Goal: Task Accomplishment & Management: Manage account settings

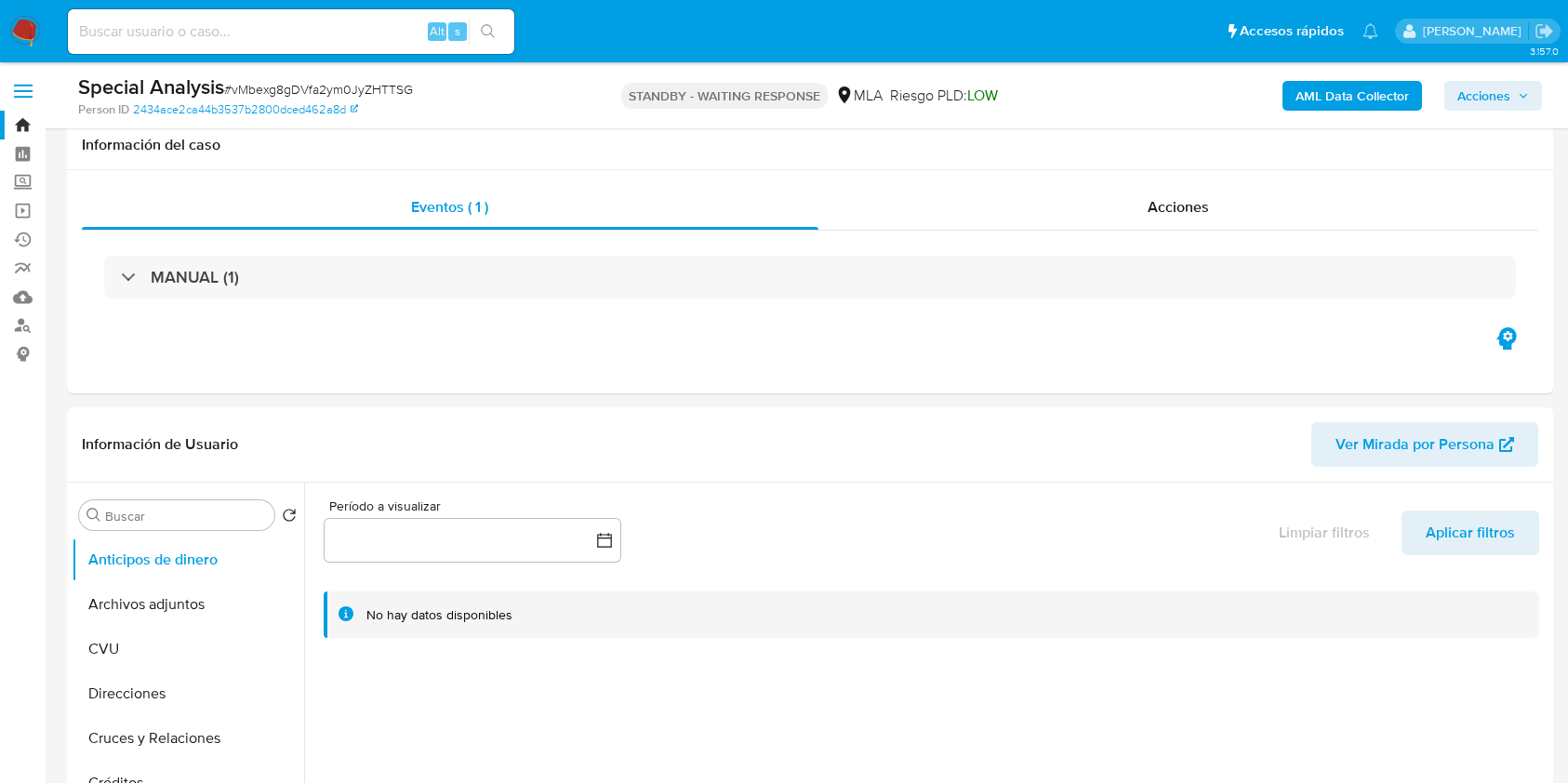
select select "10"
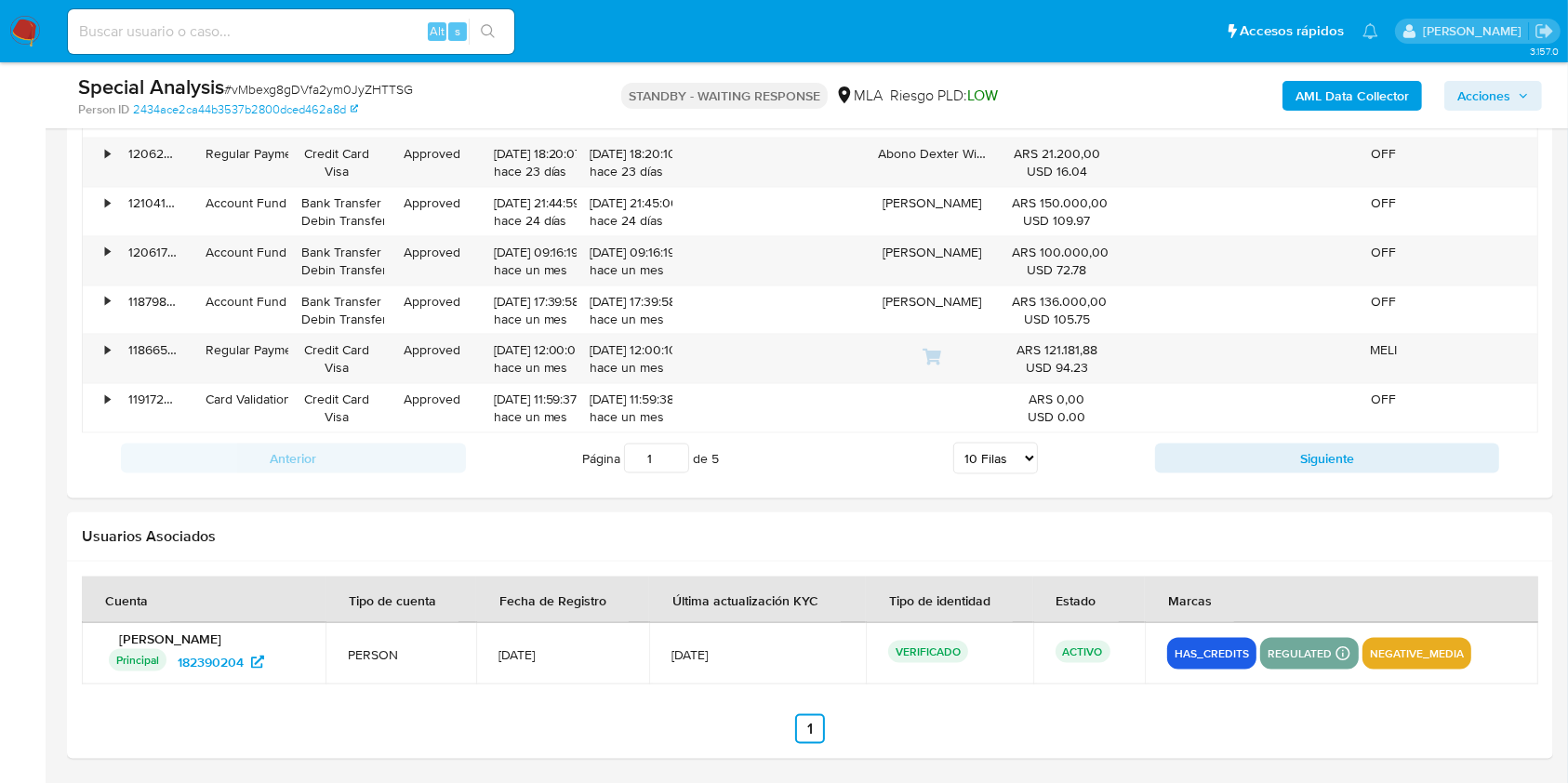
scroll to position [1355, 0]
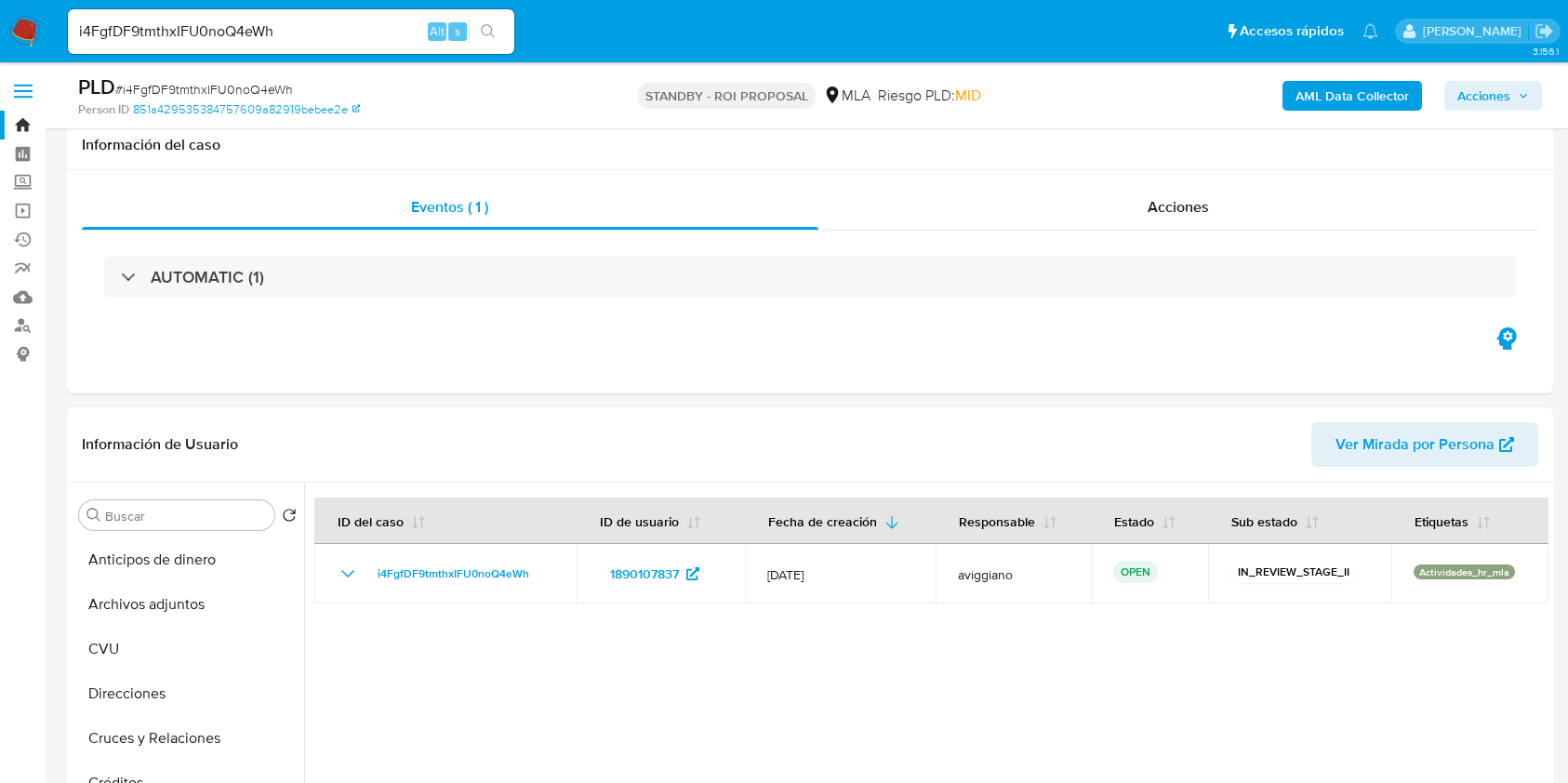
select select "10"
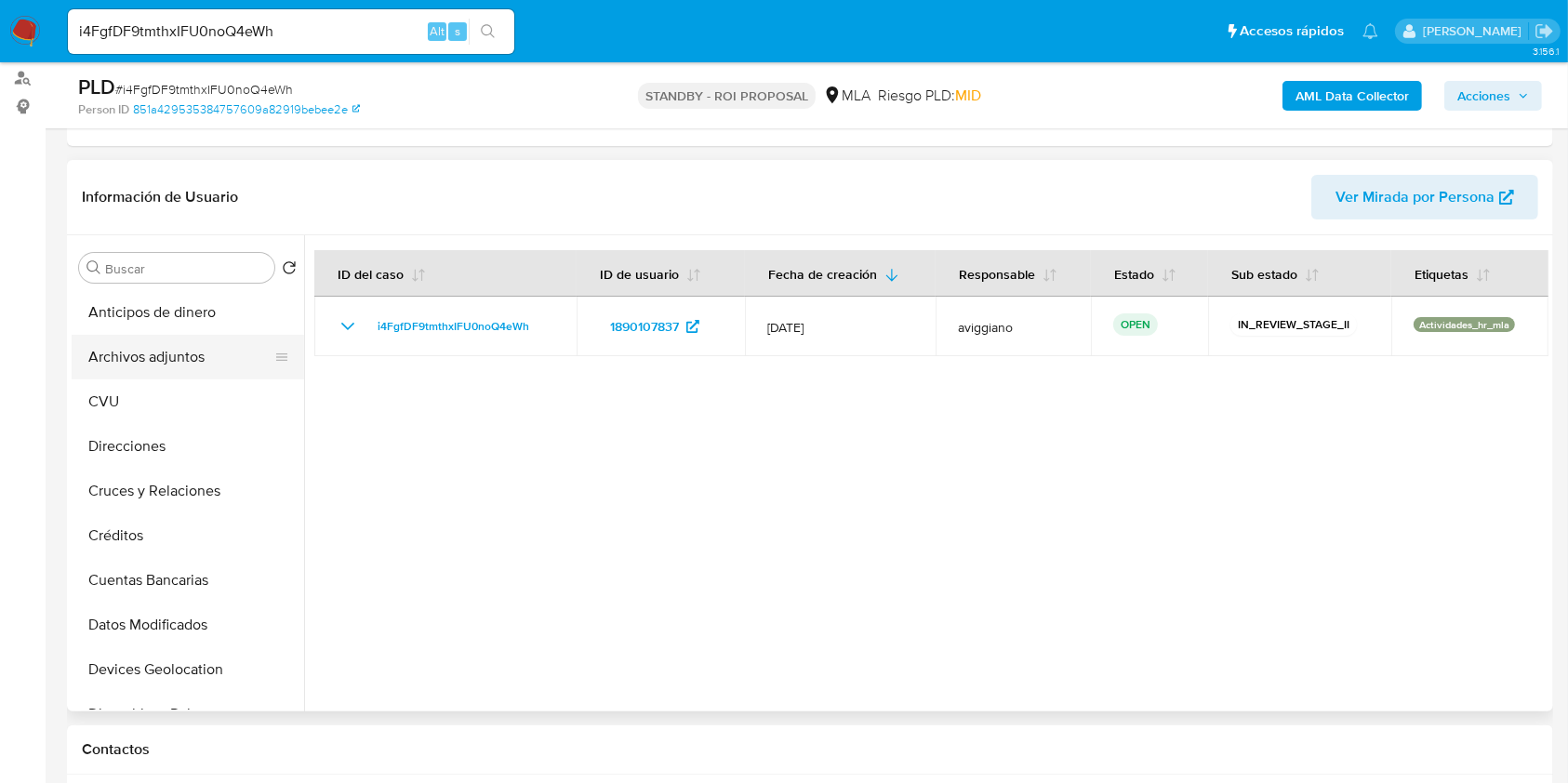
click at [211, 370] on button "Archivos adjuntos" at bounding box center [180, 358] width 218 height 45
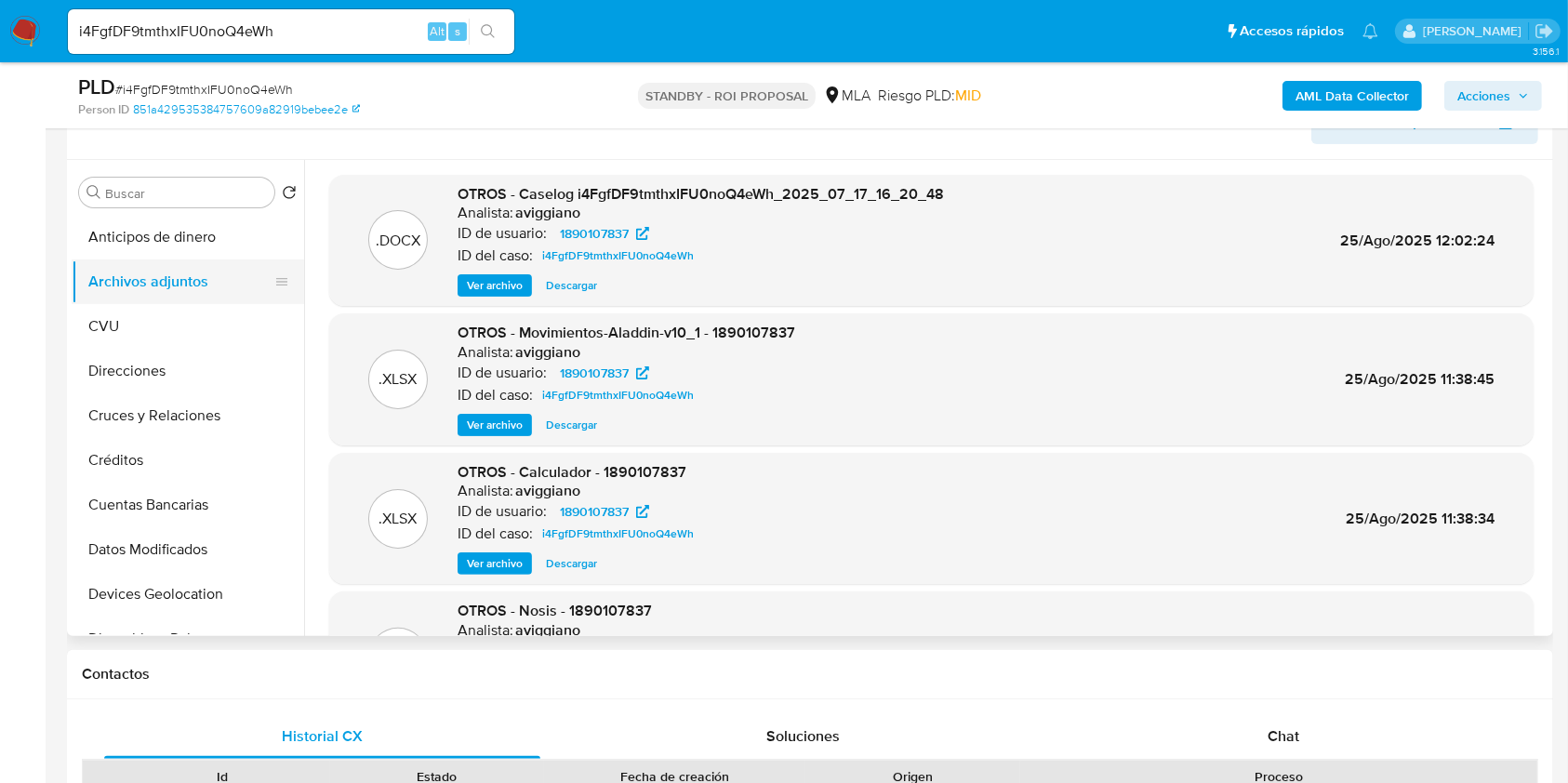
scroll to position [247, 0]
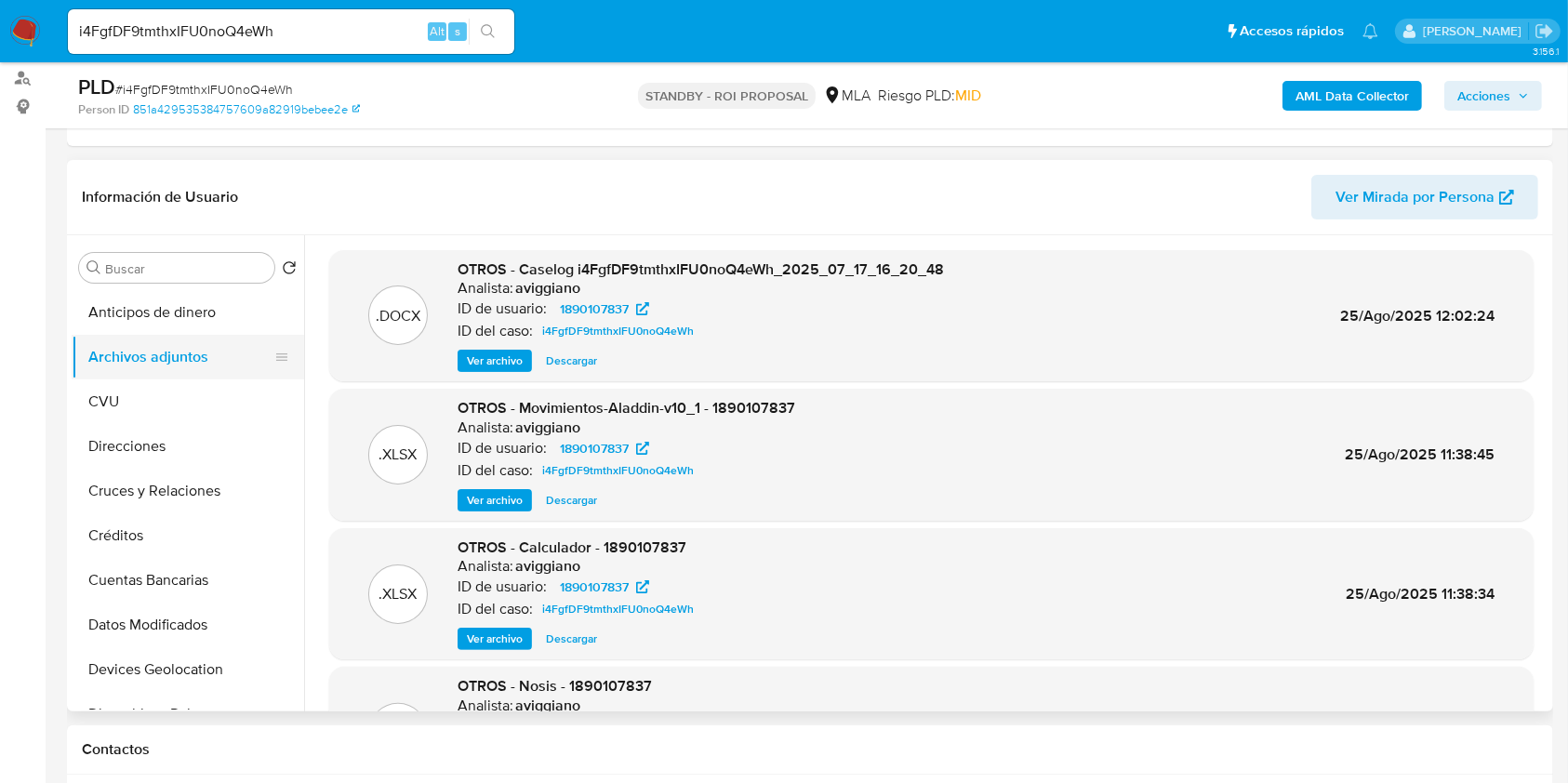
click at [186, 362] on button "Archivos adjuntos" at bounding box center [180, 358] width 218 height 45
click at [100, 353] on button "Archivos adjuntos" at bounding box center [180, 358] width 218 height 45
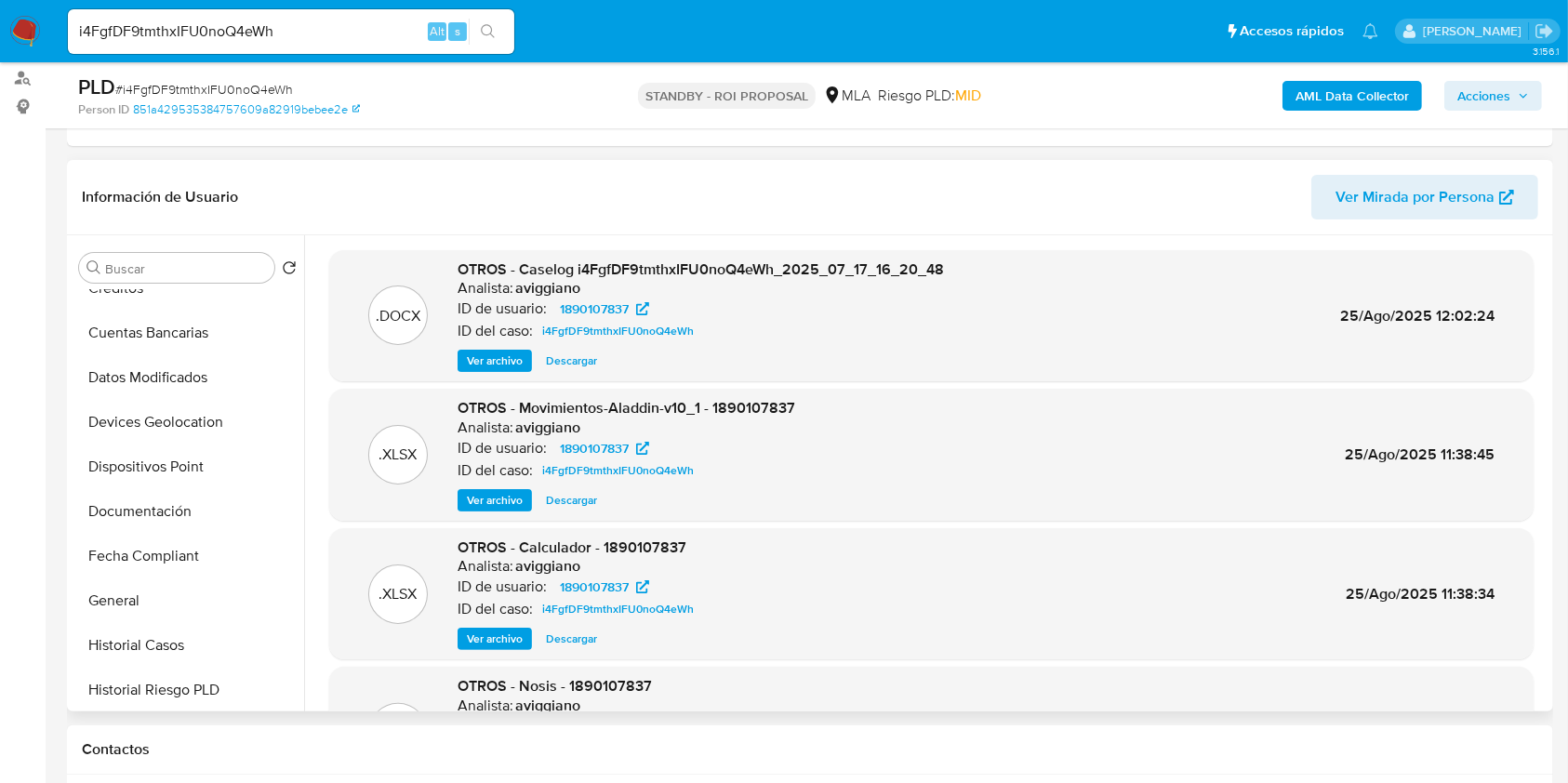
scroll to position [156, 0]
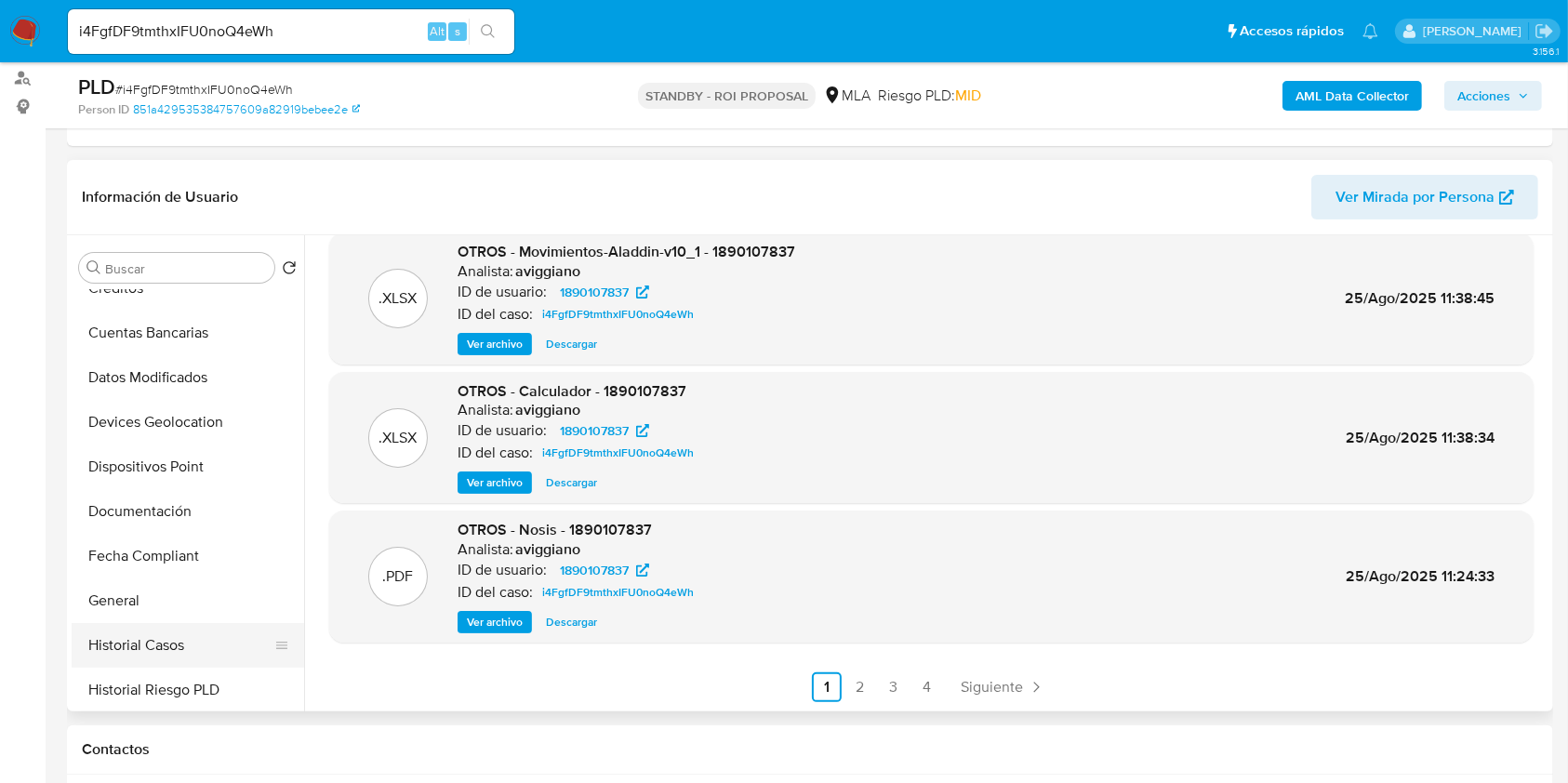
click at [173, 636] on button "Historial Casos" at bounding box center [180, 646] width 218 height 45
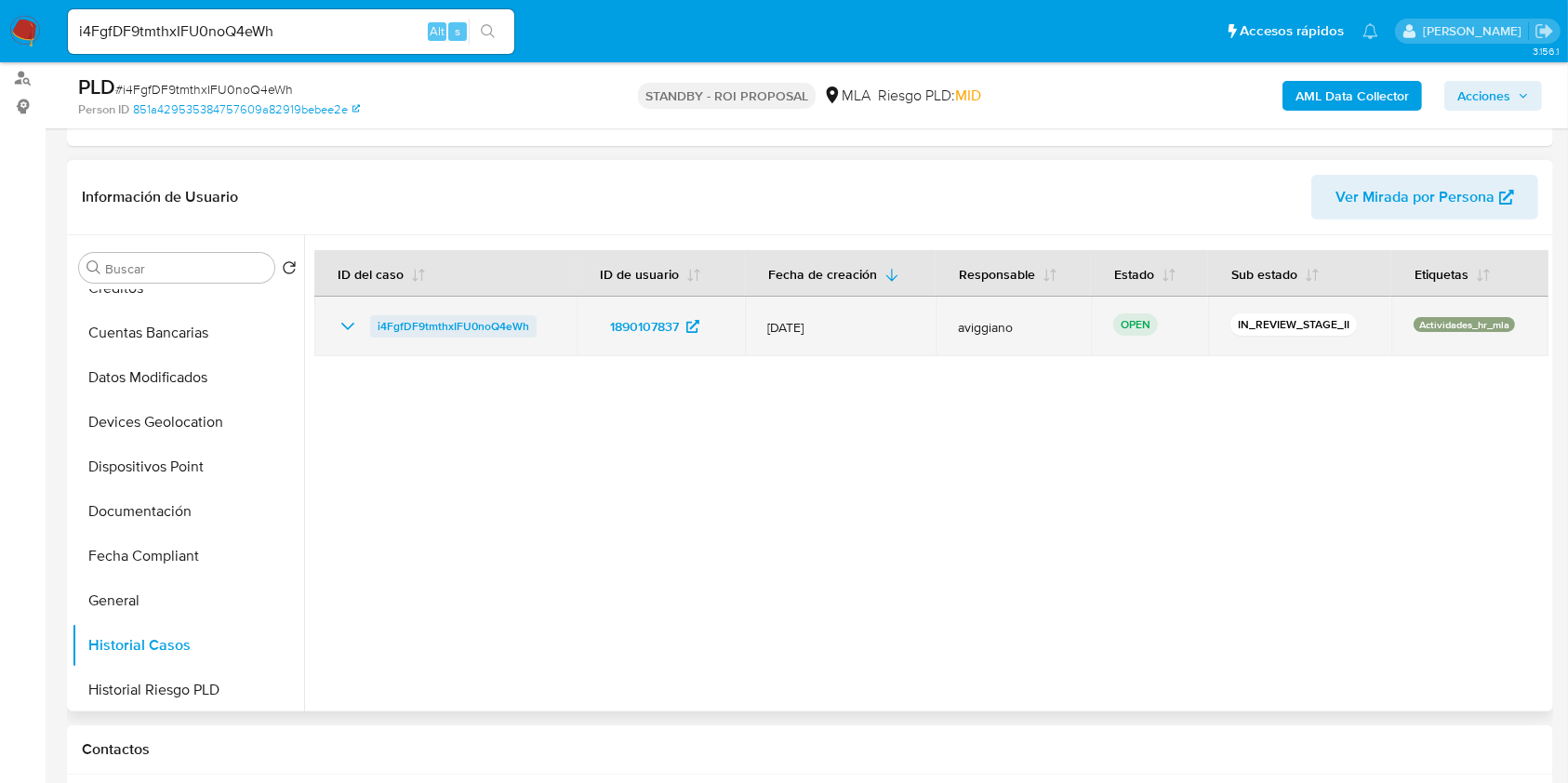
click at [465, 316] on span "i4FgfDF9tmthxIFU0noQ4eWh" at bounding box center [453, 327] width 151 height 23
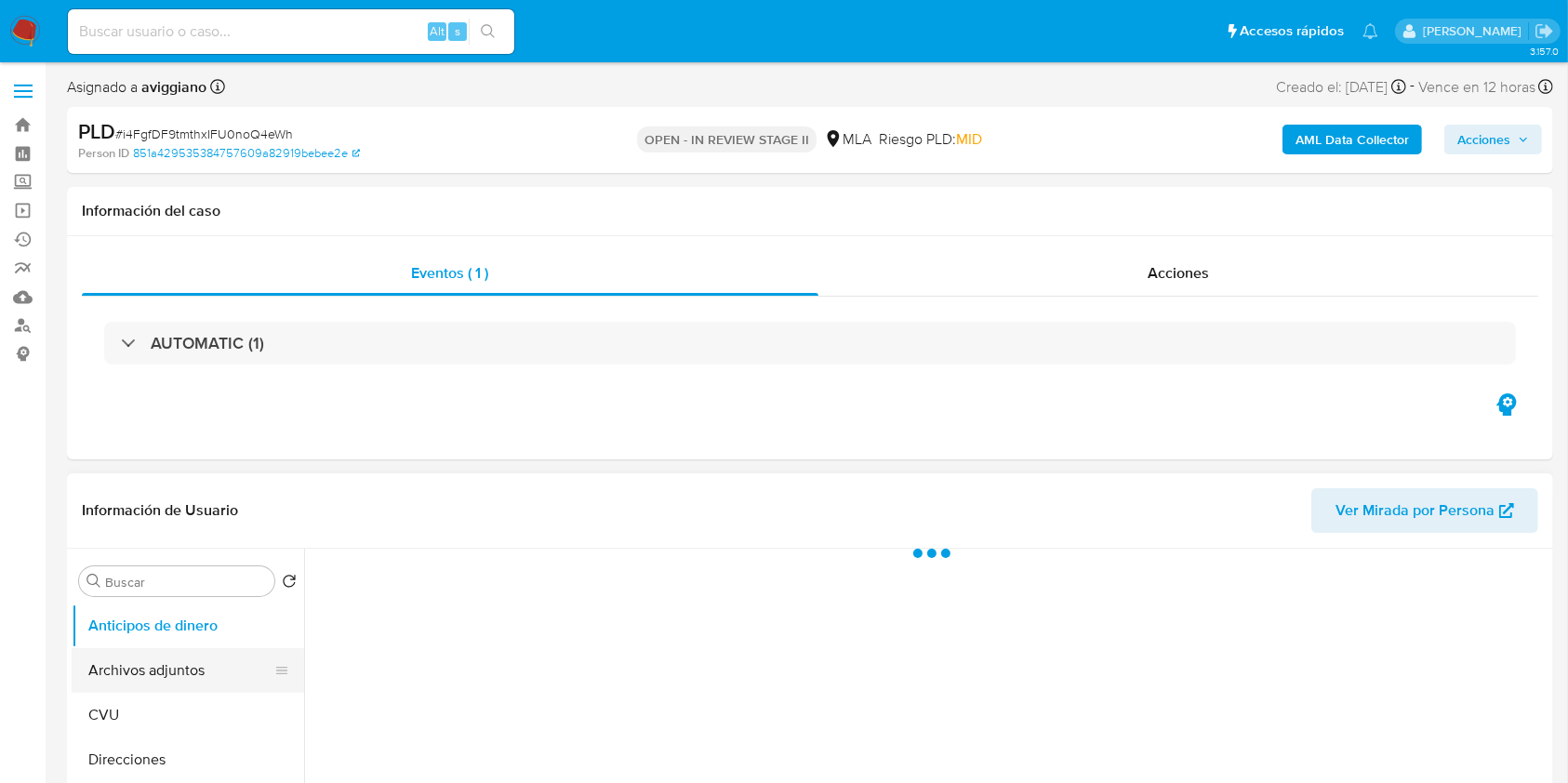
click at [165, 673] on button "Archivos adjuntos" at bounding box center [180, 670] width 218 height 45
select select "10"
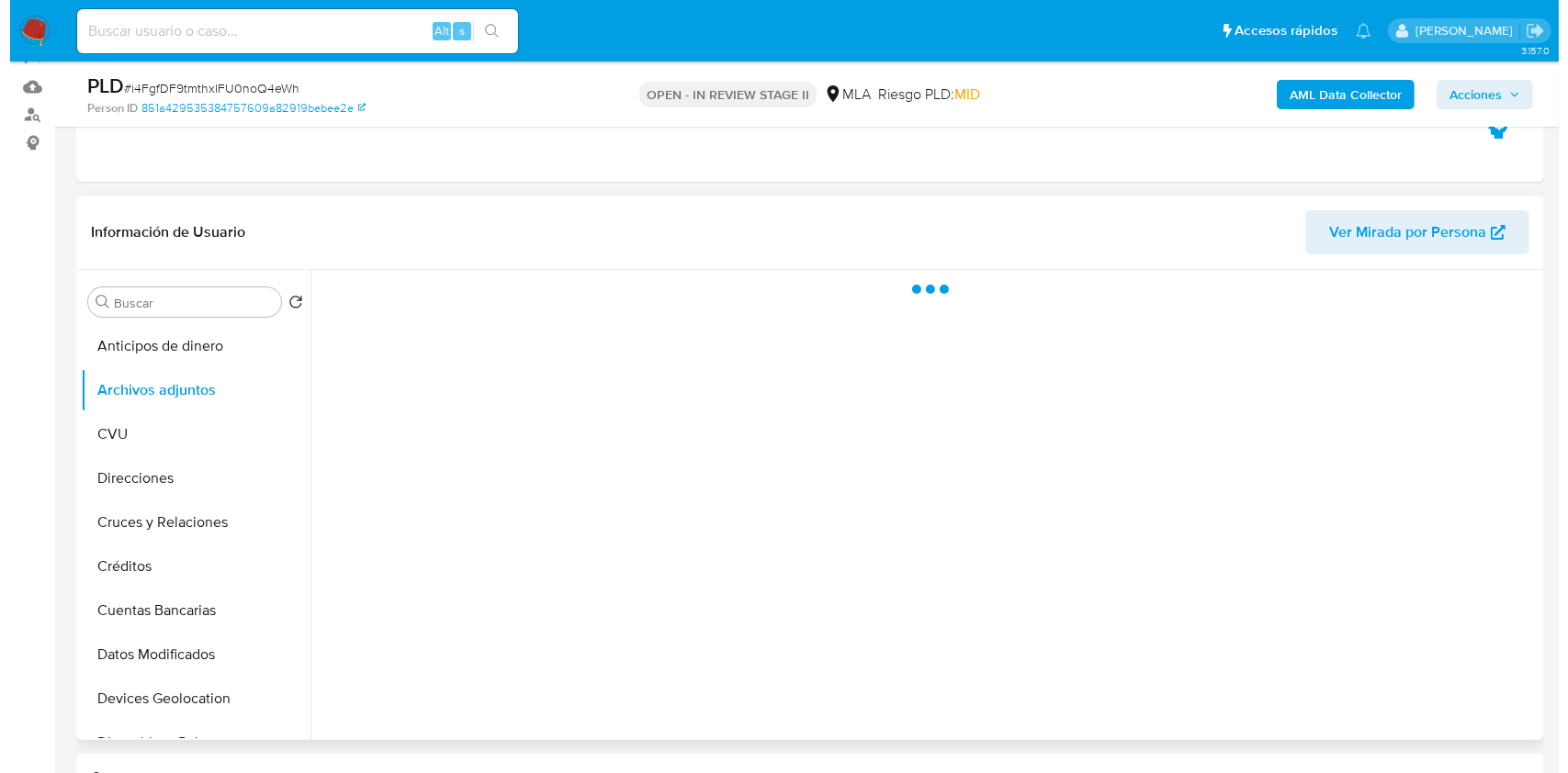
scroll to position [244, 0]
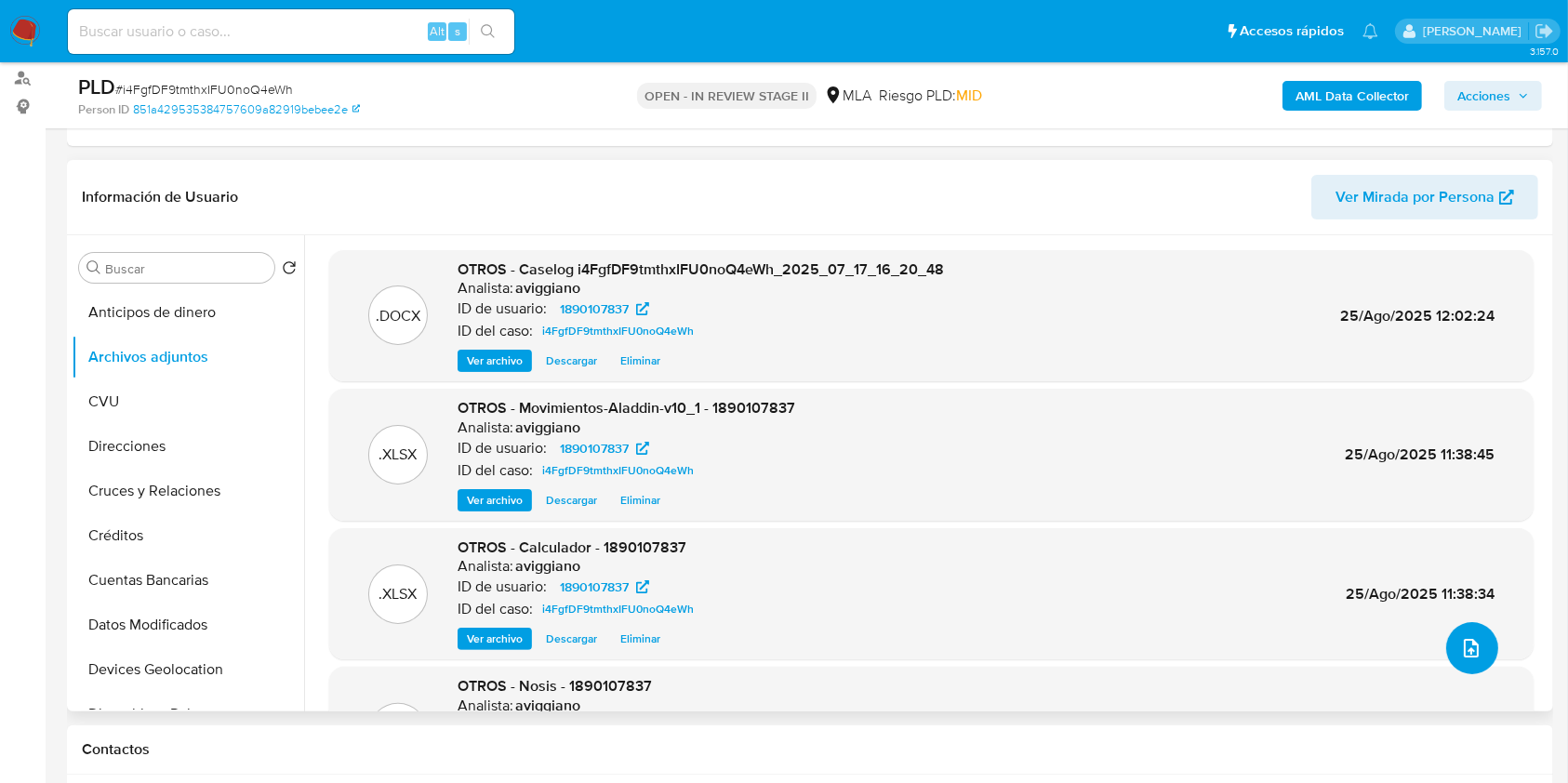
click at [1464, 642] on icon "upload-file" at bounding box center [1471, 648] width 15 height 19
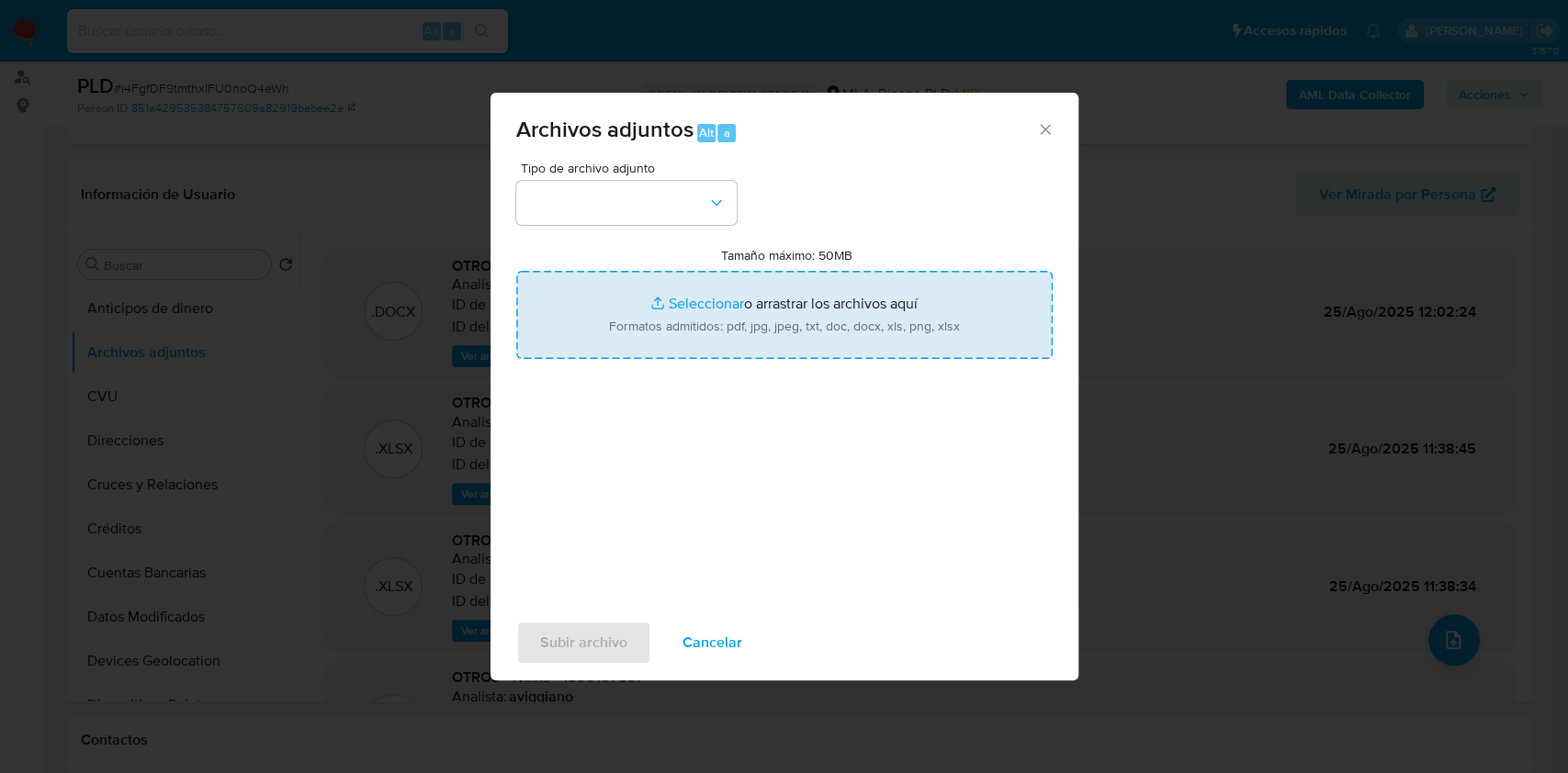
click at [855, 309] on input "Tamaño máximo: 50MB Seleccionar archivos" at bounding box center [784, 314] width 536 height 88
type input "C:\fakepath\Caselog v2 - i4FgfDF9tmthxIFU0noQ4eWh_2025_07_17_16_20_48.docx"
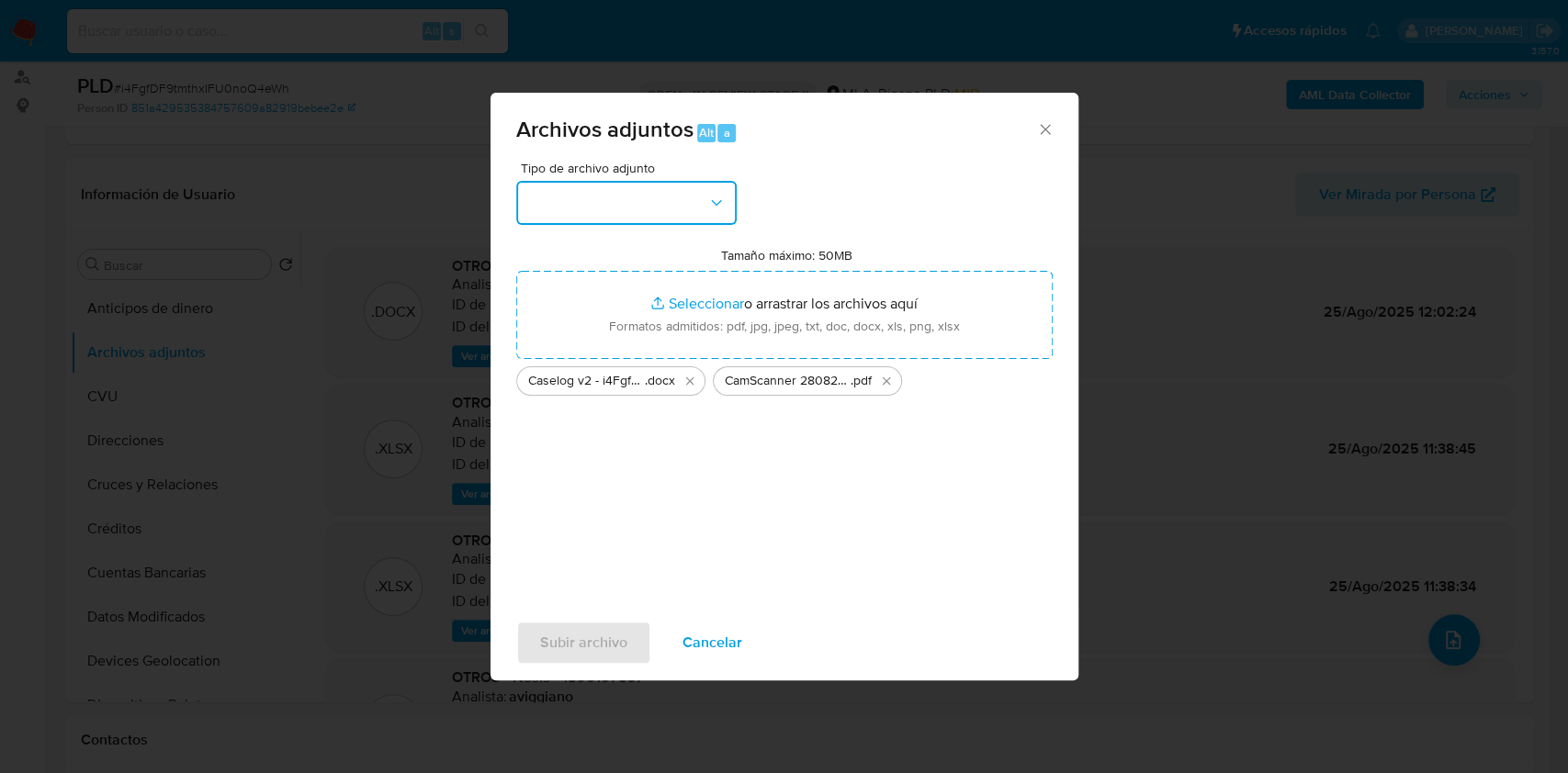
click at [689, 201] on button "button" at bounding box center [627, 203] width 221 height 44
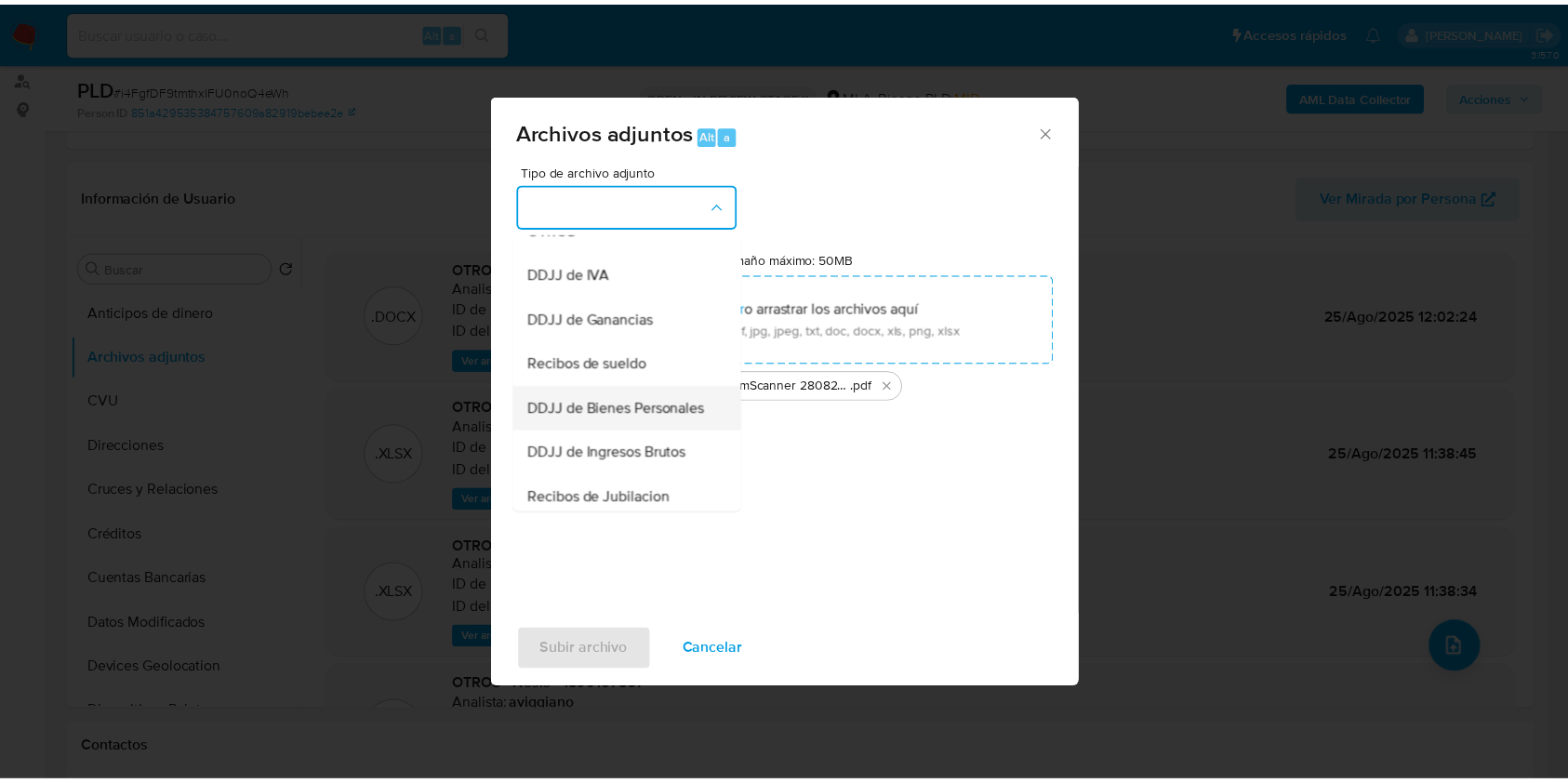
scroll to position [344, 0]
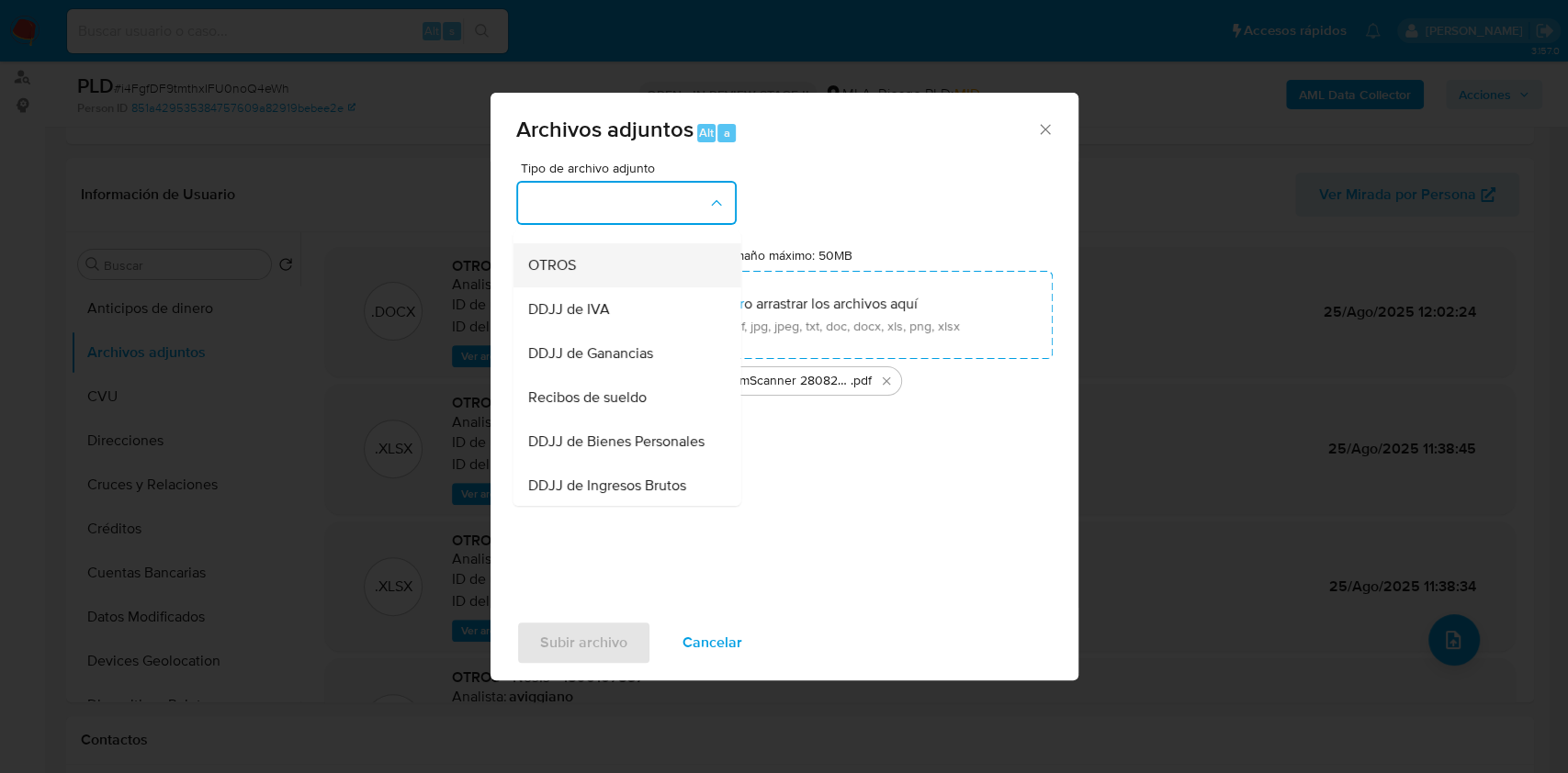
click at [558, 274] on span "OTROS" at bounding box center [551, 265] width 48 height 19
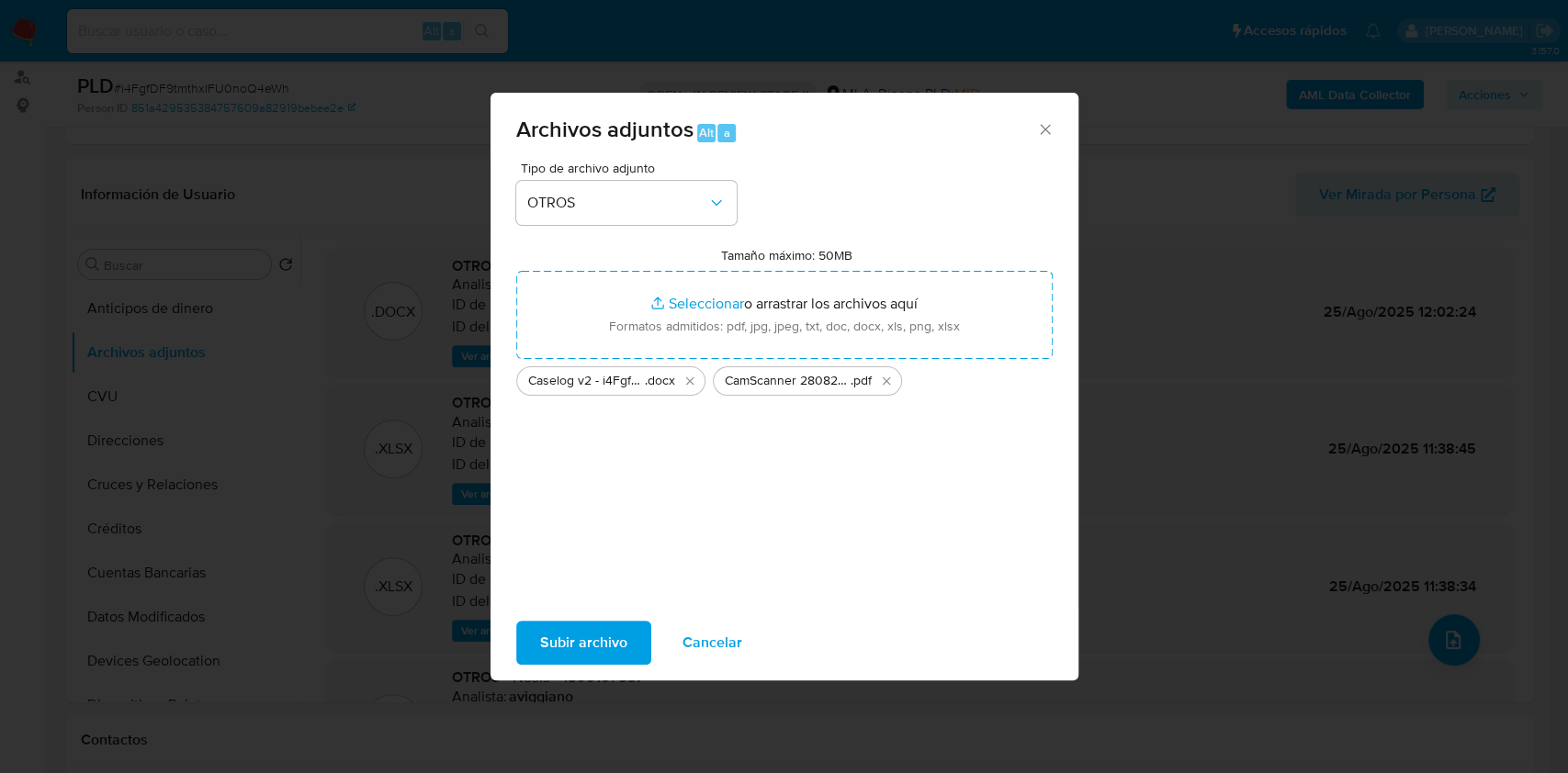
click at [588, 665] on div "Subir archivo Cancelar" at bounding box center [784, 642] width 588 height 70
click at [596, 637] on span "Subir archivo" at bounding box center [583, 642] width 87 height 41
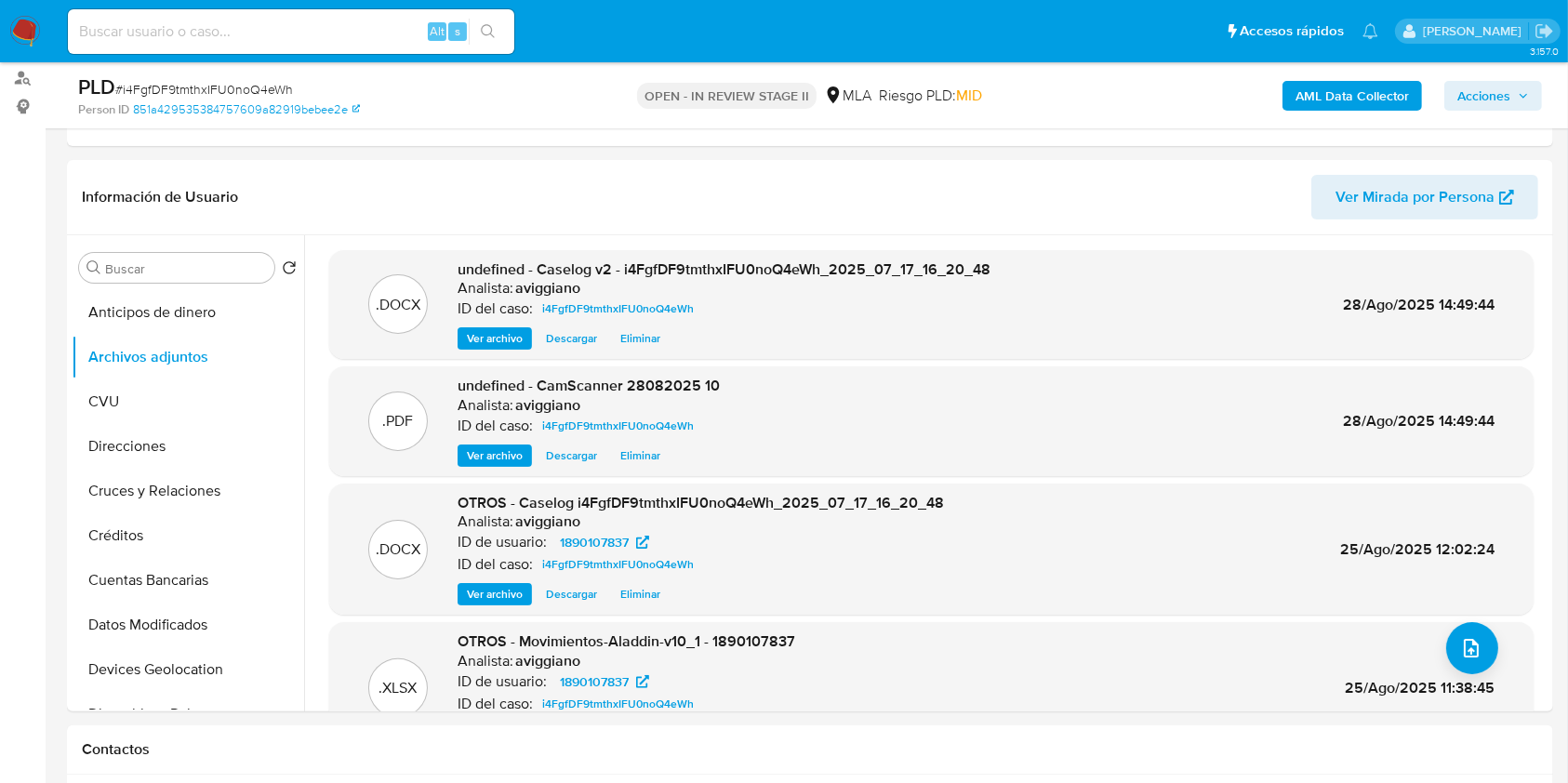
click at [1483, 78] on div "AML Data Collector Acciones" at bounding box center [1300, 95] width 483 height 44
click at [1481, 89] on span "Acciones" at bounding box center [1483, 96] width 53 height 30
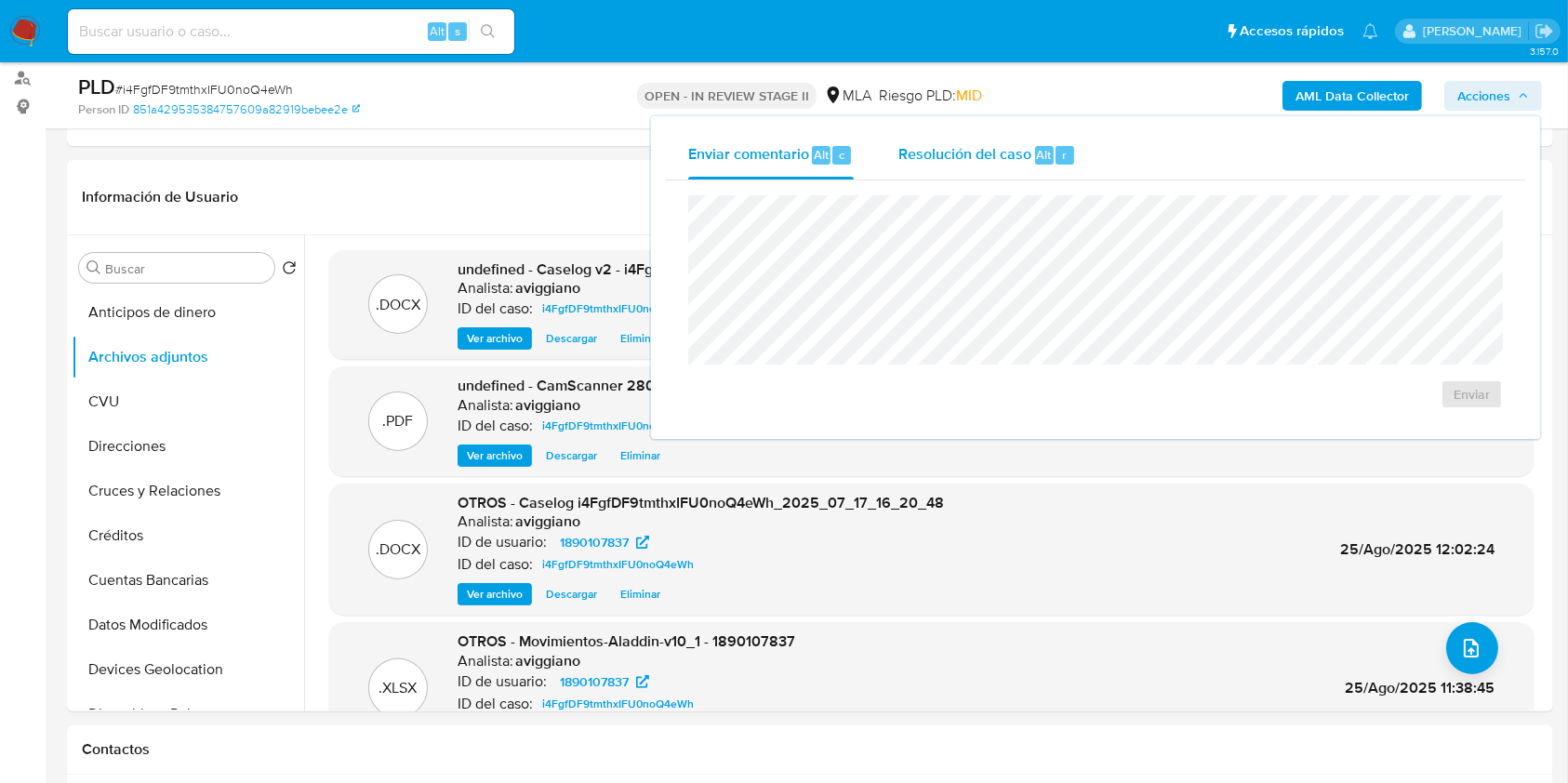
click at [1012, 159] on span "Resolución del caso" at bounding box center [965, 154] width 133 height 22
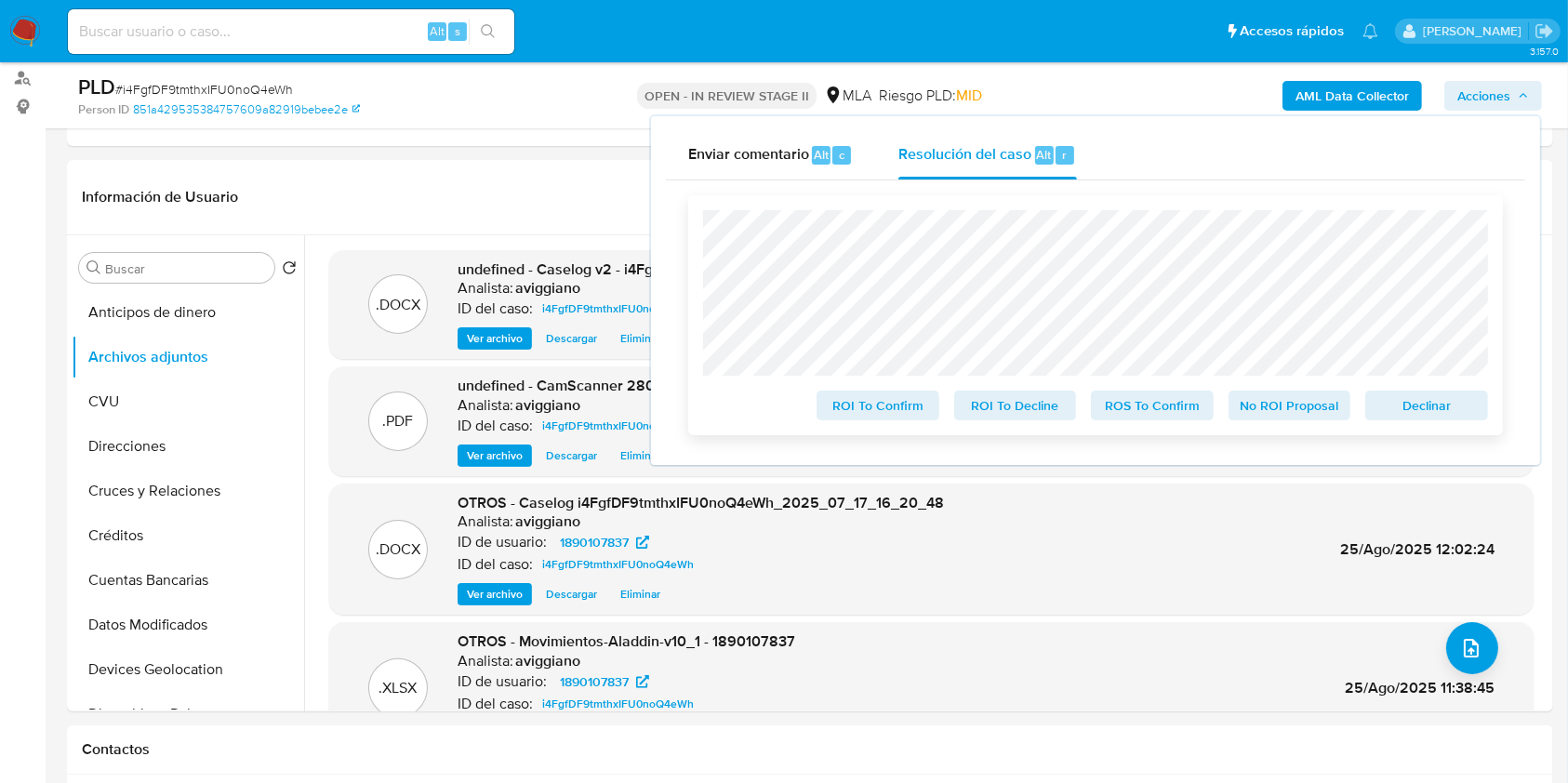
click at [1119, 425] on div "ROI To Confirm ROI To Decline ROS To Confirm No ROI Proposal Declinar" at bounding box center [1096, 315] width 815 height 240
click at [1119, 419] on span "ROS To Confirm" at bounding box center [1152, 406] width 97 height 26
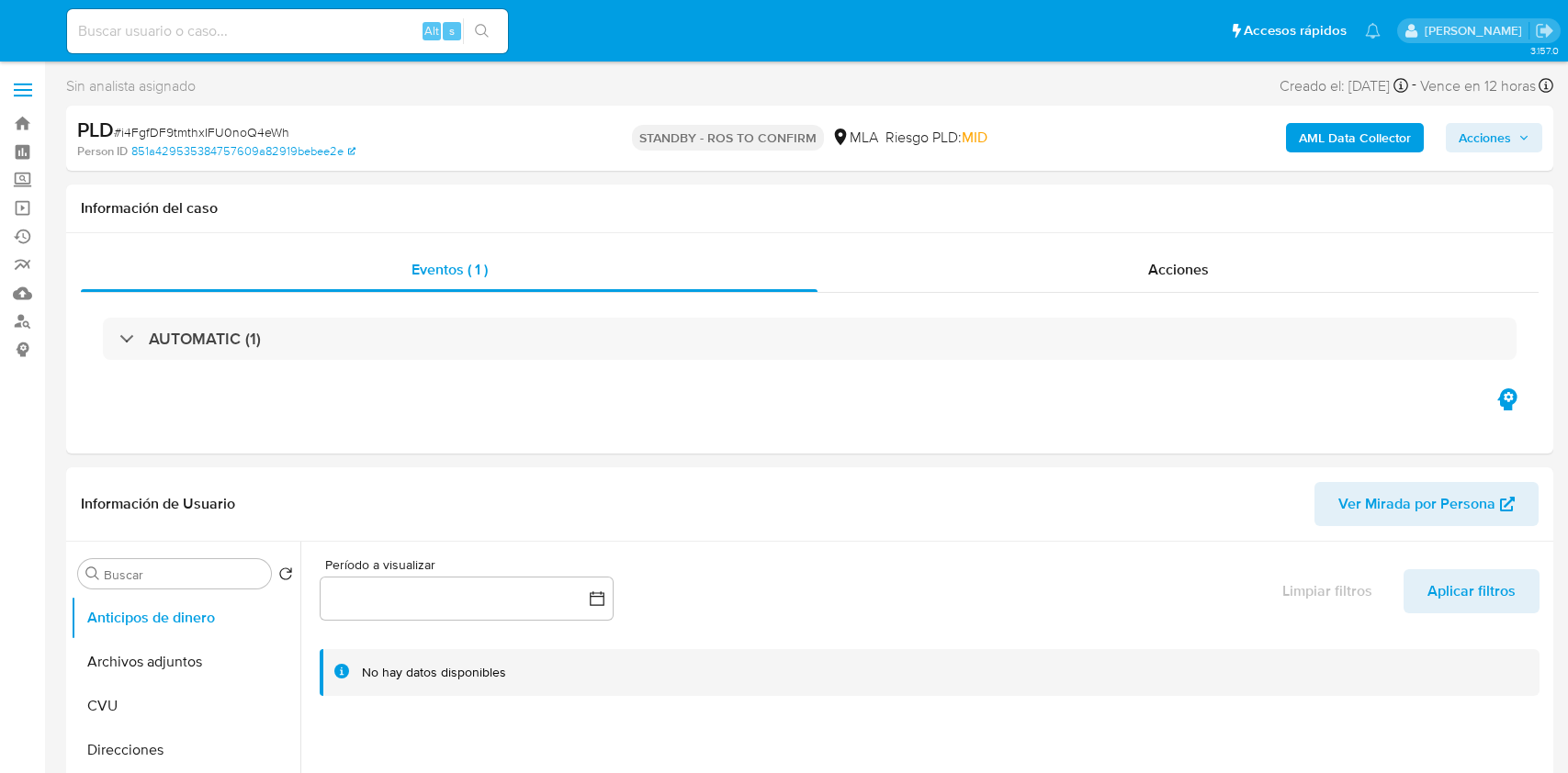
select select "10"
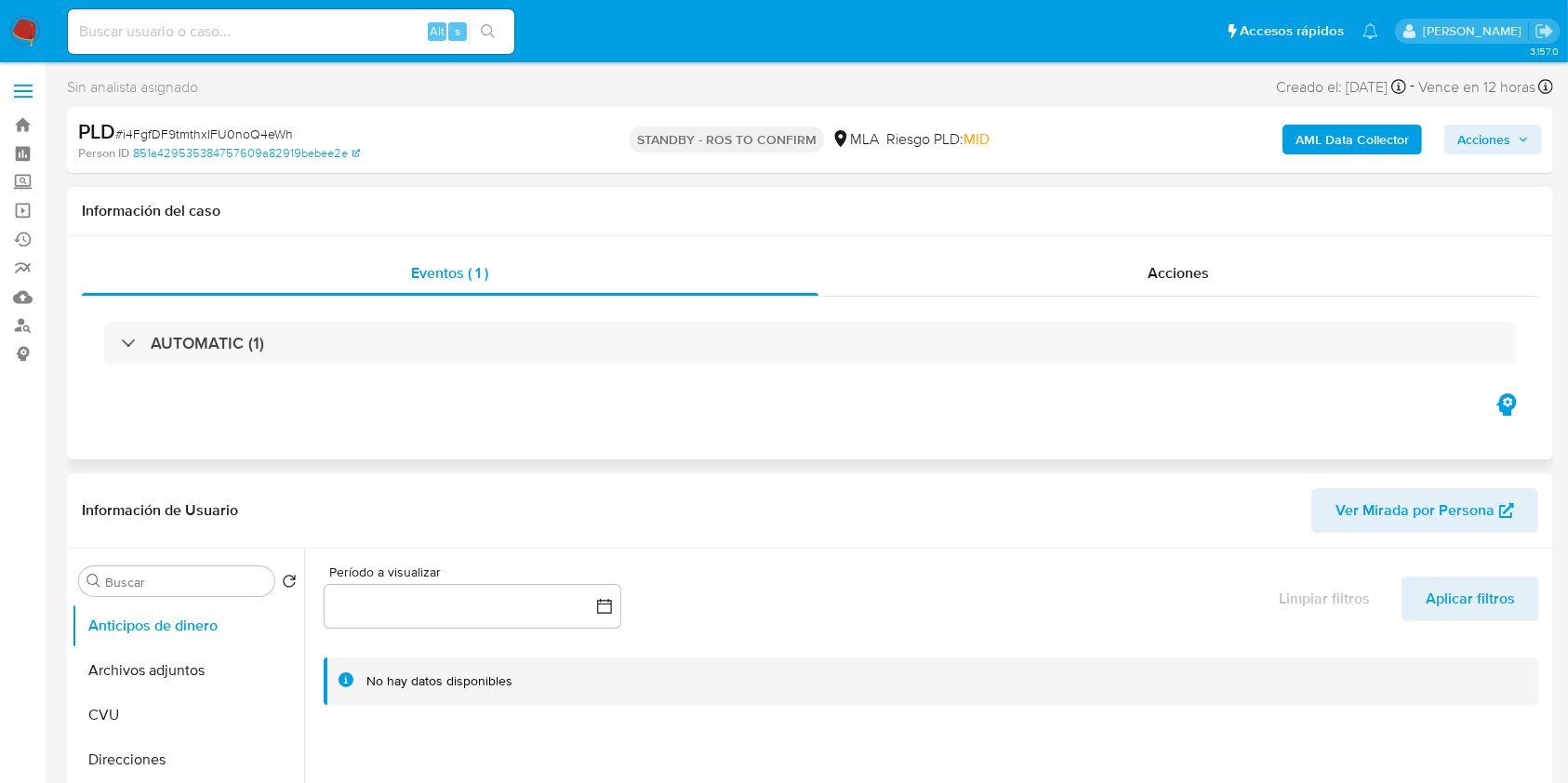
scroll to position [124, 0]
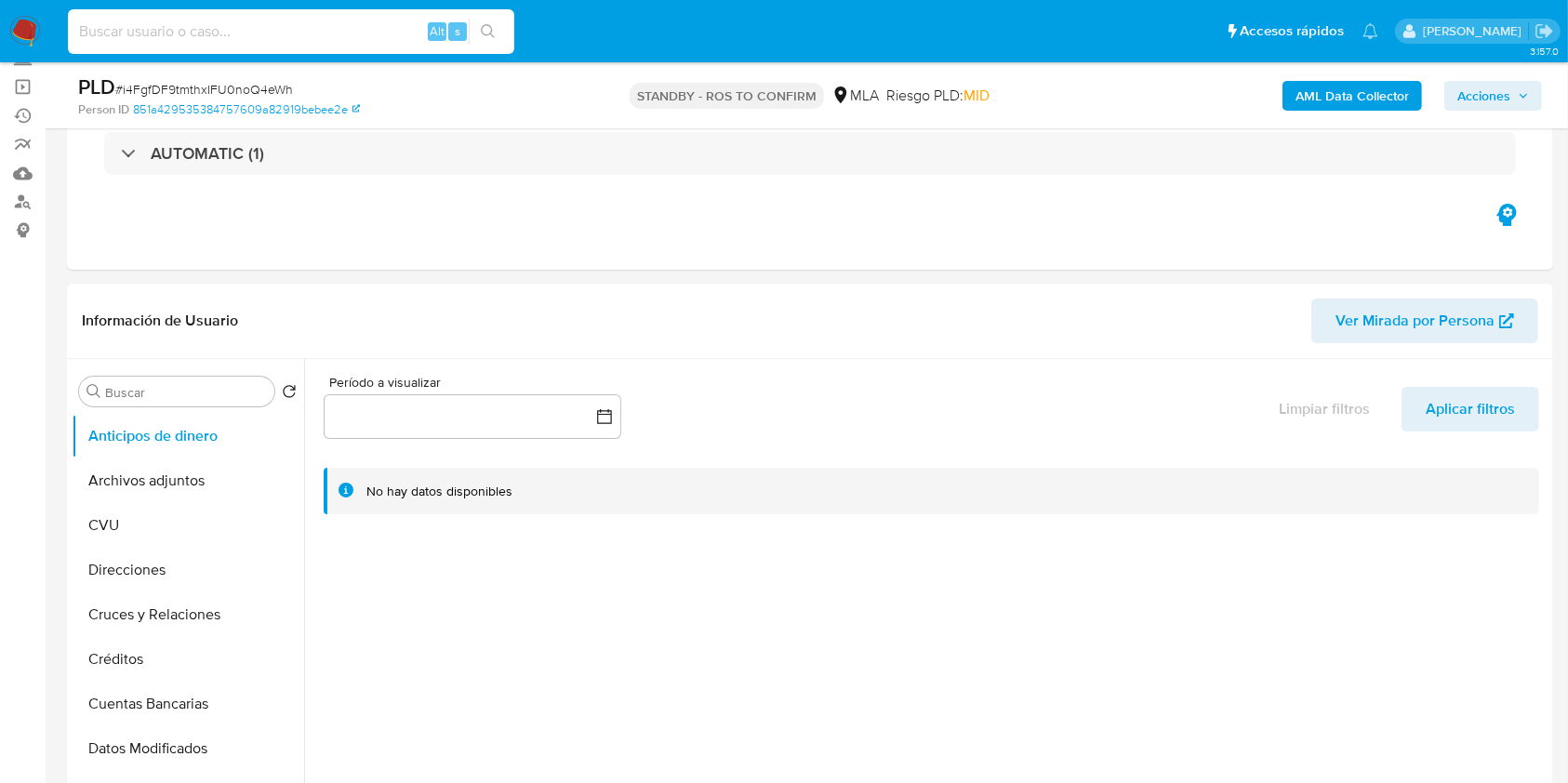
click at [195, 34] on input at bounding box center [290, 32] width 446 height 24
paste input "vMbexg8gDVfa2ym0JyZHTTSG"
type input "vMbexg8gDVfa2ym0JyZHTTSG"
click at [499, 34] on button "search-icon" at bounding box center [487, 32] width 38 height 26
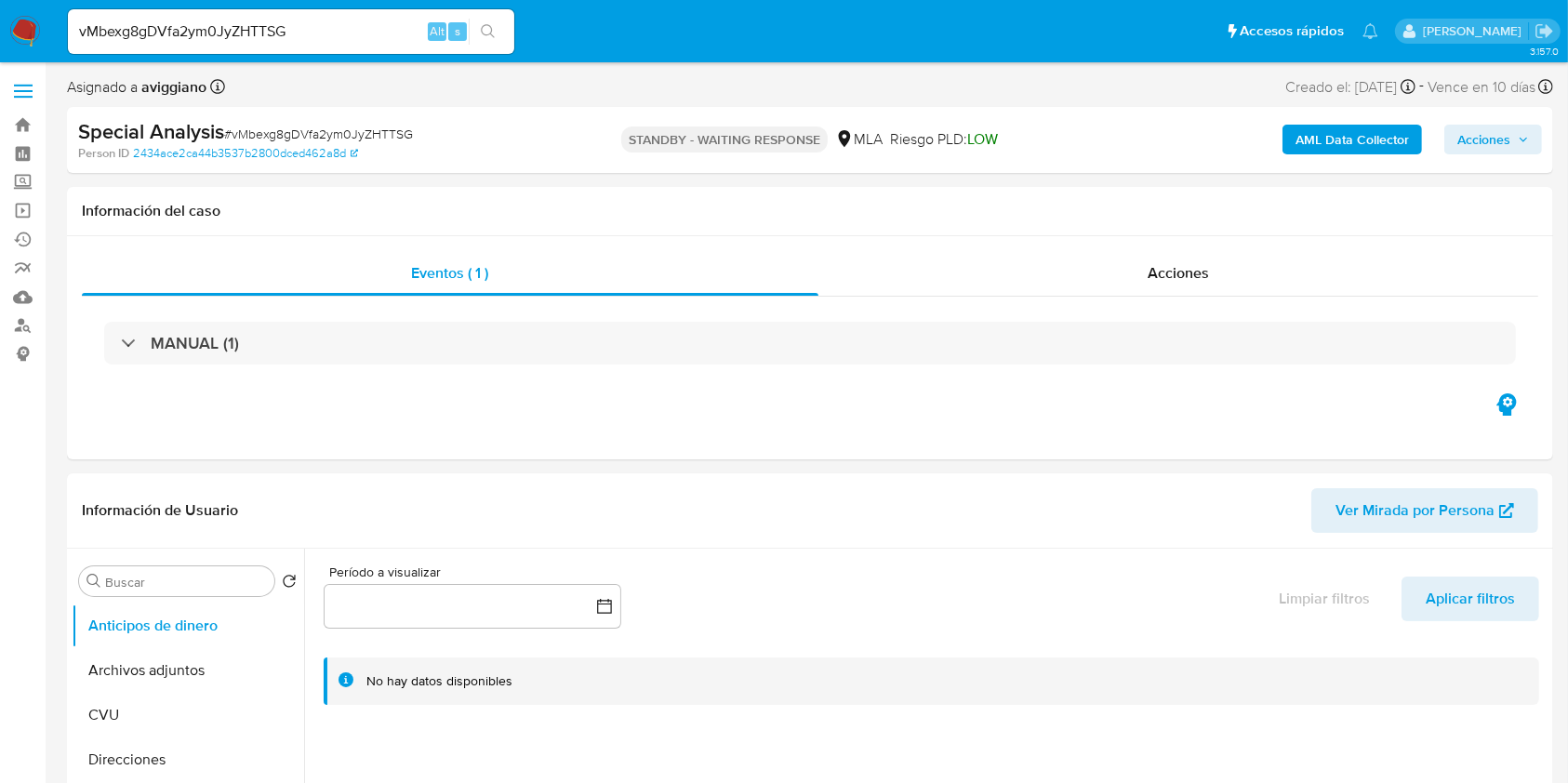
select select "10"
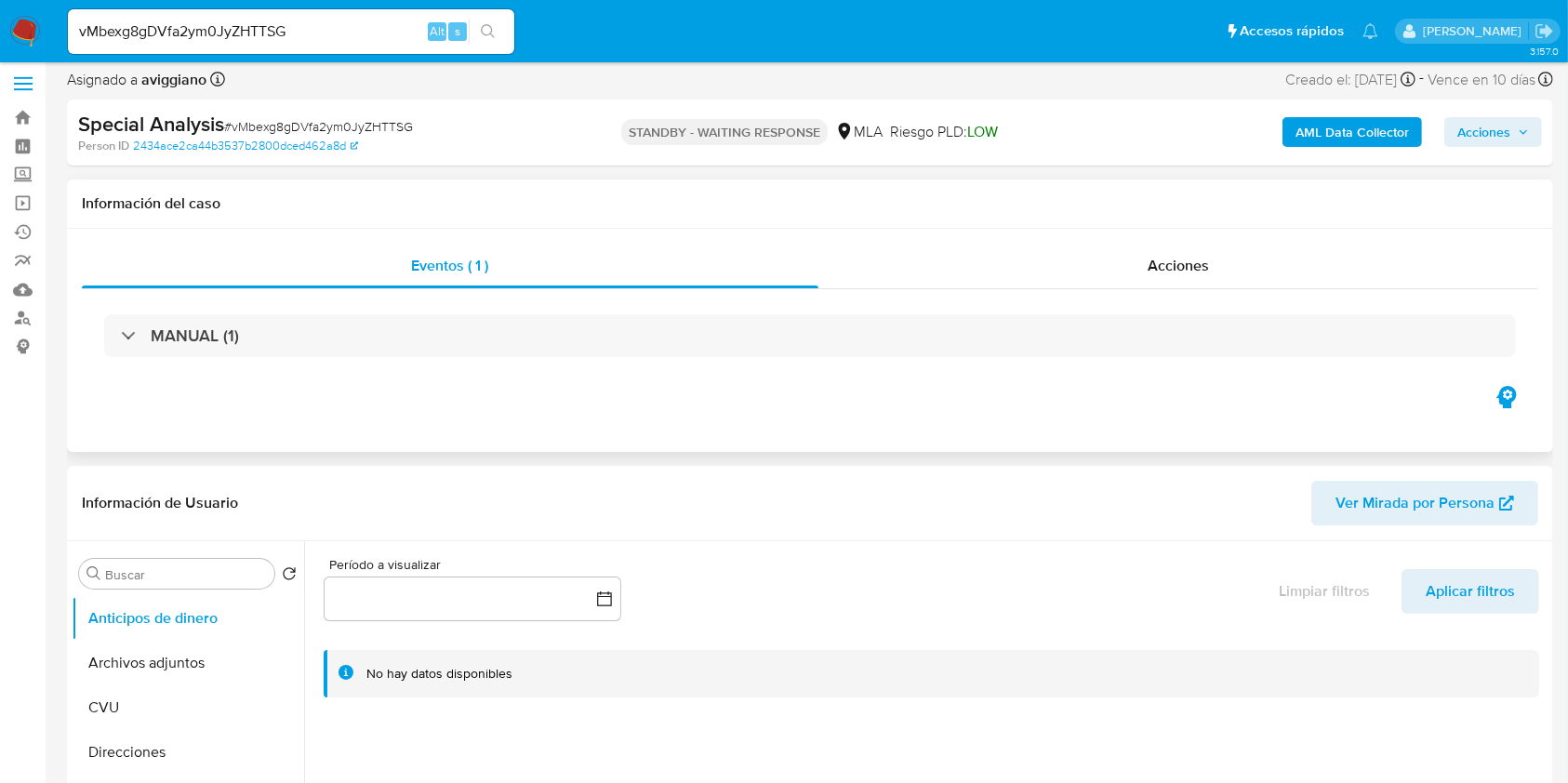
scroll to position [124, 0]
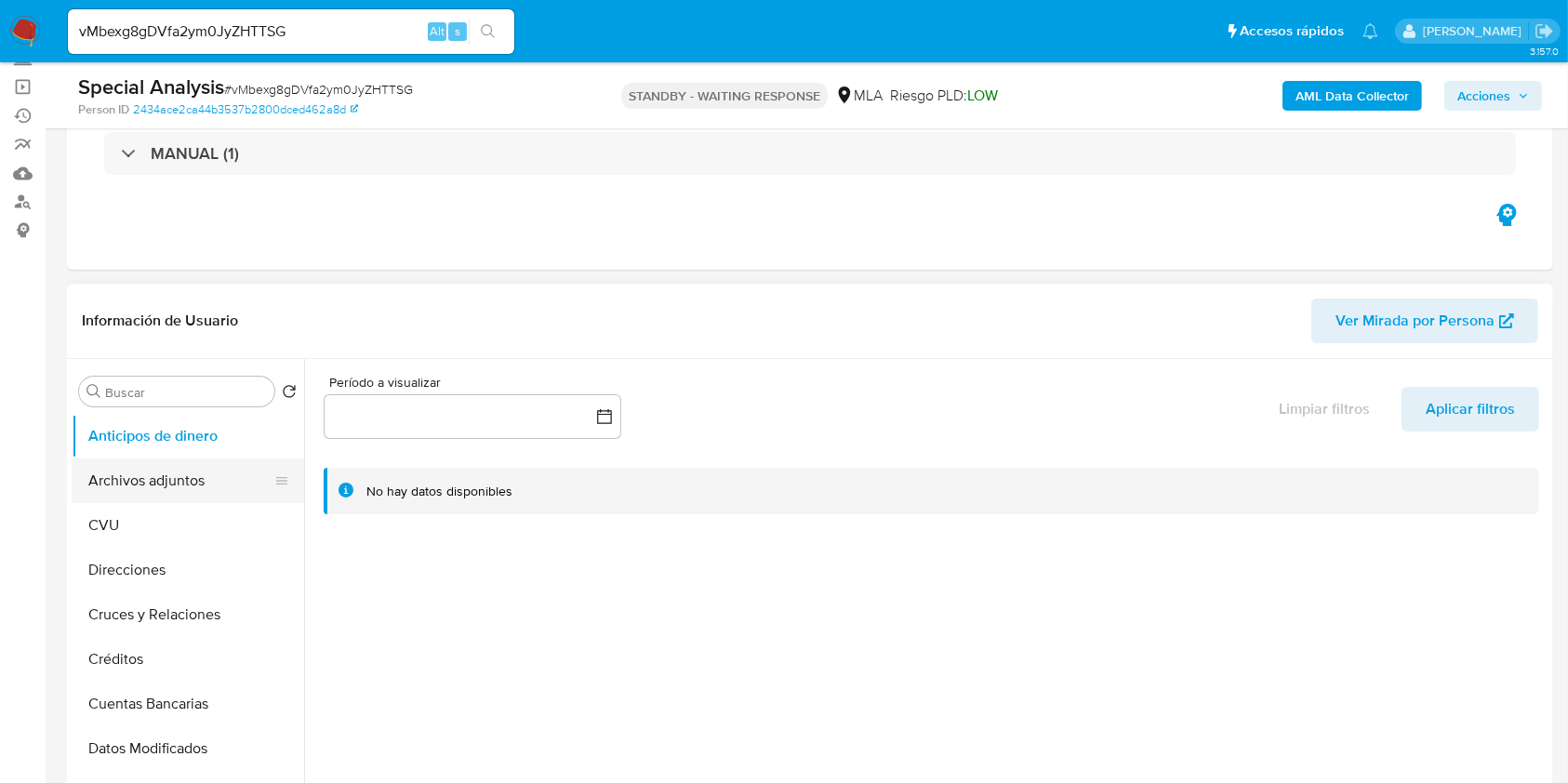
click at [148, 472] on button "Archivos adjuntos" at bounding box center [180, 481] width 218 height 45
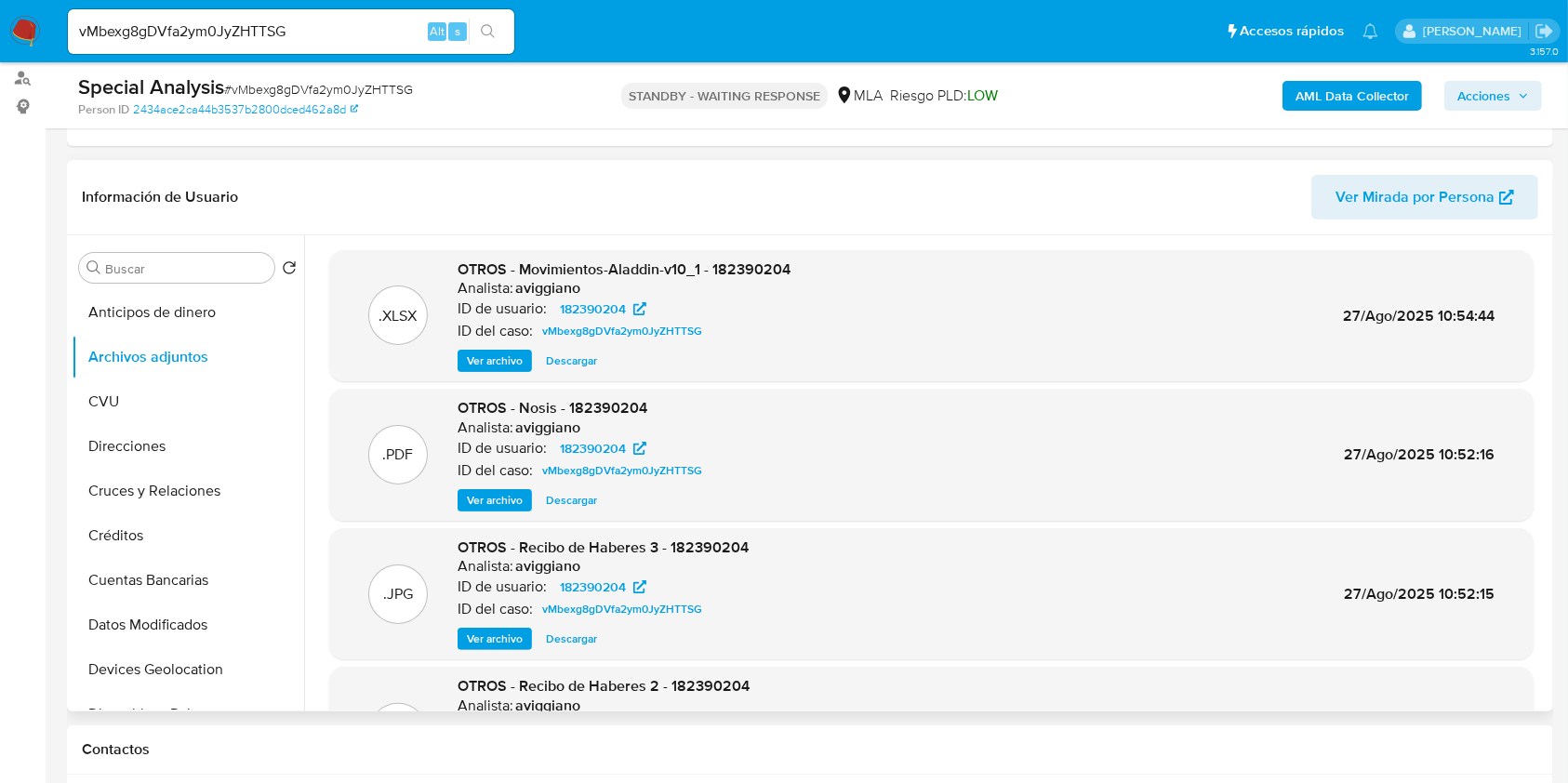
scroll to position [247, 0]
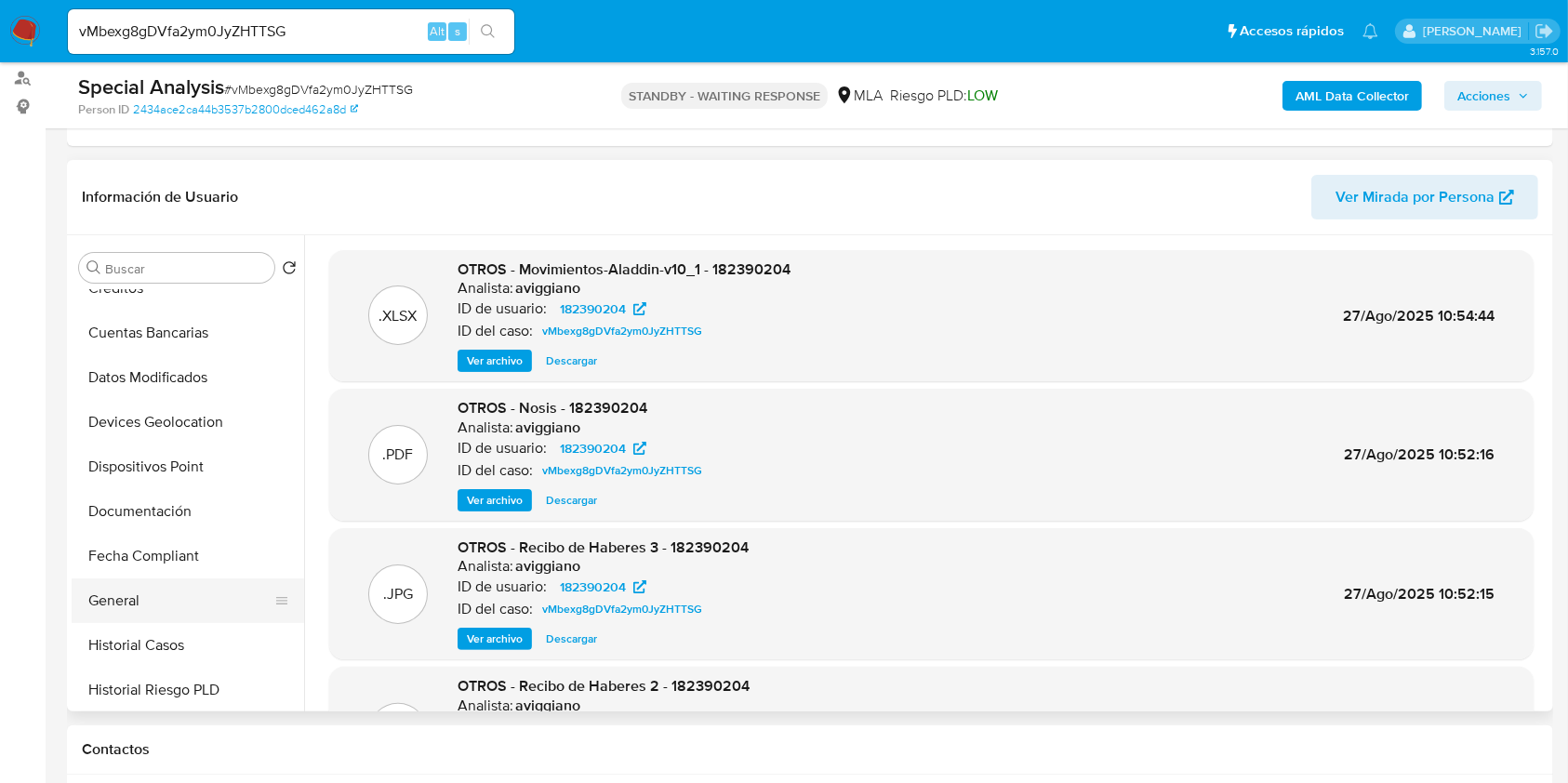
click at [171, 580] on button "General" at bounding box center [180, 601] width 218 height 45
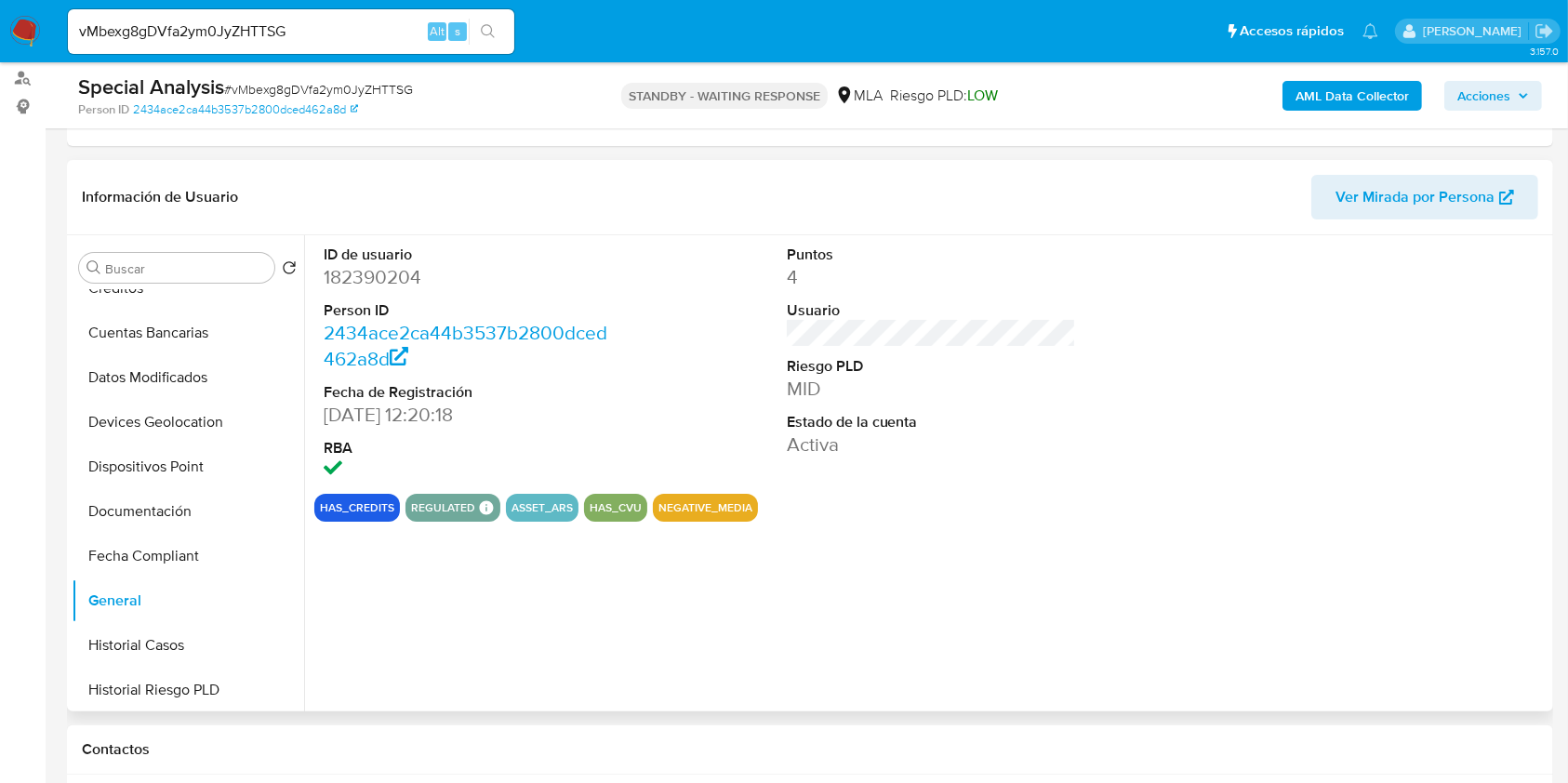
click at [391, 267] on dd "182390204" at bounding box center [469, 277] width 290 height 26
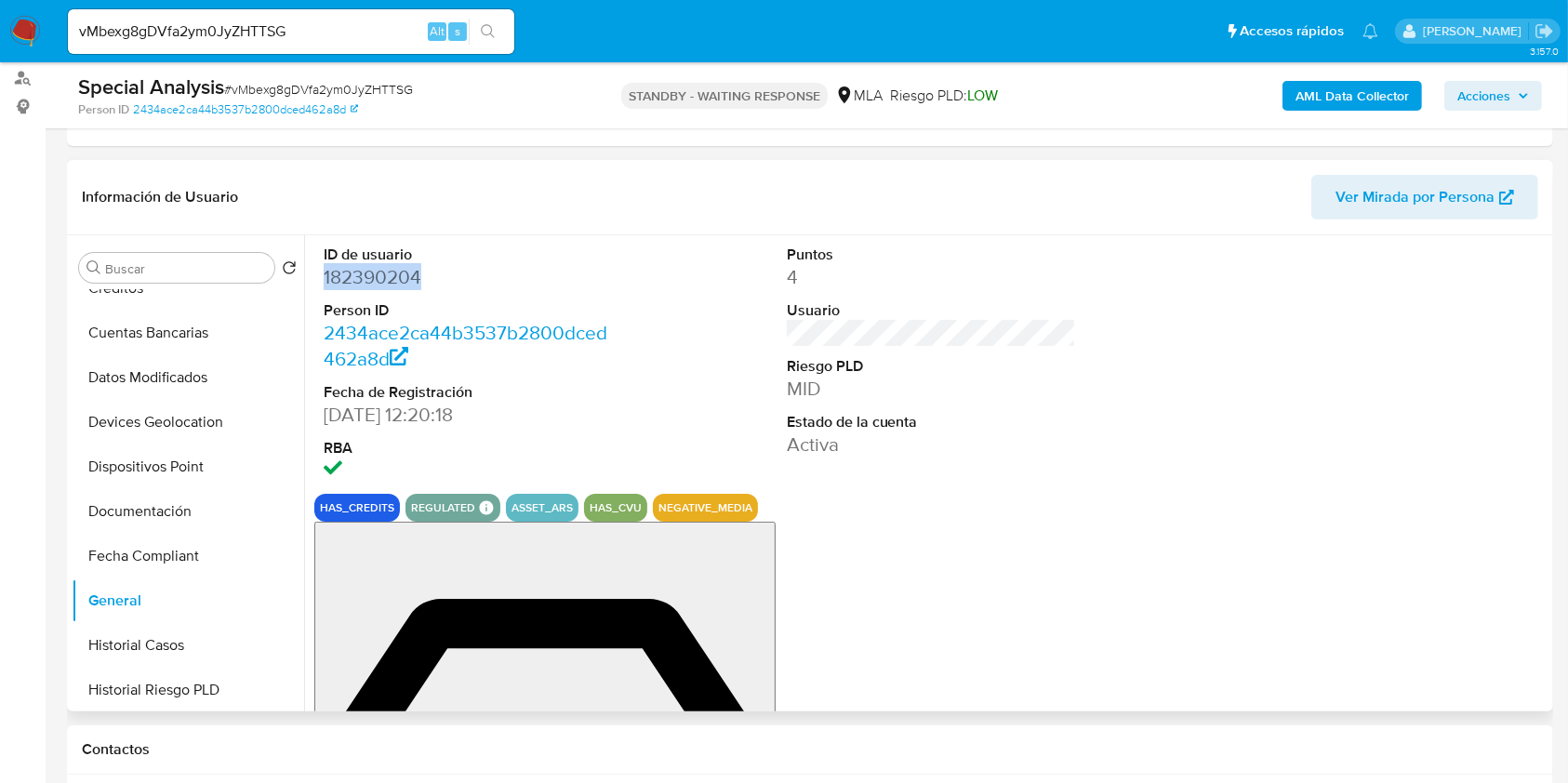
copy dd "182390204"
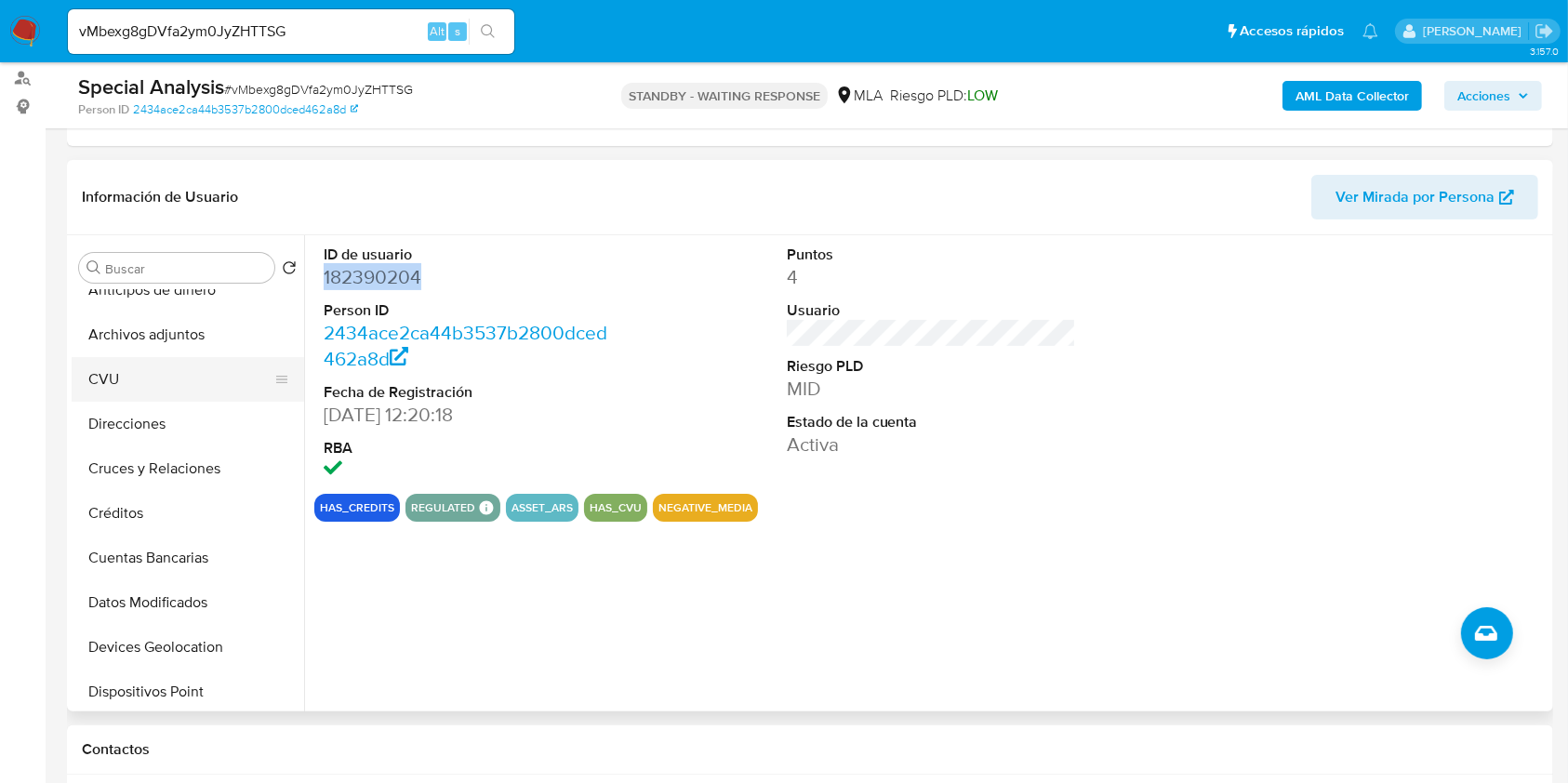
scroll to position [0, 0]
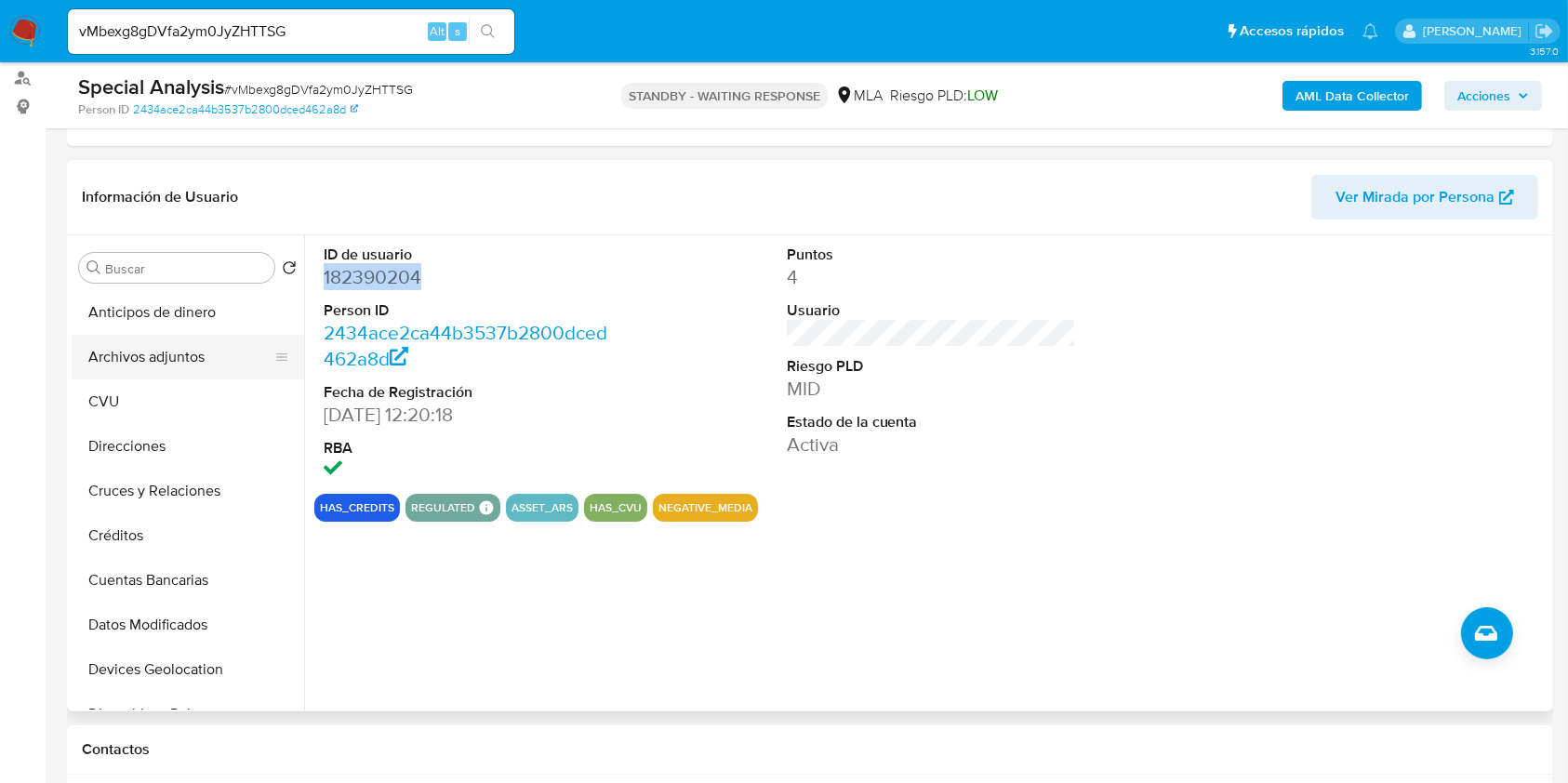
click at [184, 345] on button "Archivos adjuntos" at bounding box center [180, 358] width 218 height 45
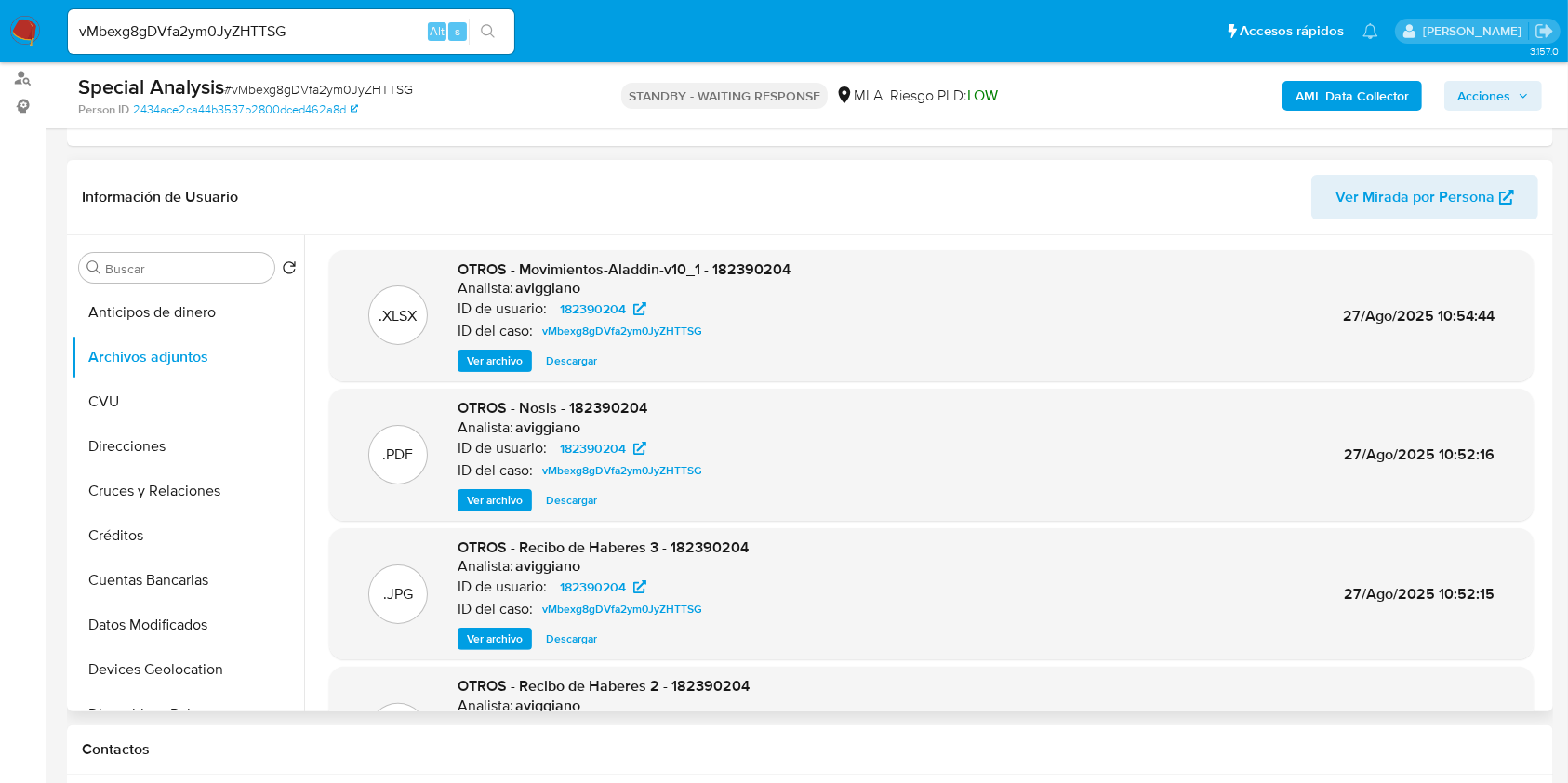
scroll to position [124, 0]
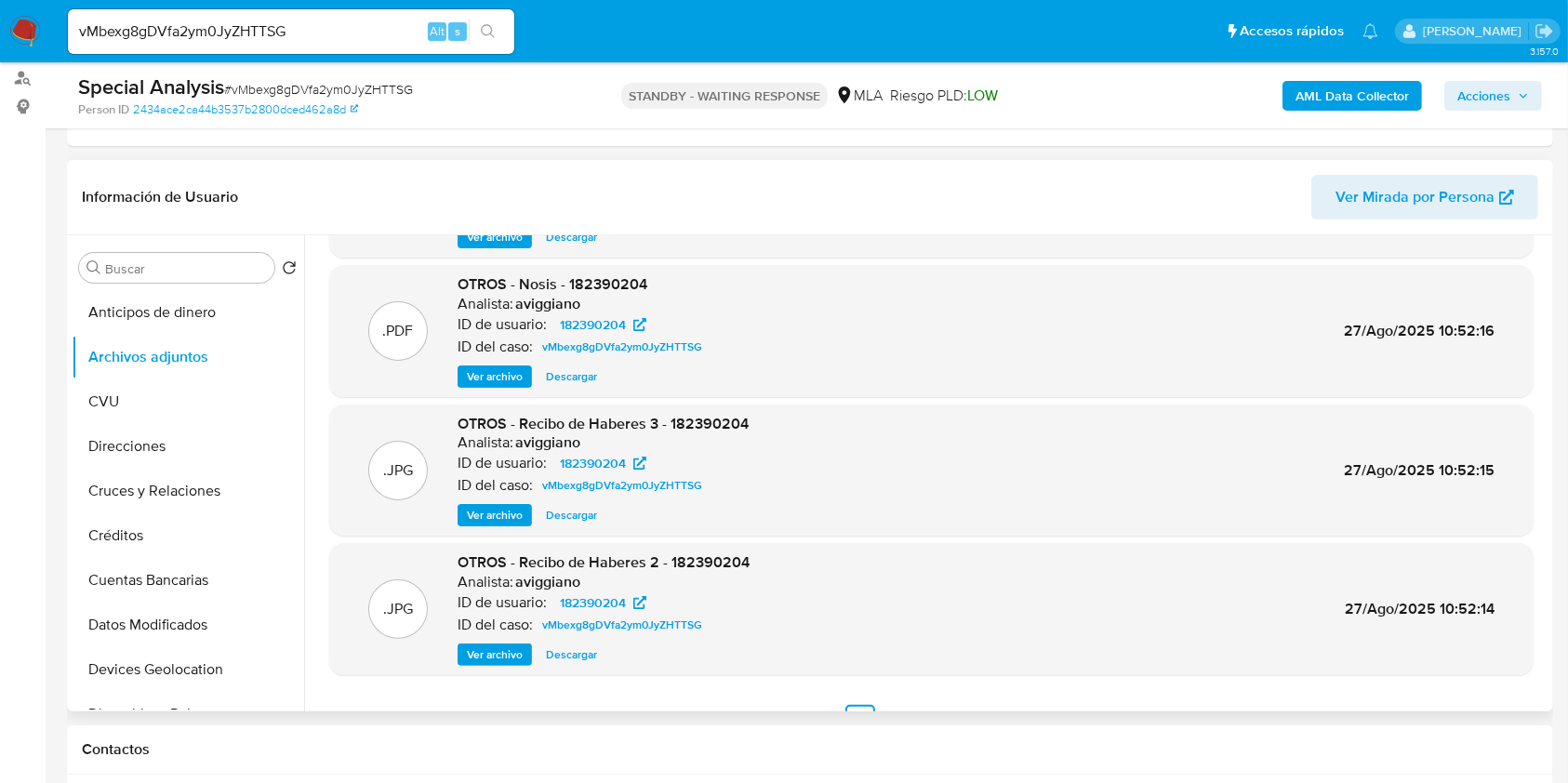
click at [515, 517] on span "Ver archivo" at bounding box center [494, 515] width 55 height 19
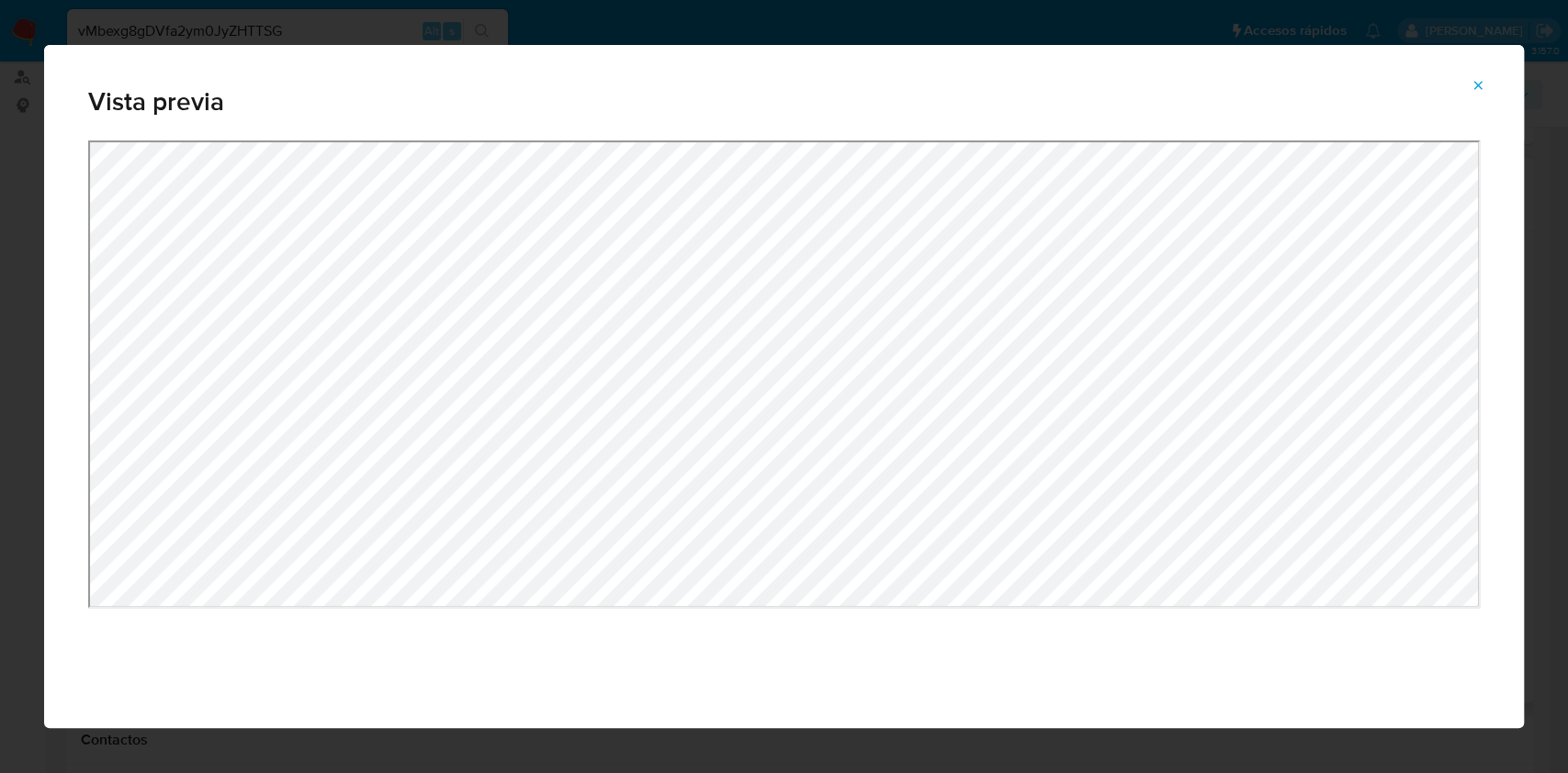
click at [1471, 79] on icon "Attachment preview" at bounding box center [1478, 85] width 15 height 15
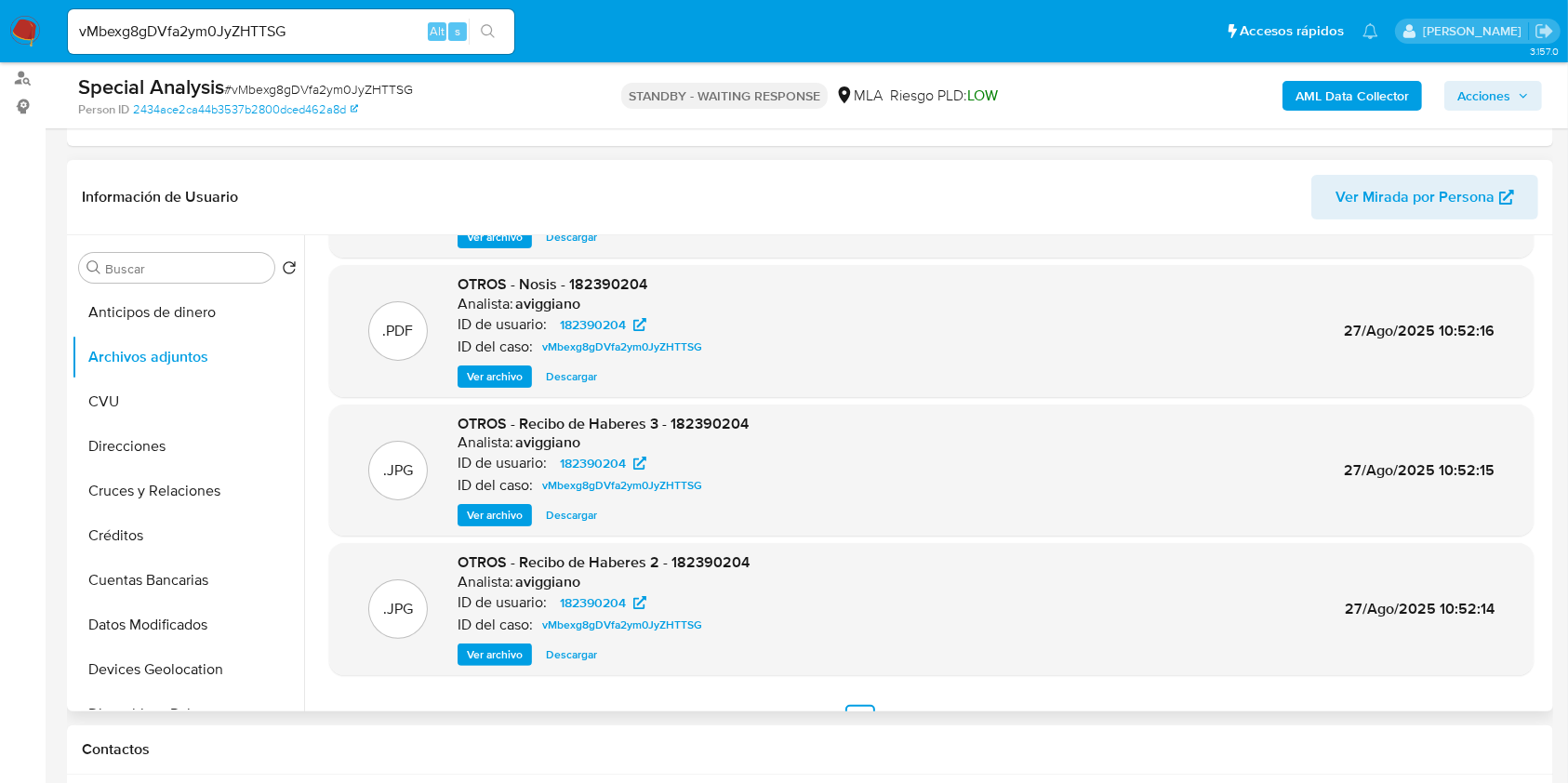
click at [483, 526] on div ".JPG OTROS - Recibo de Haberes 3 - 182390204 Analista: aviggiano ID de usuario:…" at bounding box center [931, 470] width 1205 height 132
click at [489, 506] on span "Ver archivo" at bounding box center [494, 515] width 55 height 19
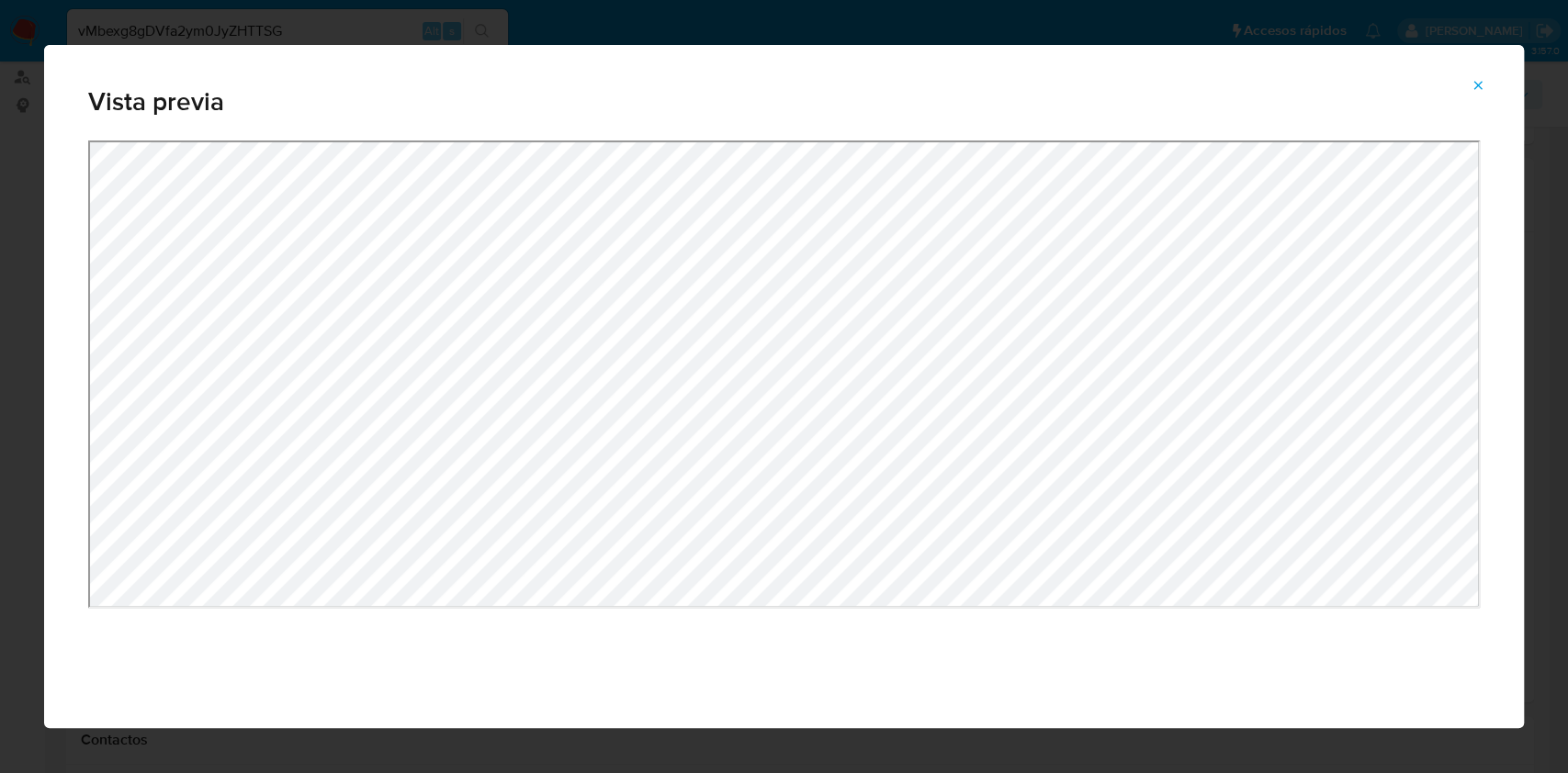
click at [1484, 70] on button "Attachment preview" at bounding box center [1478, 85] width 41 height 30
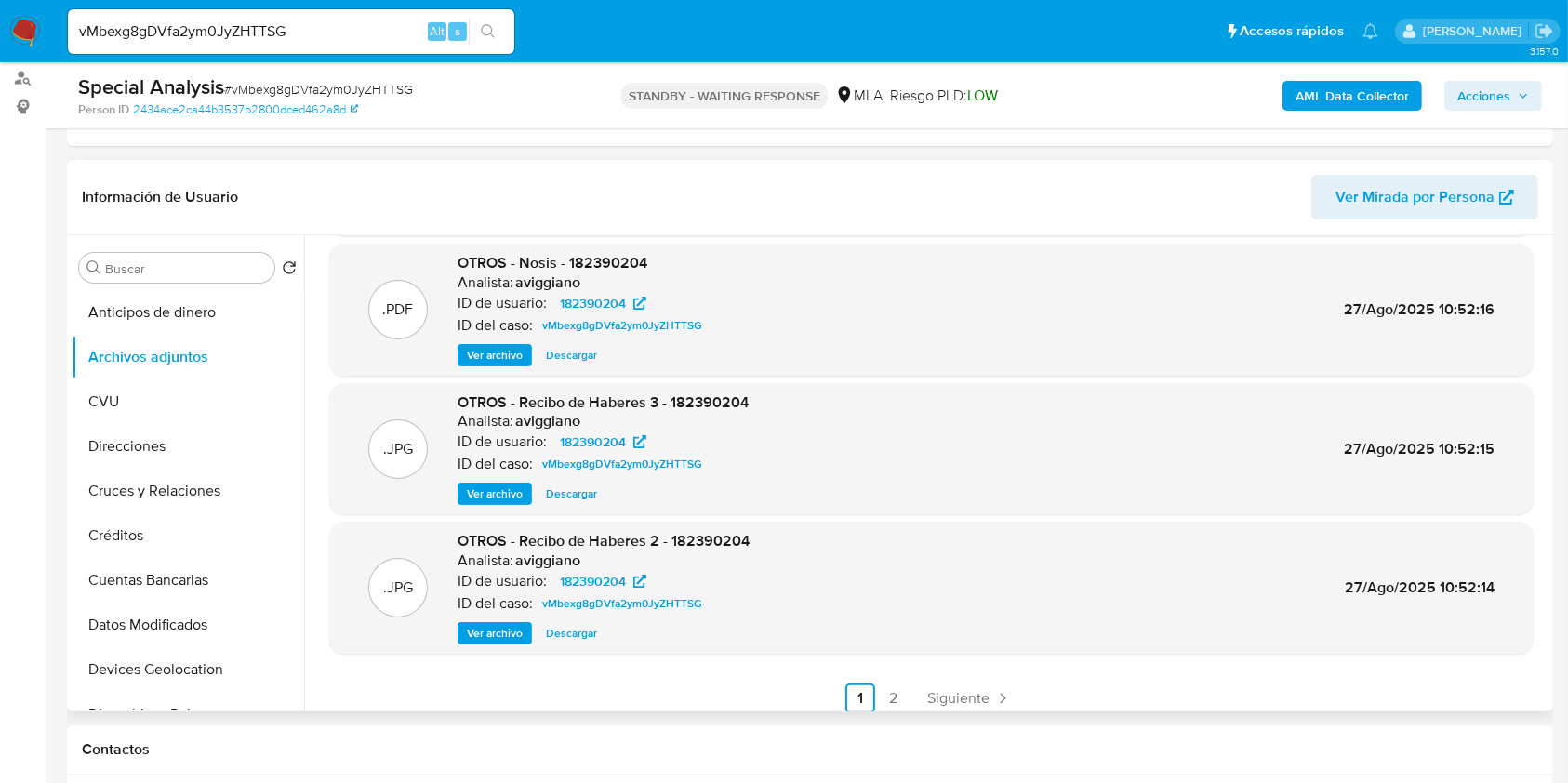
scroll to position [156, 0]
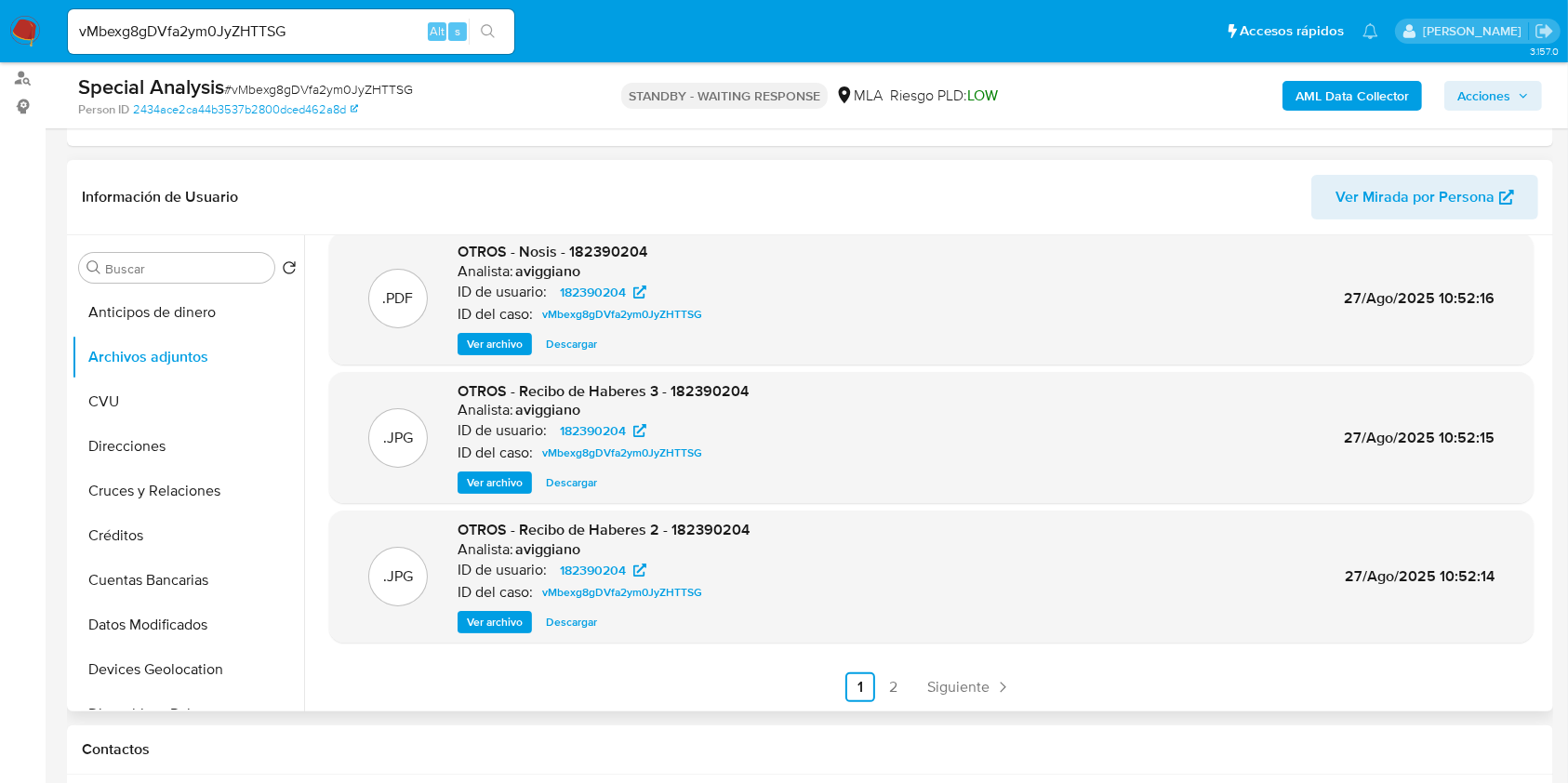
click at [887, 676] on link "2" at bounding box center [894, 687] width 30 height 30
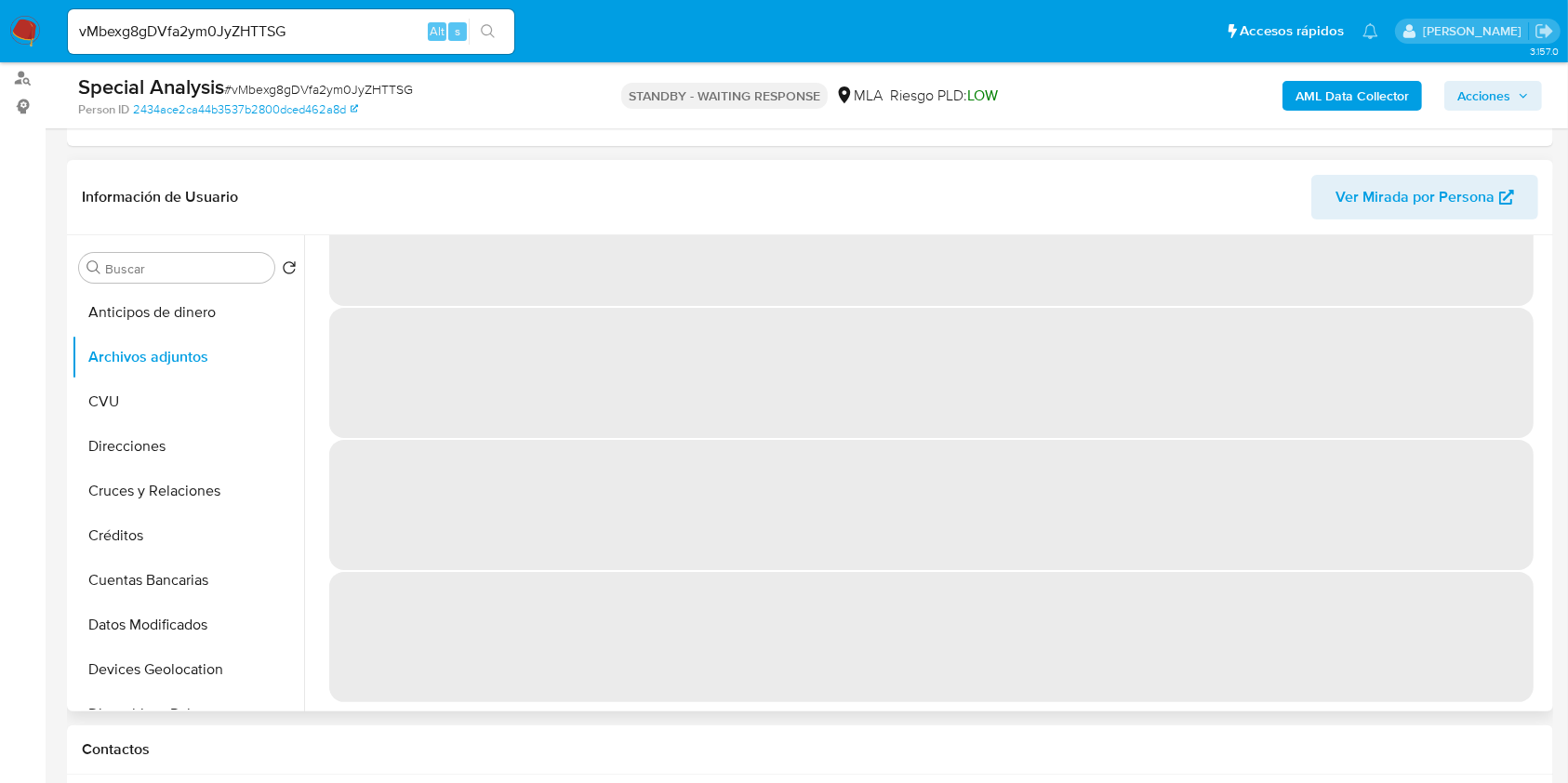
scroll to position [0, 0]
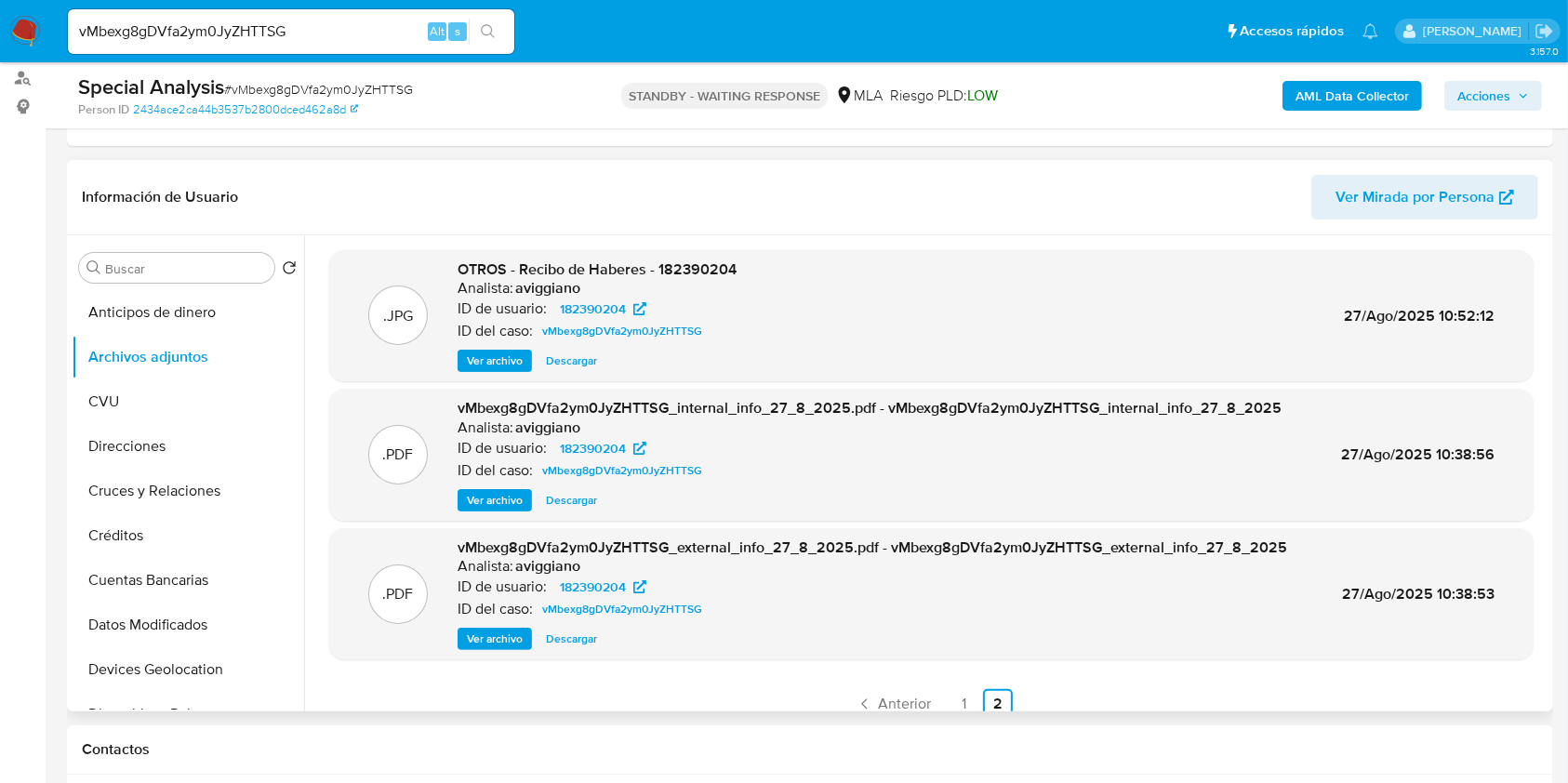
click at [511, 361] on span "Ver archivo" at bounding box center [494, 361] width 55 height 19
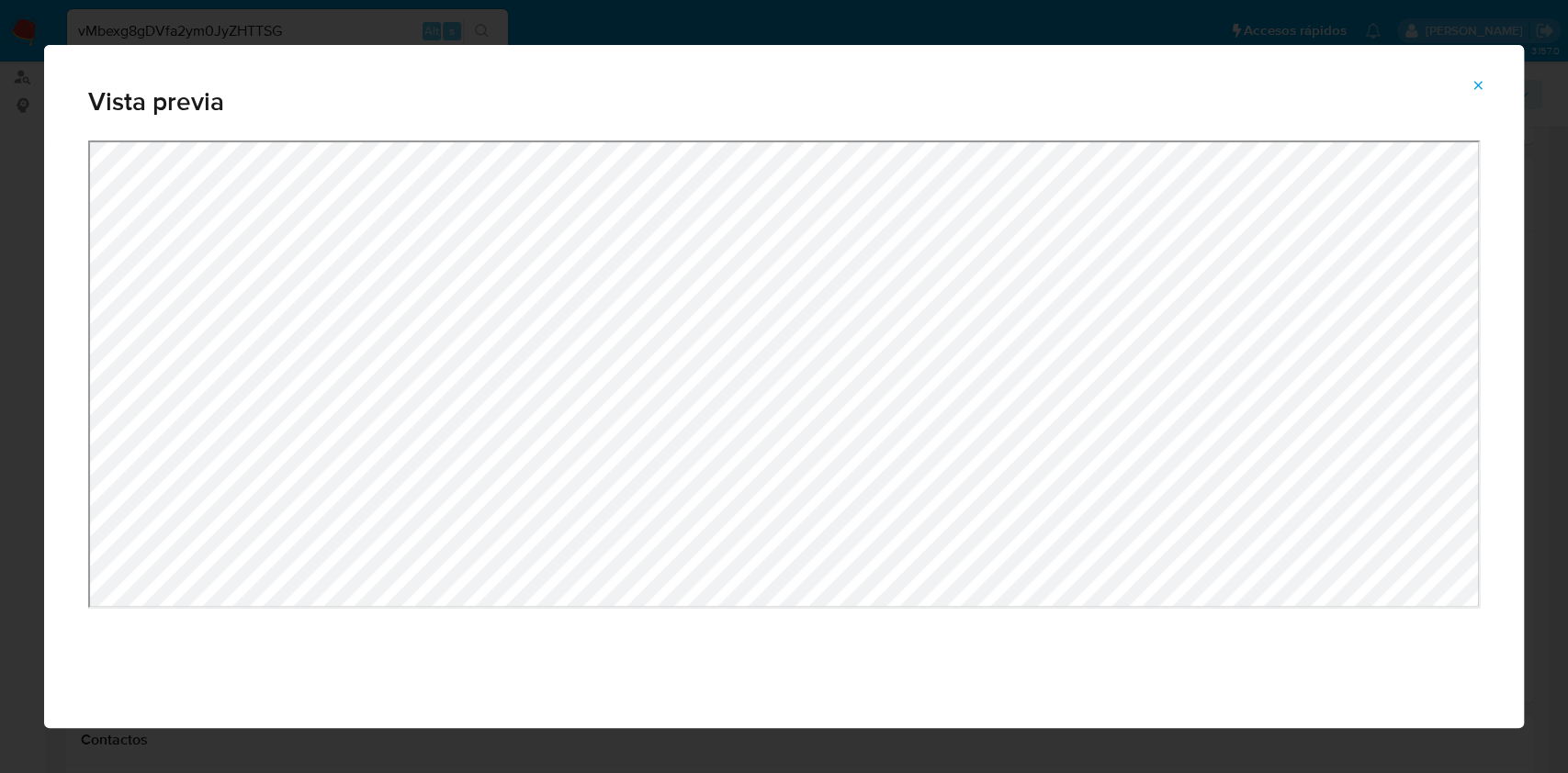
click at [1477, 80] on icon "Attachment preview" at bounding box center [1478, 85] width 15 height 15
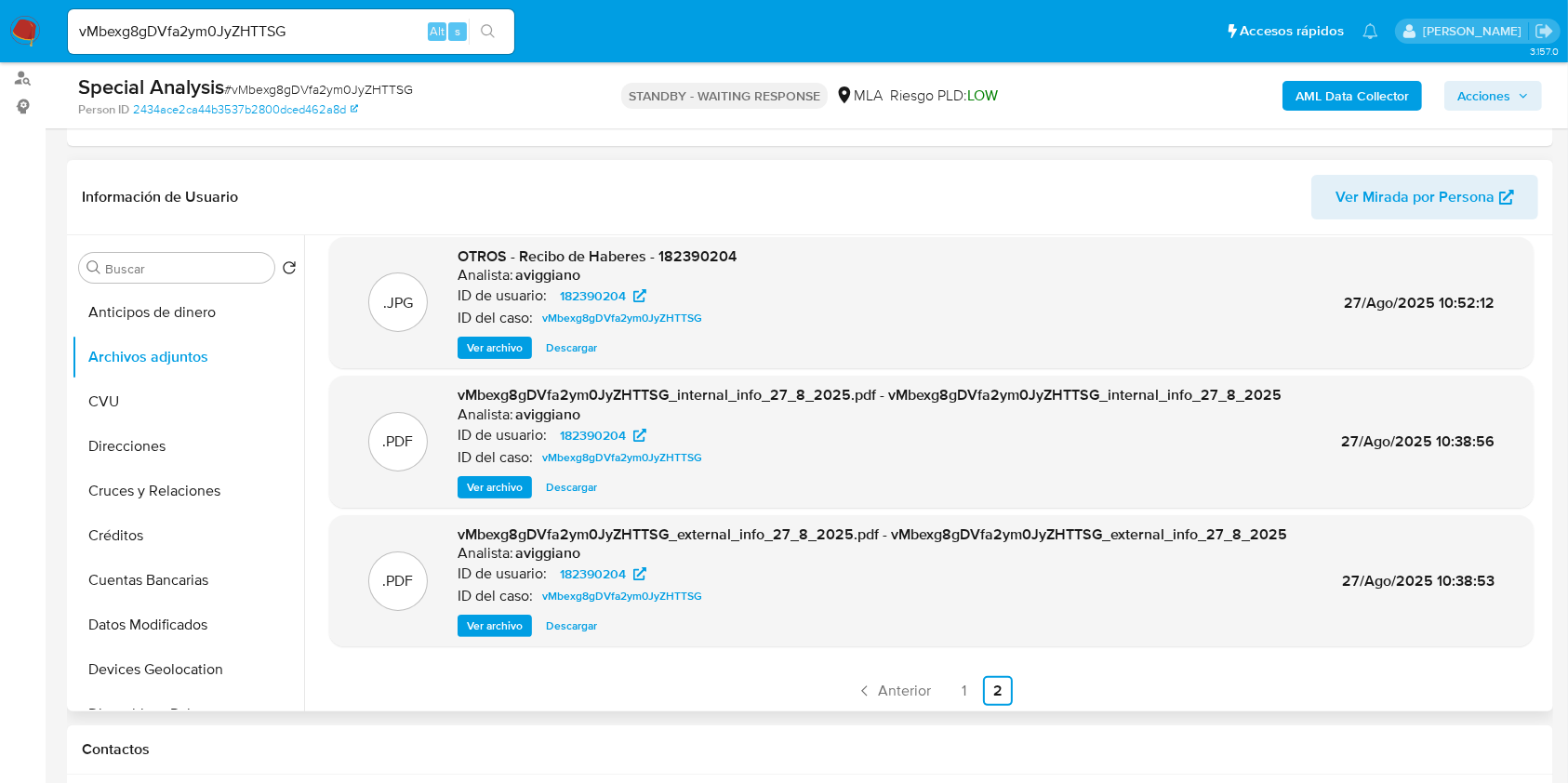
scroll to position [17, 0]
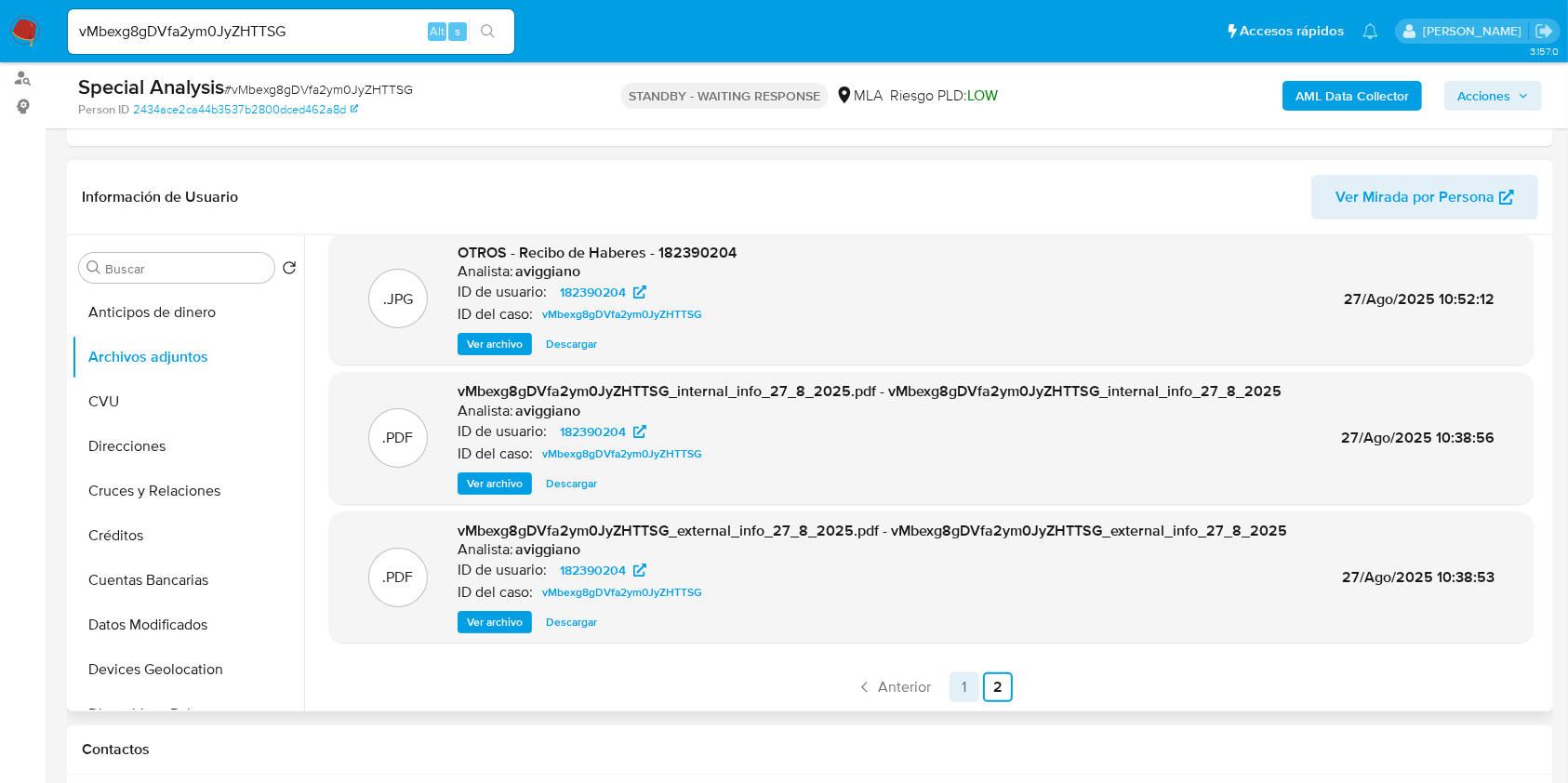
click at [951, 688] on link "1" at bounding box center [964, 687] width 30 height 30
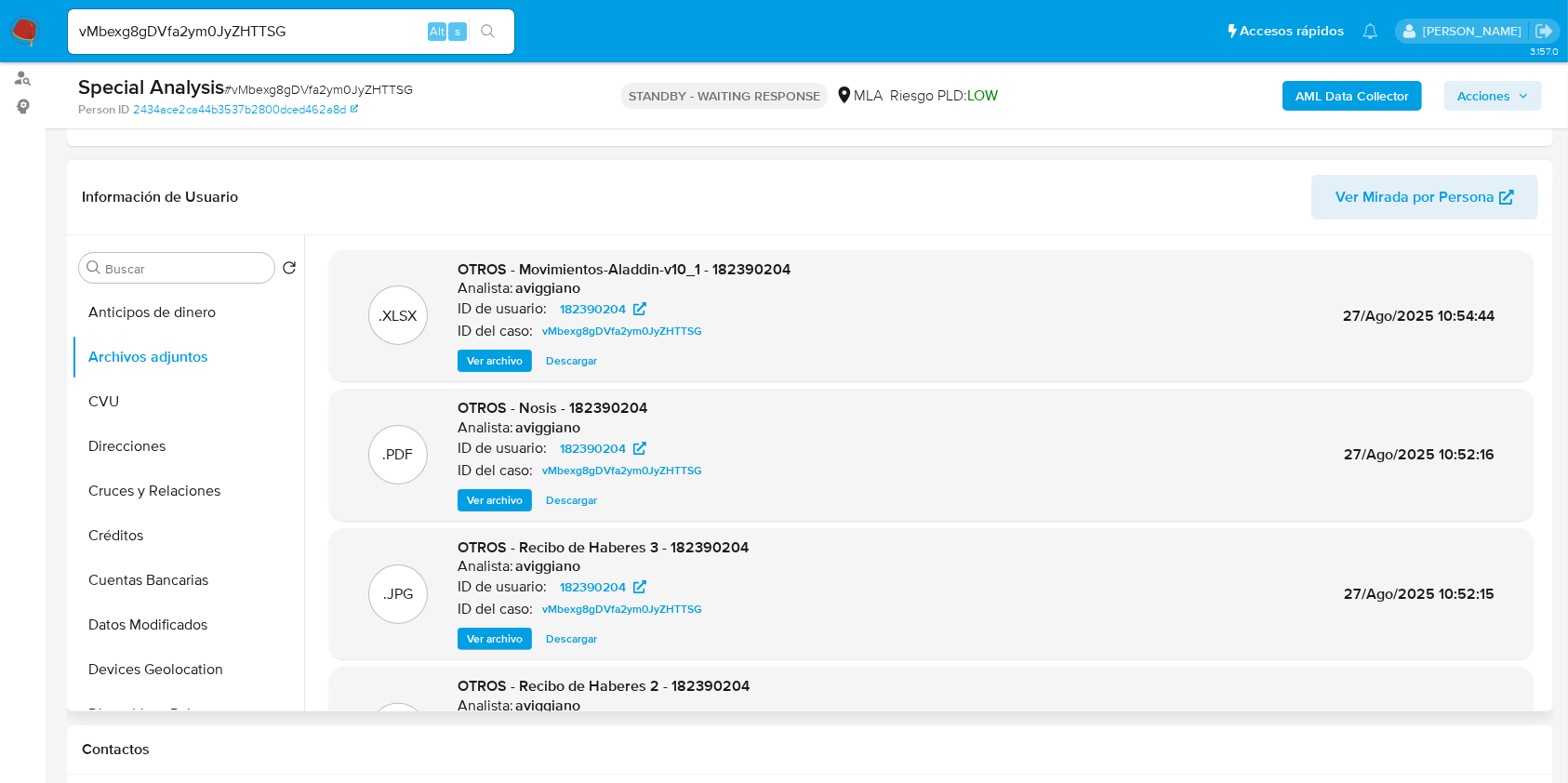
scroll to position [156, 0]
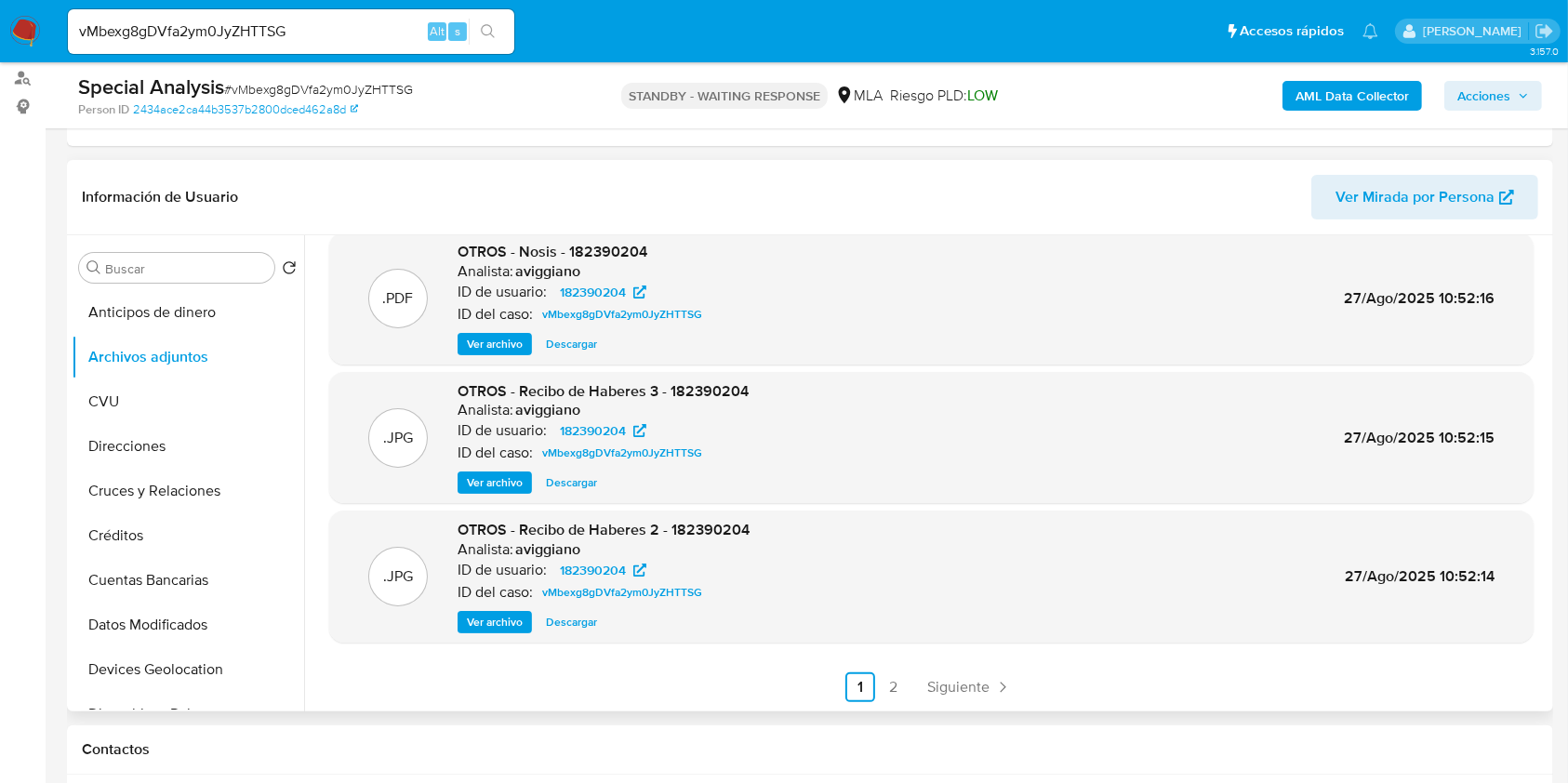
click at [502, 622] on span "Ver archivo" at bounding box center [494, 622] width 55 height 19
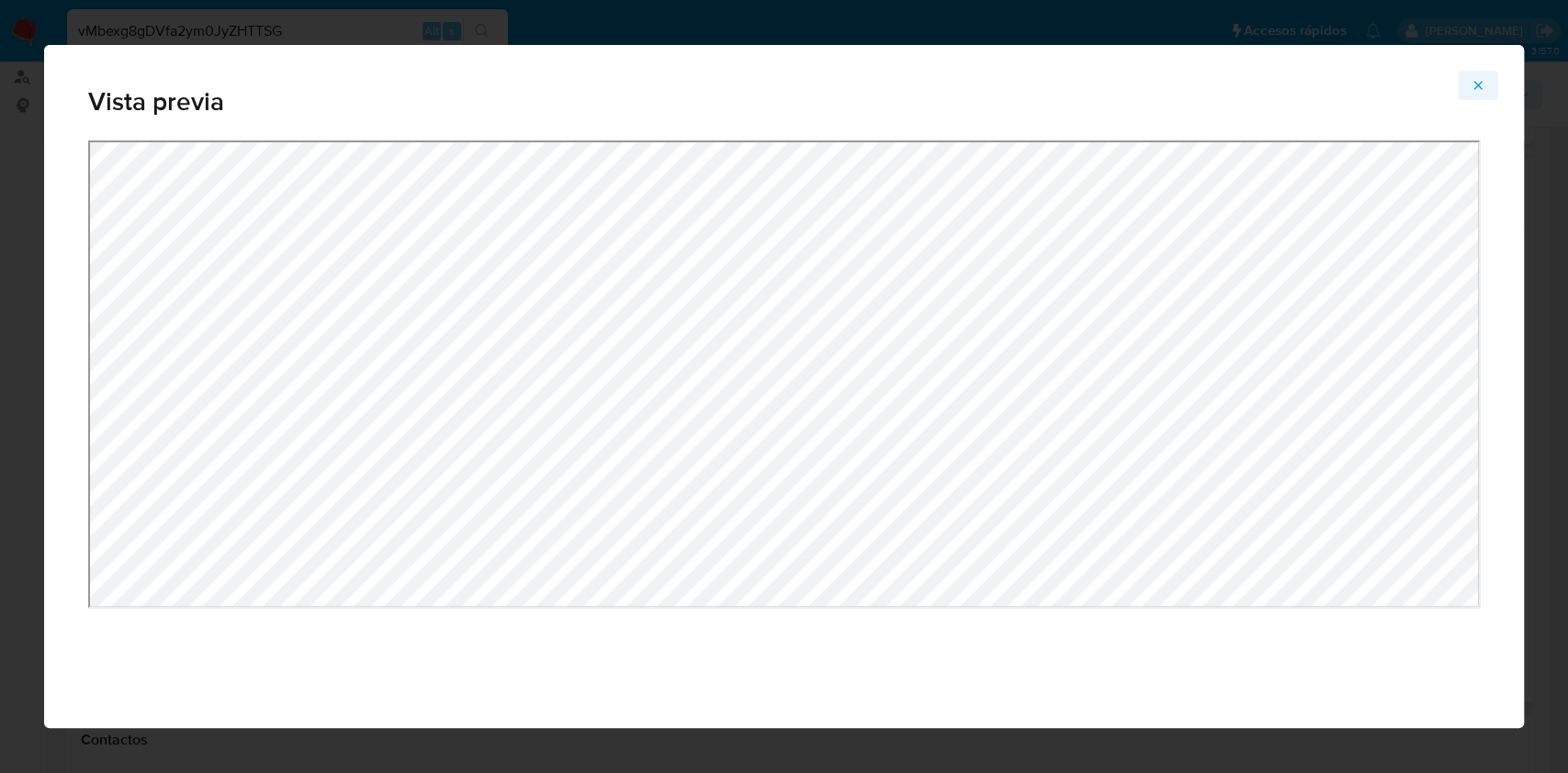
click at [1471, 78] on icon "Attachment preview" at bounding box center [1478, 85] width 15 height 15
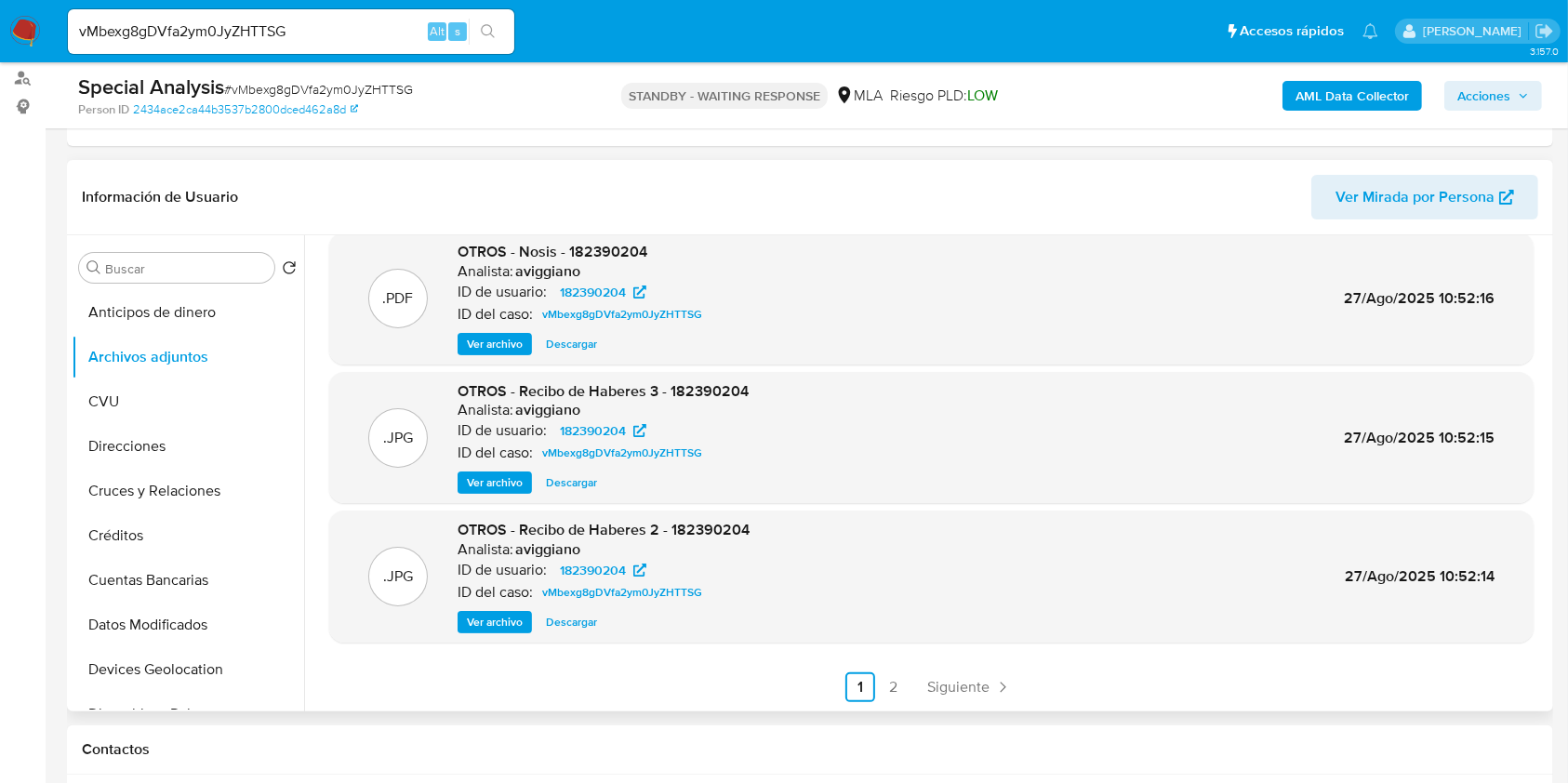
click at [487, 482] on span "Ver archivo" at bounding box center [494, 483] width 55 height 19
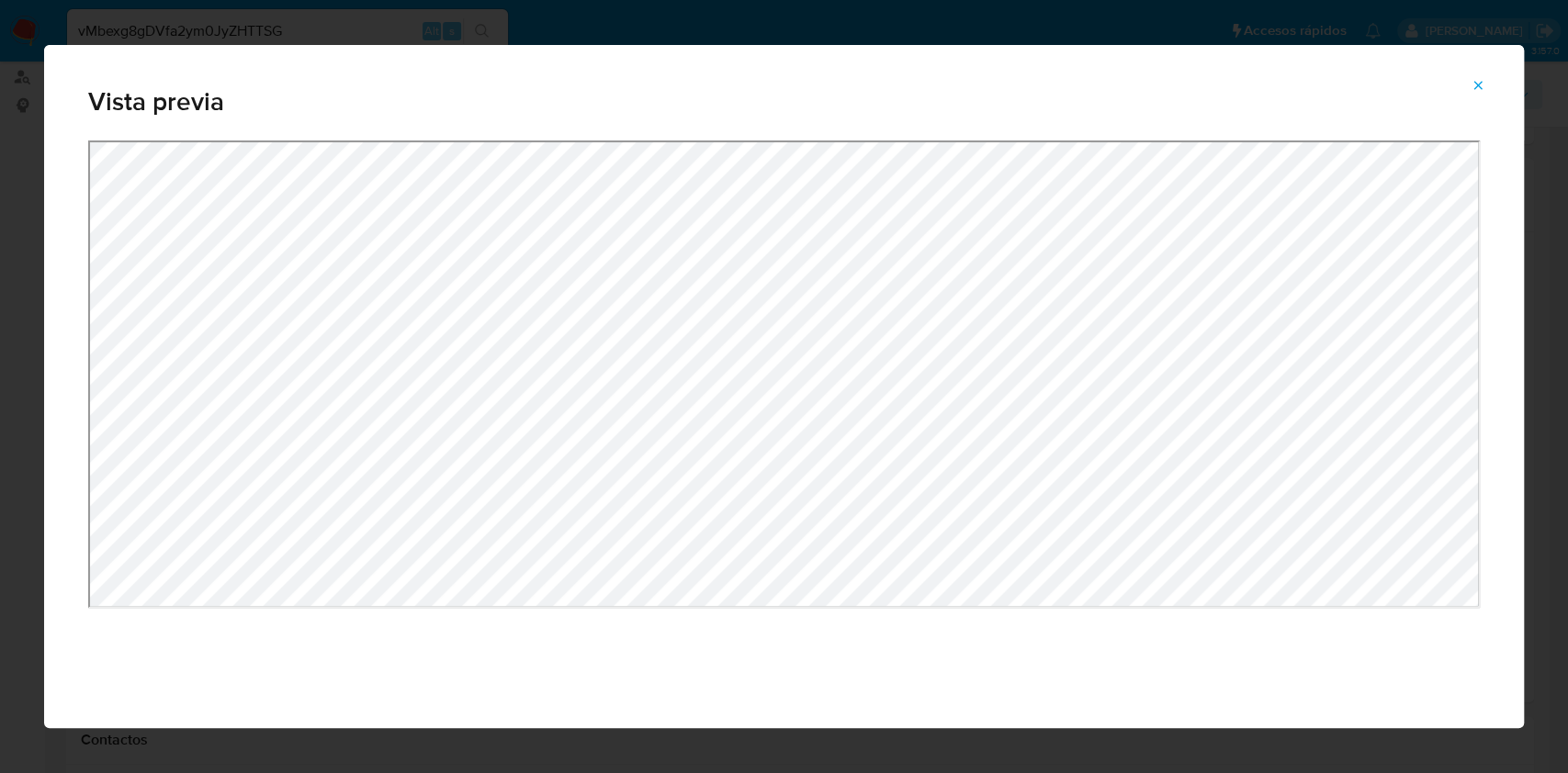
click at [1477, 77] on span "Attachment preview" at bounding box center [1478, 85] width 15 height 26
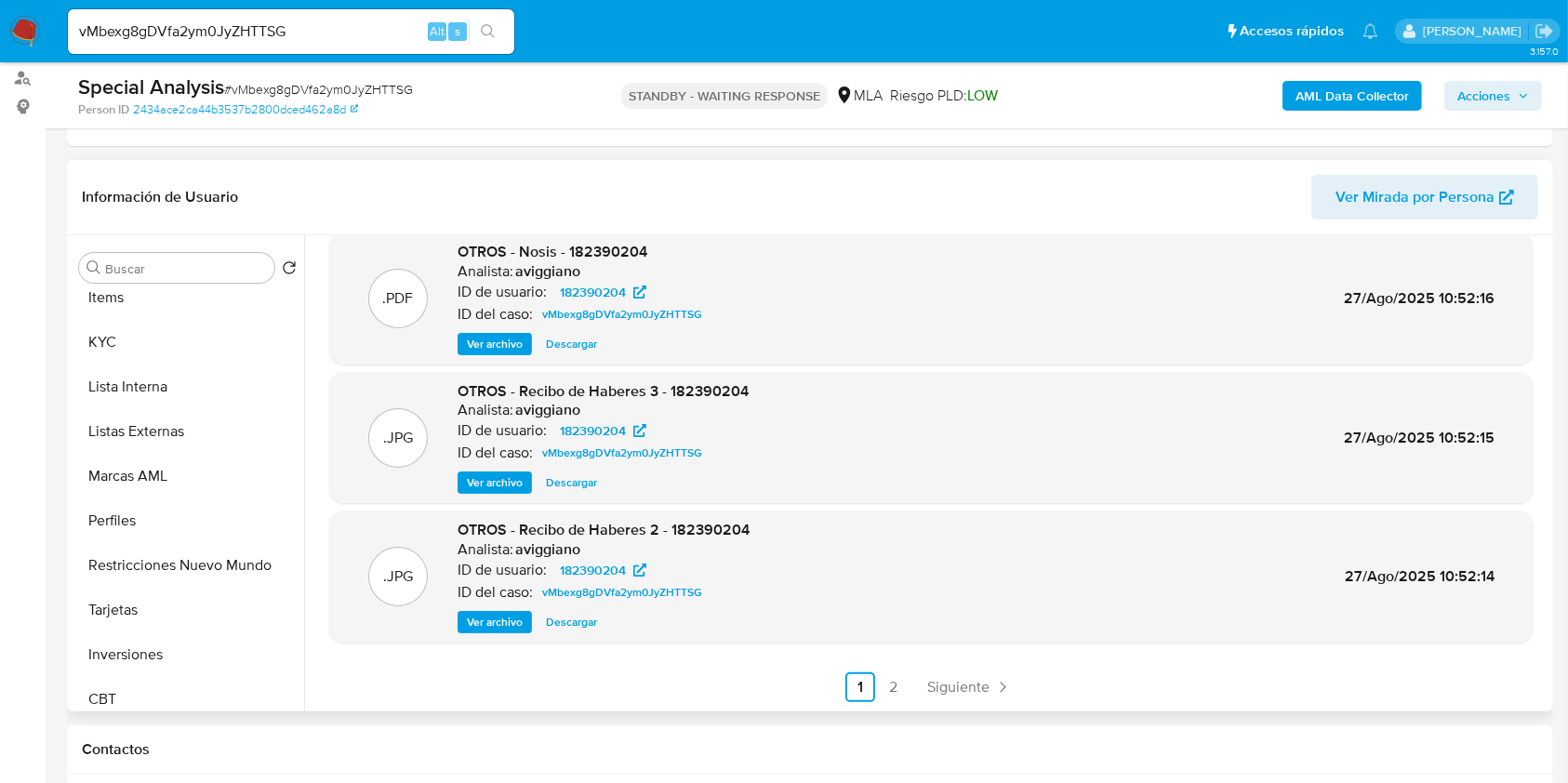
scroll to position [875, 0]
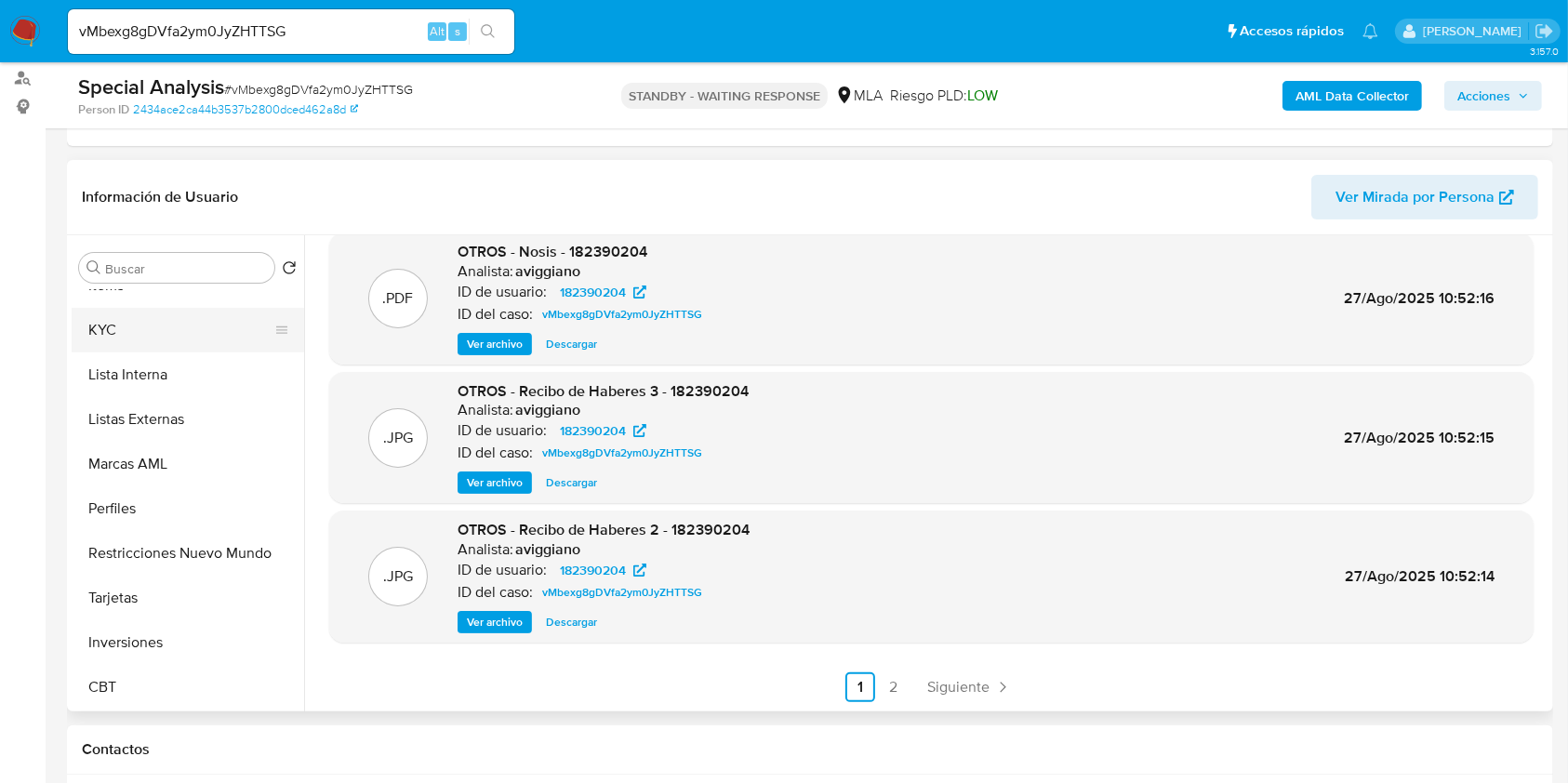
click at [194, 336] on button "KYC" at bounding box center [180, 330] width 218 height 45
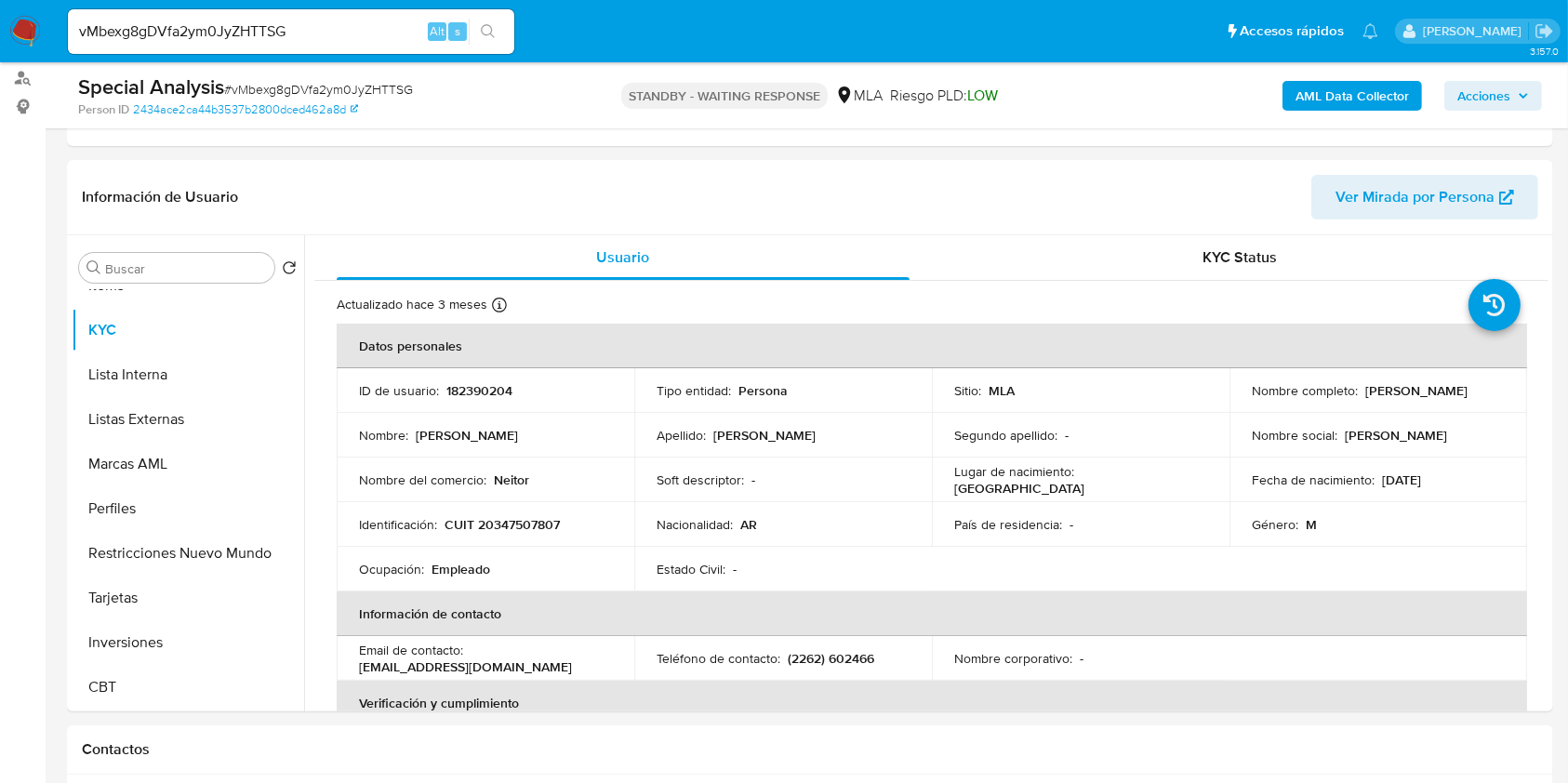
click at [472, 537] on td "Identificación : CUIT 20347507807" at bounding box center [485, 525] width 298 height 45
click at [515, 520] on p "CUIT 20347507807" at bounding box center [501, 525] width 115 height 17
copy p "20347507807"
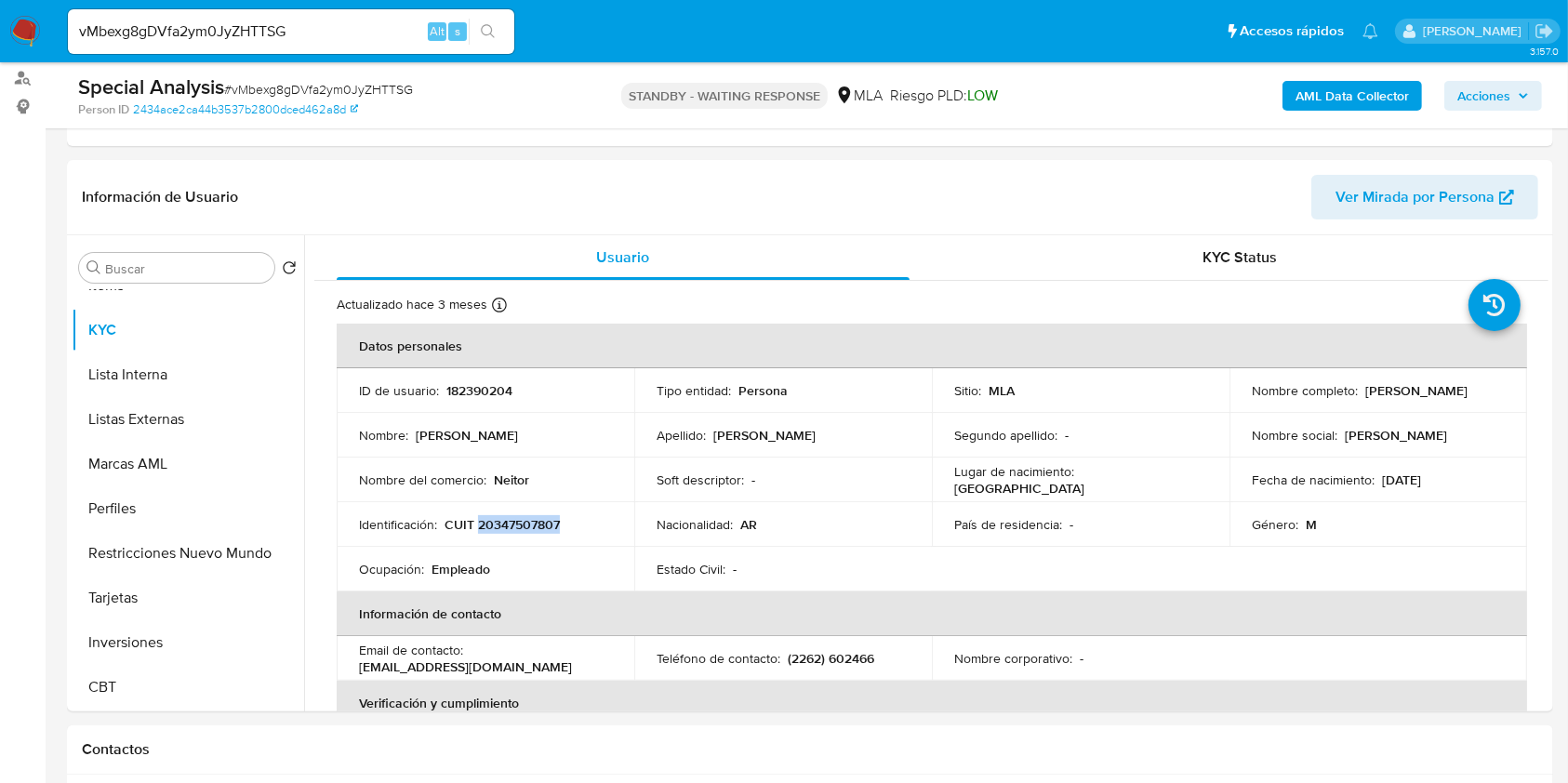
drag, startPoint x: 1245, startPoint y: 396, endPoint x: 1411, endPoint y: 407, distance: 166.4
click at [1411, 407] on td "Nombre completo : Ruben Sebastian Fraga" at bounding box center [1377, 391] width 298 height 45
copy p "[PERSON_NAME]"
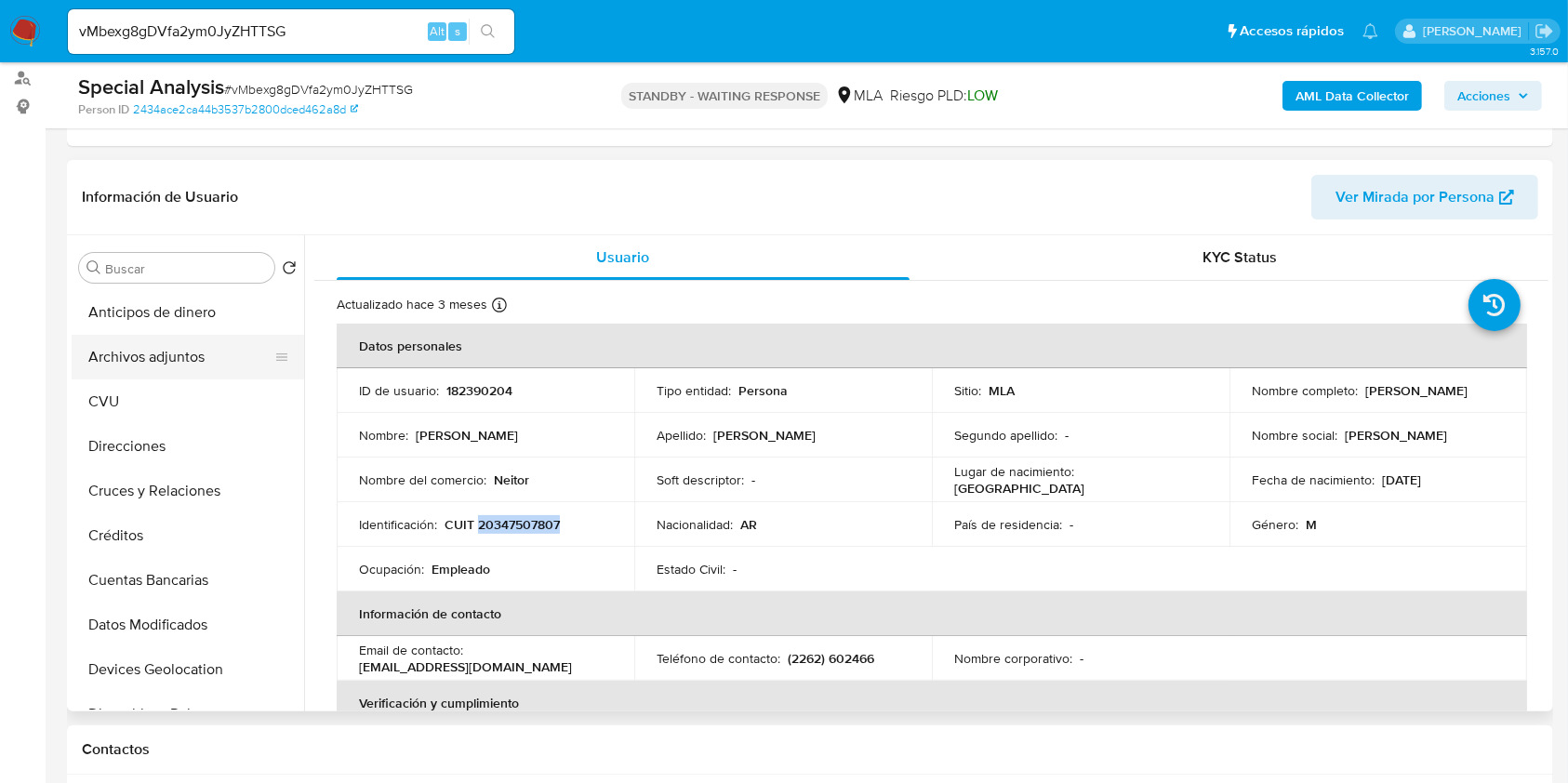
click at [176, 335] on button "Archivos adjuntos" at bounding box center [180, 358] width 218 height 45
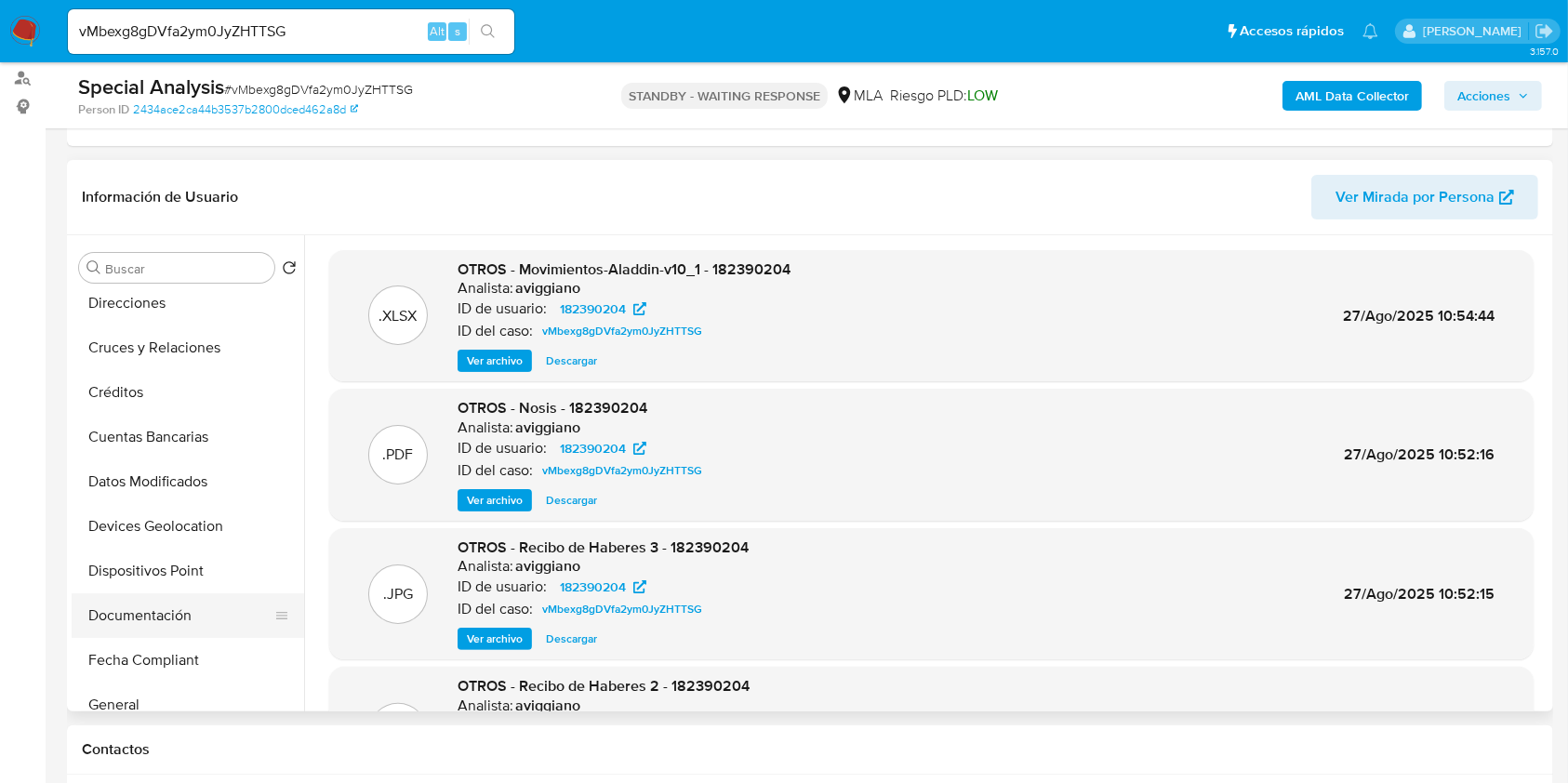
scroll to position [247, 0]
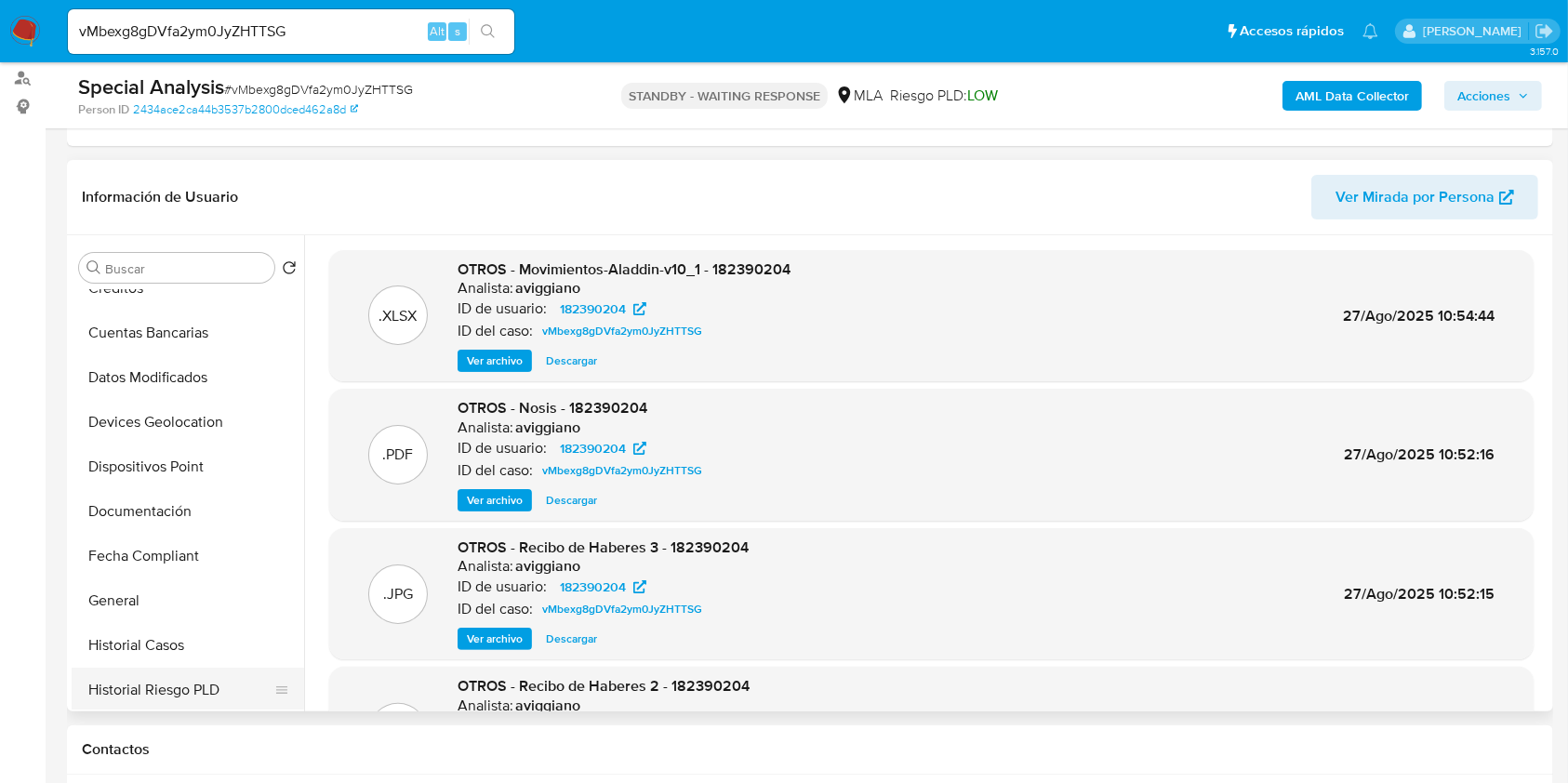
click at [166, 669] on button "Historial Riesgo PLD" at bounding box center [180, 690] width 218 height 45
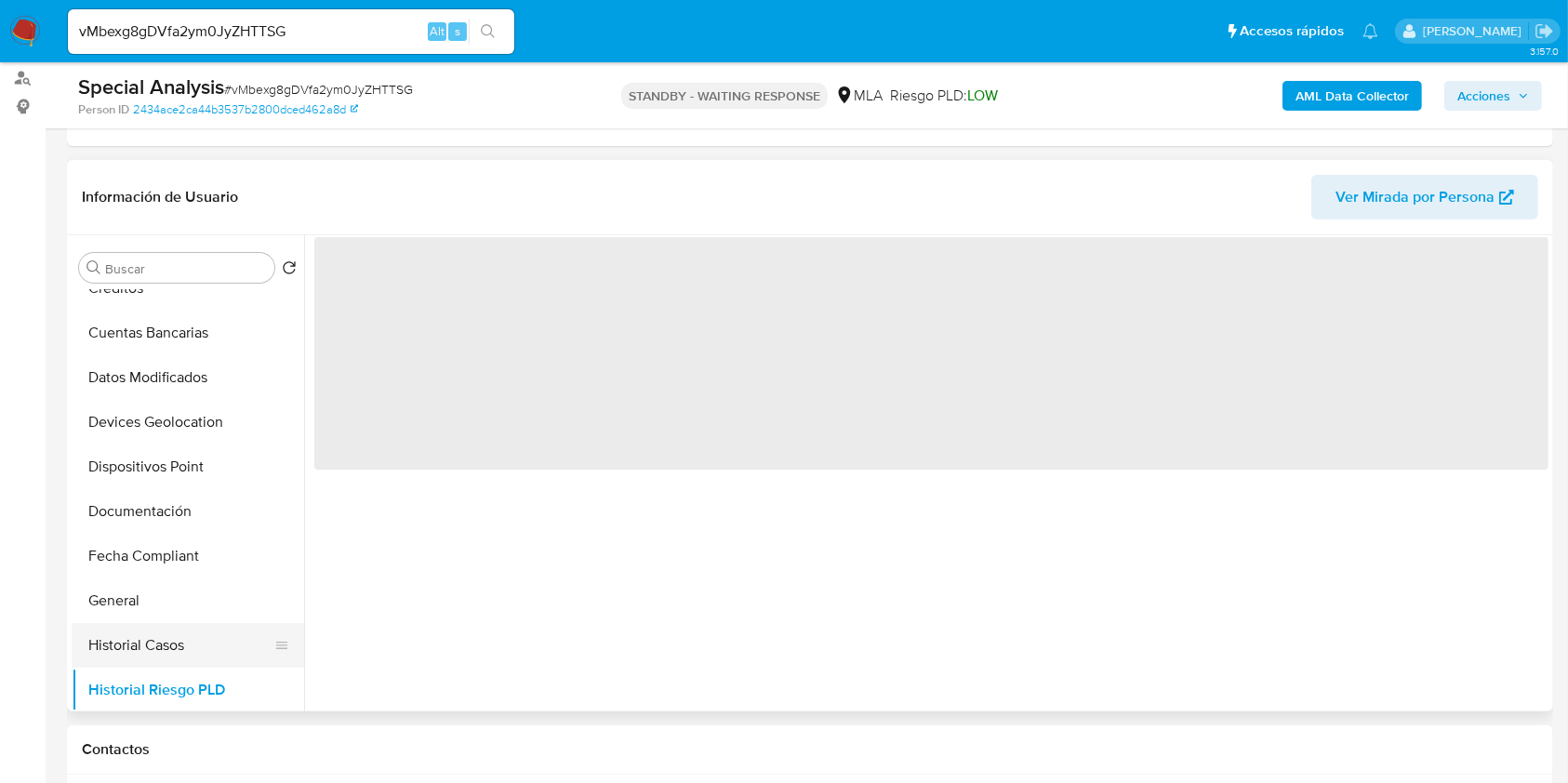
click at [176, 644] on button "Historial Casos" at bounding box center [180, 646] width 218 height 45
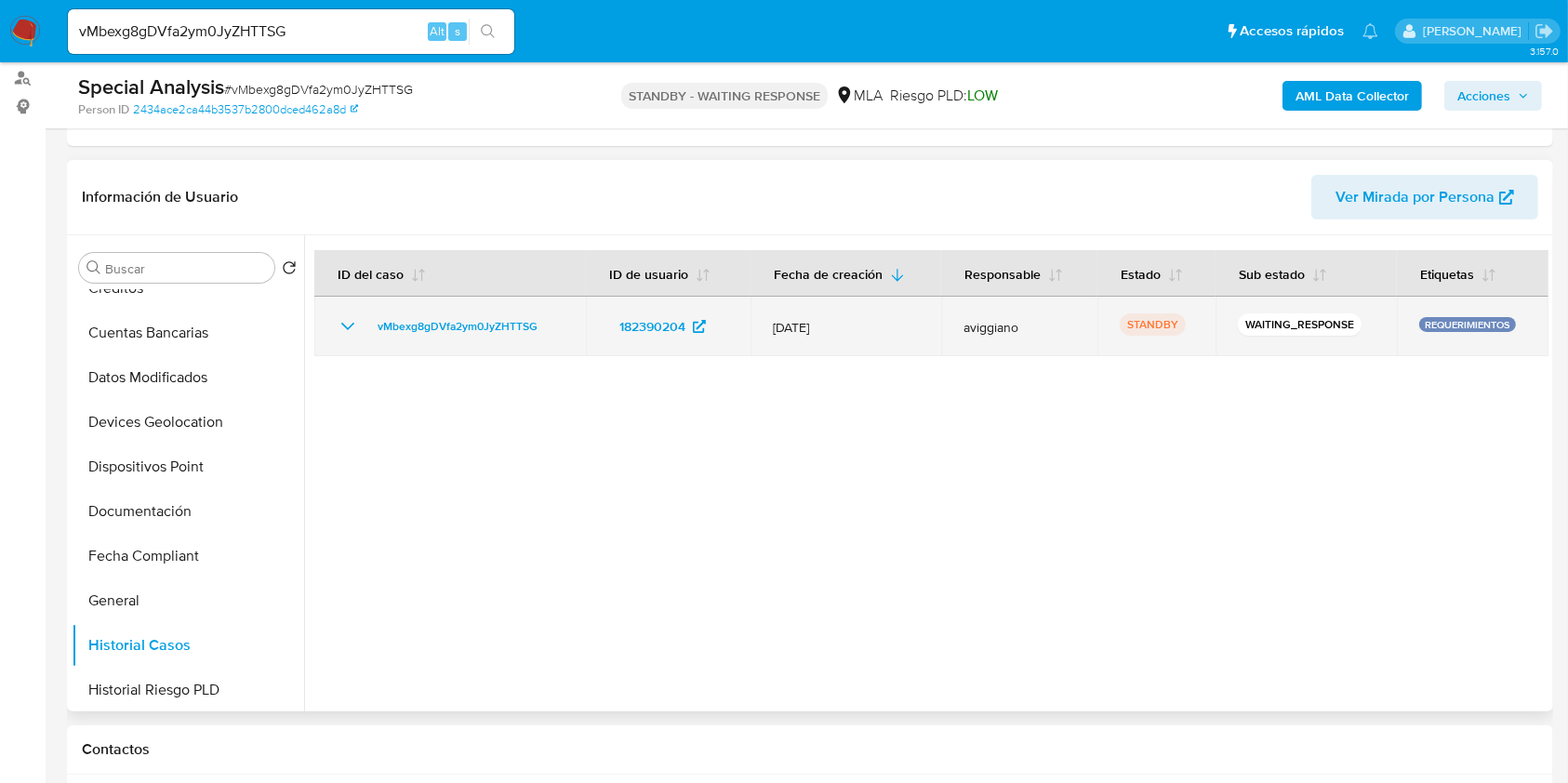
drag, startPoint x: 556, startPoint y: 315, endPoint x: 368, endPoint y: 310, distance: 188.1
click at [368, 310] on td "vMbexg8gDVfa2ym0JyZHTTSG" at bounding box center [450, 326] width 271 height 59
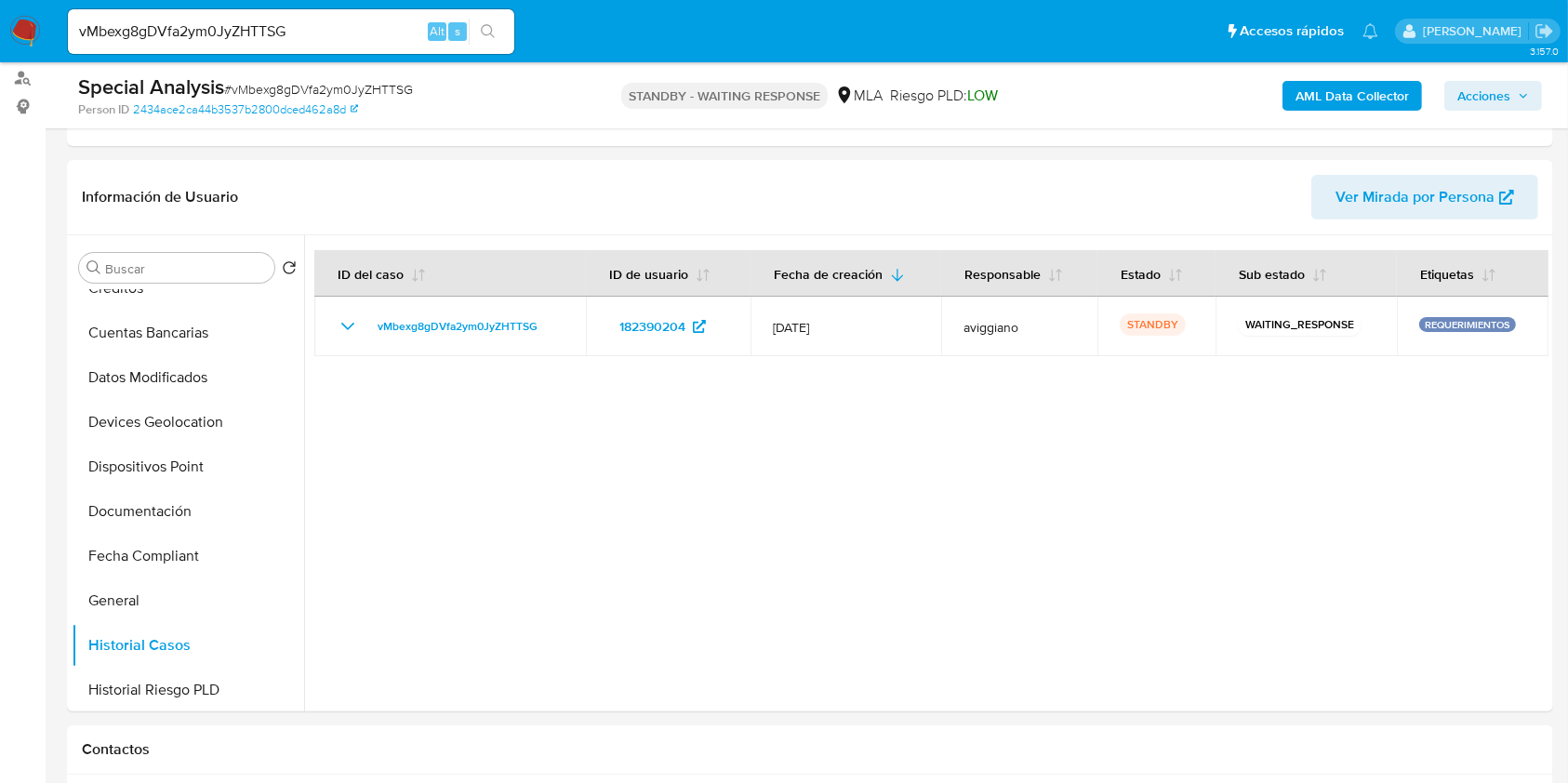
click at [281, 34] on input "vMbexg8gDVfa2ym0JyZHTTSG" at bounding box center [290, 32] width 446 height 24
paste input "FfhiXRrV8pBmbwEYmdRvwUwN"
type input "FfhiXRrV8pBmbwEYmdRvwUwN"
click at [499, 26] on button "search-icon" at bounding box center [487, 32] width 38 height 26
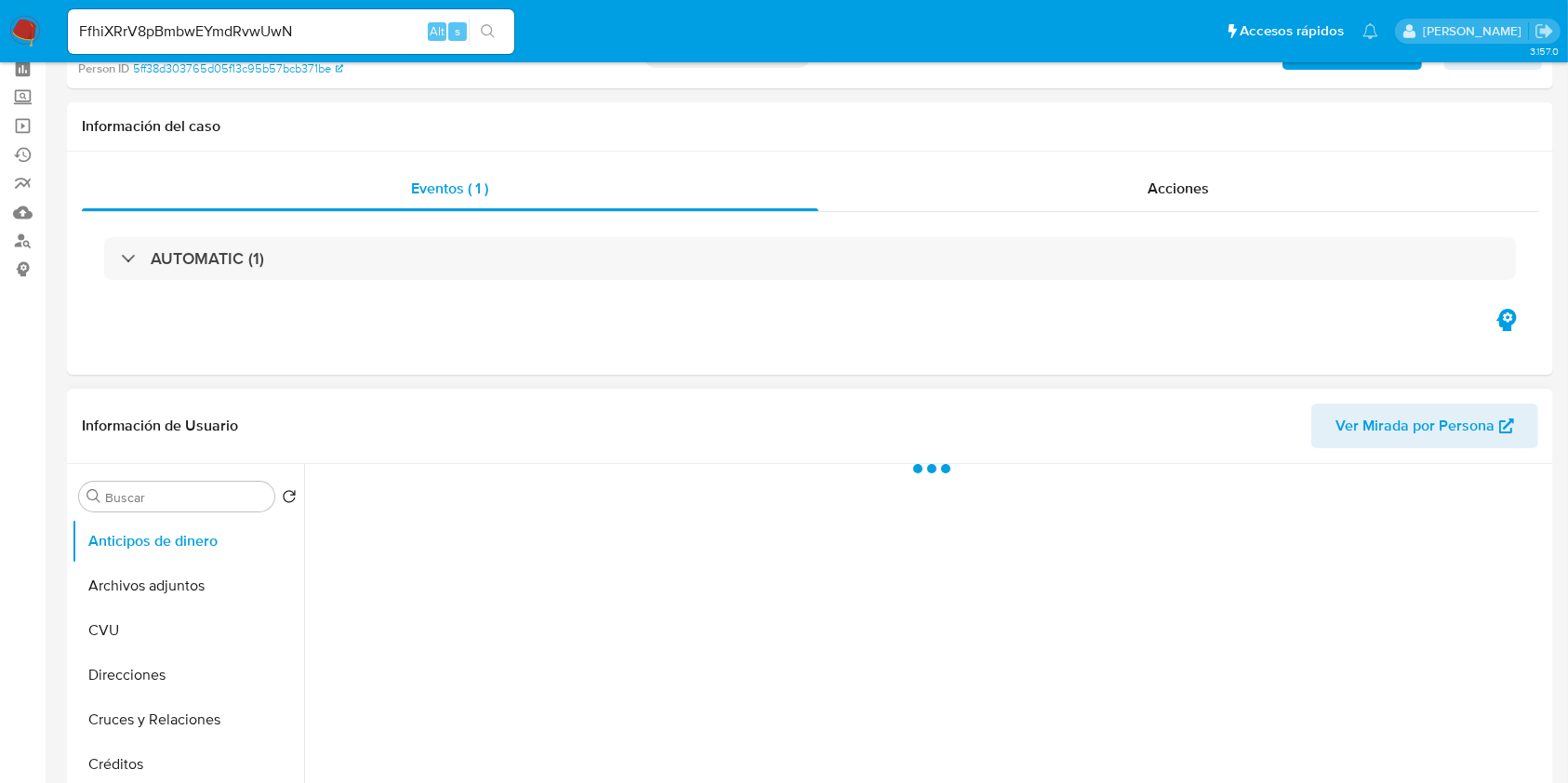
scroll to position [124, 0]
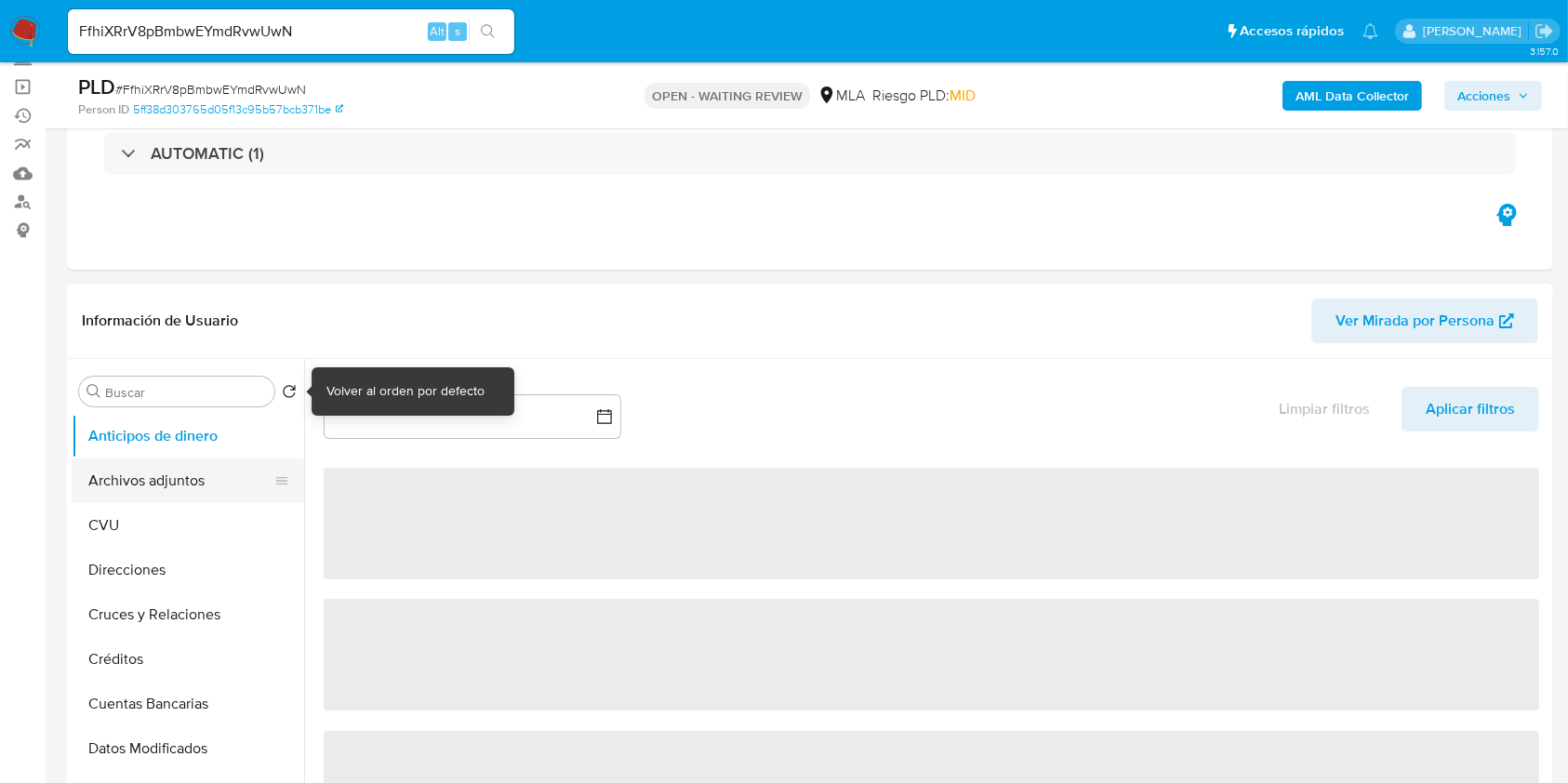
select select "10"
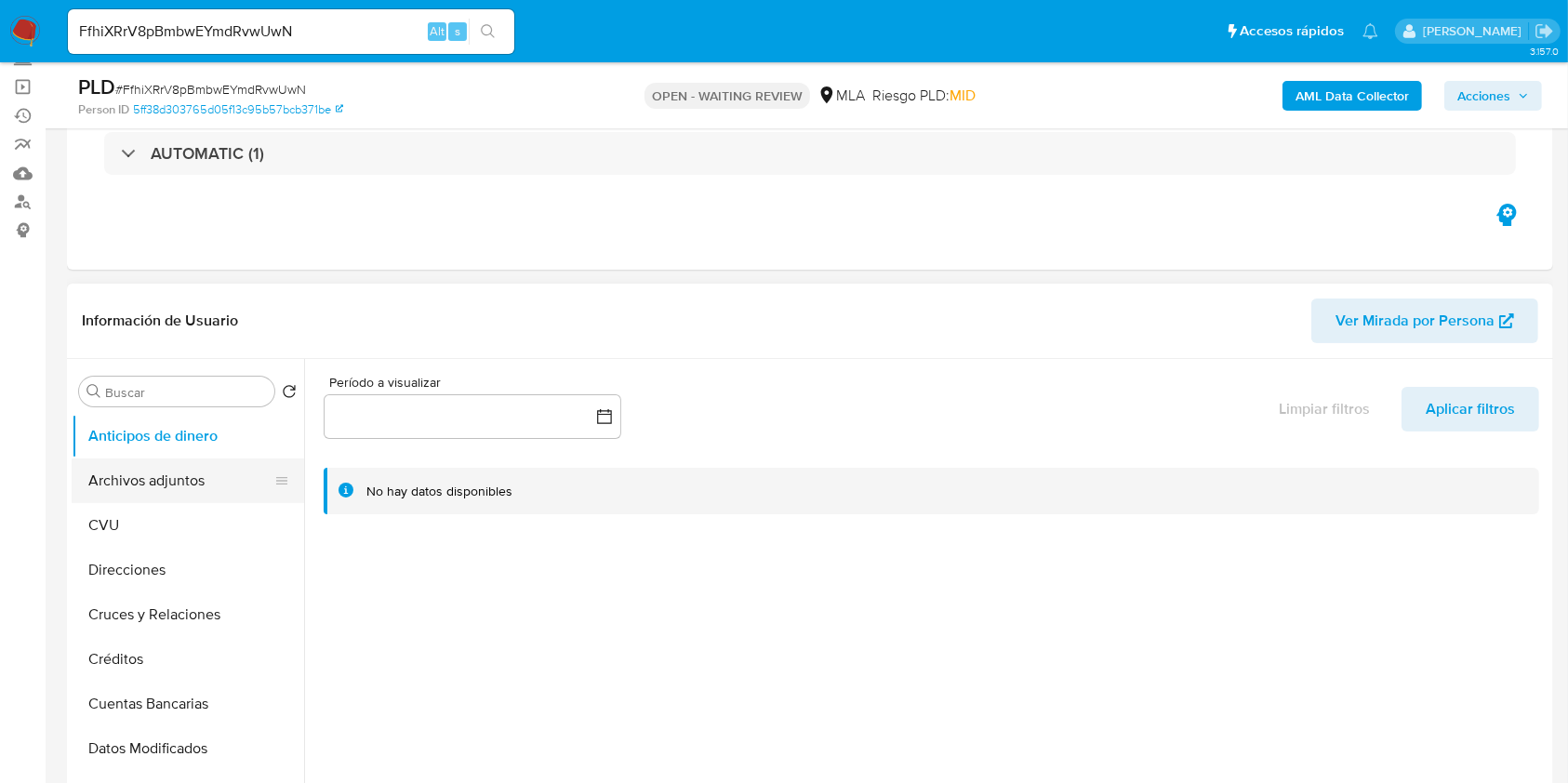
click at [196, 482] on button "Archivos adjuntos" at bounding box center [180, 481] width 218 height 45
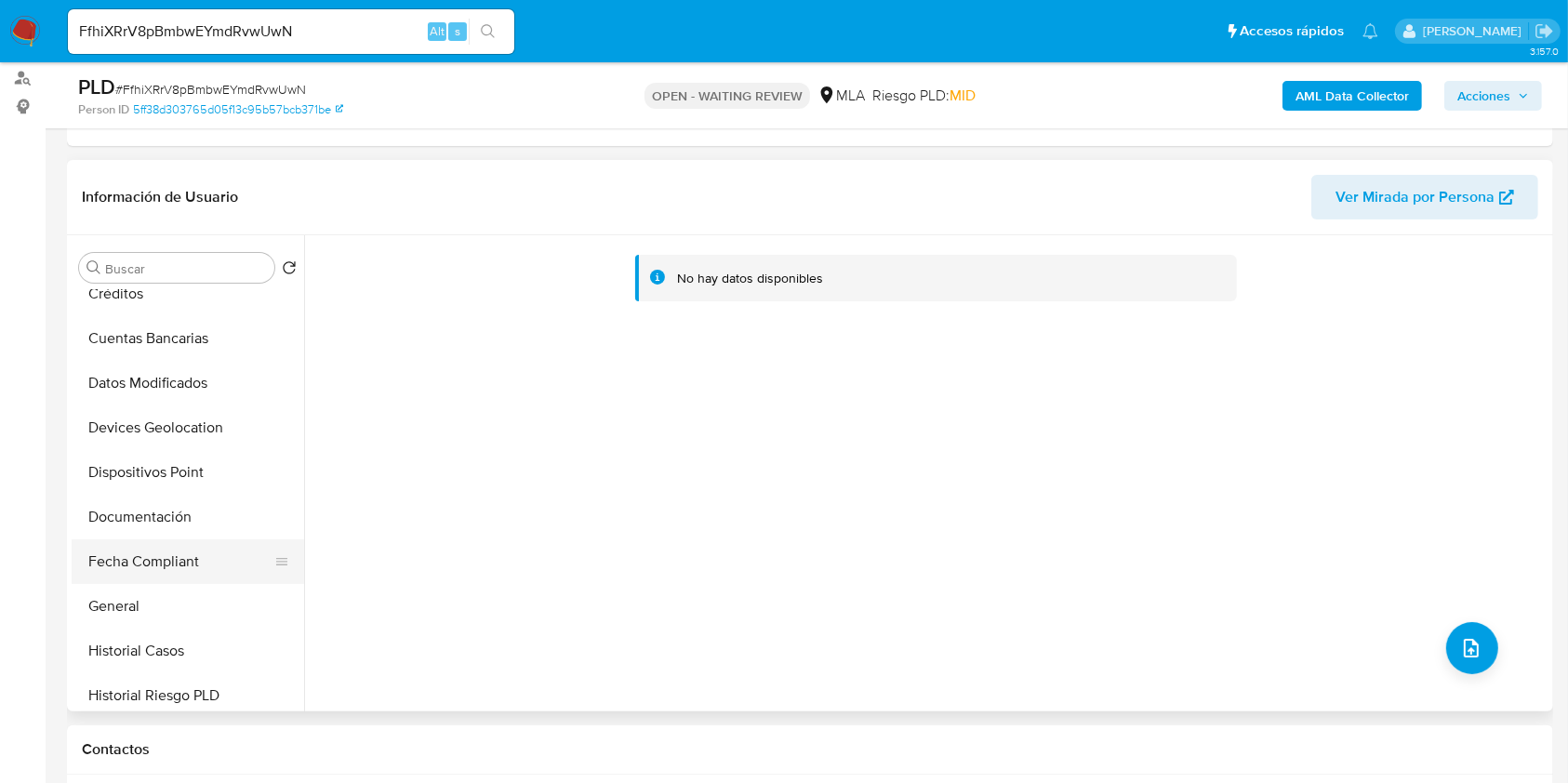
scroll to position [247, 0]
click at [186, 548] on button "Fecha Compliant" at bounding box center [180, 556] width 218 height 45
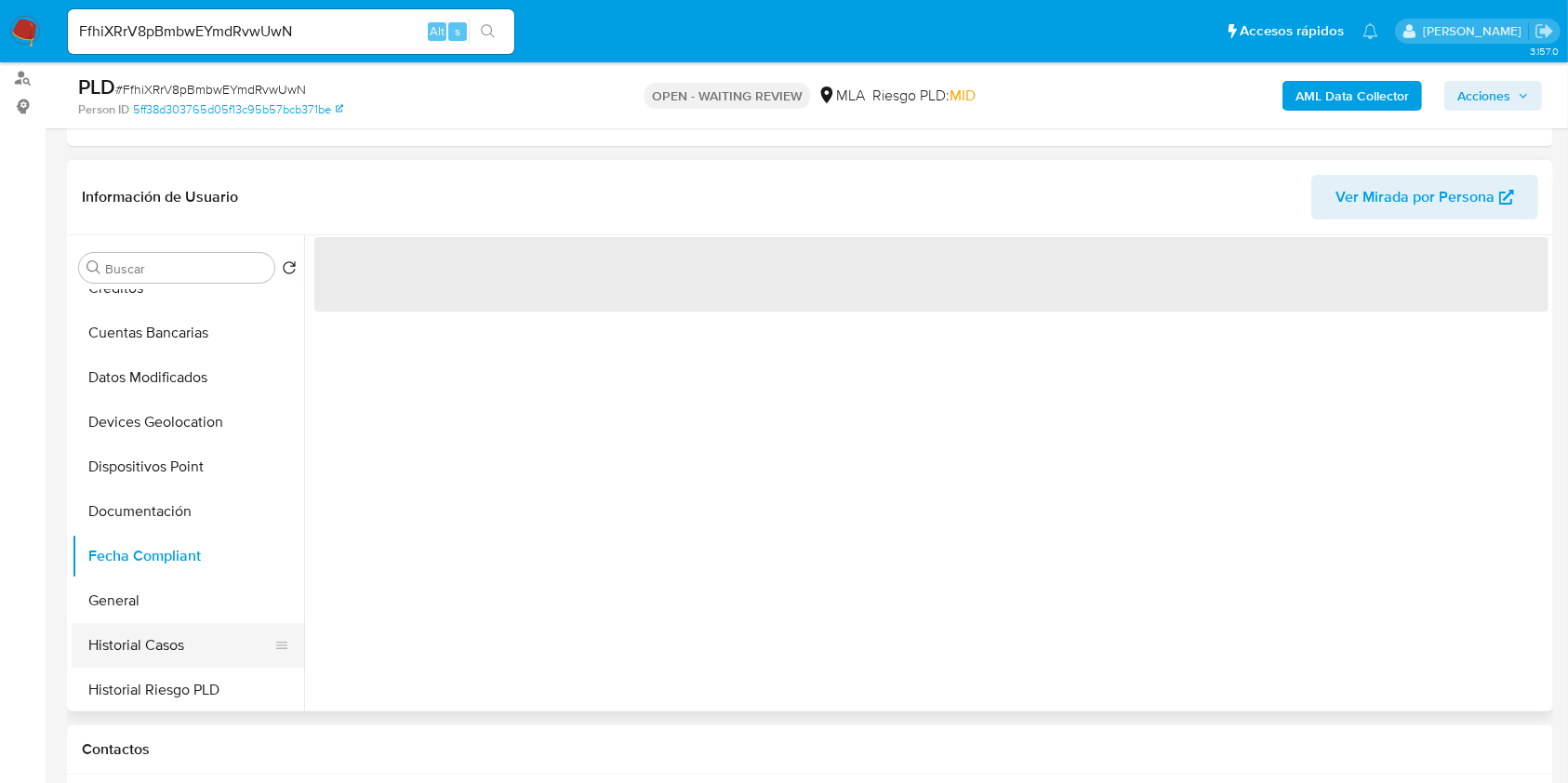
click at [163, 655] on button "Historial Casos" at bounding box center [180, 646] width 218 height 45
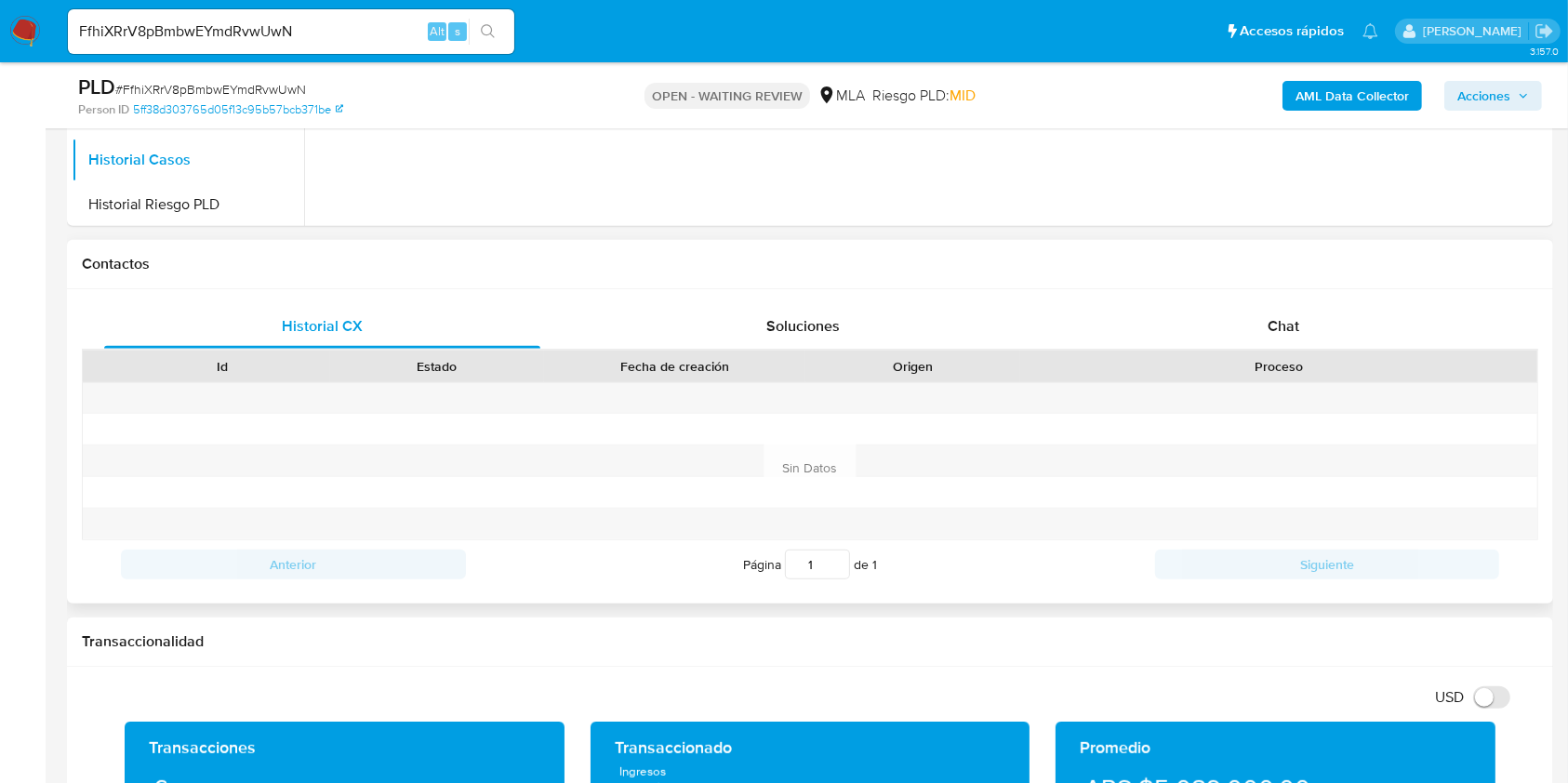
scroll to position [744, 0]
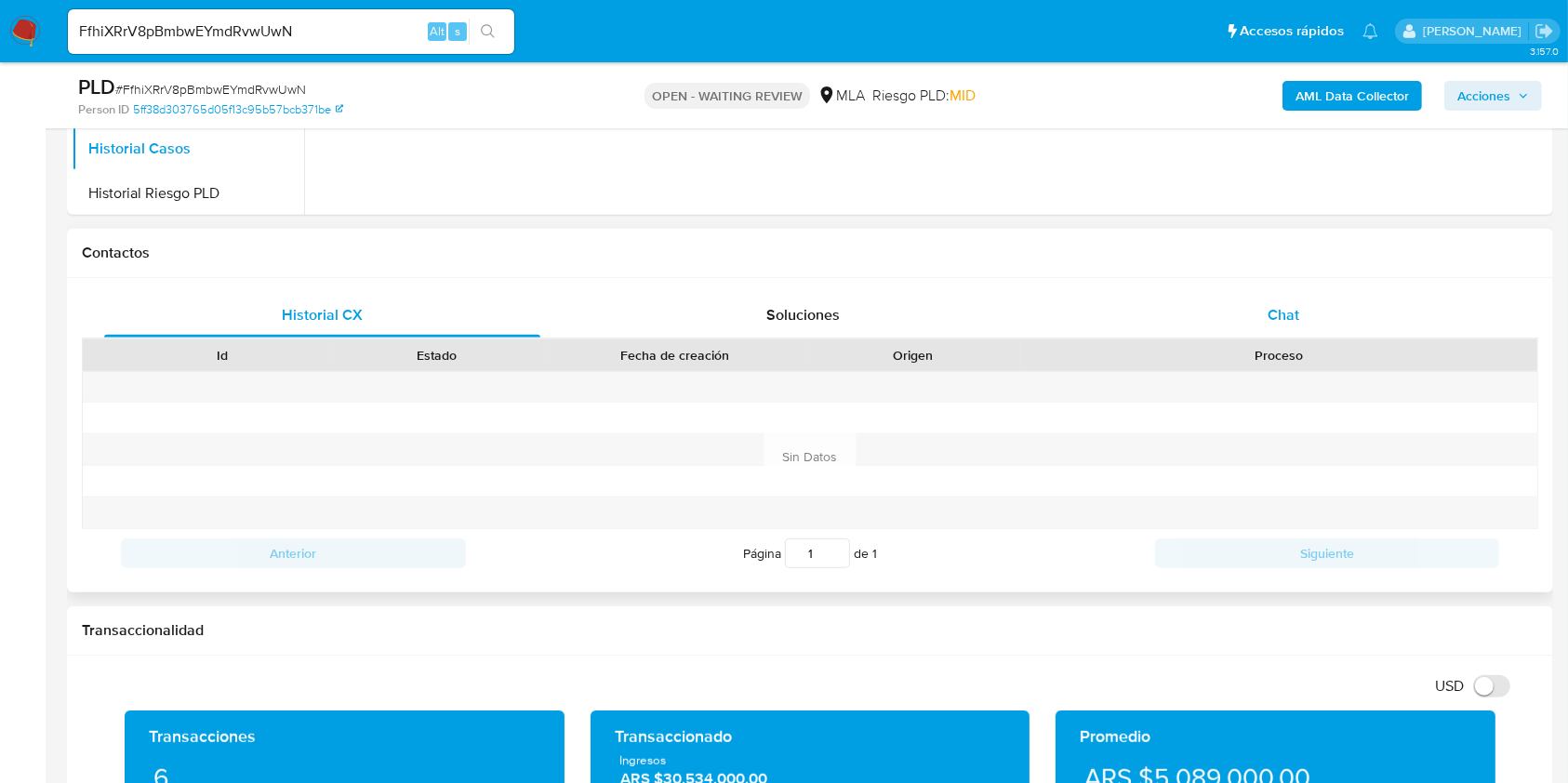
click at [1330, 314] on div "Chat" at bounding box center [1284, 315] width 436 height 45
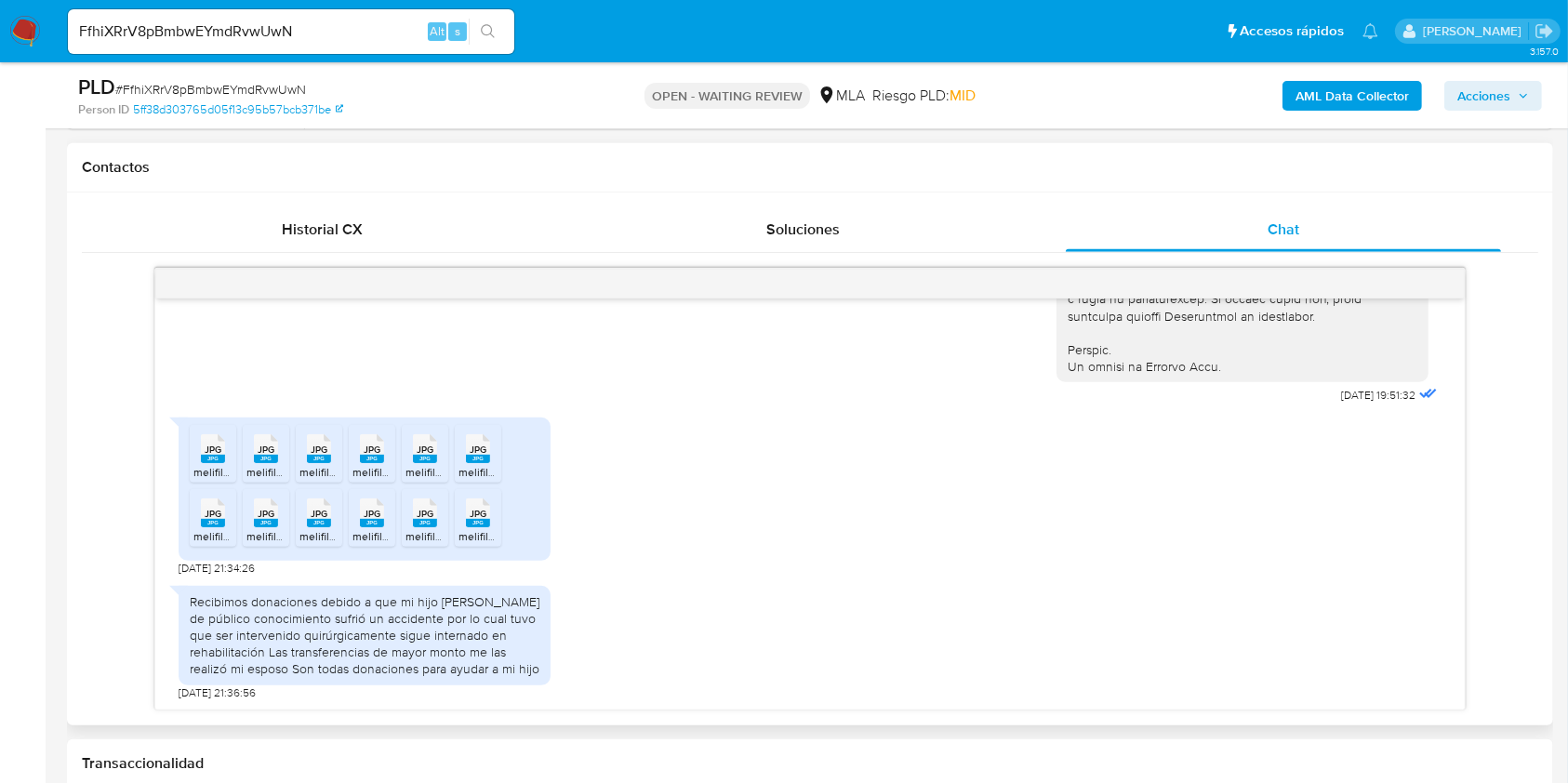
scroll to position [867, 0]
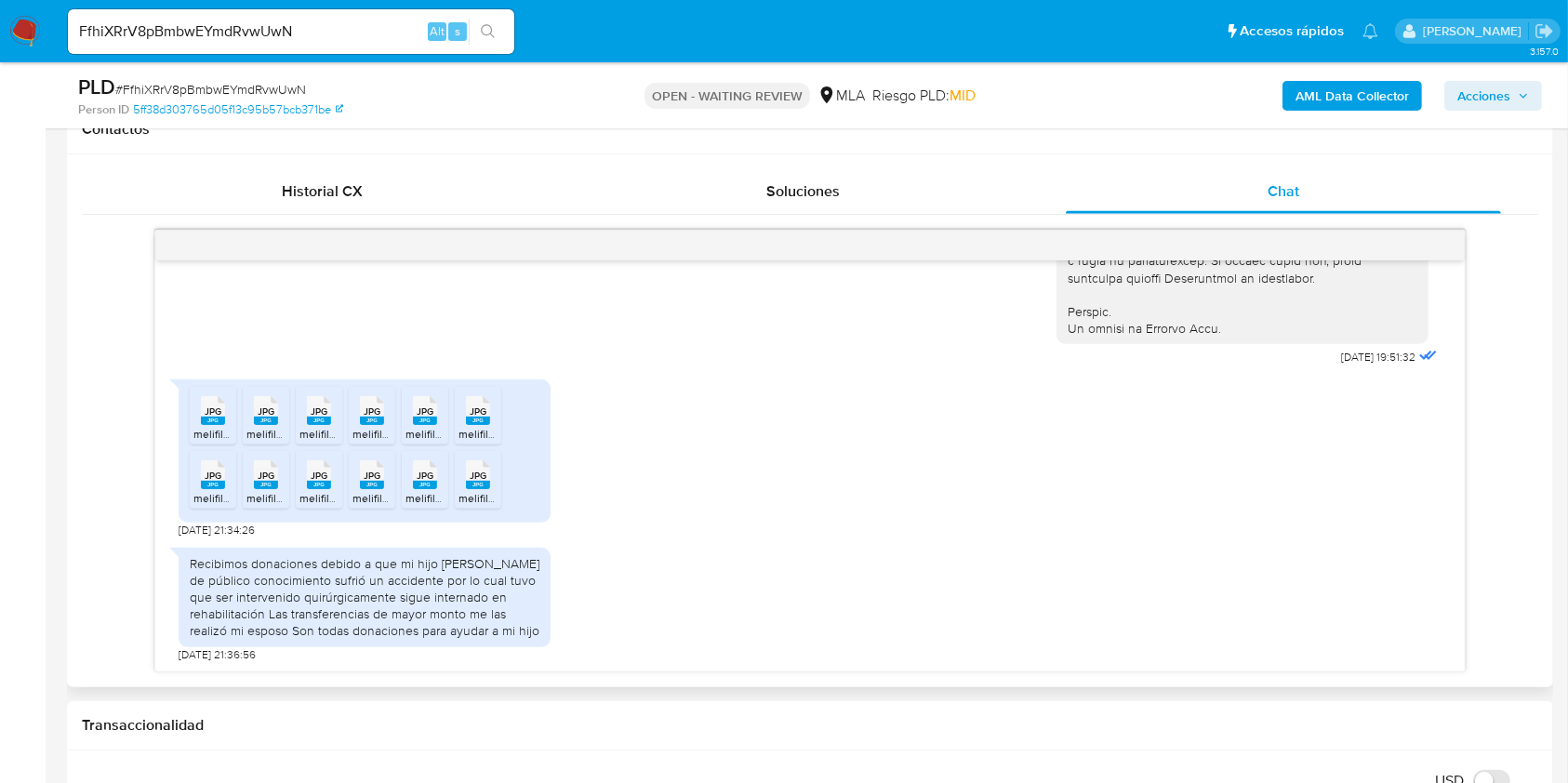
click at [220, 424] on icon "JPG" at bounding box center [213, 410] width 24 height 33
click at [483, 482] on rect at bounding box center [478, 484] width 24 height 8
click at [354, 492] on span "melifile8347370152159035271.jpg" at bounding box center [436, 498] width 167 height 16
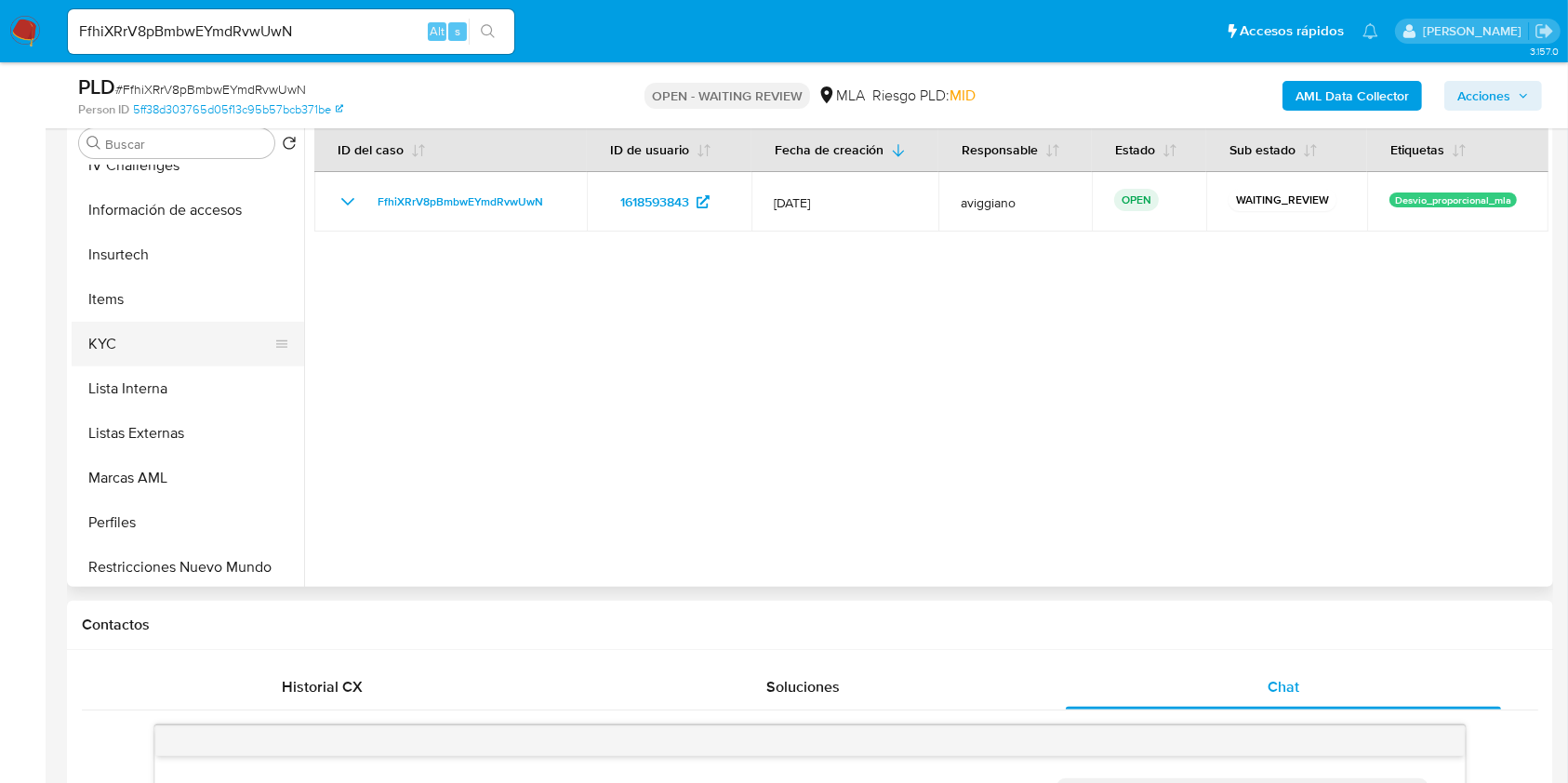
scroll to position [744, 0]
click at [167, 341] on button "KYC" at bounding box center [180, 337] width 218 height 45
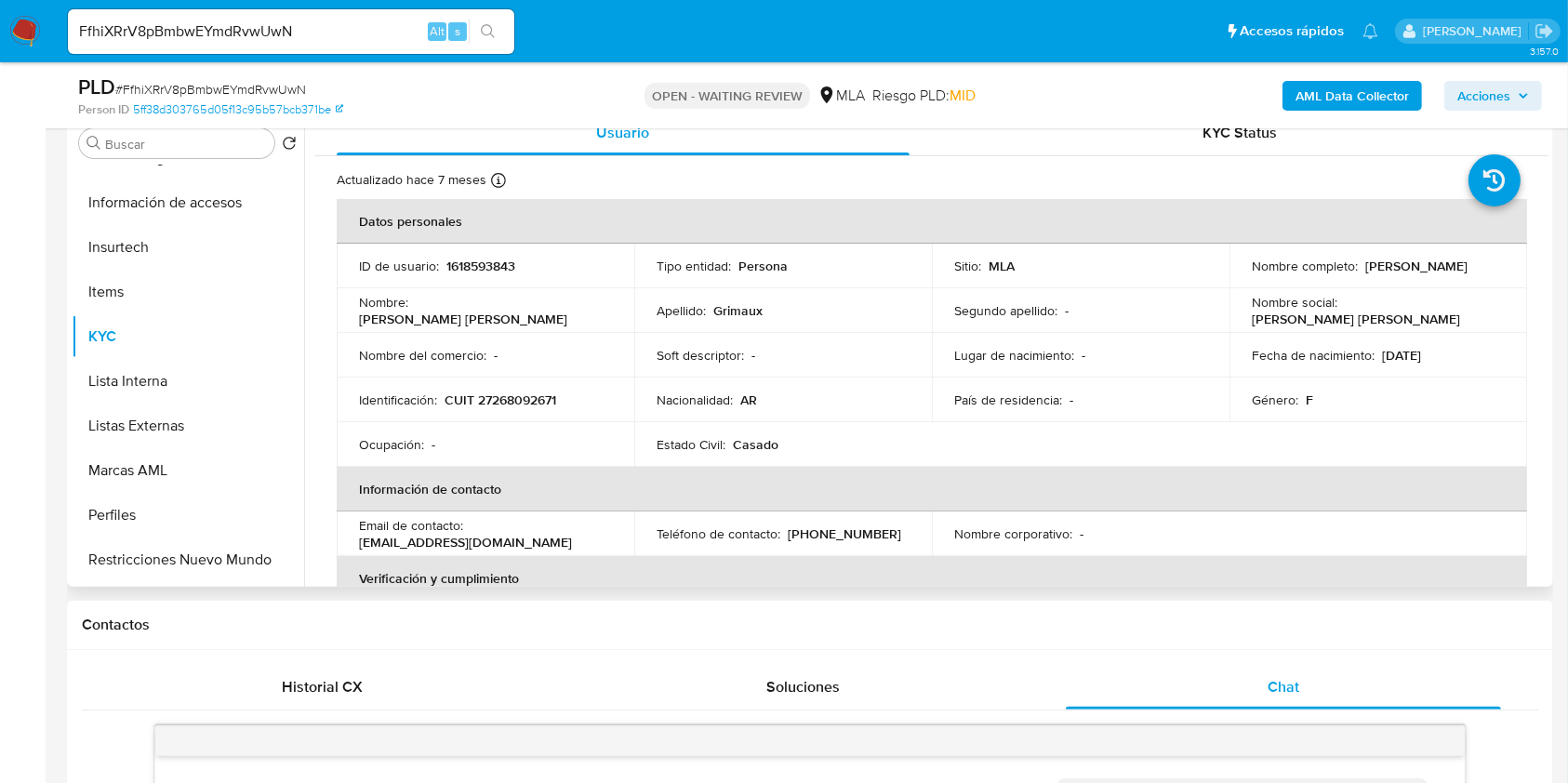
drag, startPoint x: 1435, startPoint y: 277, endPoint x: 1244, endPoint y: 265, distance: 191.4
click at [1244, 265] on td "Nombre completo : Valeria Alejandra Grimaux" at bounding box center [1377, 266] width 298 height 45
click at [1365, 270] on p "Valeria Alejandra Grimaux" at bounding box center [1416, 266] width 102 height 17
drag, startPoint x: 1242, startPoint y: 276, endPoint x: 1349, endPoint y: 359, distance: 135.4
click at [1433, 272] on td "Nombre completo : Valeria Alejandra Grimaux" at bounding box center [1377, 266] width 298 height 45
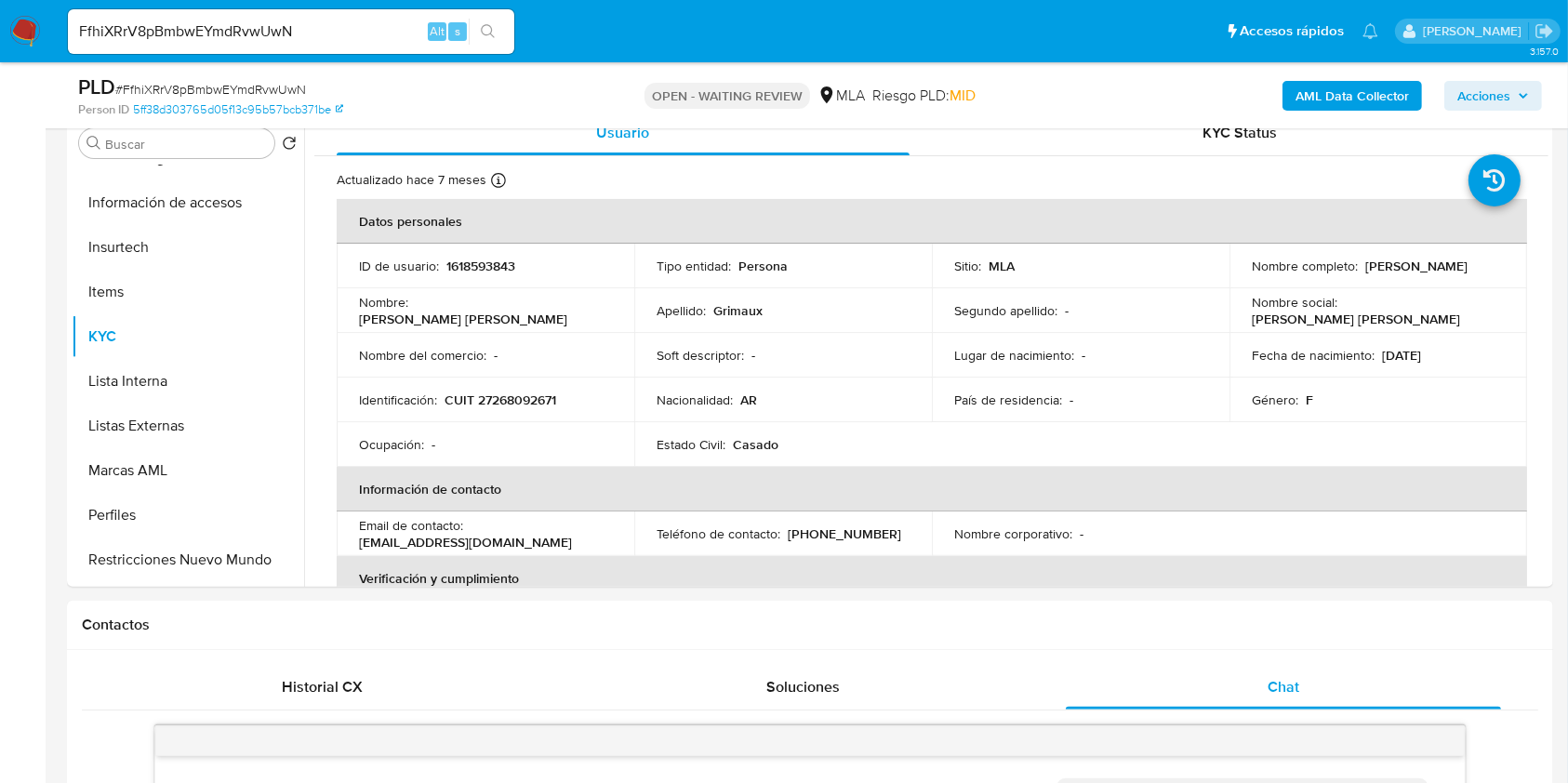
click at [192, 11] on div "FfhiXRrV8pBmbwEYmdRvwUwN Alt s" at bounding box center [290, 32] width 446 height 45
click at [195, 26] on input "FfhiXRrV8pBmbwEYmdRvwUwN" at bounding box center [290, 32] width 446 height 24
paste input "zYsWe1C6l1QM5EpVwtQqPbC9"
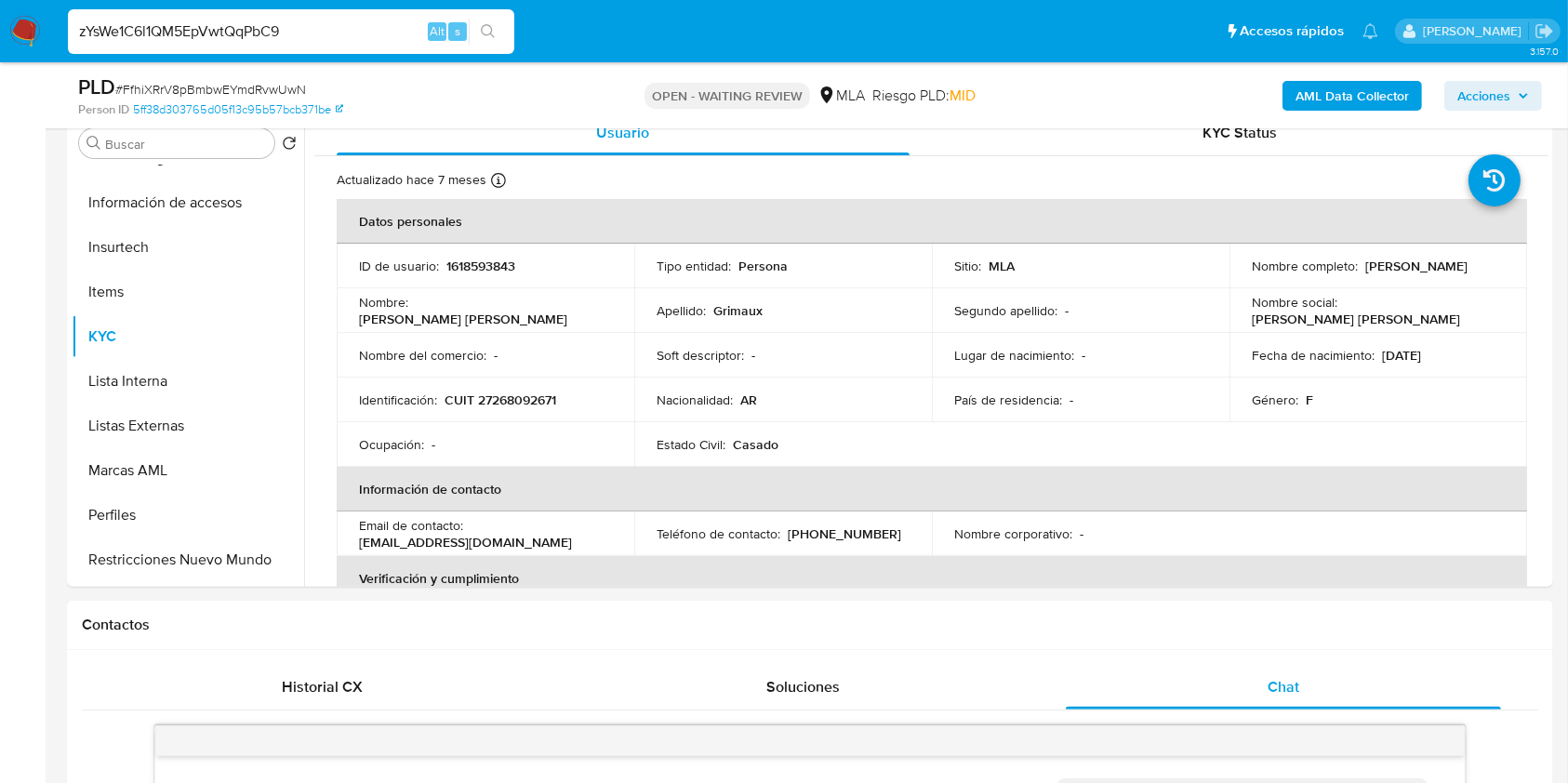
type input "zYsWe1C6l1QM5EpVwtQqPbC9"
click at [486, 46] on div "zYsWe1C6l1QM5EpVwtQqPbC9 Alt s" at bounding box center [290, 32] width 446 height 45
click at [481, 34] on icon "search-icon" at bounding box center [488, 32] width 15 height 15
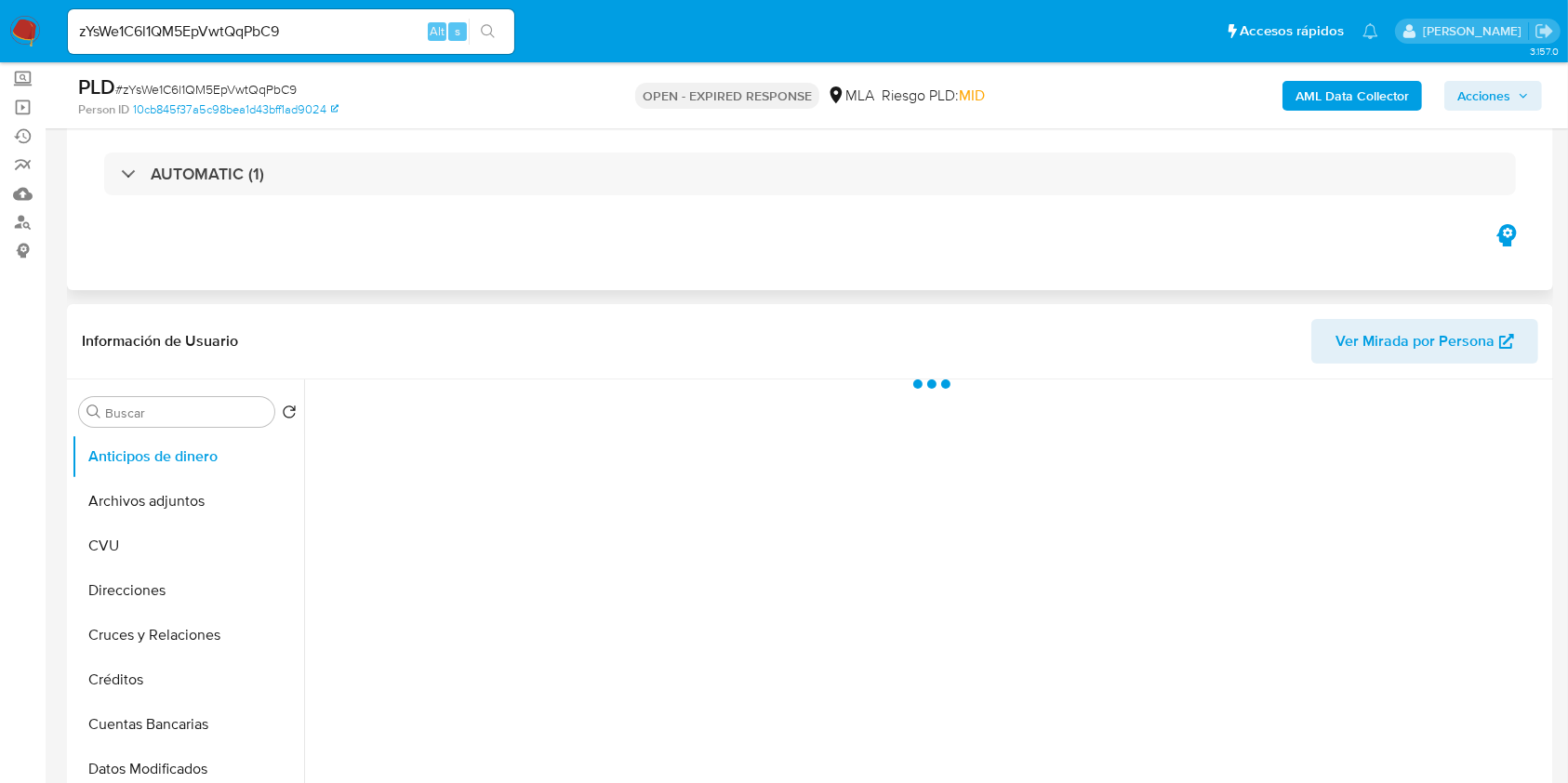
scroll to position [247, 0]
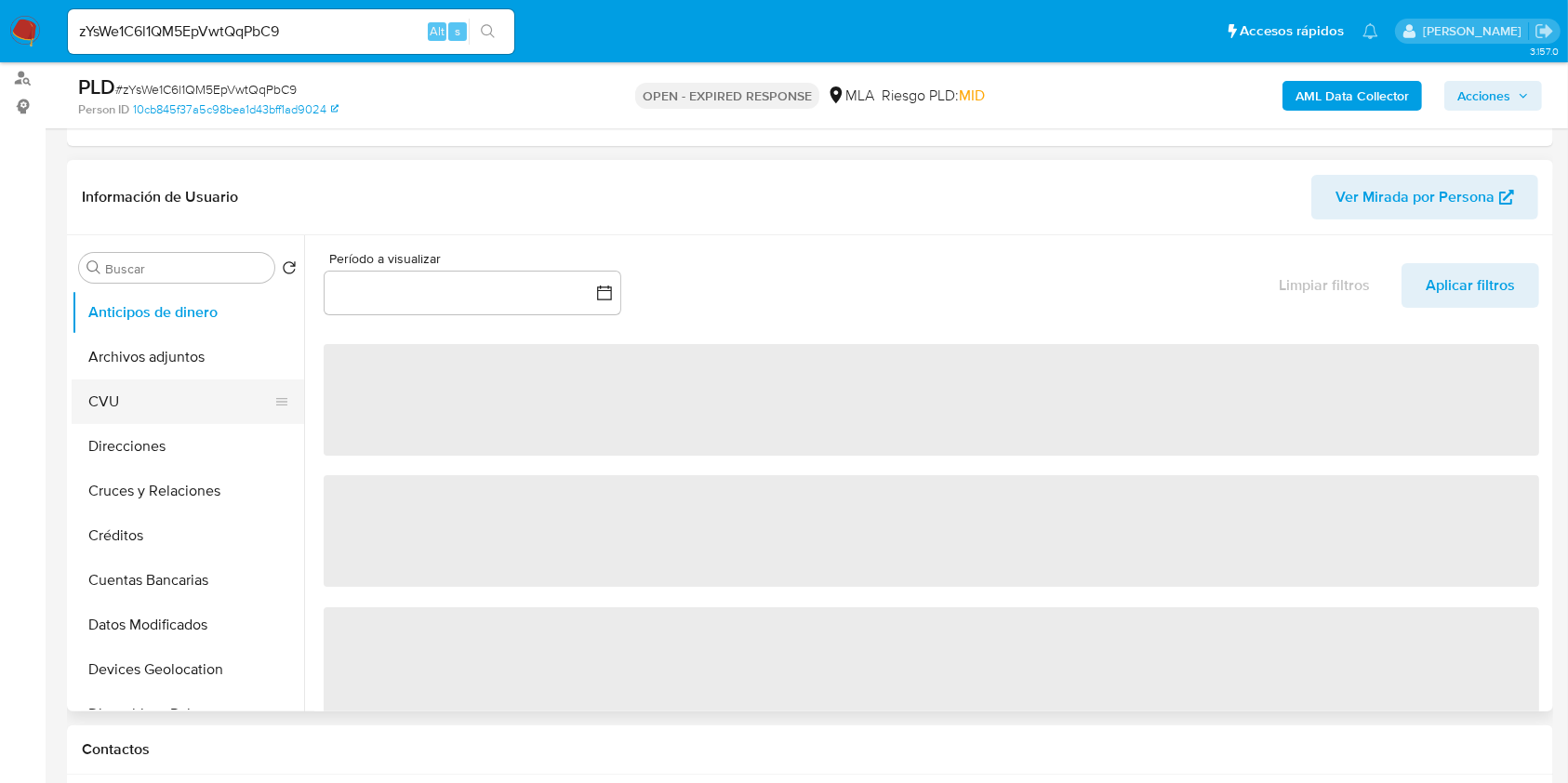
select select "10"
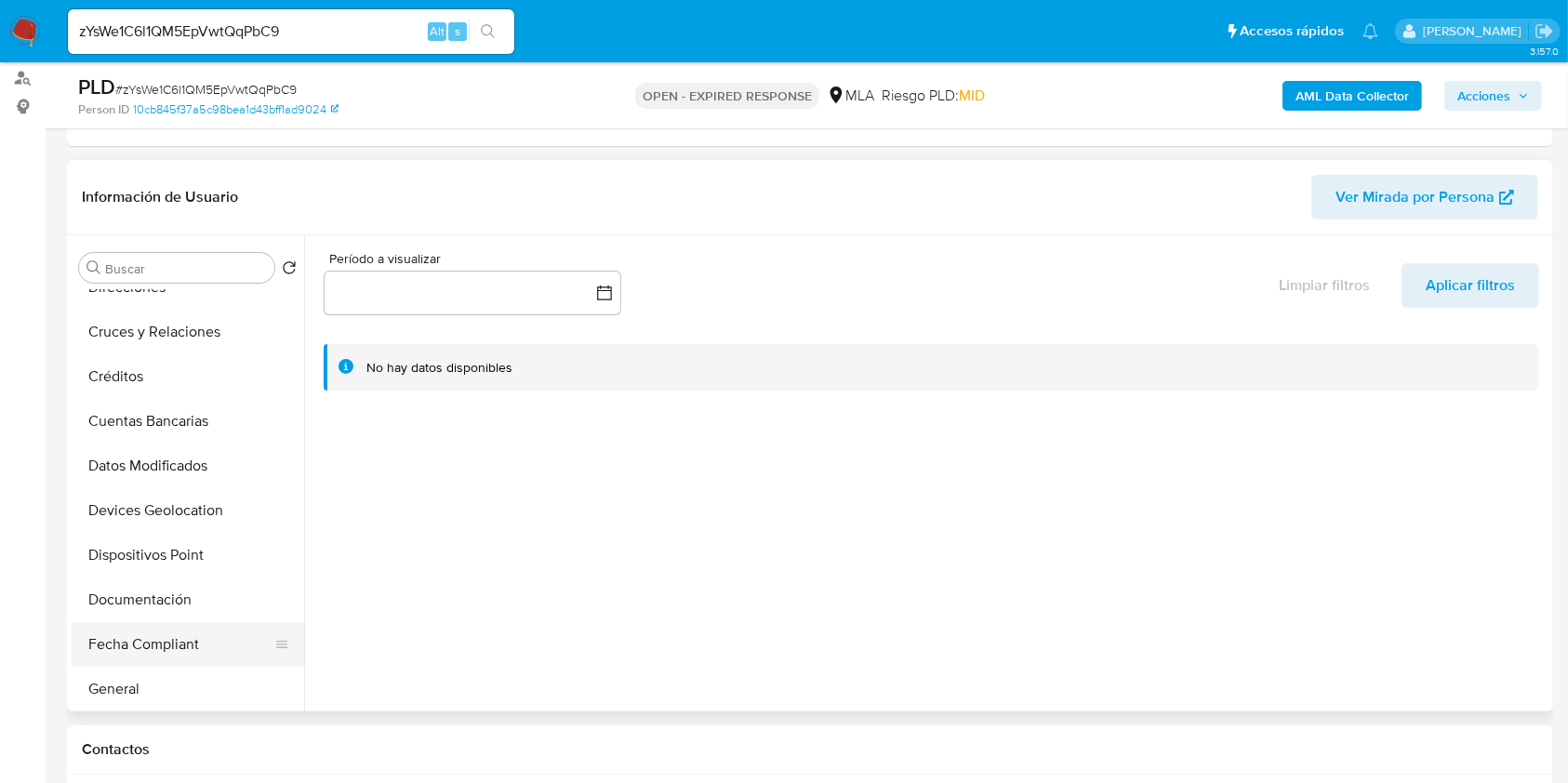
scroll to position [372, 0]
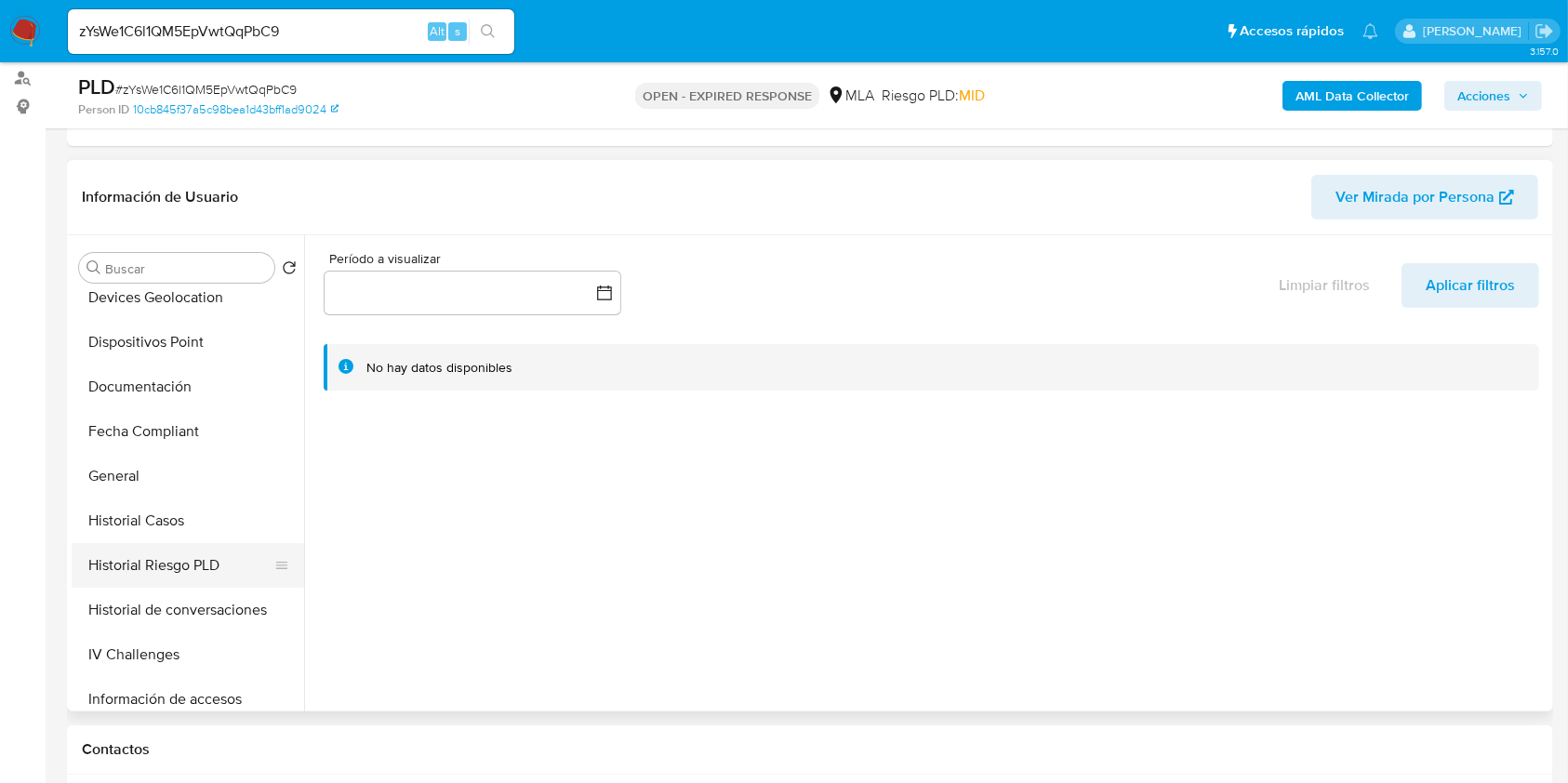
click at [145, 545] on button "Historial Riesgo PLD" at bounding box center [180, 565] width 218 height 45
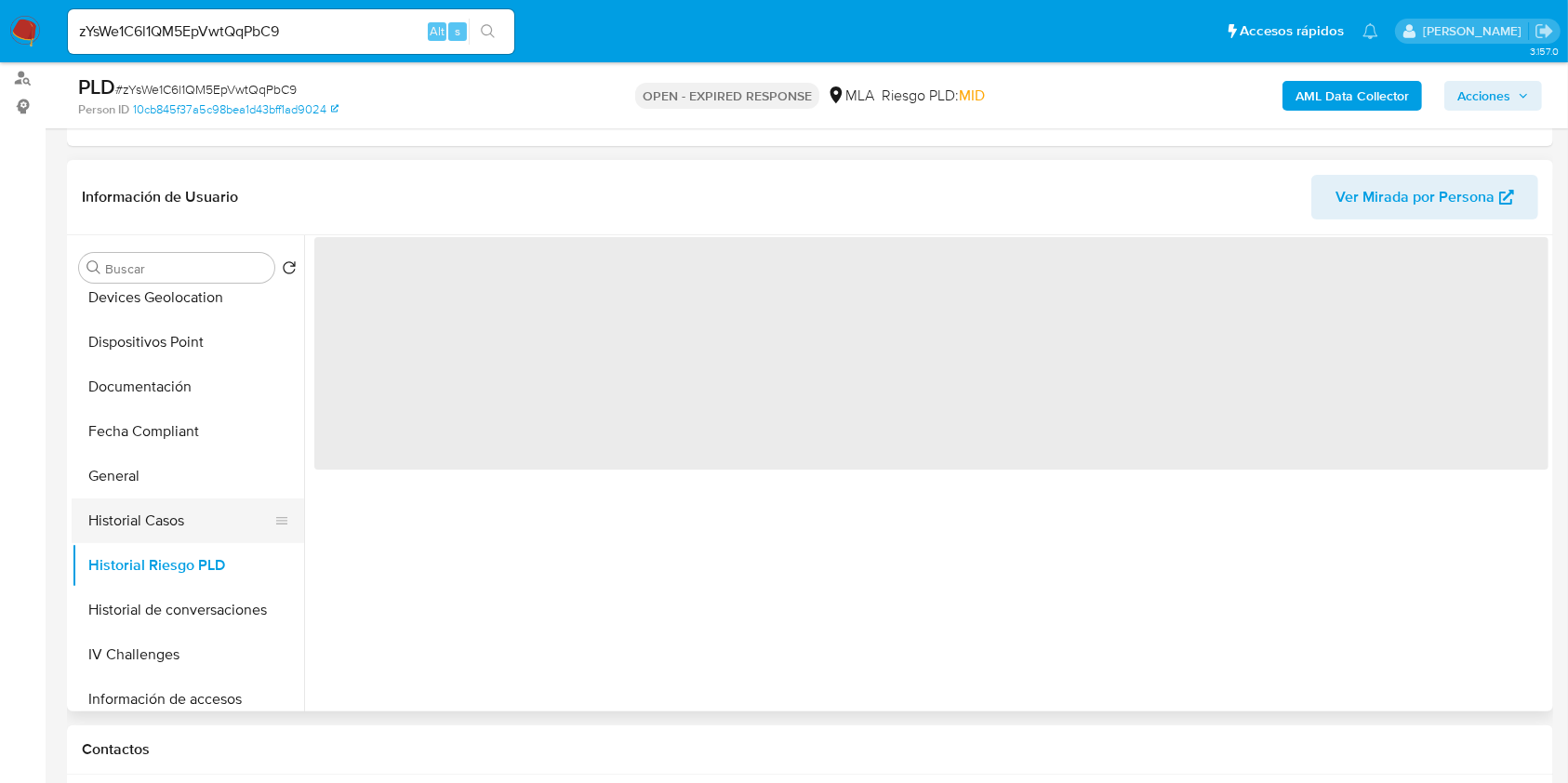
click at [165, 515] on button "Historial Casos" at bounding box center [180, 521] width 218 height 45
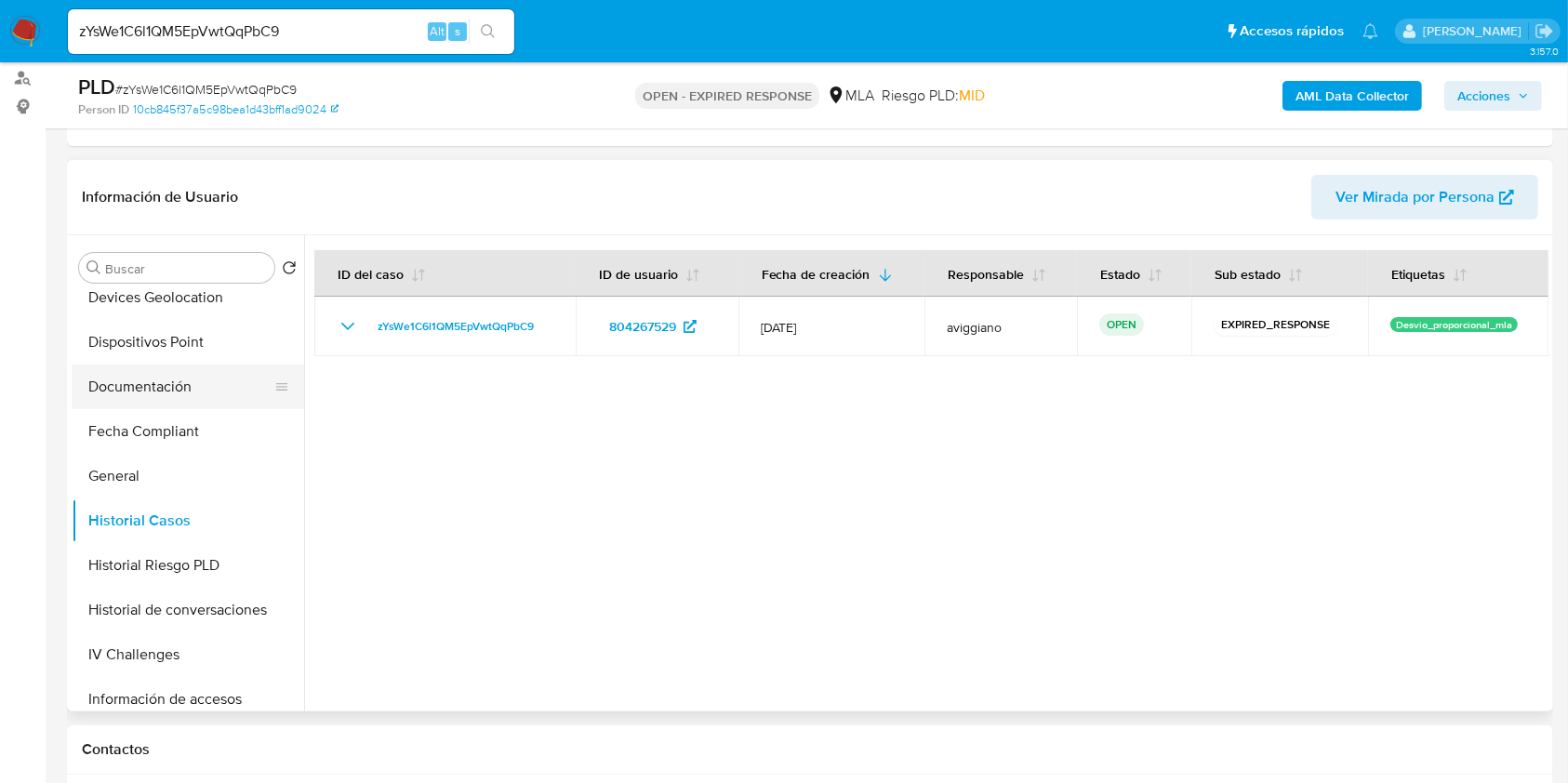
click at [181, 393] on button "Documentación" at bounding box center [180, 387] width 218 height 45
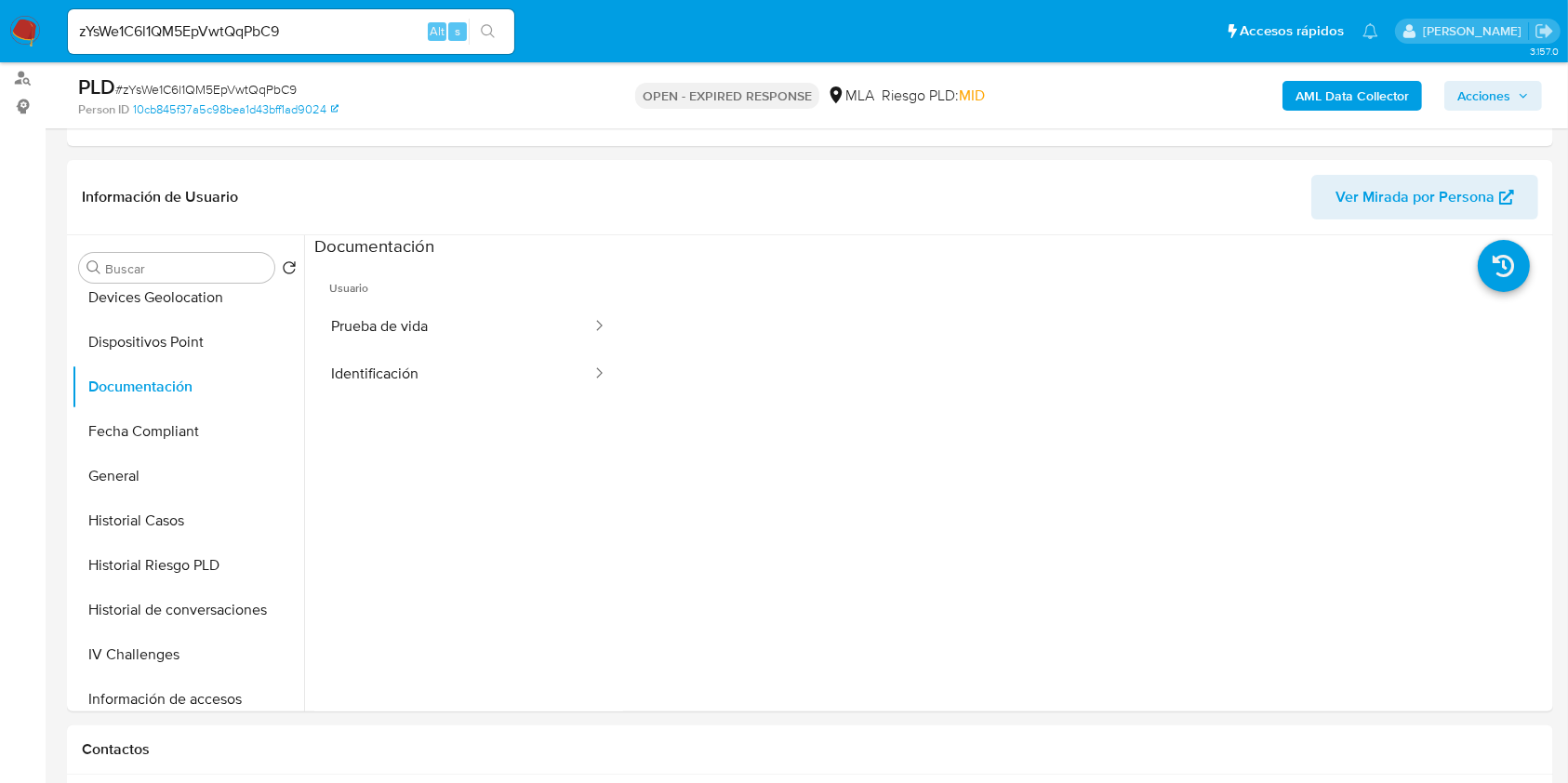
click at [1303, 106] on b "AML Data Collector" at bounding box center [1352, 96] width 114 height 30
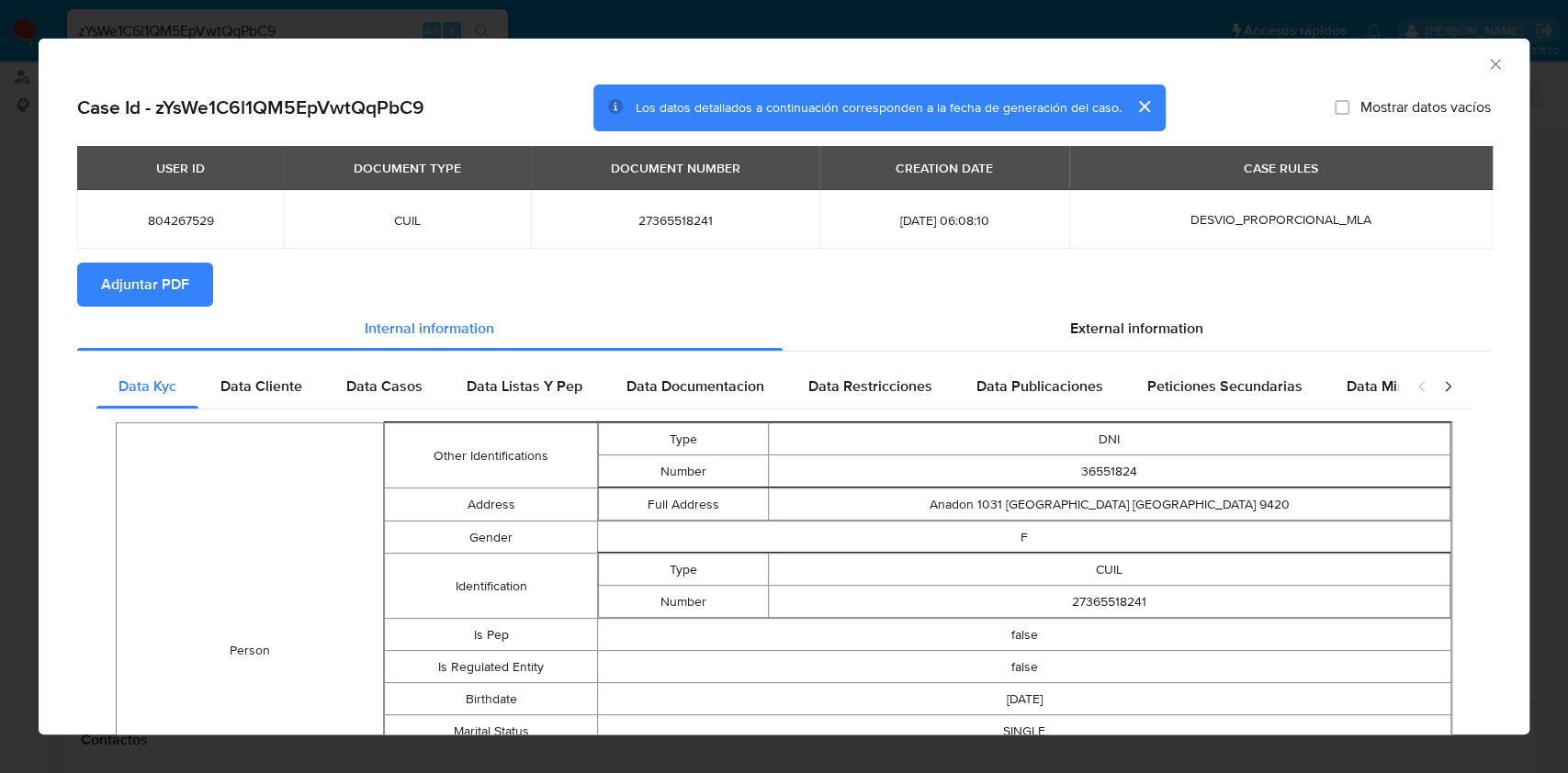
click at [144, 284] on span "Adjuntar PDF" at bounding box center [145, 285] width 88 height 41
click at [1485, 58] on icon "Cerrar ventana" at bounding box center [1495, 64] width 19 height 19
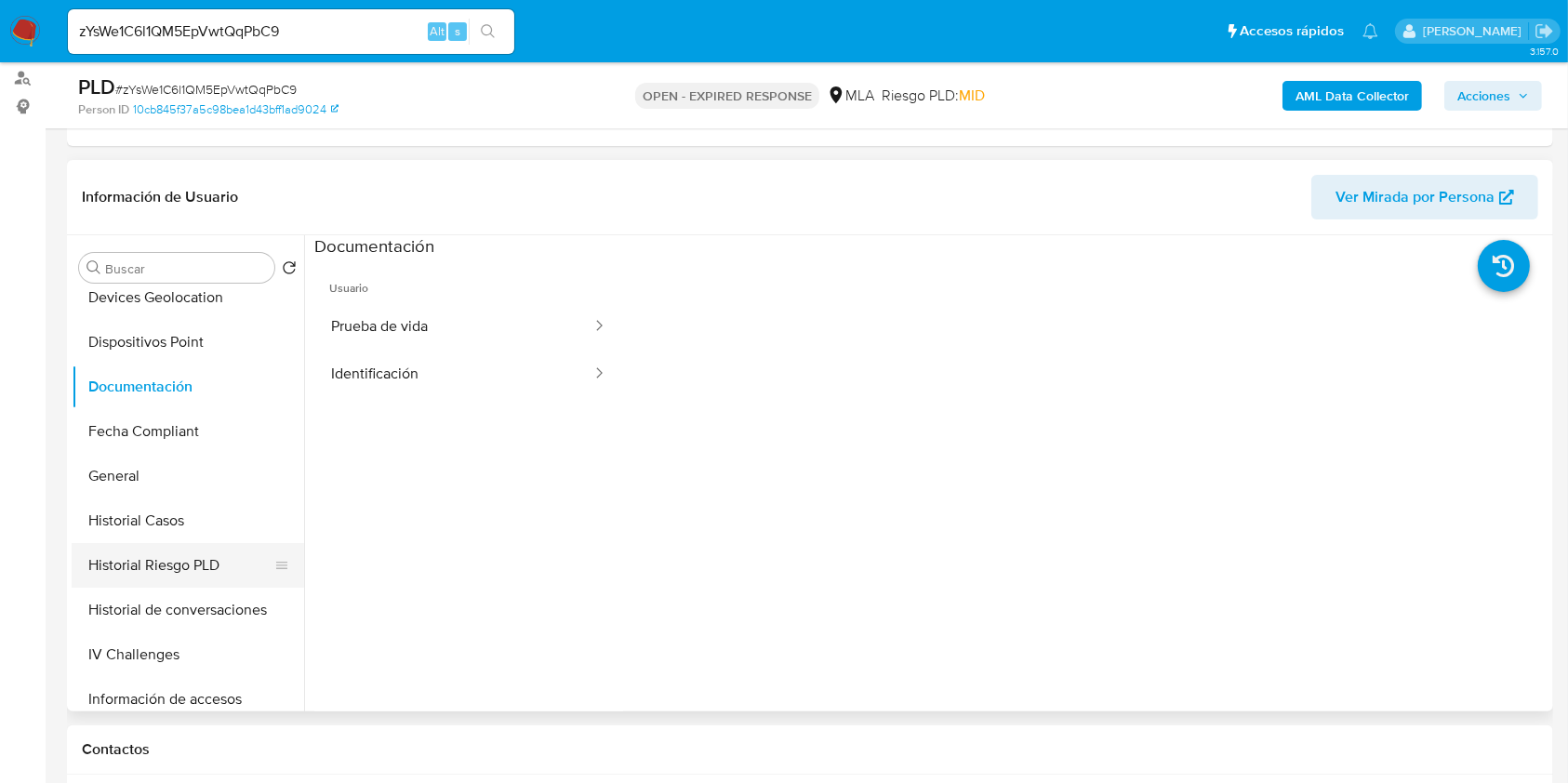
scroll to position [620, 0]
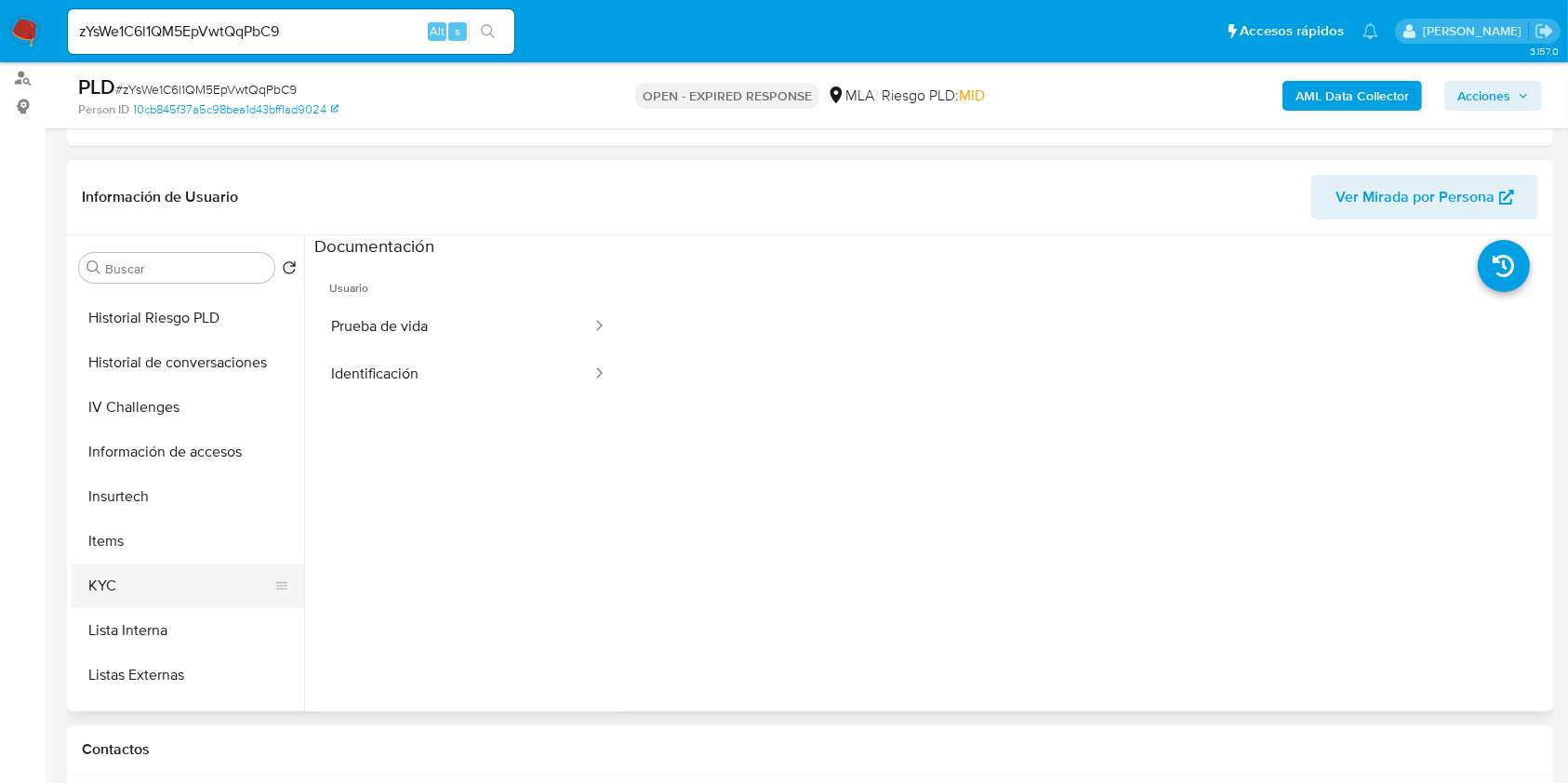
click at [173, 583] on button "KYC" at bounding box center [180, 586] width 218 height 45
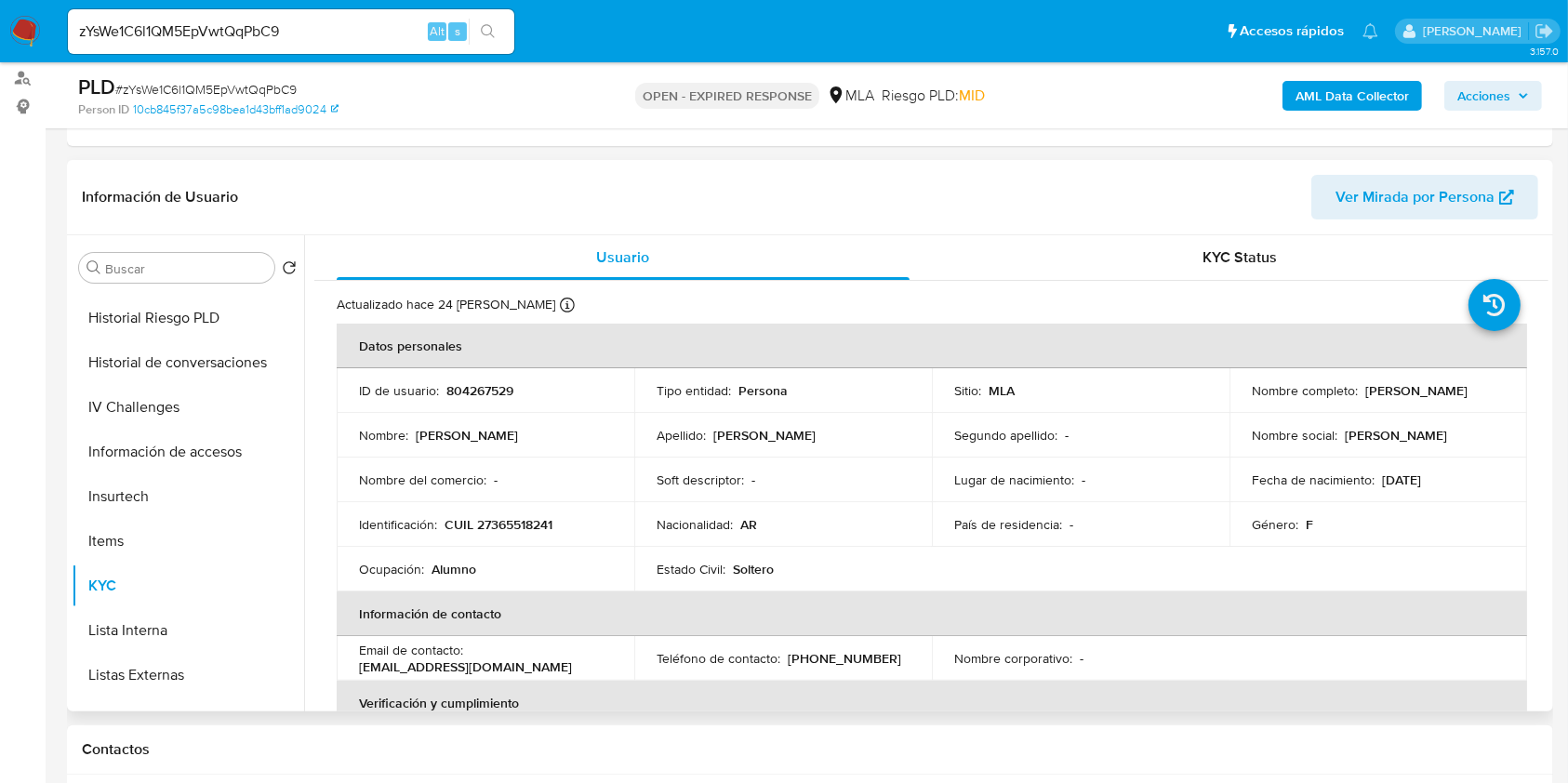
click at [546, 513] on td "Identificación : CUIL 27365518241" at bounding box center [485, 525] width 298 height 45
click at [535, 524] on p "CUIL 27365518241" at bounding box center [498, 525] width 108 height 17
copy p "27365518241"
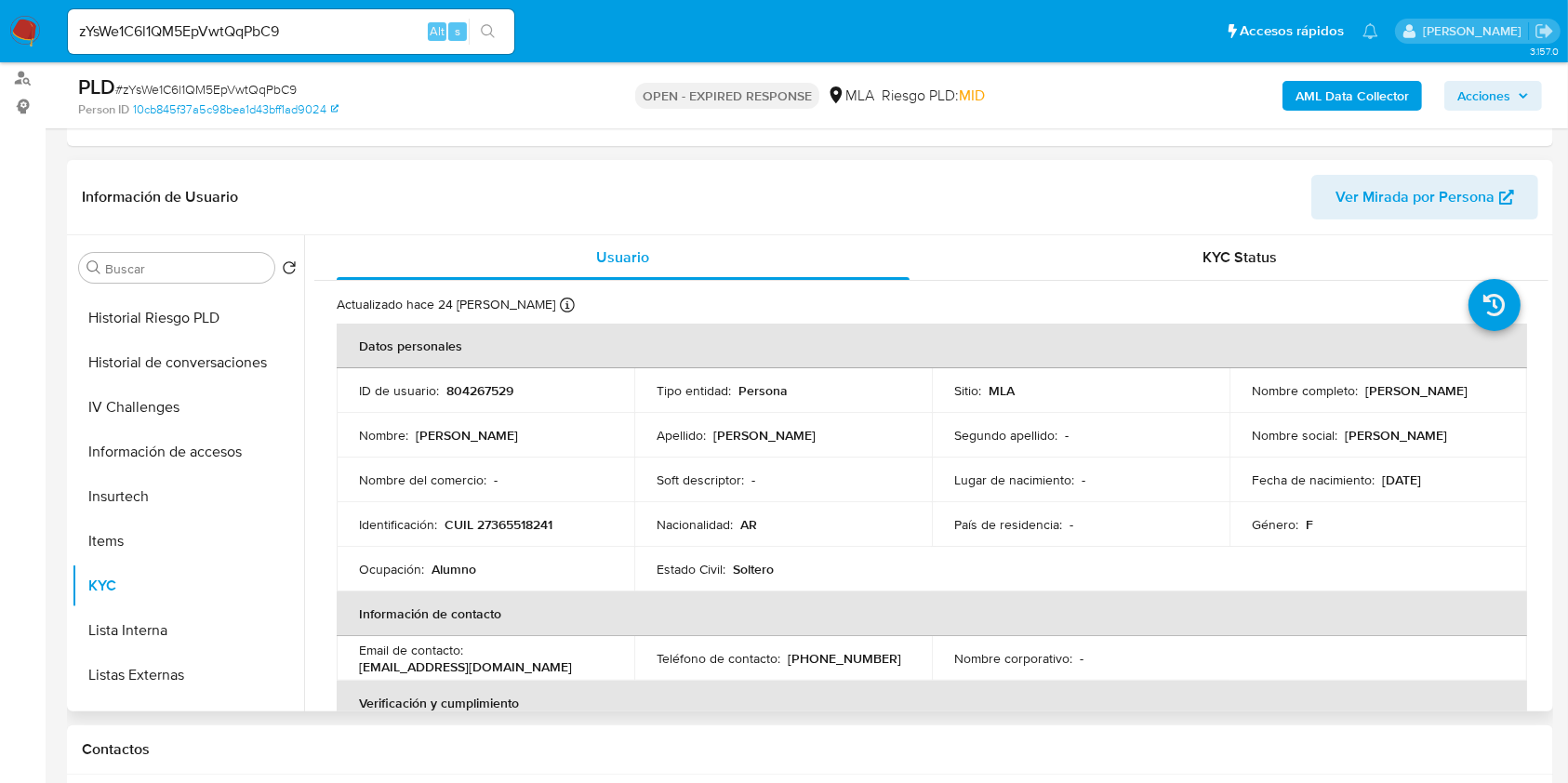
click at [464, 383] on p "804267529" at bounding box center [479, 391] width 67 height 17
copy p "804267529"
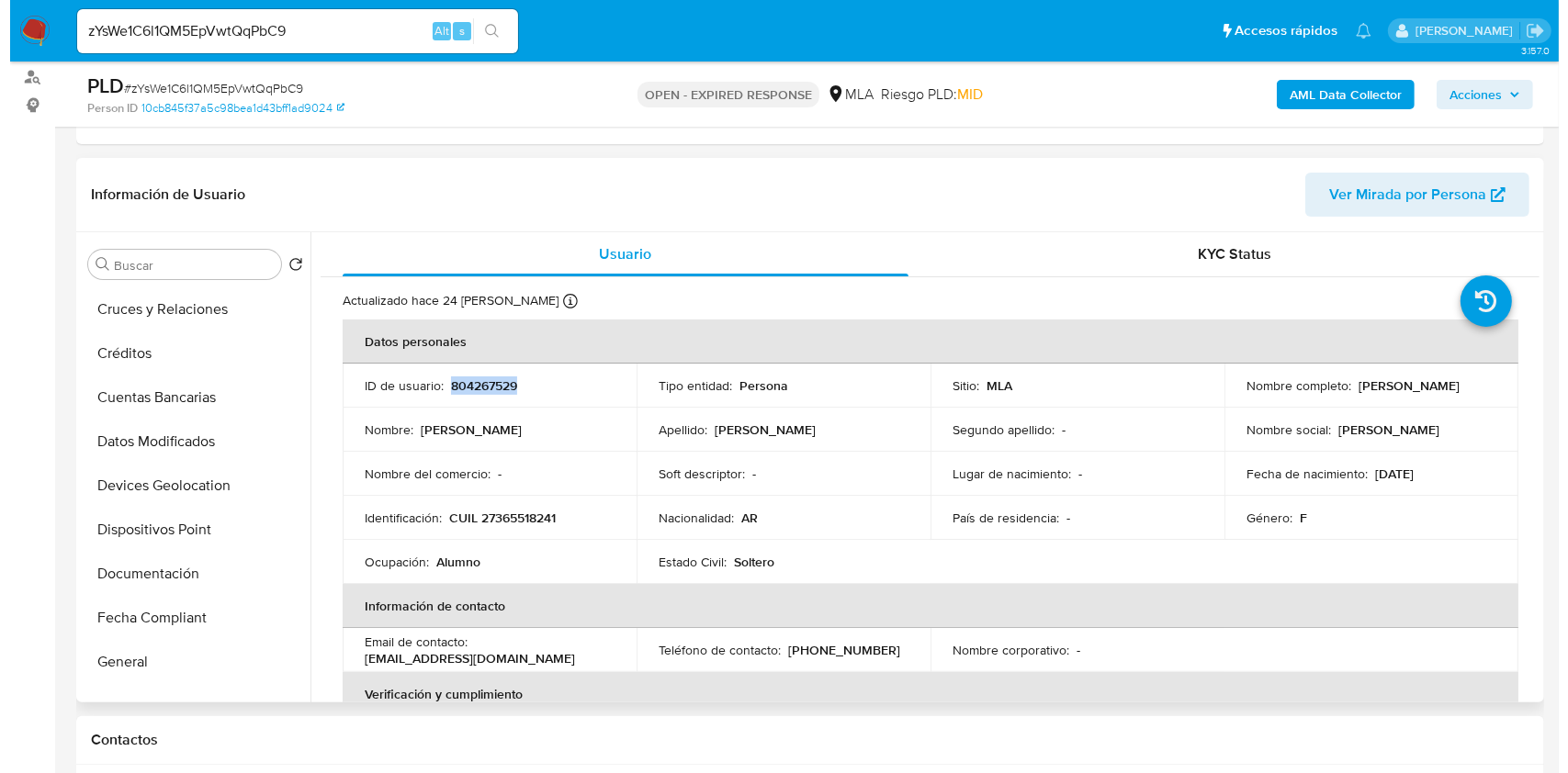
scroll to position [0, 0]
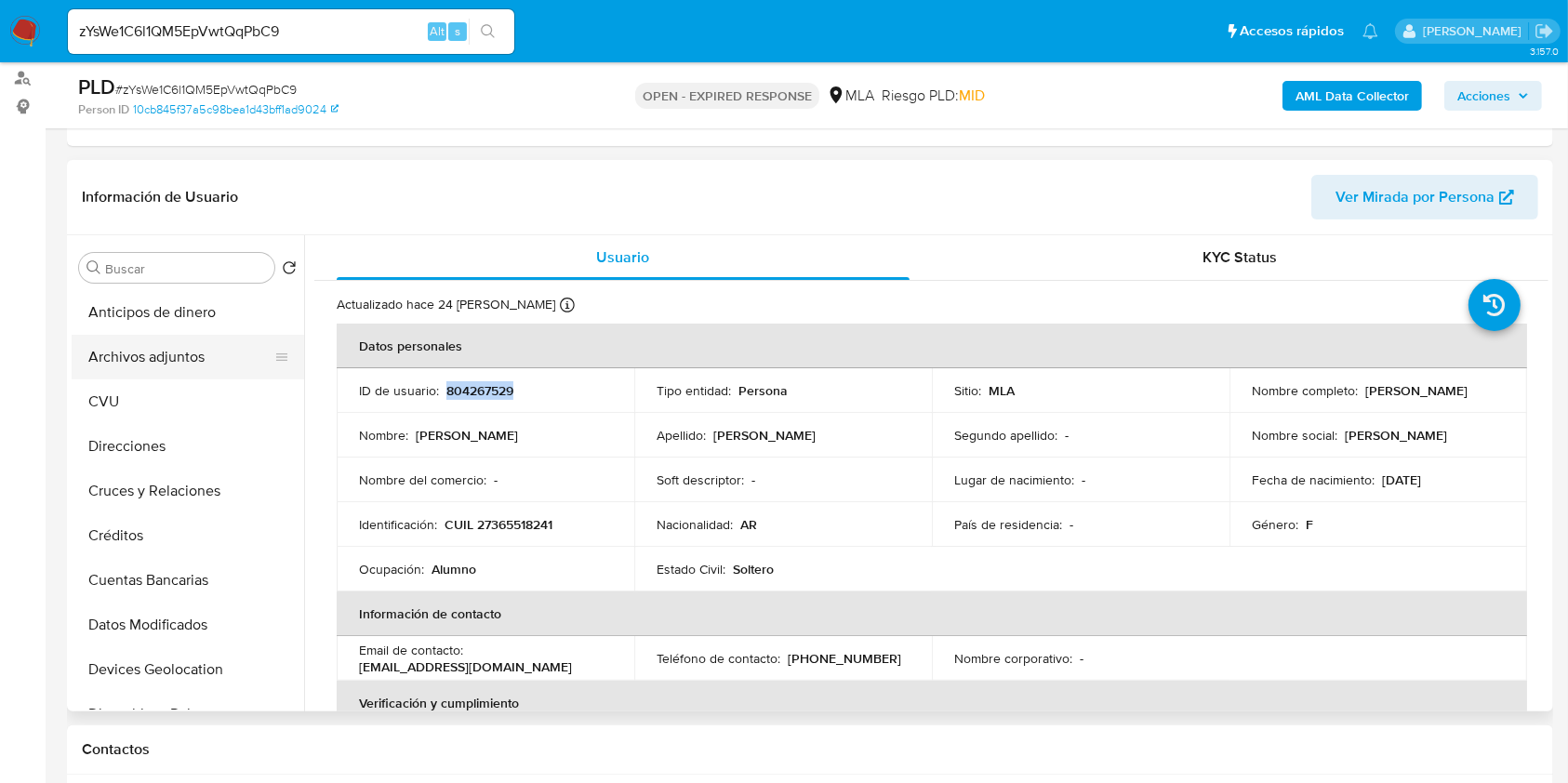
click at [175, 338] on button "Archivos adjuntos" at bounding box center [180, 358] width 218 height 45
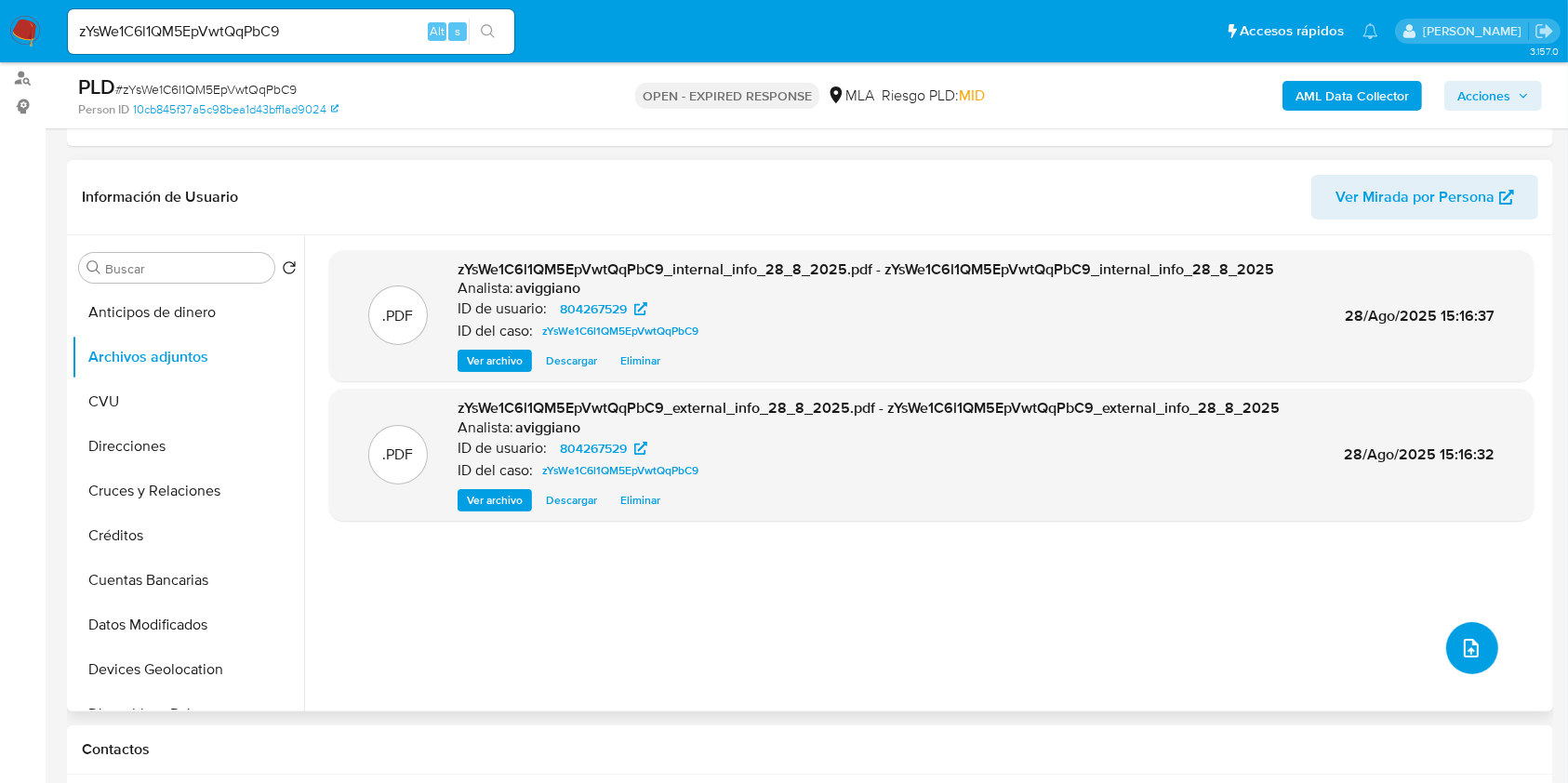
click at [1467, 630] on button "upload-file" at bounding box center [1471, 648] width 52 height 52
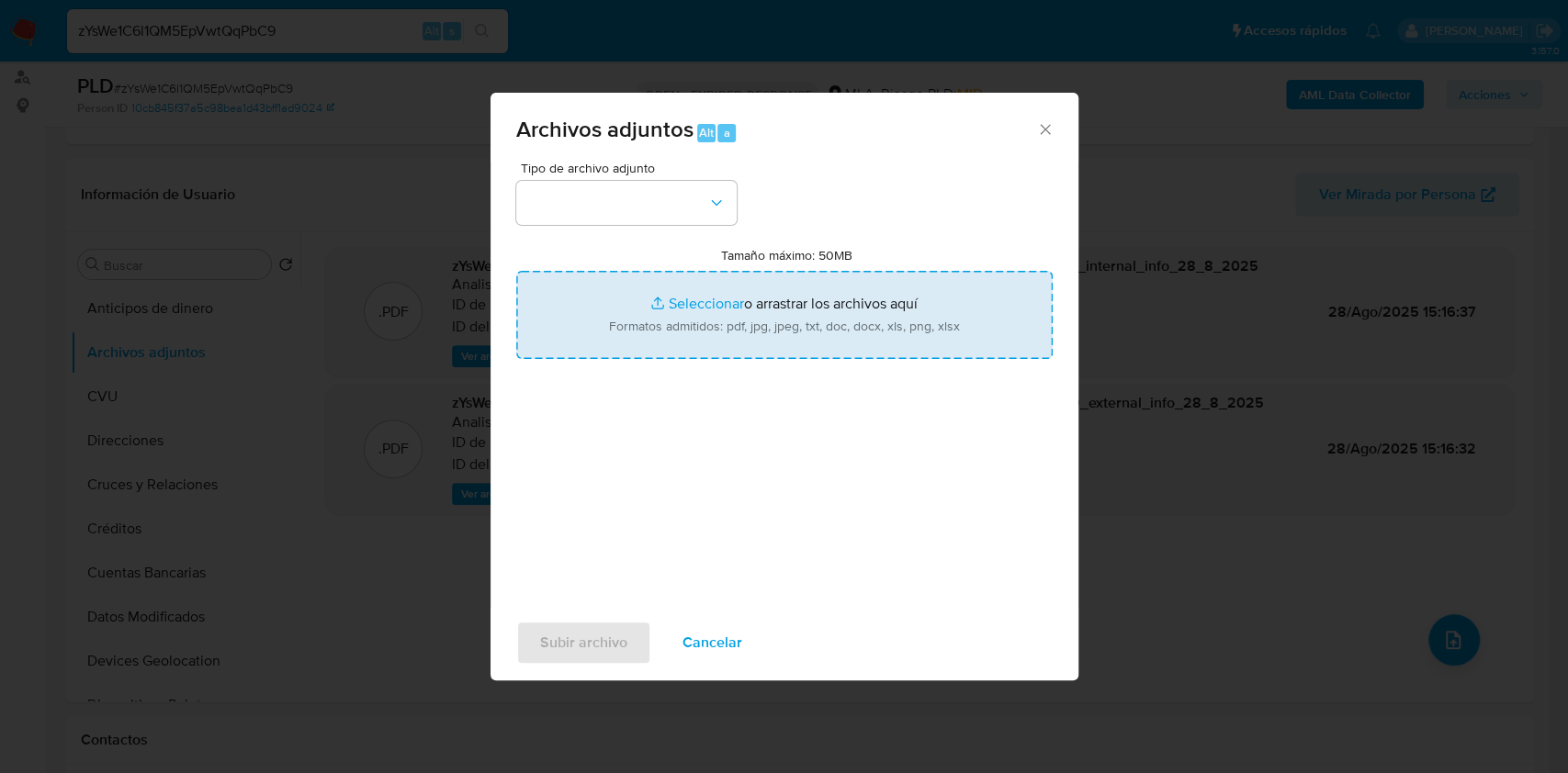
click at [852, 323] on input "Tamaño máximo: 50MB Seleccionar archivos" at bounding box center [784, 314] width 536 height 88
type input "C:\fakepath\Nosis - 804267529.pdf"
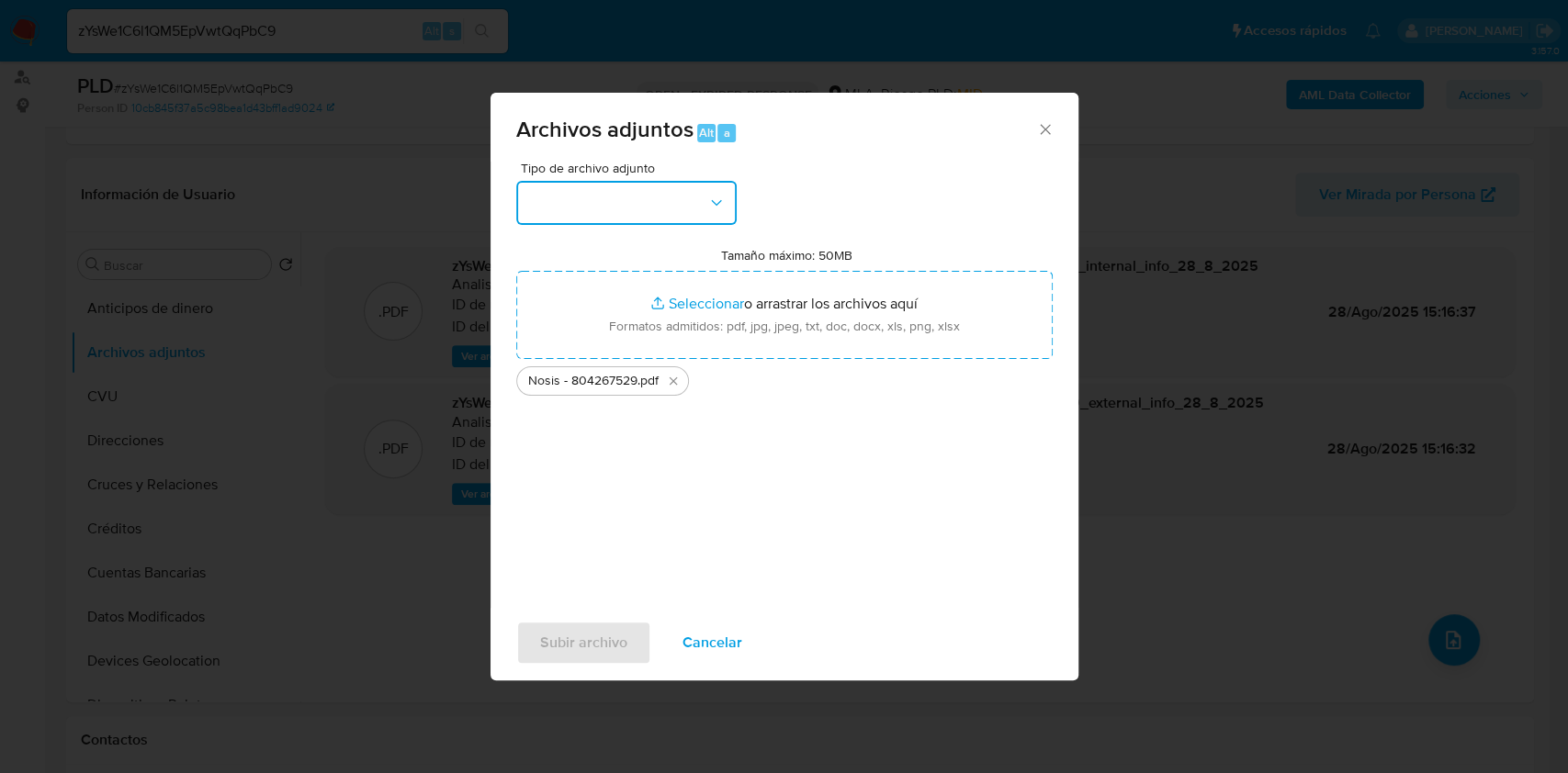
click at [644, 198] on button "button" at bounding box center [627, 203] width 221 height 44
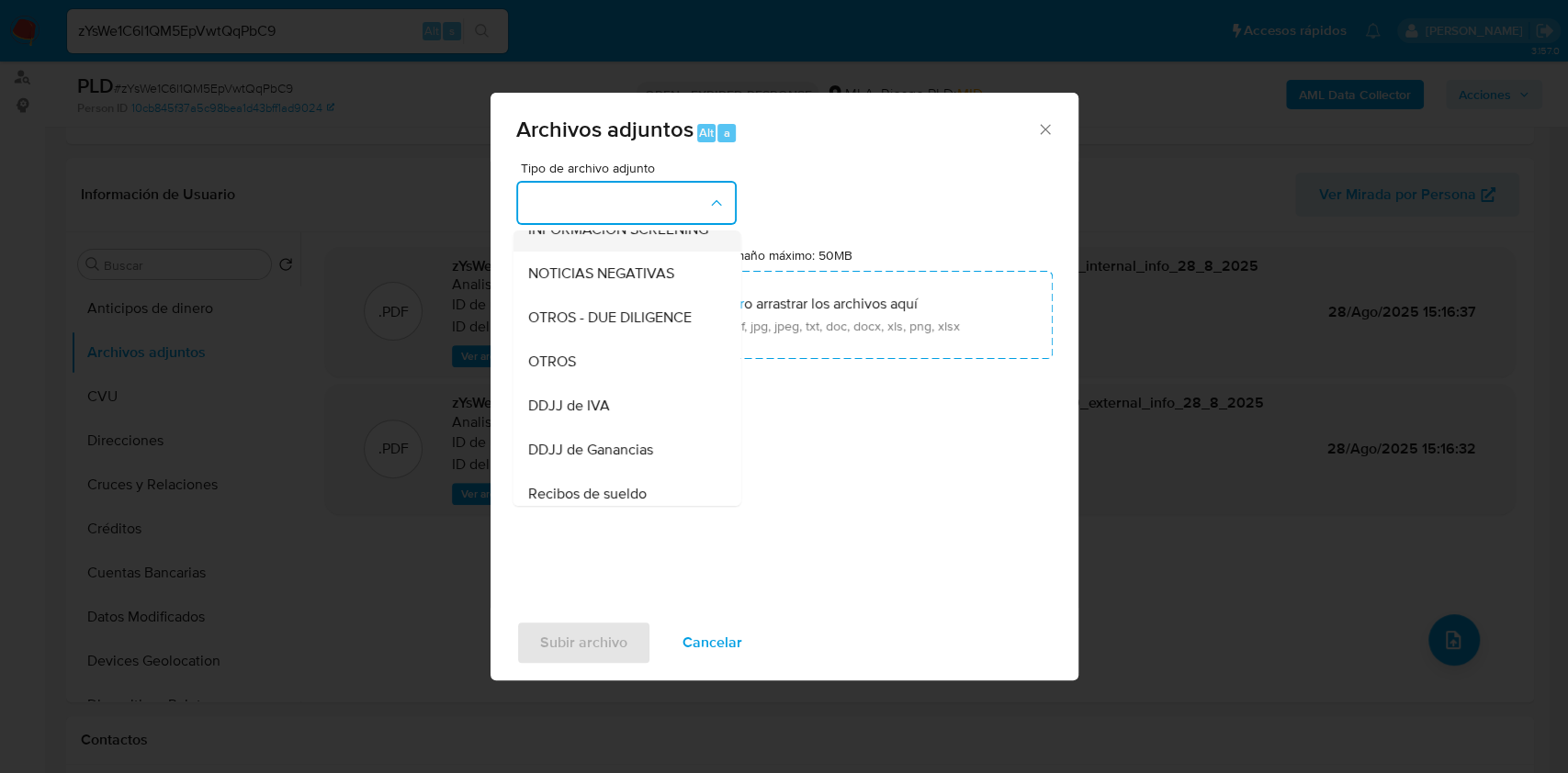
scroll to position [244, 0]
click at [640, 378] on div "OTROS" at bounding box center [620, 361] width 187 height 44
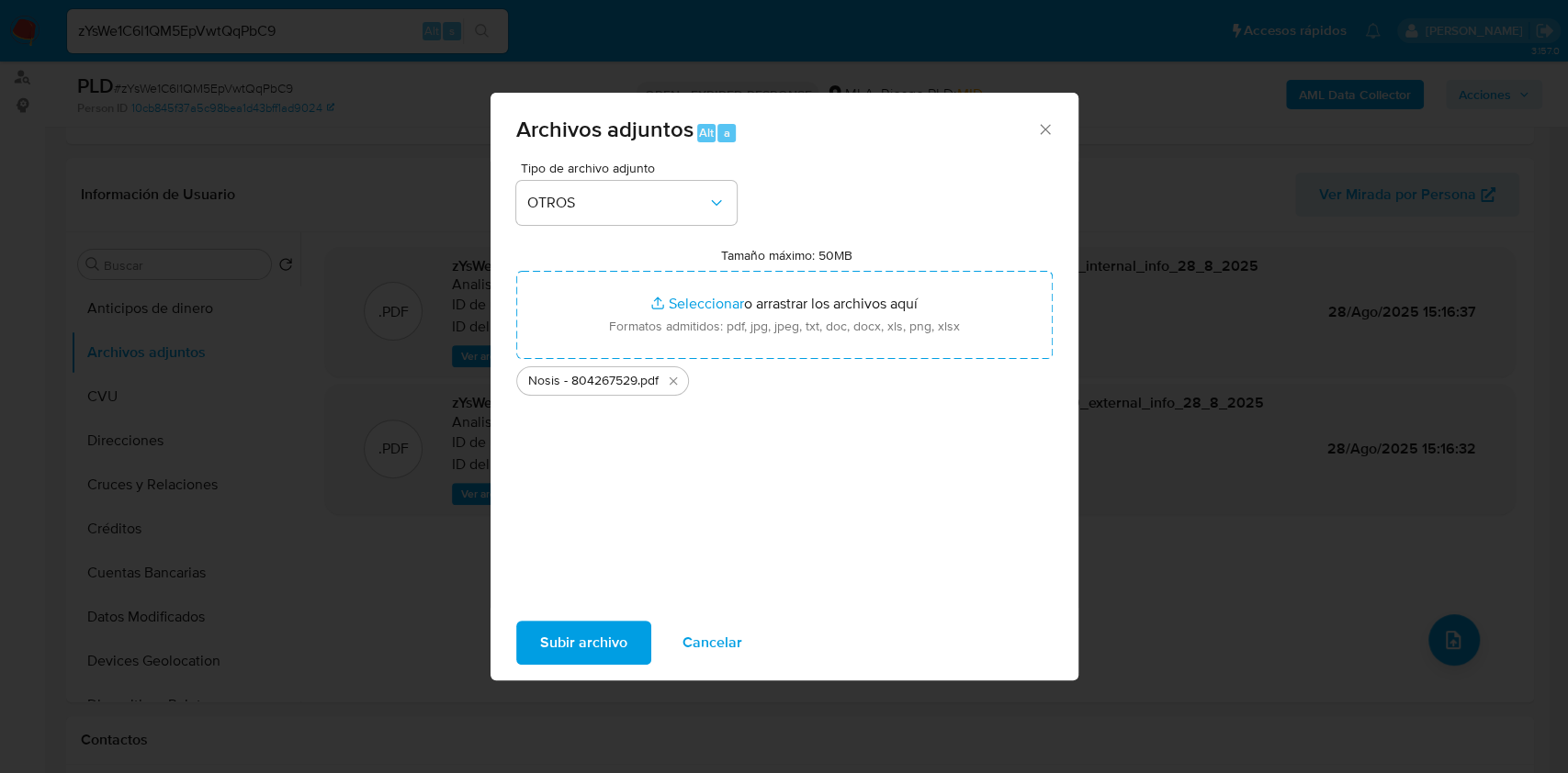
click at [609, 608] on div "Subir archivo Cancelar" at bounding box center [784, 642] width 588 height 70
click at [607, 625] on span "Subir archivo" at bounding box center [583, 642] width 87 height 41
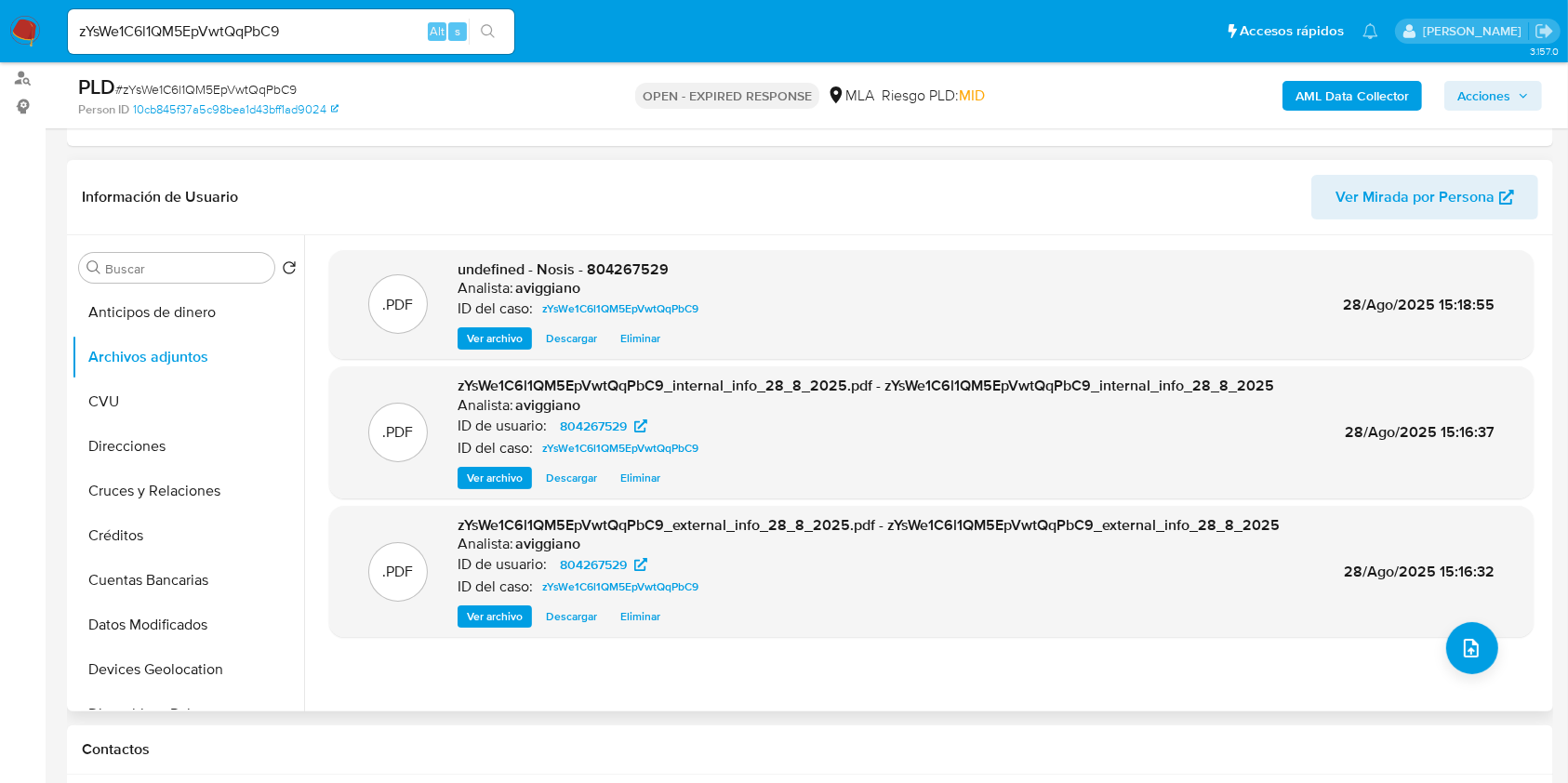
click at [616, 269] on span "undefined - Nosis - 804267529" at bounding box center [562, 269] width 211 height 22
copy span "804267529"
click at [1489, 649] on button "upload-file" at bounding box center [1471, 648] width 52 height 52
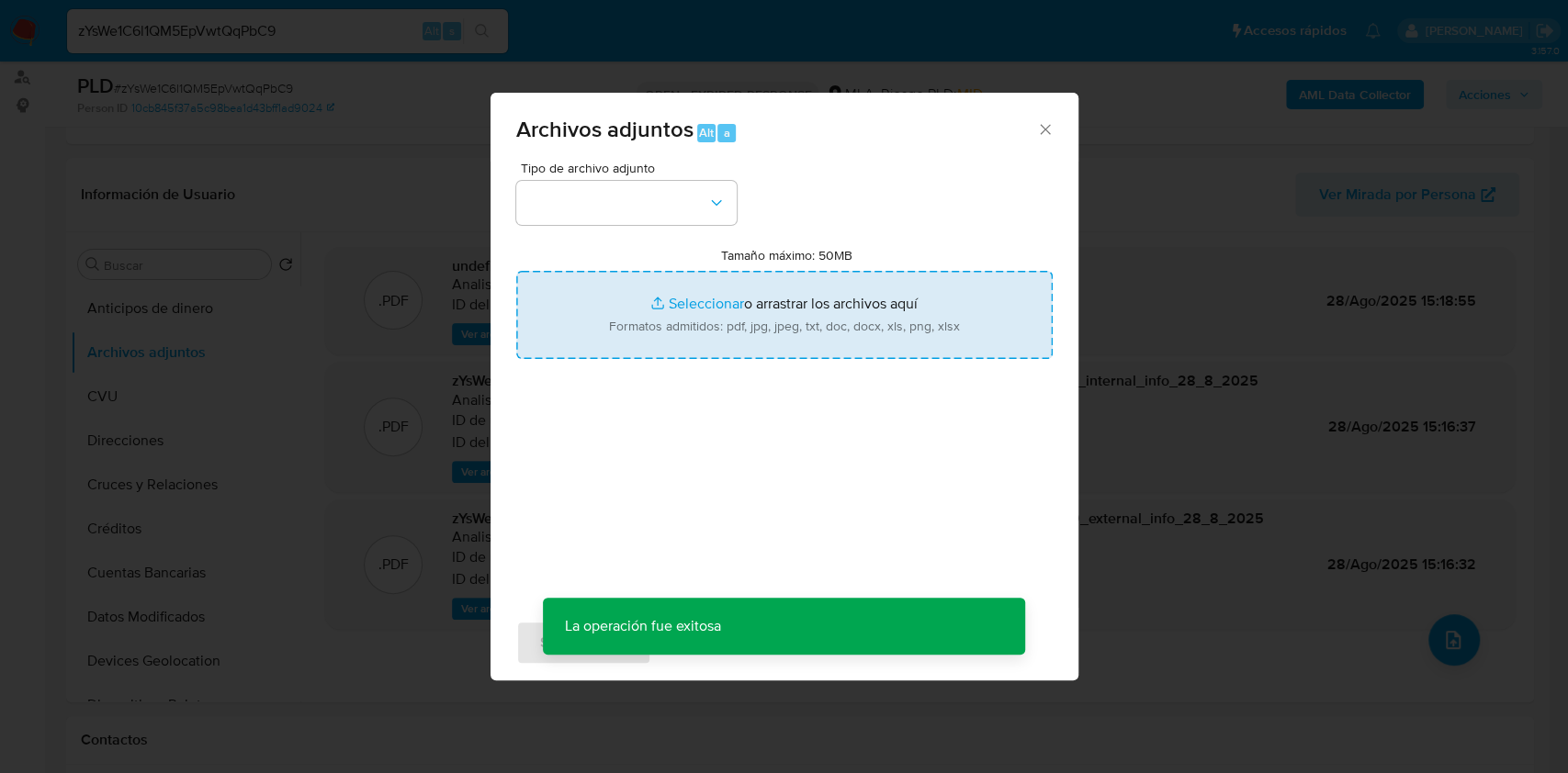
click at [858, 329] on input "Tamaño máximo: 50MB Seleccionar archivos" at bounding box center [784, 314] width 536 height 88
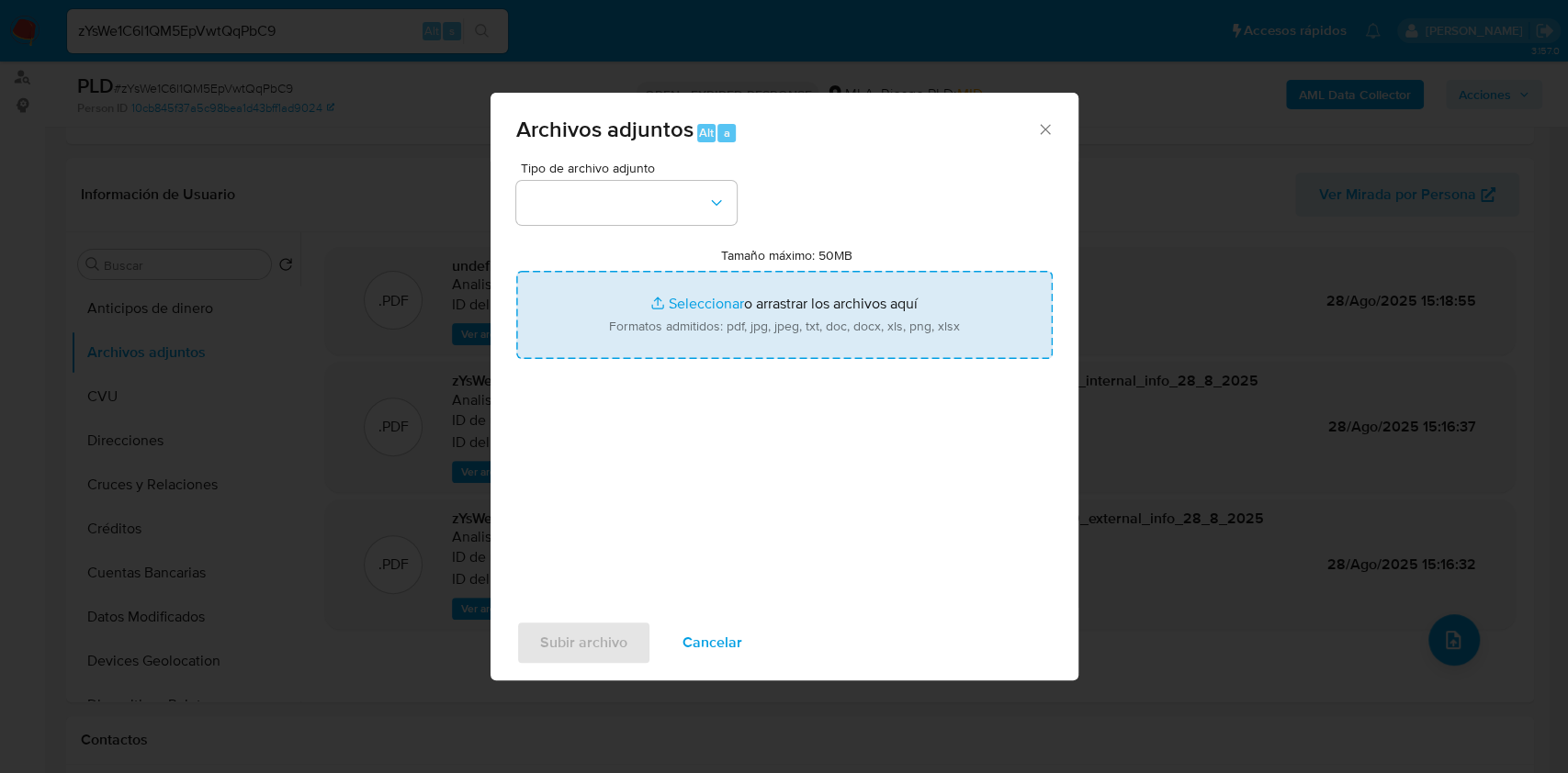
type input "C:\fakepath\Movimientos - 804267529.xlsx"
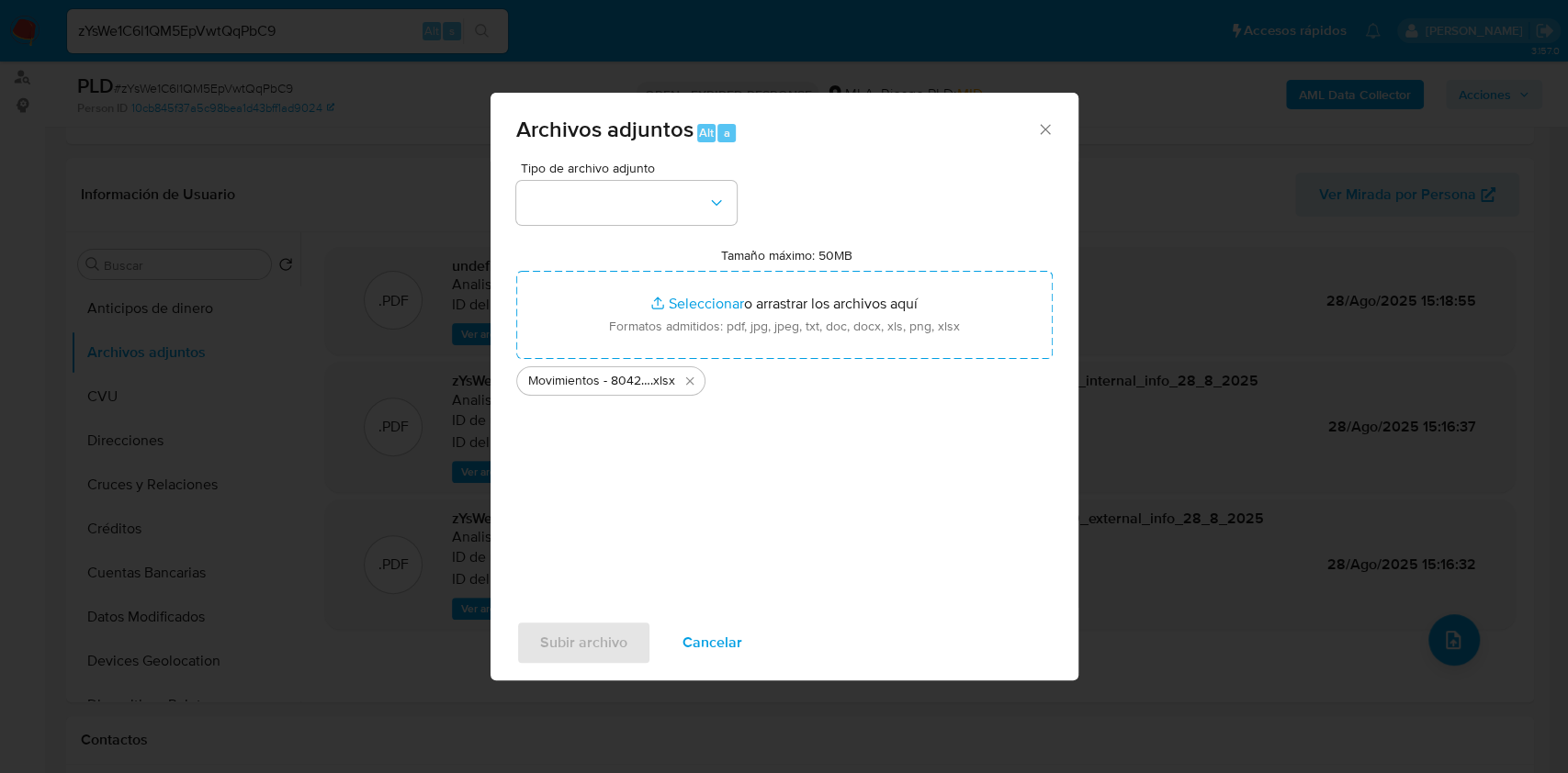
click at [618, 224] on div "Tipo de archivo adjunto Tamaño máximo: 50MB Seleccionar archivos Seleccionar o …" at bounding box center [784, 377] width 536 height 433
click at [615, 217] on button "button" at bounding box center [627, 203] width 221 height 44
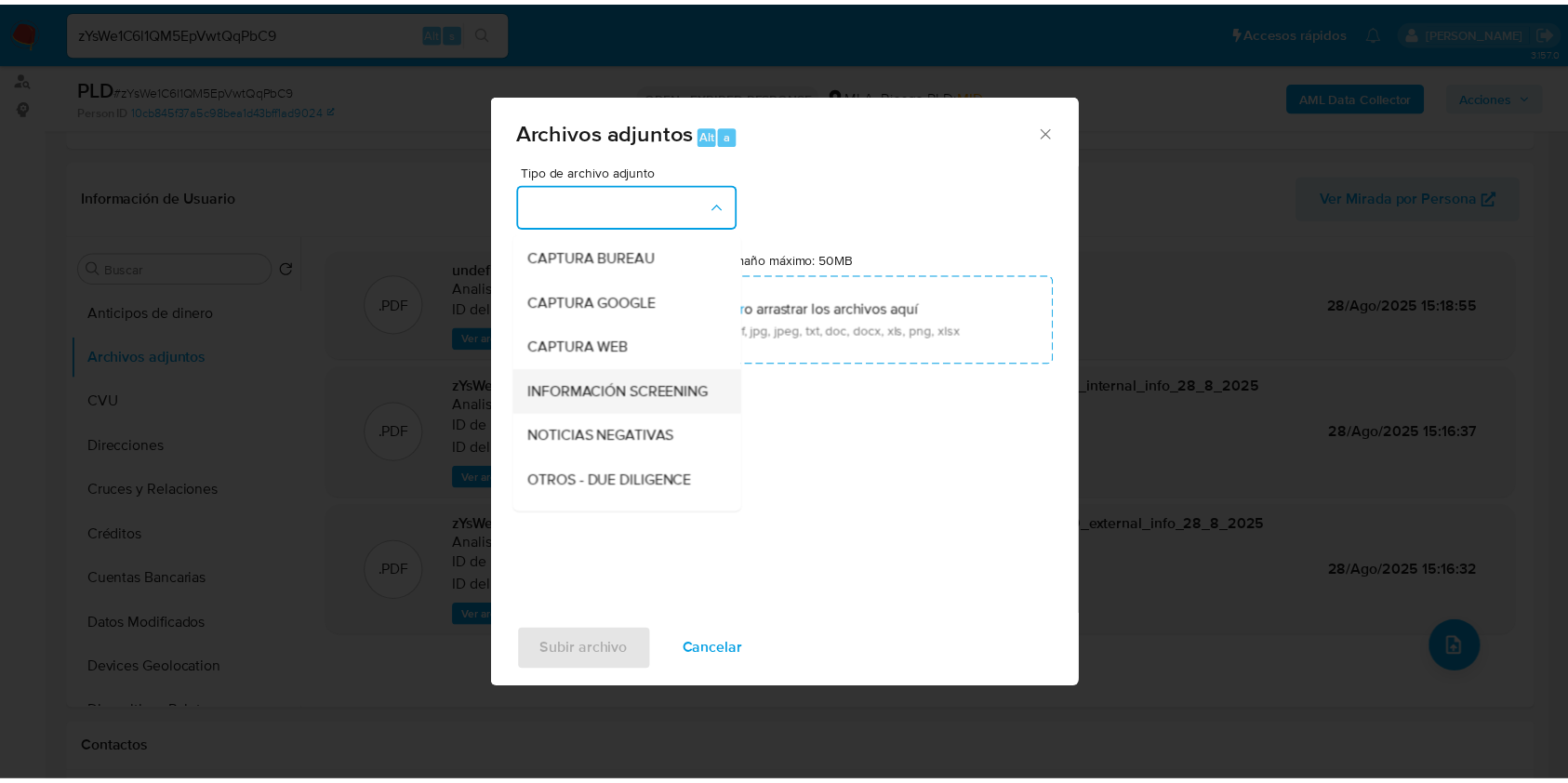
scroll to position [124, 0]
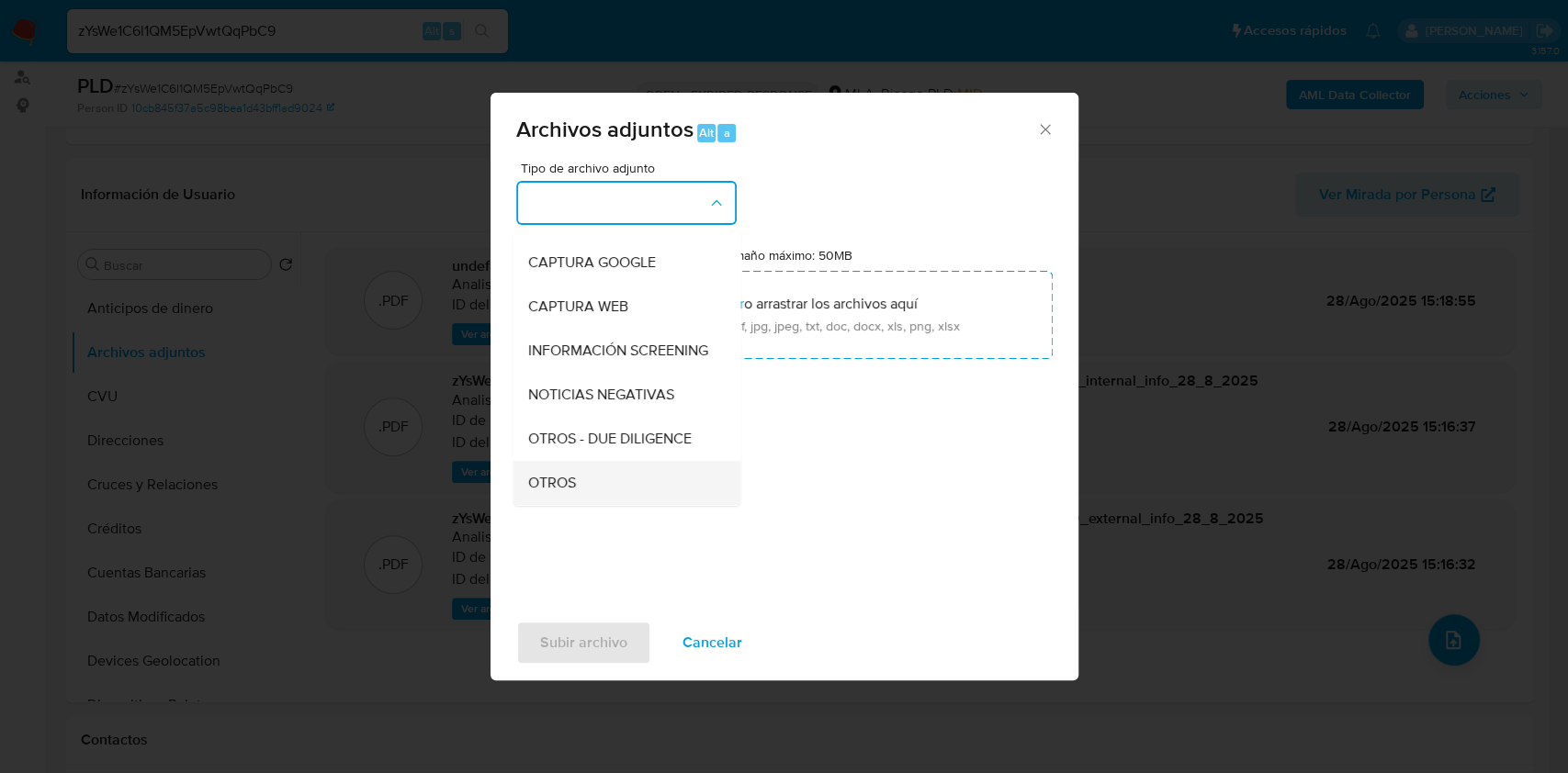
click at [532, 491] on span "OTROS" at bounding box center [551, 483] width 48 height 19
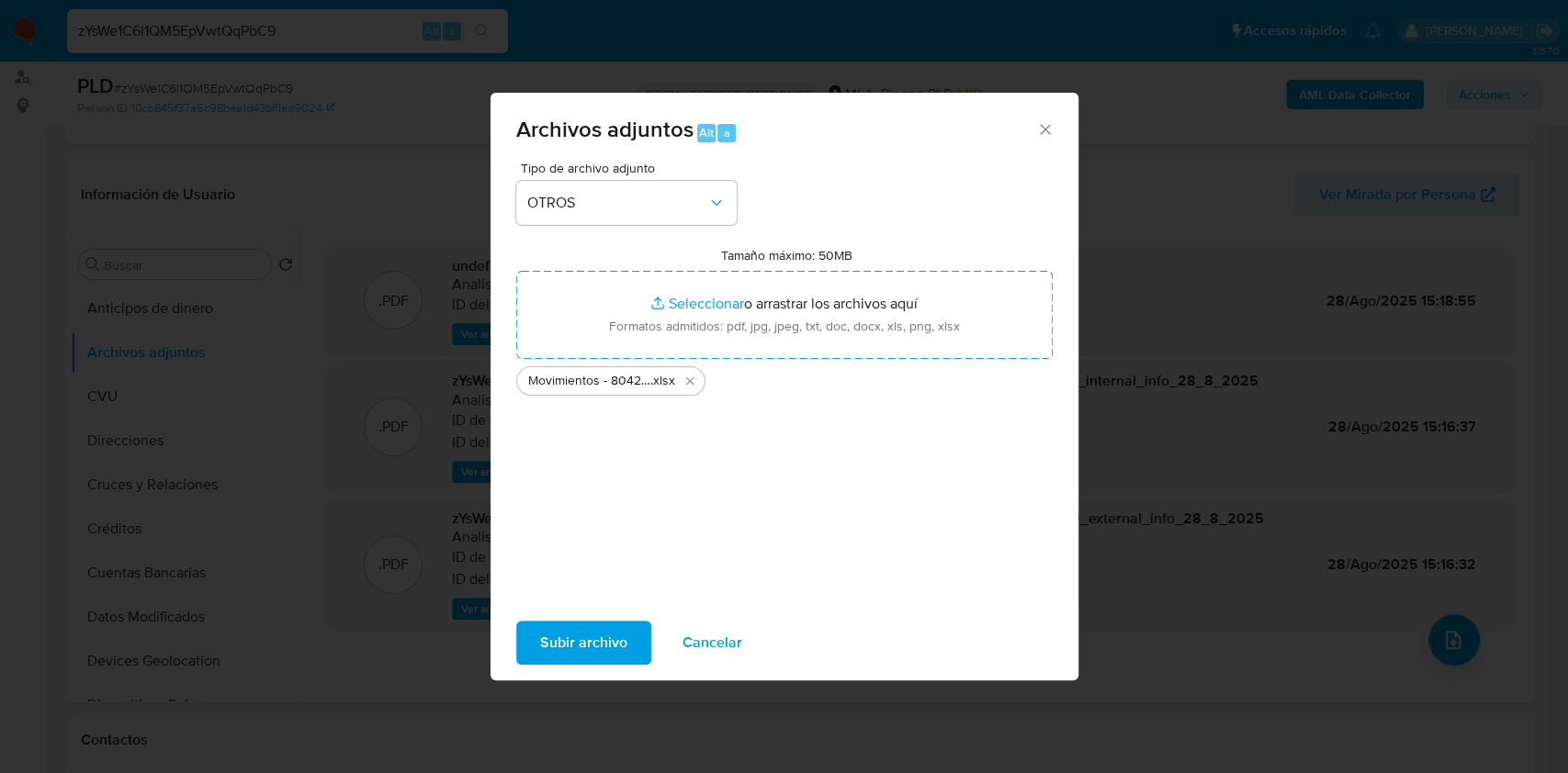
click at [529, 629] on button "Subir archivo" at bounding box center [584, 643] width 135 height 44
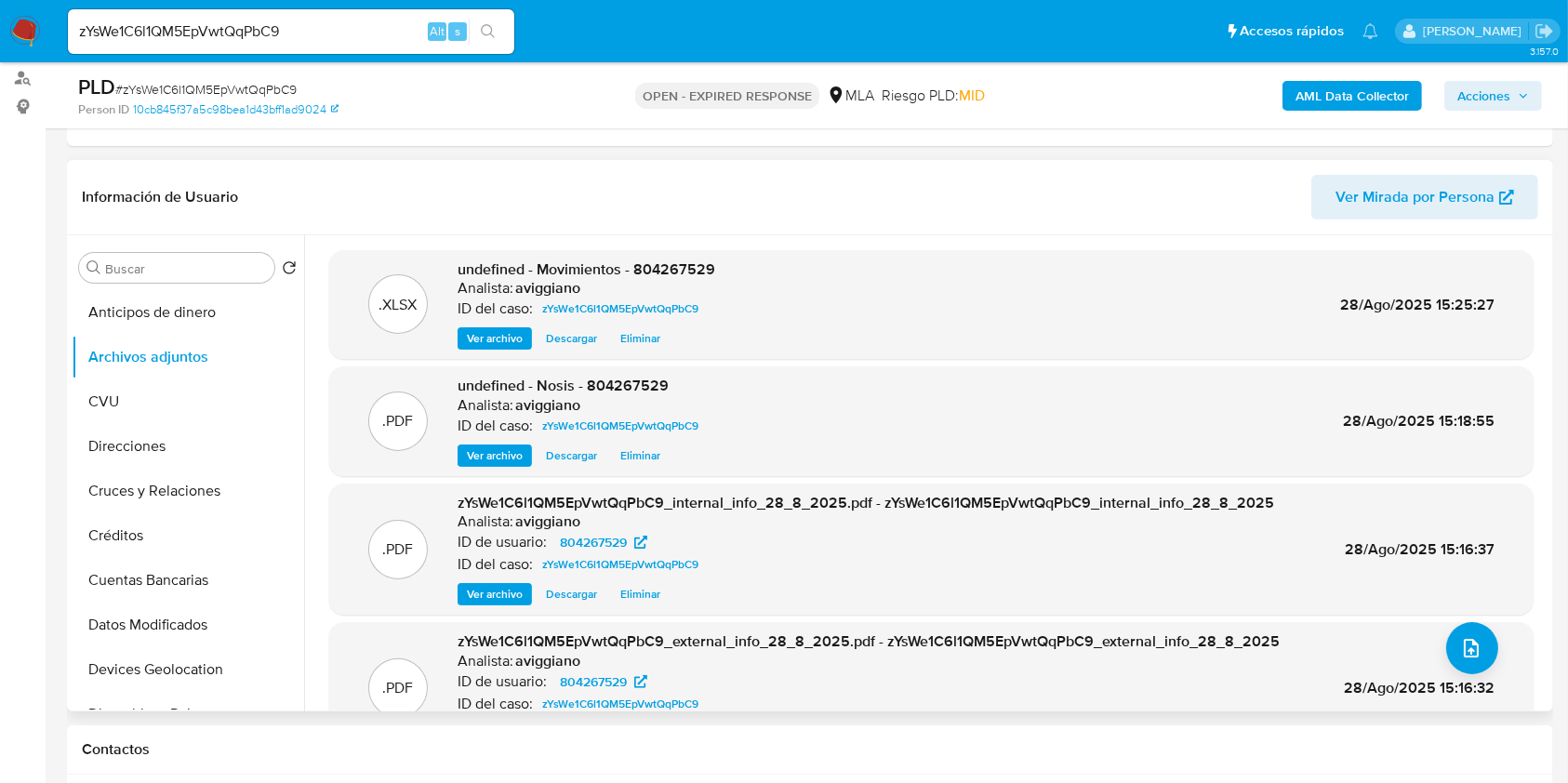
click at [669, 259] on span "undefined - Movimientos - 804267529" at bounding box center [586, 269] width 257 height 22
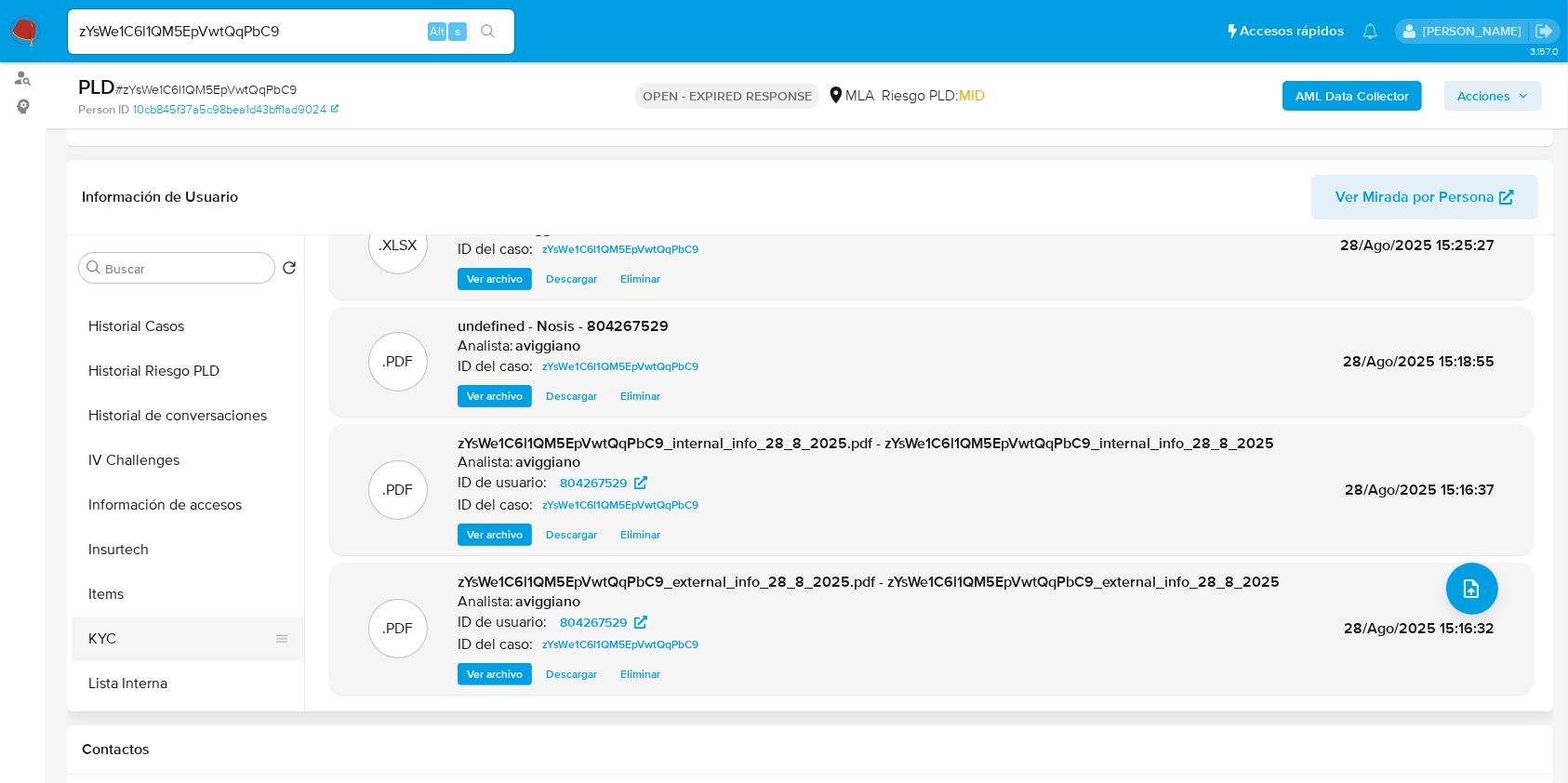
scroll to position [744, 0]
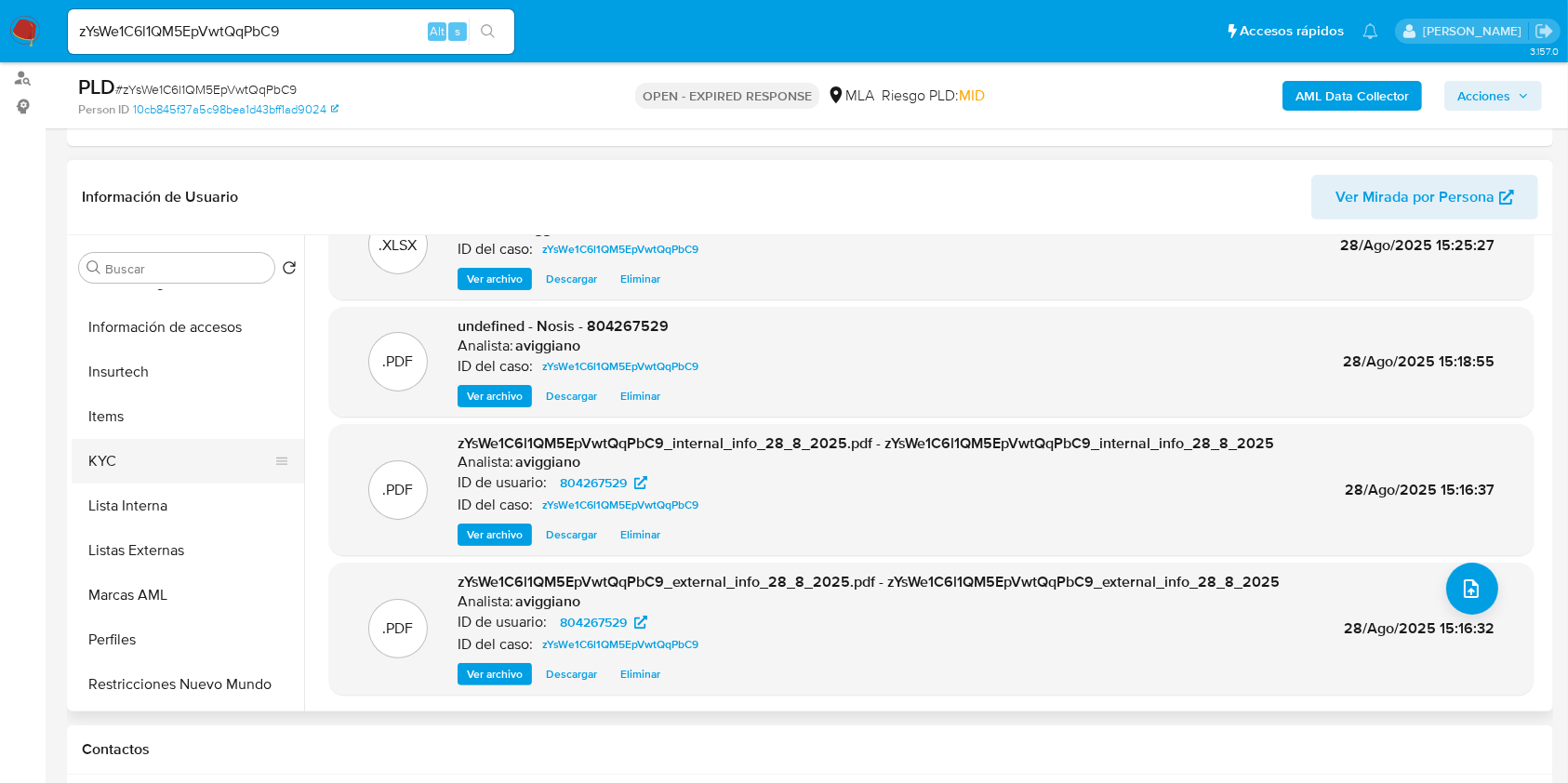
click at [138, 464] on button "KYC" at bounding box center [180, 461] width 218 height 45
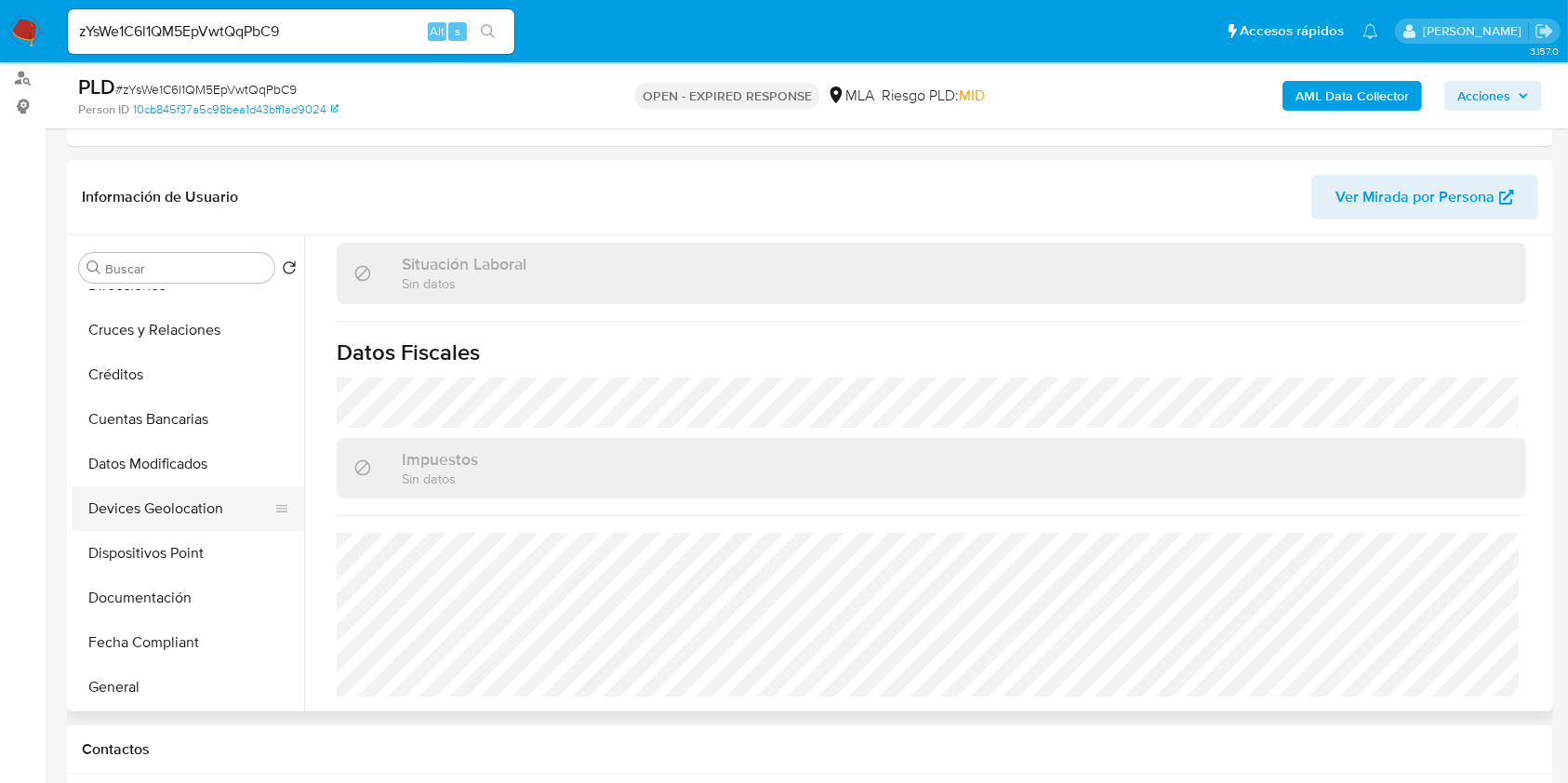
scroll to position [0, 0]
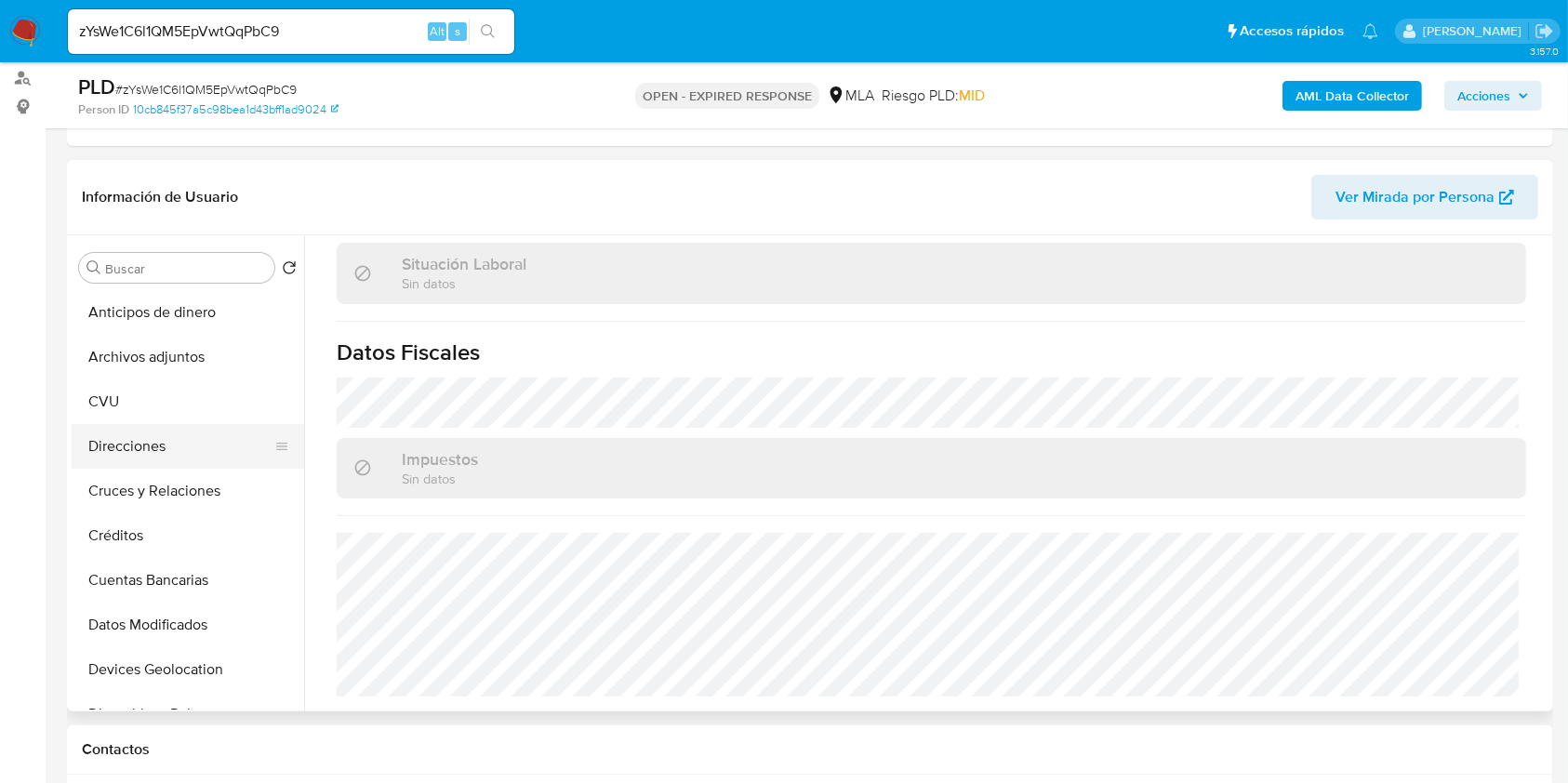
click at [151, 451] on button "Direcciones" at bounding box center [180, 447] width 218 height 45
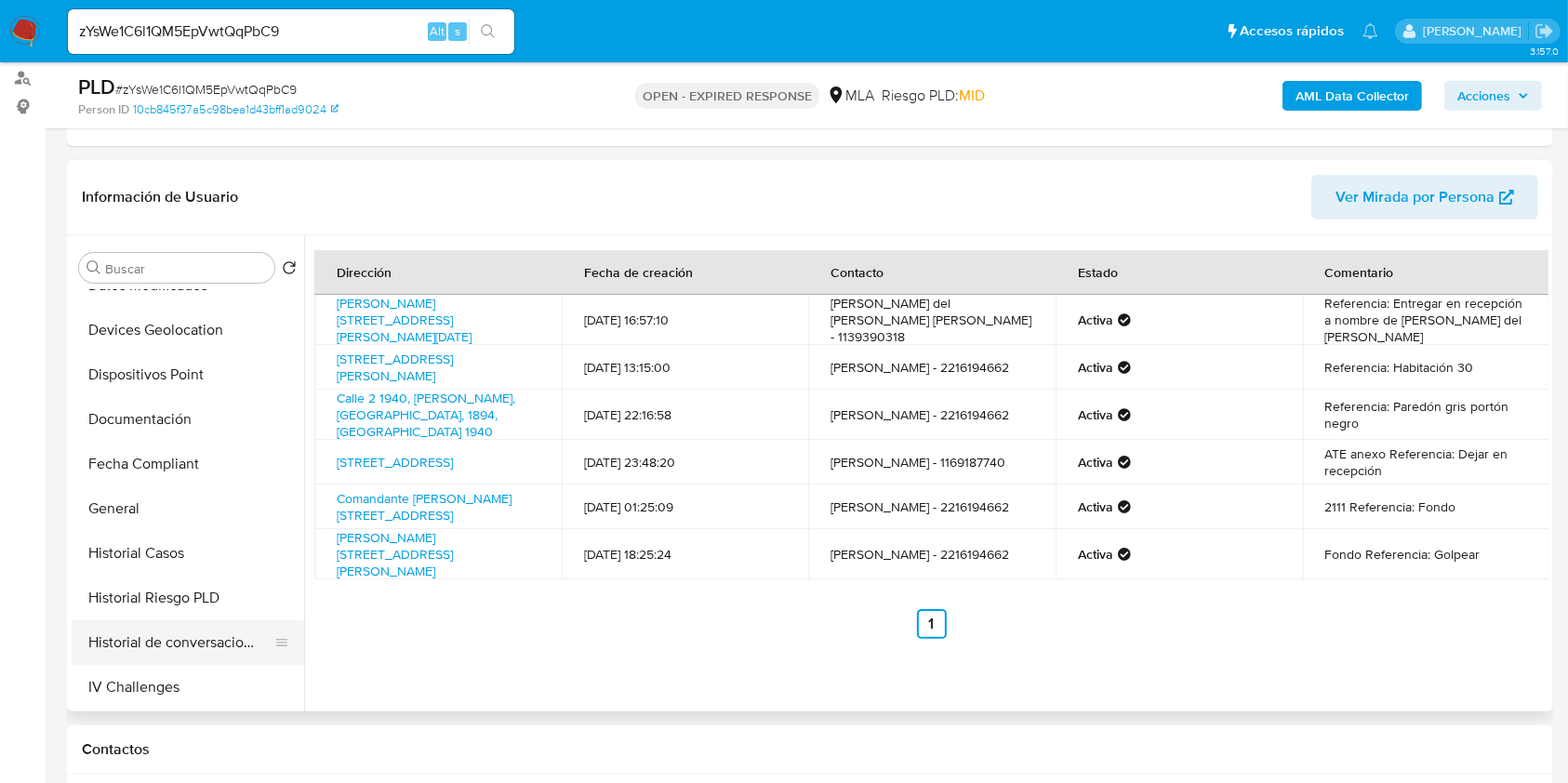
scroll to position [496, 0]
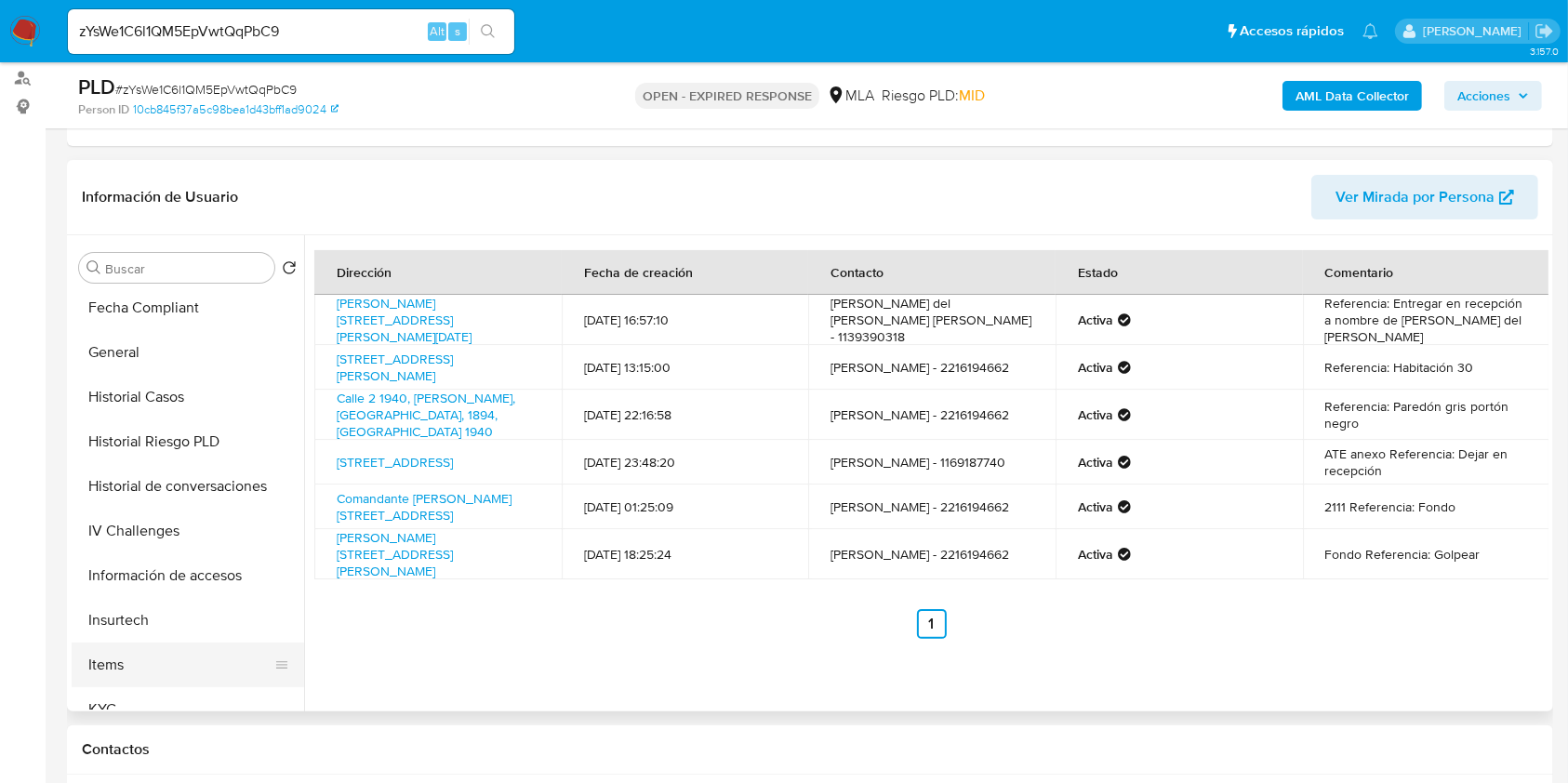
click at [149, 670] on button "Items" at bounding box center [180, 665] width 218 height 45
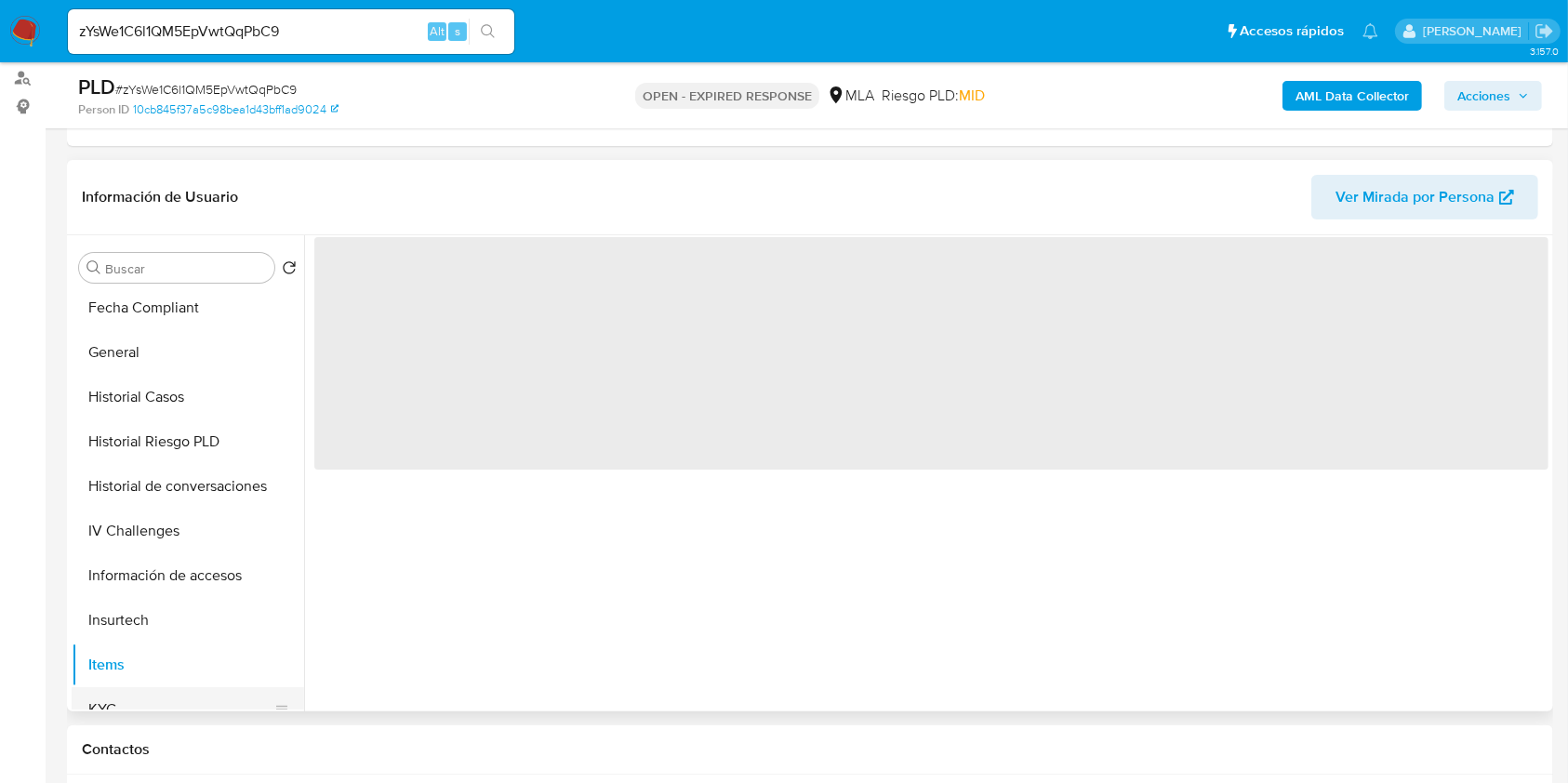
click at [130, 690] on button "KYC" at bounding box center [180, 710] width 218 height 45
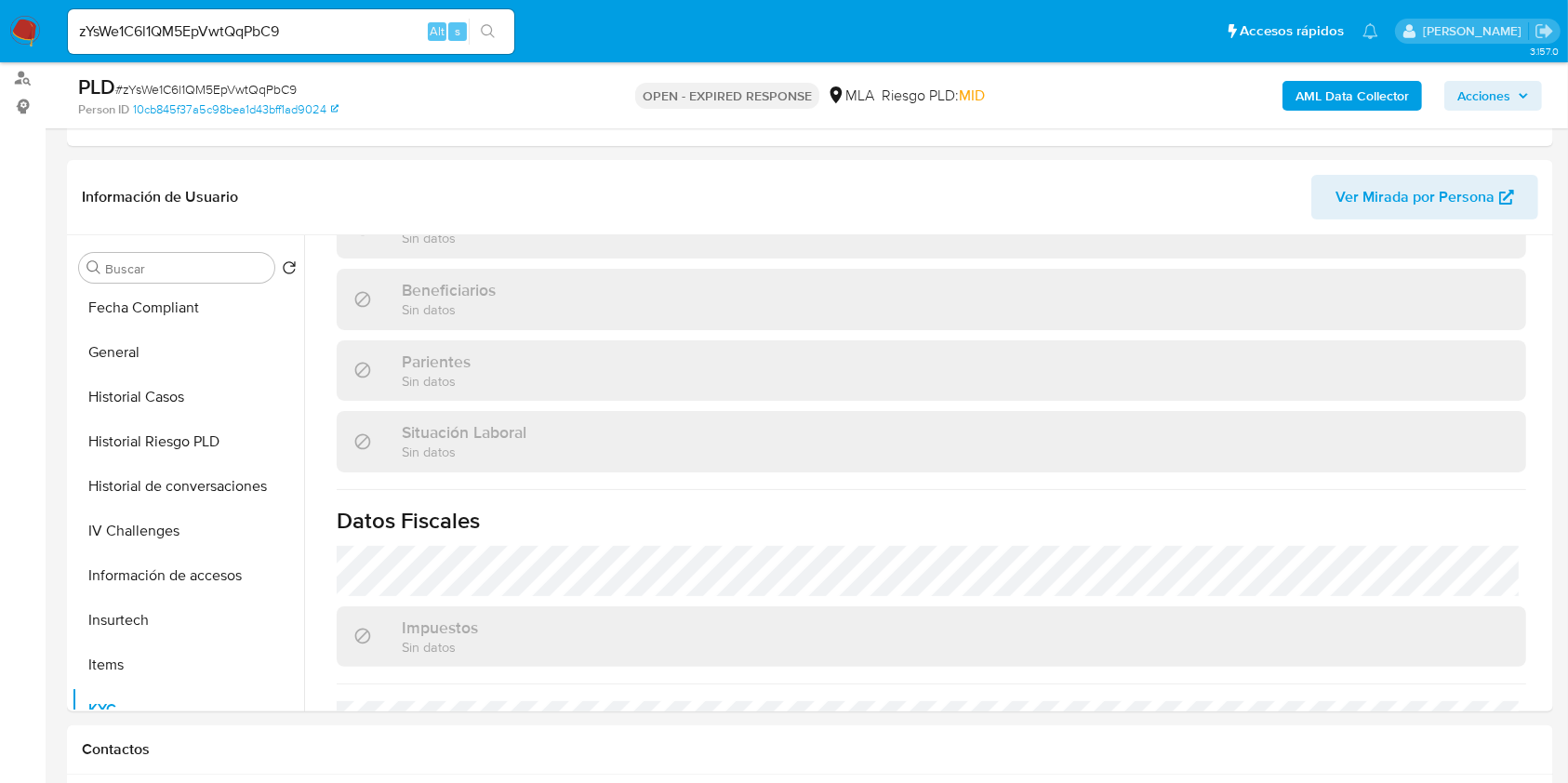
scroll to position [359, 0]
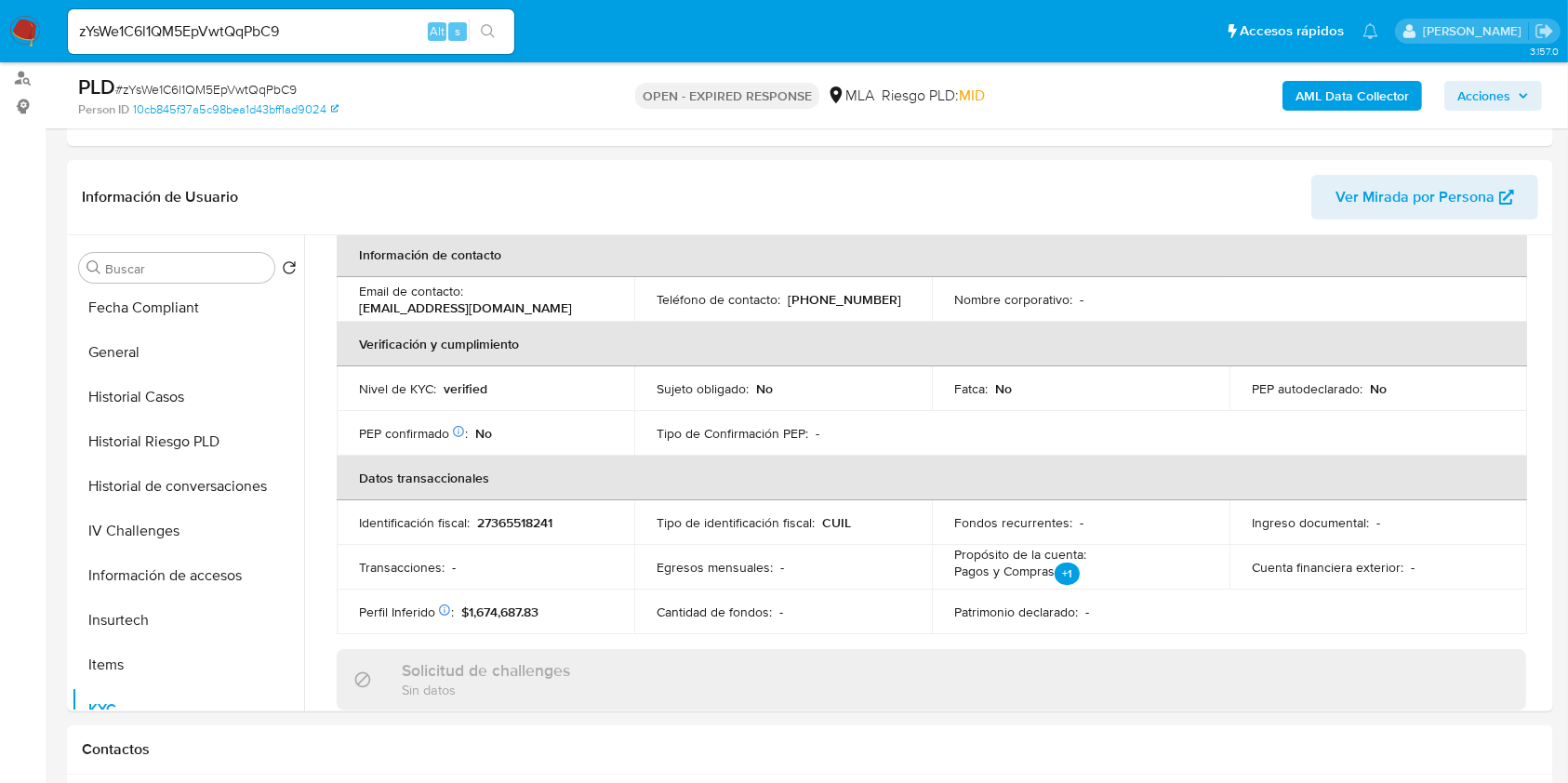
click at [497, 525] on p "27365518241" at bounding box center [515, 523] width 75 height 17
copy p "27365518241"
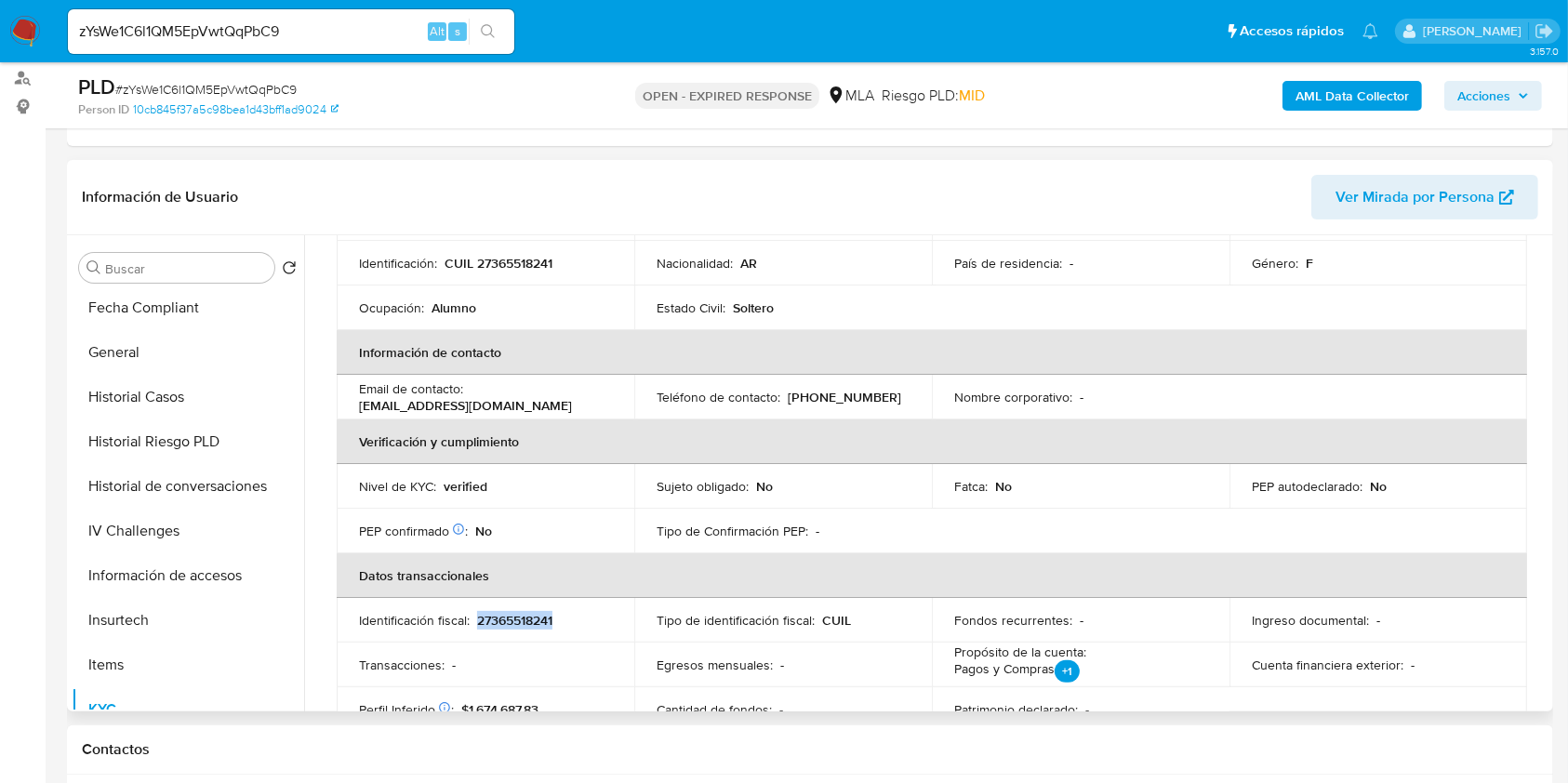
scroll to position [0, 0]
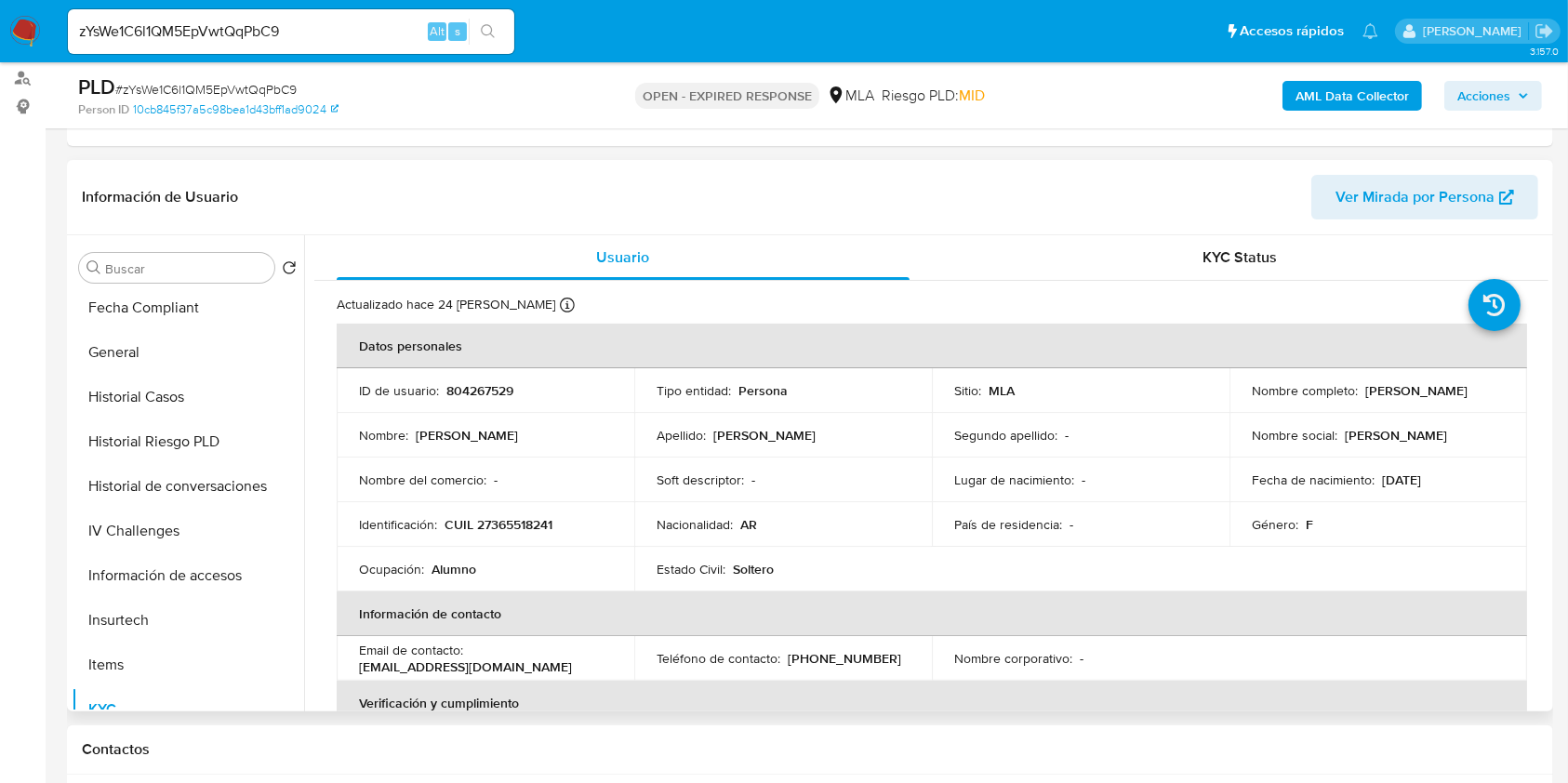
drag, startPoint x: 1242, startPoint y: 402, endPoint x: 1381, endPoint y: 399, distance: 139.0
click at [1381, 399] on td "Nombre completo : Araceli Jainen Orellano" at bounding box center [1377, 391] width 298 height 45
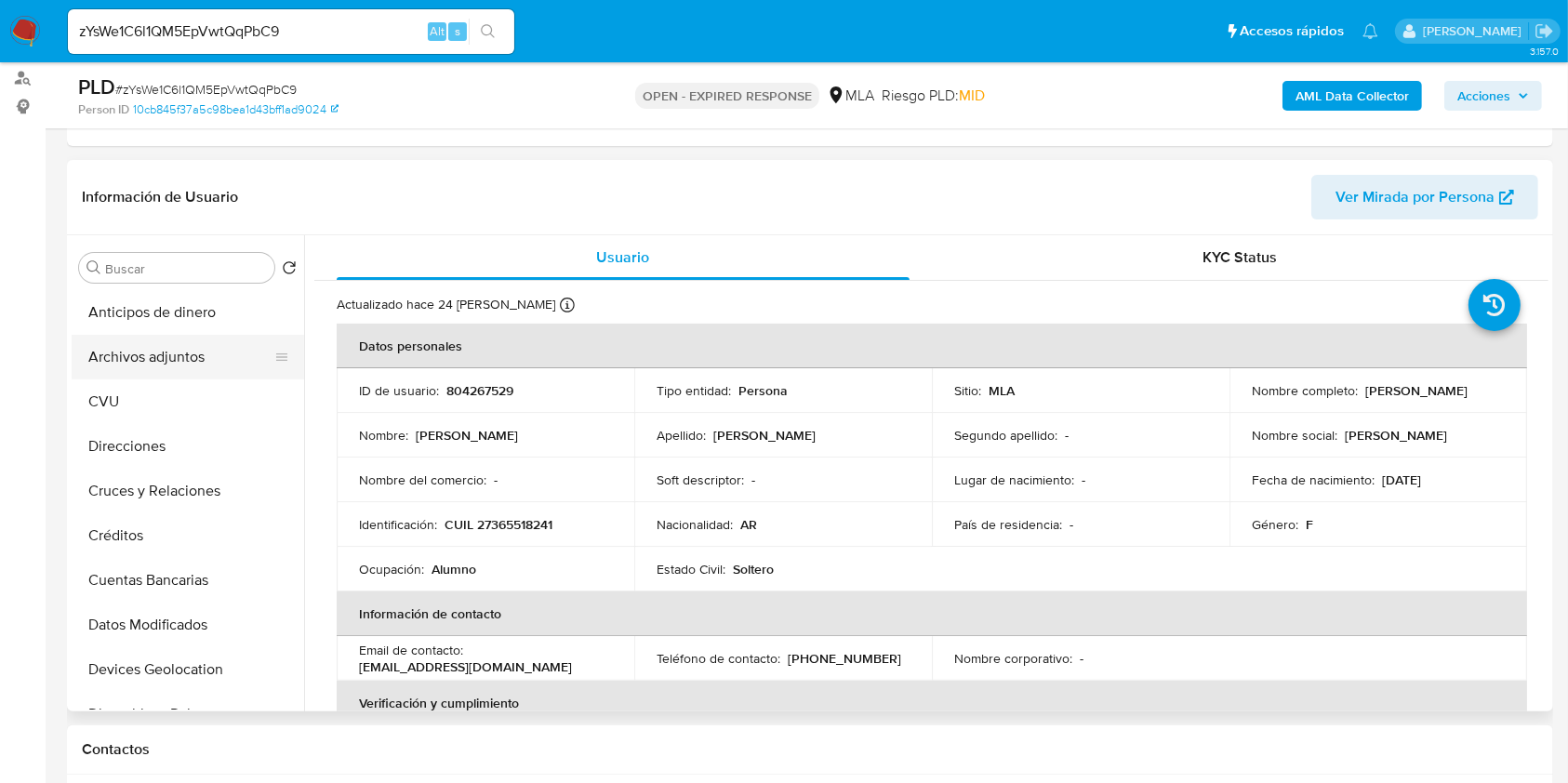
click at [193, 344] on button "Archivos adjuntos" at bounding box center [180, 358] width 218 height 45
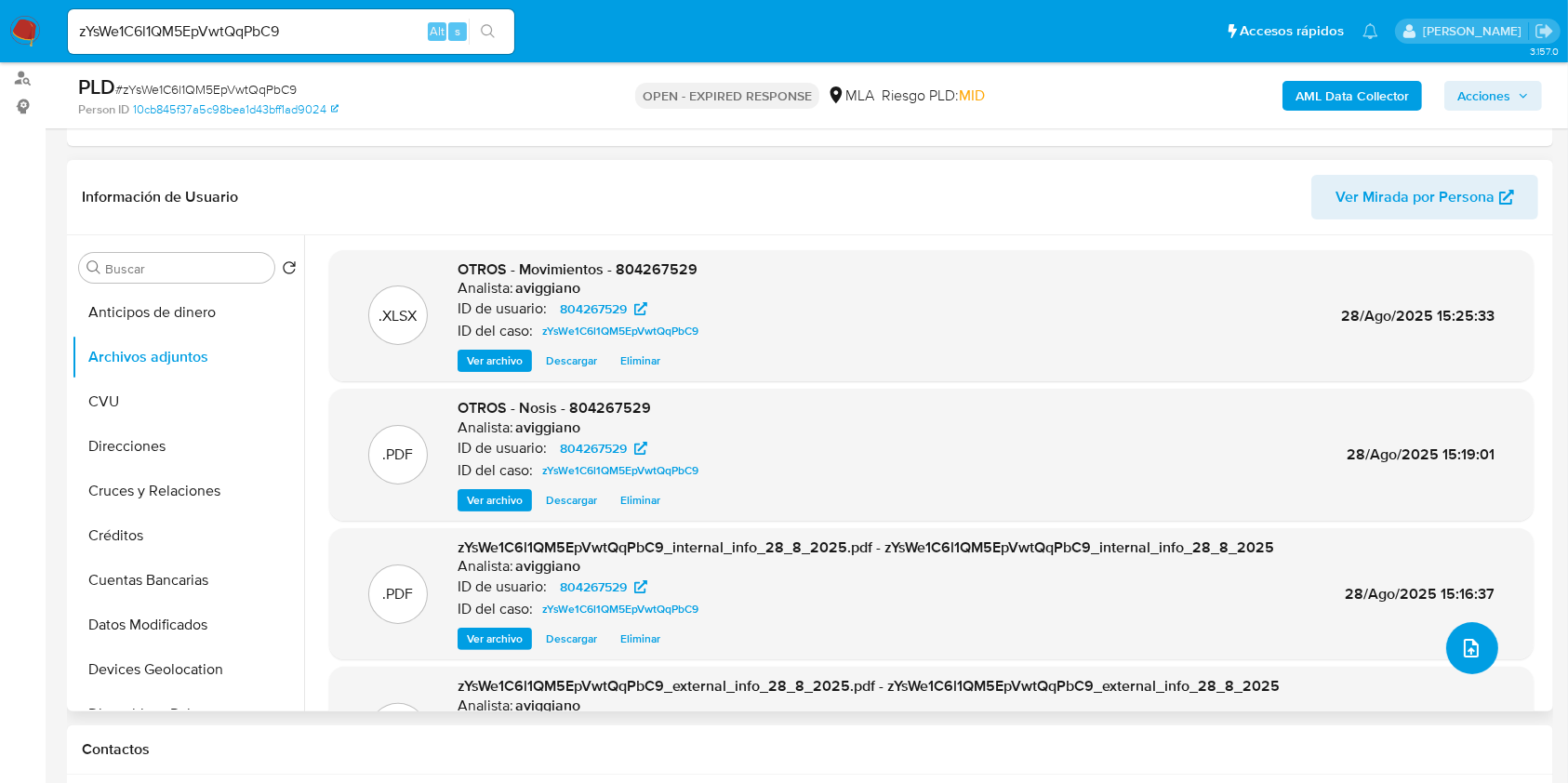
click at [1483, 663] on button "upload-file" at bounding box center [1471, 648] width 52 height 52
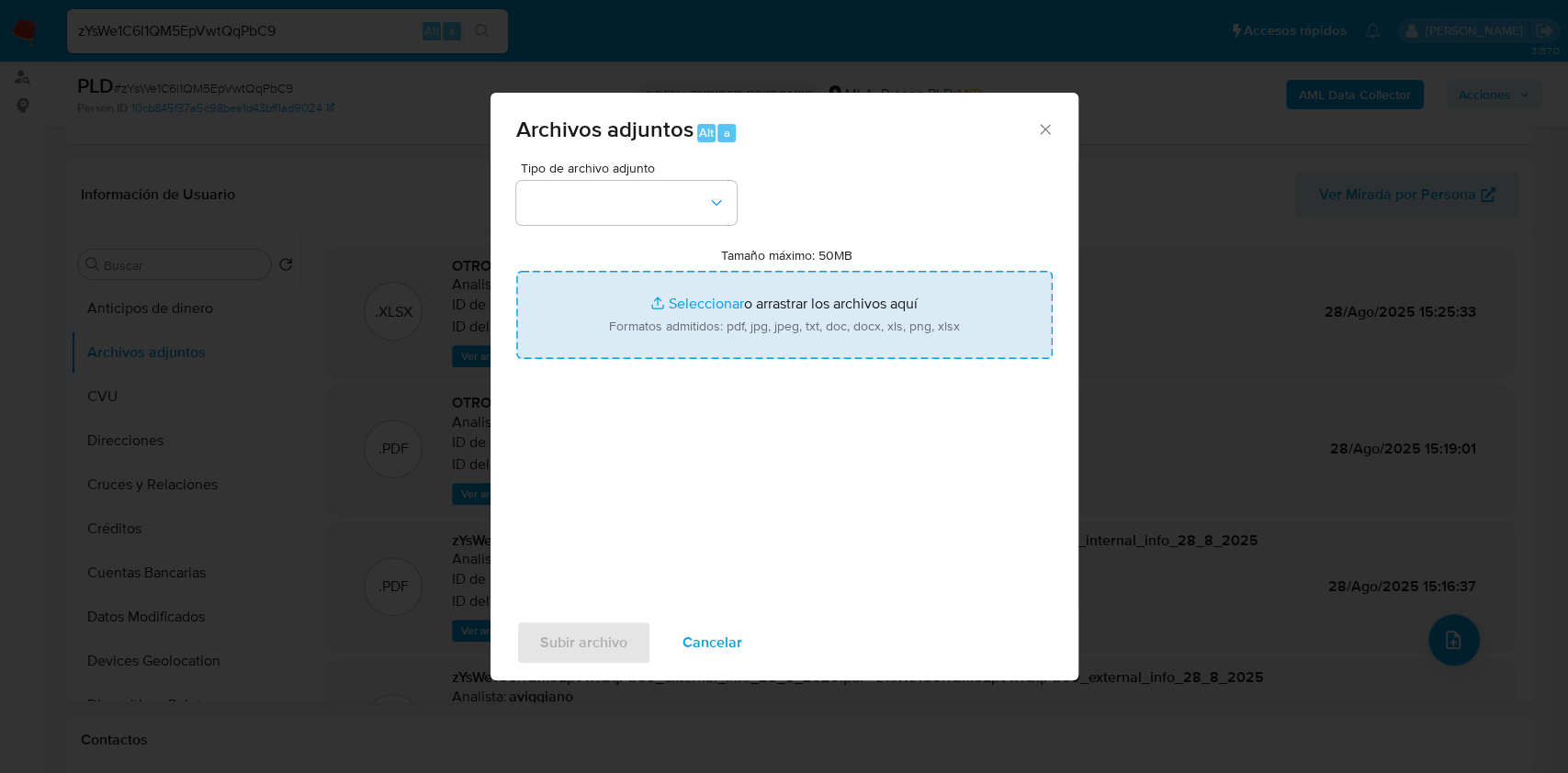
click at [887, 327] on input "Tamaño máximo: 50MB Seleccionar archivos" at bounding box center [784, 314] width 536 height 88
type input "C:\fakepath\Caselog zYsWe1C6l1QM5EpVwtQqPbC9_2025_07_17_20_22_44.docx"
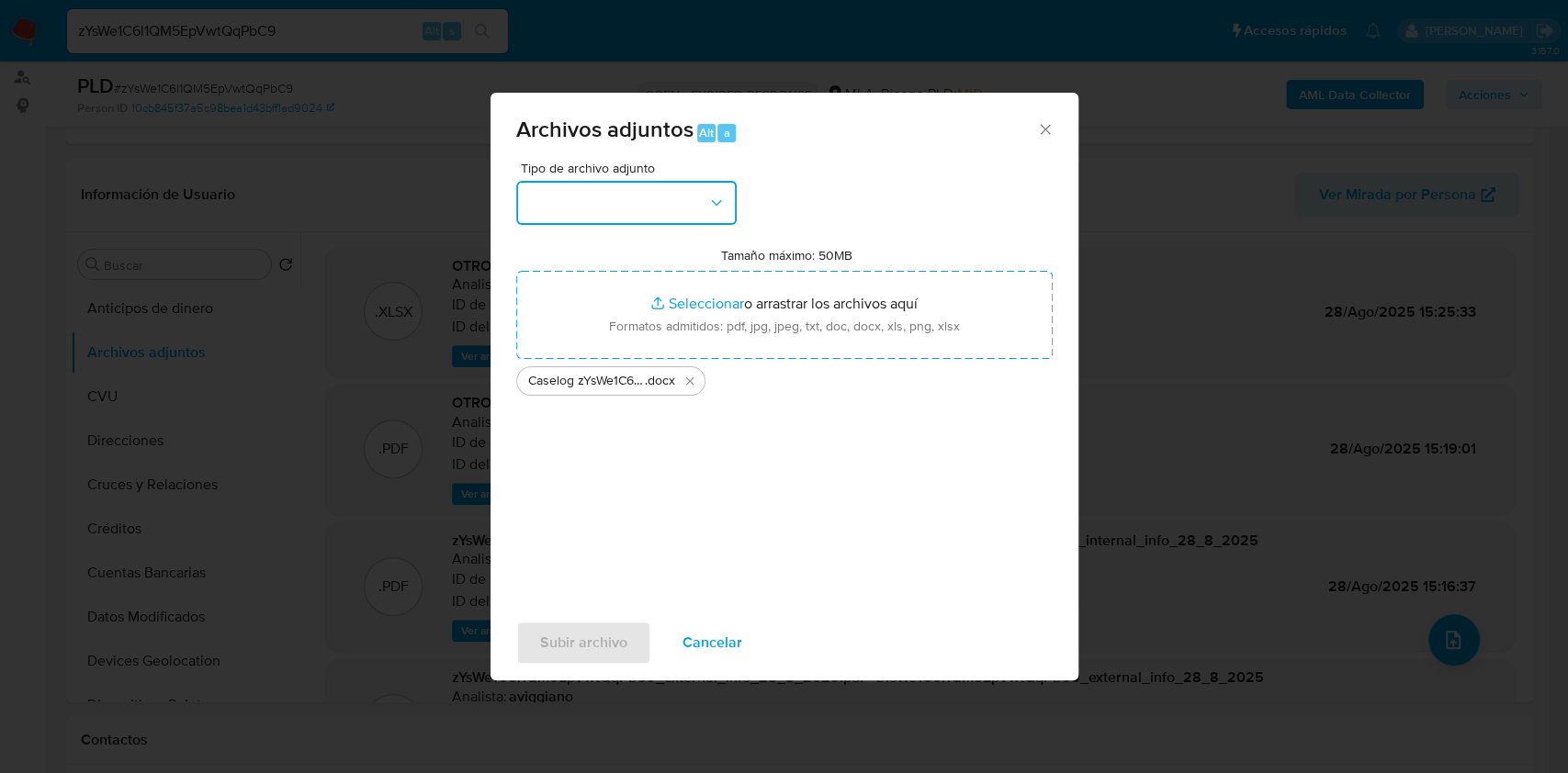
click at [687, 186] on button "button" at bounding box center [627, 203] width 221 height 44
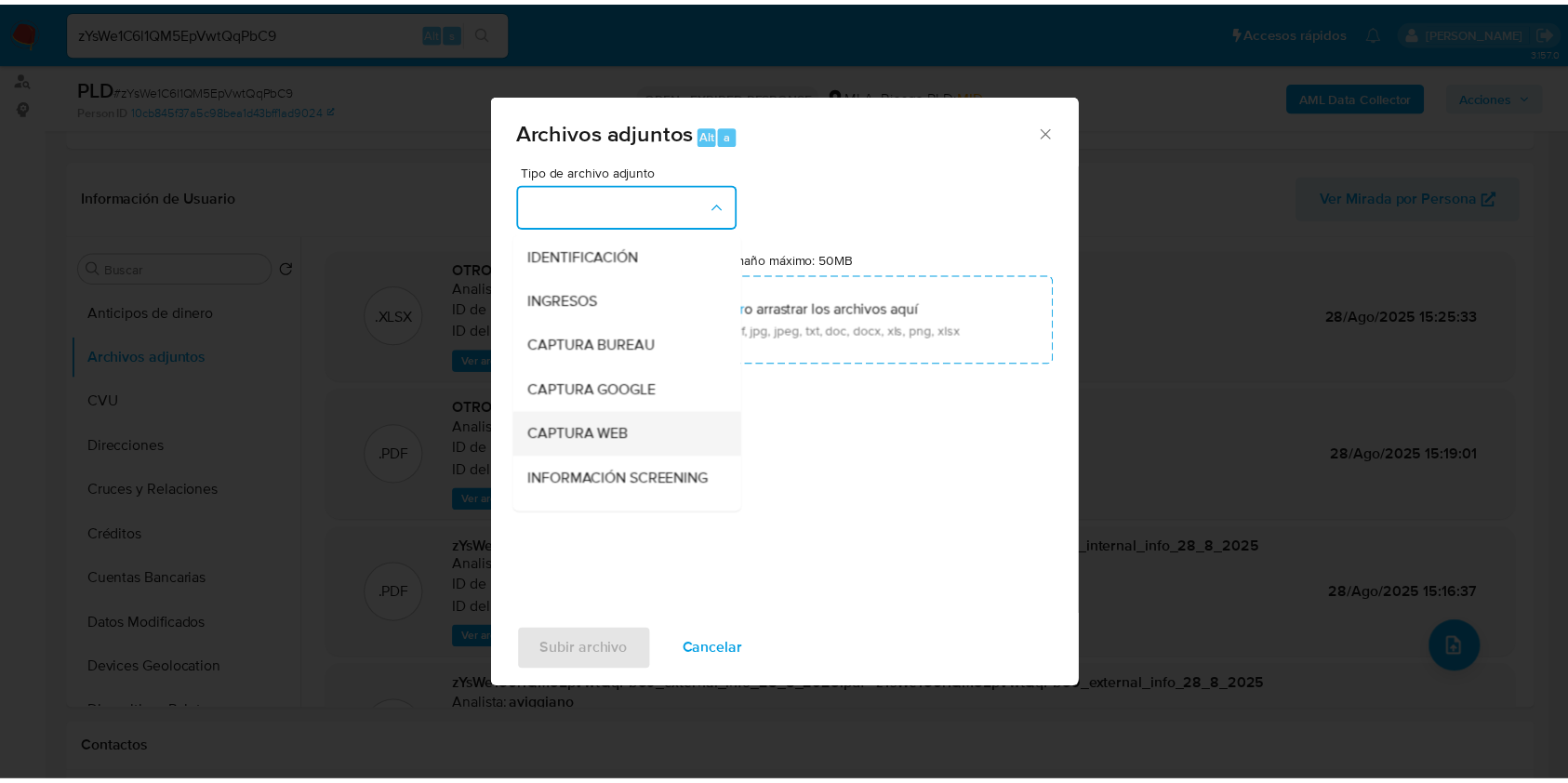
scroll to position [247, 0]
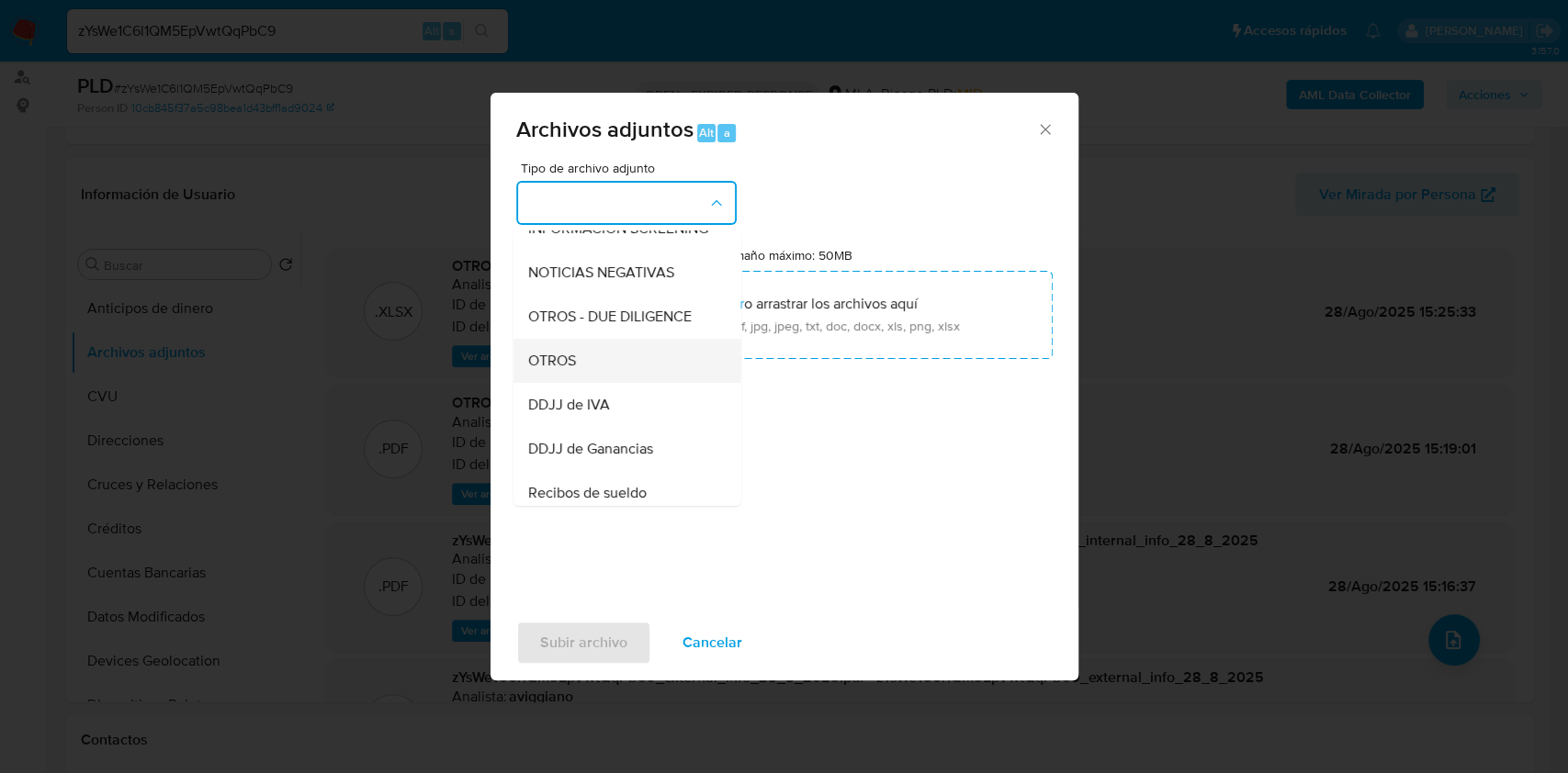
click at [613, 383] on div "OTROS" at bounding box center [620, 361] width 187 height 44
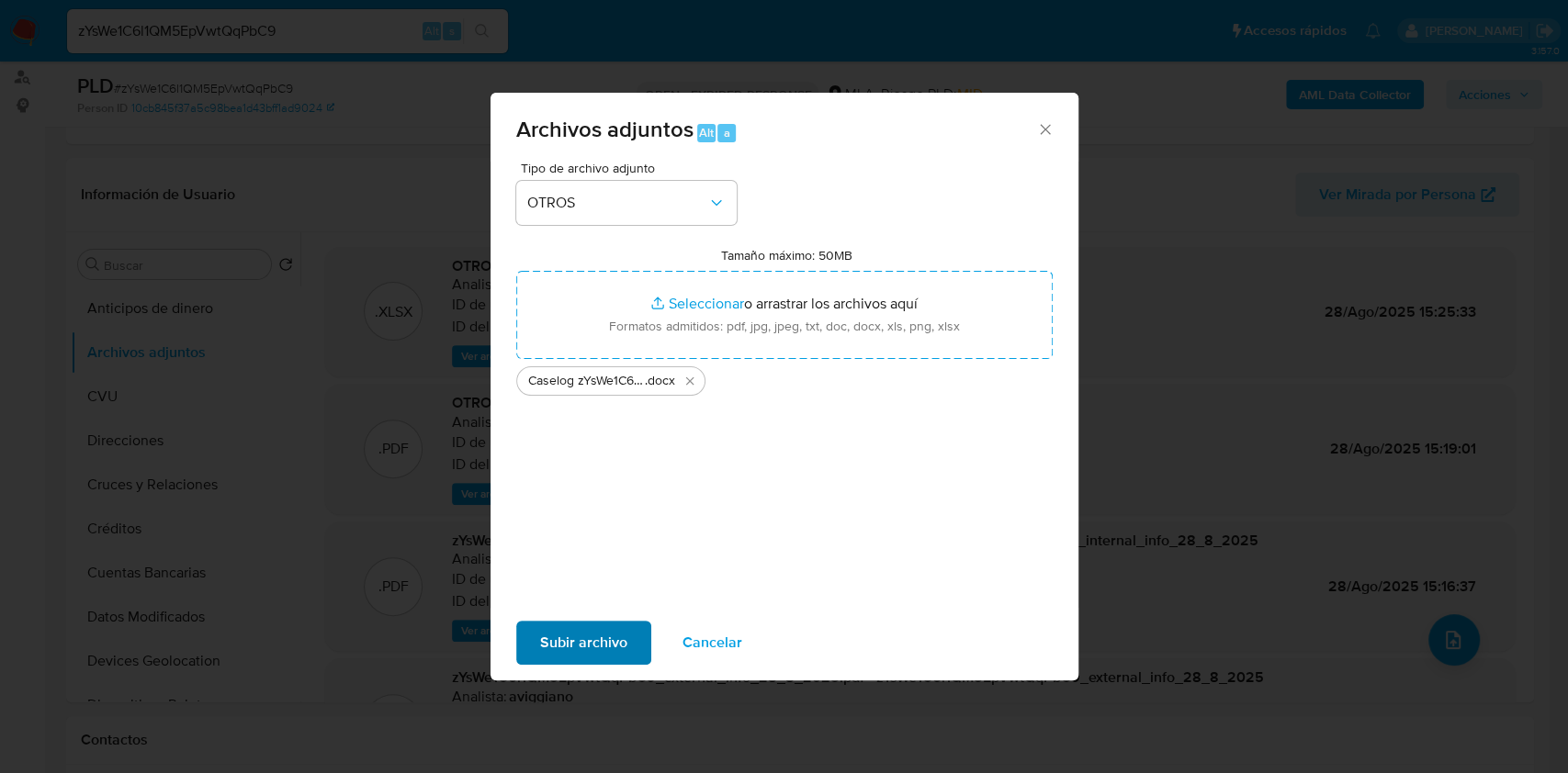
click at [557, 620] on div "Subir archivo Cancelar" at bounding box center [784, 642] width 588 height 70
click at [558, 635] on span "Subir archivo" at bounding box center [583, 642] width 87 height 41
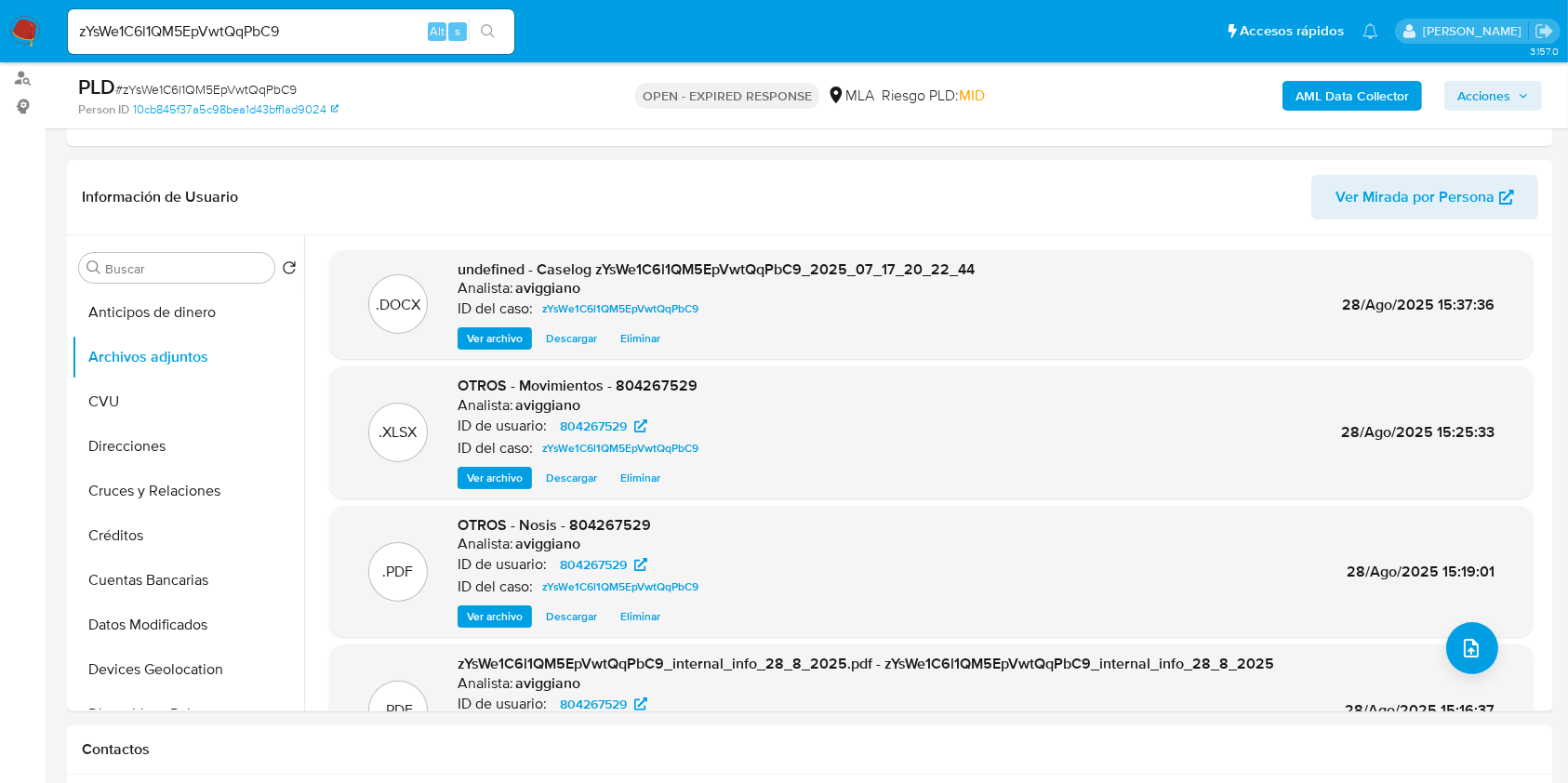
click at [1442, 108] on div "AML Data Collector Acciones" at bounding box center [1300, 95] width 483 height 44
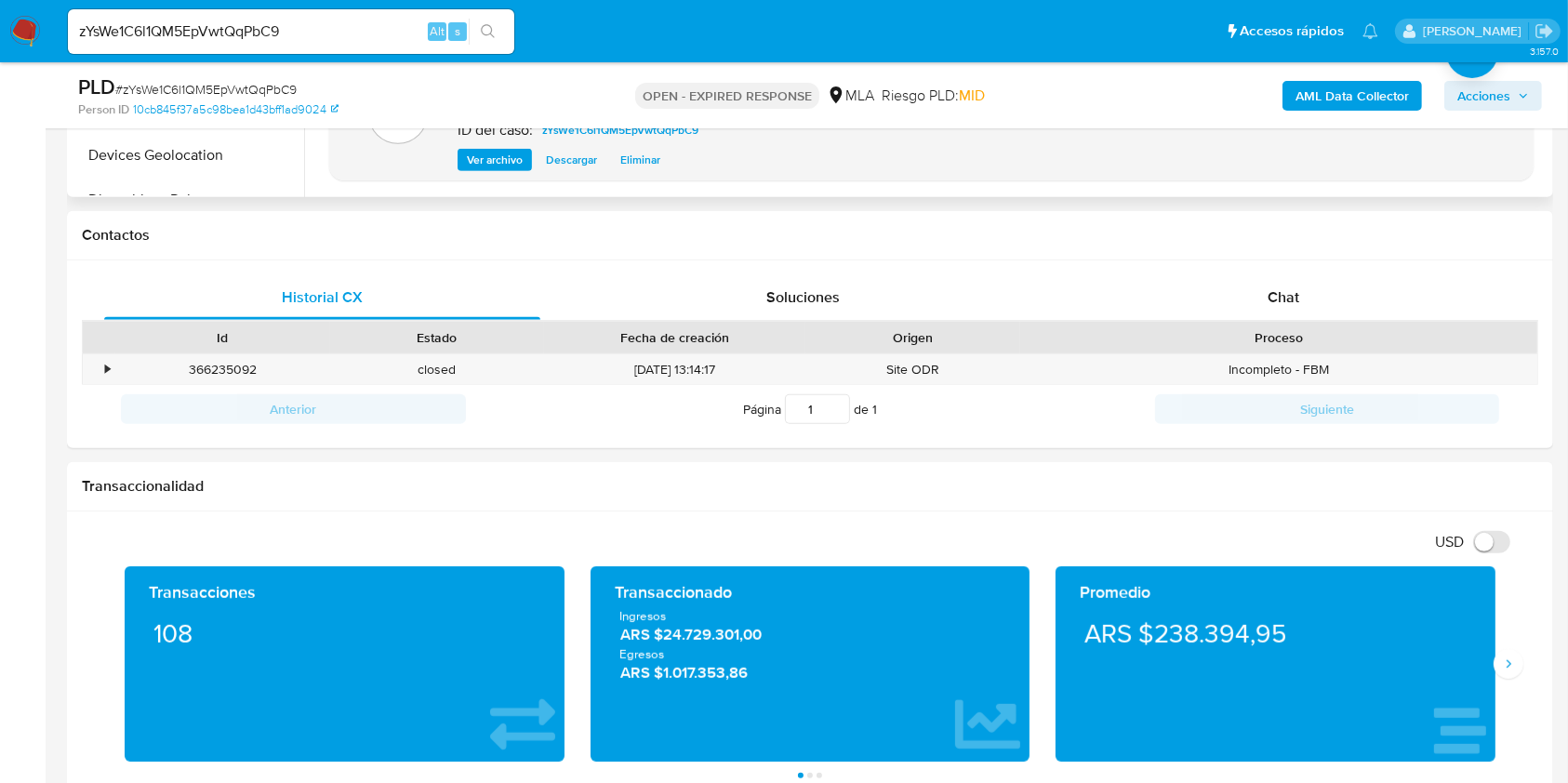
scroll to position [867, 0]
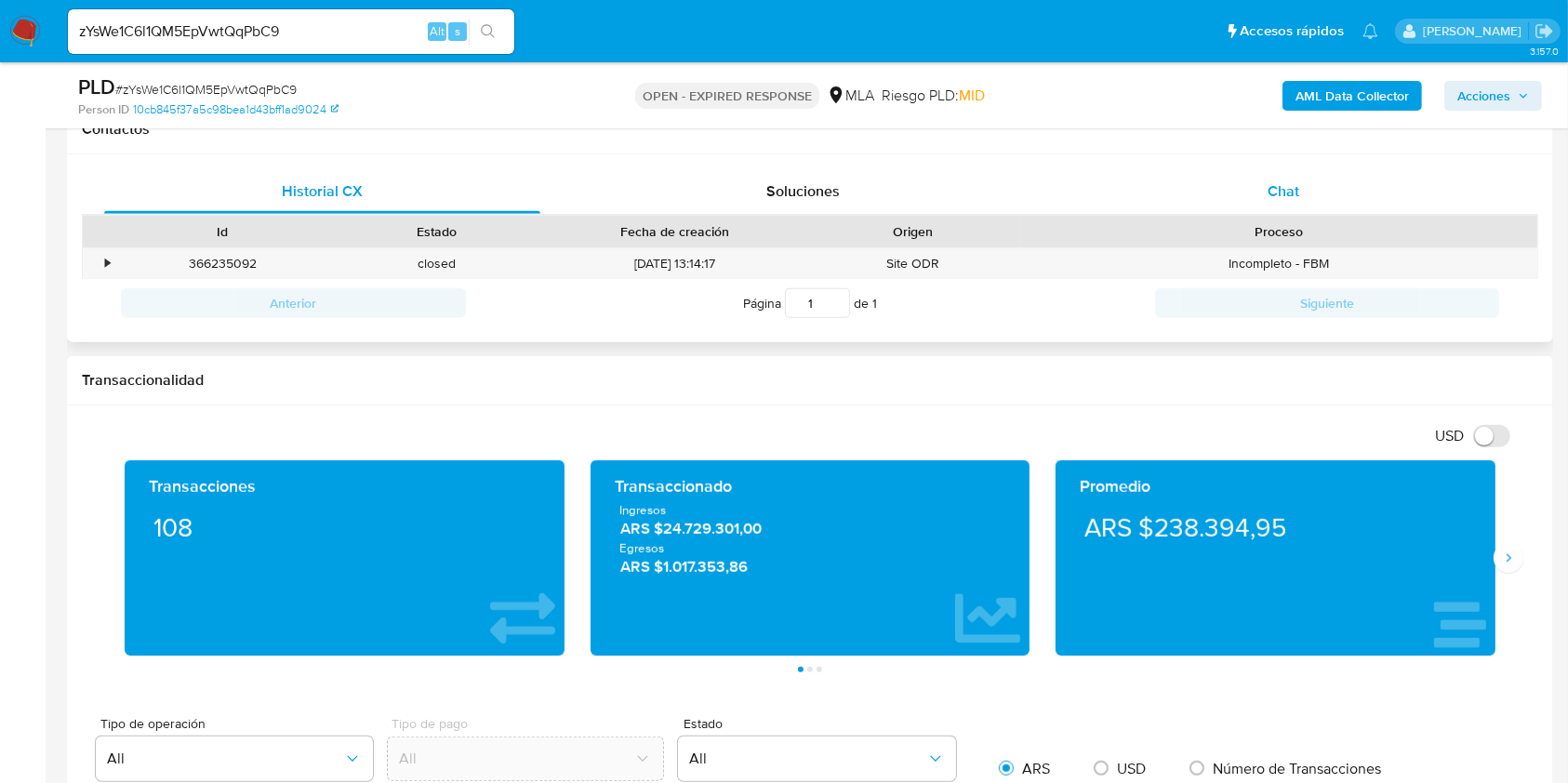
click at [1257, 185] on div "Chat" at bounding box center [1284, 192] width 436 height 45
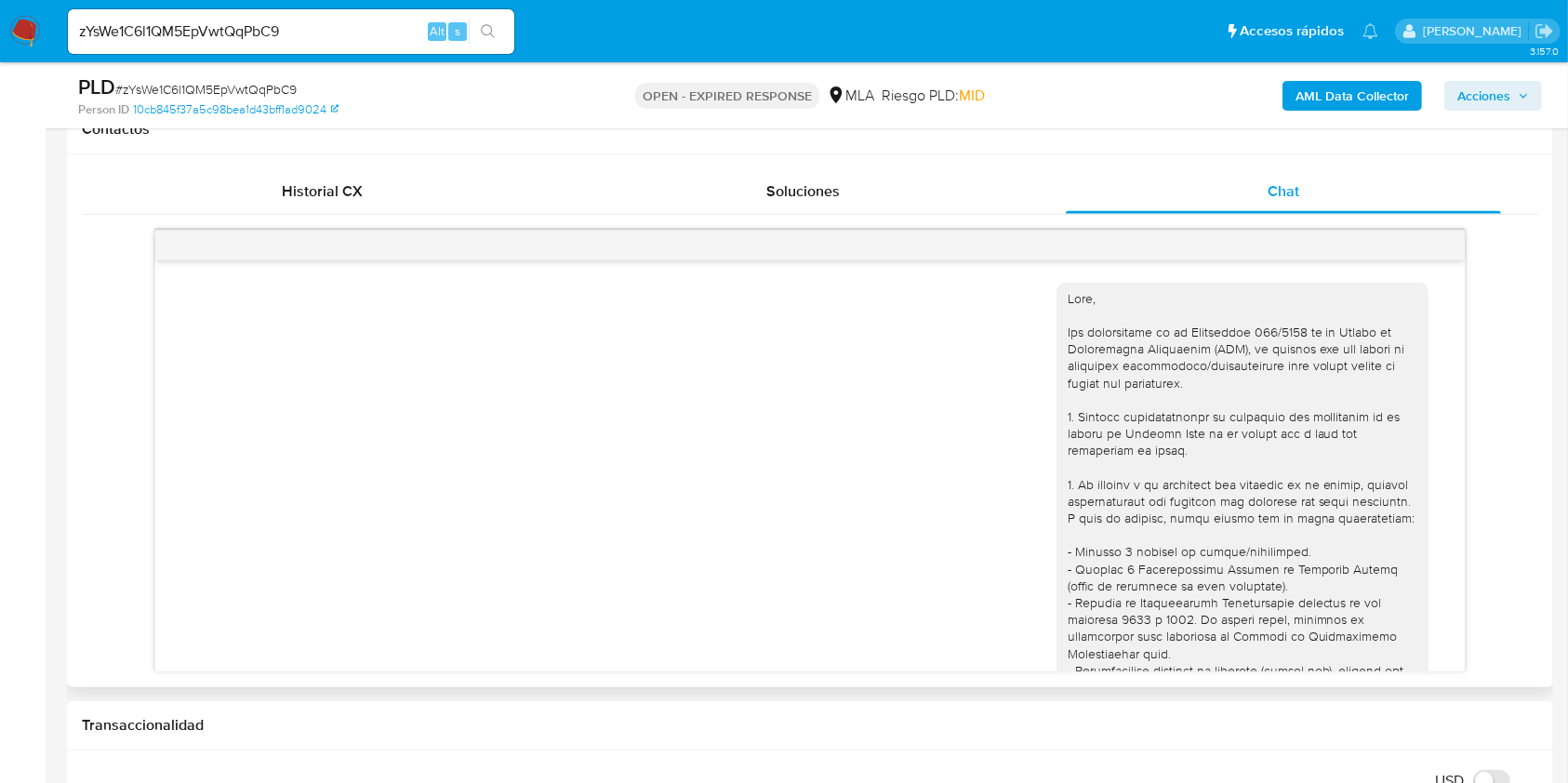
scroll to position [1051, 0]
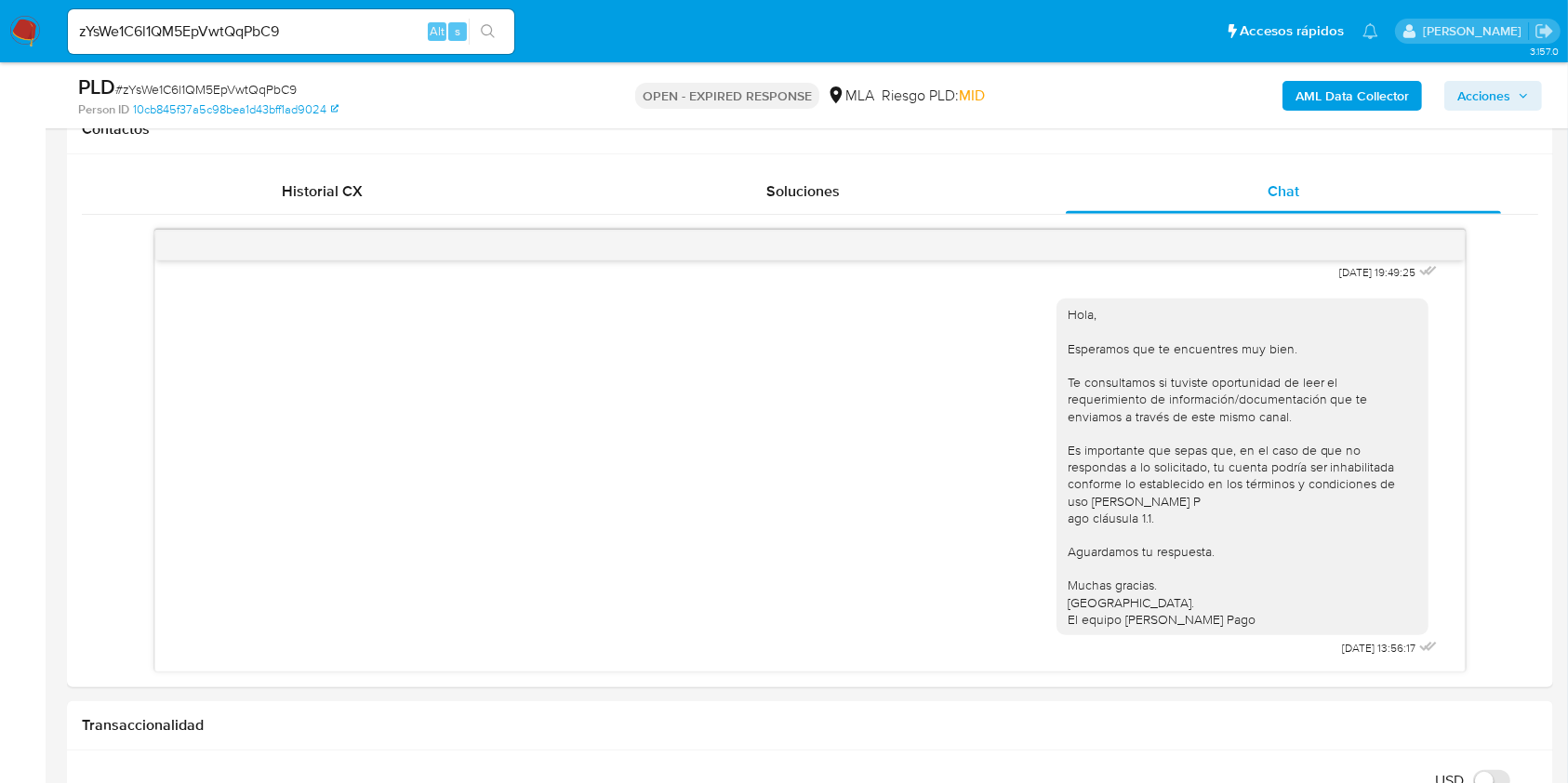
click at [1520, 101] on span "Acciones" at bounding box center [1493, 96] width 71 height 26
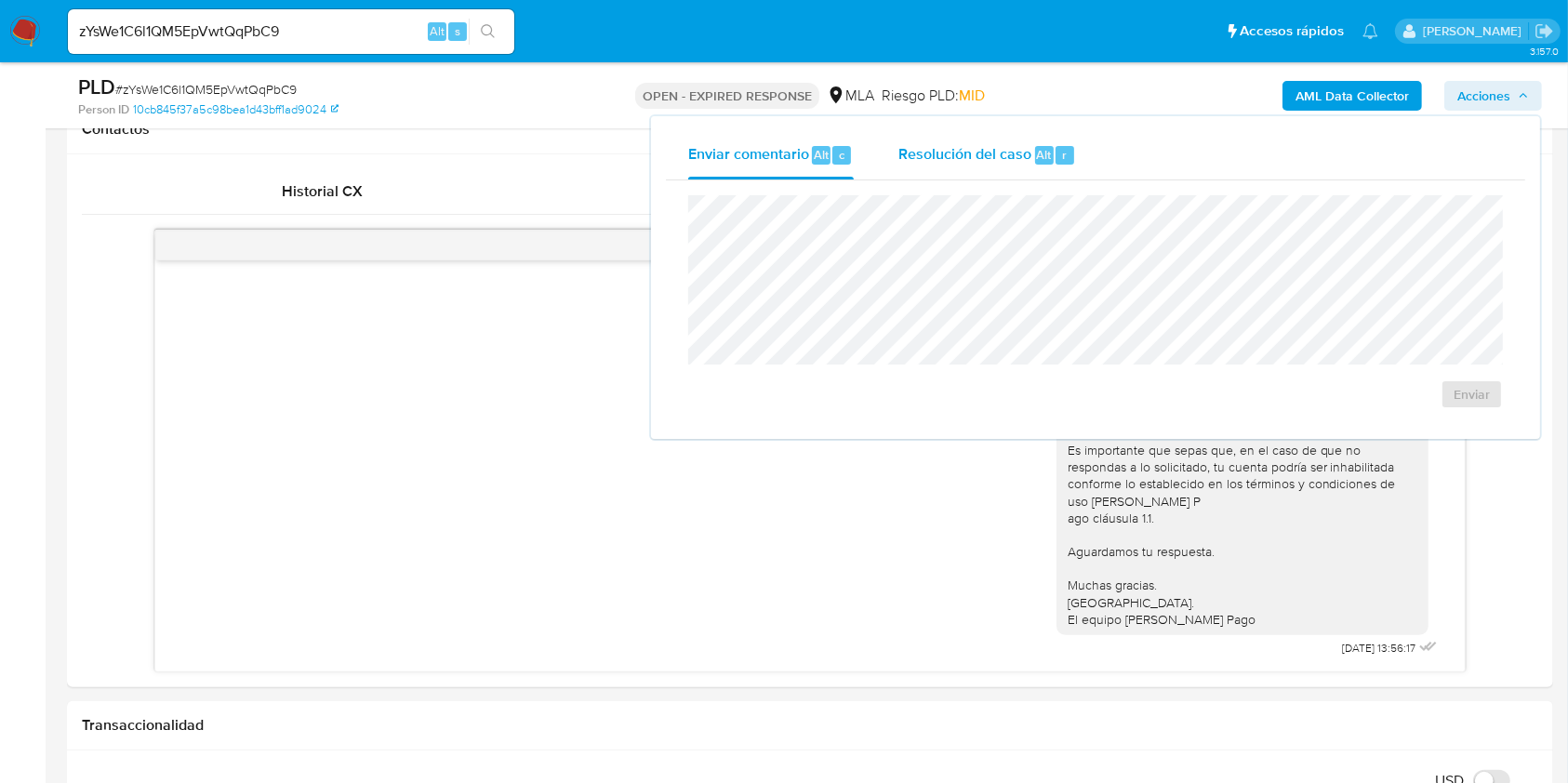
click at [1065, 163] on div "Resolución del caso Alt r" at bounding box center [987, 156] width 177 height 49
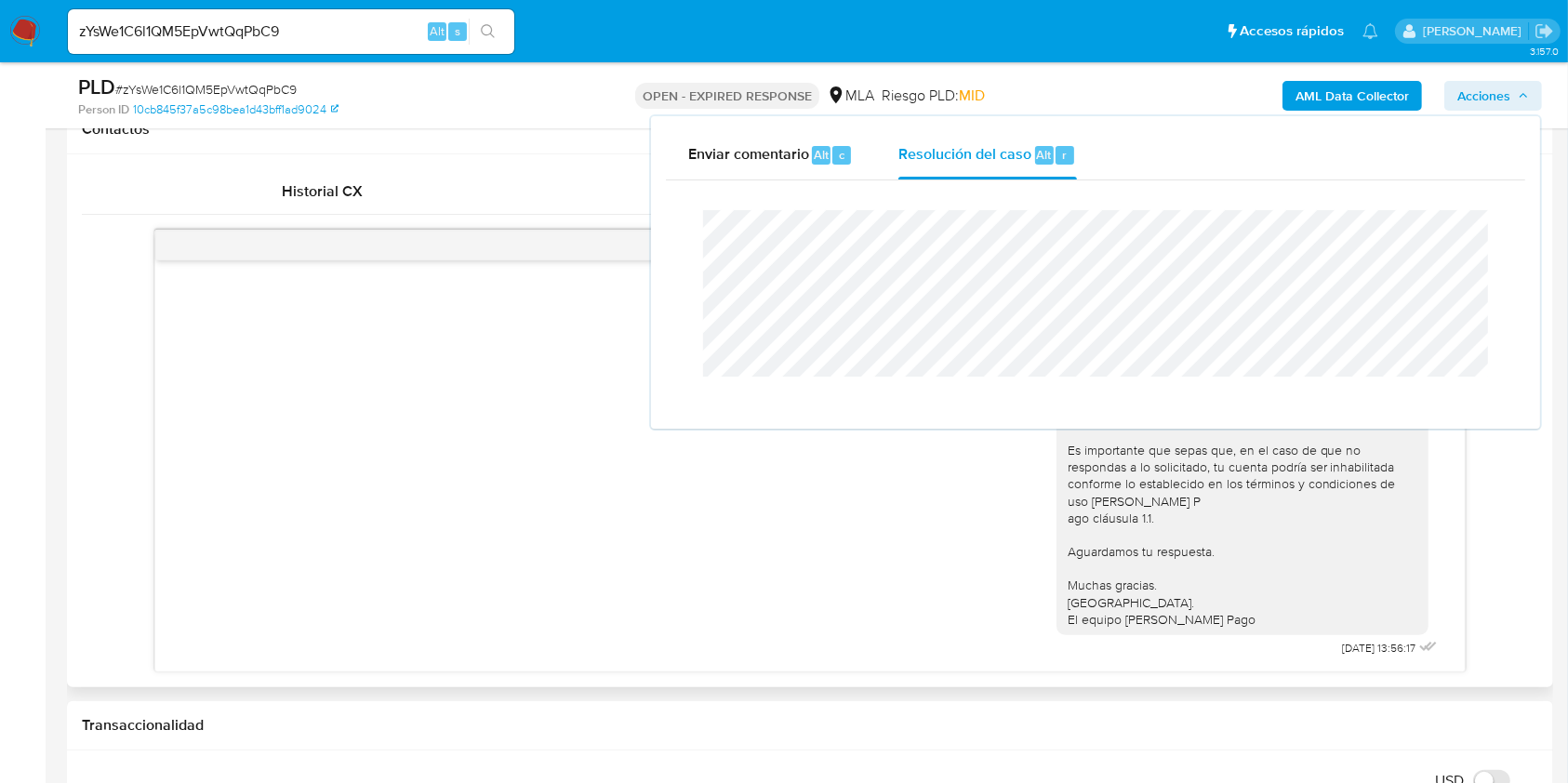
click at [424, 454] on div "Hola, Esperamos que te encuentres muy bien. Te consultamos si tuviste oportunid…" at bounding box center [809, 473] width 1262 height 376
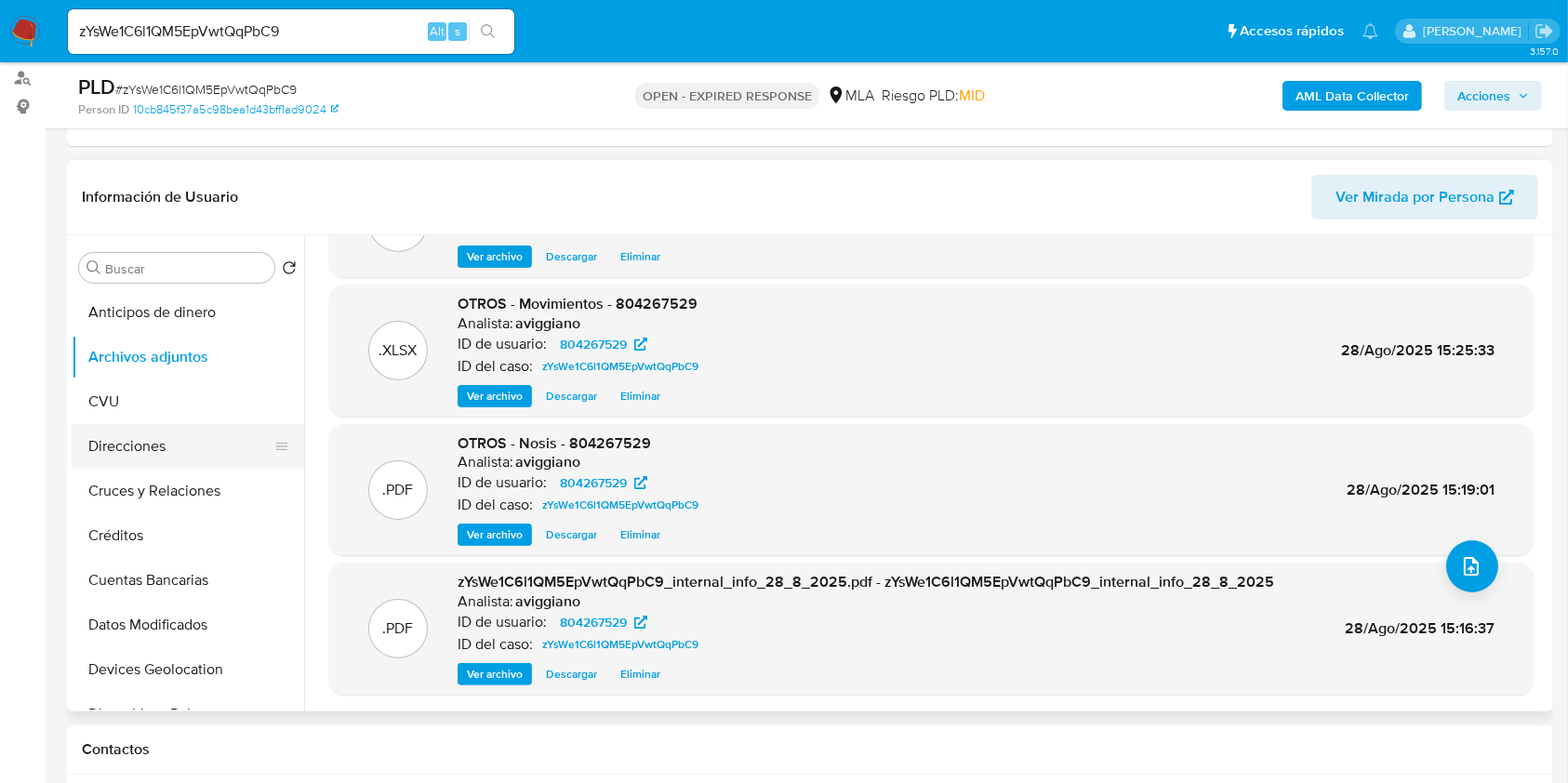
scroll to position [247, 0]
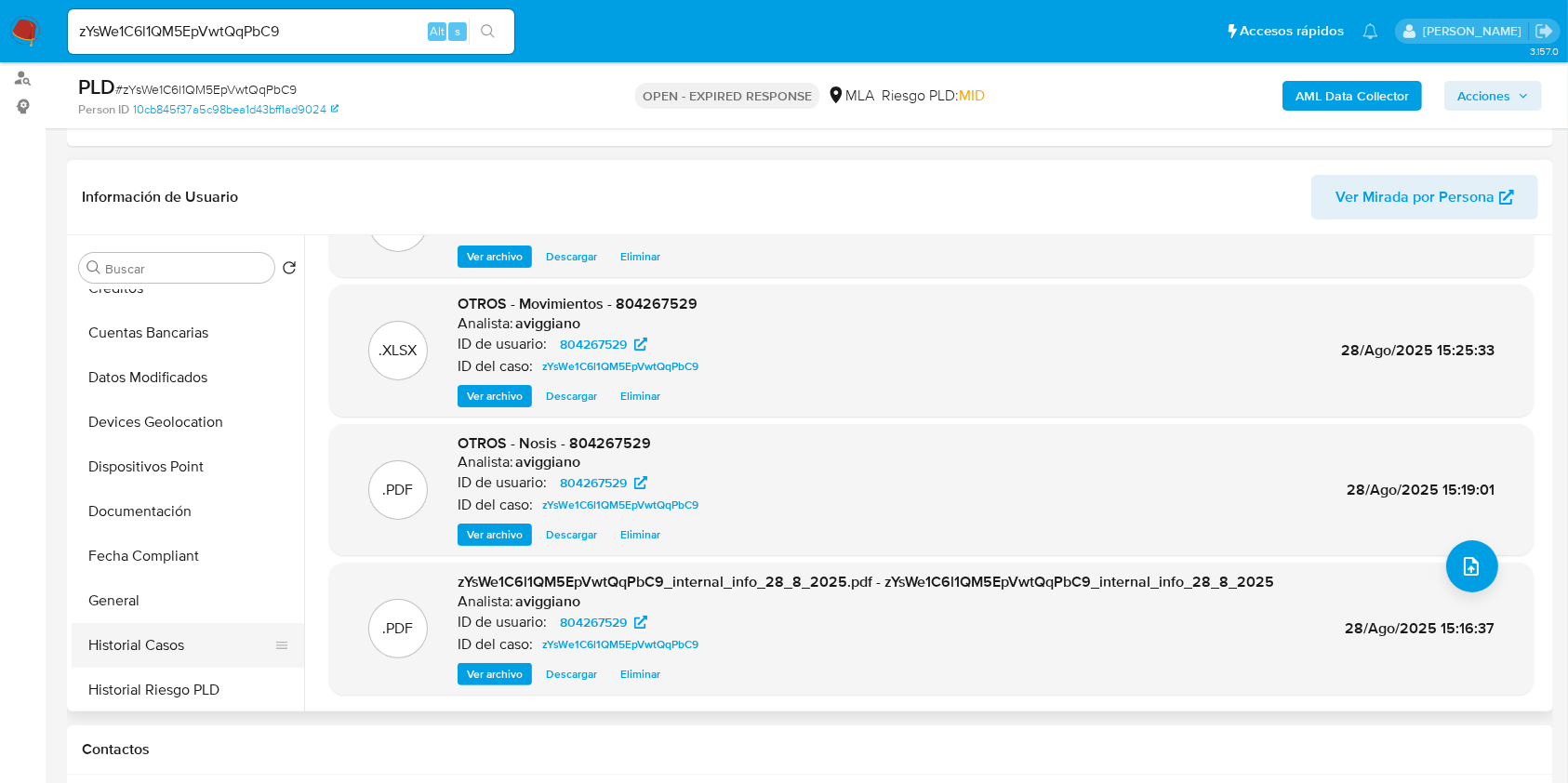
click at [170, 624] on button "Historial Casos" at bounding box center [180, 646] width 218 height 45
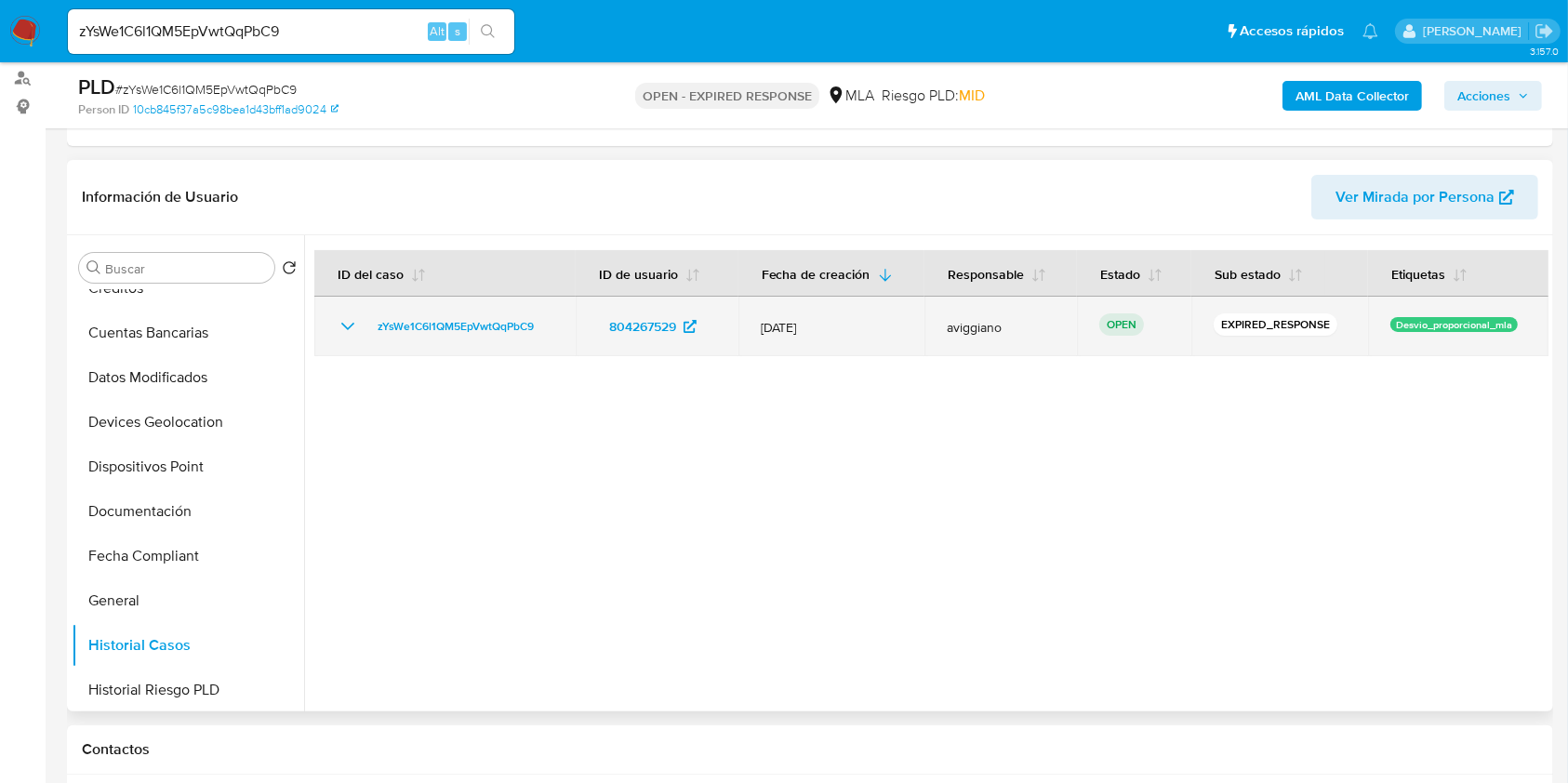
drag, startPoint x: 550, startPoint y: 328, endPoint x: 359, endPoint y: 333, distance: 191.1
click at [359, 333] on div "zYsWe1C6l1QM5EpVwtQqPbC9" at bounding box center [445, 327] width 217 height 23
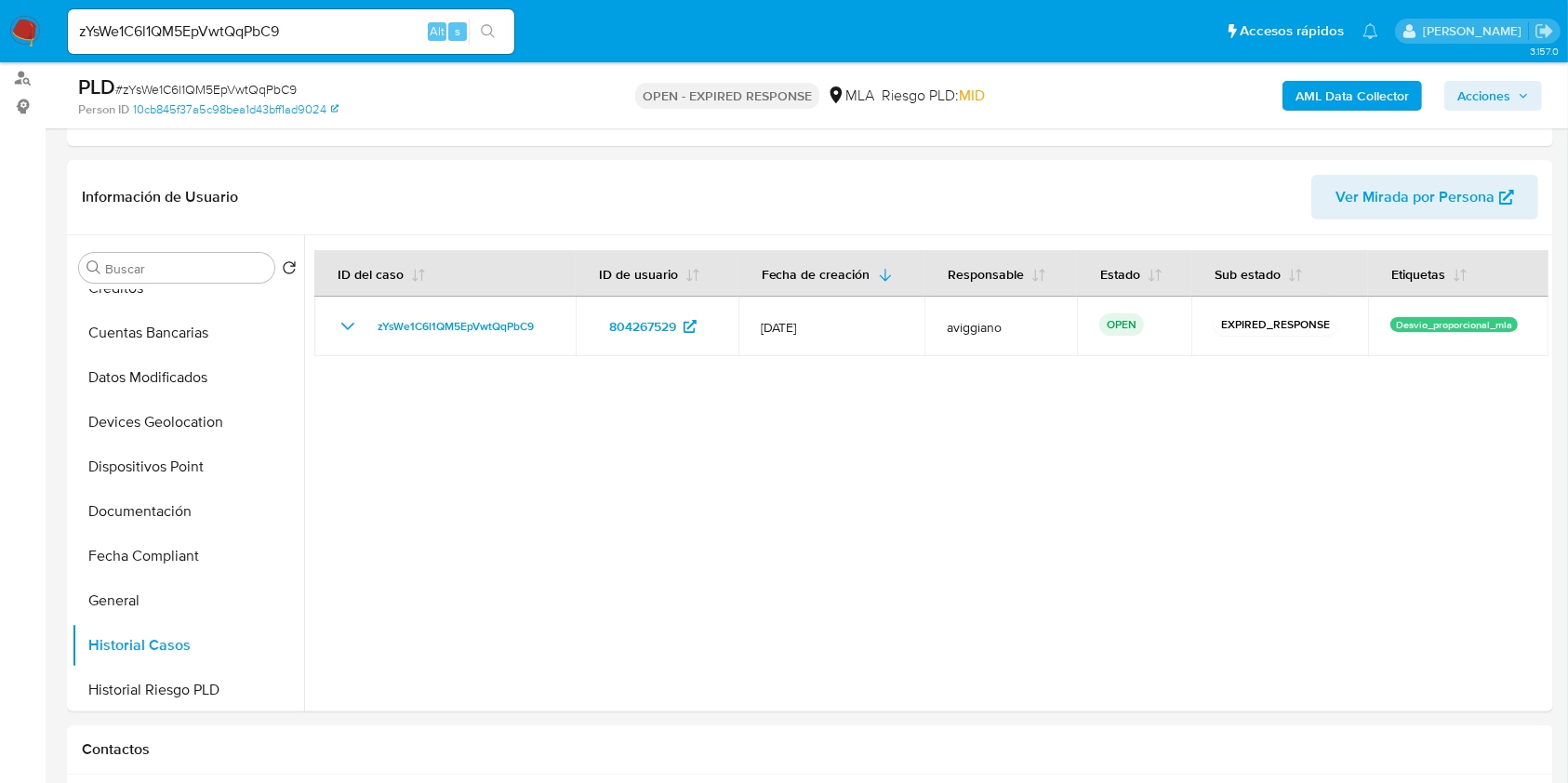
click at [223, 20] on input "zYsWe1C6l1QM5EpVwtQqPbC9" at bounding box center [290, 32] width 446 height 24
paste input "i4FgfDF9tmthxIFU0noQ4eWh"
type input "i4FgfDF9tmthxIFU0noQ4eWh"
click at [138, 503] on button "Documentación" at bounding box center [180, 512] width 218 height 45
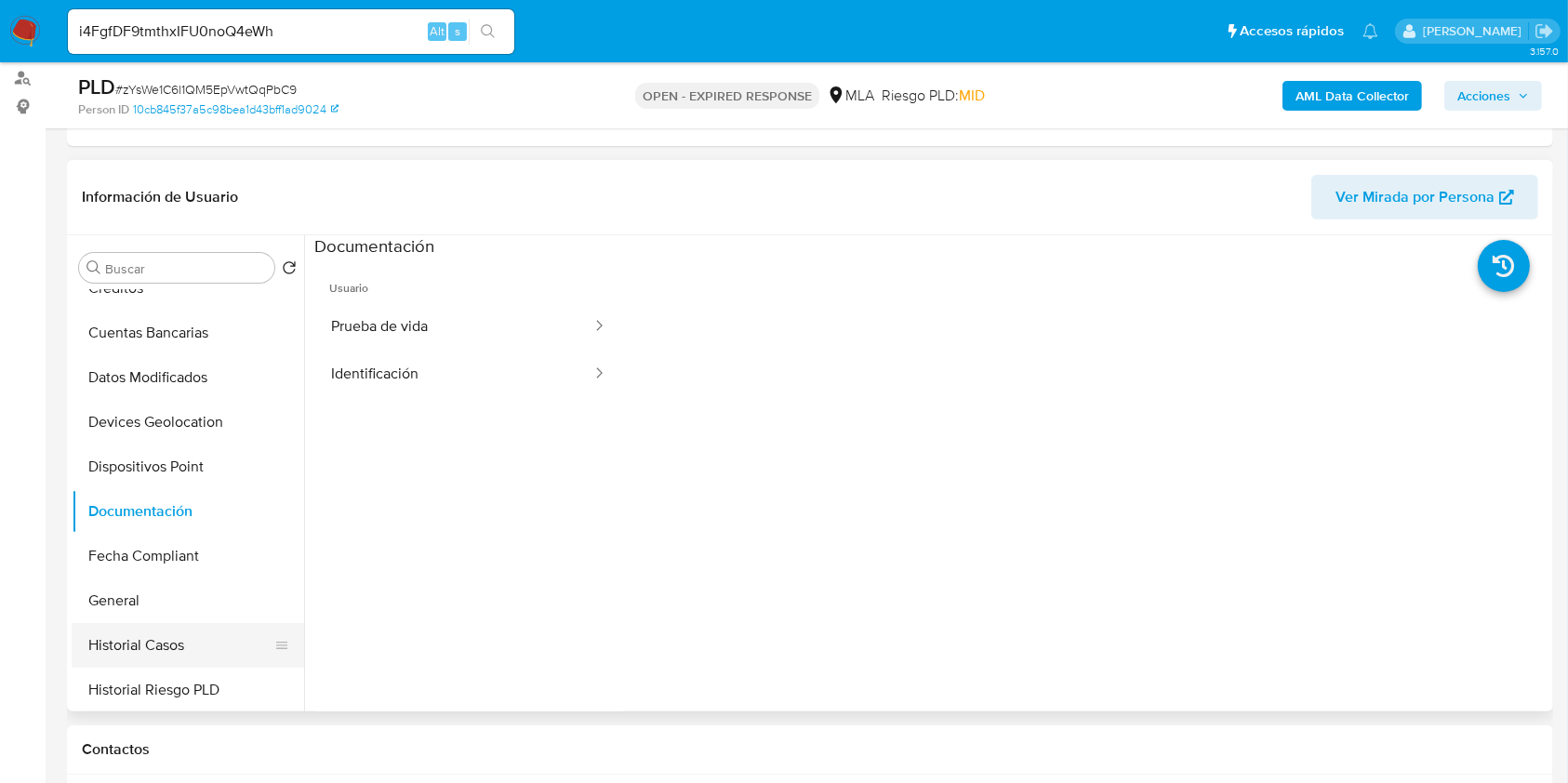
click at [117, 638] on button "Historial Casos" at bounding box center [180, 646] width 218 height 45
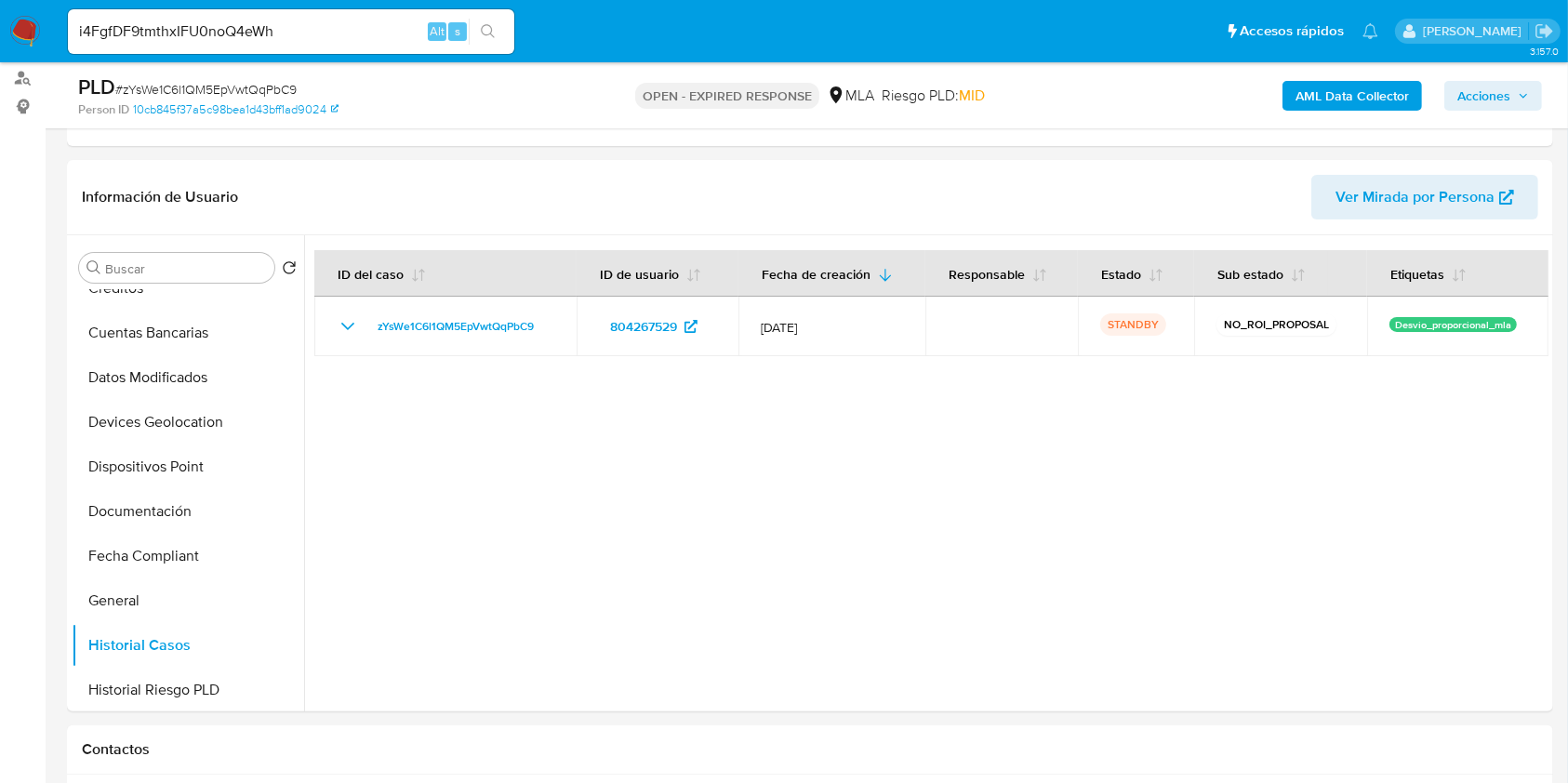
click at [320, 35] on input "i4FgfDF9tmthxIFU0noQ4eWh" at bounding box center [290, 32] width 446 height 24
click at [491, 34] on icon "search-icon" at bounding box center [487, 31] width 14 height 14
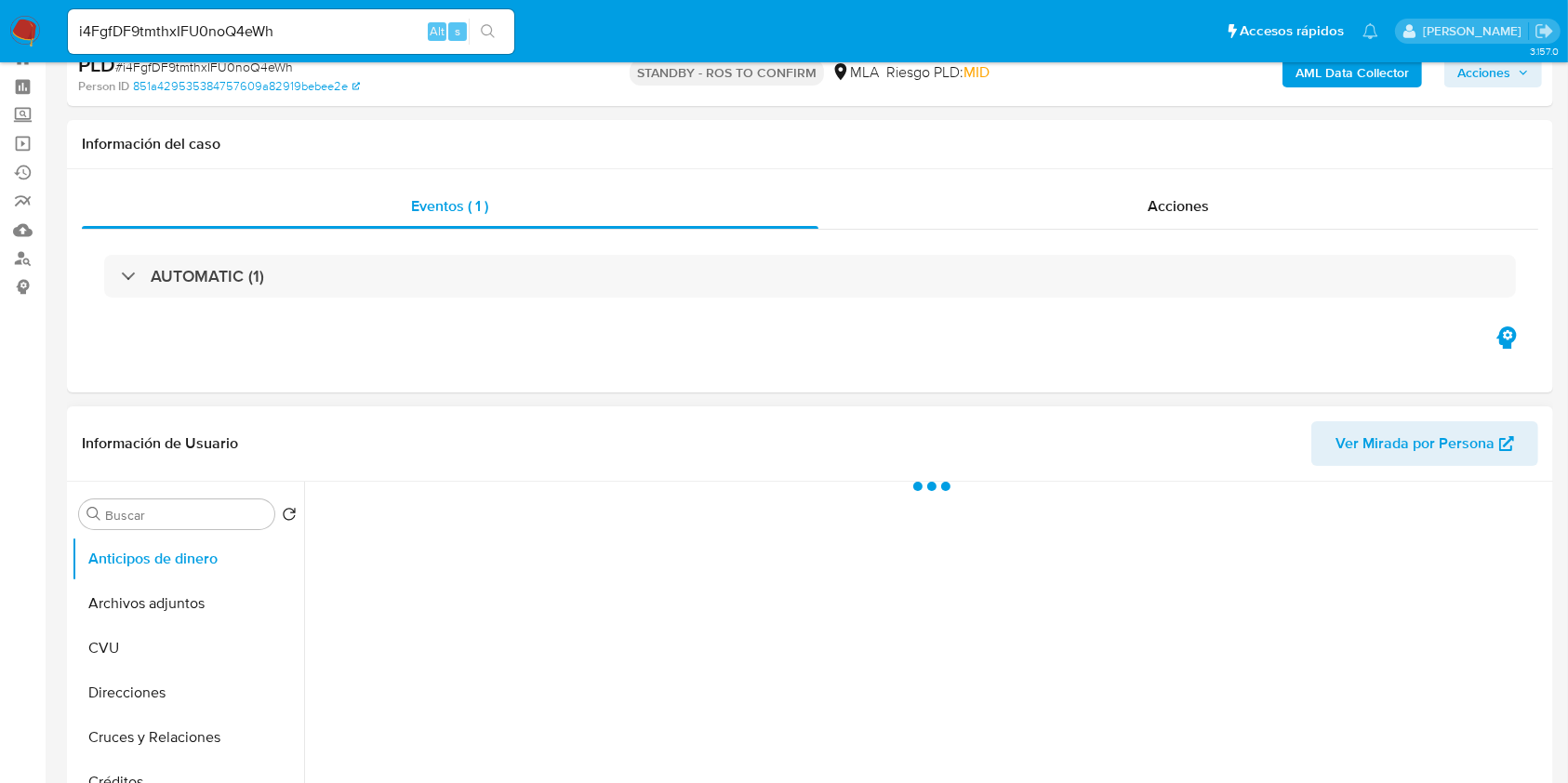
scroll to position [124, 0]
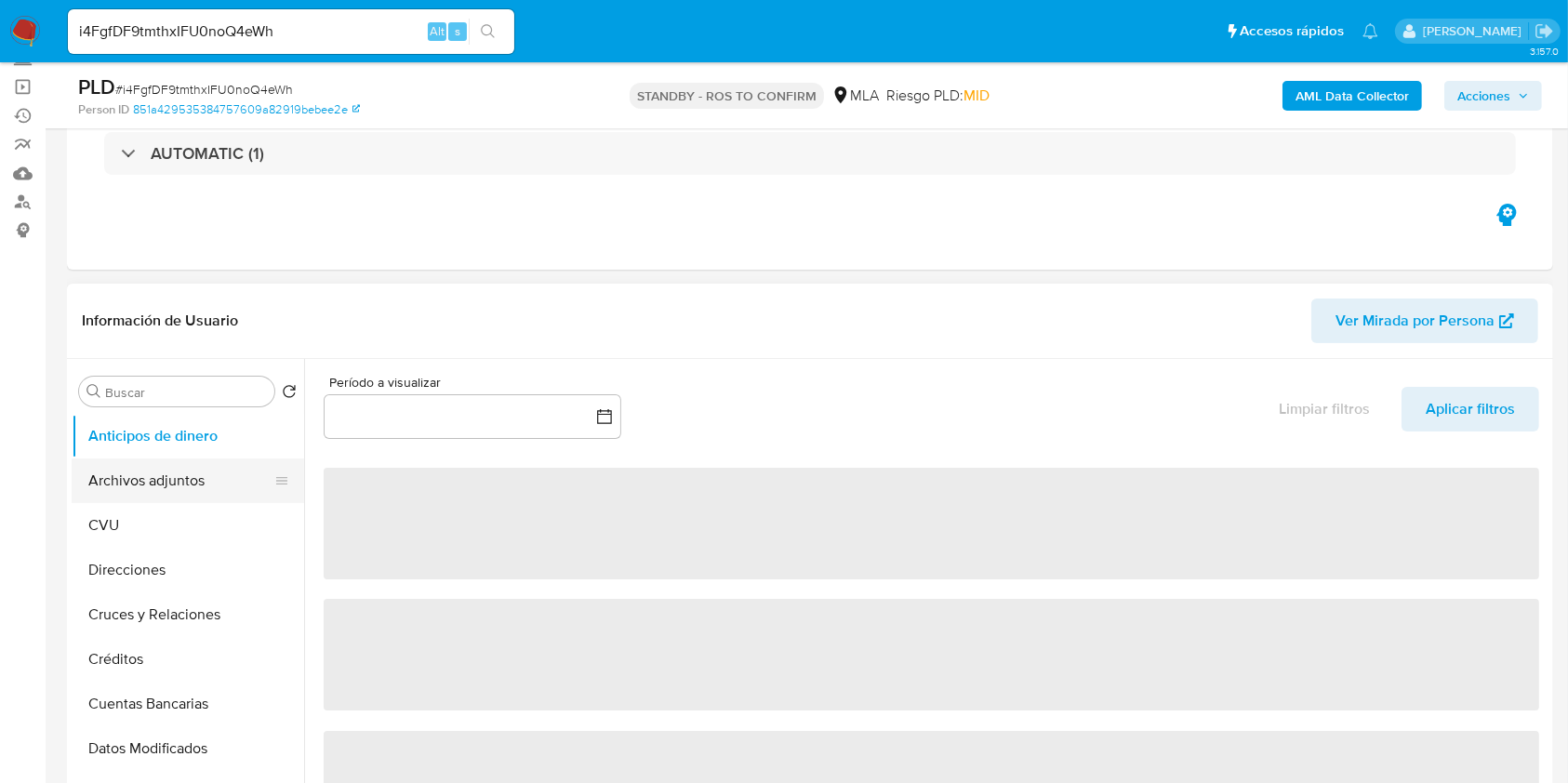
click at [167, 469] on button "Archivos adjuntos" at bounding box center [180, 481] width 218 height 45
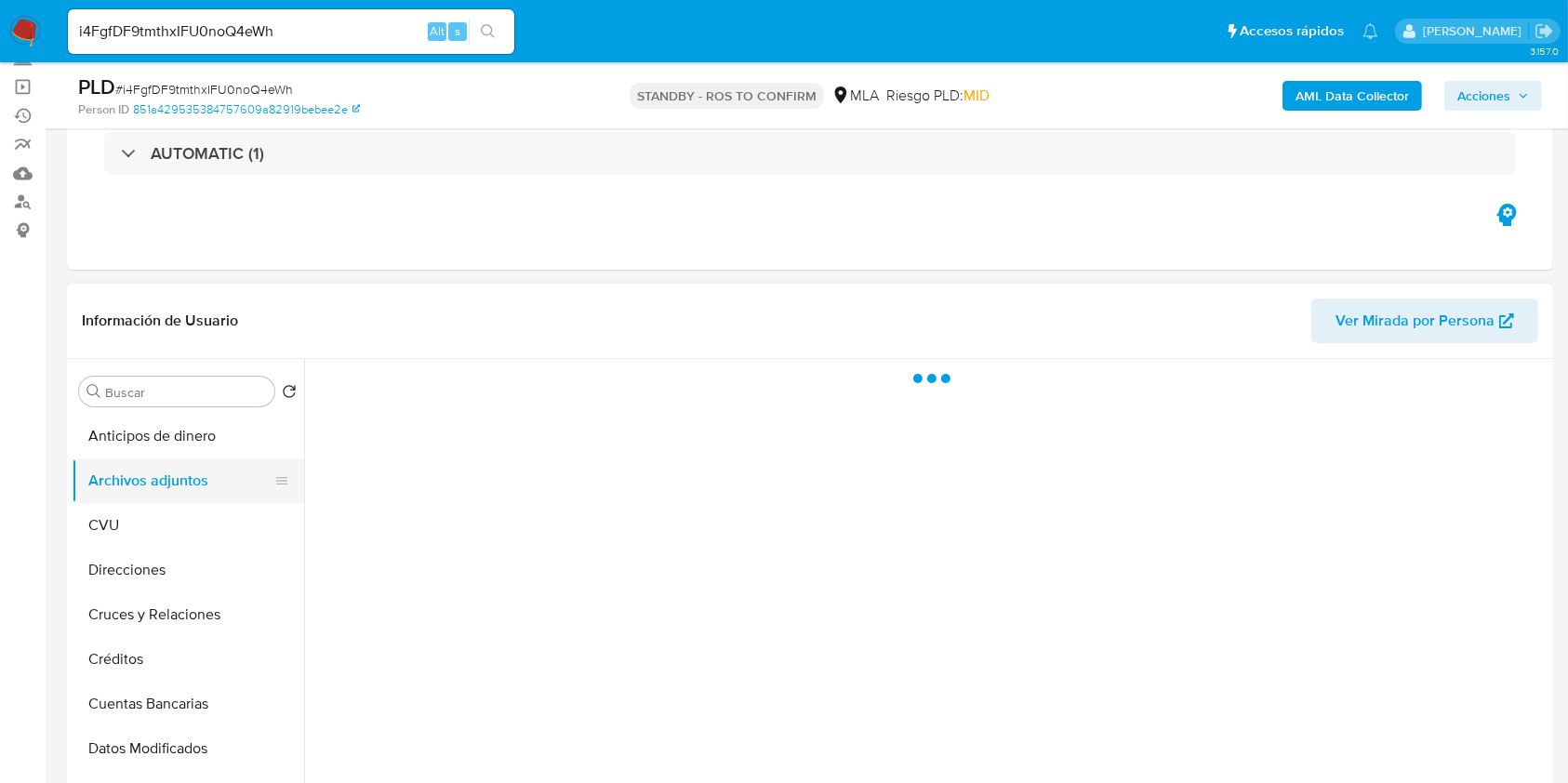
select select "10"
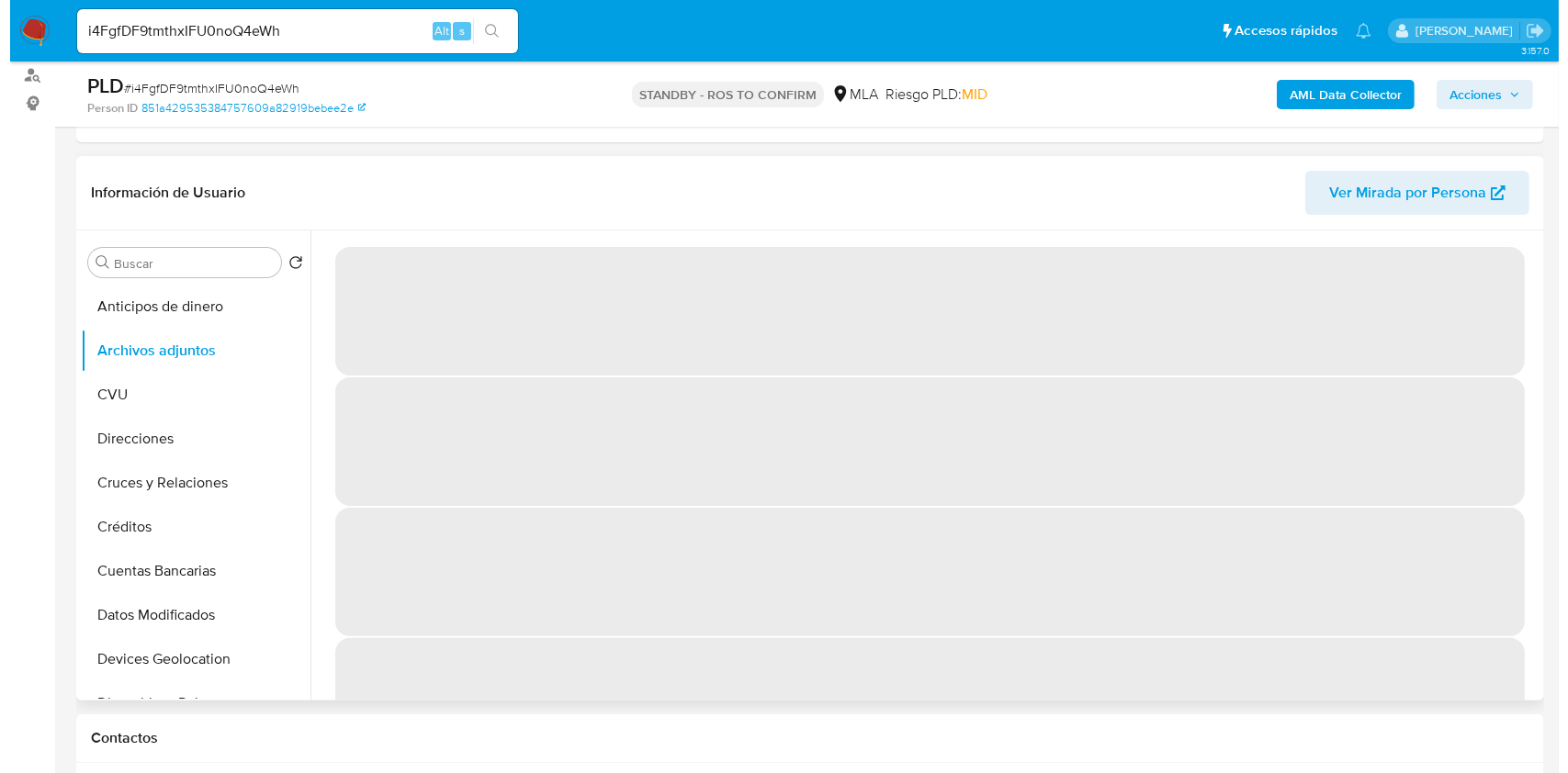
scroll to position [367, 0]
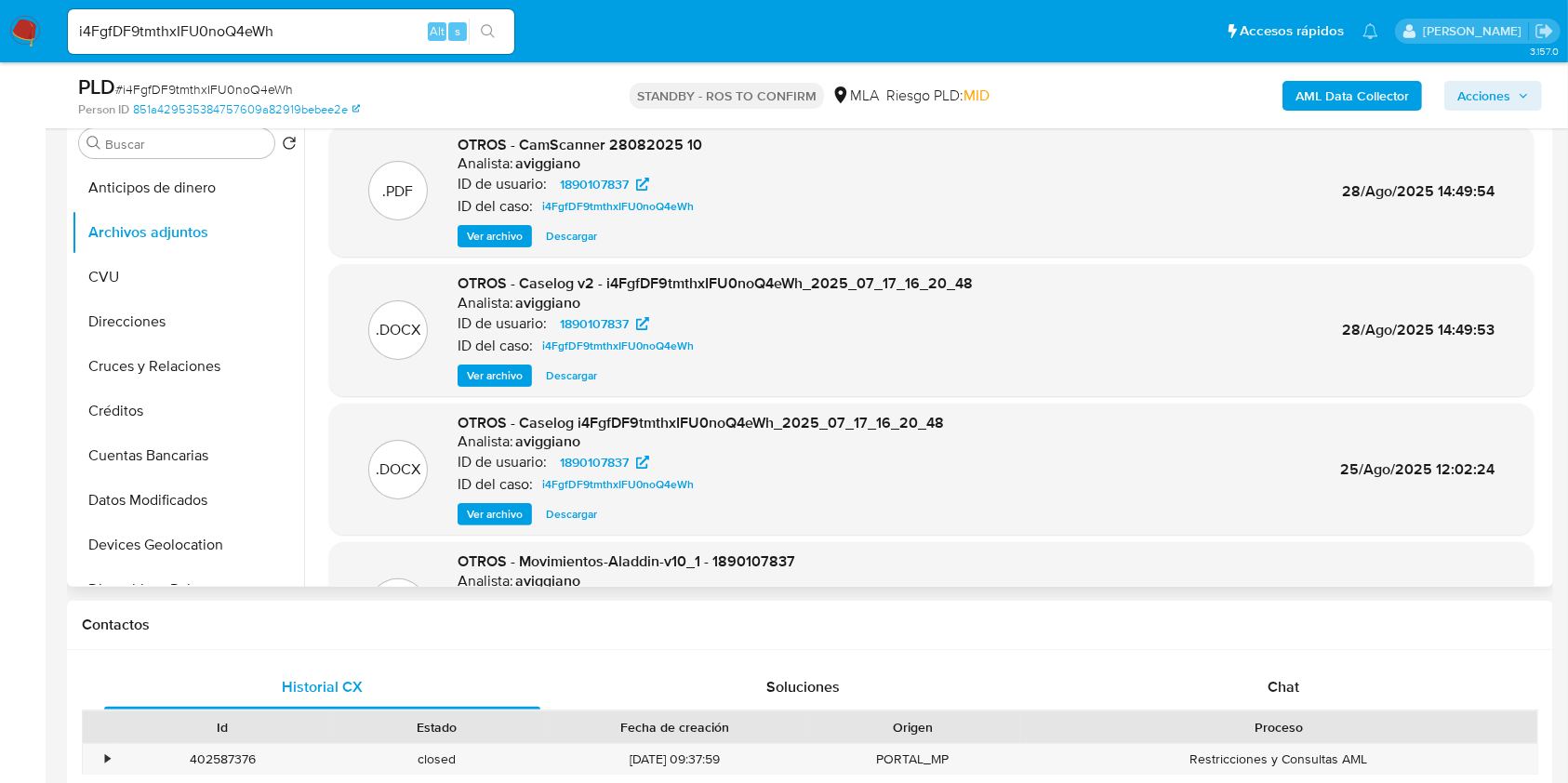
click at [516, 383] on span "Ver archivo" at bounding box center [494, 376] width 55 height 19
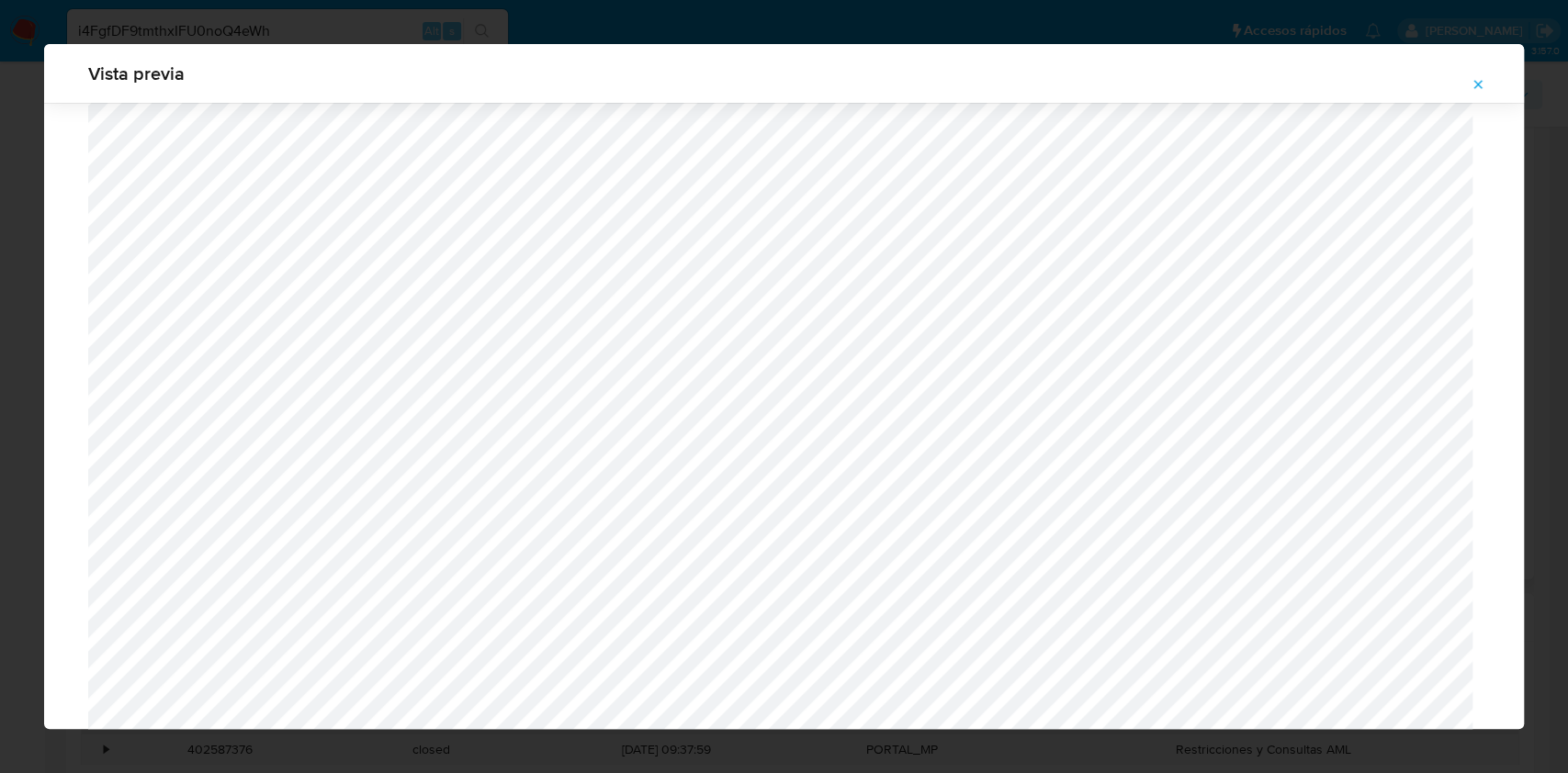
scroll to position [452, 0]
click at [1481, 92] on span "Attachment preview" at bounding box center [1478, 84] width 15 height 26
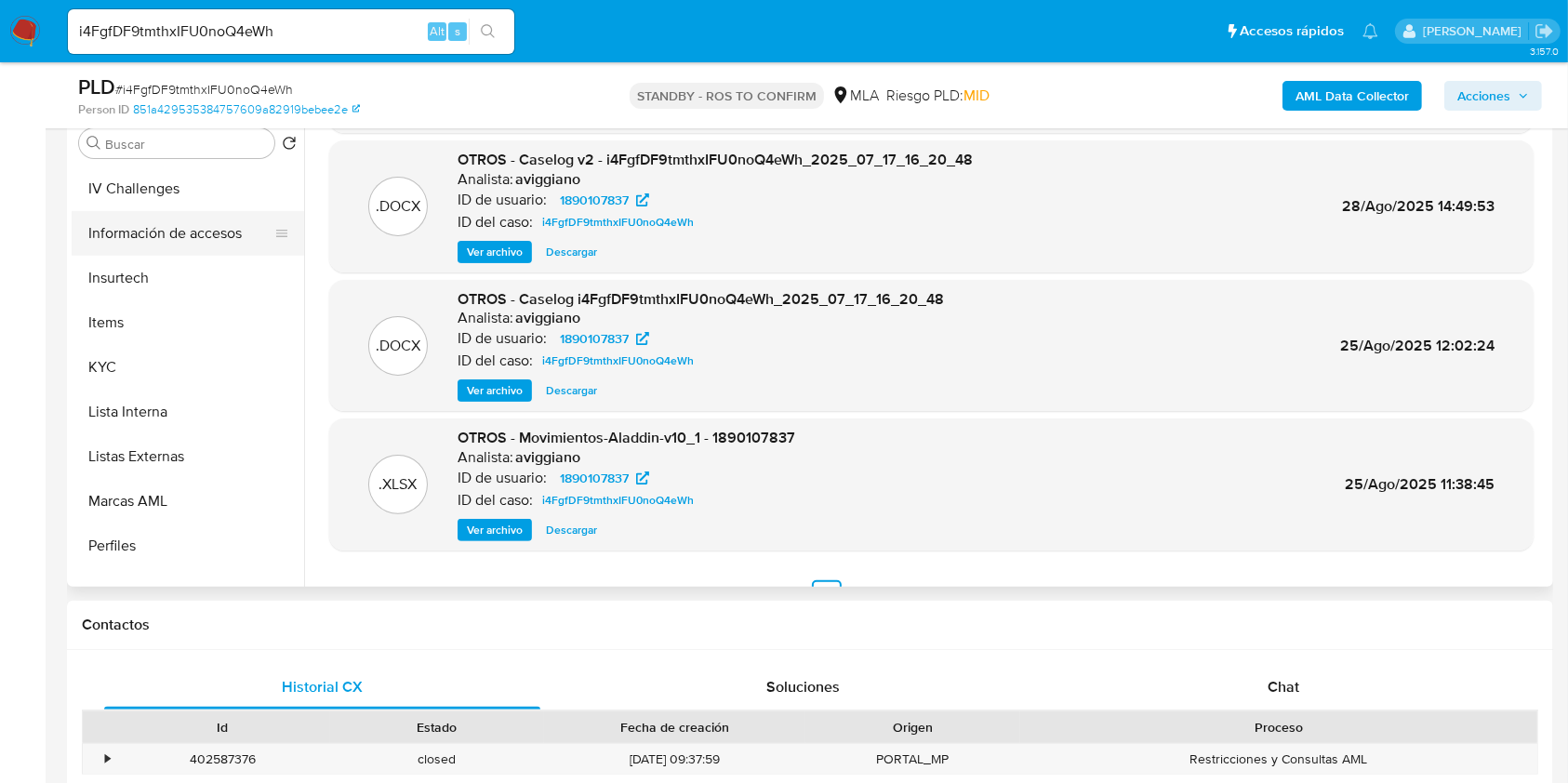
scroll to position [867, 0]
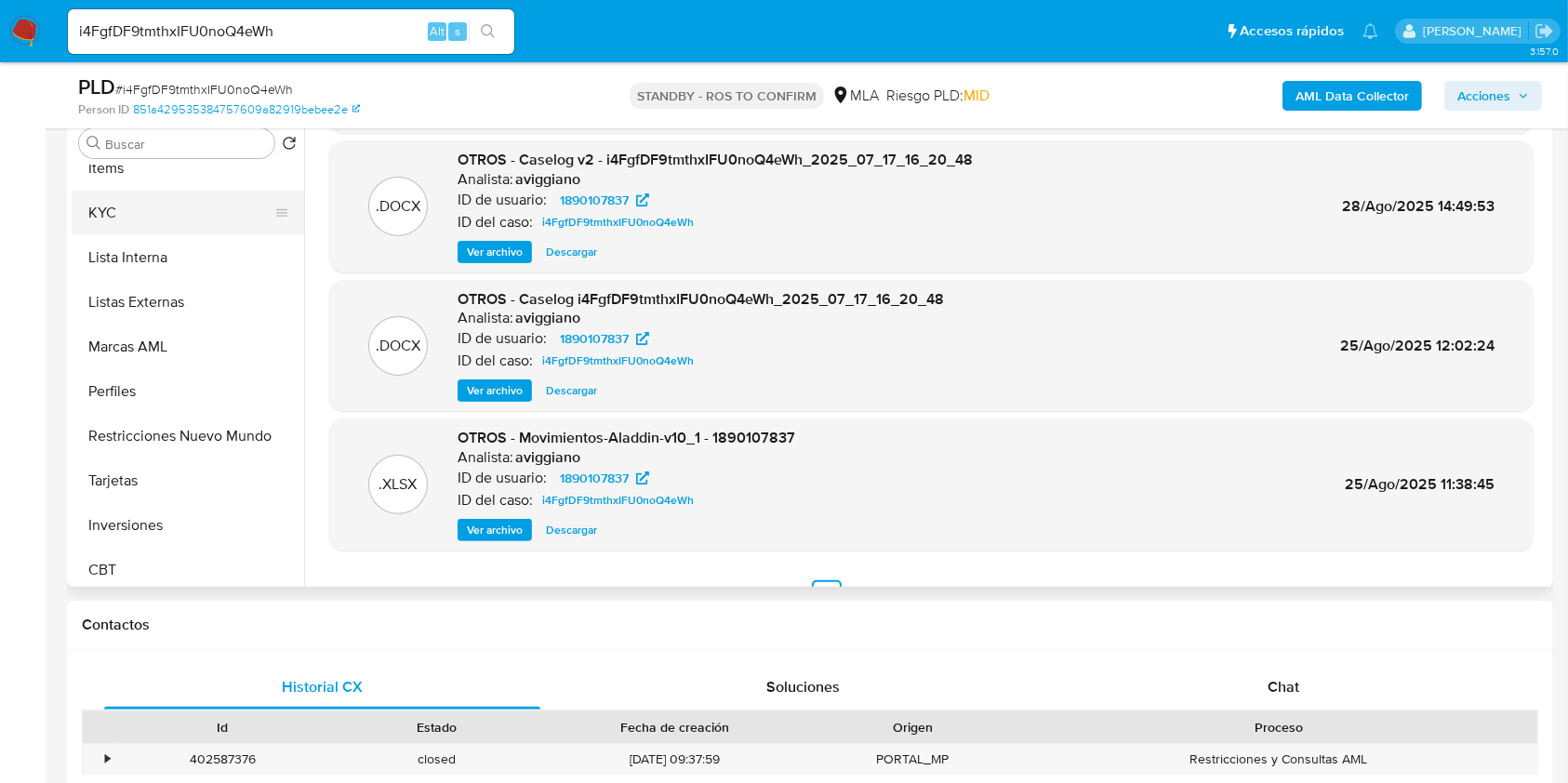
click at [227, 222] on button "KYC" at bounding box center [180, 213] width 218 height 45
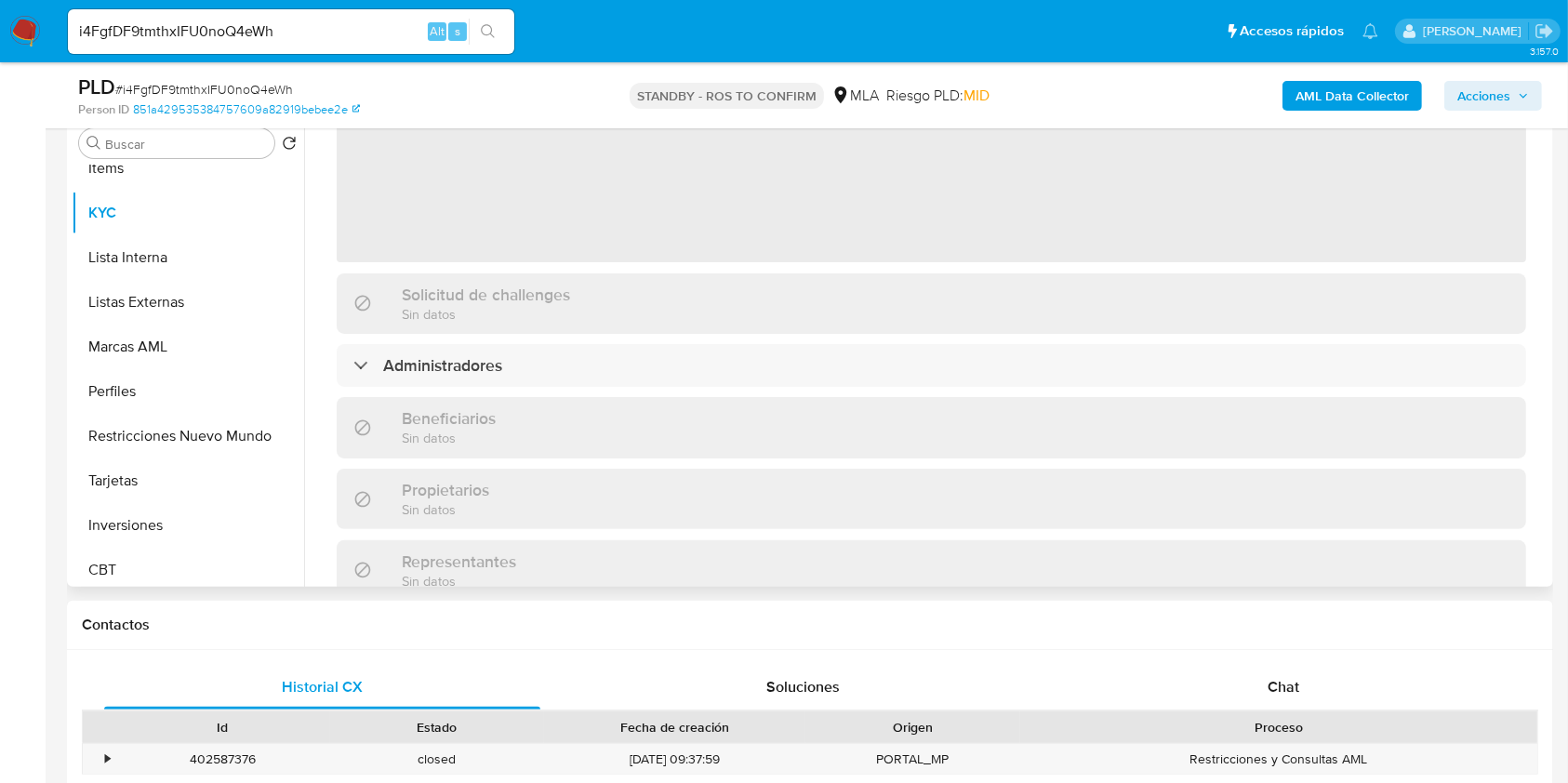
scroll to position [247, 0]
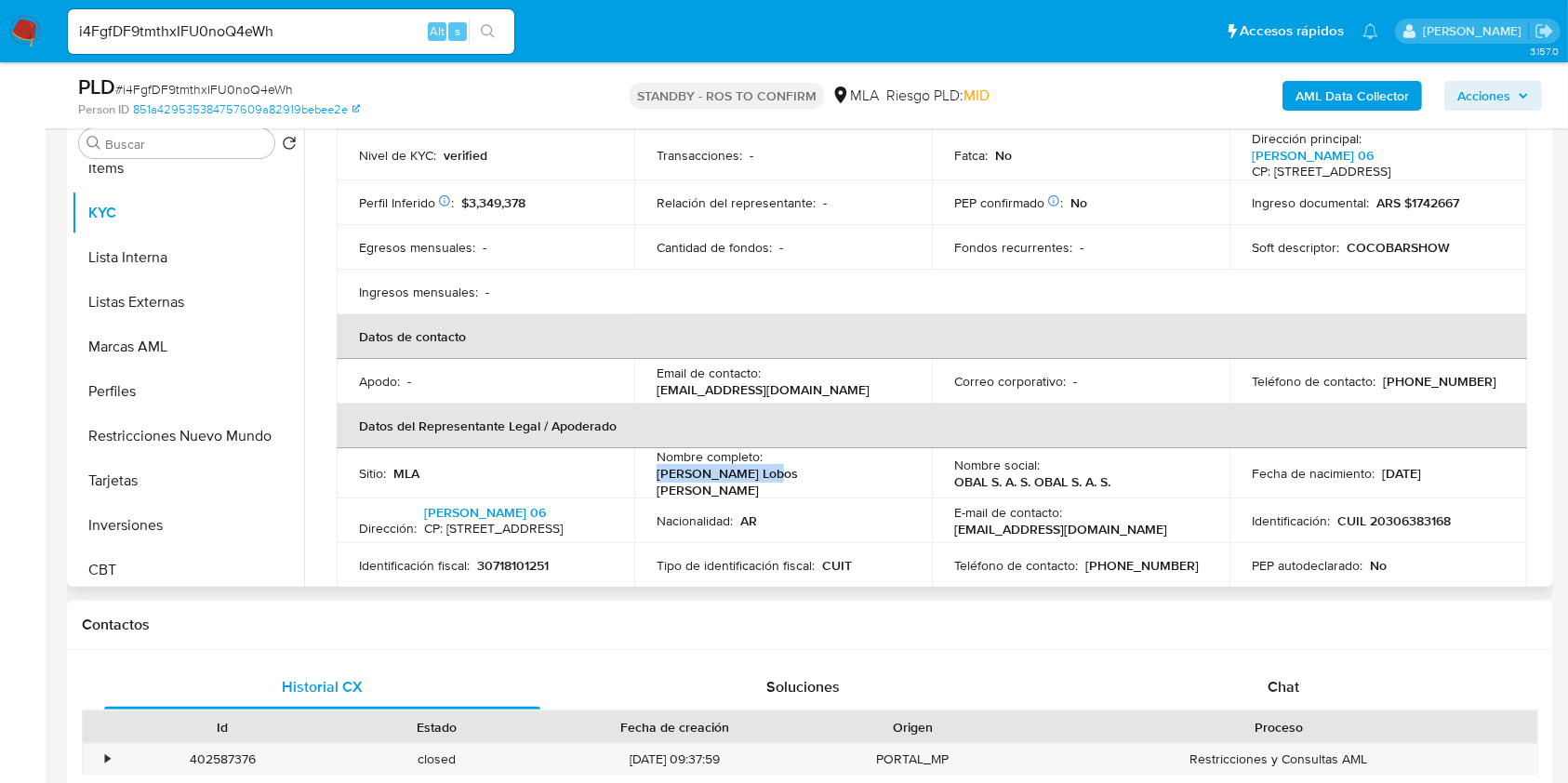
drag, startPoint x: 650, startPoint y: 480, endPoint x: 761, endPoint y: 472, distance: 111.3
click at [761, 472] on td "Nombre completo : Gonzalo Federico Lobos Albornoz" at bounding box center [782, 472] width 298 height 50
click at [736, 472] on p "Gonzalo Federico Lobos Albornoz" at bounding box center [778, 482] width 245 height 34
click at [764, 475] on p "Gonzalo Federico Lobos Albornoz" at bounding box center [778, 482] width 245 height 34
drag, startPoint x: 762, startPoint y: 475, endPoint x: 861, endPoint y: 480, distance: 99.1
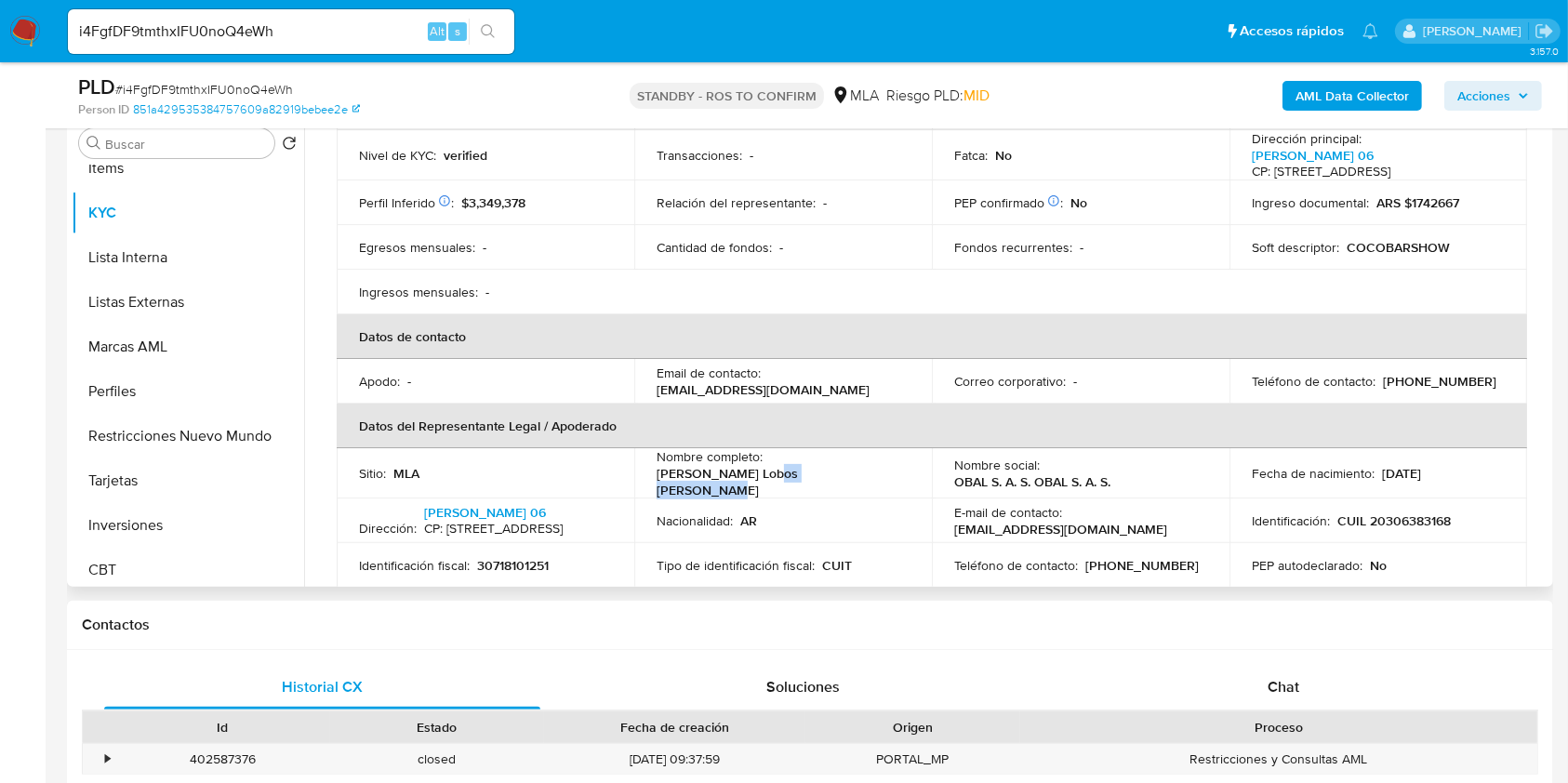
click at [860, 481] on div "Nombre completo : Gonzalo Federico Lobos Albornoz" at bounding box center [782, 472] width 253 height 50
drag, startPoint x: 1374, startPoint y: 472, endPoint x: 1455, endPoint y: 476, distance: 81.1
click at [1455, 476] on div "Fecha de nacimiento : 22/07/1984" at bounding box center [1377, 473] width 253 height 17
drag, startPoint x: 1376, startPoint y: 518, endPoint x: 1442, endPoint y: 524, distance: 66.3
click at [1442, 524] on p "CUIL 20306383168" at bounding box center [1393, 521] width 114 height 17
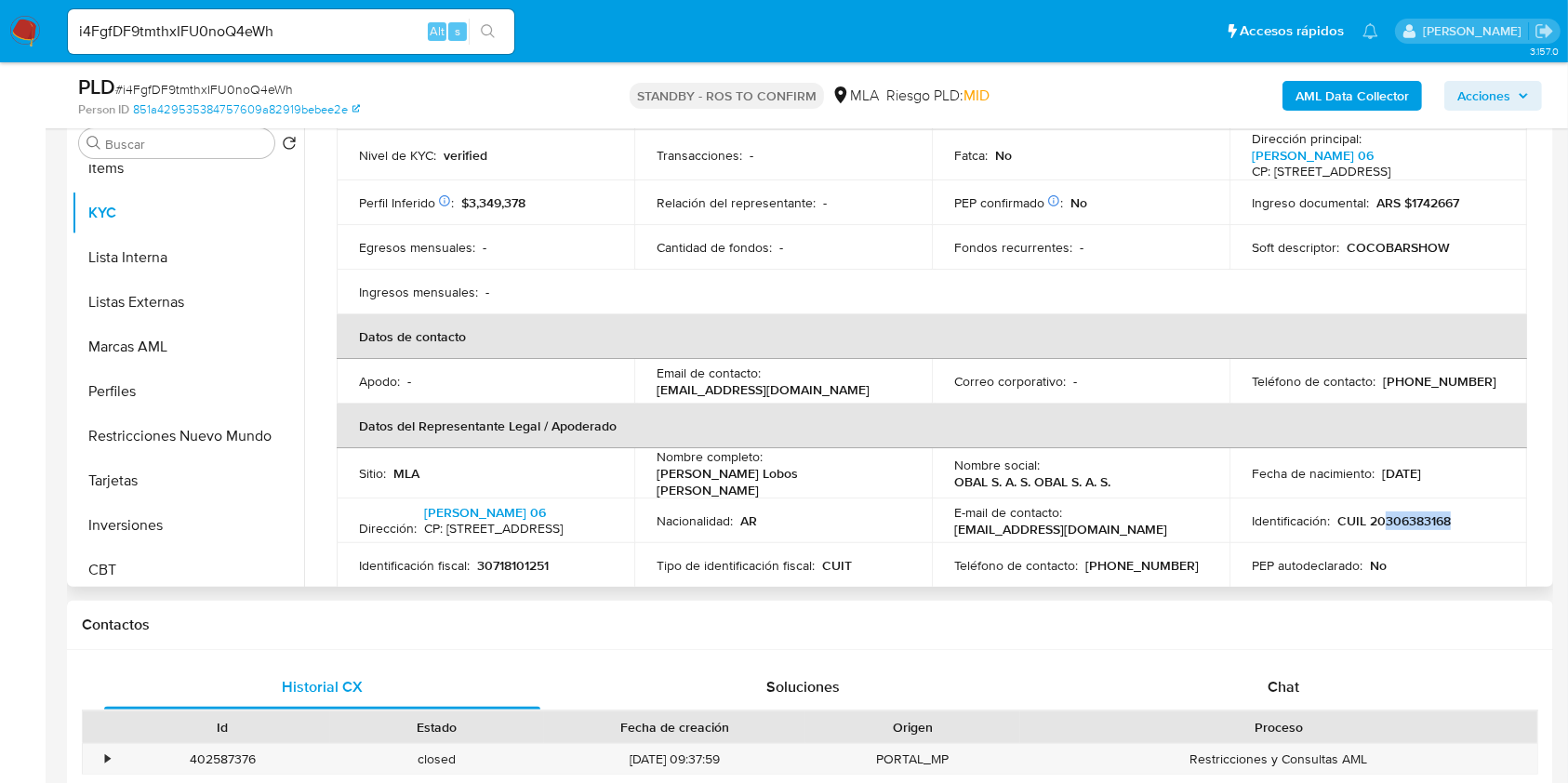
click at [1438, 523] on p "CUIL 20306383168" at bounding box center [1393, 521] width 114 height 17
drag, startPoint x: 1376, startPoint y: 516, endPoint x: 1437, endPoint y: 516, distance: 61.0
click at [1437, 516] on p "CUIL 20306383168" at bounding box center [1393, 521] width 114 height 17
click at [1376, 513] on p "CUIL 20306383168" at bounding box center [1393, 521] width 114 height 17
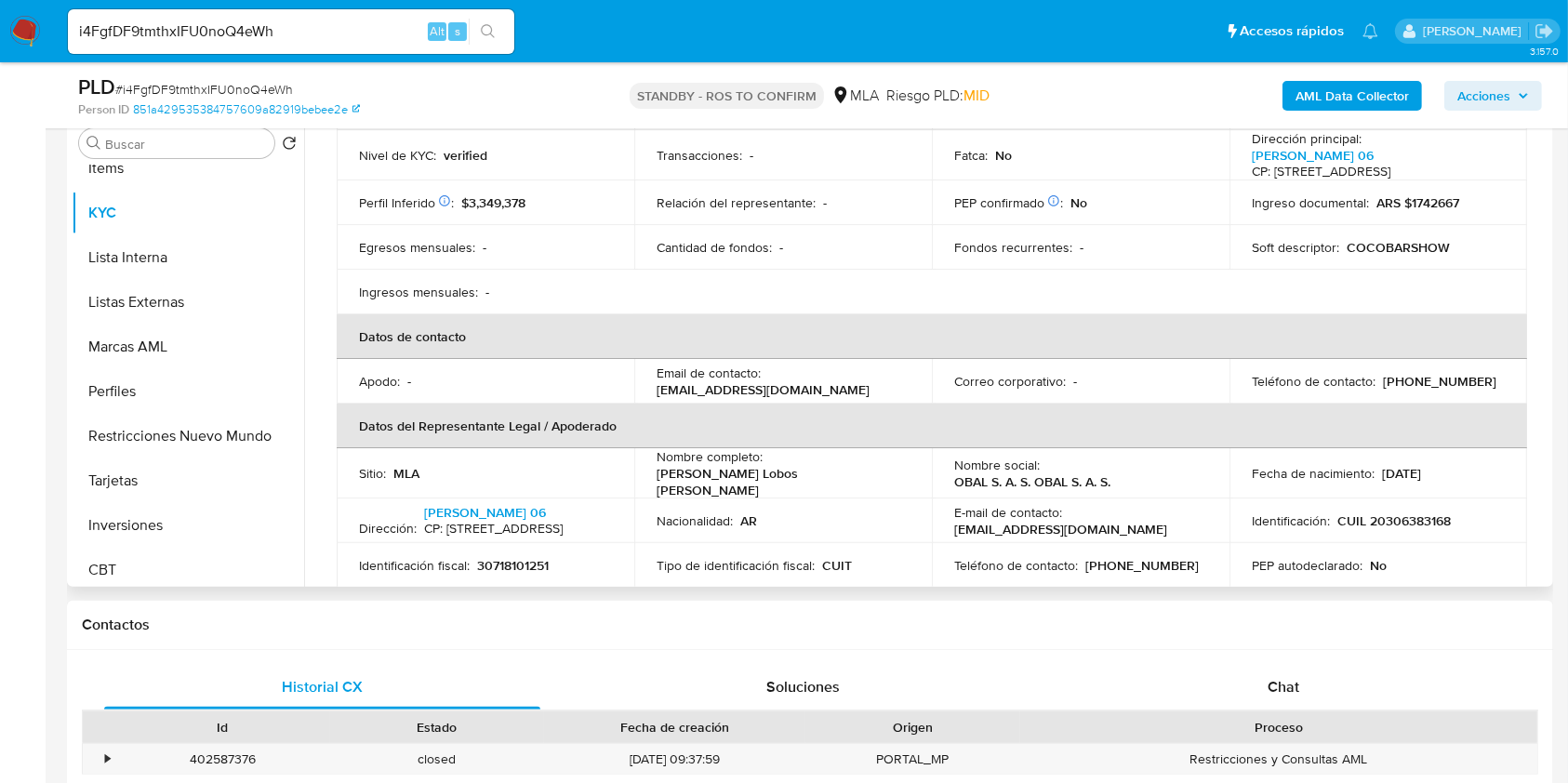
click at [1376, 517] on p "CUIL 20306383168" at bounding box center [1393, 521] width 114 height 17
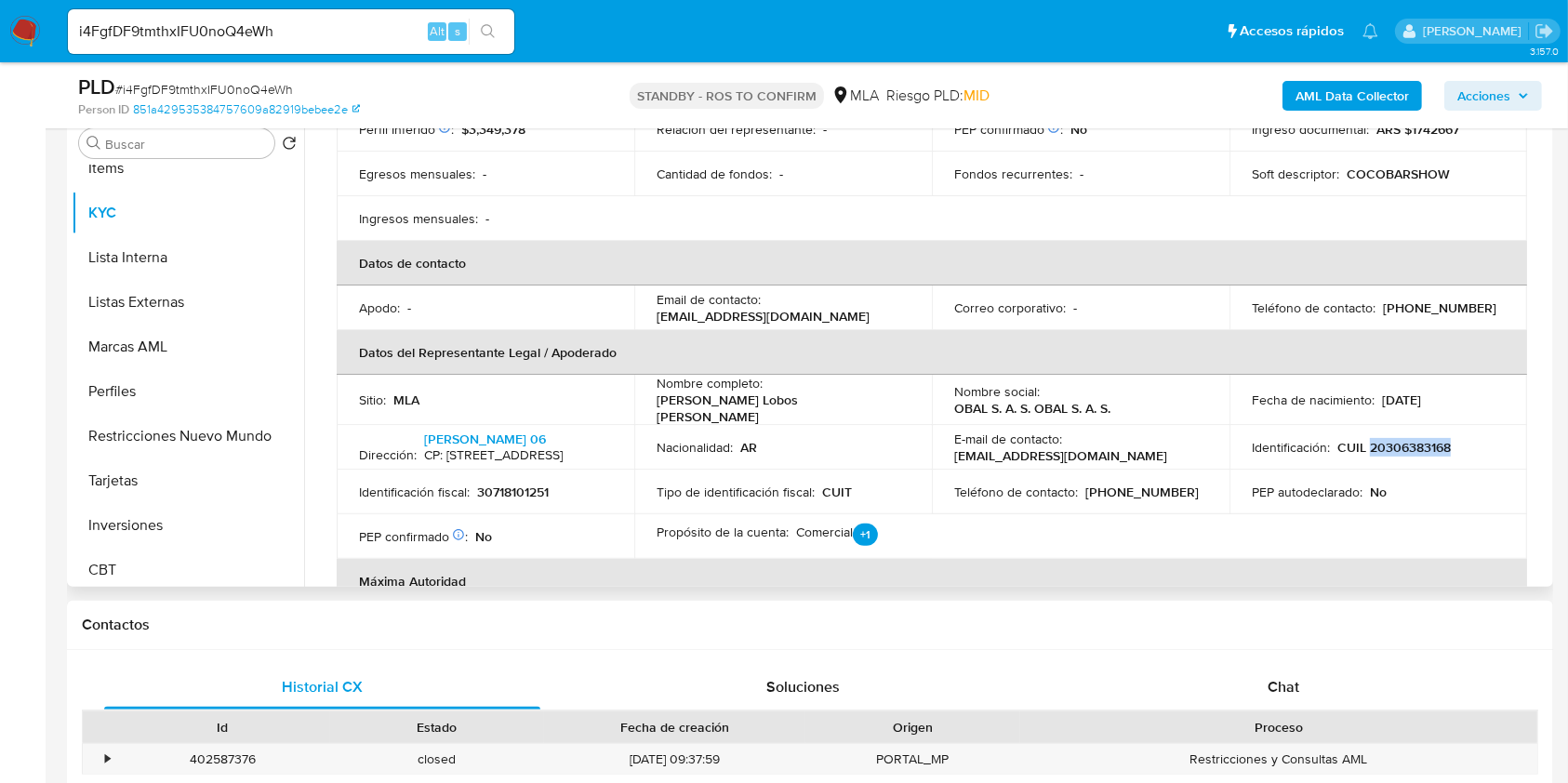
scroll to position [372, 0]
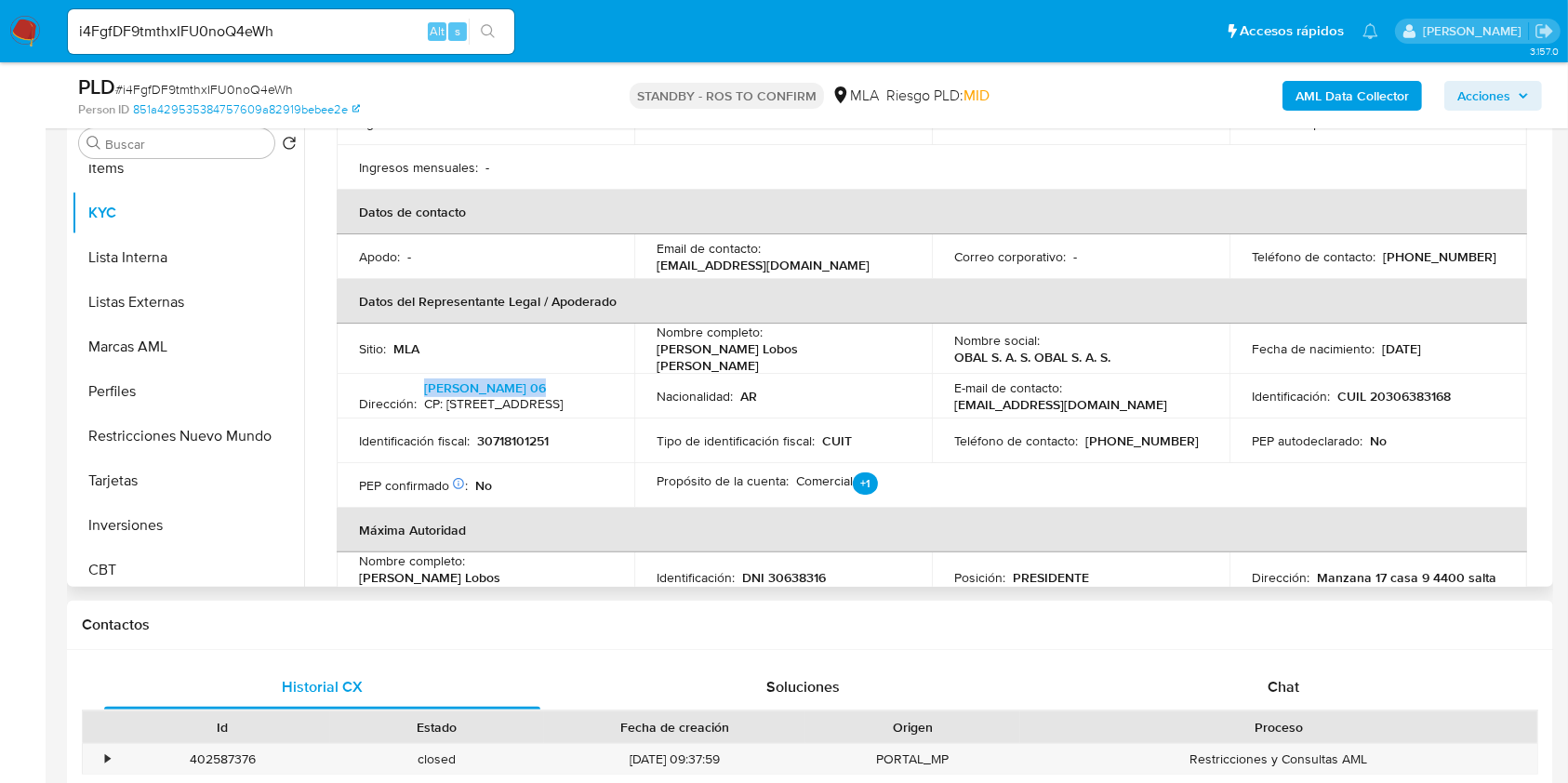
drag, startPoint x: 348, startPoint y: 391, endPoint x: 475, endPoint y: 396, distance: 127.1
click at [475, 396] on td "Dirección : Toribio Tedín 06 CP: 4400 - Salta, Salta, Argentina" at bounding box center [485, 396] width 298 height 45
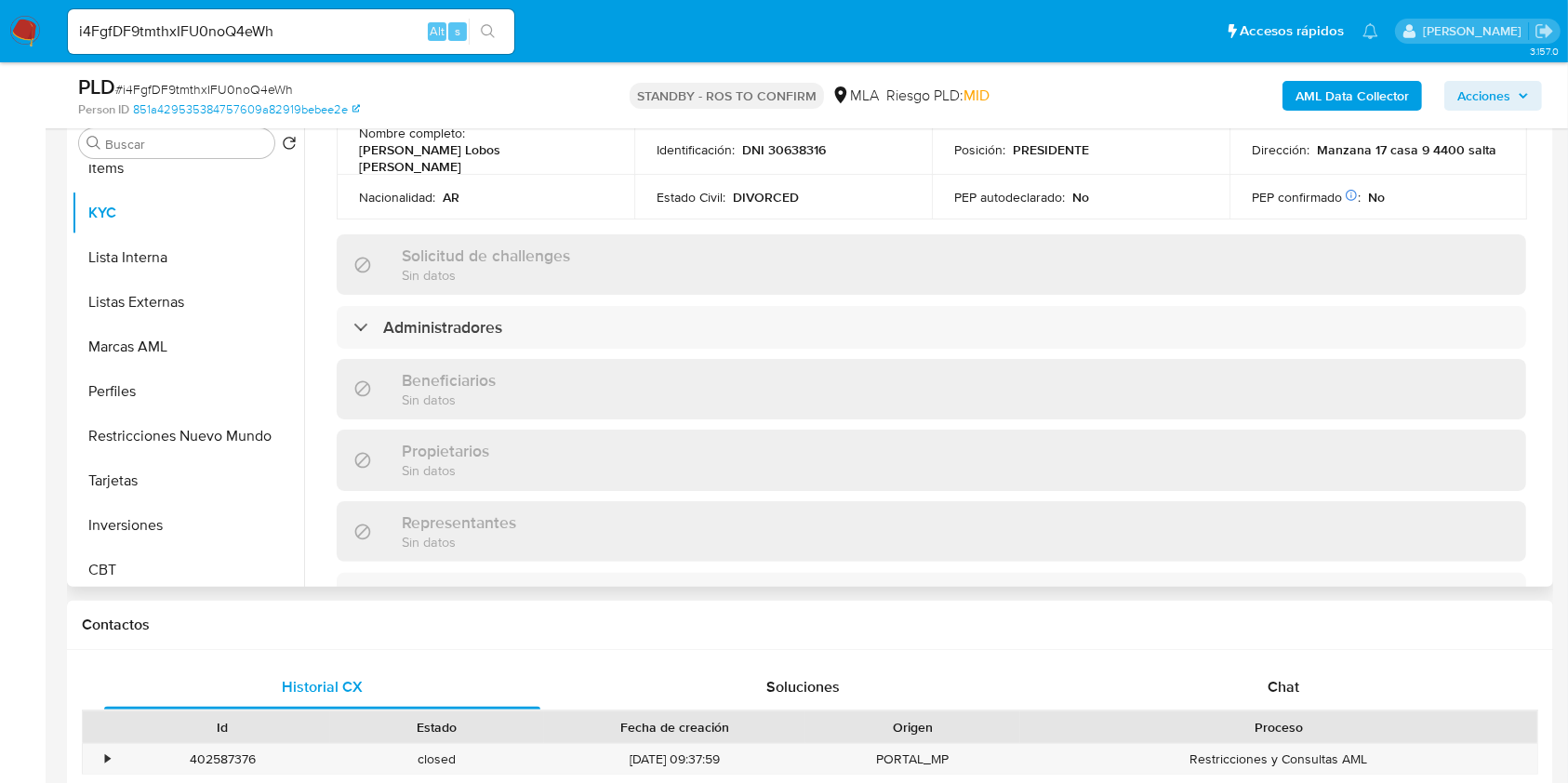
scroll to position [428, 0]
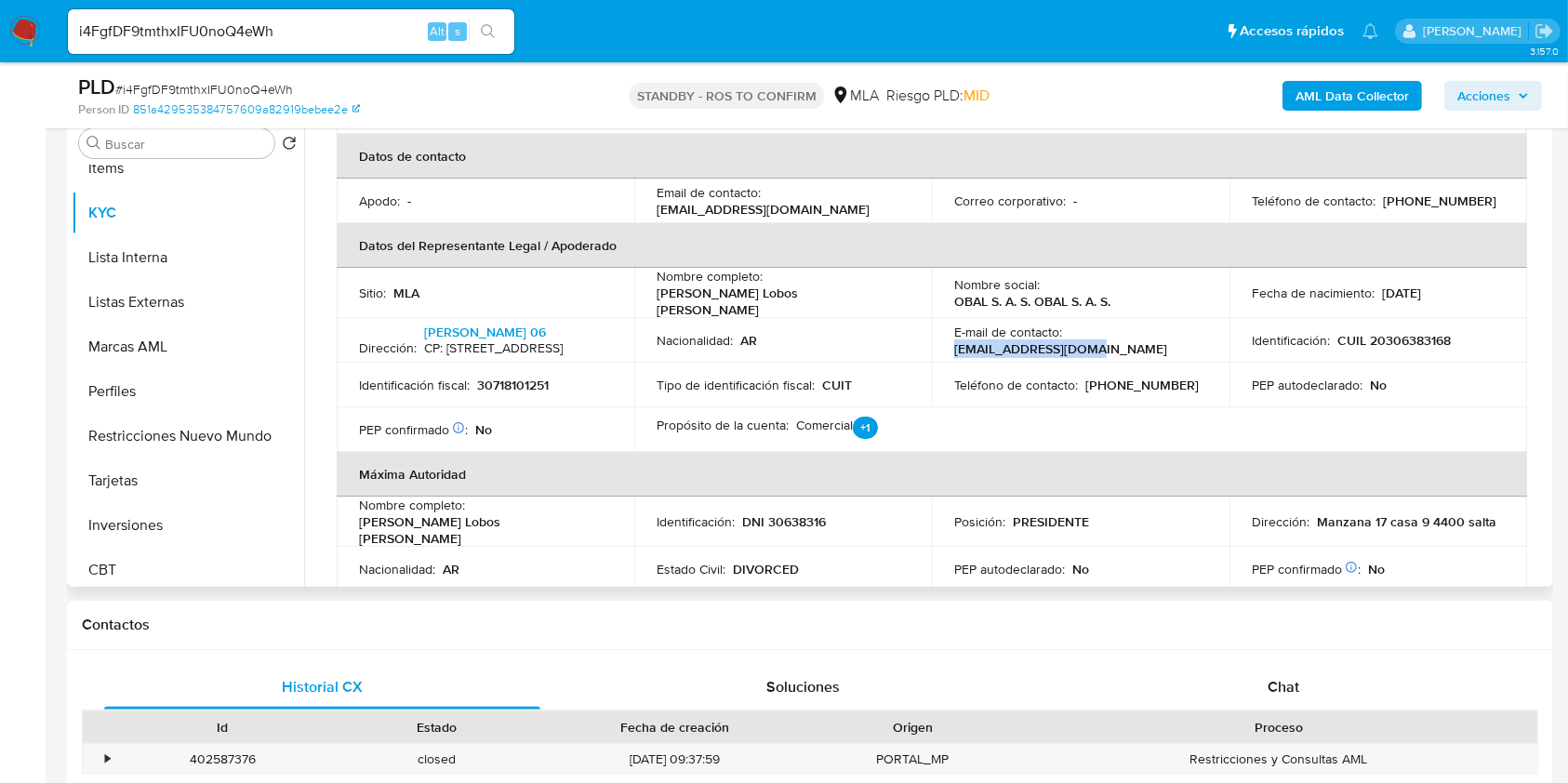
drag, startPoint x: 952, startPoint y: 347, endPoint x: 1094, endPoint y: 349, distance: 142.0
click at [1094, 349] on div "E-mail de contacto : obalsas580@gmail.com" at bounding box center [1080, 341] width 253 height 34
click at [1100, 380] on p "(387) 5759014" at bounding box center [1142, 385] width 114 height 17
click at [1143, 384] on p "(387) 5759014" at bounding box center [1142, 385] width 114 height 17
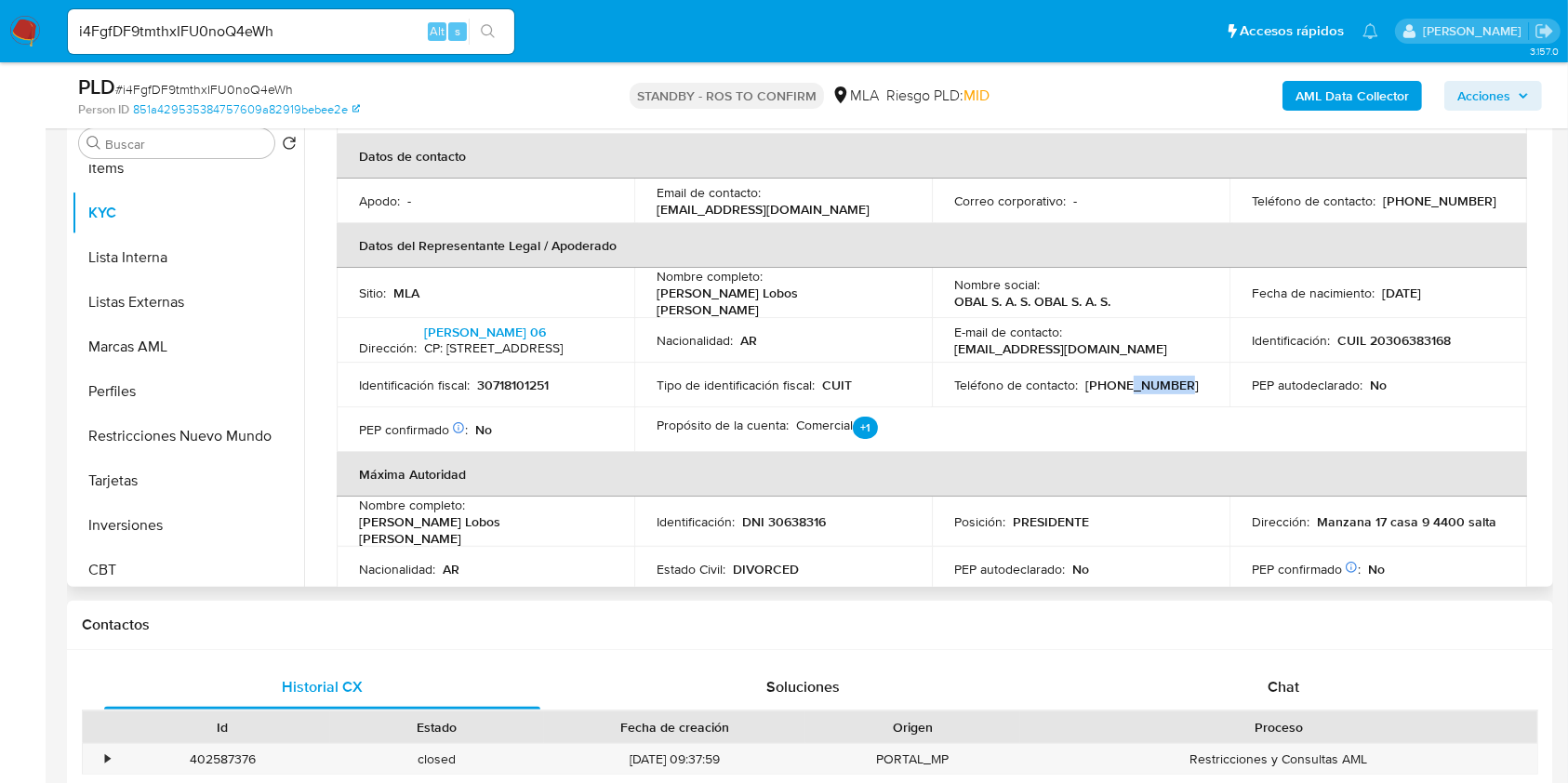
click at [1143, 384] on p "(387) 5759014" at bounding box center [1142, 385] width 114 height 17
click at [516, 384] on p "30718101251" at bounding box center [513, 385] width 71 height 17
click at [1398, 339] on p "CUIL 20306383168" at bounding box center [1393, 341] width 114 height 17
drag, startPoint x: 1398, startPoint y: 339, endPoint x: 1395, endPoint y: 299, distance: 40.1
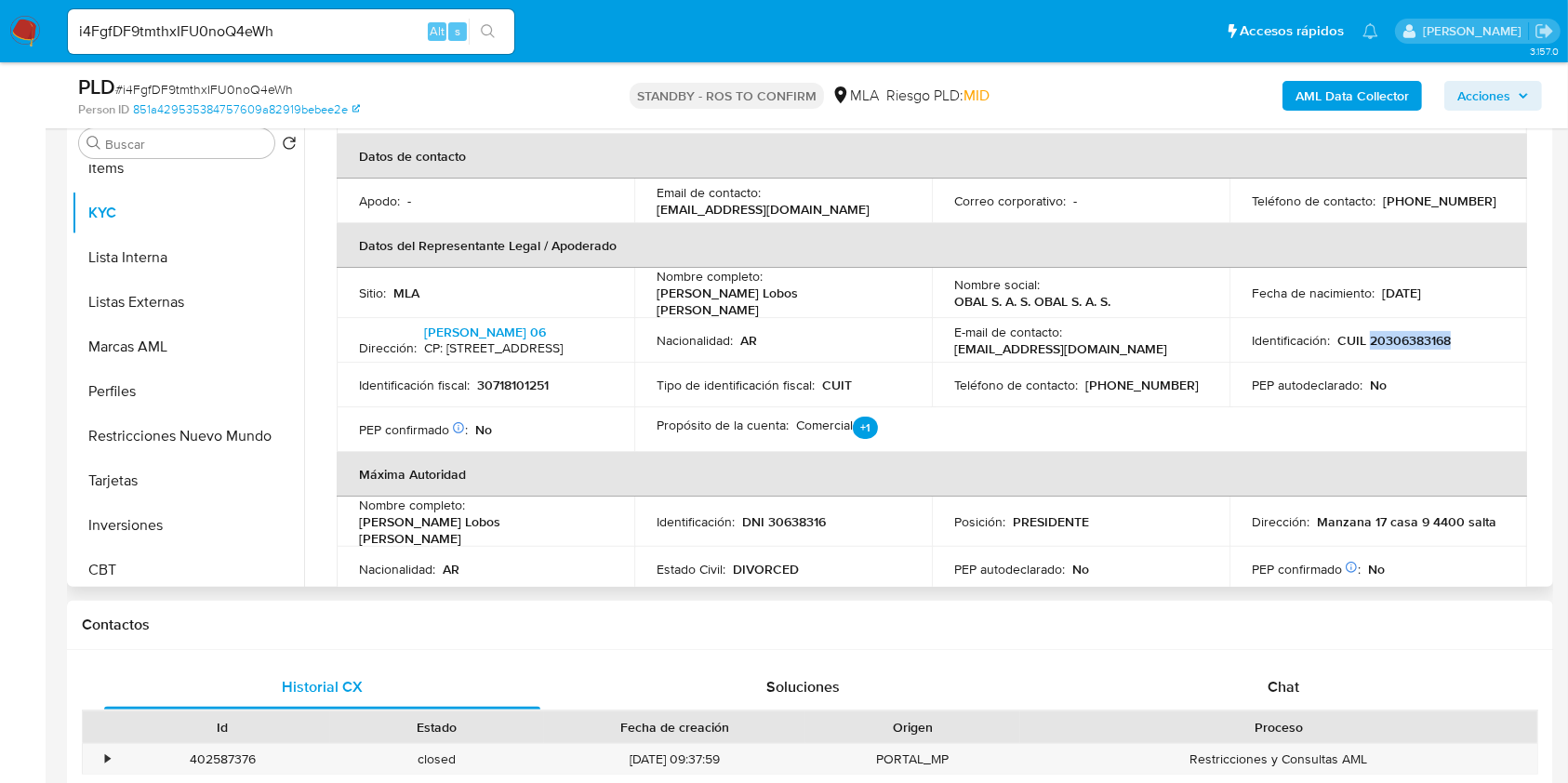
click at [1399, 339] on p "CUIL 20306383168" at bounding box center [1393, 341] width 114 height 17
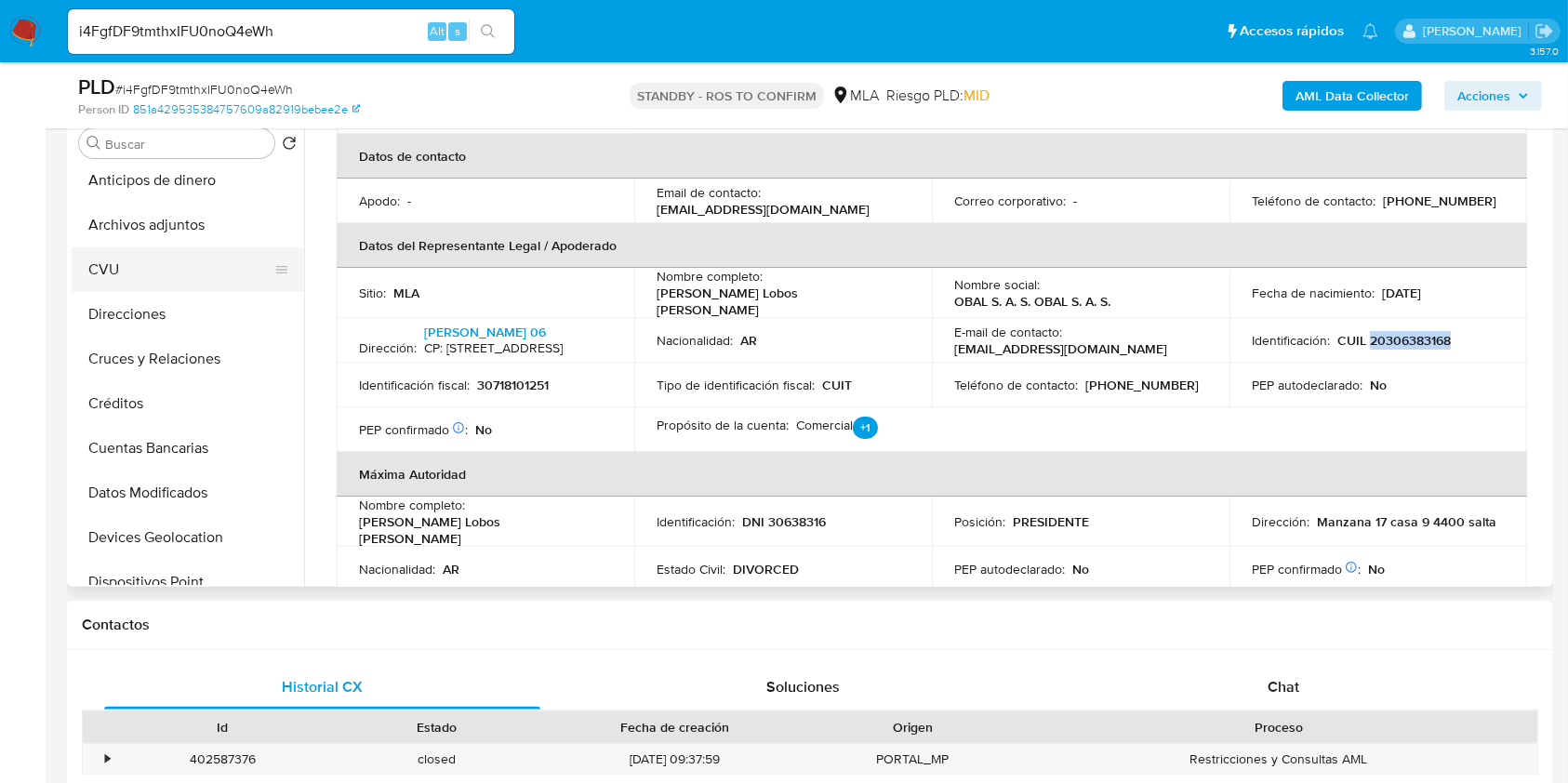
scroll to position [0, 0]
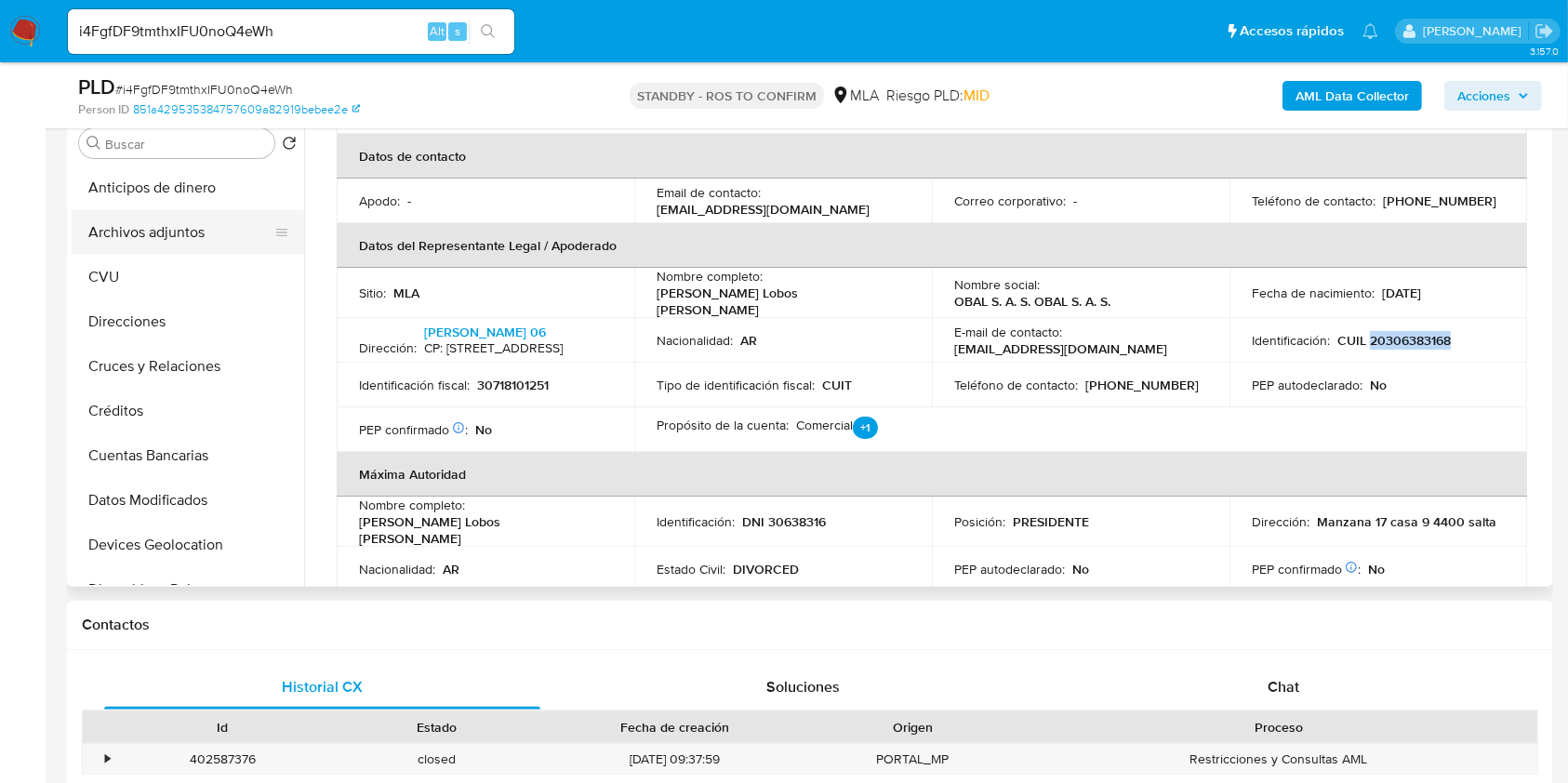
click at [184, 243] on button "Archivos adjuntos" at bounding box center [180, 233] width 218 height 45
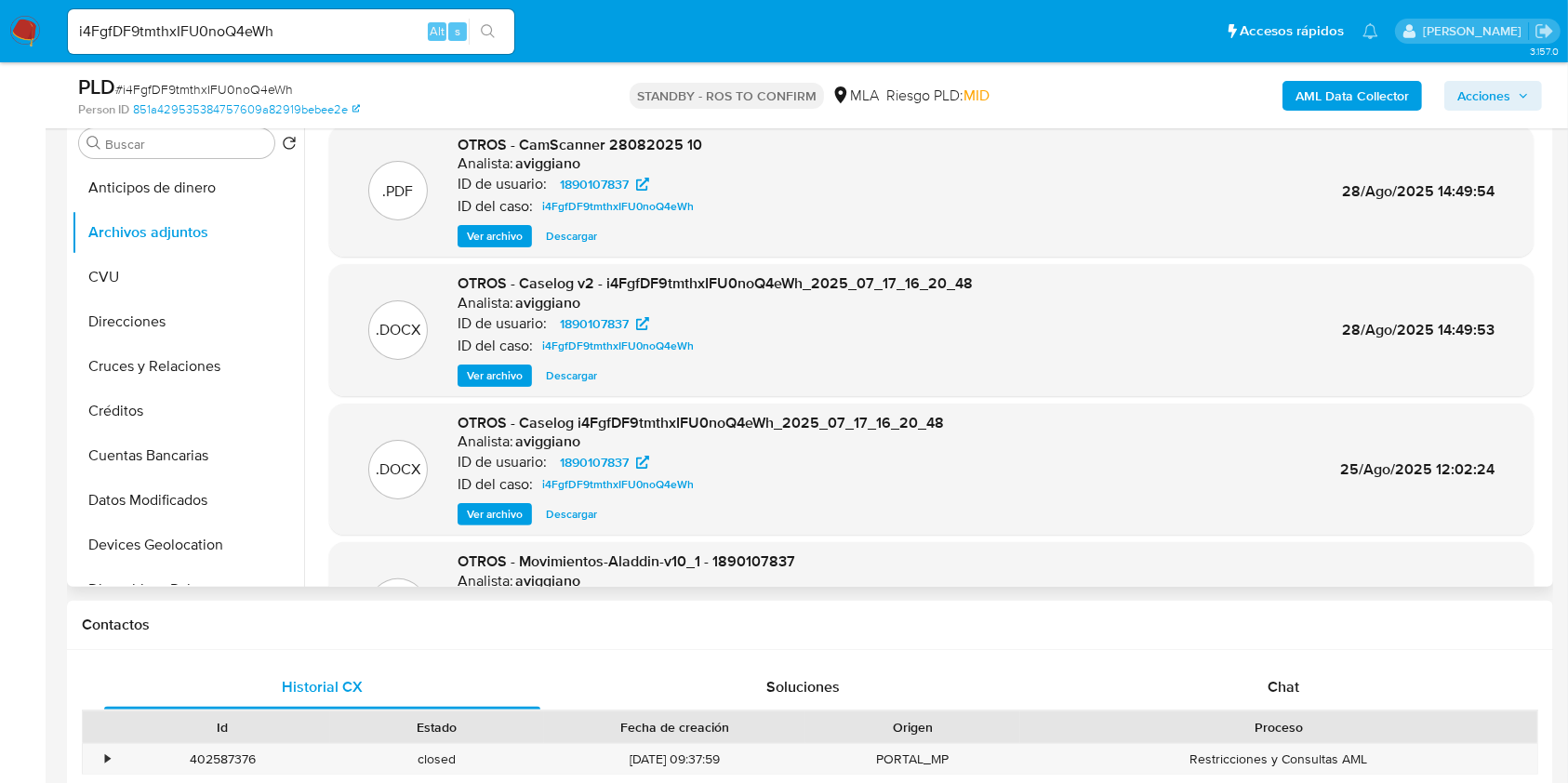
click at [491, 379] on span "Ver archivo" at bounding box center [494, 376] width 55 height 19
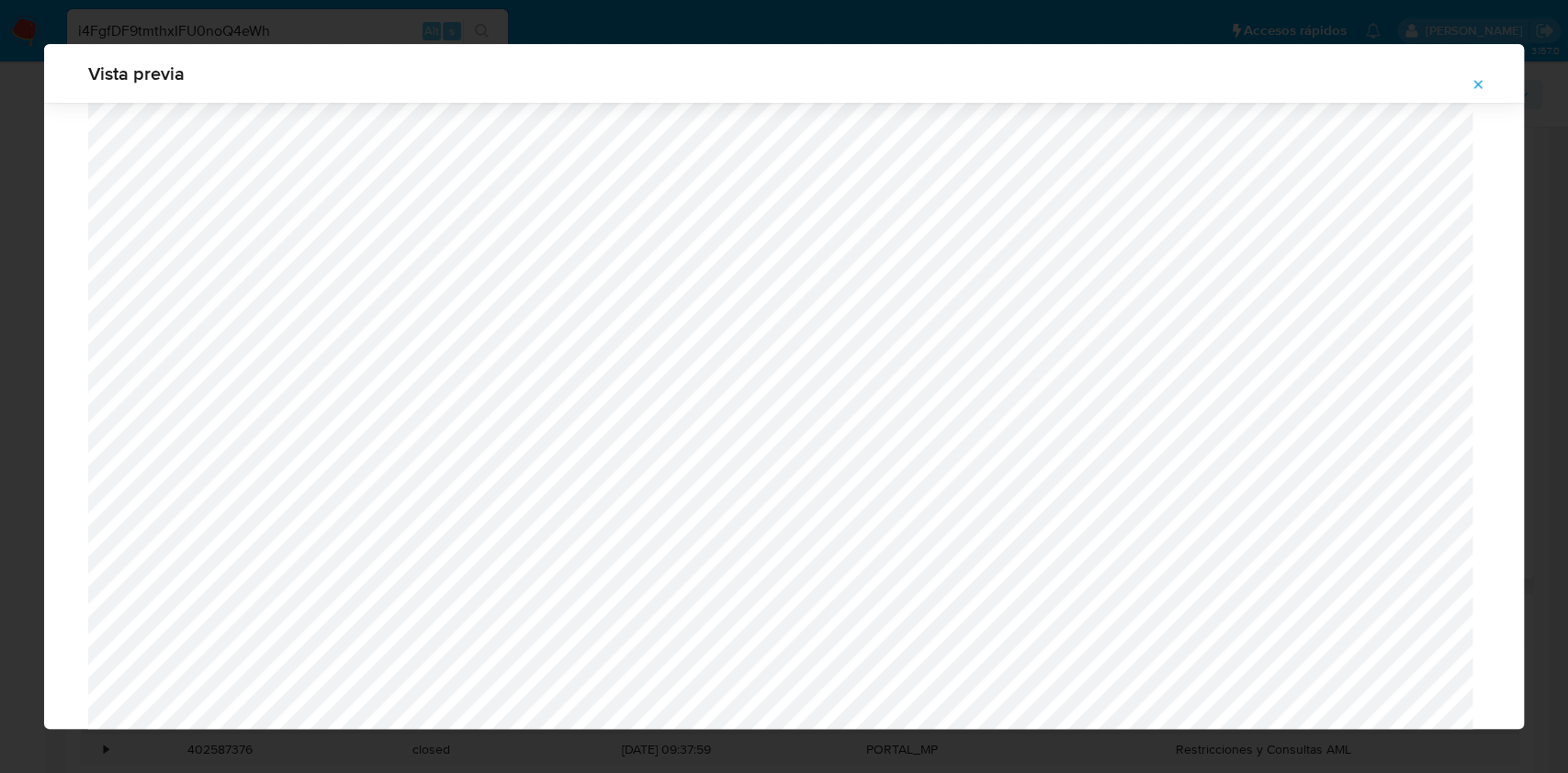
scroll to position [942, 0]
click at [1476, 82] on icon "Attachment preview" at bounding box center [1478, 83] width 8 height 8
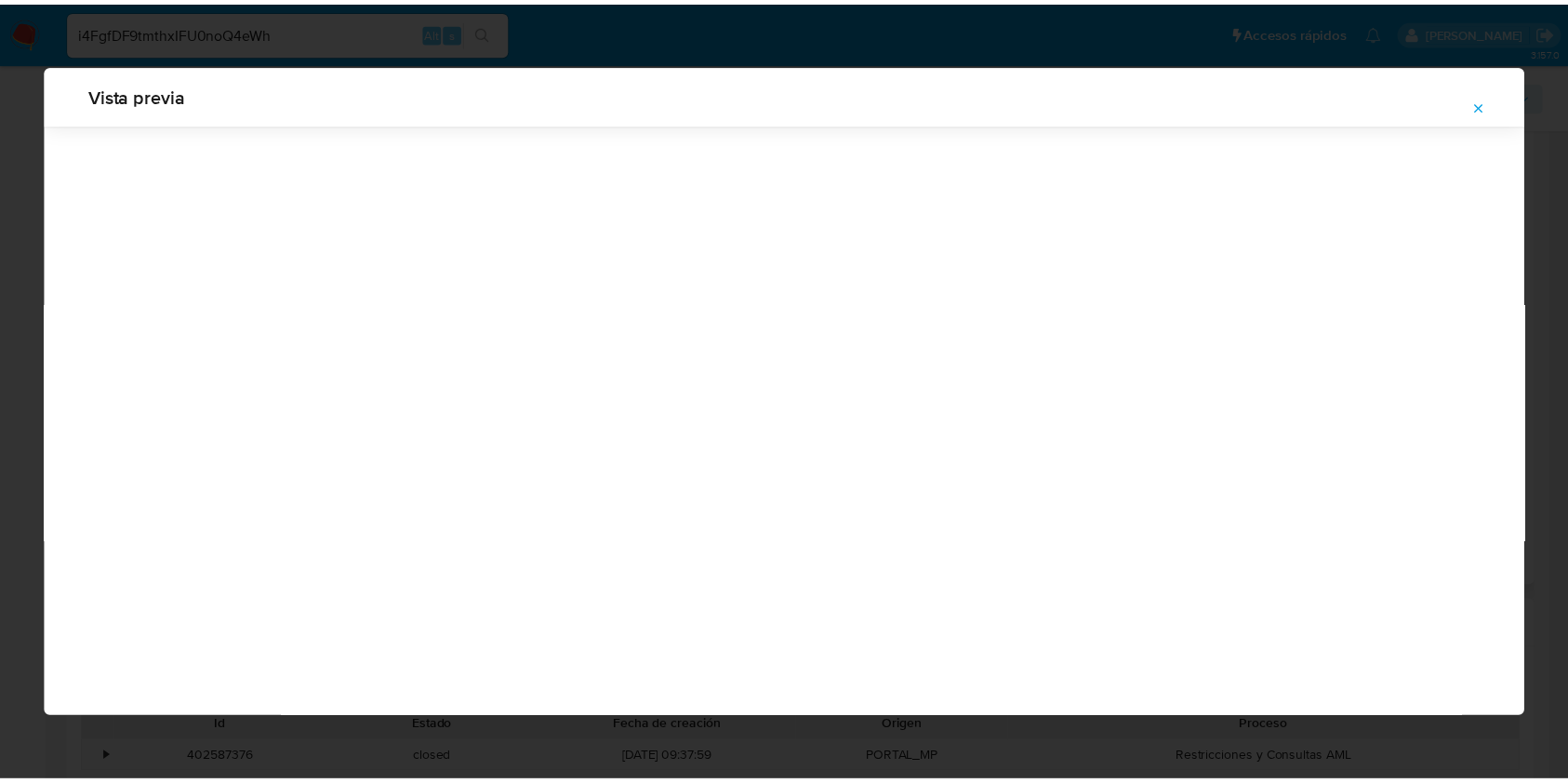
scroll to position [0, 0]
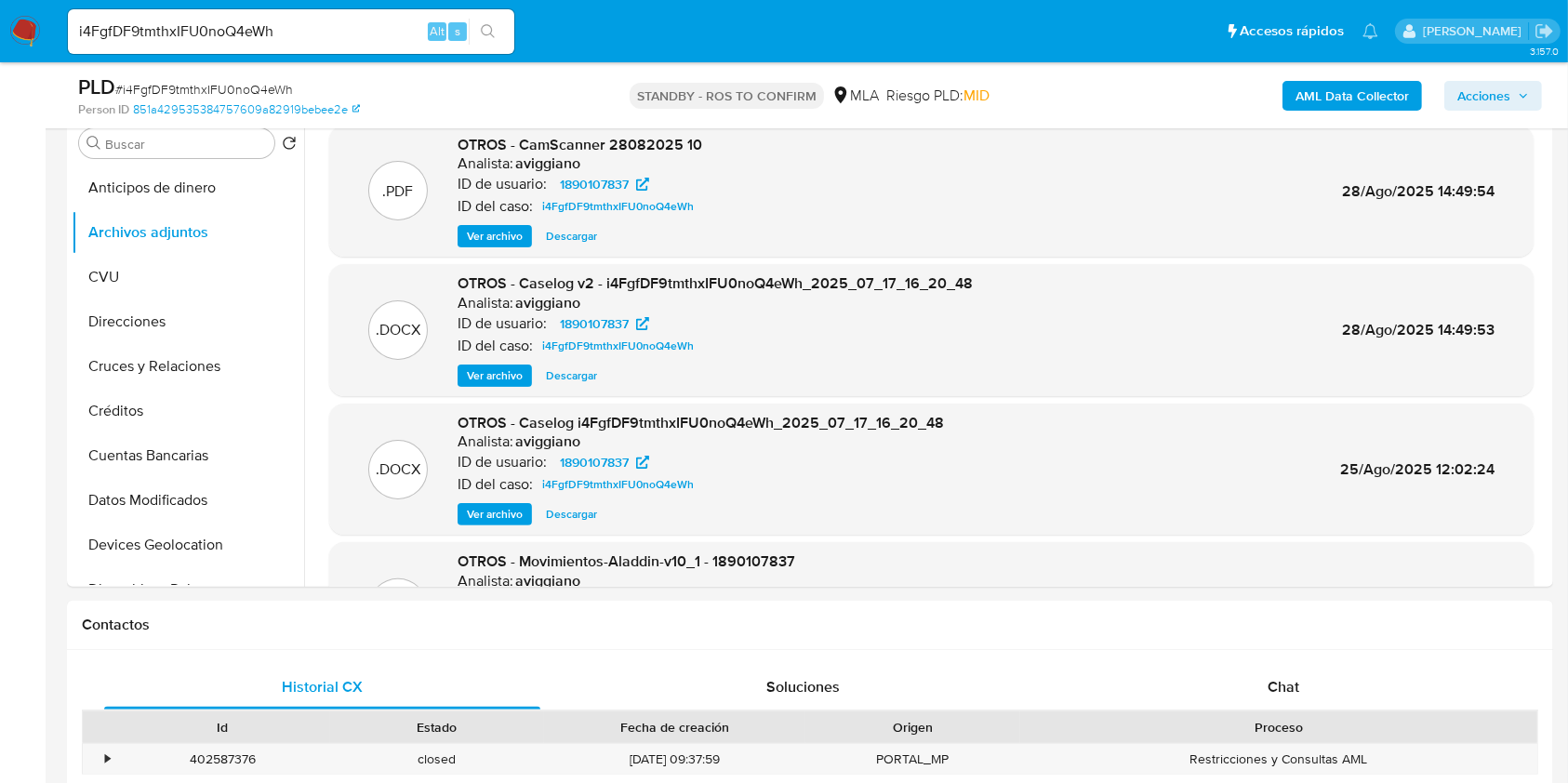
click at [171, 6] on div "i4FgfDF9tmthxIFU0noQ4eWh Alt s" at bounding box center [290, 31] width 446 height 52
click at [178, 20] on input "i4FgfDF9tmthxIFU0noQ4eWh" at bounding box center [290, 32] width 446 height 24
paste input "s8uSTL2ngbfec4KcLfTnsMWL"
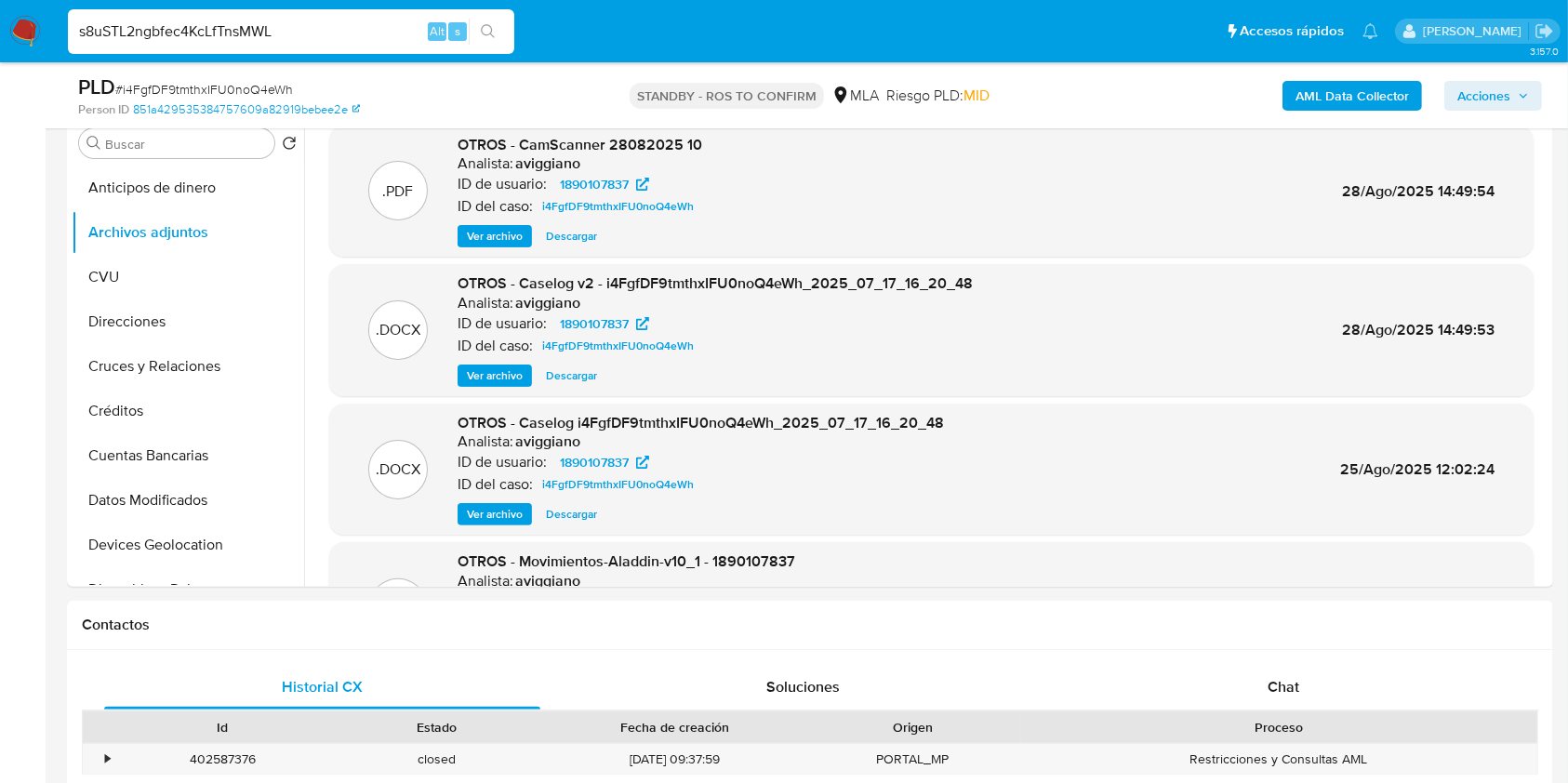
type input "s8uSTL2ngbfec4KcLfTnsMWL"
click at [481, 20] on button "search-icon" at bounding box center [487, 32] width 38 height 26
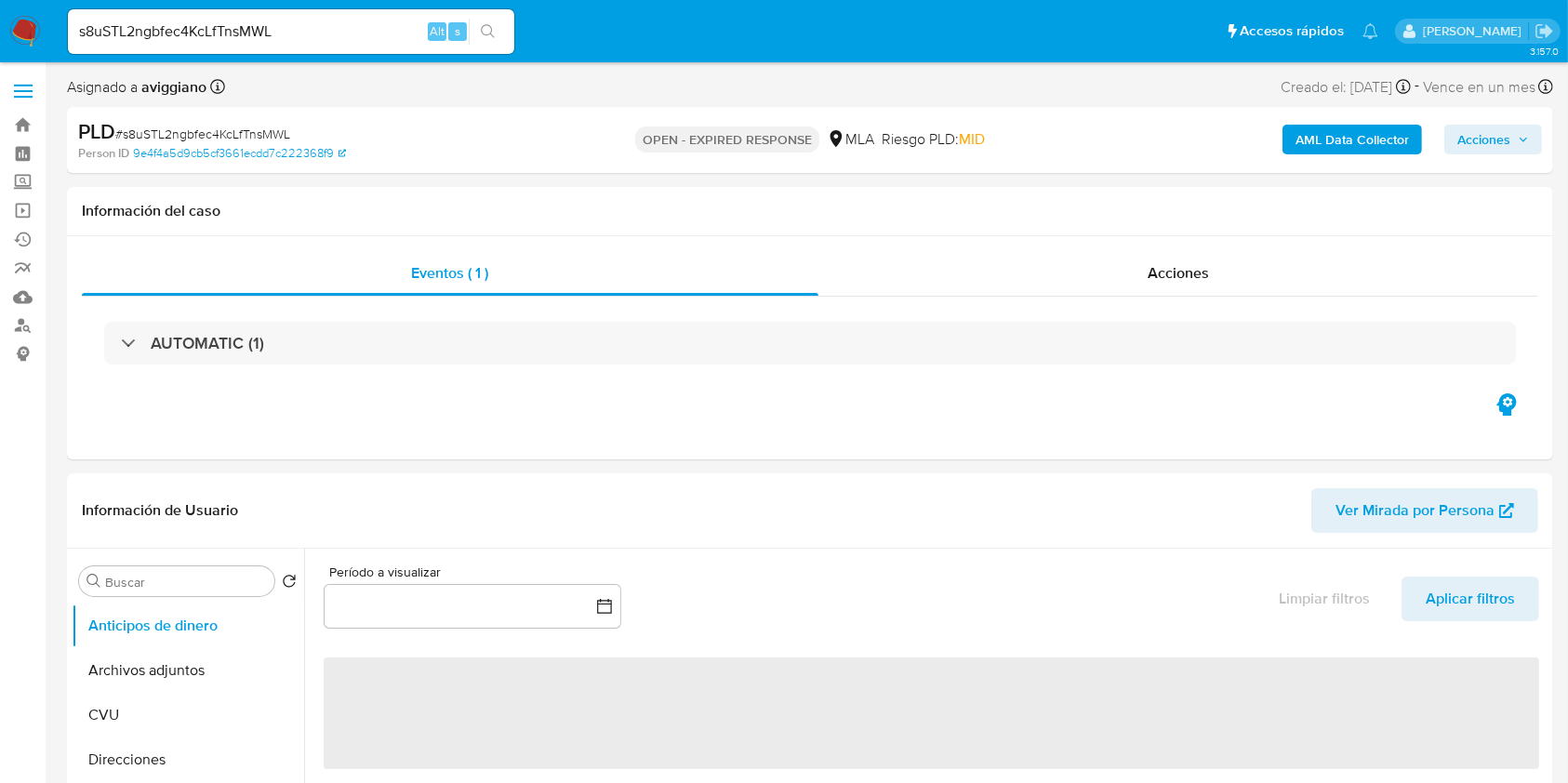
select select "10"
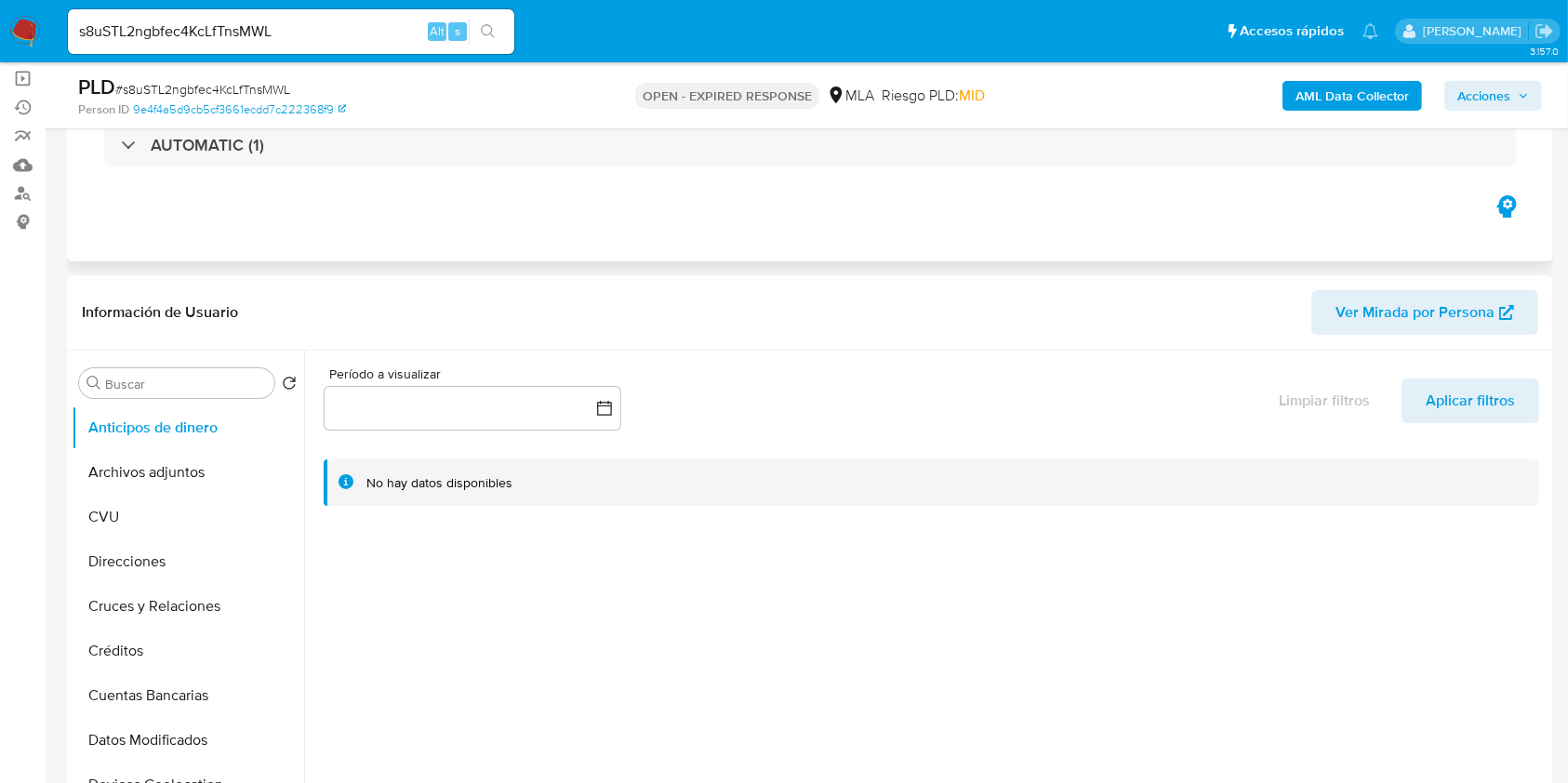
scroll to position [247, 0]
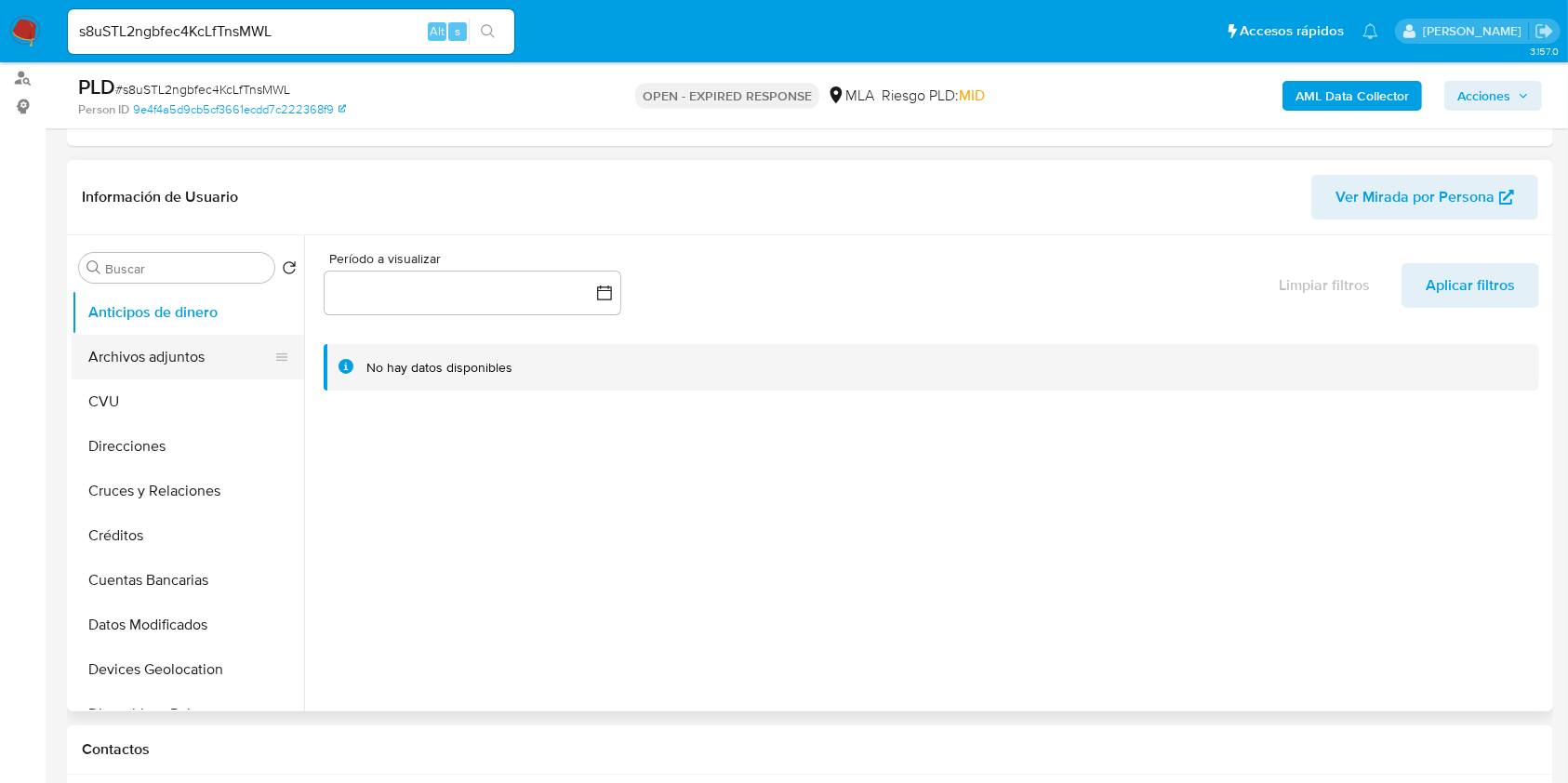
click at [188, 367] on button "Archivos adjuntos" at bounding box center [180, 358] width 218 height 45
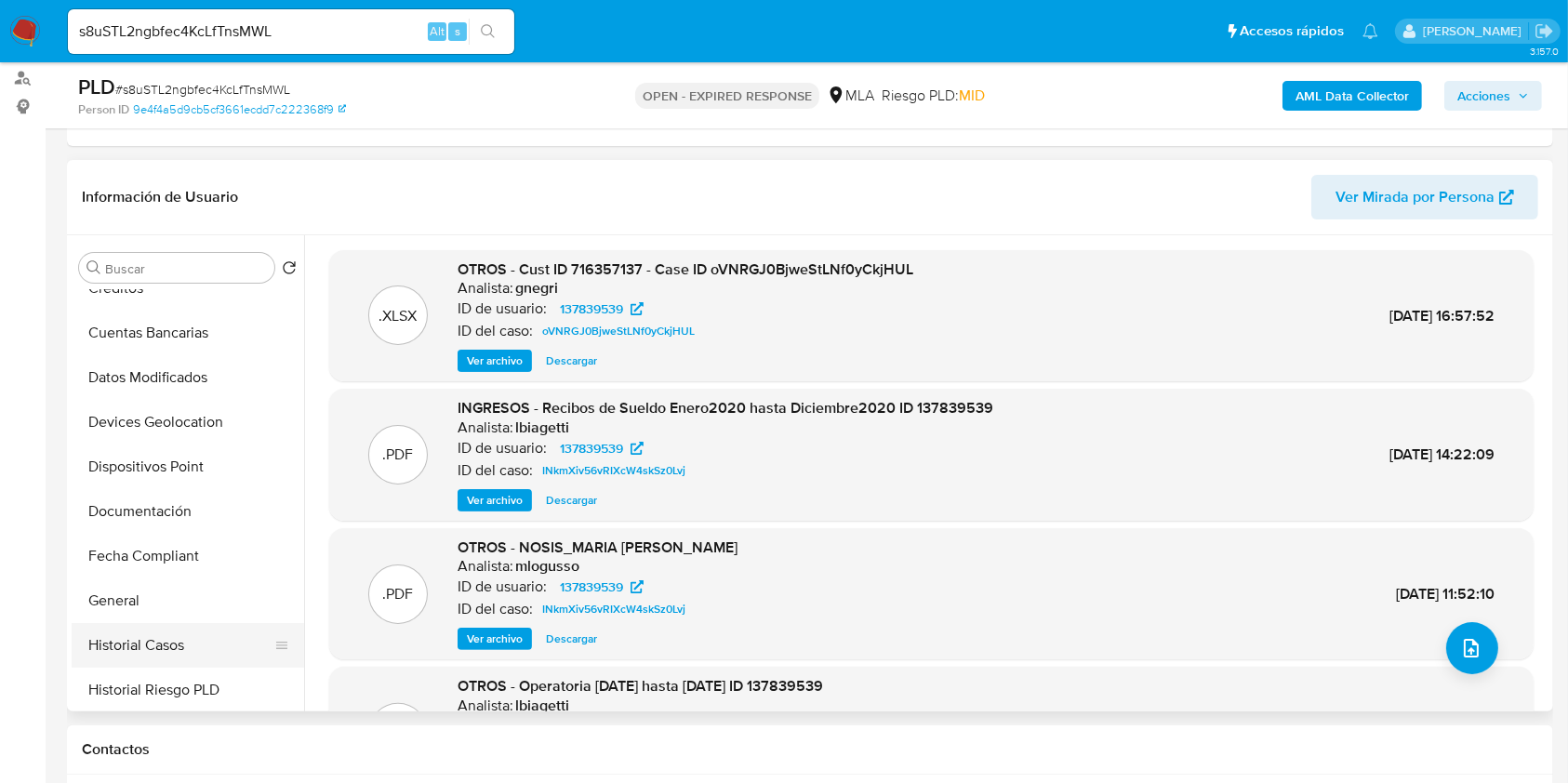
click at [203, 650] on button "Historial Casos" at bounding box center [180, 646] width 218 height 45
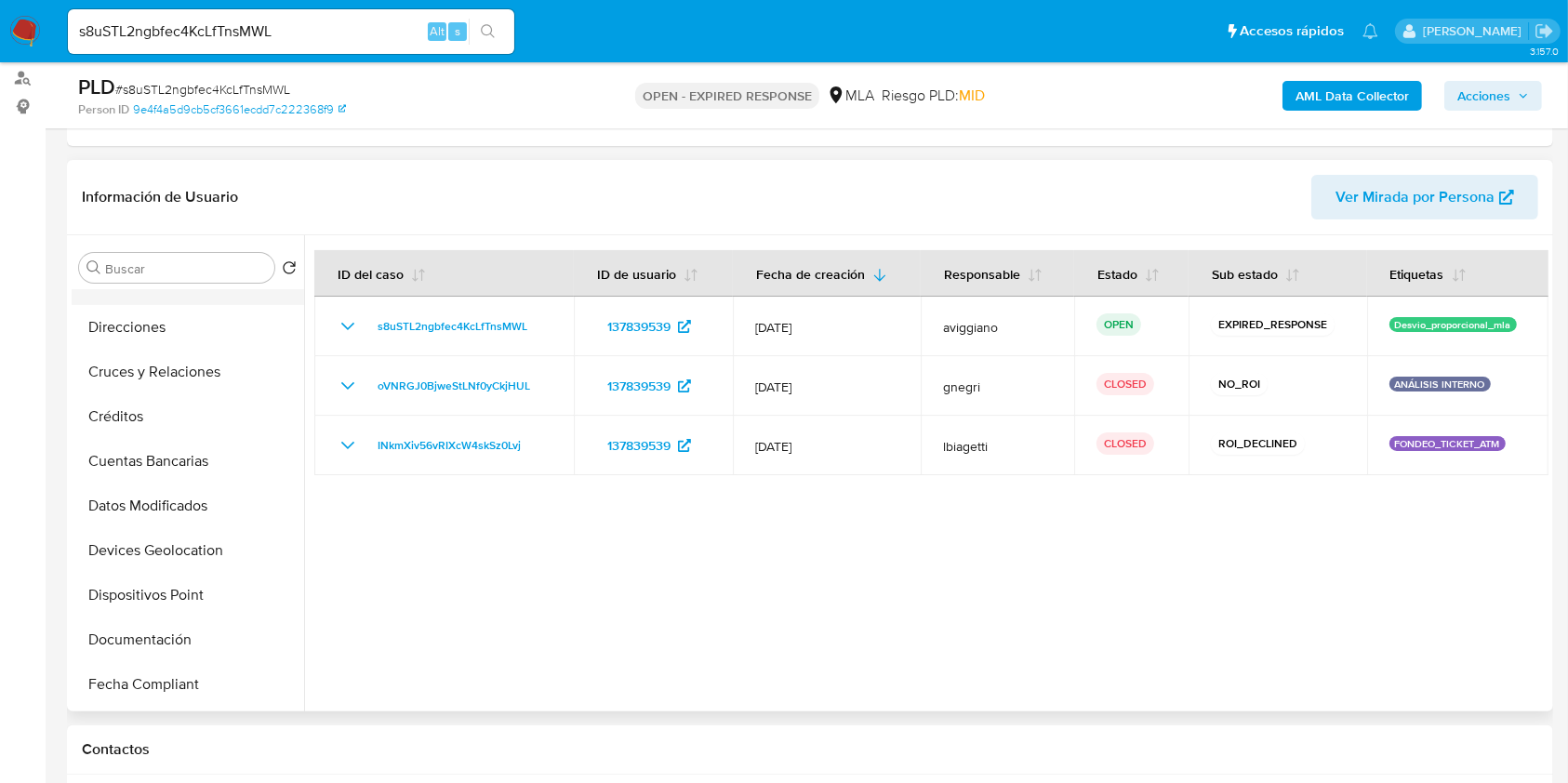
scroll to position [0, 0]
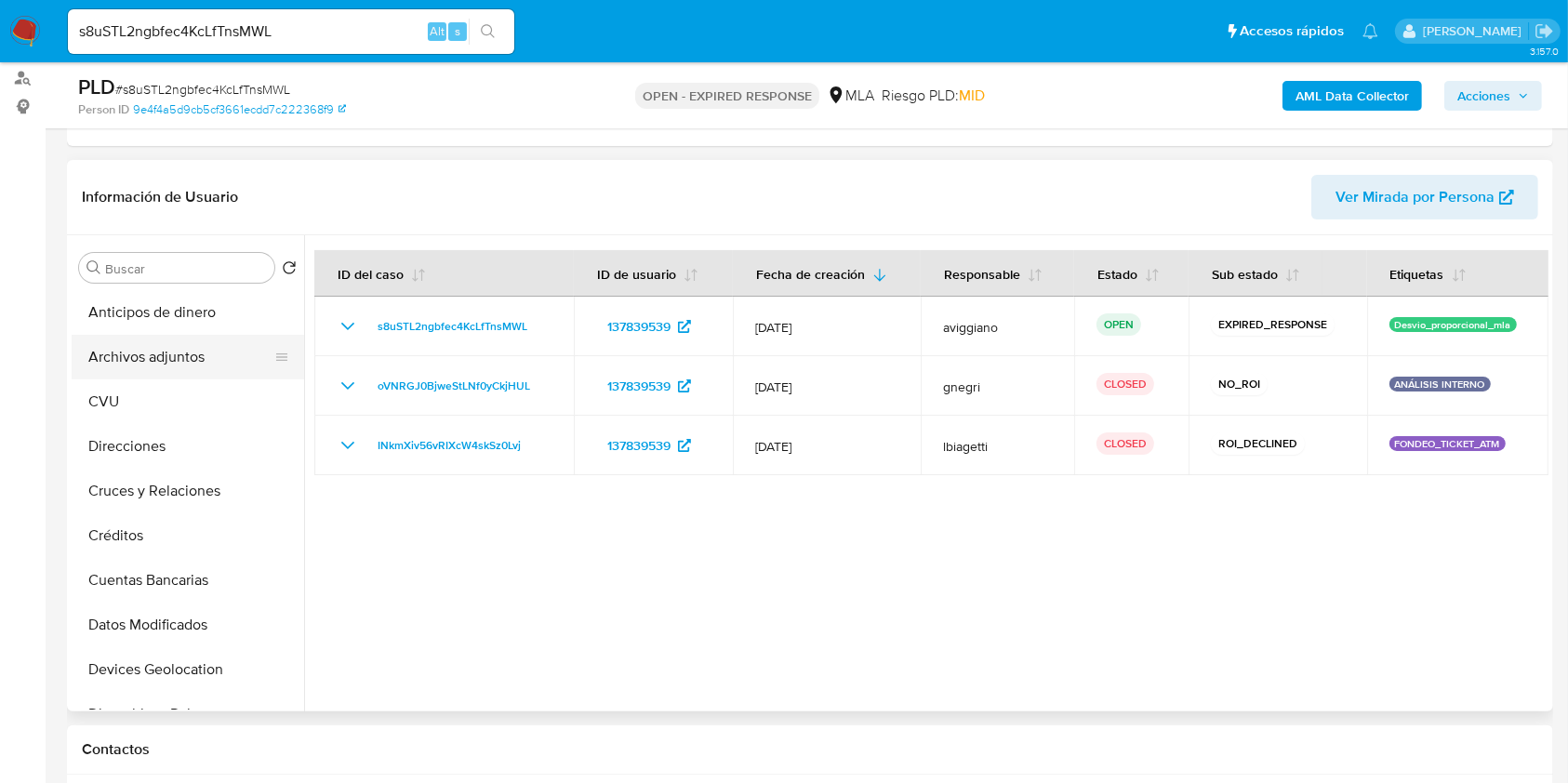
click at [162, 351] on button "Archivos adjuntos" at bounding box center [180, 358] width 218 height 45
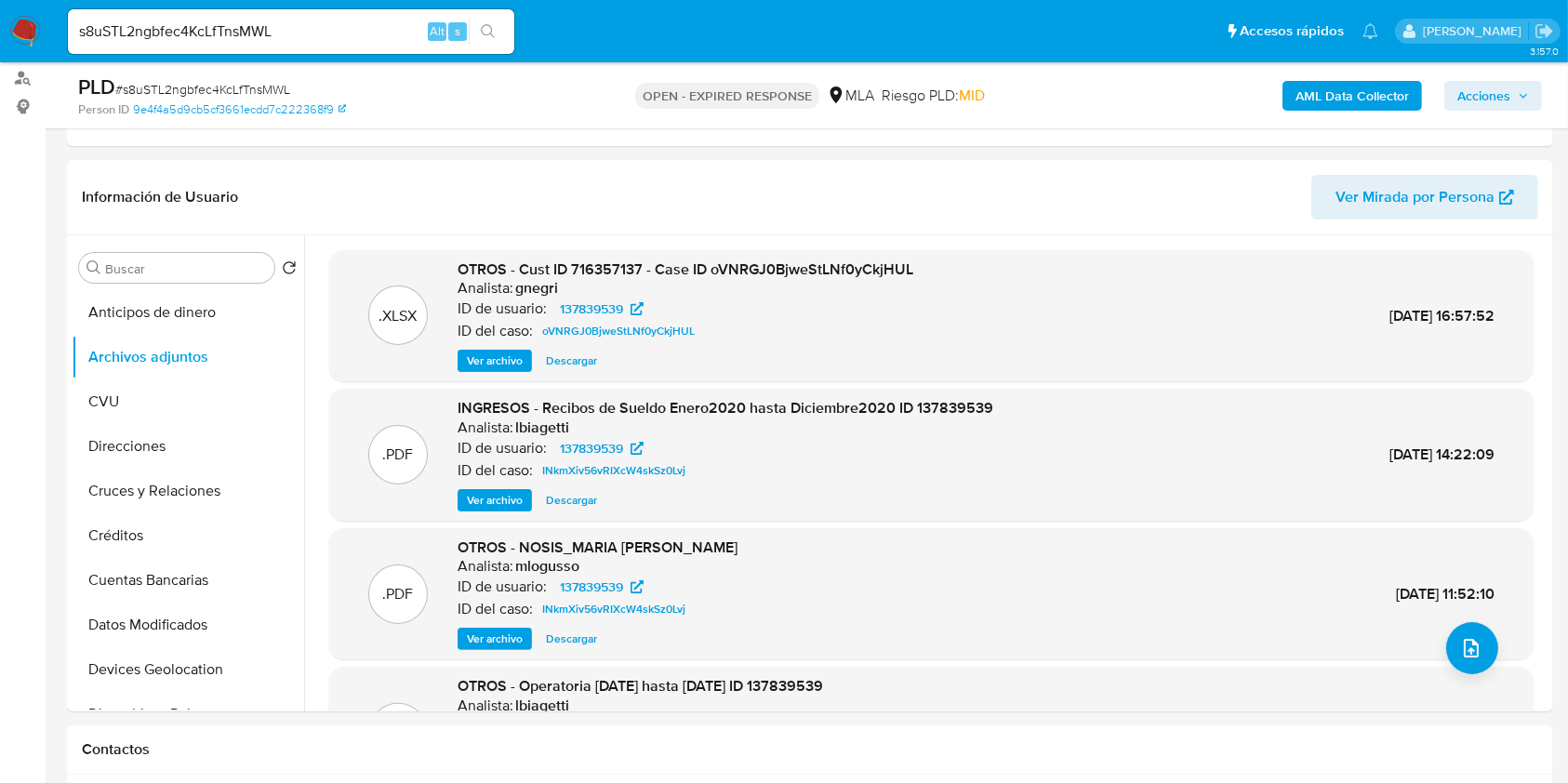
click at [1376, 108] on b "AML Data Collector" at bounding box center [1352, 96] width 114 height 30
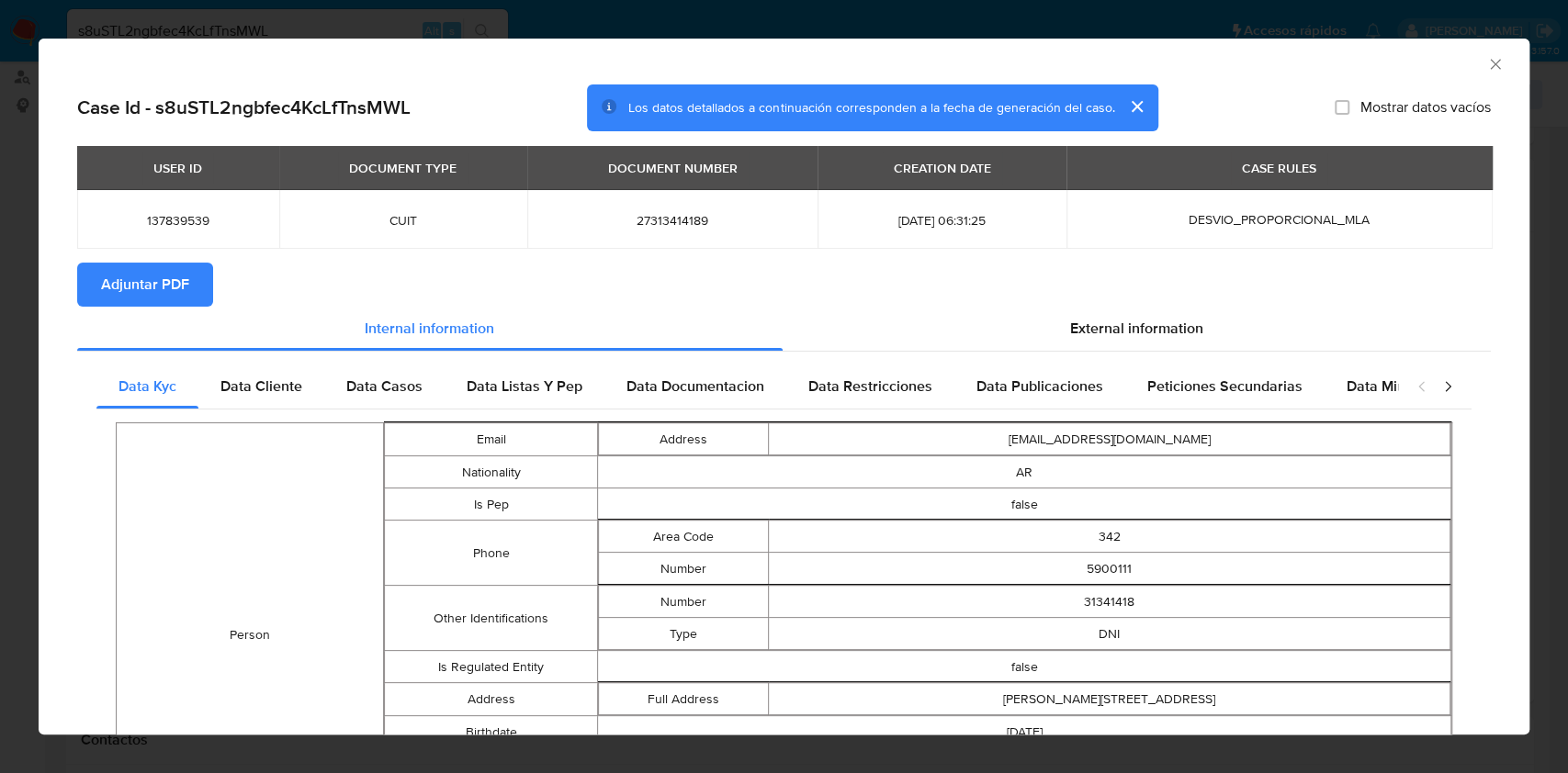
click at [111, 282] on span "Adjuntar PDF" at bounding box center [145, 285] width 88 height 41
click at [1465, 68] on div "AML Data Collector" at bounding box center [768, 61] width 1434 height 20
click at [1464, 66] on div "AML Data Collector" at bounding box center [768, 61] width 1434 height 20
click at [1489, 63] on div "AML Data Collector" at bounding box center [784, 62] width 1490 height 46
click at [1489, 65] on icon "Cerrar ventana" at bounding box center [1494, 63] width 10 height 10
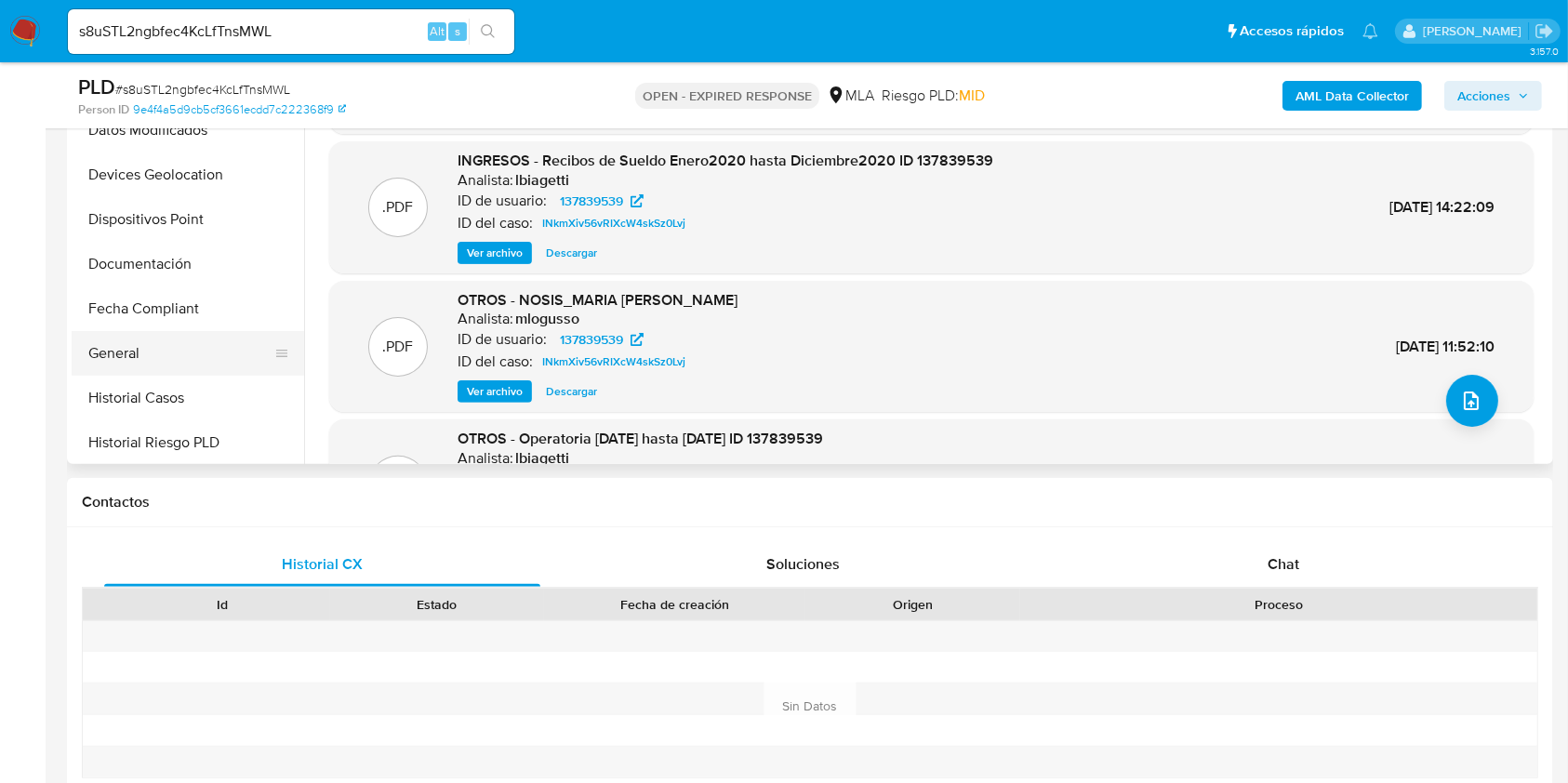
scroll to position [496, 0]
click at [116, 348] on button "General" at bounding box center [180, 353] width 218 height 45
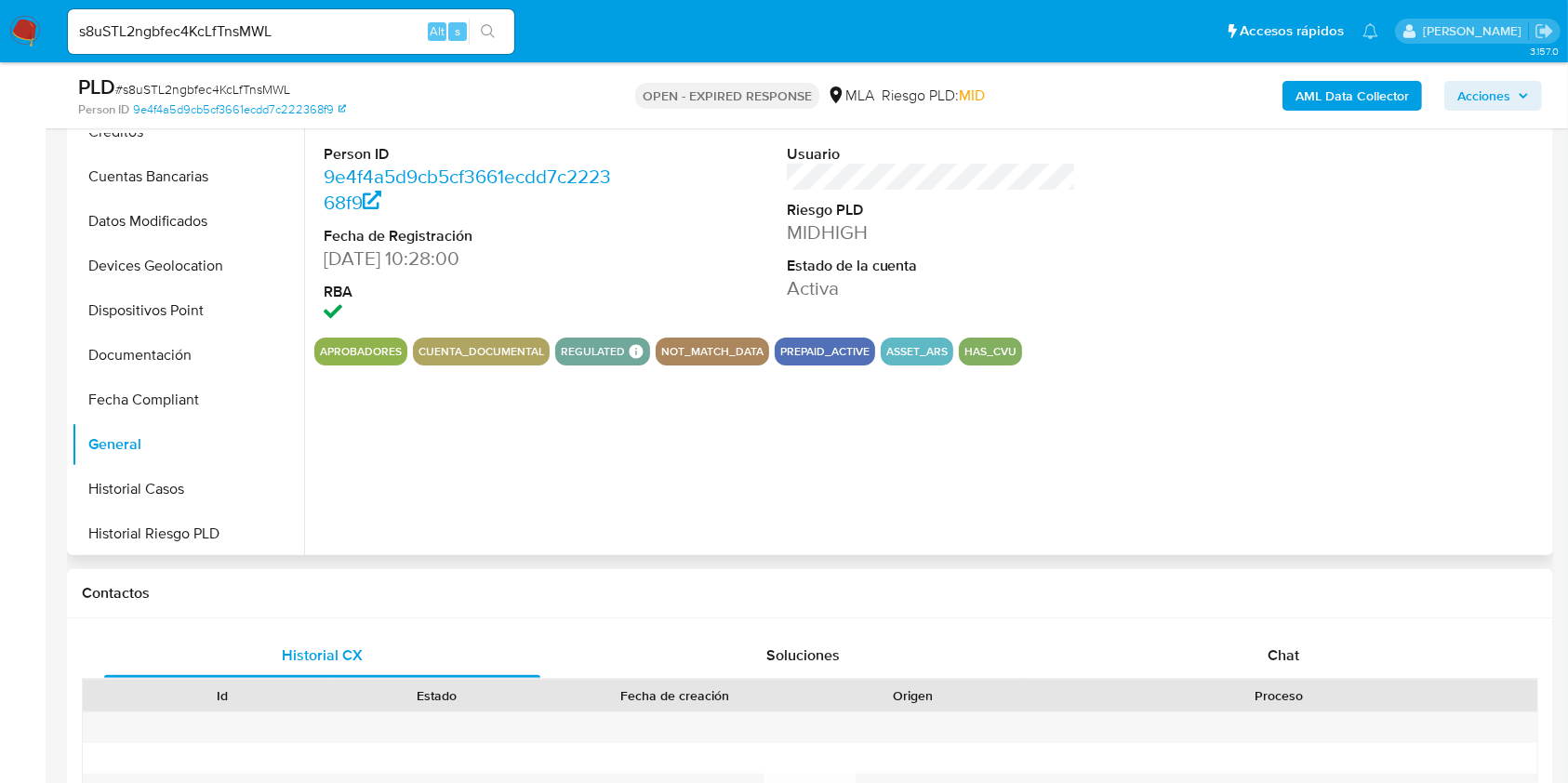
scroll to position [247, 0]
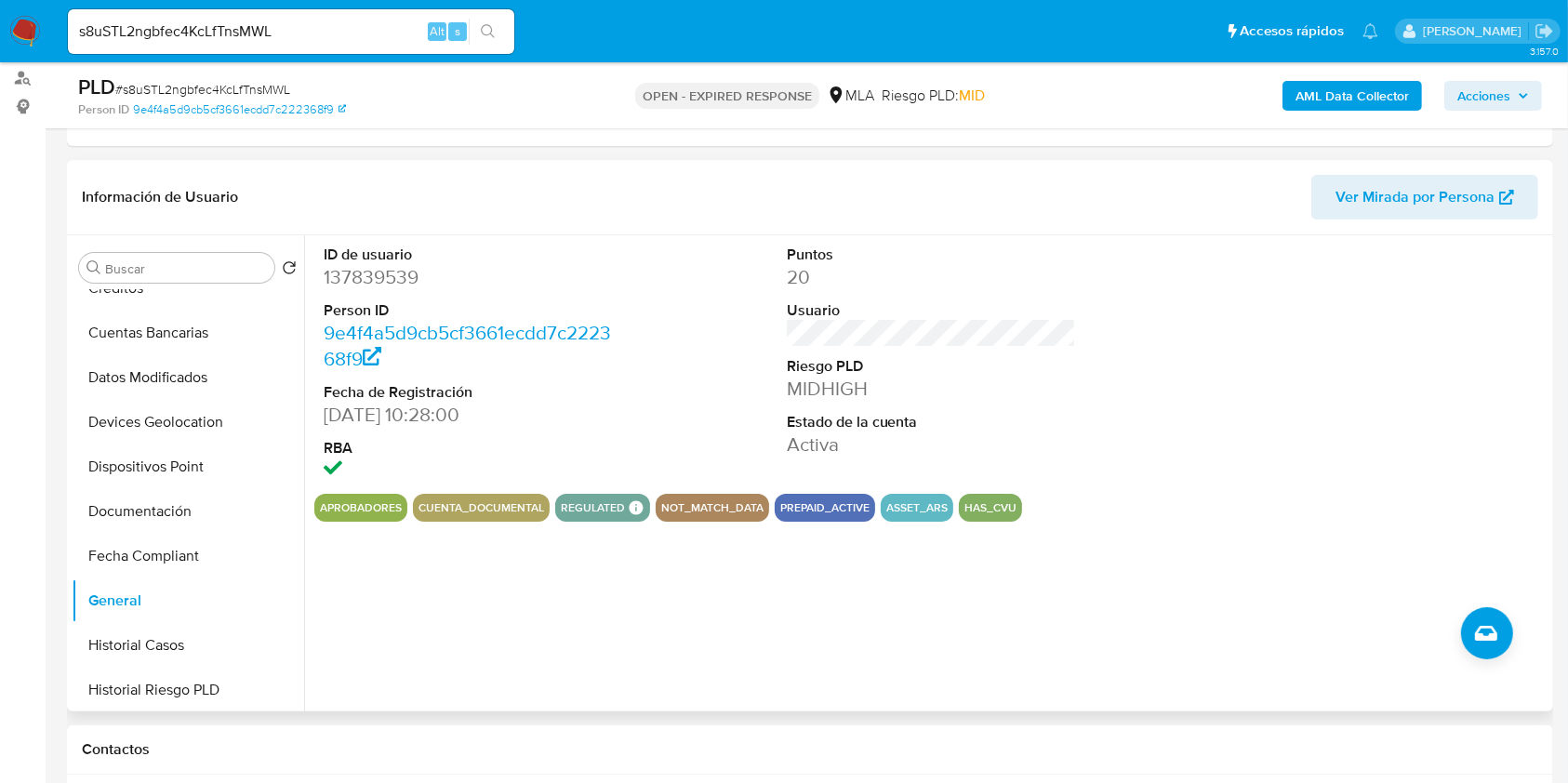
click at [387, 269] on dd "137839539" at bounding box center [469, 277] width 290 height 26
click at [387, 271] on dd "137839539" at bounding box center [469, 277] width 290 height 26
click at [196, 500] on button "Documentación" at bounding box center [180, 512] width 218 height 45
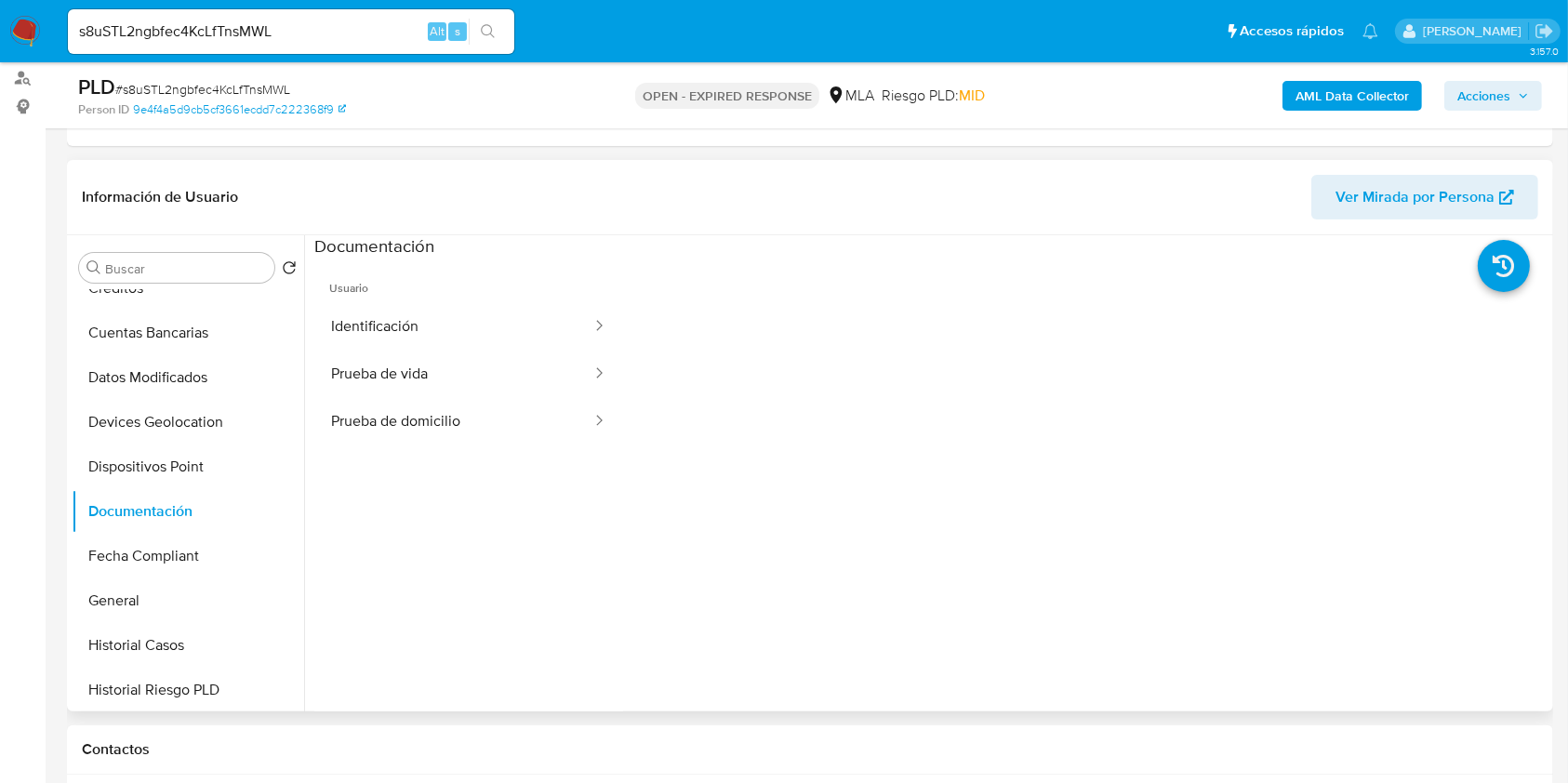
click at [341, 444] on ul "Usuario Identificación Prueba de vida Prueba de domicilio" at bounding box center [469, 526] width 309 height 535
click at [348, 430] on button "Prueba de domicilio" at bounding box center [453, 422] width 279 height 48
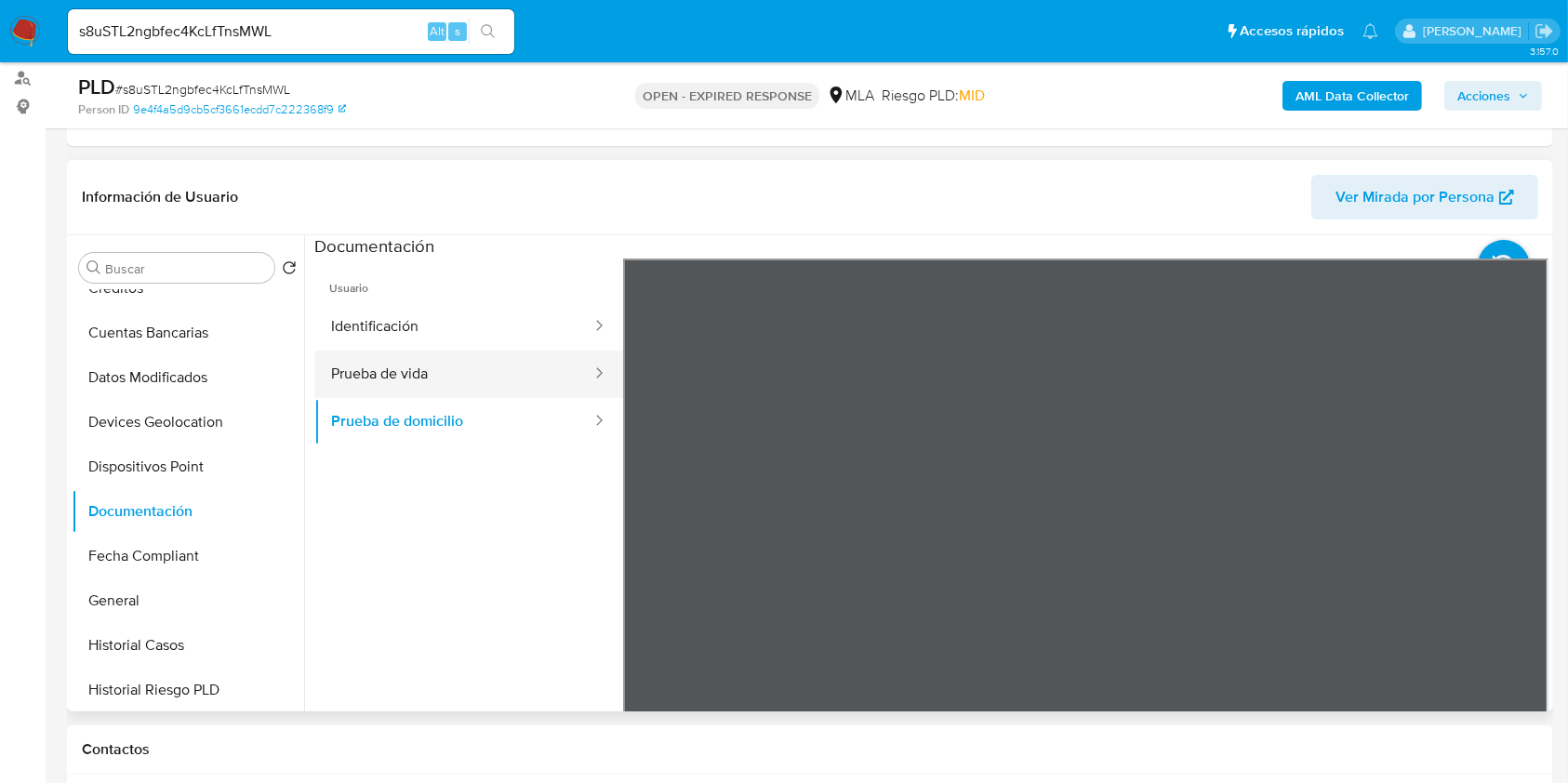
click at [379, 382] on button "Prueba de vida" at bounding box center [453, 374] width 279 height 48
click at [964, 217] on div "Información de Usuario Ver Mirada por Persona Buscar Volver al orden por defect…" at bounding box center [809, 435] width 1486 height 551
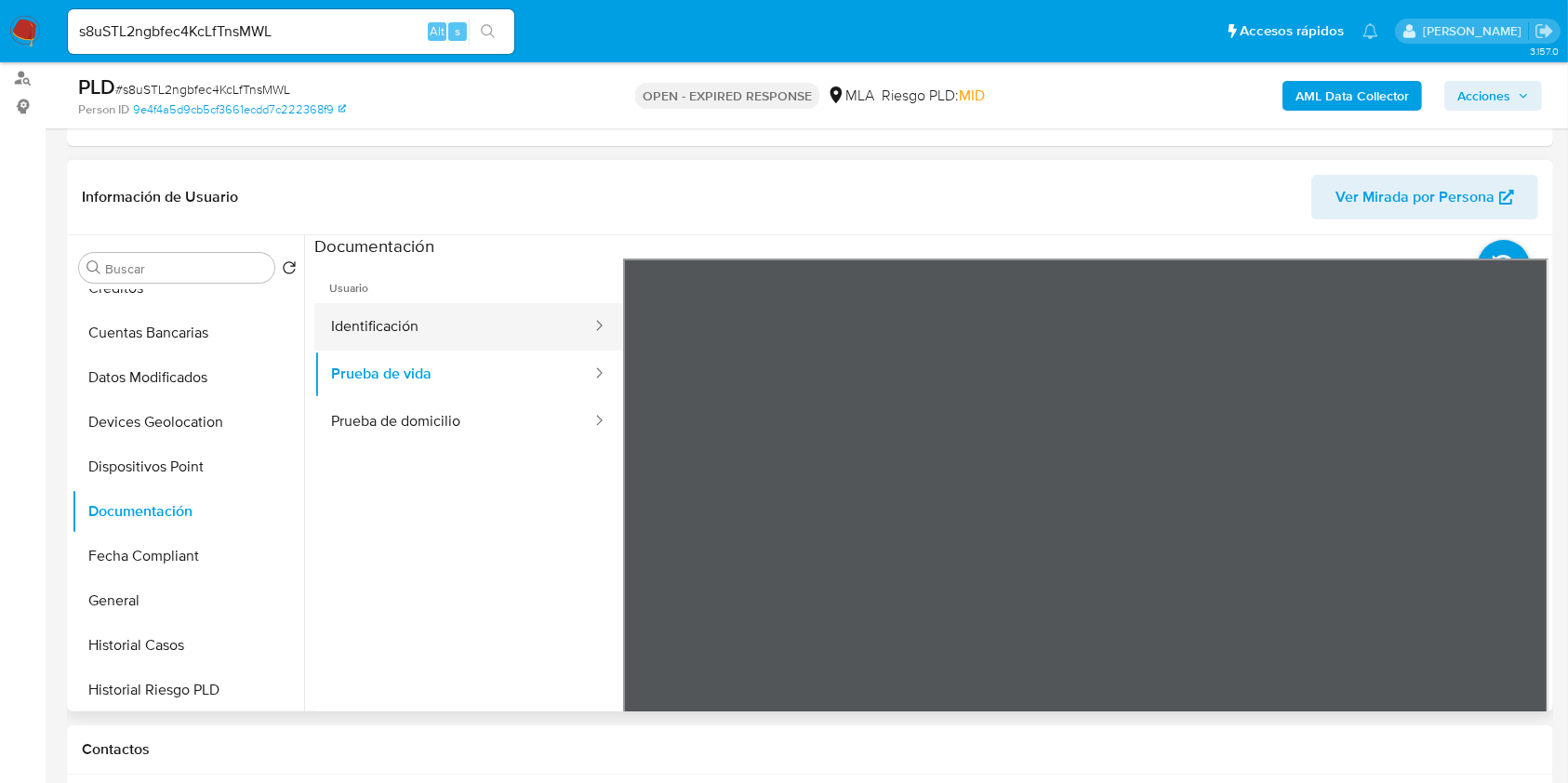
click at [438, 312] on button "Identificación" at bounding box center [453, 327] width 279 height 48
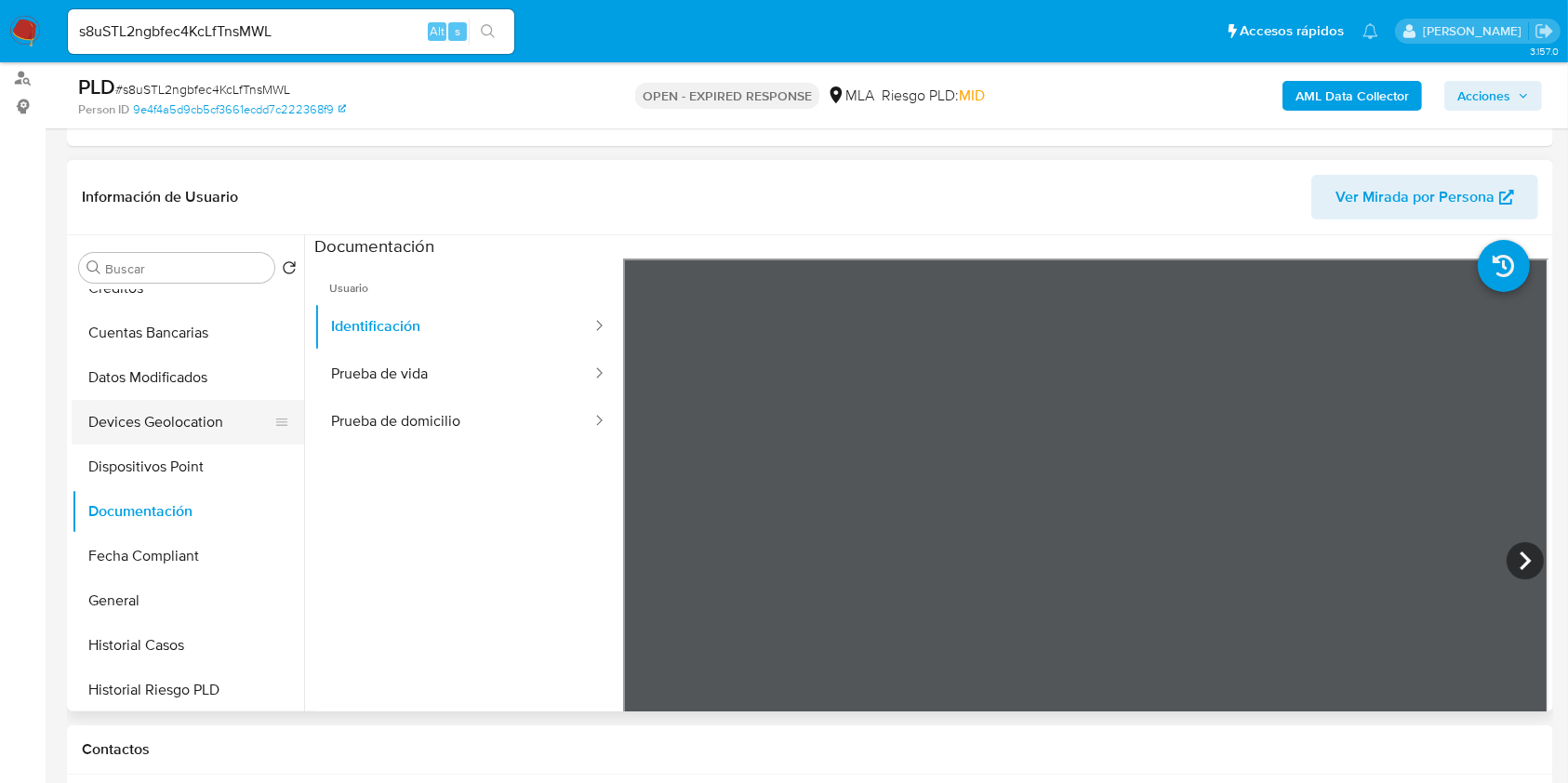
scroll to position [372, 0]
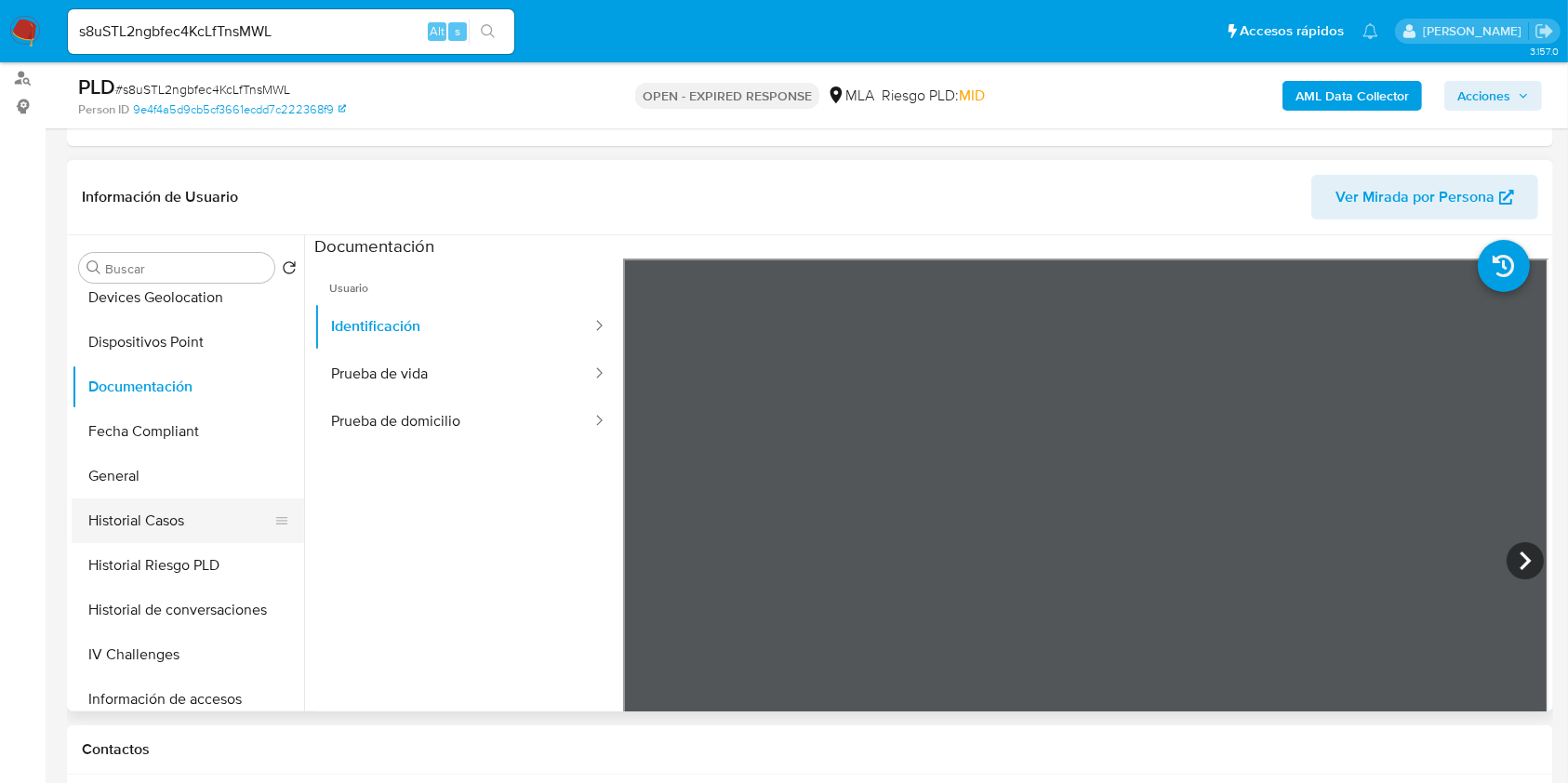
click at [138, 525] on button "Historial Casos" at bounding box center [180, 521] width 218 height 45
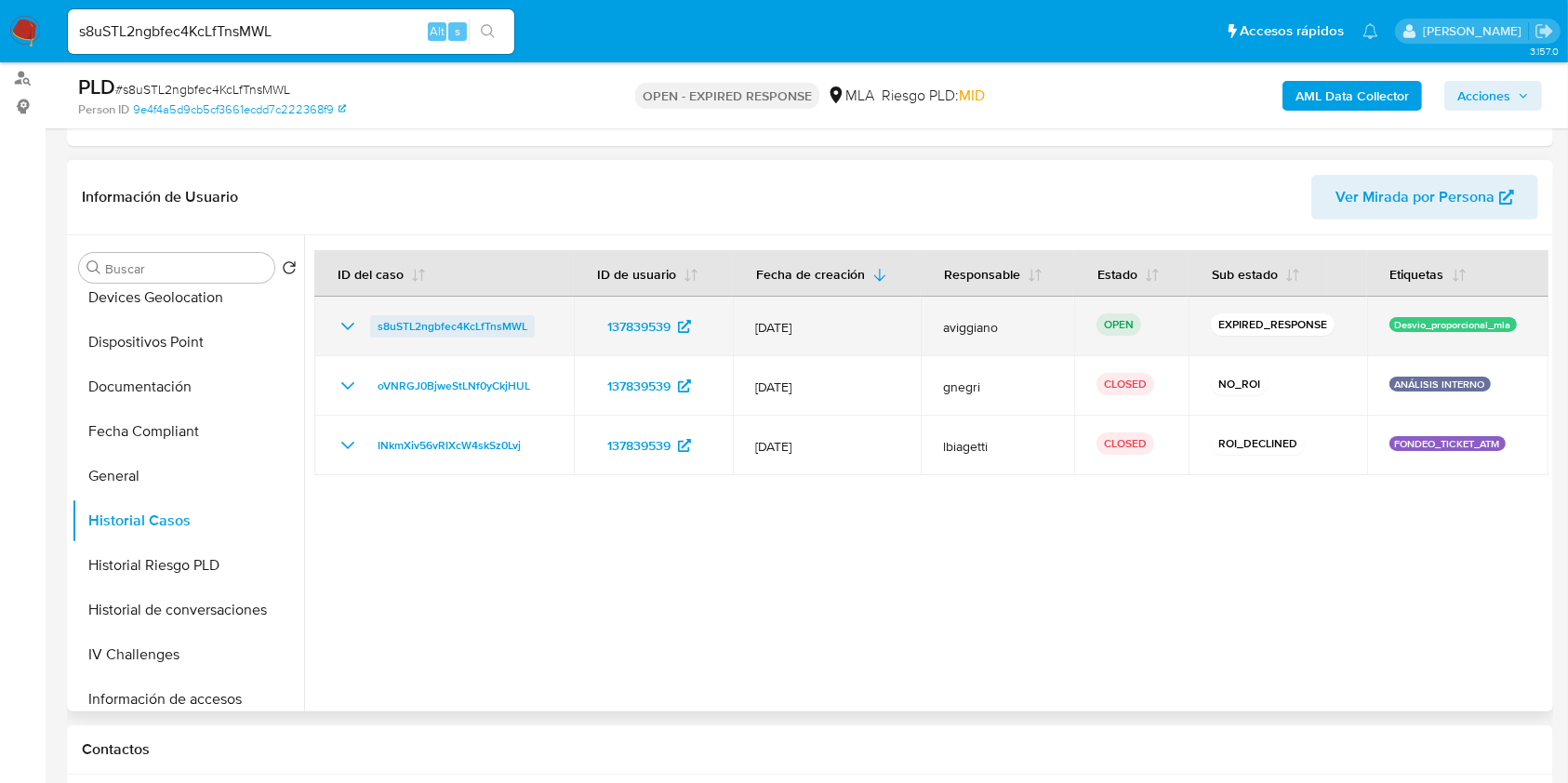
drag, startPoint x: 535, startPoint y: 313, endPoint x: 380, endPoint y: 323, distance: 155.3
click at [380, 323] on td "s8uSTL2ngbfec4KcLfTnsMWL" at bounding box center [444, 326] width 259 height 59
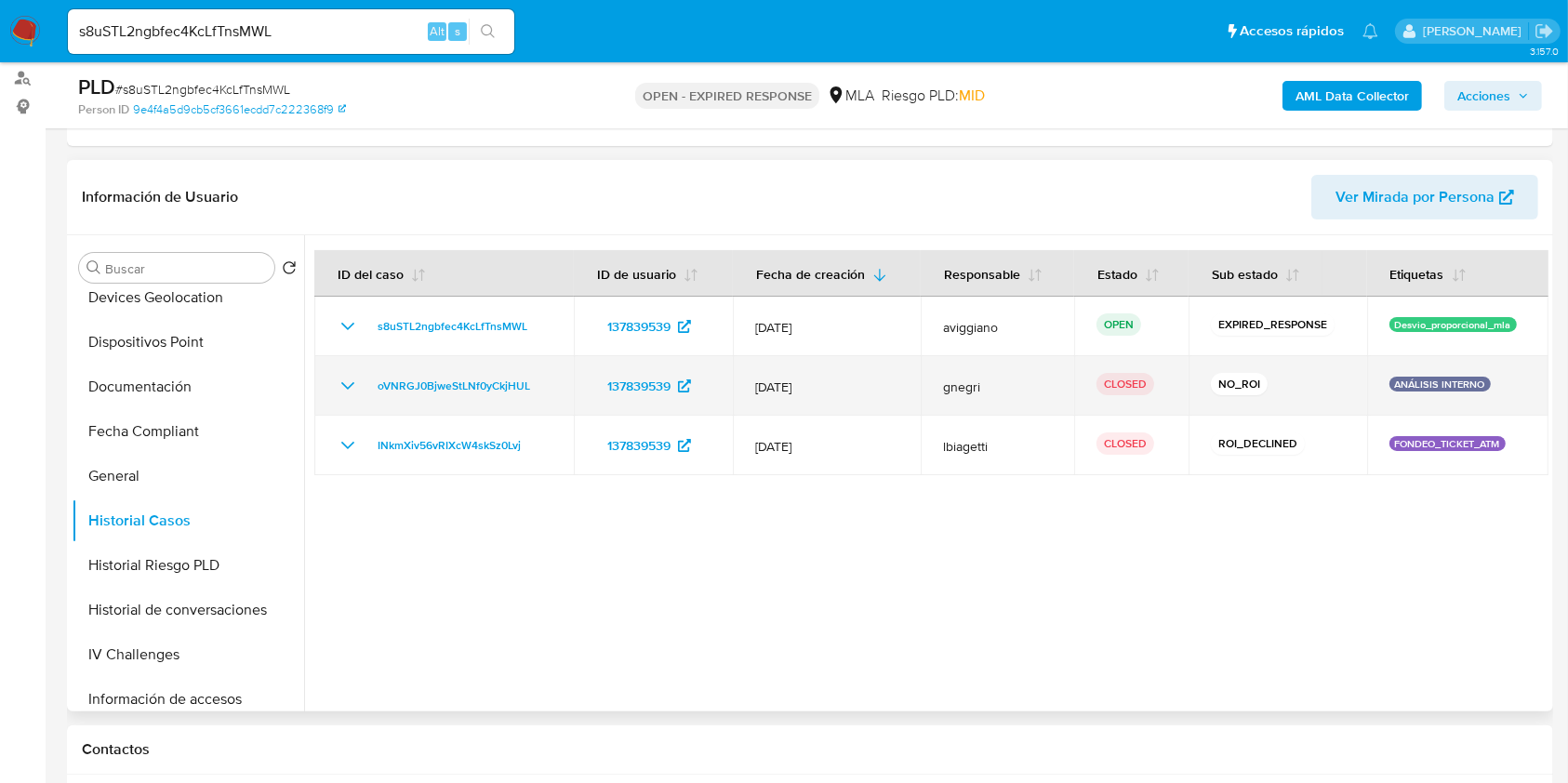
click at [518, 356] on td "oVNRGJ0BjweStLNf0yCkjHUL" at bounding box center [444, 385] width 259 height 59
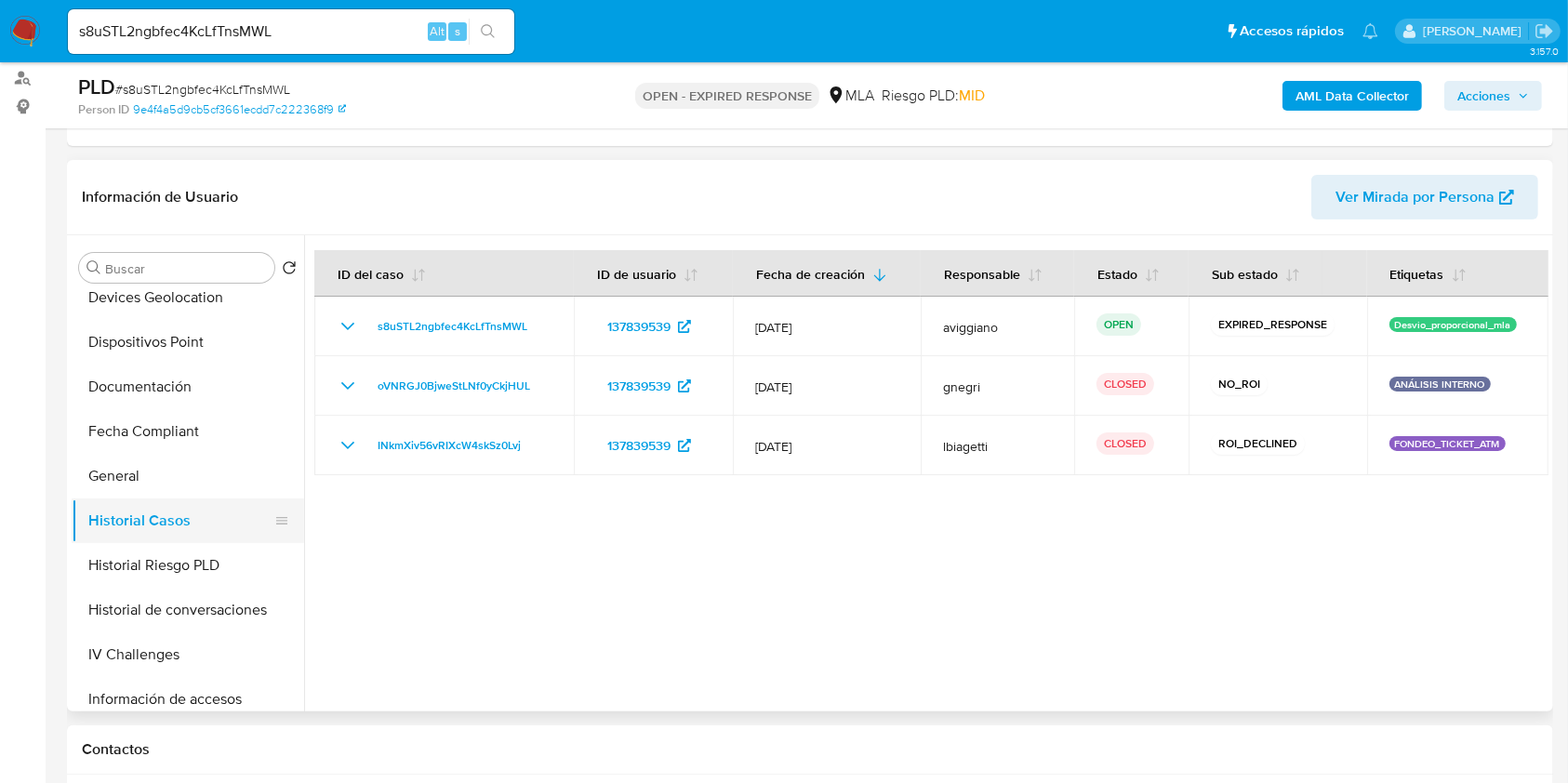
click at [178, 499] on button "Historial Casos" at bounding box center [180, 521] width 218 height 45
click at [178, 494] on button "General" at bounding box center [180, 476] width 218 height 45
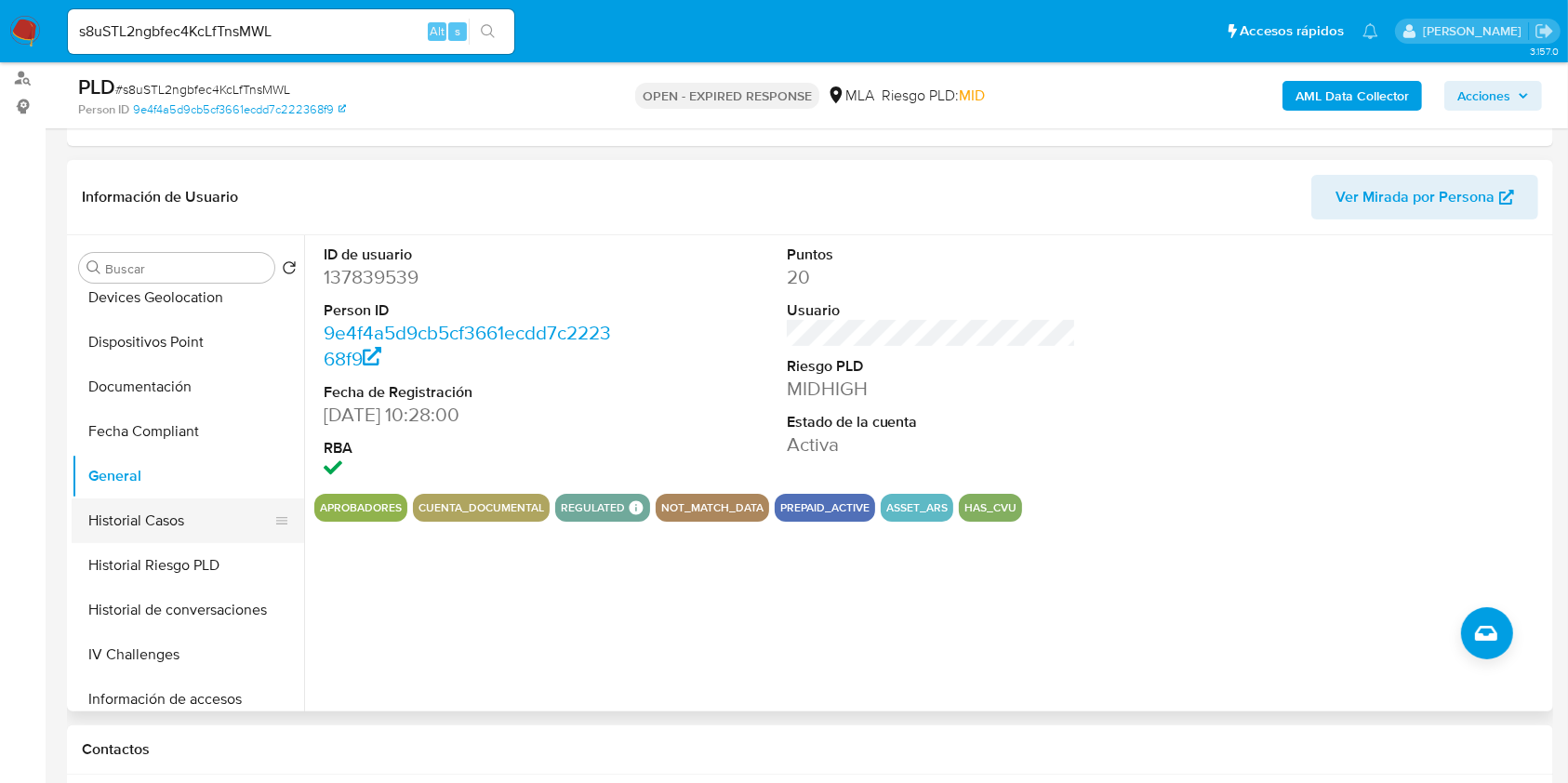
click at [184, 512] on button "Historial Casos" at bounding box center [180, 521] width 218 height 45
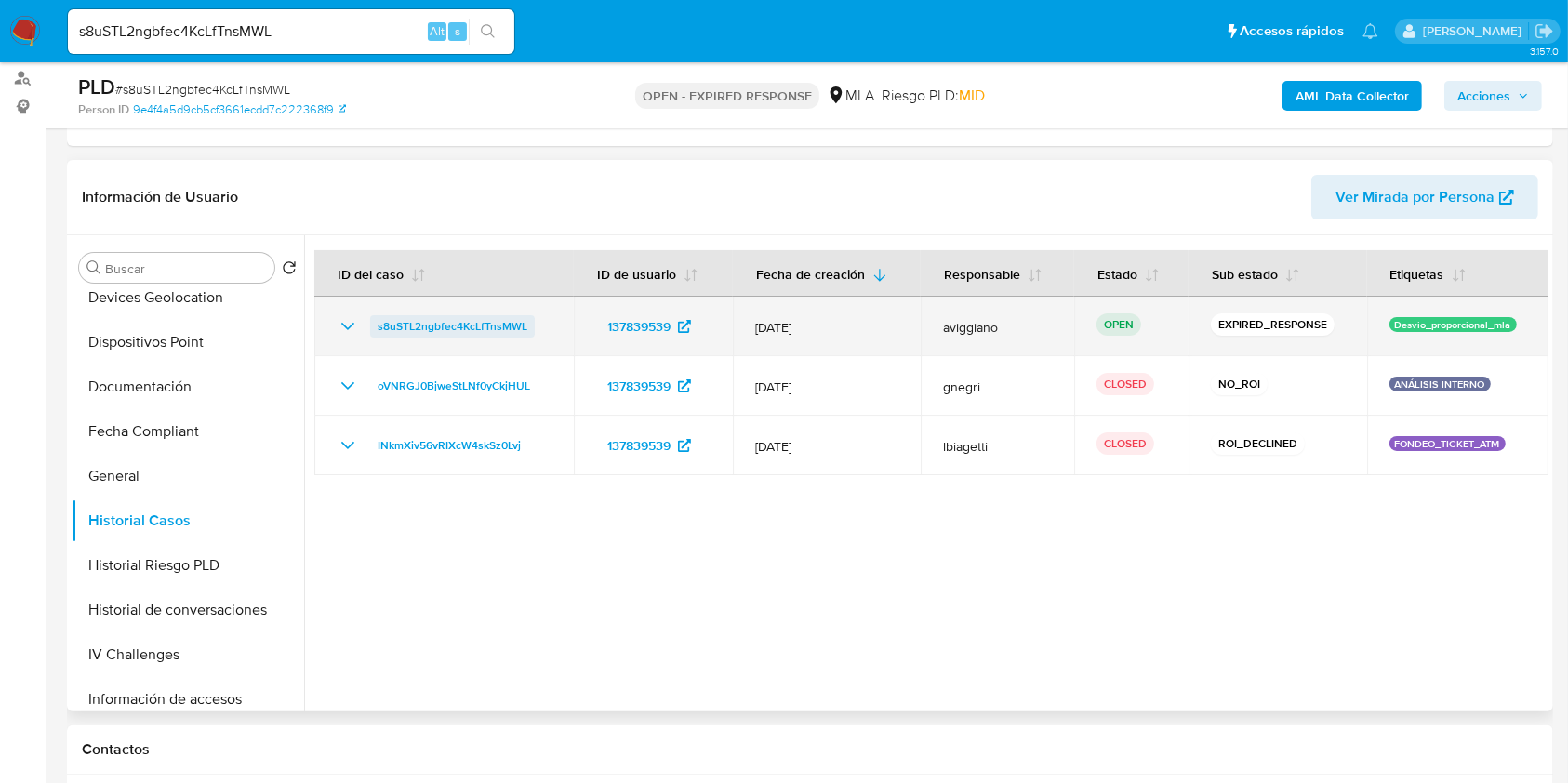
drag, startPoint x: 540, startPoint y: 314, endPoint x: 372, endPoint y: 325, distance: 168.4
click at [372, 325] on div "s8uSTL2ngbfec4KcLfTnsMWL" at bounding box center [444, 327] width 215 height 23
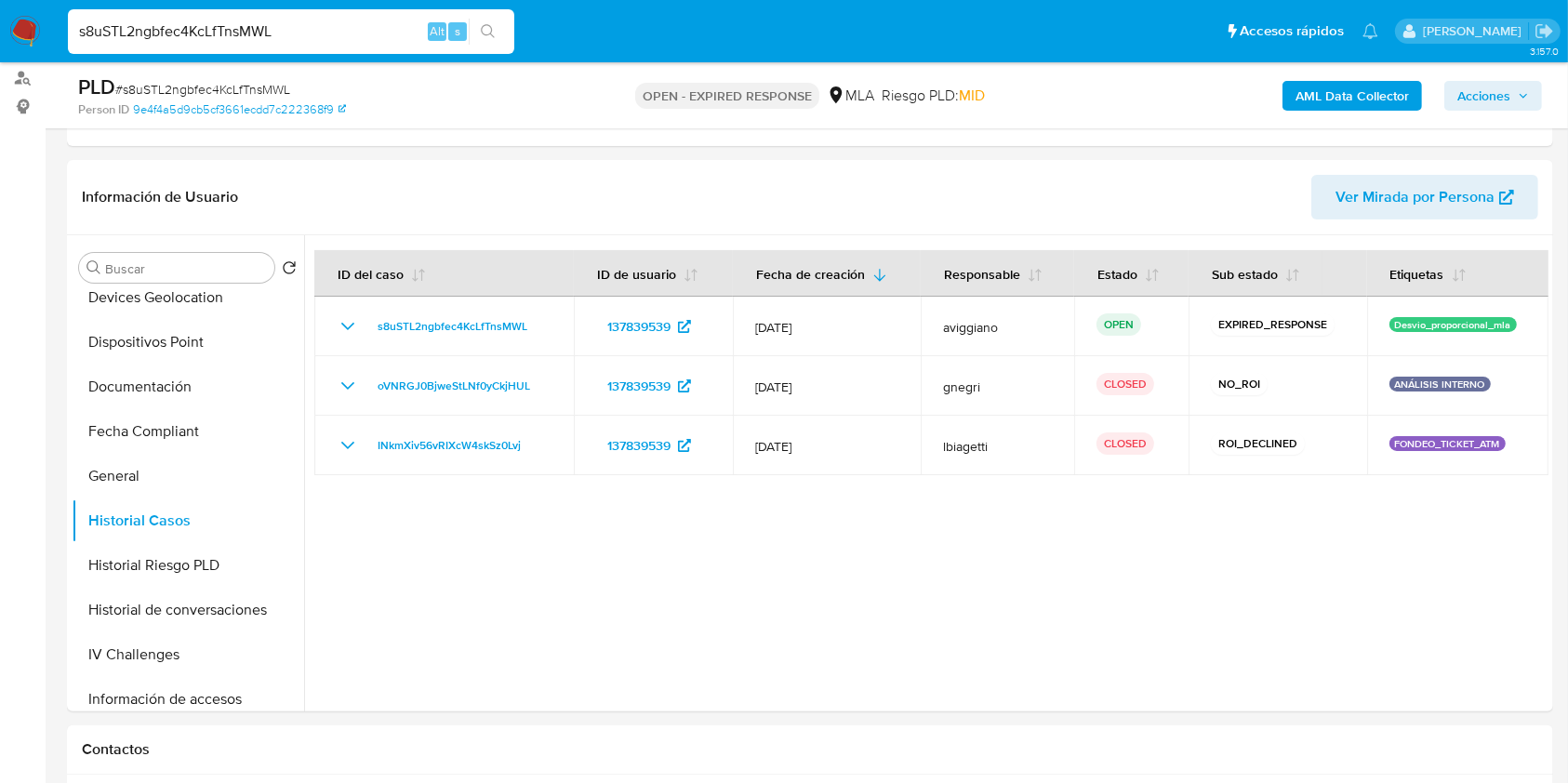
click at [201, 39] on input "s8uSTL2ngbfec4KcLfTnsMWL" at bounding box center [290, 32] width 446 height 24
paste input "p1qZovVEPl2JYYHJdtxvAqL7"
type input "p1qZovVEPl2JYYHJdtxvAqL7"
click at [494, 35] on icon "search-icon" at bounding box center [488, 32] width 15 height 15
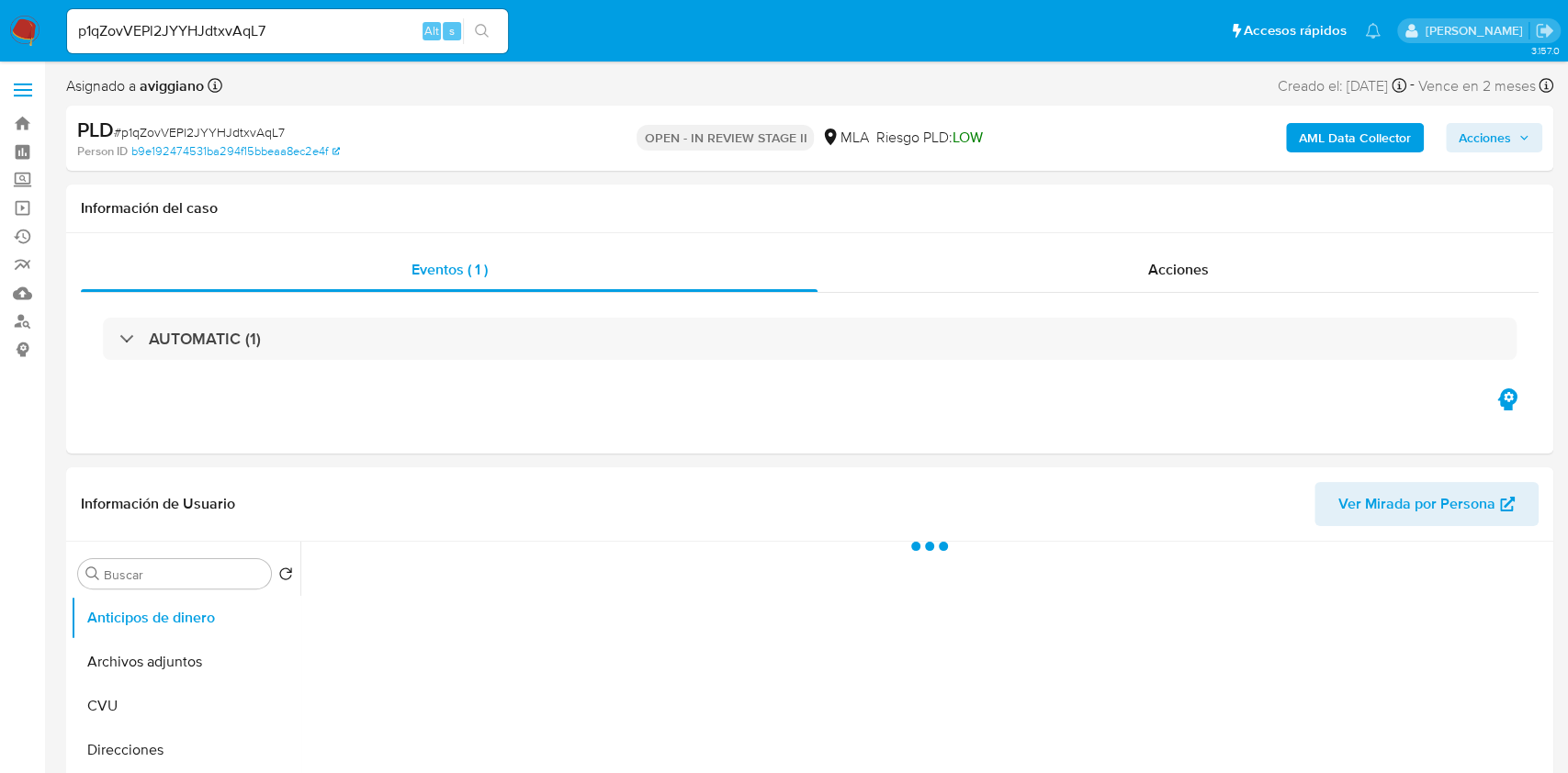
select select "10"
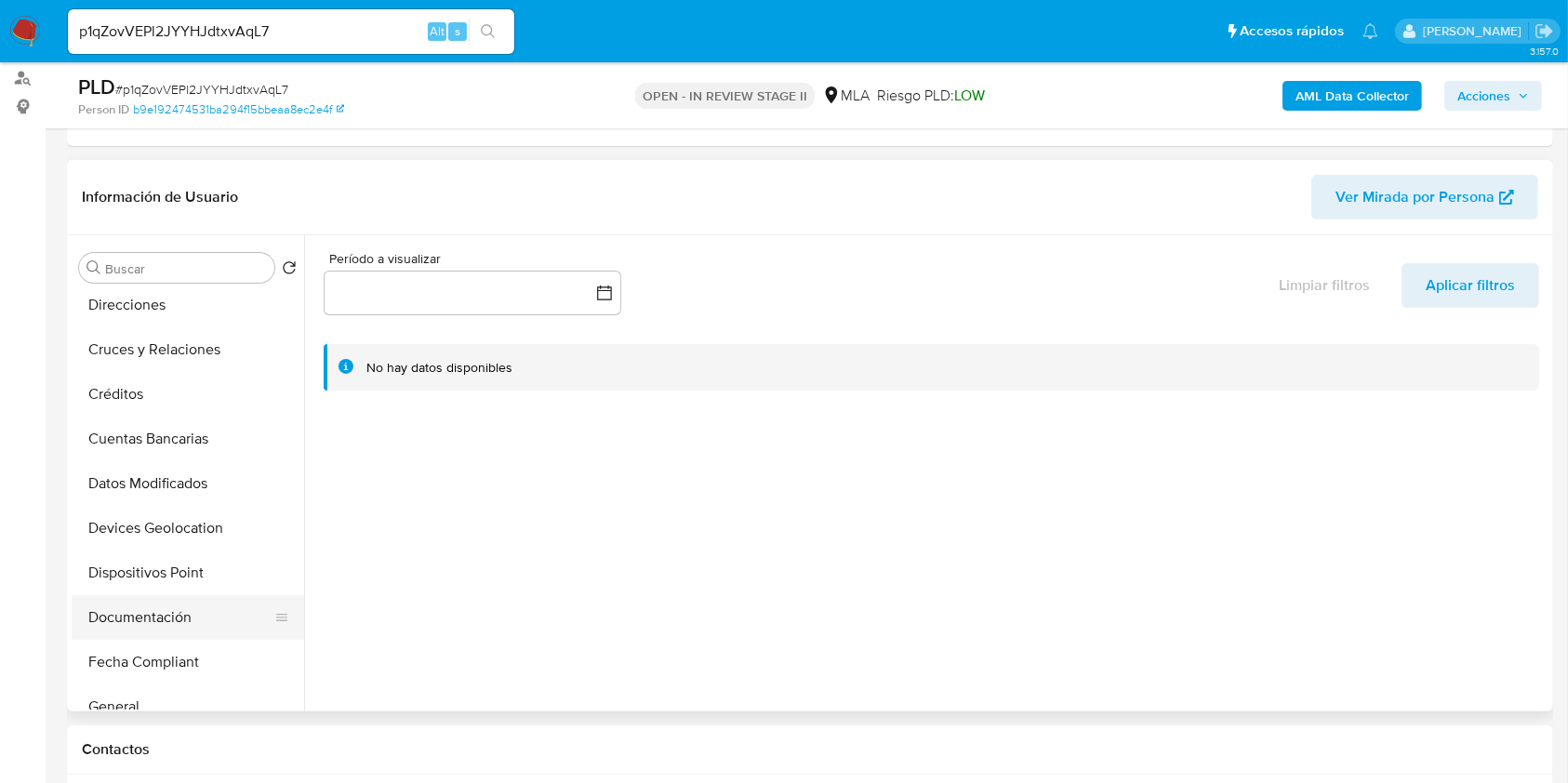
scroll to position [247, 0]
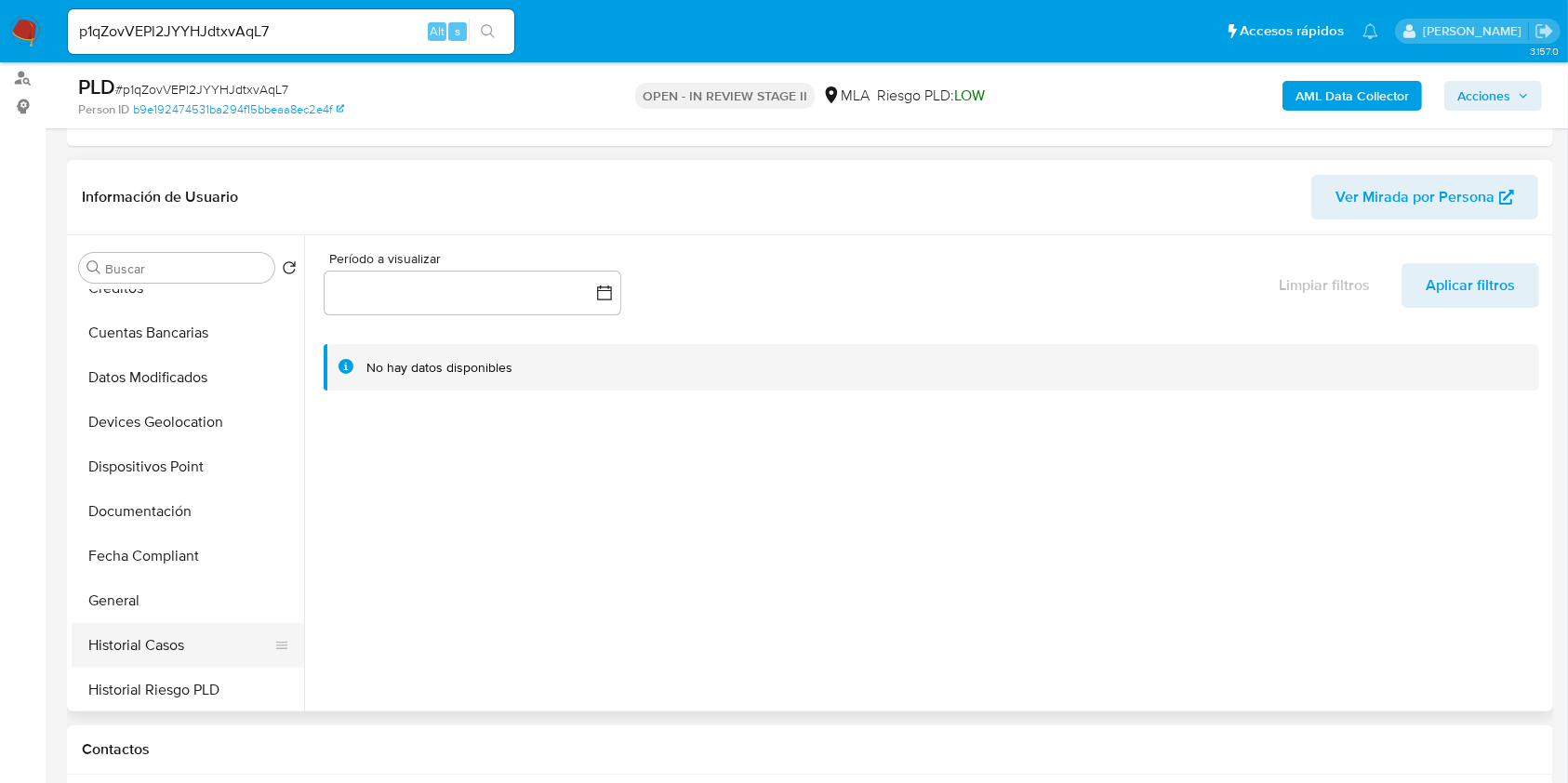
click at [158, 649] on button "Historial Casos" at bounding box center [180, 646] width 218 height 45
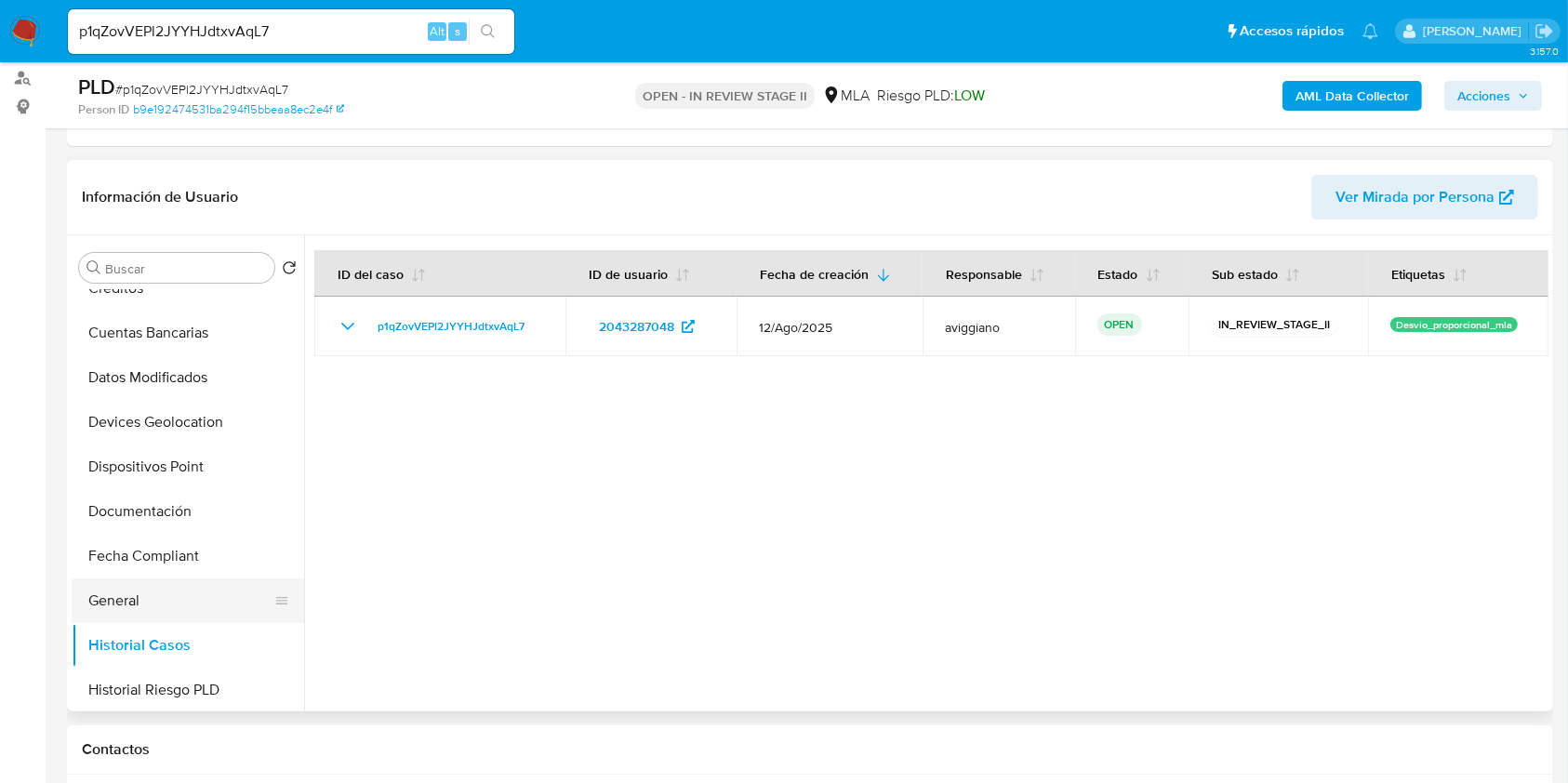
click at [116, 595] on button "General" at bounding box center [180, 601] width 218 height 45
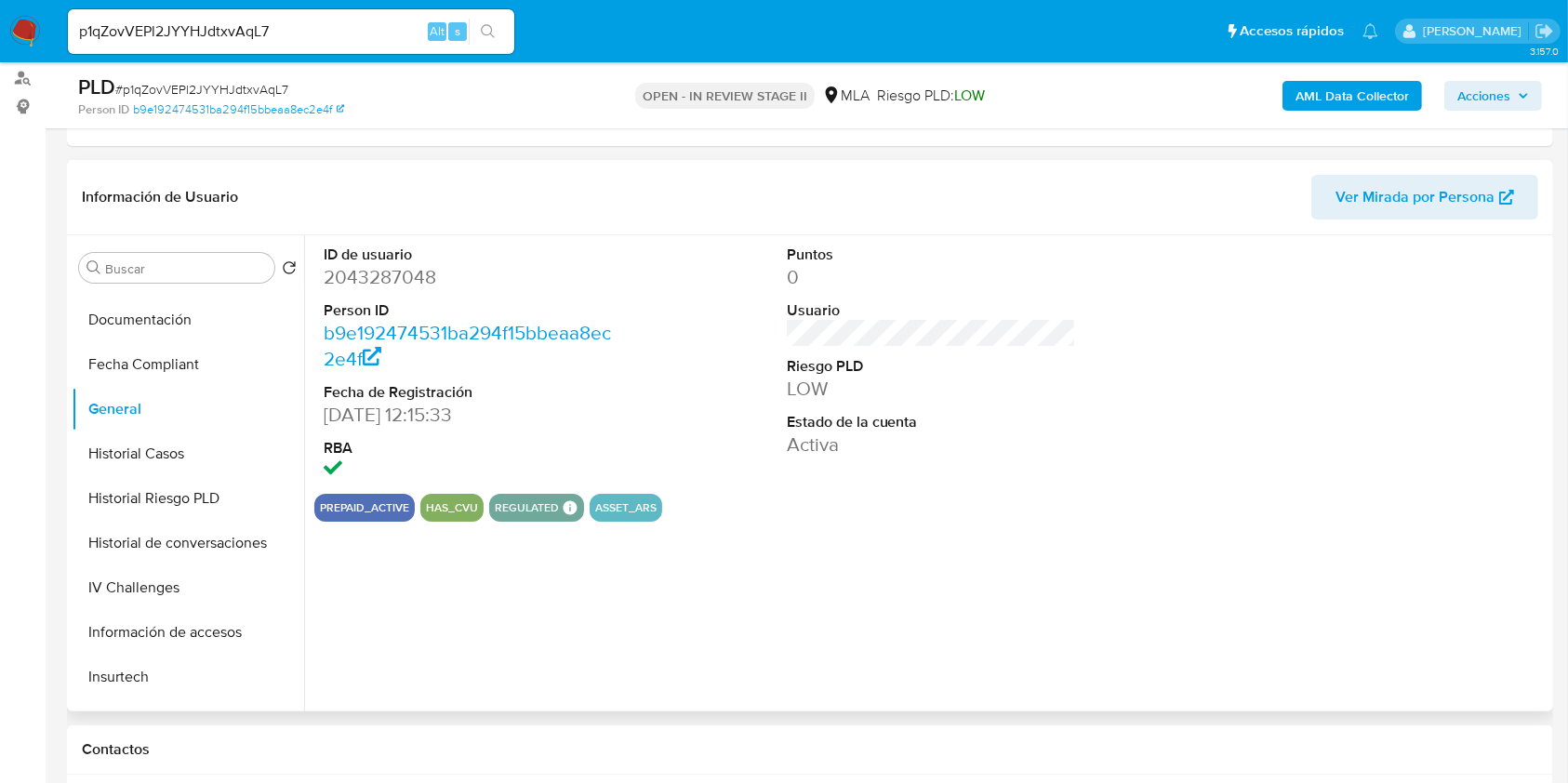
scroll to position [620, 0]
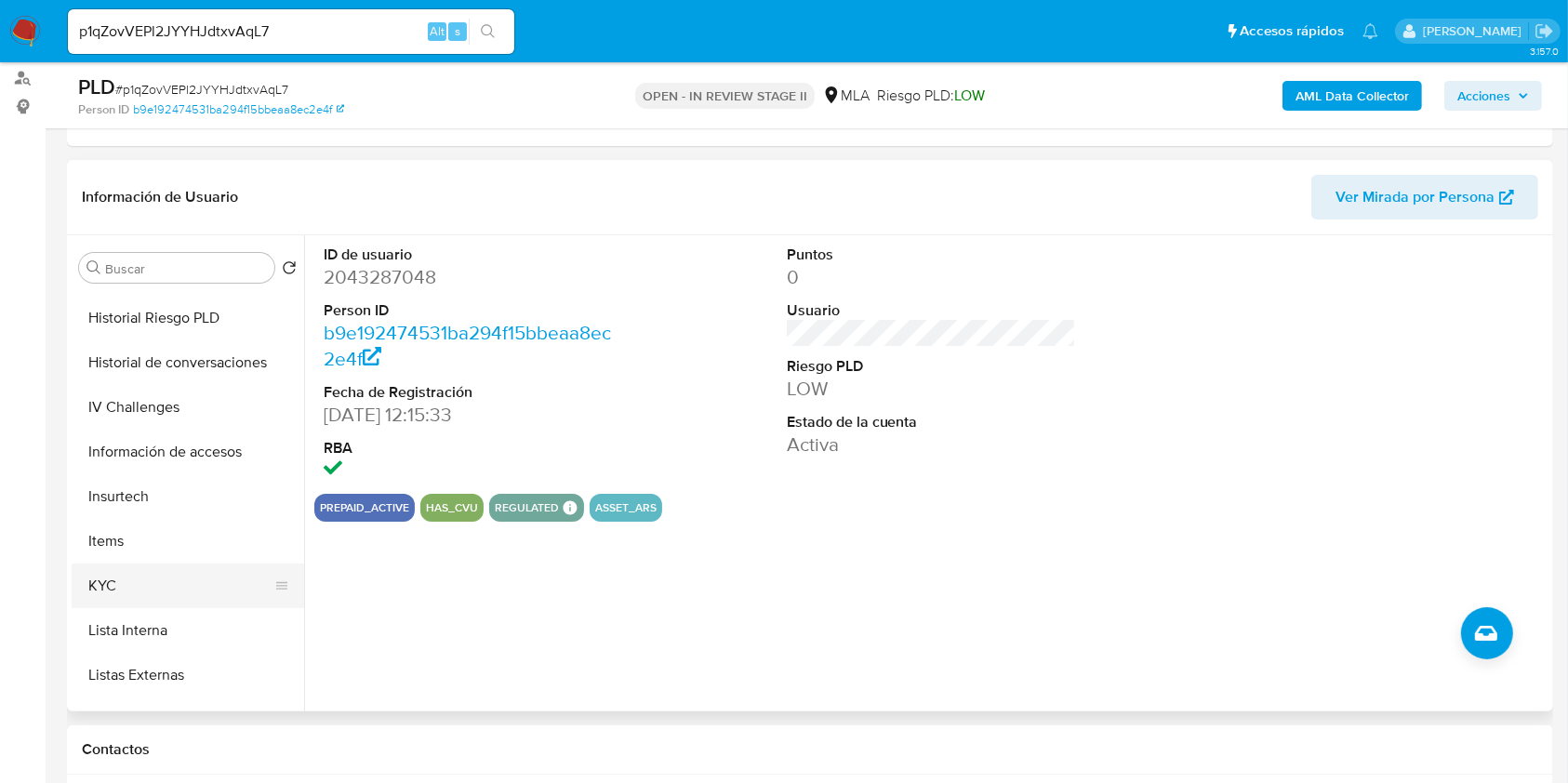
click at [163, 583] on button "KYC" at bounding box center [180, 586] width 218 height 45
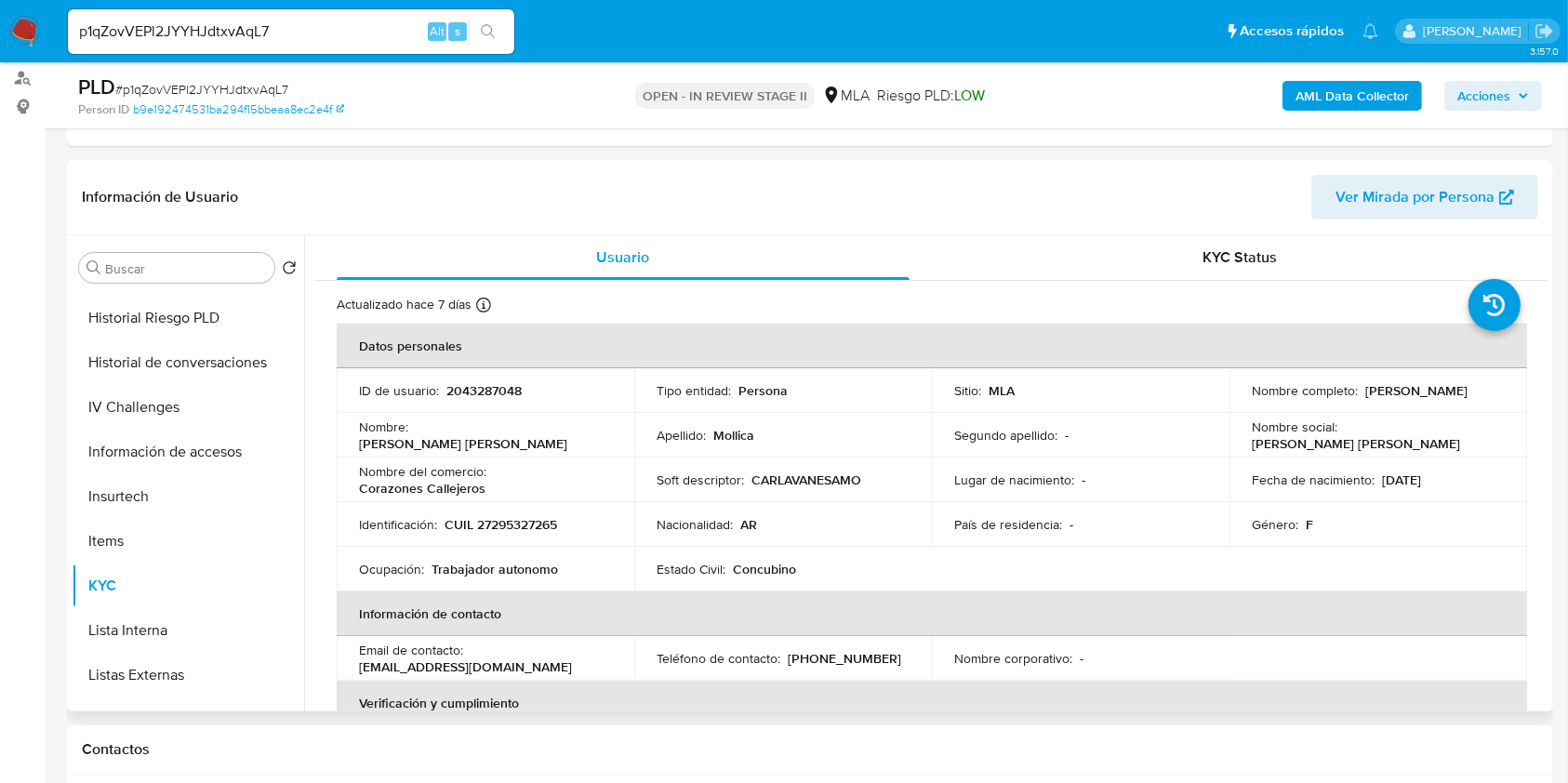
drag, startPoint x: 1361, startPoint y: 393, endPoint x: 1481, endPoint y: 392, distance: 120.0
click at [1481, 392] on div "Nombre completo : Carla Vanesa Mollica" at bounding box center [1377, 391] width 253 height 17
click at [469, 395] on p "2043287048" at bounding box center [484, 391] width 75 height 17
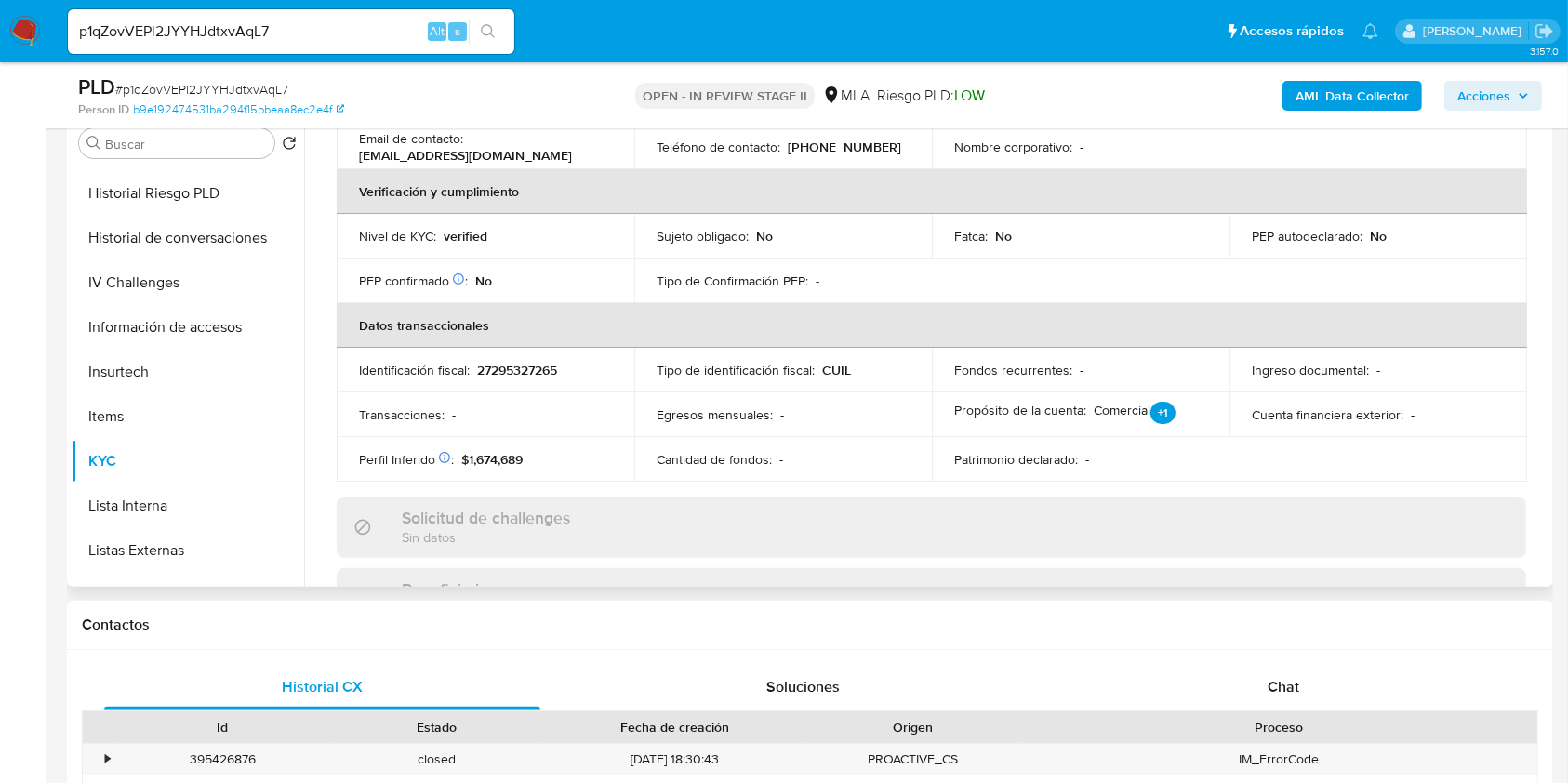
scroll to position [359, 0]
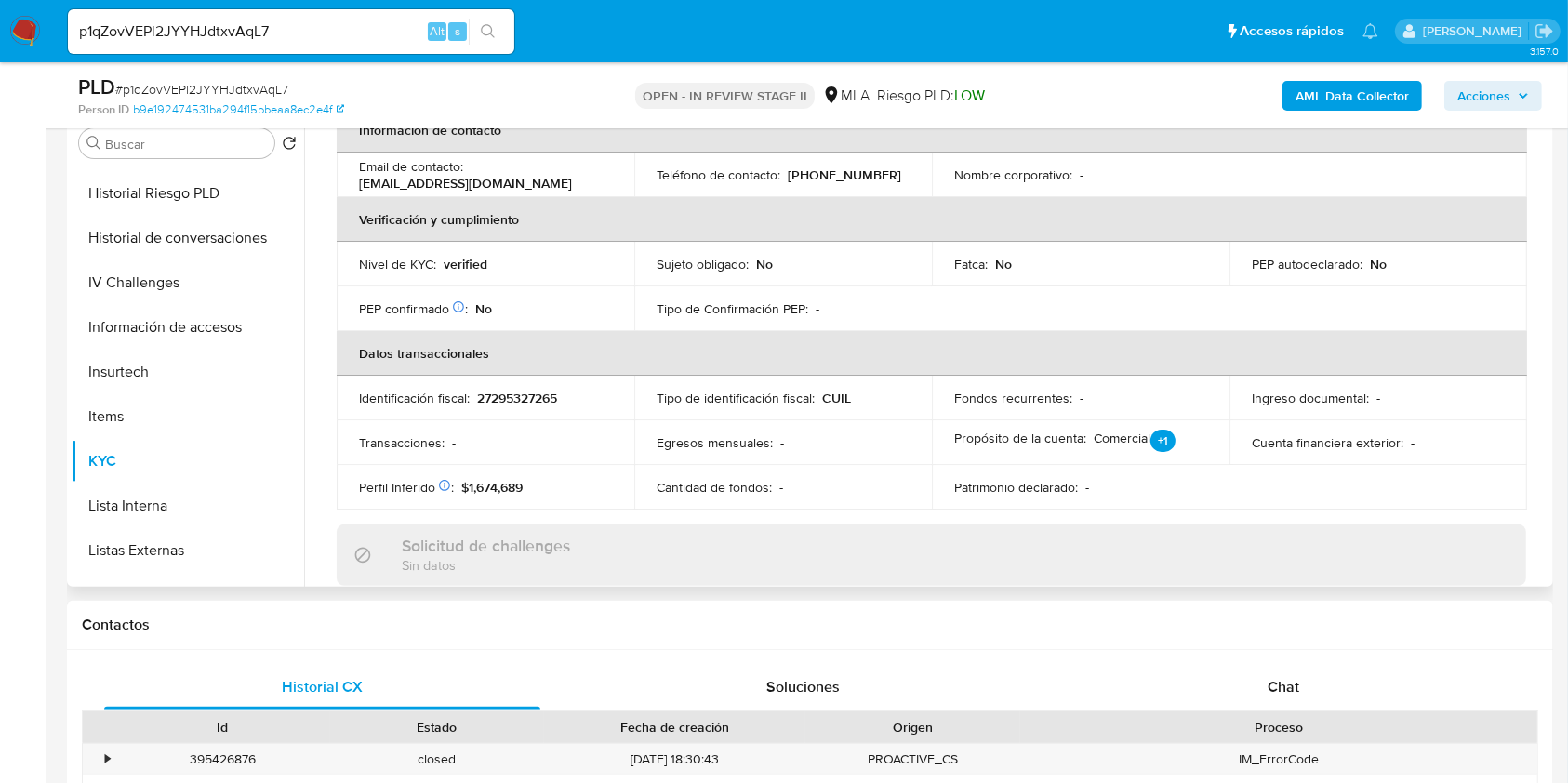
click at [535, 398] on p "27295327265" at bounding box center [516, 398] width 80 height 17
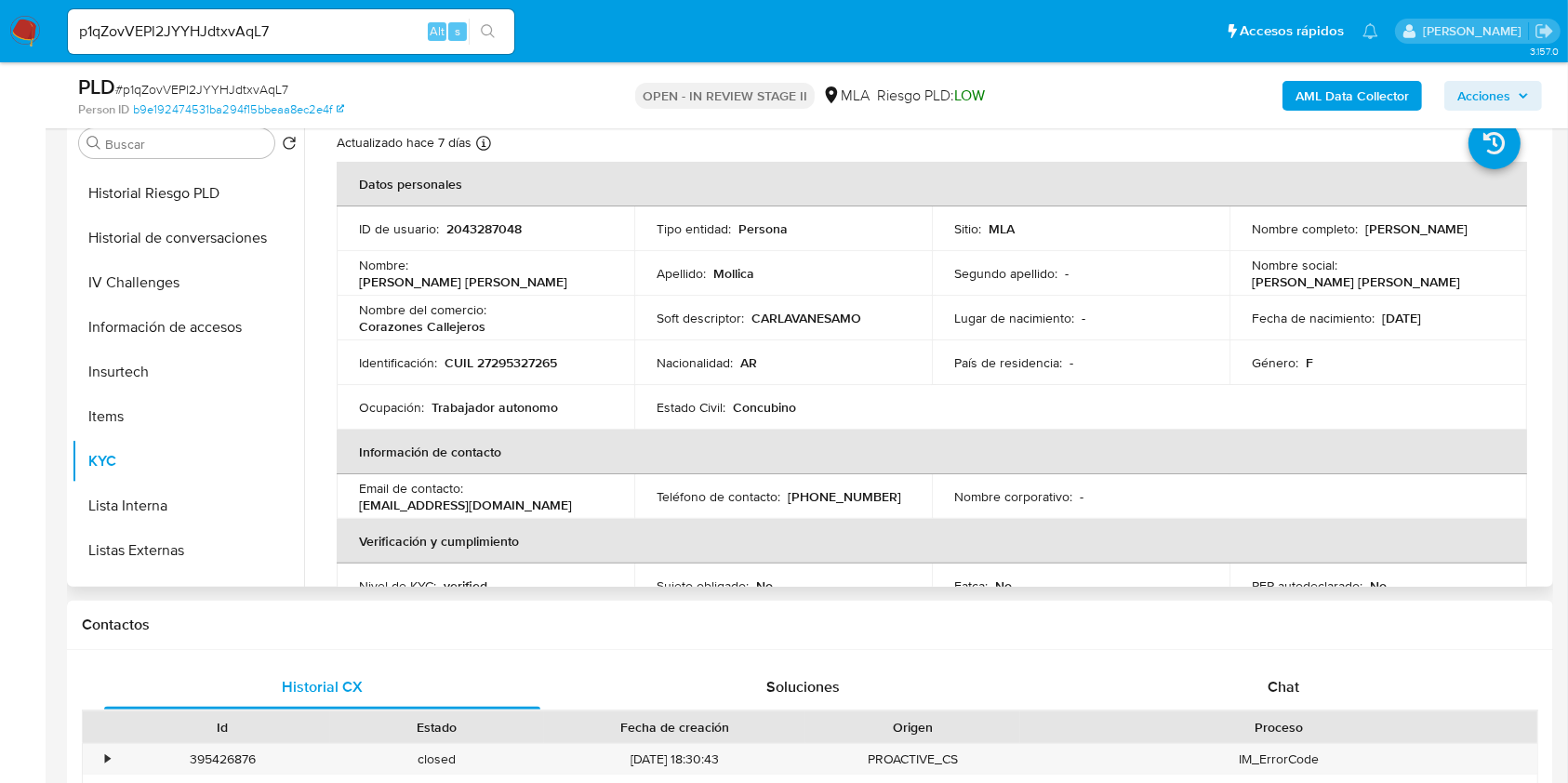
scroll to position [0, 0]
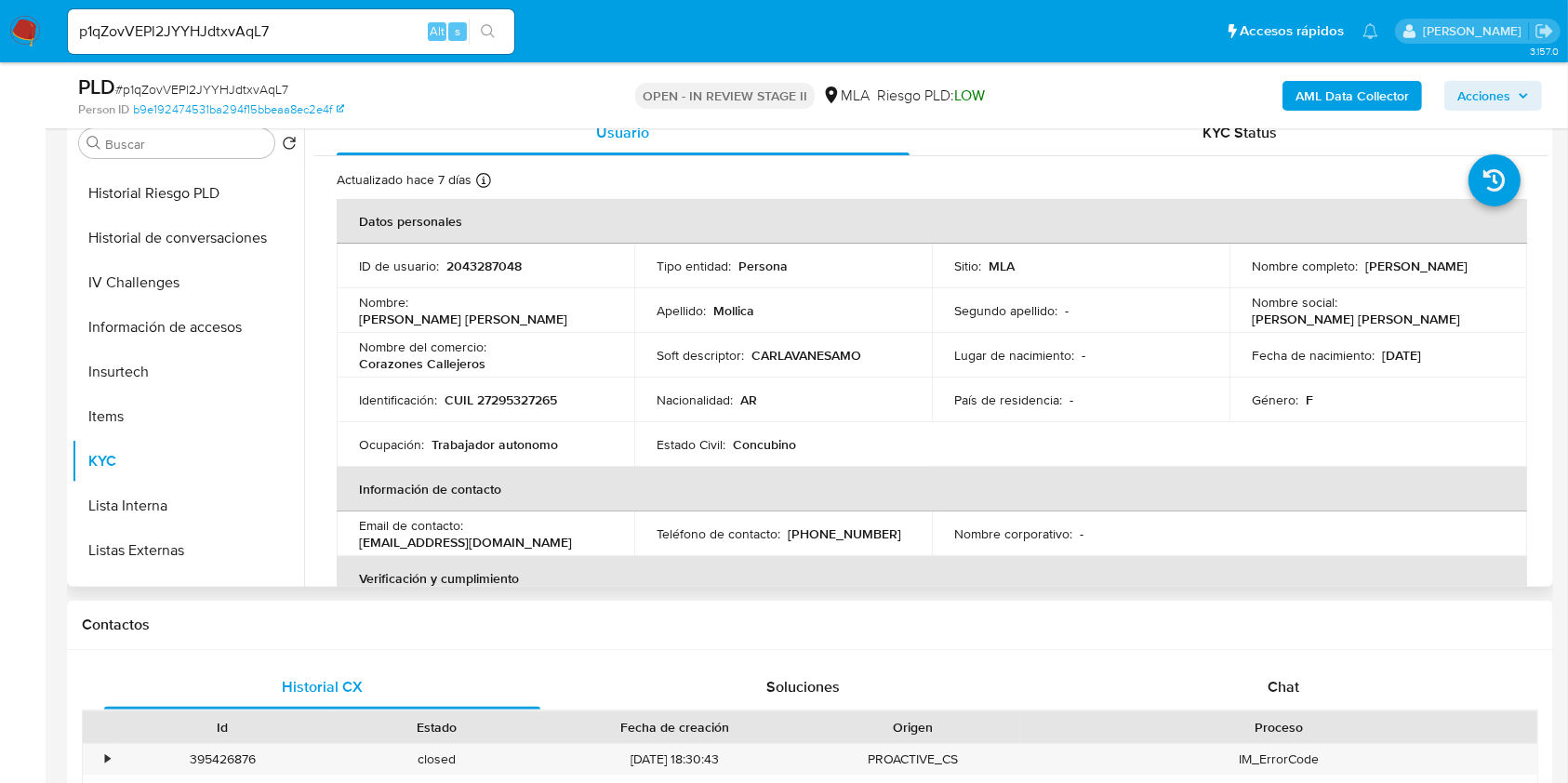
click at [472, 276] on td "ID de usuario : 2043287048" at bounding box center [485, 266] width 298 height 45
click at [481, 263] on p "2043287048" at bounding box center [484, 266] width 75 height 17
click at [481, 264] on p "2043287048" at bounding box center [484, 266] width 75 height 17
drag, startPoint x: 481, startPoint y: 264, endPoint x: 431, endPoint y: 252, distance: 51.4
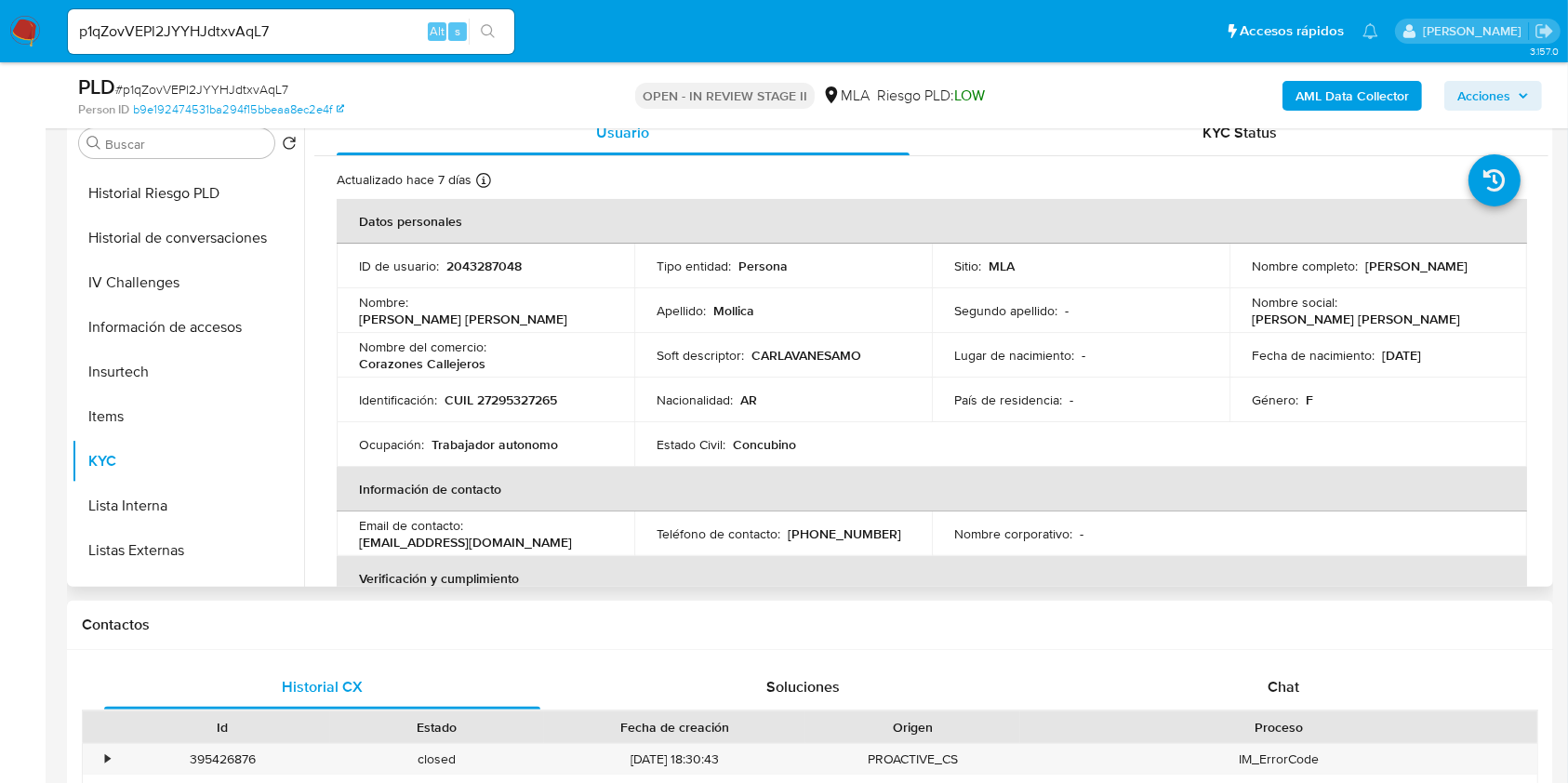
click at [431, 252] on td "ID de usuario : 2043287048" at bounding box center [485, 266] width 298 height 45
click at [473, 266] on p "2043287048" at bounding box center [484, 266] width 75 height 17
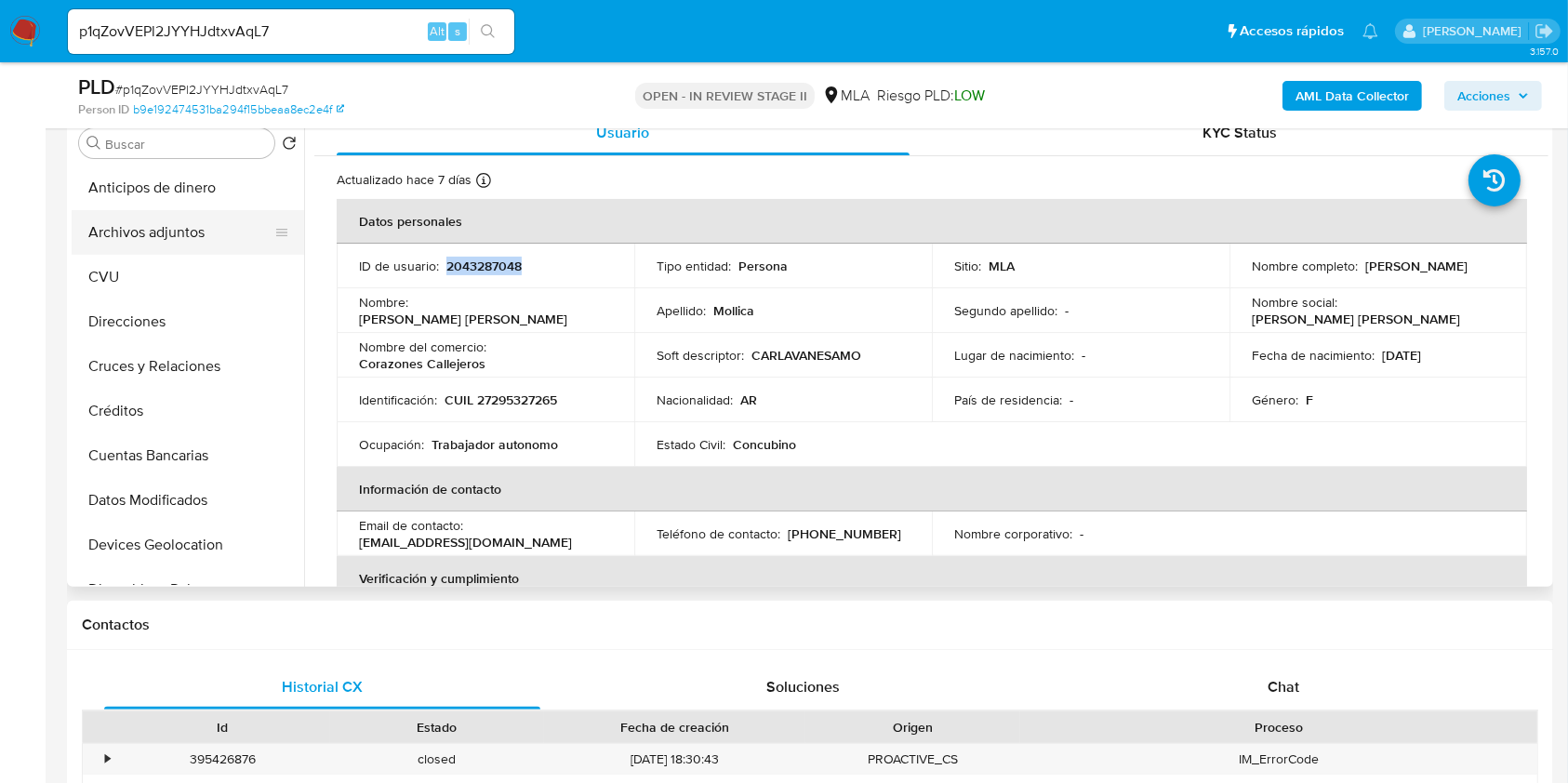
click at [212, 248] on button "Archivos adjuntos" at bounding box center [180, 233] width 218 height 45
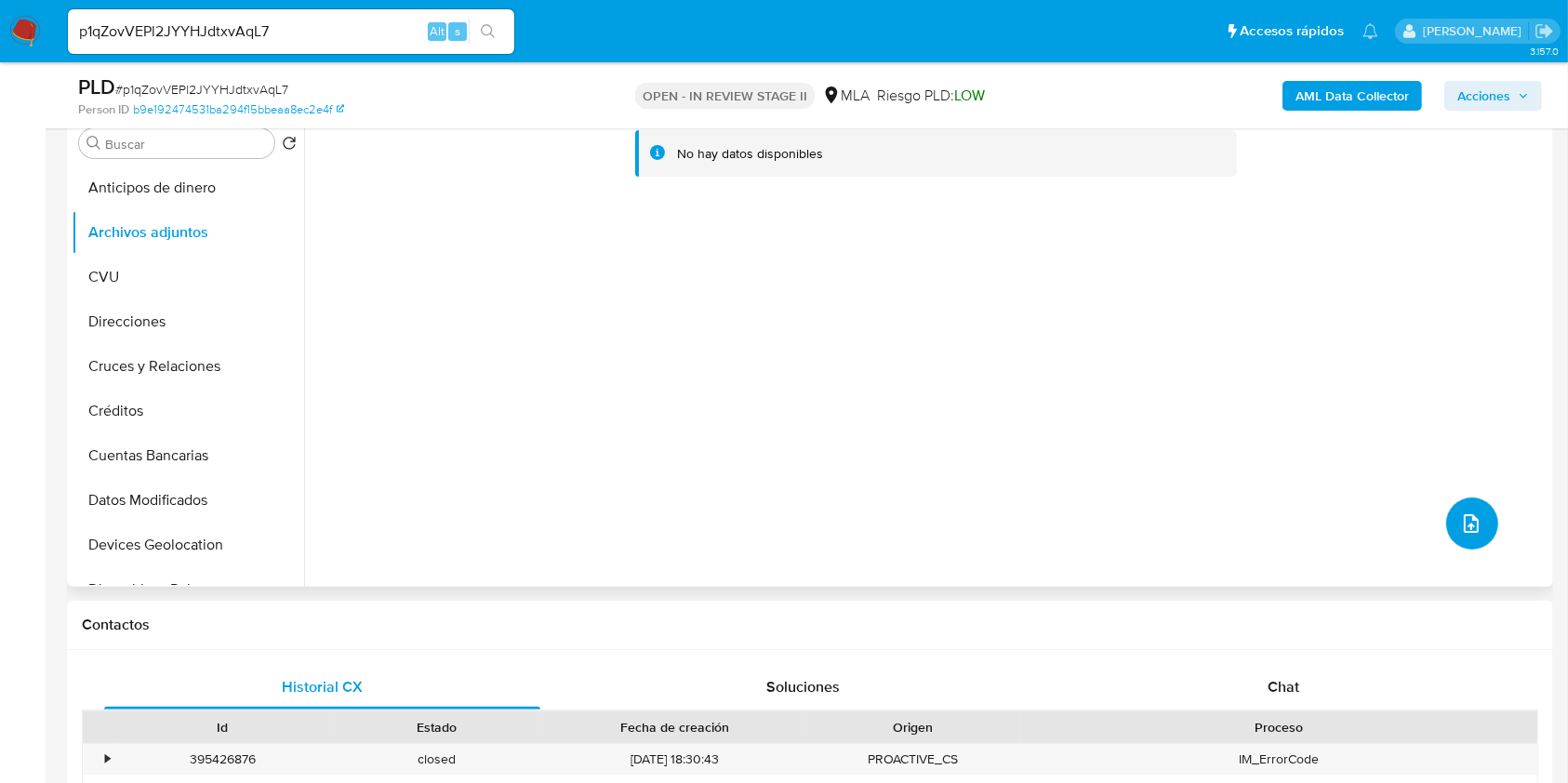
click at [1460, 530] on icon "upload-file" at bounding box center [1471, 524] width 23 height 23
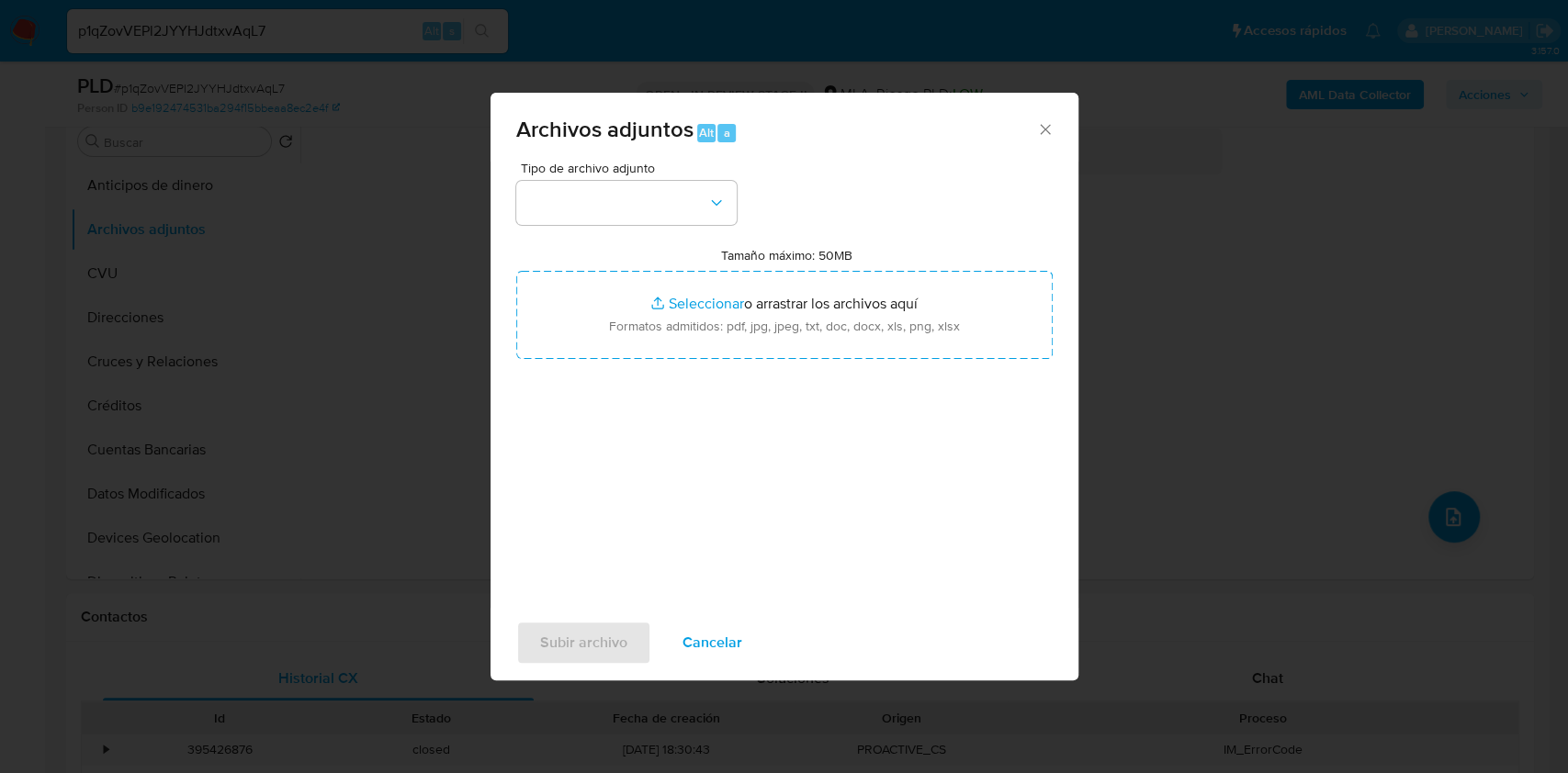
click at [1049, 122] on icon "Cerrar" at bounding box center [1045, 130] width 19 height 19
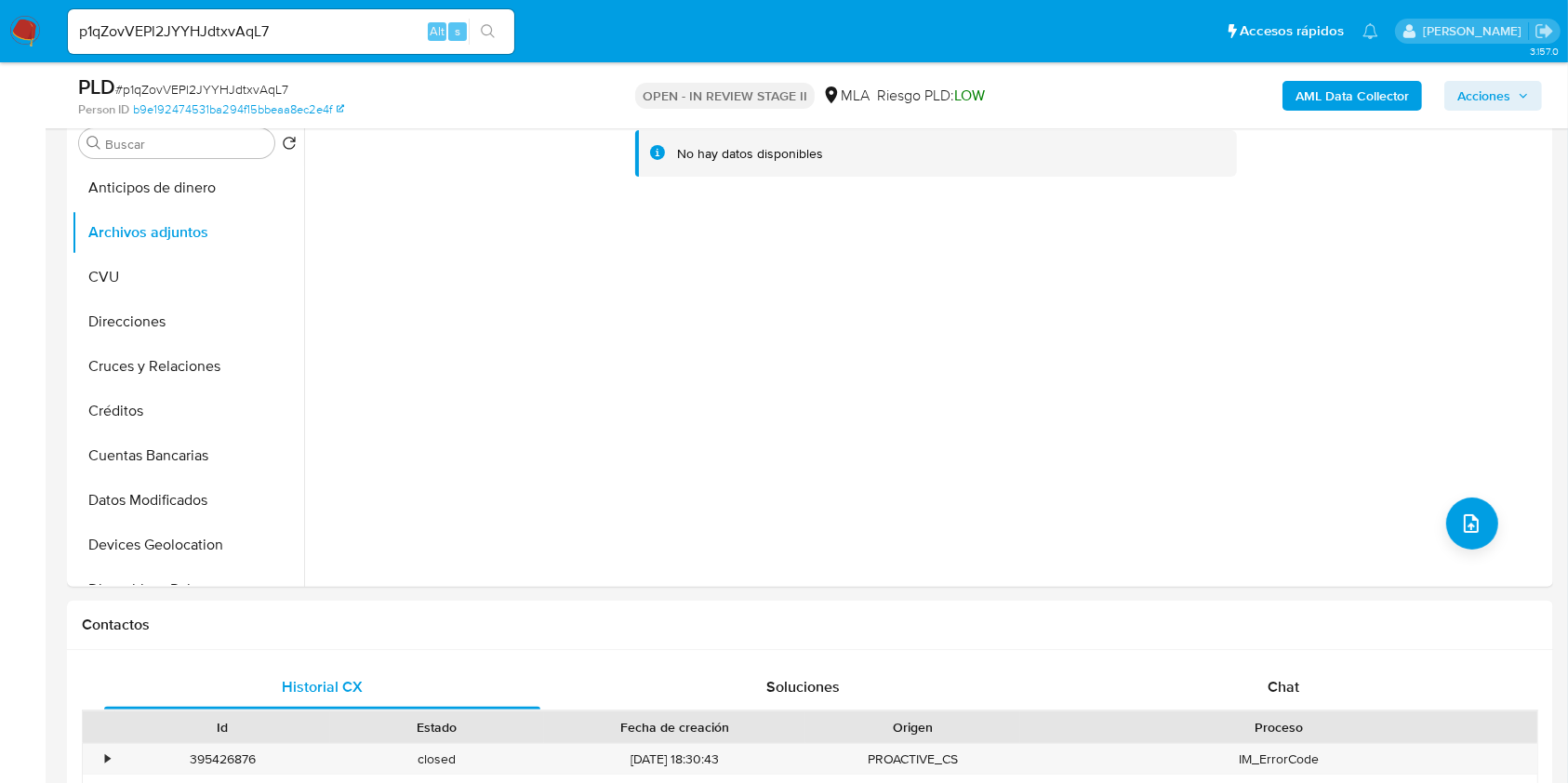
click at [1272, 100] on div "AML Data Collector Acciones" at bounding box center [1300, 95] width 483 height 44
click at [1297, 105] on b "AML Data Collector" at bounding box center [1352, 96] width 114 height 30
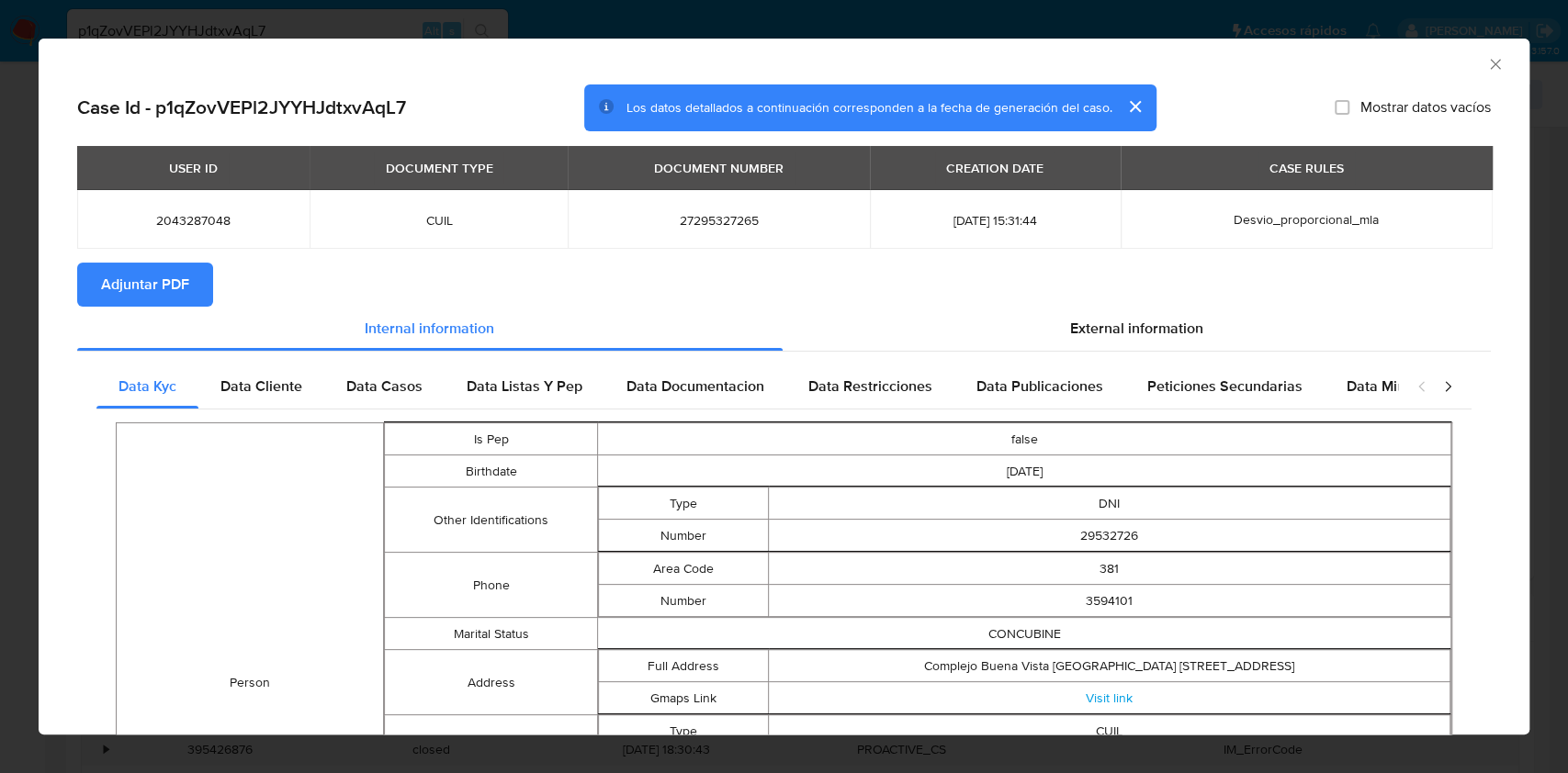
click at [116, 275] on span "Adjuntar PDF" at bounding box center [145, 285] width 88 height 41
click at [1485, 57] on icon "Cerrar ventana" at bounding box center [1495, 64] width 19 height 19
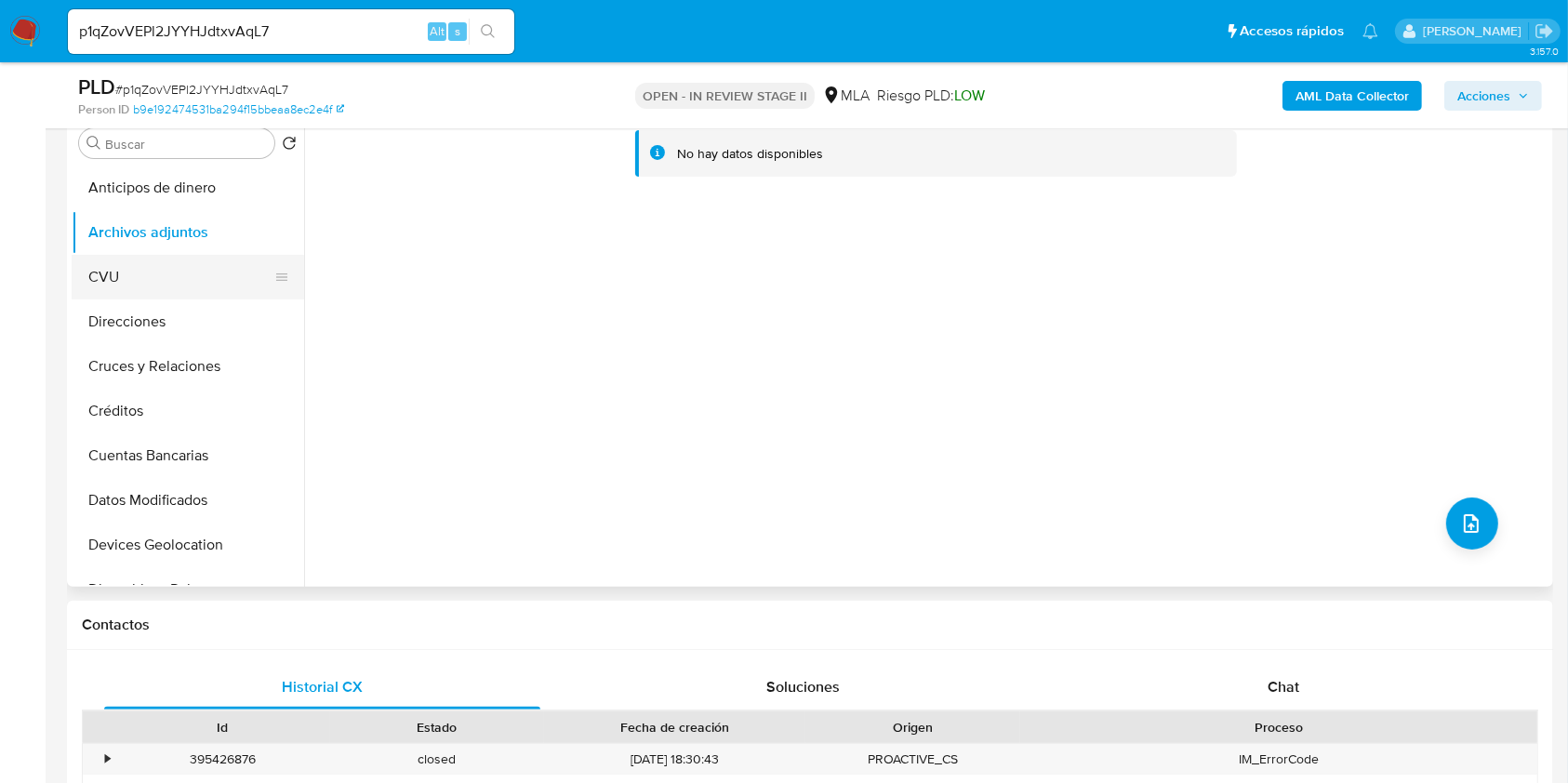
click at [150, 285] on button "CVU" at bounding box center [180, 277] width 218 height 45
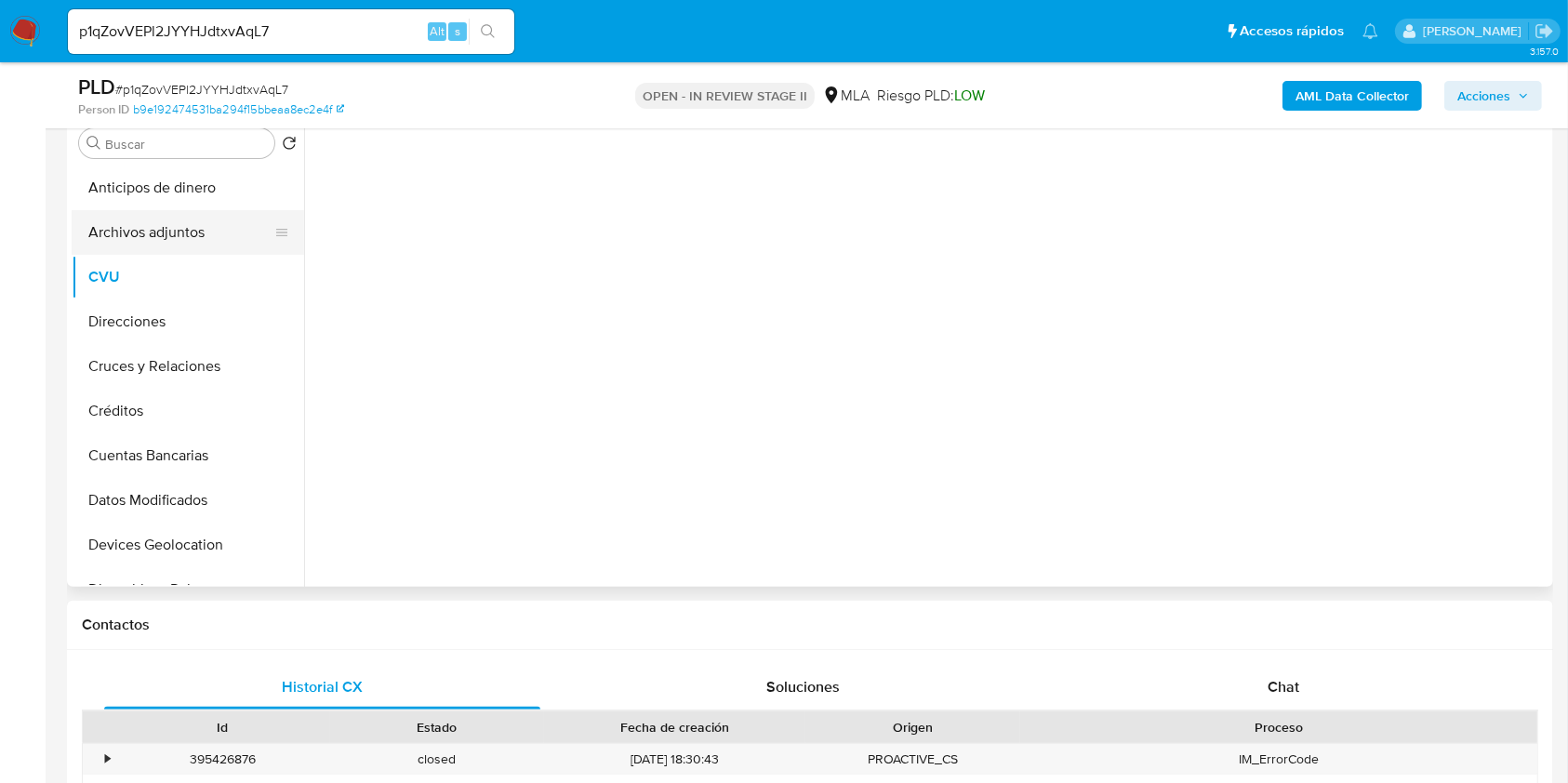
click at [167, 236] on button "Archivos adjuntos" at bounding box center [180, 233] width 218 height 45
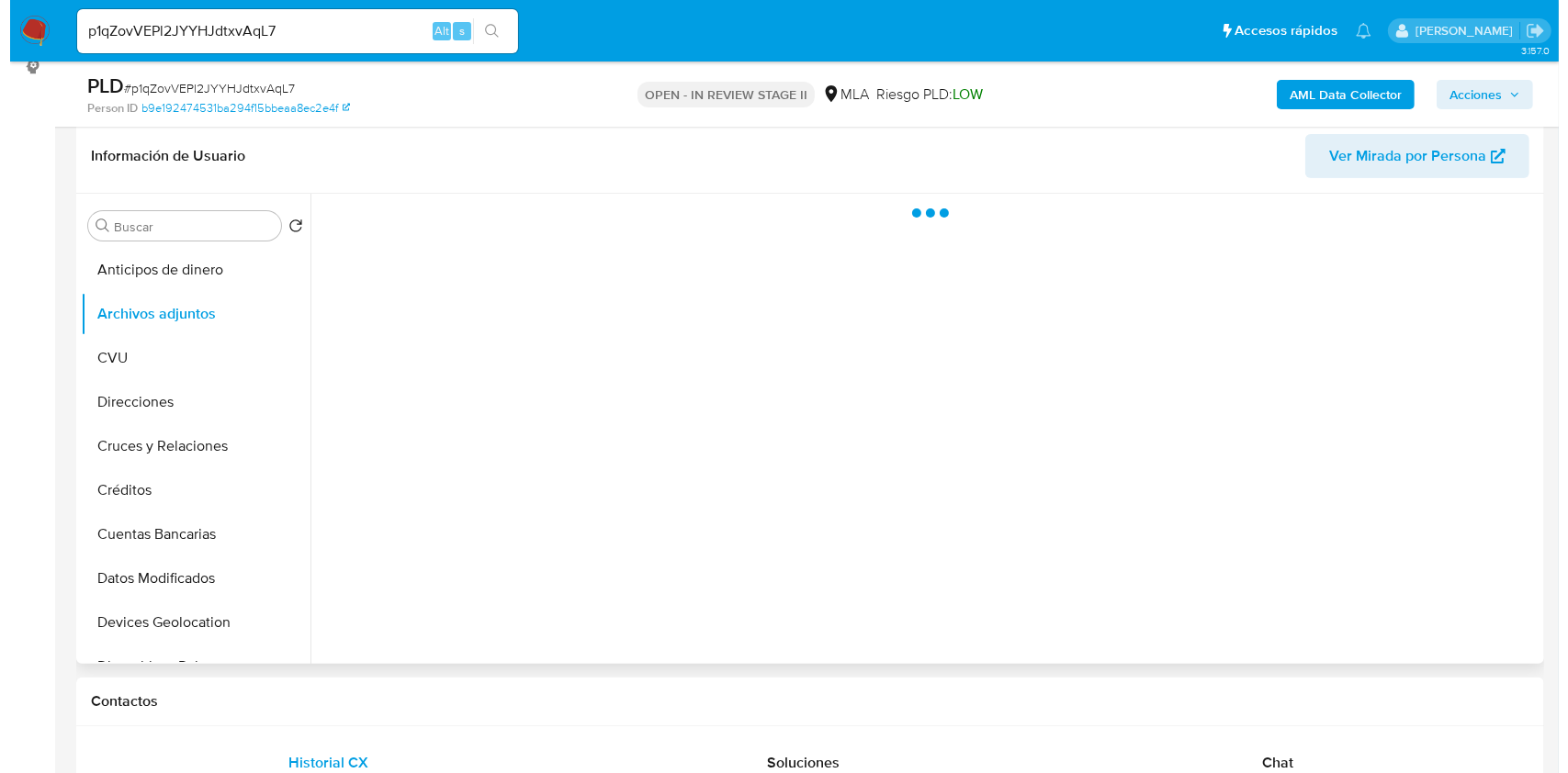
scroll to position [244, 0]
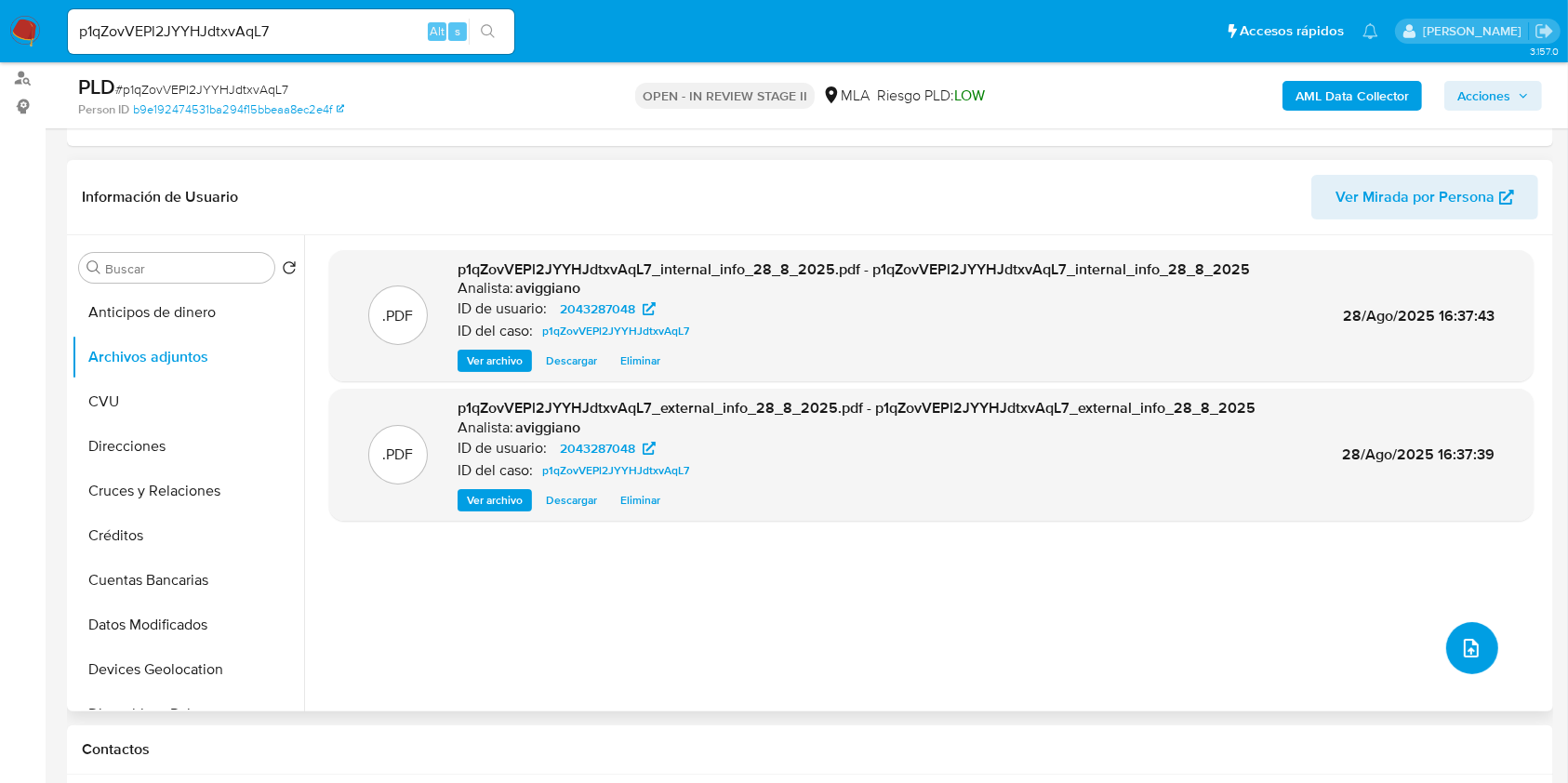
click at [1462, 658] on button "upload-file" at bounding box center [1471, 648] width 52 height 52
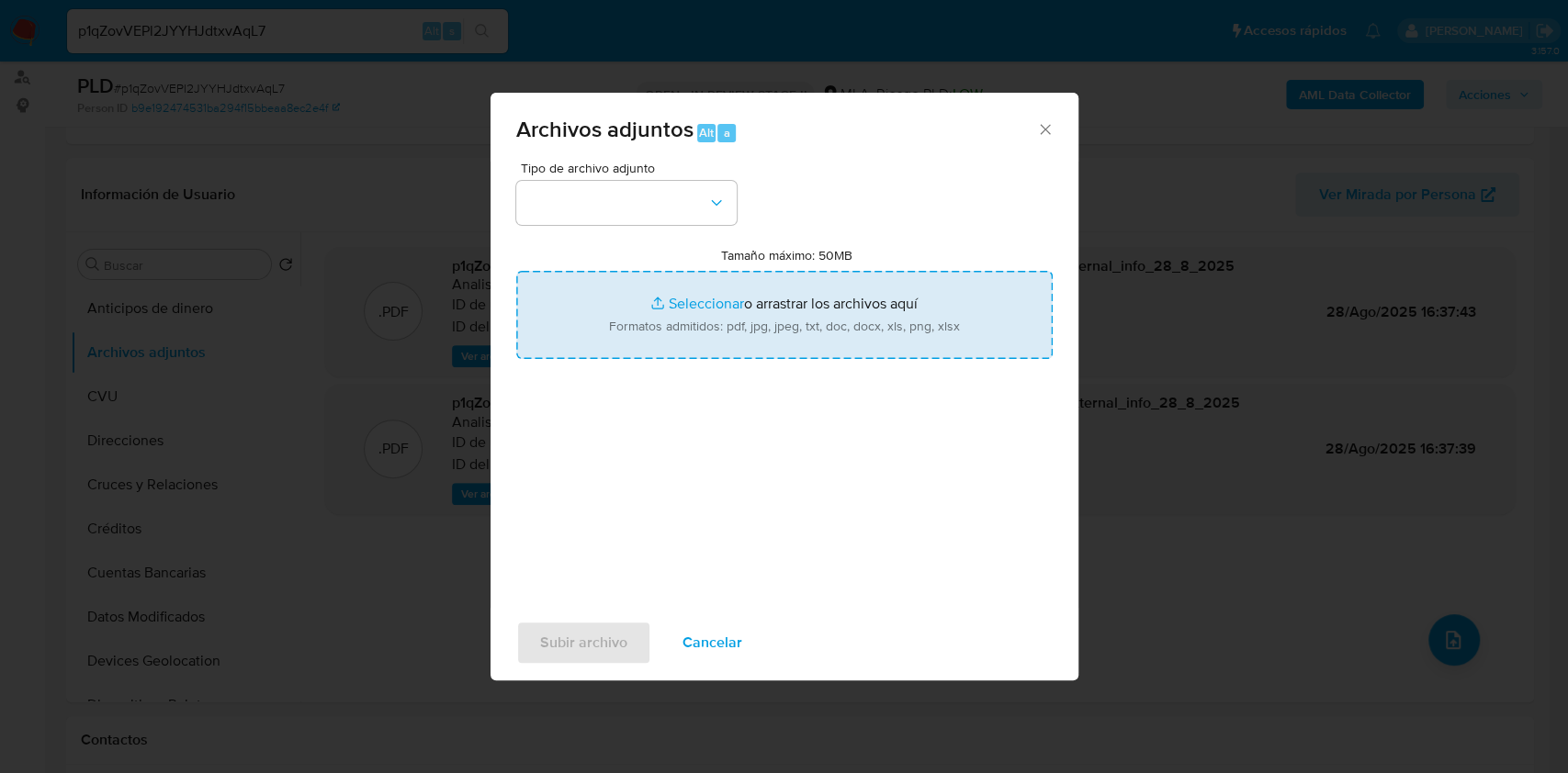
click at [746, 335] on input "Tamaño máximo: 50MB Seleccionar archivos" at bounding box center [784, 314] width 536 height 88
type input "C:\fakepath\Movimientos - 2043287048.xlsx"
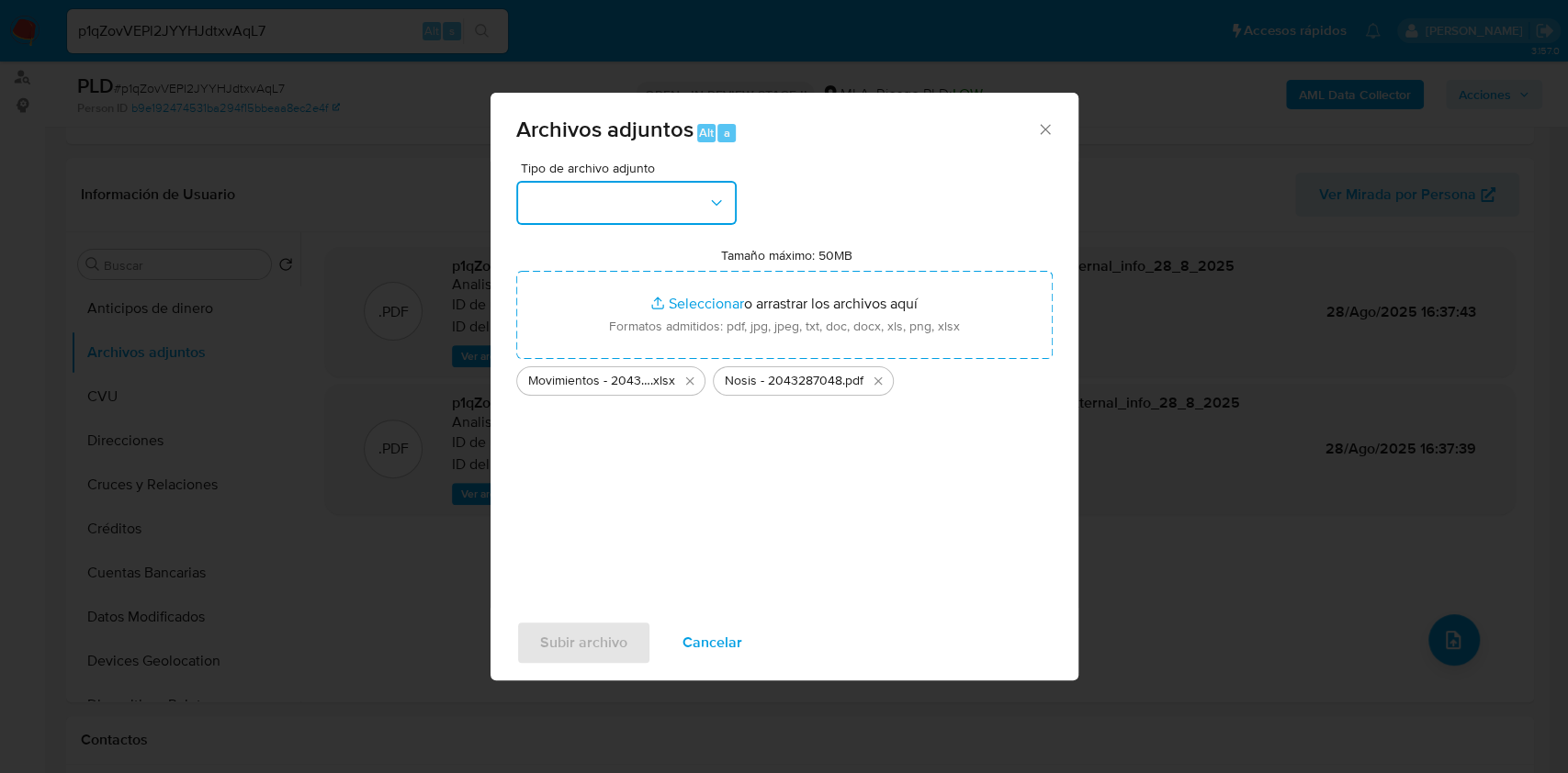
click at [674, 189] on button "button" at bounding box center [627, 203] width 221 height 44
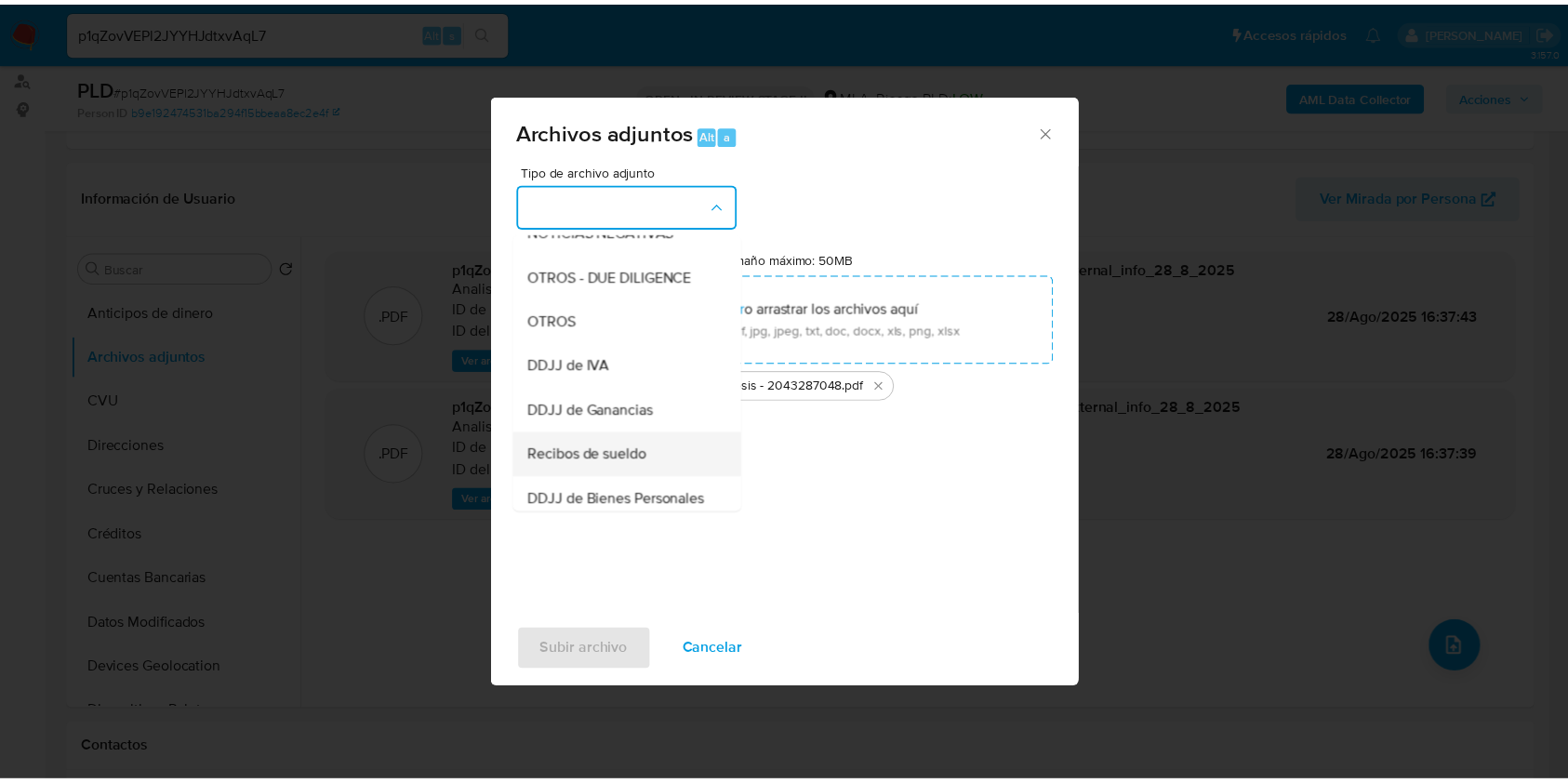
scroll to position [372, 0]
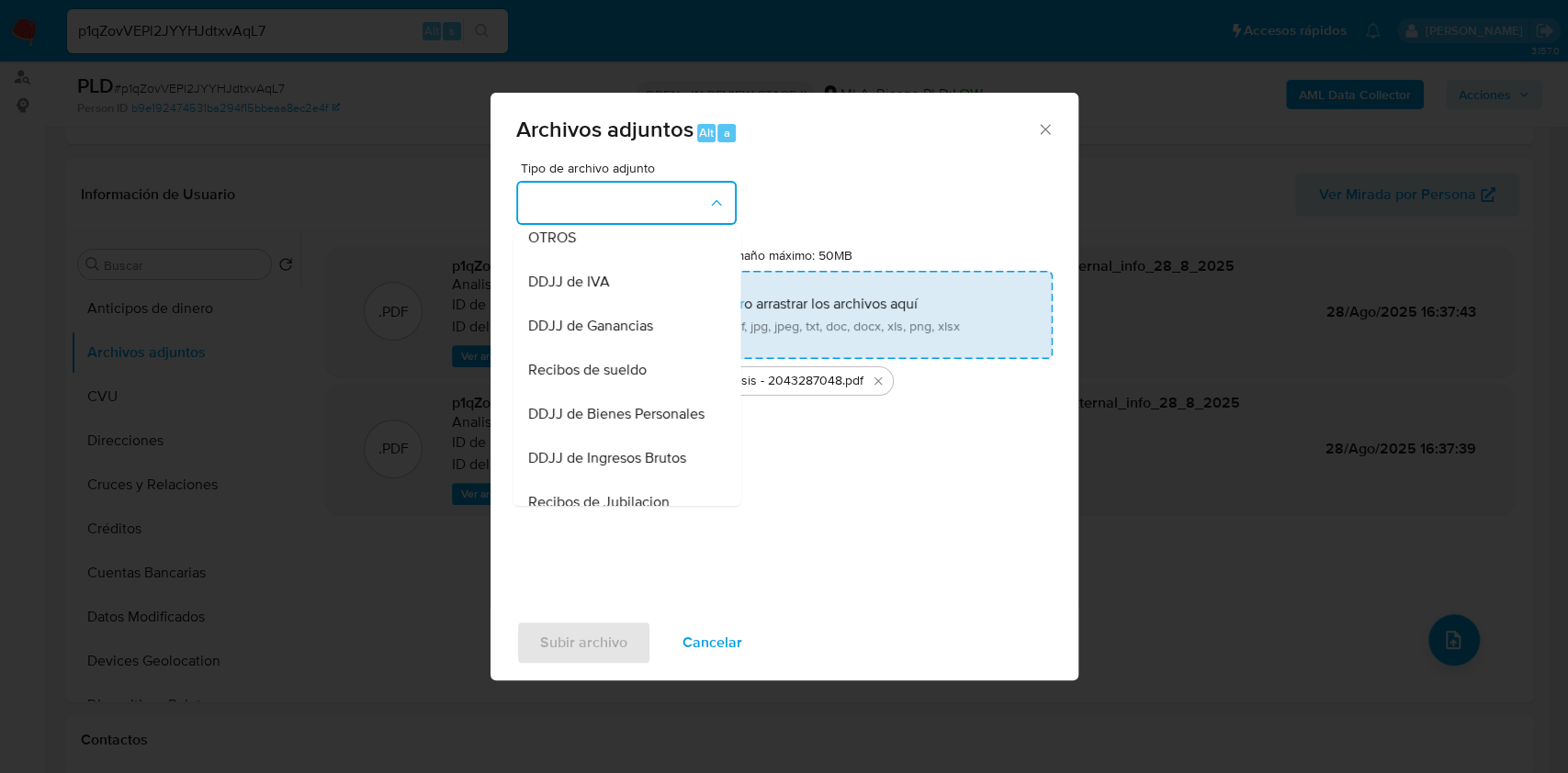
drag, startPoint x: 586, startPoint y: 256, endPoint x: 591, endPoint y: 292, distance: 36.3
click at [586, 257] on div "OTROS" at bounding box center [620, 238] width 187 height 44
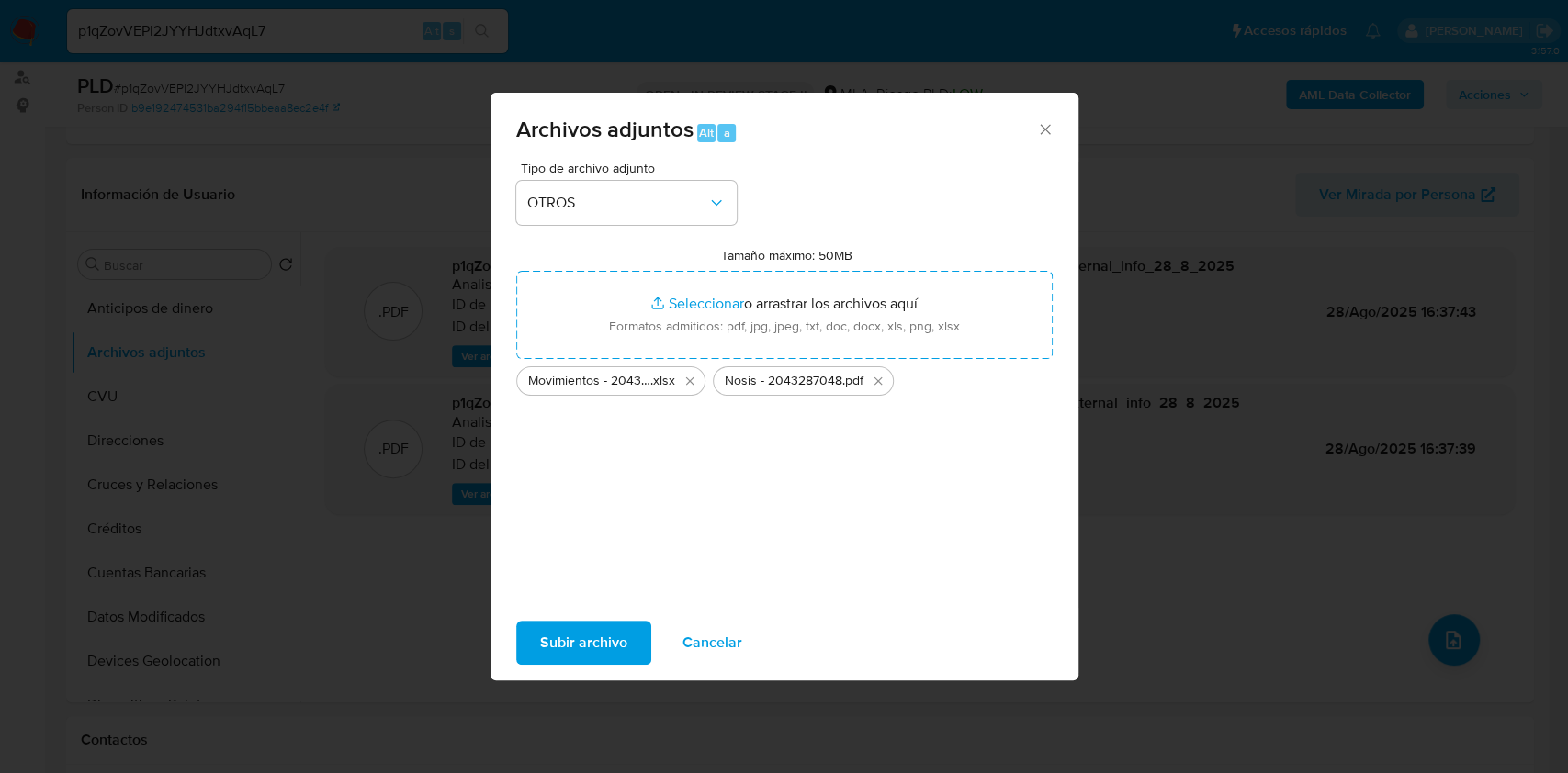
click at [582, 634] on span "Subir archivo" at bounding box center [583, 642] width 87 height 41
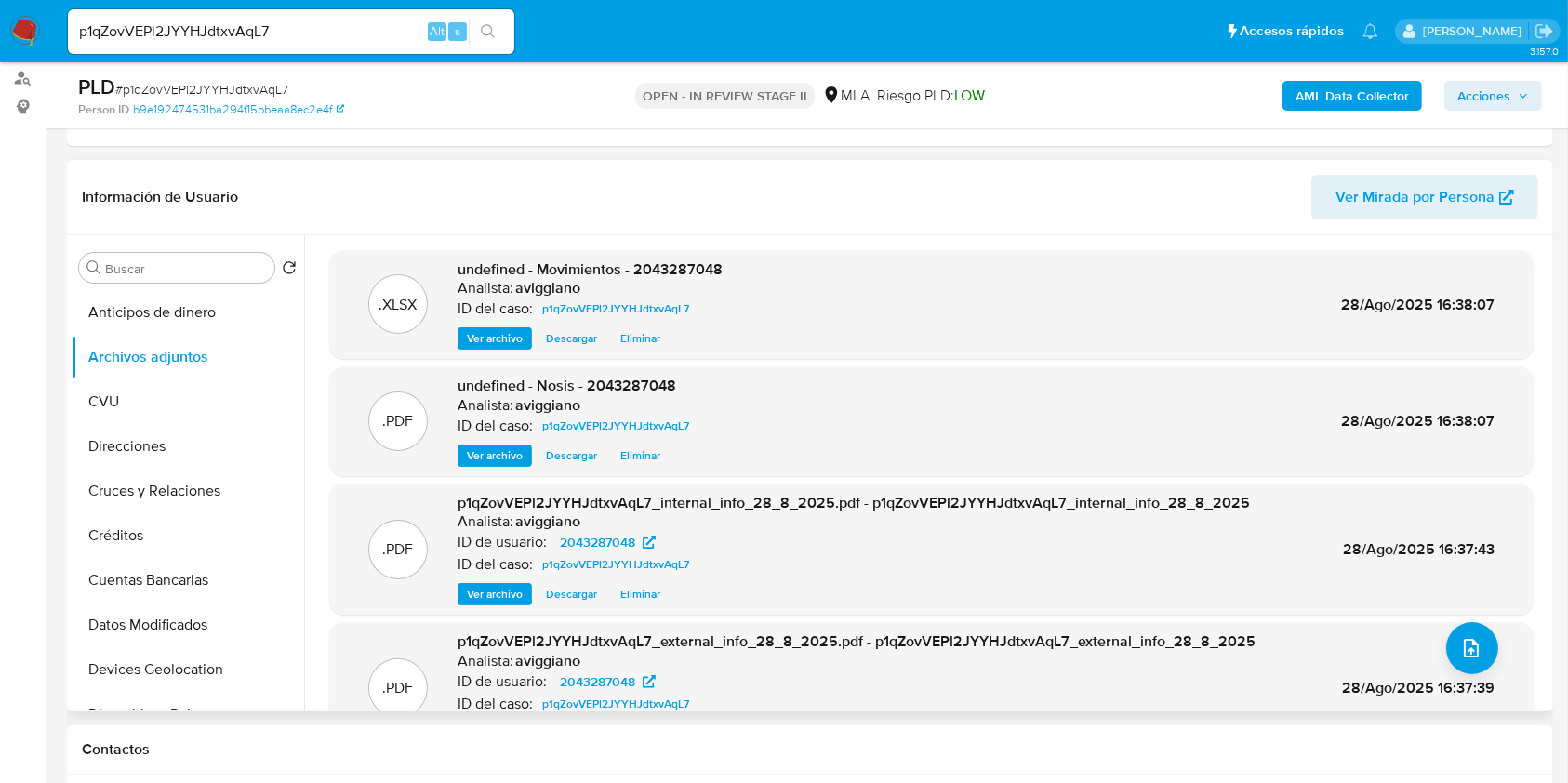
click at [668, 268] on span "undefined - Movimientos - 2043287048" at bounding box center [590, 269] width 265 height 22
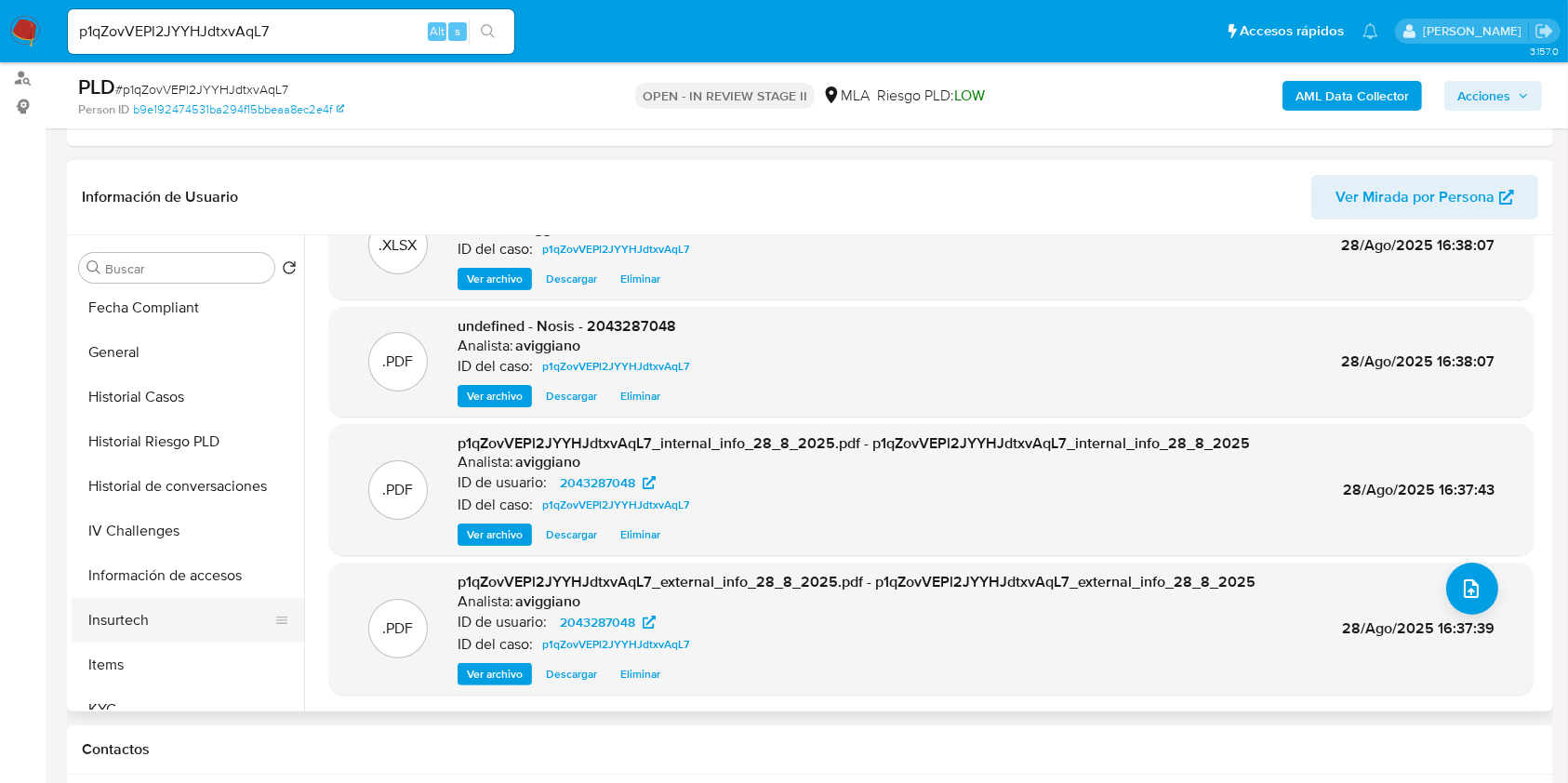
scroll to position [867, 0]
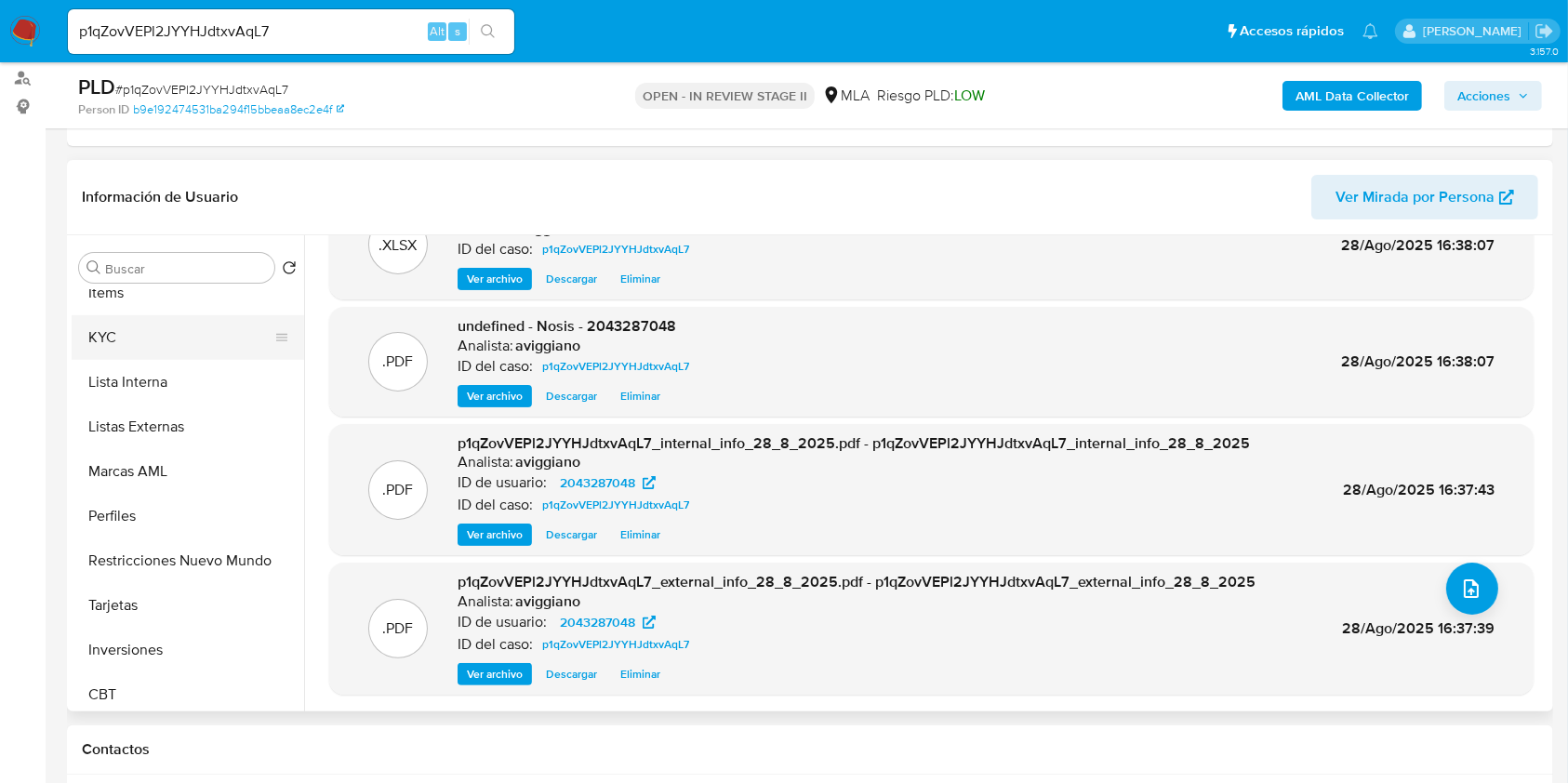
click at [160, 339] on button "KYC" at bounding box center [180, 338] width 218 height 45
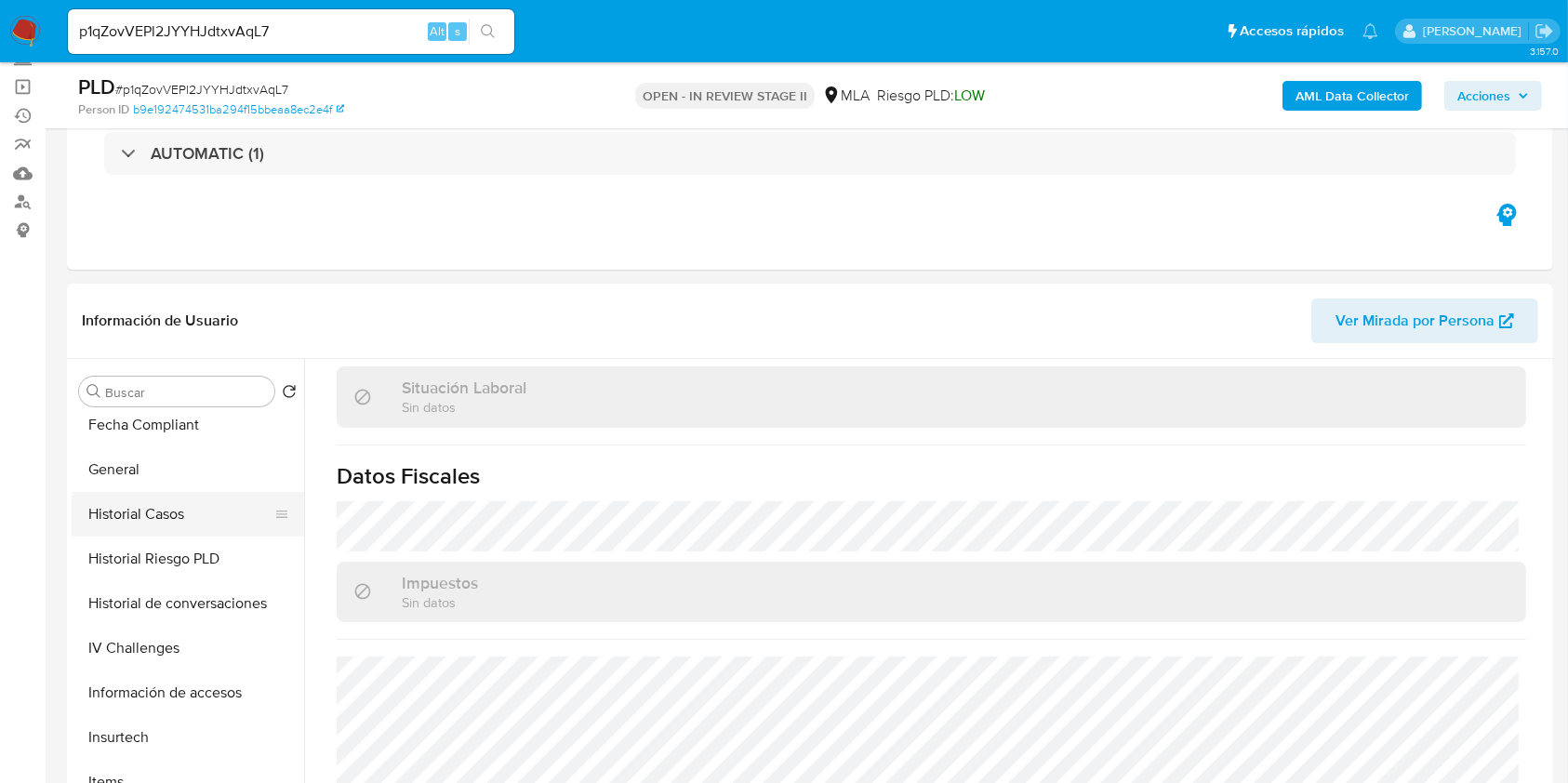
scroll to position [496, 0]
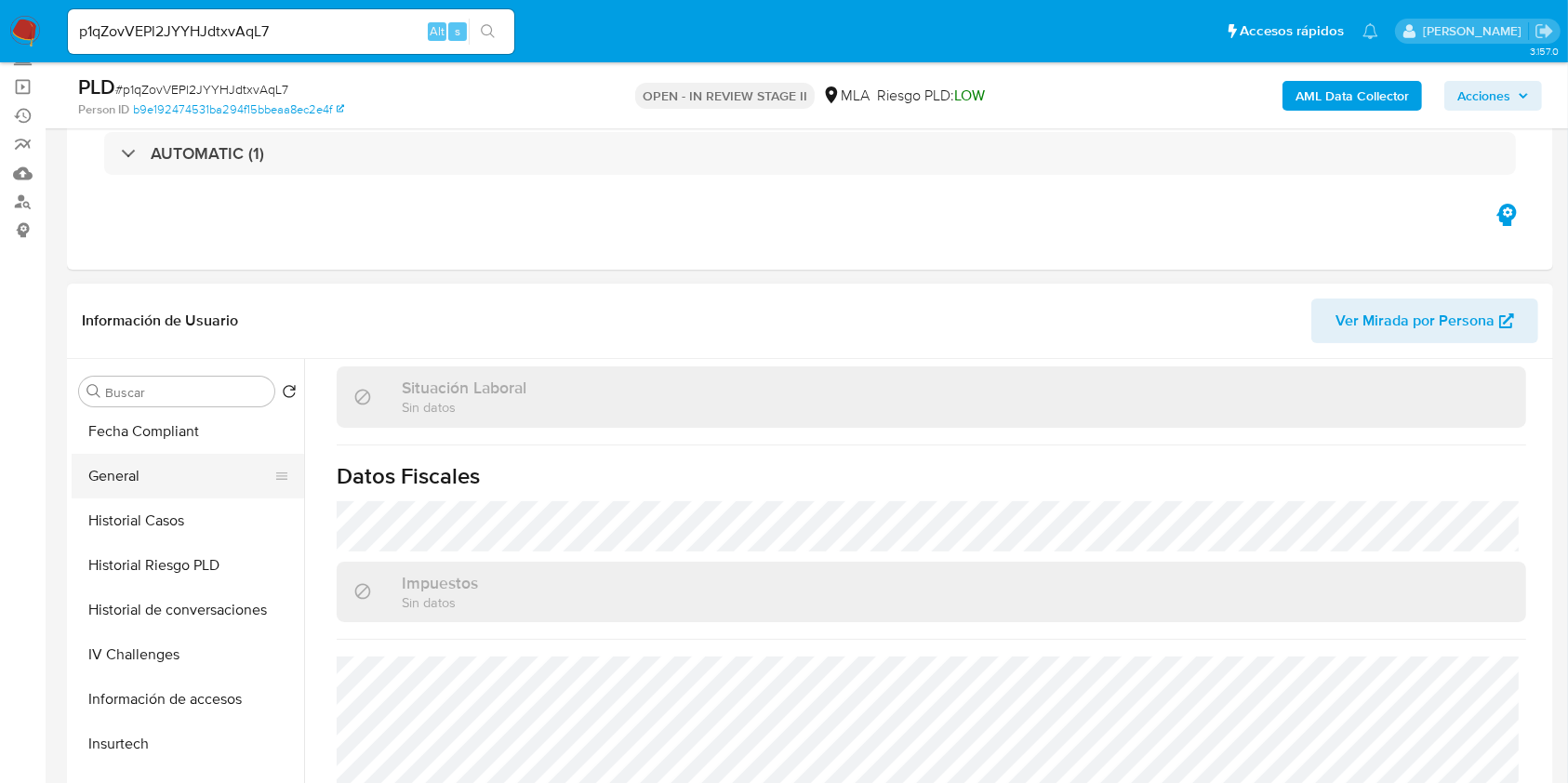
click at [139, 472] on button "General" at bounding box center [180, 476] width 218 height 45
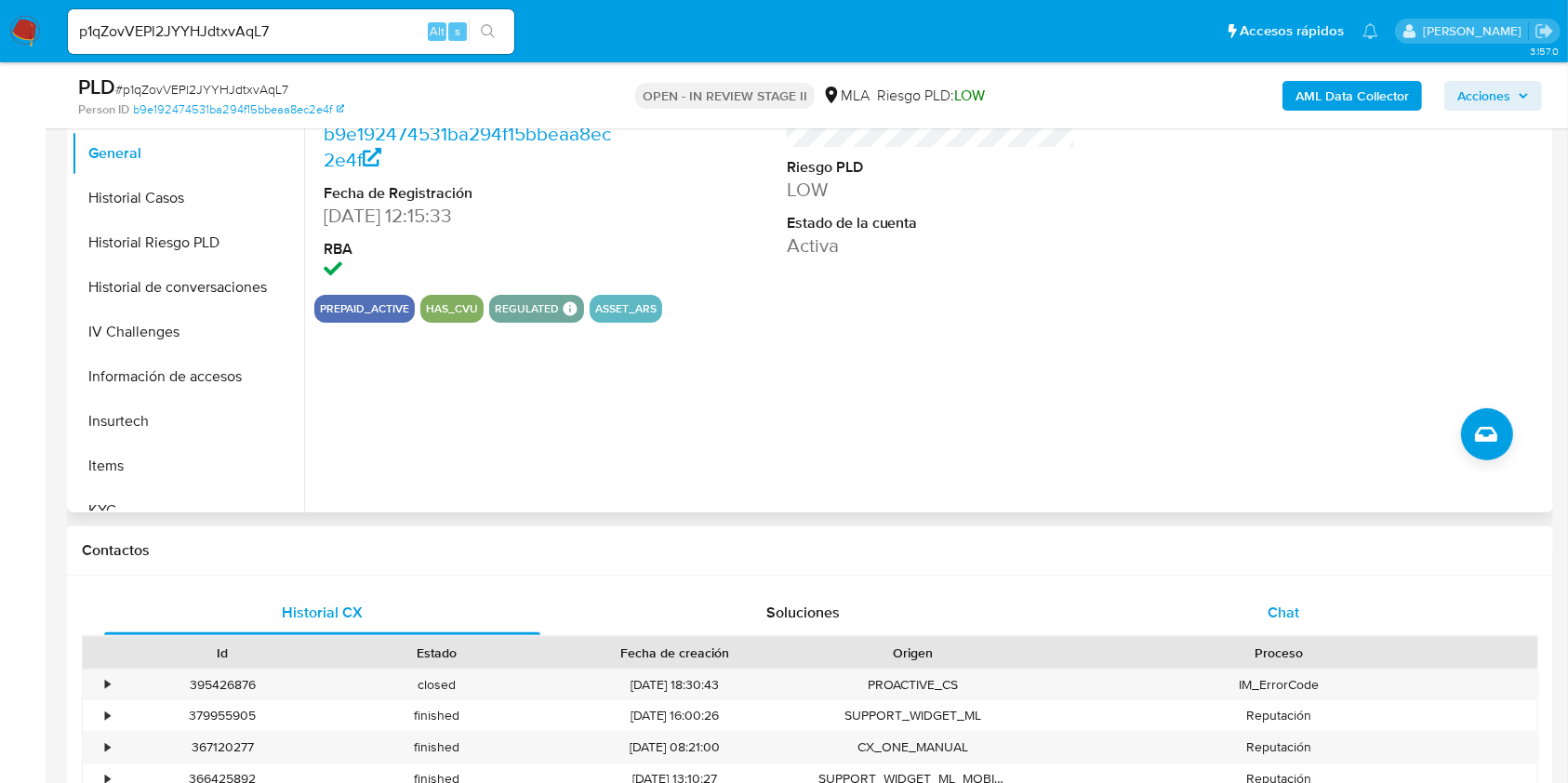
scroll to position [620, 0]
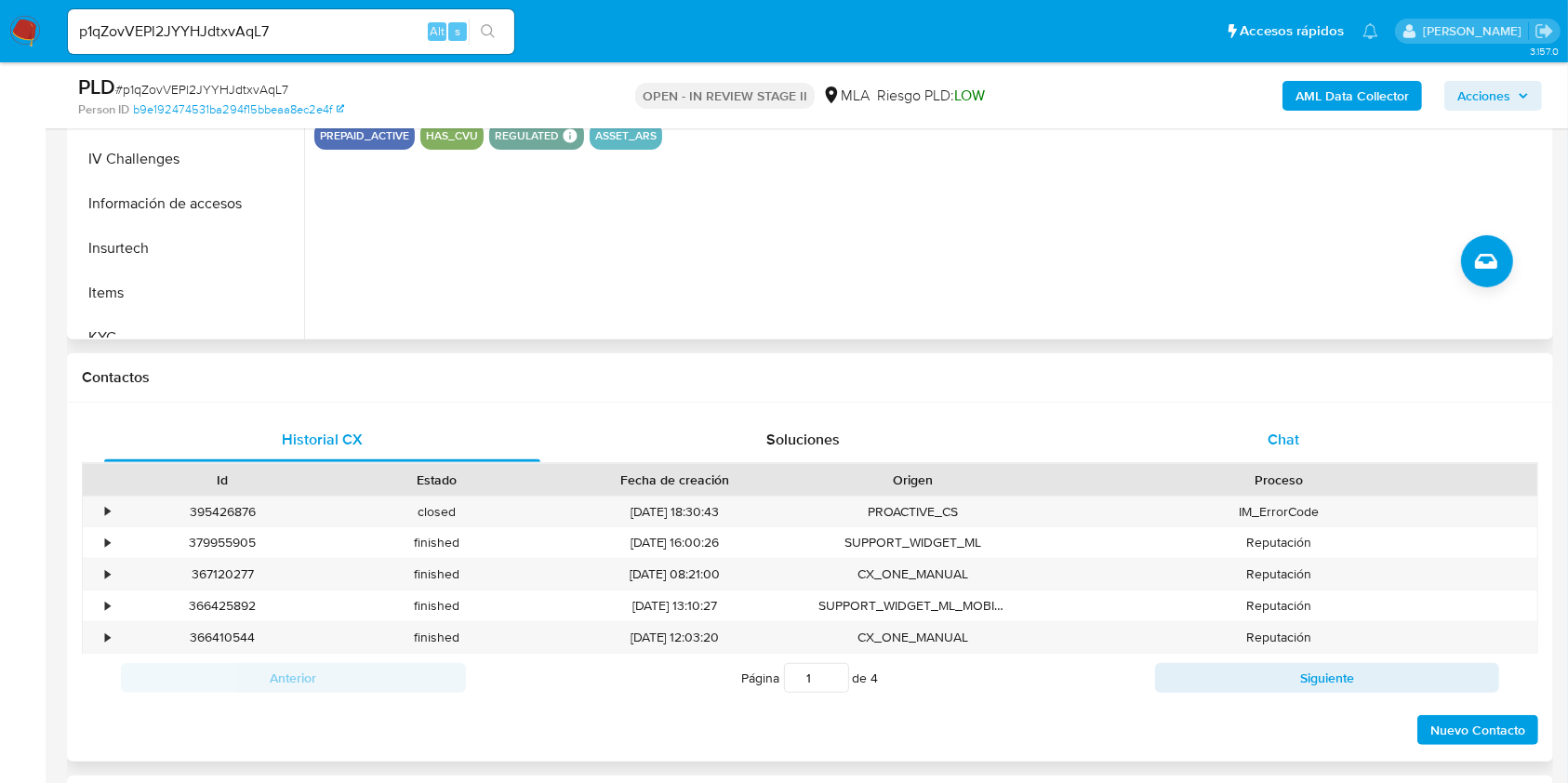
click at [1238, 423] on div "Chat" at bounding box center [1284, 440] width 436 height 45
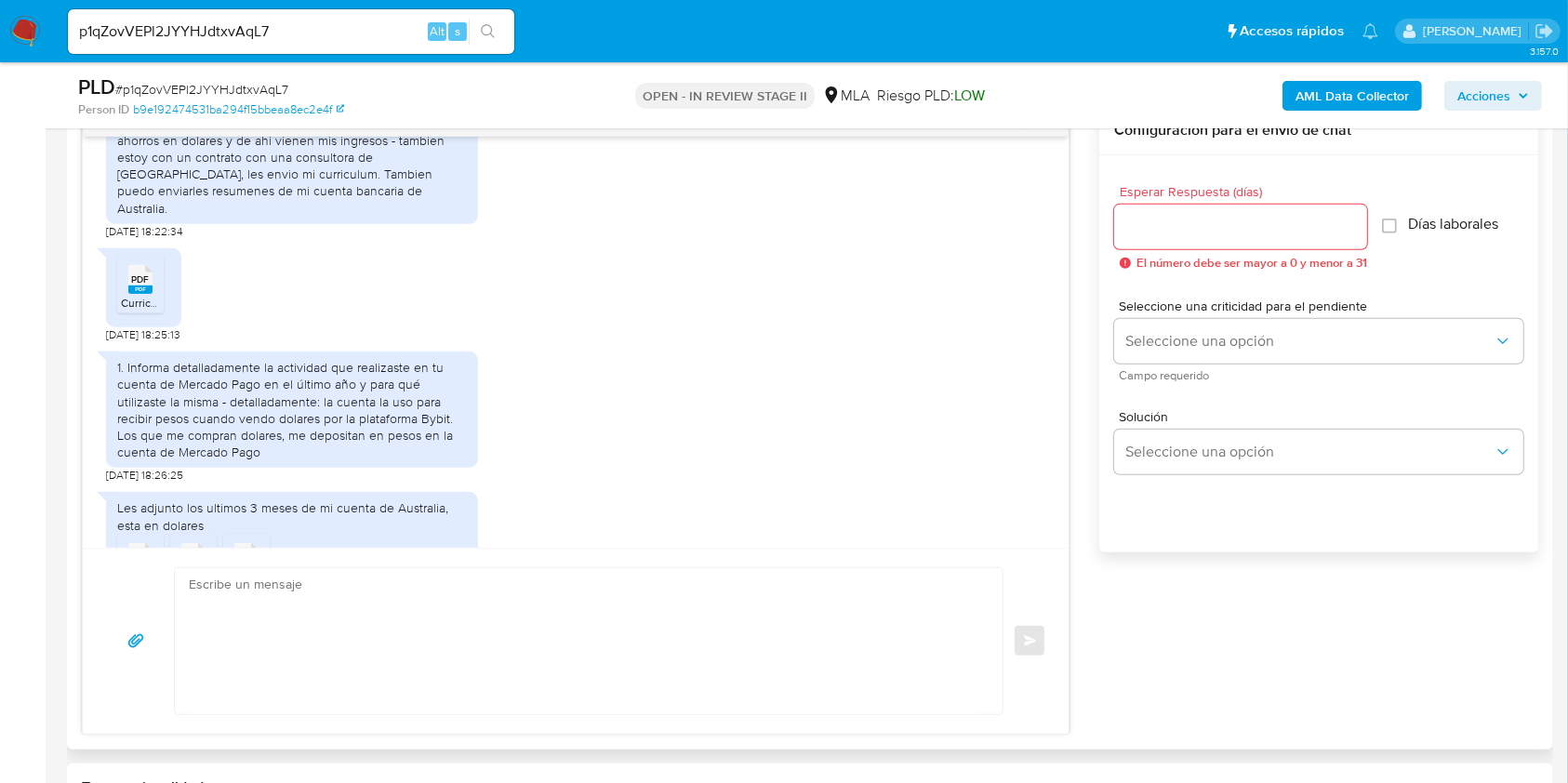
scroll to position [1115, 0]
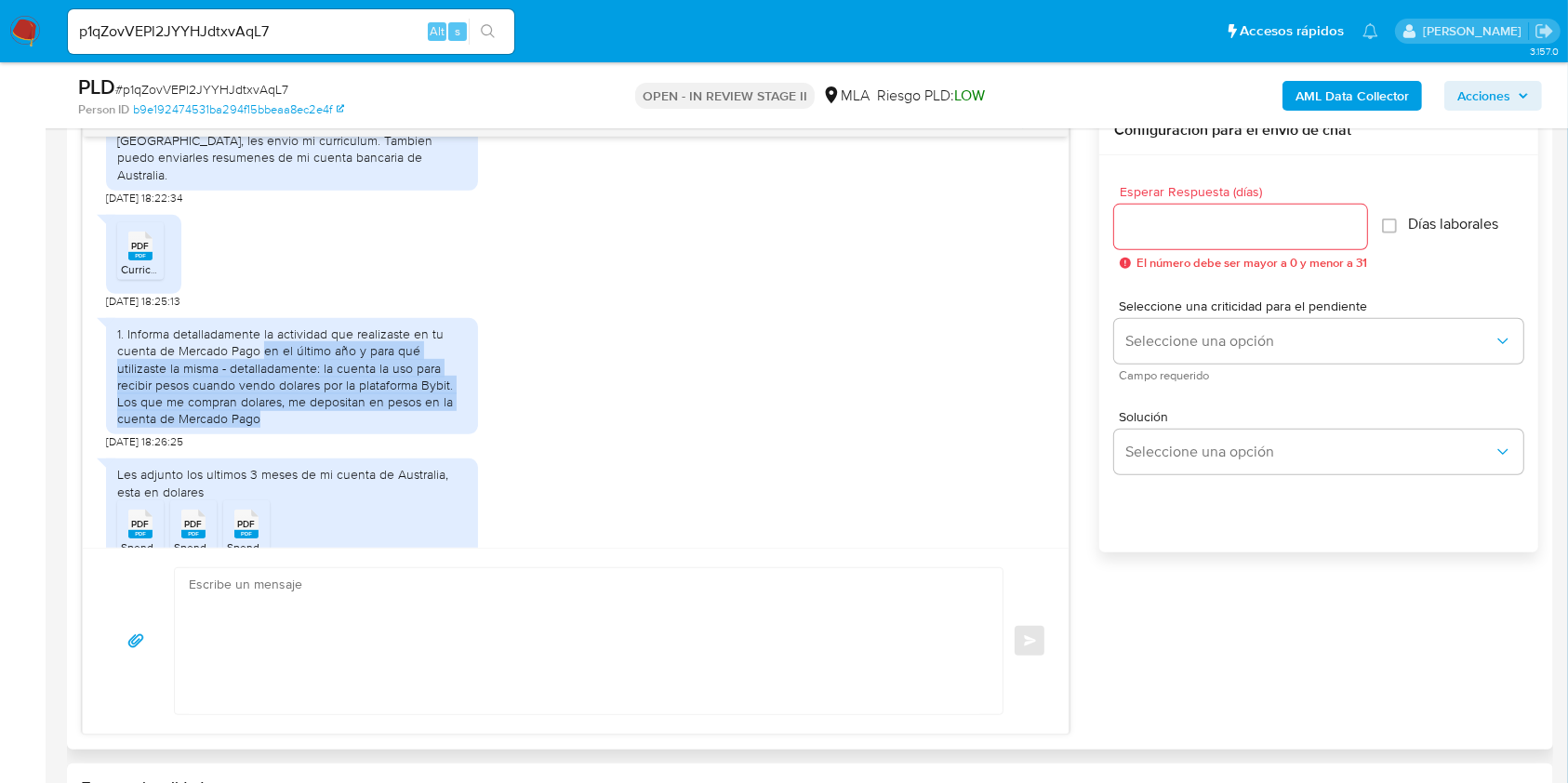
drag, startPoint x: 263, startPoint y: 346, endPoint x: 280, endPoint y: 417, distance: 73.0
click at [280, 417] on div "1. Informa detalladamente la actividad que realizaste en tu cuenta de Mercado P…" at bounding box center [292, 376] width 349 height 101
click at [277, 392] on div "1. Informa detalladamente la actividad que realizaste en tu cuenta de Mercado P…" at bounding box center [292, 376] width 349 height 101
drag, startPoint x: 322, startPoint y: 368, endPoint x: 328, endPoint y: 429, distance: 61.3
click at [328, 429] on div "1. Informa detalladamente la actividad que realizaste en tu cuenta de Mercado P…" at bounding box center [292, 376] width 372 height 116
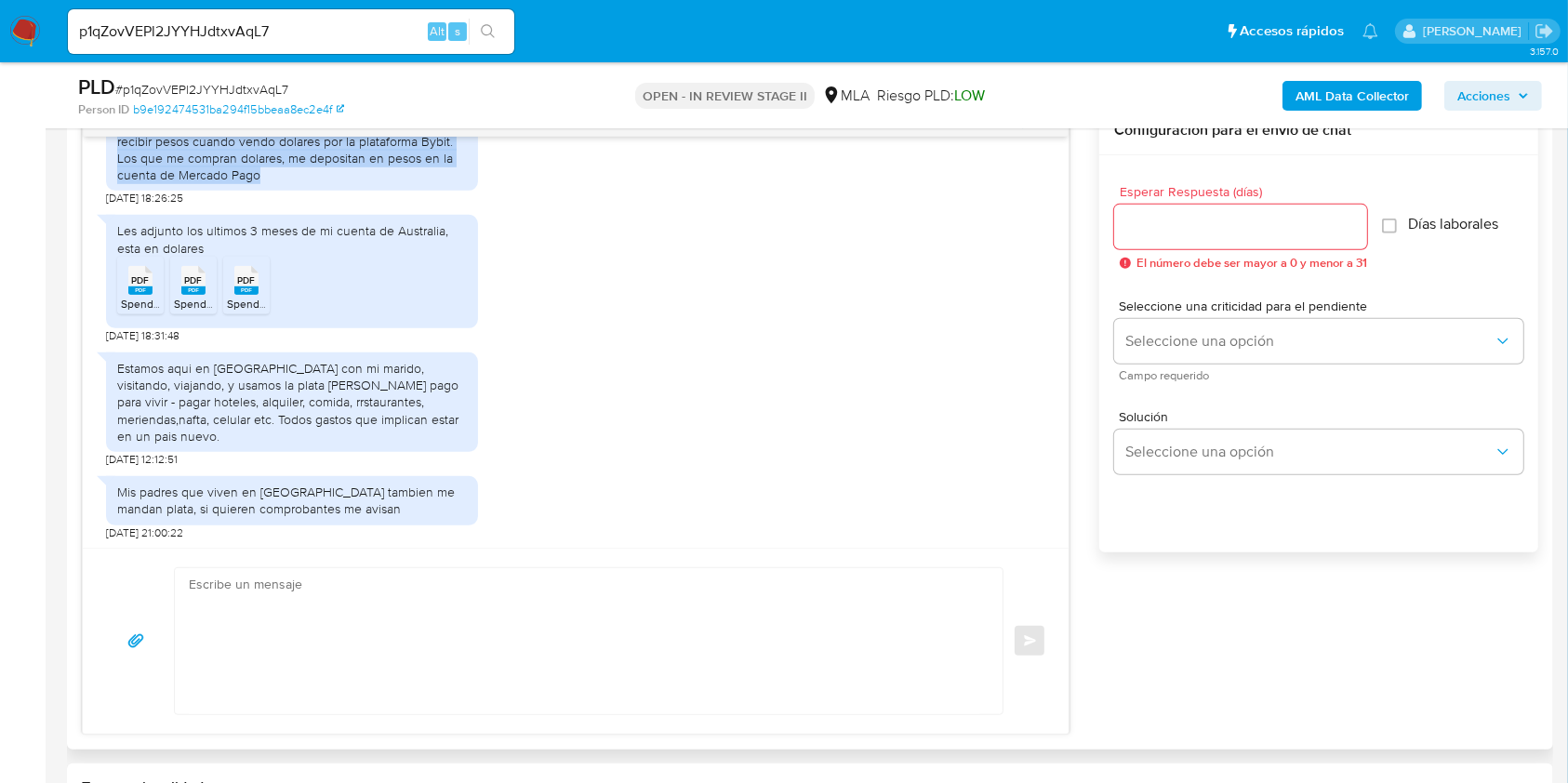
scroll to position [1363, 0]
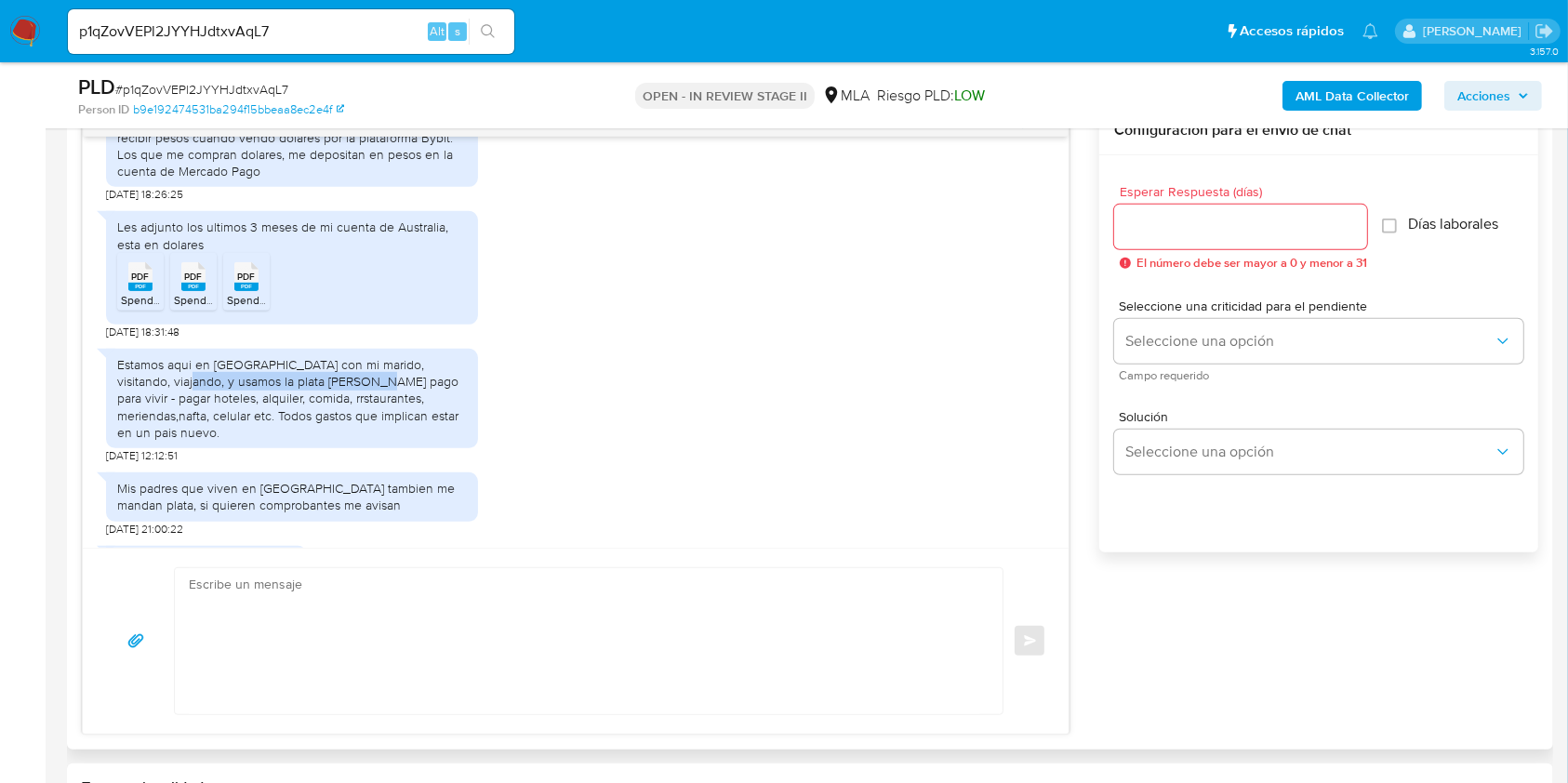
drag, startPoint x: 128, startPoint y: 378, endPoint x: 329, endPoint y: 378, distance: 201.0
click at [329, 378] on div "Estamos aqui en Argentina con mi marido, visitando, viajando, y usamos la plata…" at bounding box center [292, 398] width 349 height 84
click at [221, 361] on div "Estamos aqui en Argentina con mi marido, visitando, viajando, y usamos la plata…" at bounding box center [292, 398] width 349 height 84
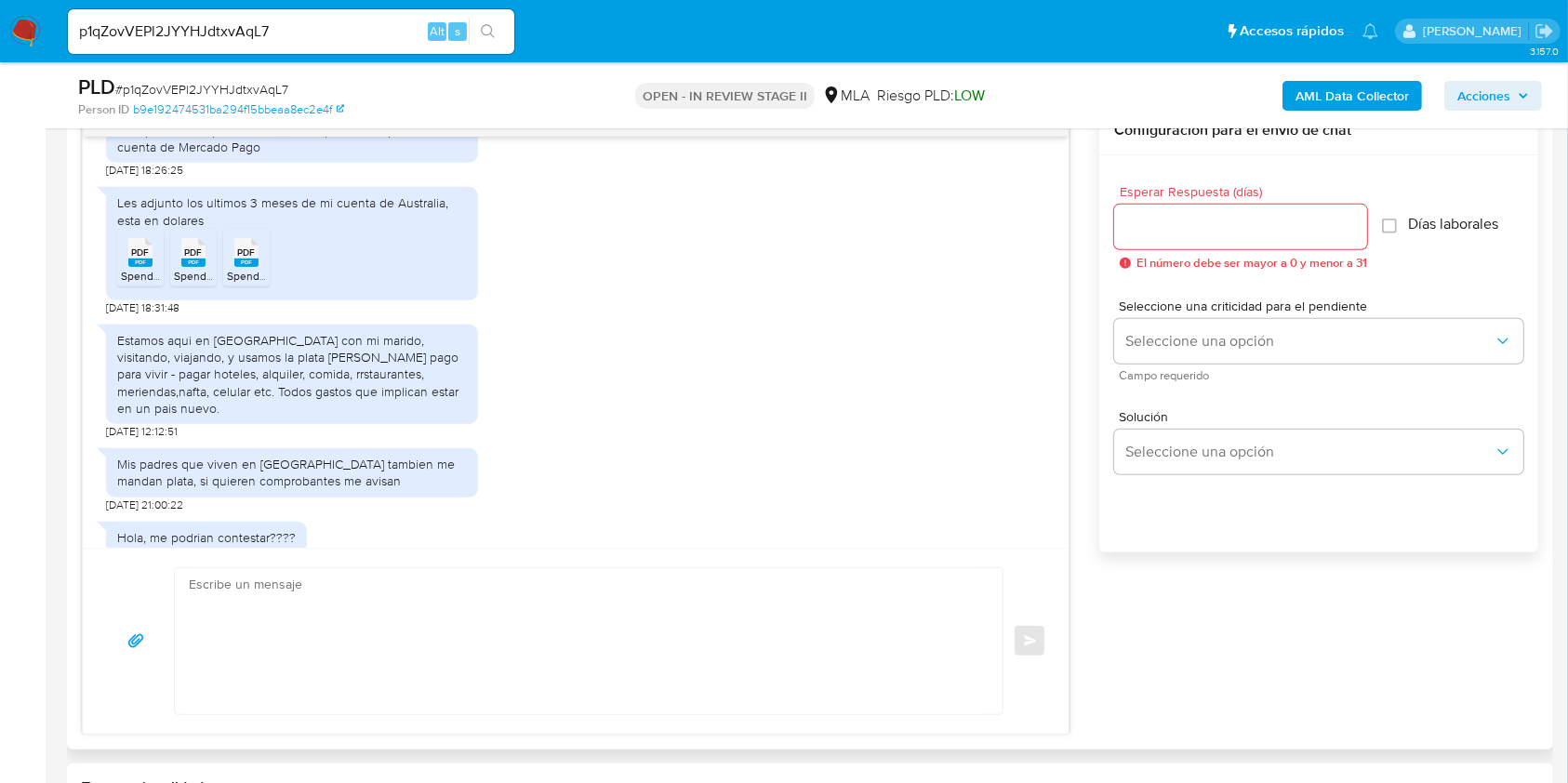
scroll to position [1401, 0]
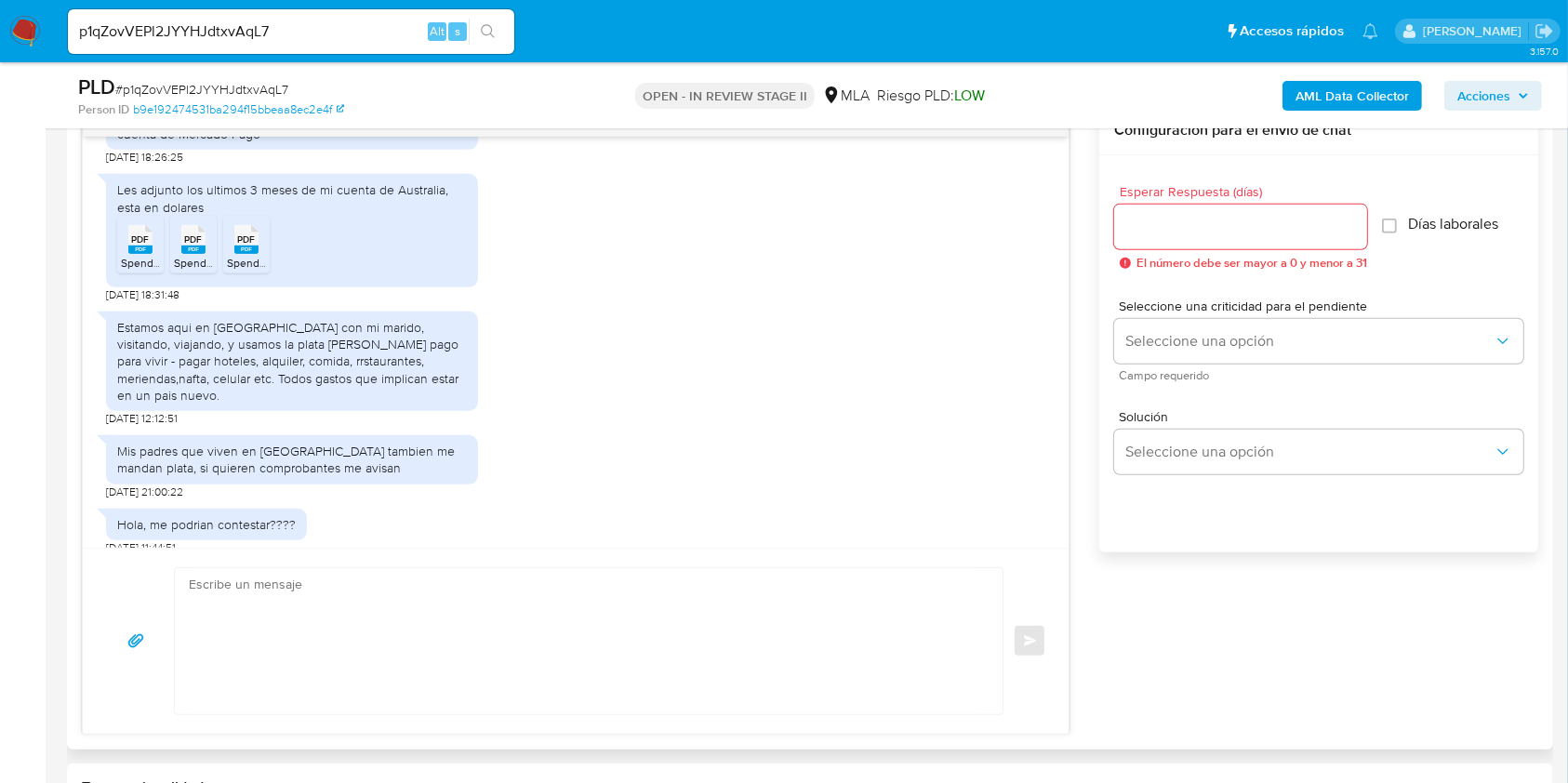
click at [136, 247] on rect at bounding box center [141, 249] width 24 height 8
click at [181, 250] on rect at bounding box center [193, 249] width 24 height 8
click at [235, 245] on rect at bounding box center [247, 249] width 24 height 8
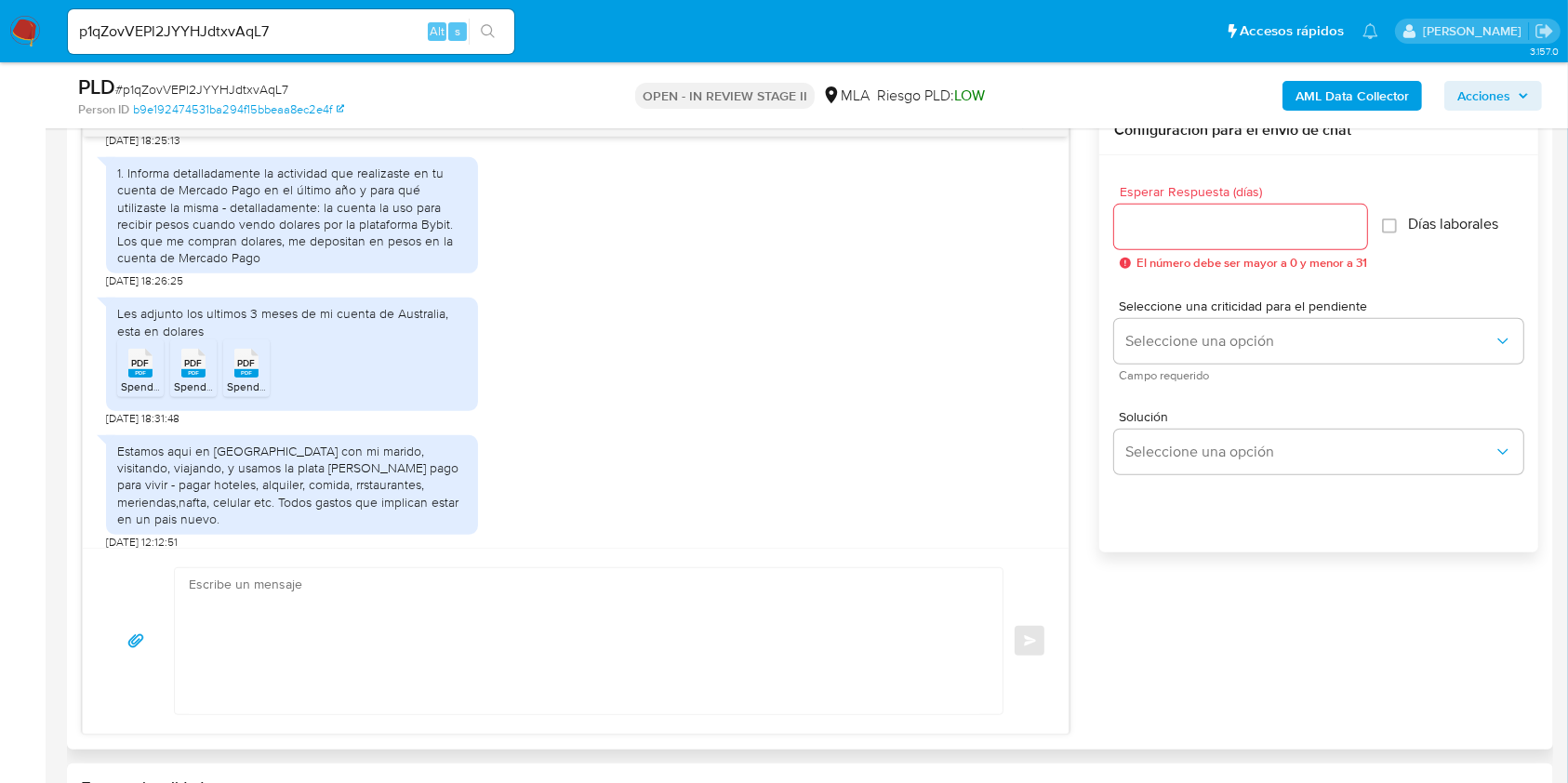
scroll to position [1207, 0]
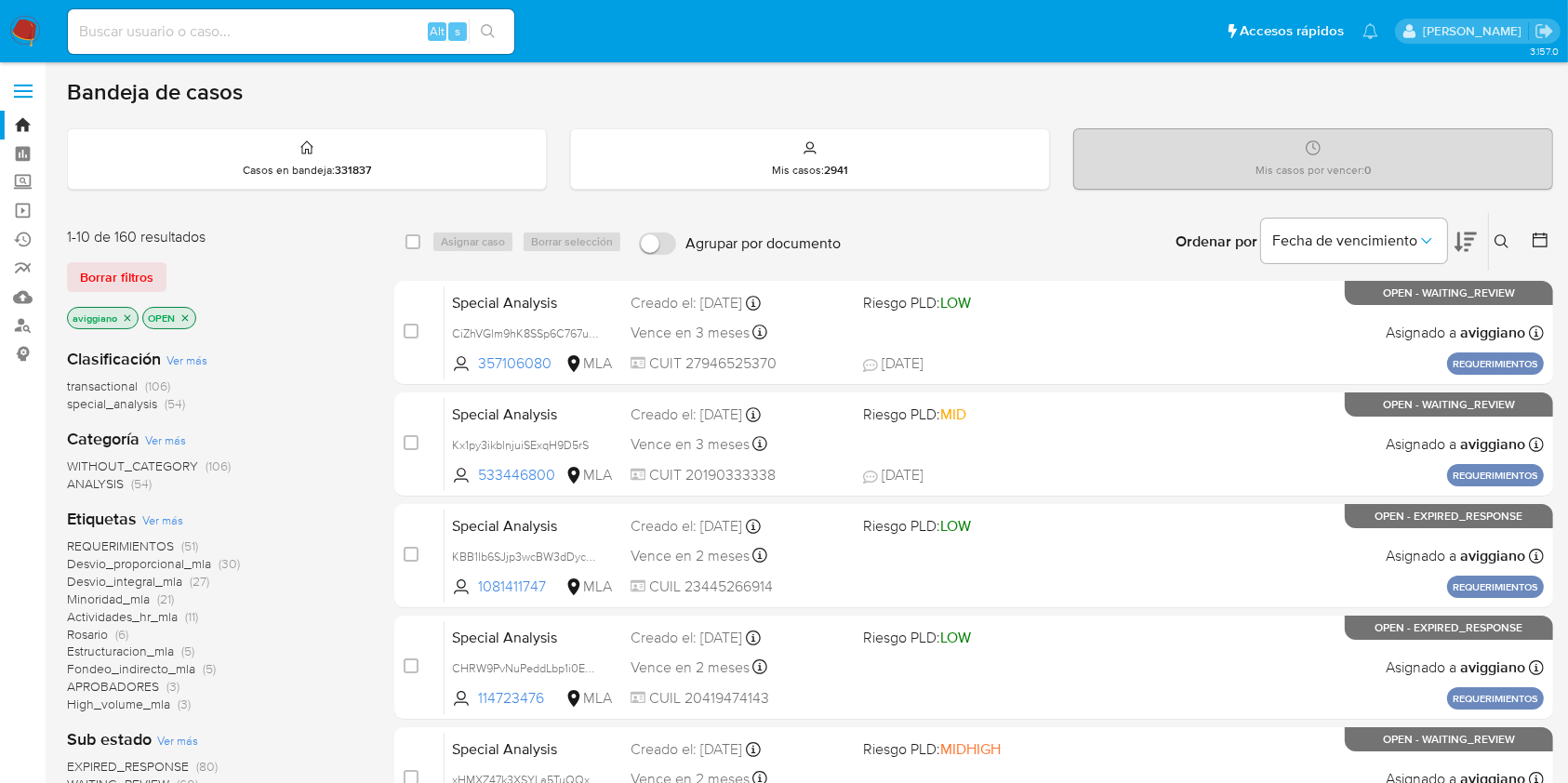
click at [1515, 238] on button at bounding box center [1504, 242] width 31 height 23
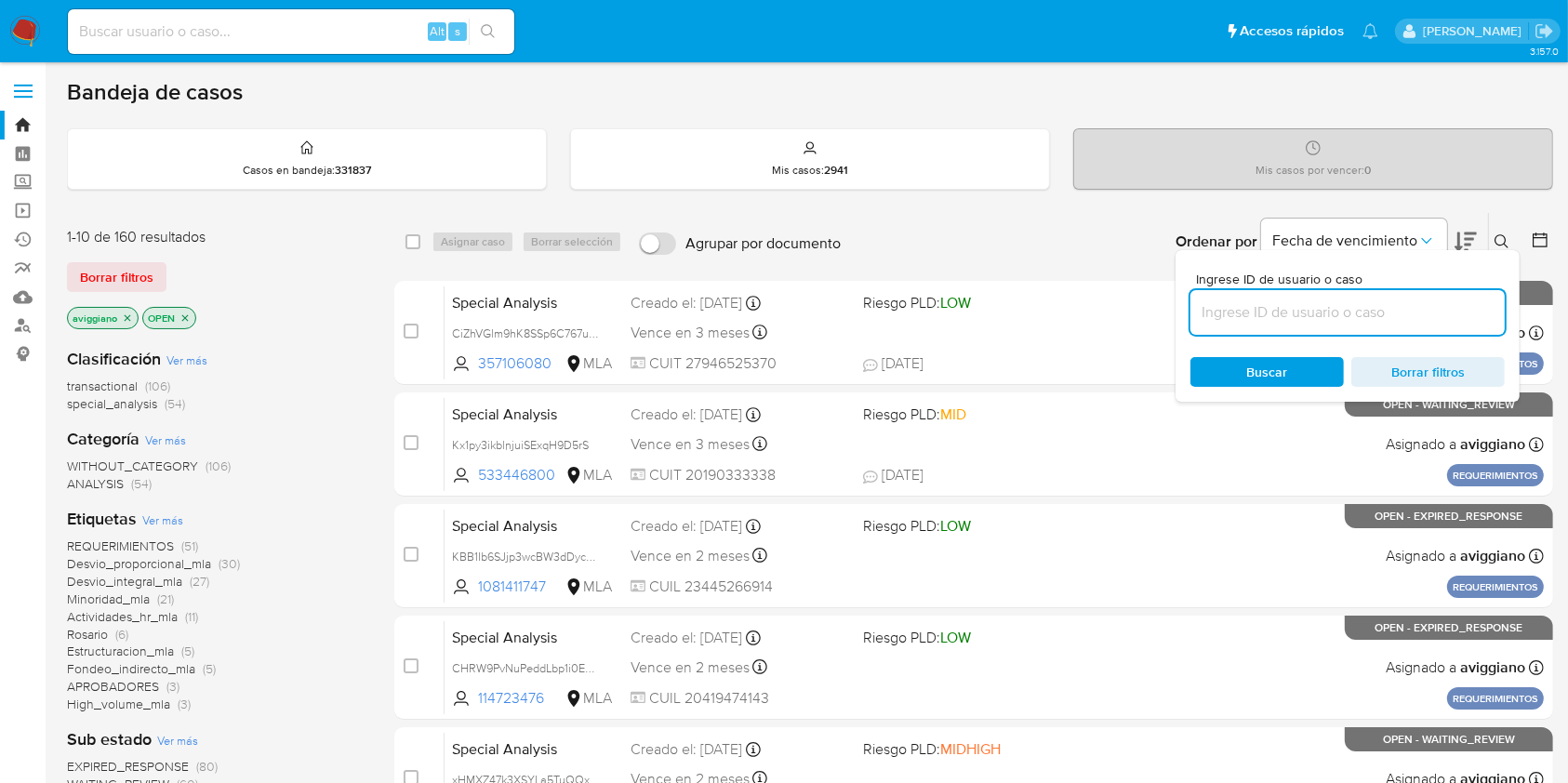
click at [1455, 300] on input at bounding box center [1347, 313] width 315 height 24
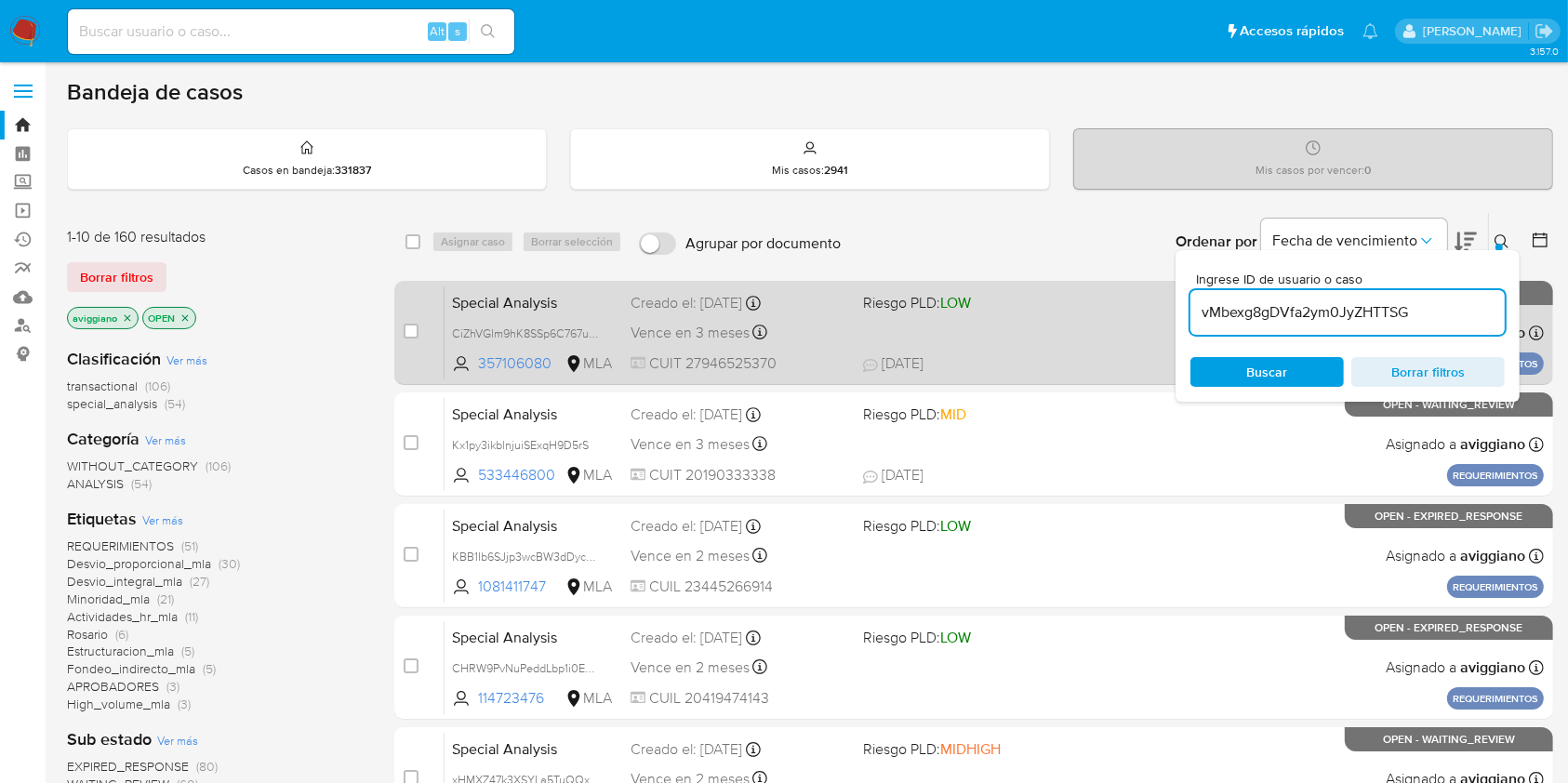
type input "vMbexg8gDVfa2ym0JyZHTTSG"
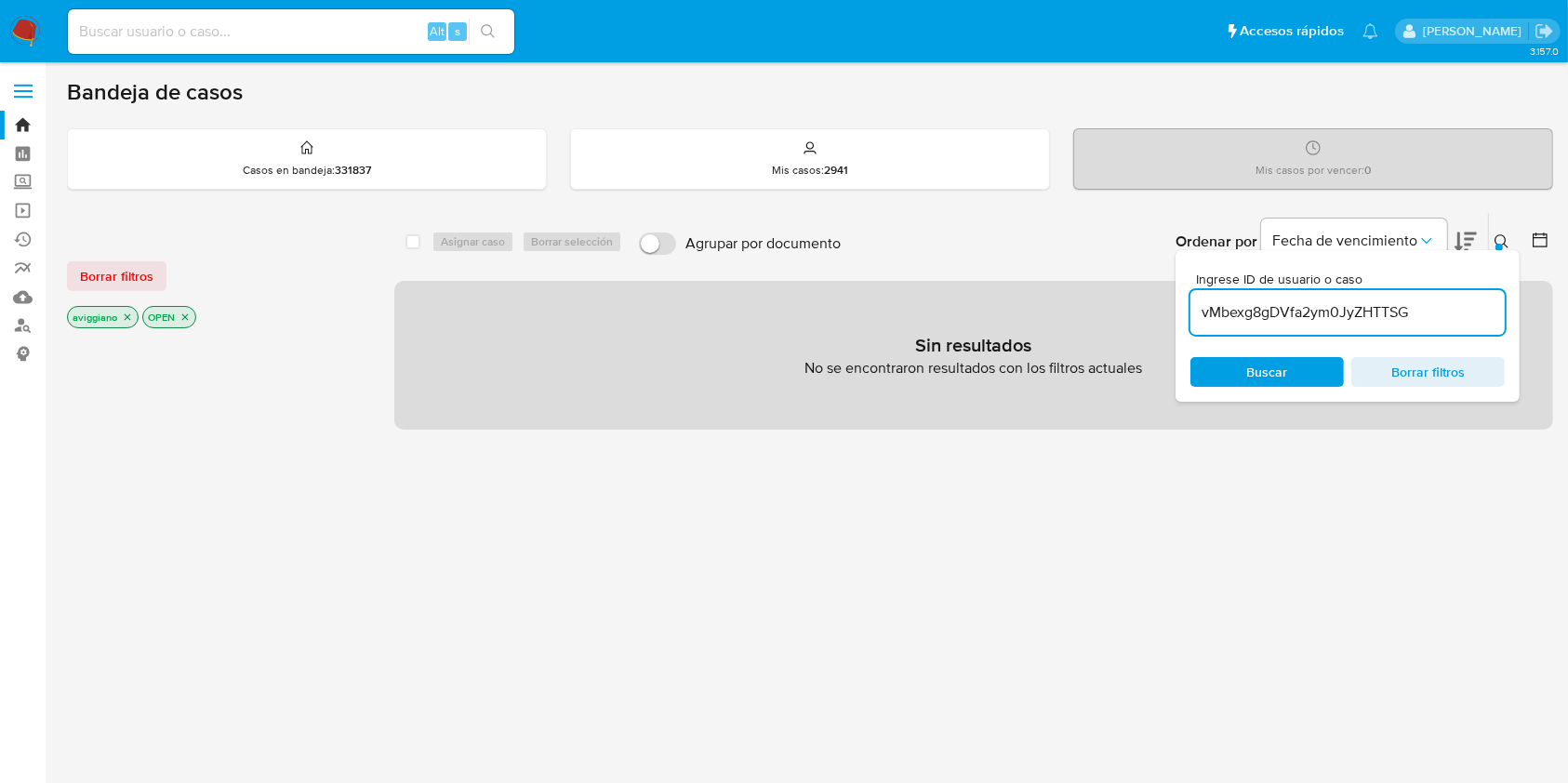
click at [124, 312] on icon "close-filter" at bounding box center [128, 317] width 11 height 11
click at [109, 314] on icon "close-filter" at bounding box center [110, 317] width 11 height 11
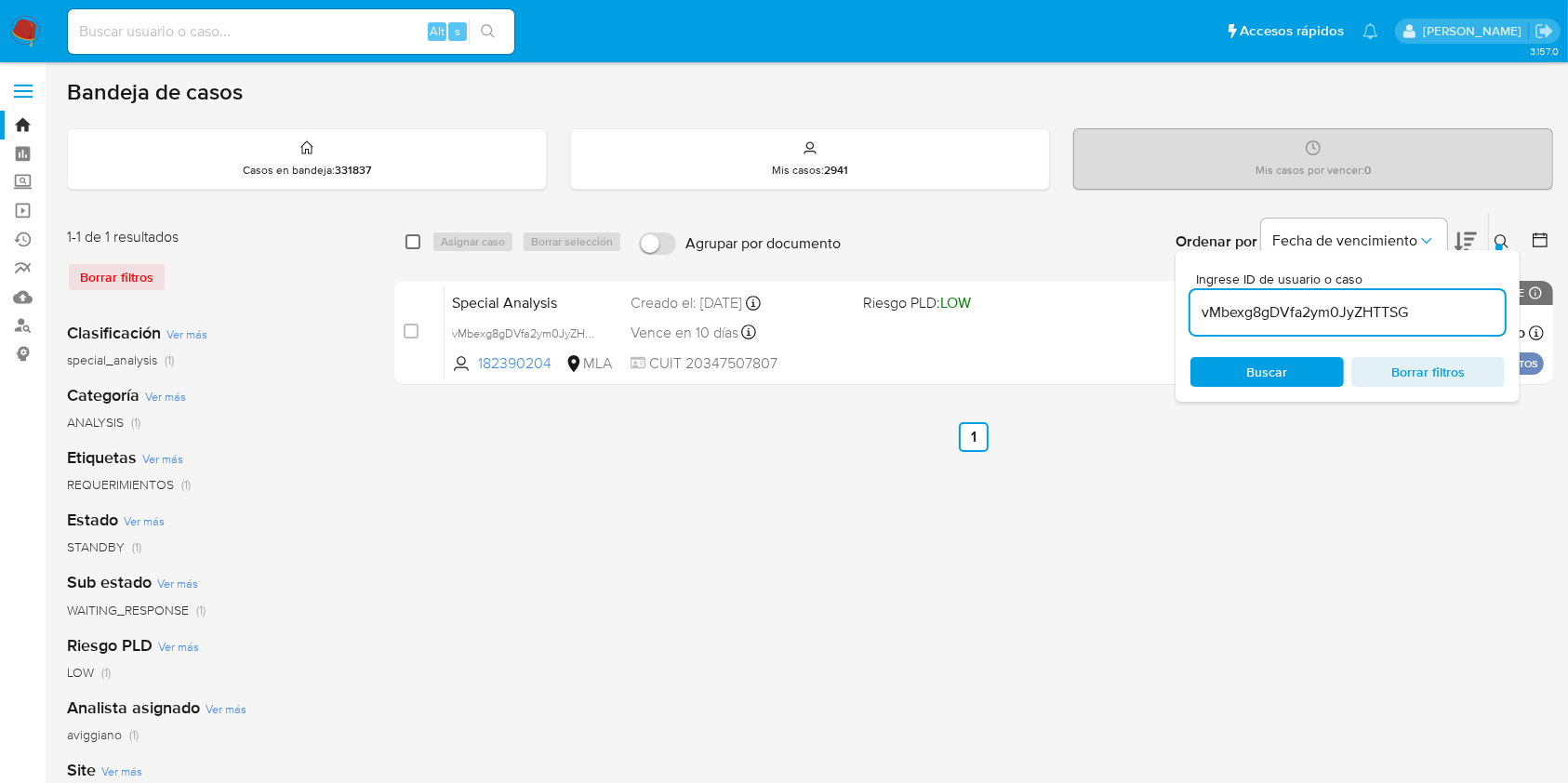
click at [417, 242] on input "checkbox" at bounding box center [413, 242] width 15 height 15
checkbox input "true"
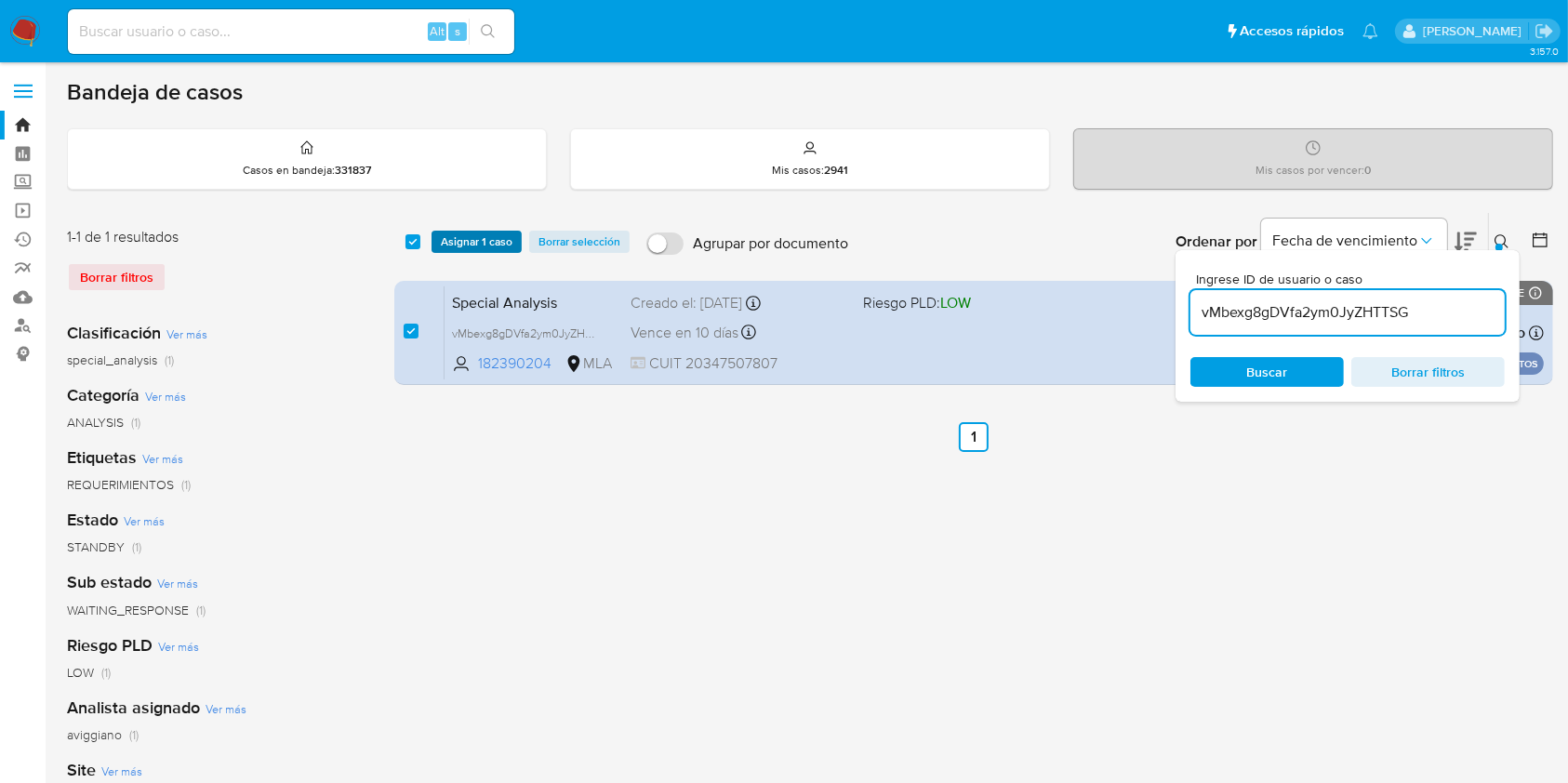
click at [459, 242] on span "Asignar 1 caso" at bounding box center [476, 242] width 71 height 19
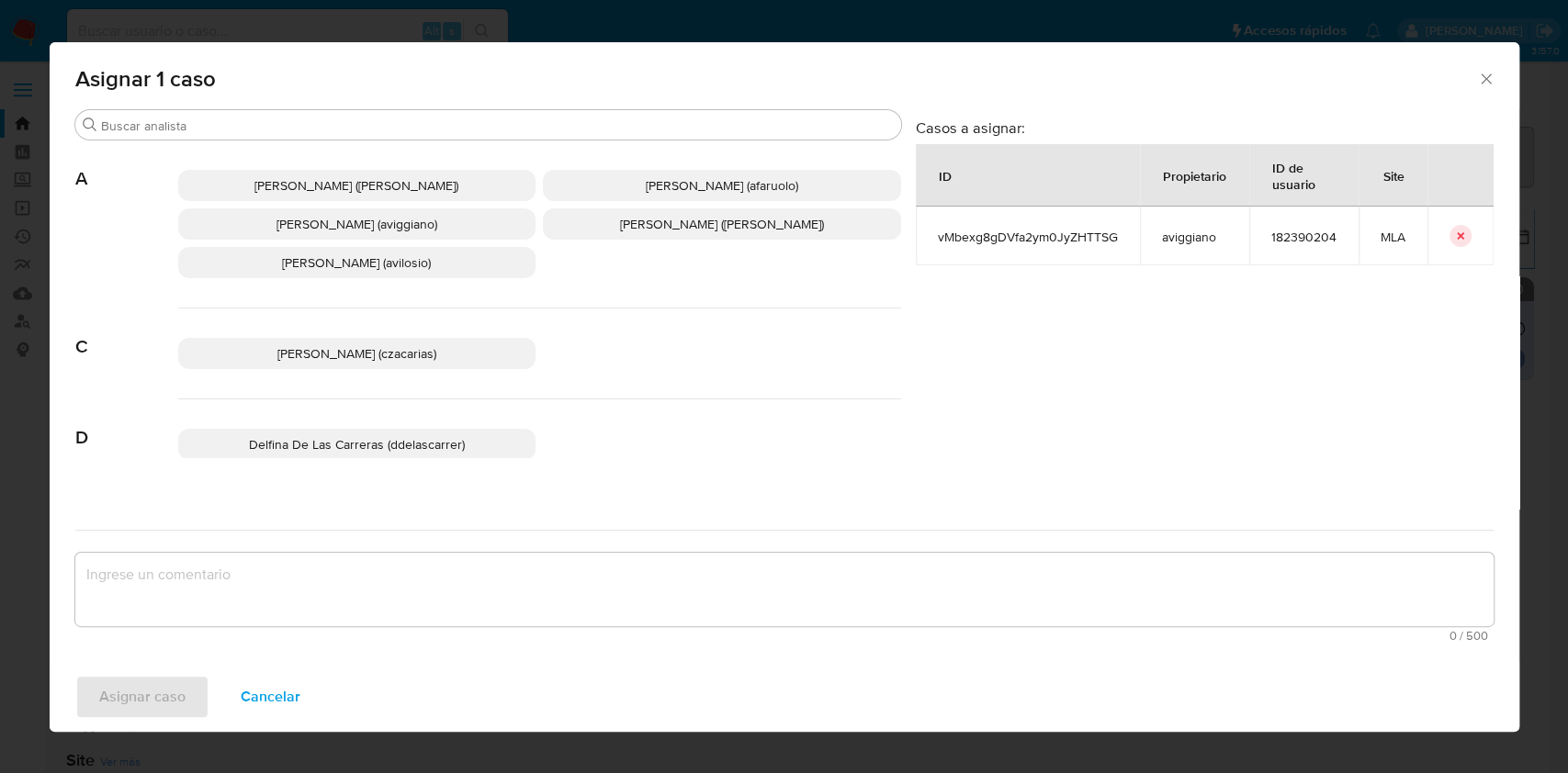
click at [455, 239] on p "Agustina Belen Viggiano (aviggiano)" at bounding box center [357, 224] width 358 height 32
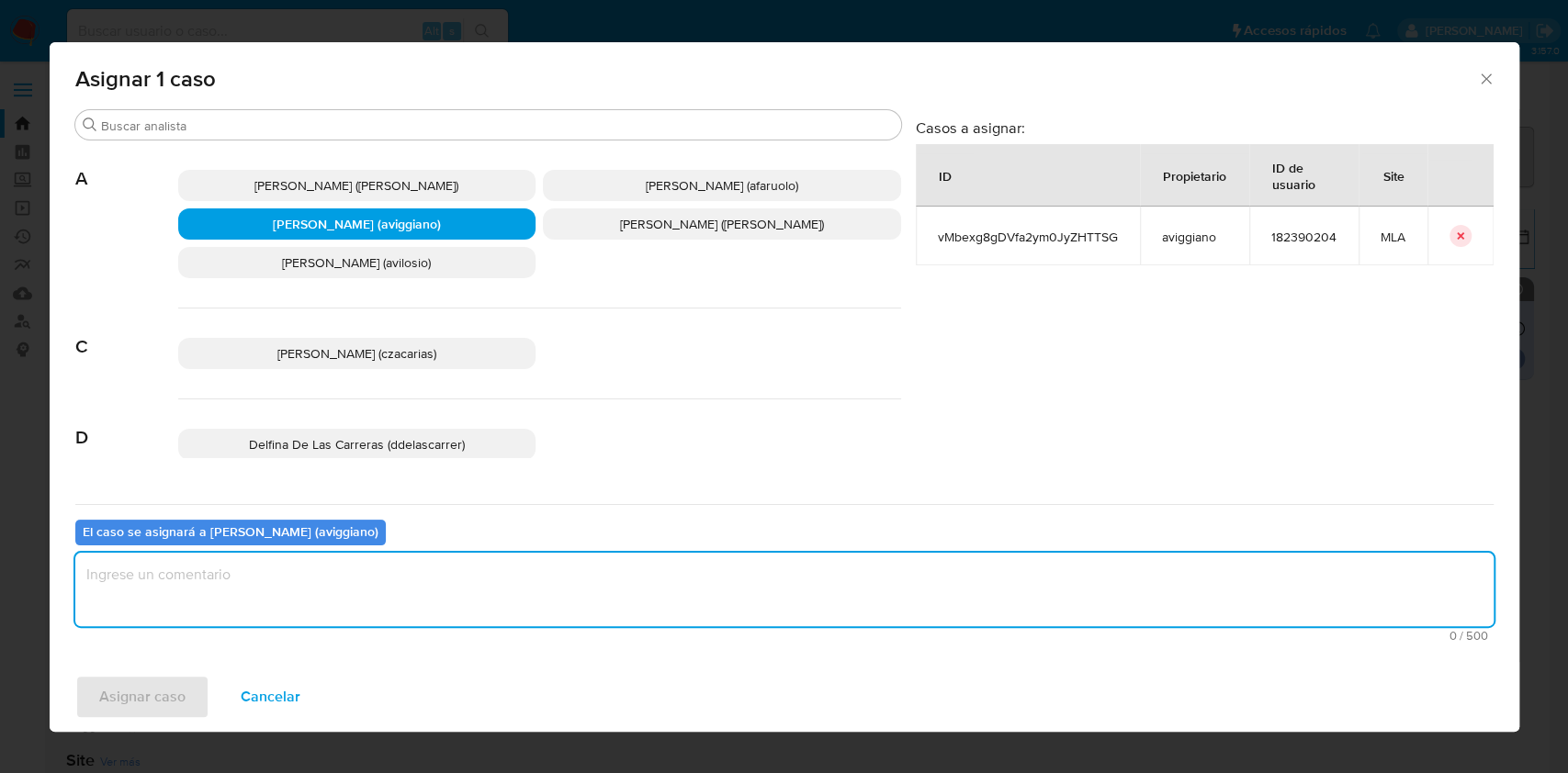
drag, startPoint x: 331, startPoint y: 620, endPoint x: 159, endPoint y: 702, distance: 190.5
click at [329, 620] on textarea "assign-modal" at bounding box center [784, 589] width 1418 height 73
click at [125, 719] on div "Asignar caso Cancelar" at bounding box center [784, 696] width 1470 height 70
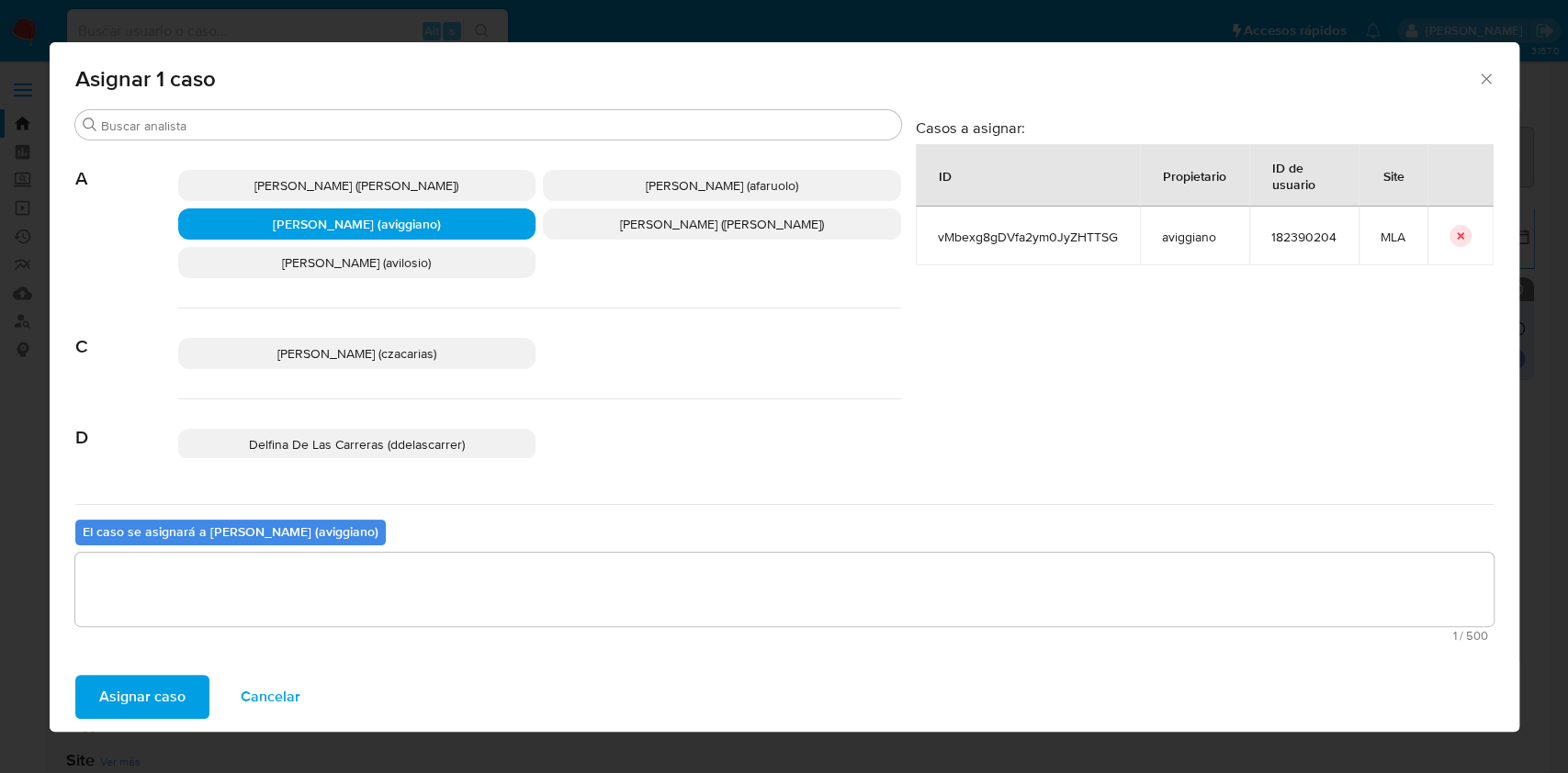
click at [135, 701] on span "Asignar caso" at bounding box center [142, 697] width 86 height 41
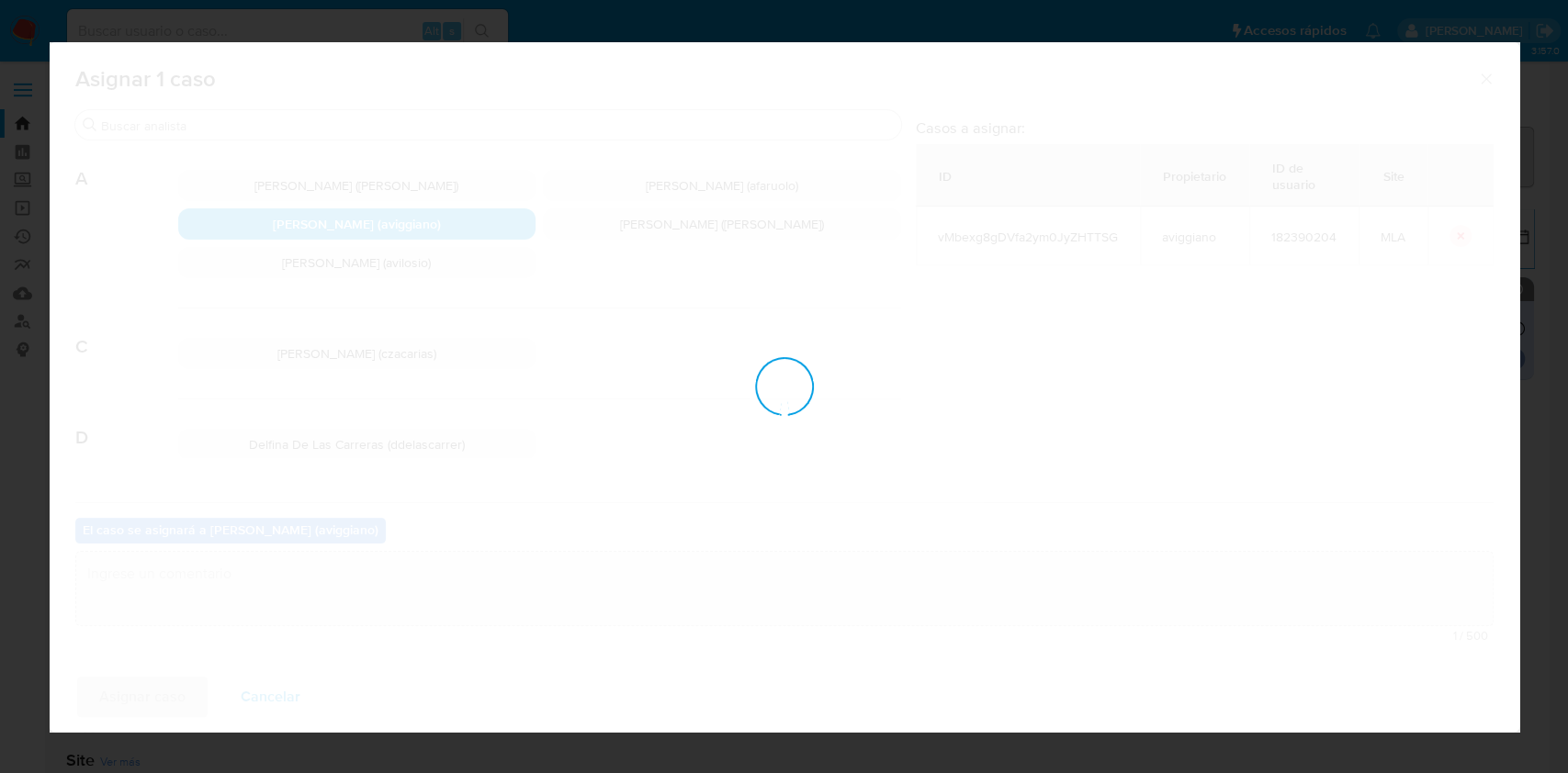
checkbox input "false"
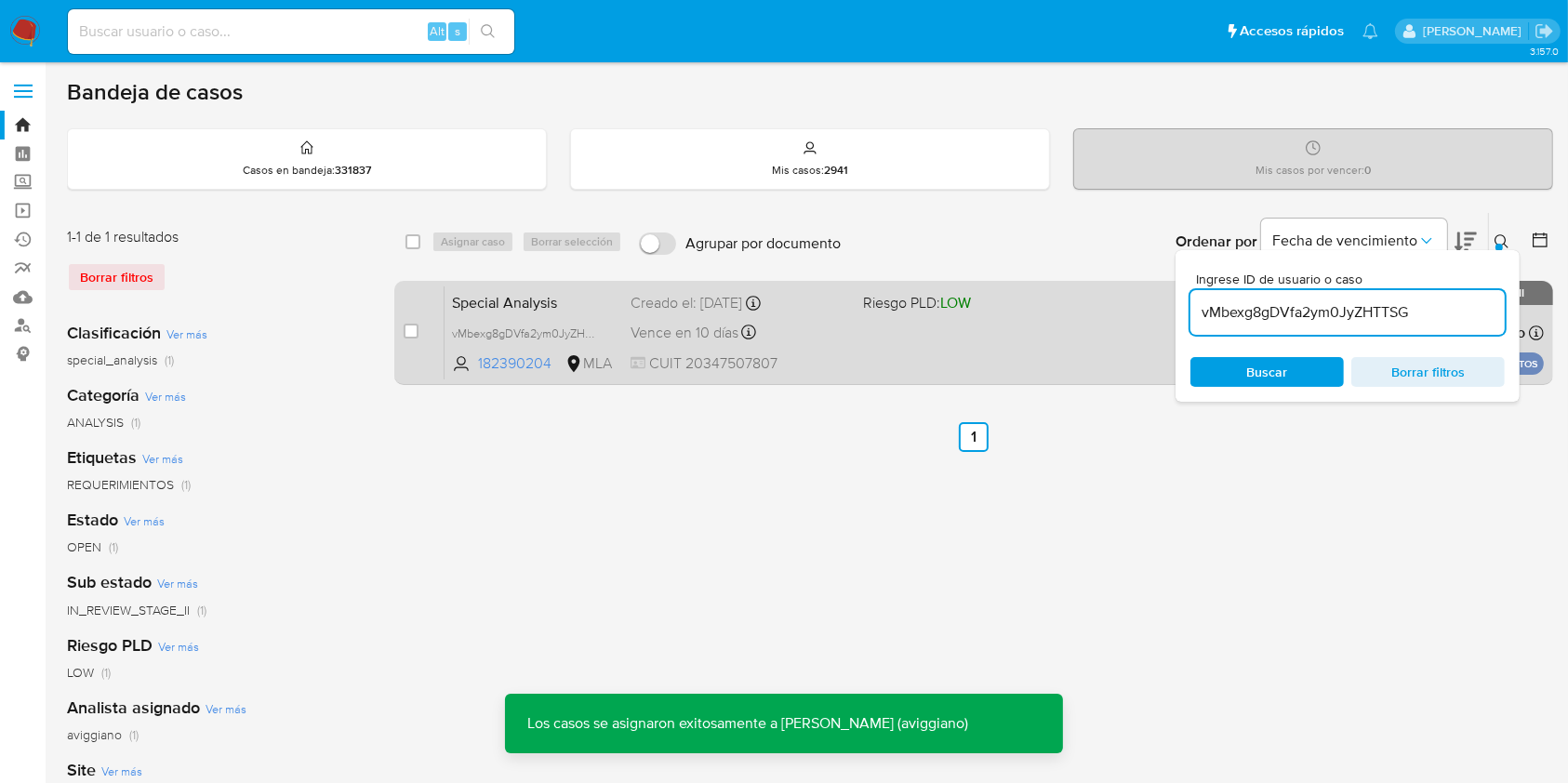
click at [987, 319] on div "Special Analysis vMbexg8gDVfa2ym0JyZHTTSG 182390204 MLA Riesgo PLD: LOW Creado …" at bounding box center [993, 332] width 1099 height 94
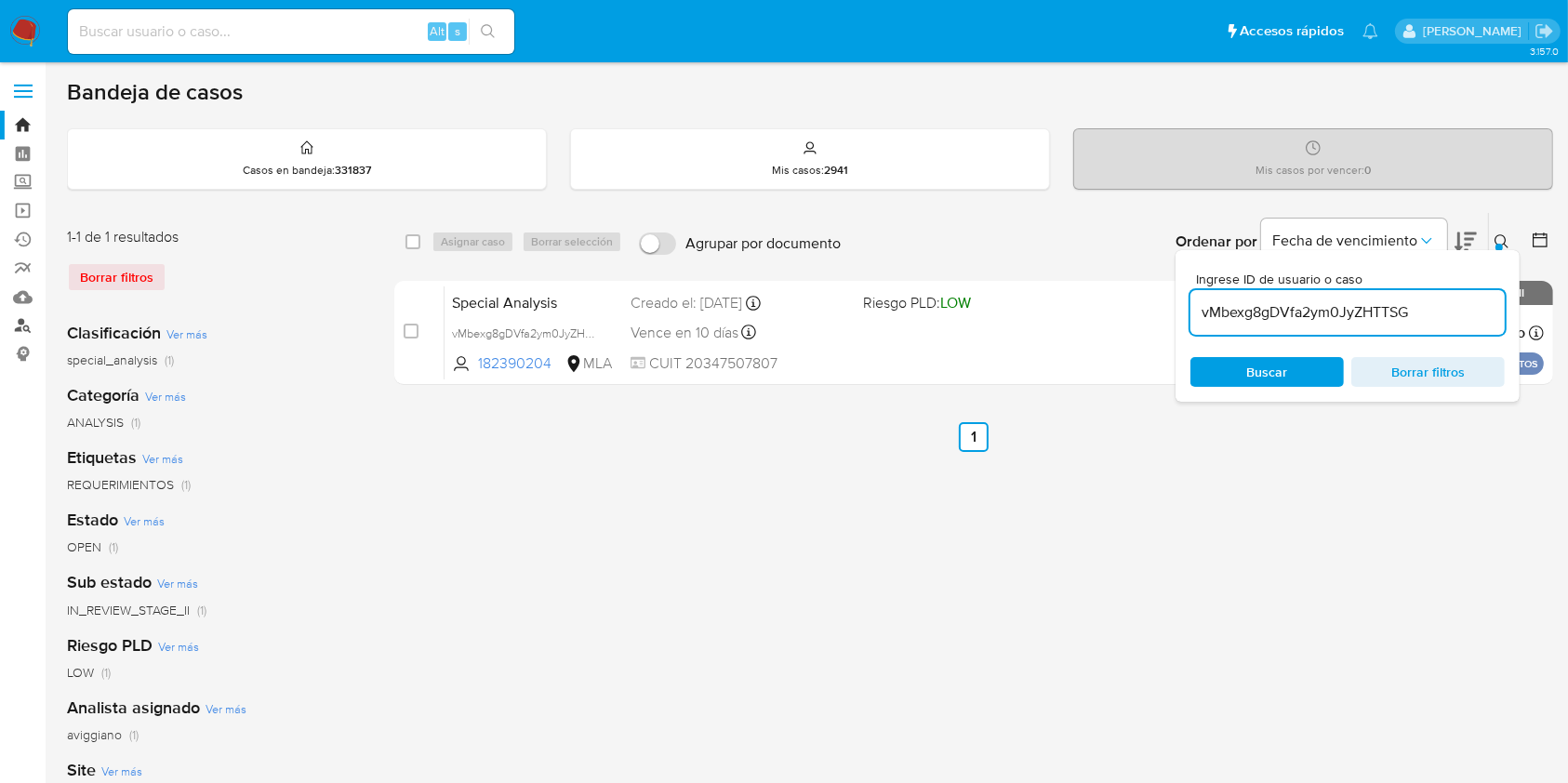
click at [11, 327] on link "Buscador de personas" at bounding box center [111, 326] width 222 height 29
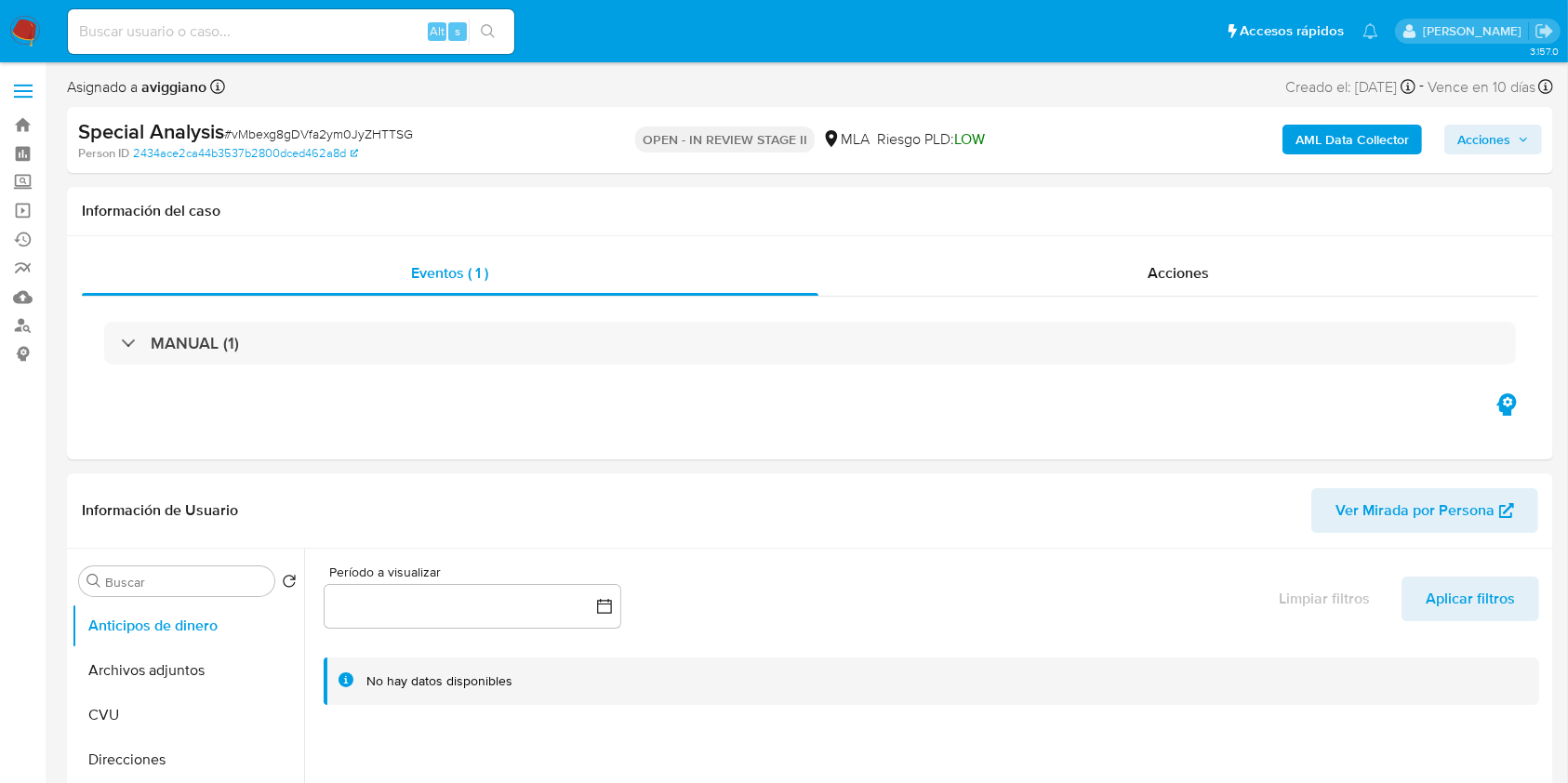
select select "10"
click at [144, 652] on button "Archivos adjuntos" at bounding box center [180, 670] width 218 height 45
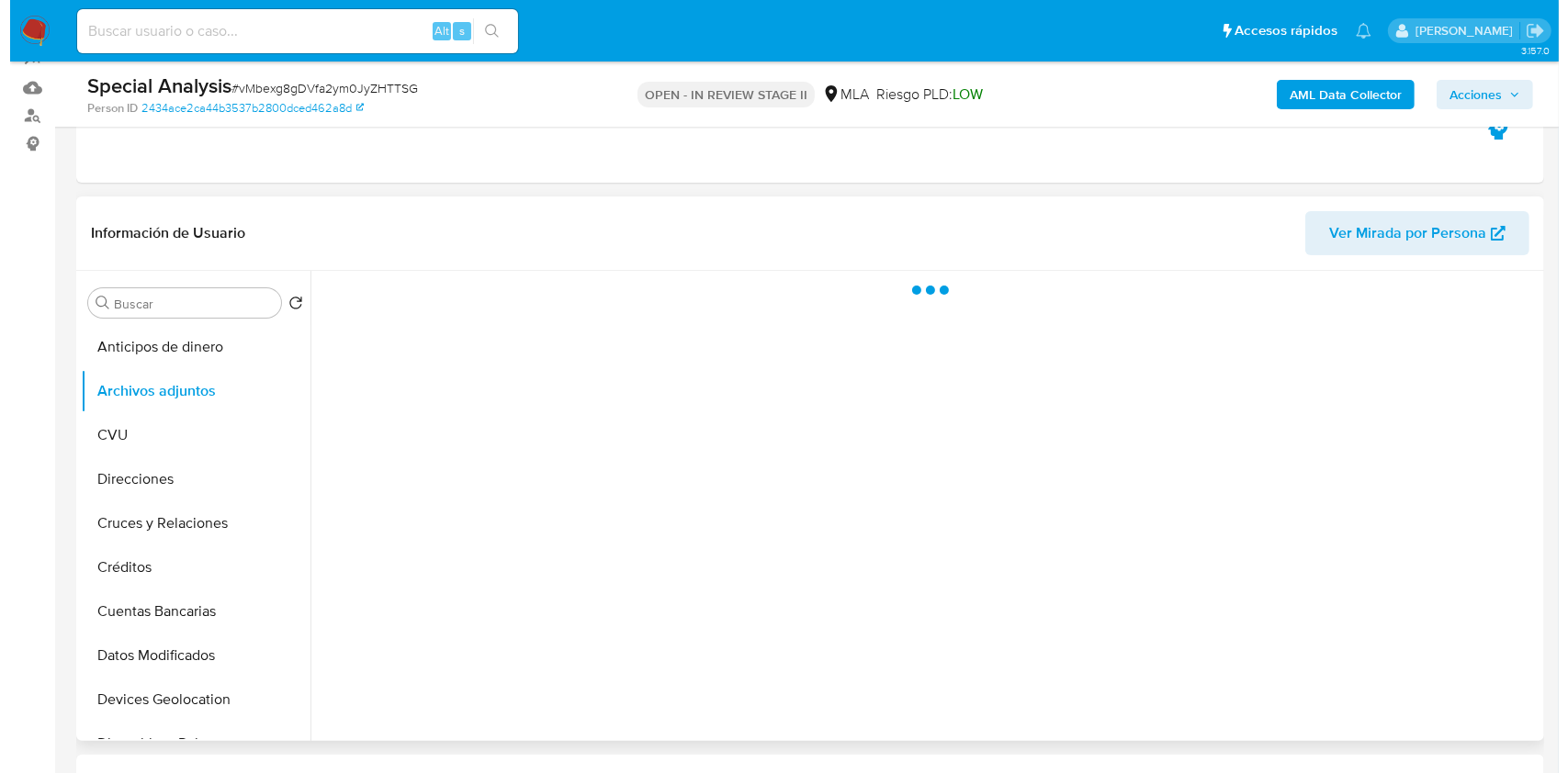
scroll to position [244, 0]
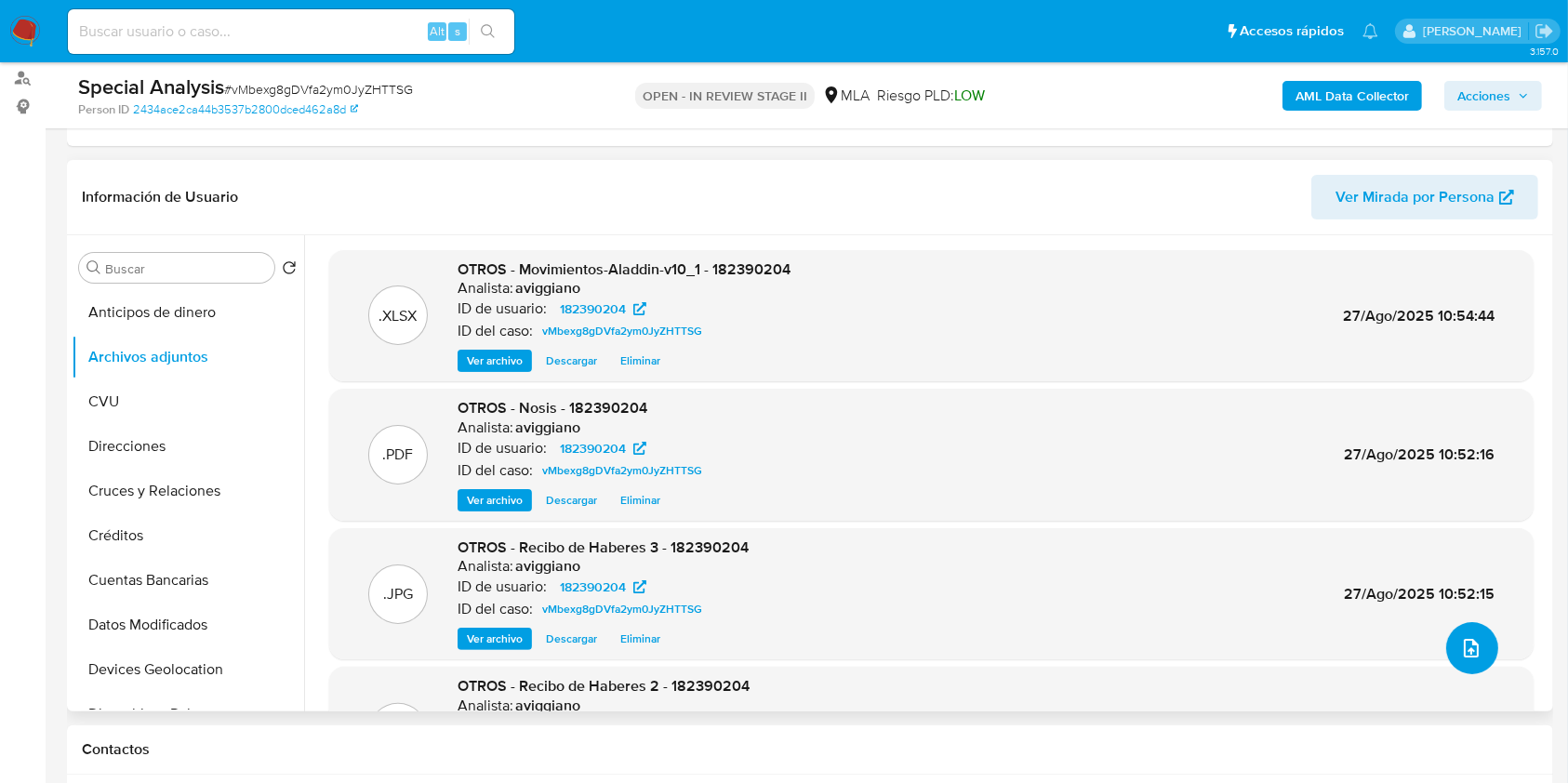
click at [1480, 656] on button "upload-file" at bounding box center [1471, 648] width 52 height 52
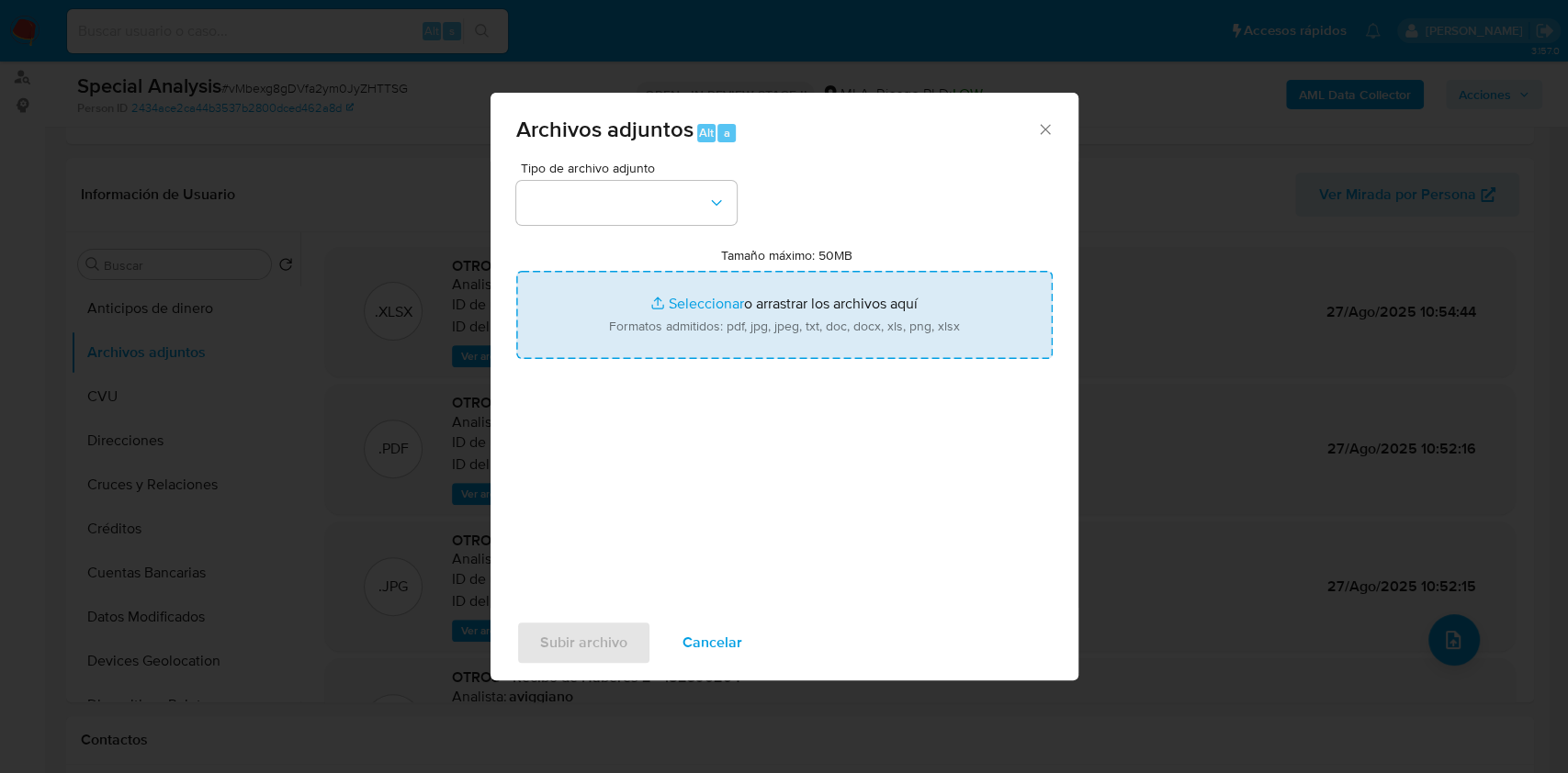
click at [946, 332] on input "Tamaño máximo: 50MB Seleccionar archivos" at bounding box center [784, 314] width 536 height 88
type input "C:\fakepath\Caselog vMbexg8gDVfa2ym0JyZHTTSG_2025_08_26_14_50_28.docx"
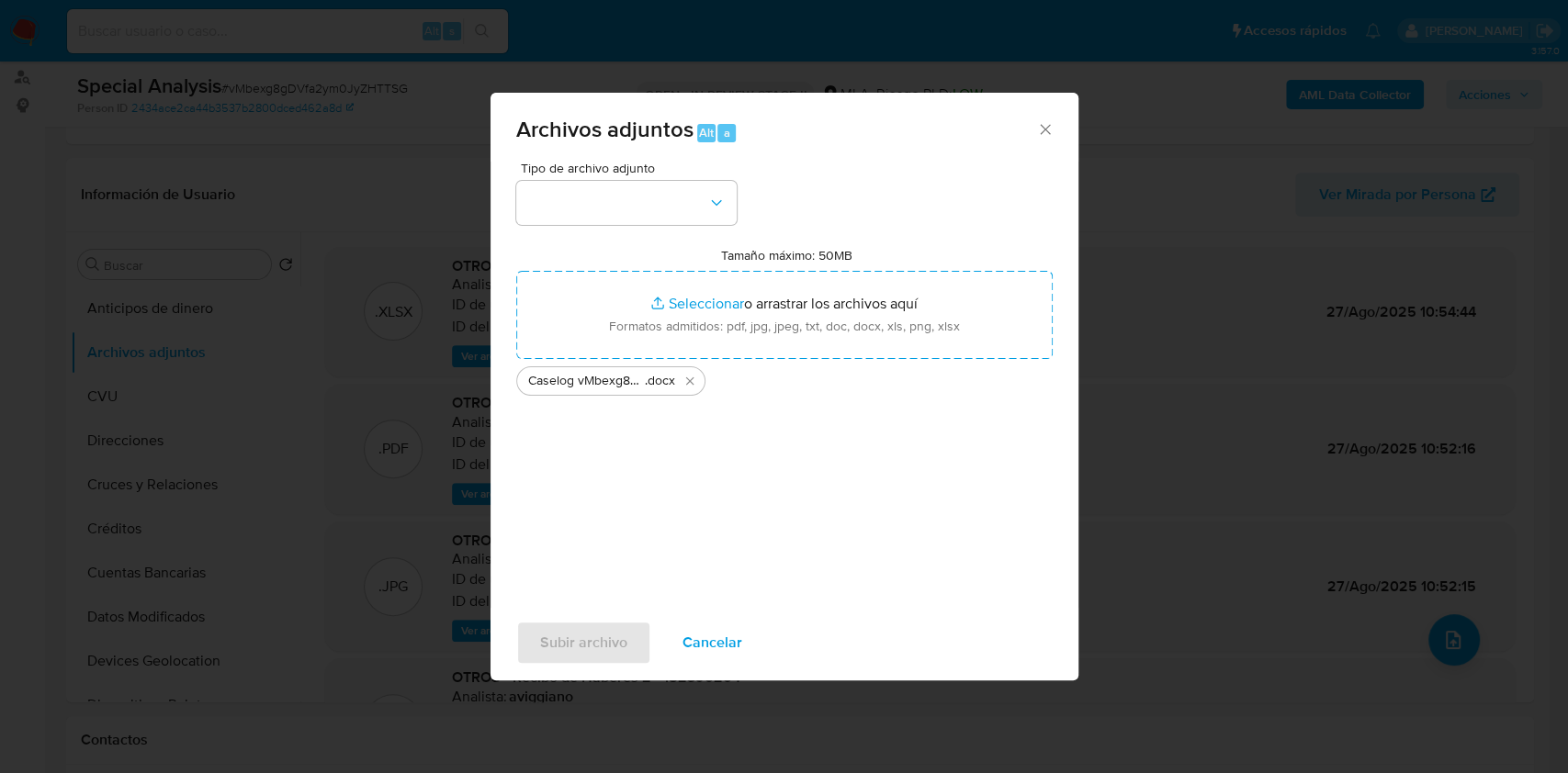
click at [745, 205] on div "Tipo de archivo adjunto Tamaño máximo: 50MB Seleccionar archivos Seleccionar o …" at bounding box center [784, 377] width 536 height 433
click at [727, 209] on button "button" at bounding box center [627, 203] width 221 height 44
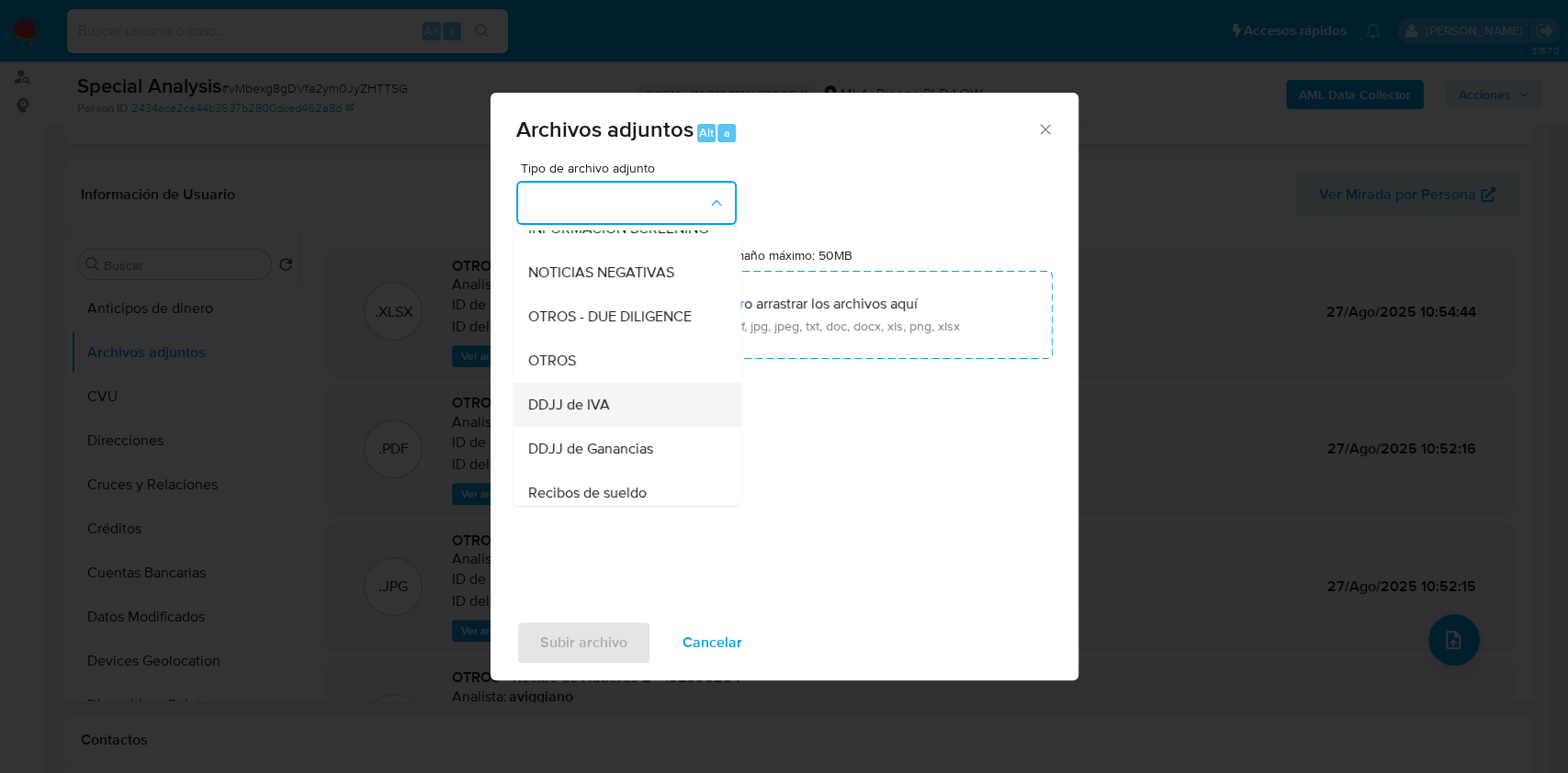
click at [640, 399] on div "DDJJ de IVA" at bounding box center [620, 405] width 187 height 44
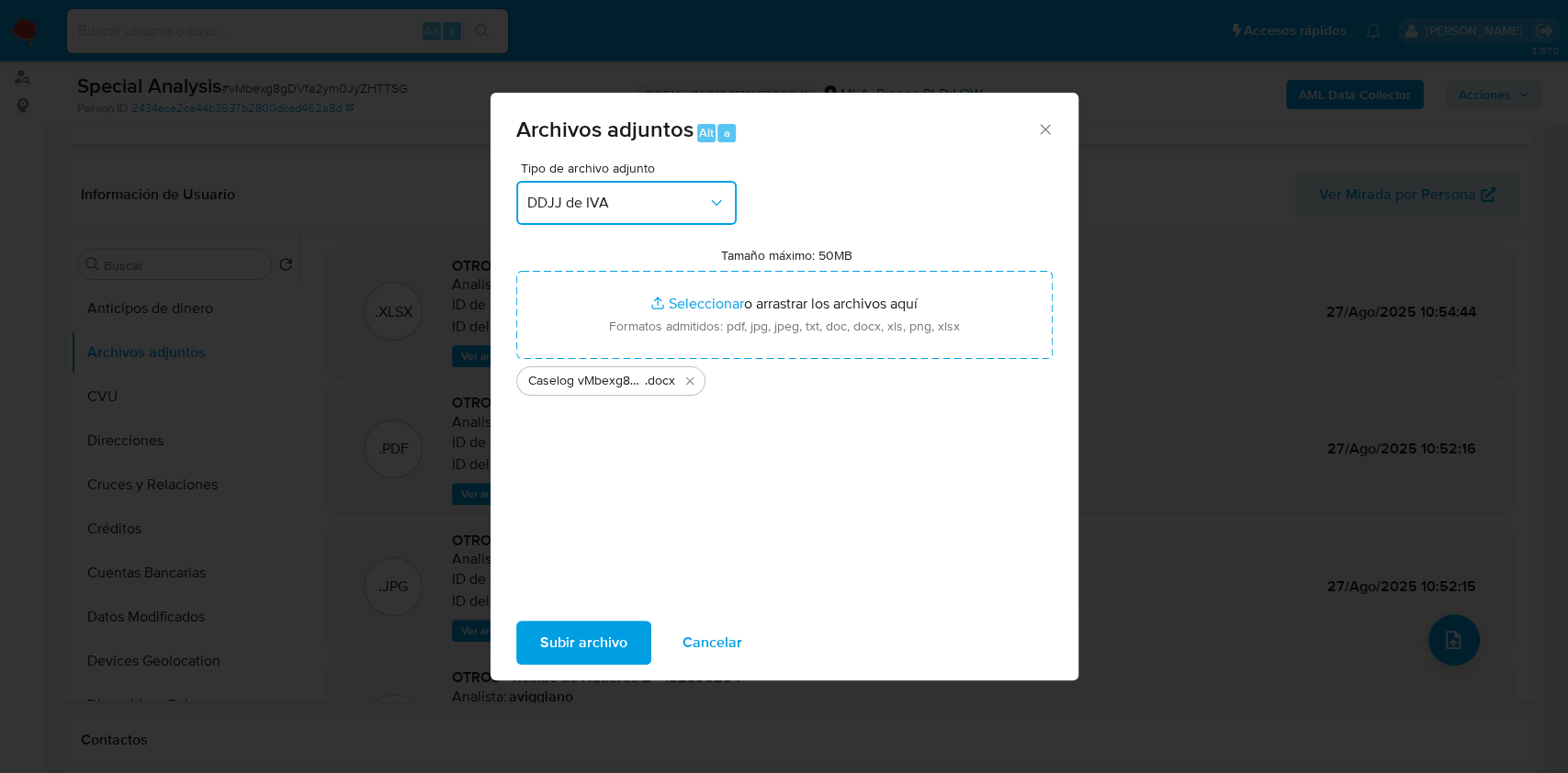
click at [712, 187] on button "DDJJ de IVA" at bounding box center [627, 203] width 221 height 44
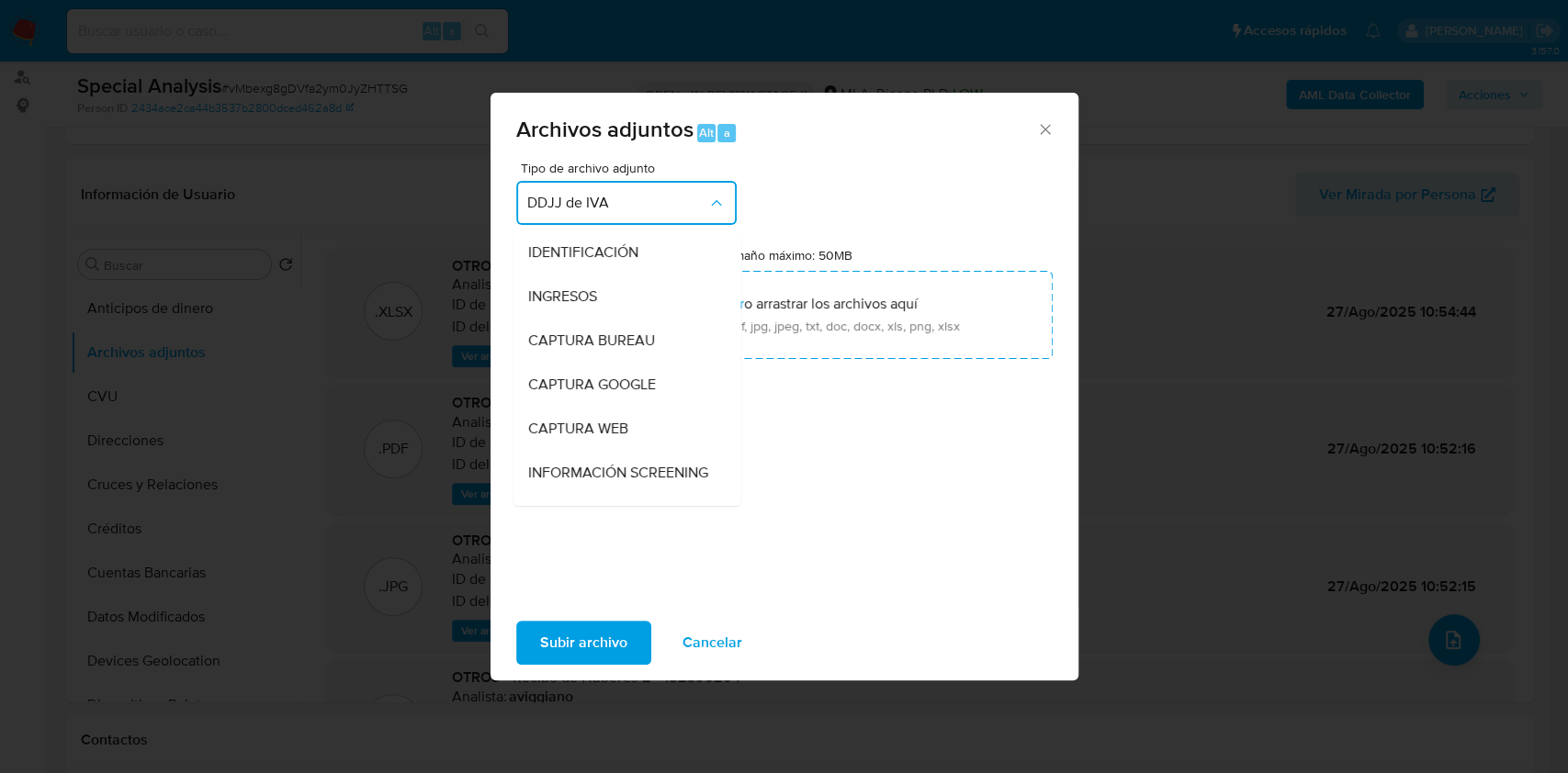
scroll to position [299, 0]
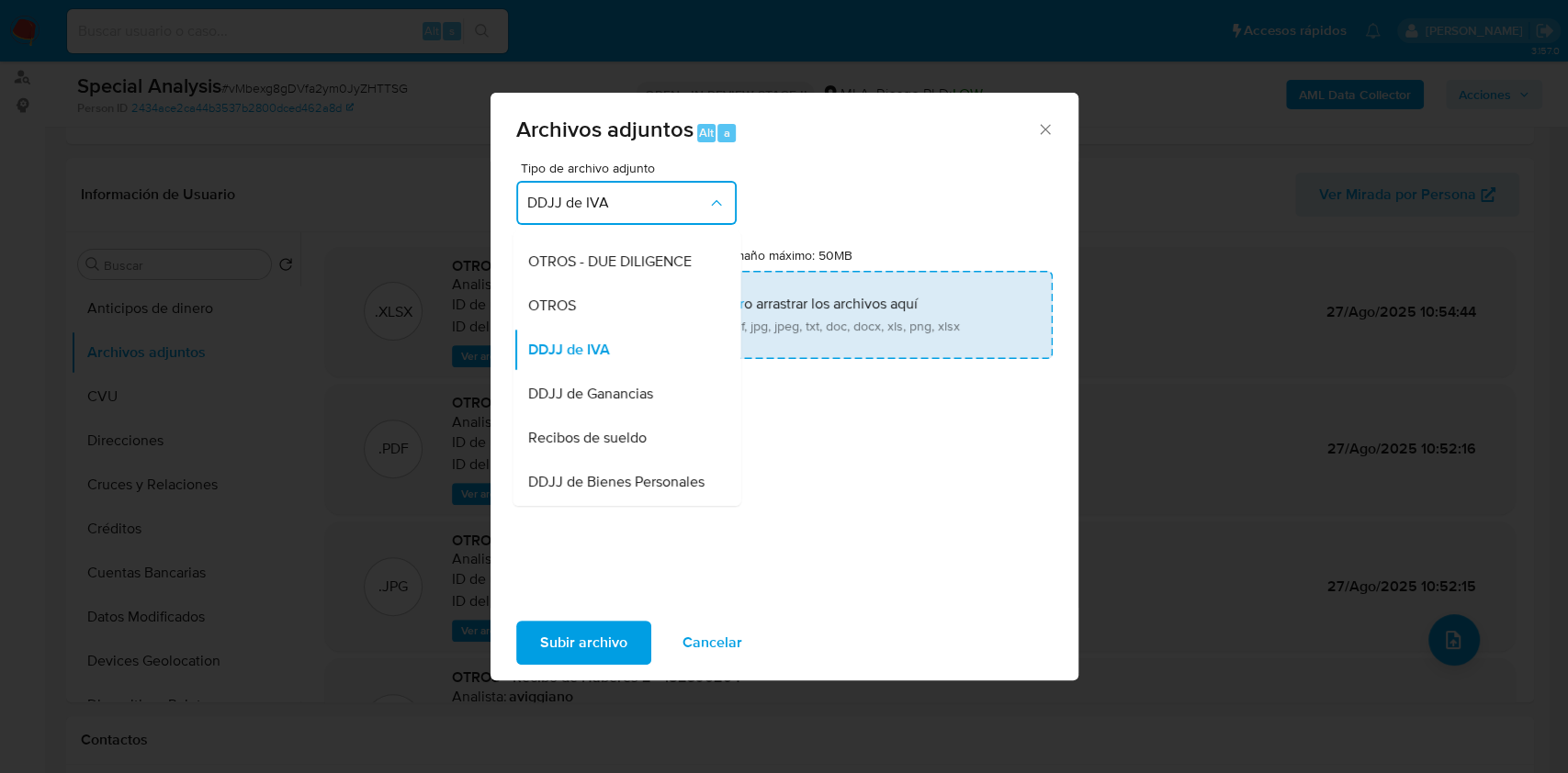
click at [623, 348] on div "DDJJ de IVA" at bounding box center [620, 350] width 187 height 44
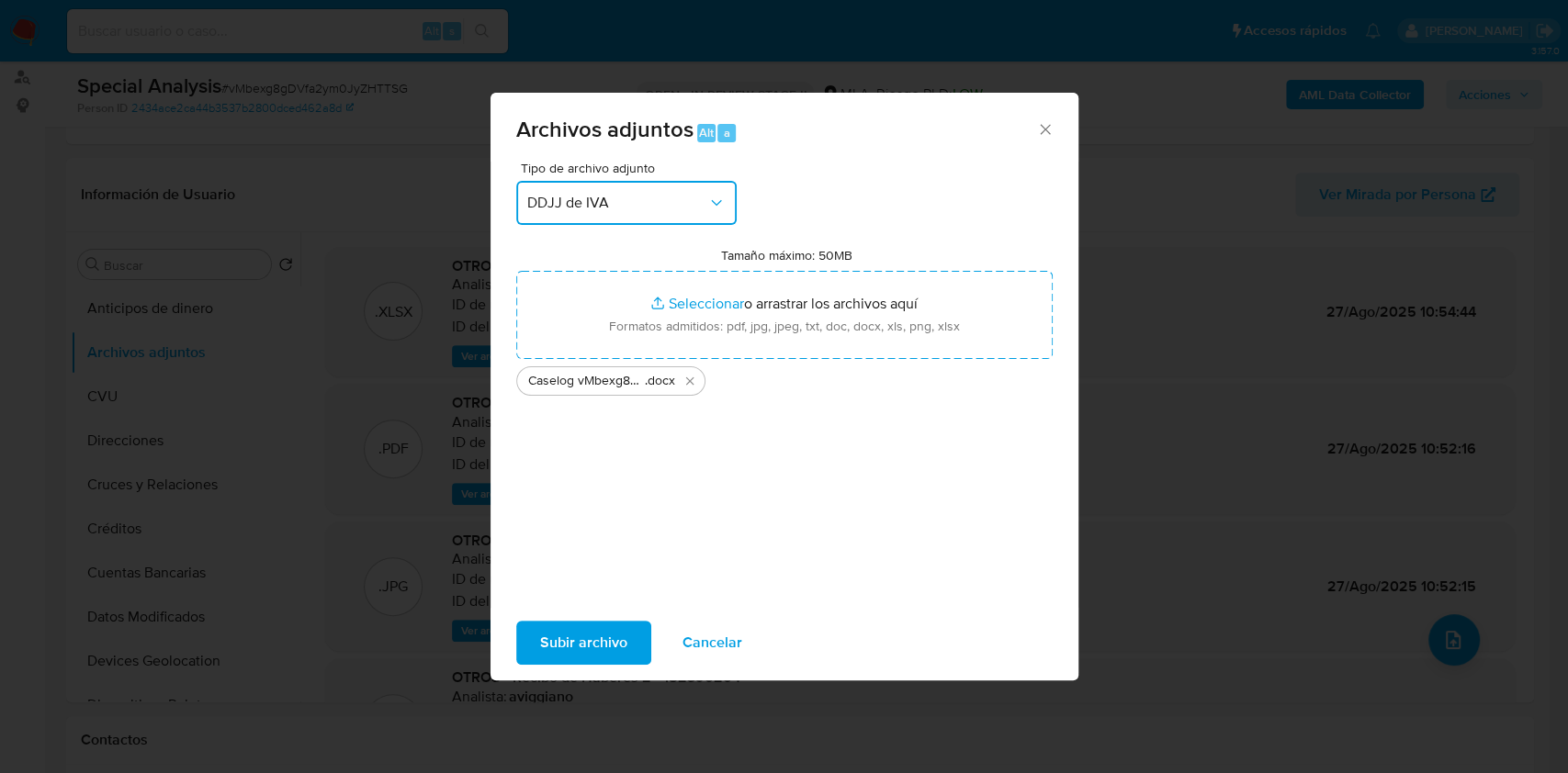
click at [629, 224] on button "DDJJ de IVA" at bounding box center [627, 203] width 221 height 44
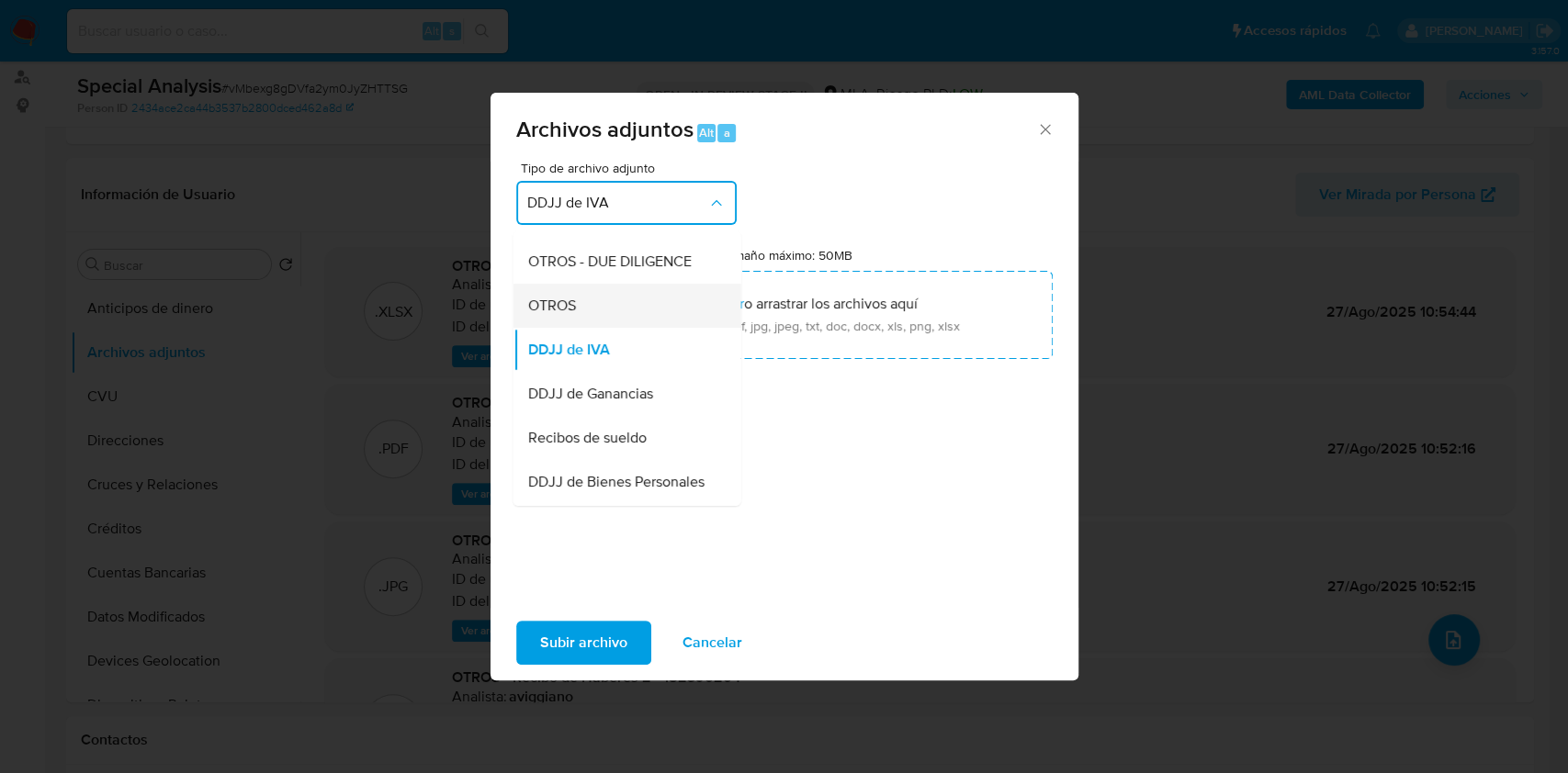
click at [596, 305] on div "OTROS" at bounding box center [620, 306] width 187 height 44
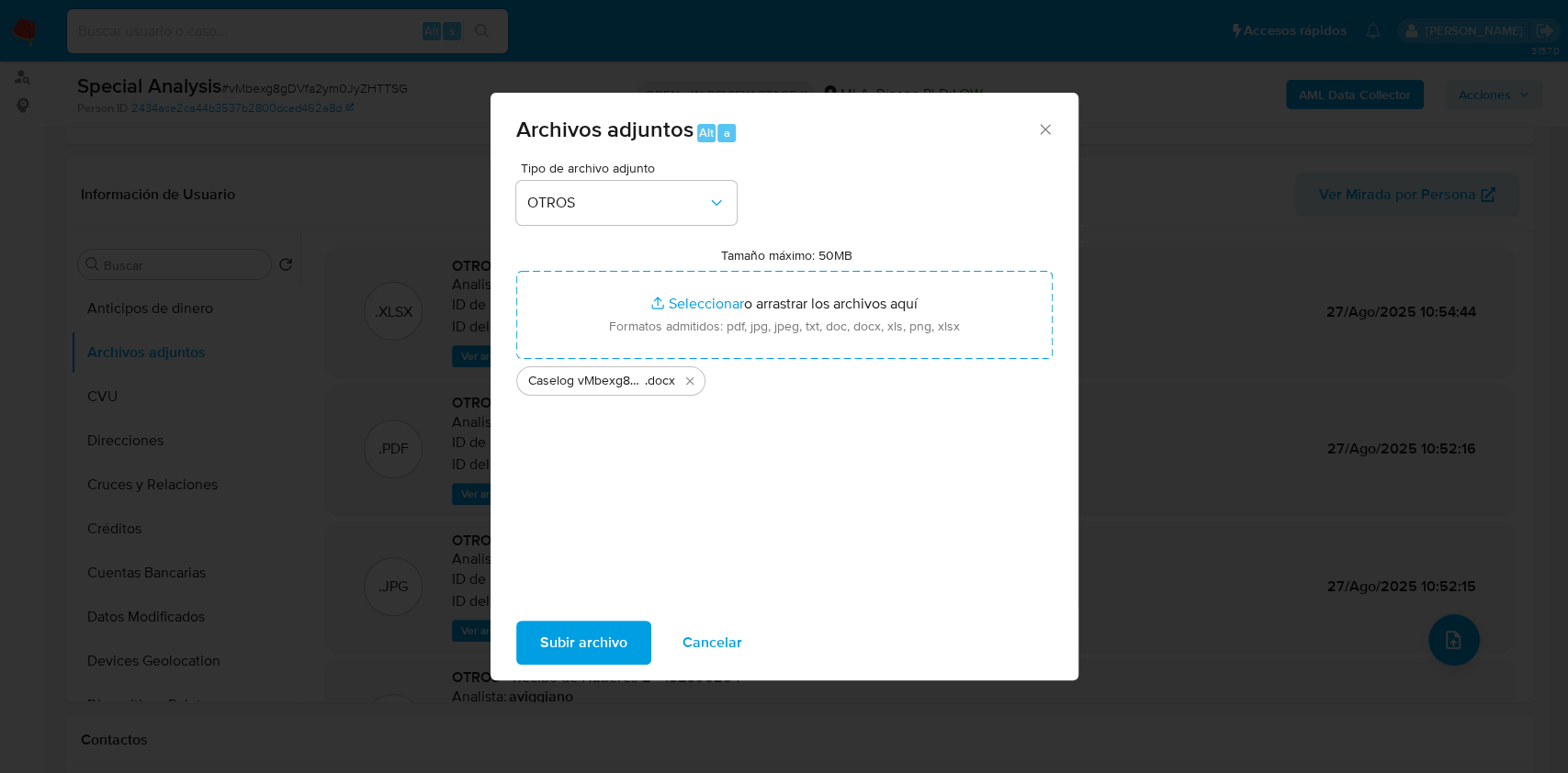
click at [554, 631] on span "Subir archivo" at bounding box center [583, 642] width 87 height 41
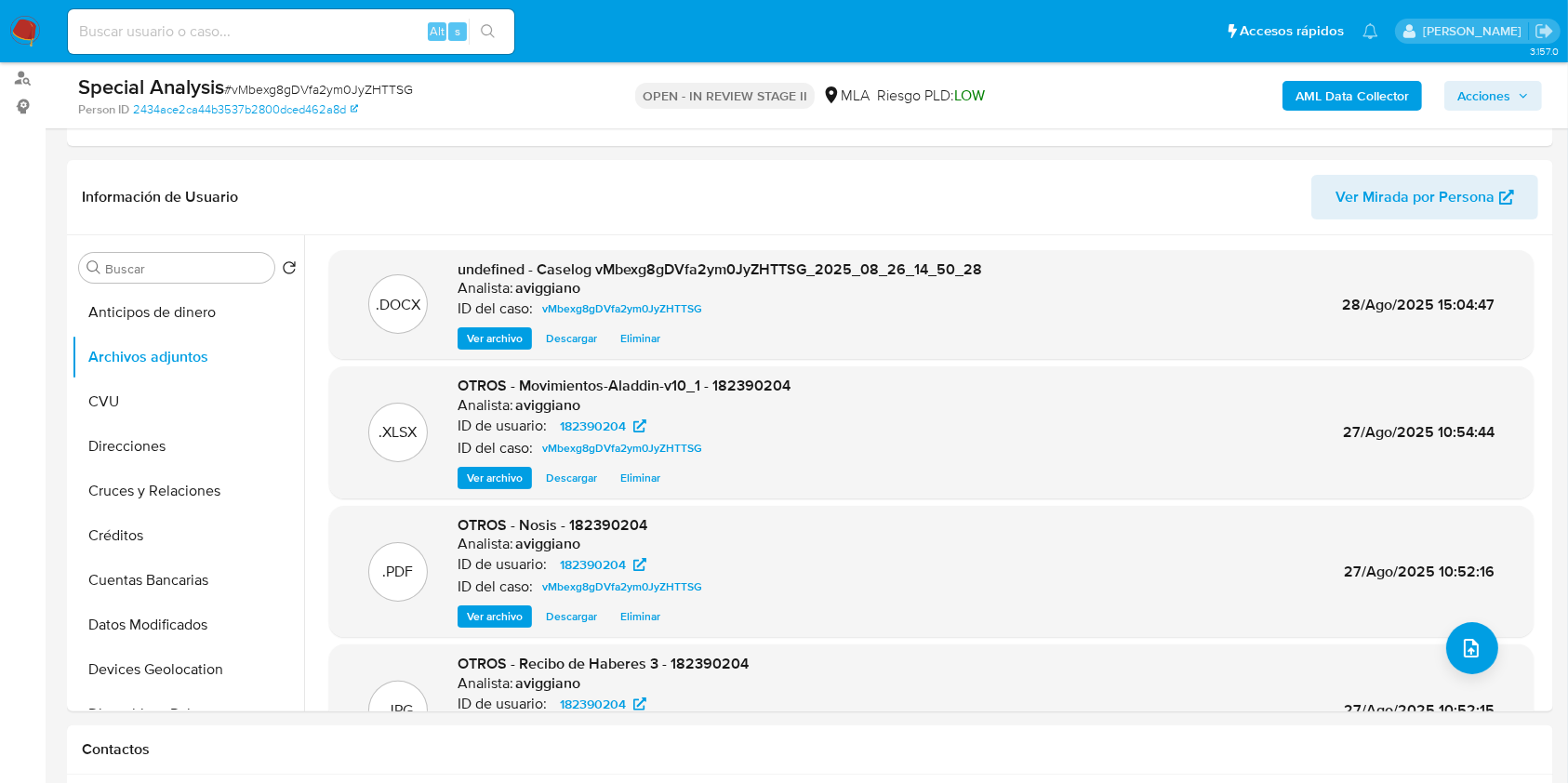
click at [561, 636] on div ".PDF OTROS - Nosis - 182390204 Analista: aviggiano ID de usuario: 182390204 ID …" at bounding box center [931, 572] width 1205 height 132
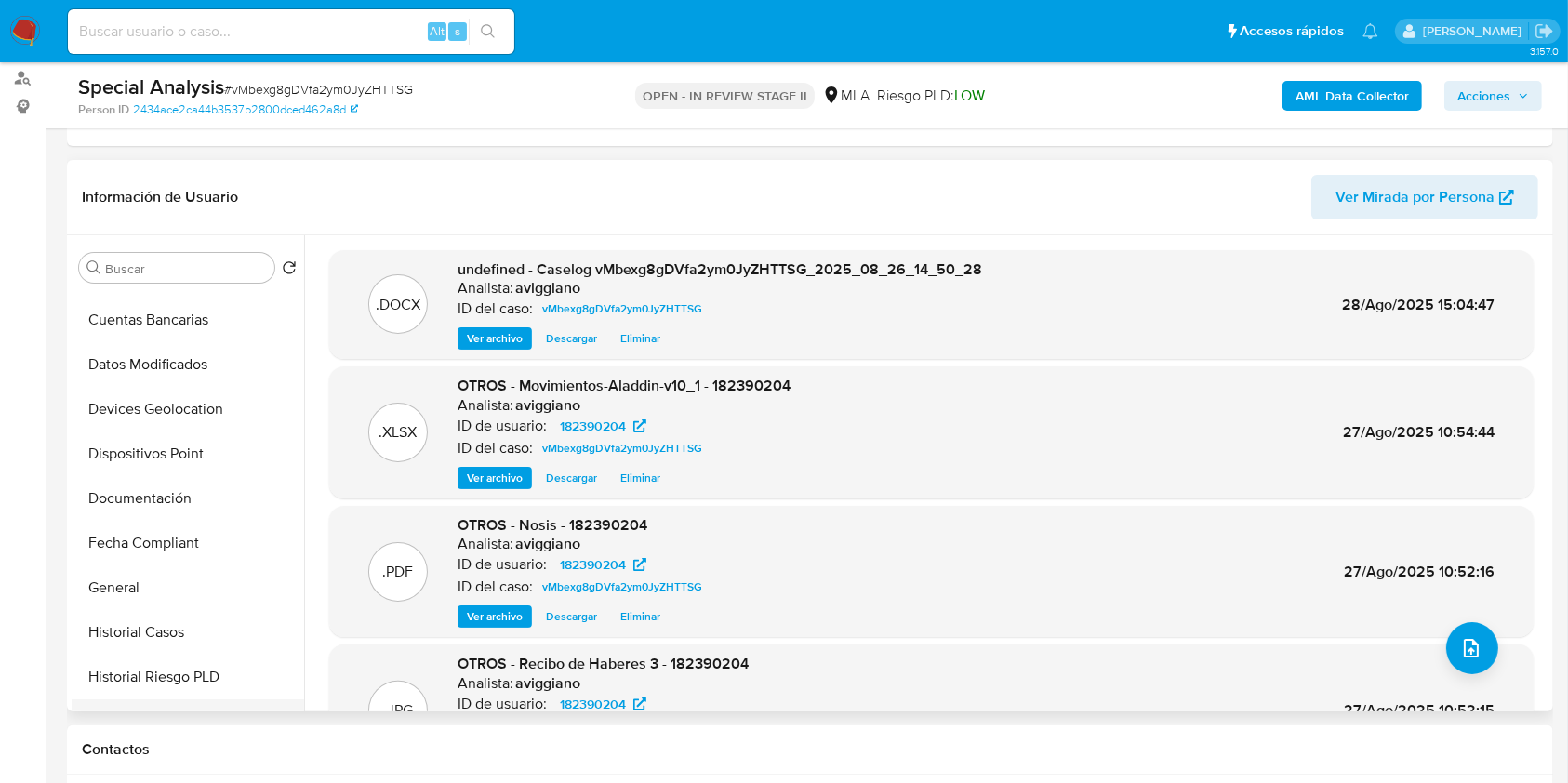
scroll to position [372, 0]
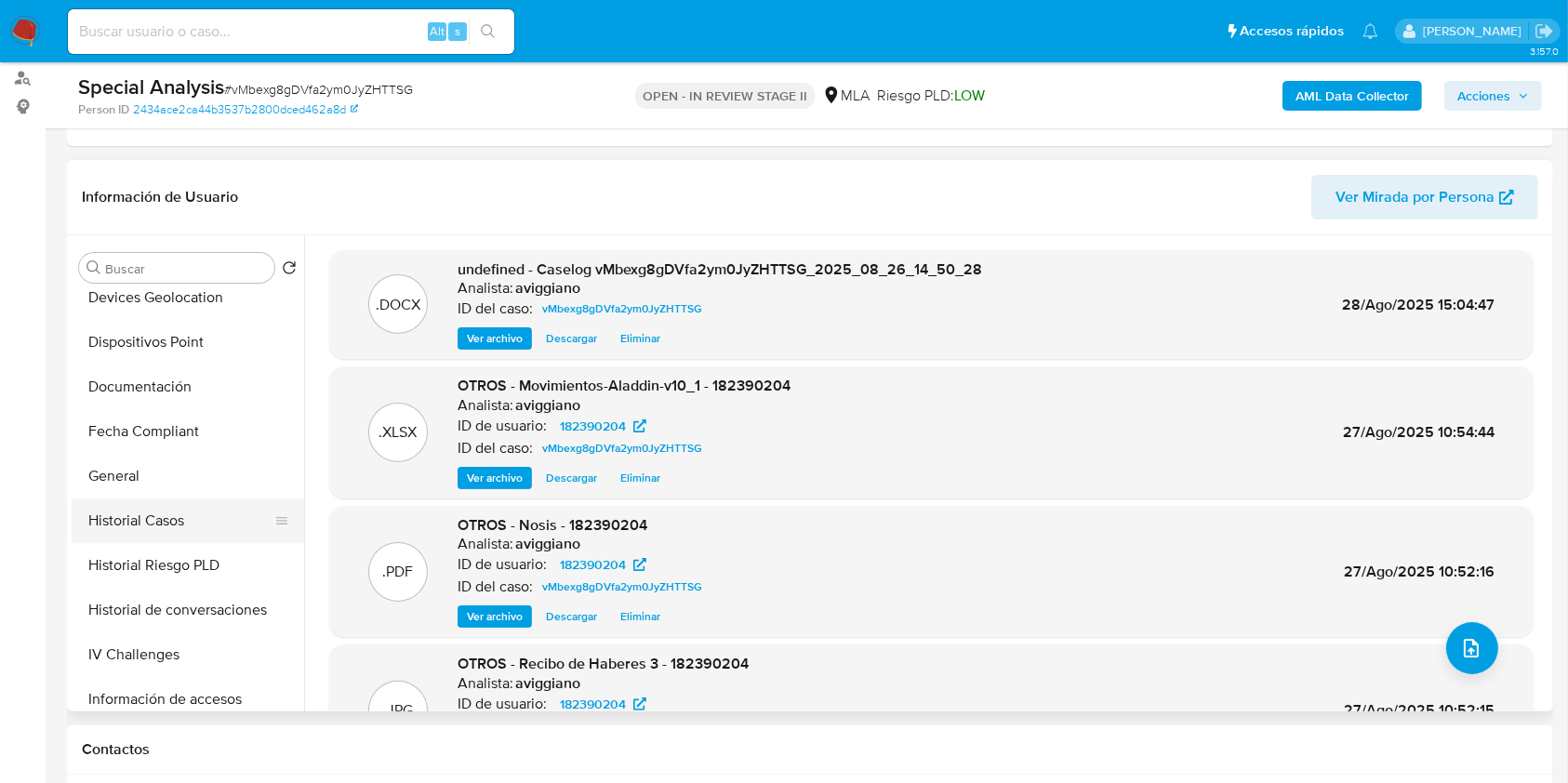
click at [225, 529] on button "Historial Casos" at bounding box center [180, 521] width 218 height 45
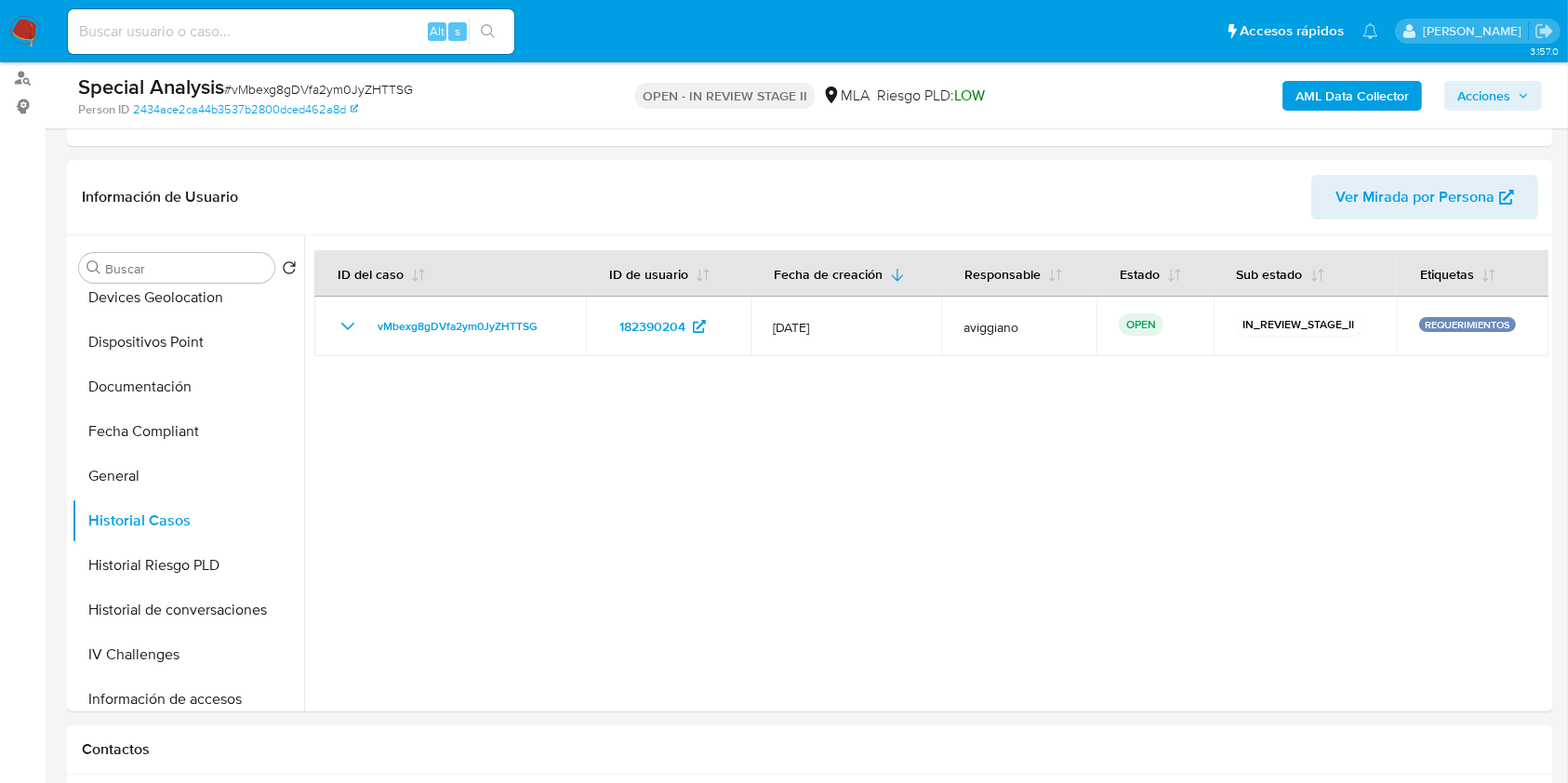
click at [1492, 101] on span "Acciones" at bounding box center [1483, 96] width 53 height 30
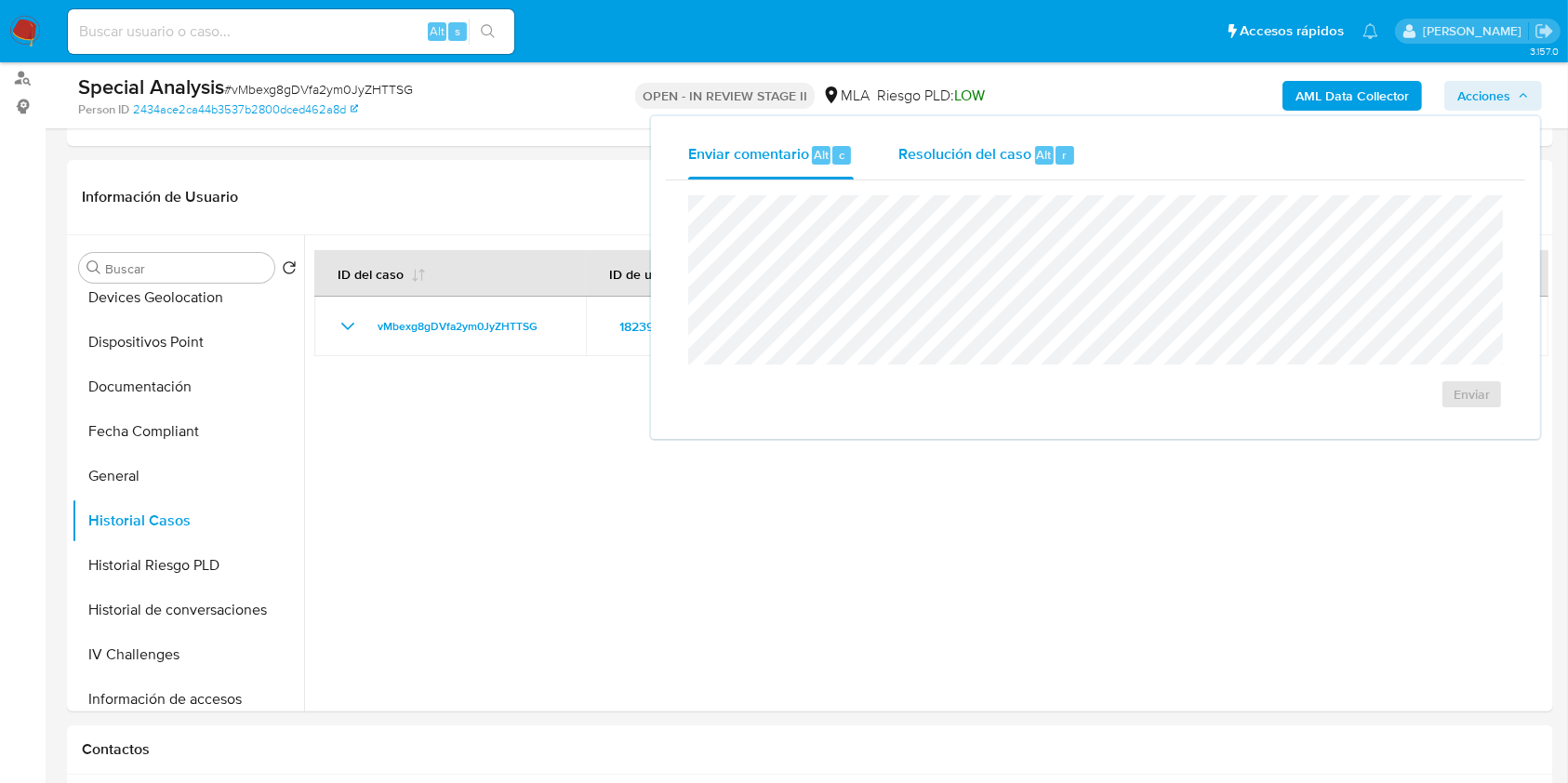
click at [1039, 154] on span "Alt" at bounding box center [1044, 154] width 15 height 18
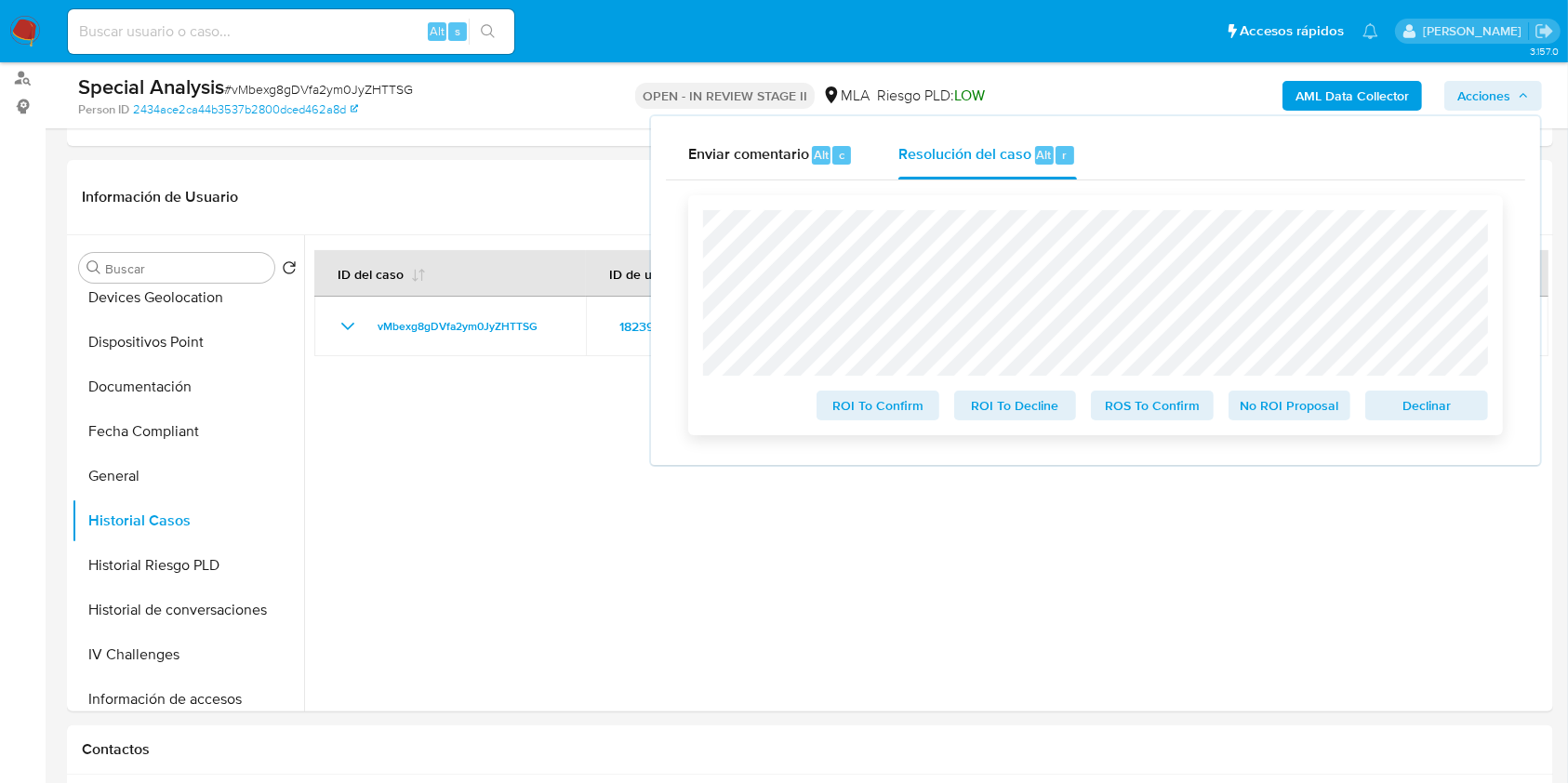
click at [1453, 410] on span "Declinar" at bounding box center [1426, 406] width 97 height 26
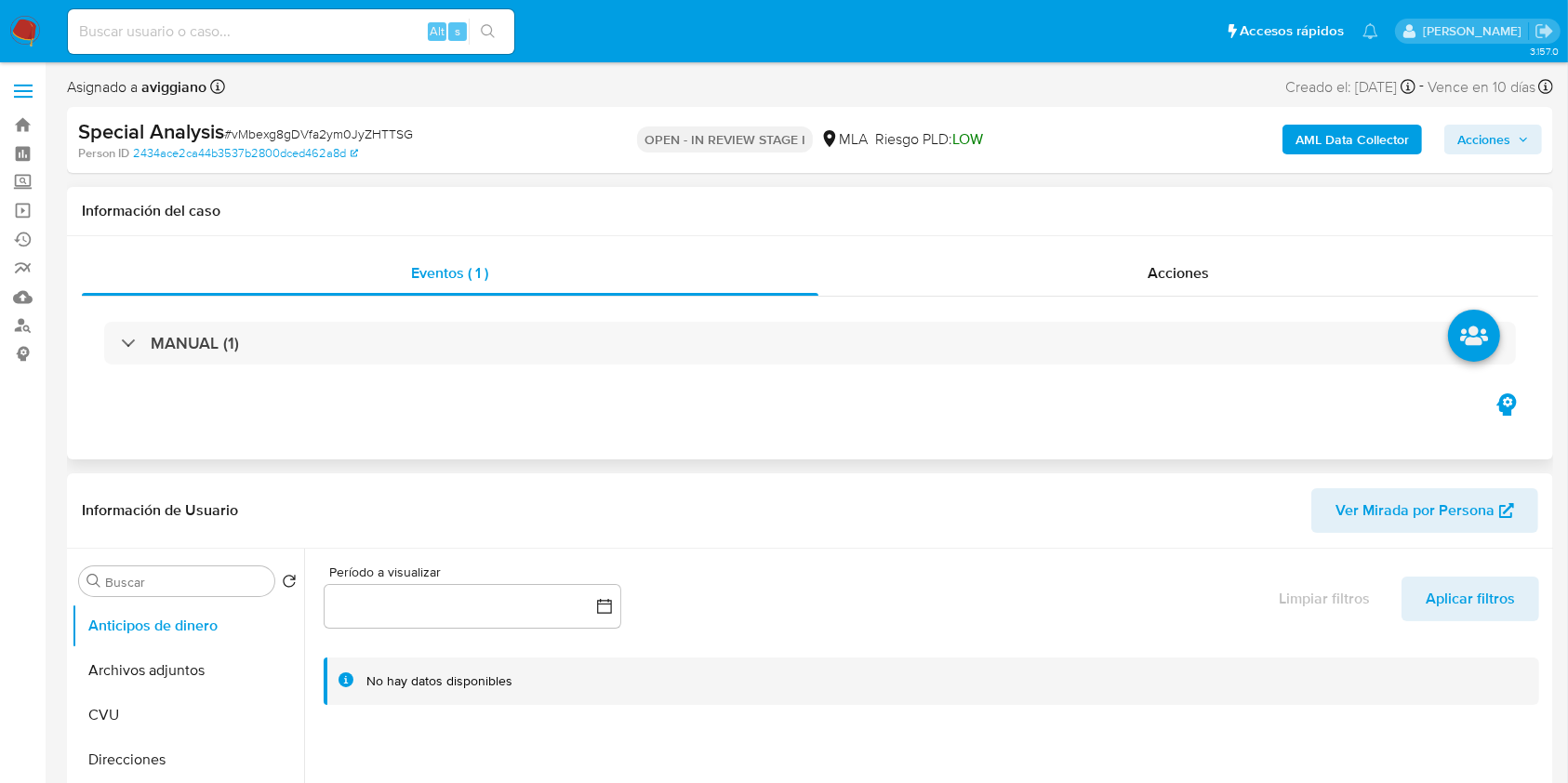
select select "10"
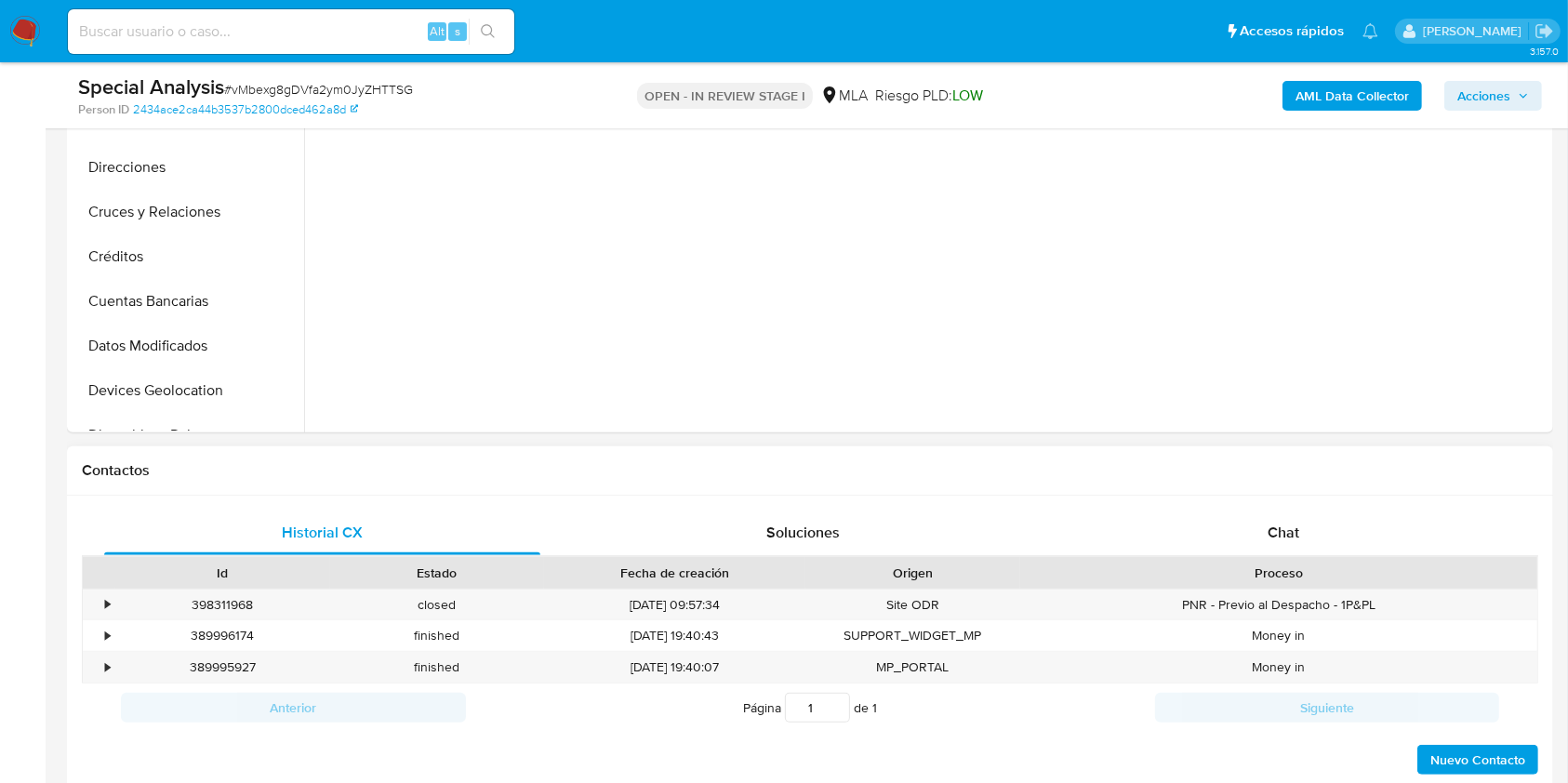
scroll to position [867, 0]
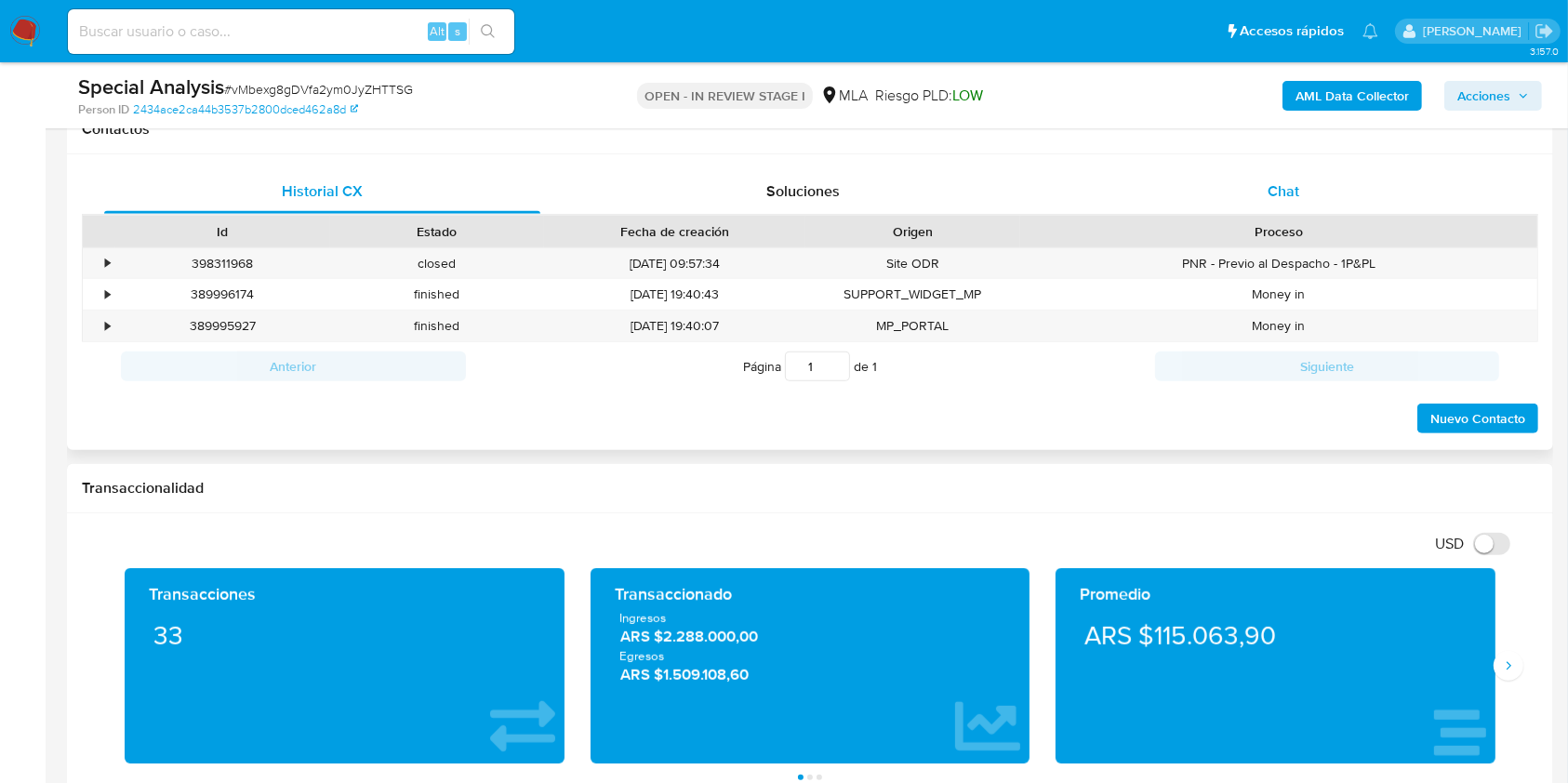
click at [1309, 191] on div "Chat" at bounding box center [1284, 192] width 436 height 45
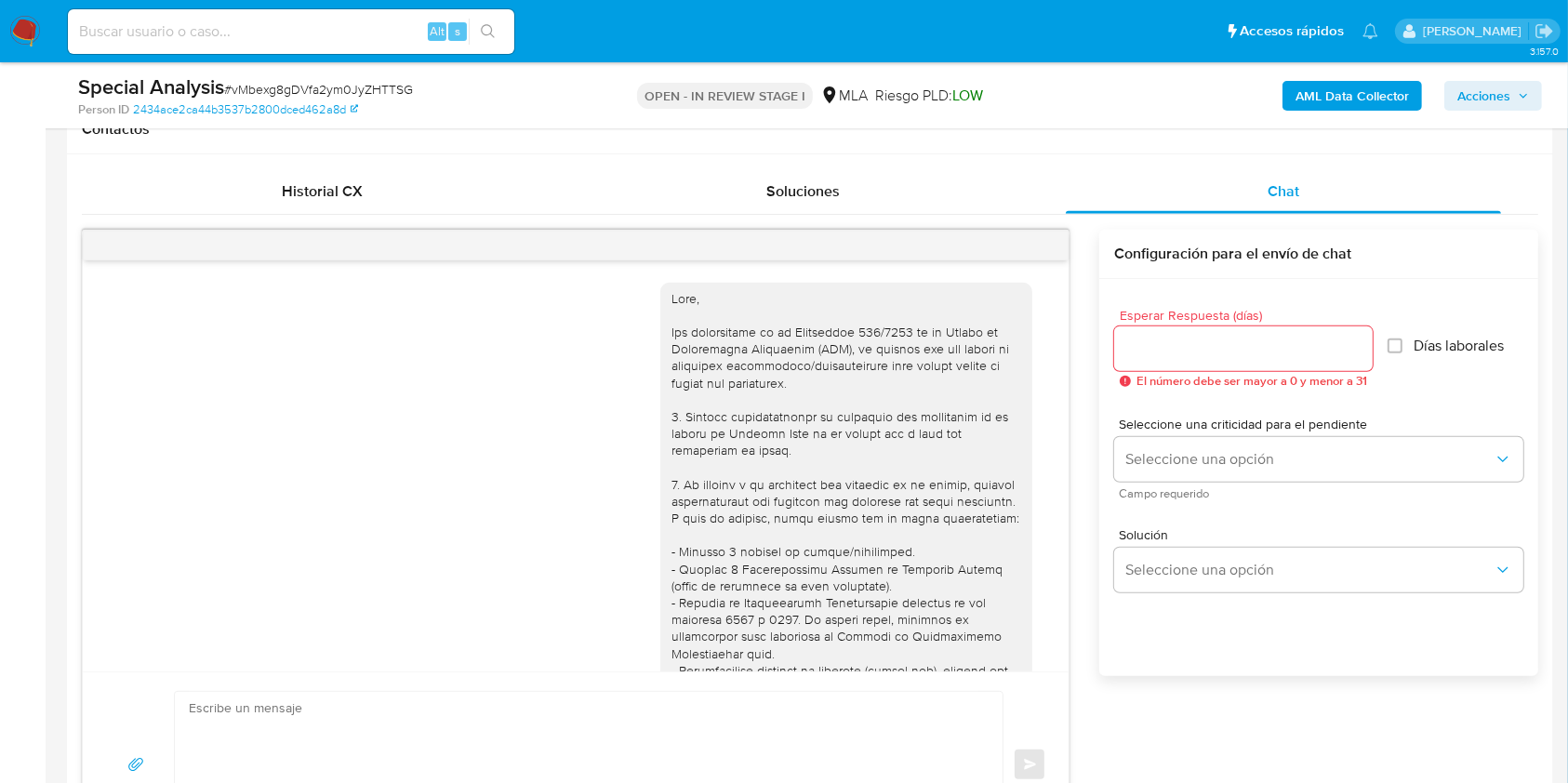
scroll to position [1355, 0]
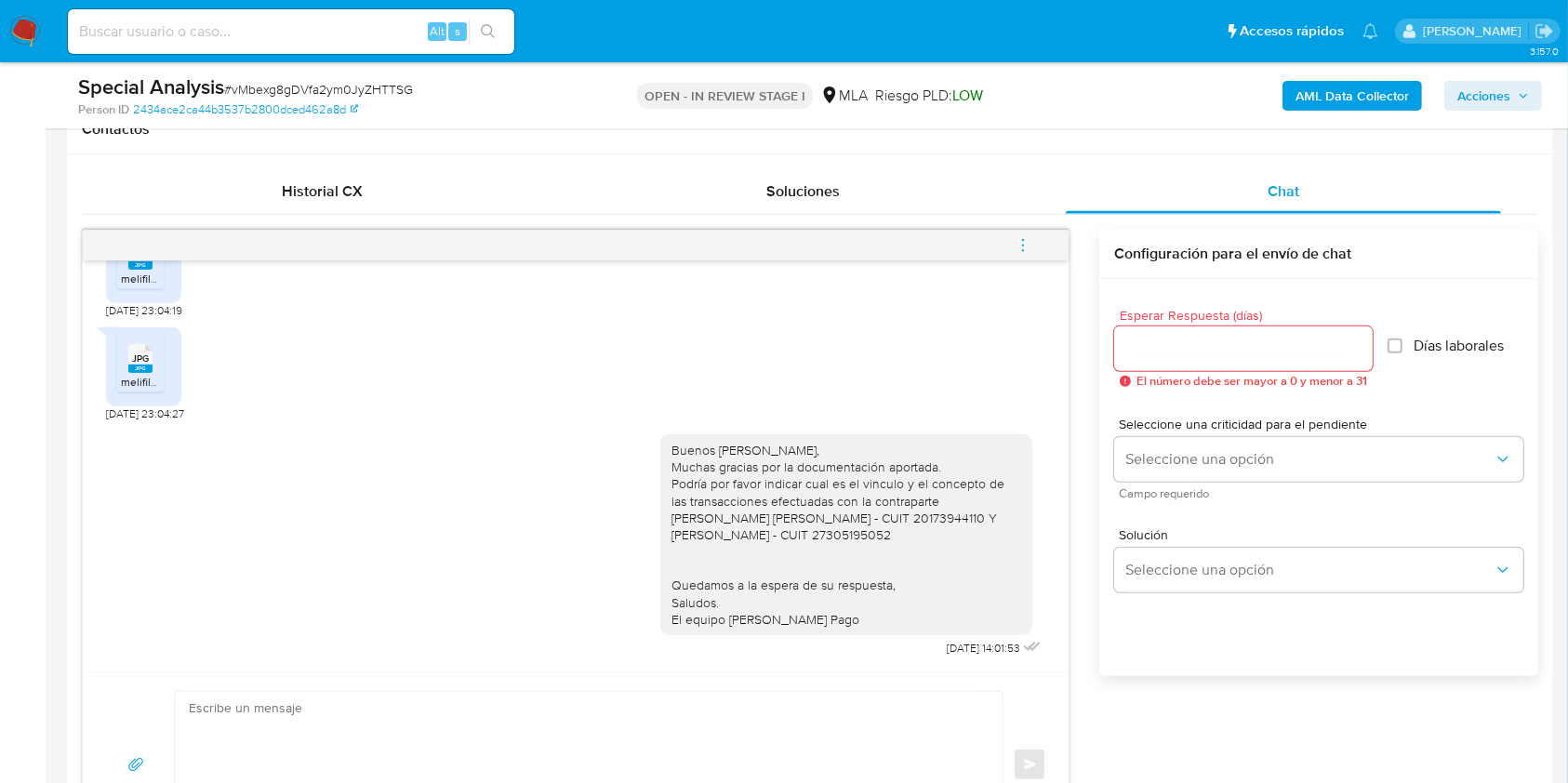
click at [1025, 240] on icon "menu-action" at bounding box center [1023, 246] width 17 height 17
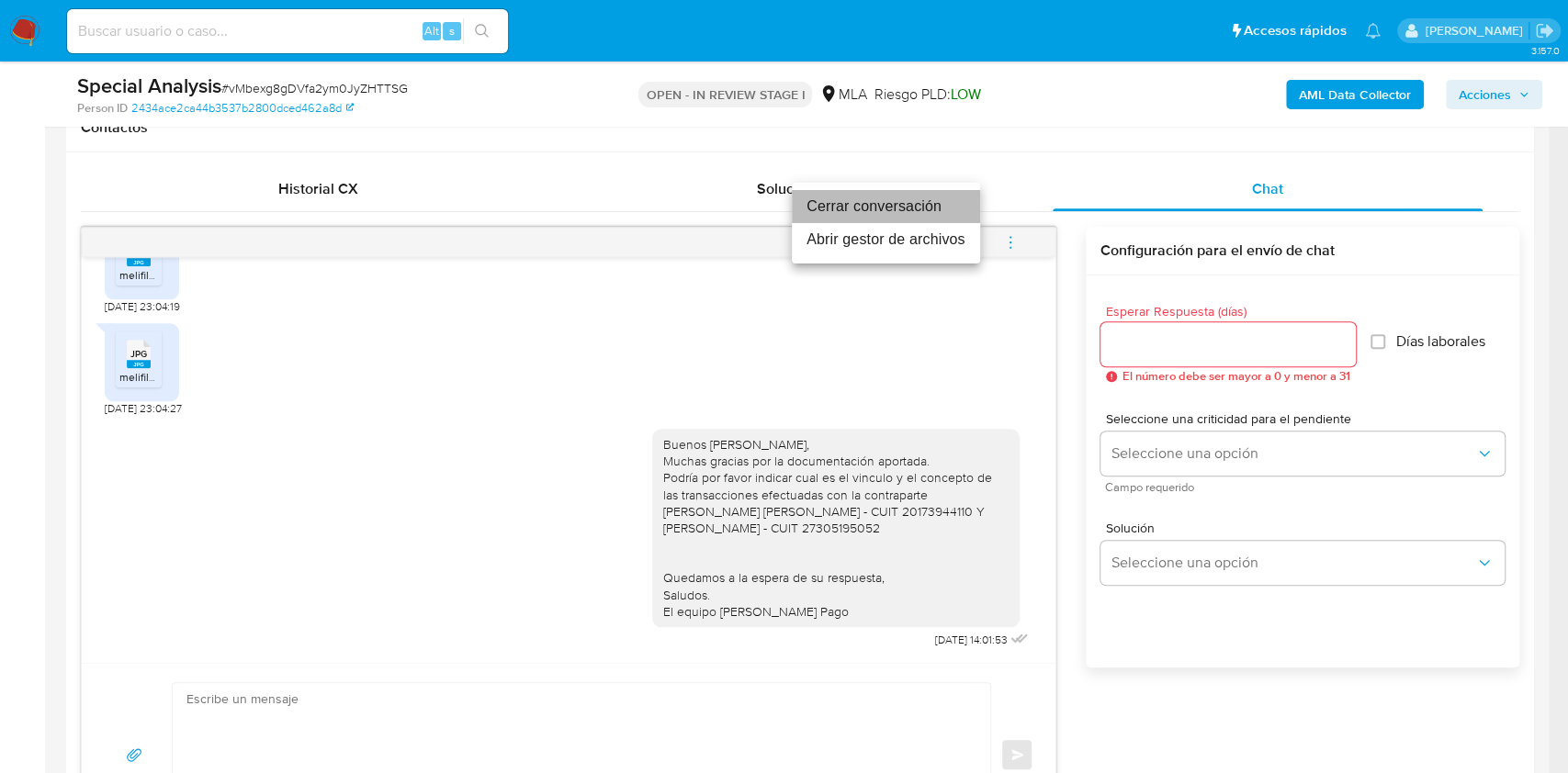
click at [864, 212] on li "Cerrar conversación" at bounding box center [886, 207] width 188 height 33
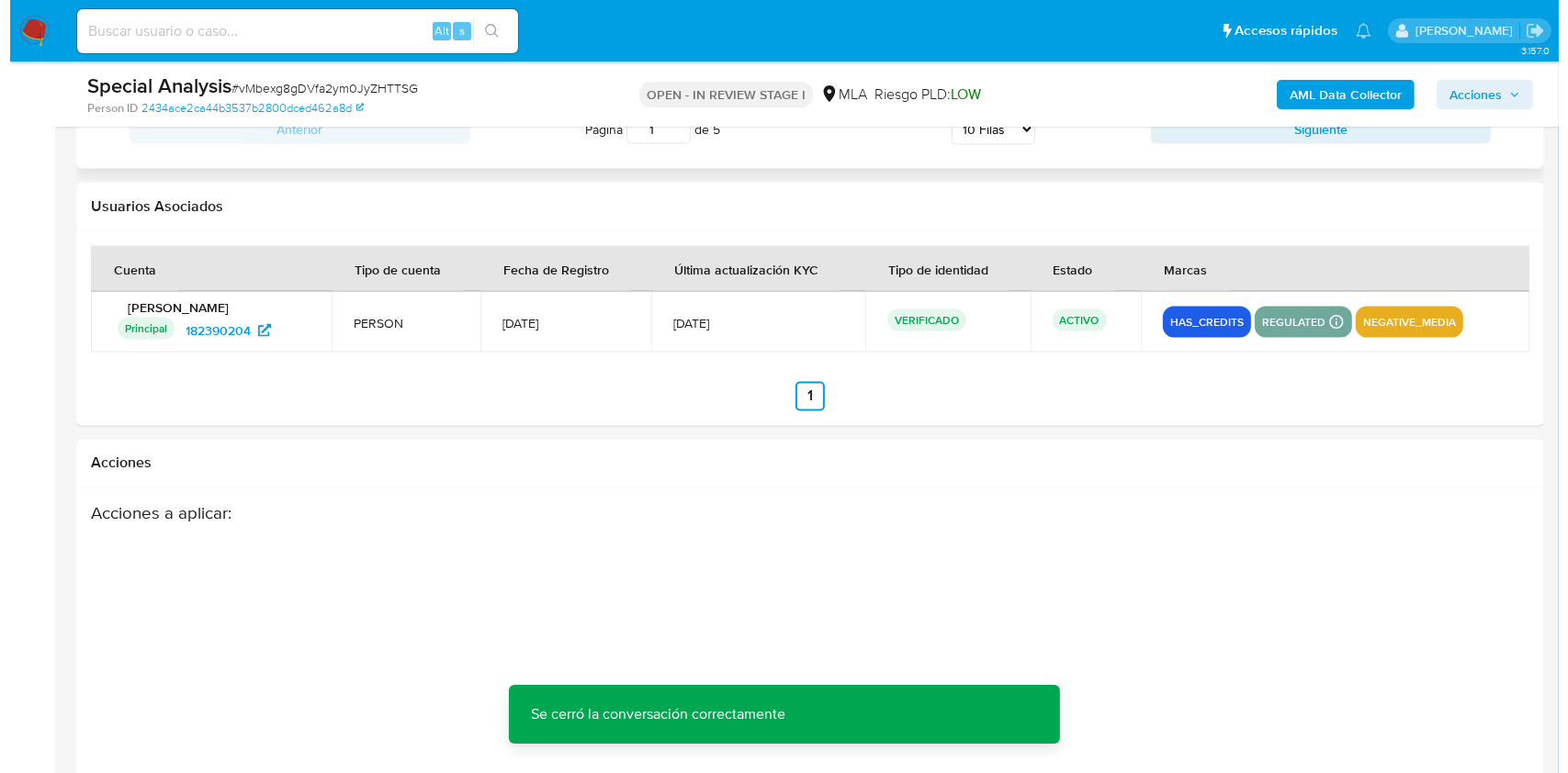
scroll to position [3228, 0]
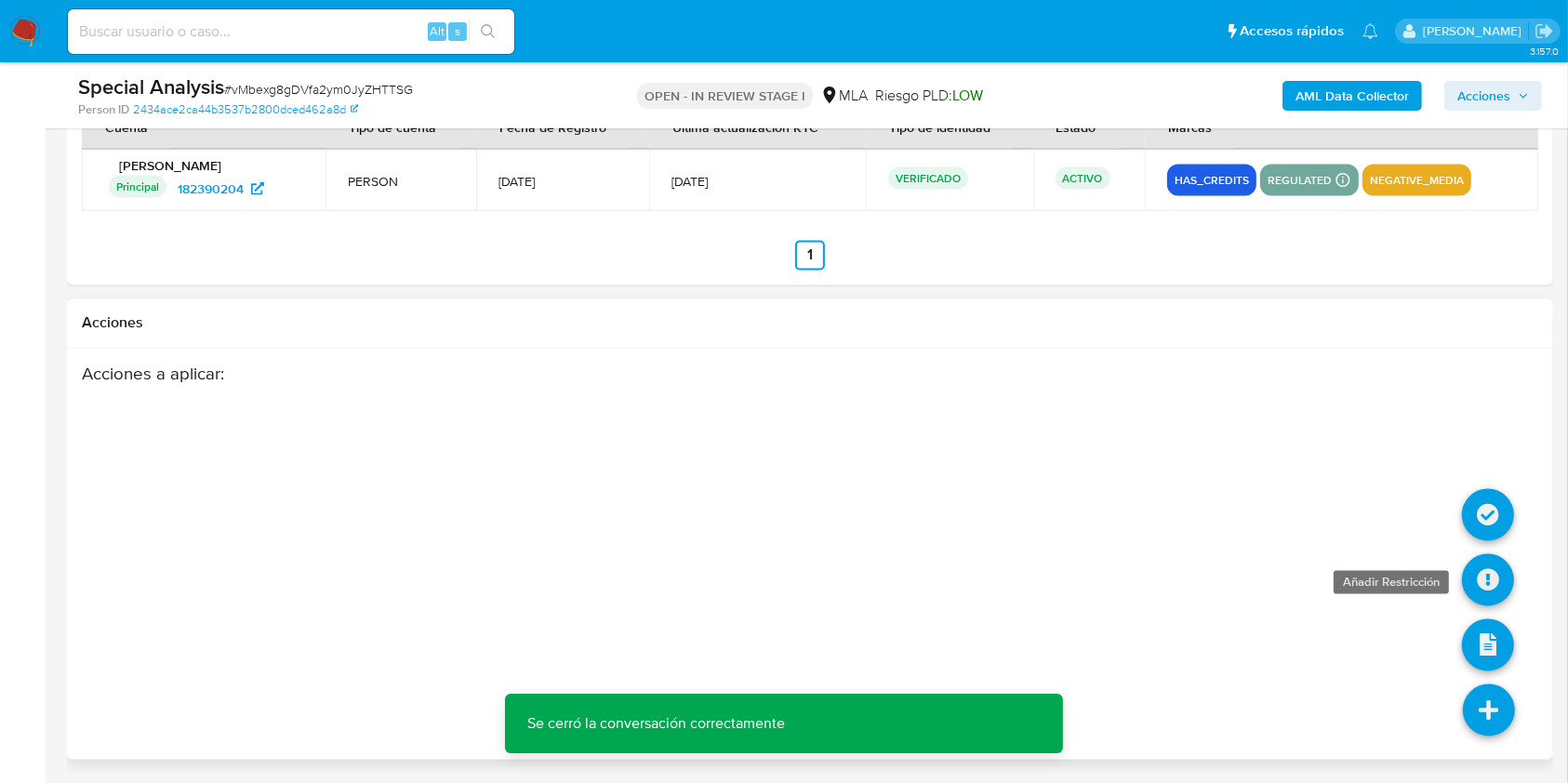
click at [1480, 574] on icon at bounding box center [1487, 579] width 52 height 52
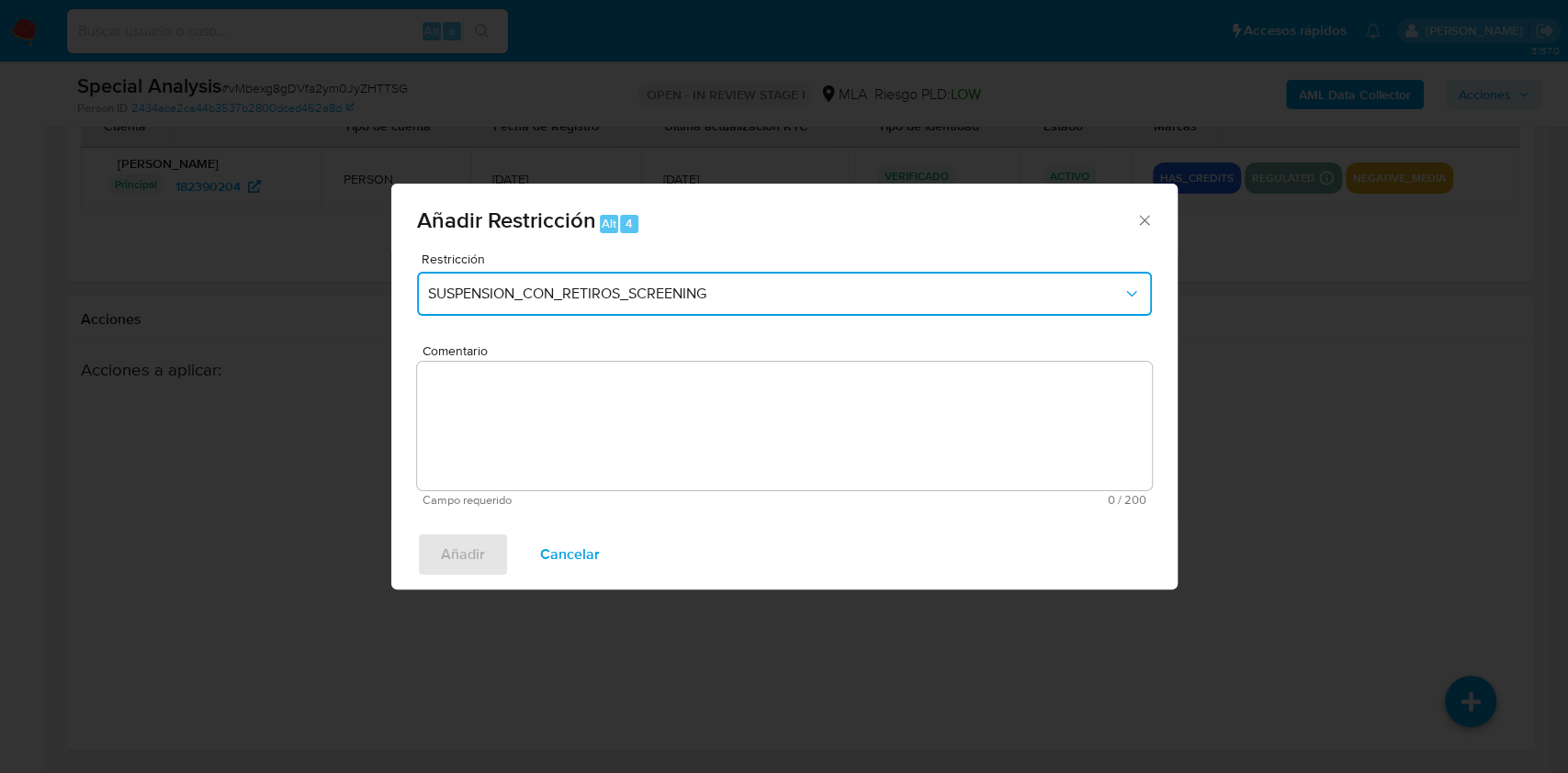
click at [918, 305] on button "SUSPENSION_CON_RETIROS_SCREENING" at bounding box center [784, 294] width 734 height 44
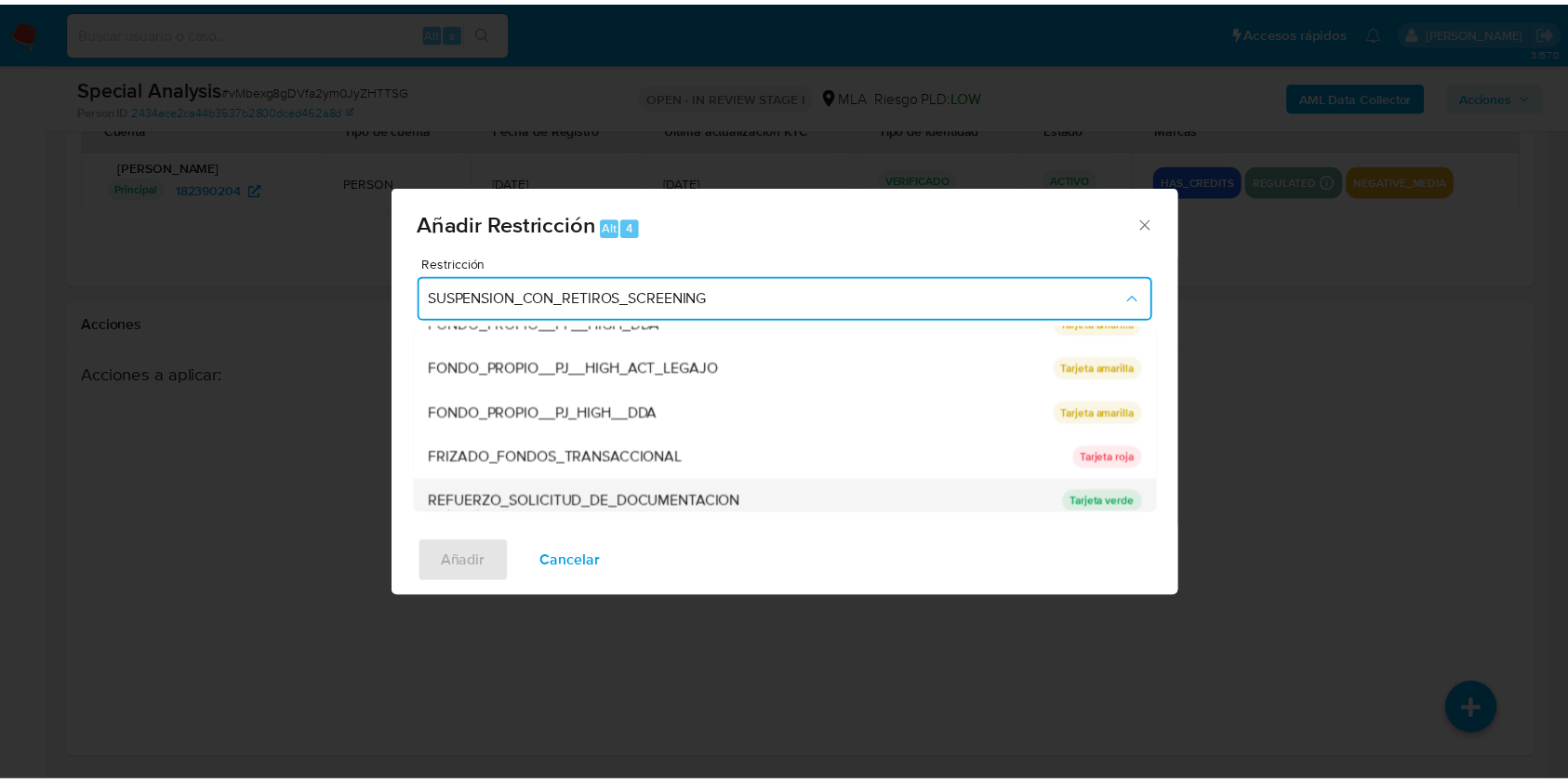
scroll to position [372, 0]
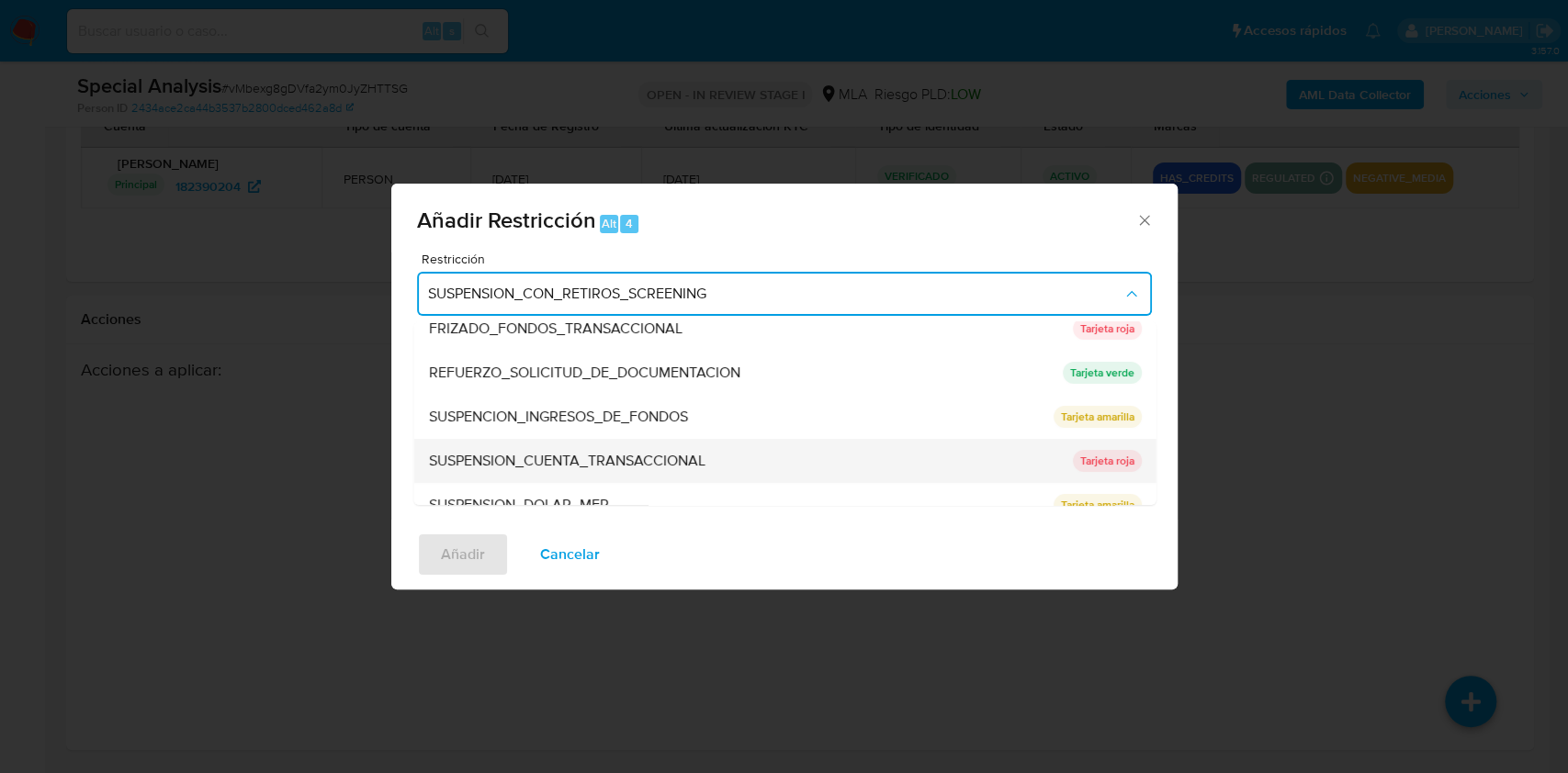
click at [598, 458] on span "SUSPENSION_CUENTA_TRANSACCIONAL" at bounding box center [567, 461] width 276 height 19
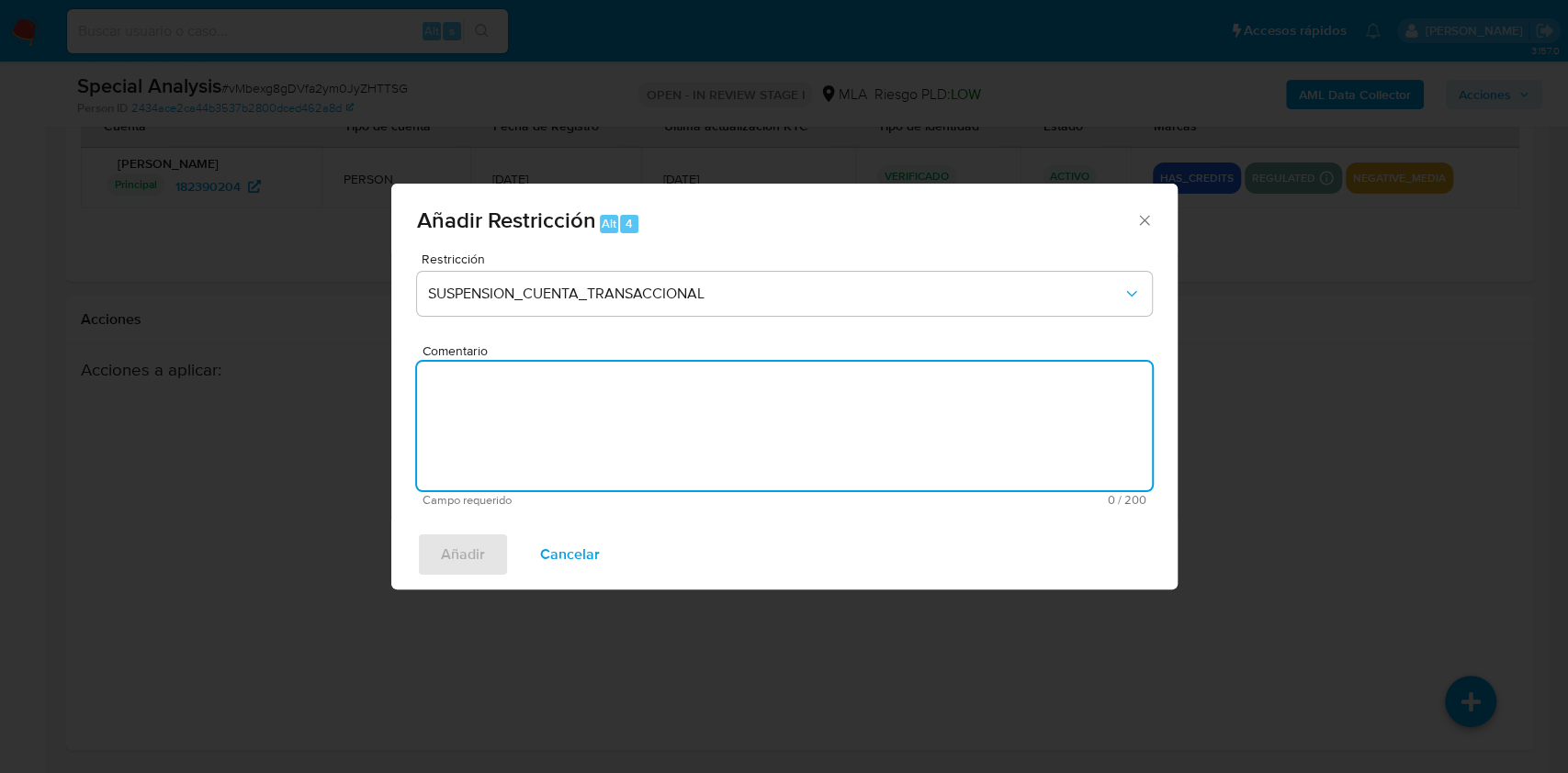
click at [598, 458] on textarea "Comentario" at bounding box center [784, 425] width 734 height 129
type textarea "AML"
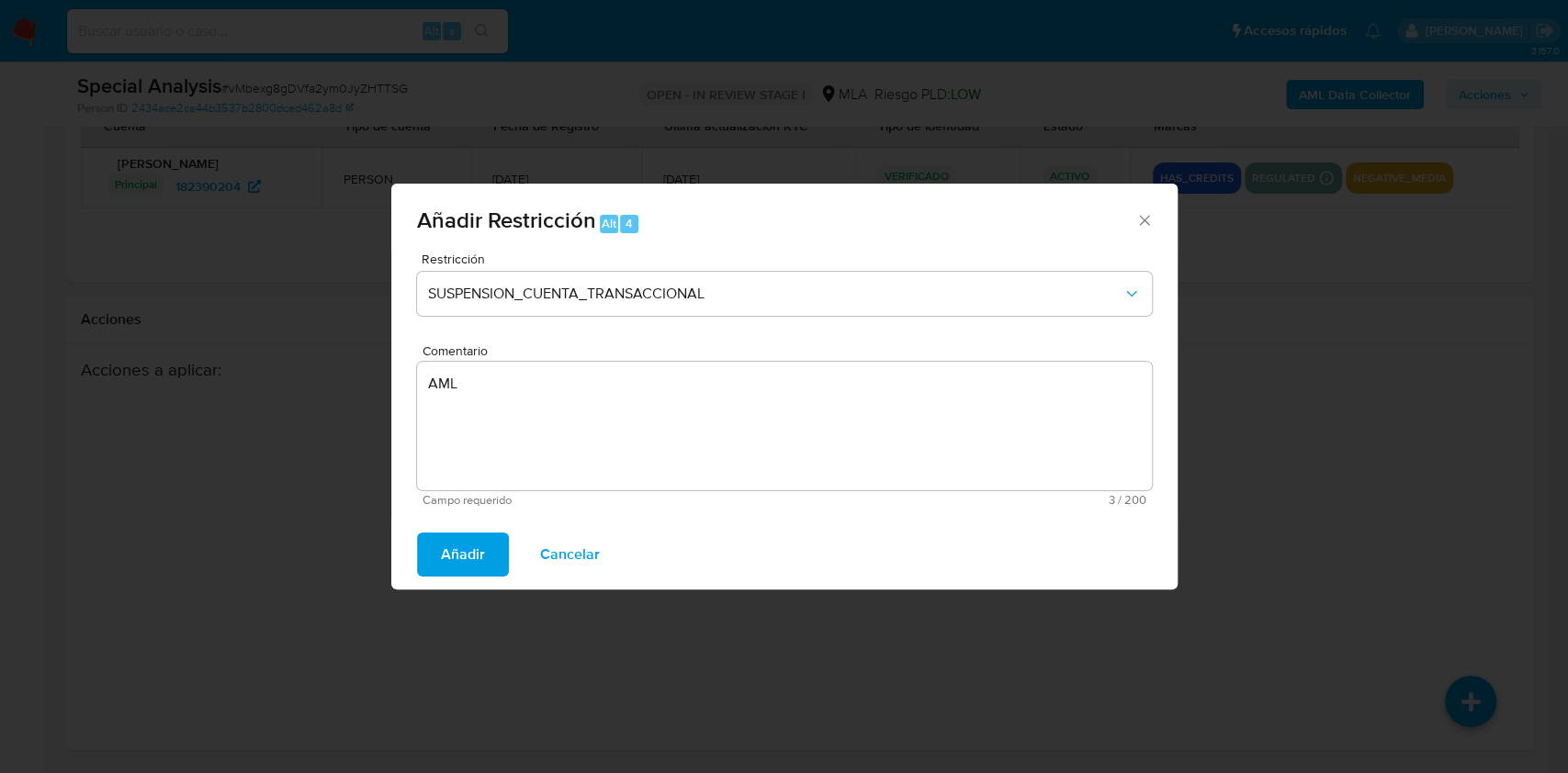
click at [465, 546] on span "Añadir" at bounding box center [463, 554] width 45 height 41
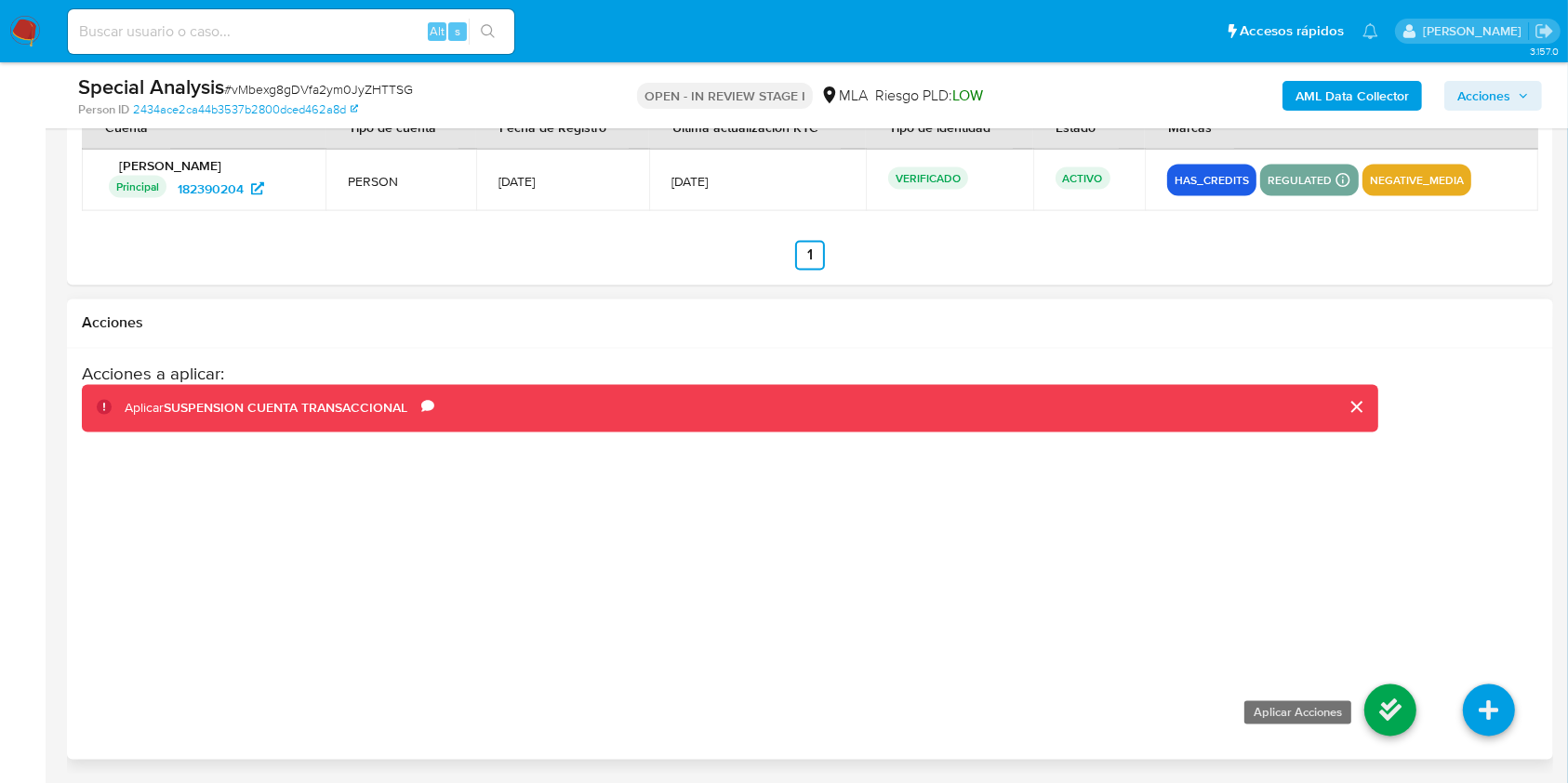
click at [1400, 688] on icon at bounding box center [1390, 710] width 52 height 52
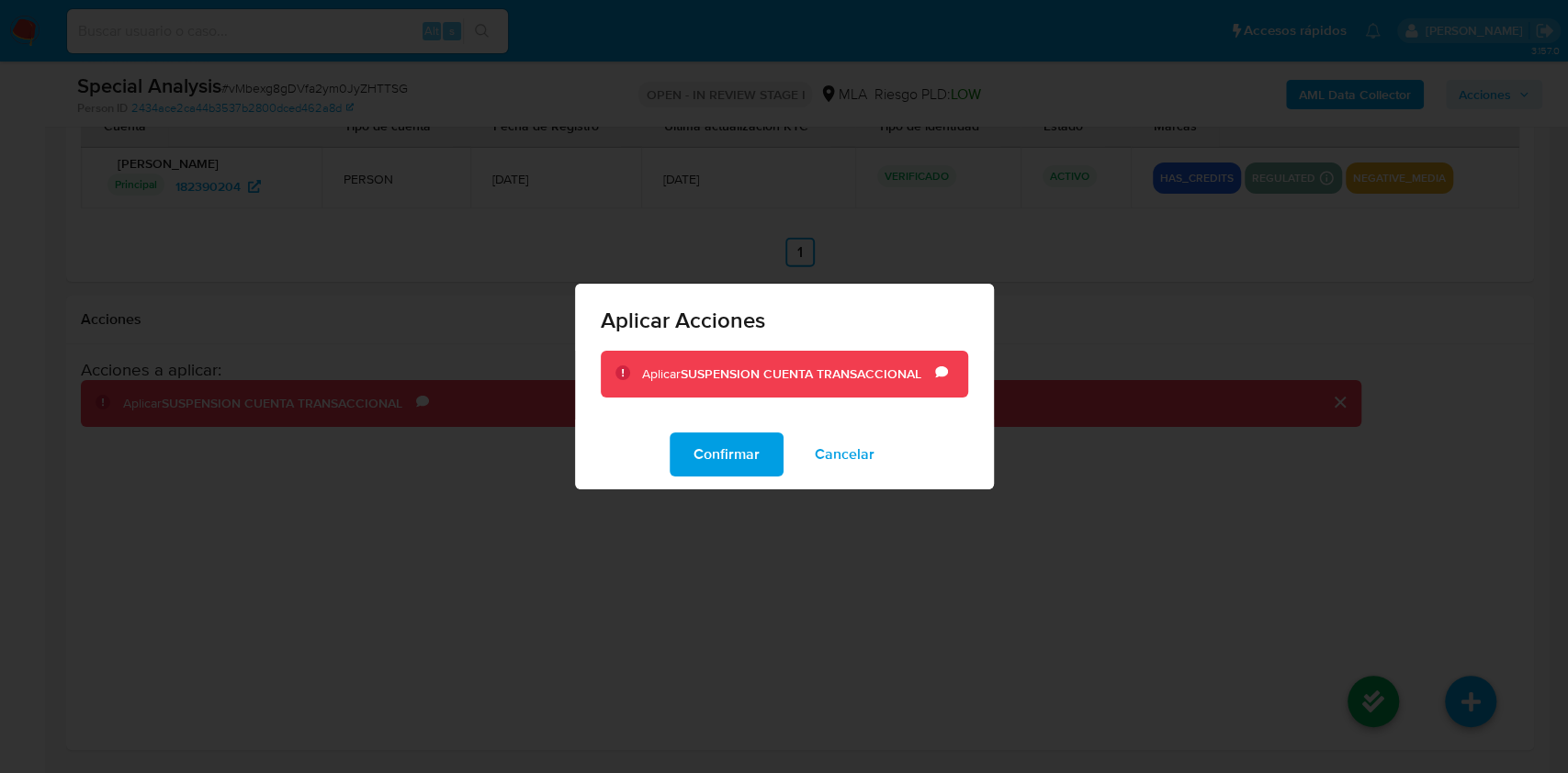
click at [658, 437] on div "Confirmar Cancelar" at bounding box center [784, 454] width 419 height 70
click at [730, 457] on span "Confirmar" at bounding box center [726, 454] width 66 height 41
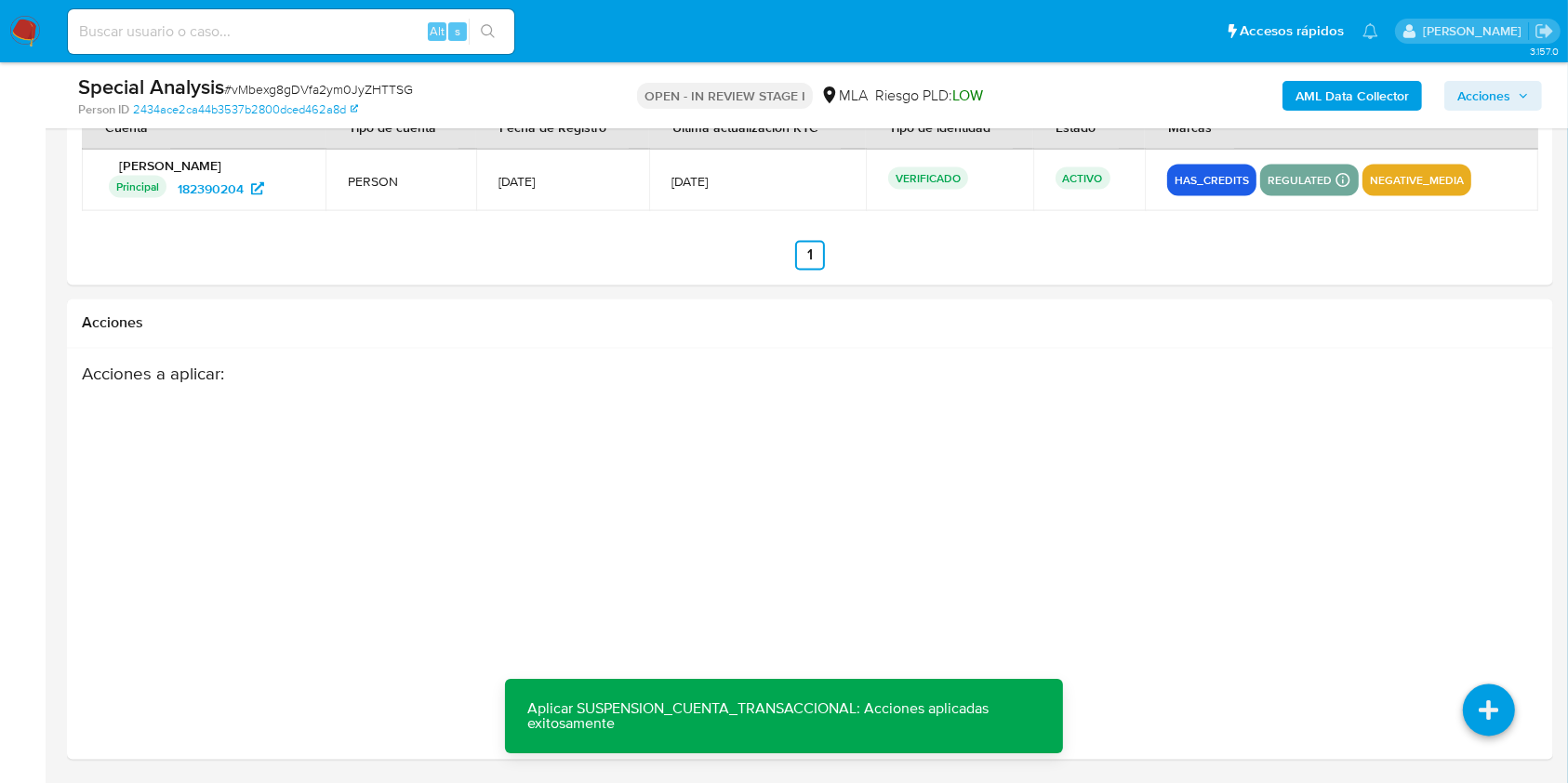
click at [1460, 103] on span "Acciones" at bounding box center [1483, 96] width 53 height 30
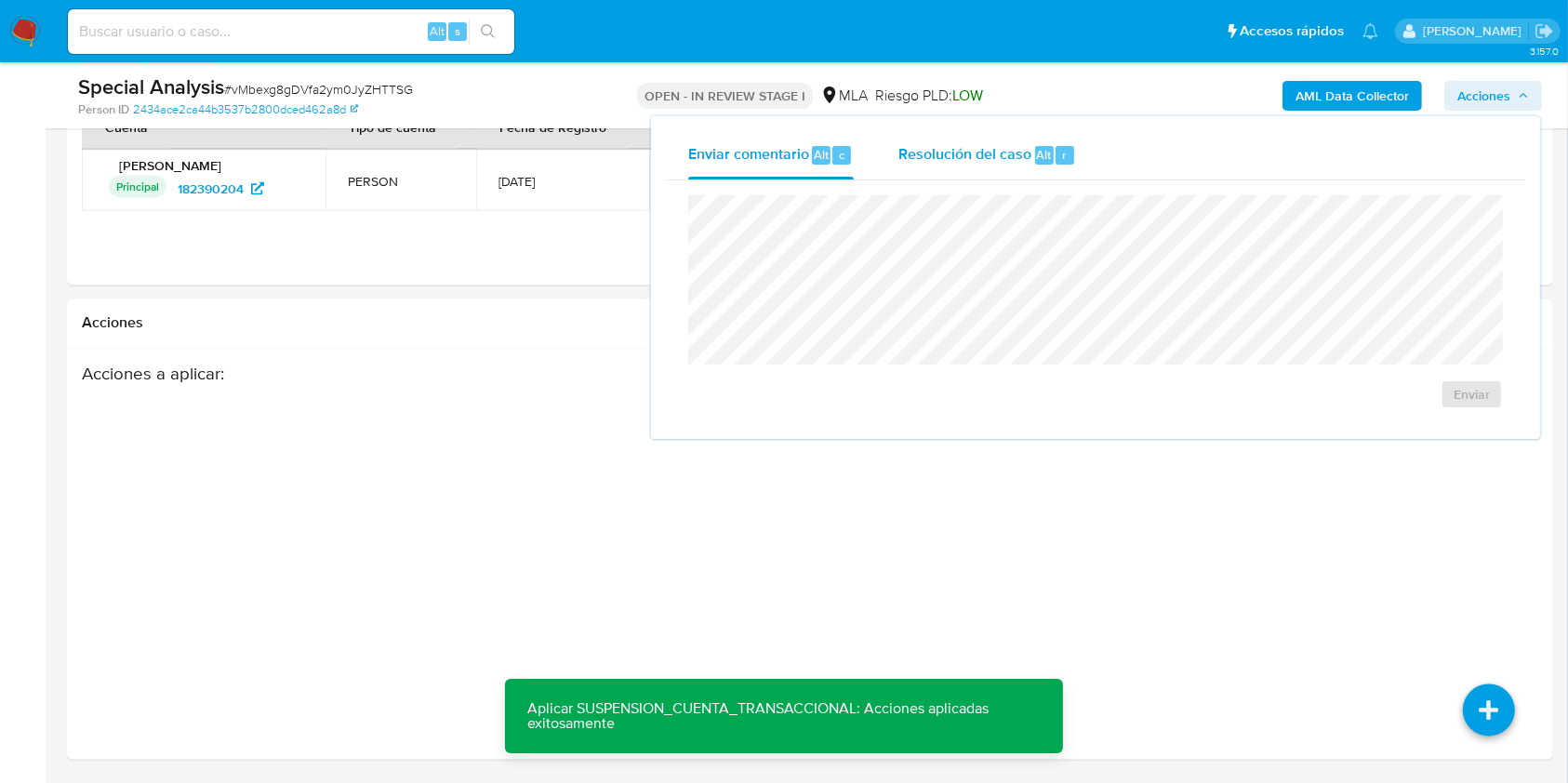
click at [947, 152] on span "Resolución del caso" at bounding box center [965, 154] width 133 height 22
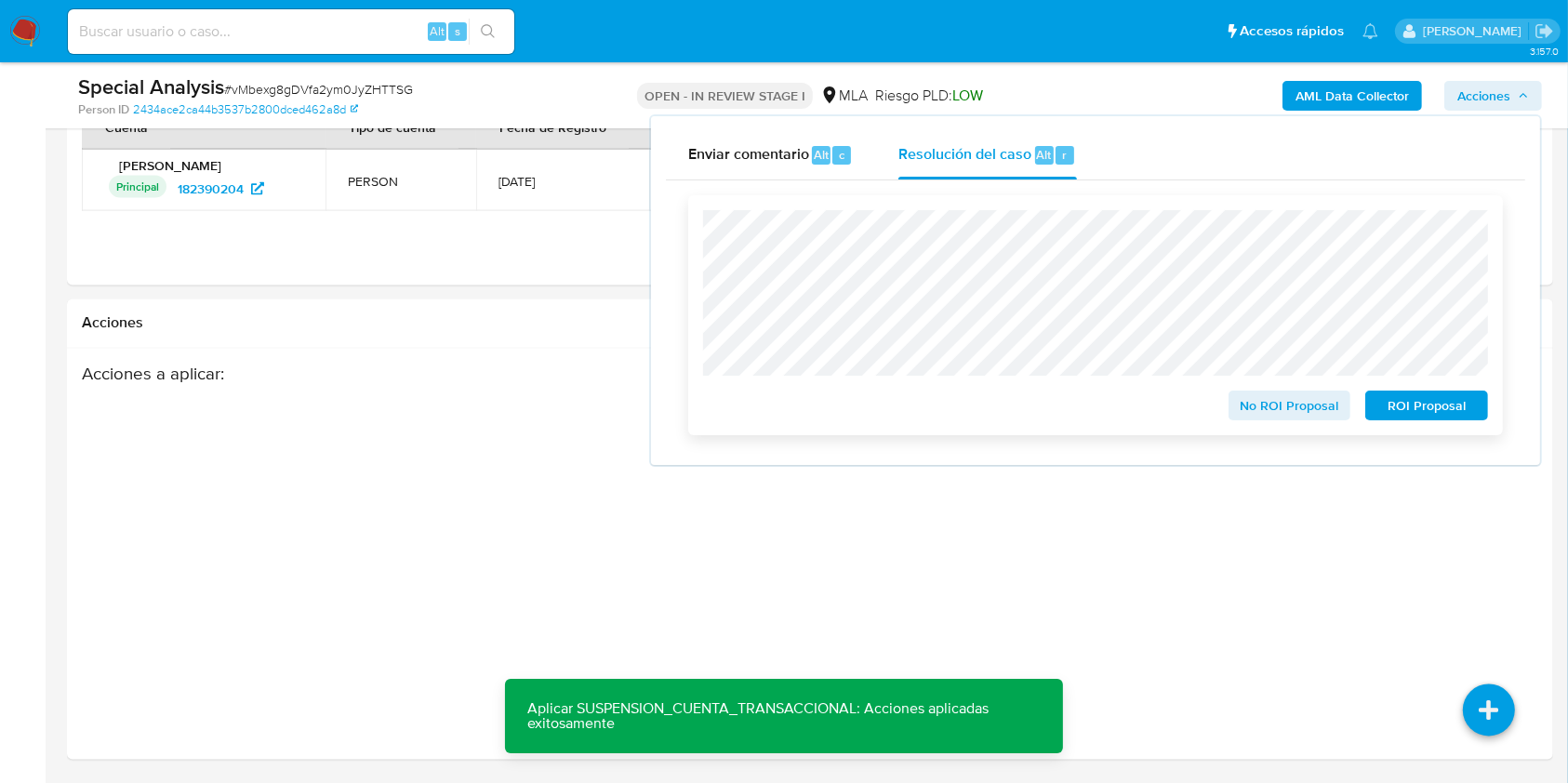
click at [1445, 401] on span "ROI Proposal" at bounding box center [1426, 406] width 97 height 26
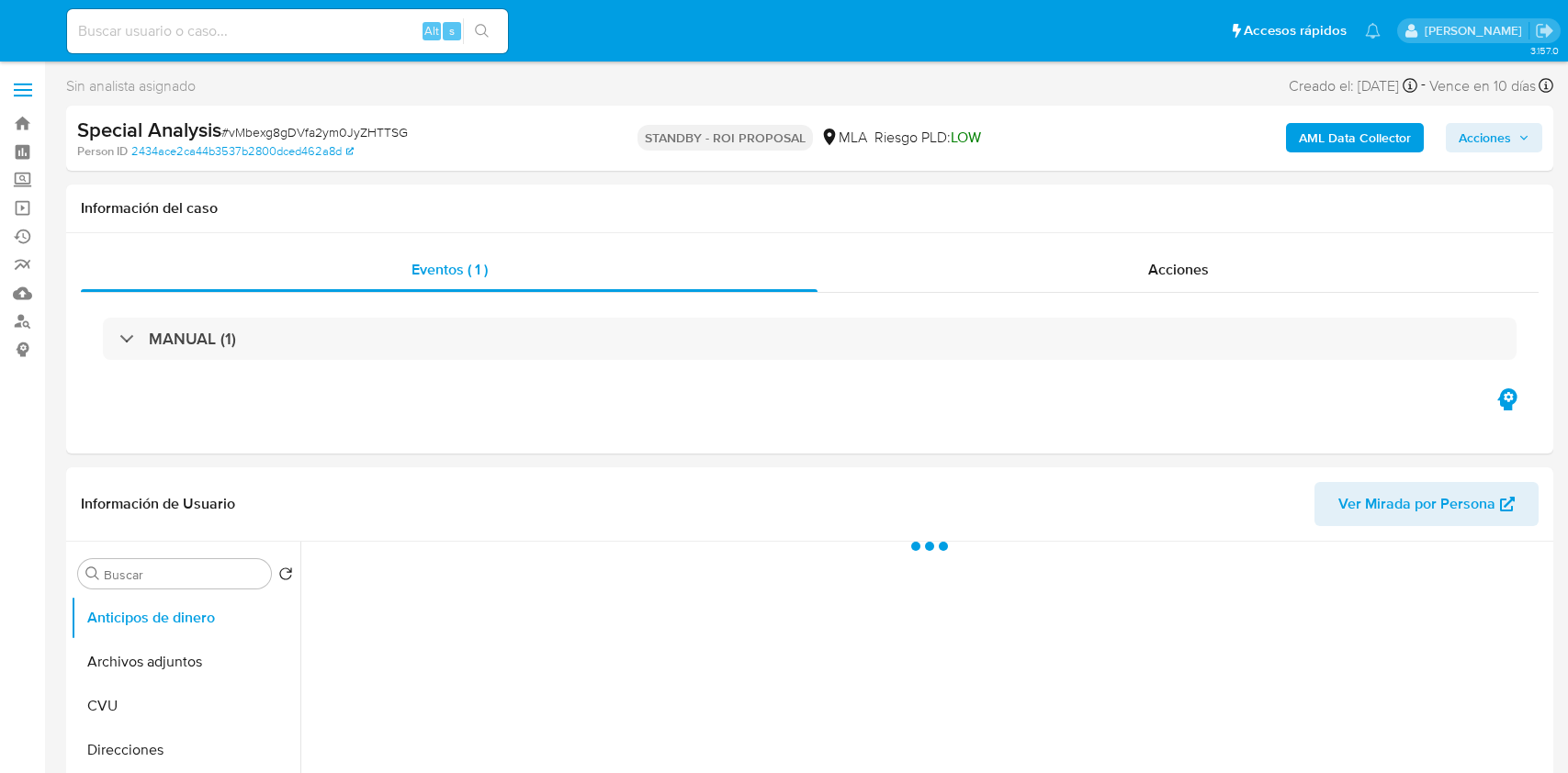
select select "10"
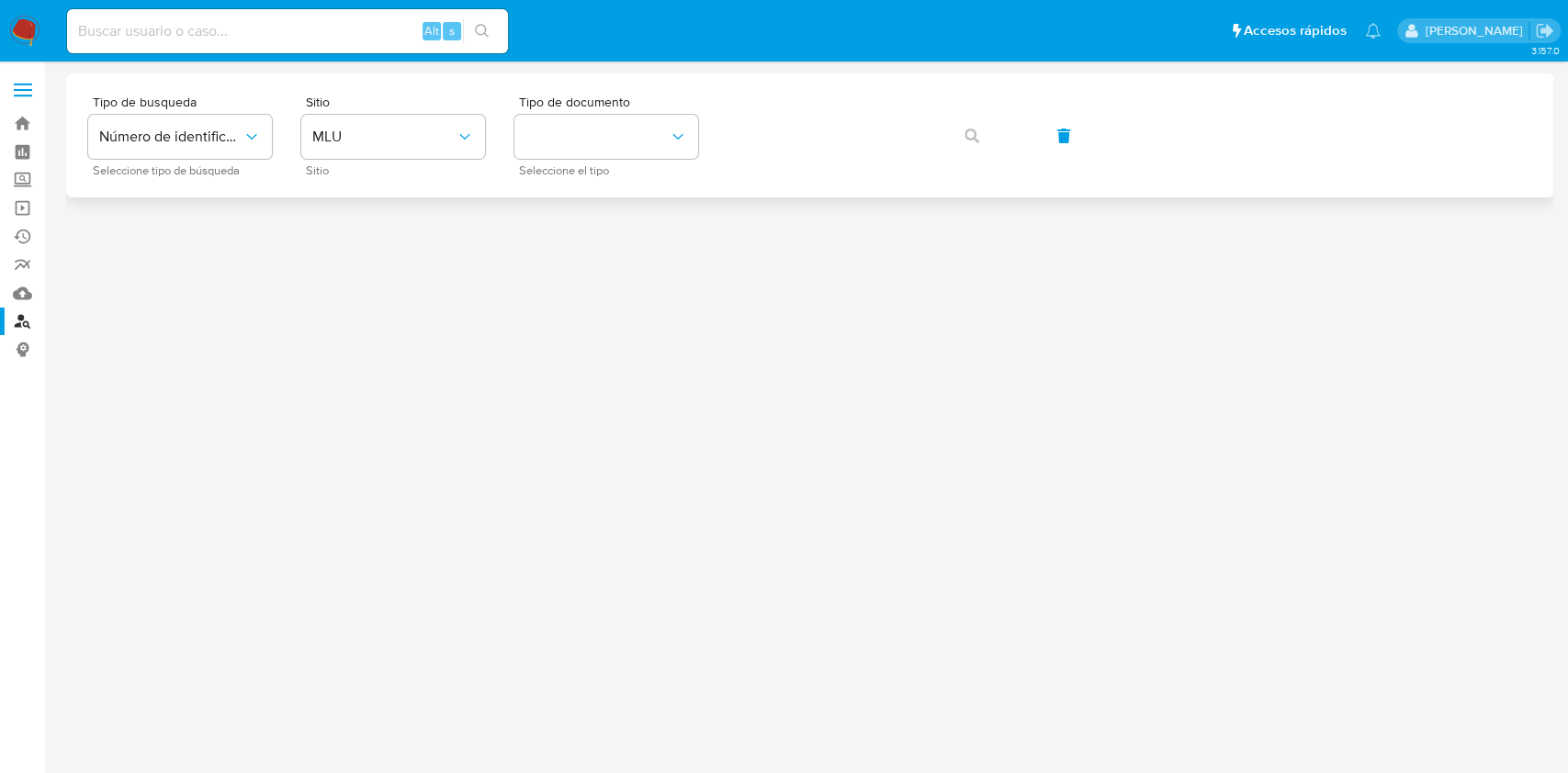
click at [281, 140] on div "Tipo de busqueda Número de identificación Seleccione tipo de búsqueda Sitio MLU…" at bounding box center [809, 135] width 1443 height 80
click at [324, 152] on button "MLU" at bounding box center [393, 137] width 184 height 44
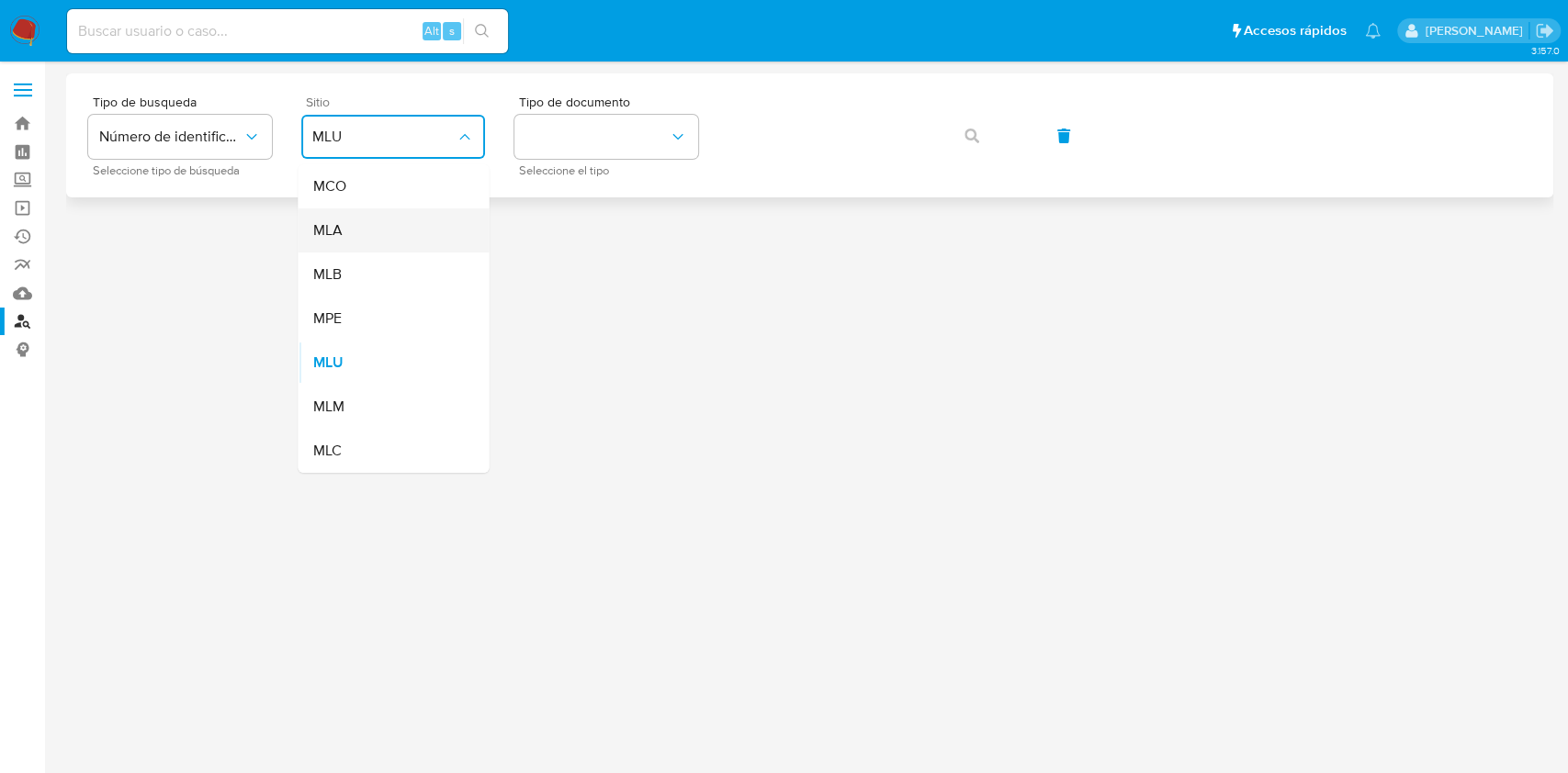
click at [325, 244] on div "MLA" at bounding box center [388, 231] width 150 height 44
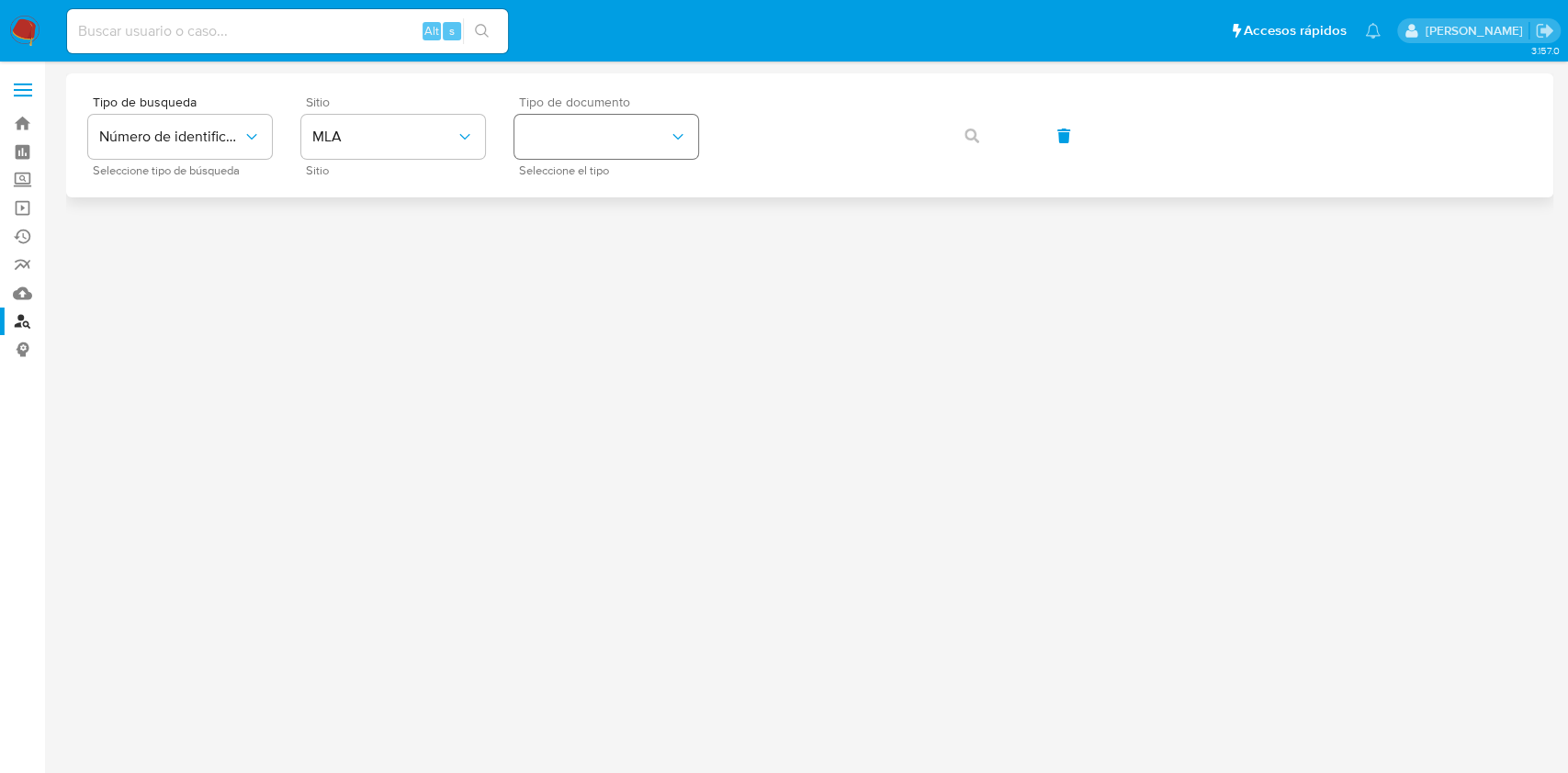
drag, startPoint x: 513, startPoint y: 144, endPoint x: 531, endPoint y: 144, distance: 18.0
click at [515, 144] on div "Tipo de busqueda Número de identificación Seleccione tipo de búsqueda Sitio MLA…" at bounding box center [809, 135] width 1443 height 80
click at [532, 144] on button "identificationType" at bounding box center [606, 137] width 184 height 44
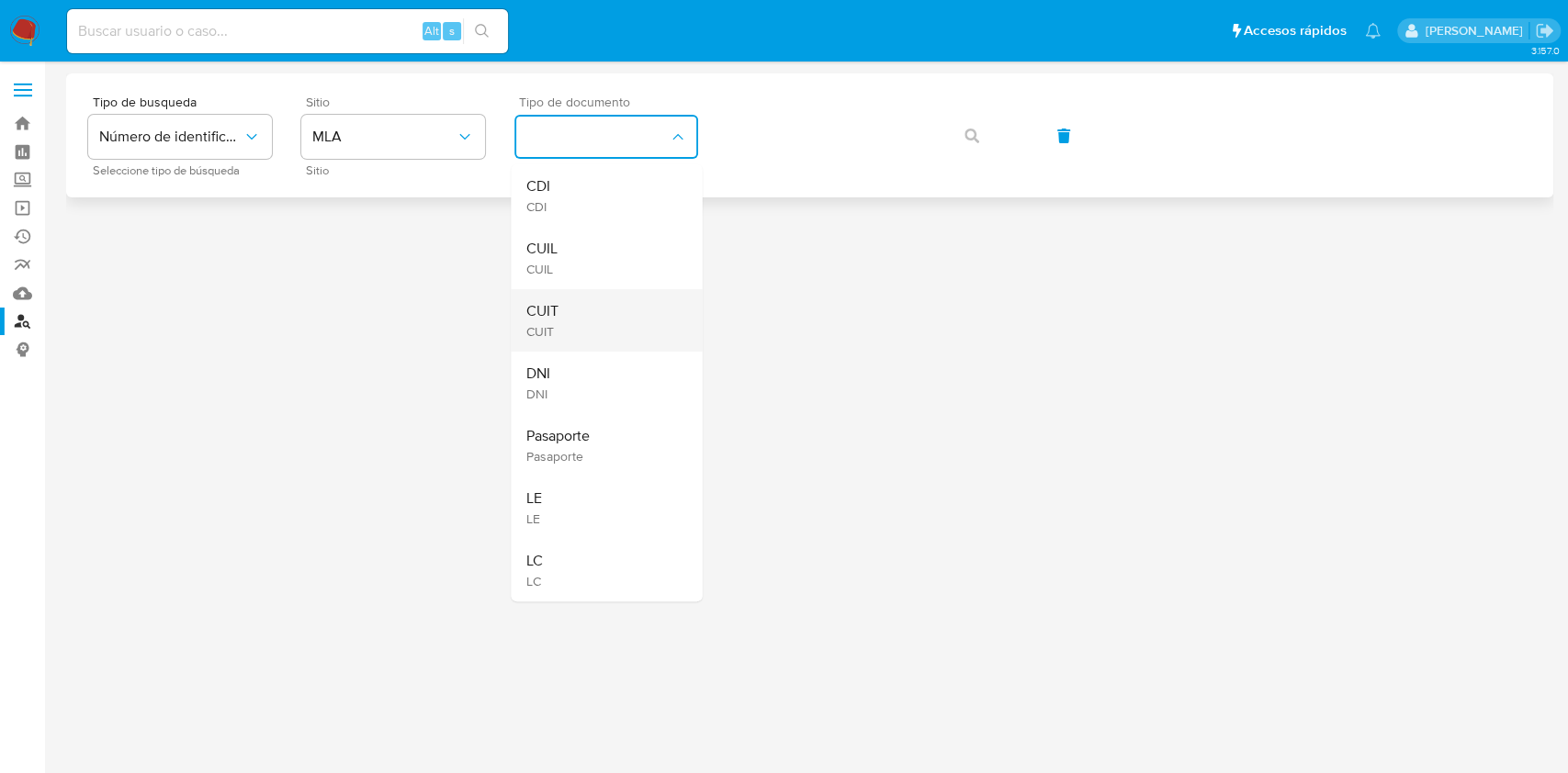
click at [566, 312] on div "CUIT CUIT" at bounding box center [601, 320] width 150 height 62
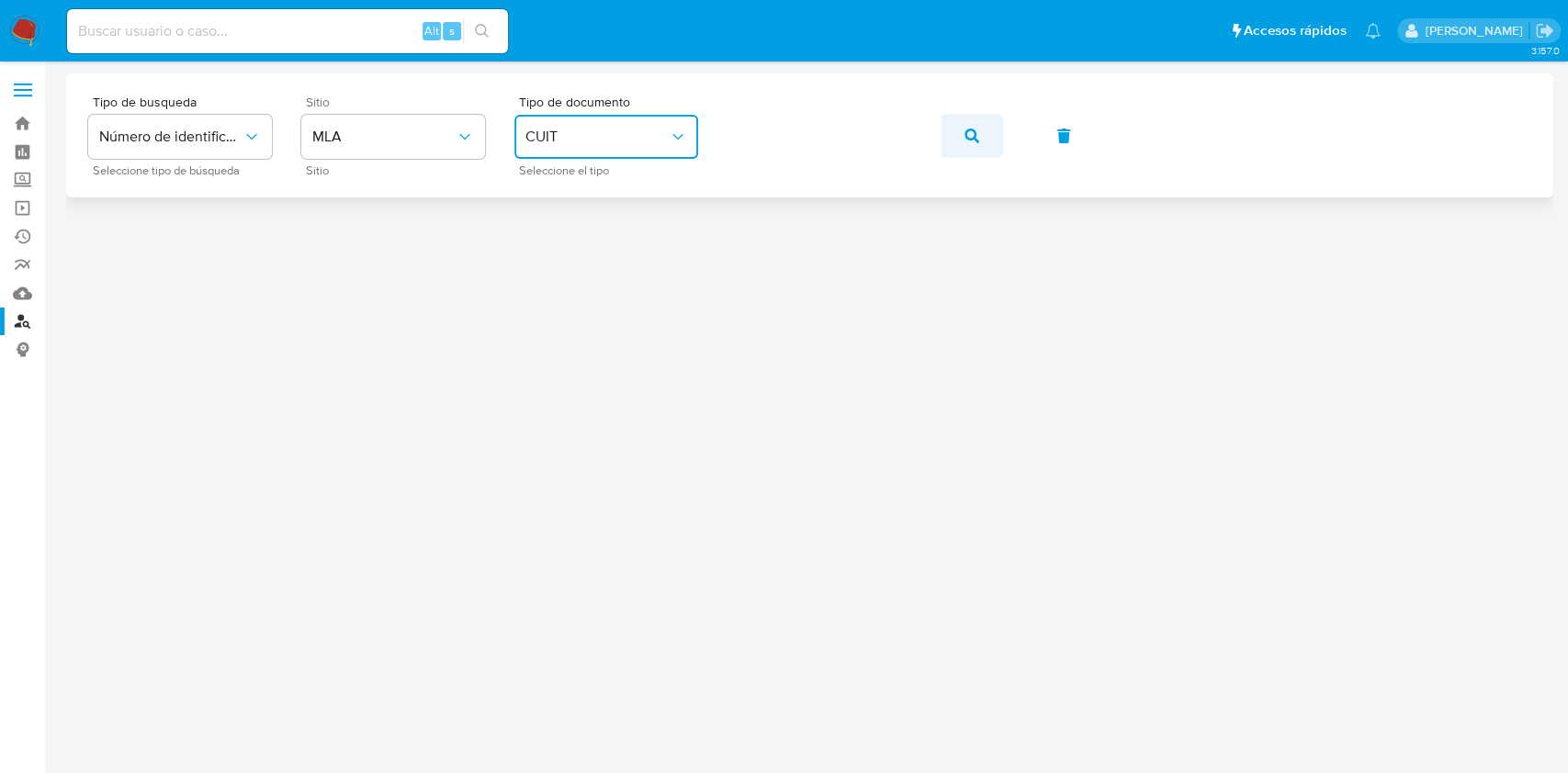
click at [979, 116] on button "button" at bounding box center [971, 136] width 62 height 44
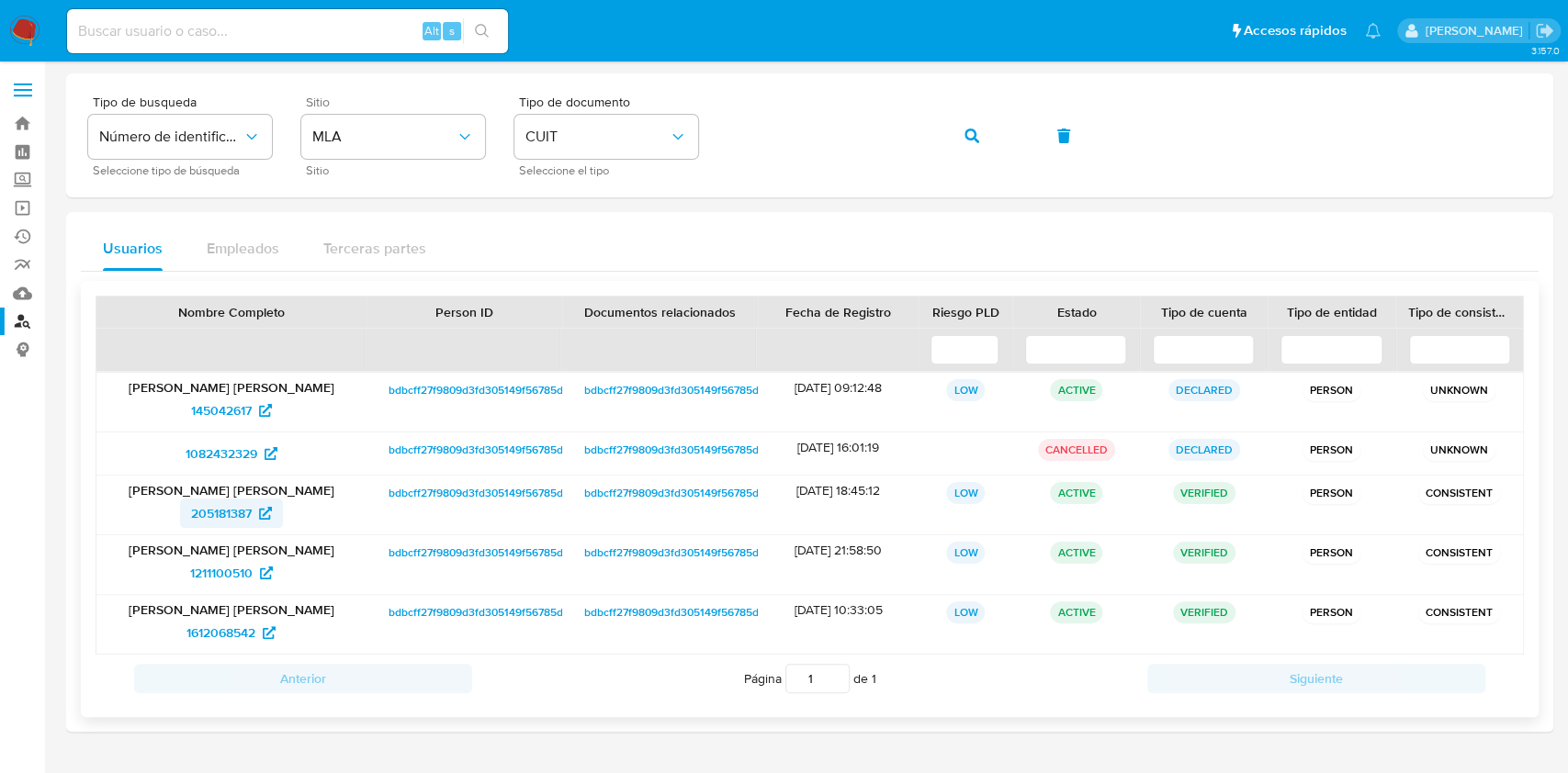
click at [226, 522] on span "205181387" at bounding box center [221, 513] width 60 height 30
click at [950, 123] on button "button" at bounding box center [971, 136] width 62 height 44
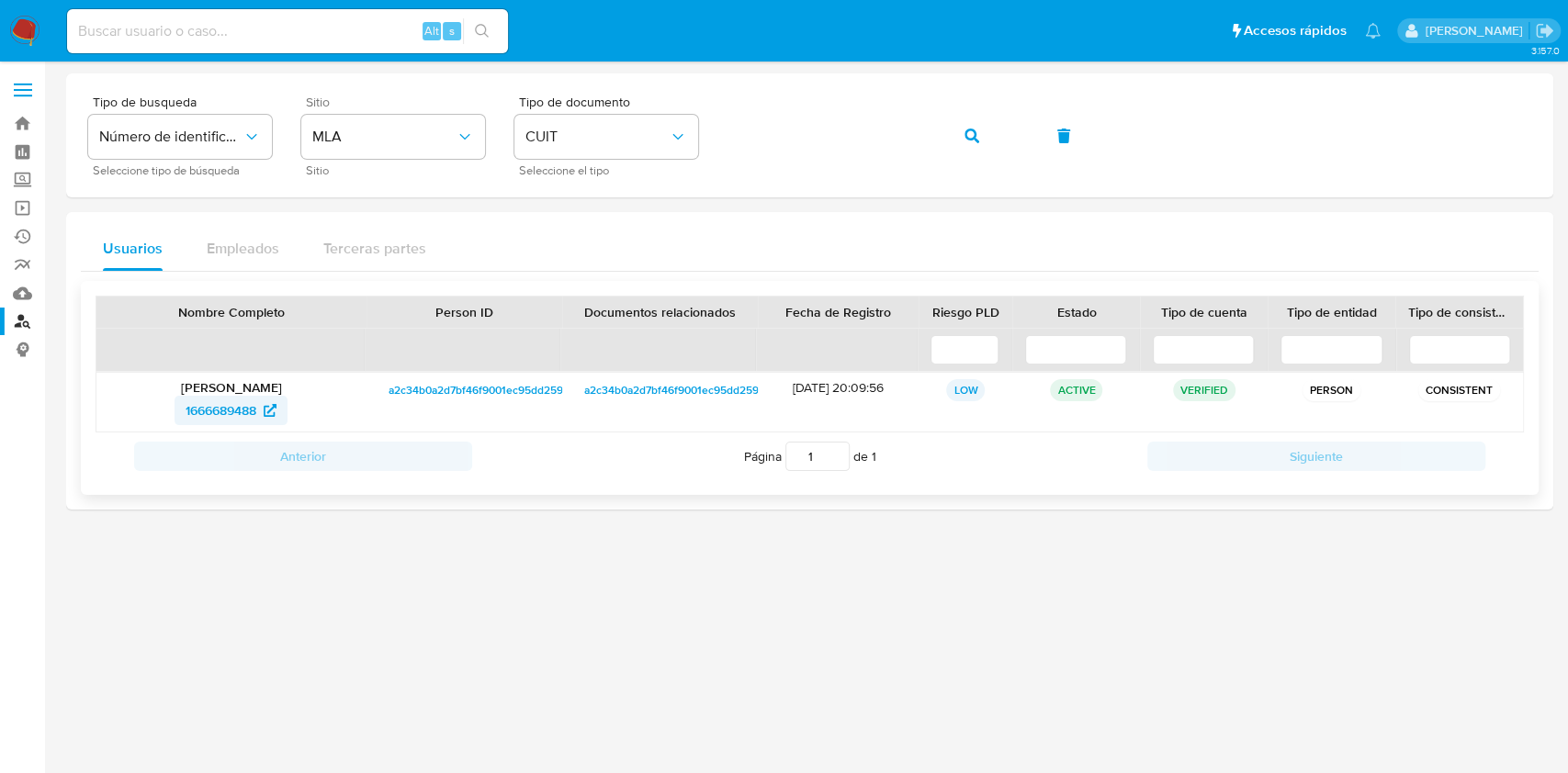
click at [200, 402] on span "1666689488" at bounding box center [221, 411] width 70 height 30
click at [33, 123] on link "Bandeja" at bounding box center [109, 123] width 219 height 29
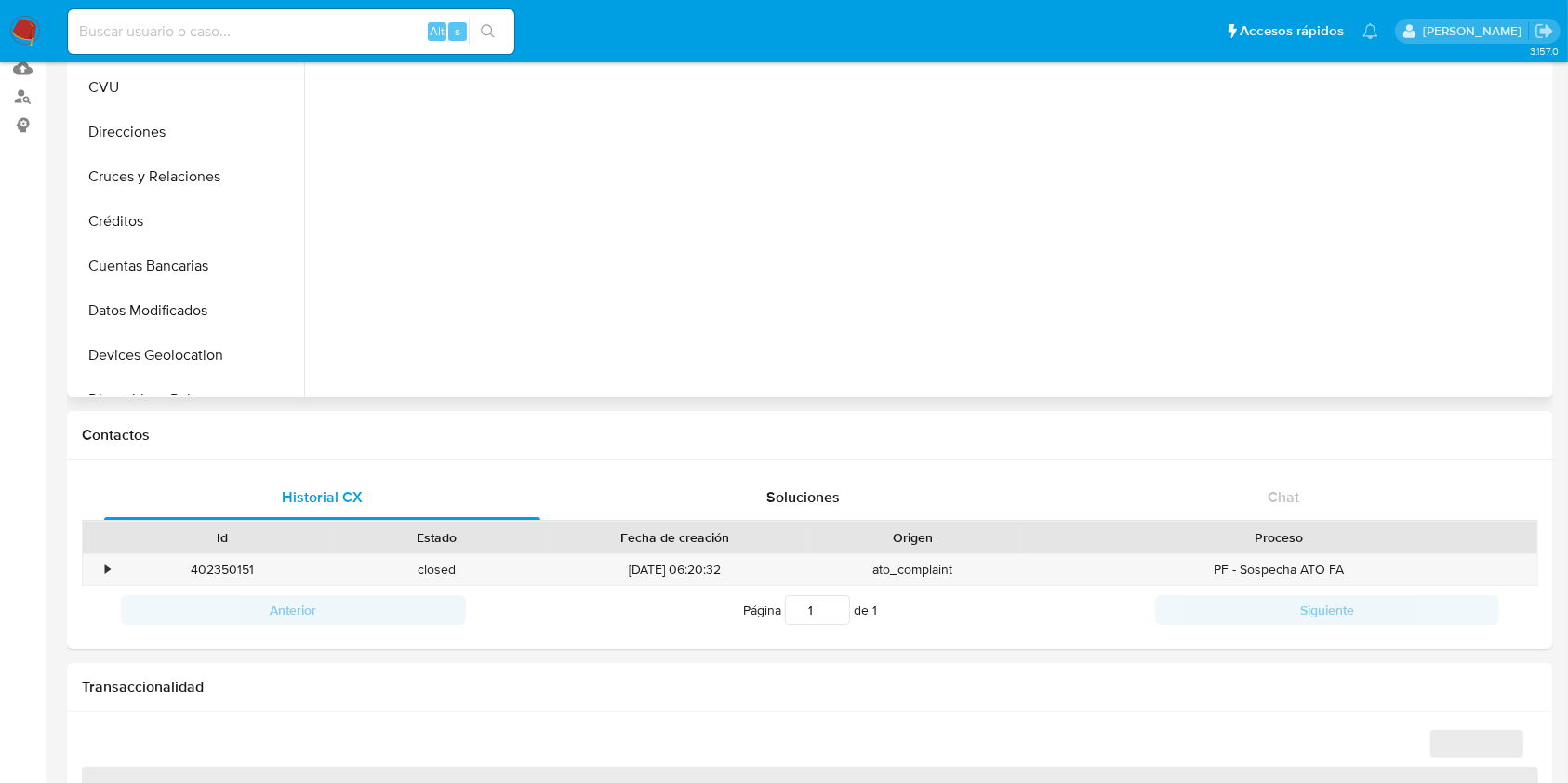
scroll to position [620, 0]
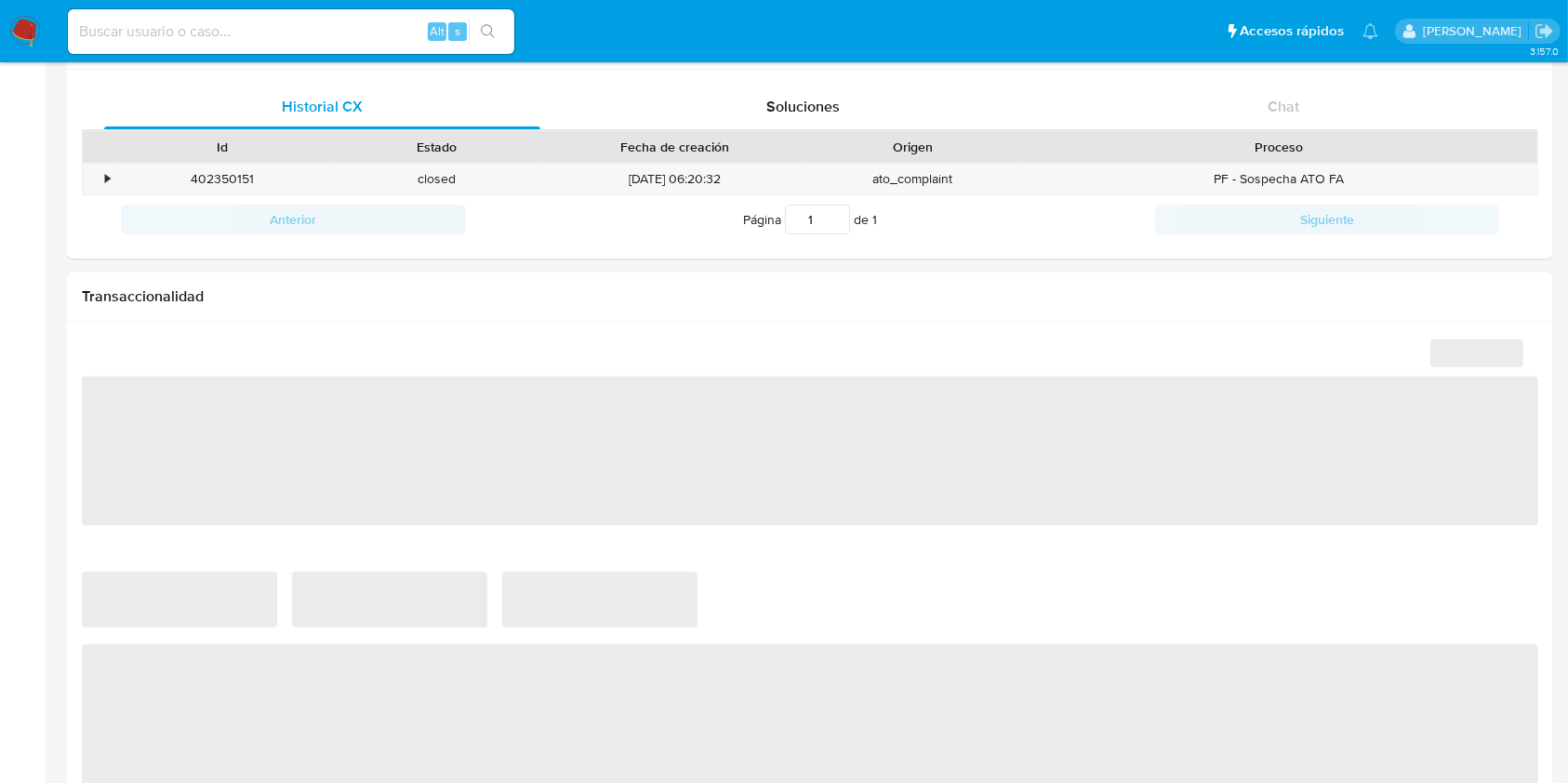
select select "10"
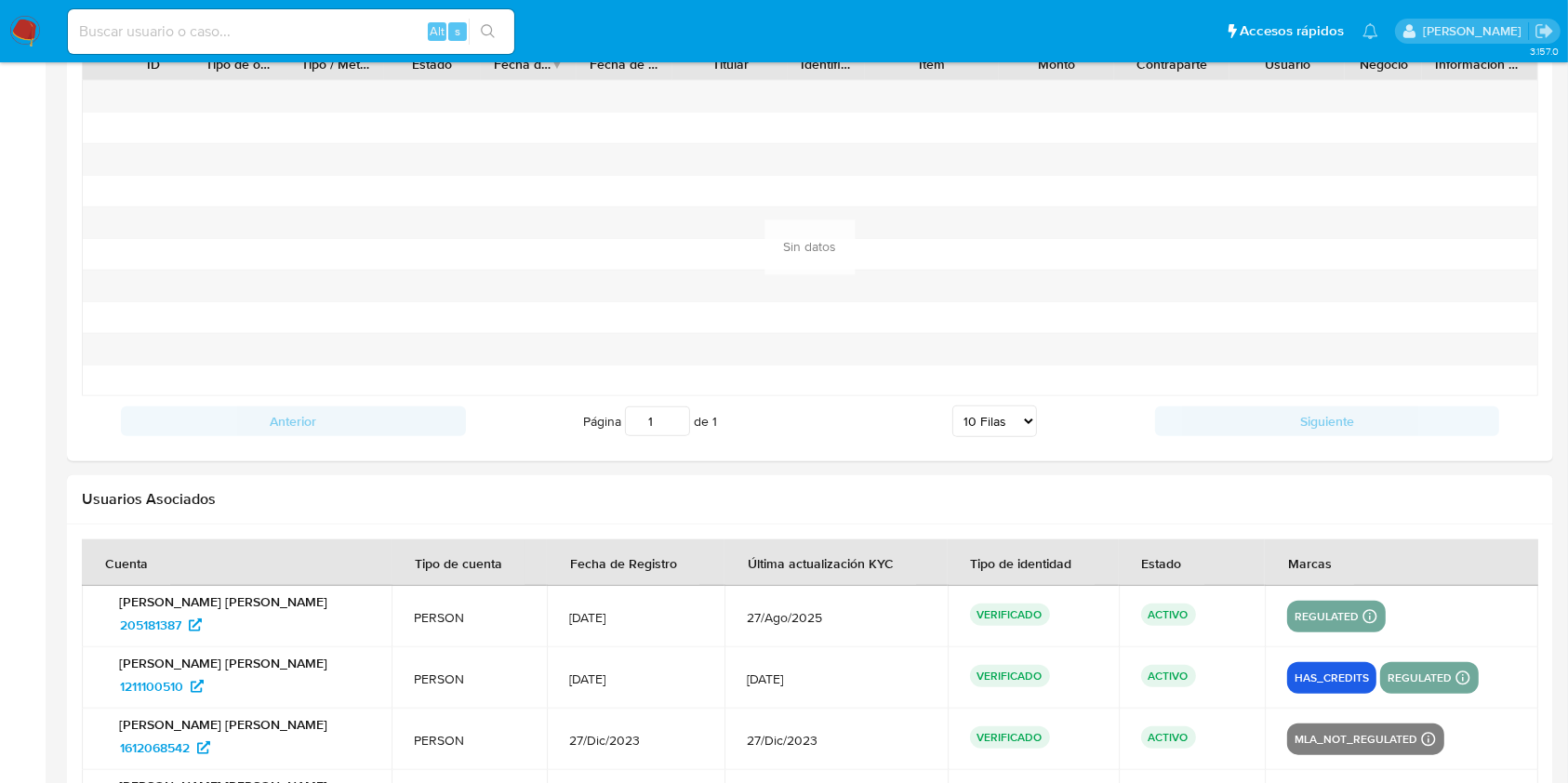
scroll to position [1860, 0]
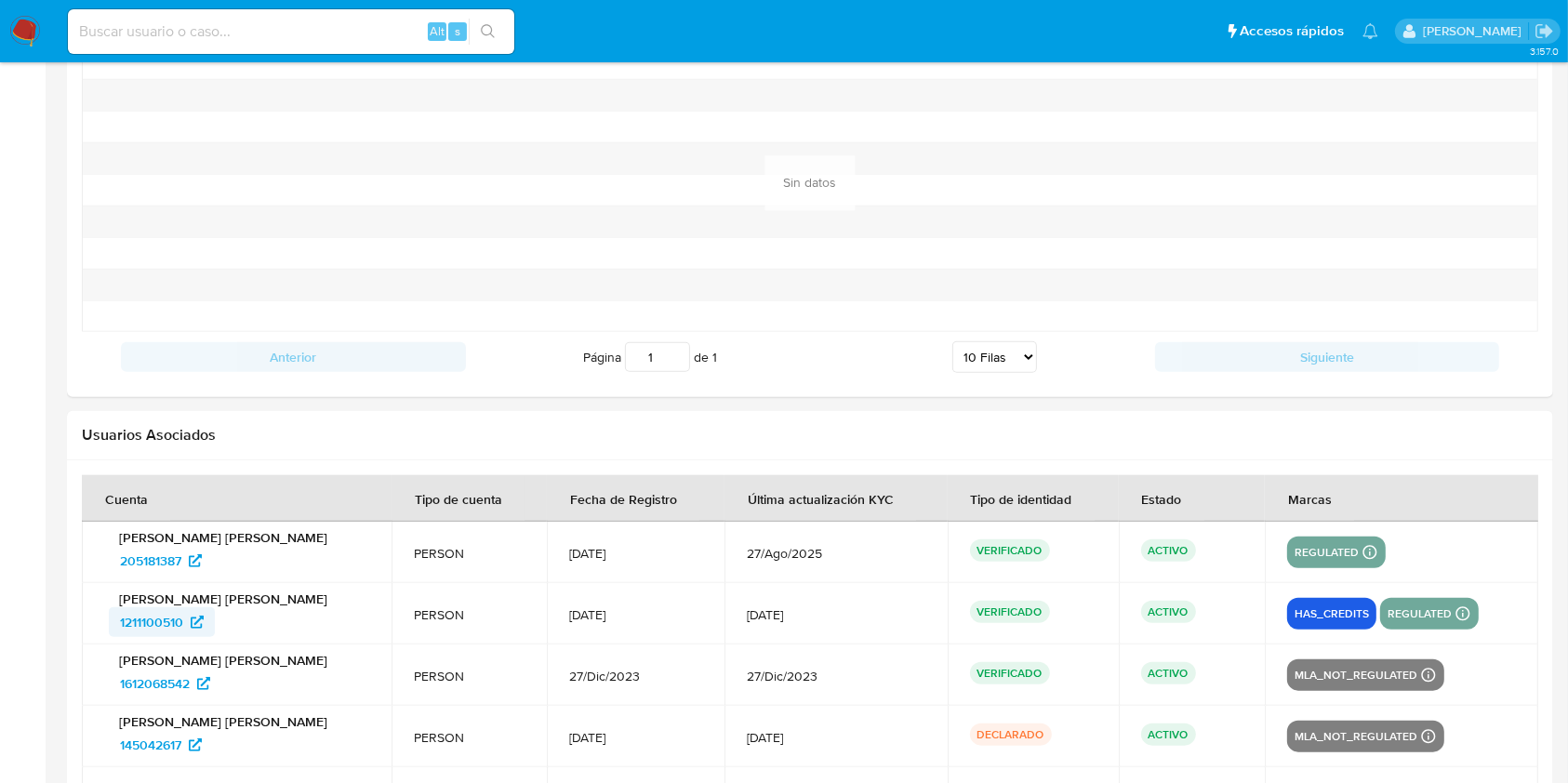
click at [149, 621] on span "1211100510" at bounding box center [151, 622] width 63 height 30
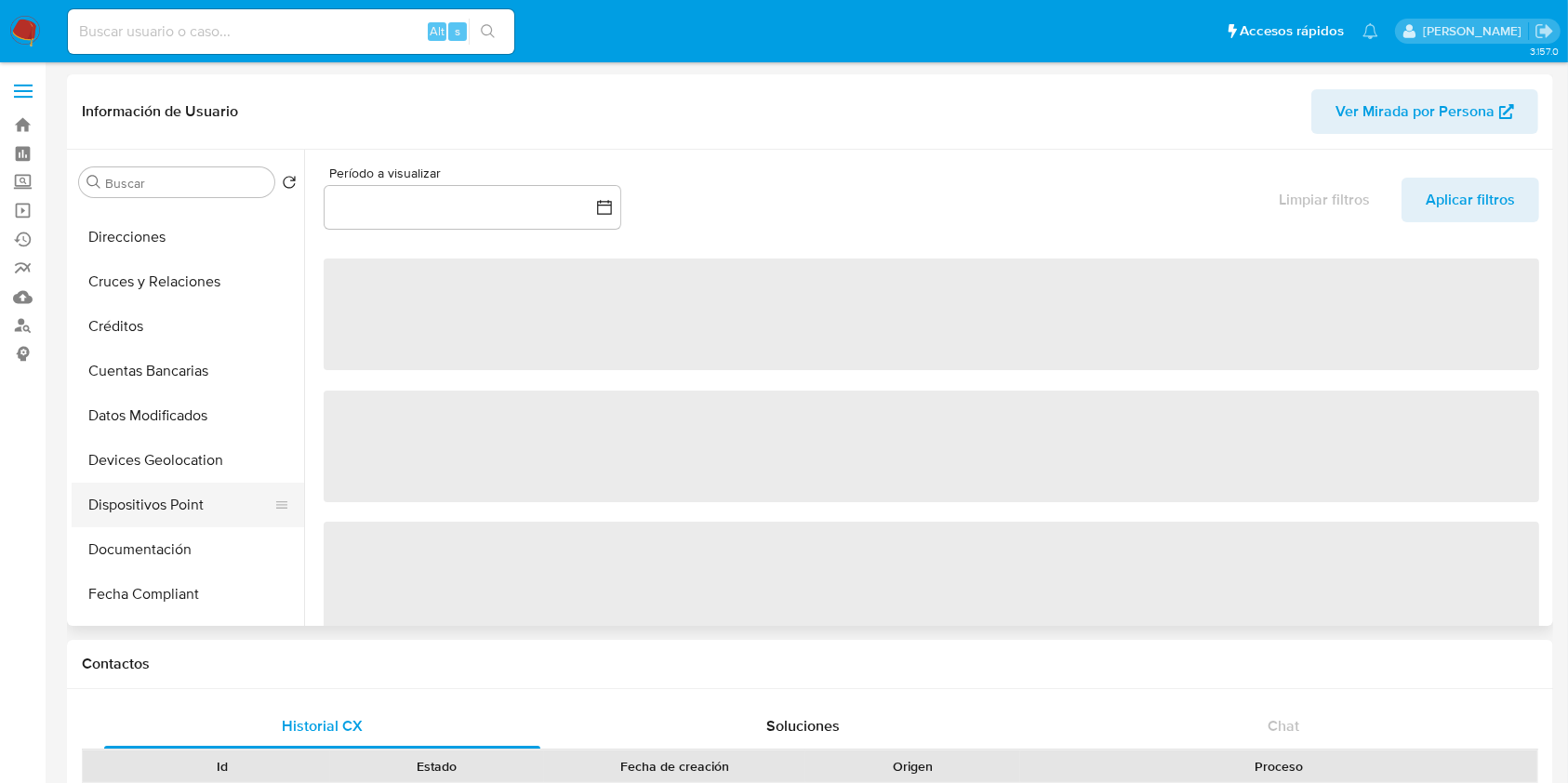
scroll to position [247, 0]
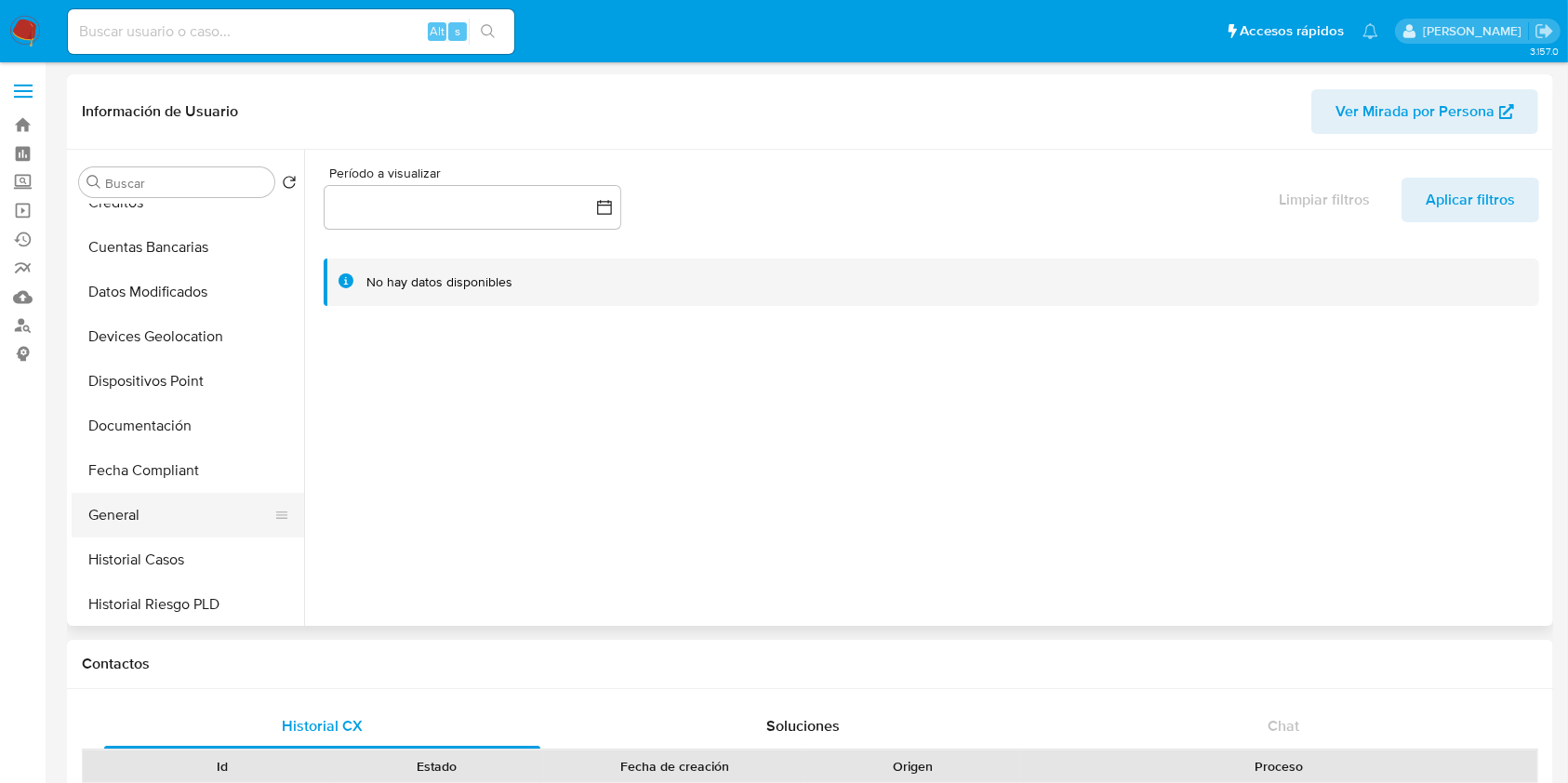
select select "10"
click at [180, 530] on button "General" at bounding box center [180, 515] width 218 height 45
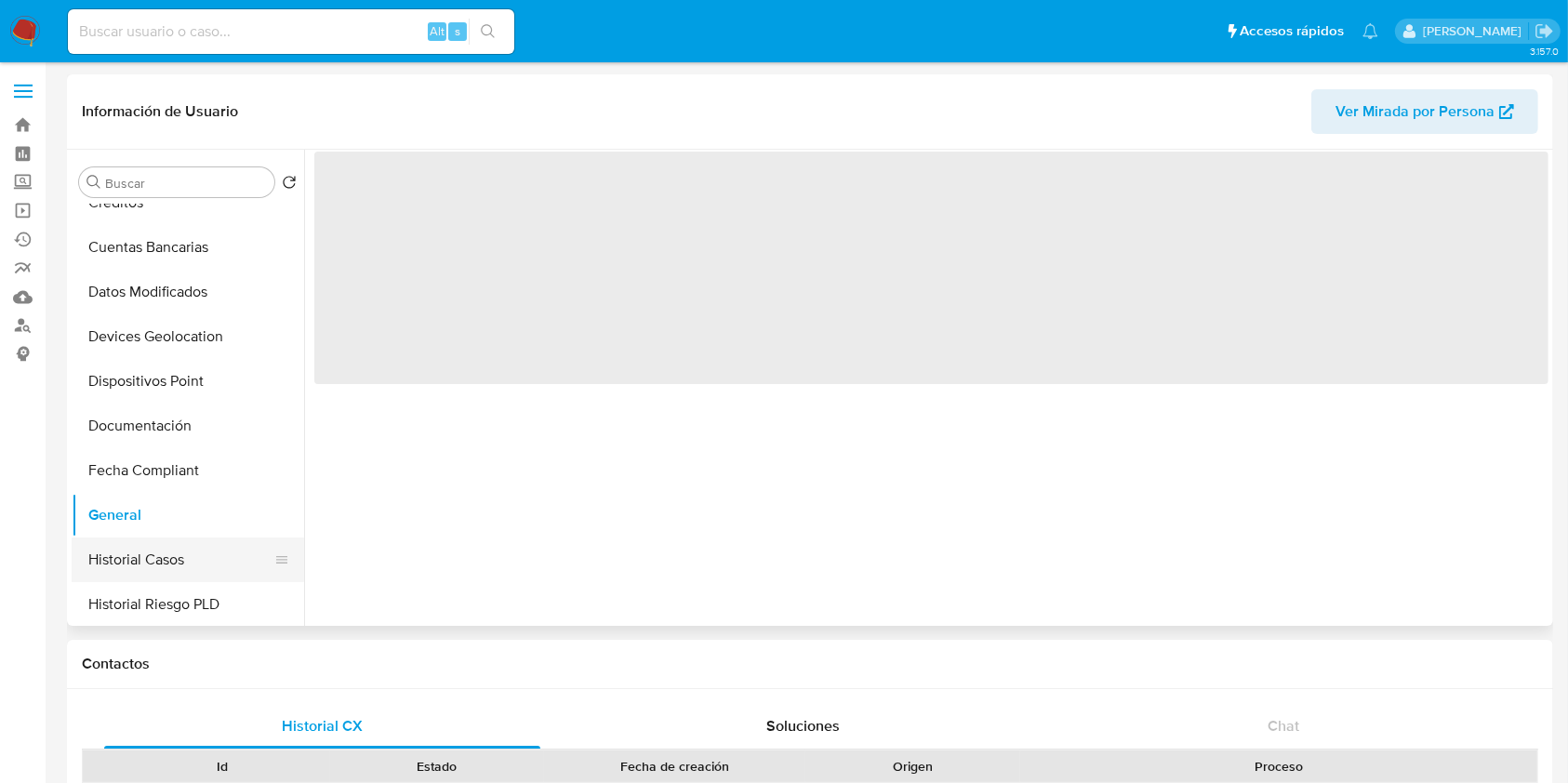
click at [171, 550] on button "Historial Casos" at bounding box center [180, 560] width 218 height 45
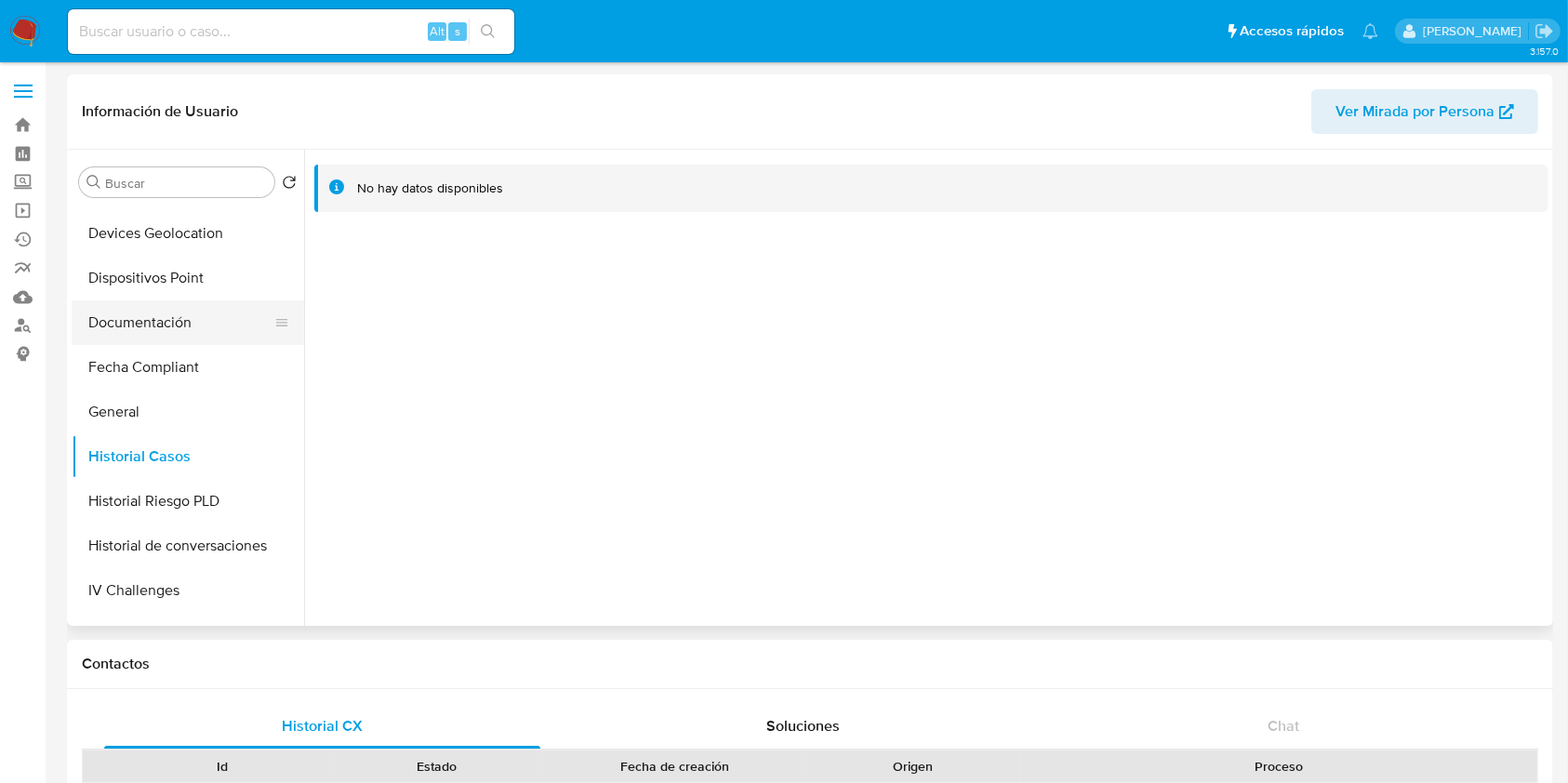
scroll to position [496, 0]
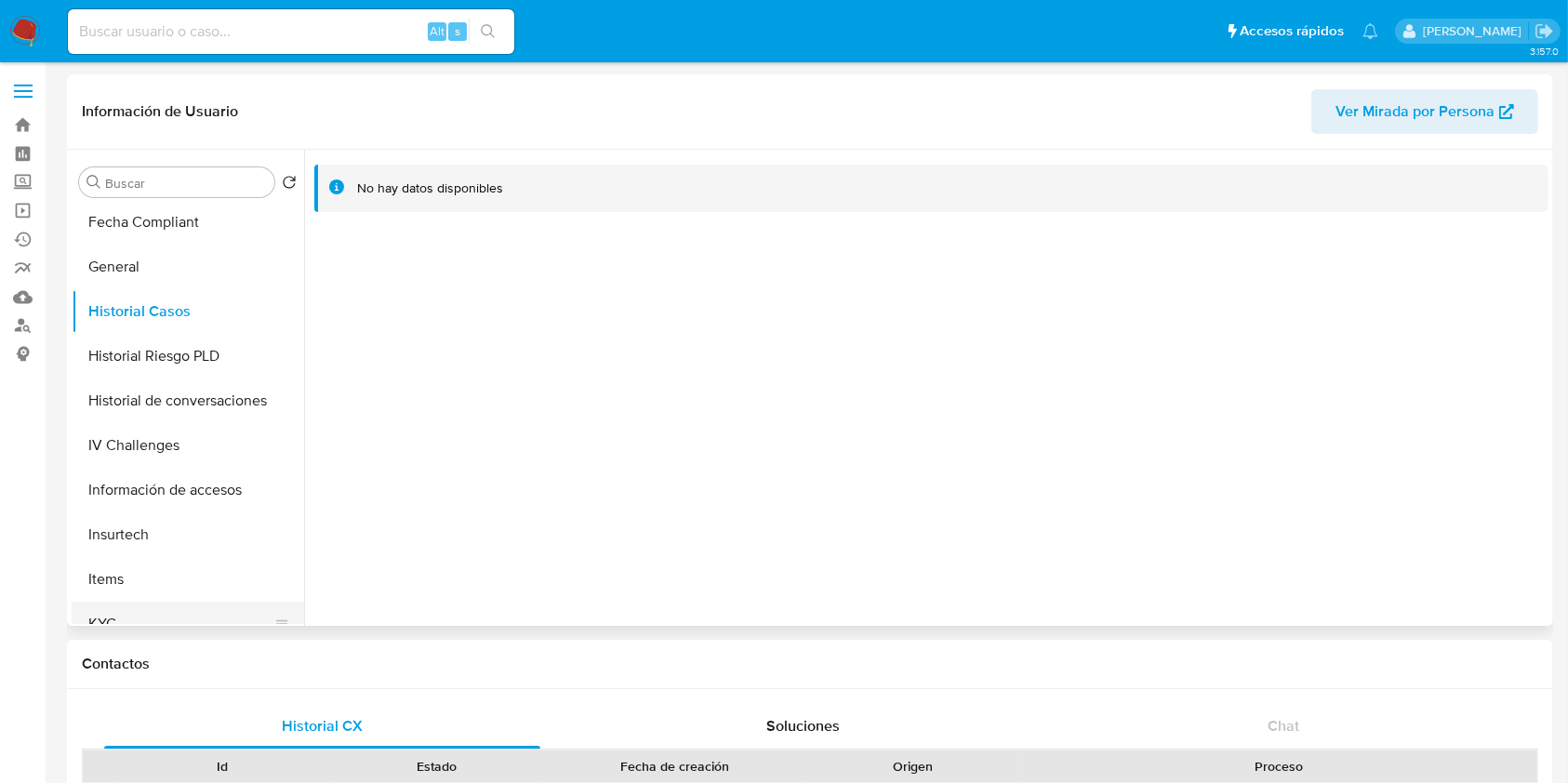
click at [124, 604] on button "KYC" at bounding box center [180, 624] width 218 height 45
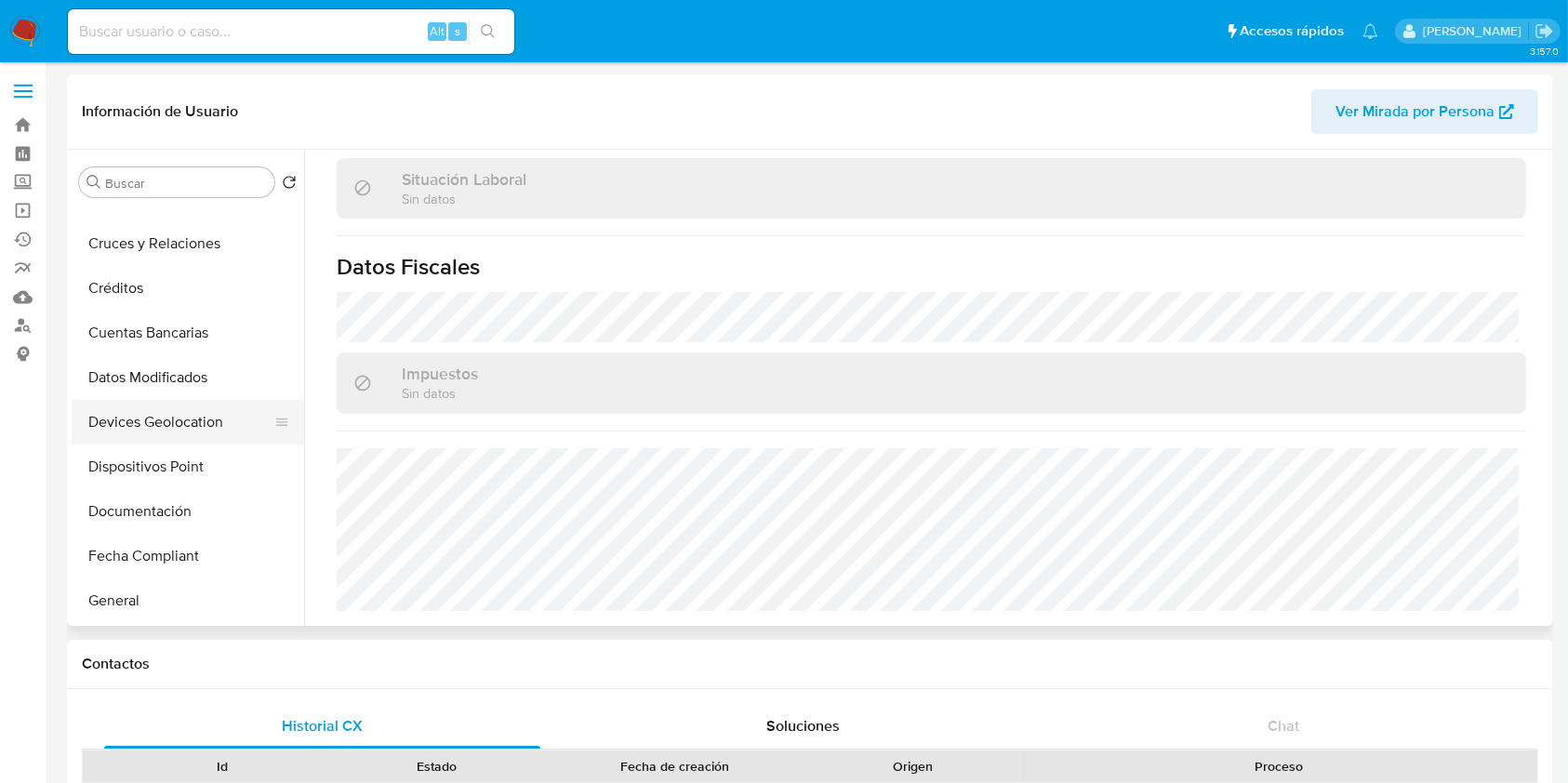
scroll to position [124, 0]
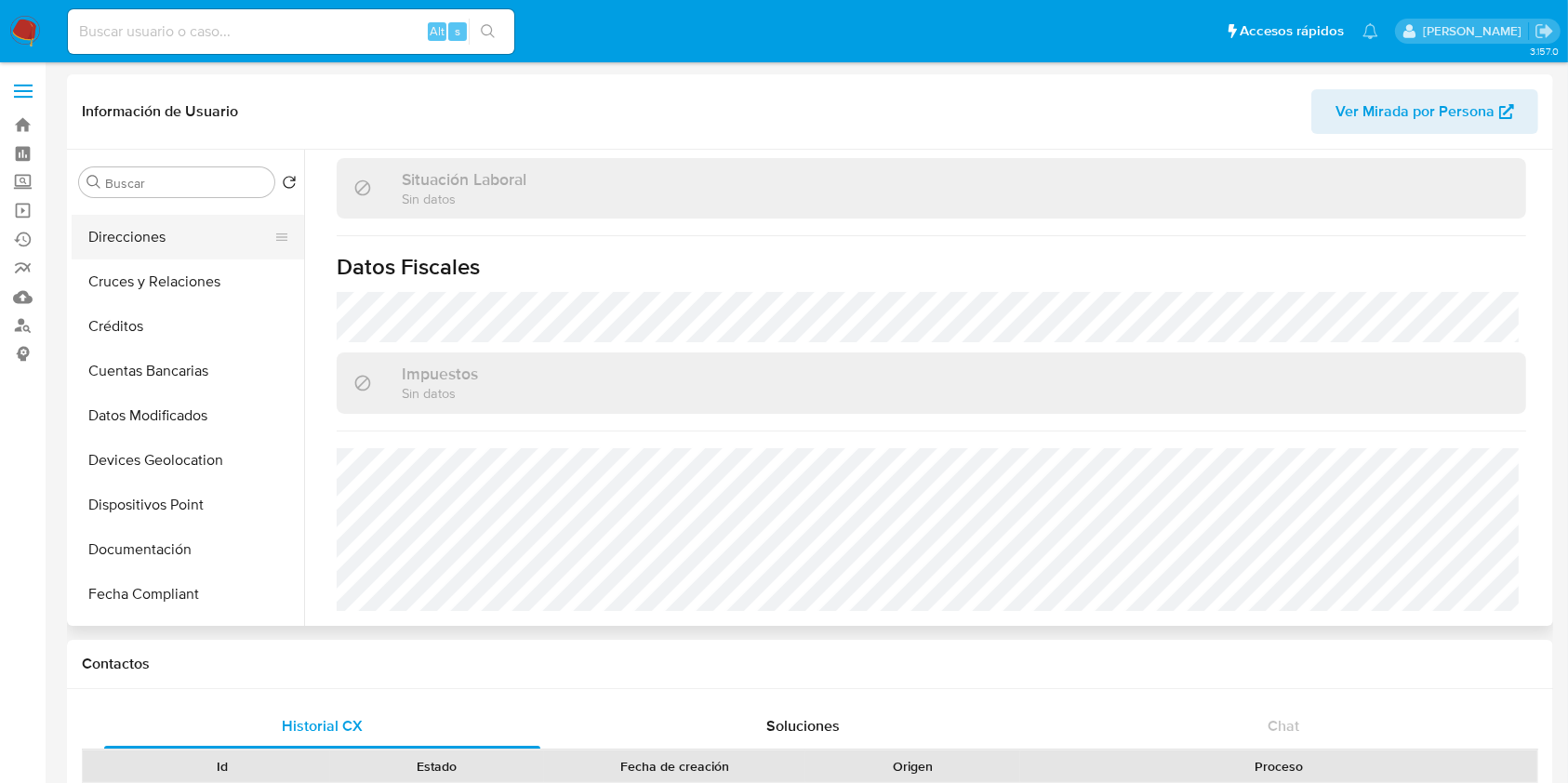
click at [144, 251] on button "Direcciones" at bounding box center [180, 238] width 218 height 45
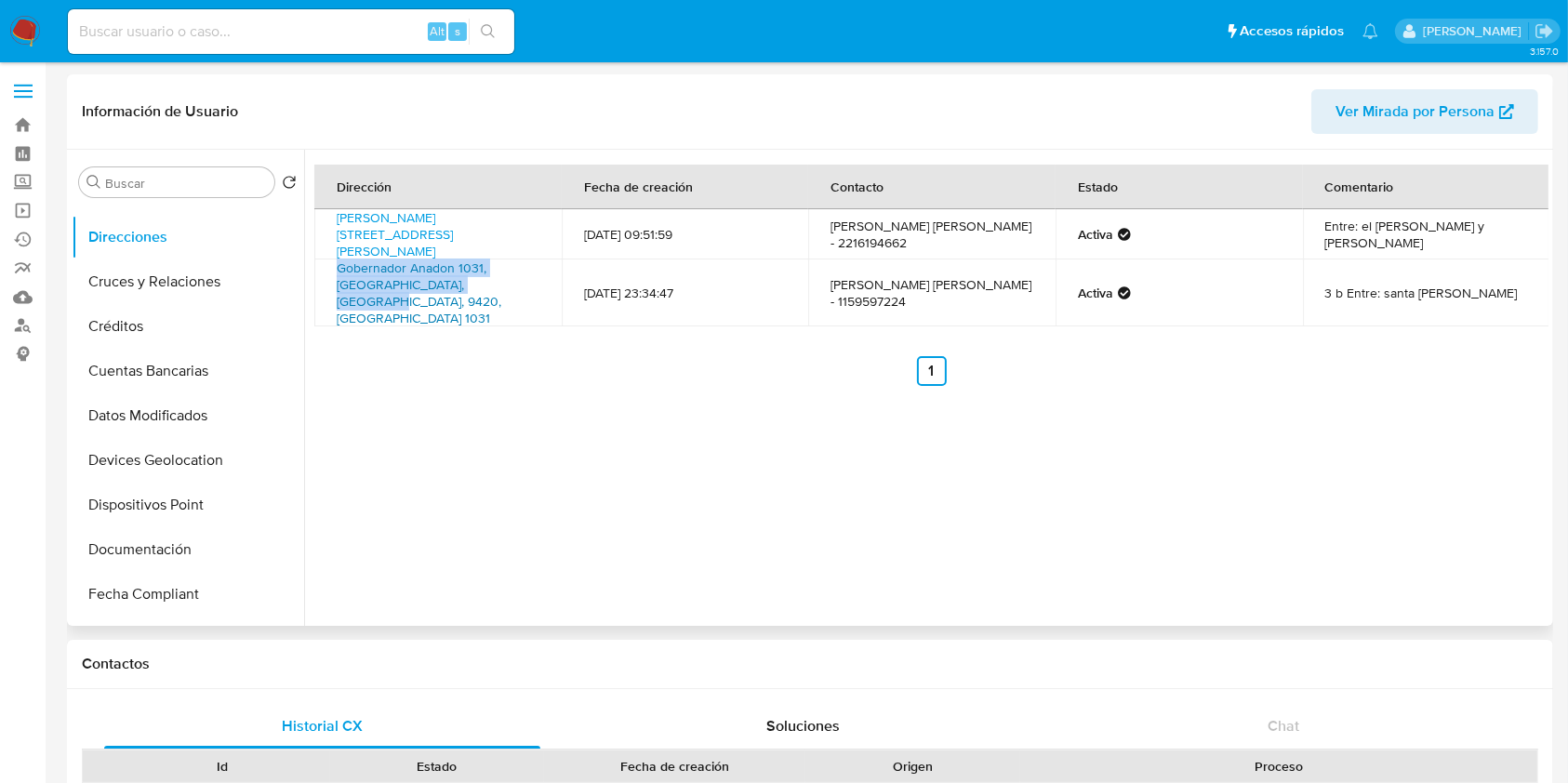
drag, startPoint x: 327, startPoint y: 264, endPoint x: 480, endPoint y: 285, distance: 154.4
click at [480, 285] on td "Gobernador Anadon 1031, Río Grande, Tierra Del Fuego, 9420, Argentina 1031" at bounding box center [438, 292] width 247 height 67
copy link "Gobernador Anadon 1031, Río Grande, Tierra Del Fuego"
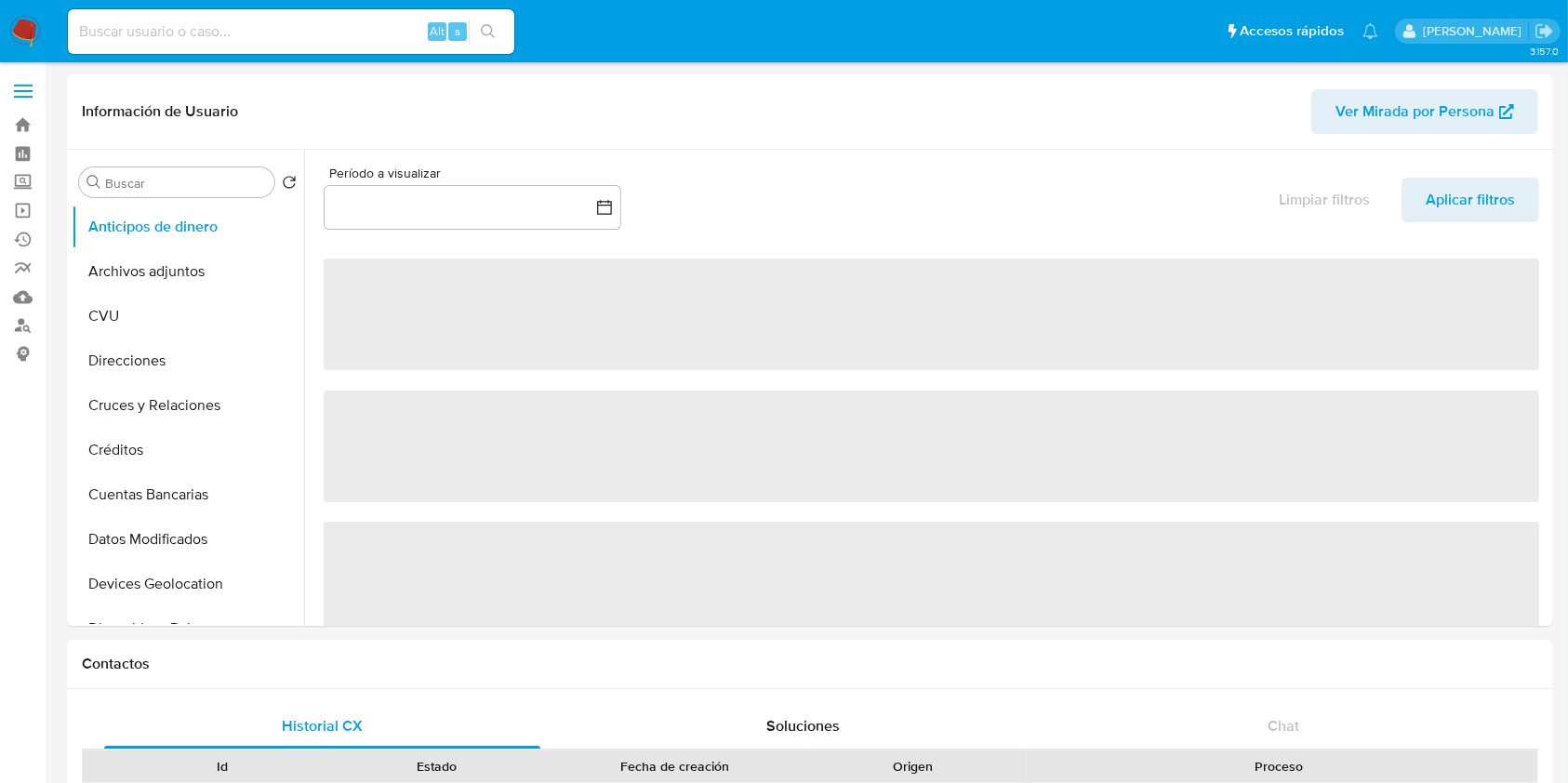
select select "10"
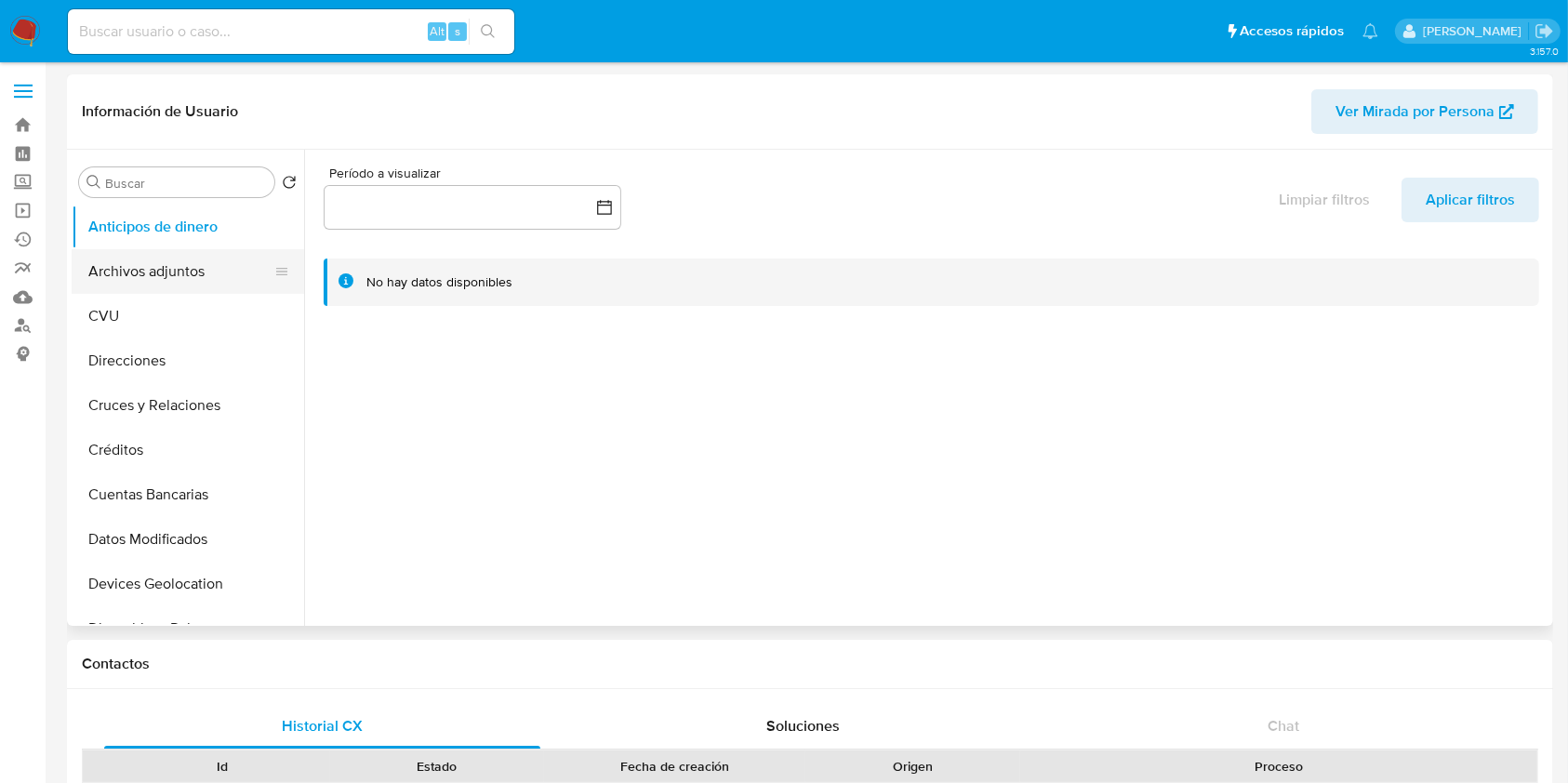
click at [169, 251] on button "Archivos adjuntos" at bounding box center [180, 271] width 218 height 45
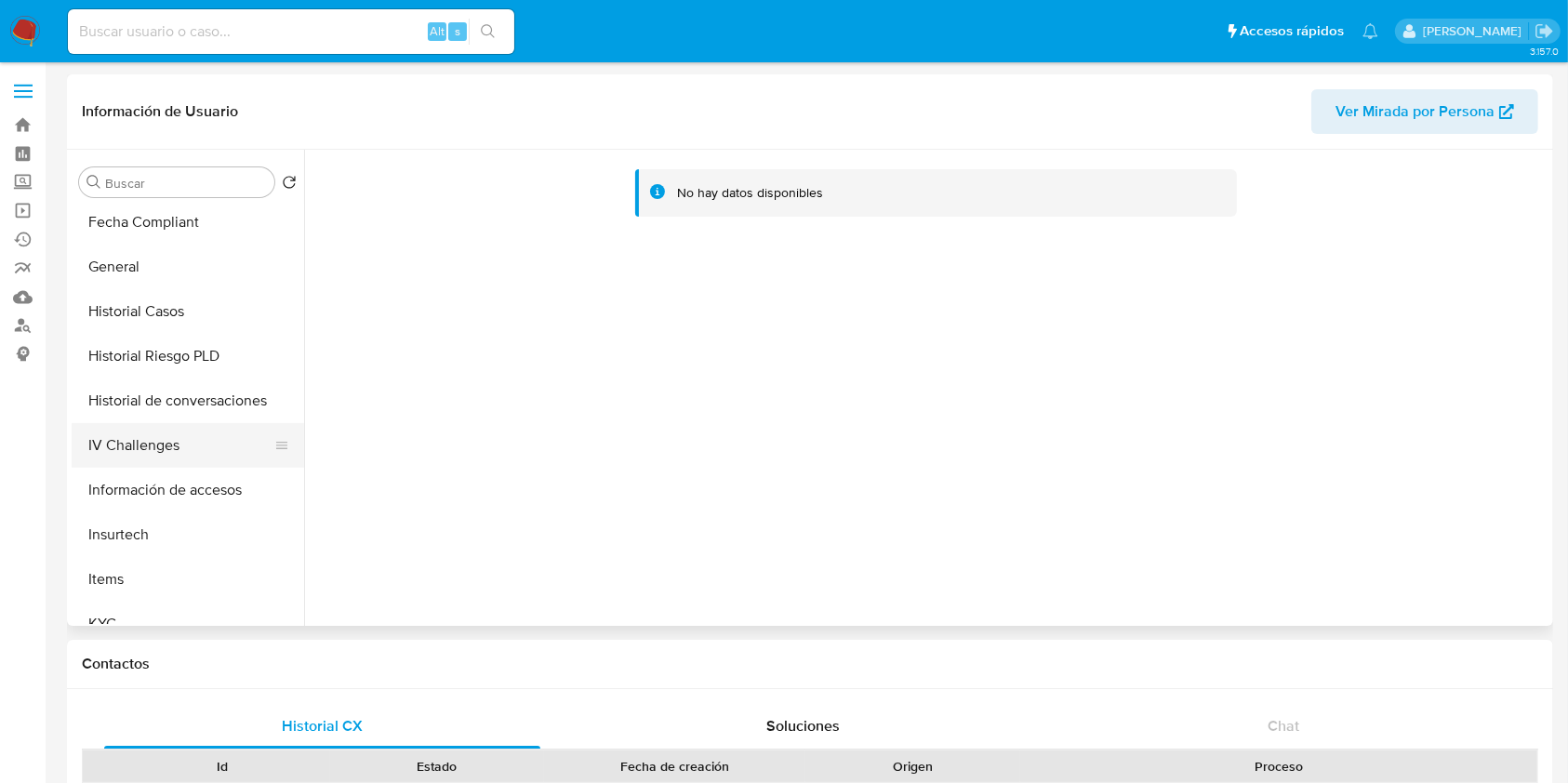
scroll to position [372, 0]
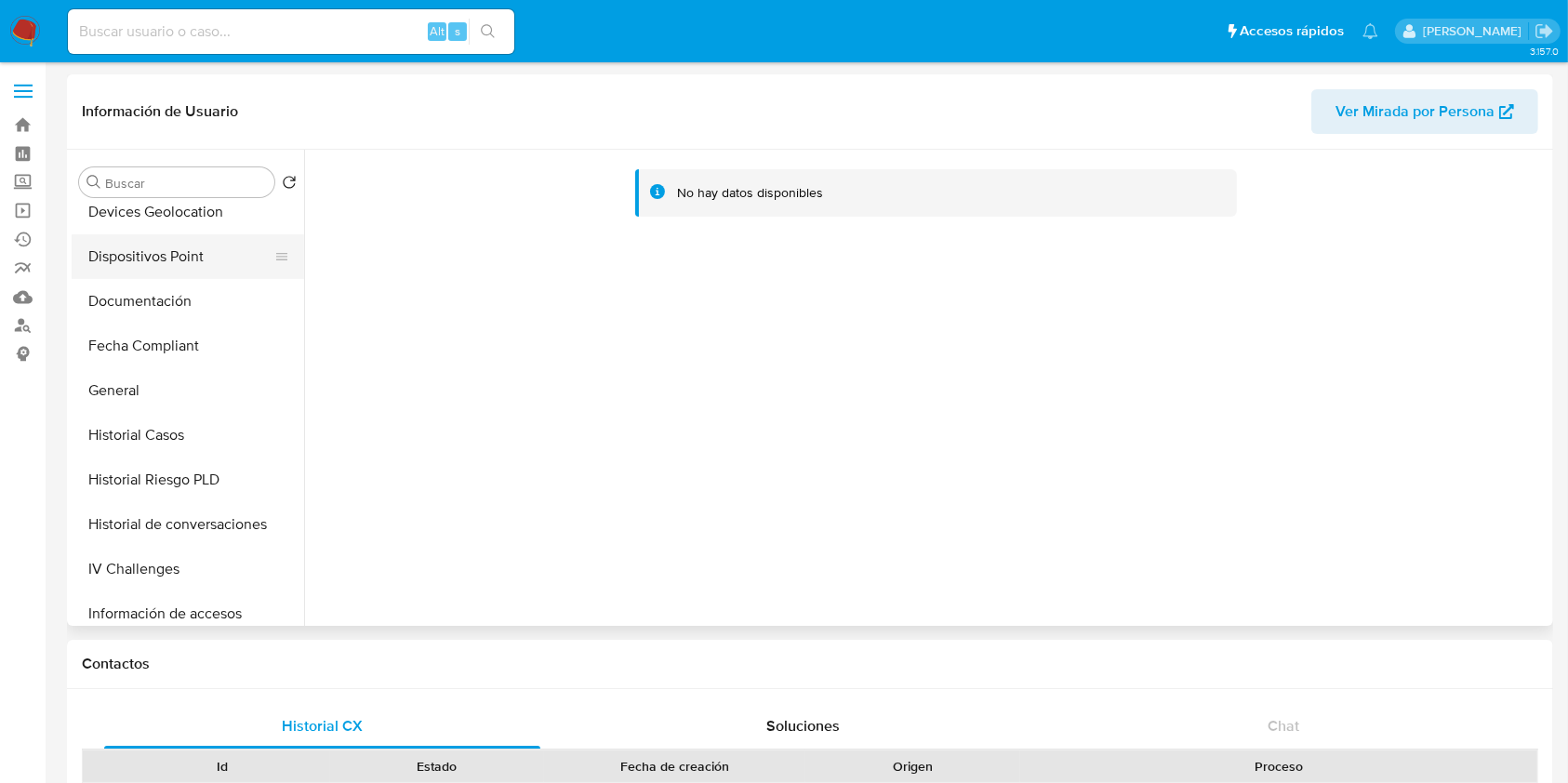
click at [212, 266] on button "Dispositivos Point" at bounding box center [180, 257] width 218 height 45
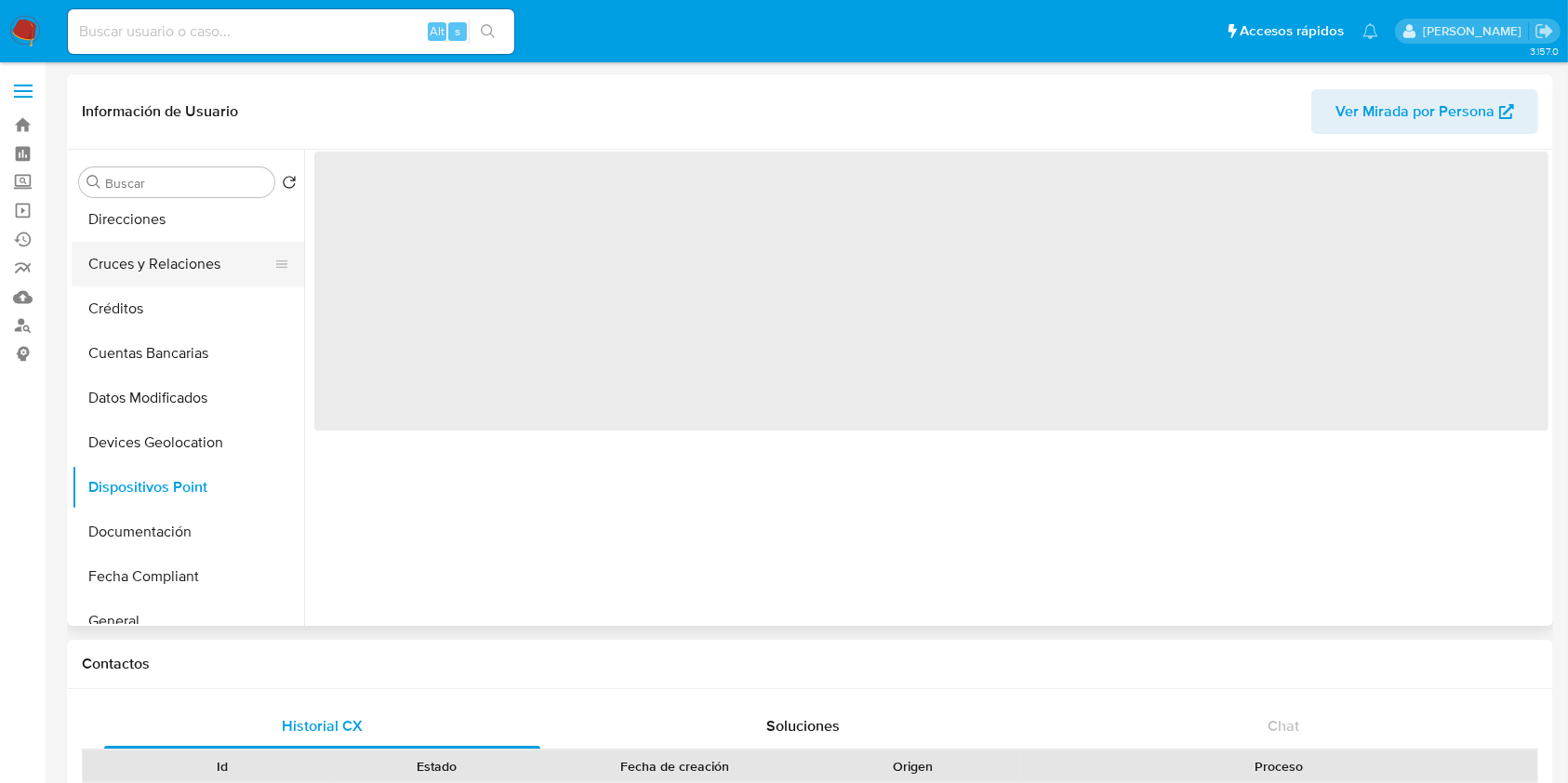
scroll to position [124, 0]
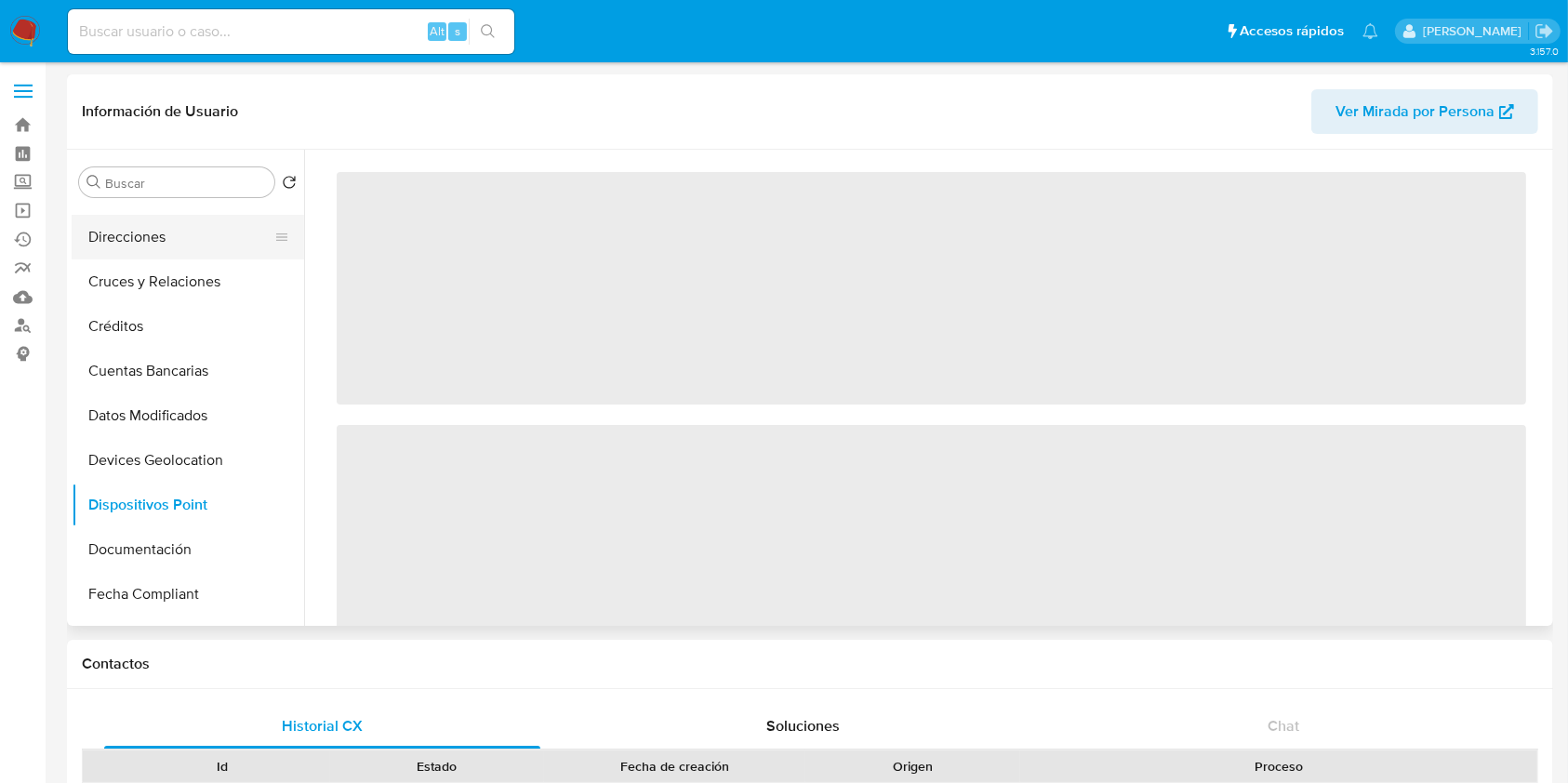
click at [177, 233] on button "Direcciones" at bounding box center [180, 238] width 218 height 45
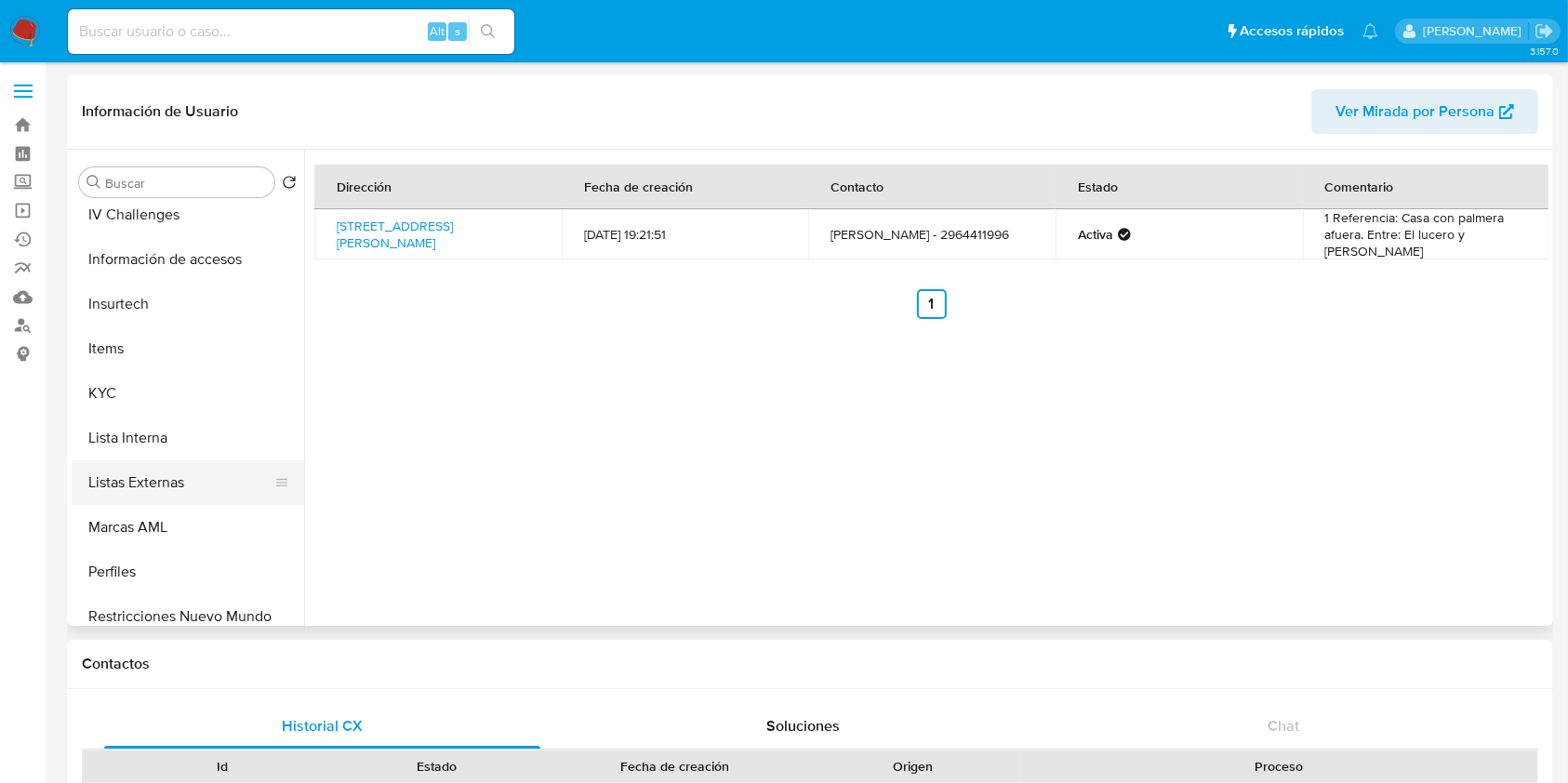
scroll to position [744, 0]
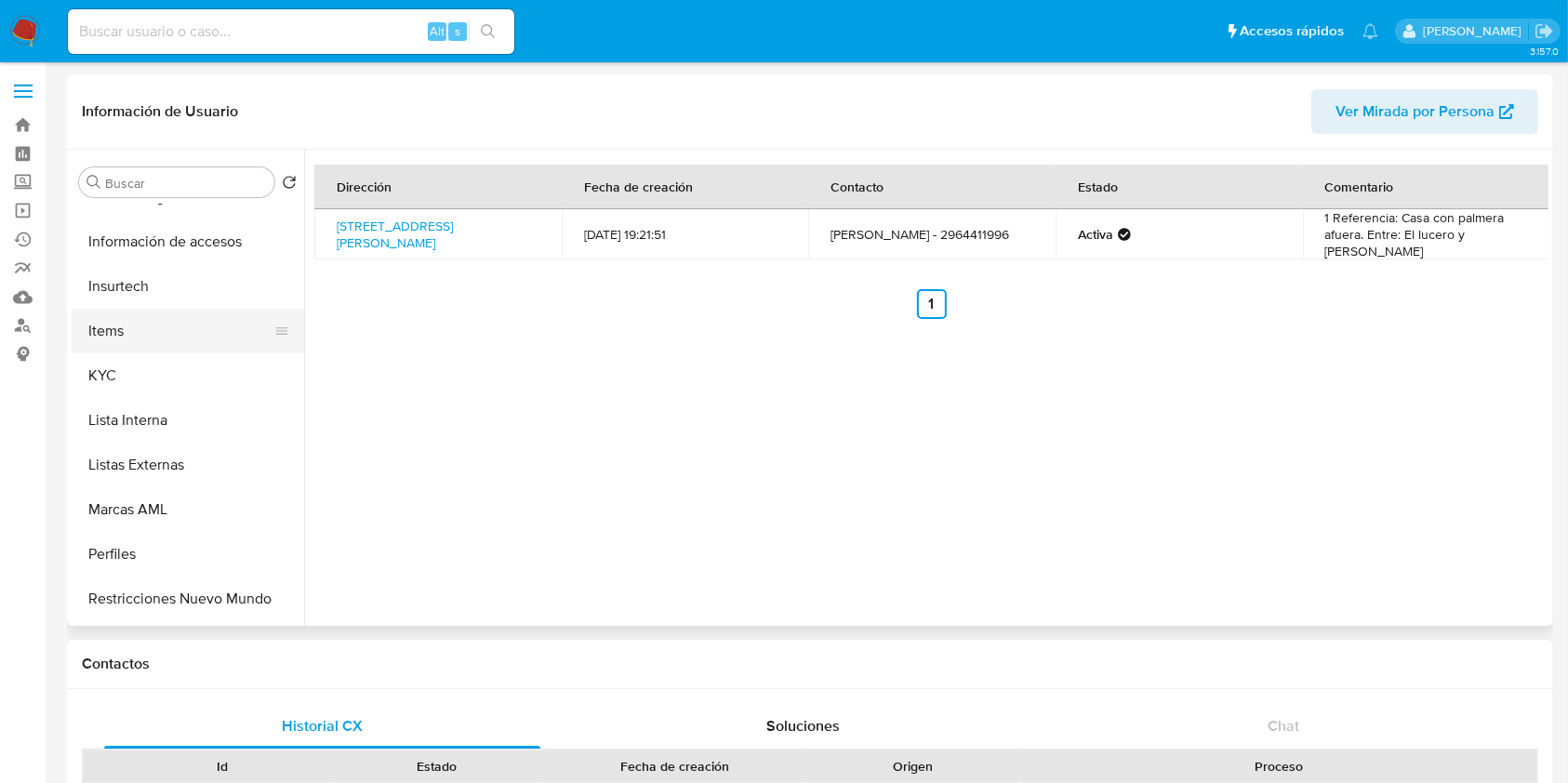
click at [129, 345] on button "Items" at bounding box center [180, 331] width 218 height 45
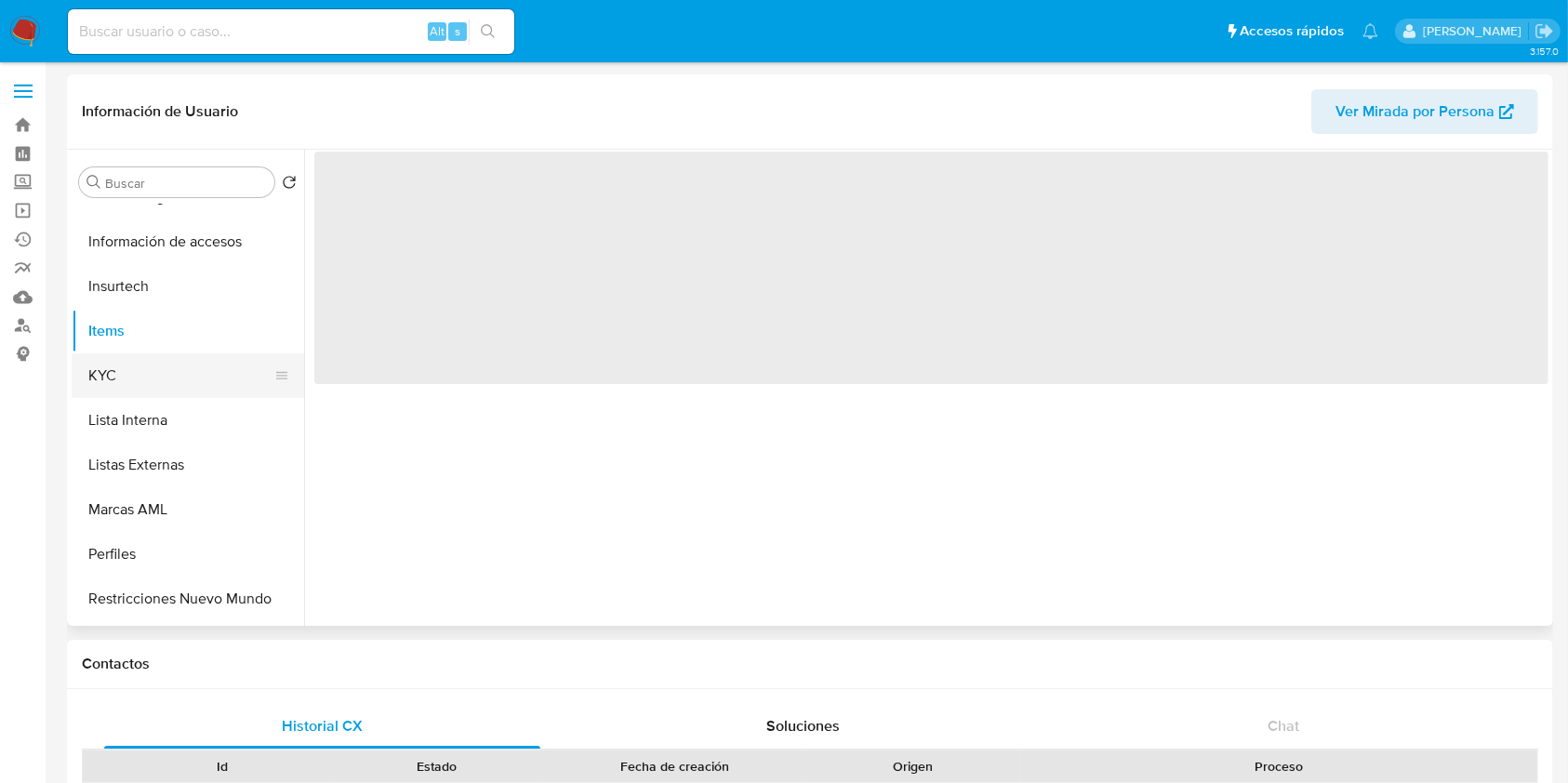
click at [132, 370] on button "KYC" at bounding box center [180, 376] width 218 height 45
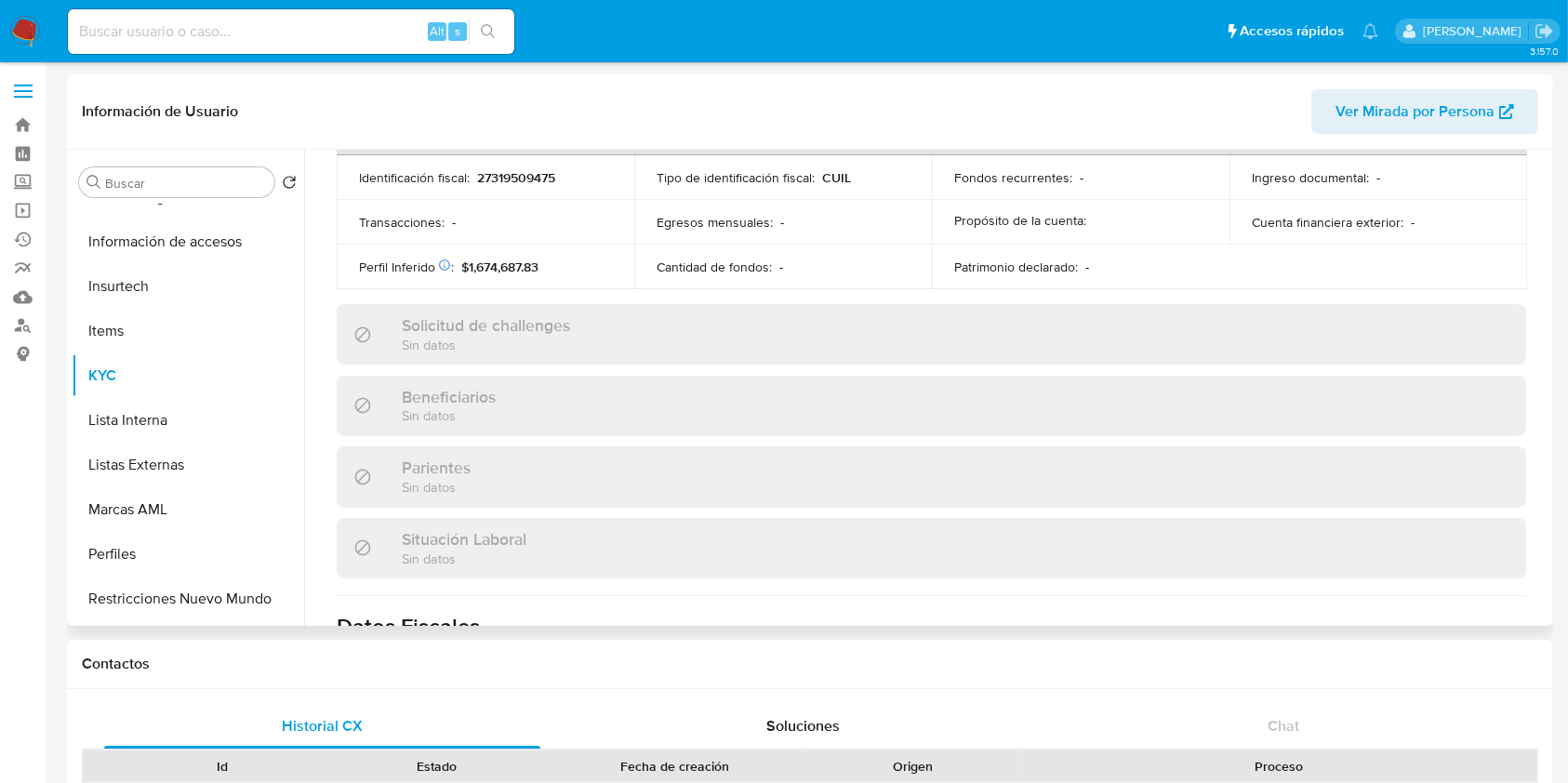
scroll to position [979, 0]
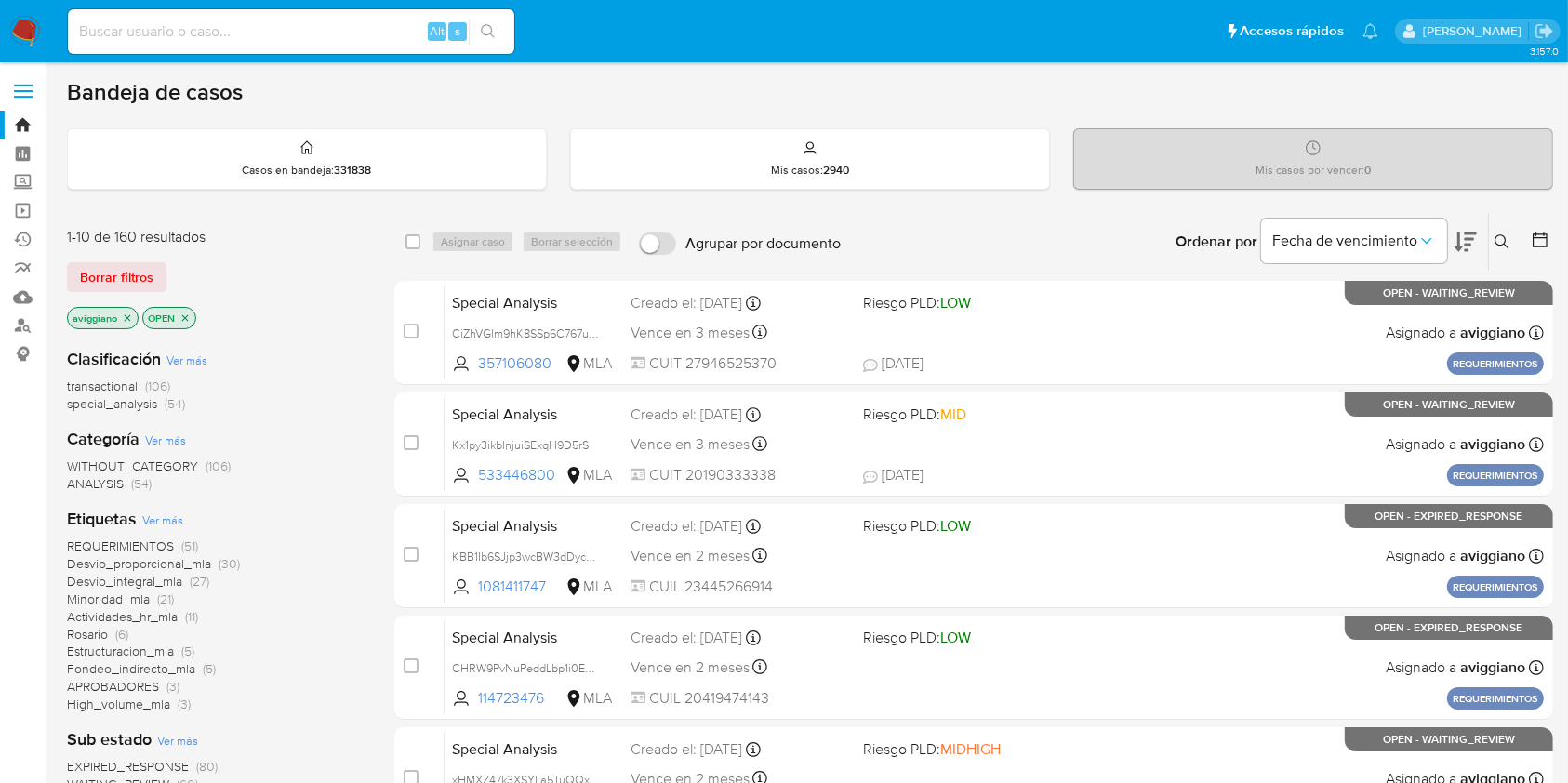
click at [1489, 244] on button at bounding box center [1504, 242] width 31 height 23
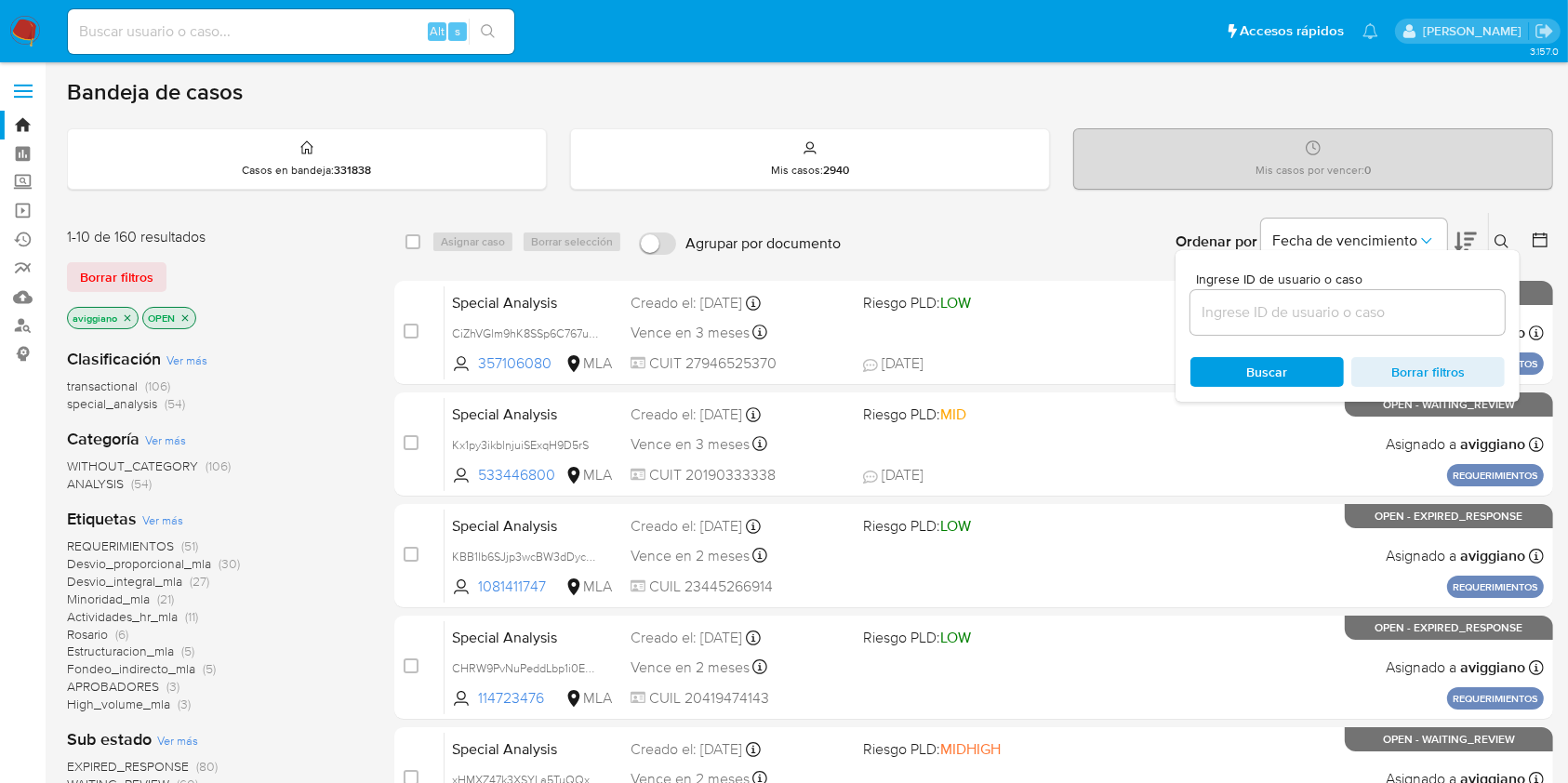
click at [1341, 303] on input at bounding box center [1347, 313] width 315 height 24
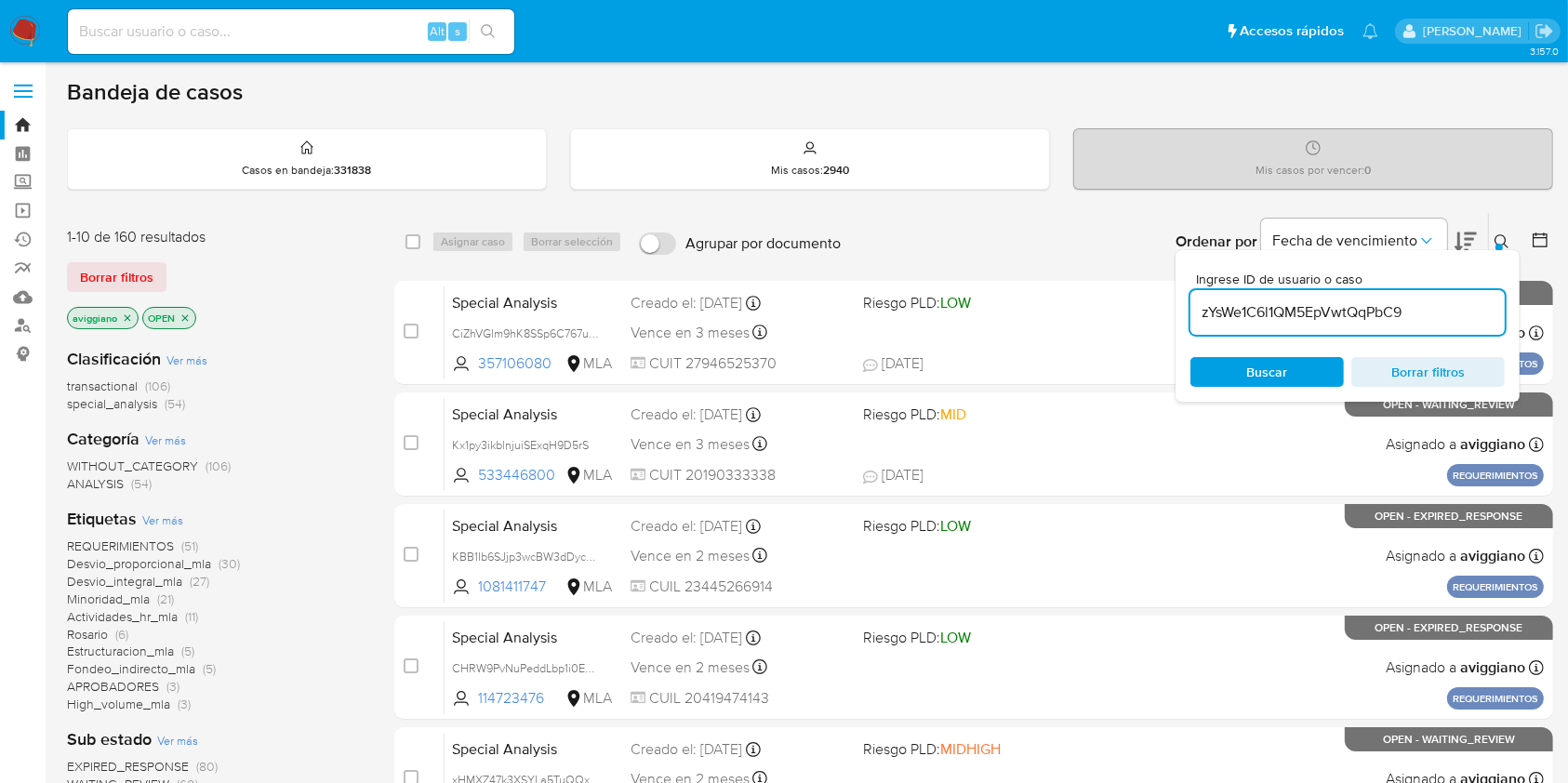
type input "zYsWe1C6l1QM5EpVwtQqPbC9"
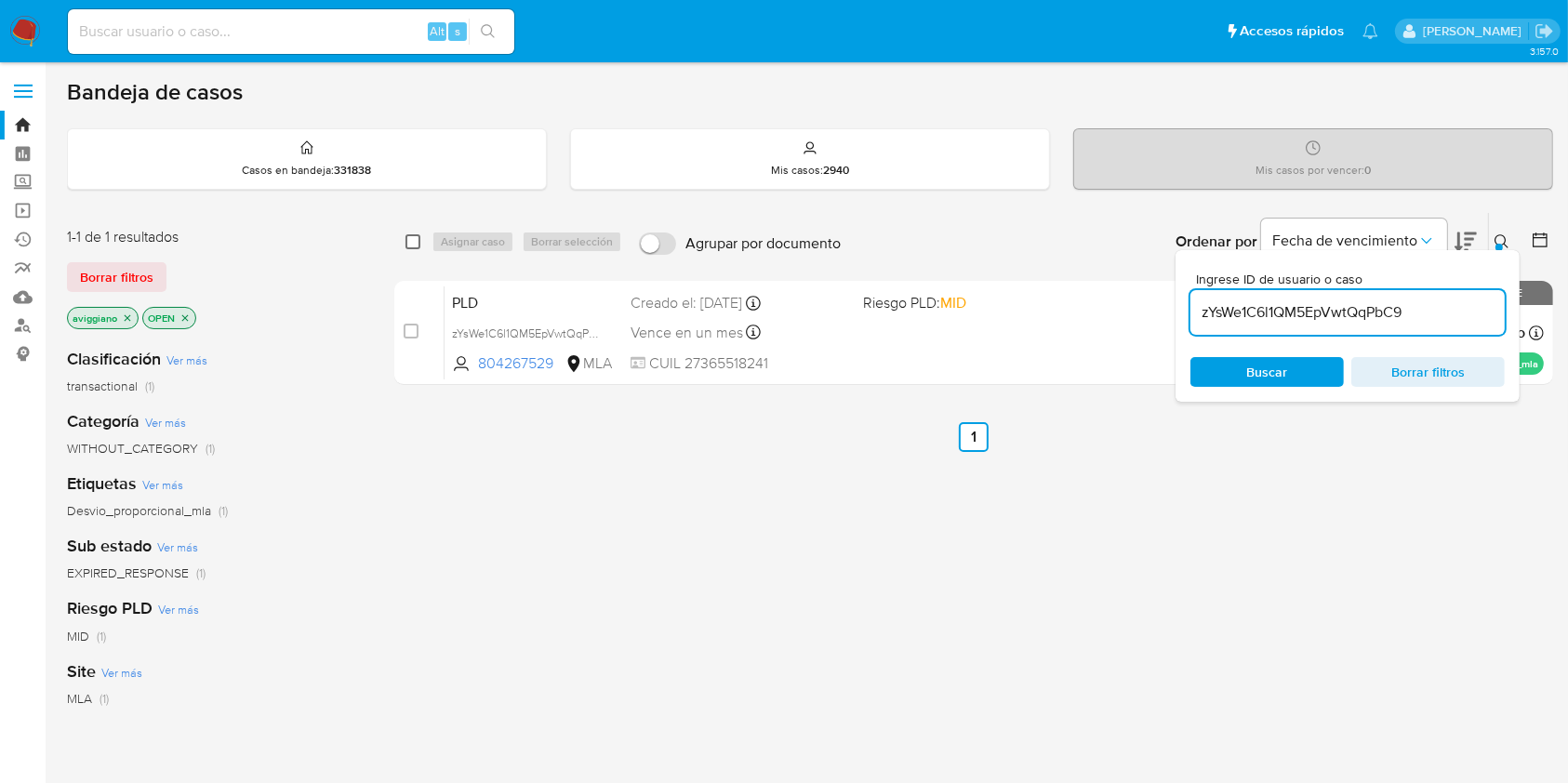
click at [407, 242] on input "checkbox" at bounding box center [413, 242] width 15 height 15
checkbox input "true"
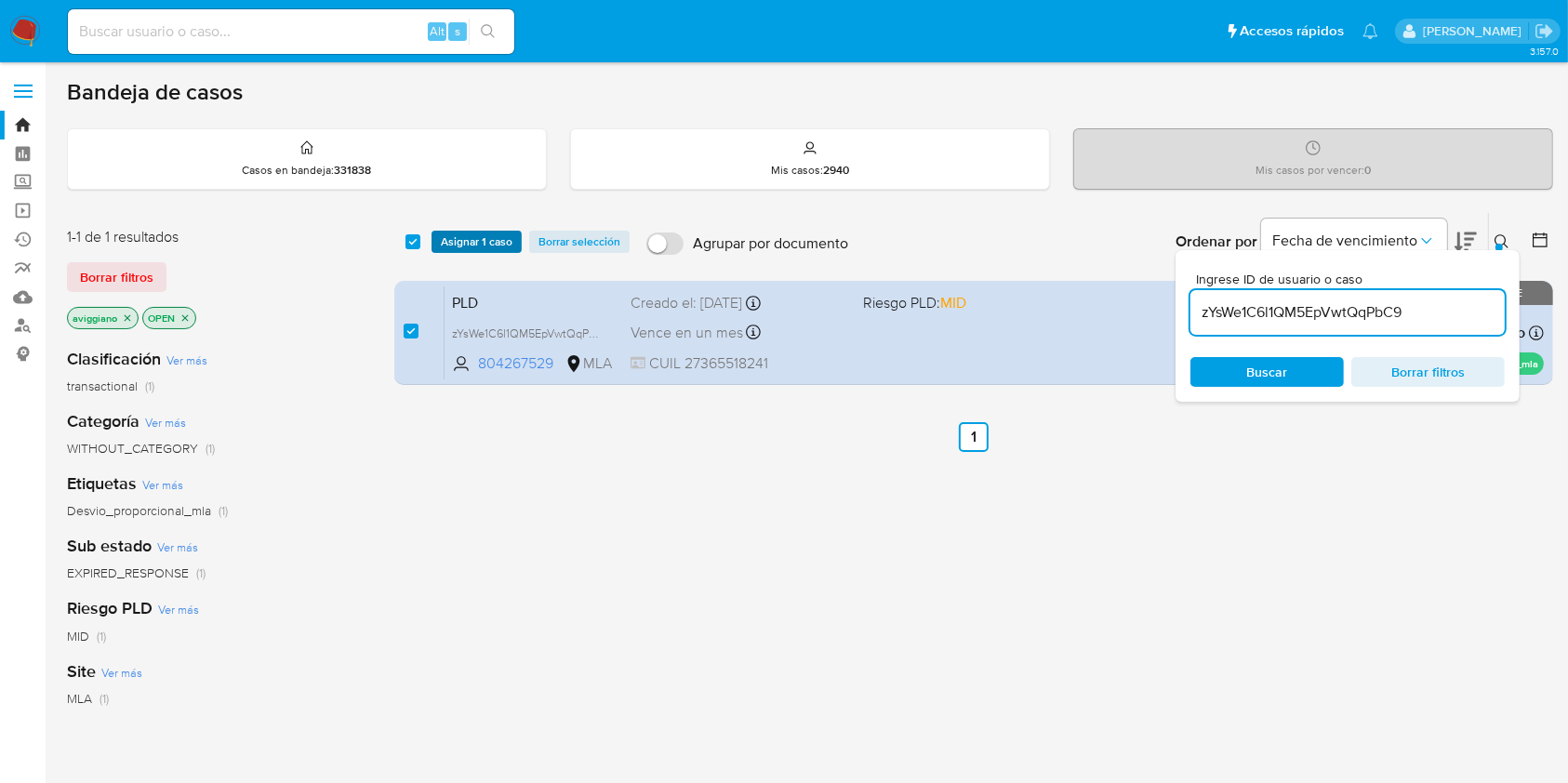
click at [452, 235] on span "Asignar 1 caso" at bounding box center [476, 242] width 71 height 19
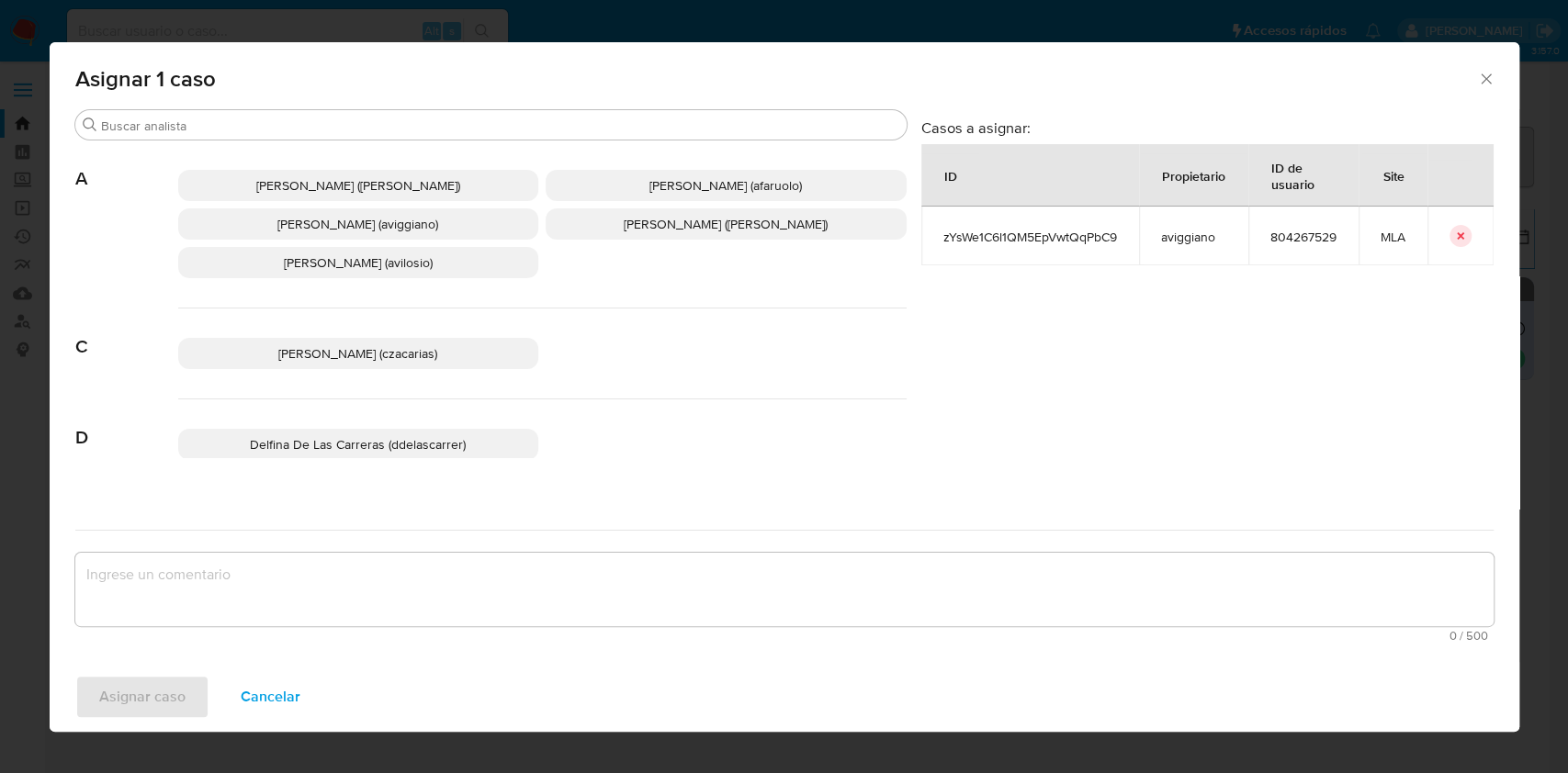
click at [360, 215] on span "[PERSON_NAME] (aviggiano)" at bounding box center [357, 224] width 160 height 19
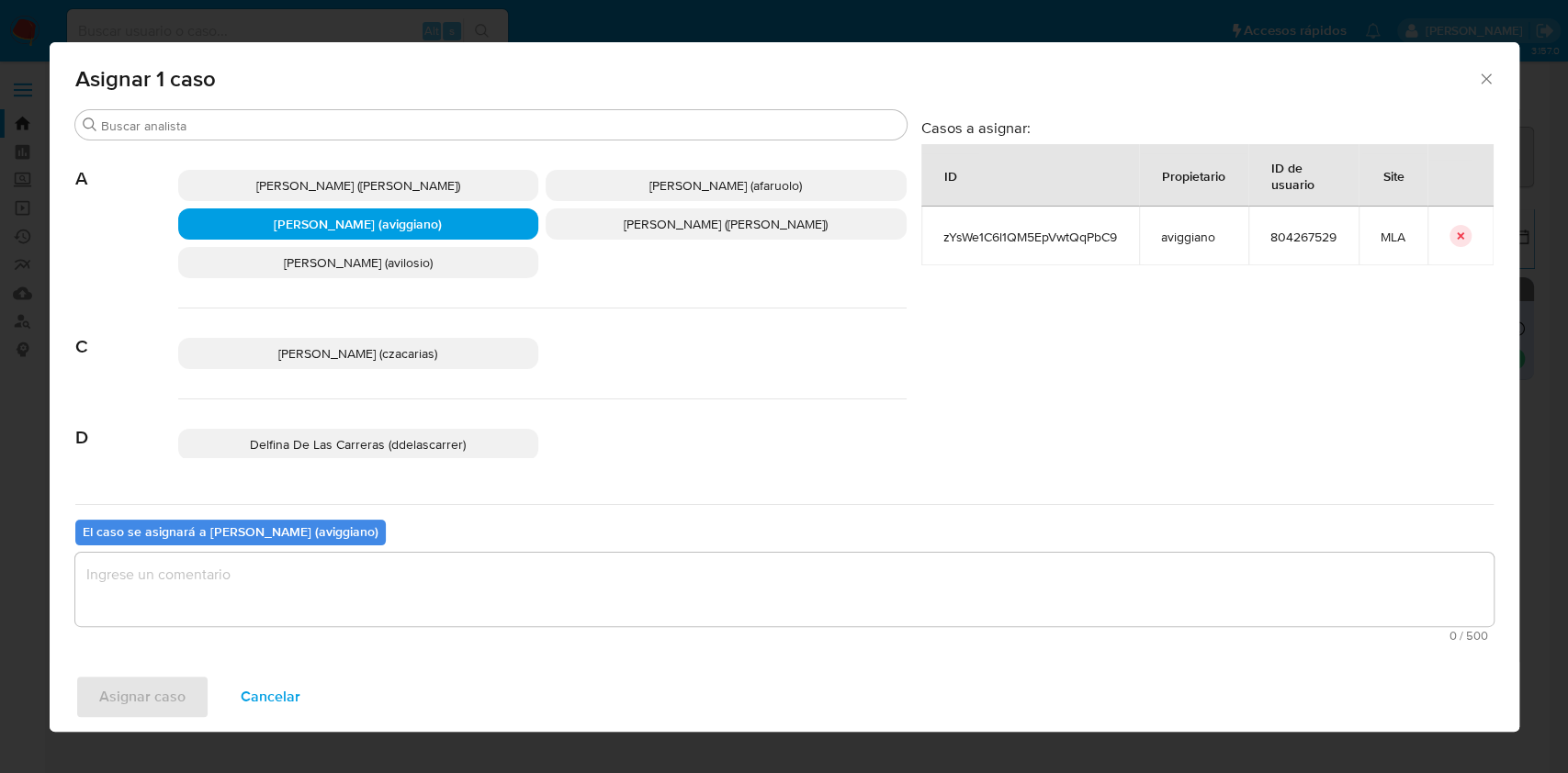
click at [301, 576] on textarea "assign-modal" at bounding box center [784, 589] width 1418 height 73
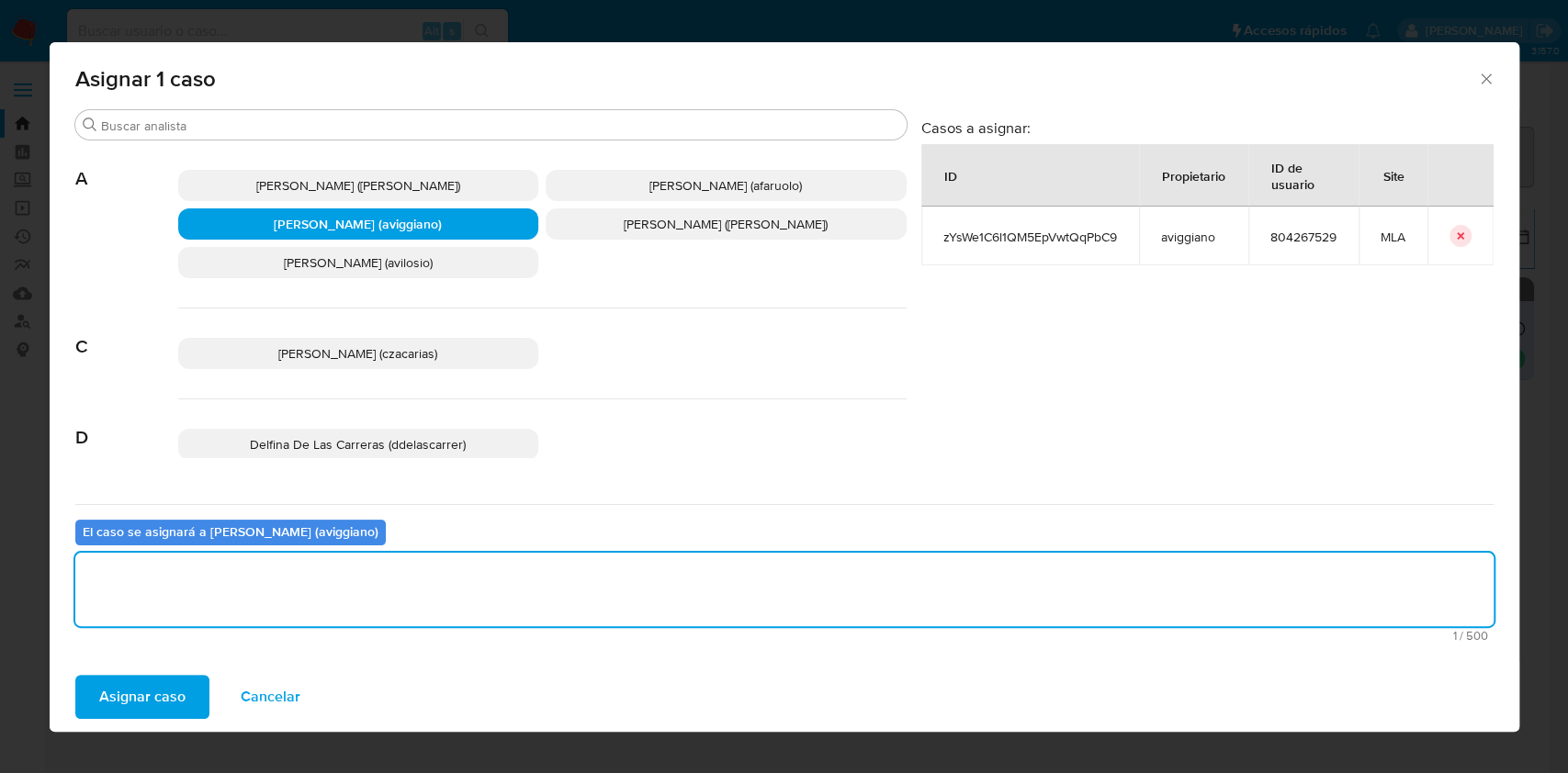
click at [179, 700] on span "Asignar caso" at bounding box center [142, 697] width 86 height 41
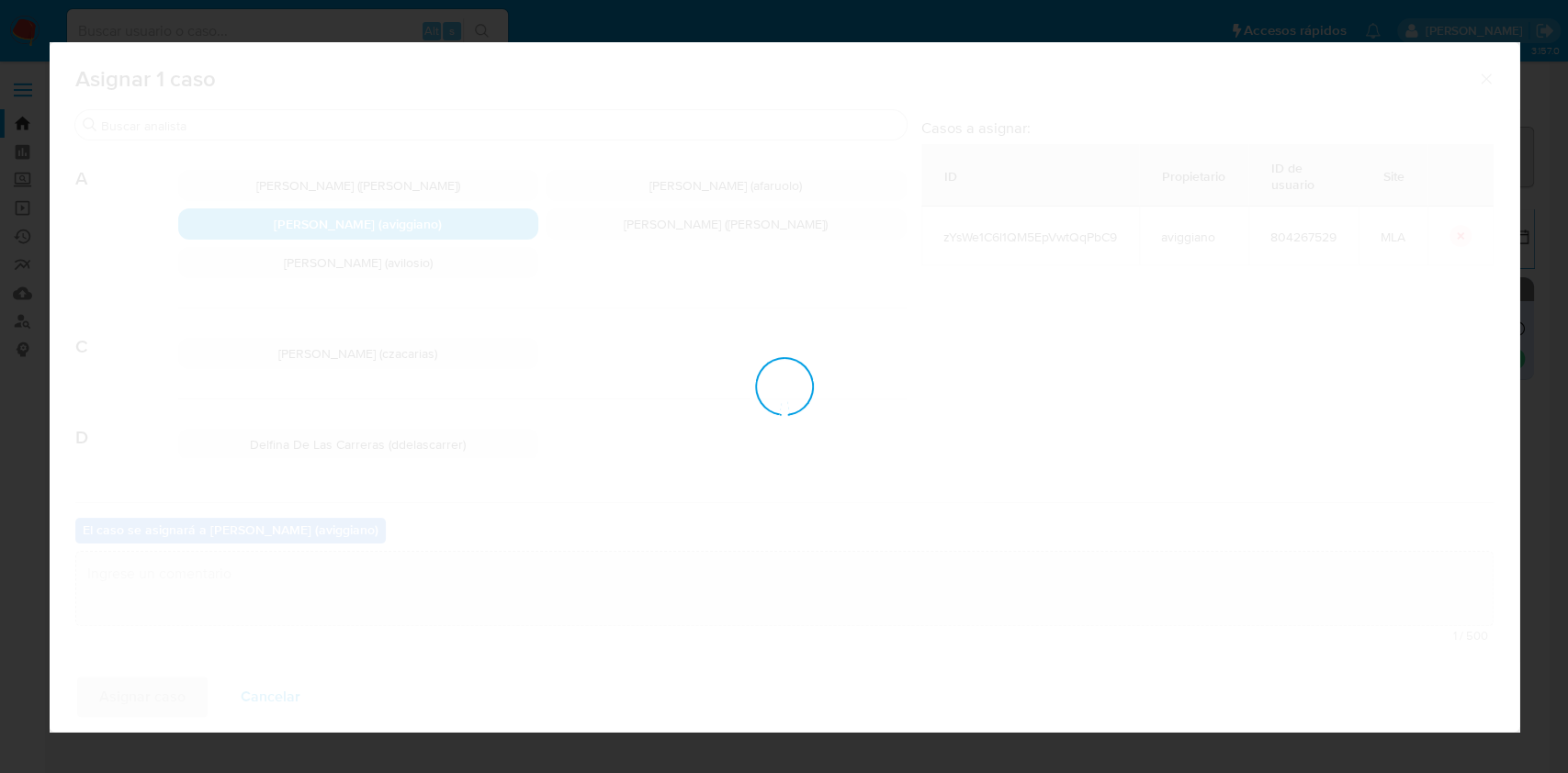
checkbox input "false"
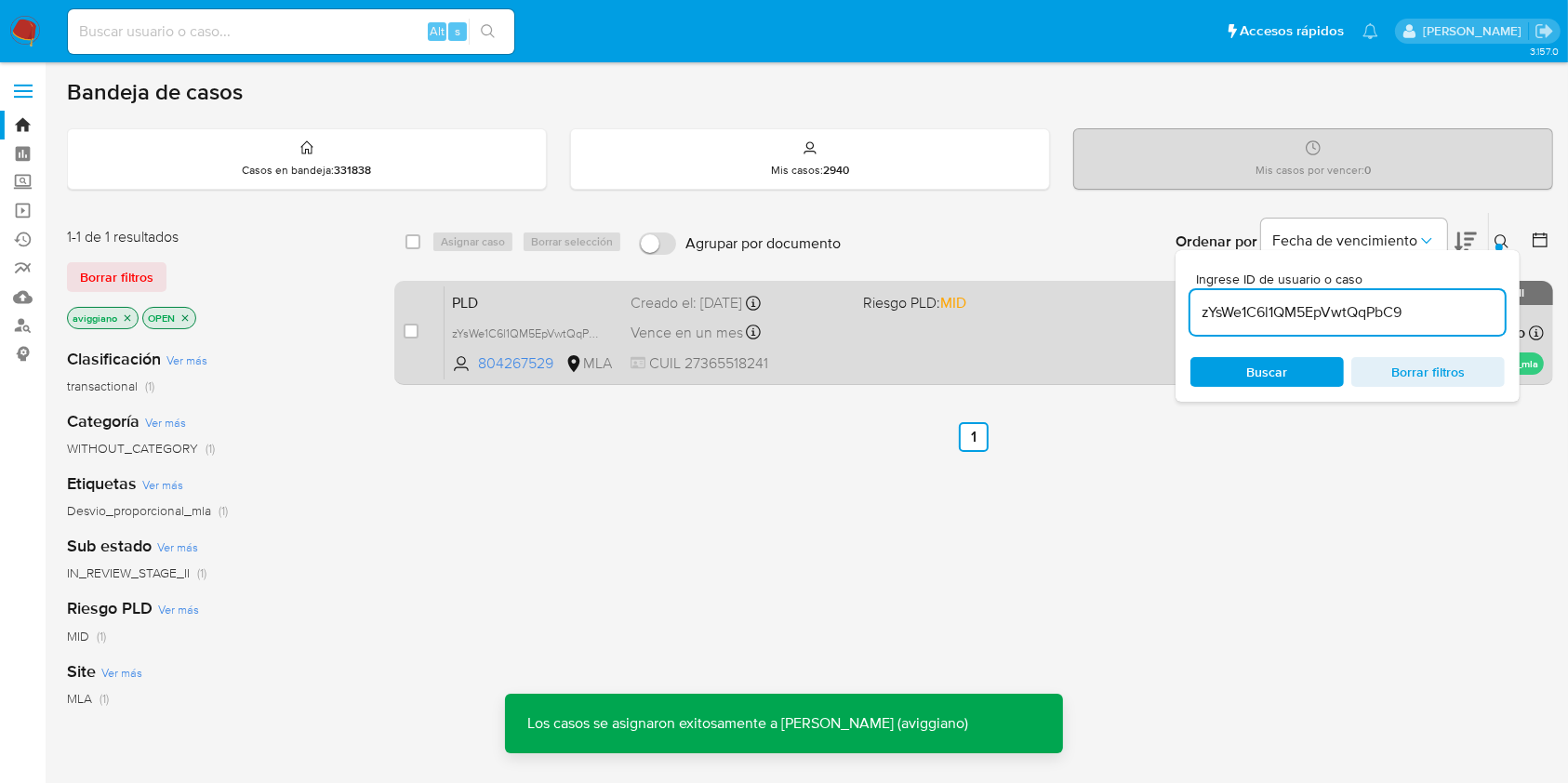
click at [975, 329] on div "PLD zYsWe1C6l1QM5EpVwtQqPbC9 804267529 MLA Riesgo PLD: MID Creado el: 12/07/202…" at bounding box center [993, 332] width 1099 height 94
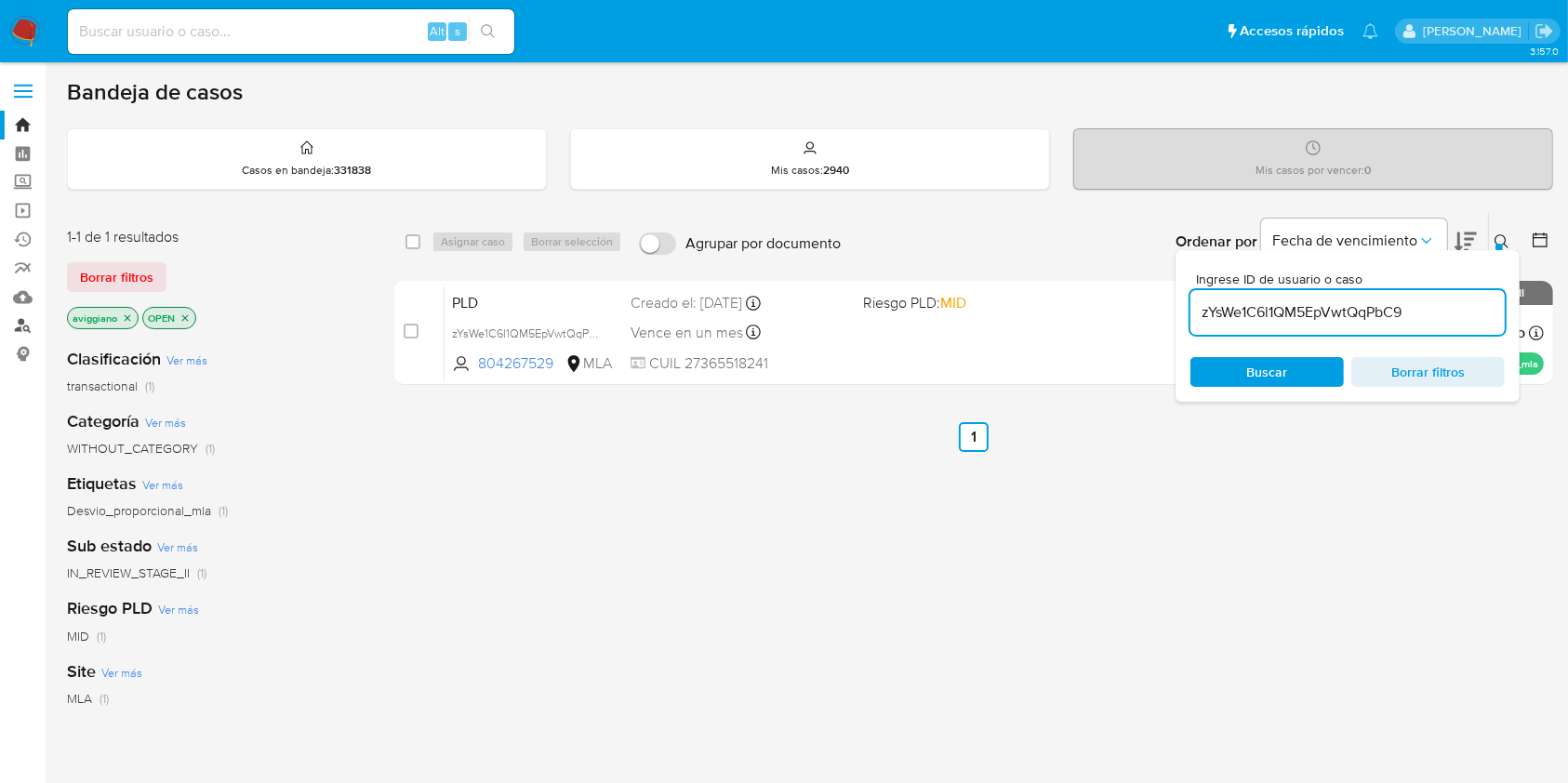
click at [26, 324] on link "Buscador de personas" at bounding box center [111, 326] width 222 height 29
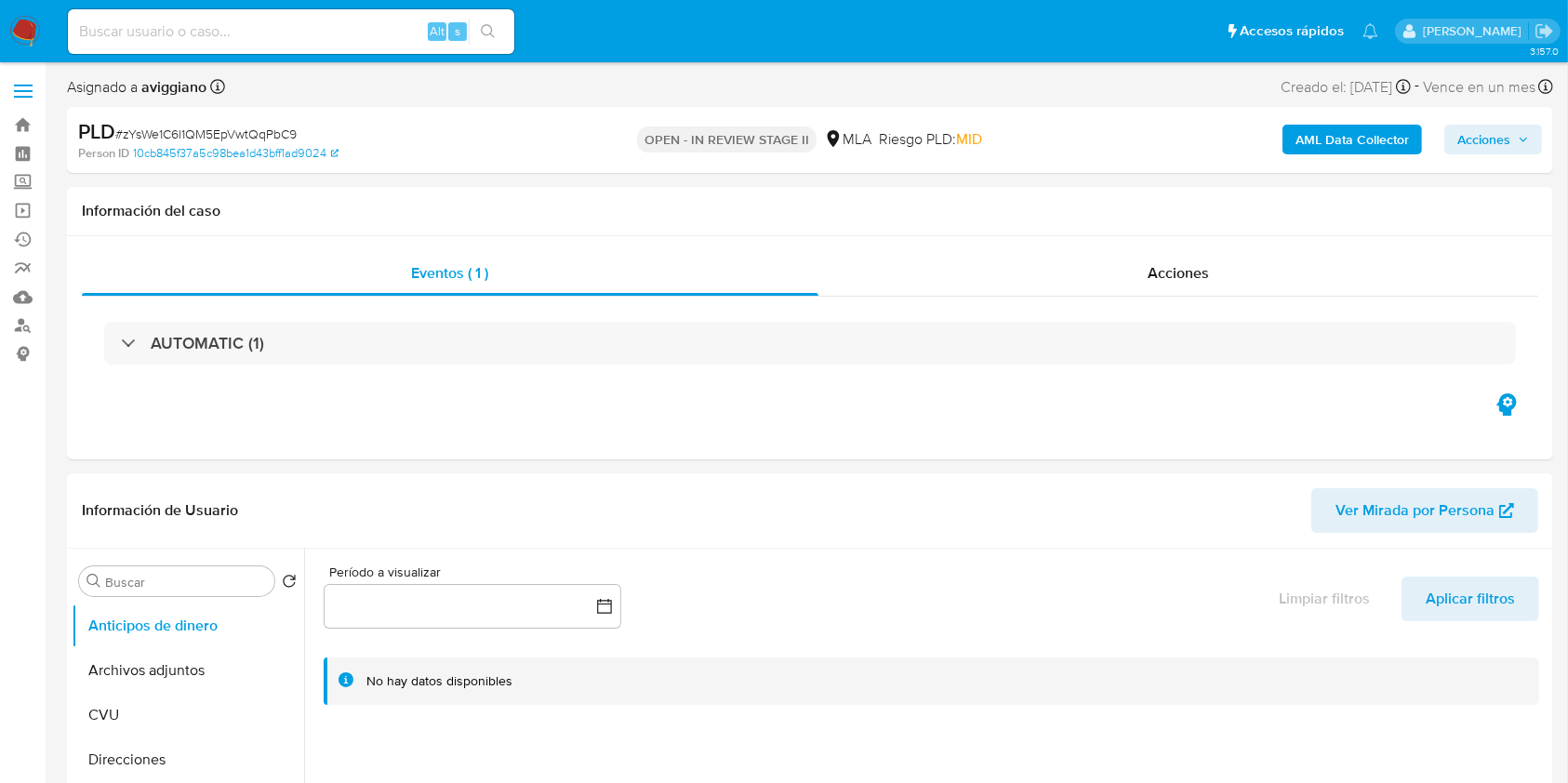
click at [1465, 139] on span "Acciones" at bounding box center [1483, 140] width 53 height 30
select select "10"
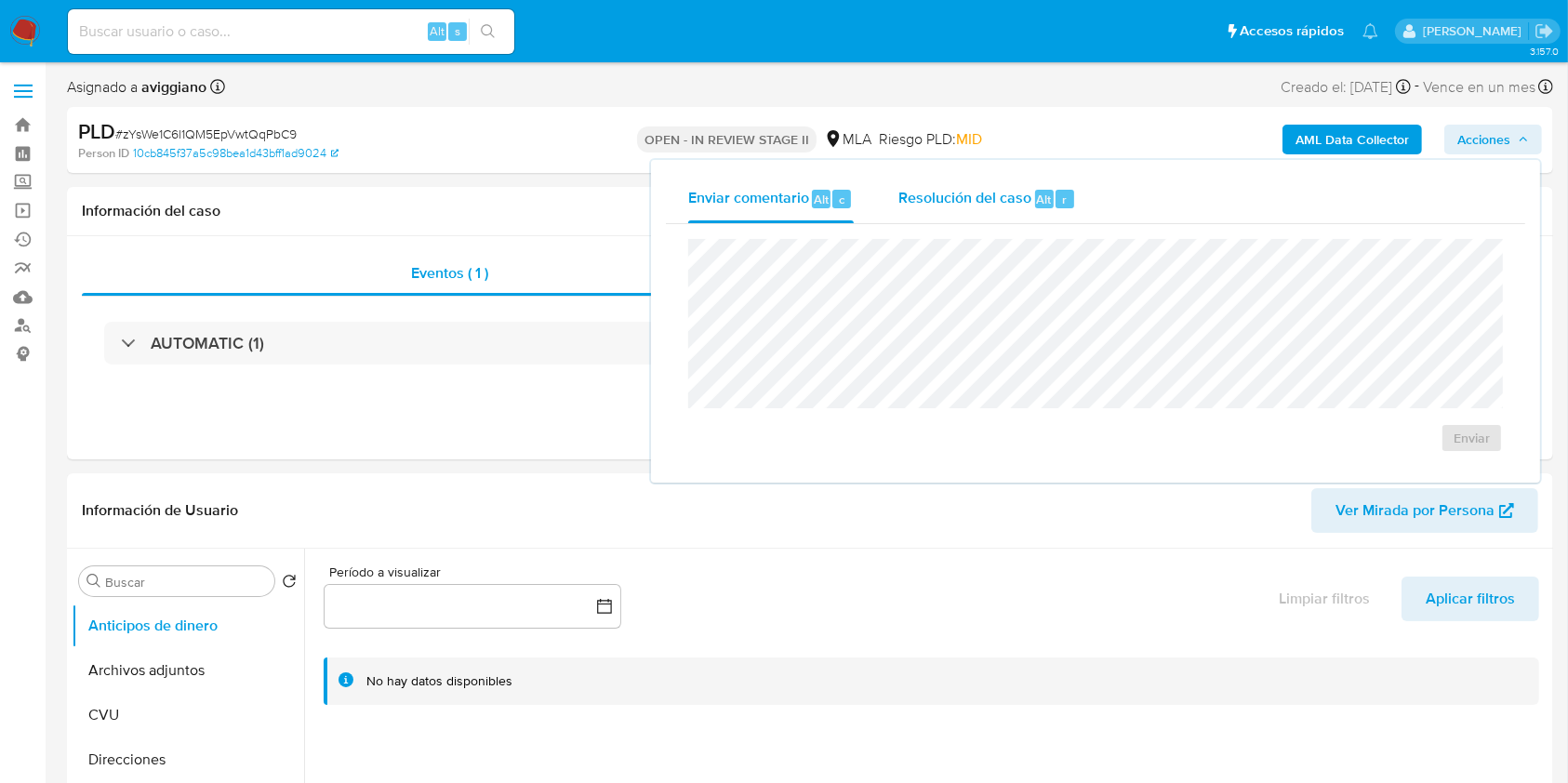
click at [968, 199] on span "Resolución del caso" at bounding box center [965, 198] width 133 height 22
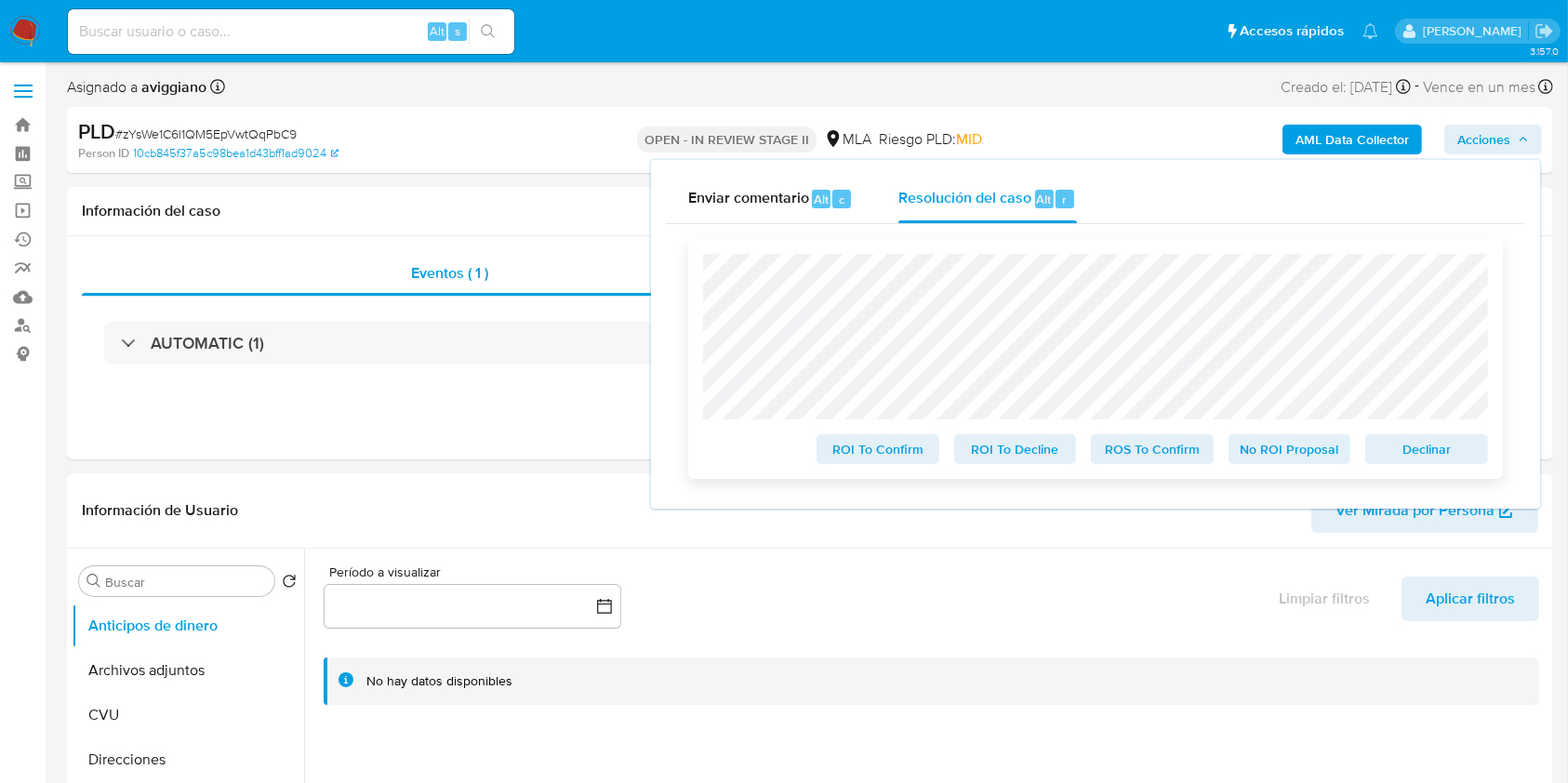
click at [1430, 448] on span "Declinar" at bounding box center [1426, 449] width 97 height 26
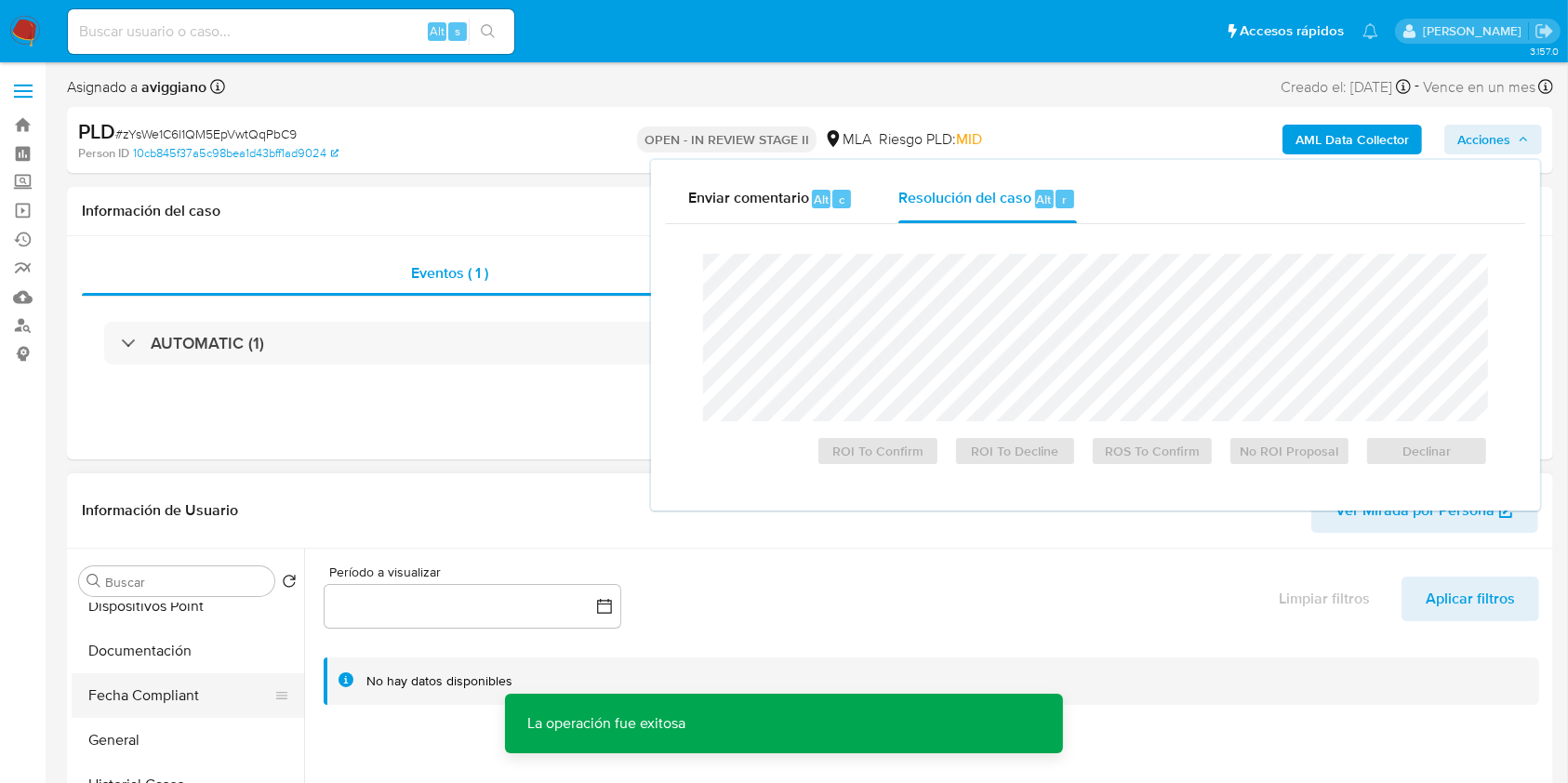
scroll to position [496, 0]
click at [178, 719] on button "Historial Casos" at bounding box center [180, 711] width 218 height 45
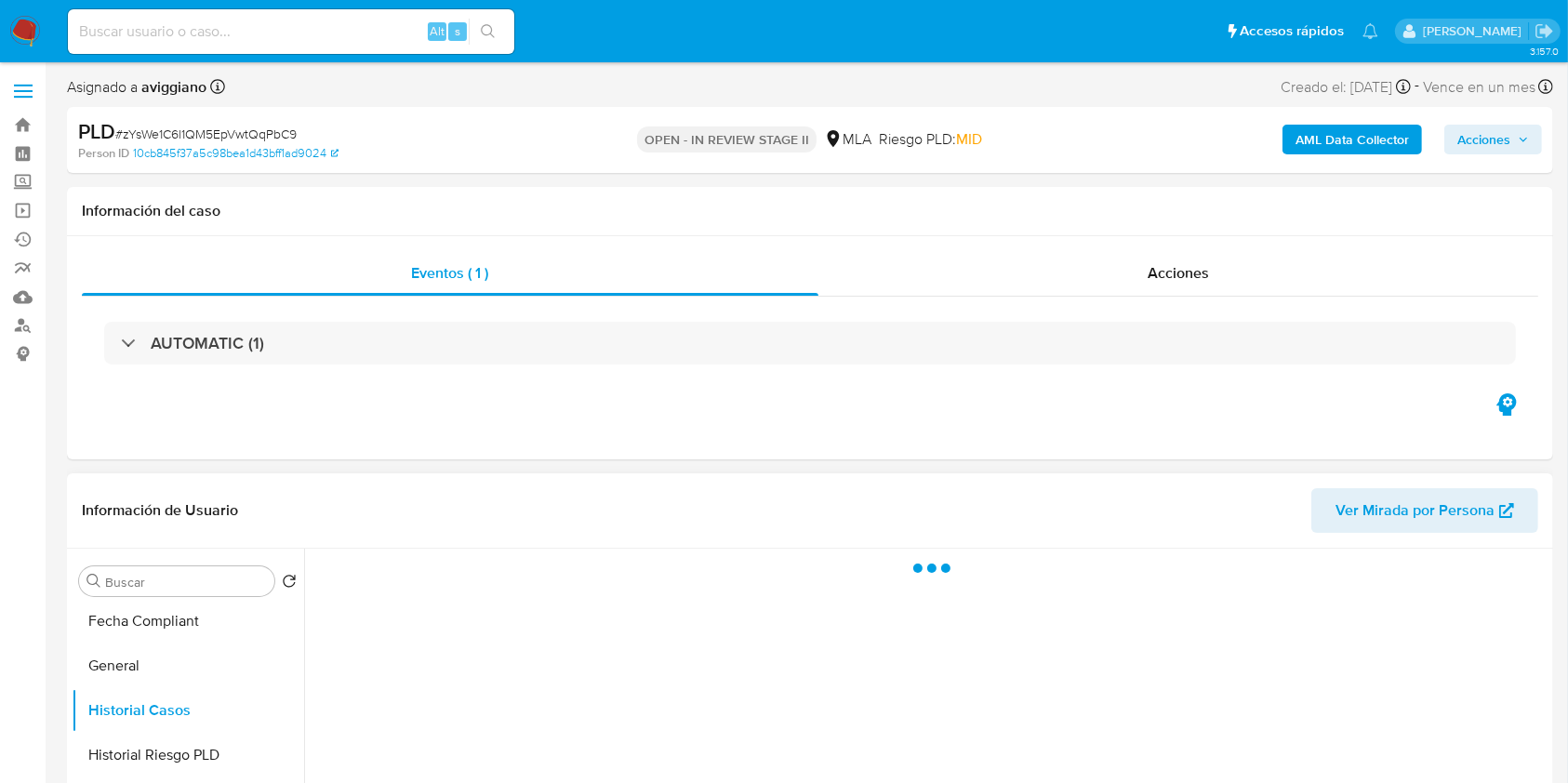
scroll to position [124, 0]
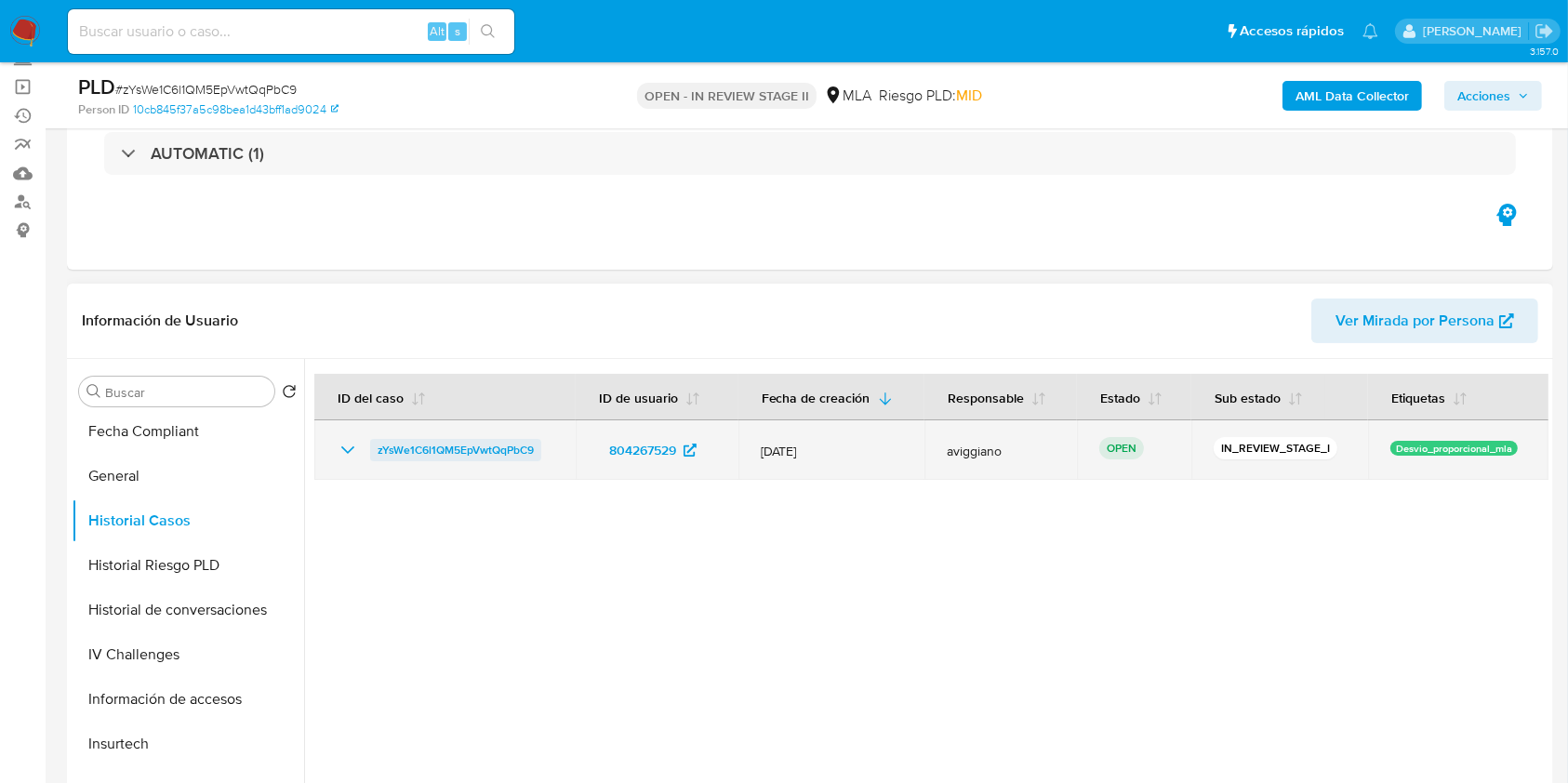
click at [448, 451] on span "zYsWe1C6l1QM5EpVwtQqPbC9" at bounding box center [455, 450] width 156 height 23
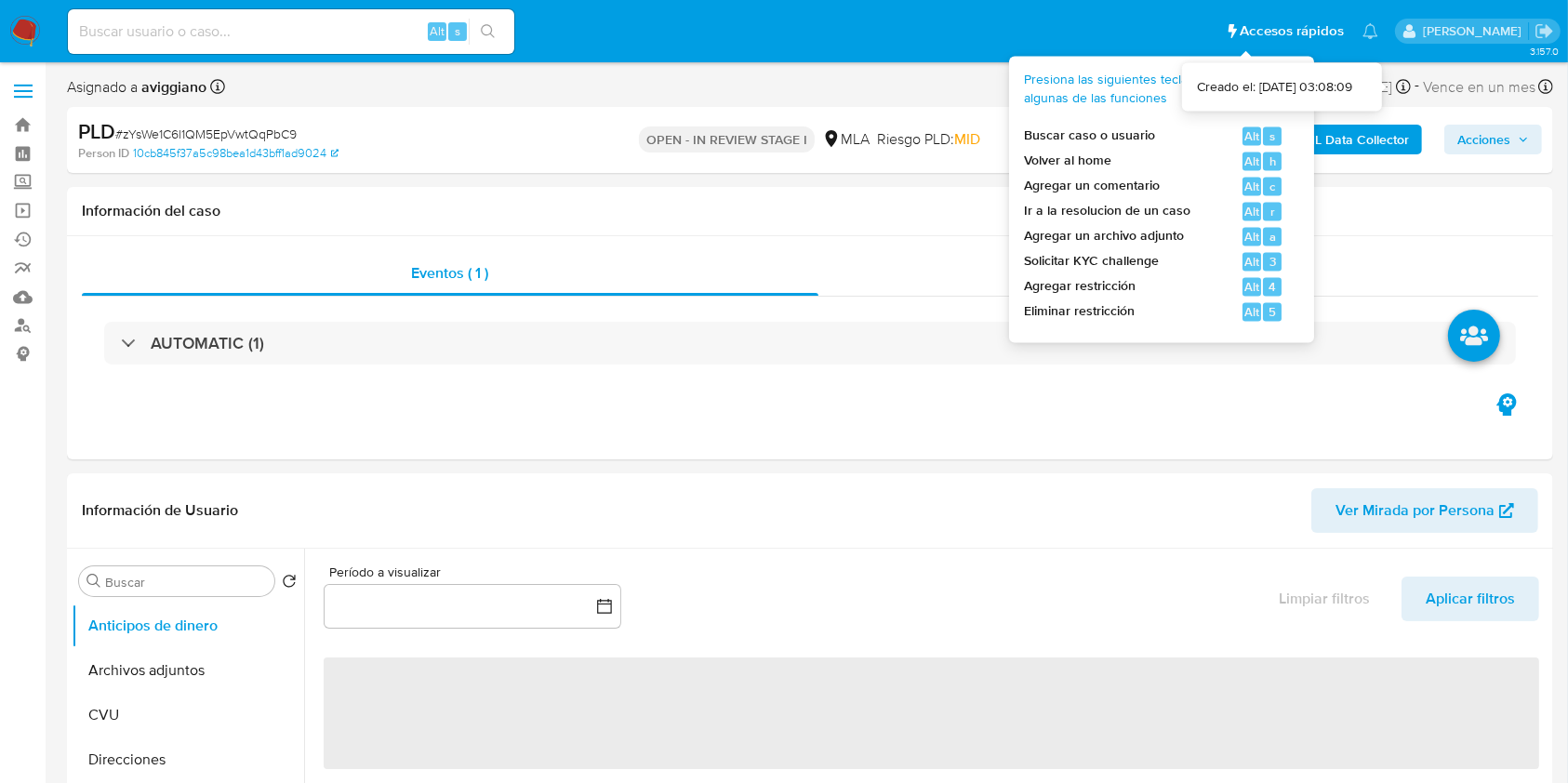
select select "10"
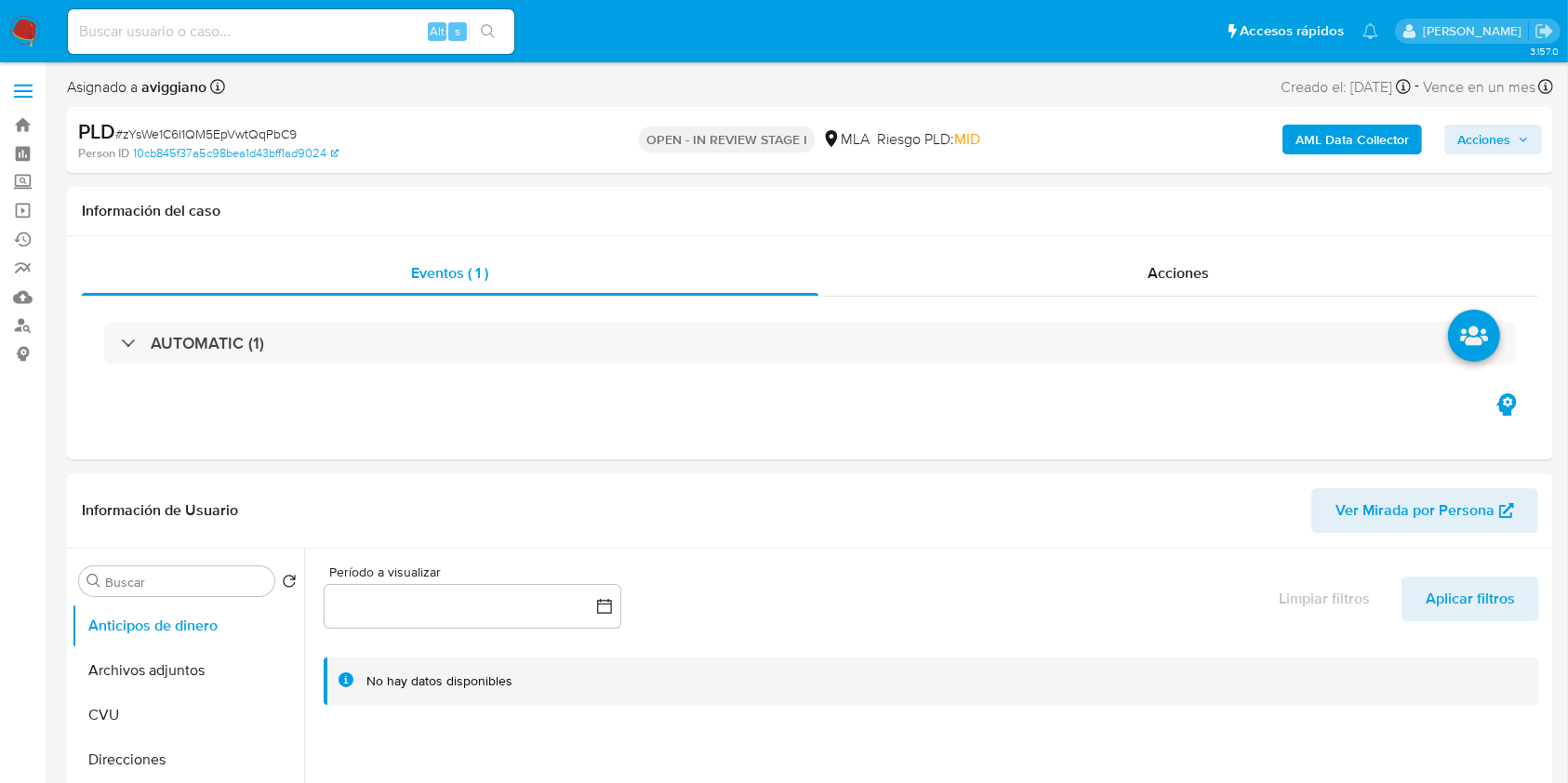
click at [1476, 140] on span "Acciones" at bounding box center [1483, 140] width 53 height 30
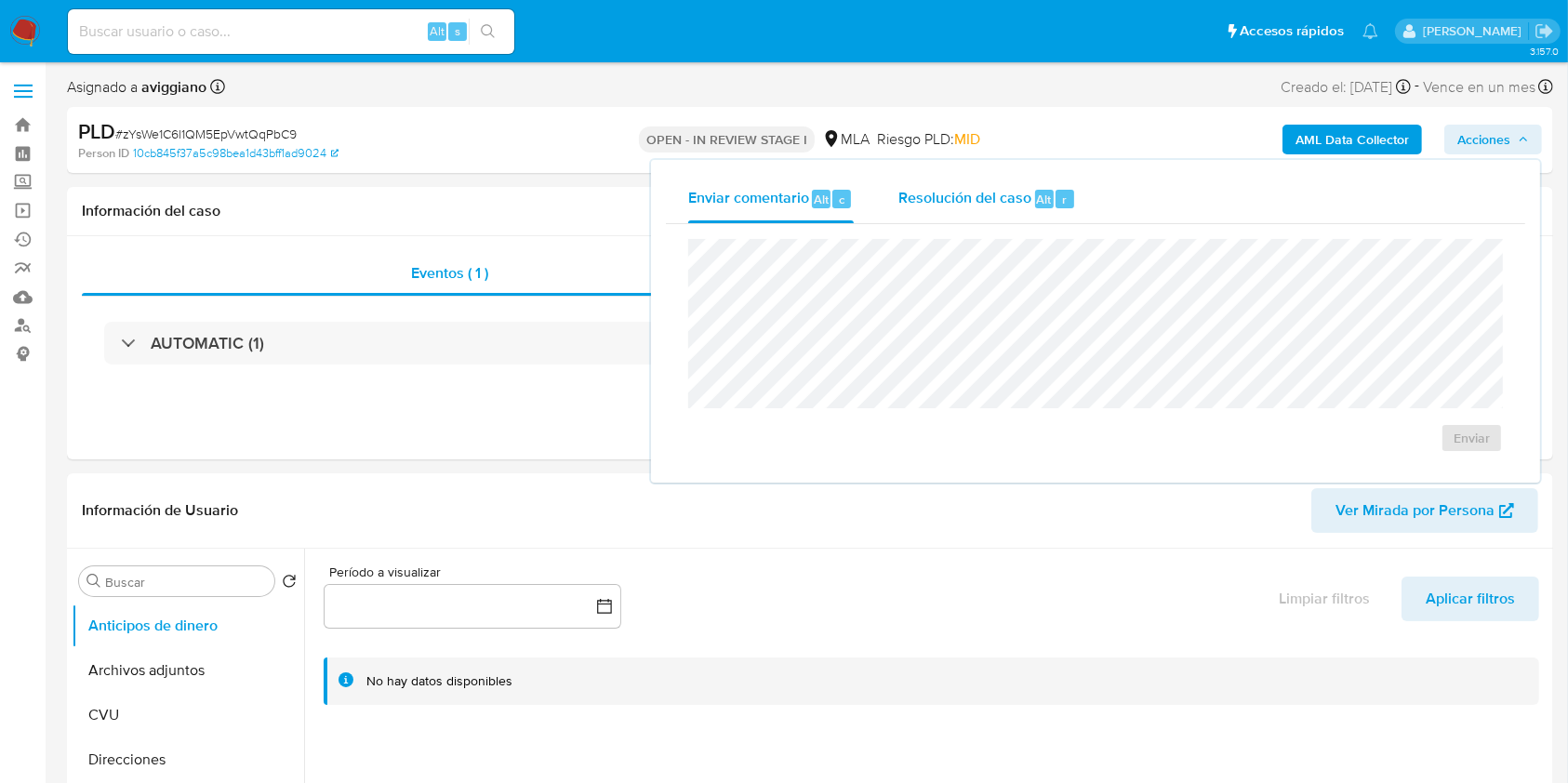
click at [1047, 193] on span "Alt" at bounding box center [1044, 199] width 15 height 18
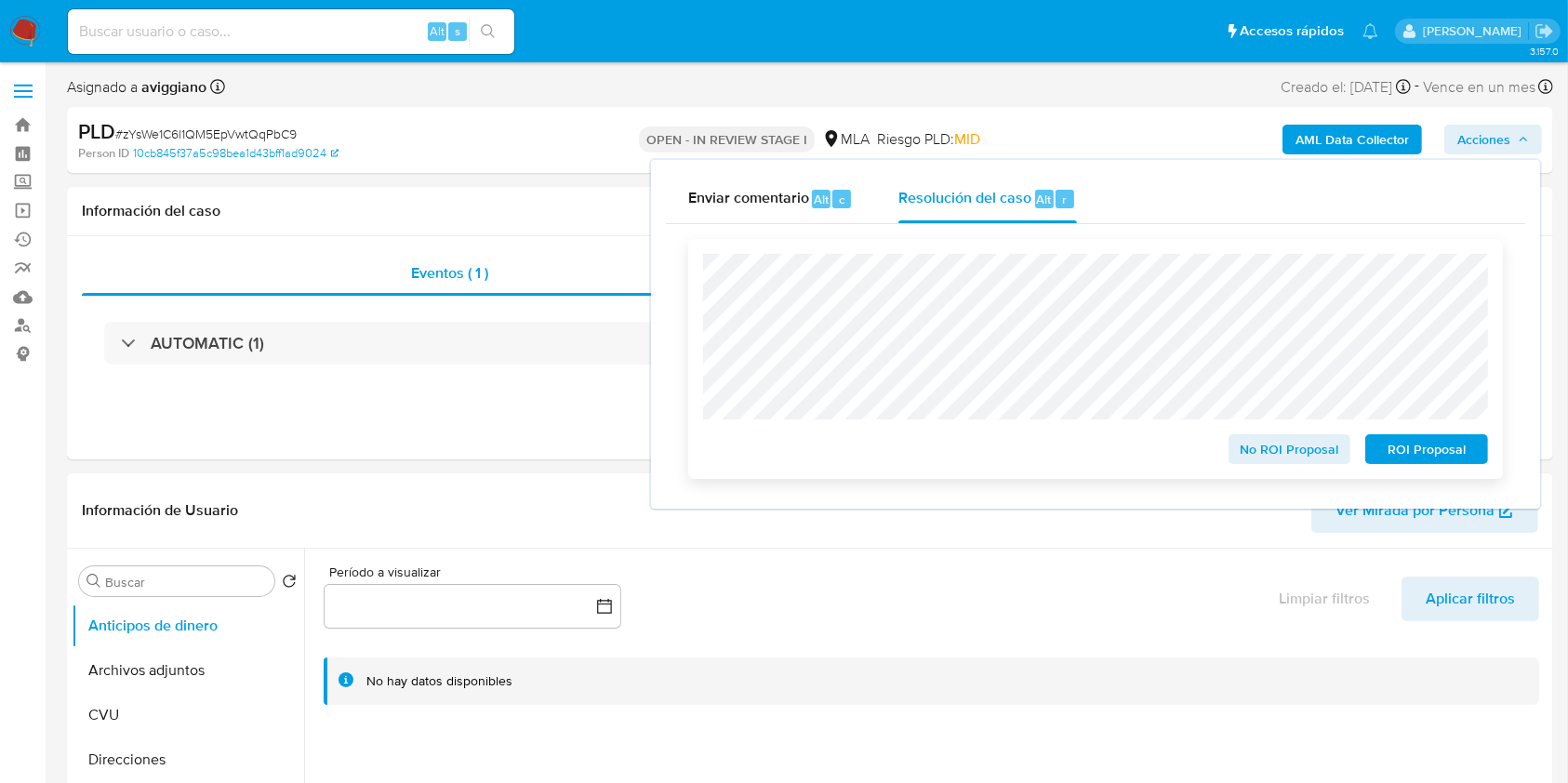
click at [1302, 447] on span "No ROI Proposal" at bounding box center [1289, 449] width 97 height 26
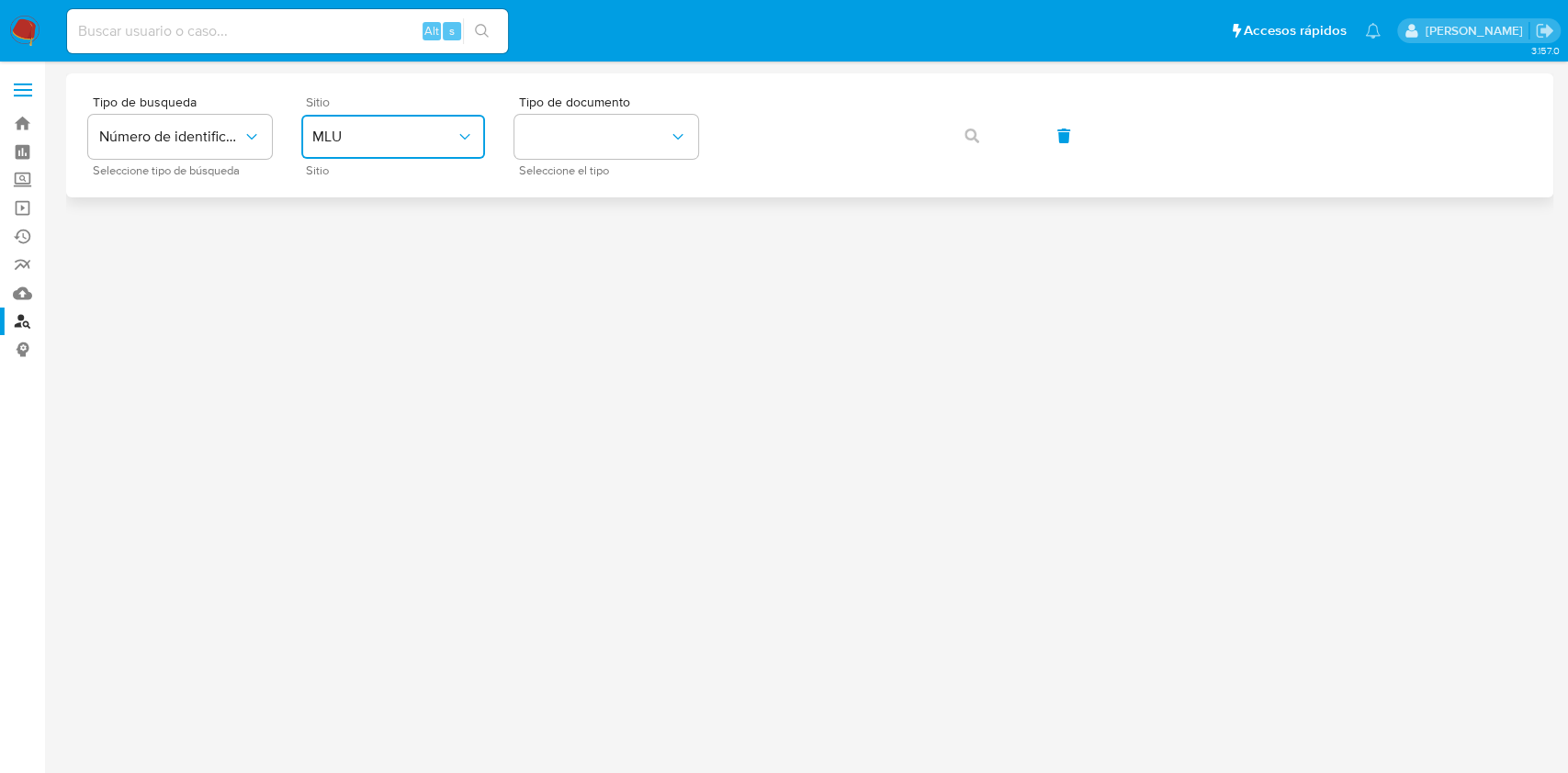
click at [401, 158] on button "MLU" at bounding box center [393, 137] width 184 height 44
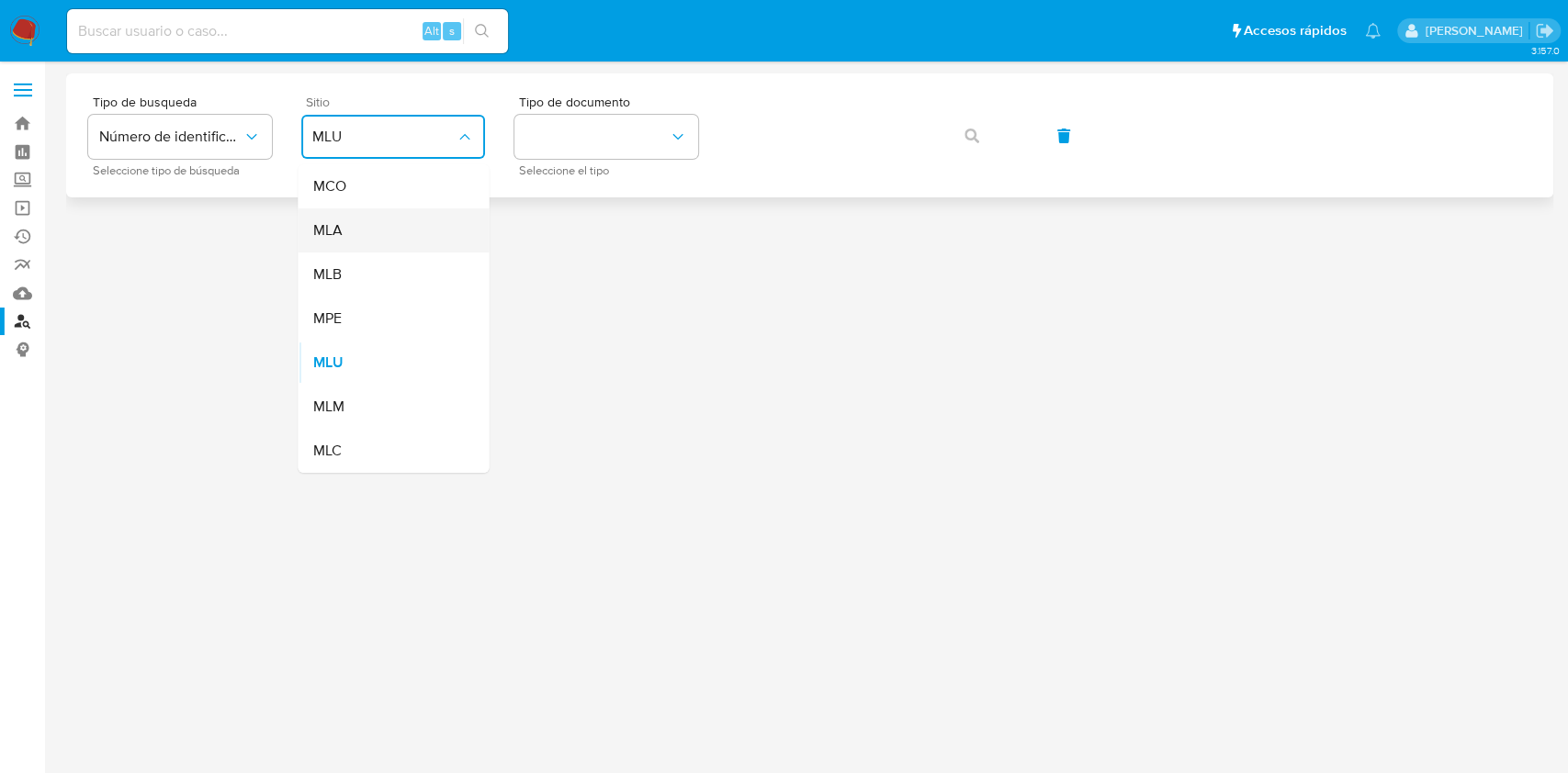
click at [367, 233] on div "MLA" at bounding box center [388, 231] width 150 height 44
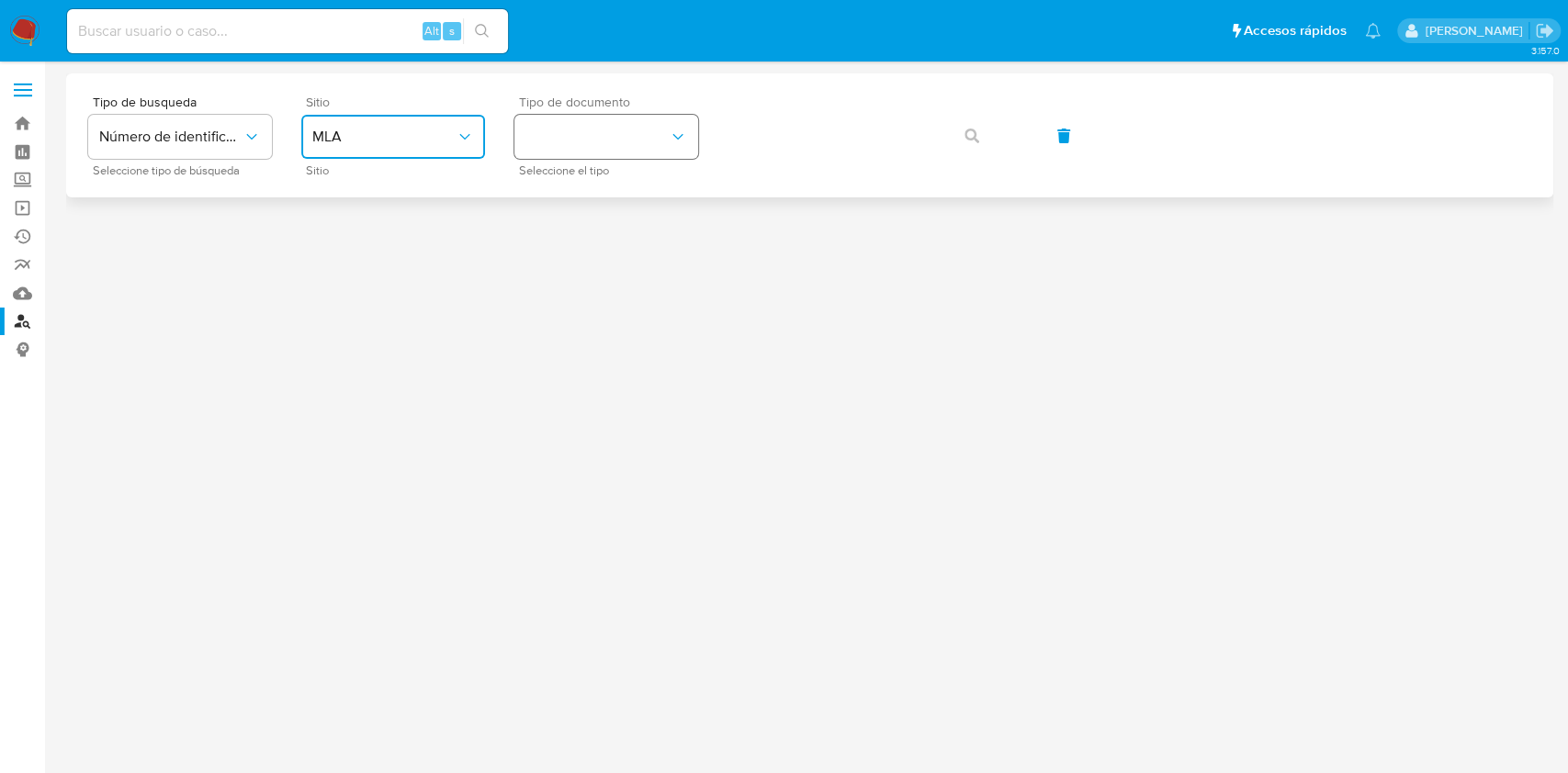
click at [567, 145] on button "identificationType" at bounding box center [606, 137] width 184 height 44
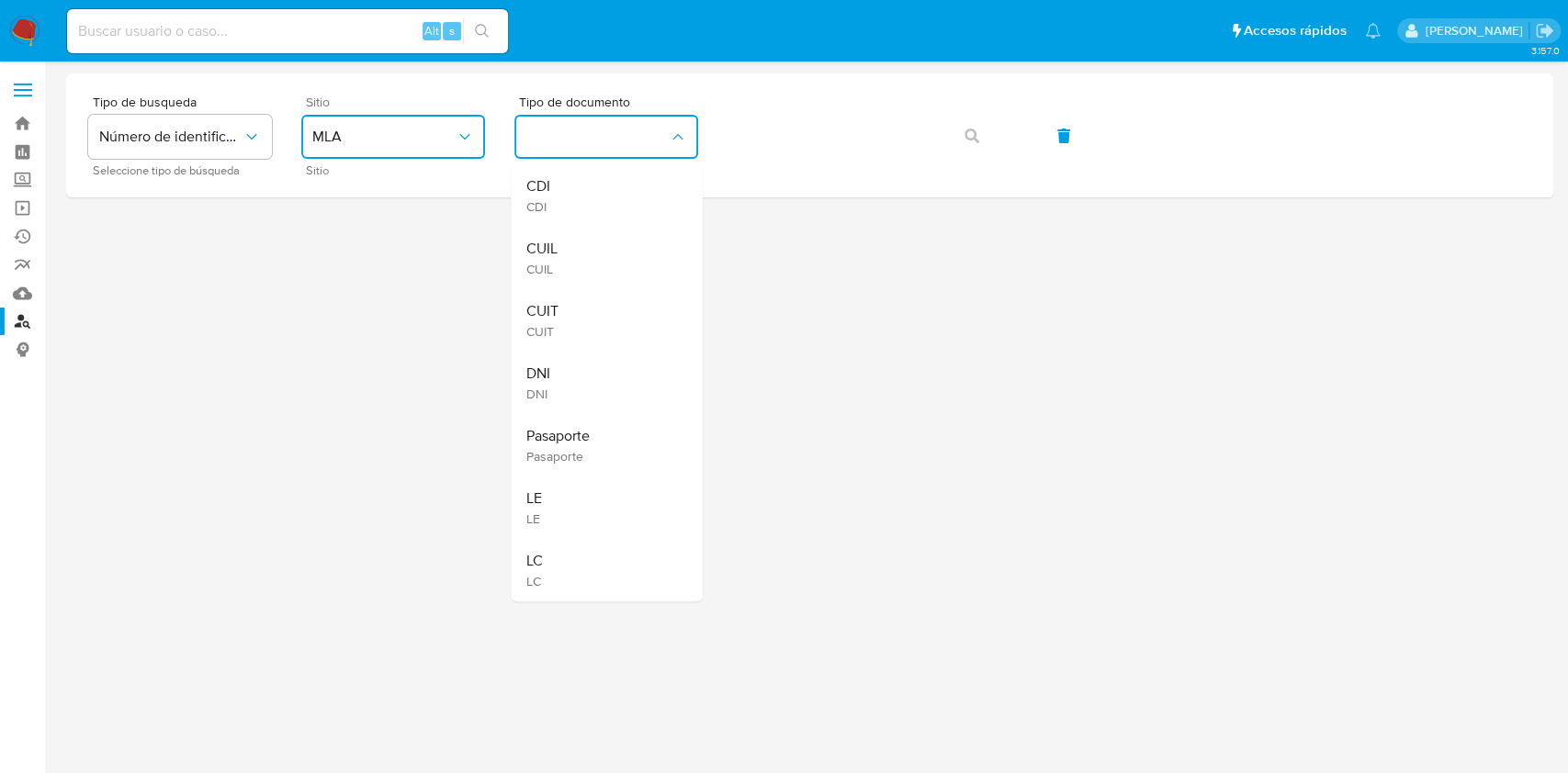
click at [535, 294] on div "CUIT CUIT" at bounding box center [601, 320] width 150 height 62
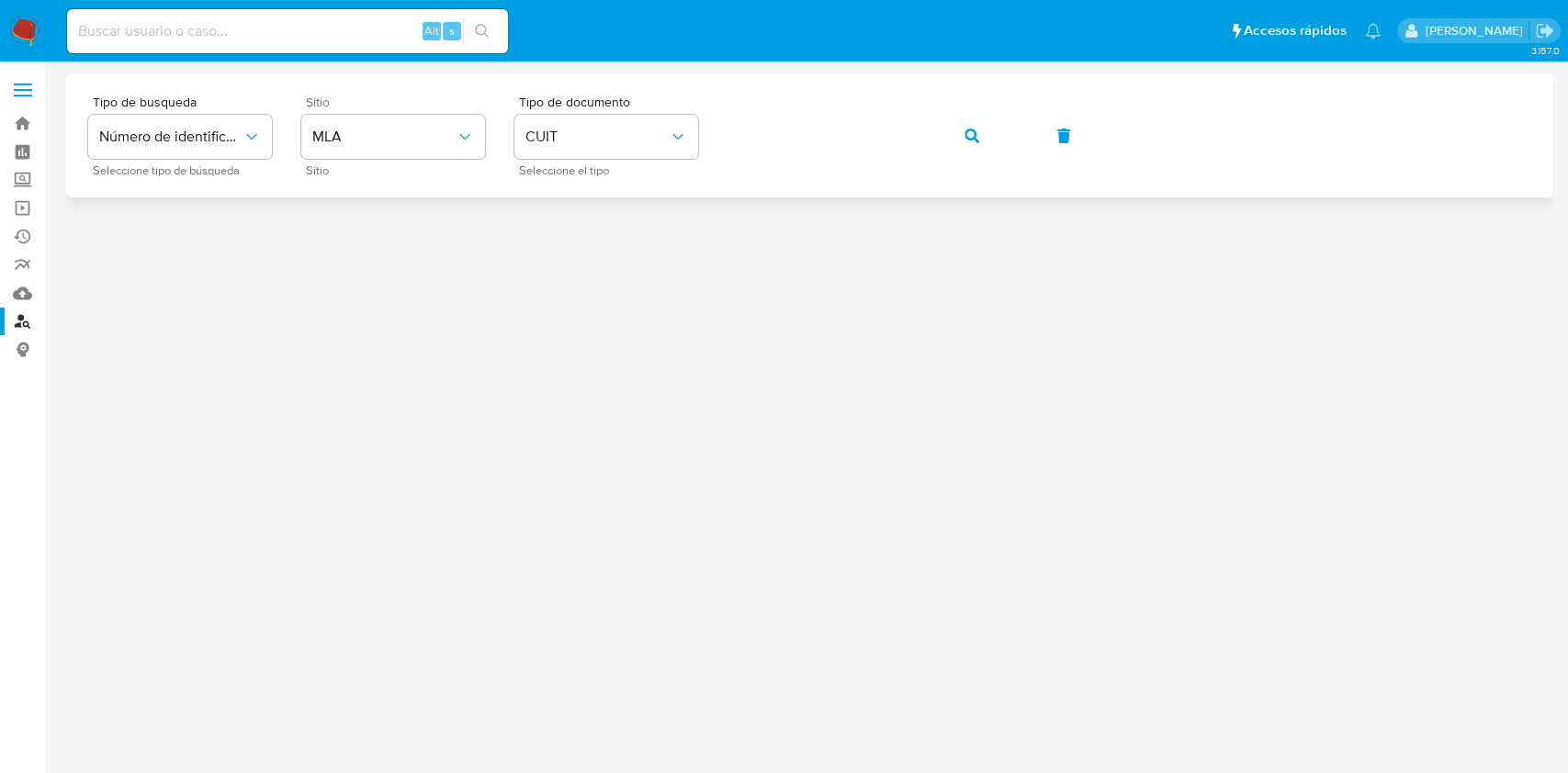
click at [937, 136] on div "Tipo de busqueda Número de identificación Seleccione tipo de búsqueda Sitio MLA…" at bounding box center [809, 135] width 1443 height 80
click at [967, 136] on icon "button" at bounding box center [972, 136] width 15 height 15
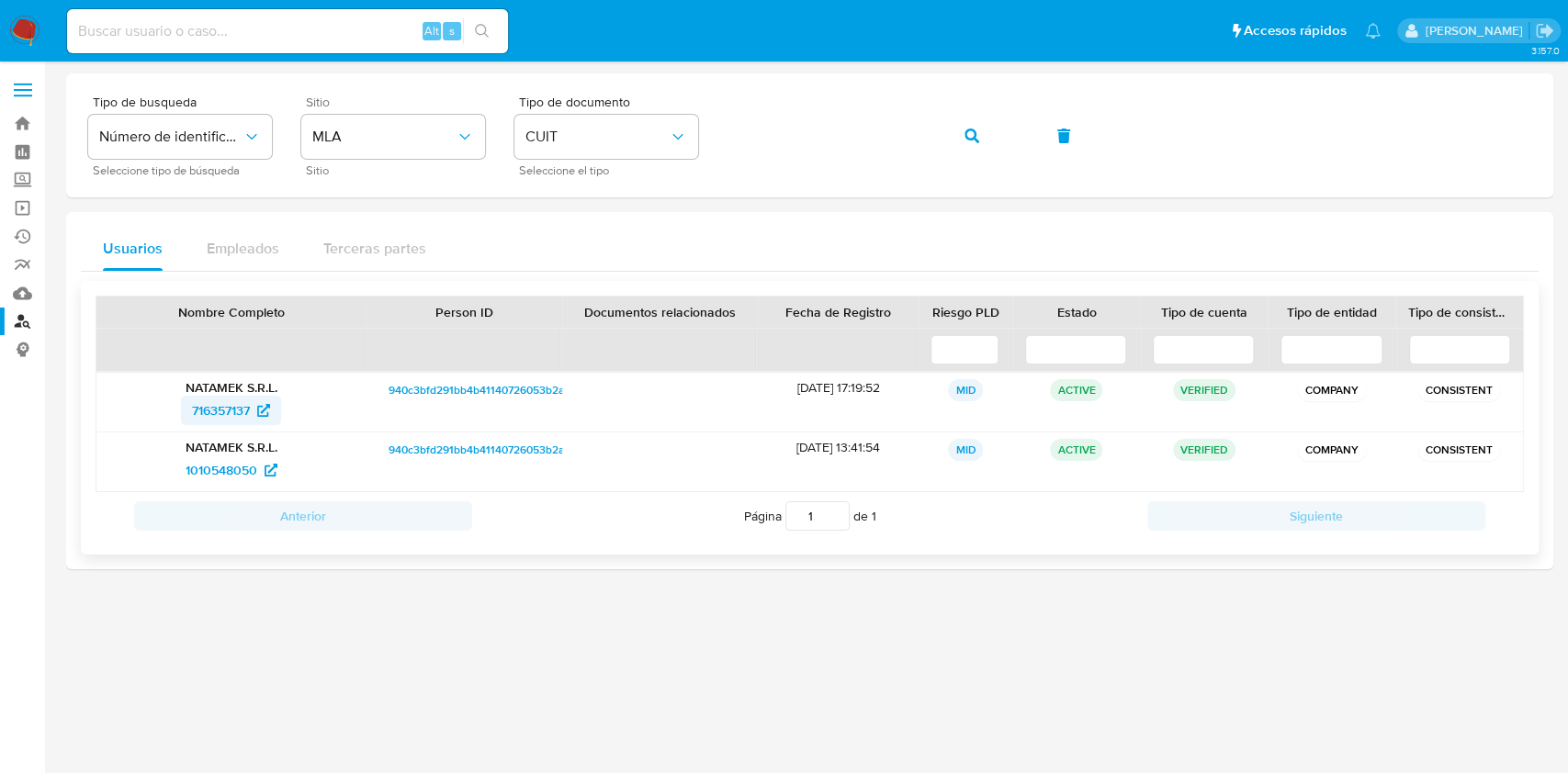
click at [198, 408] on span "716357137" at bounding box center [221, 411] width 57 height 30
click at [221, 469] on span "1010548050" at bounding box center [221, 470] width 71 height 30
click at [22, 120] on link "Bandeja" at bounding box center [109, 123] width 219 height 29
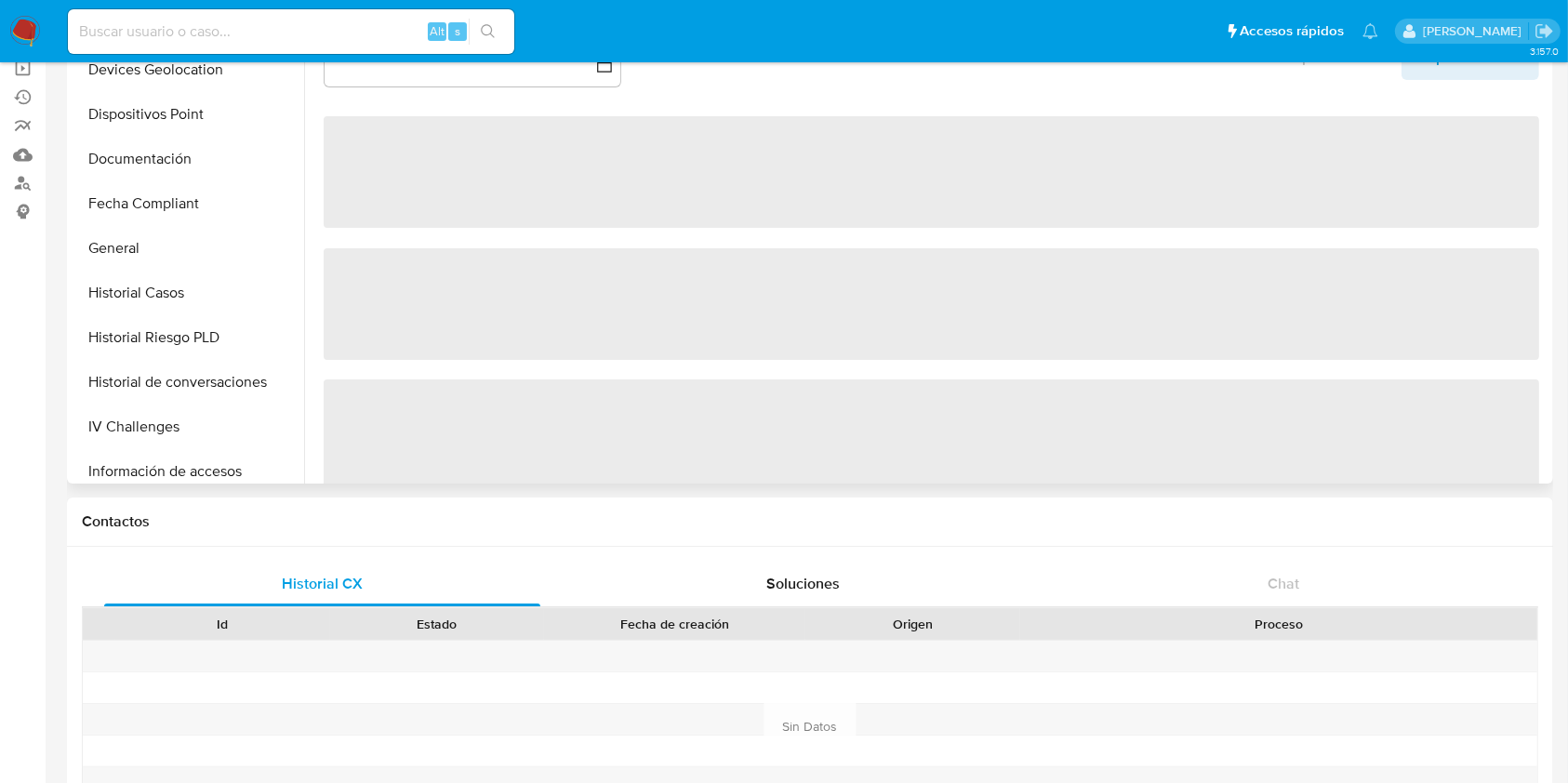
scroll to position [247, 0]
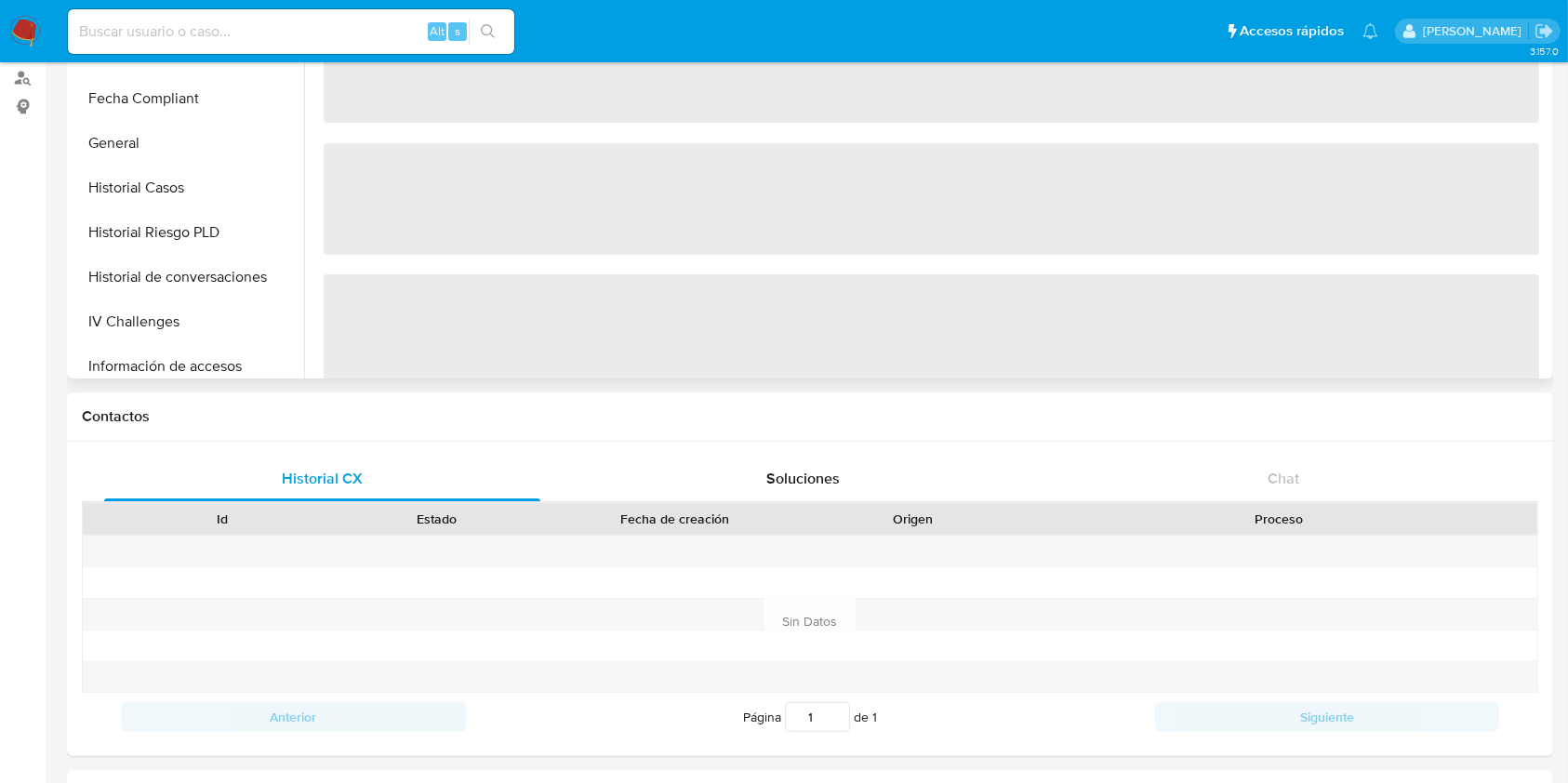
select select "10"
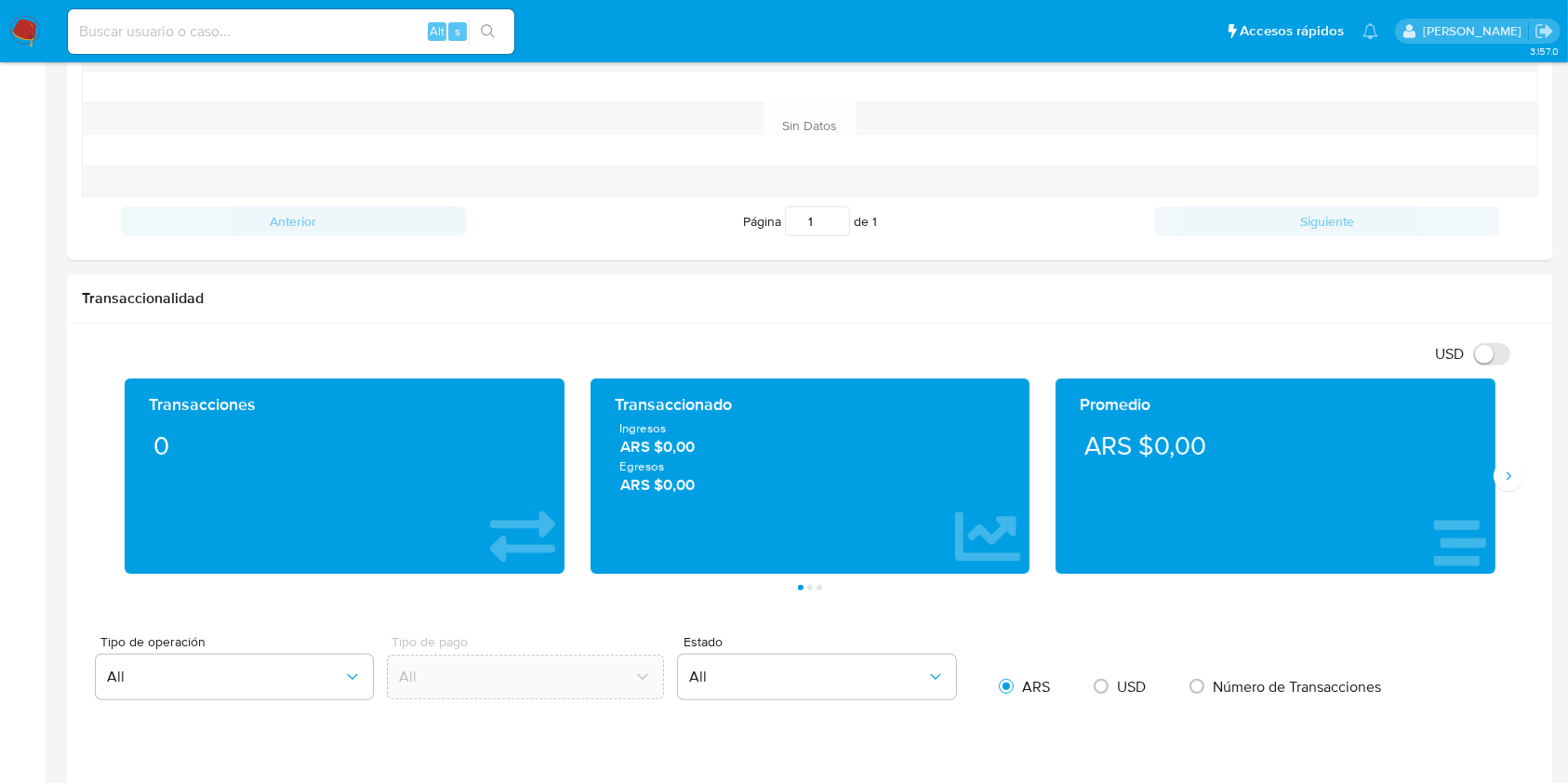
scroll to position [744, 0]
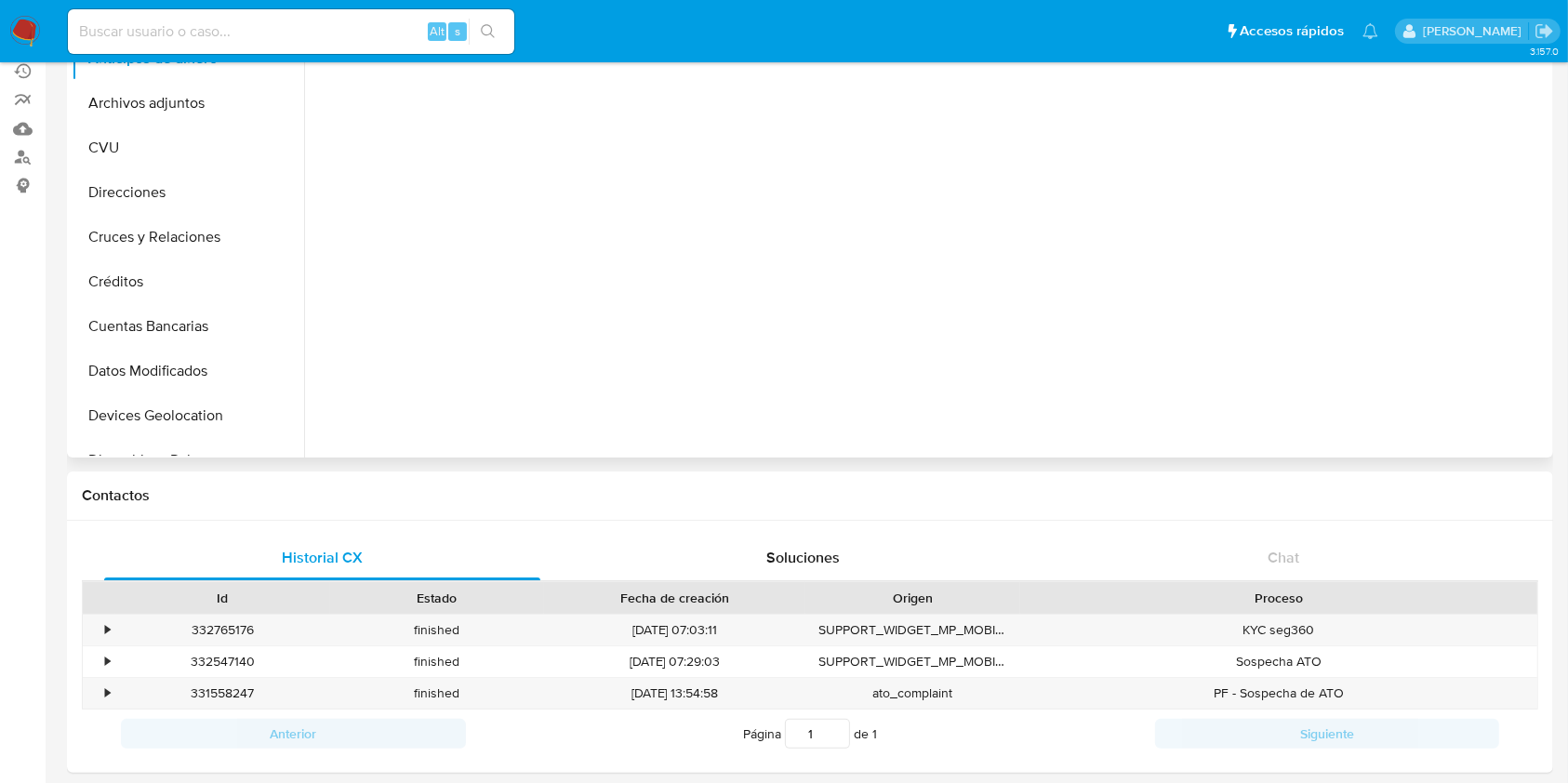
scroll to position [372, 0]
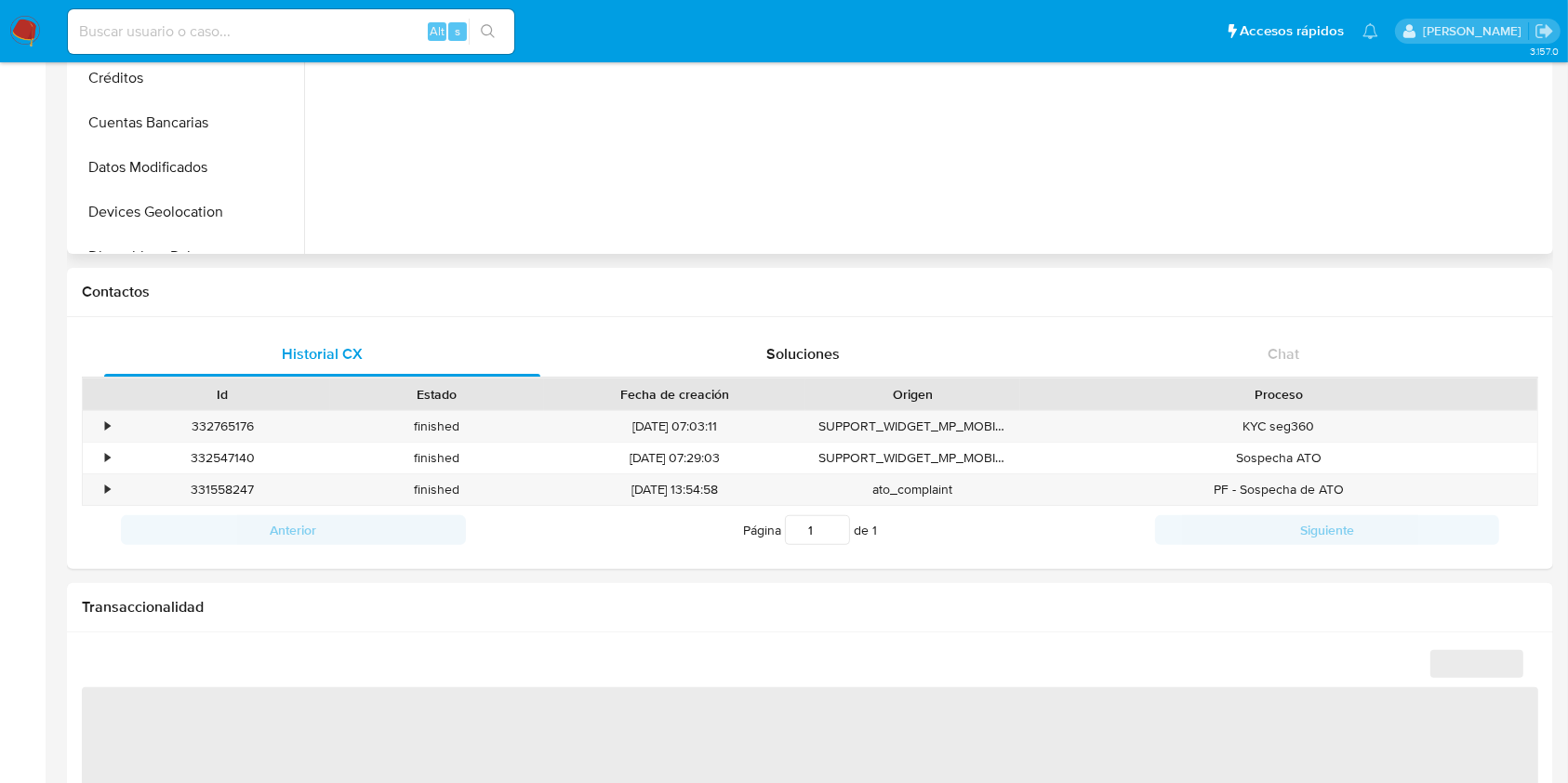
select select "10"
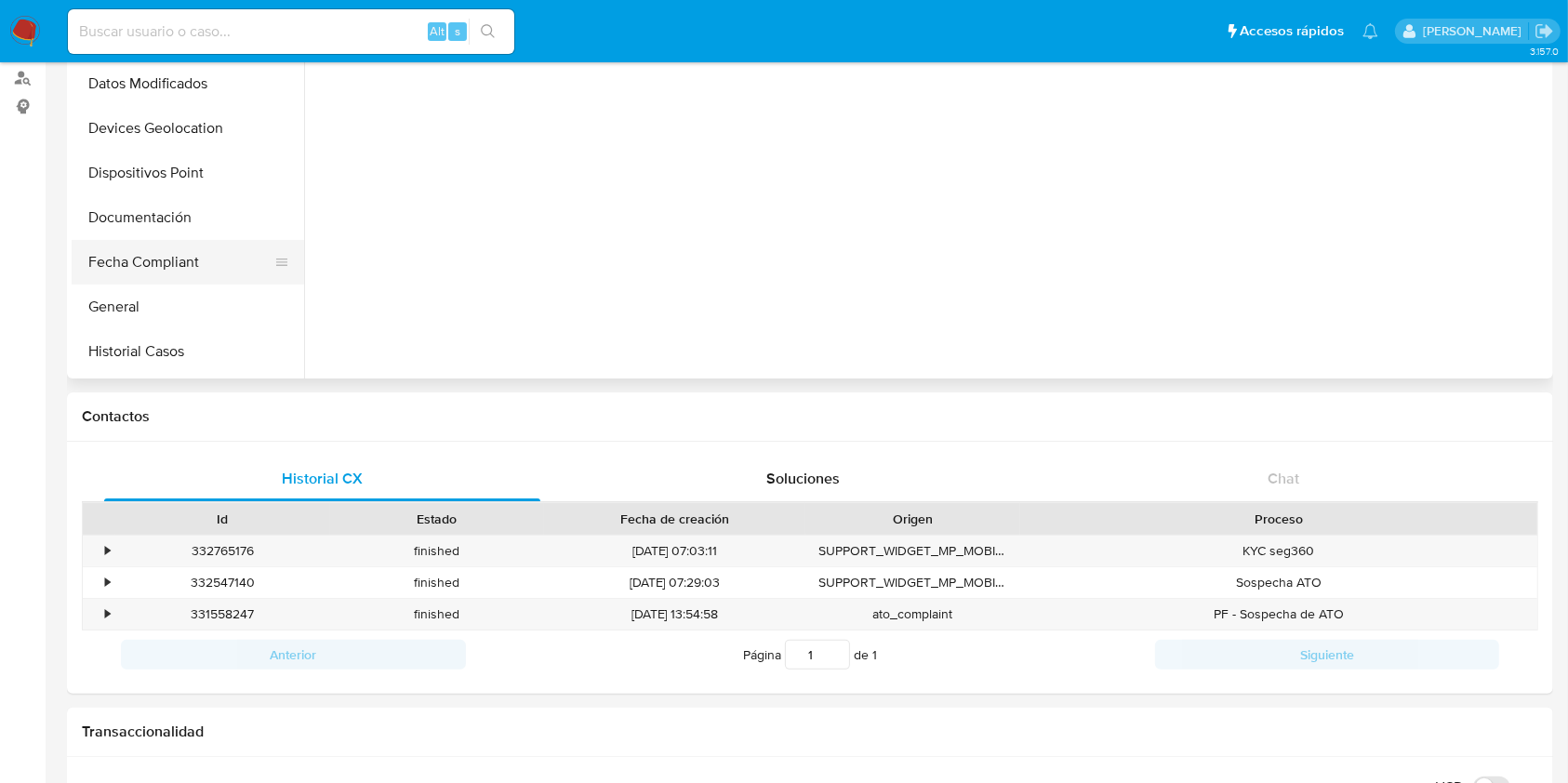
scroll to position [247, 0]
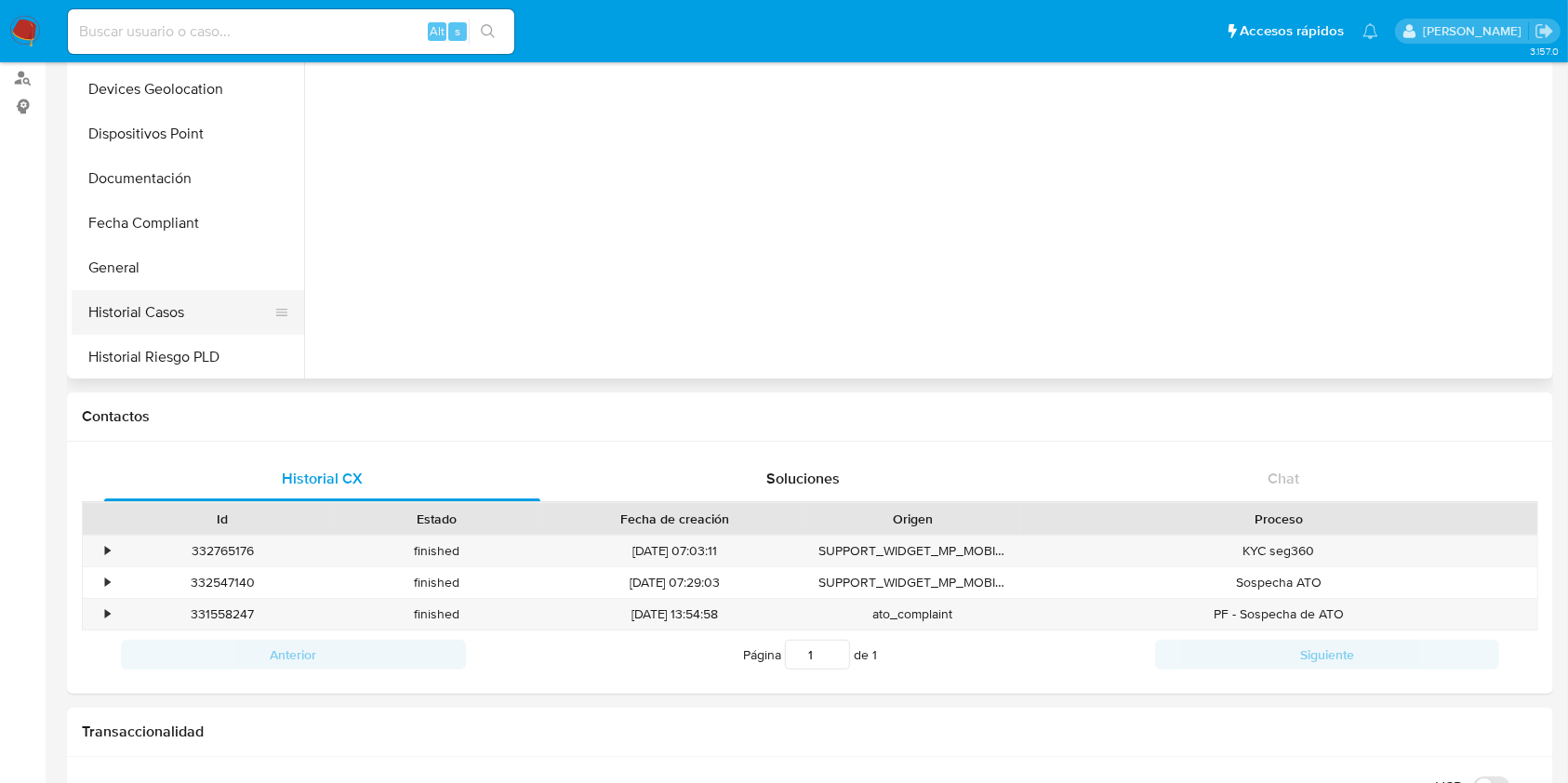
click at [164, 328] on button "Historial Casos" at bounding box center [180, 313] width 218 height 45
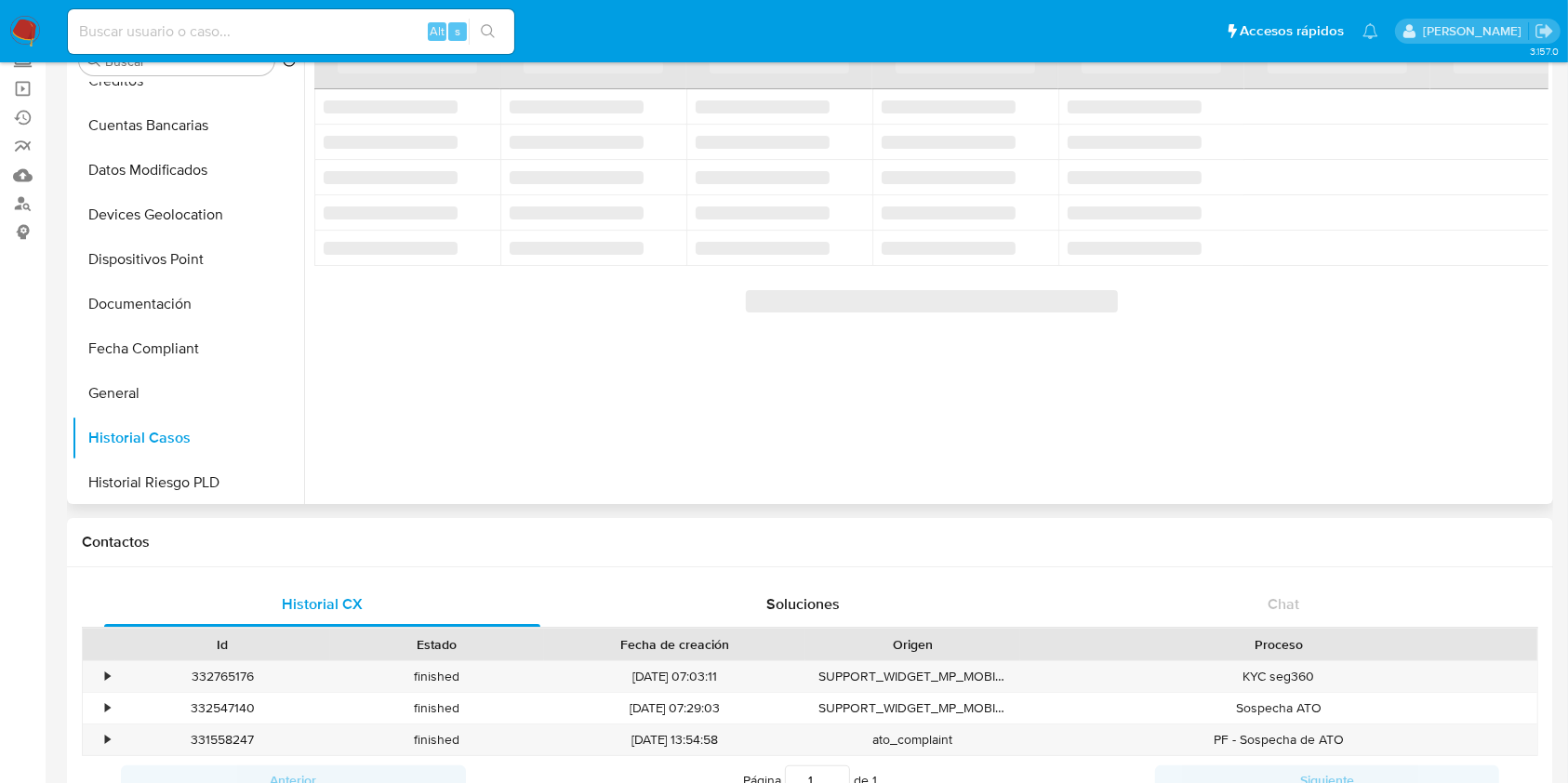
scroll to position [0, 0]
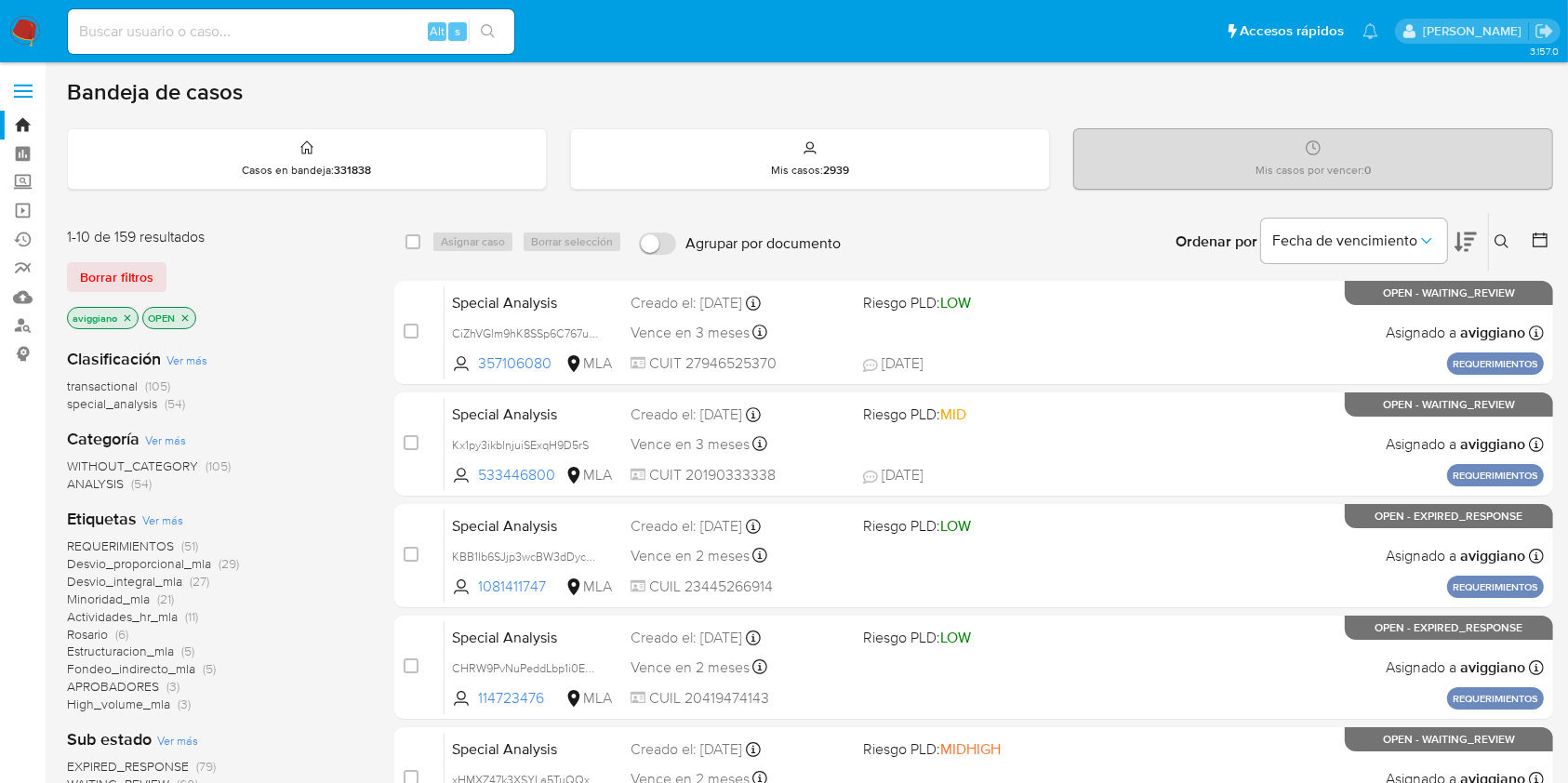
click at [1510, 236] on button at bounding box center [1504, 242] width 31 height 23
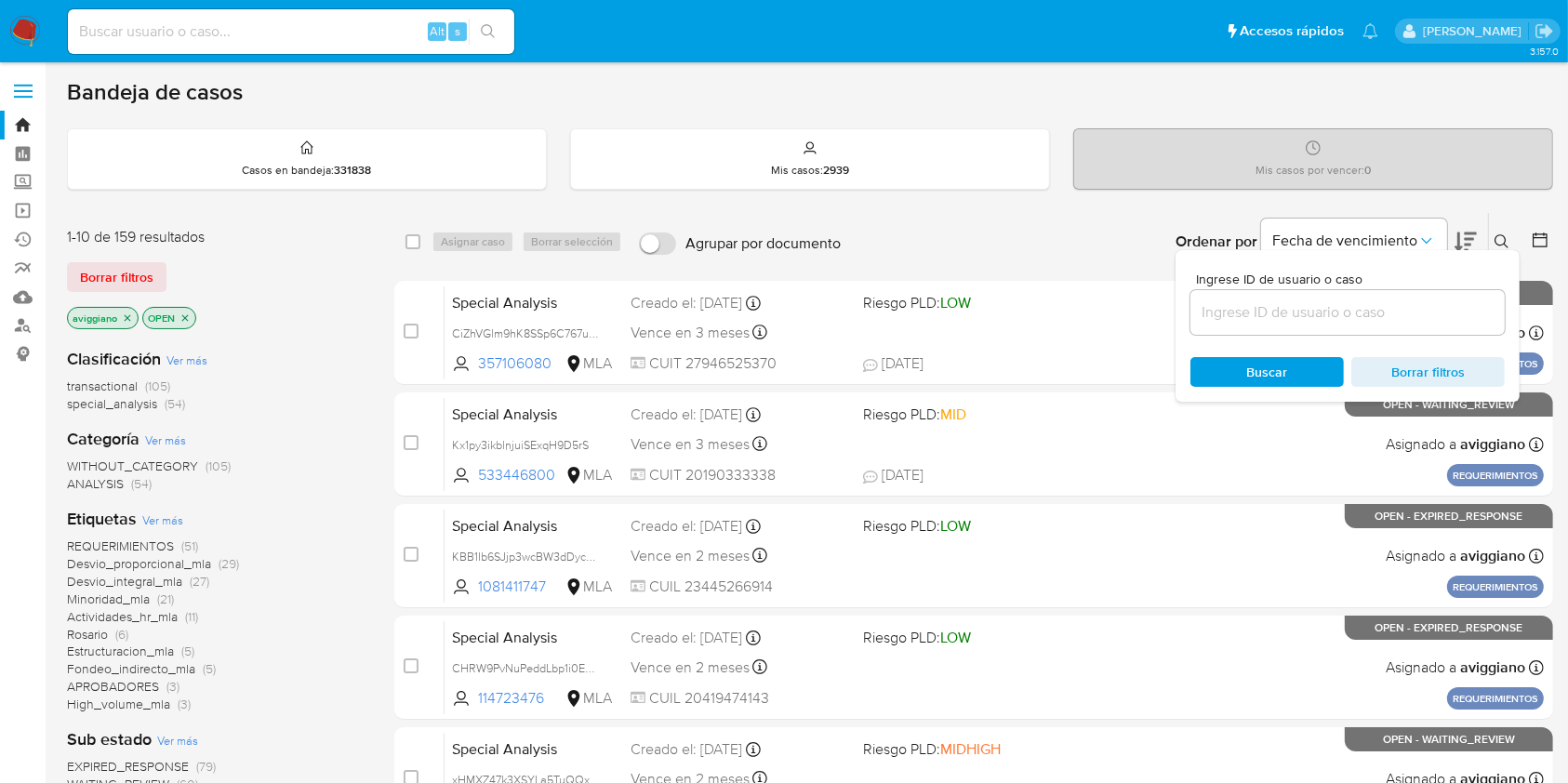
click at [1423, 317] on input at bounding box center [1347, 313] width 315 height 24
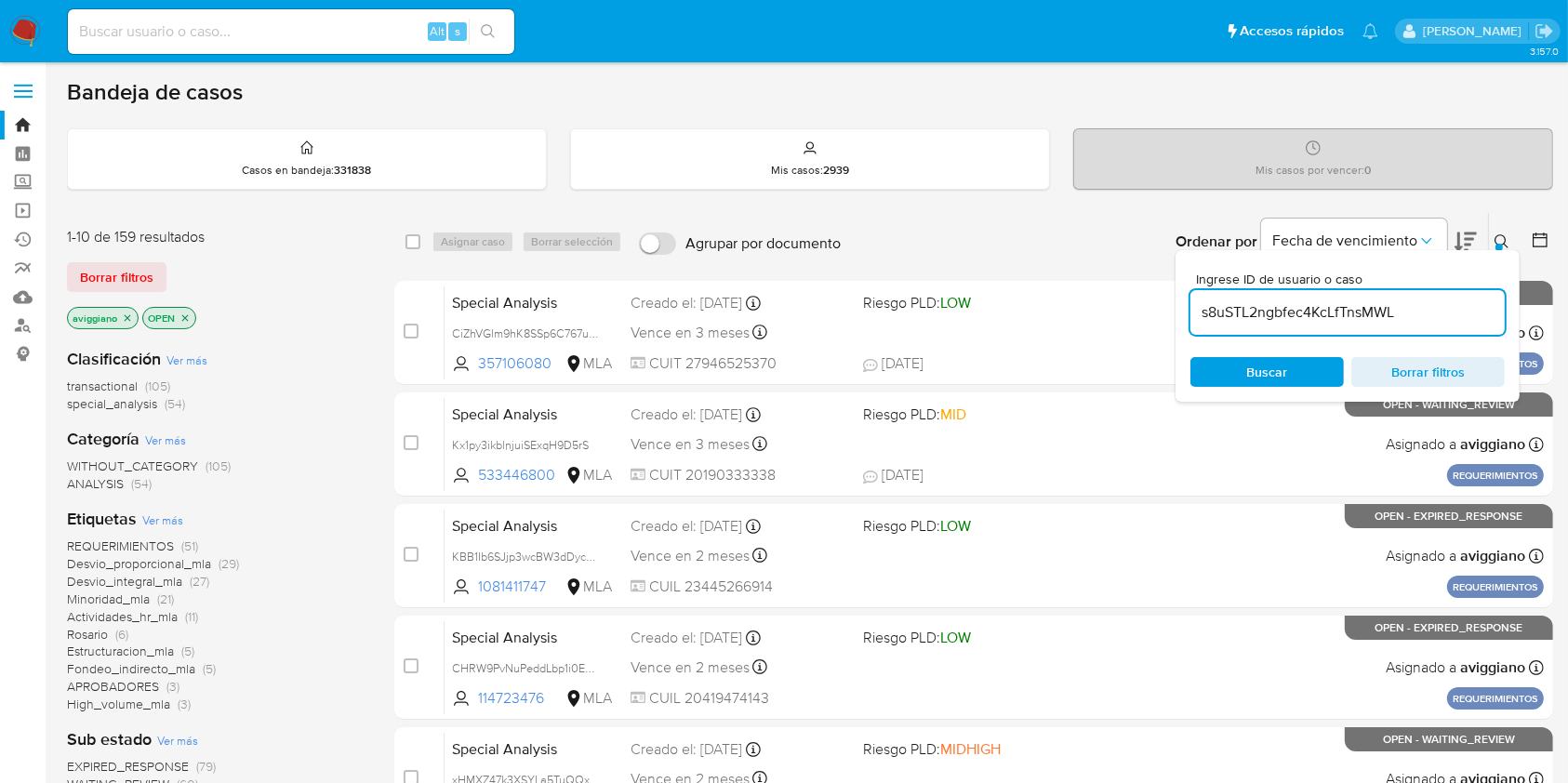
type input "s8uSTL2ngbfec4KcLfTnsMWL"
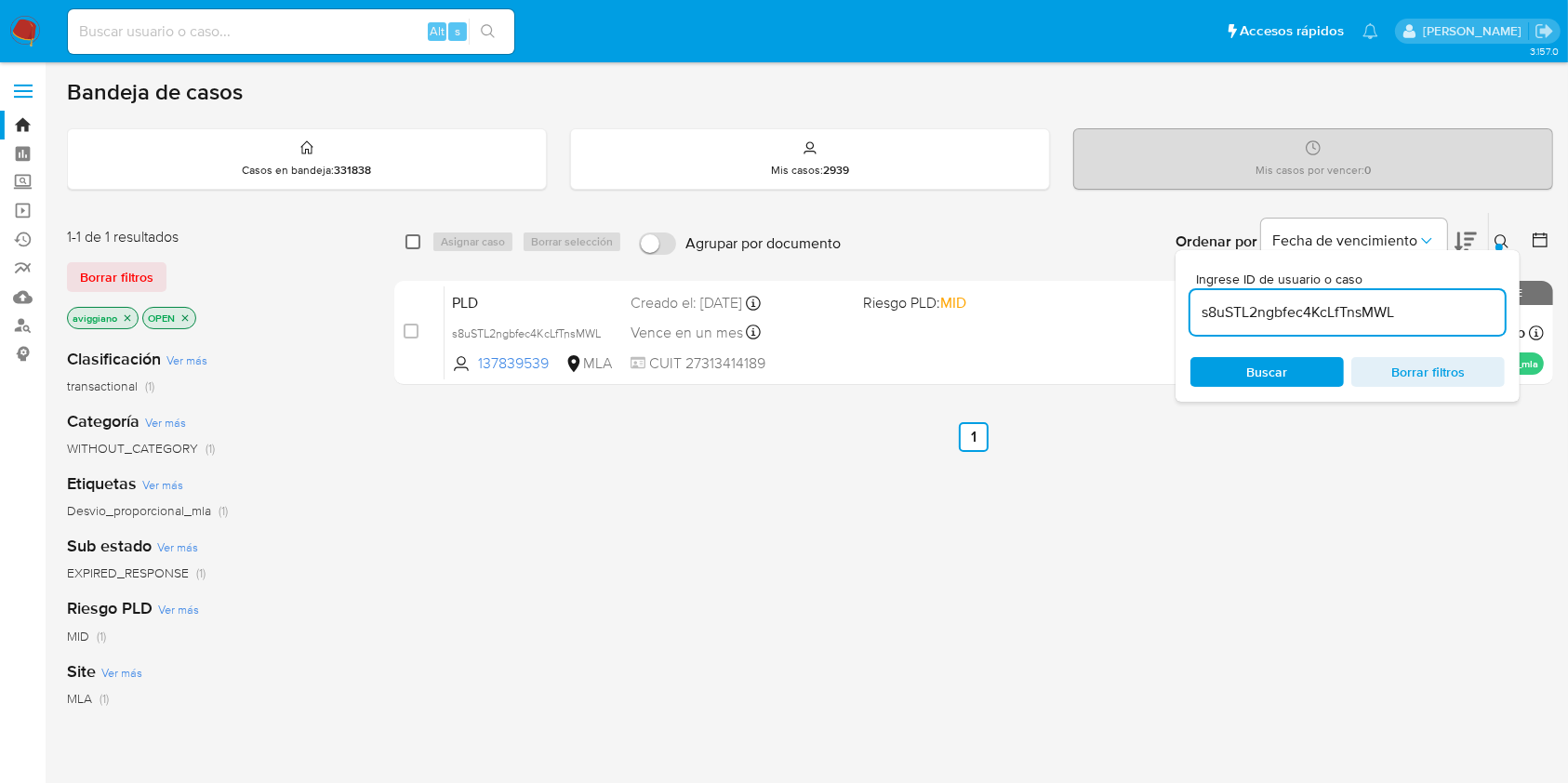
click at [415, 237] on input "checkbox" at bounding box center [413, 242] width 15 height 15
checkbox input "true"
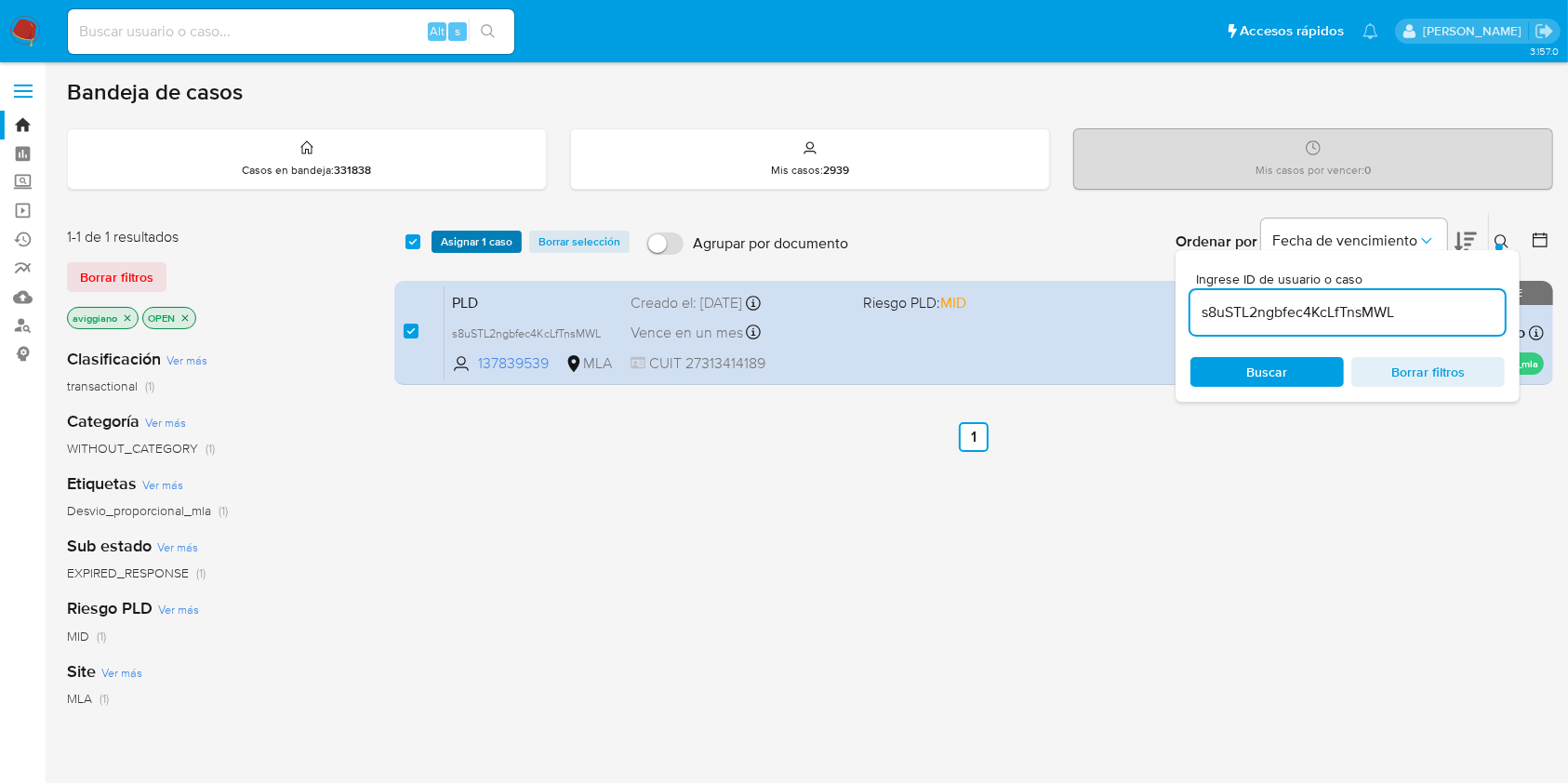
click at [442, 234] on span "Asignar 1 caso" at bounding box center [476, 242] width 71 height 19
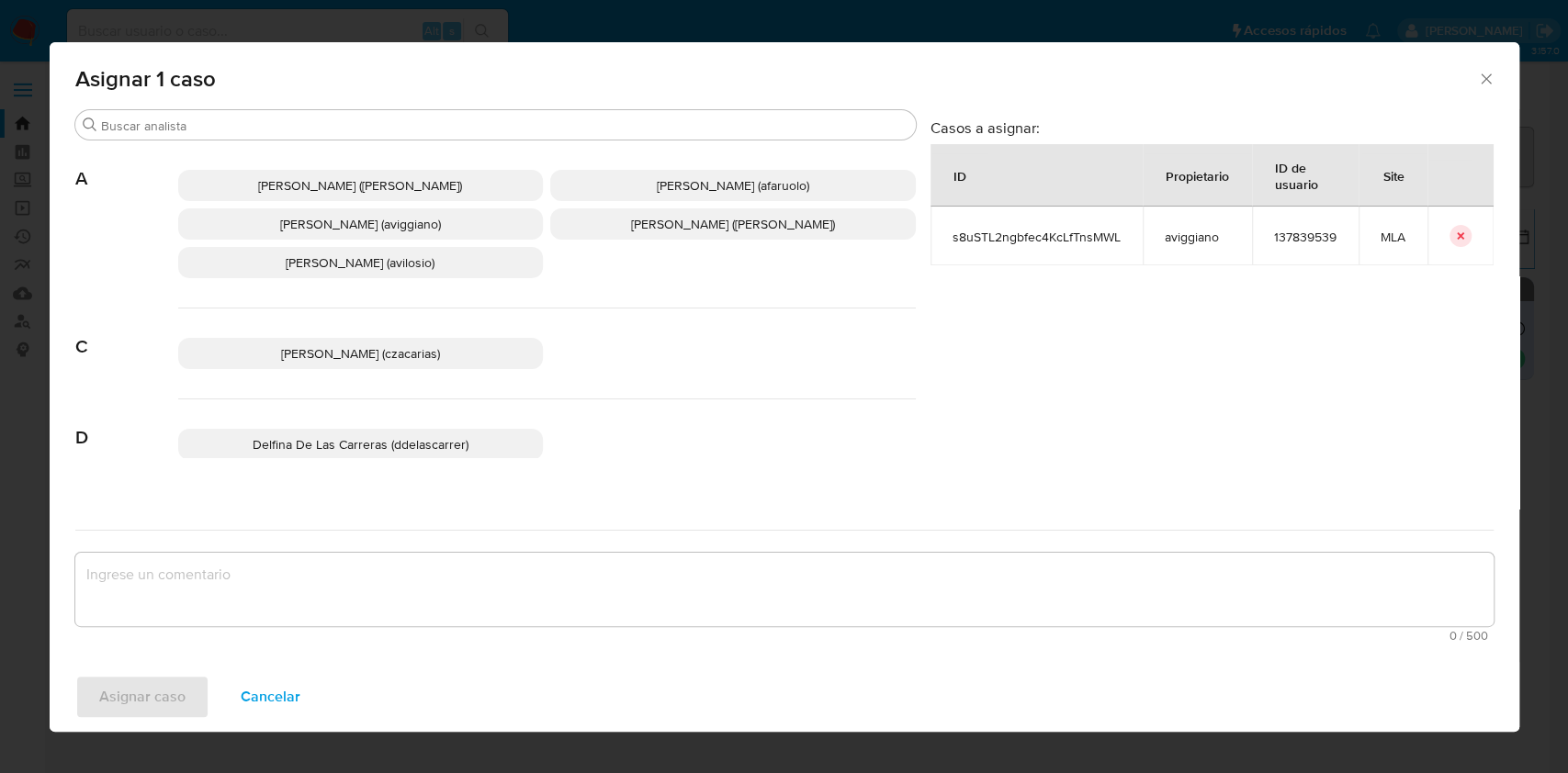
click at [374, 231] on span "Agustina Belen Viggiano (aviggiano)" at bounding box center [360, 224] width 160 height 19
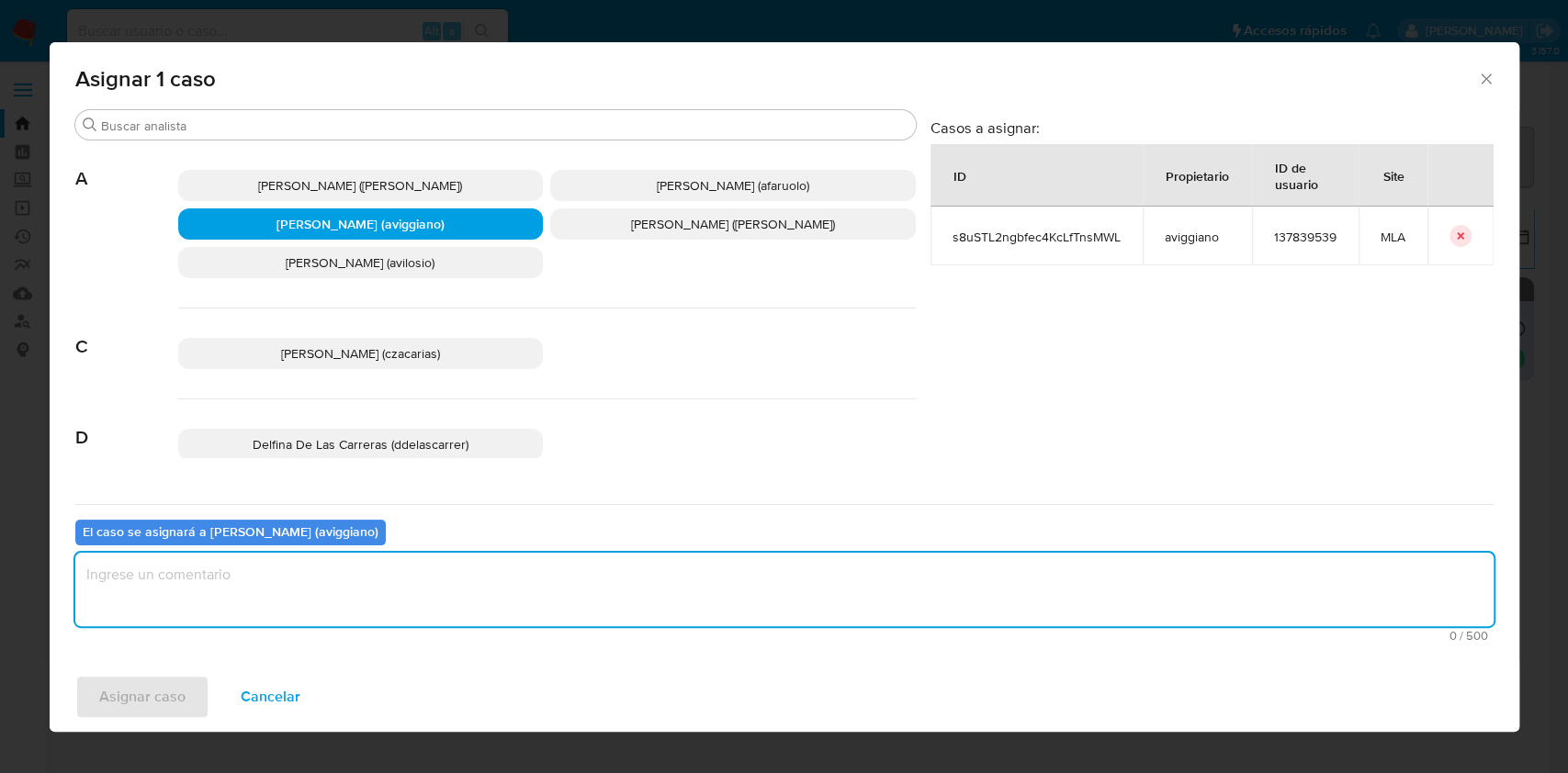
click at [334, 575] on textarea "assign-modal" at bounding box center [784, 589] width 1418 height 73
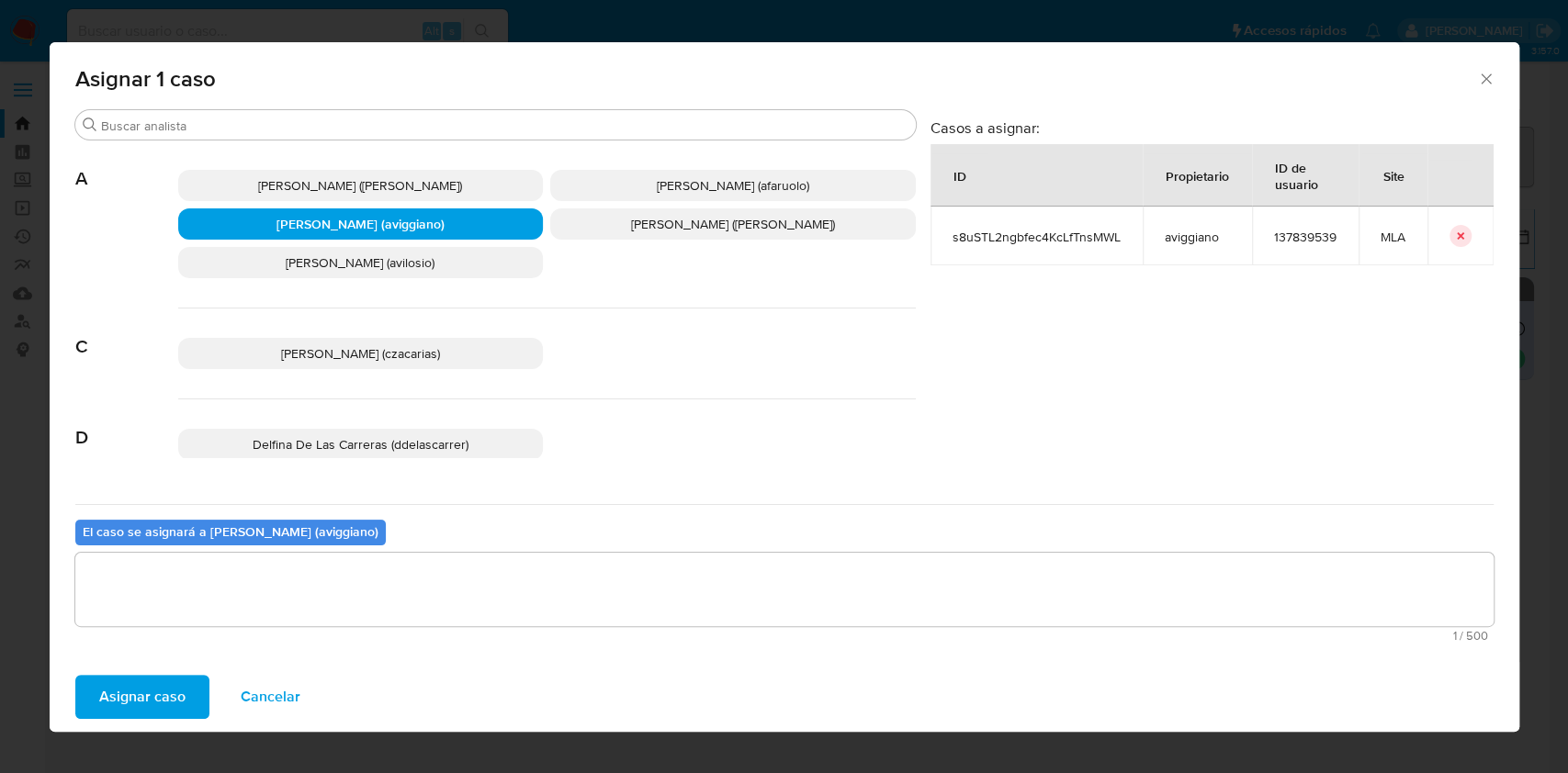
click at [128, 682] on span "Asignar caso" at bounding box center [142, 697] width 86 height 41
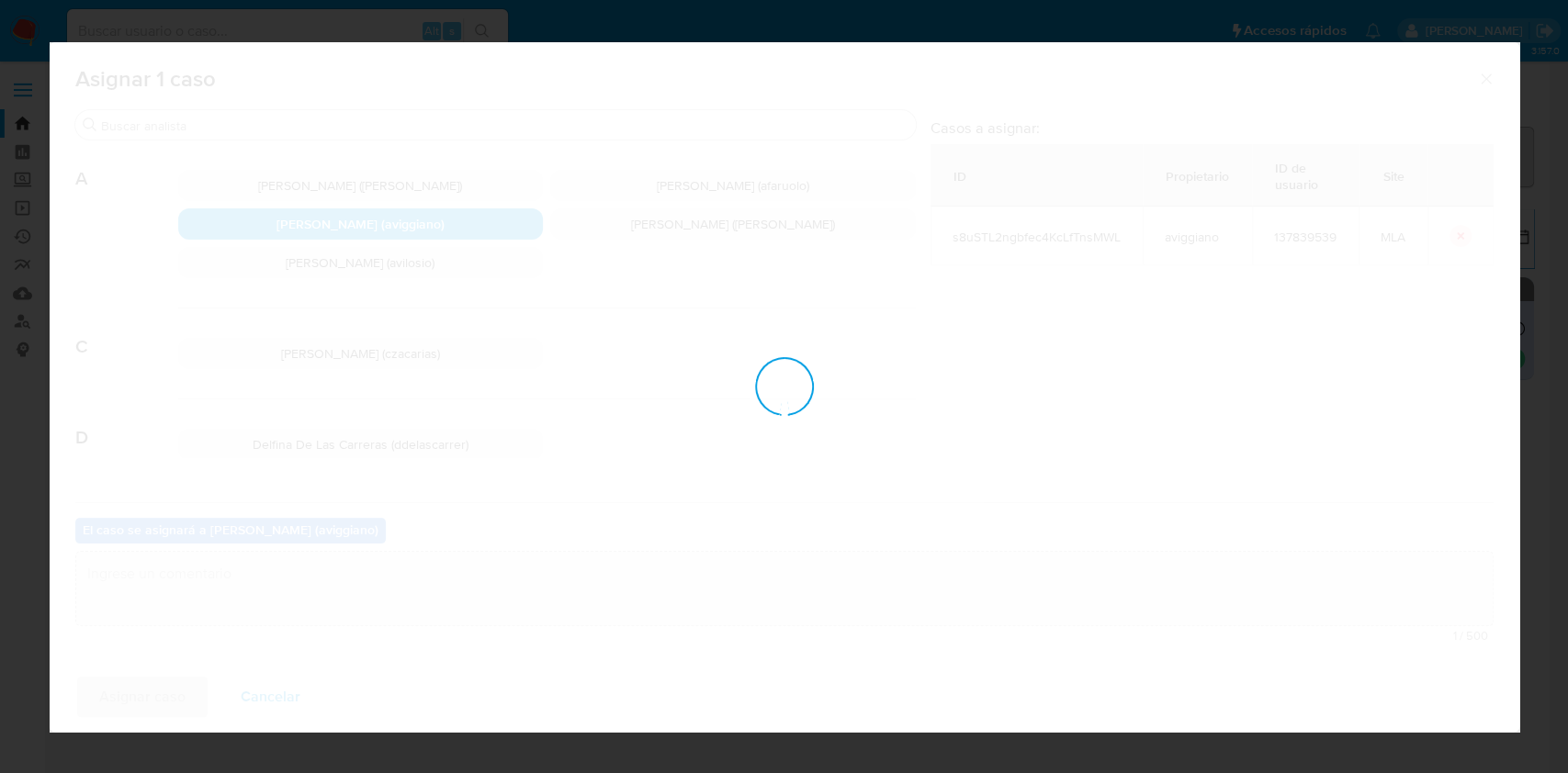
checkbox input "false"
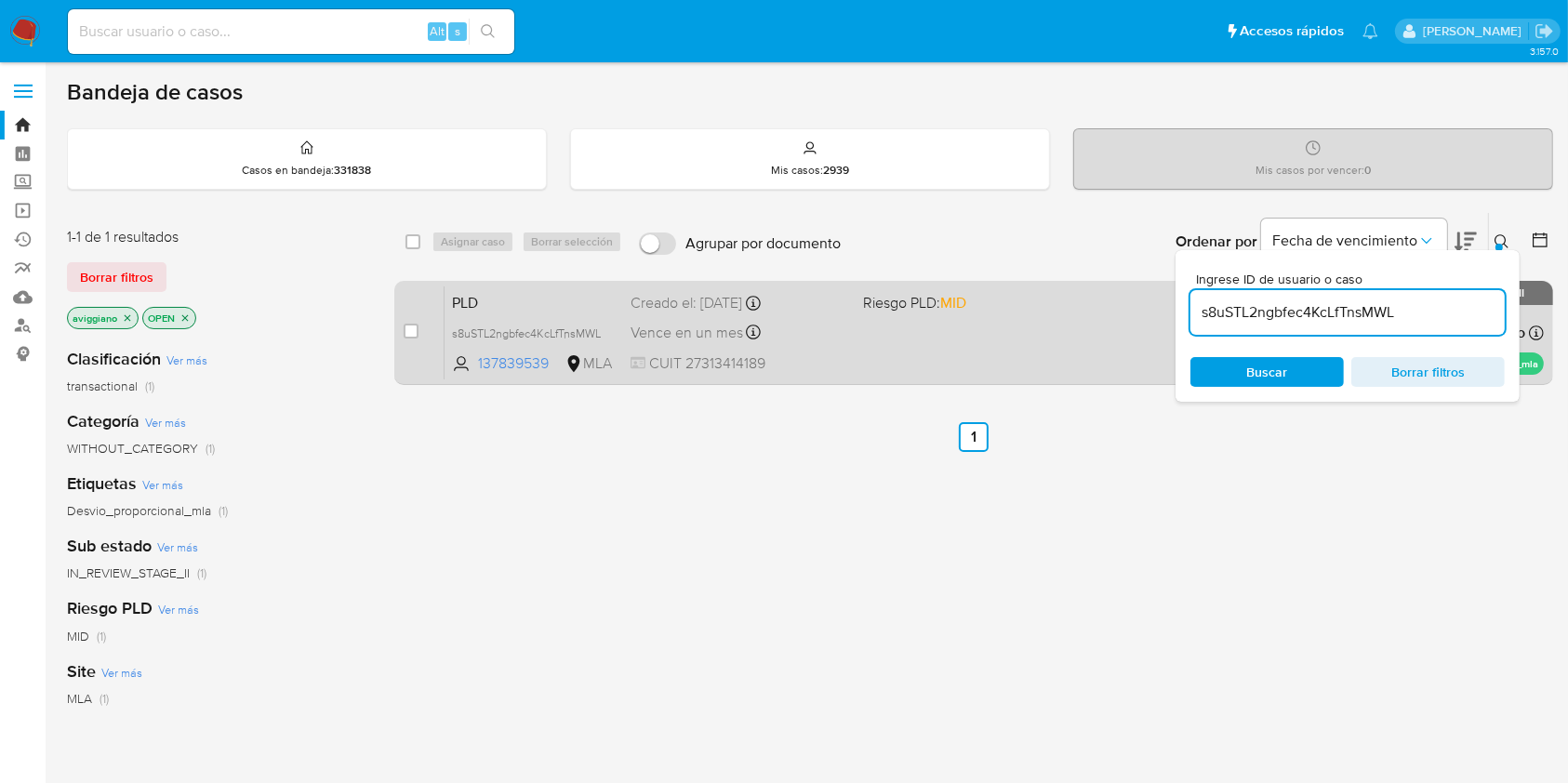
click at [532, 301] on span "PLD" at bounding box center [533, 301] width 163 height 24
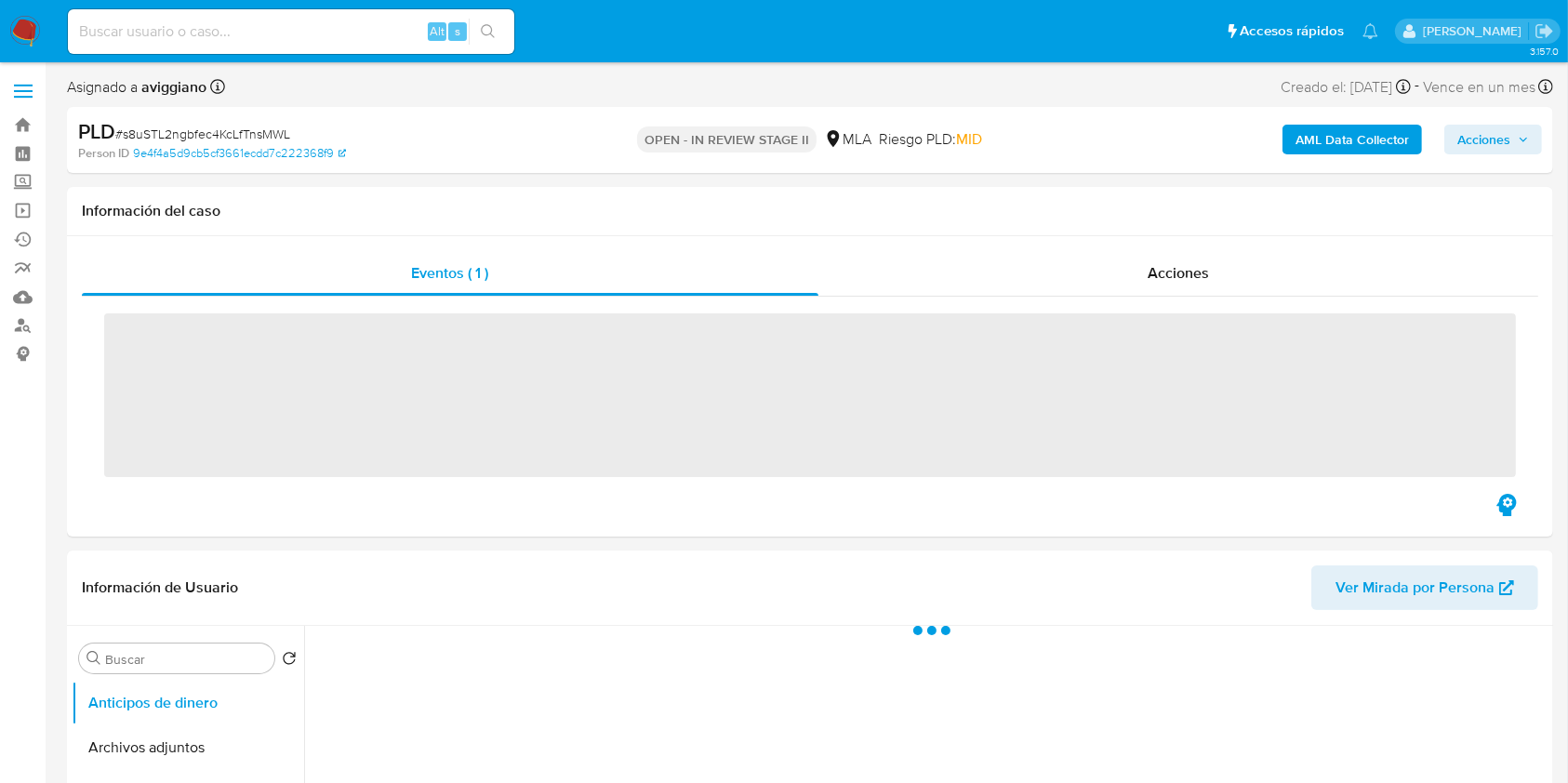
click at [1492, 140] on span "Acciones" at bounding box center [1483, 140] width 53 height 30
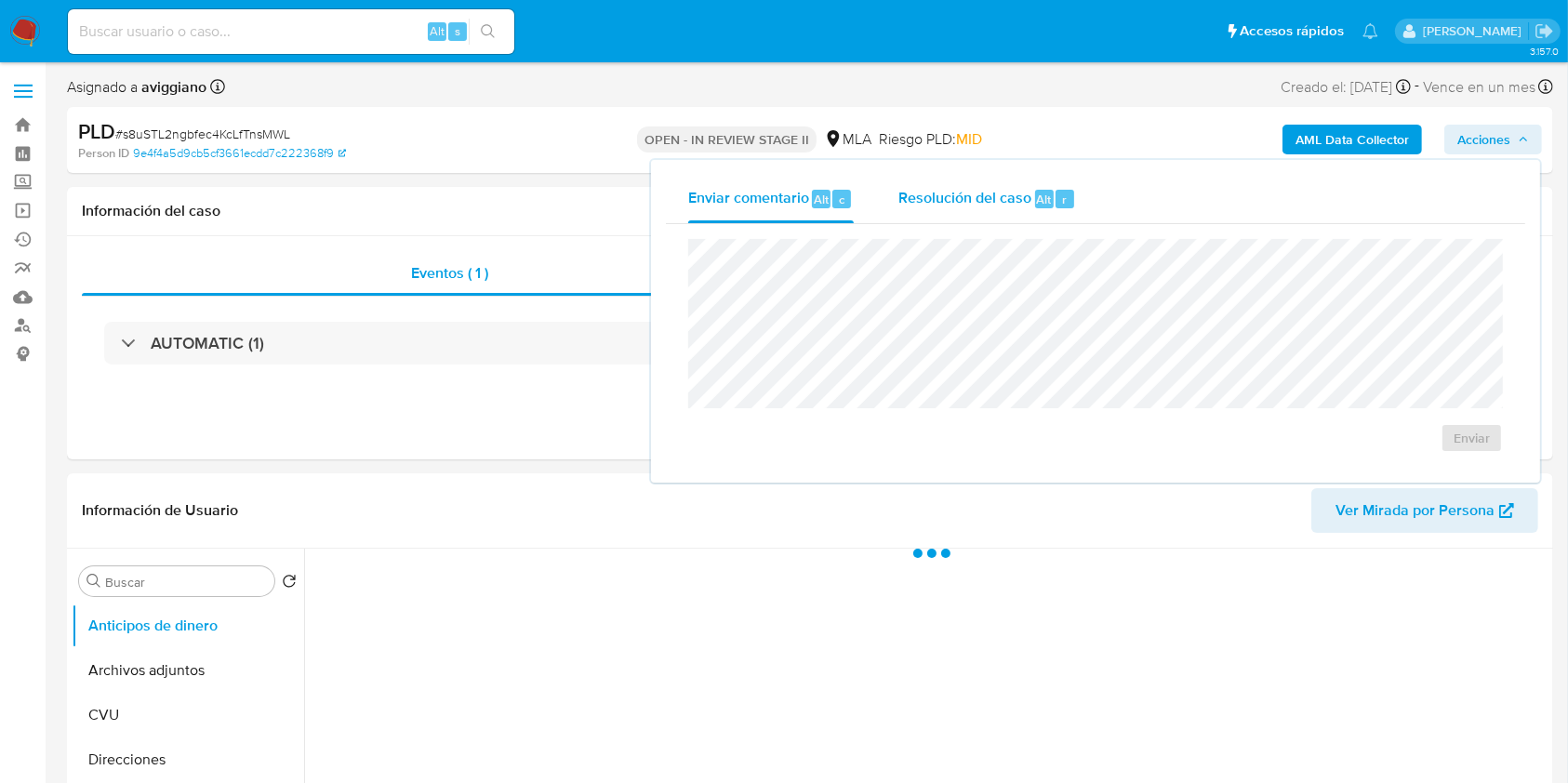
click at [963, 196] on span "Resolución del caso" at bounding box center [965, 198] width 133 height 22
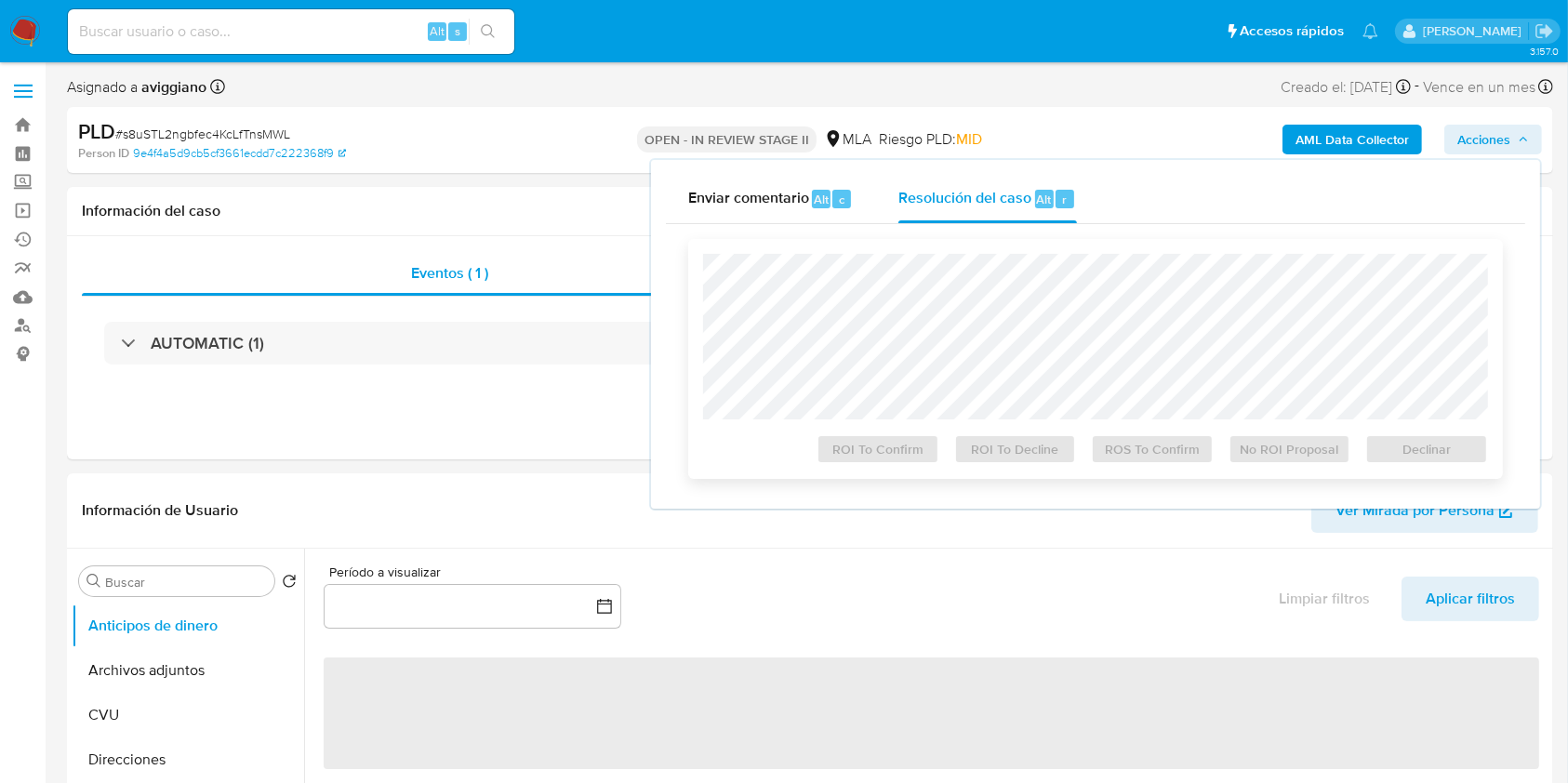
select select "10"
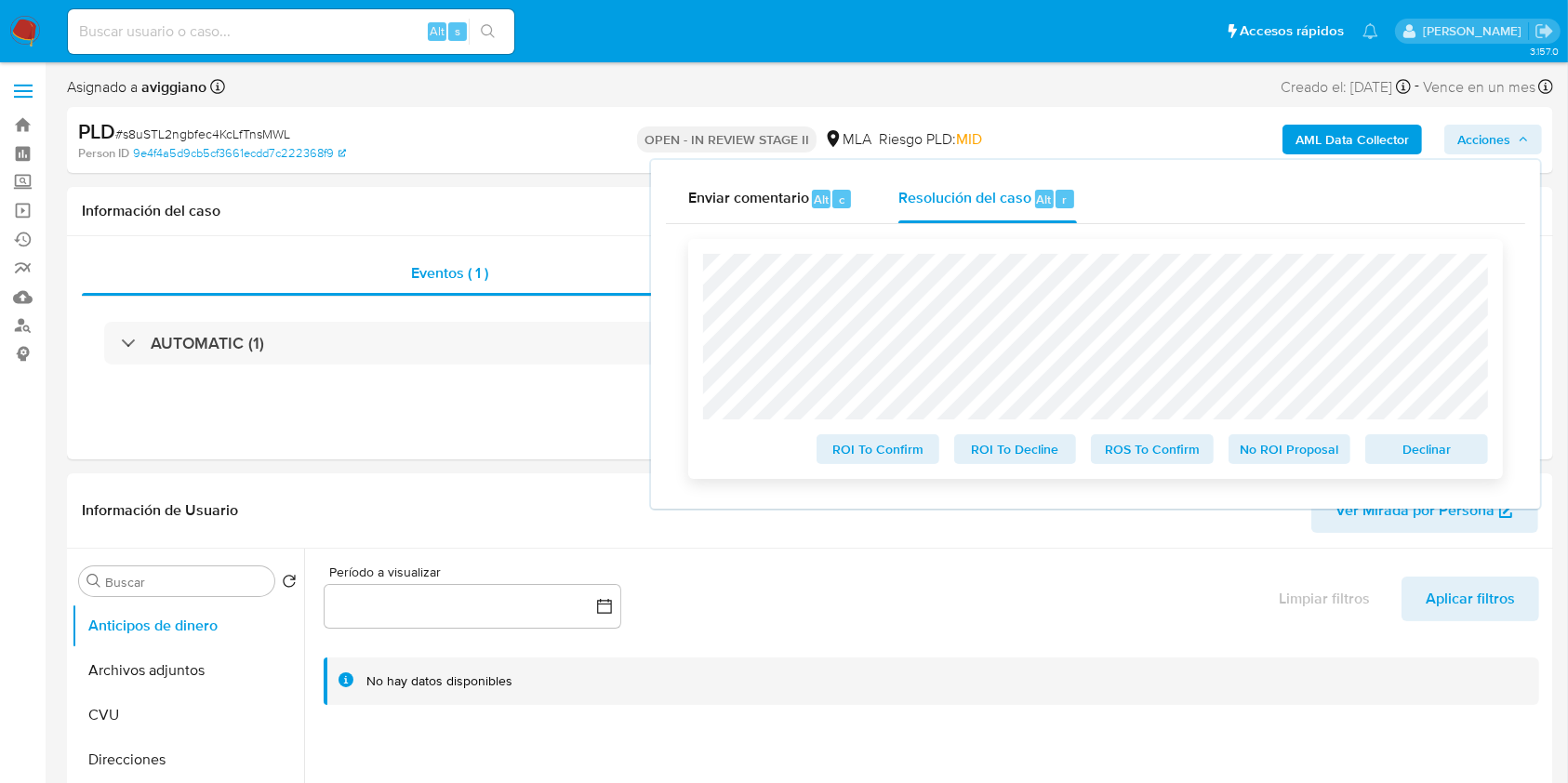
click at [1378, 447] on span "Declinar" at bounding box center [1426, 449] width 97 height 26
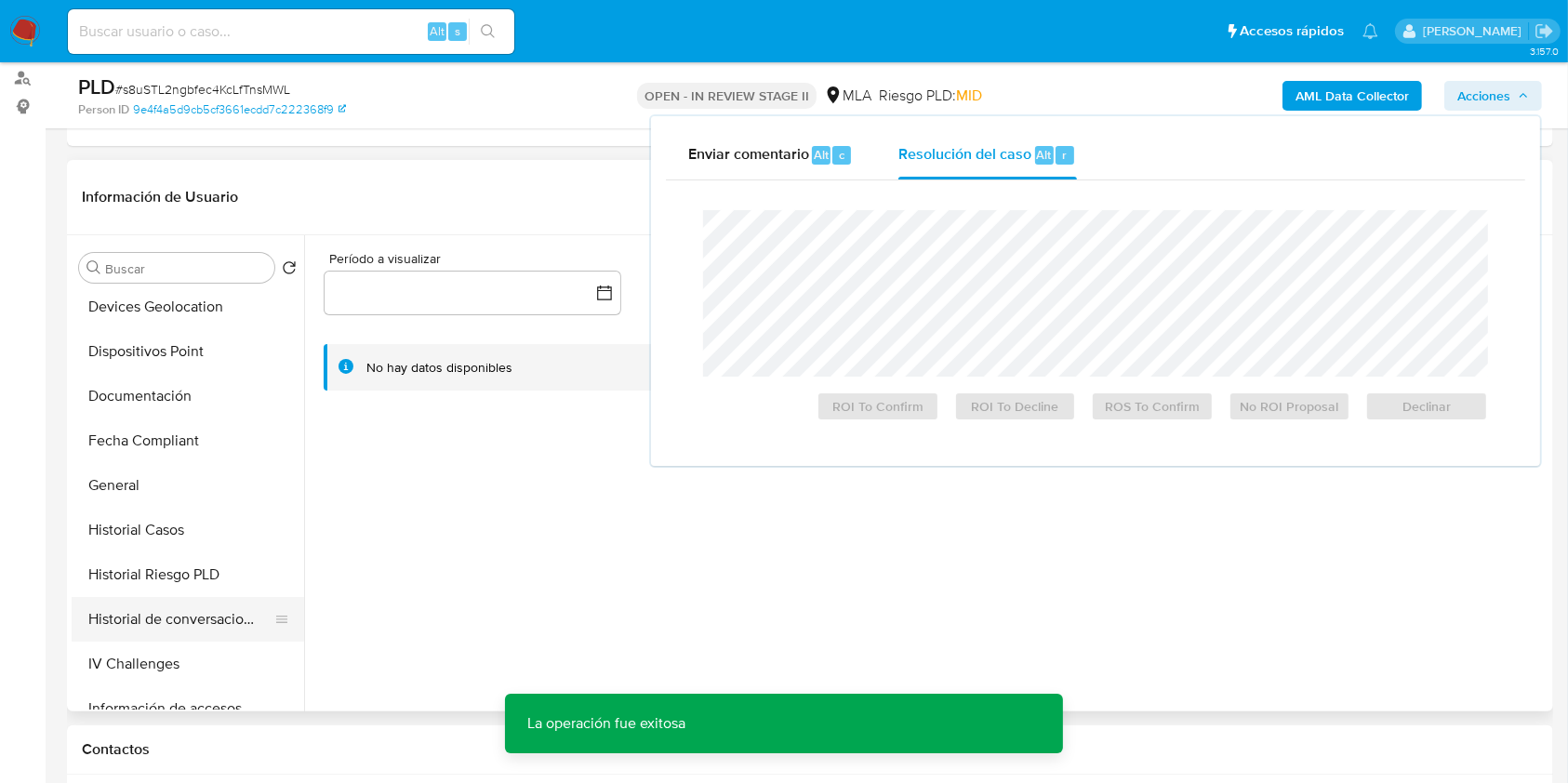
scroll to position [372, 0]
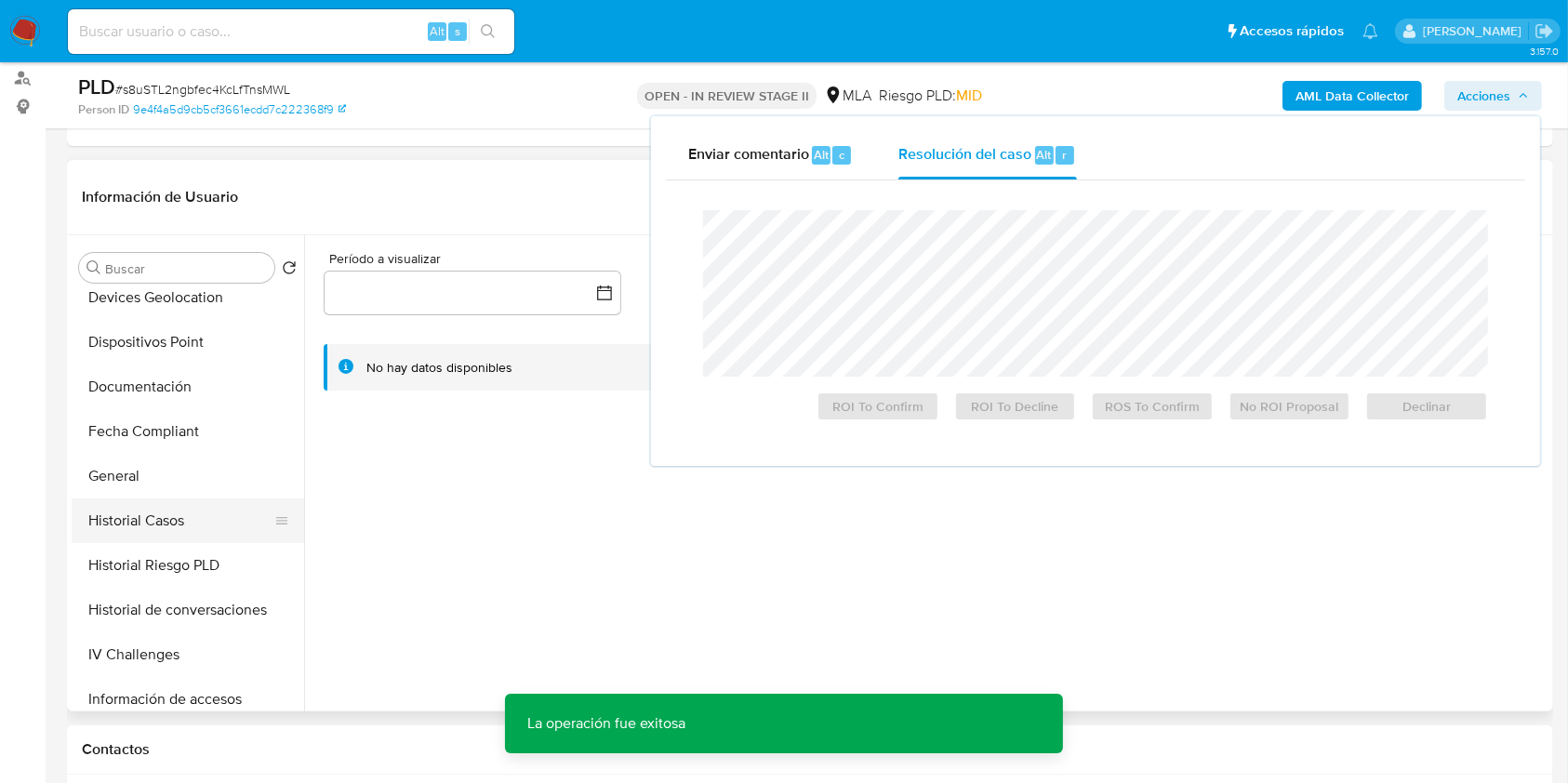
click at [184, 526] on button "Historial Casos" at bounding box center [180, 521] width 218 height 45
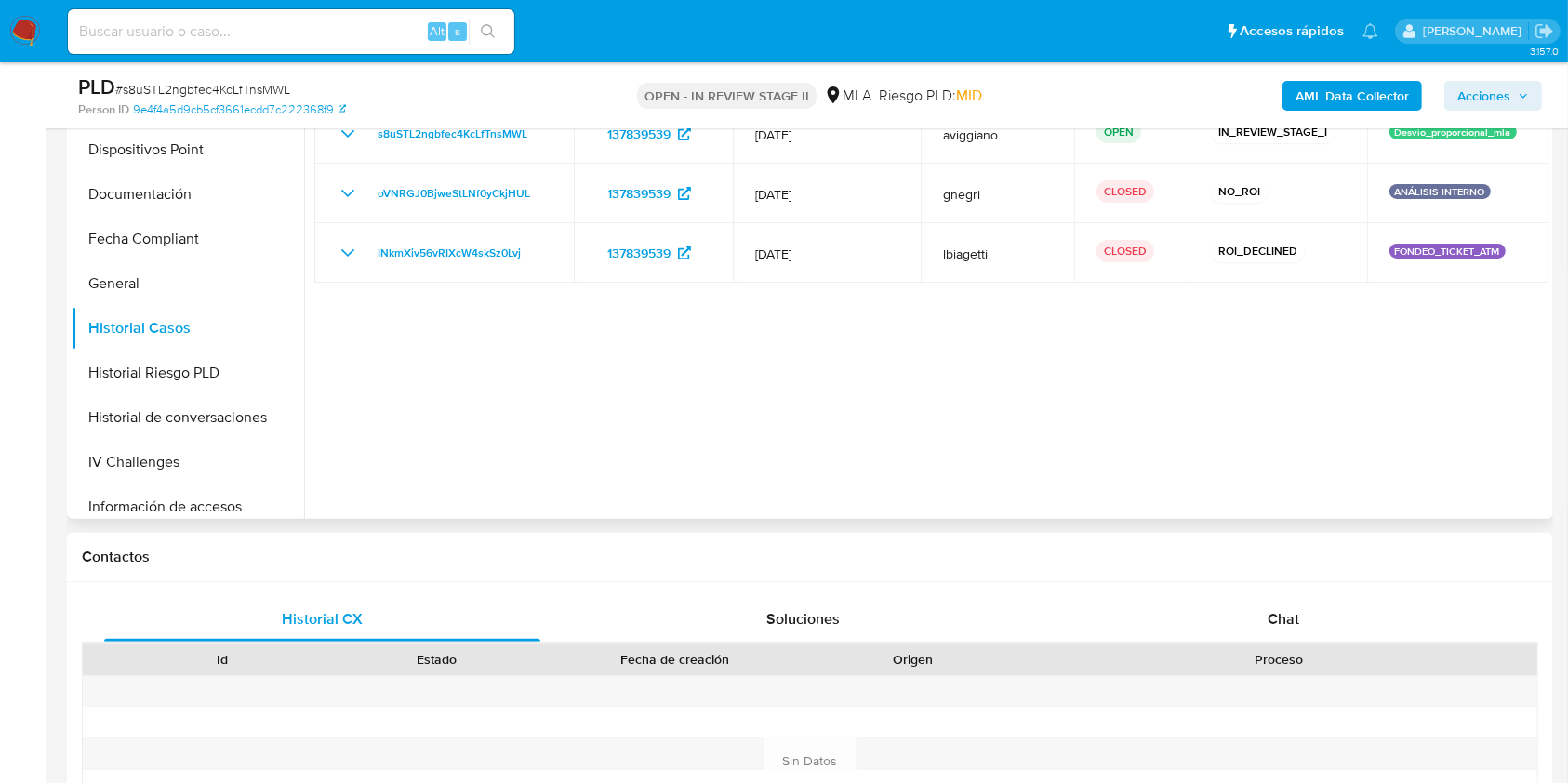
scroll to position [496, 0]
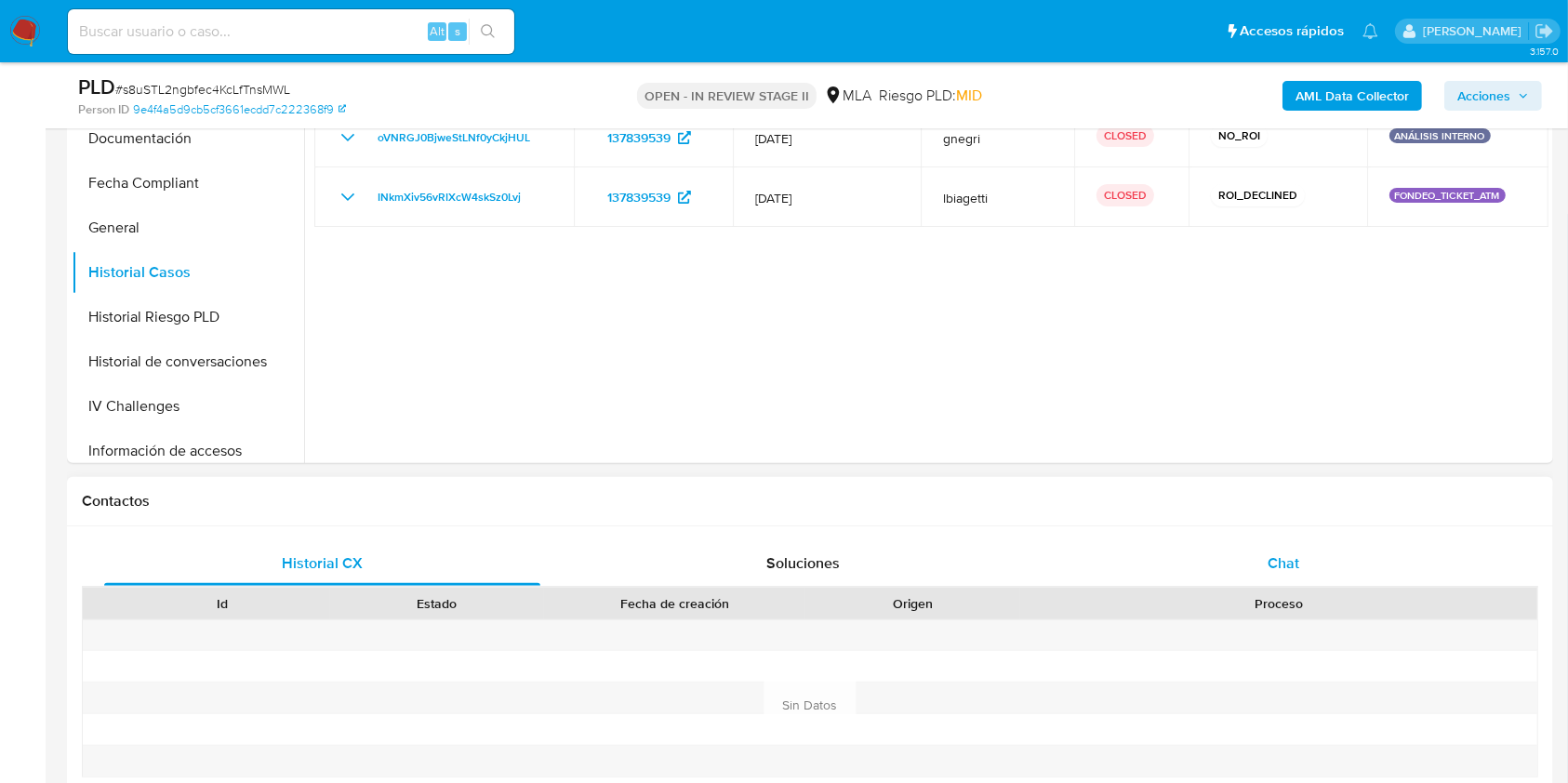
click at [1280, 542] on div "Chat" at bounding box center [1284, 563] width 436 height 45
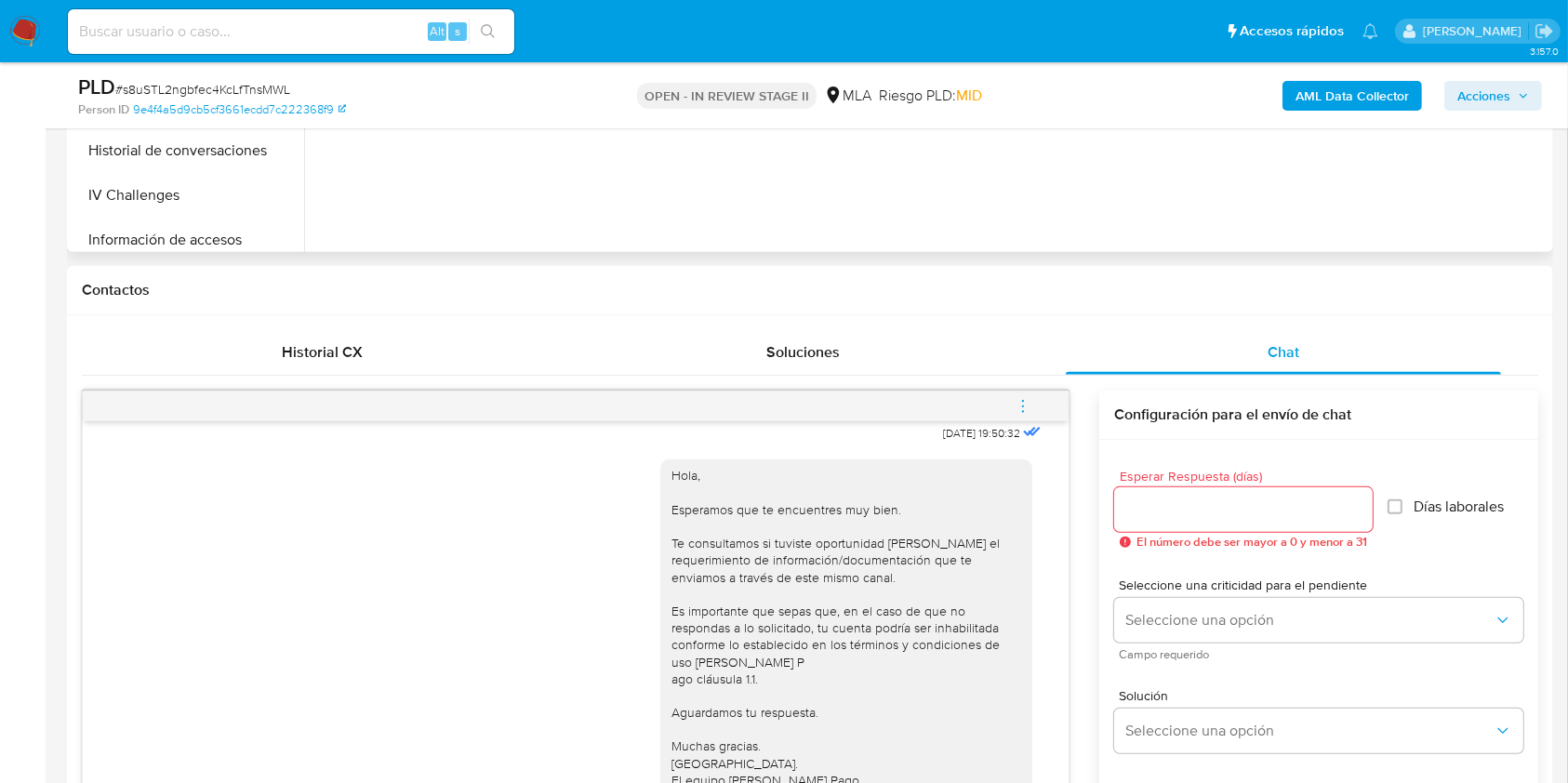
scroll to position [991, 0]
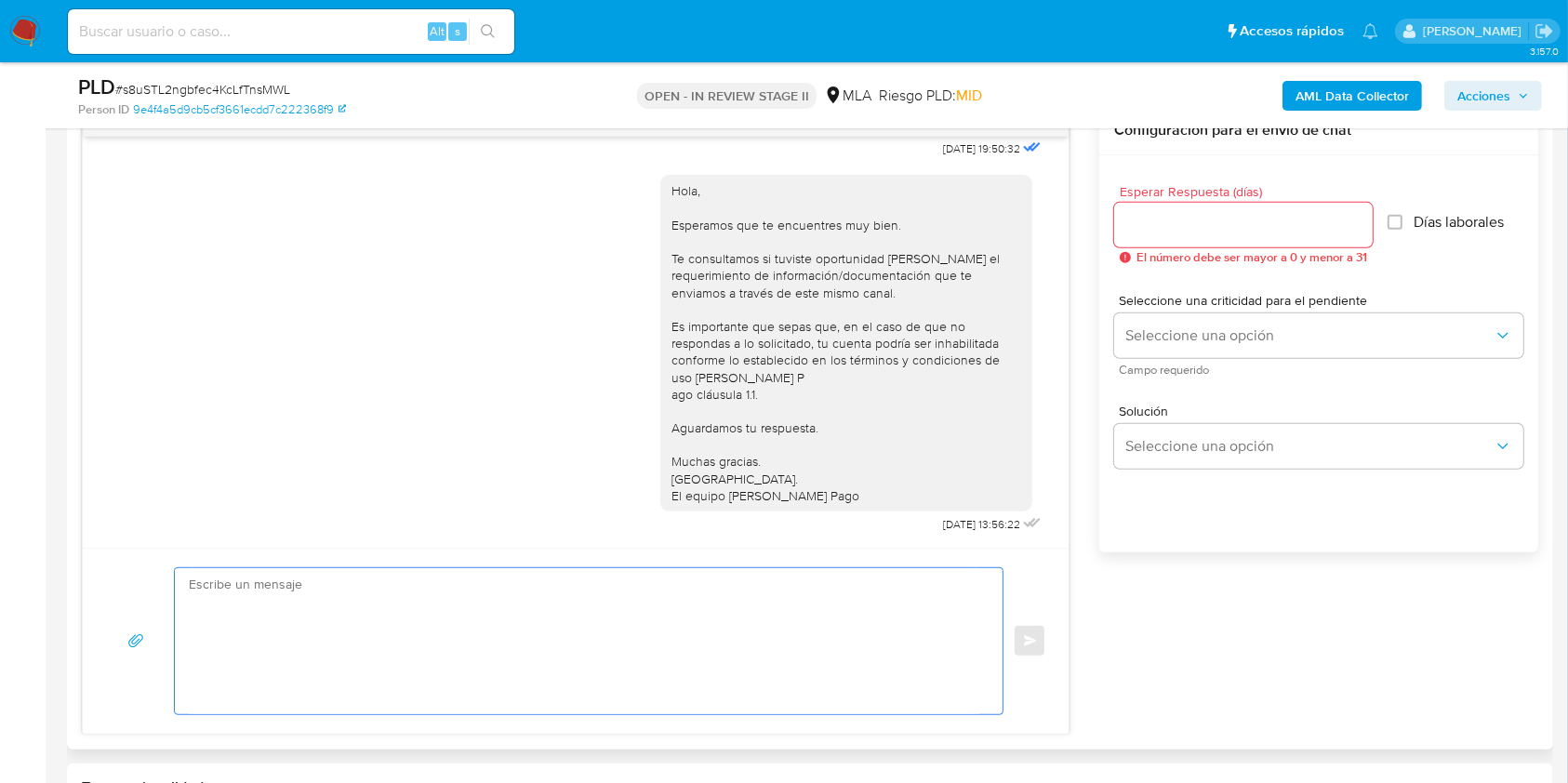
click at [890, 622] on textarea at bounding box center [584, 640] width 791 height 146
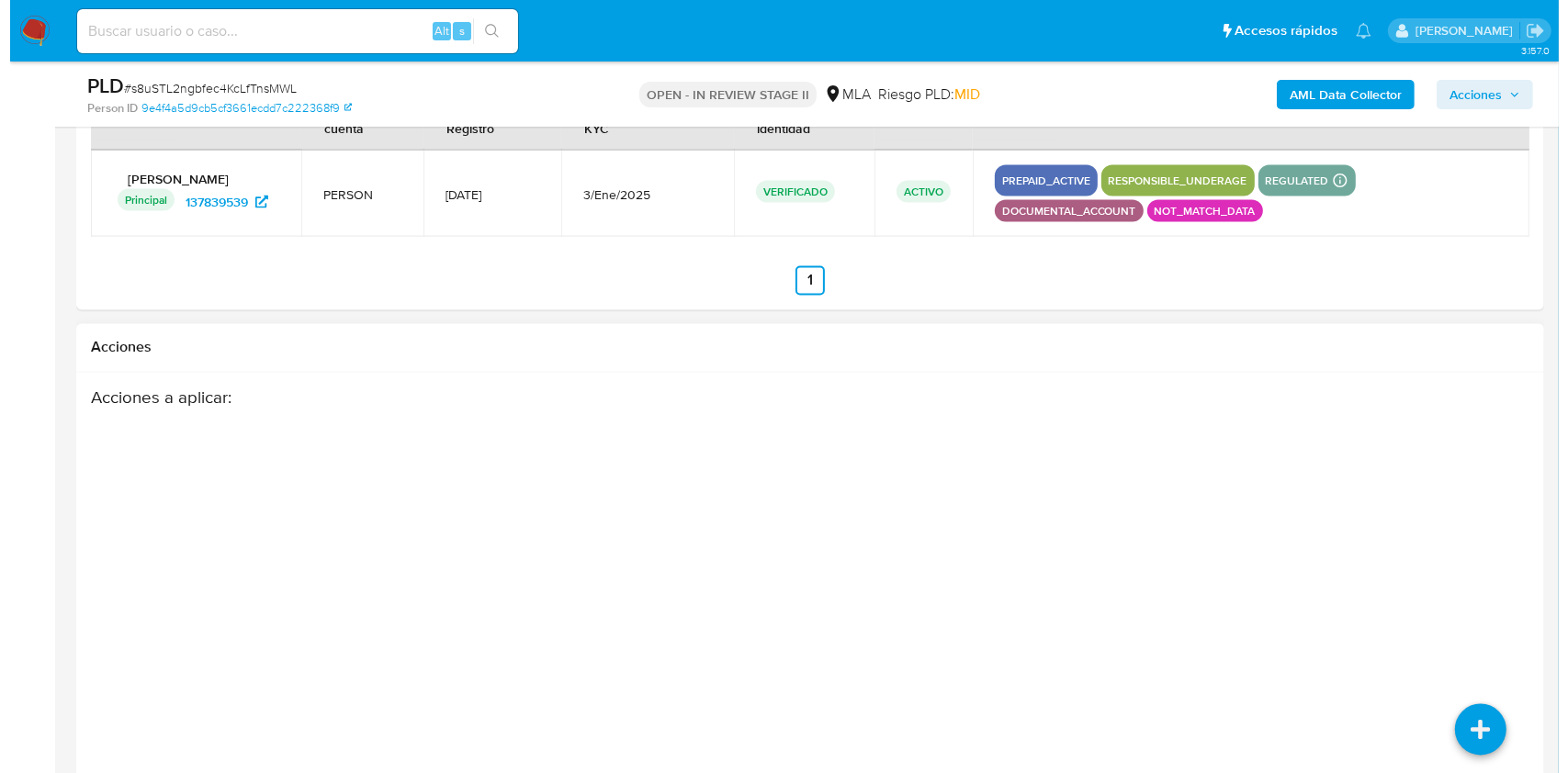
scroll to position [3271, 0]
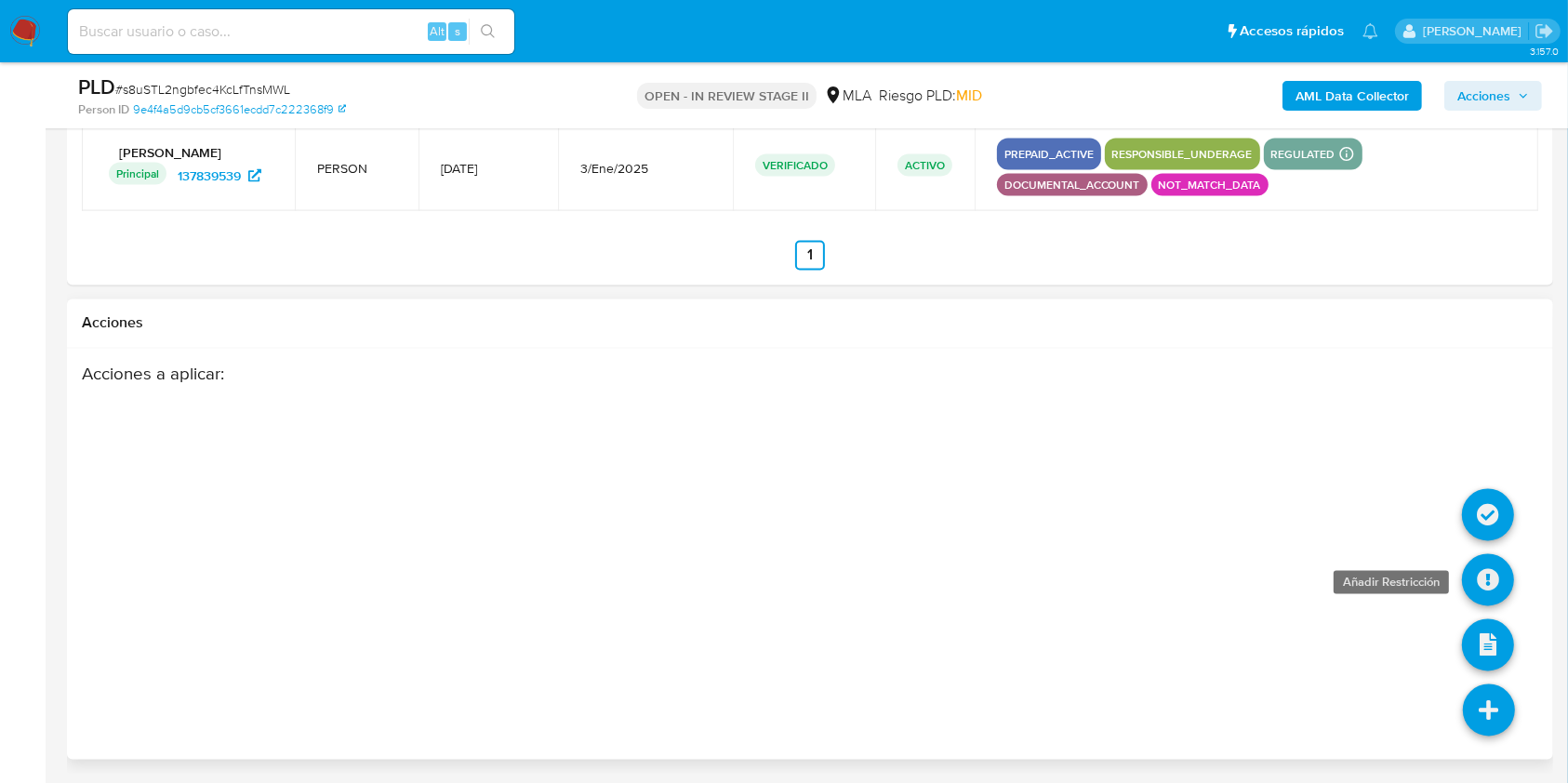
click at [1495, 586] on icon at bounding box center [1487, 579] width 52 height 52
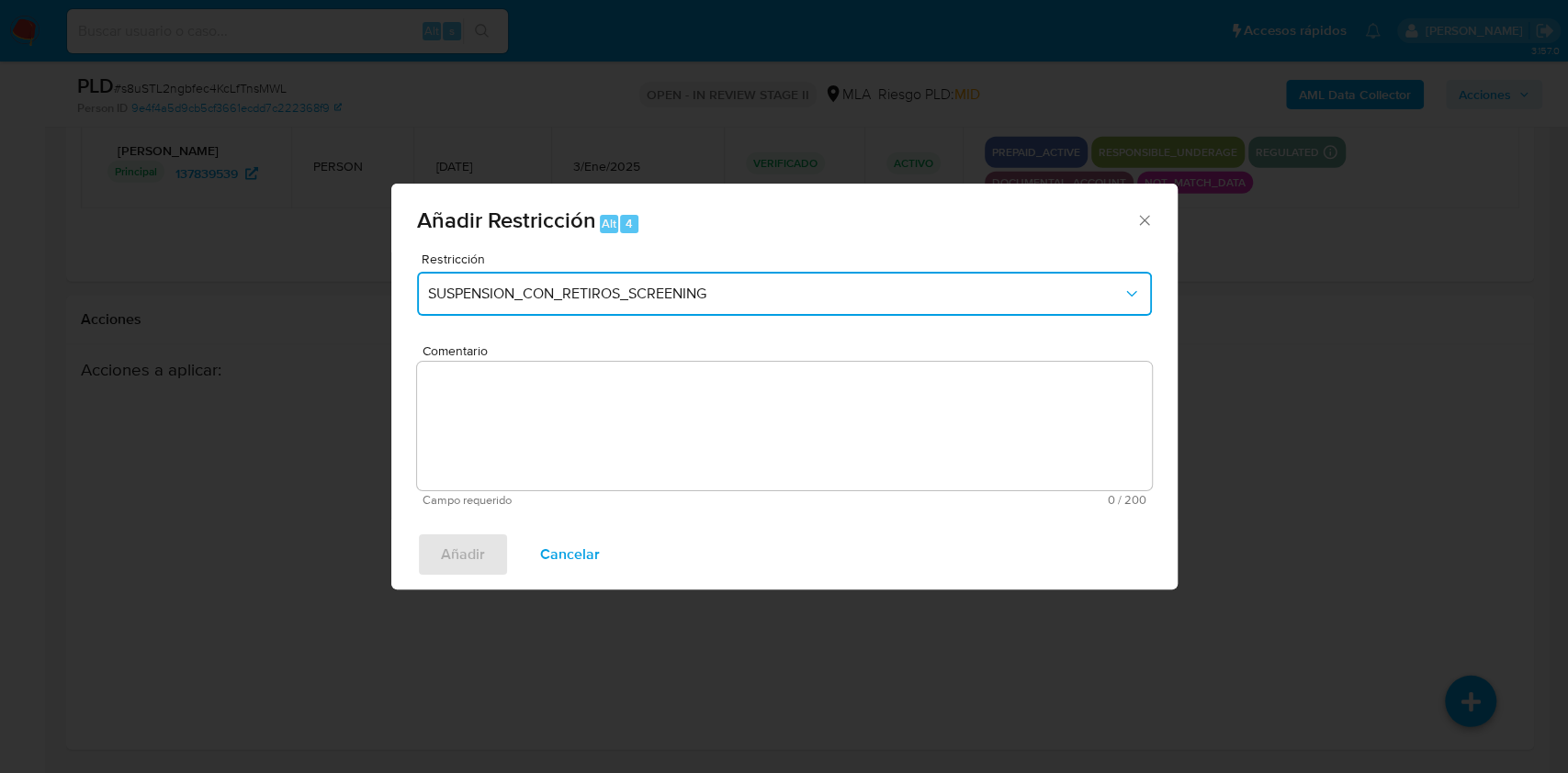
click at [753, 294] on span "SUSPENSION_CON_RETIROS_SCREENING" at bounding box center [775, 294] width 695 height 19
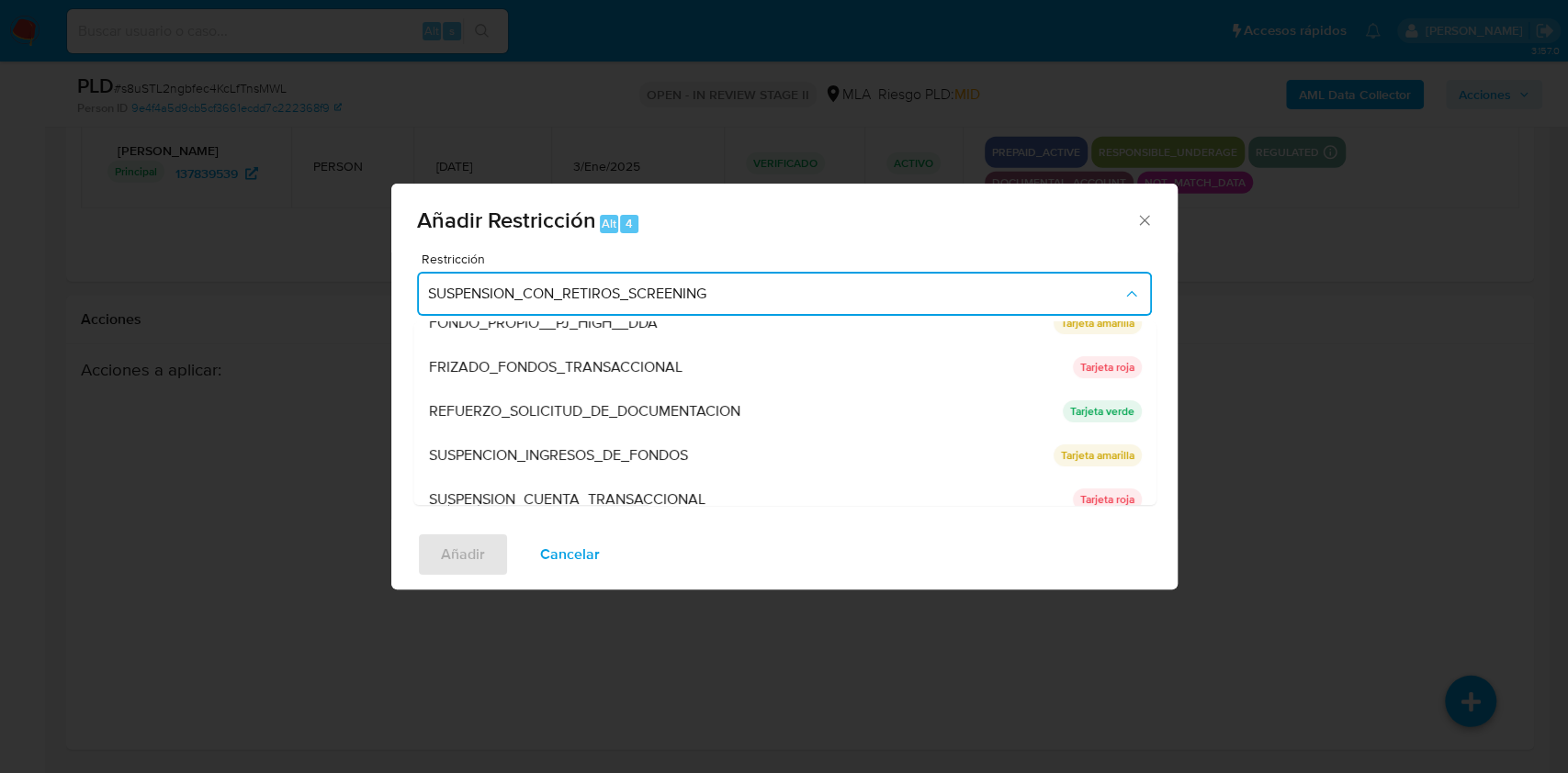
scroll to position [367, 0]
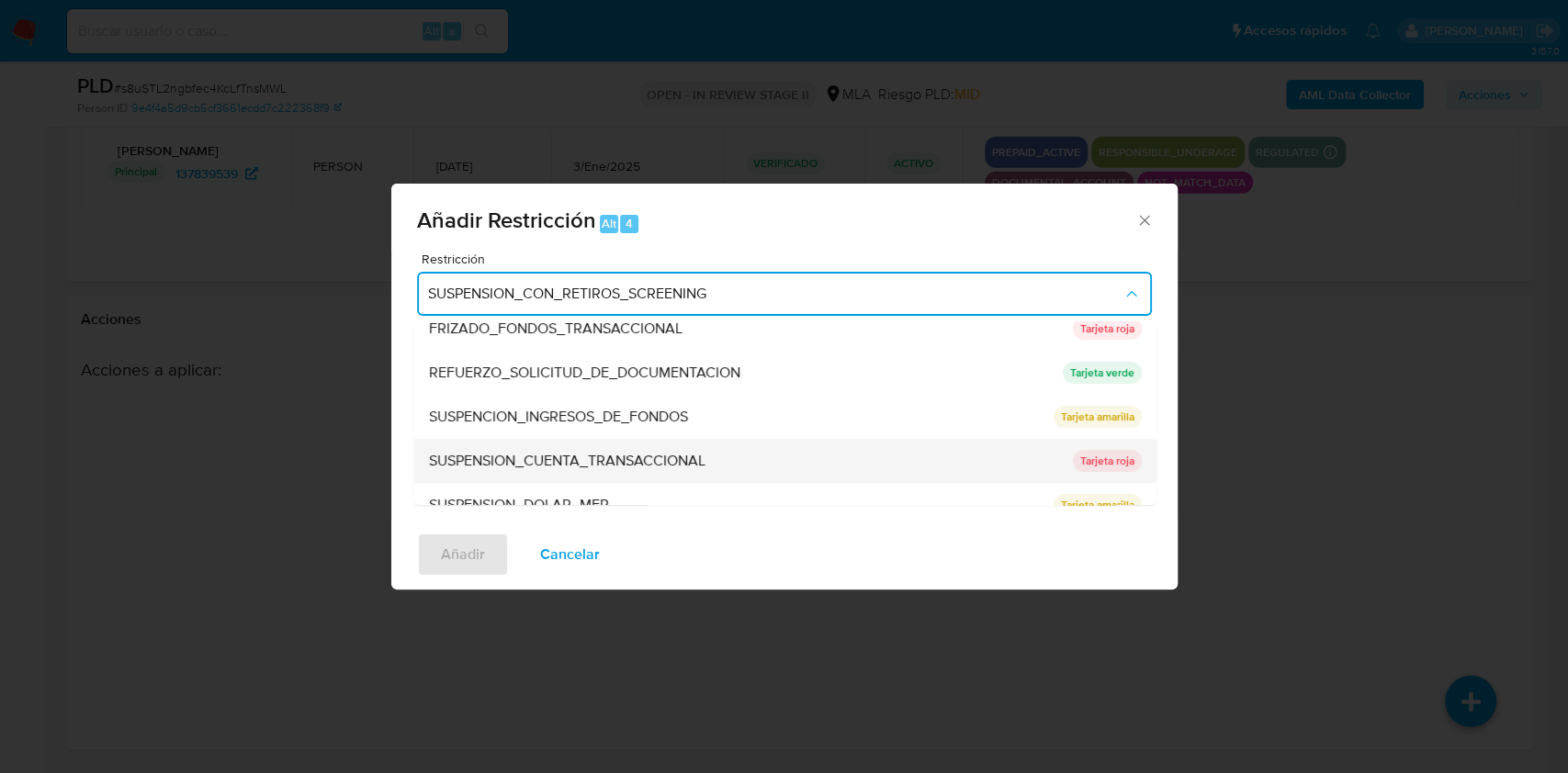
click at [569, 451] on span "SUSPENSION_CUENTA_TRANSACCIONAL" at bounding box center [567, 461] width 276 height 19
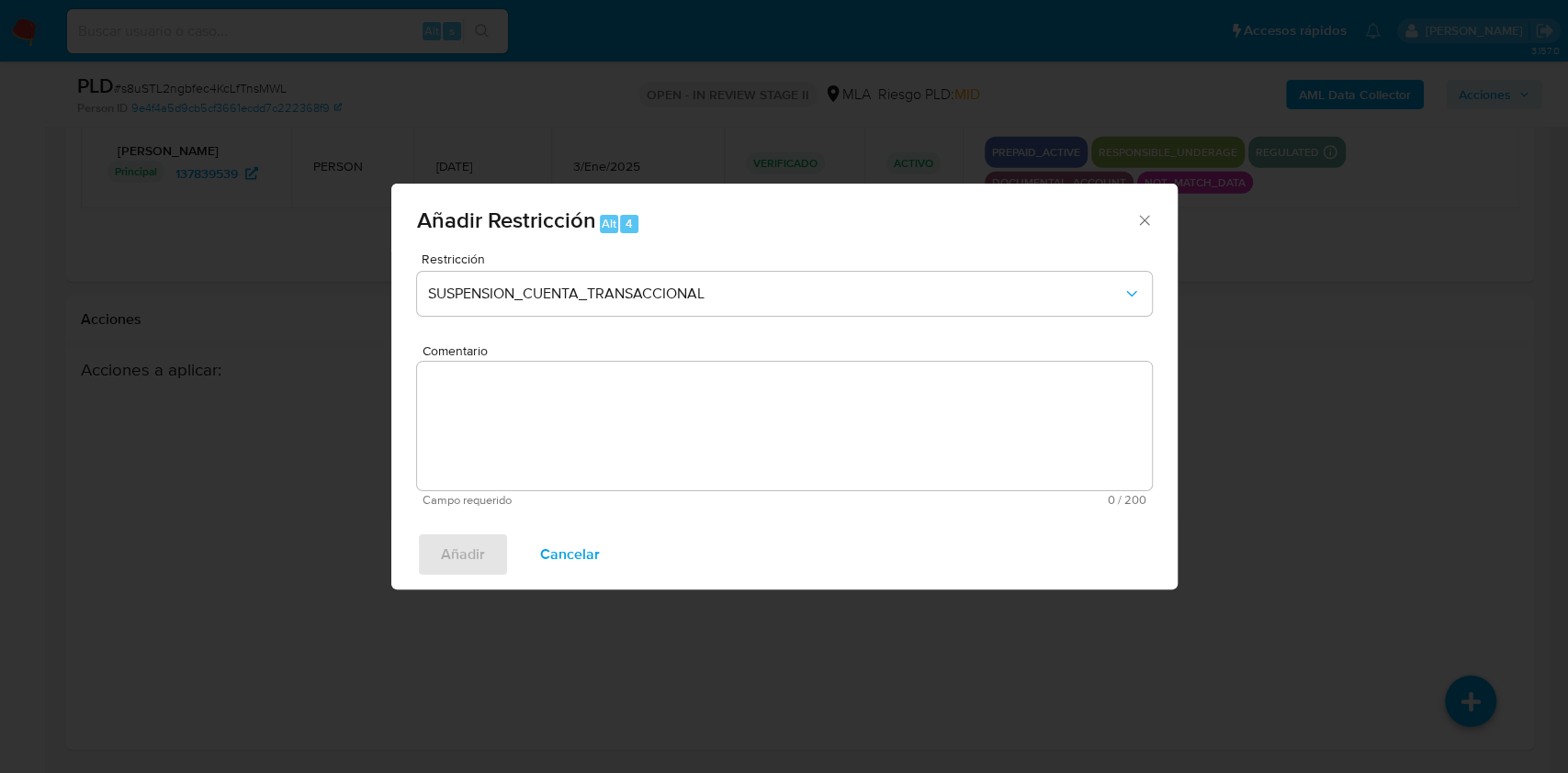
click at [529, 455] on textarea "Comentario" at bounding box center [784, 425] width 734 height 129
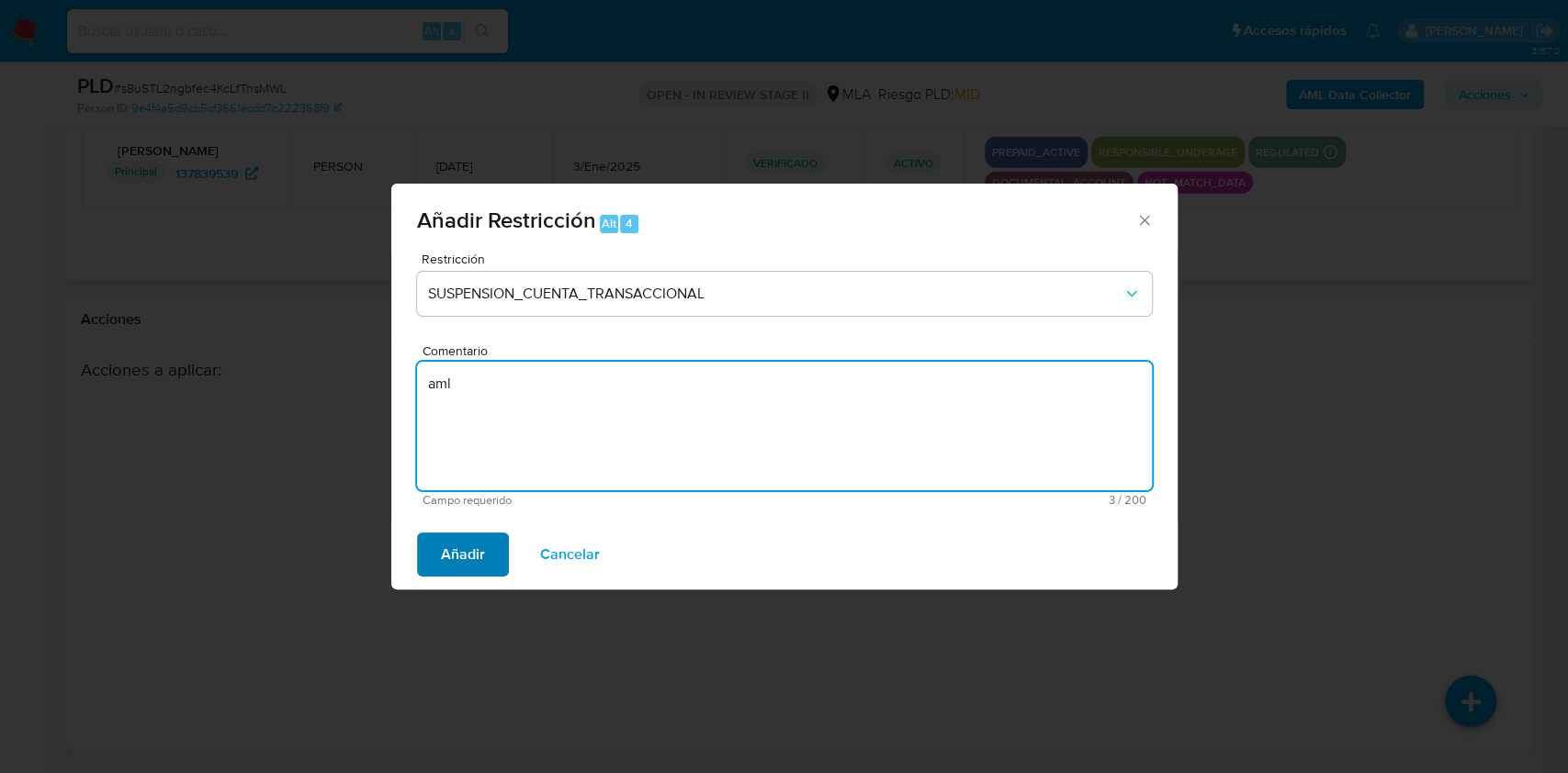
type textarea "aml"
click at [504, 553] on button "Añadir" at bounding box center [463, 554] width 92 height 44
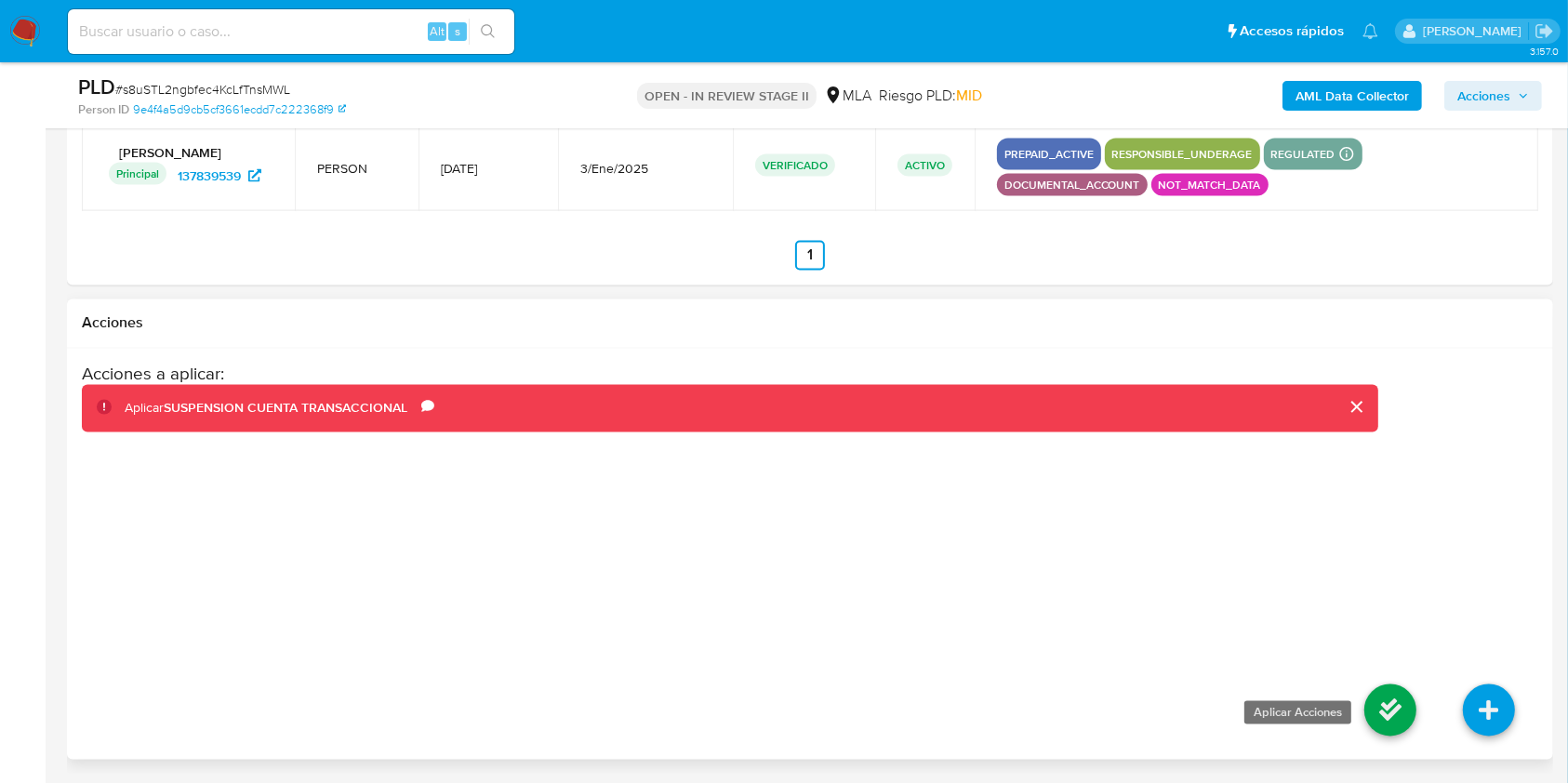
click at [1376, 714] on icon at bounding box center [1390, 710] width 52 height 52
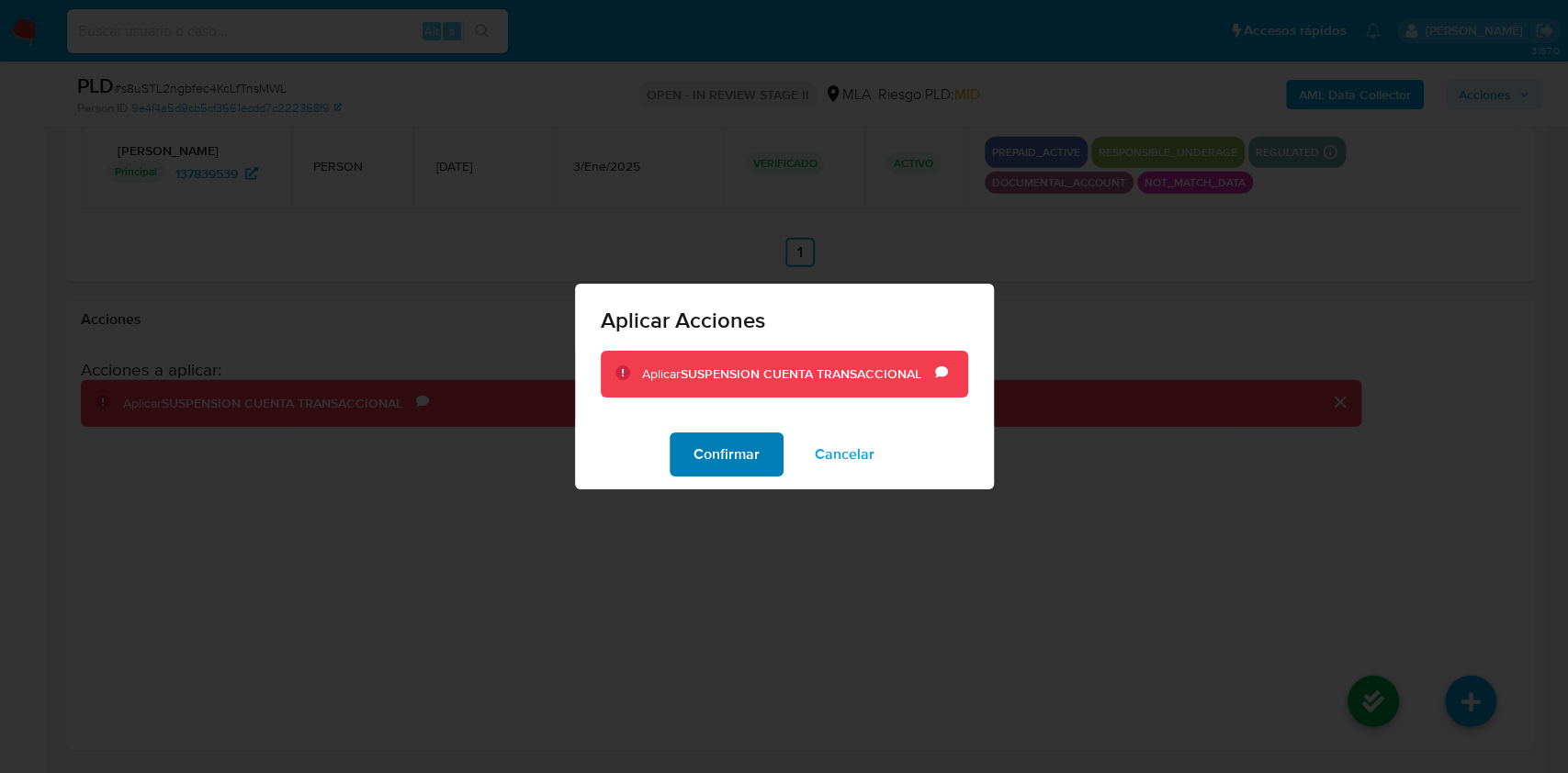
click at [733, 448] on span "Confirmar" at bounding box center [726, 454] width 66 height 41
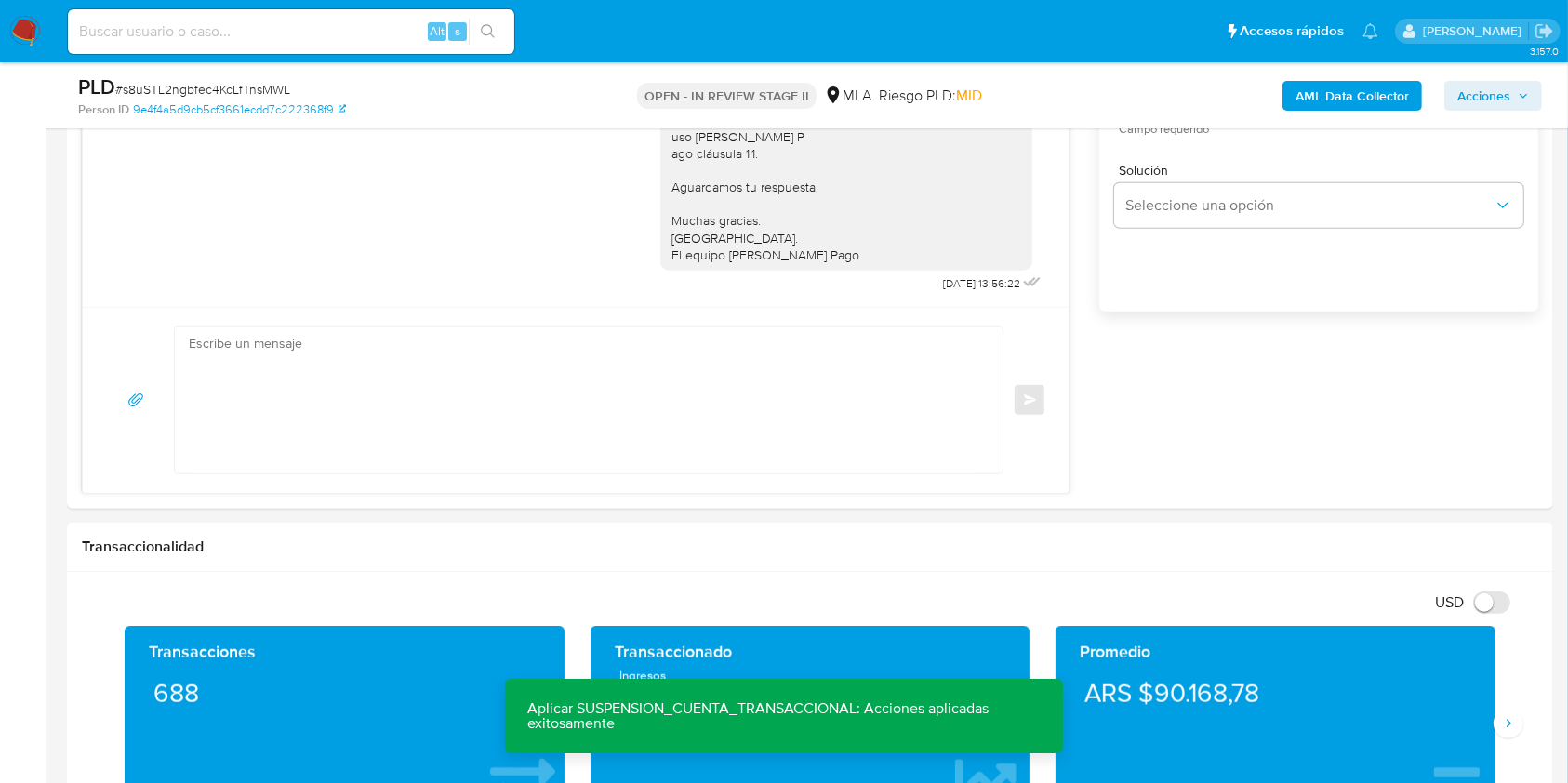
scroll to position [1082, 0]
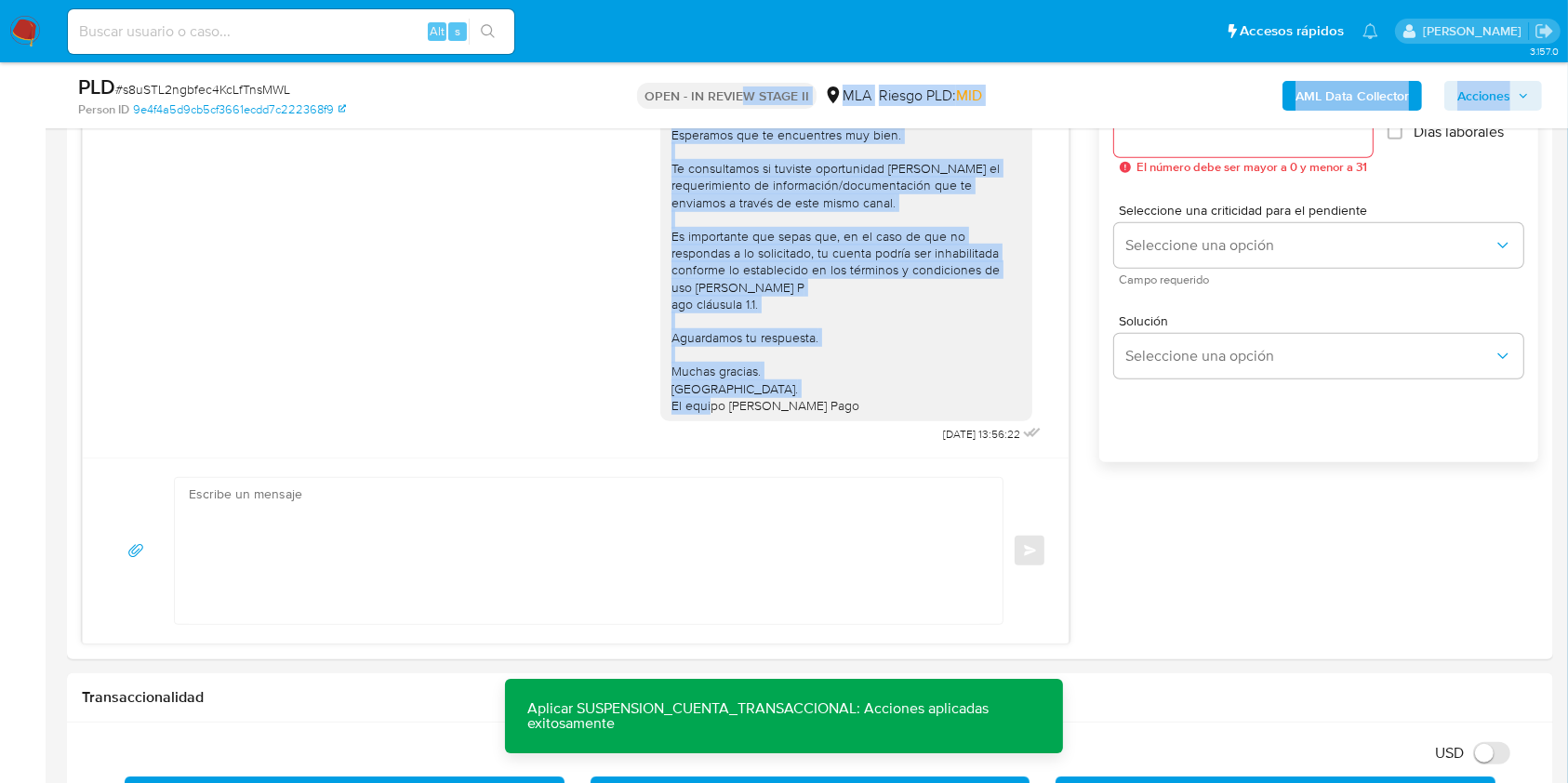
drag, startPoint x: 833, startPoint y: 419, endPoint x: 746, endPoint y: 95, distance: 335.5
click at [716, 215] on div "Hola, Esperamos que te encuentres muy bien. Te consultamos si tuviste oportunid…" at bounding box center [846, 253] width 349 height 322
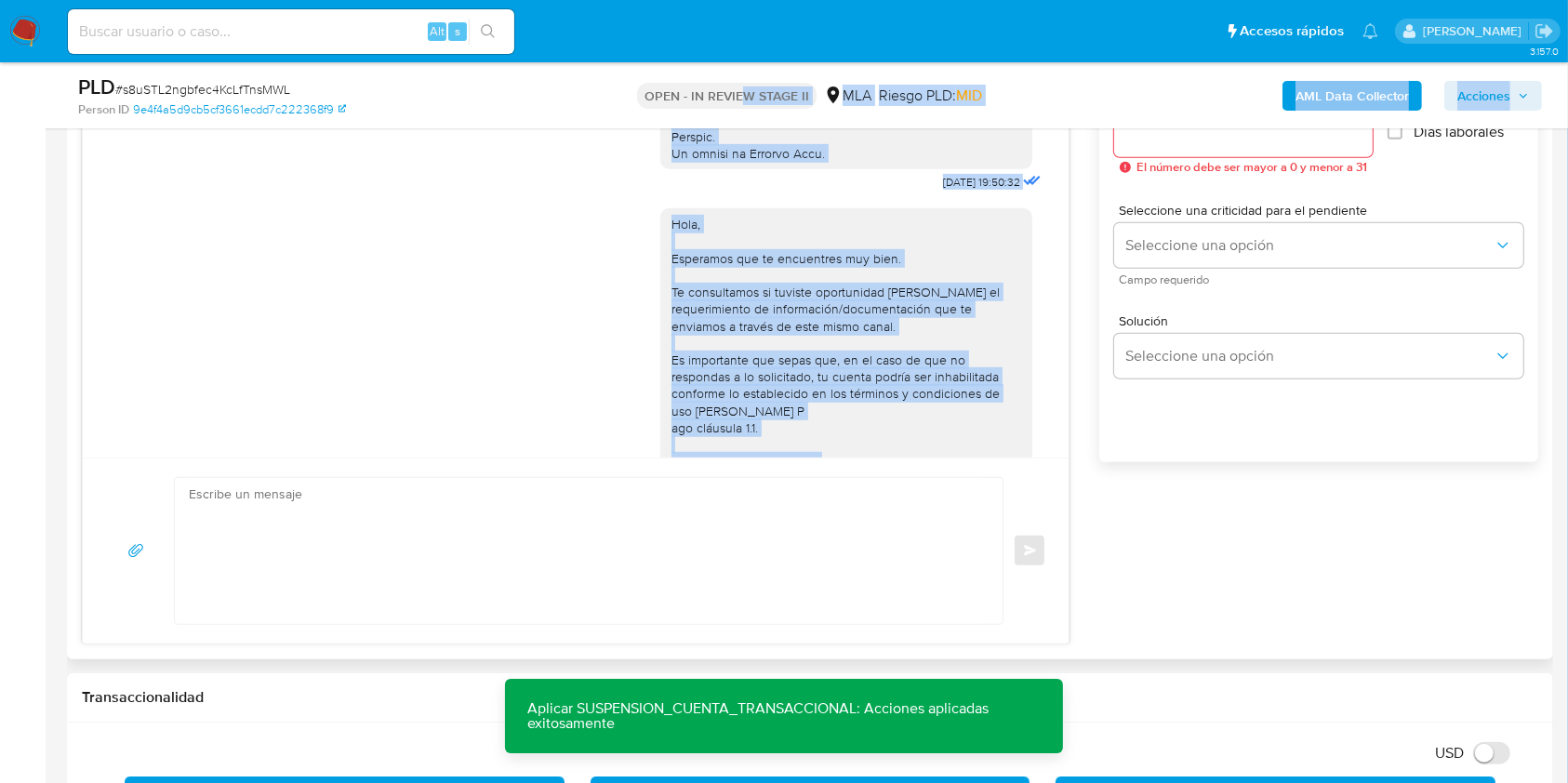
scroll to position [804, 0]
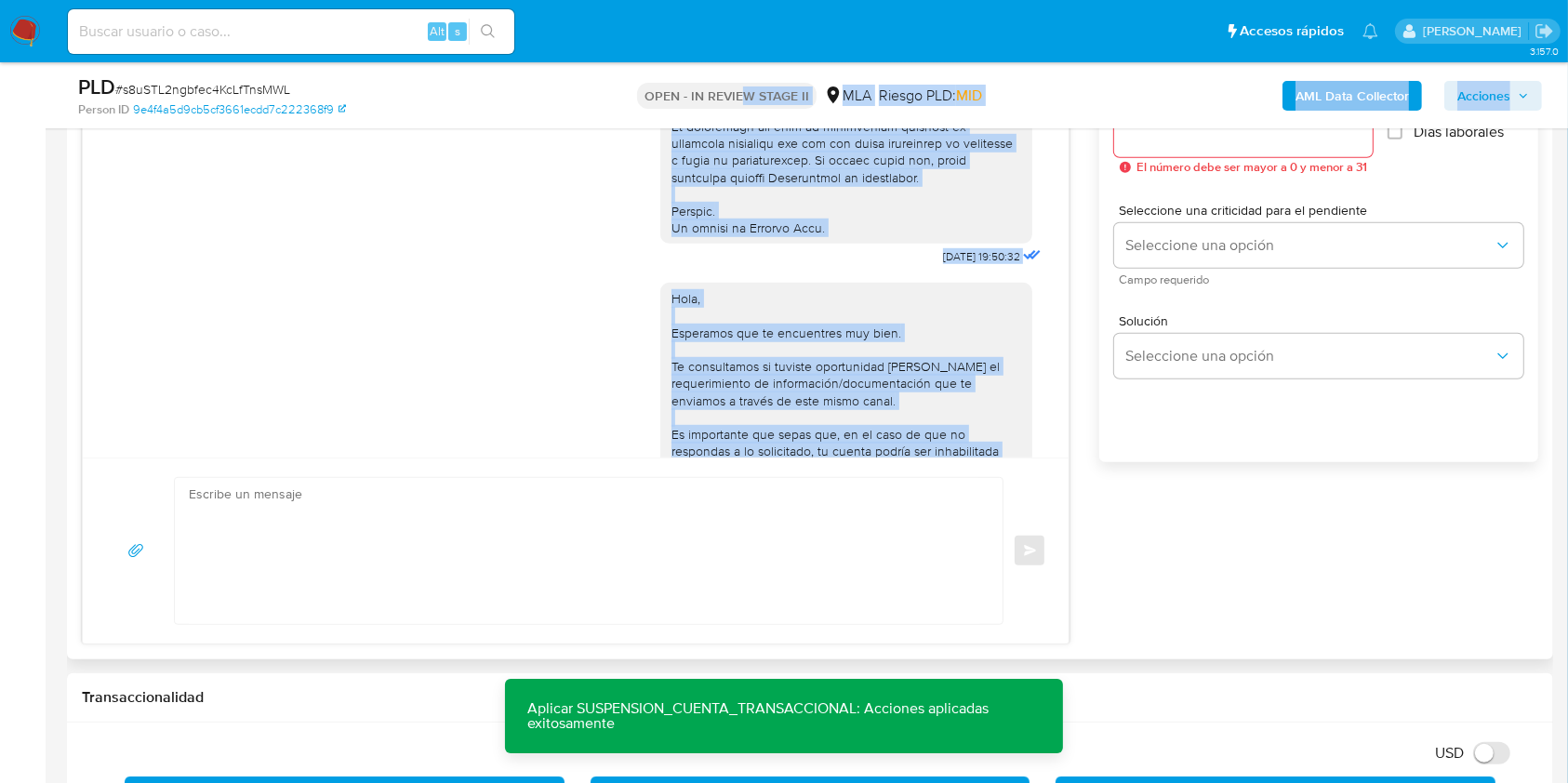
click at [726, 309] on div "Hola, Esperamos que te encuentres muy bien. Te consultamos si tuviste oportunid…" at bounding box center [853, 457] width 385 height 376
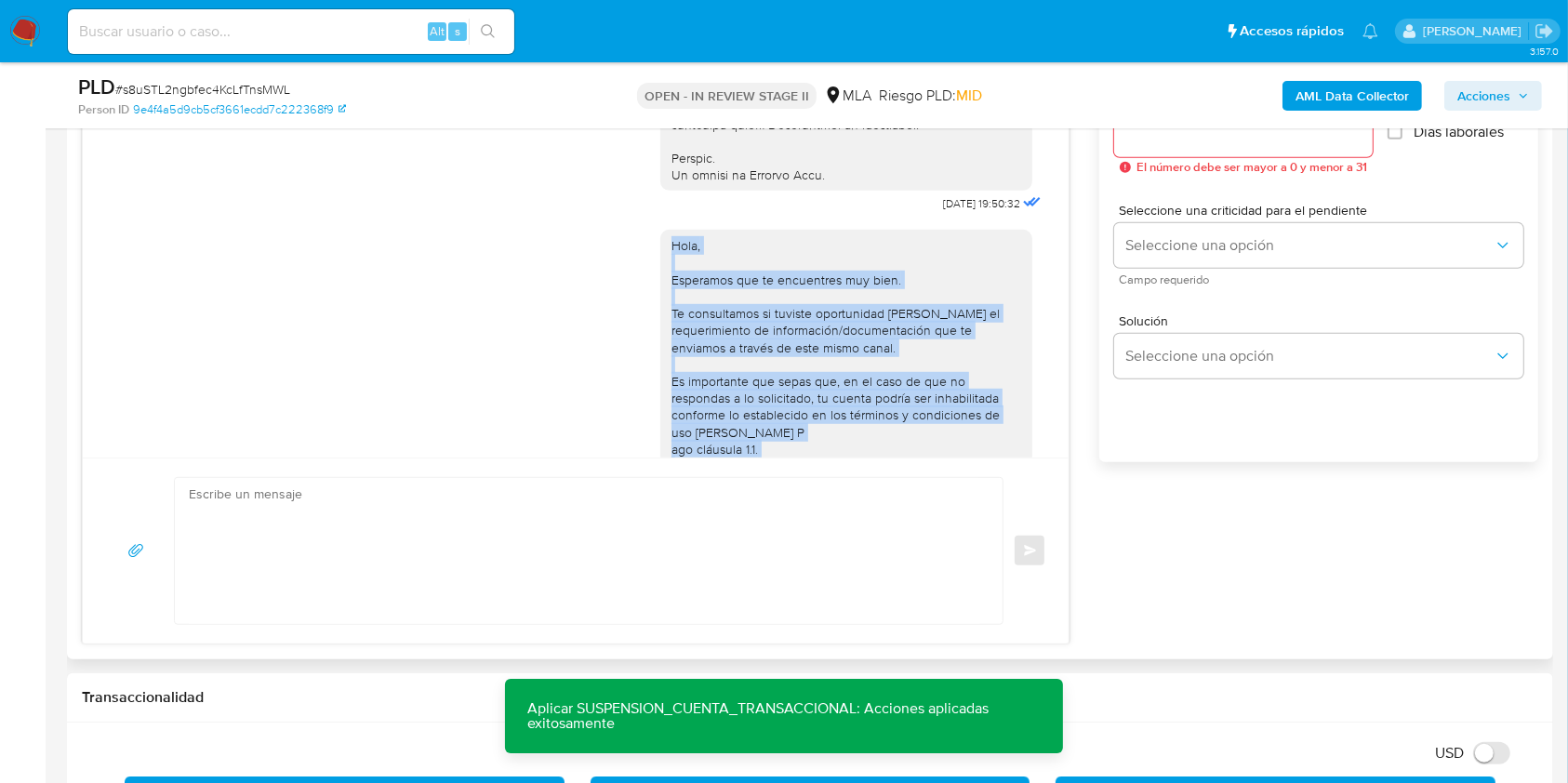
scroll to position [1051, 0]
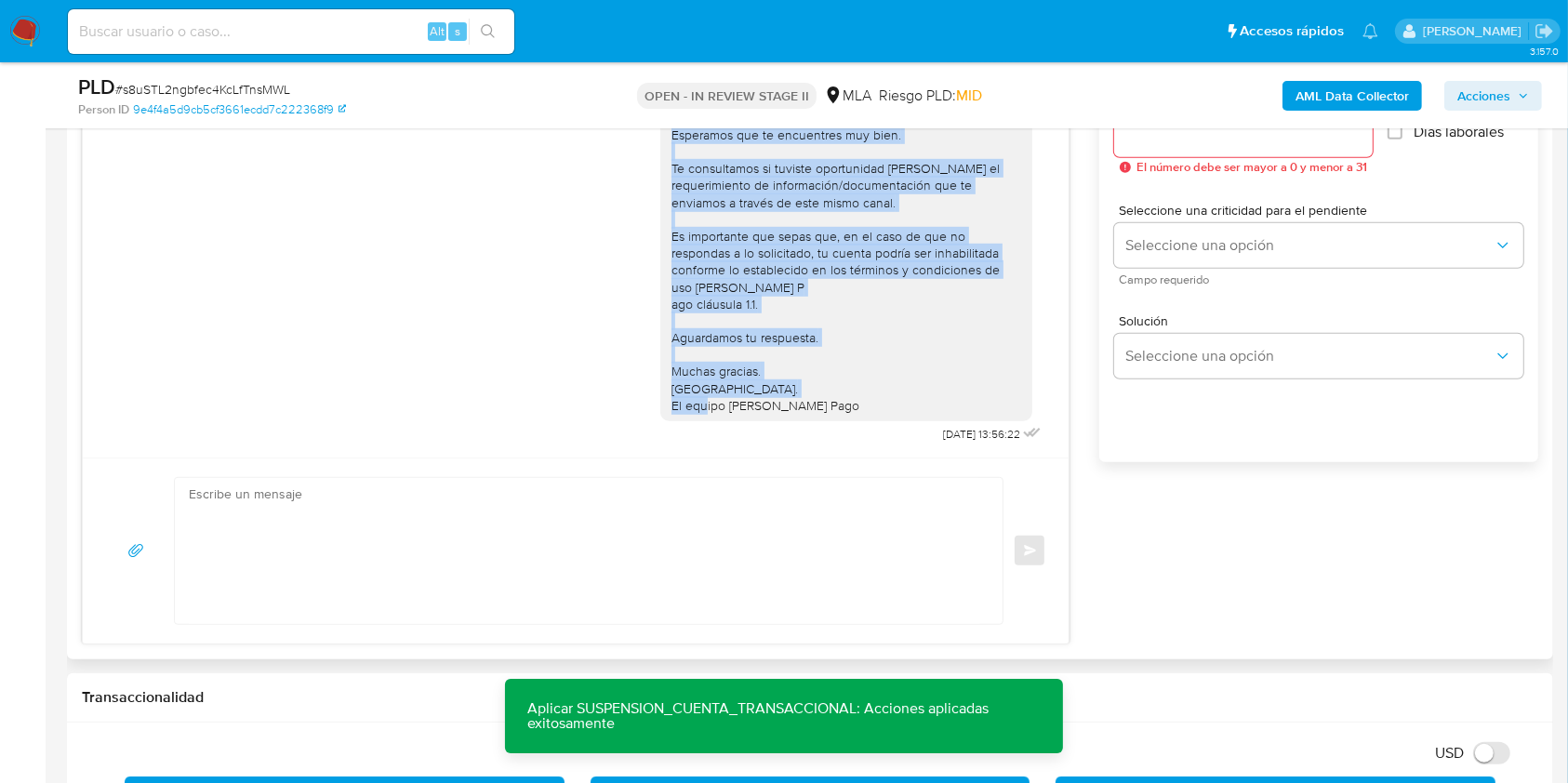
drag, startPoint x: 652, startPoint y: 328, endPoint x: 820, endPoint y: 386, distance: 177.7
click at [820, 386] on div "Hola, Esperamos que te encuentres muy bien. Te consultamos si tuviste oportunid…" at bounding box center [846, 253] width 349 height 322
copy div "Hola, Esperamos que te encuentres muy bien. Te consultamos si tuviste oportunid…"
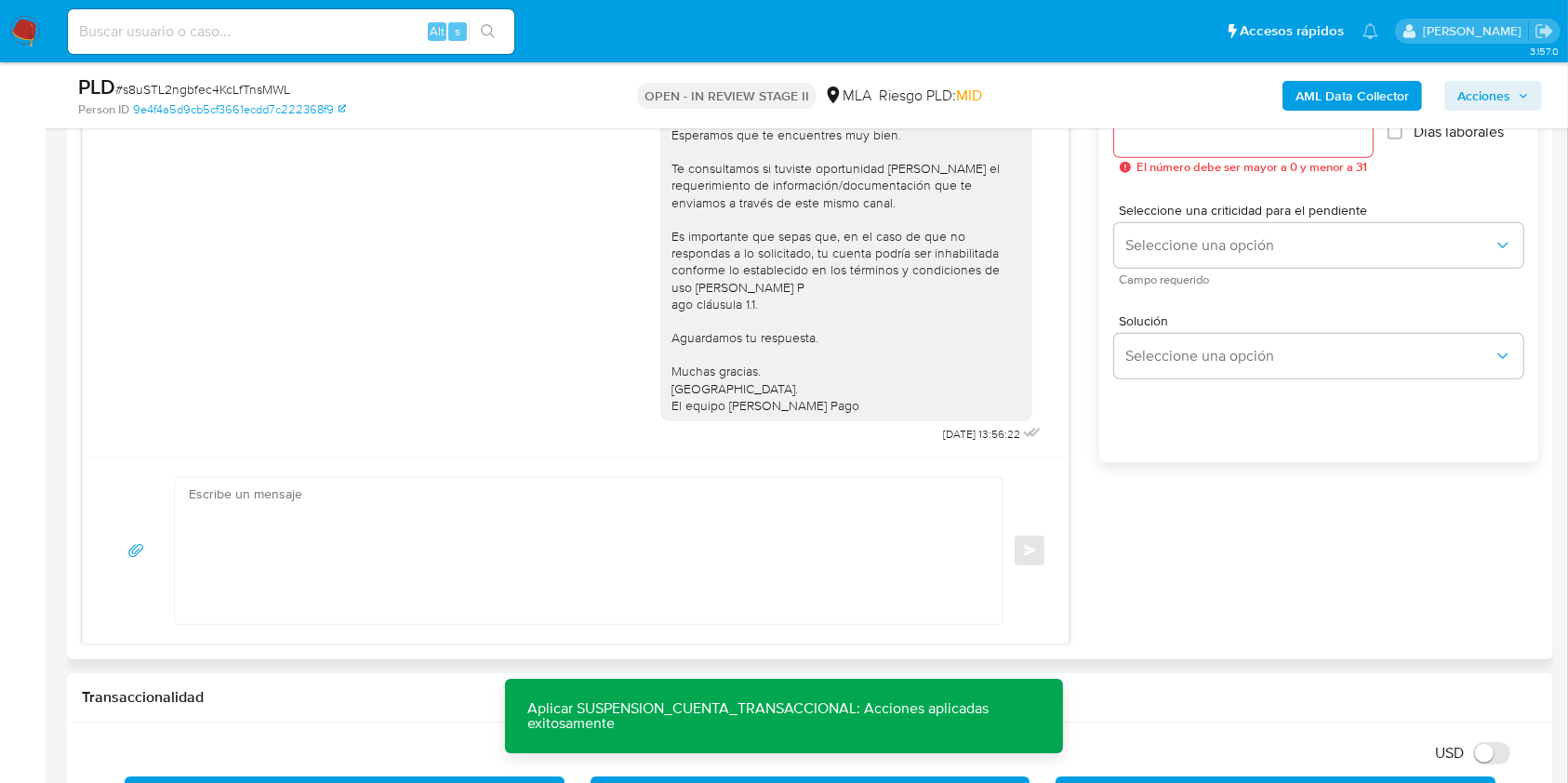
click at [575, 551] on textarea at bounding box center [584, 550] width 791 height 146
paste textarea "Hola, Esperamos que te encuentres muy bien. Te consultamos si tuviste oportunid…"
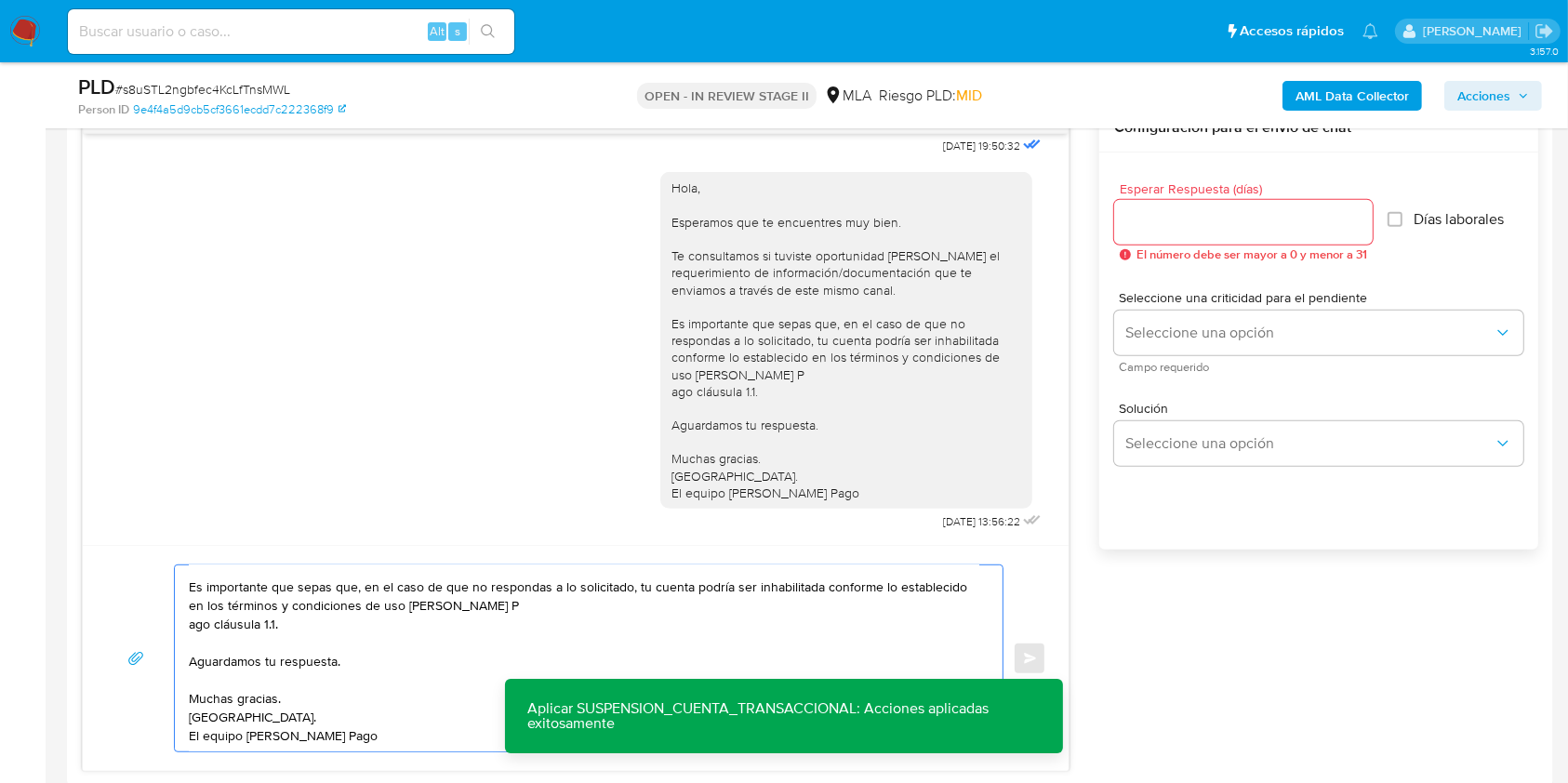
scroll to position [958, 0]
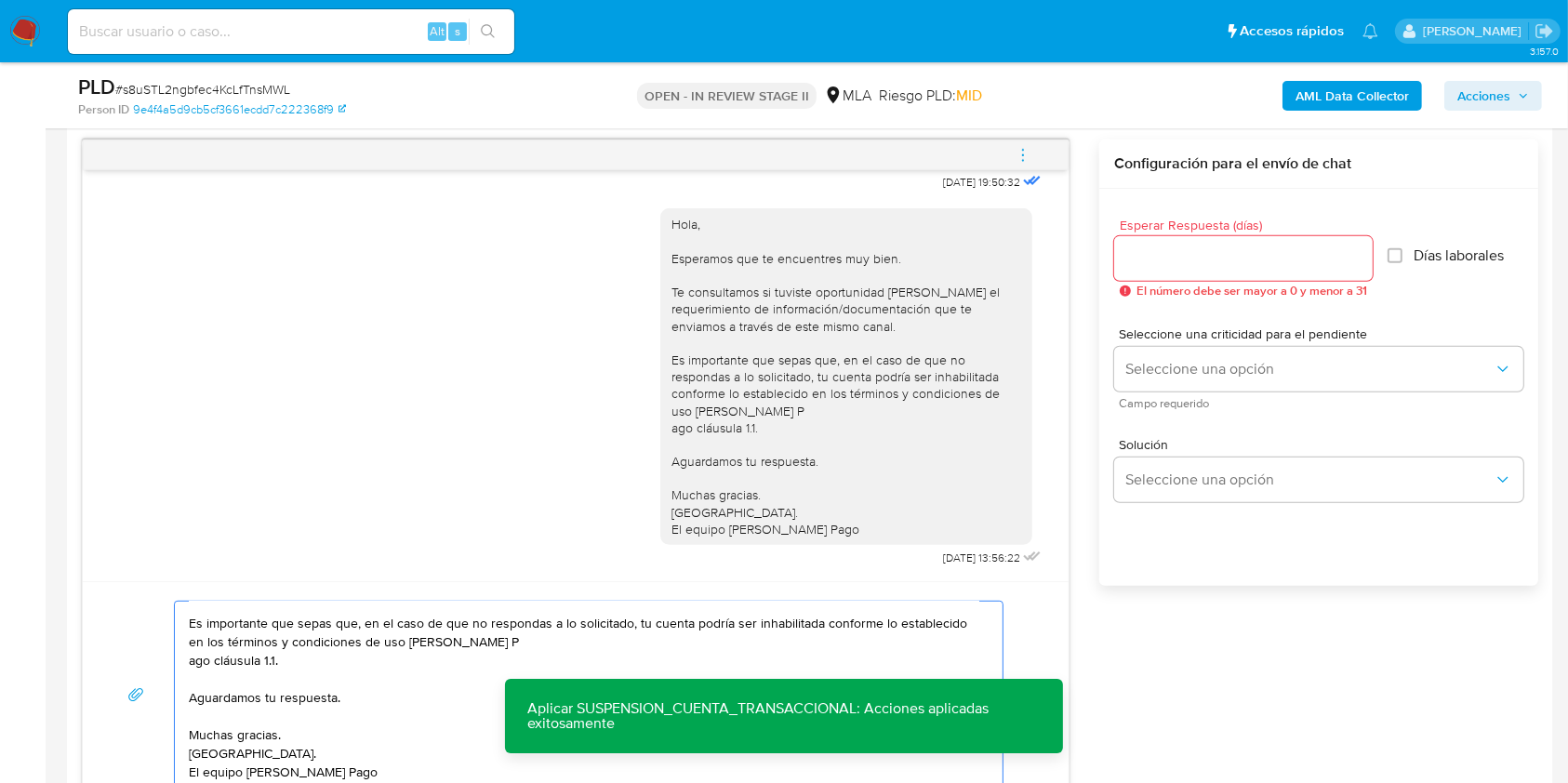
type textarea "Hola, Esperamos que te encuentres muy bien. Te consultamos si tuviste oportunid…"
click at [1186, 266] on input "Esperar Respuesta (días)" at bounding box center [1242, 258] width 258 height 24
type input "0"
type input "2"
type input "3"
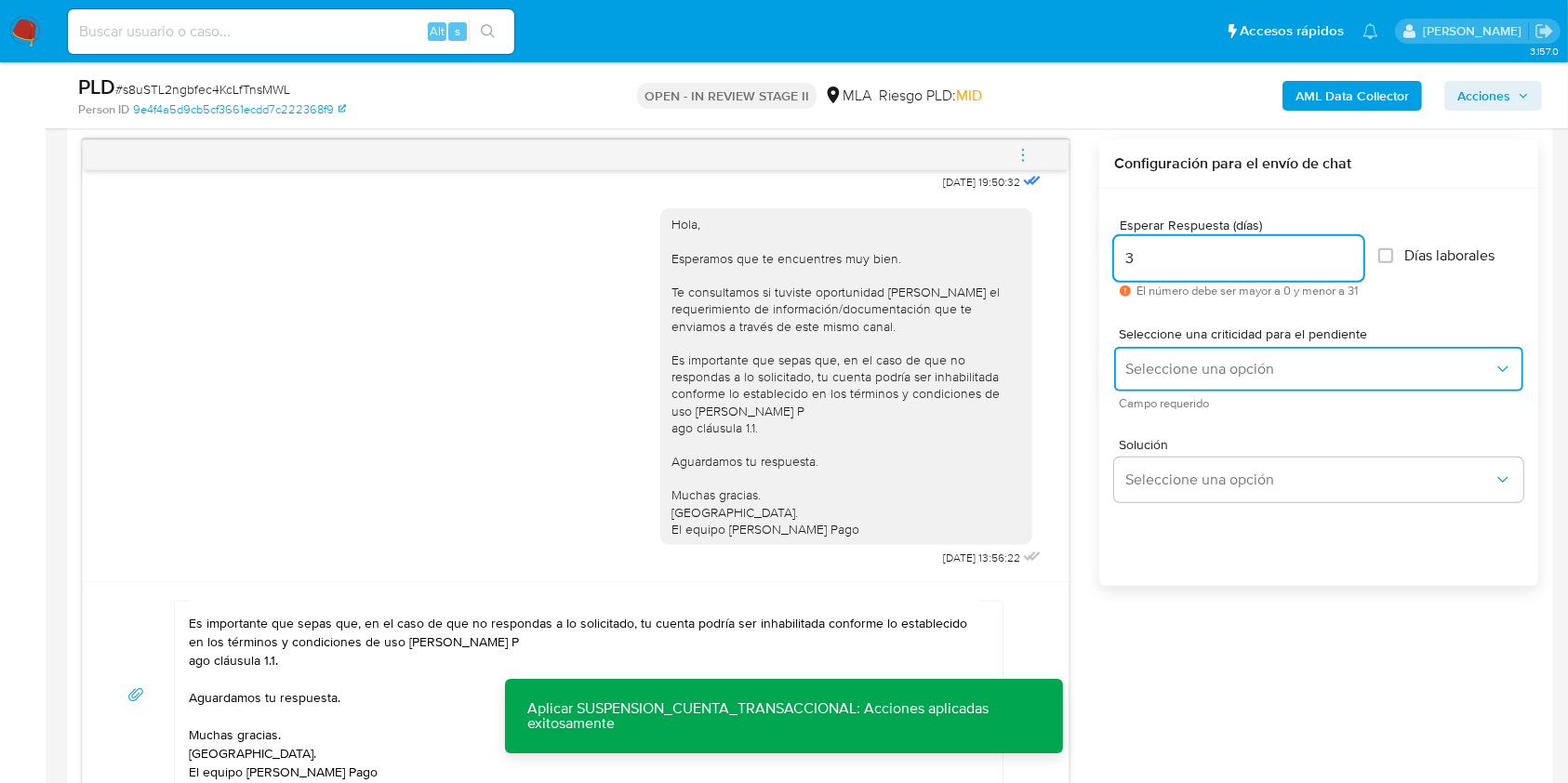
click at [1208, 354] on button "Seleccione una opción" at bounding box center [1318, 369] width 409 height 45
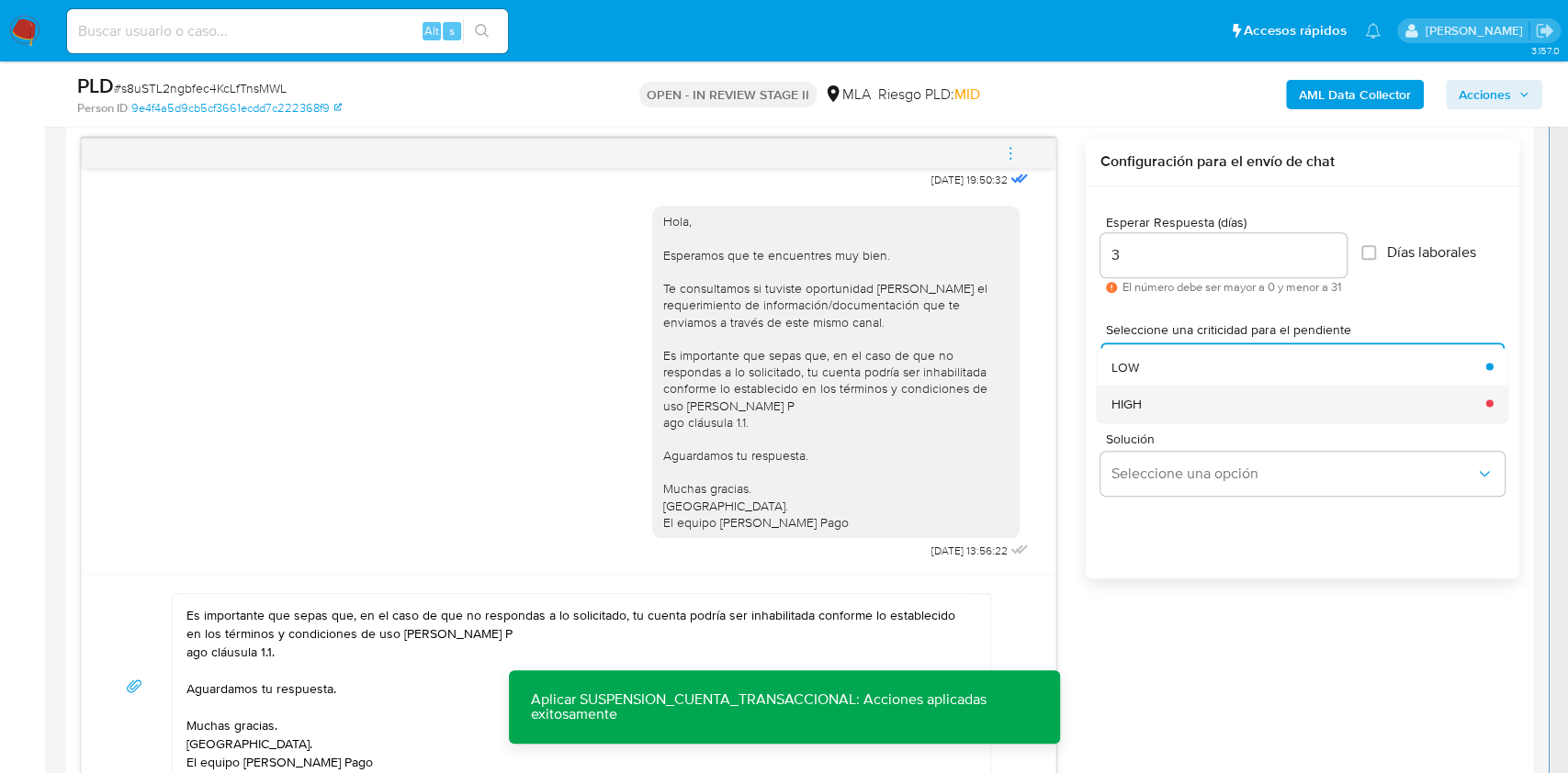
click at [1170, 399] on div "HIGH" at bounding box center [1293, 403] width 363 height 37
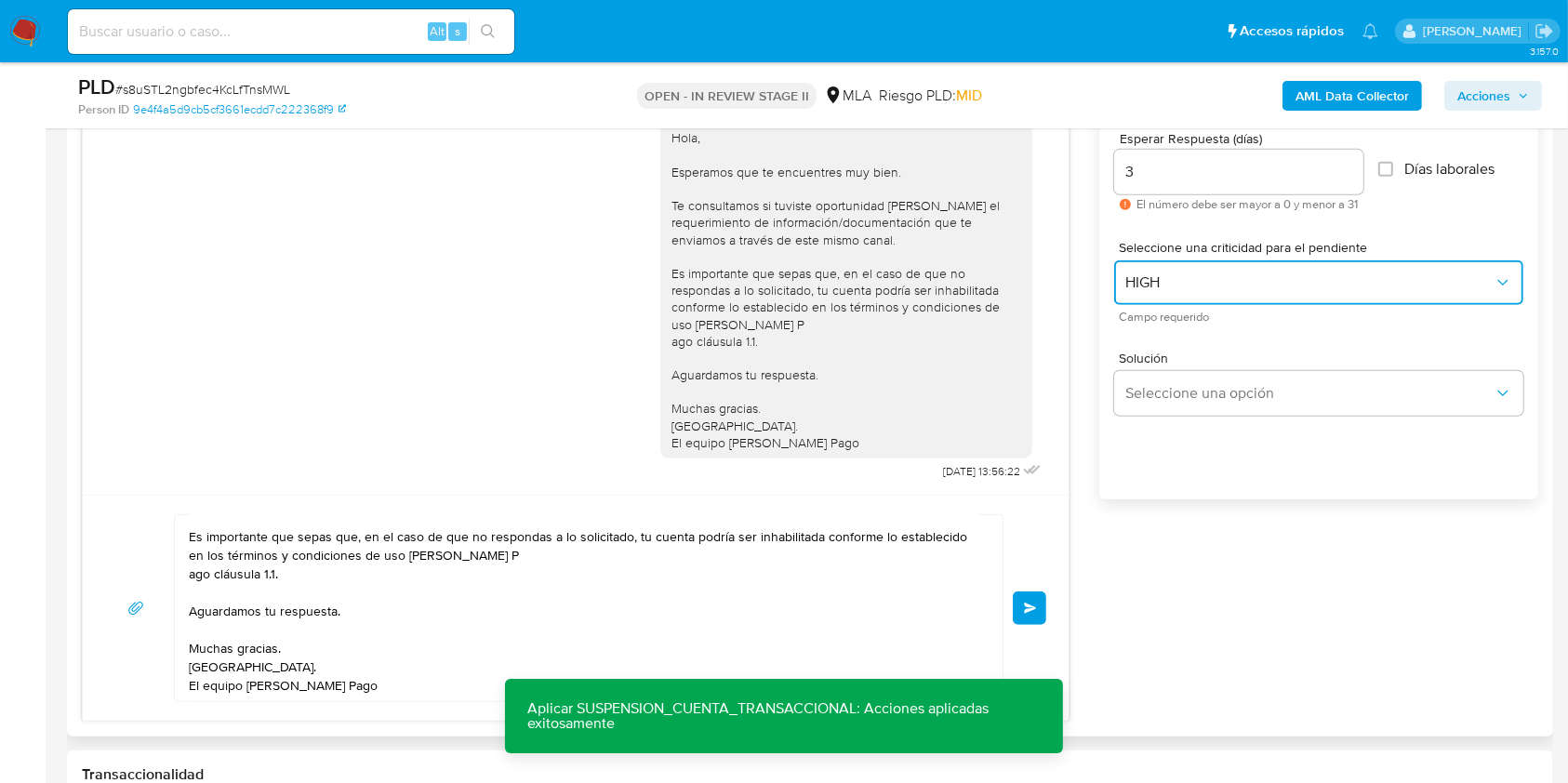
scroll to position [1082, 0]
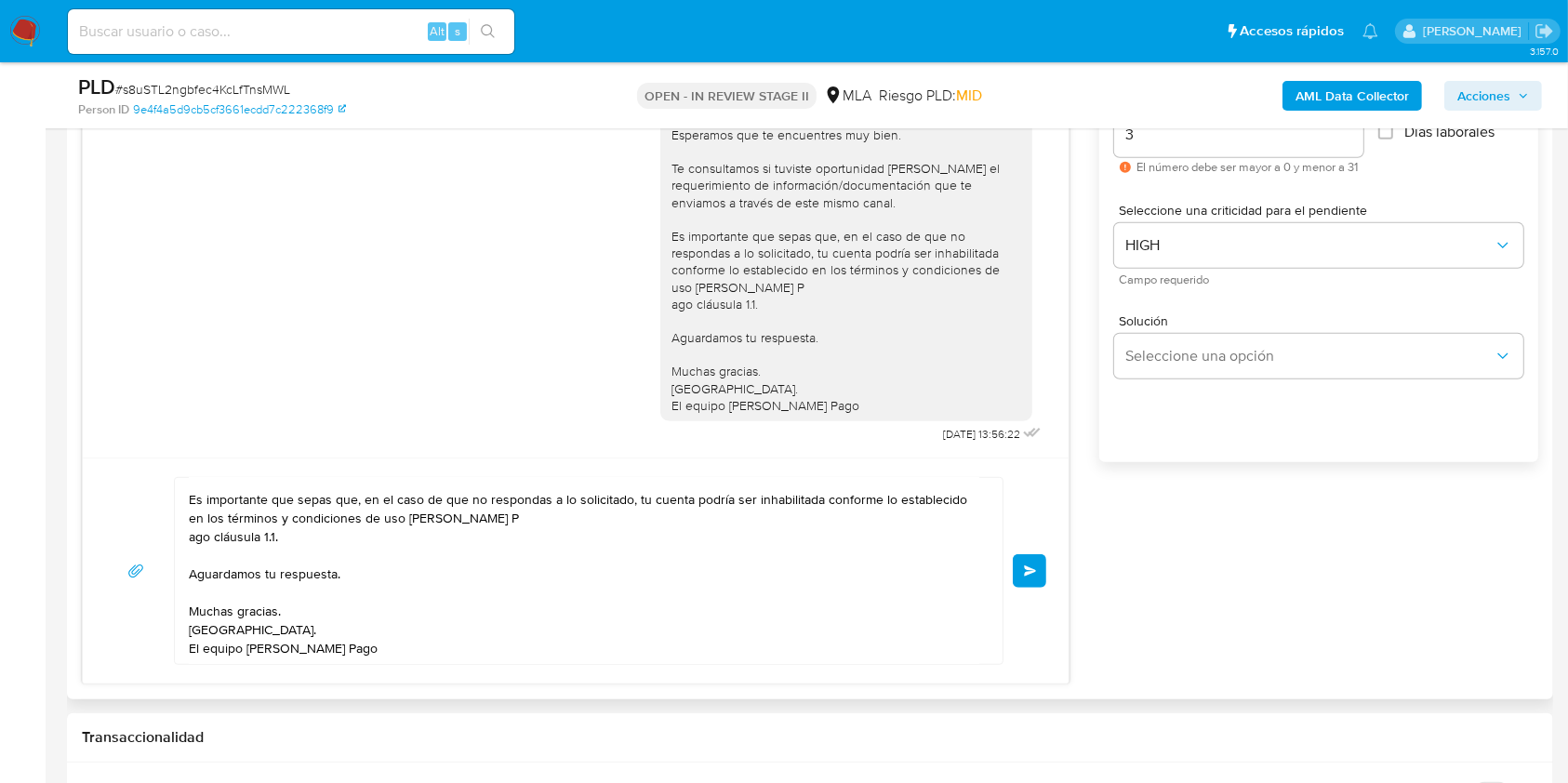
click at [1029, 569] on span "Enviar" at bounding box center [1030, 571] width 13 height 11
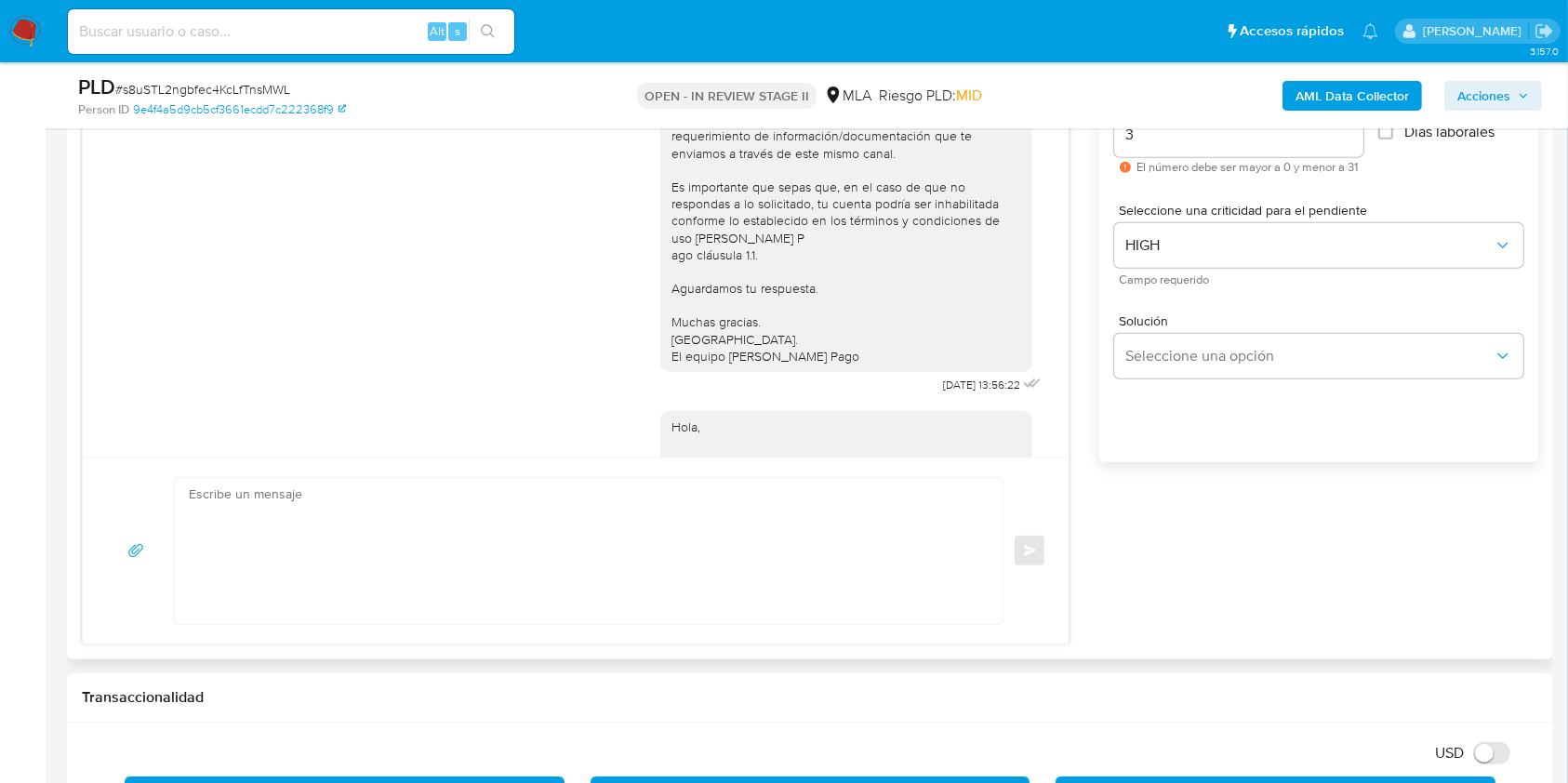
scroll to position [1426, 0]
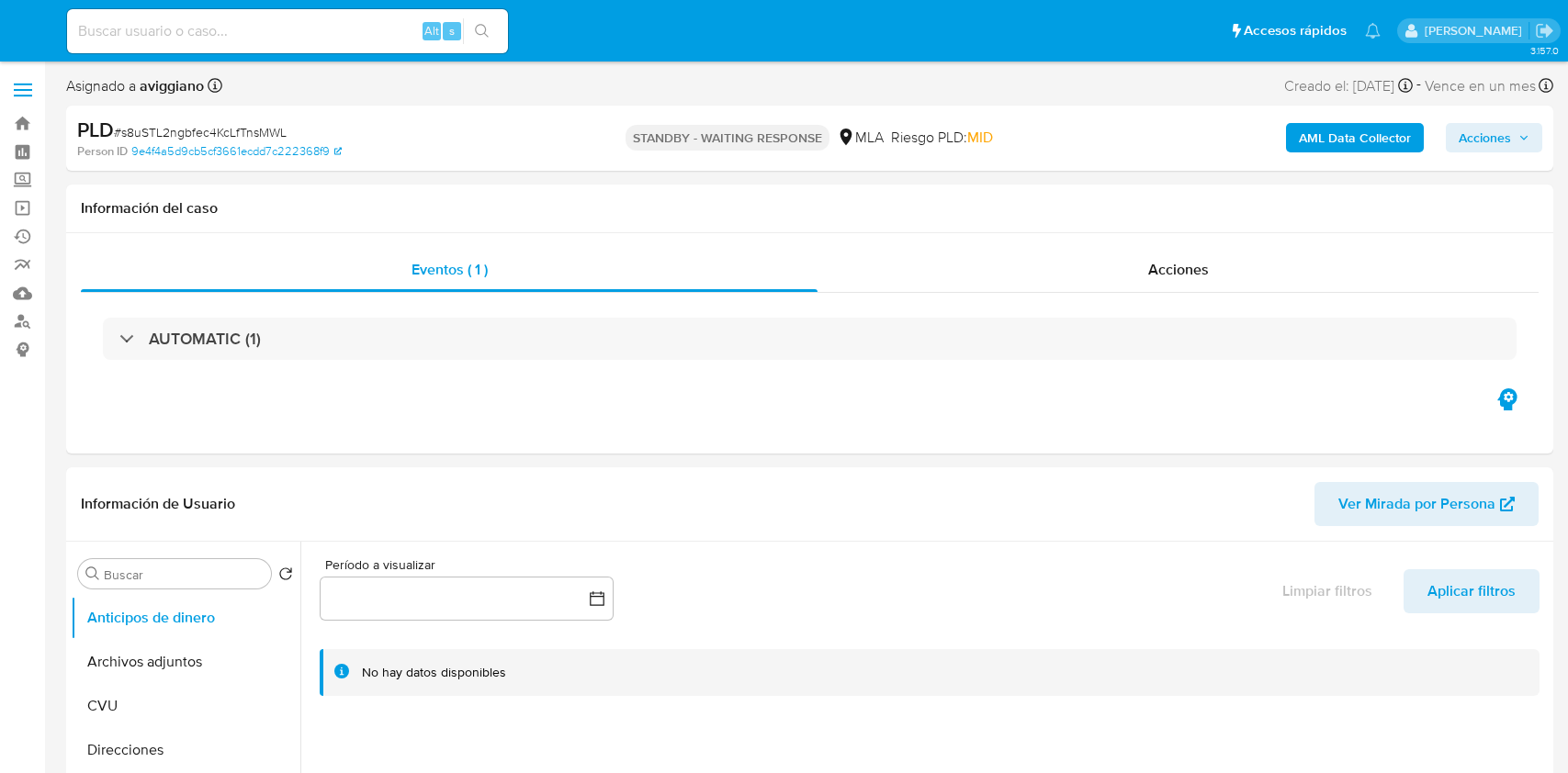
select select "10"
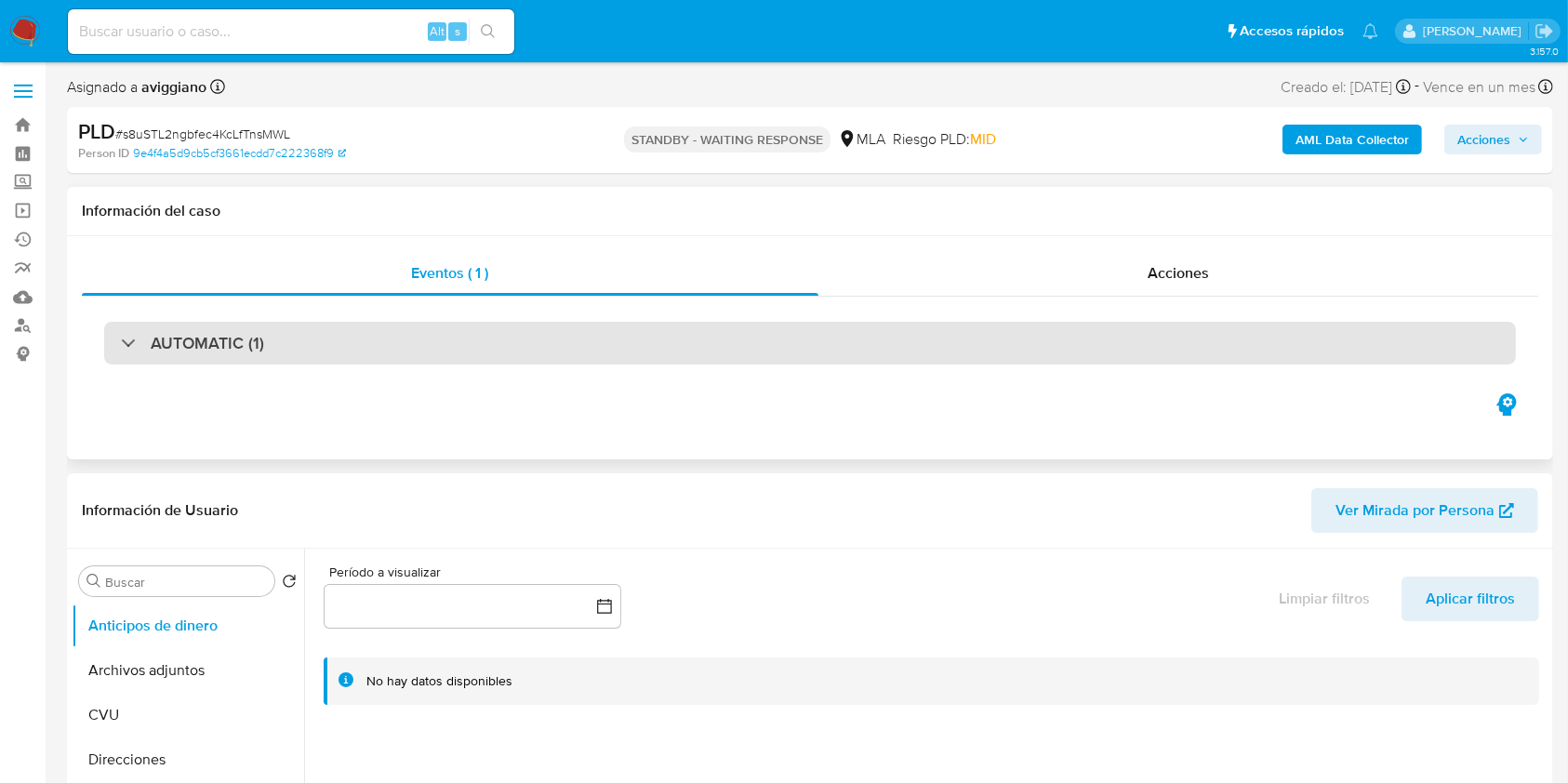
click at [687, 355] on div "AUTOMATIC (1)" at bounding box center [809, 344] width 1411 height 43
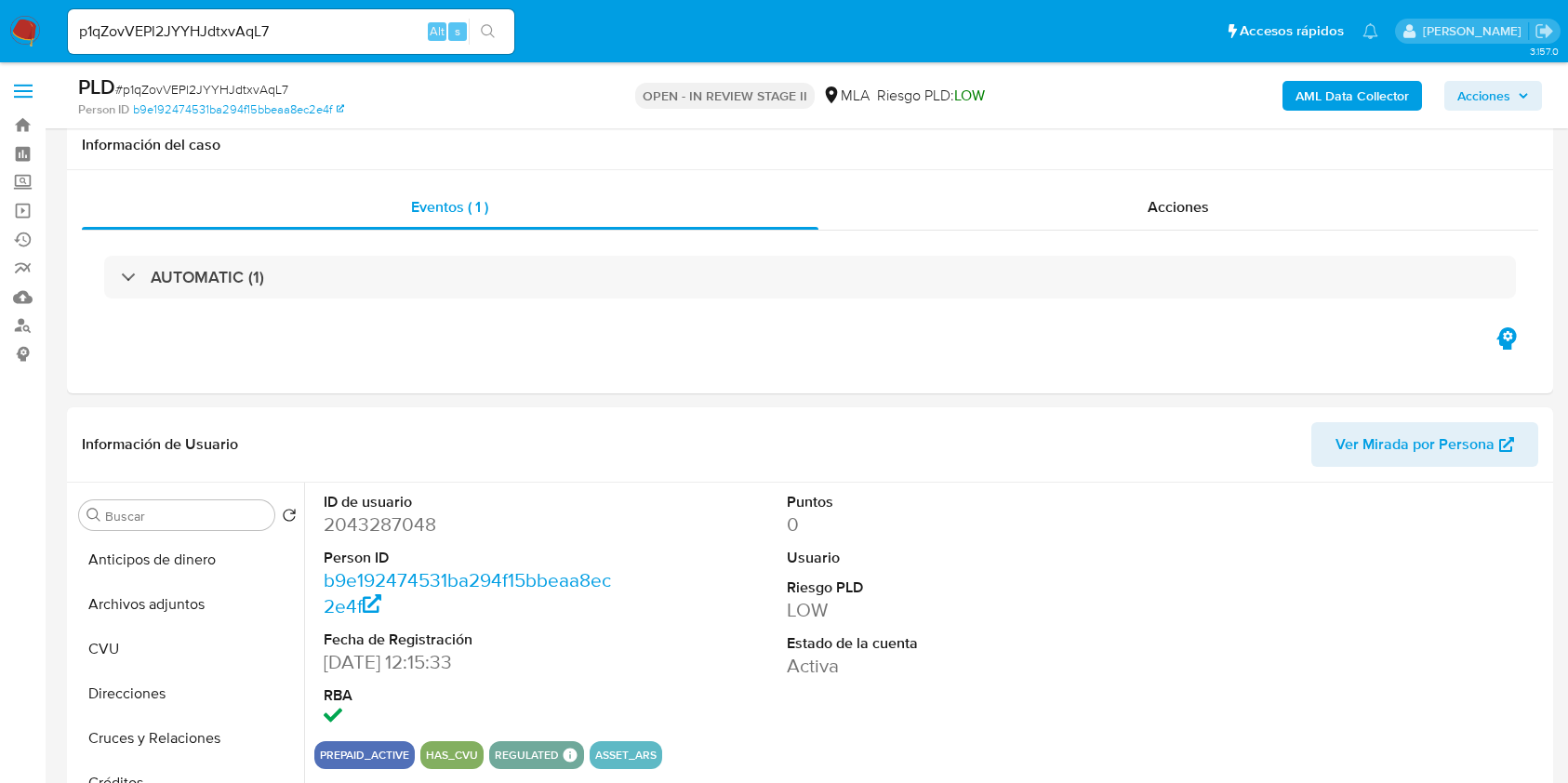
select select "10"
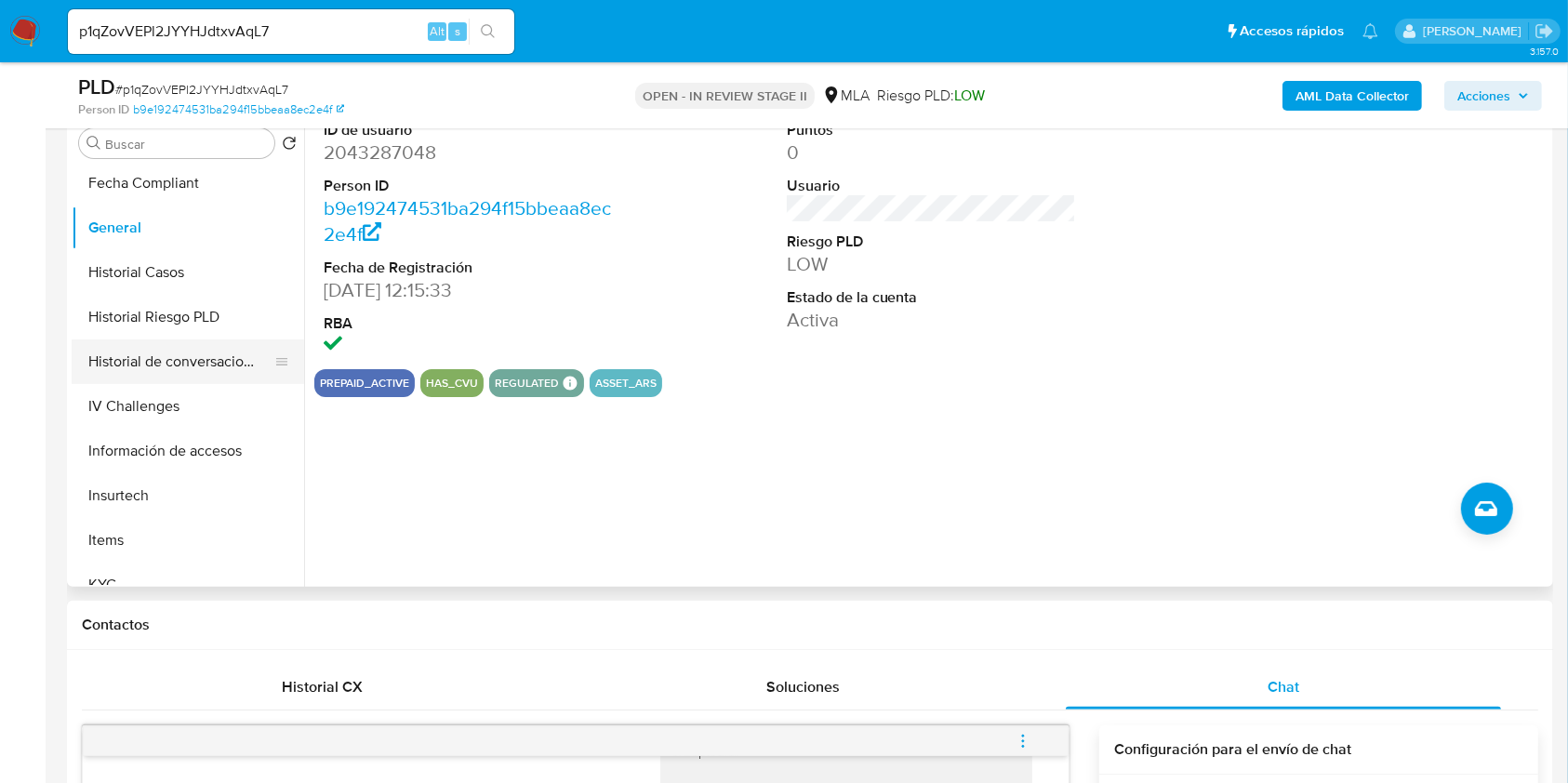
scroll to position [744, 0]
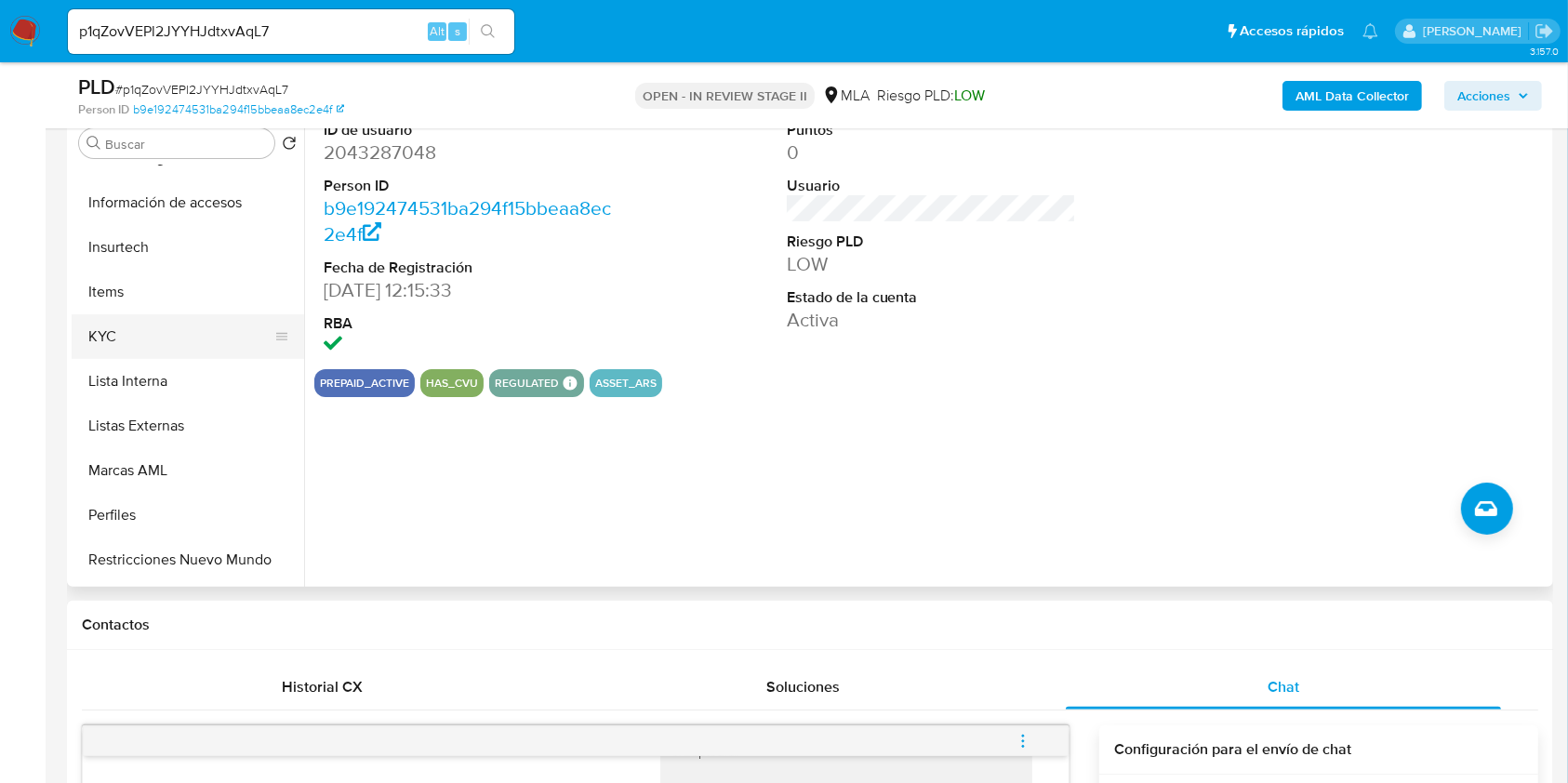
click at [141, 330] on button "KYC" at bounding box center [180, 337] width 218 height 45
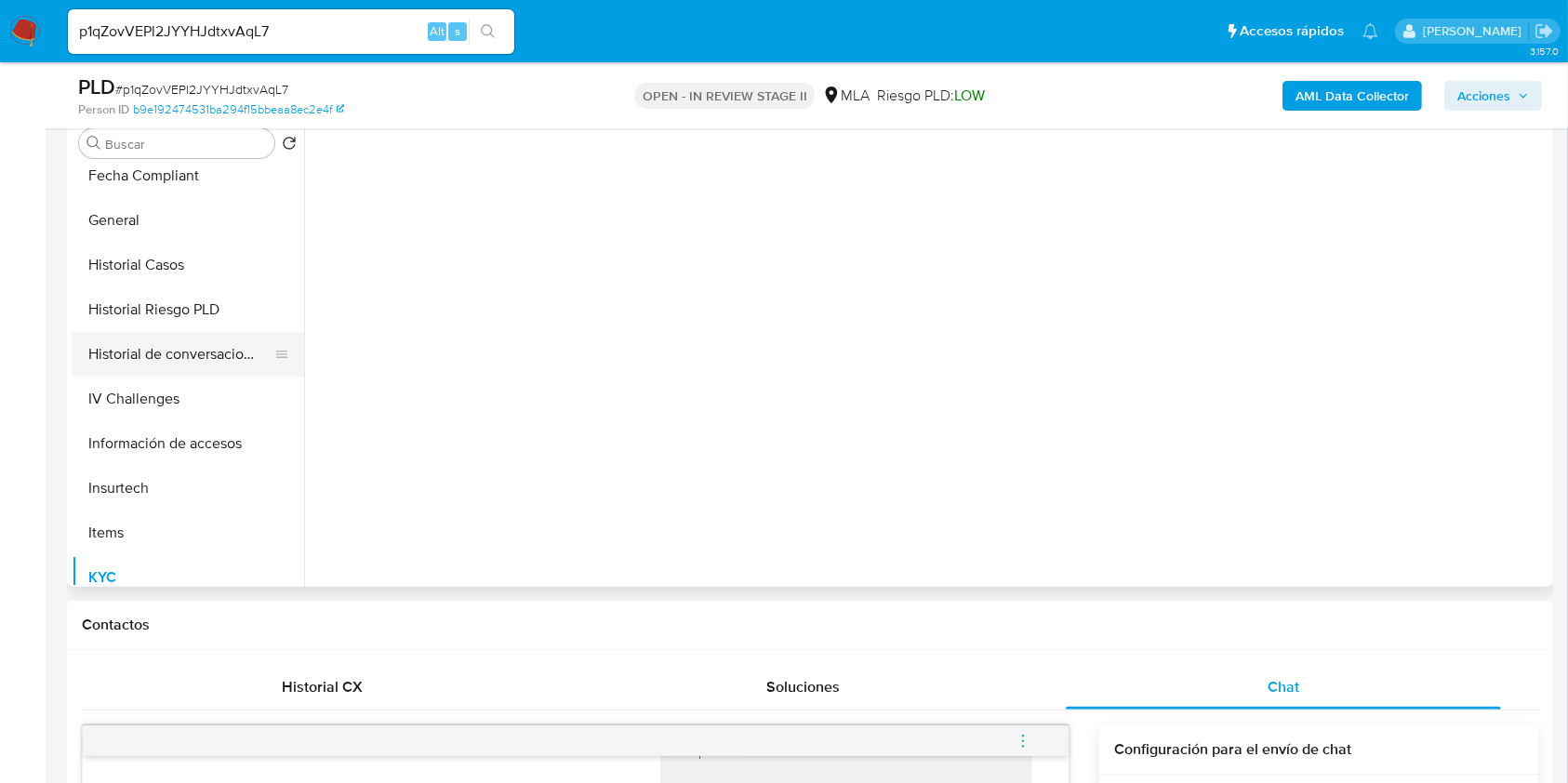
scroll to position [496, 0]
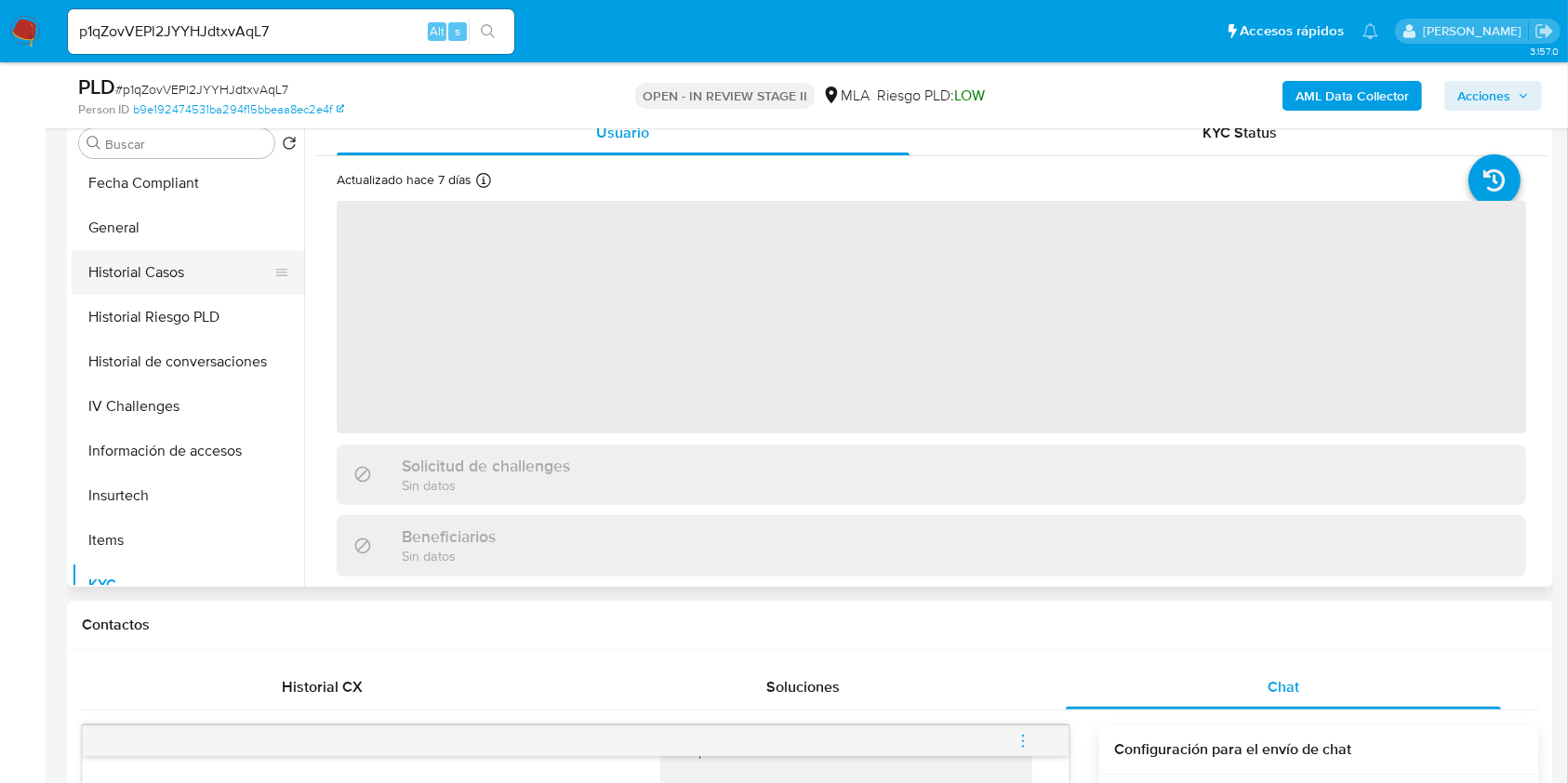
click at [168, 285] on button "Historial Casos" at bounding box center [180, 272] width 218 height 45
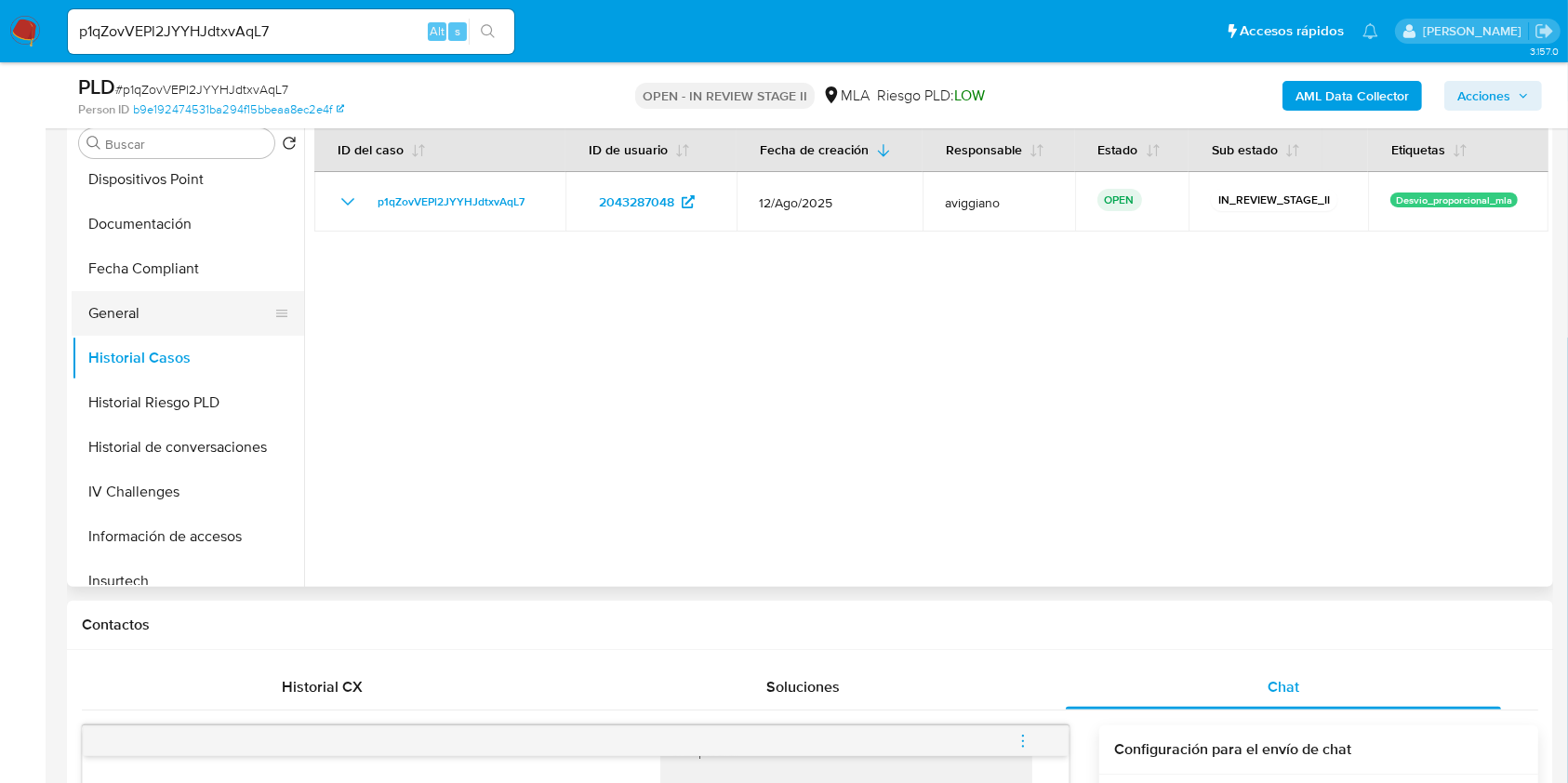
scroll to position [372, 0]
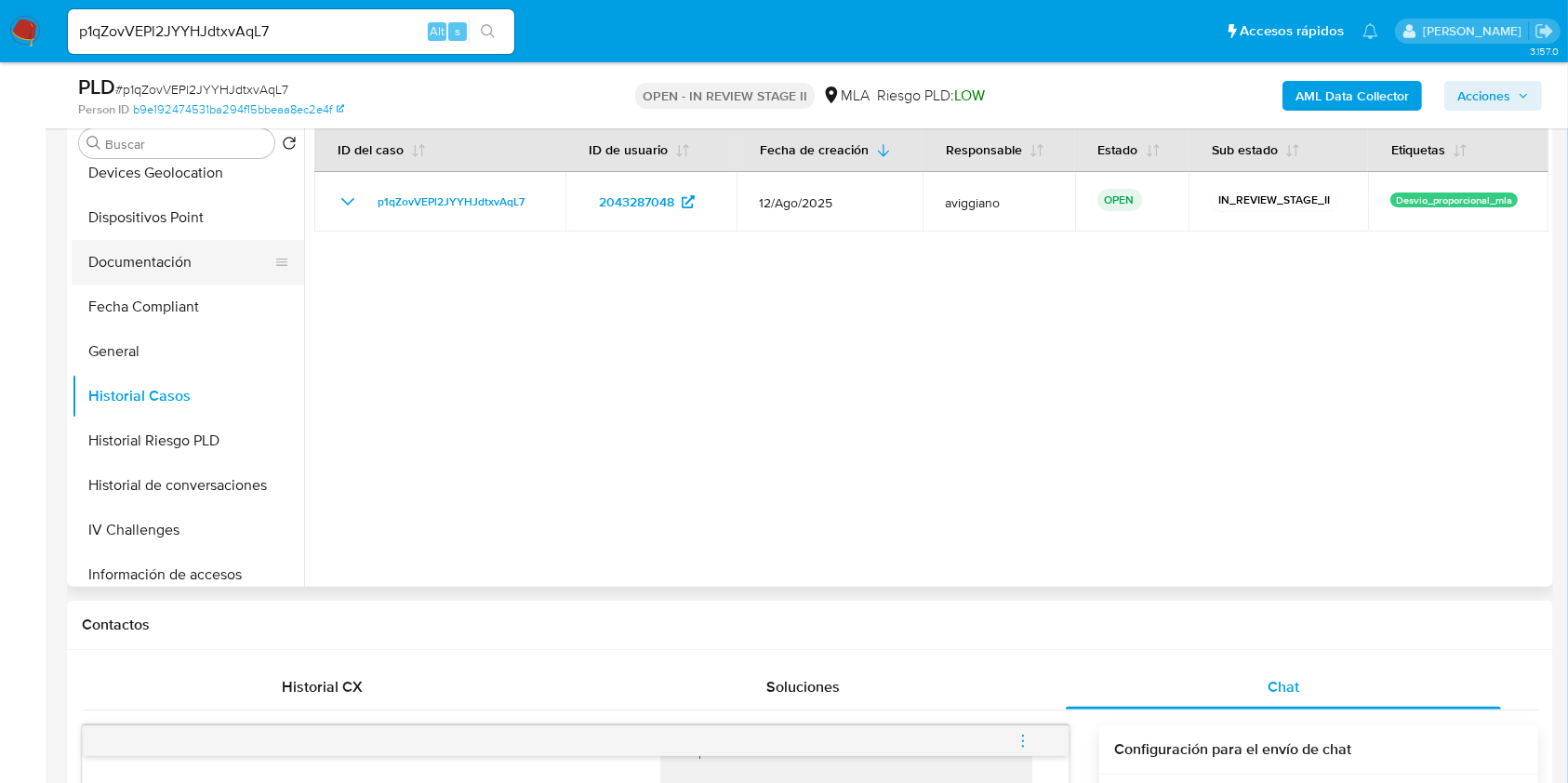
click at [169, 257] on button "Documentación" at bounding box center [180, 263] width 218 height 45
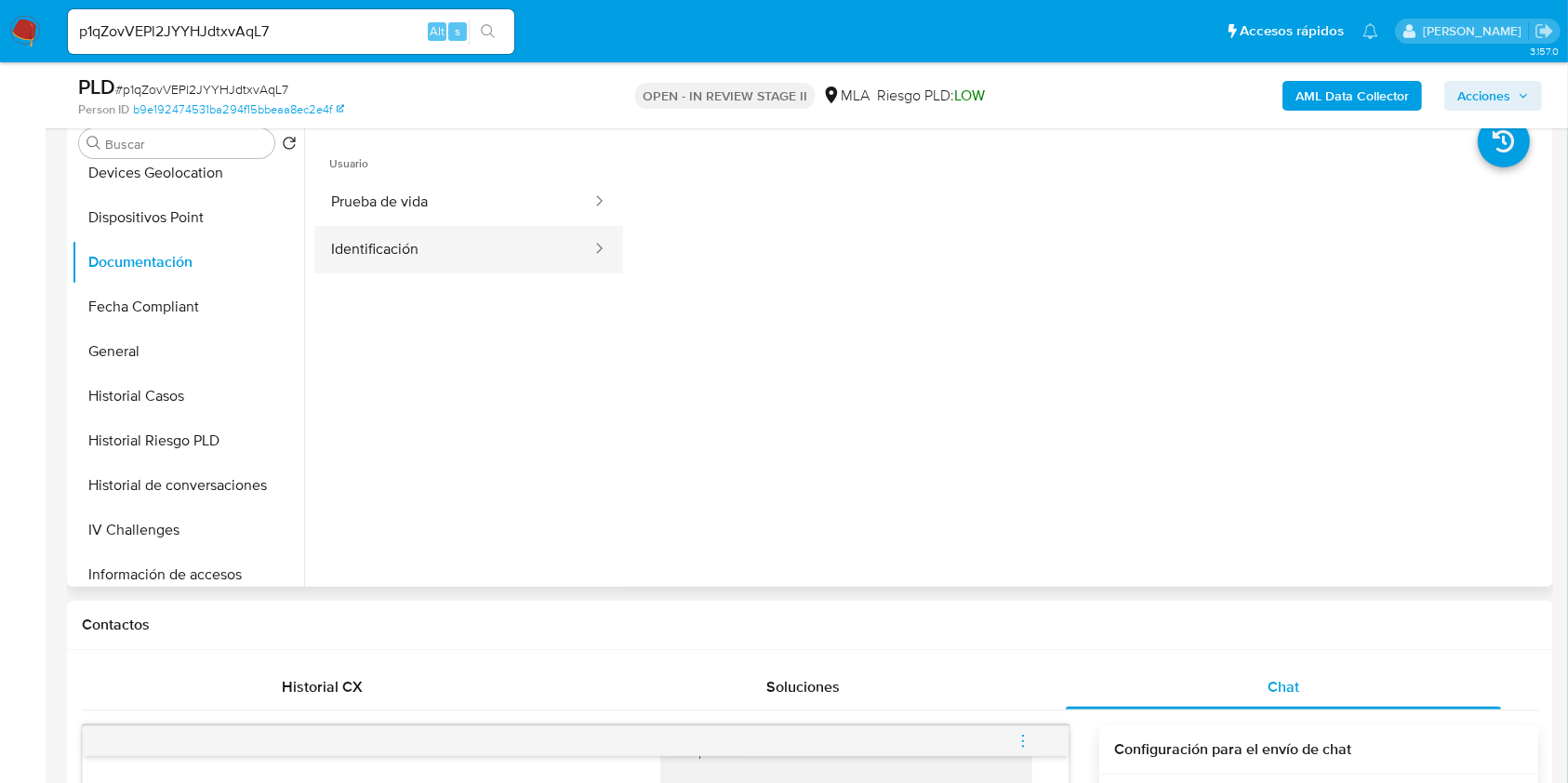
click at [427, 259] on button "Identificación" at bounding box center [453, 250] width 279 height 48
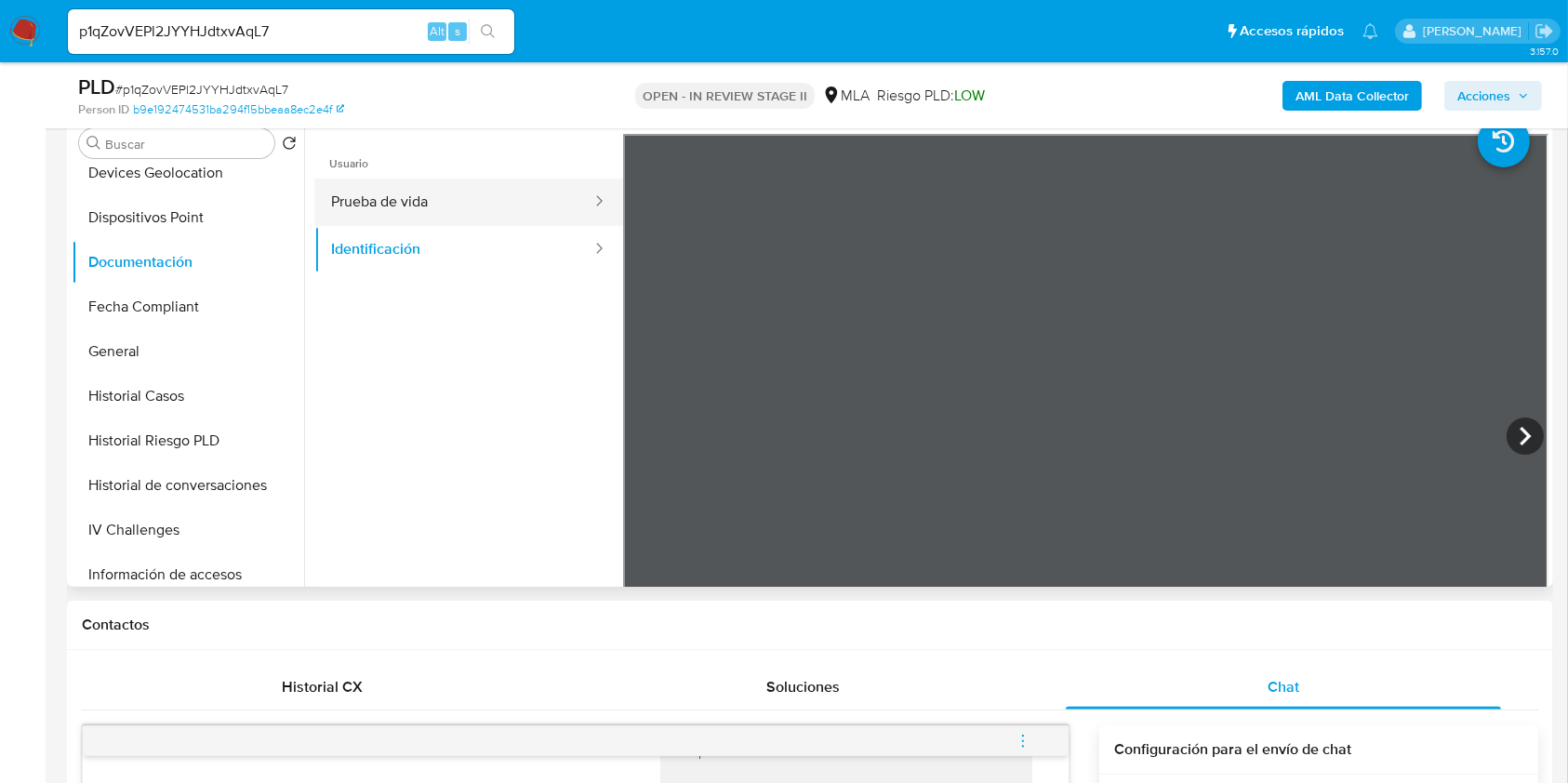
click at [411, 201] on button "Prueba de vida" at bounding box center [453, 202] width 279 height 48
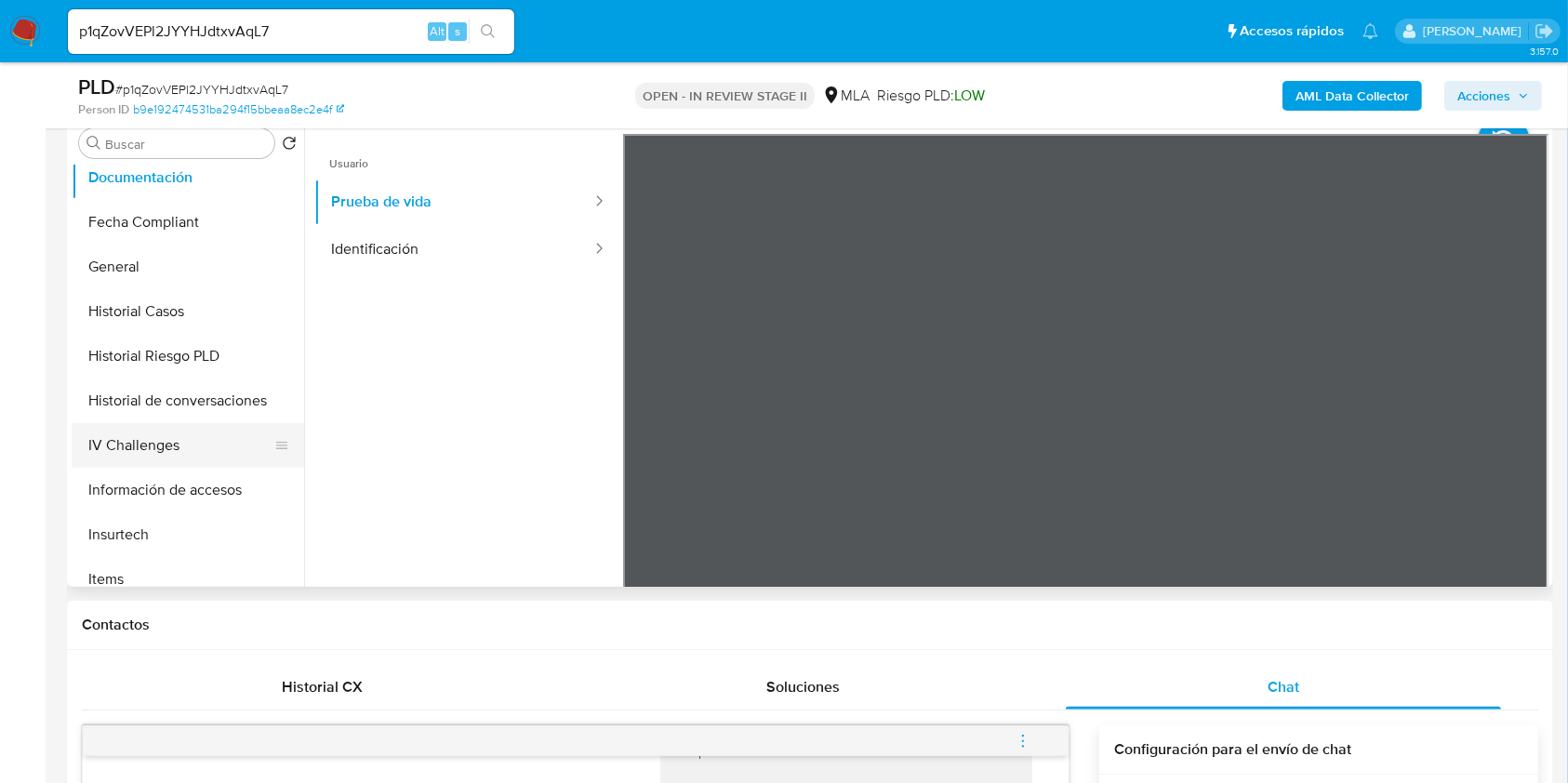
scroll to position [496, 0]
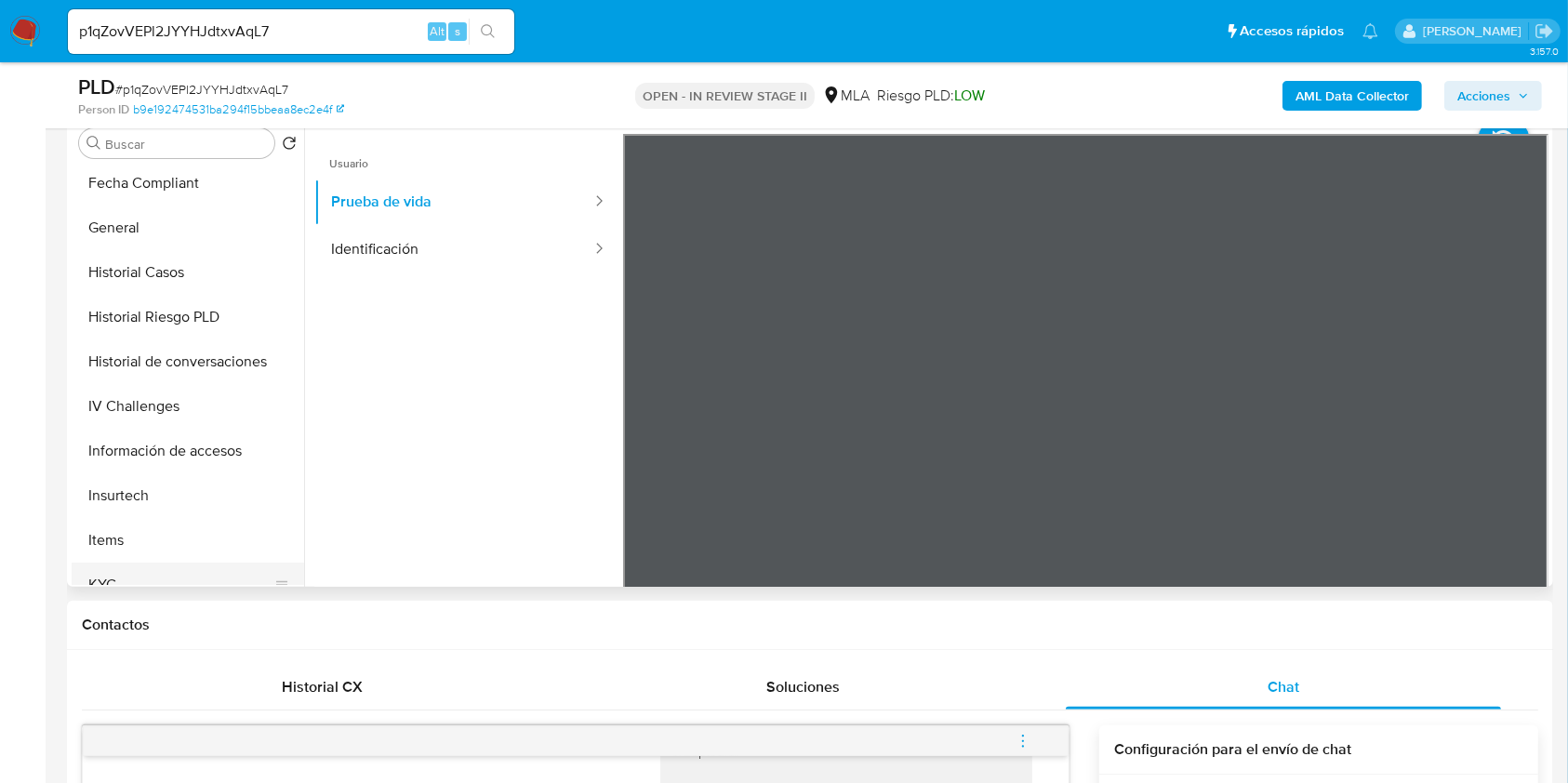
click at [162, 580] on button "KYC" at bounding box center [180, 585] width 218 height 45
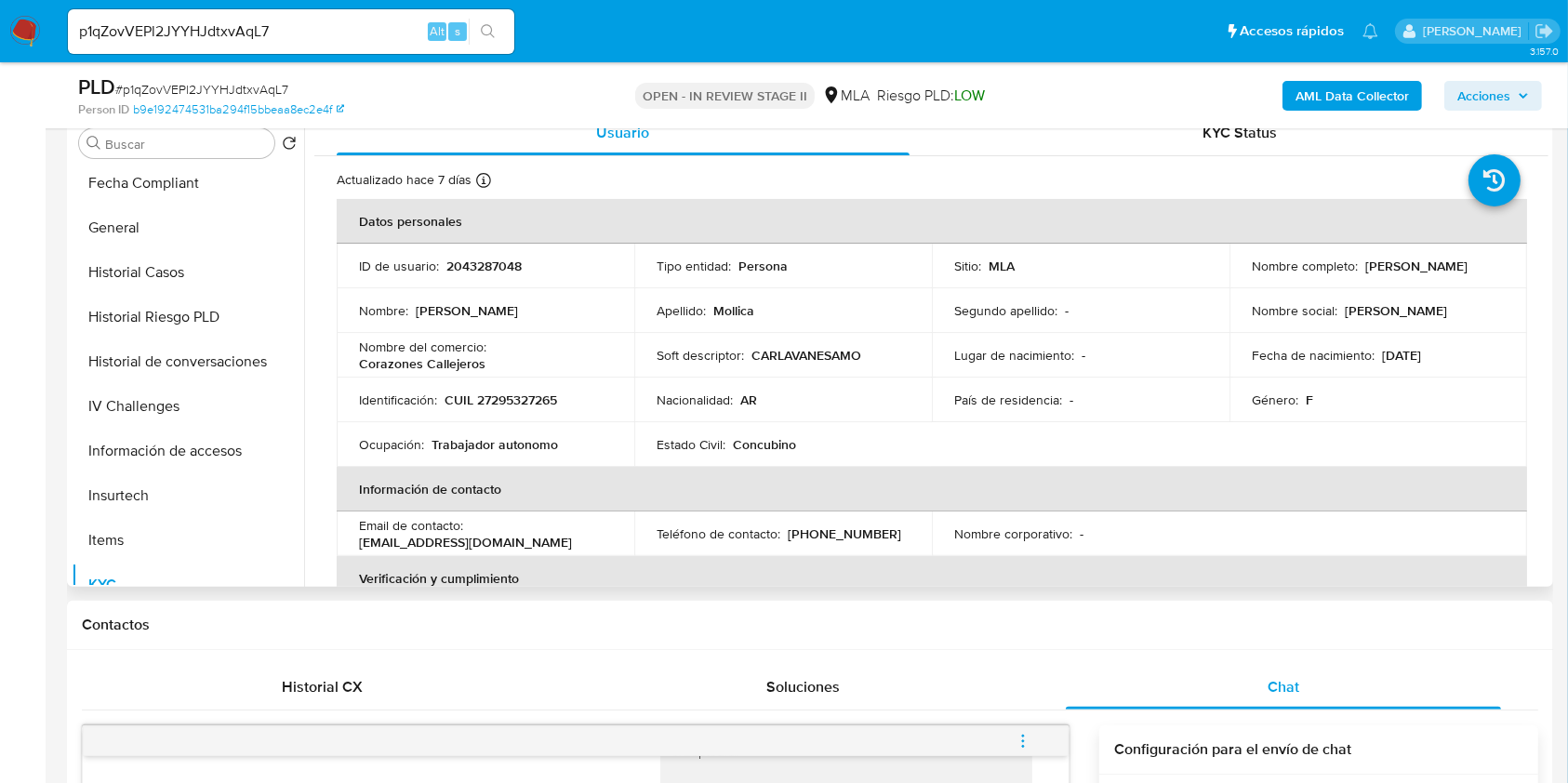
click at [536, 396] on p "CUIL 27295327265" at bounding box center [500, 400] width 113 height 17
copy p "27295327265"
drag, startPoint x: 1357, startPoint y: 262, endPoint x: 1483, endPoint y: 259, distance: 126.0
click at [1483, 259] on div "Nombre completo : Carla Vanesa Mollica" at bounding box center [1377, 266] width 253 height 17
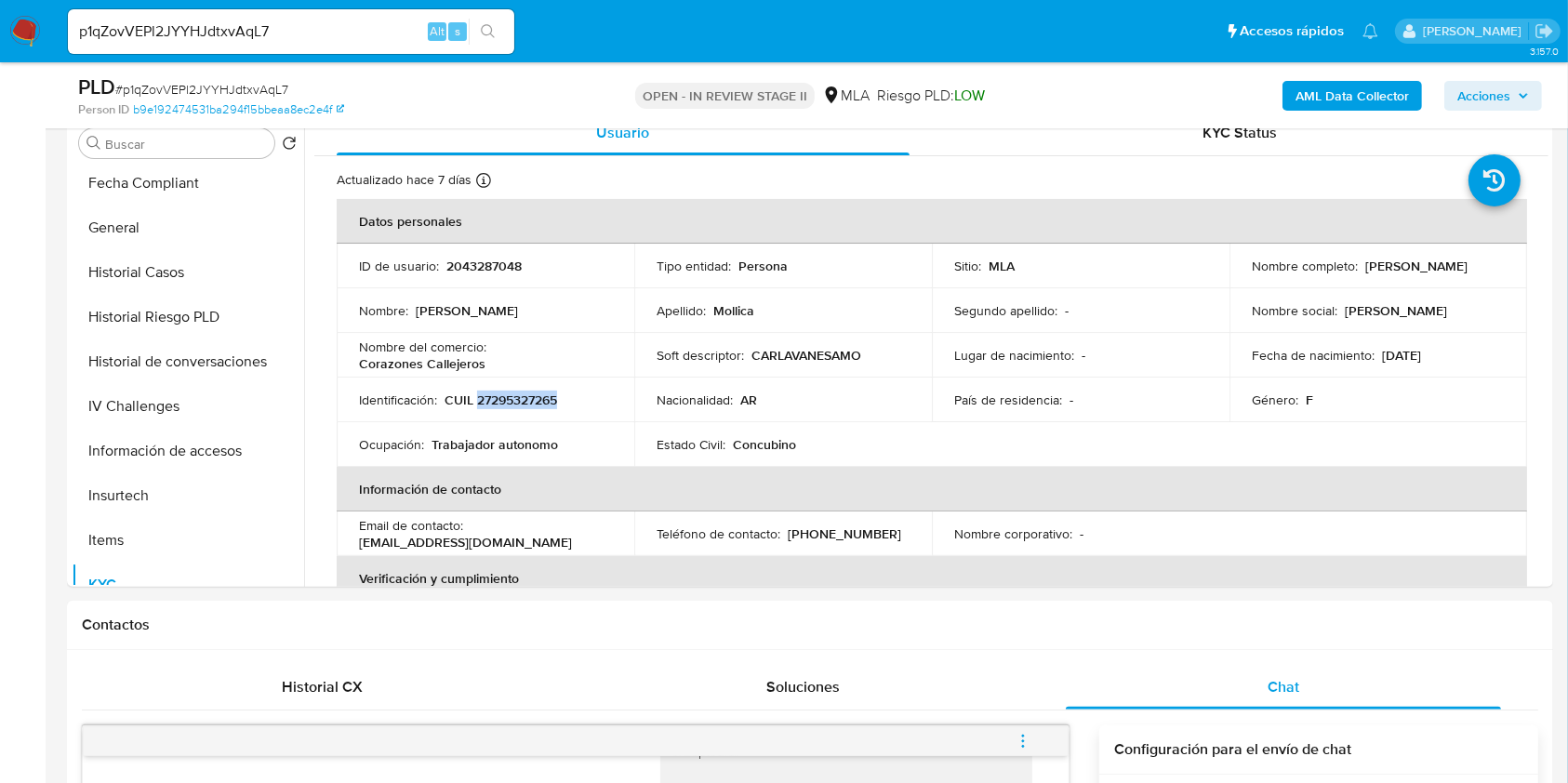
copy div "[PERSON_NAME]"
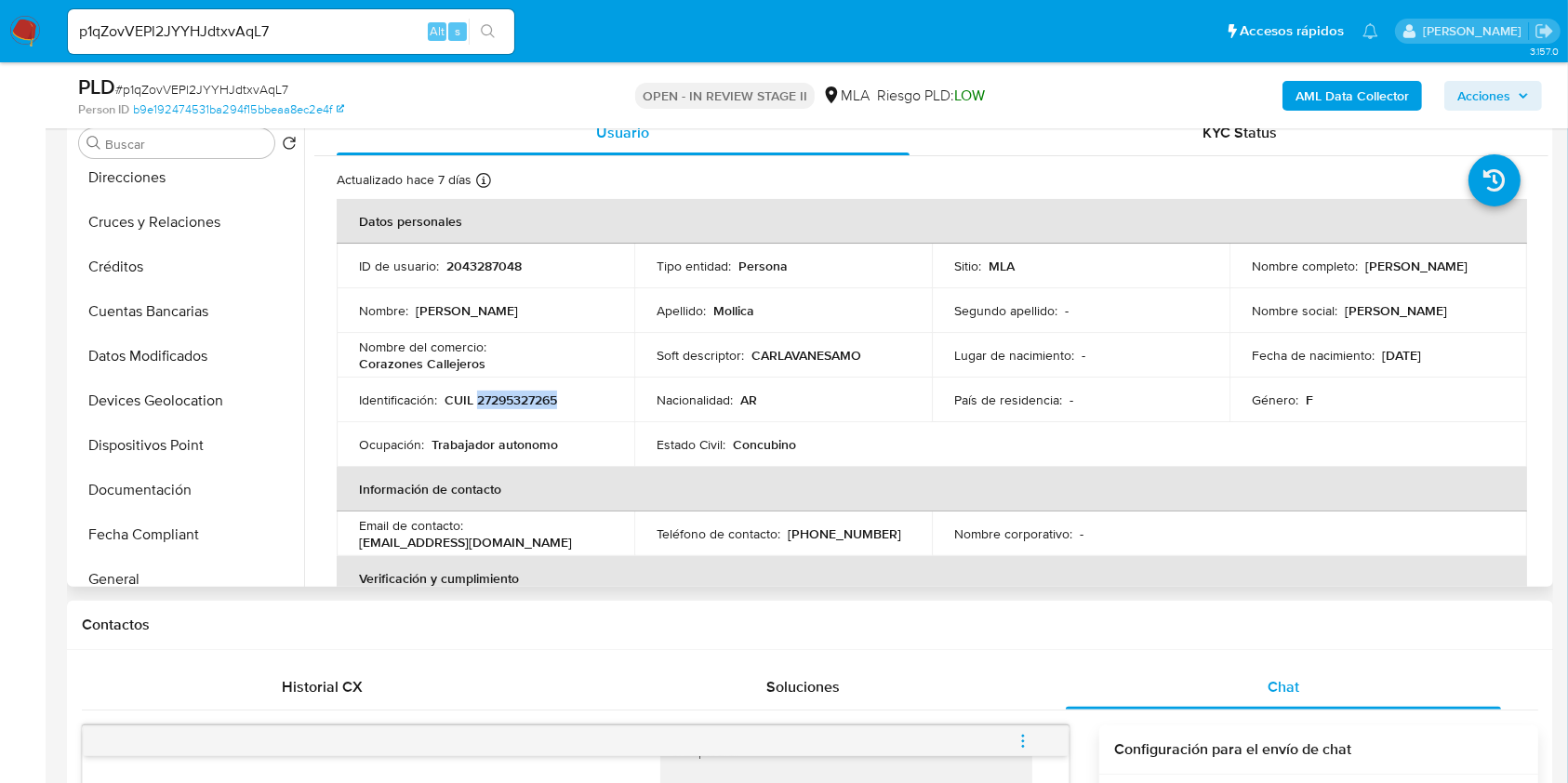
scroll to position [372, 0]
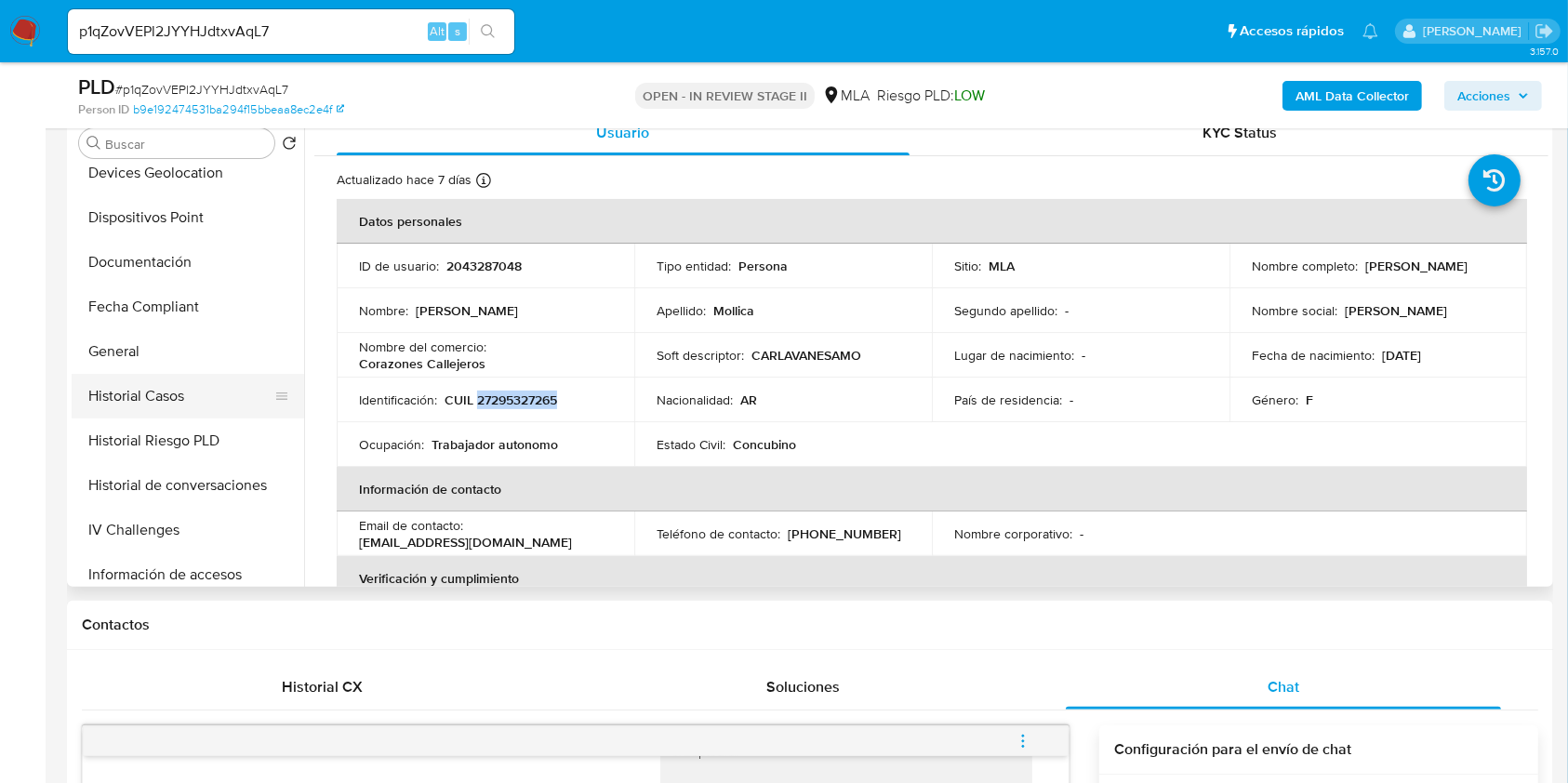
click at [209, 391] on button "Historial Casos" at bounding box center [180, 396] width 218 height 45
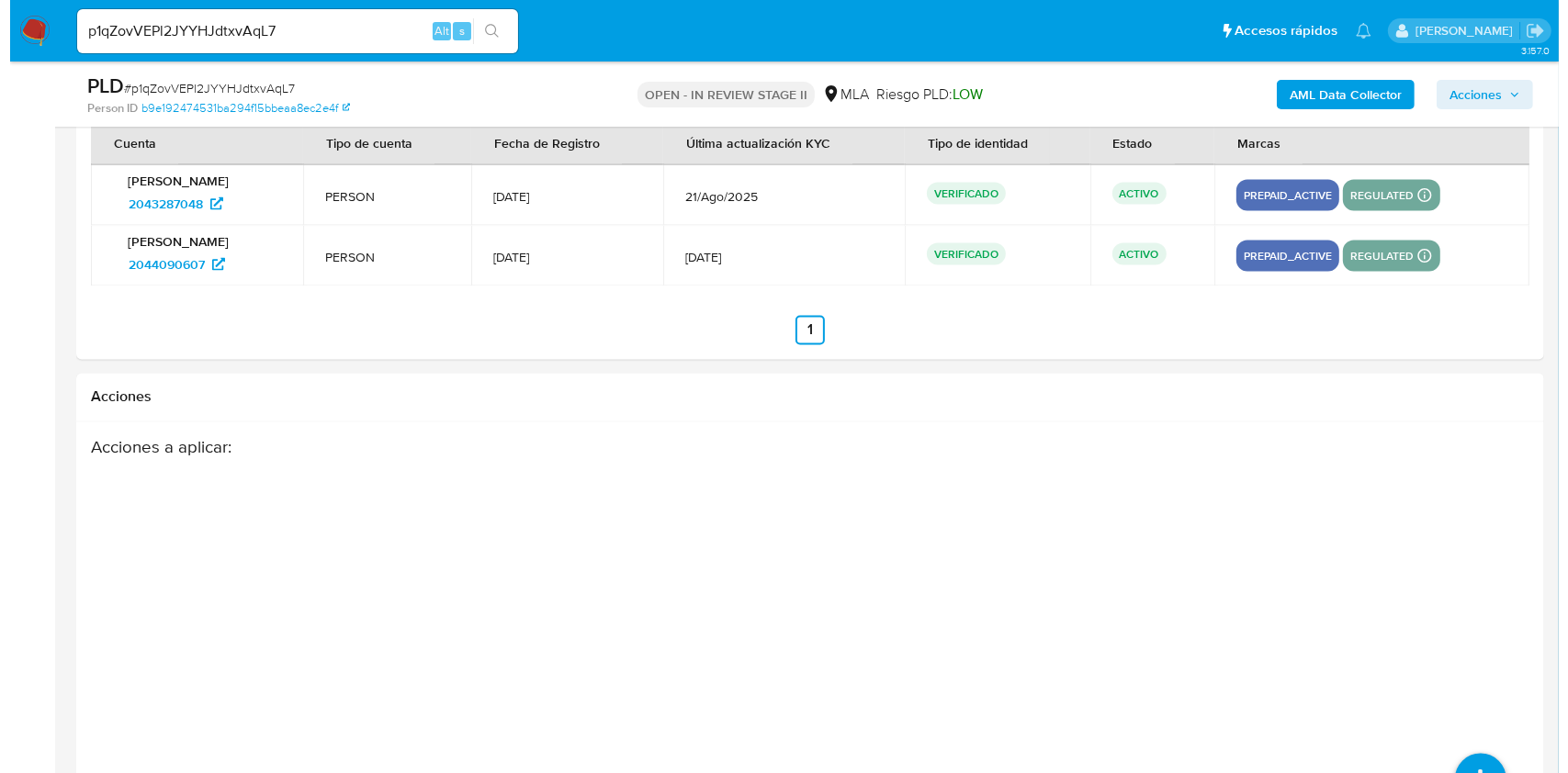
scroll to position [3289, 0]
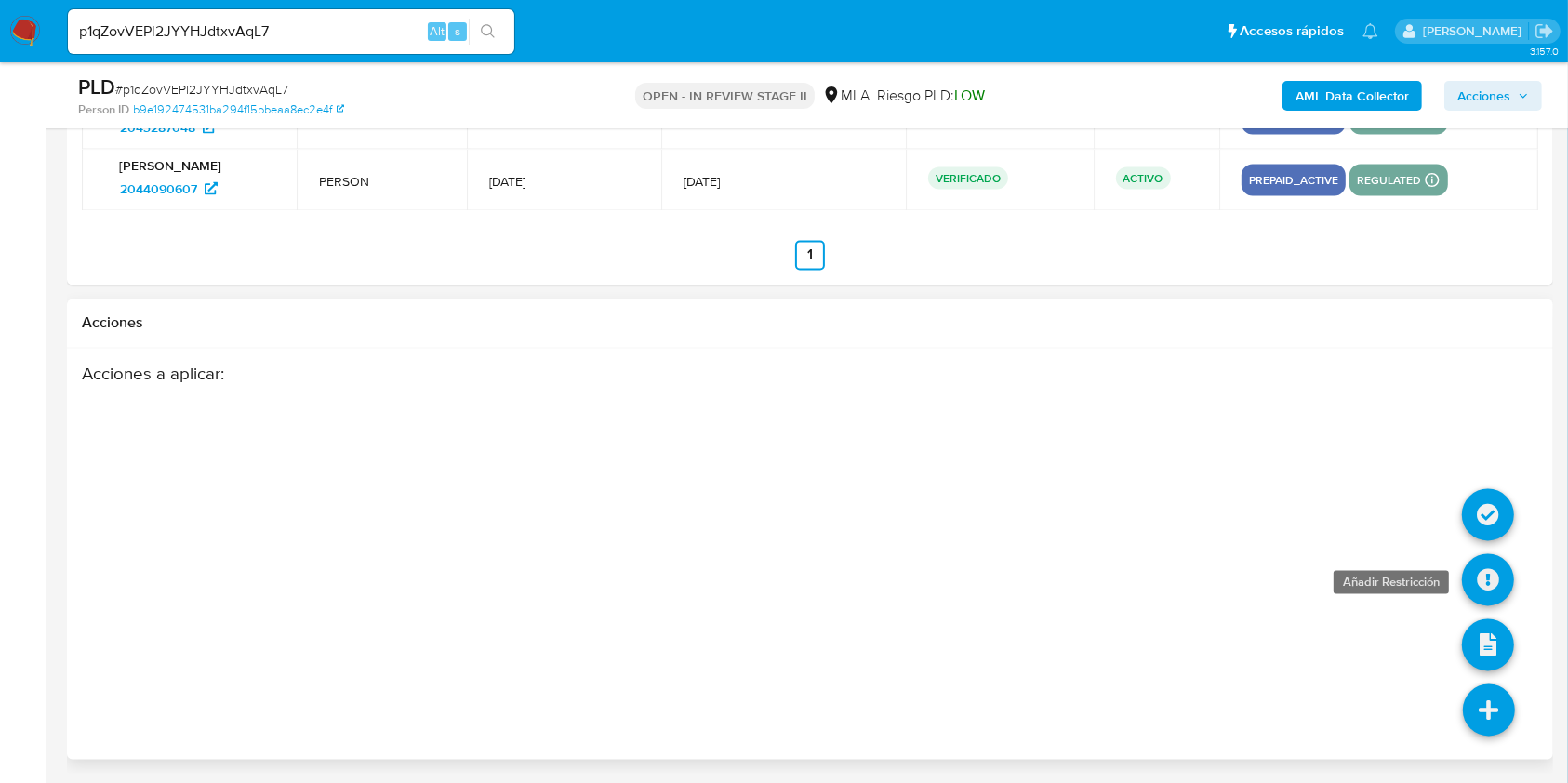
click at [1477, 561] on icon at bounding box center [1487, 579] width 52 height 52
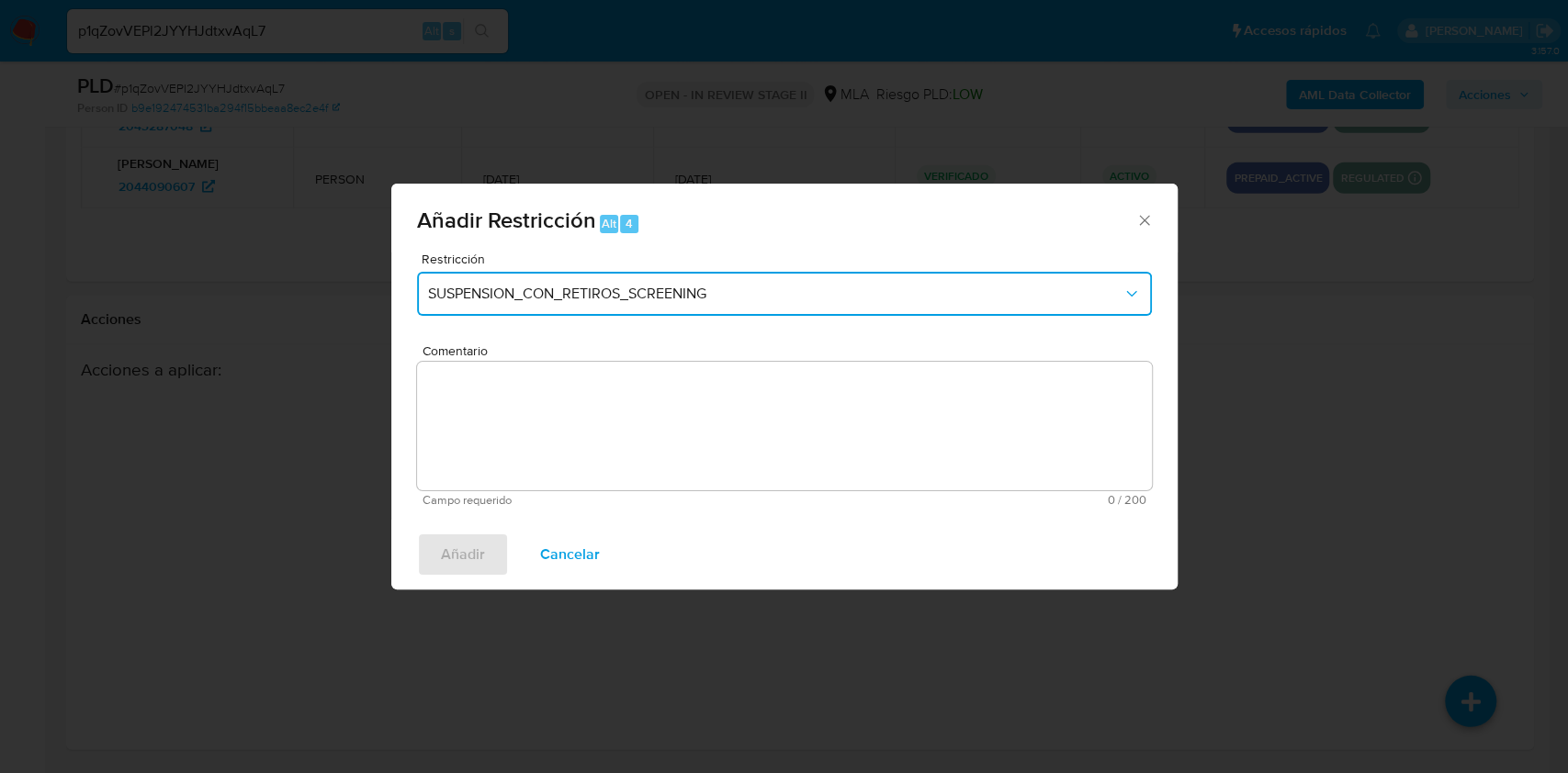
click at [759, 290] on span "SUSPENSION_CON_RETIROS_SCREENING" at bounding box center [775, 294] width 695 height 19
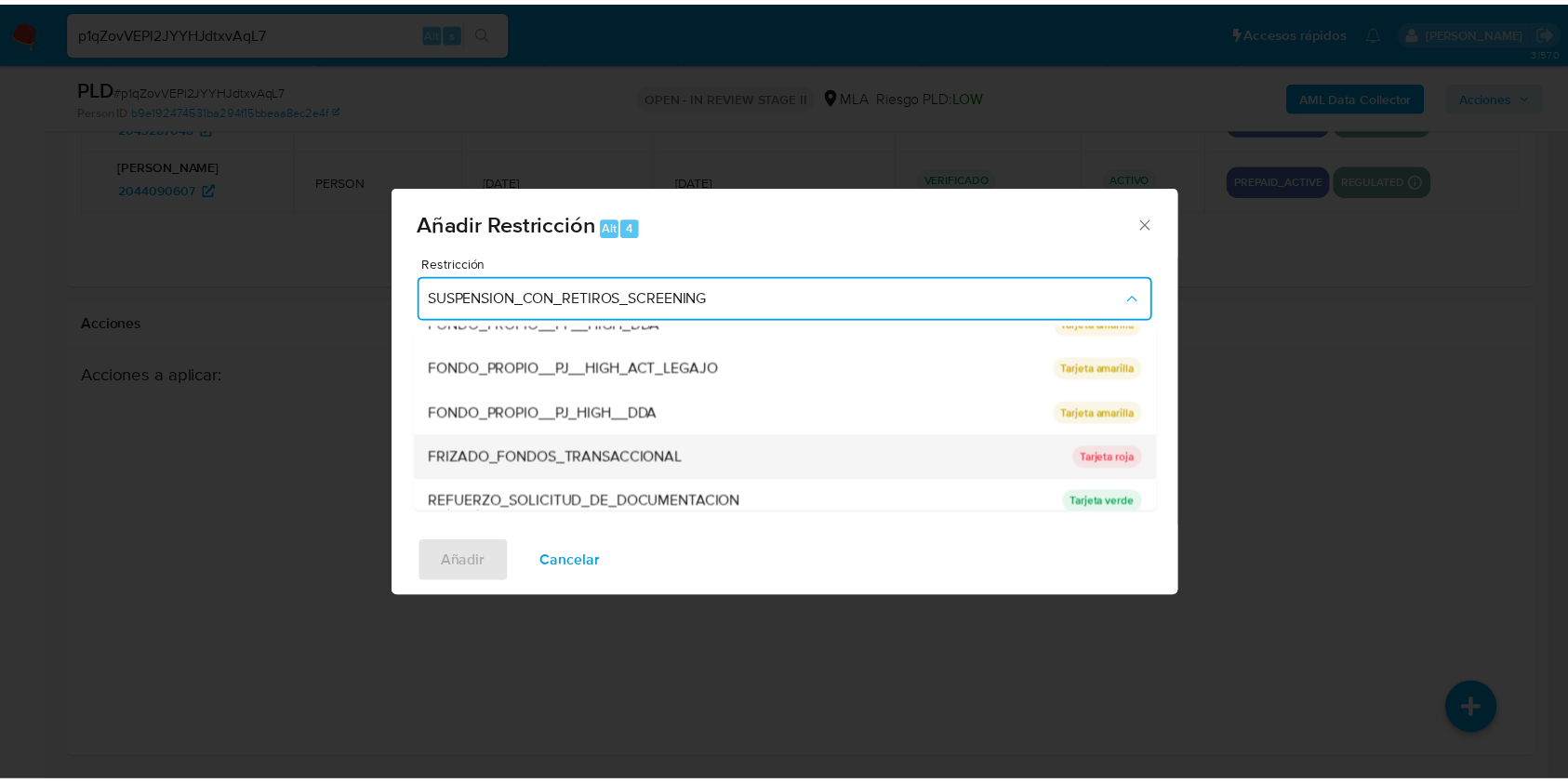
scroll to position [372, 0]
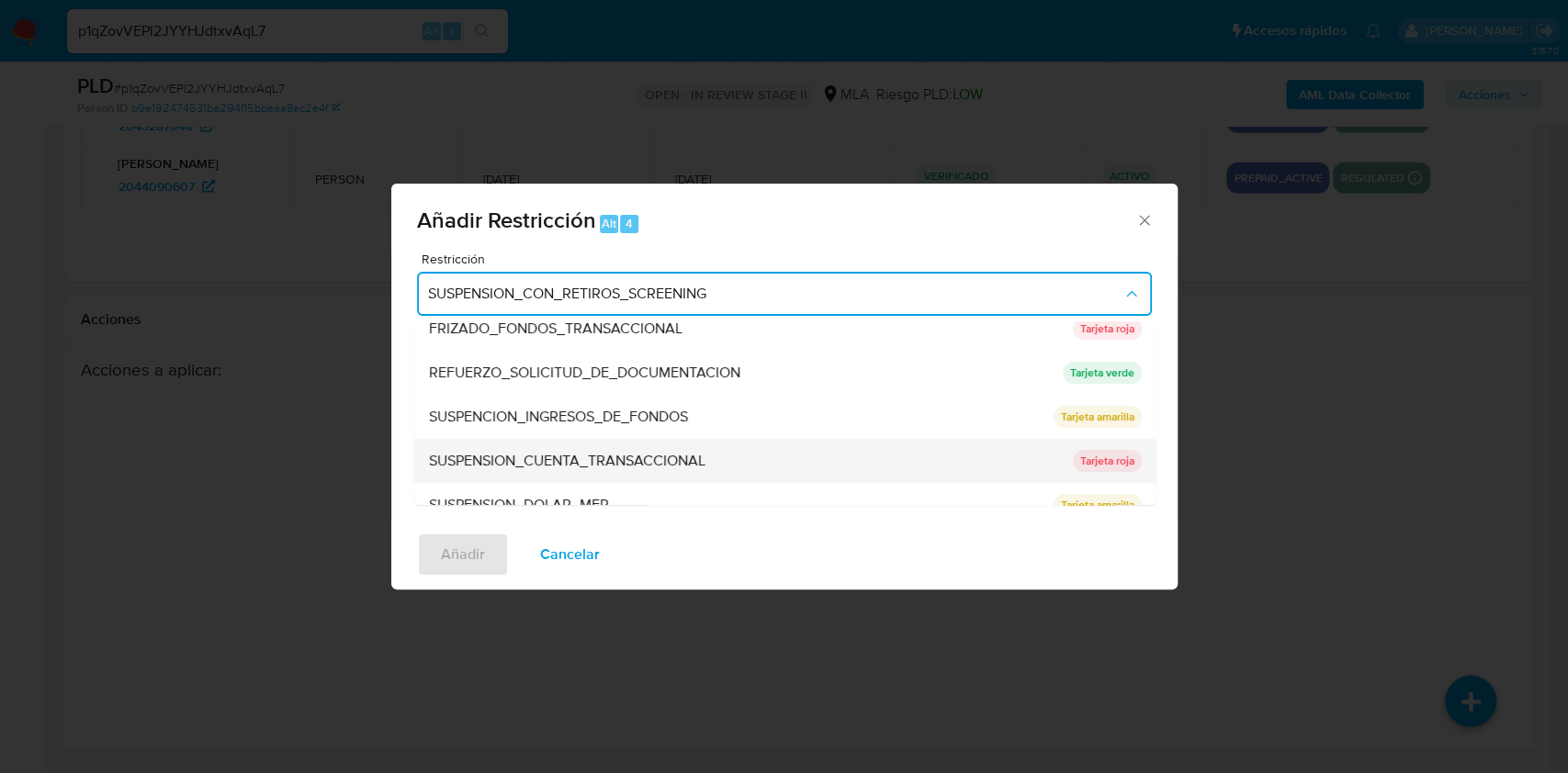
click at [596, 453] on span "SUSPENSION_CUENTA_TRANSACCIONAL" at bounding box center [567, 461] width 276 height 19
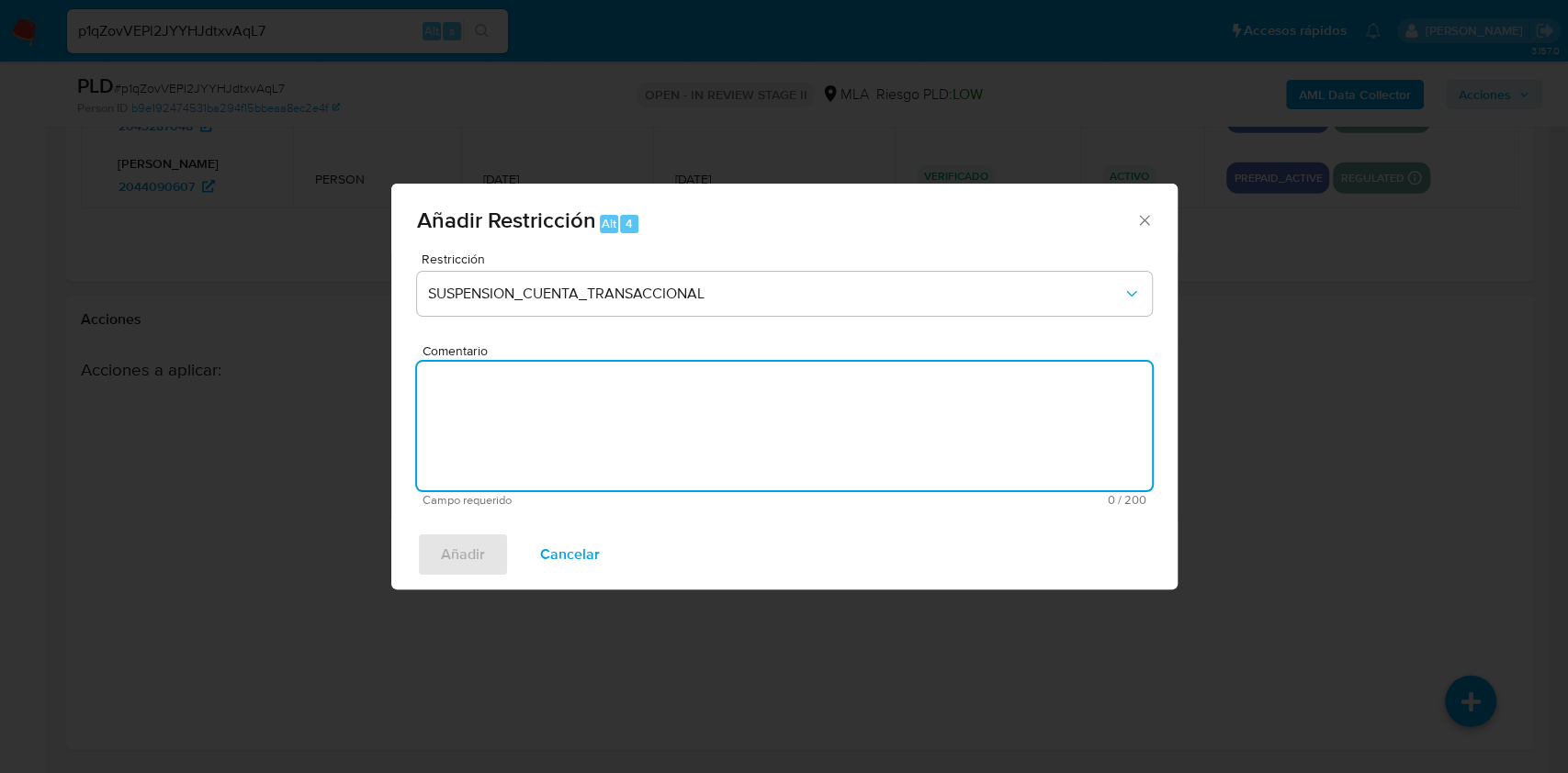
click at [596, 453] on textarea "Comentario" at bounding box center [784, 425] width 734 height 129
type textarea "AML"
click at [464, 539] on span "Añadir" at bounding box center [463, 554] width 45 height 41
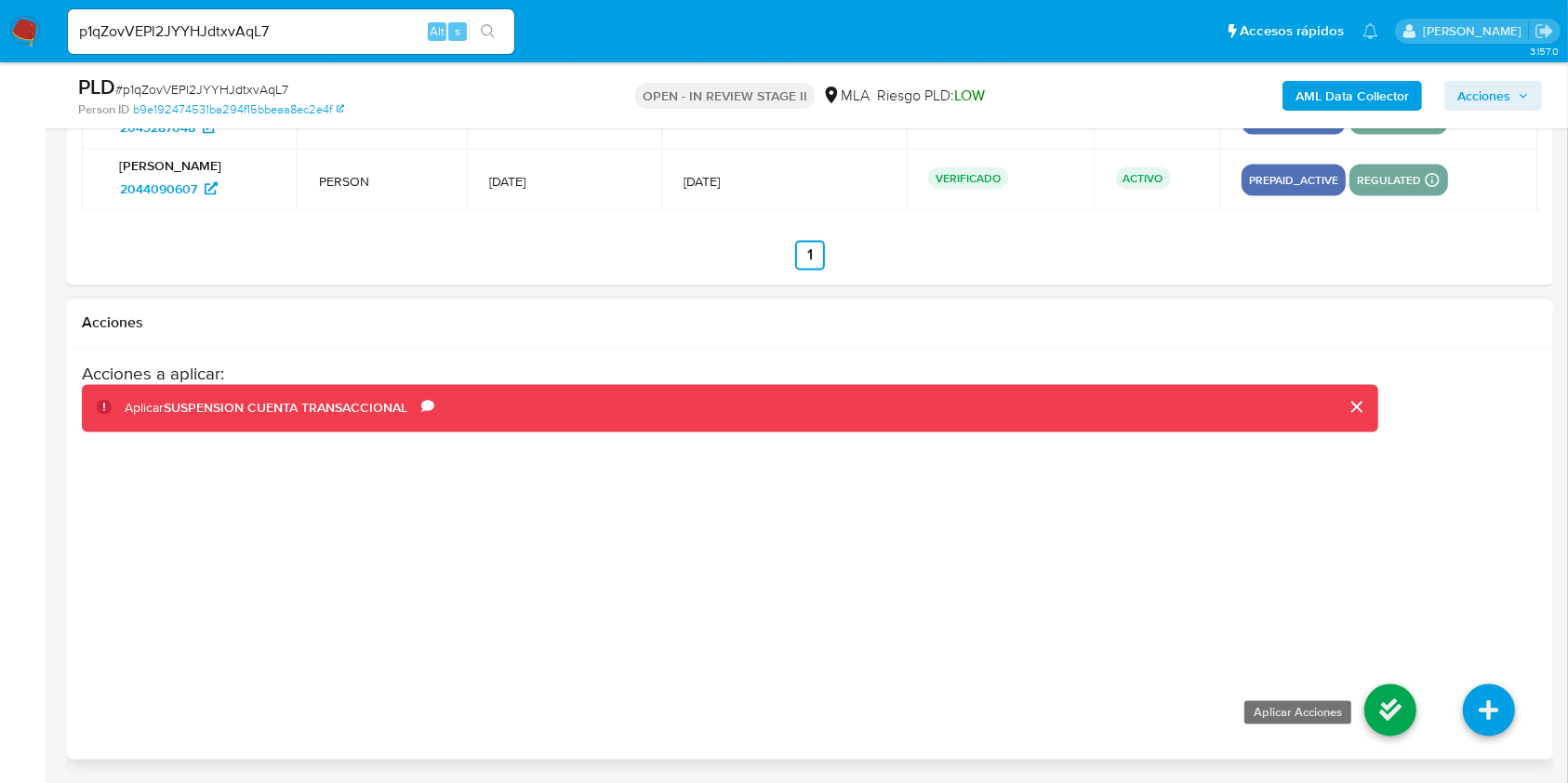
click at [1393, 702] on icon at bounding box center [1390, 710] width 52 height 52
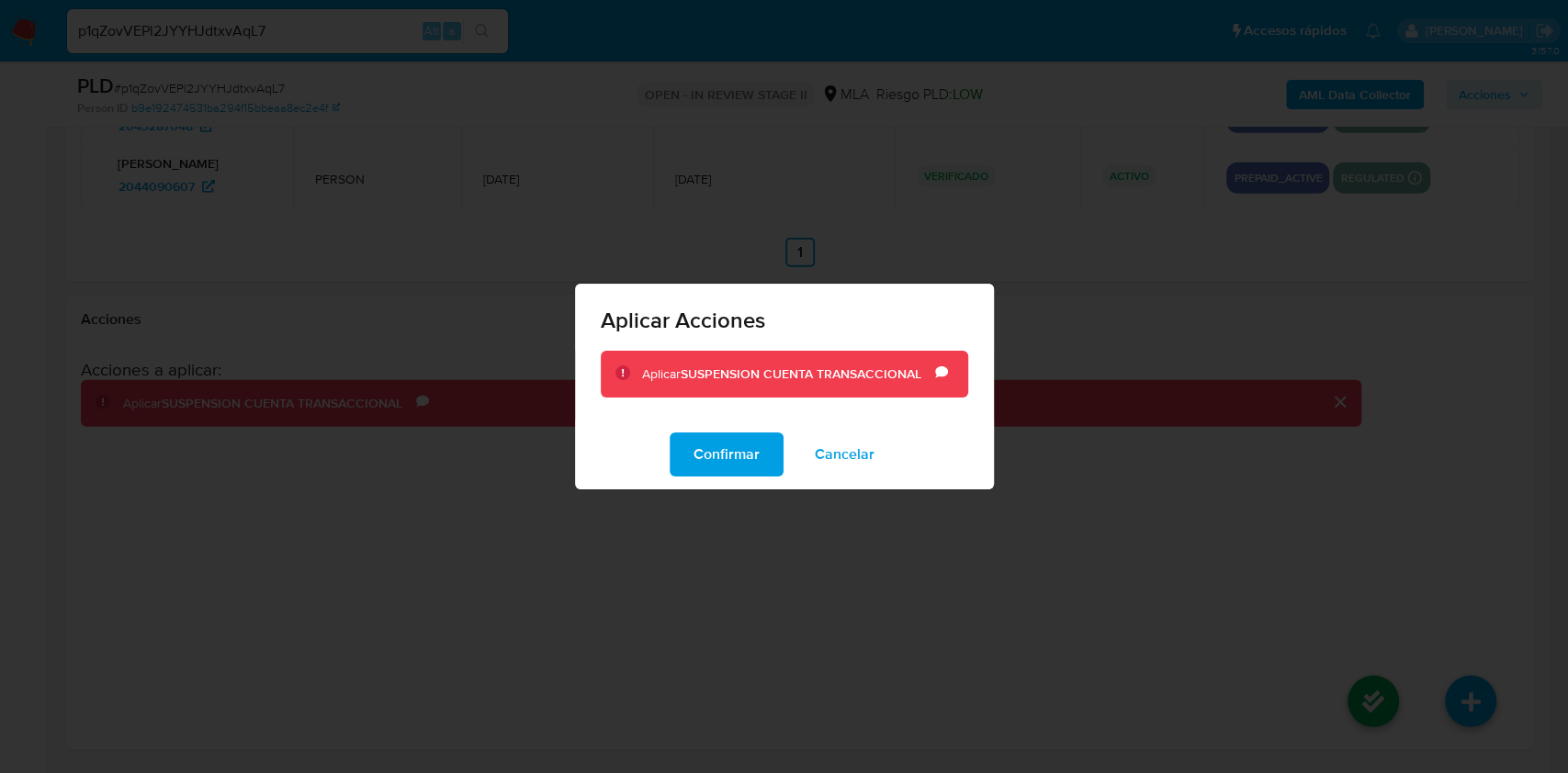
click at [729, 480] on div "Confirmar Cancelar" at bounding box center [784, 454] width 419 height 70
click at [725, 463] on span "Confirmar" at bounding box center [726, 454] width 66 height 41
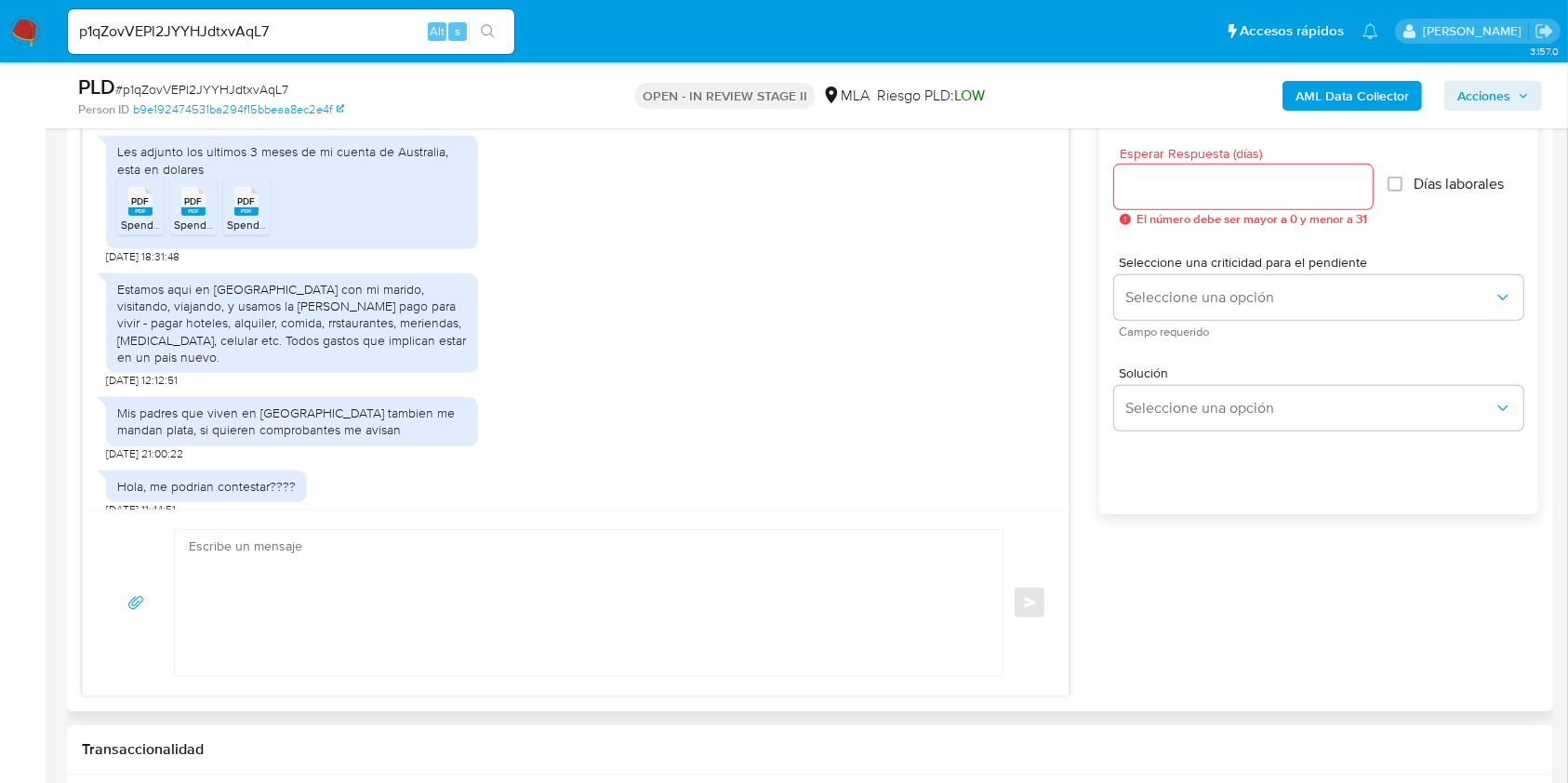
scroll to position [975, 0]
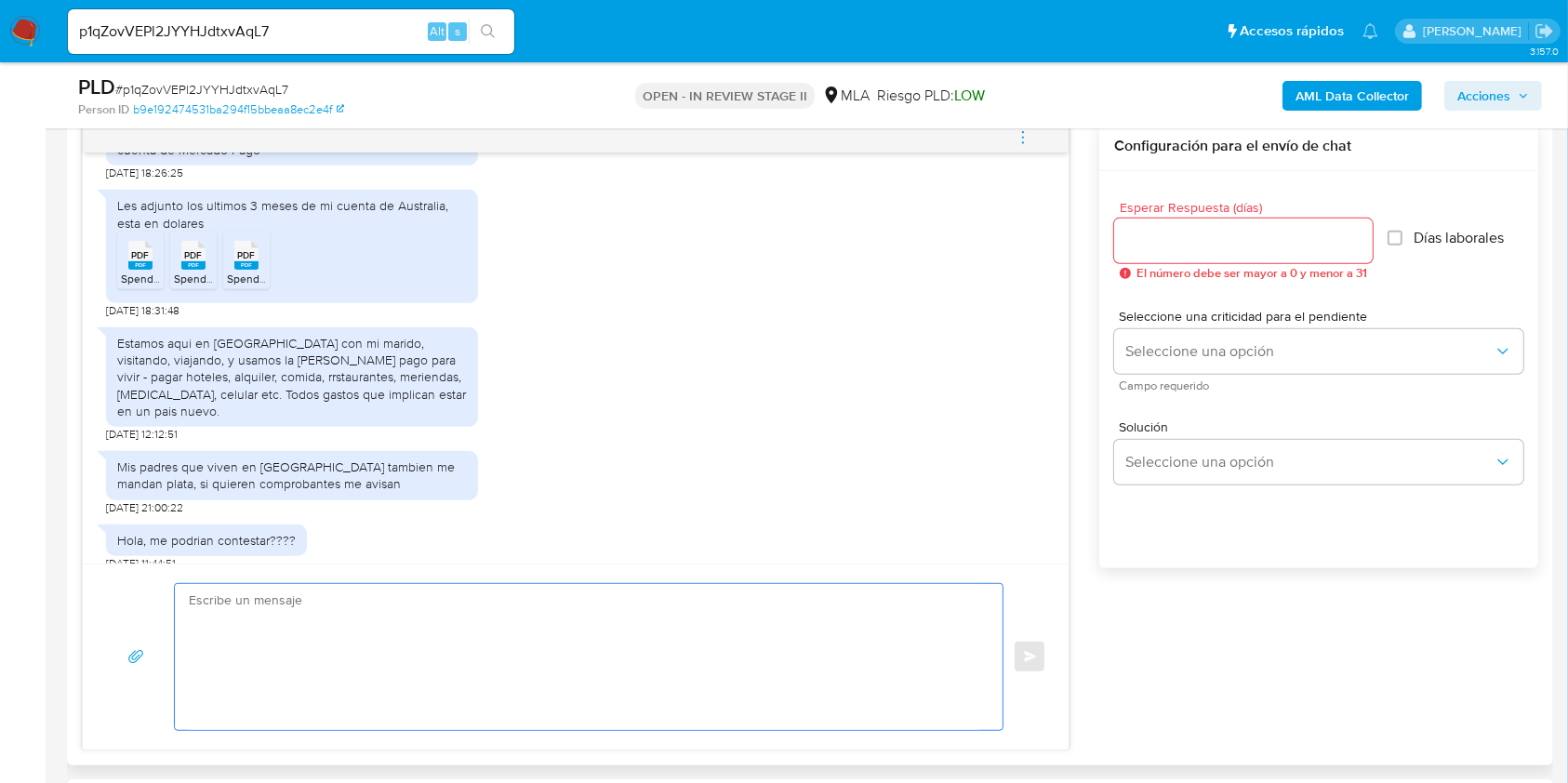
click at [662, 635] on textarea at bounding box center [584, 656] width 791 height 146
paste textarea "Hola XXX, Muchas gracias por tu respuesta. Analizamos tu caso y verificamos que…"
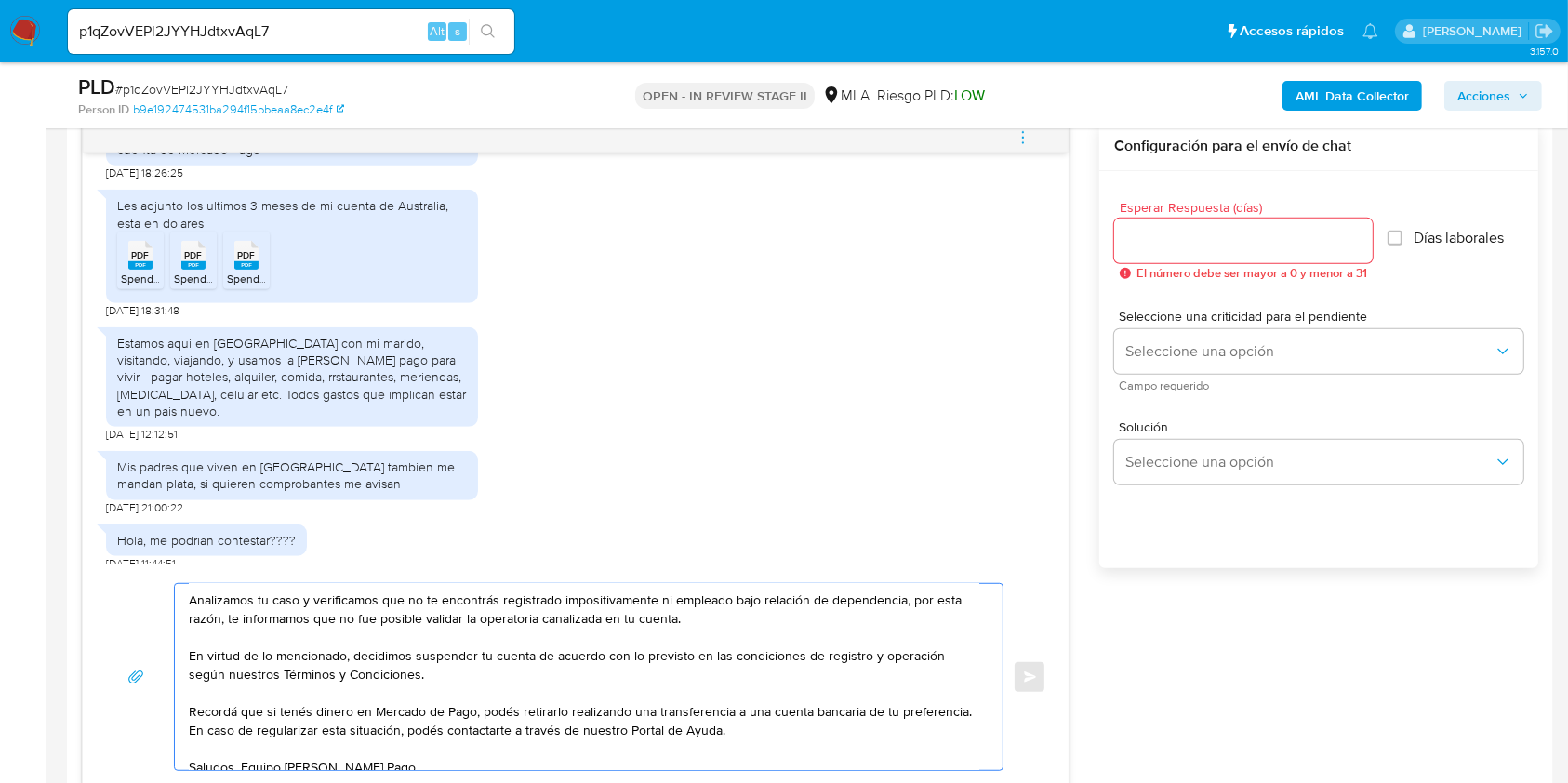
scroll to position [0, 0]
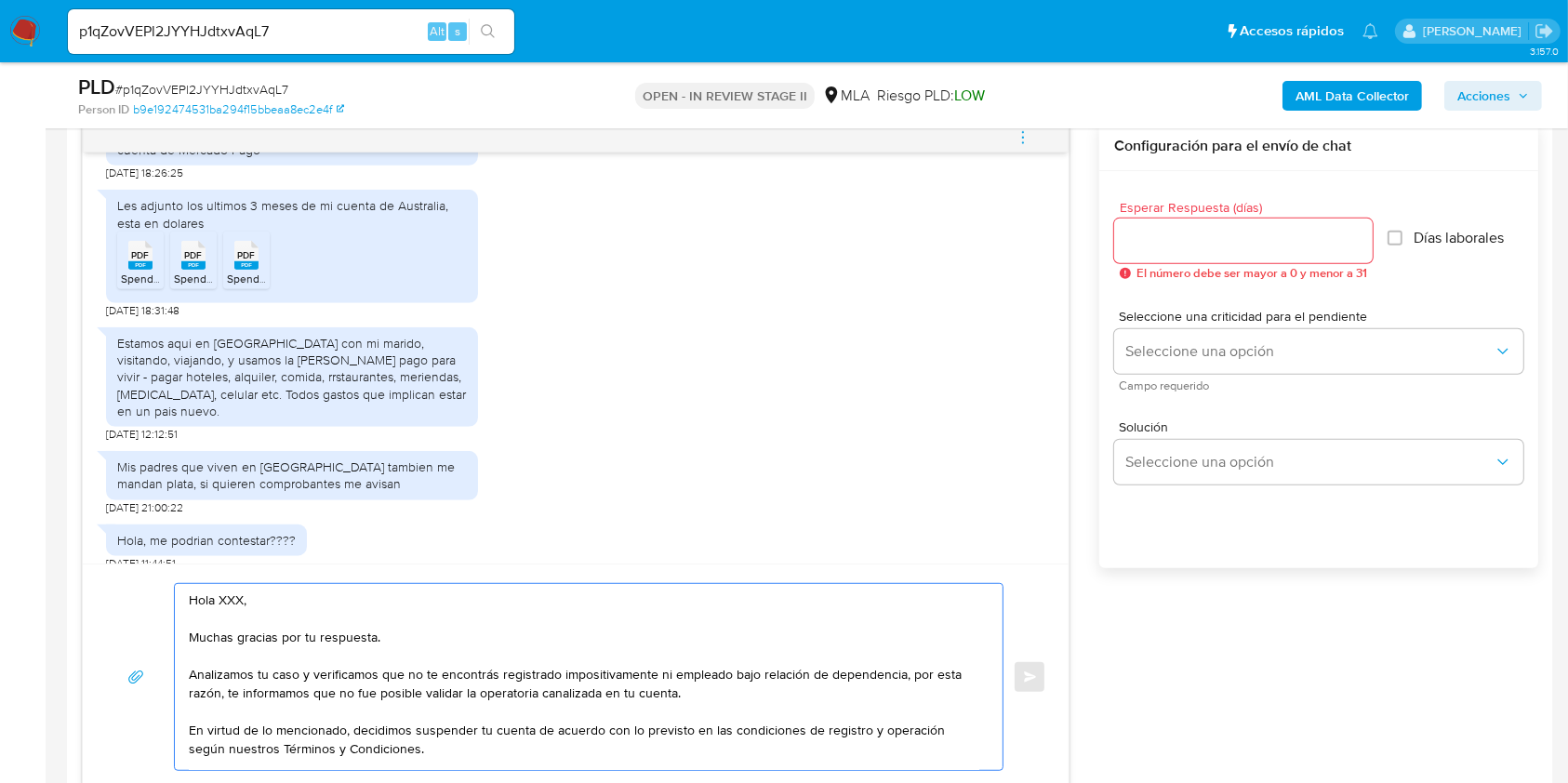
click at [225, 595] on textarea "Hola XXX, Muchas gracias por tu respuesta. Analizamos tu caso y verificamos que…" at bounding box center [584, 677] width 791 height 186
click at [899, 671] on textarea "Hola, Muchas gracias por tu respuesta. Analizamos tu caso y verificamos que no …" at bounding box center [584, 677] width 791 height 186
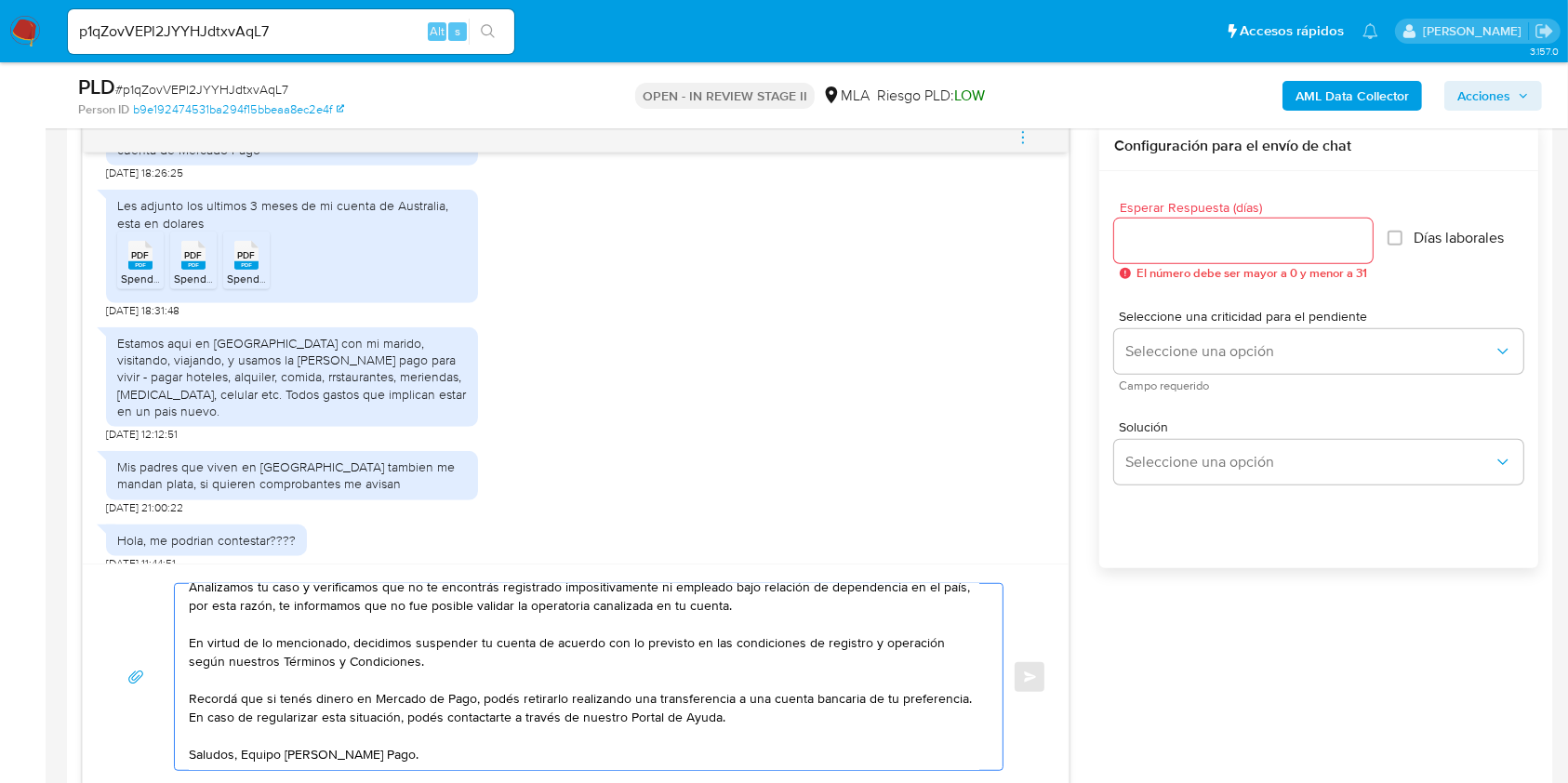
type textarea "Hola, Muchas gracias por tu respuesta. Analizamos tu caso y verificamos que no …"
click at [1198, 248] on input "Esperar Respuesta (días)" at bounding box center [1242, 241] width 258 height 24
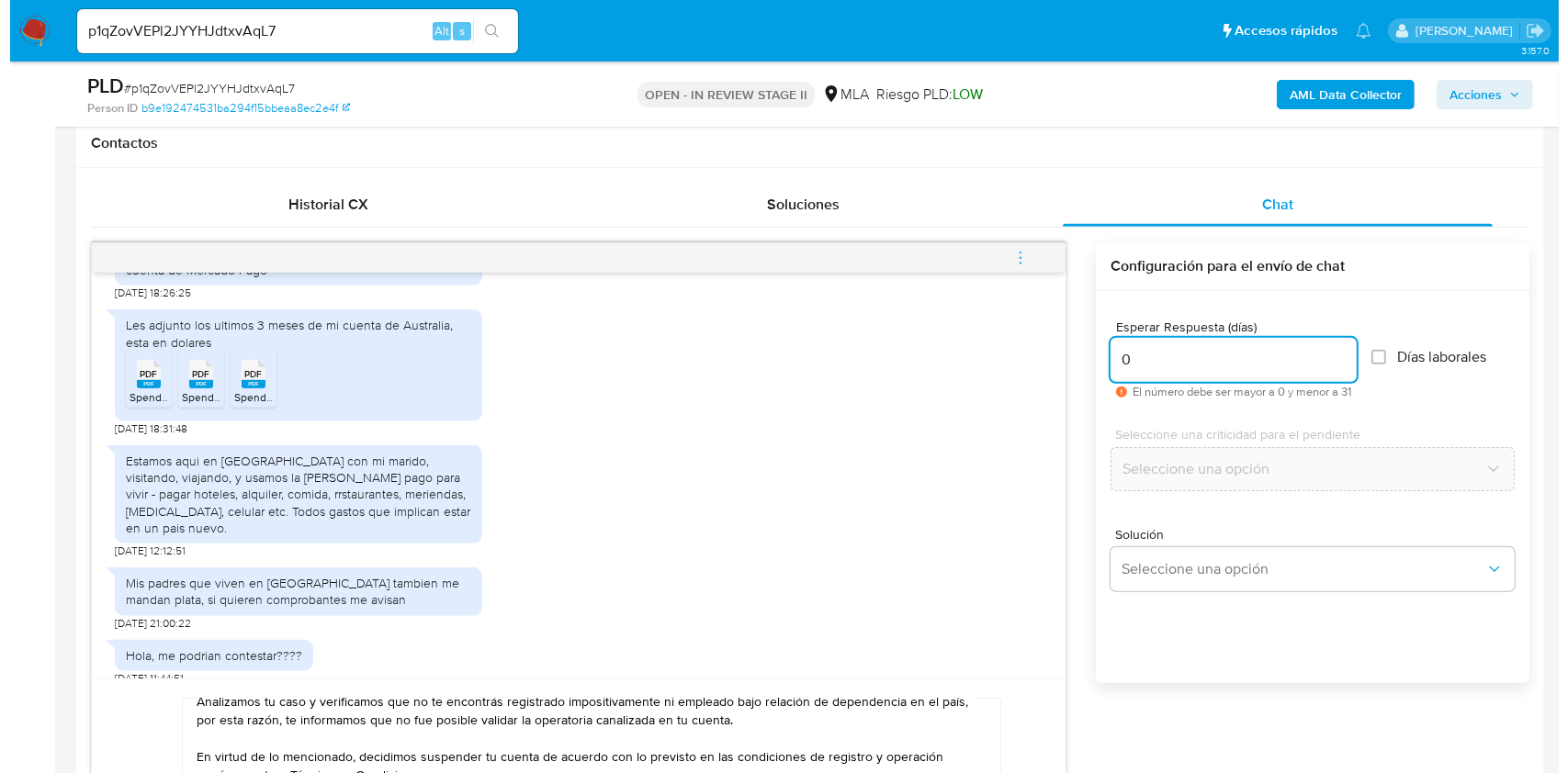
scroll to position [963, 0]
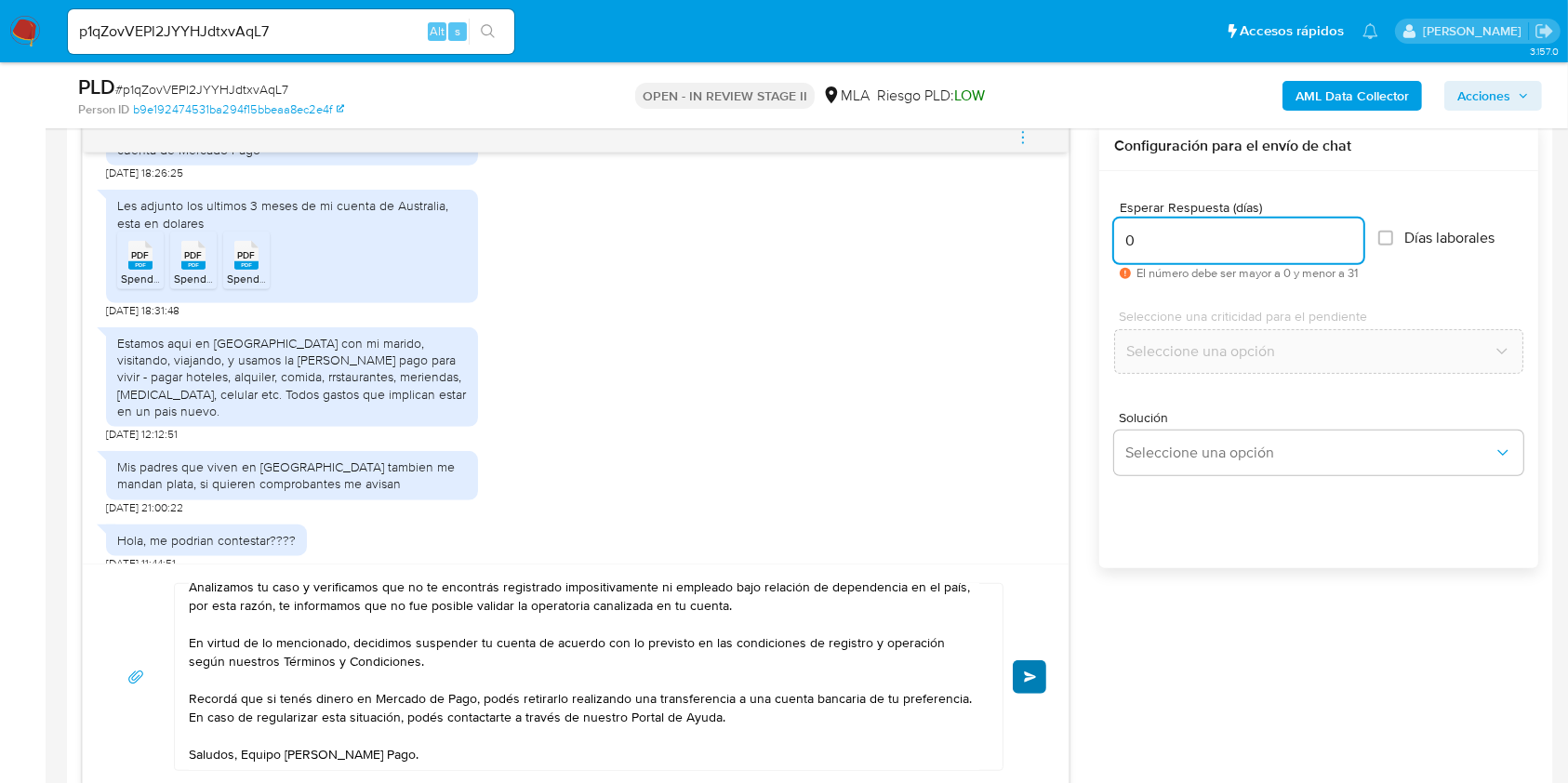
type input "0"
click at [1030, 681] on button "Enviar" at bounding box center [1030, 677] width 34 height 34
click at [1021, 134] on icon "menu-action" at bounding box center [1023, 138] width 17 height 17
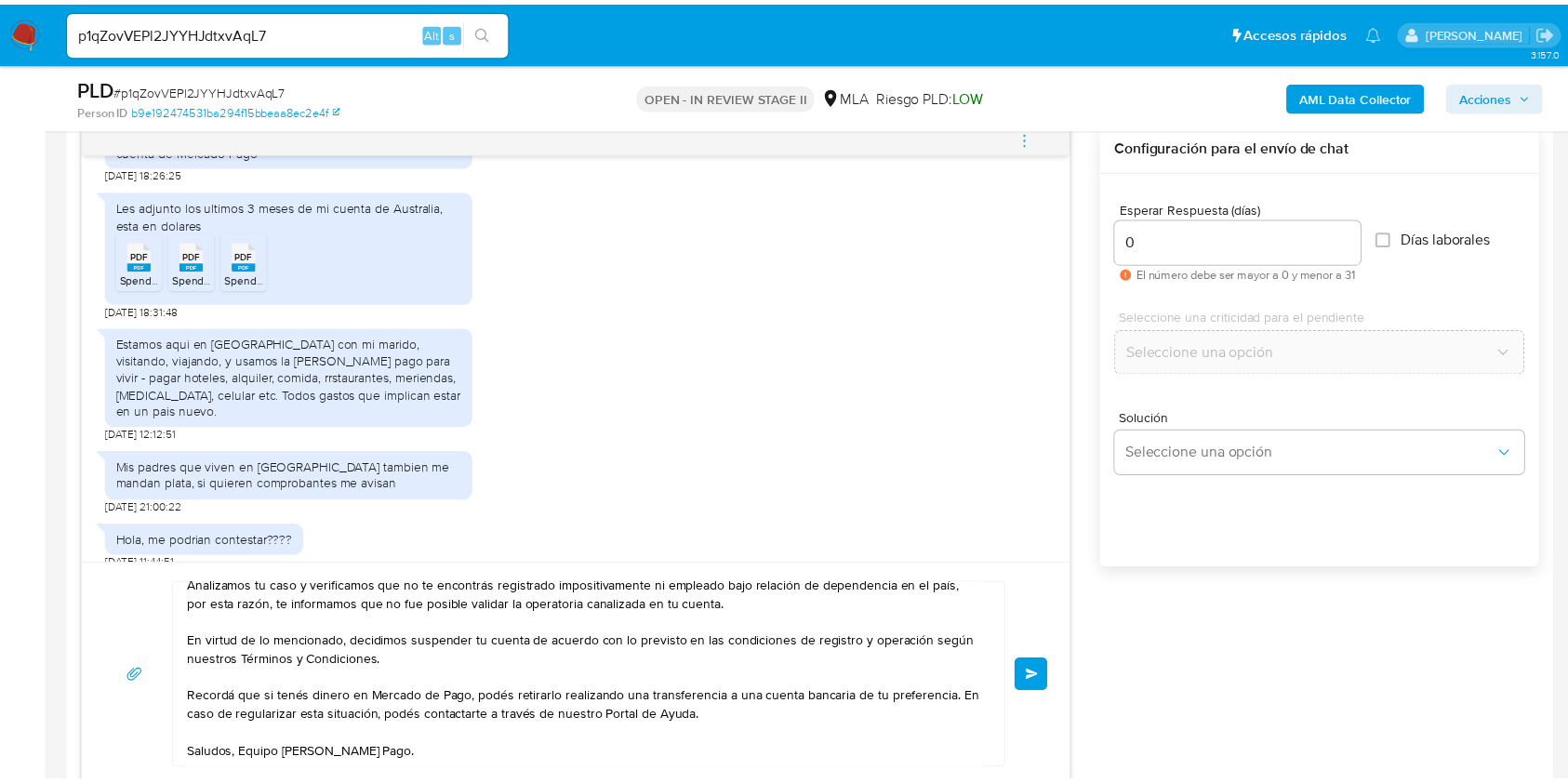
scroll to position [0, 0]
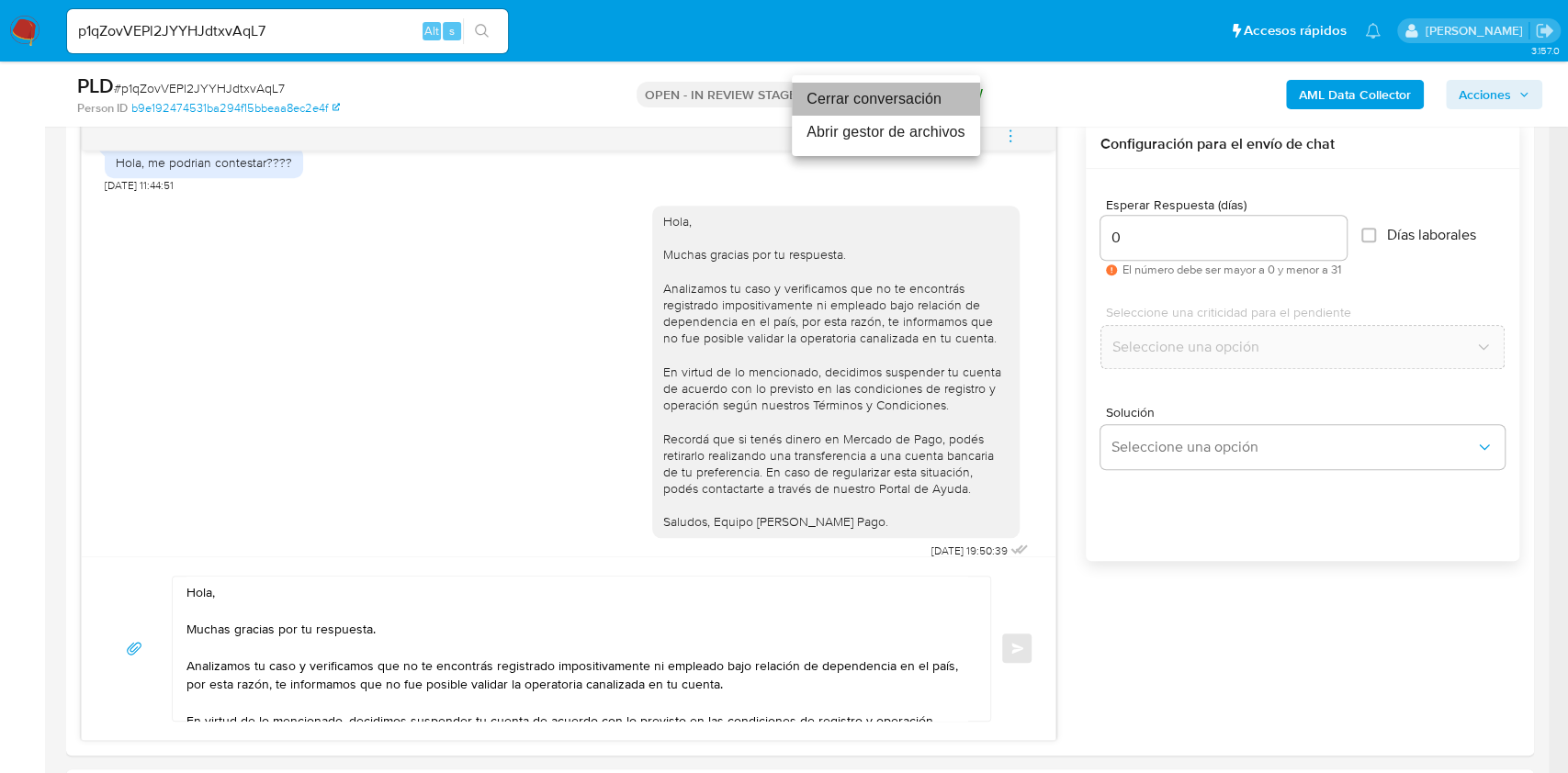
click at [847, 102] on li "Cerrar conversación" at bounding box center [886, 99] width 188 height 33
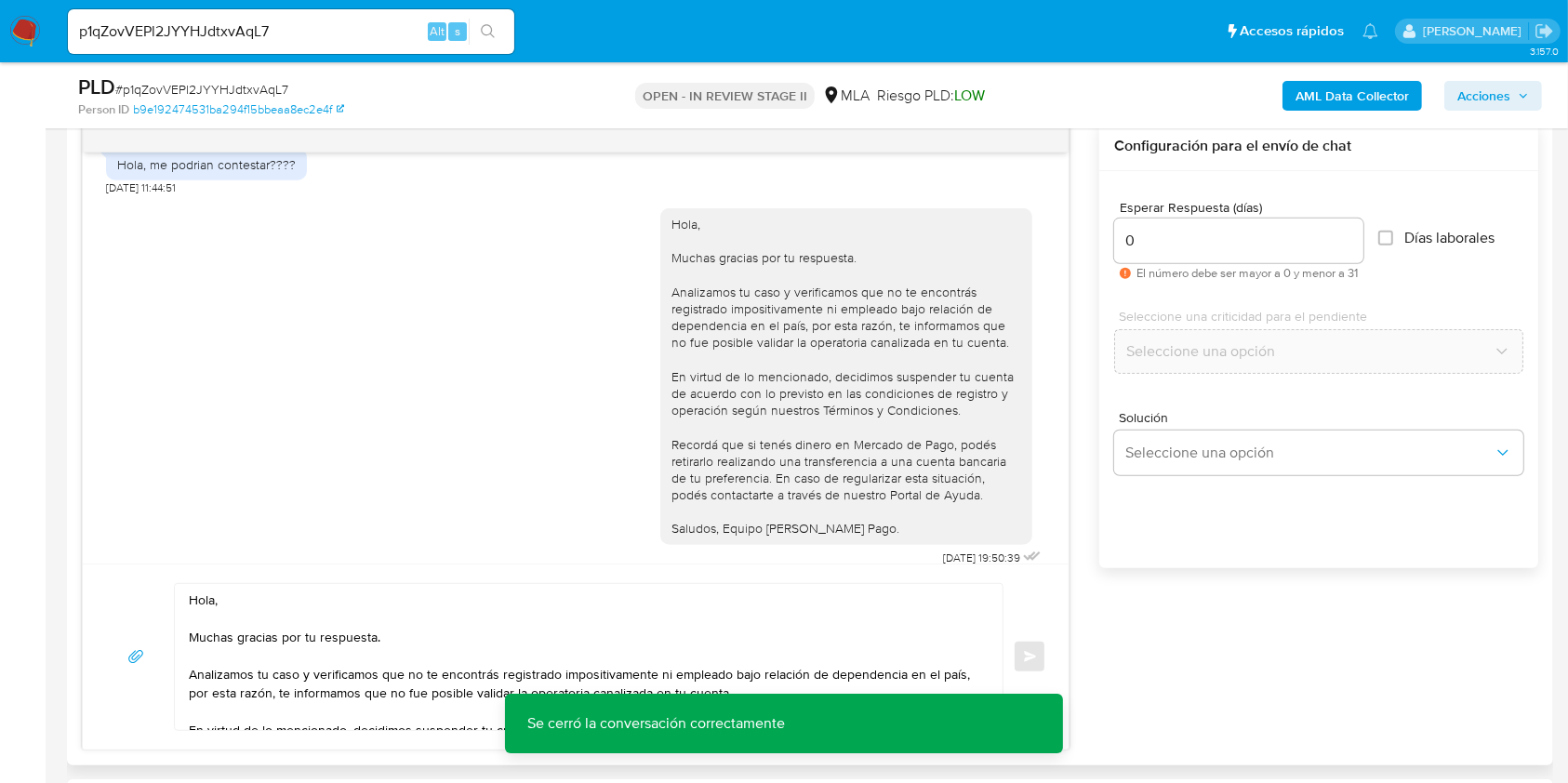
scroll to position [1032, 0]
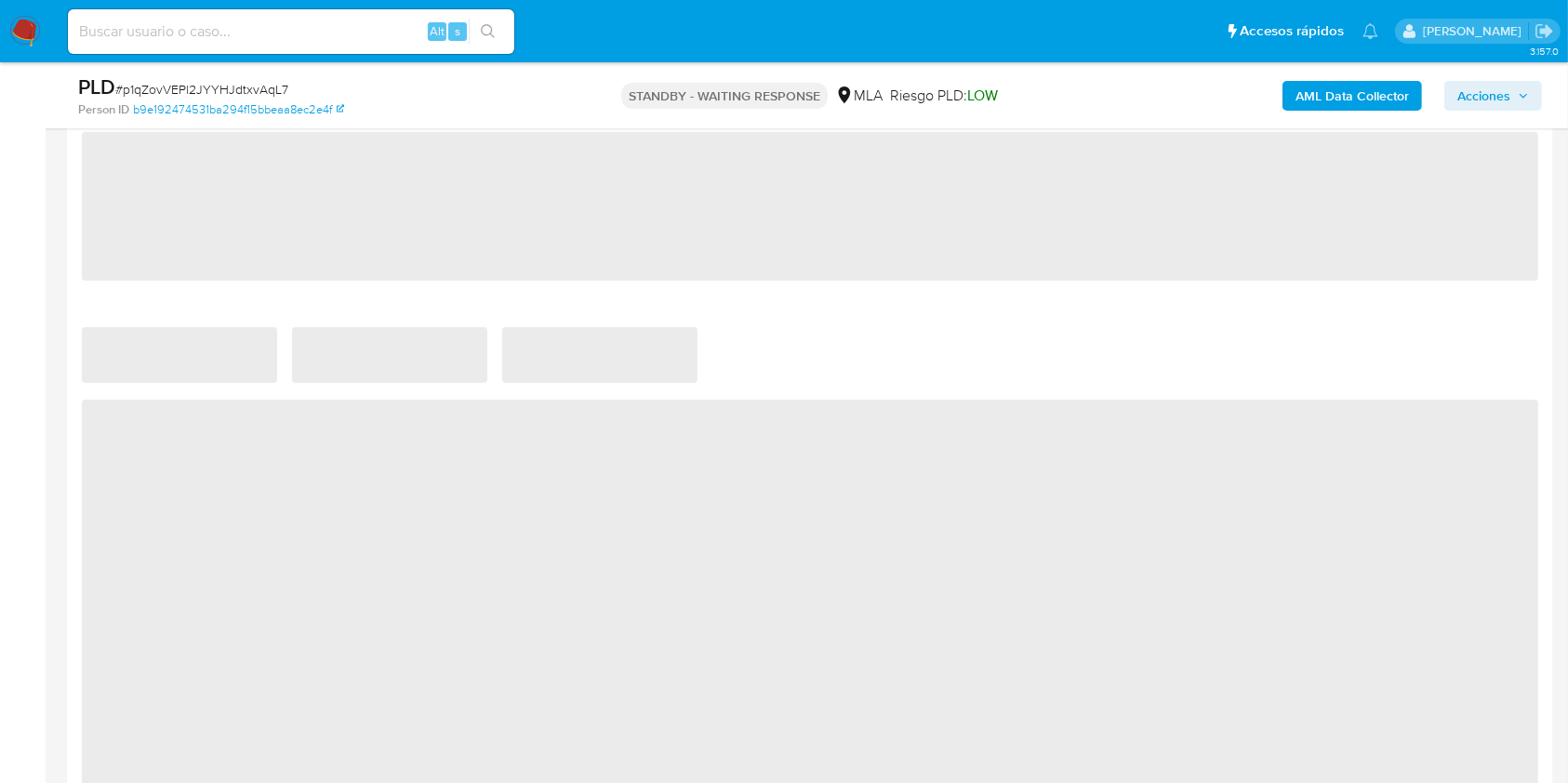
scroll to position [1363, 0]
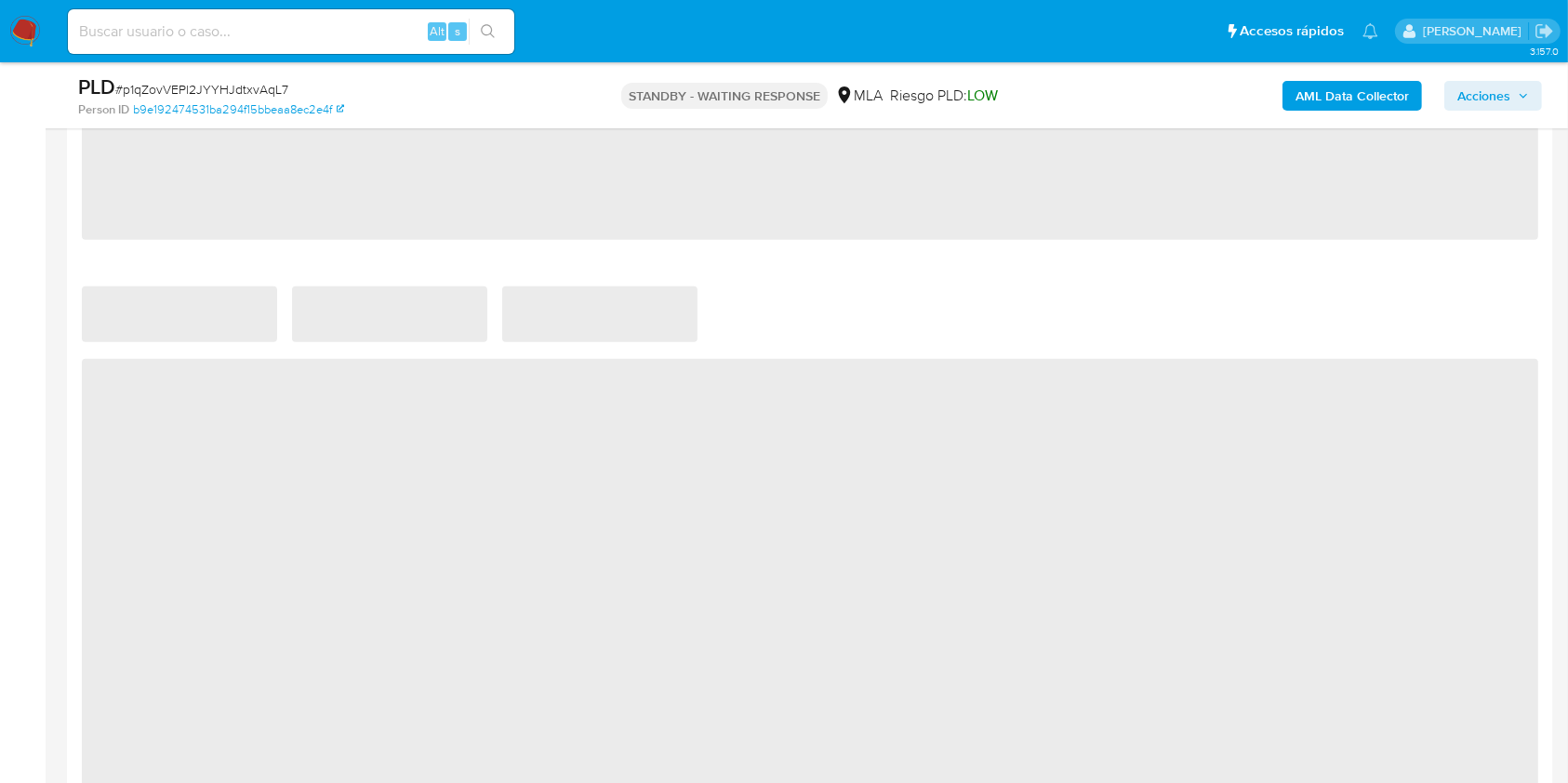
select select "10"
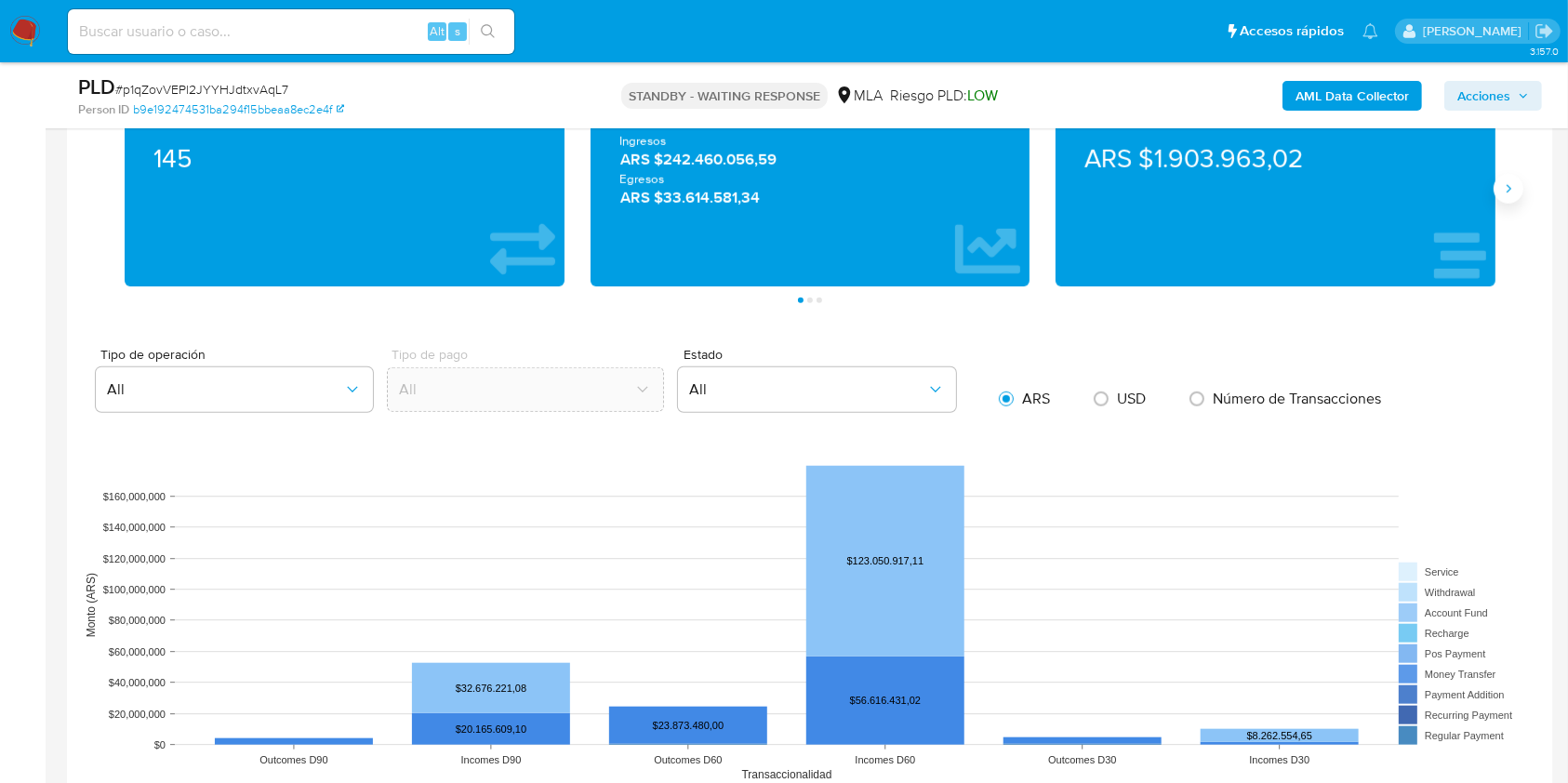
click at [1514, 192] on icon "Siguiente" at bounding box center [1508, 189] width 15 height 15
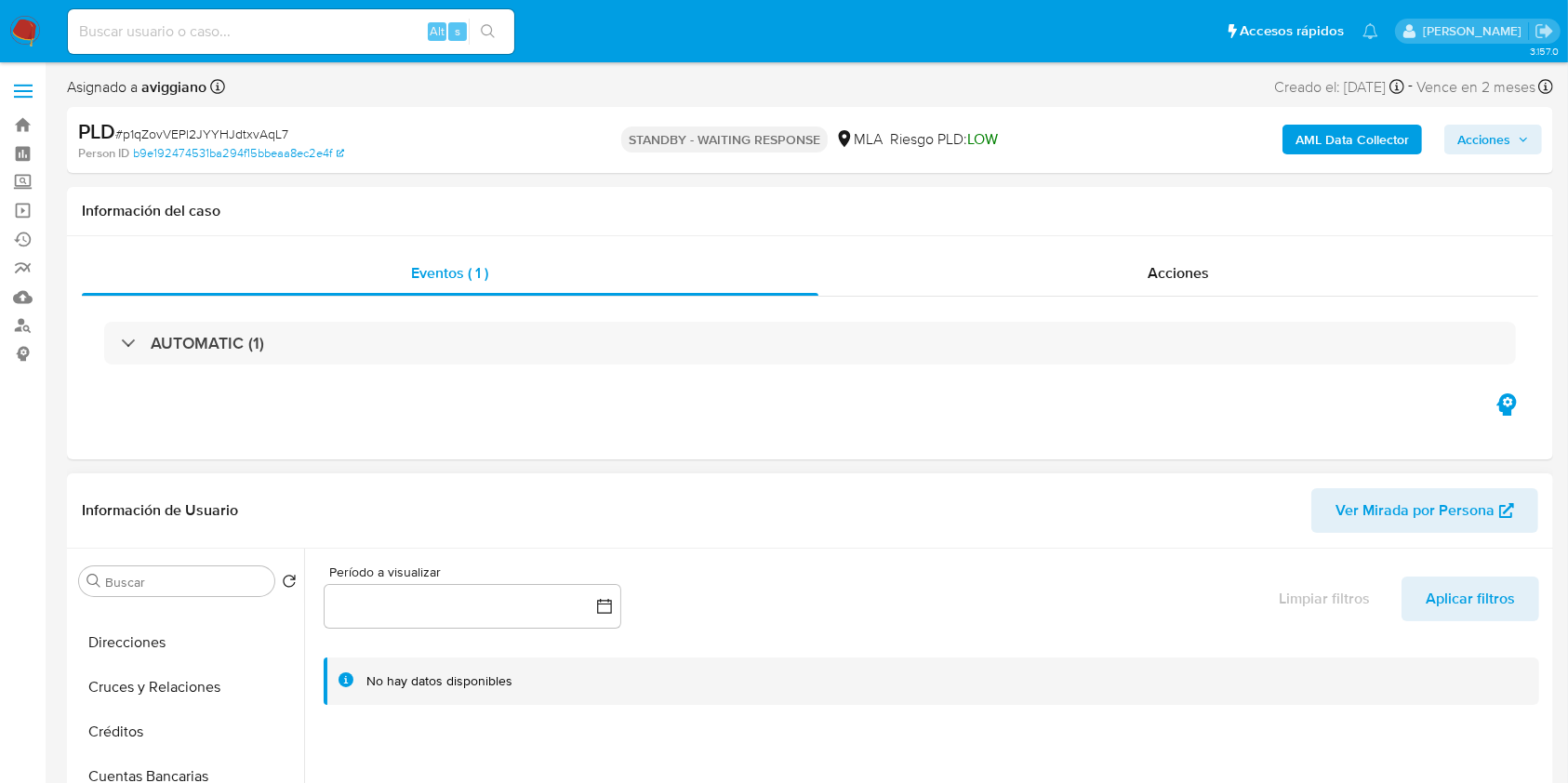
scroll to position [0, 0]
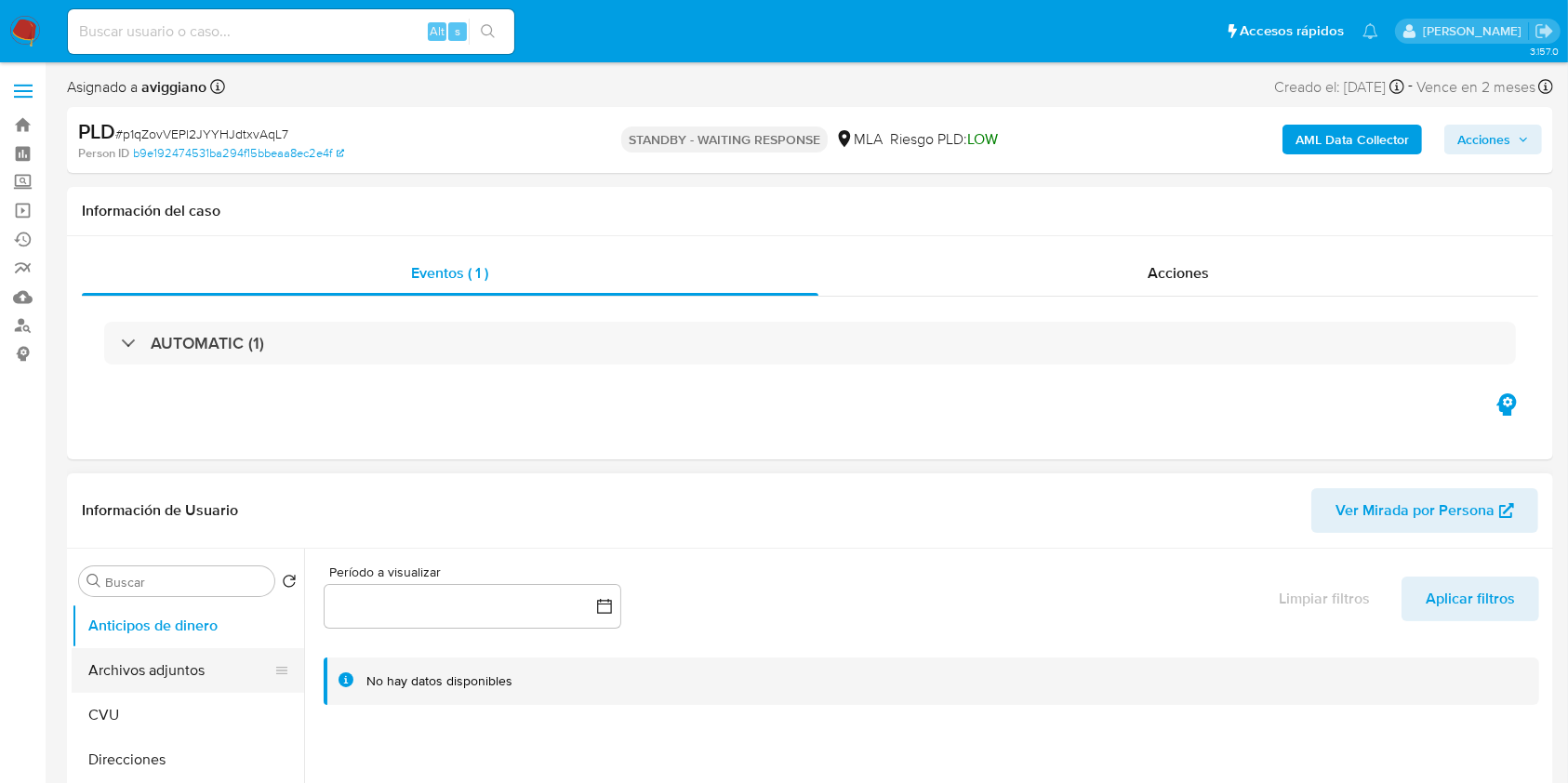
click at [171, 681] on button "Archivos adjuntos" at bounding box center [180, 670] width 218 height 45
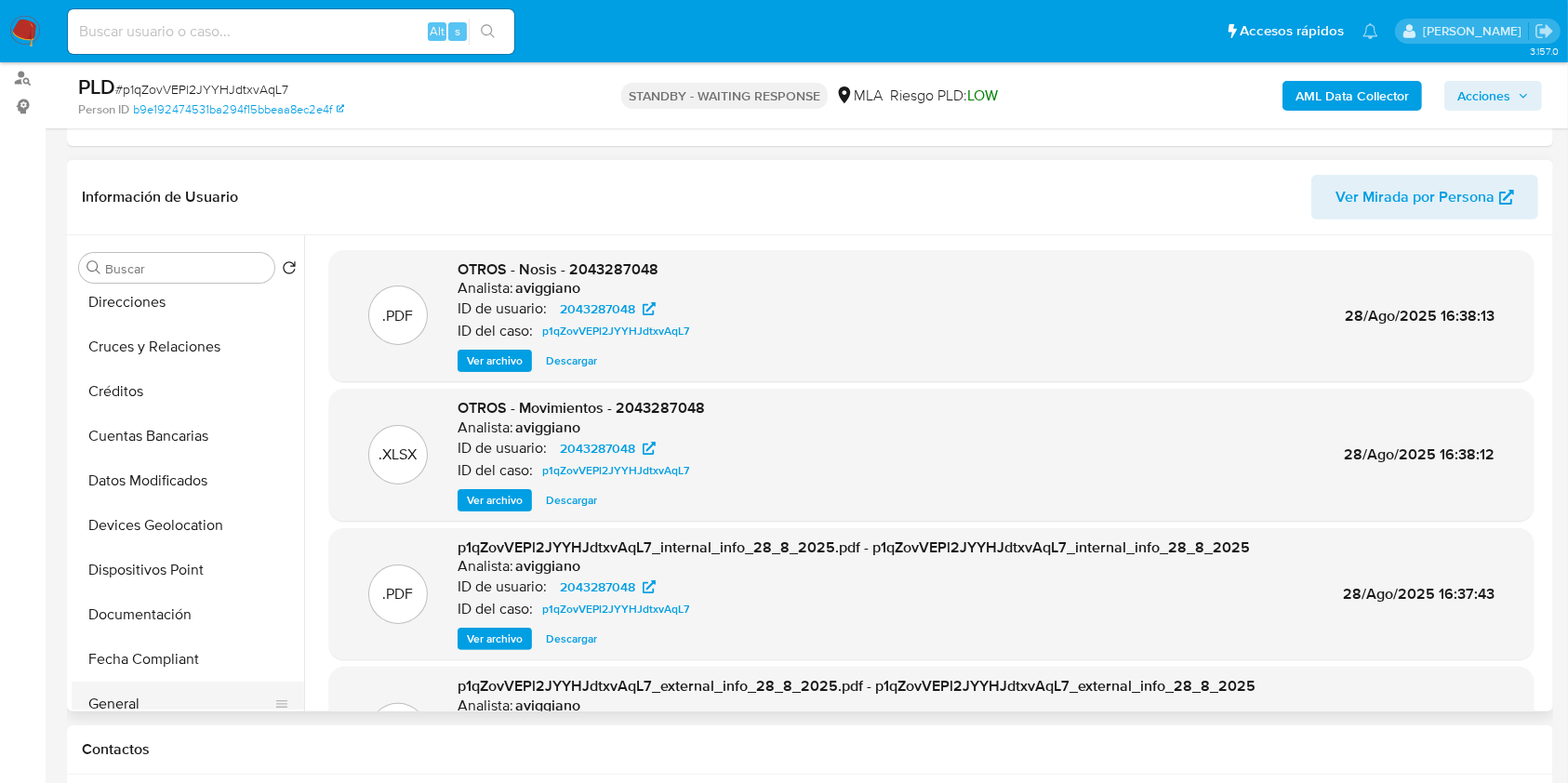
scroll to position [372, 0]
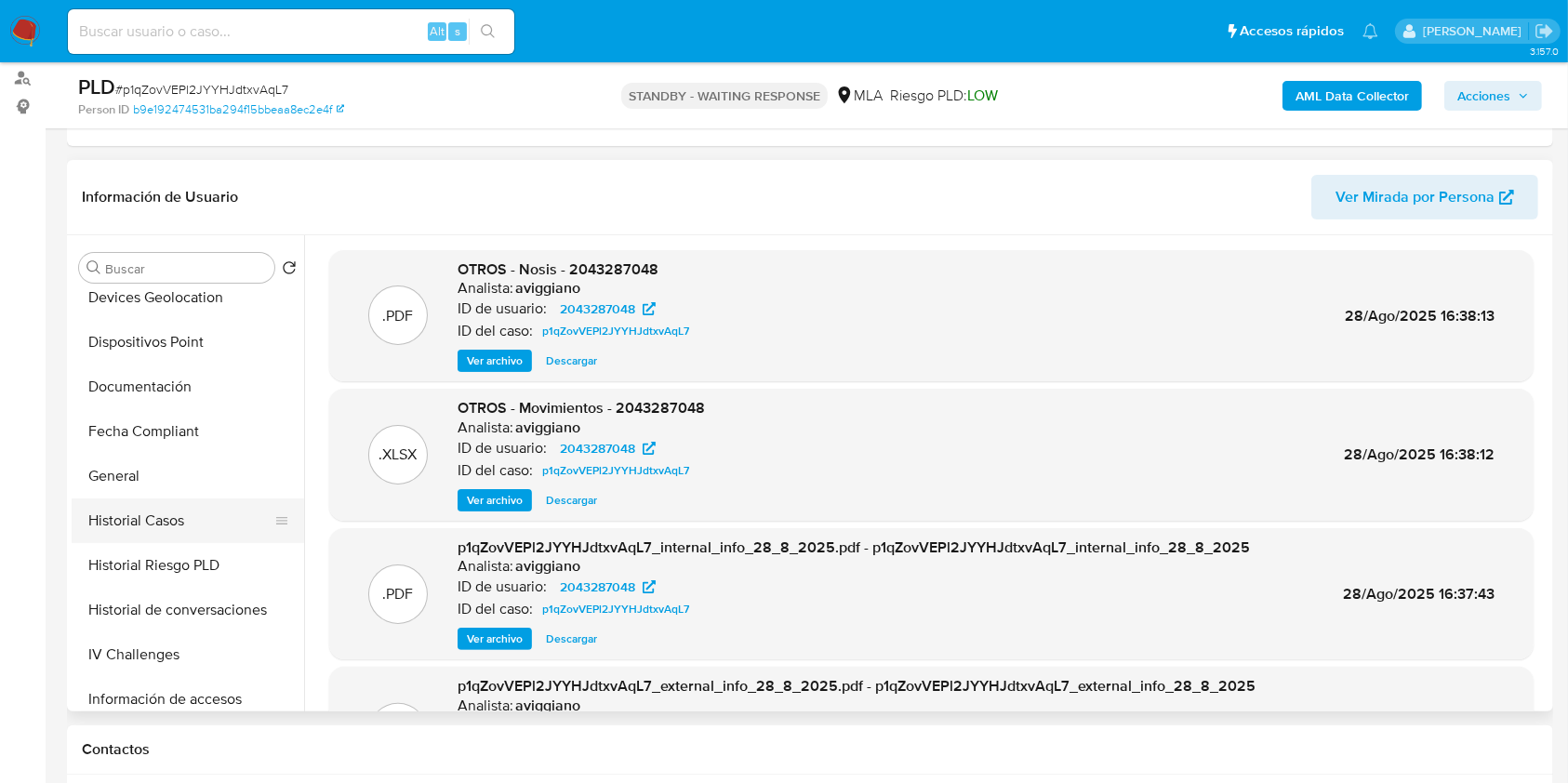
click at [169, 532] on button "Historial Casos" at bounding box center [180, 521] width 218 height 45
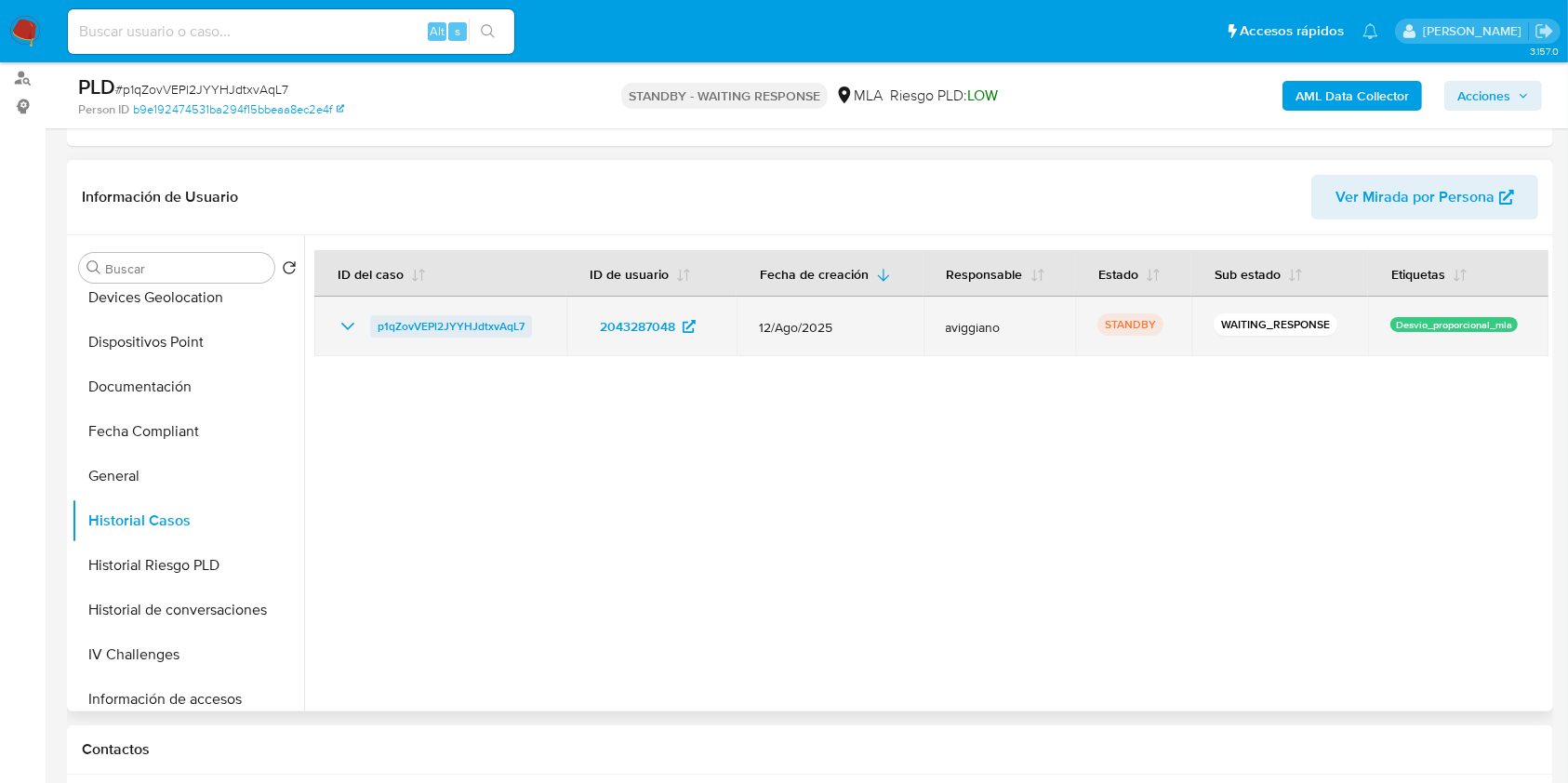
drag, startPoint x: 551, startPoint y: 322, endPoint x: 370, endPoint y: 325, distance: 181.0
click at [370, 325] on td "p1qZovVEPl2JYYHJdtxvAqL7" at bounding box center [440, 326] width 252 height 59
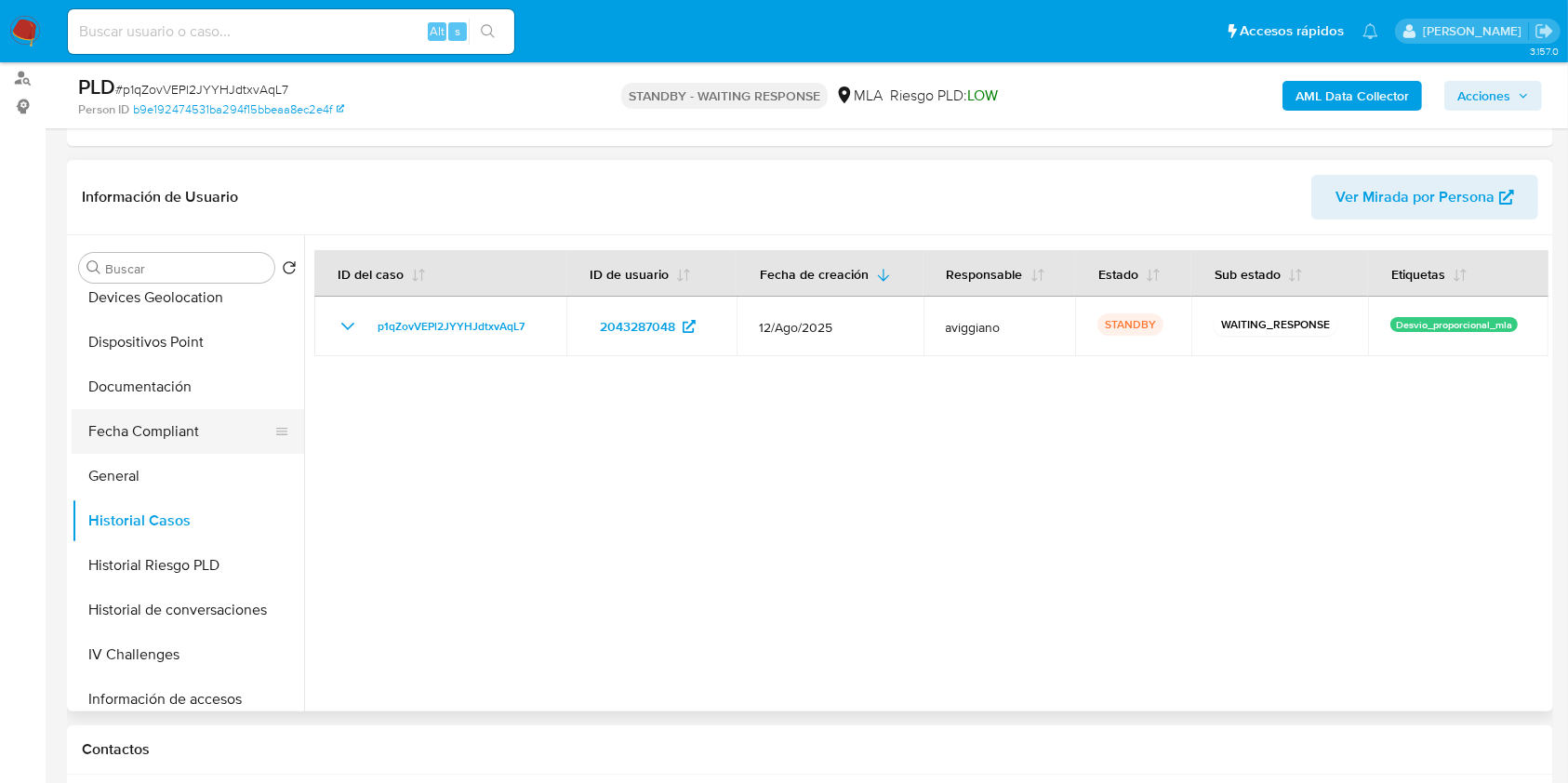
click at [119, 417] on button "Fecha Compliant" at bounding box center [180, 432] width 218 height 45
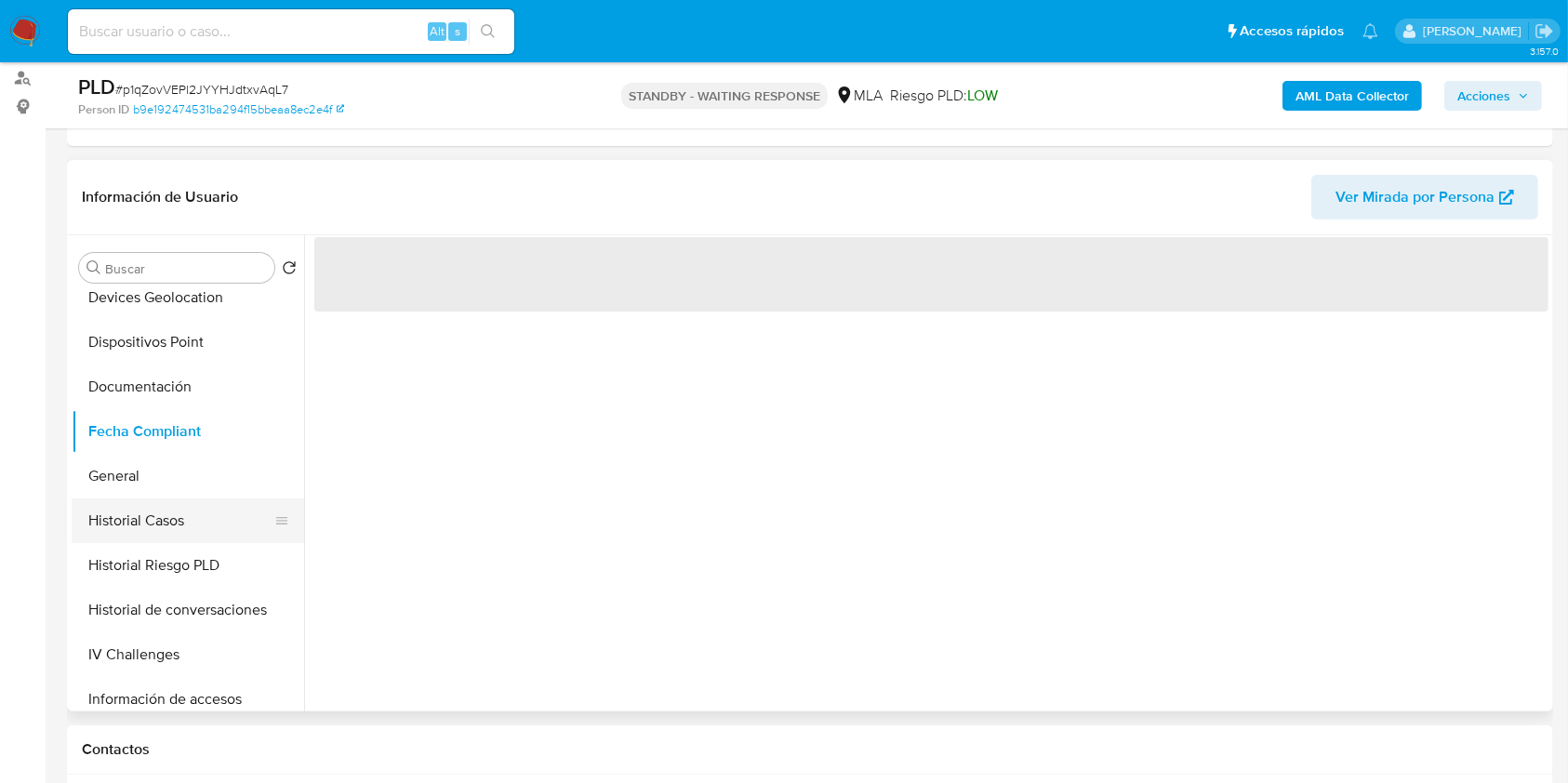
click at [123, 513] on button "Historial Casos" at bounding box center [180, 521] width 218 height 45
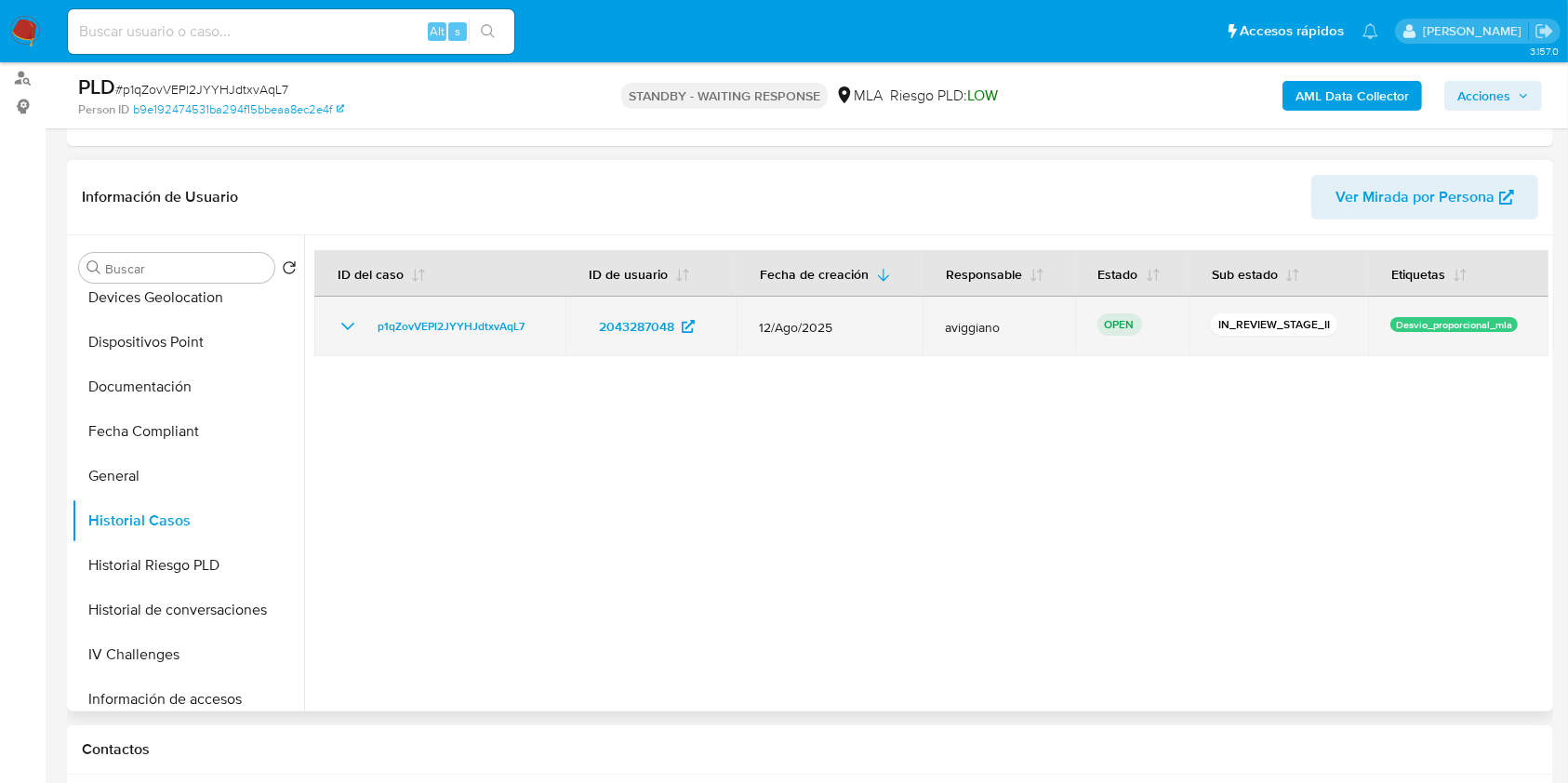
click at [357, 336] on icon "Mostrar/Ocultar" at bounding box center [348, 327] width 23 height 23
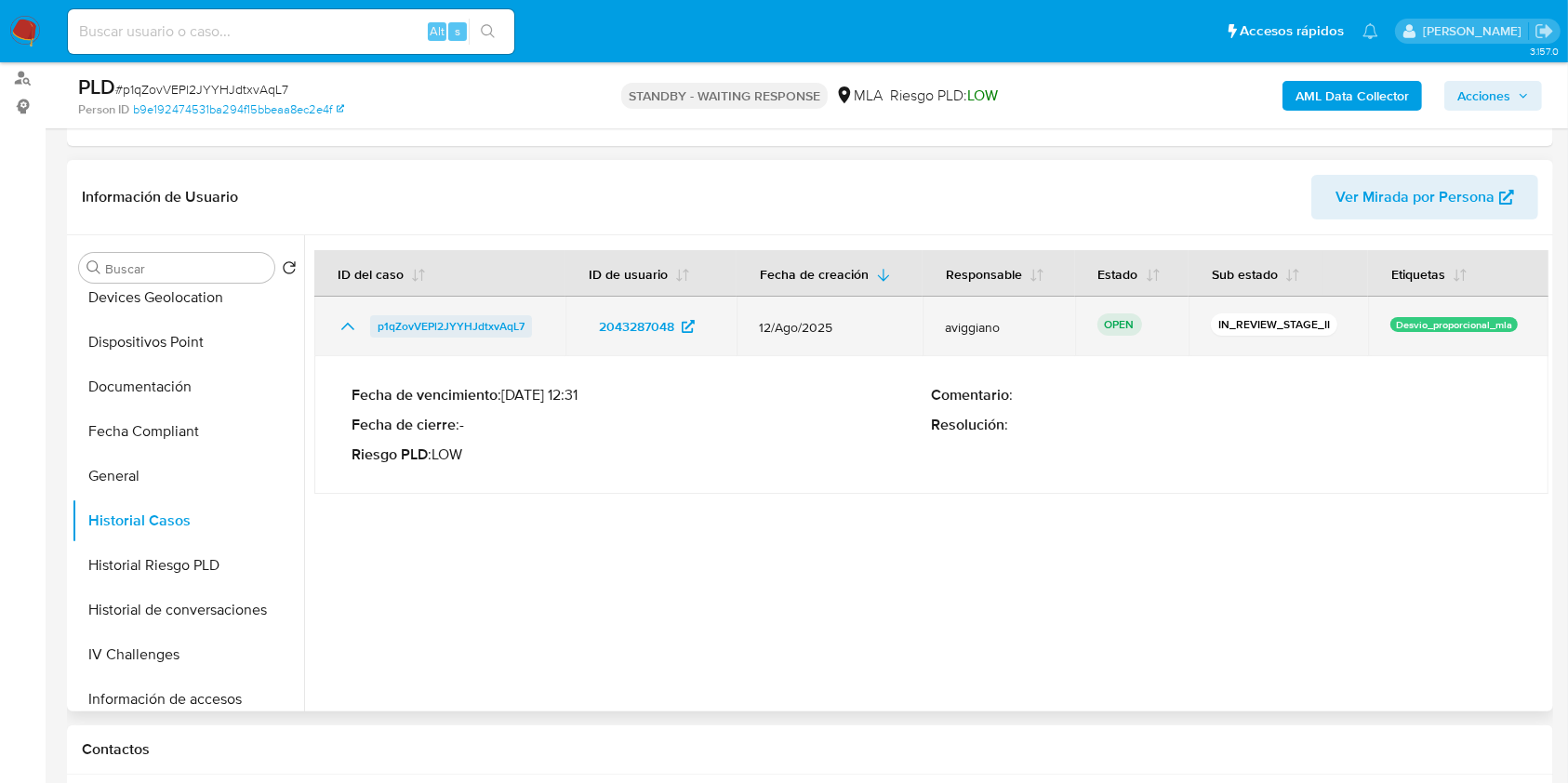
click at [395, 320] on span "p1qZovVEPl2JYYHJdtxvAqL7" at bounding box center [451, 327] width 146 height 23
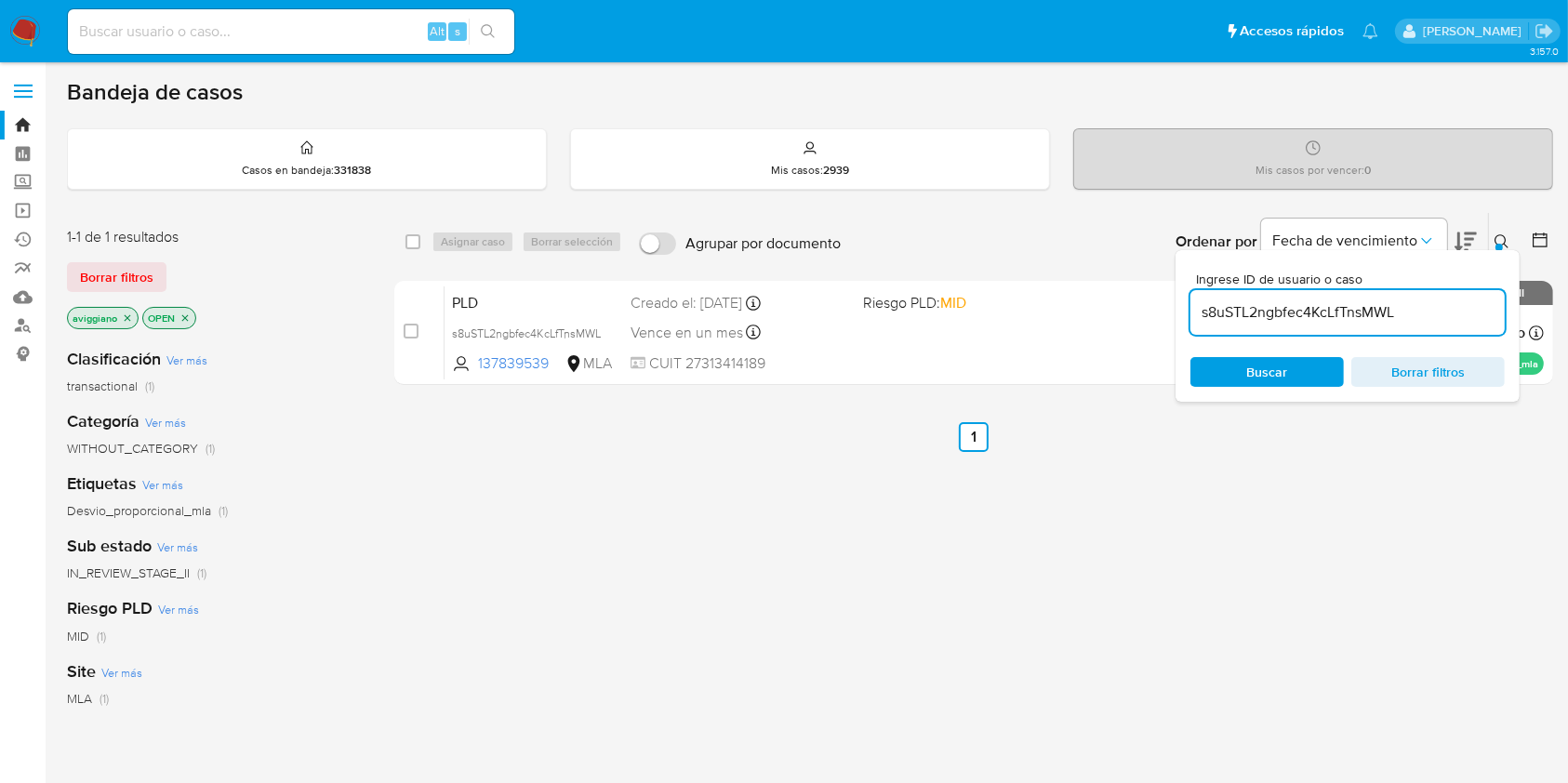
click at [1227, 313] on input "s8uSTL2ngbfec4KcLfTnsMWL" at bounding box center [1347, 313] width 315 height 24
paste input "p1qZovVEPl2JYYHJdtxvAqL7"
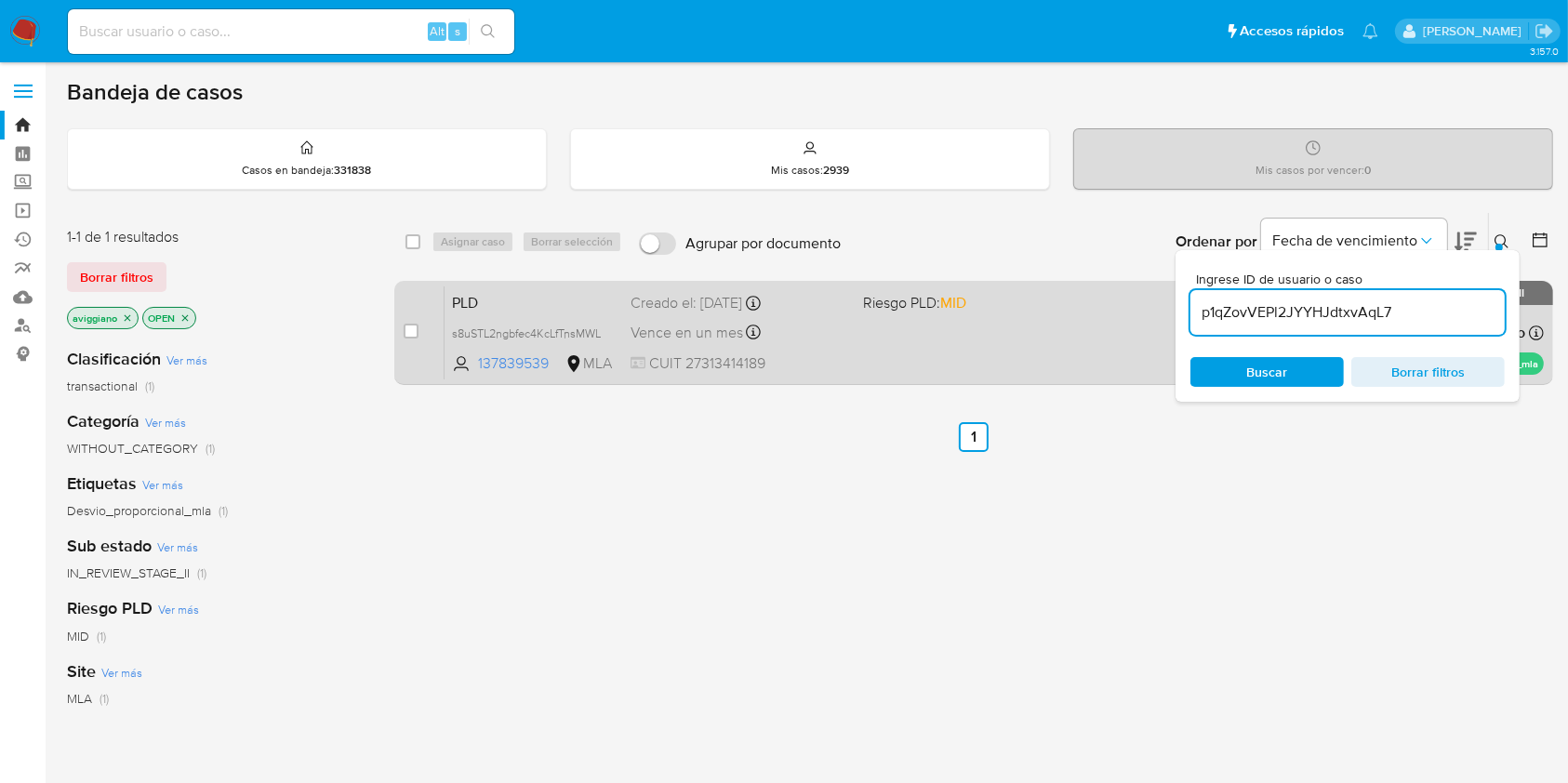
type input "p1qZovVEPl2JYYHJdtxvAqL7"
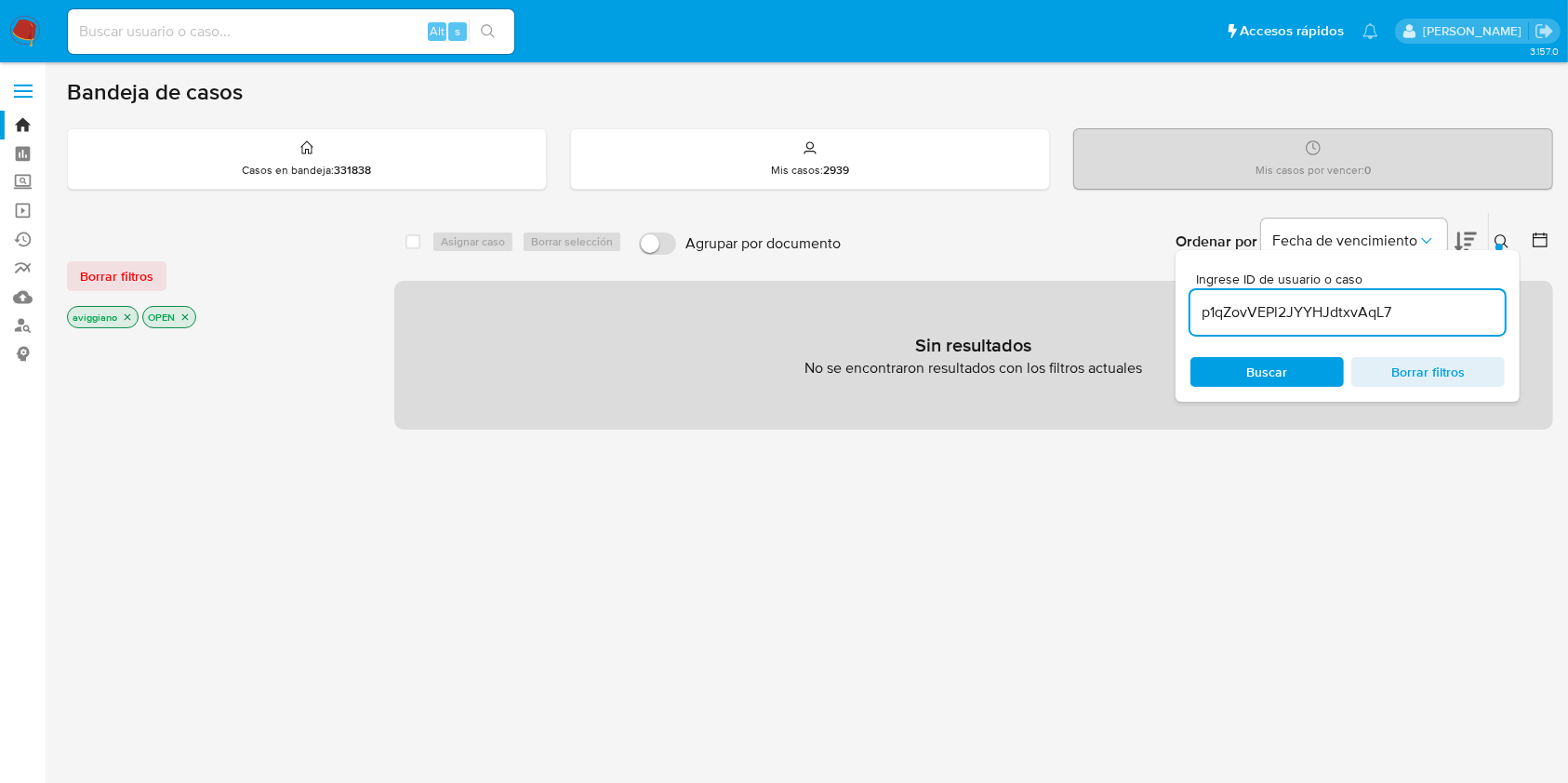
click at [131, 313] on icon "close-filter" at bounding box center [128, 317] width 11 height 11
click at [112, 312] on icon "close-filter" at bounding box center [110, 317] width 11 height 11
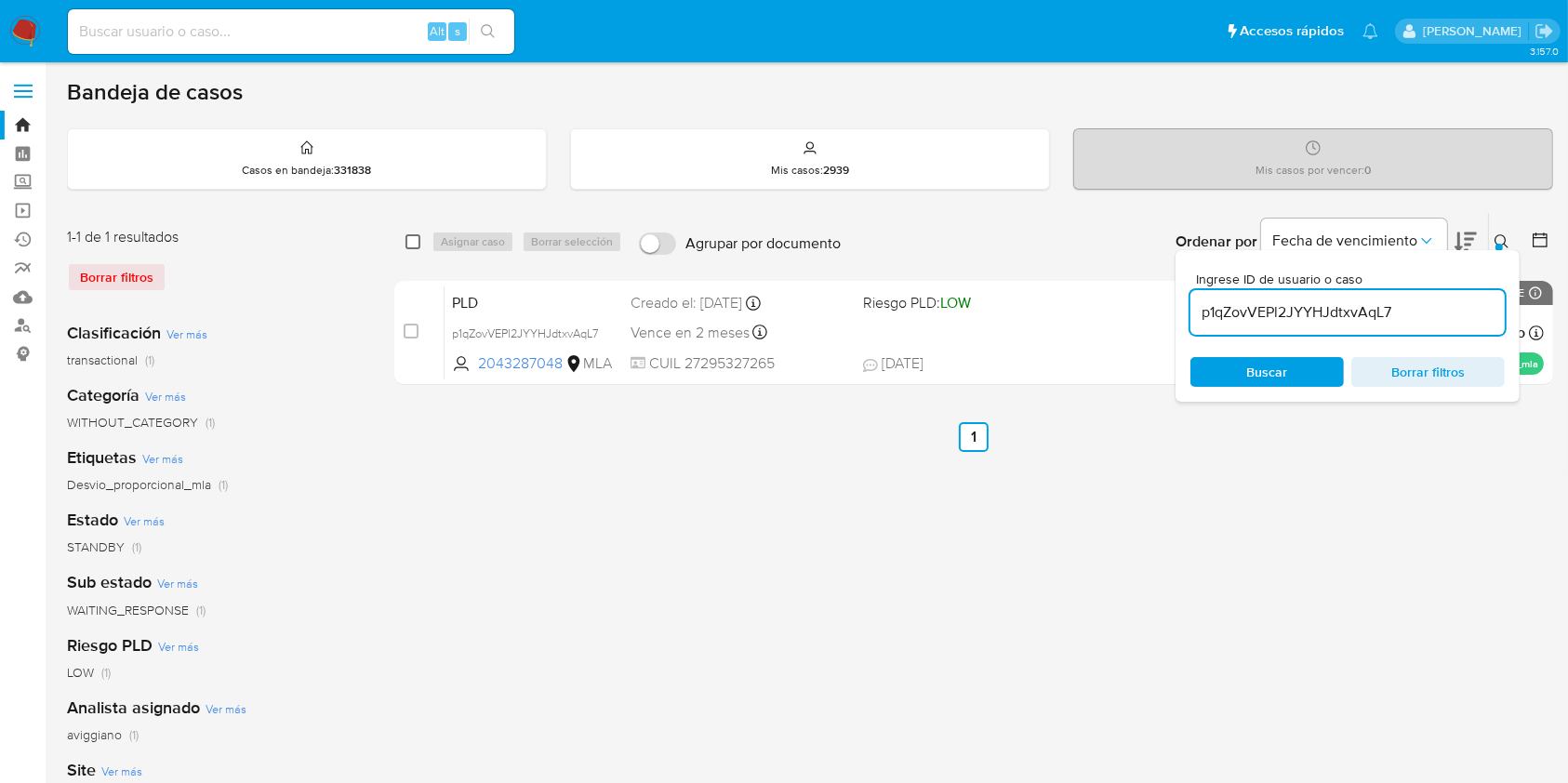
click at [419, 235] on input "checkbox" at bounding box center [413, 242] width 15 height 15
checkbox input "true"
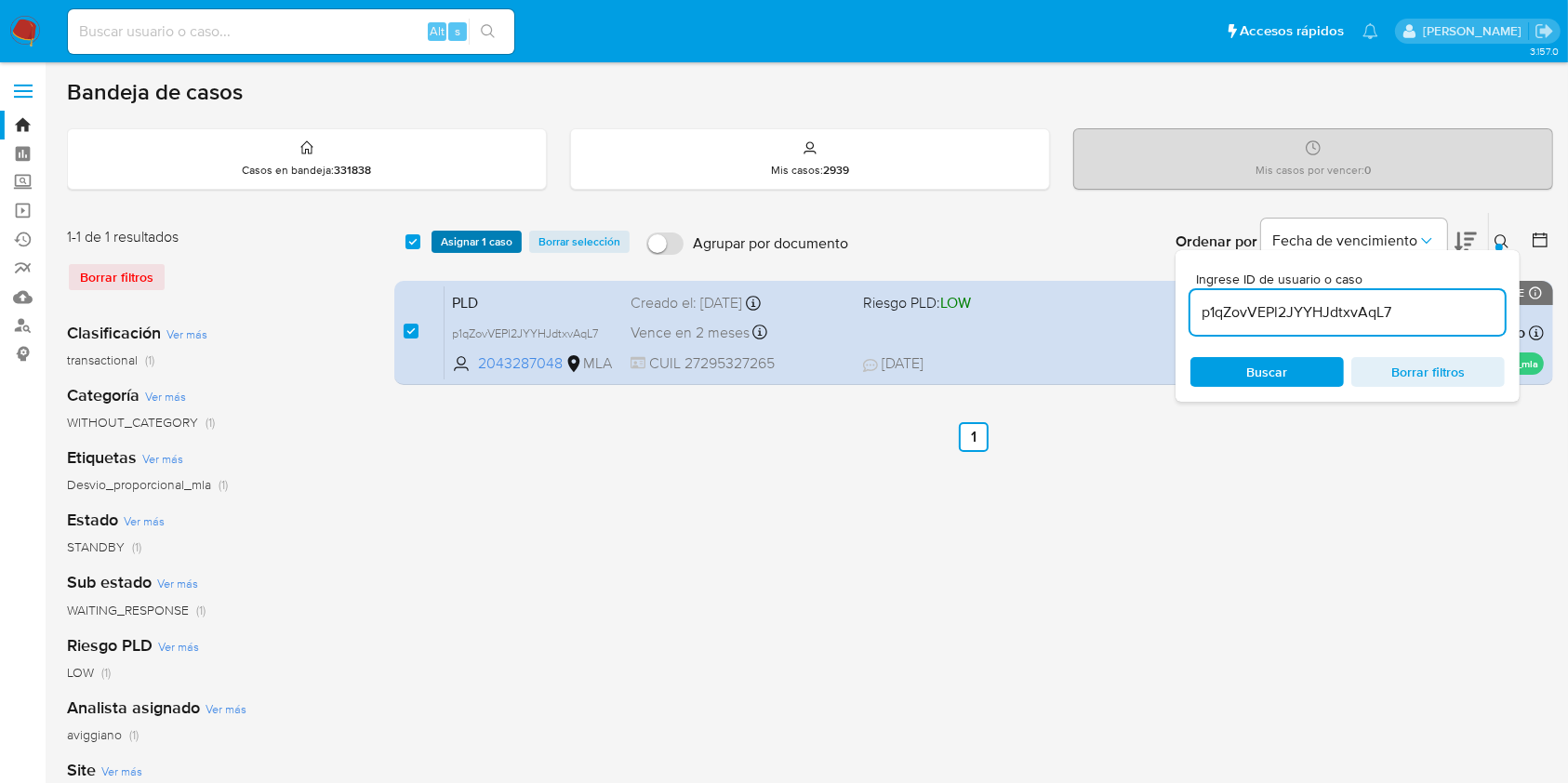
click at [446, 242] on span "Asignar 1 caso" at bounding box center [476, 242] width 71 height 19
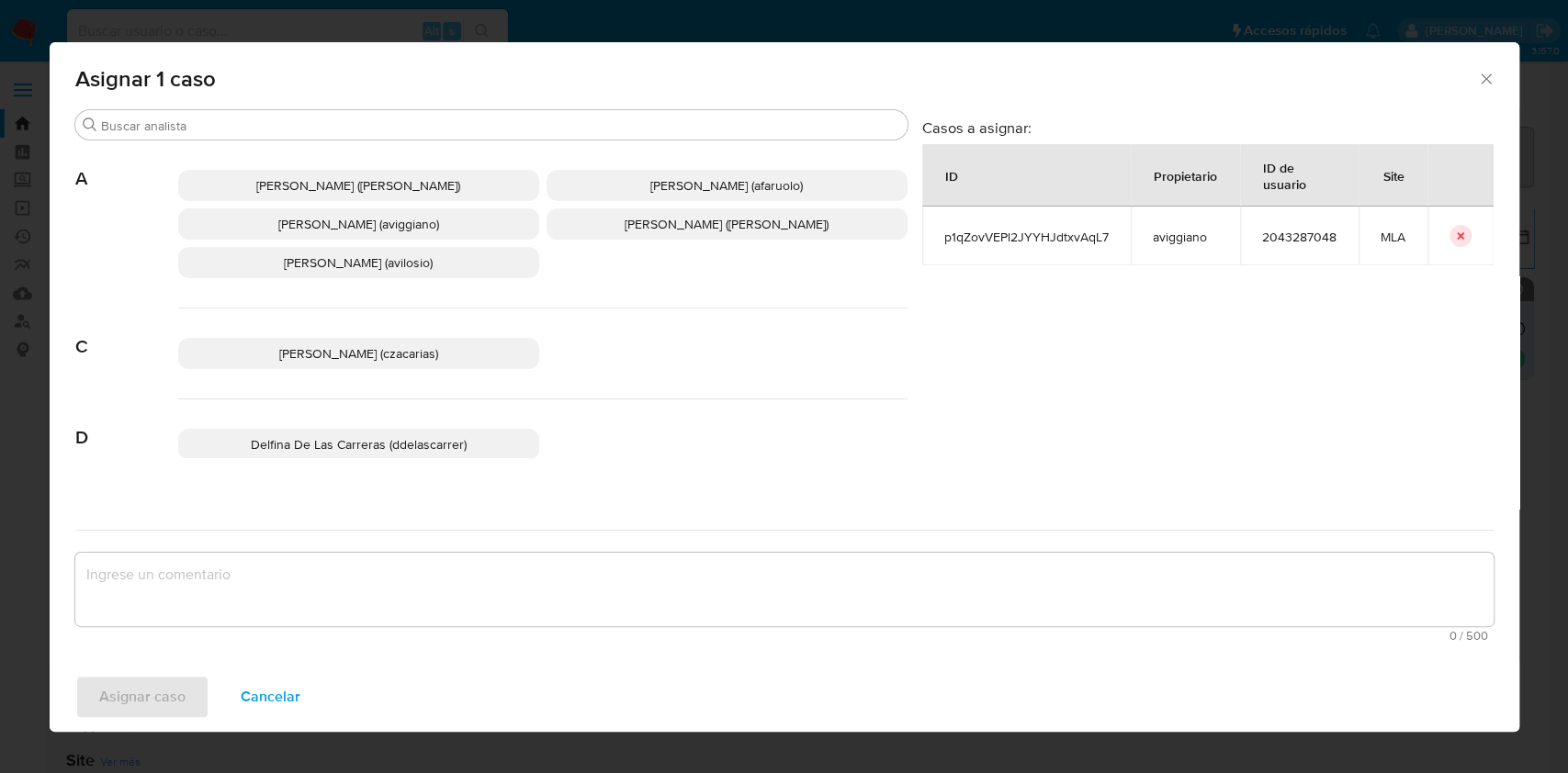
click at [360, 224] on span "Agustina Belen Viggiano (aviggiano)" at bounding box center [358, 224] width 160 height 19
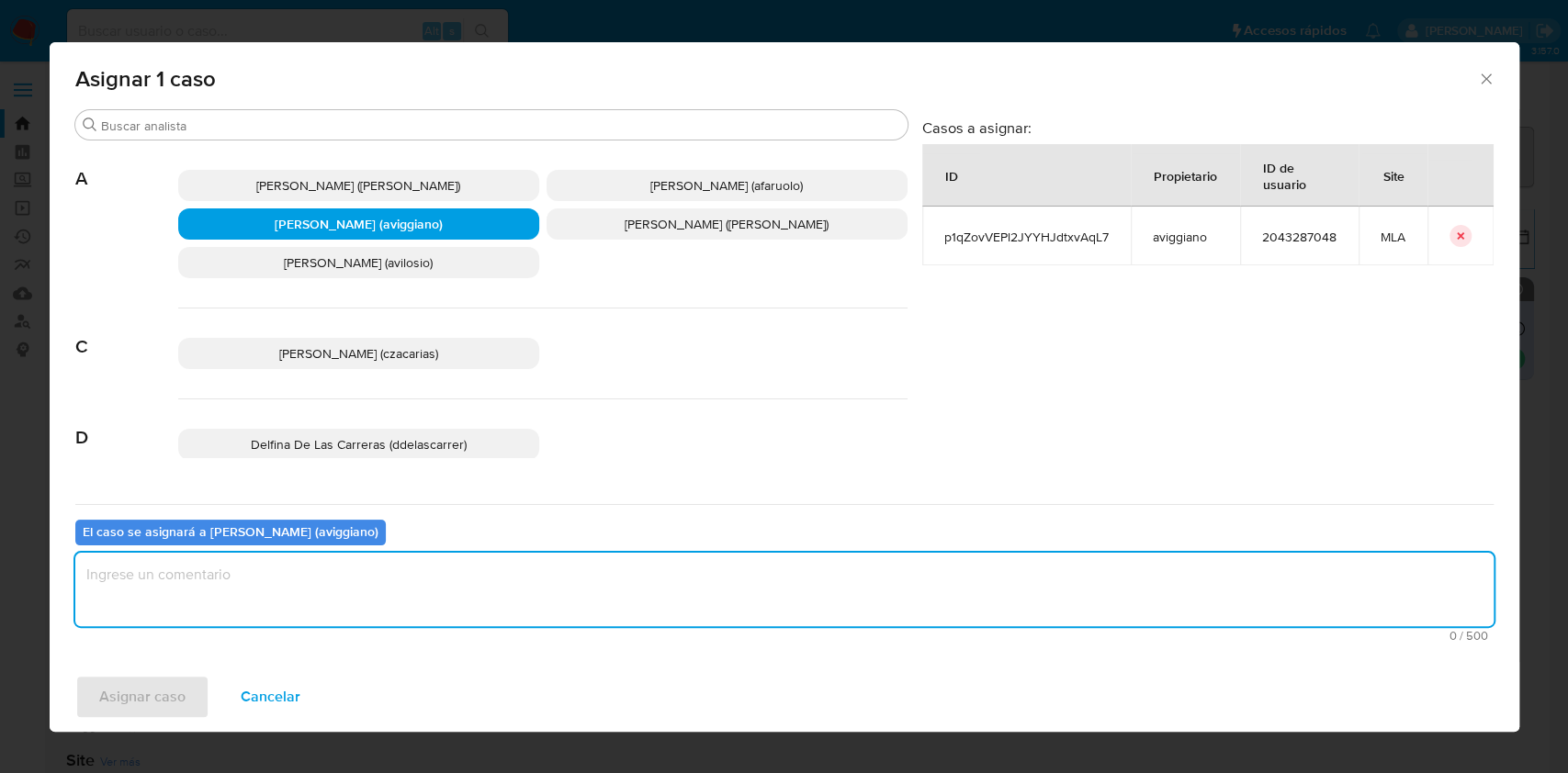
drag, startPoint x: 215, startPoint y: 602, endPoint x: 167, endPoint y: 679, distance: 90.7
click at [215, 603] on textarea "assign-modal" at bounding box center [784, 589] width 1418 height 73
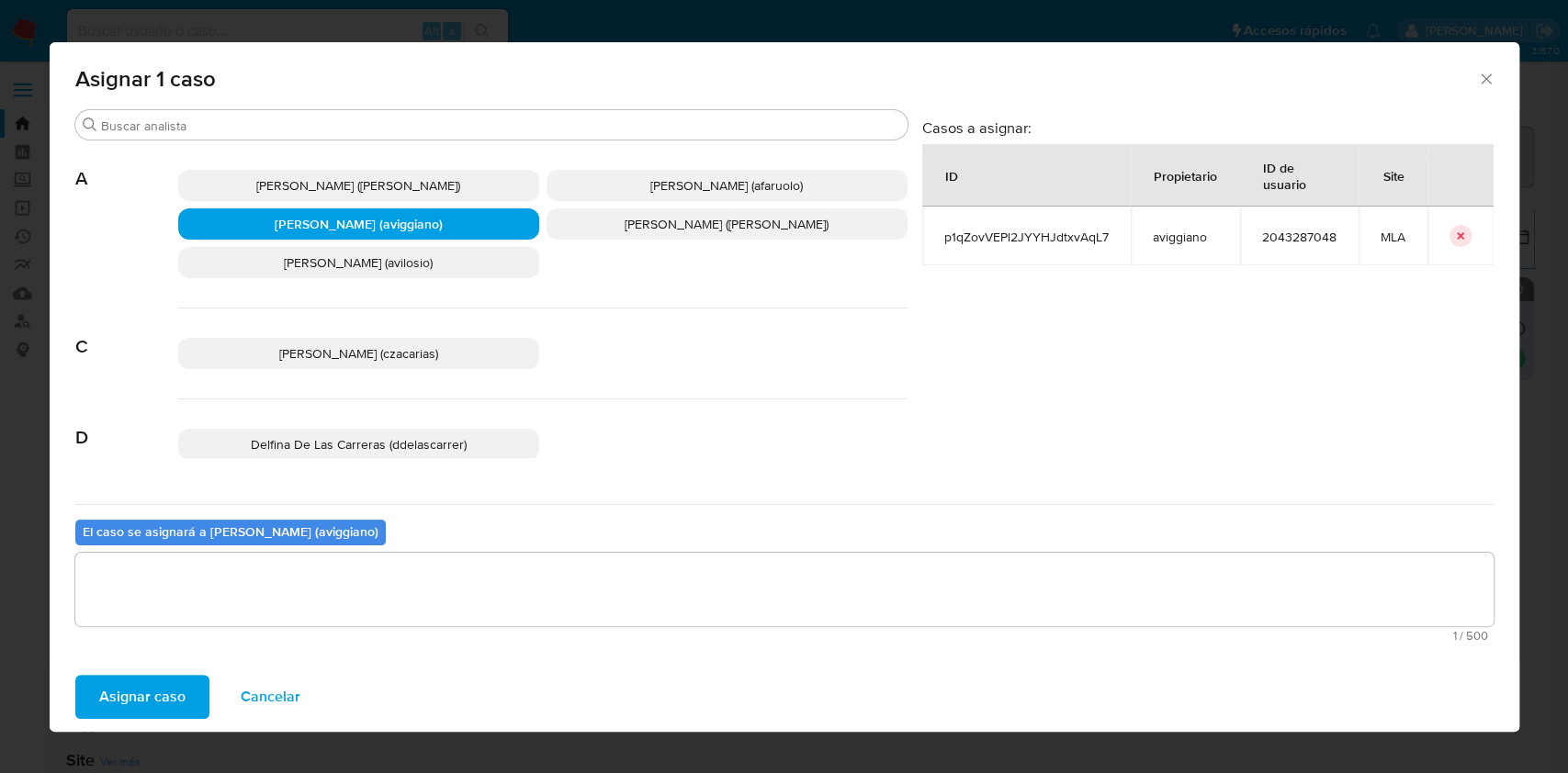
click at [154, 691] on span "Asignar caso" at bounding box center [142, 697] width 86 height 41
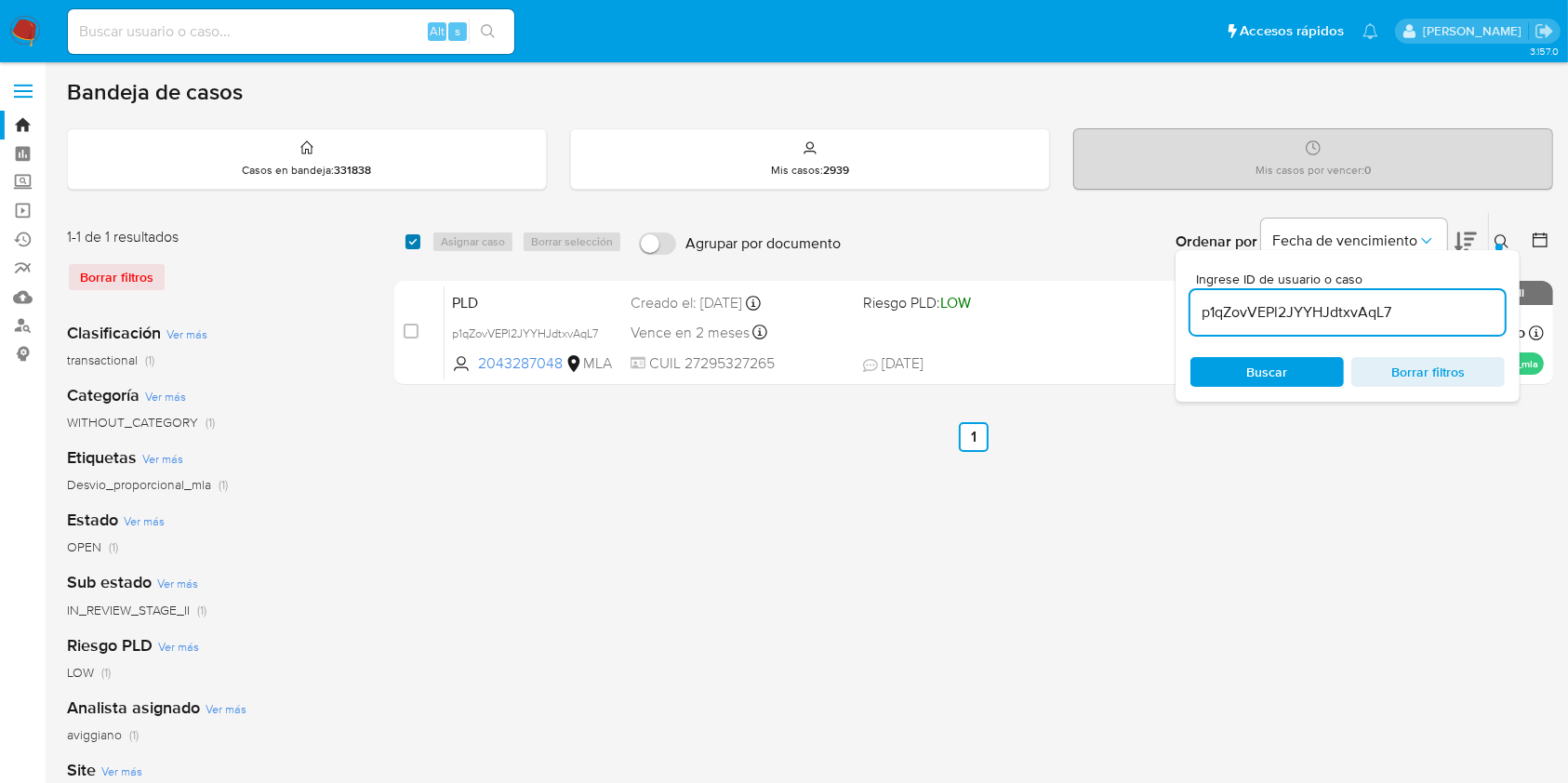
click at [416, 242] on input "checkbox" at bounding box center [413, 242] width 15 height 15
checkbox input "true"
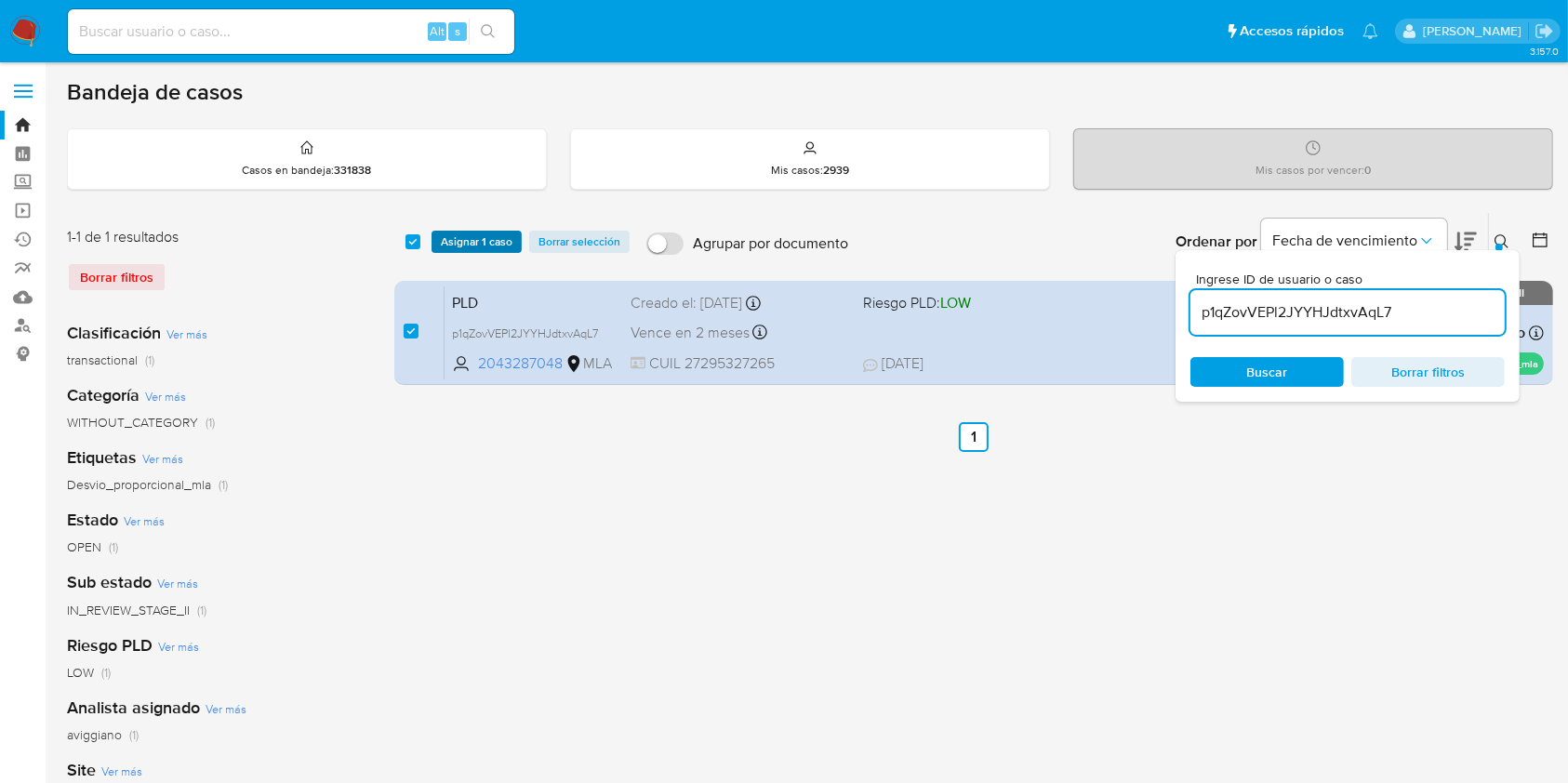
click at [440, 250] on span "Asignar 1 caso" at bounding box center [476, 242] width 71 height 19
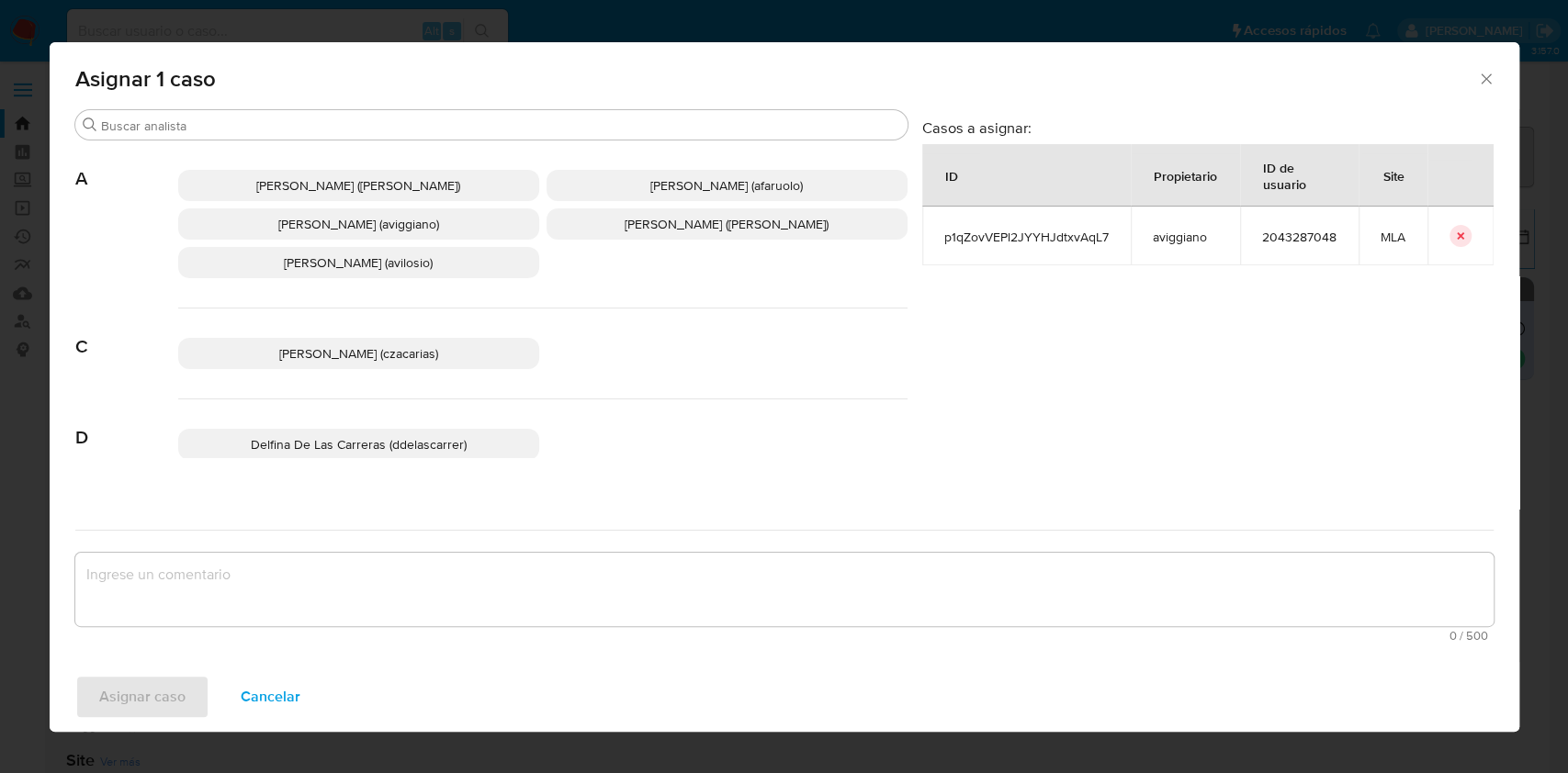
click at [281, 238] on p "Agustina Belen Viggiano (aviggiano)" at bounding box center [358, 224] width 361 height 32
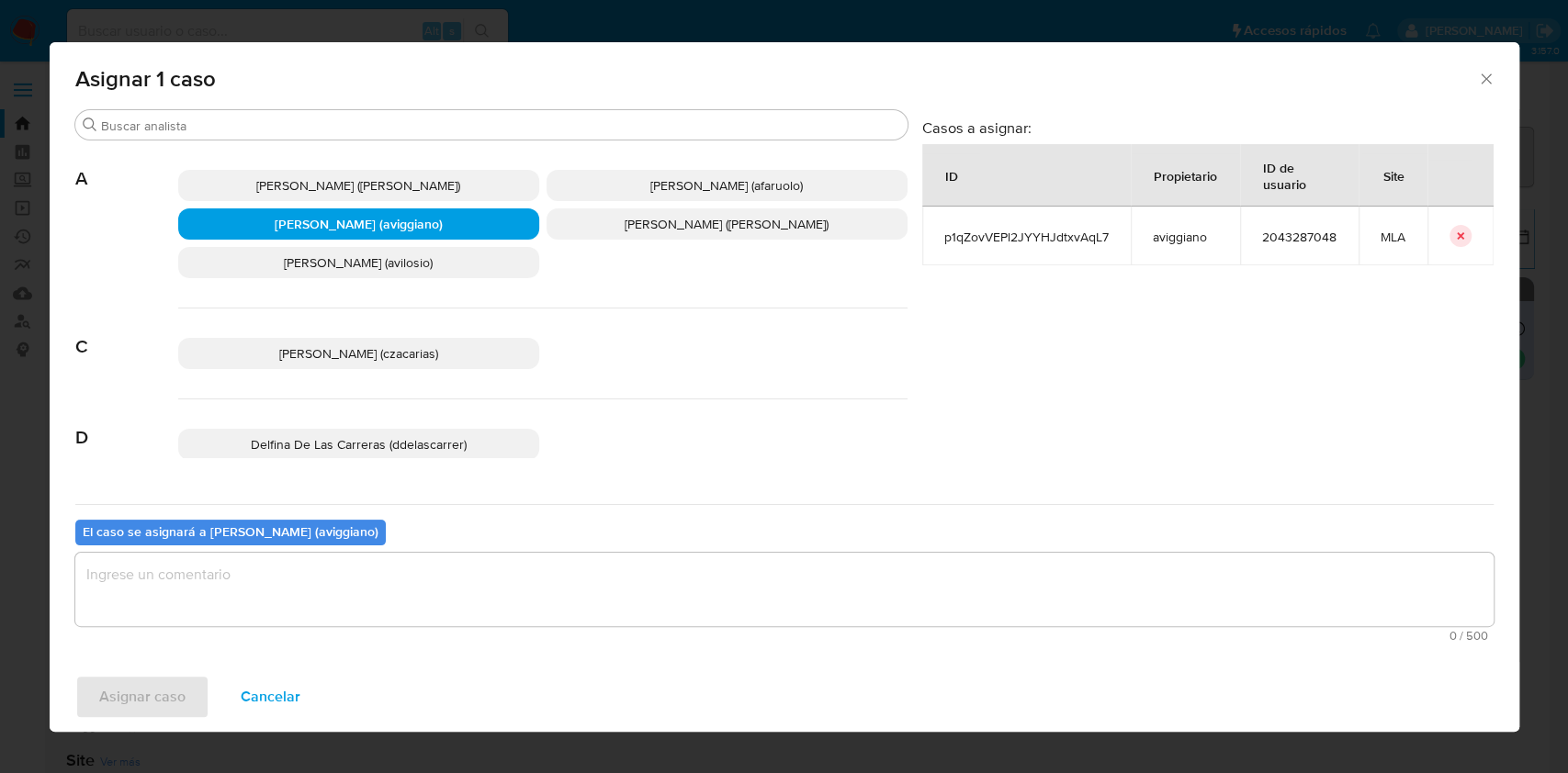
click at [163, 569] on textarea "assign-modal" at bounding box center [784, 589] width 1418 height 73
click at [135, 712] on span "Asignar caso" at bounding box center [142, 697] width 86 height 41
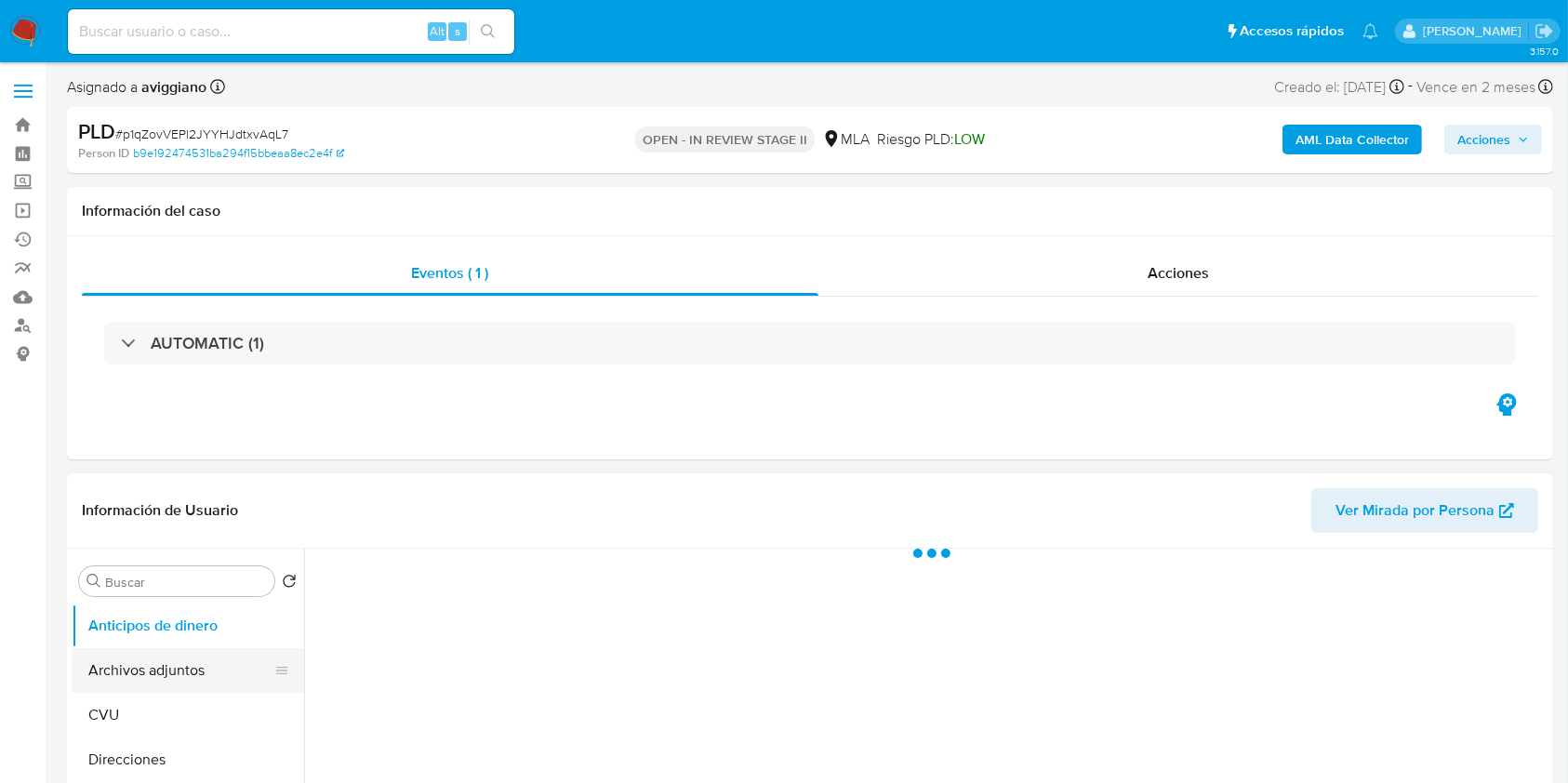
click at [161, 669] on button "Archivos adjuntos" at bounding box center [180, 670] width 218 height 45
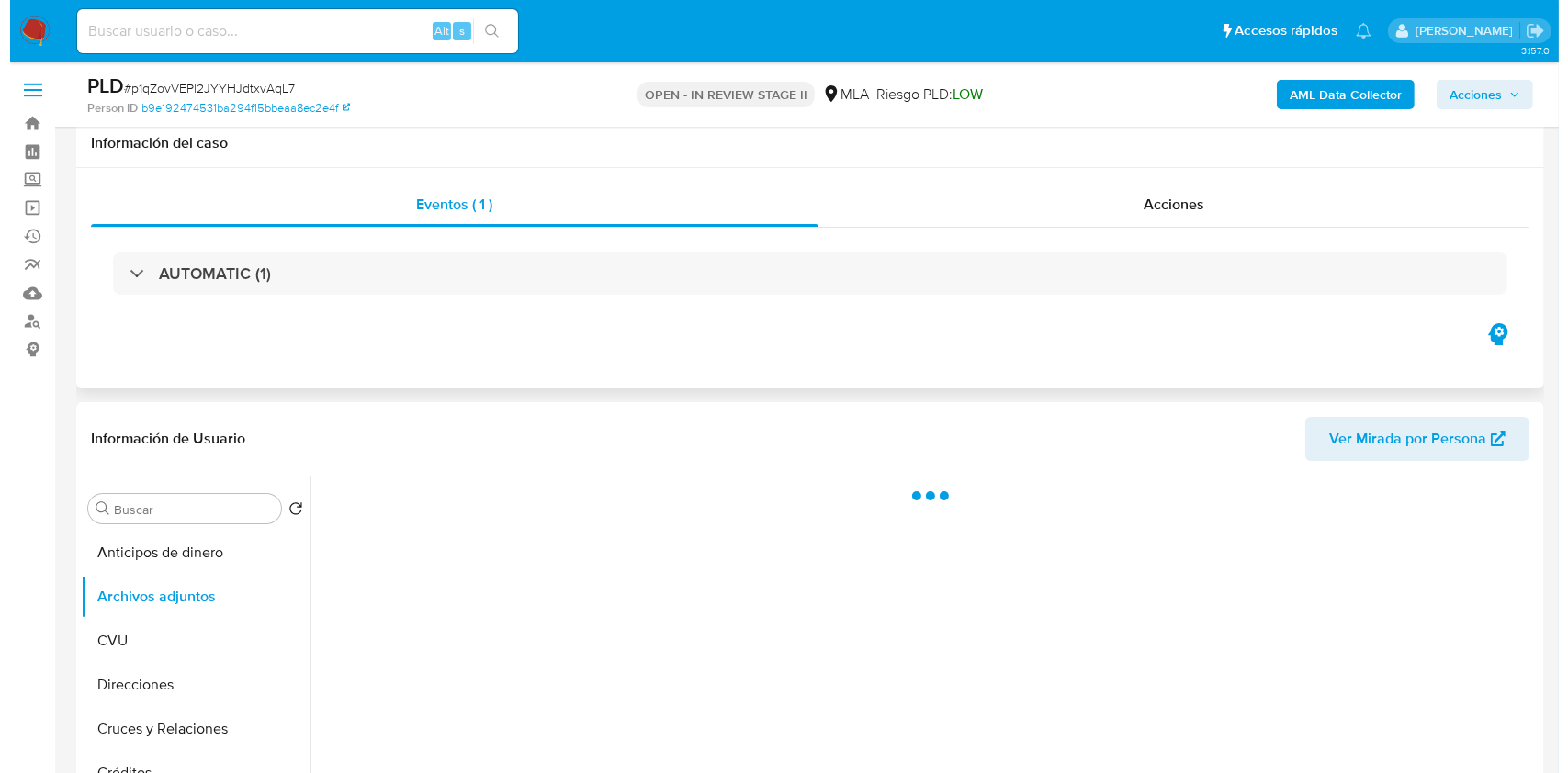
scroll to position [244, 0]
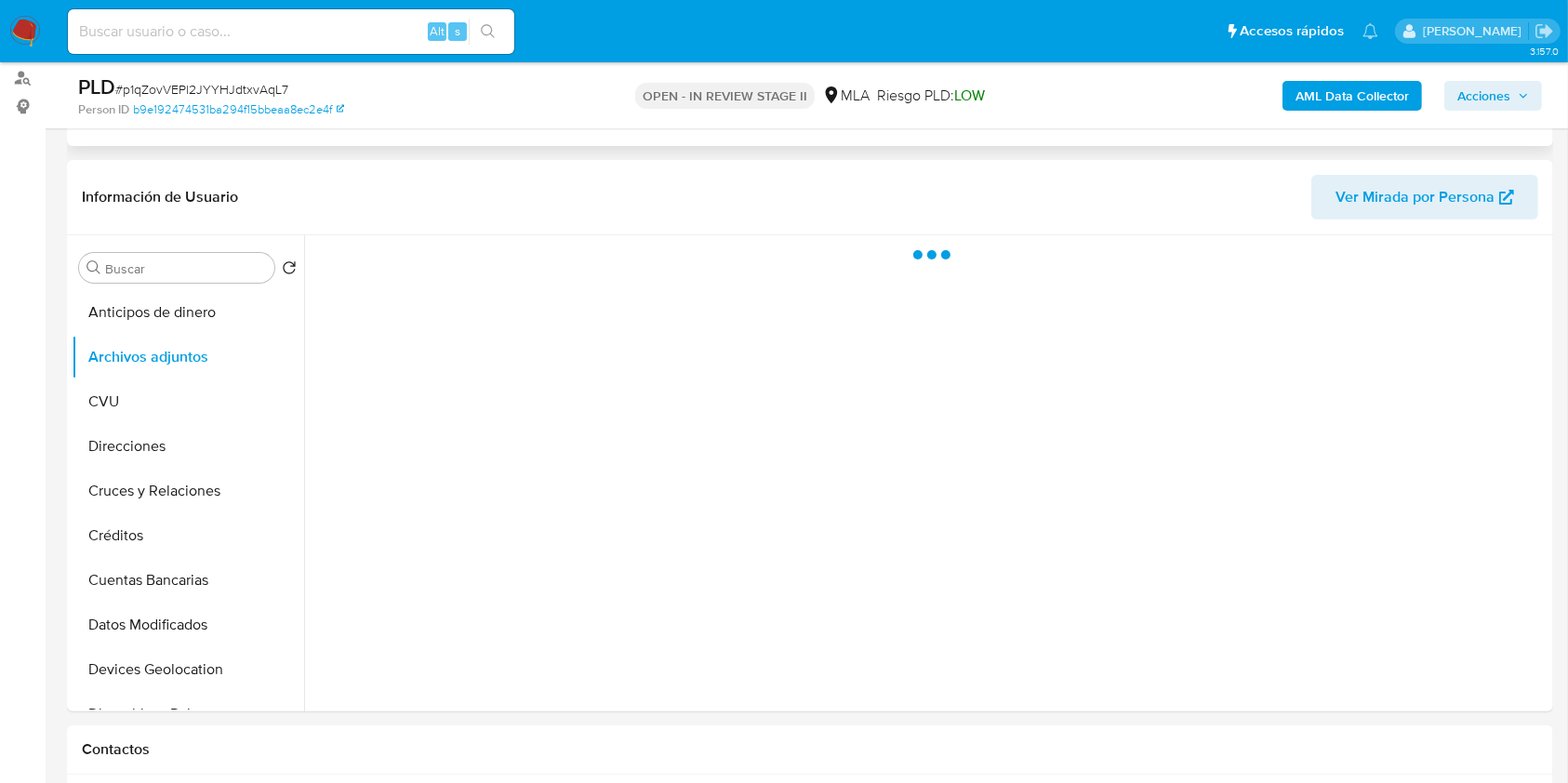
select select "10"
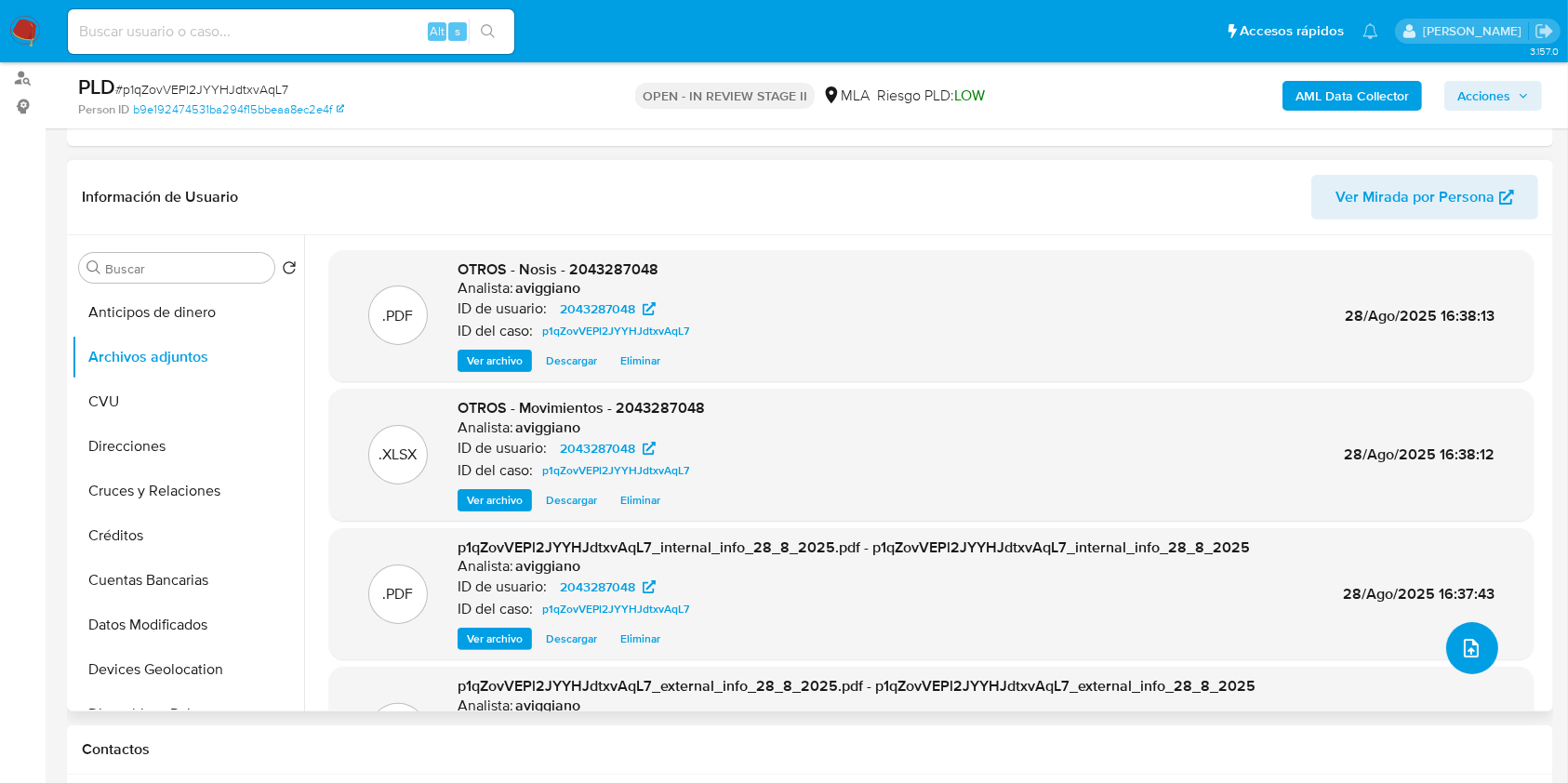
click at [1460, 643] on icon "upload-file" at bounding box center [1471, 648] width 23 height 23
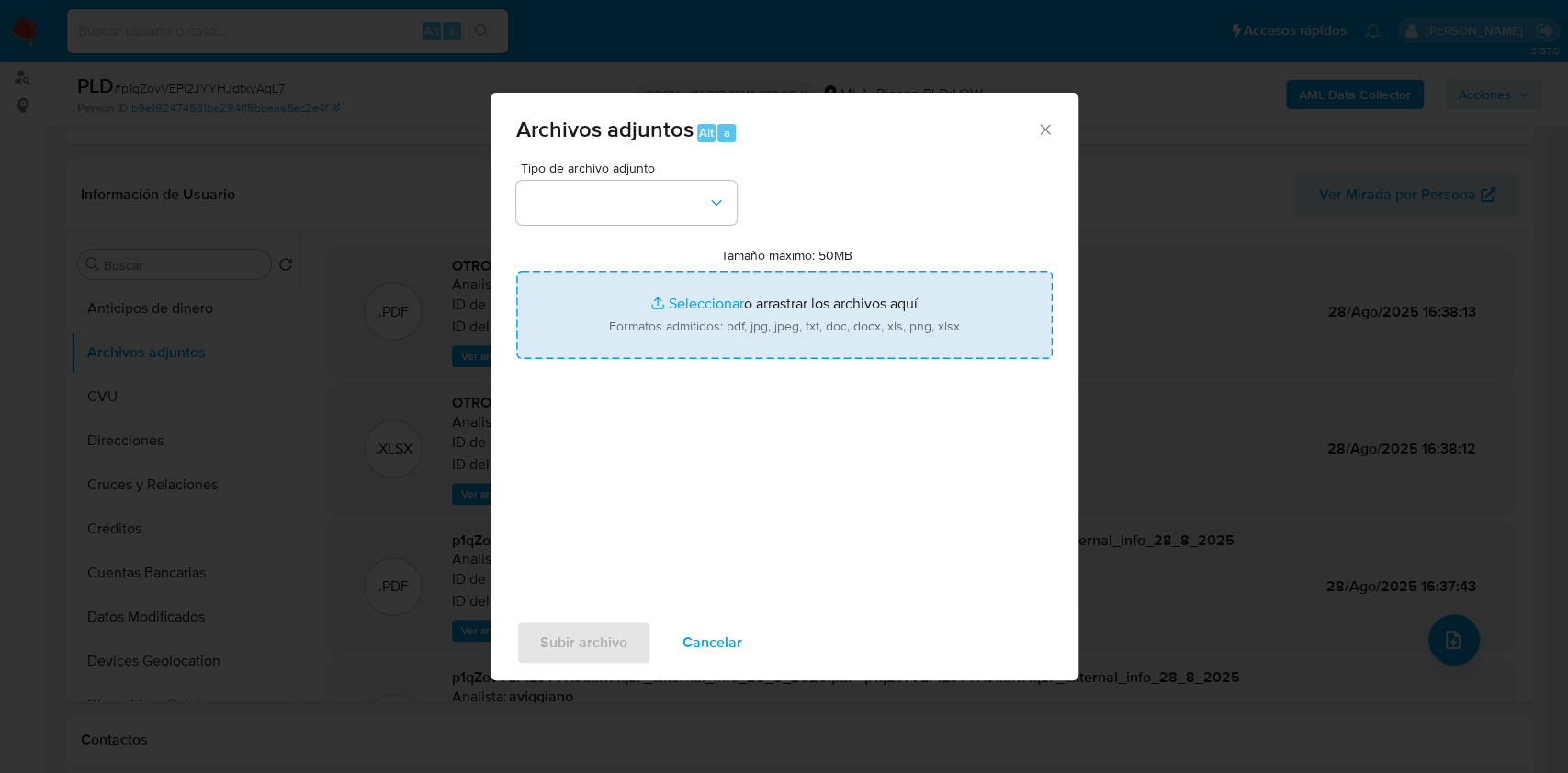
click at [801, 309] on input "Tamaño máximo: 50MB Seleccionar archivos" at bounding box center [784, 314] width 536 height 88
type input "C:\fakepath\Caselog p1qZovVEPl2JYYHJdtxvAqL7_2025_08_19_00_53_46.docx"
drag, startPoint x: 801, startPoint y: 309, endPoint x: 613, endPoint y: 312, distance: 188.0
click at [613, 312] on input "Tamaño máximo: 50MB Seleccionar archivos" at bounding box center [784, 314] width 536 height 88
type input "C:\fakepath\2043287048_2de7c463-dbd6-4c6d-bd51-a6d87b8e938c.pdf"
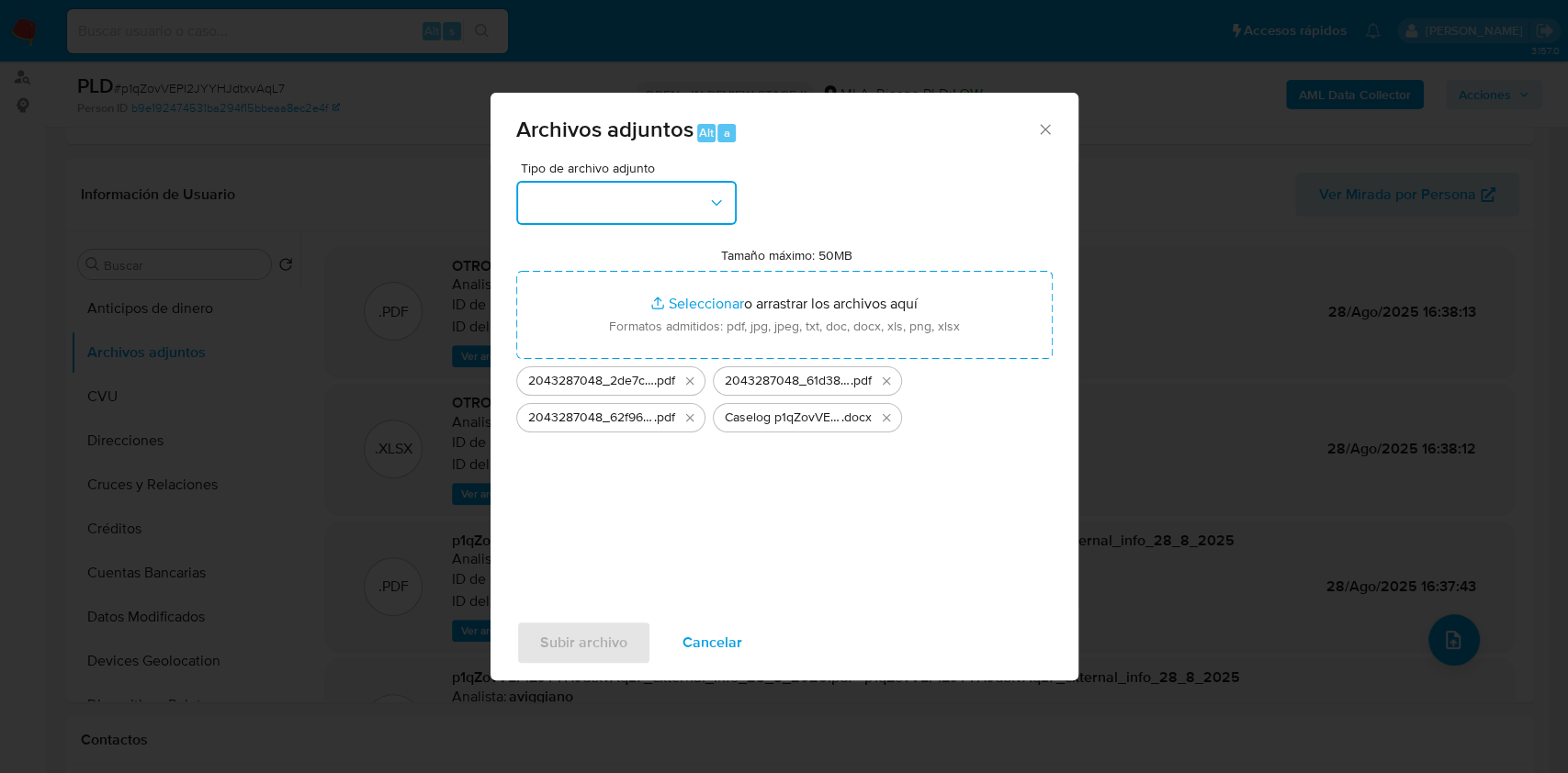
click at [701, 202] on button "button" at bounding box center [627, 203] width 221 height 44
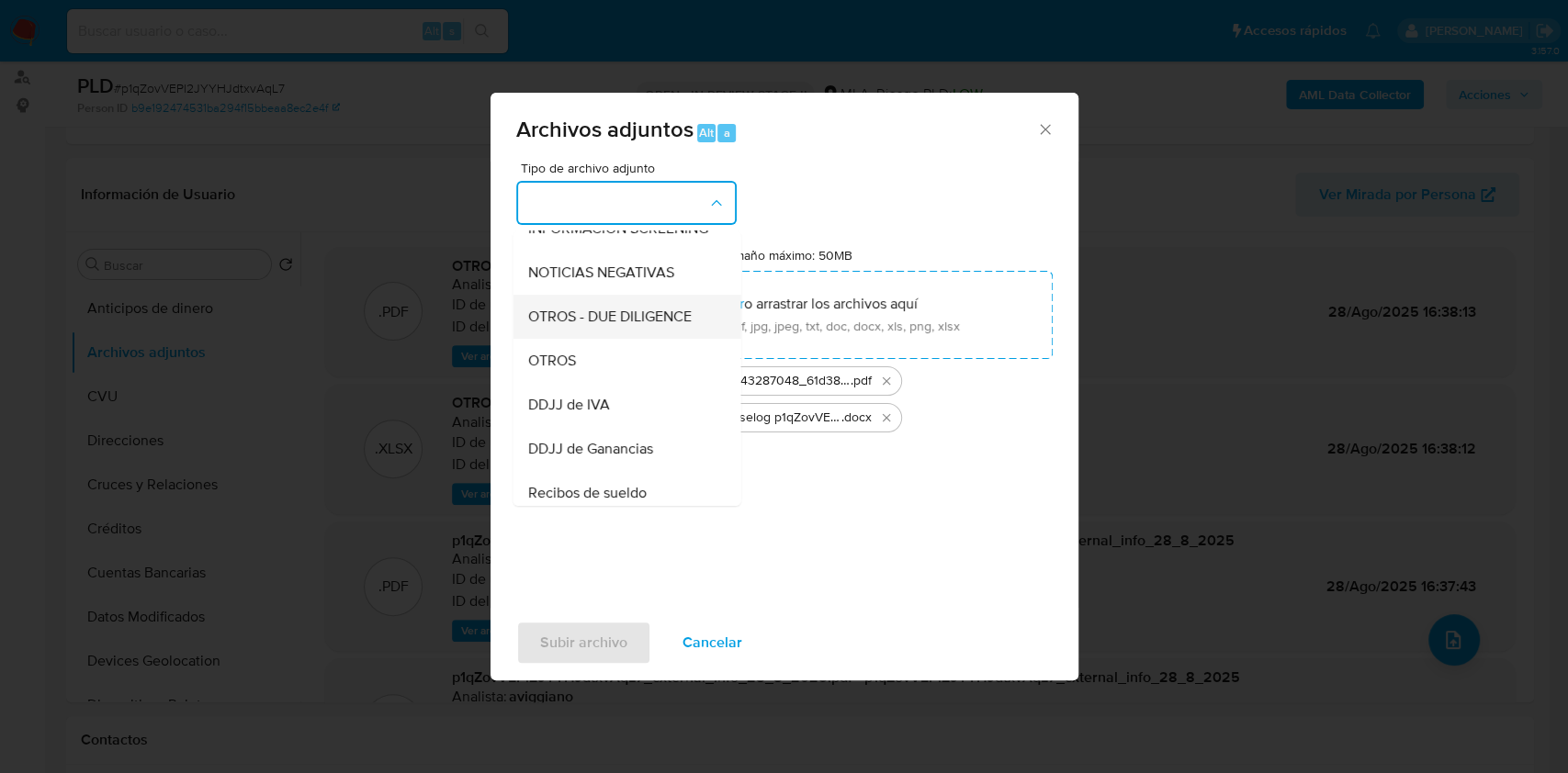
click at [598, 338] on div "OTROS - DUE DILIGENCE" at bounding box center [620, 317] width 187 height 44
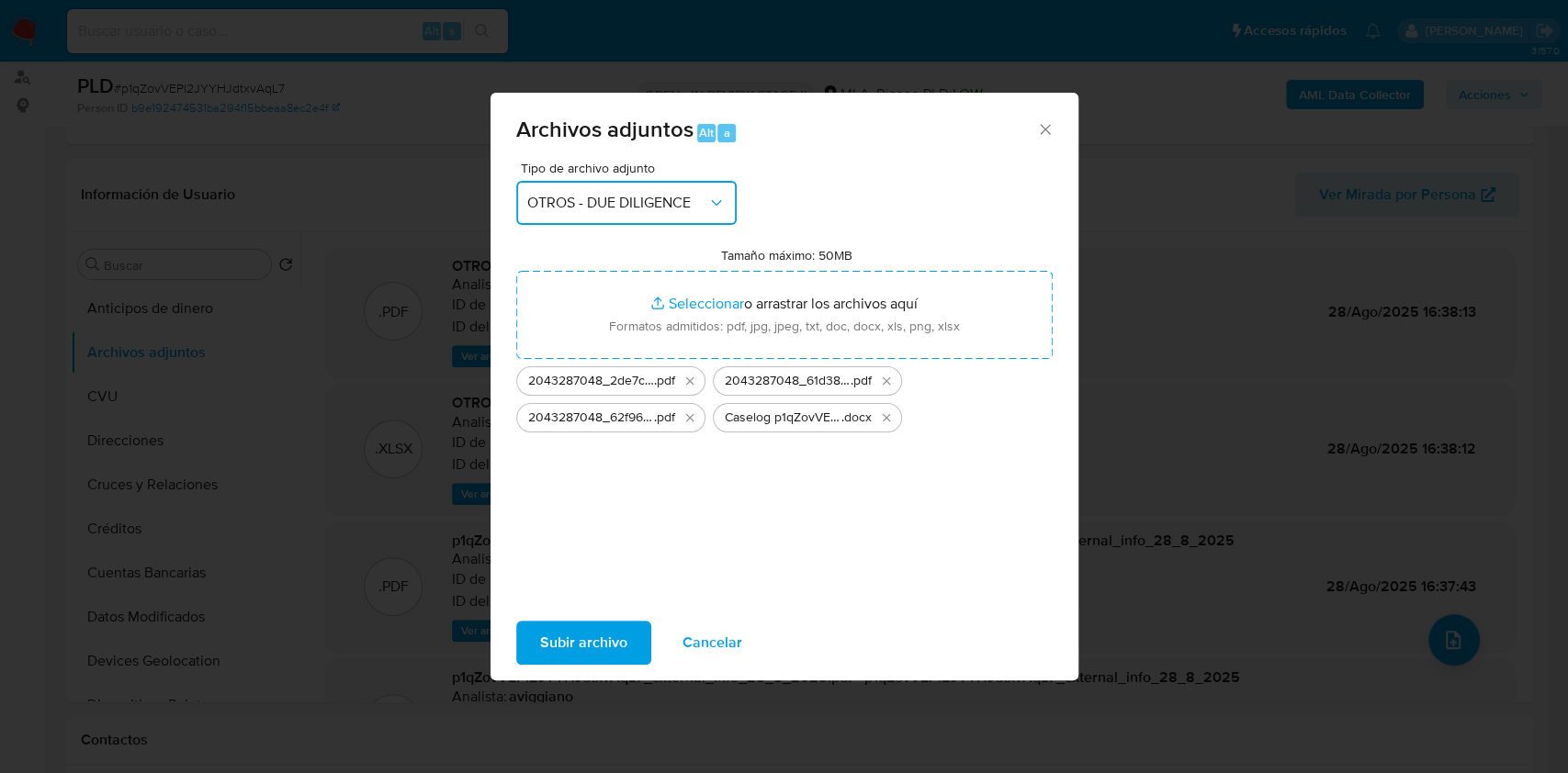
click at [636, 213] on button "OTROS - DUE DILIGENCE" at bounding box center [627, 203] width 221 height 44
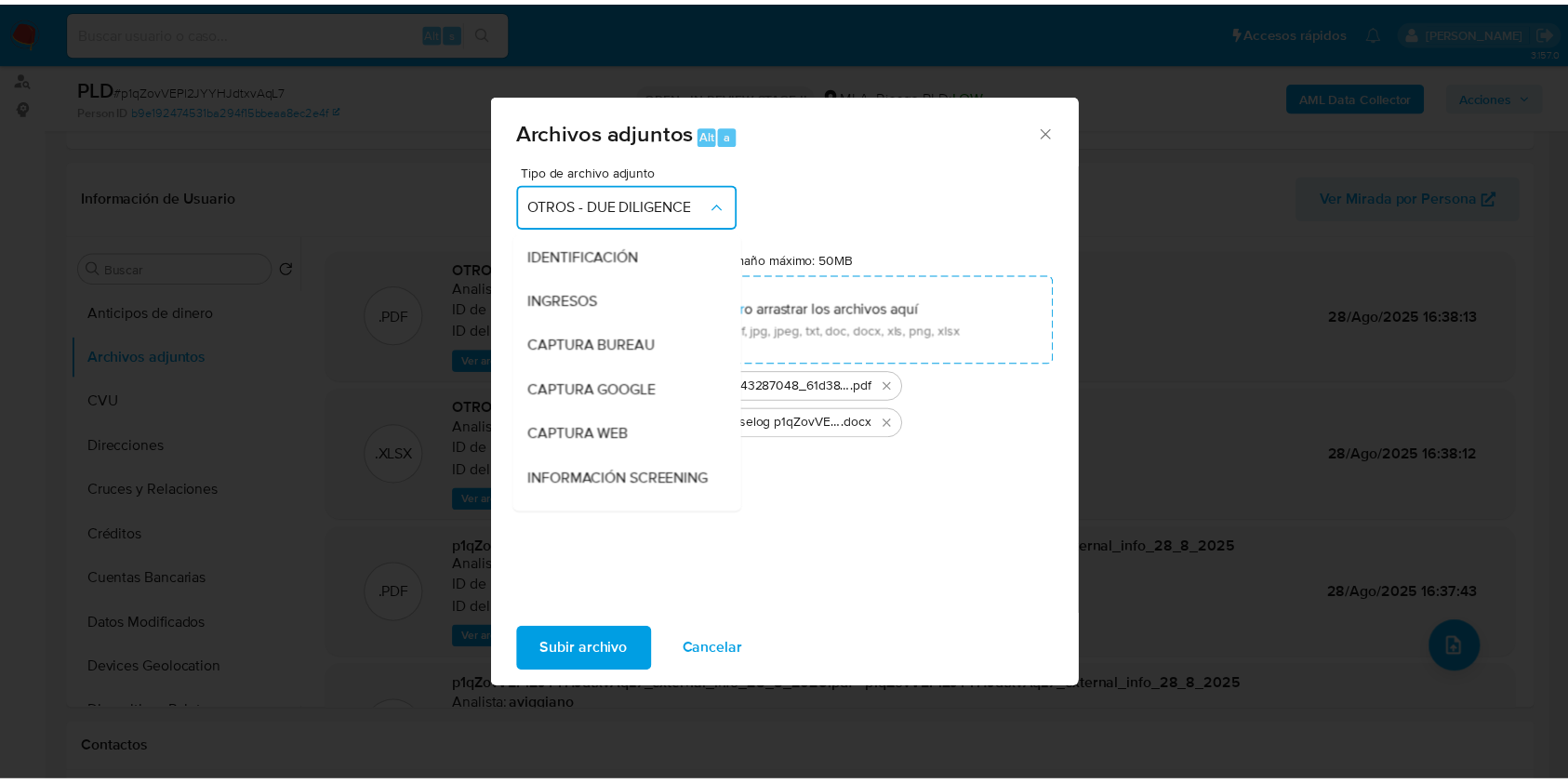
scroll to position [214, 0]
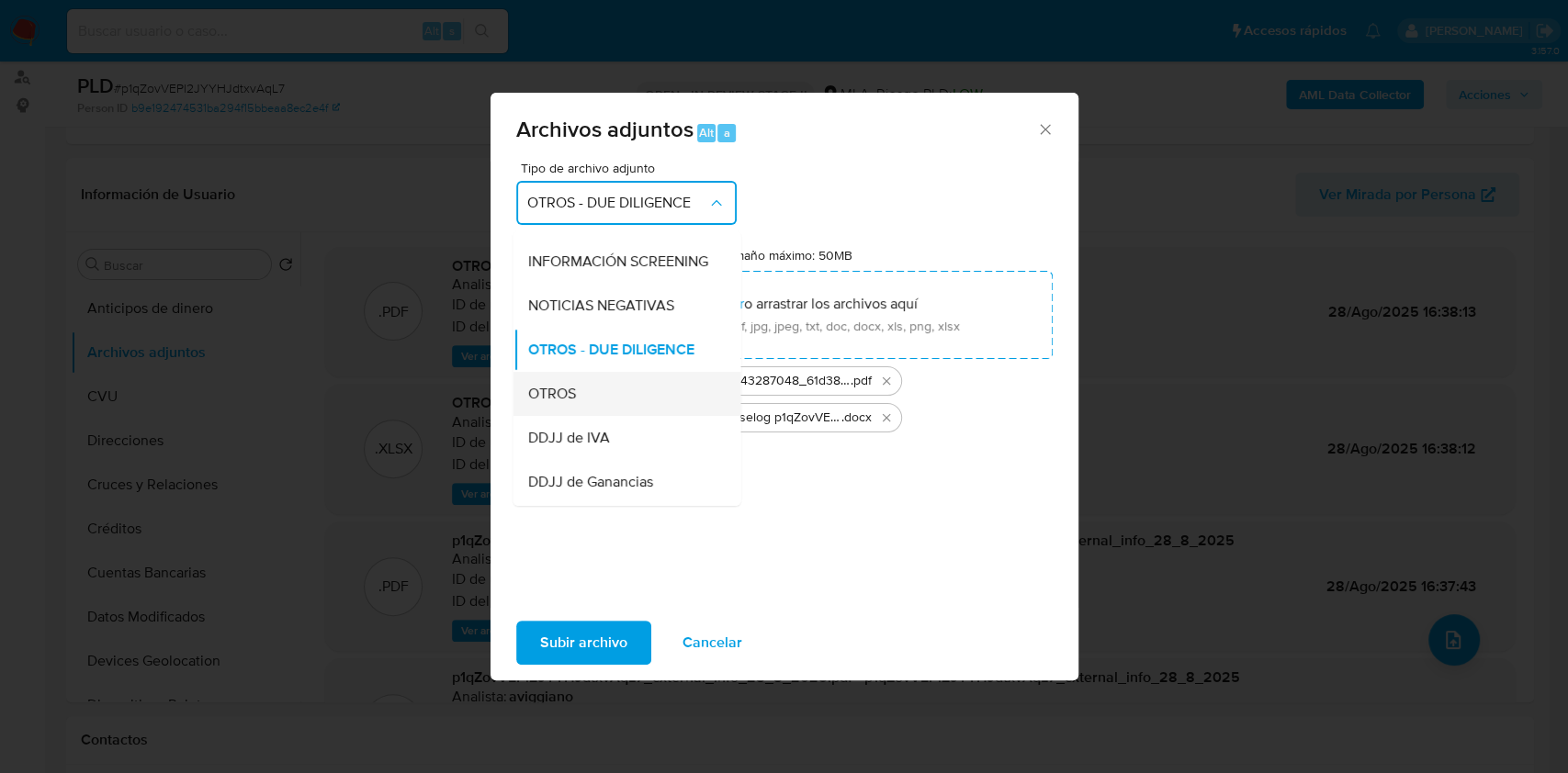
click at [580, 393] on div "OTROS" at bounding box center [620, 394] width 187 height 44
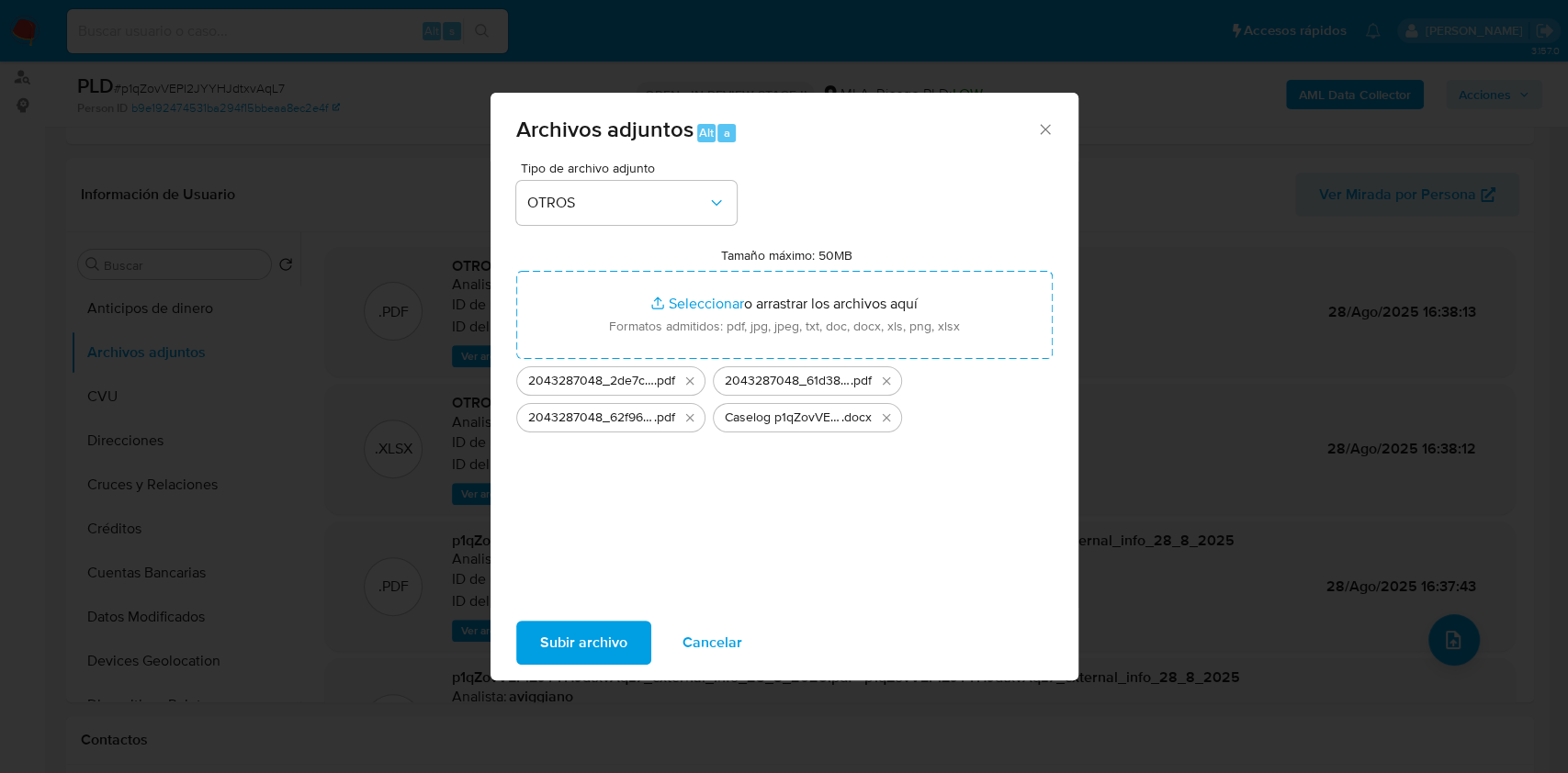
click at [527, 627] on button "Subir archivo" at bounding box center [584, 643] width 135 height 44
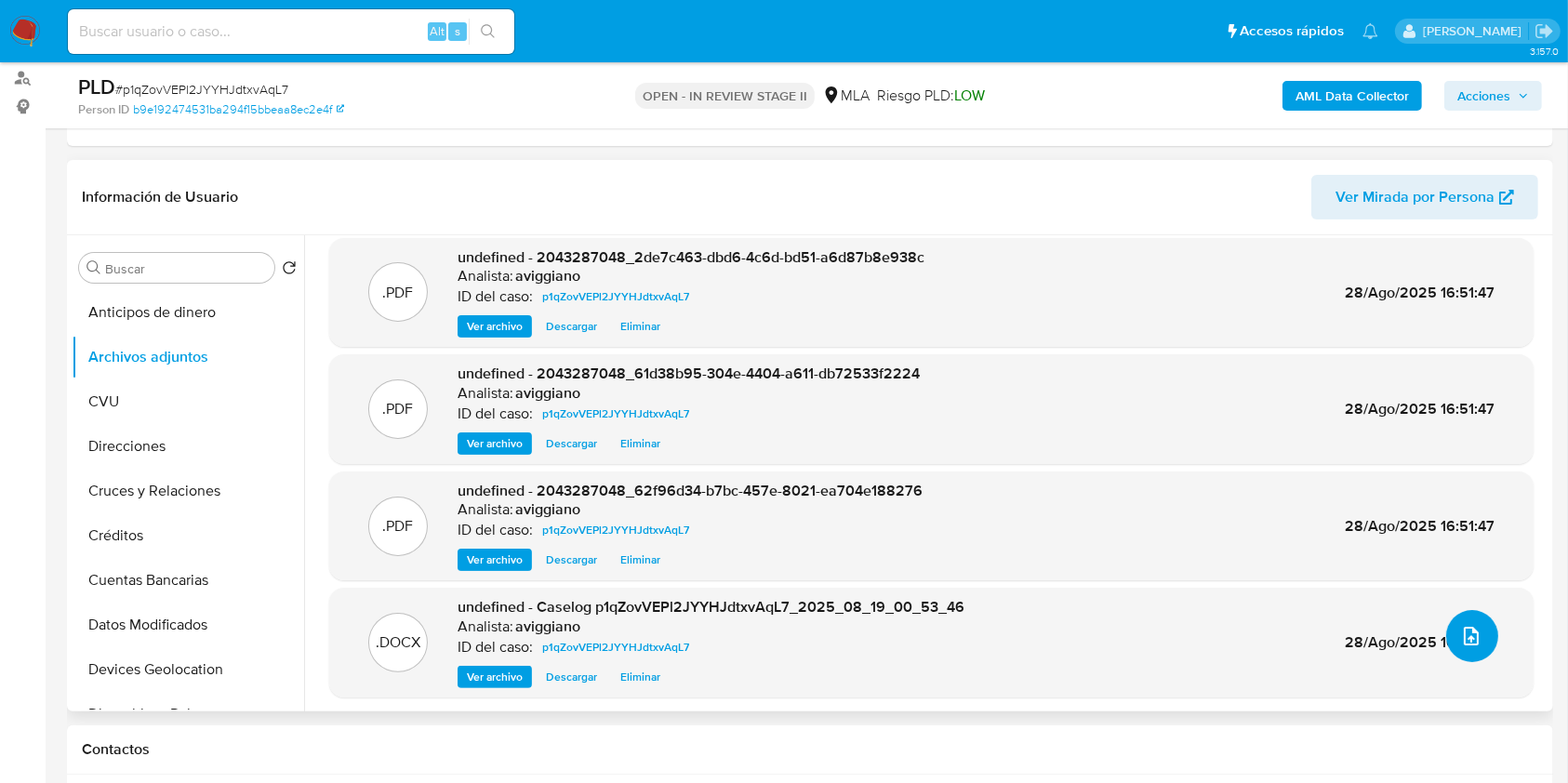
scroll to position [15, 0]
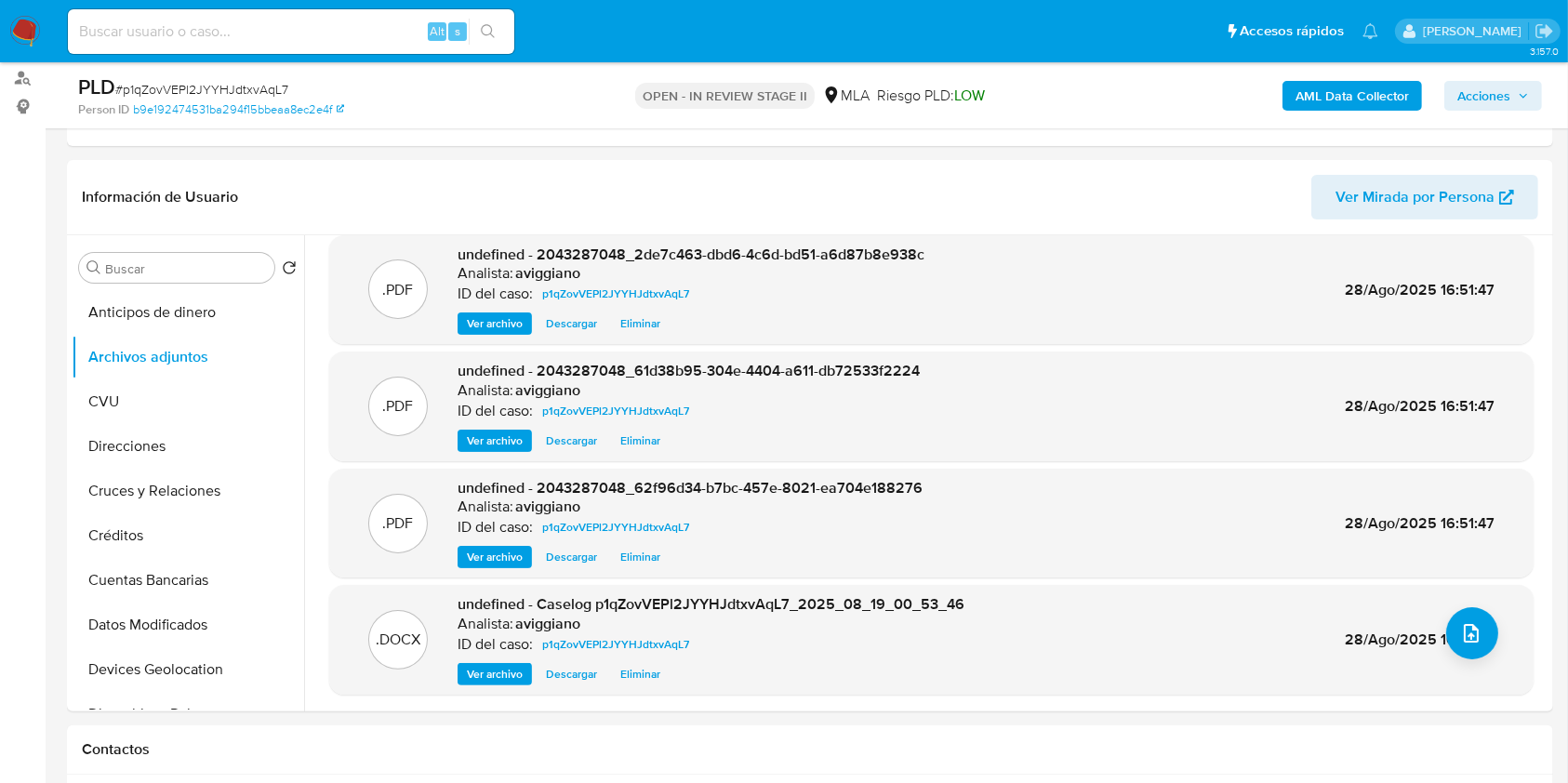
click at [1497, 86] on span "Acciones" at bounding box center [1483, 96] width 53 height 30
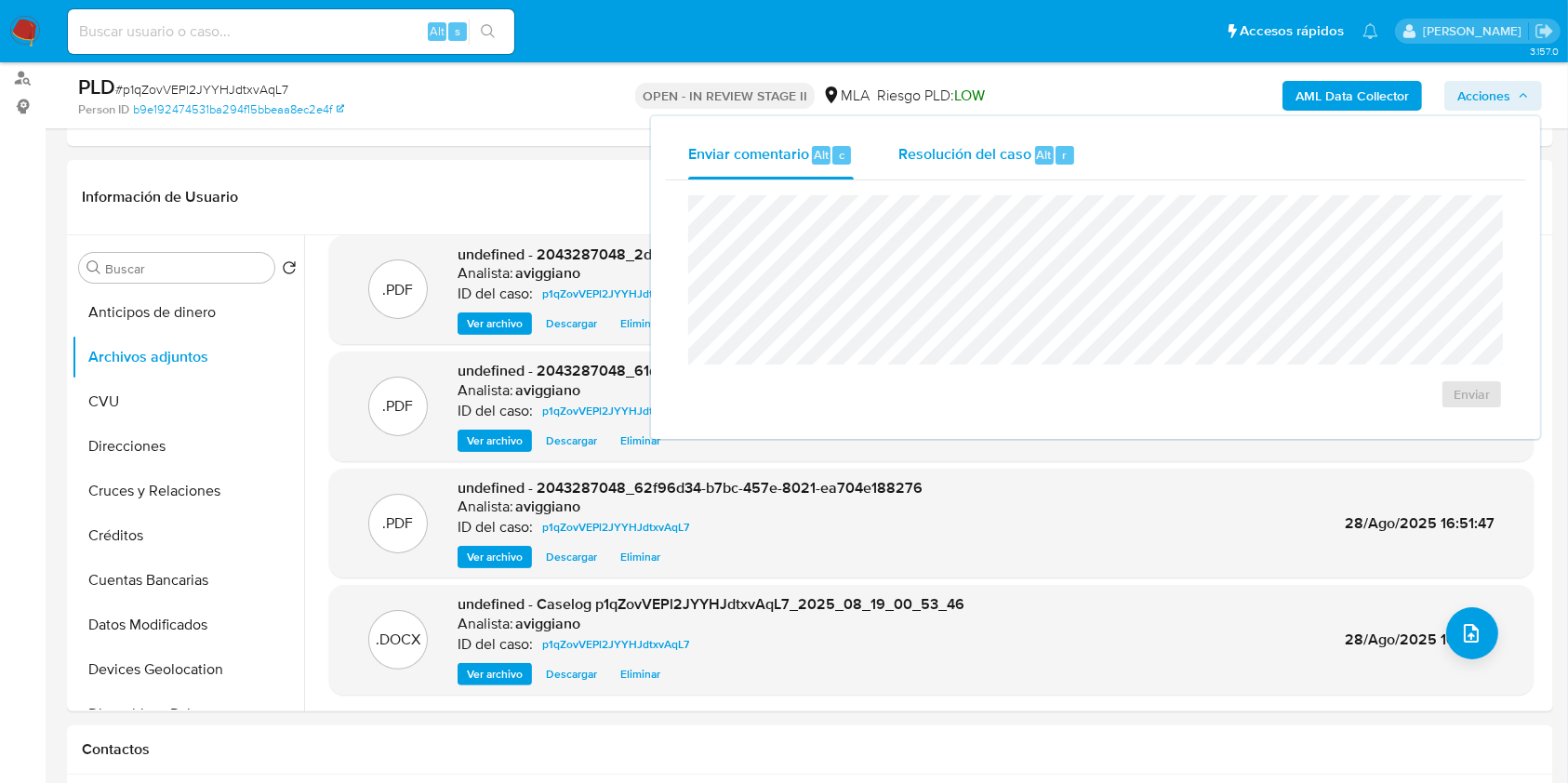
click at [996, 149] on span "Resolución del caso" at bounding box center [965, 154] width 133 height 22
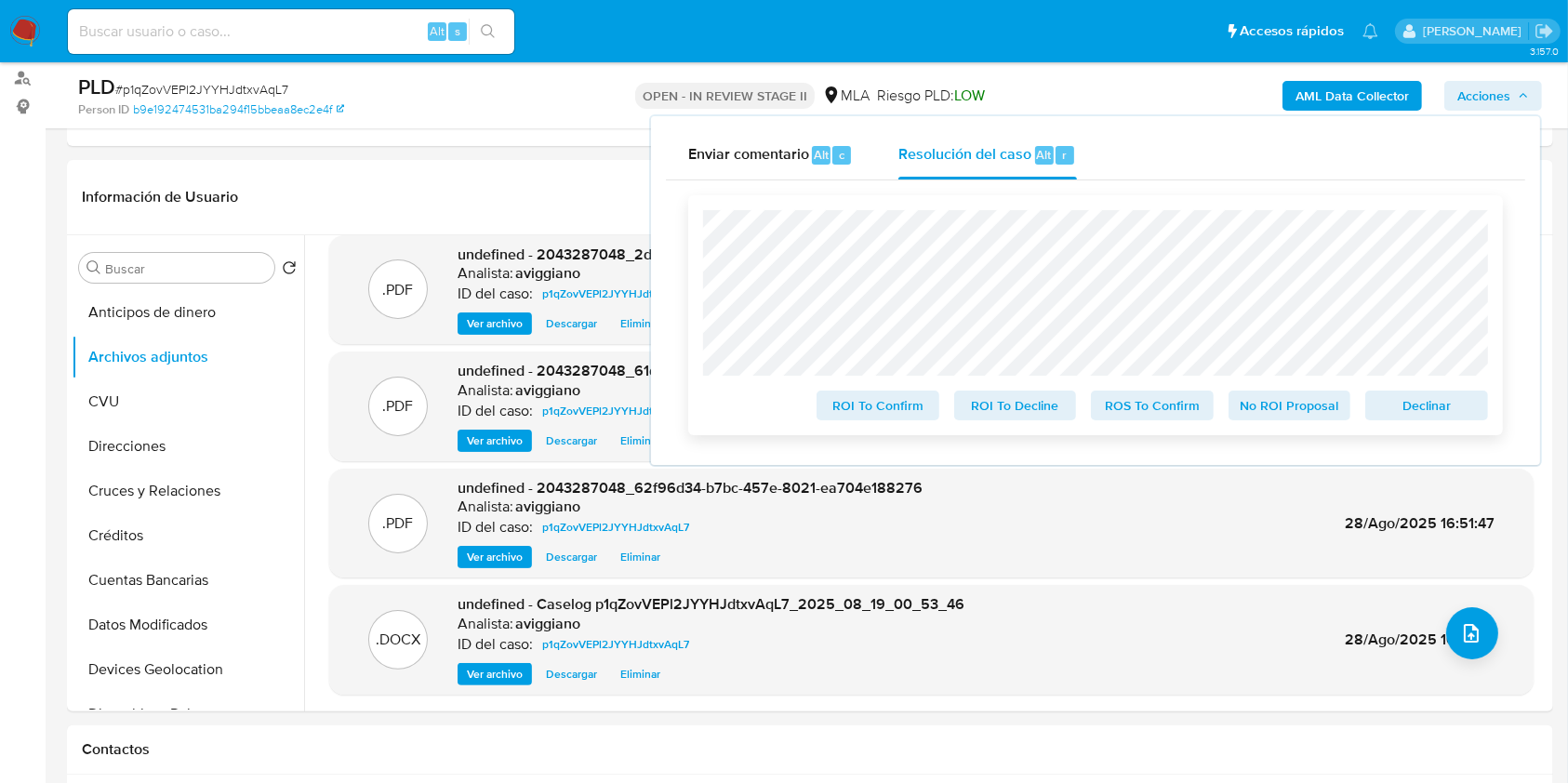
click at [1383, 411] on span "Declinar" at bounding box center [1426, 406] width 97 height 26
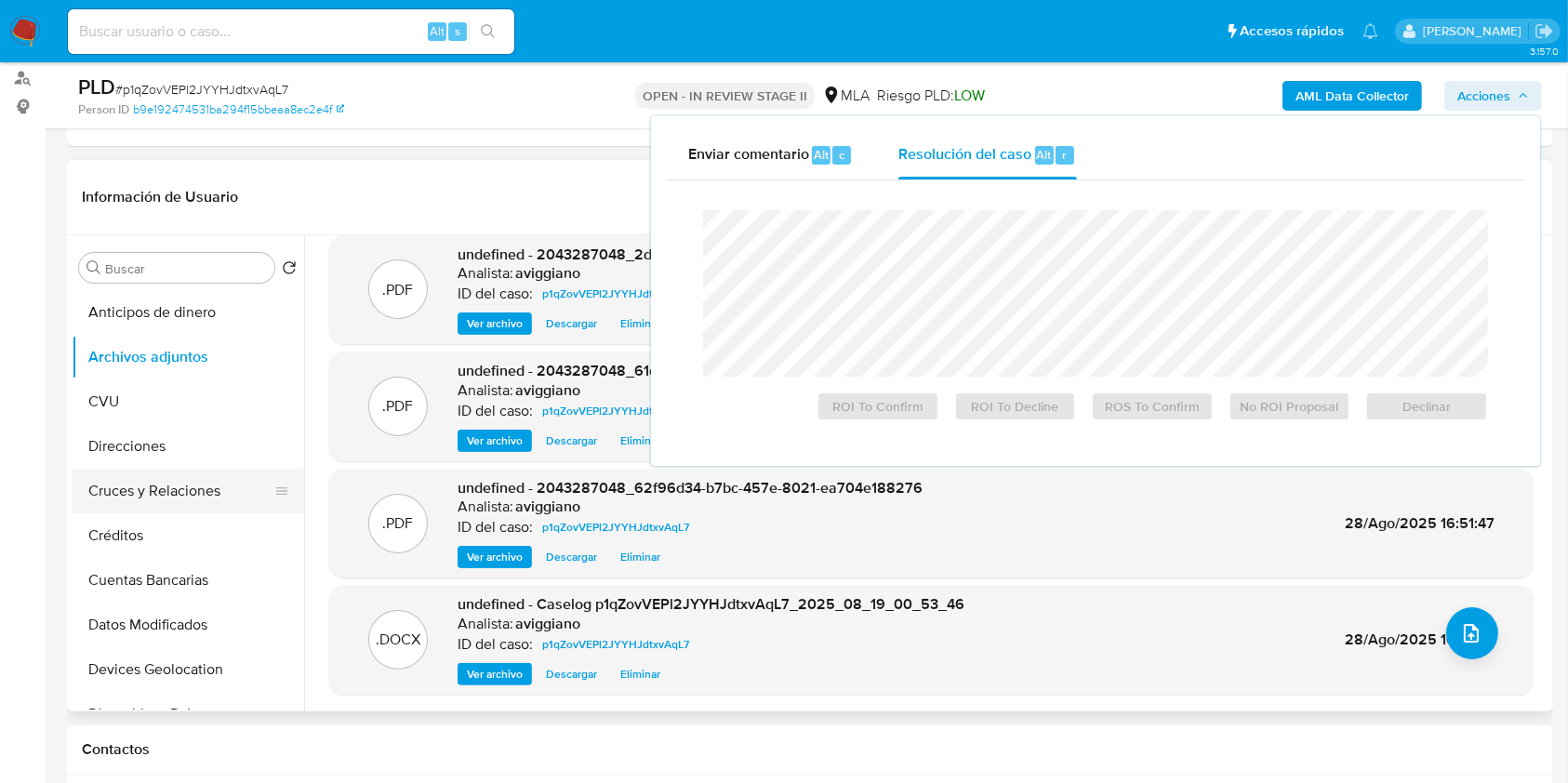
scroll to position [372, 0]
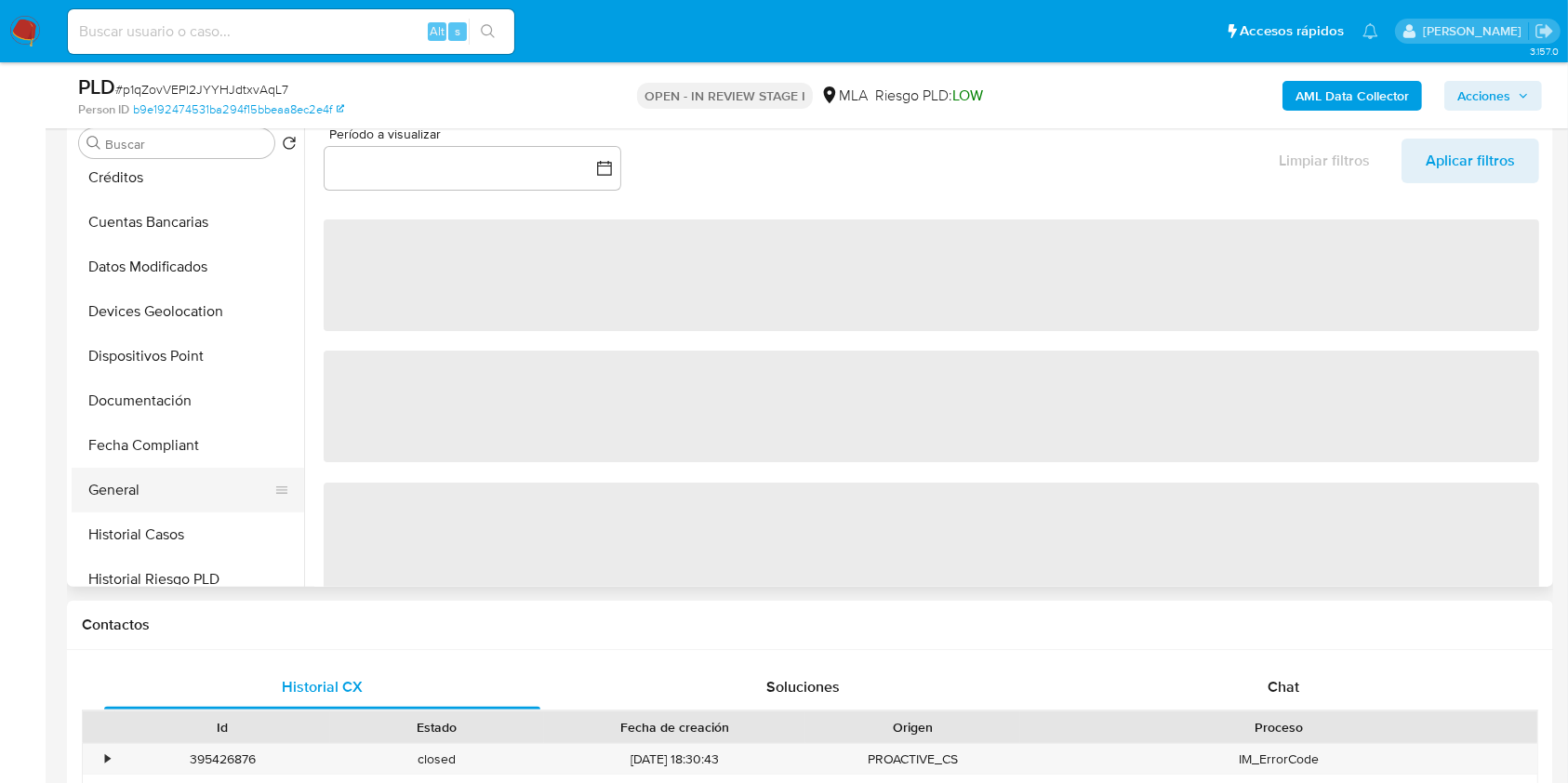
scroll to position [372, 0]
select select "10"
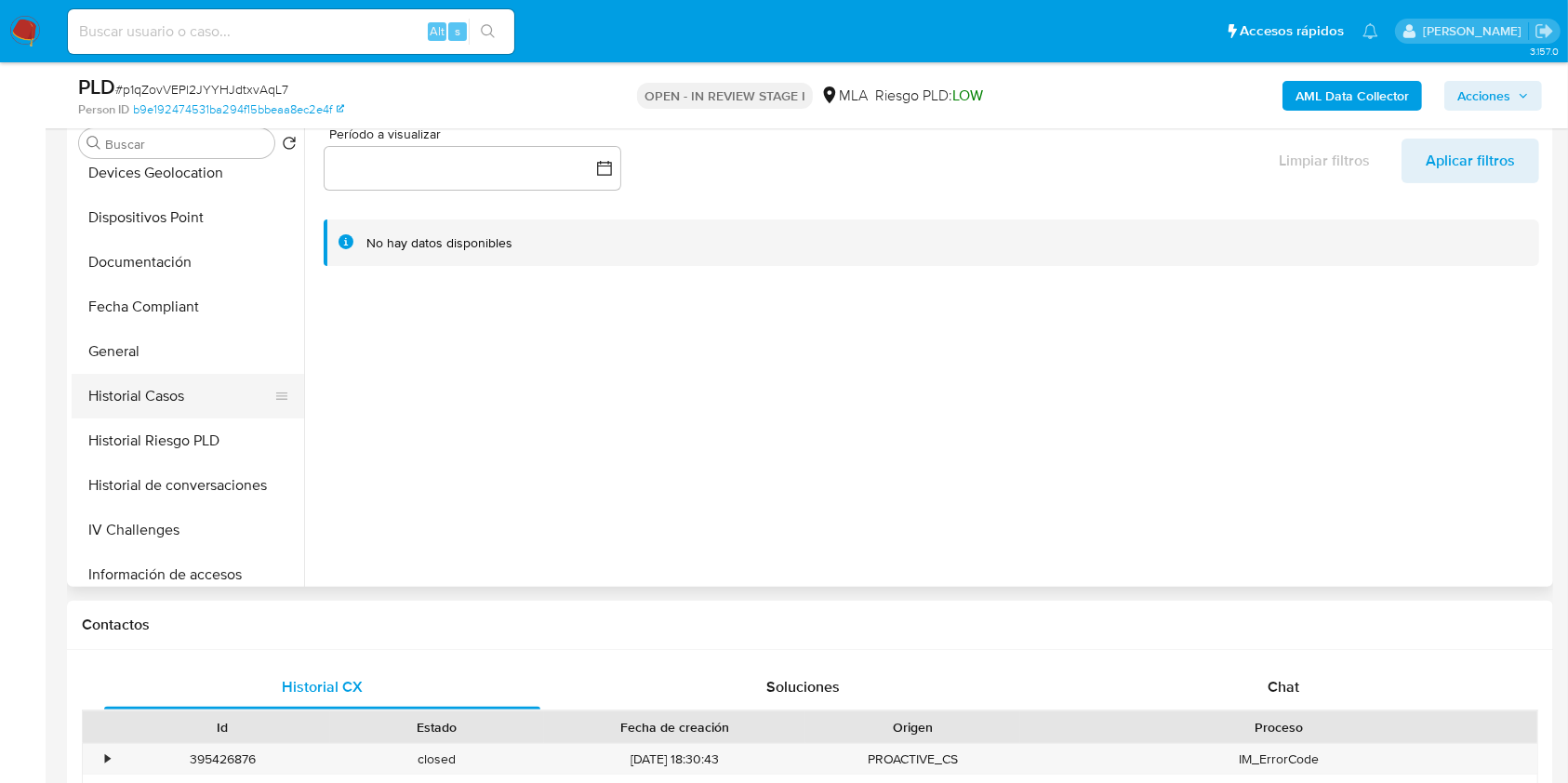
click at [182, 393] on button "Historial Casos" at bounding box center [180, 396] width 218 height 45
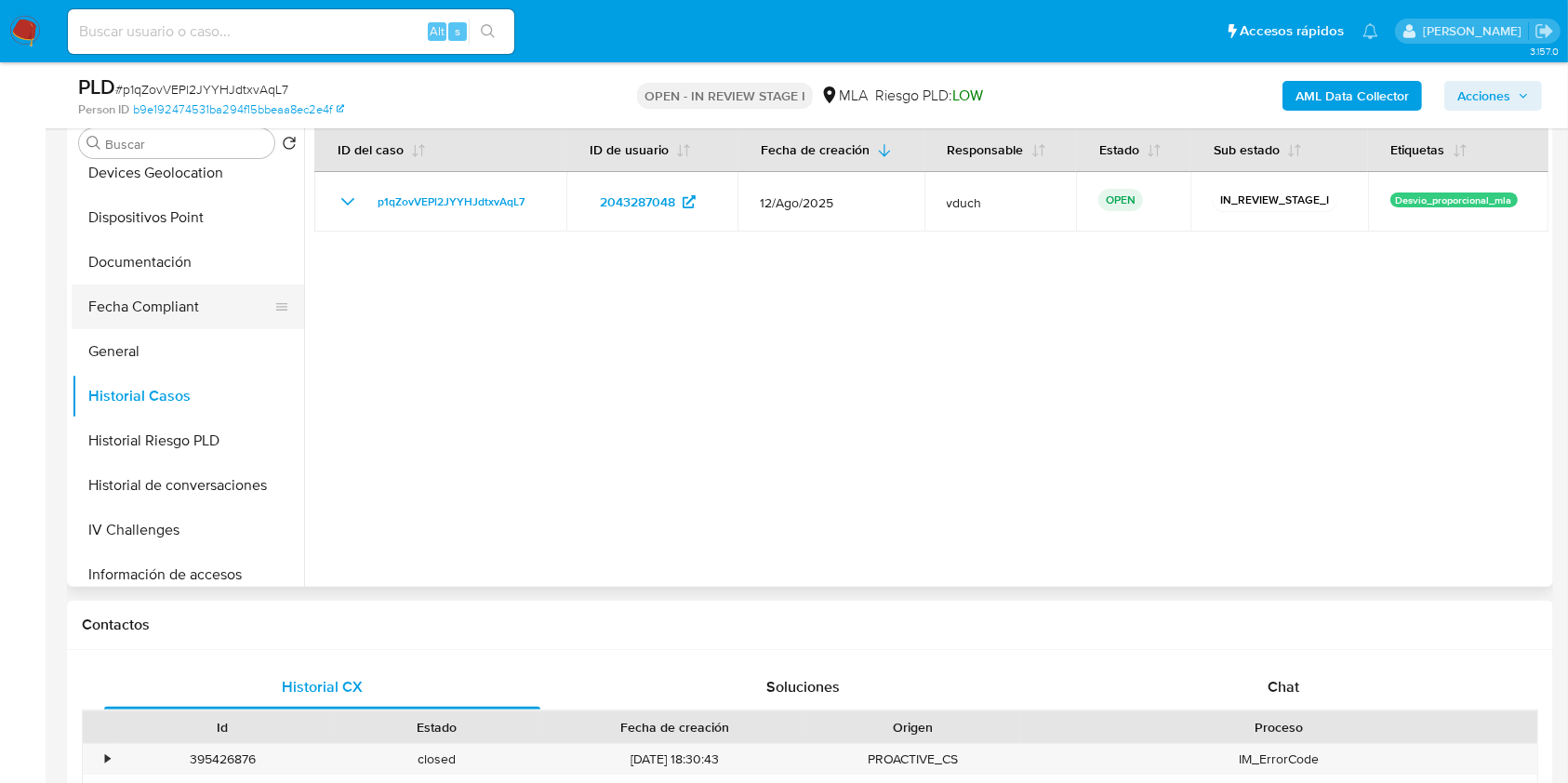
click at [172, 294] on button "Fecha Compliant" at bounding box center [180, 307] width 218 height 45
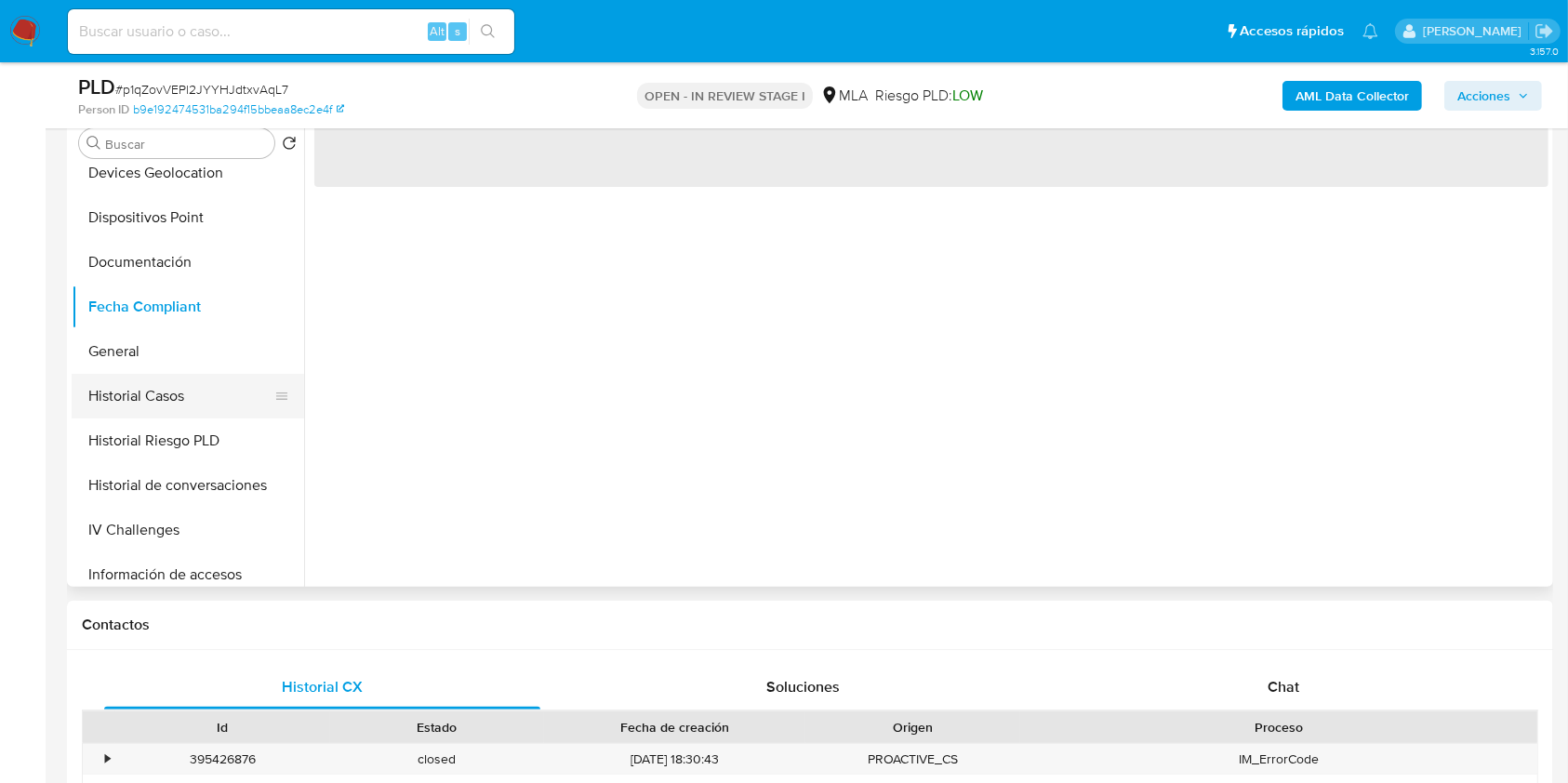
click at [150, 402] on button "Historial Casos" at bounding box center [180, 396] width 218 height 45
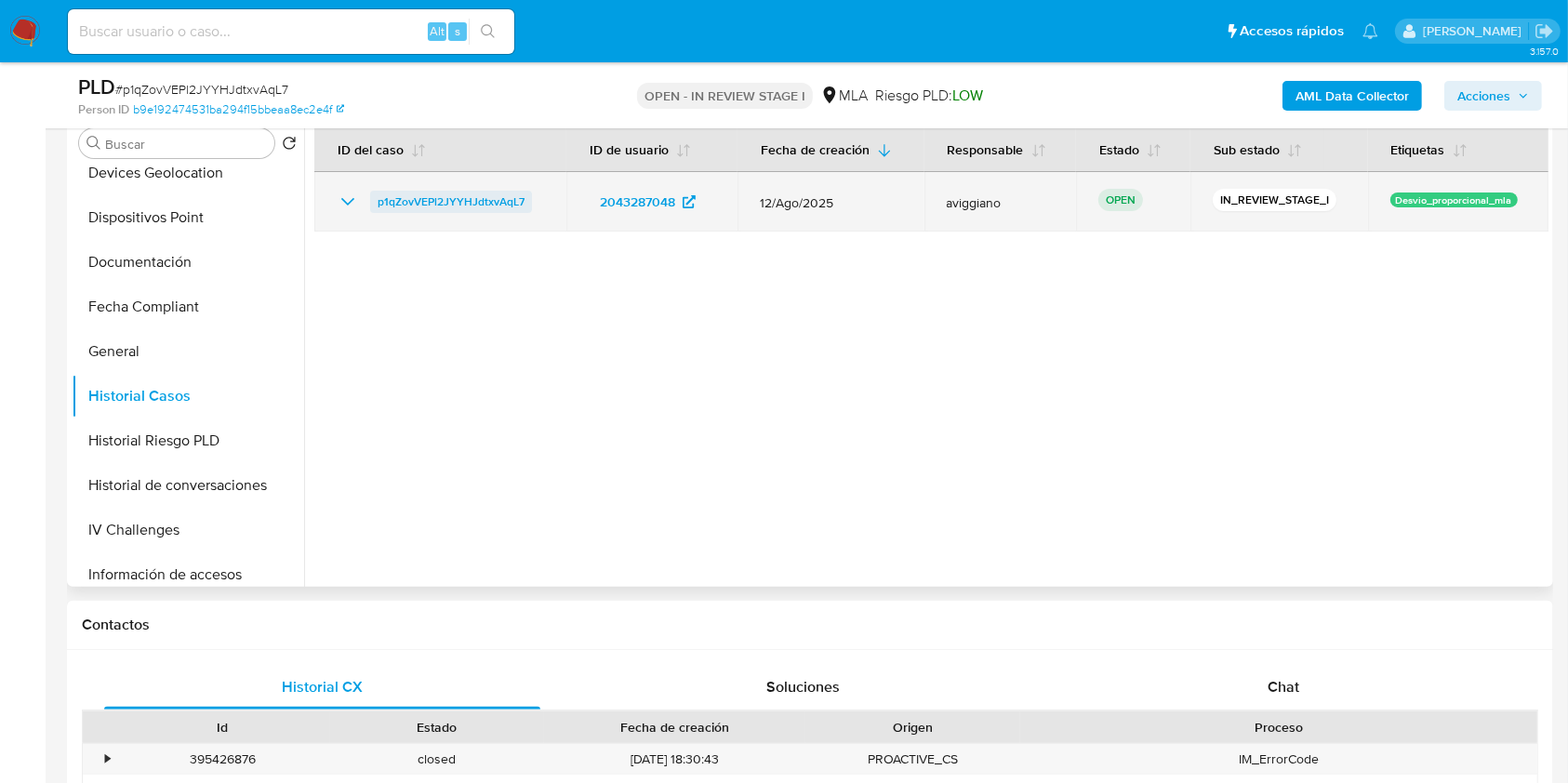
click at [387, 203] on span "p1qZovVEPl2JYYHJdtxvAqL7" at bounding box center [451, 202] width 146 height 23
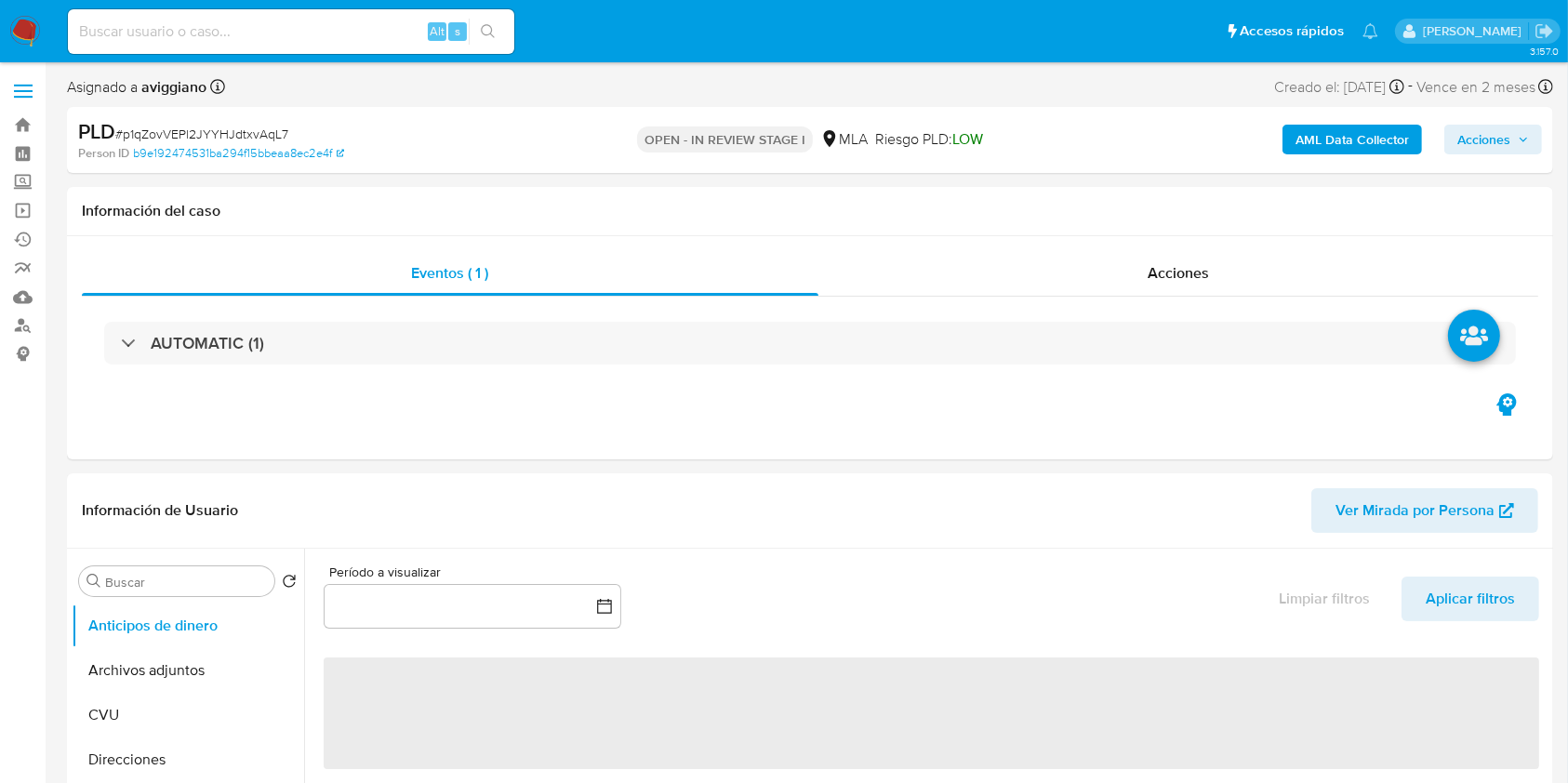
select select "10"
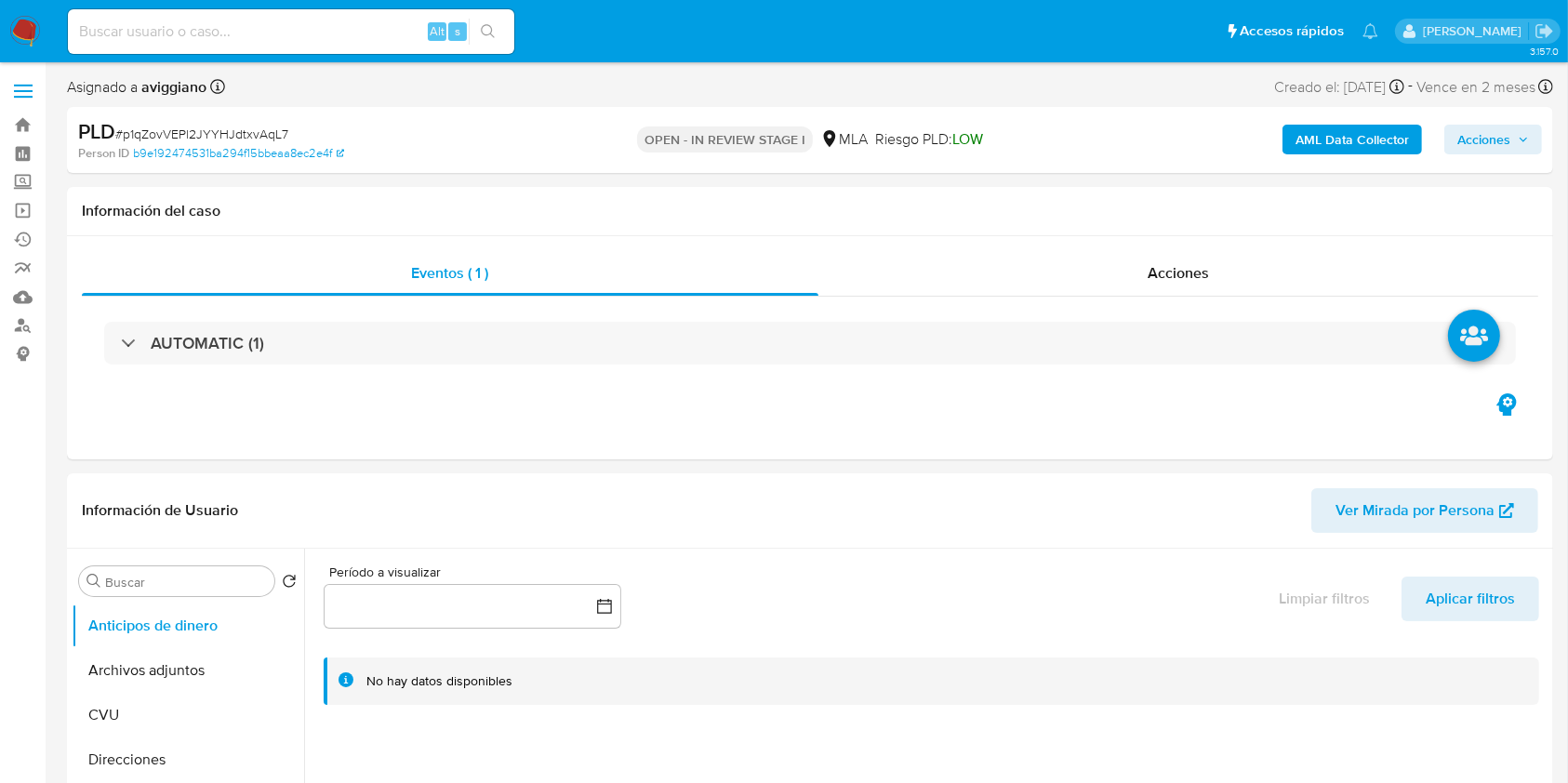
click at [1470, 123] on div "AML Data Collector Acciones" at bounding box center [1300, 140] width 483 height 44
click at [1502, 149] on span "Acciones" at bounding box center [1483, 140] width 53 height 30
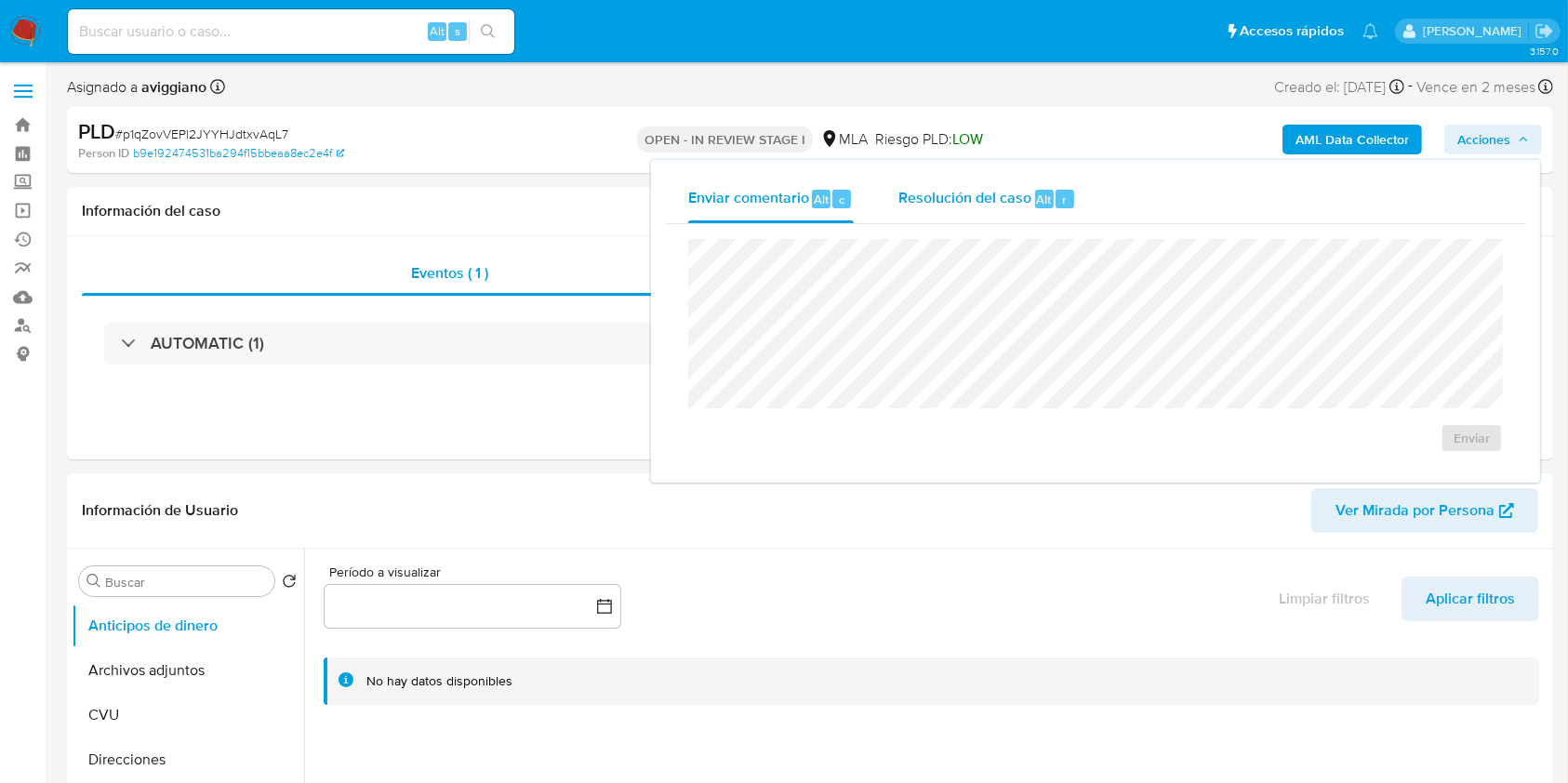
click at [984, 203] on span "Resolución del caso" at bounding box center [965, 198] width 133 height 22
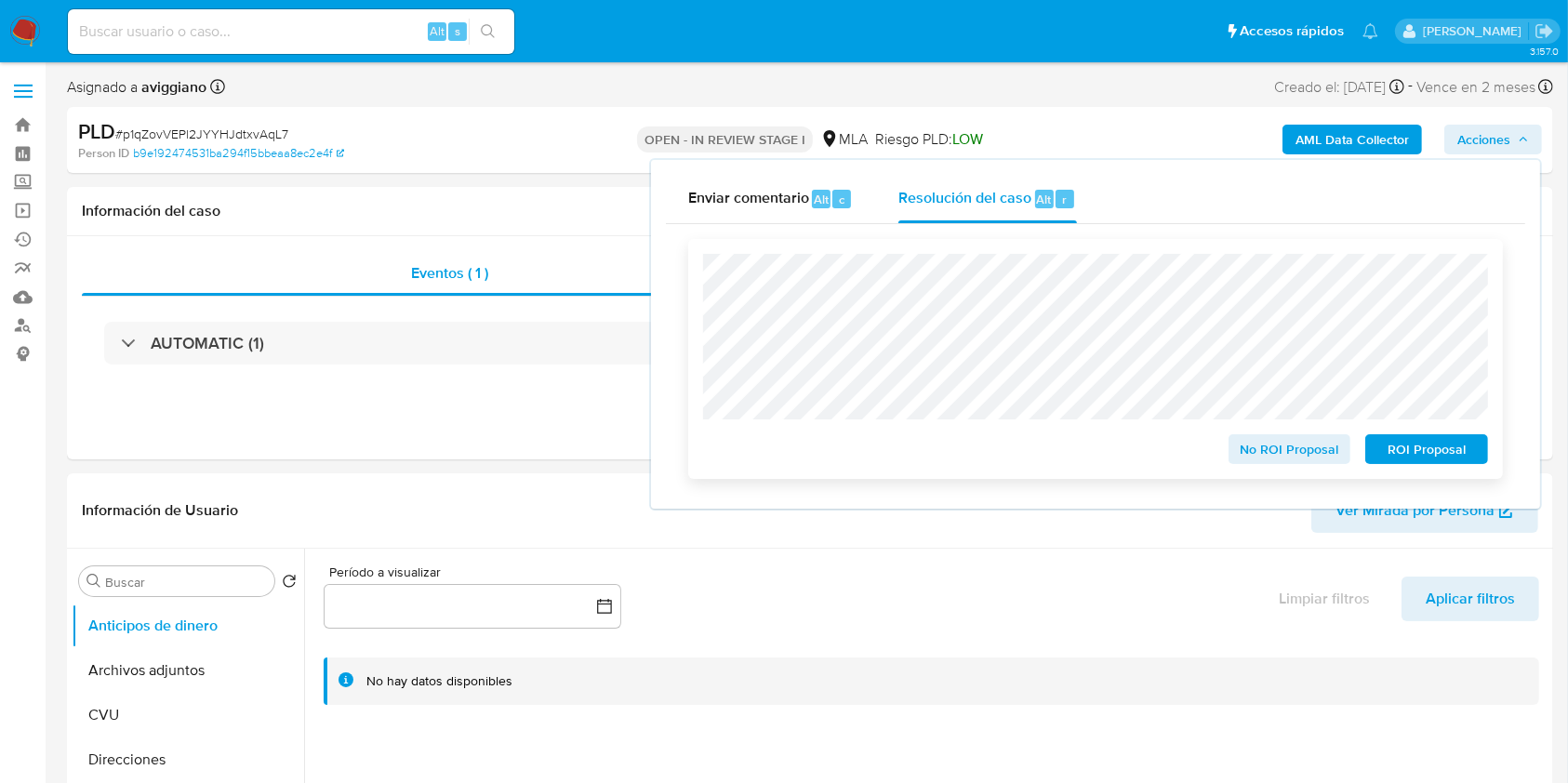
click at [1475, 450] on button "ROI Proposal" at bounding box center [1426, 450] width 123 height 30
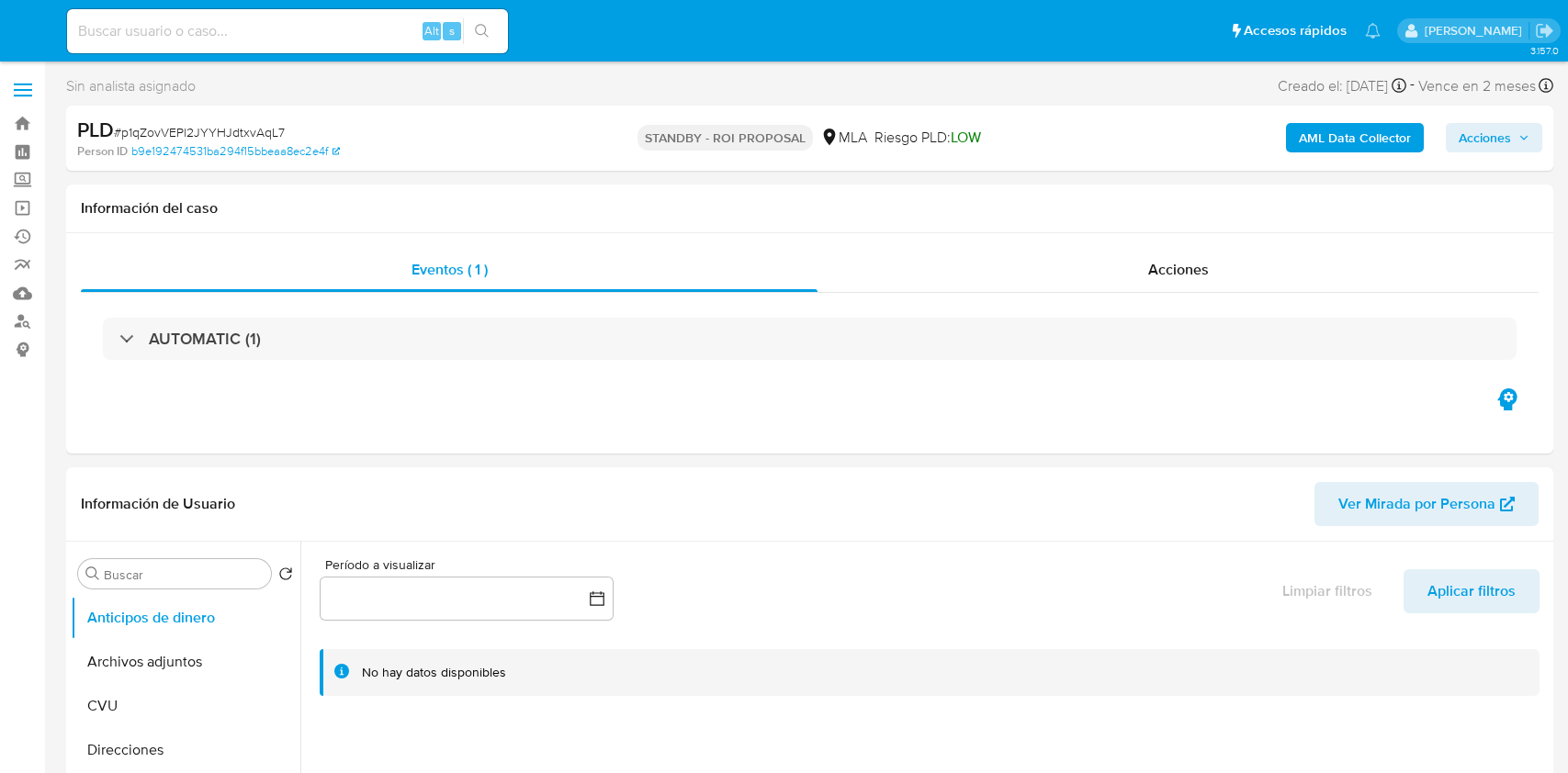
select select "10"
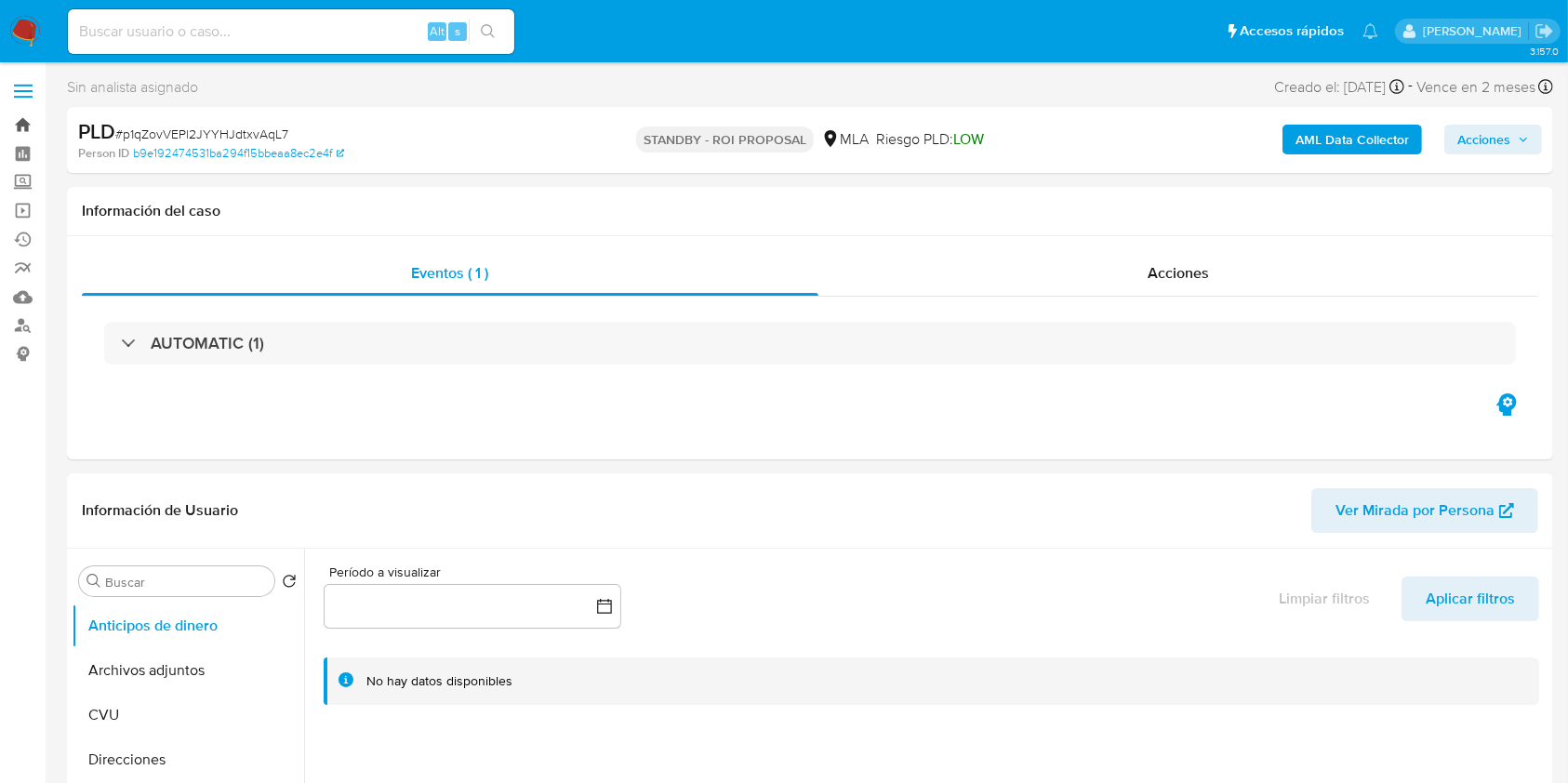
click at [19, 119] on link "Bandeja" at bounding box center [111, 125] width 222 height 29
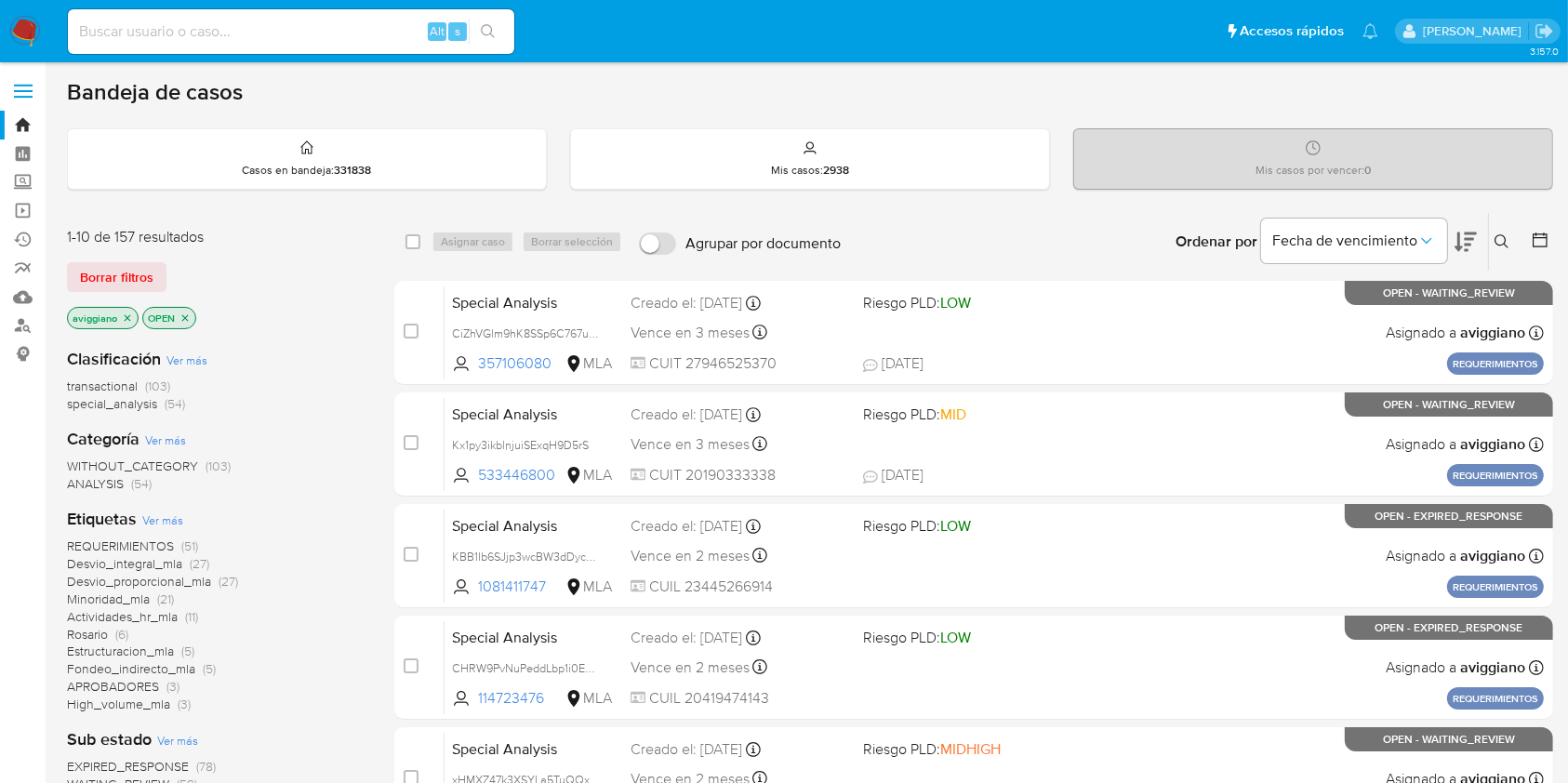
click at [122, 320] on icon "close-filter" at bounding box center [128, 318] width 11 height 11
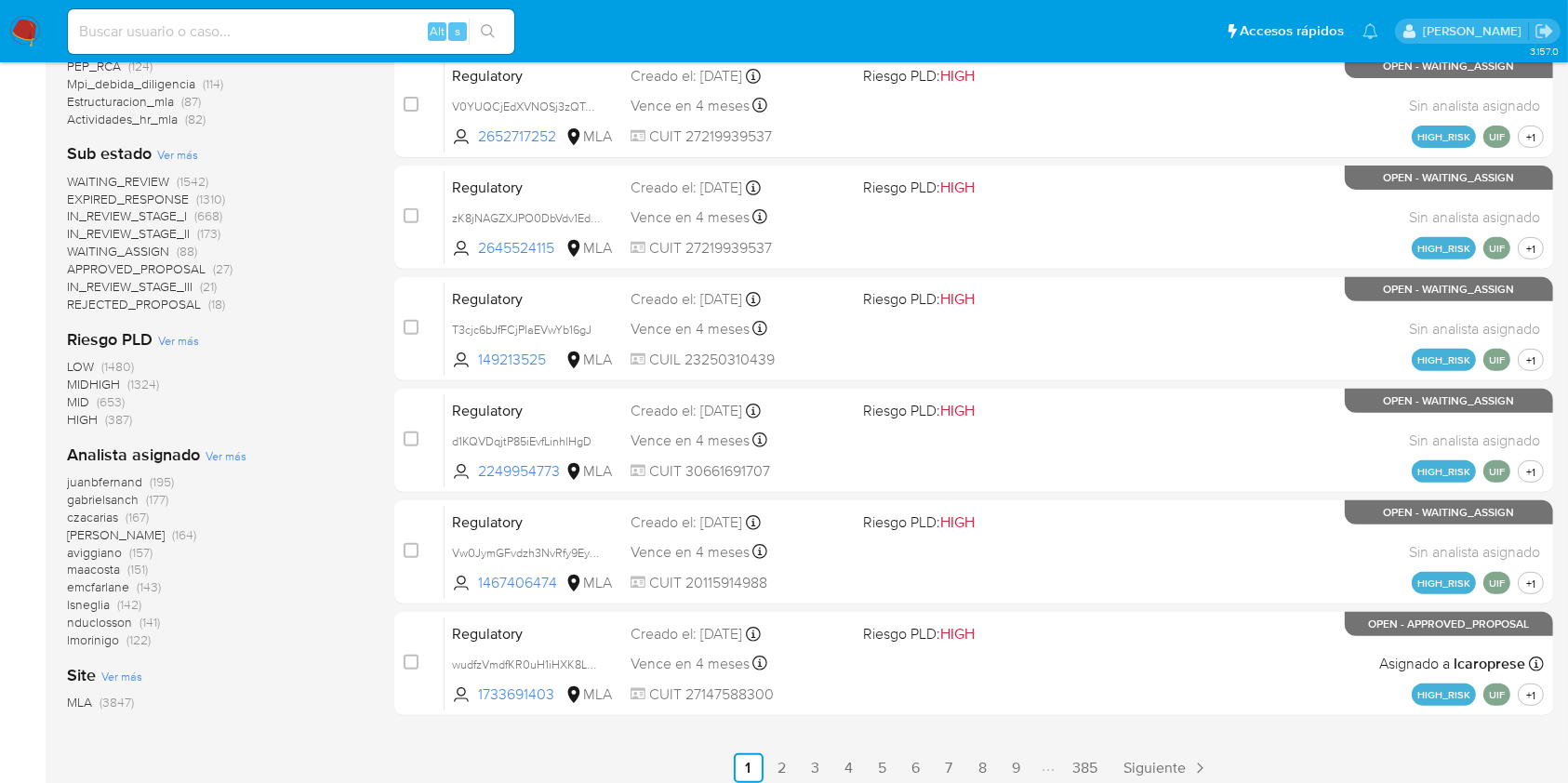
scroll to position [701, 0]
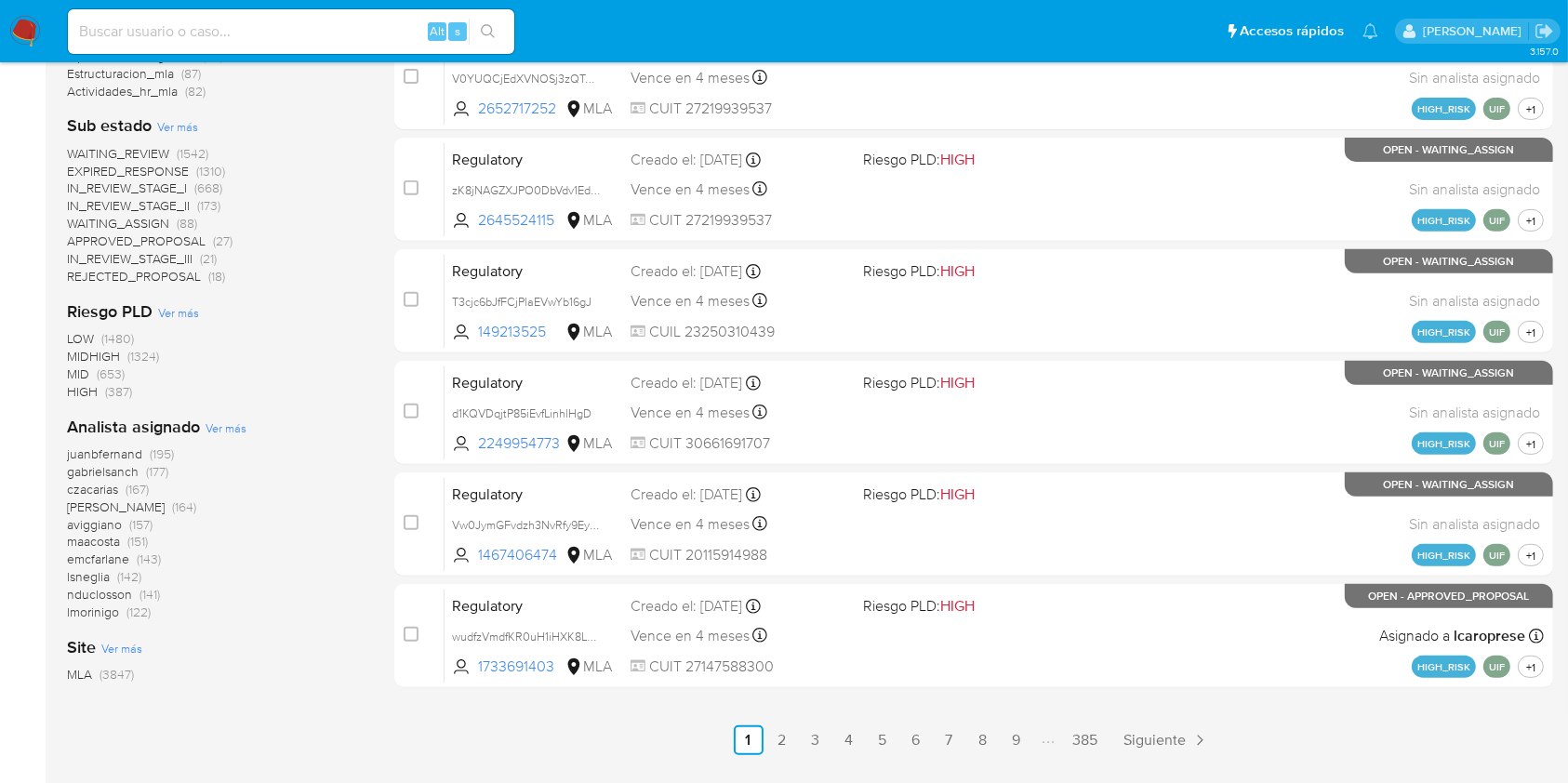
click at [242, 33] on input at bounding box center [290, 32] width 446 height 24
paste input "ohcNdDaxmm5guMX34xM9Uuqx"
type input "ohcNdDaxmm5guMX34xM9Uuqx"
click at [485, 35] on icon "search-icon" at bounding box center [488, 32] width 15 height 15
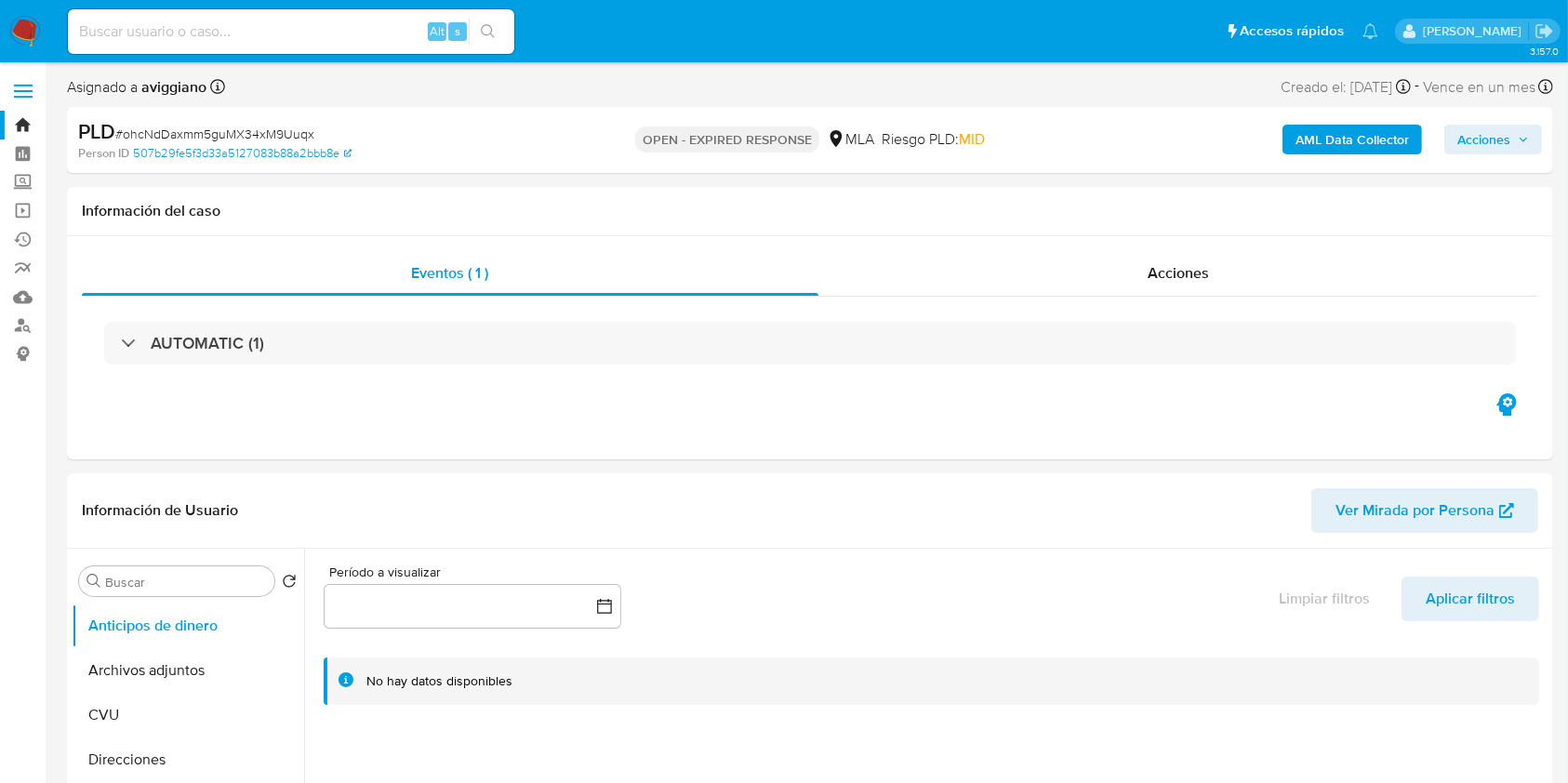
select select "10"
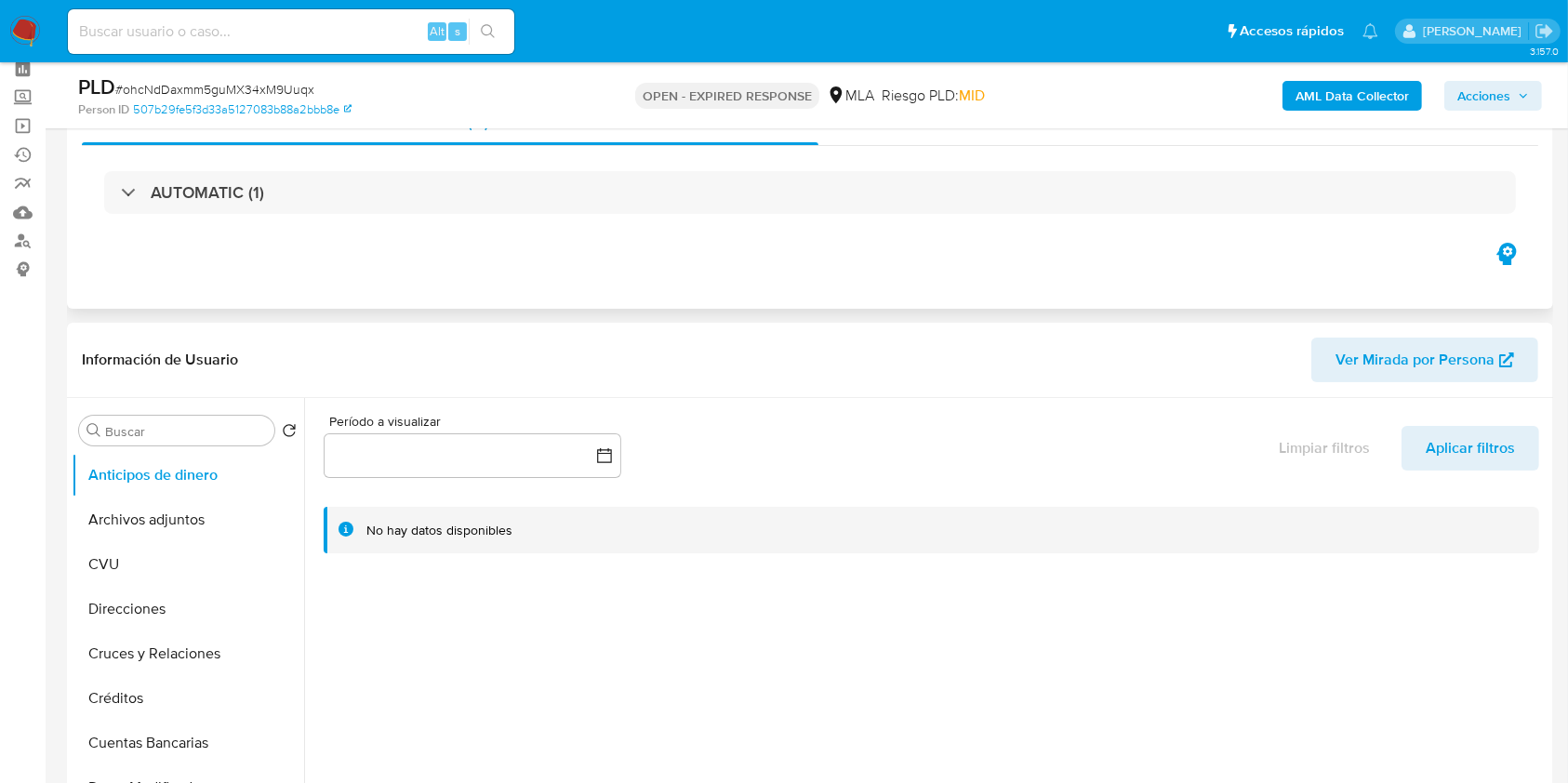
scroll to position [124, 0]
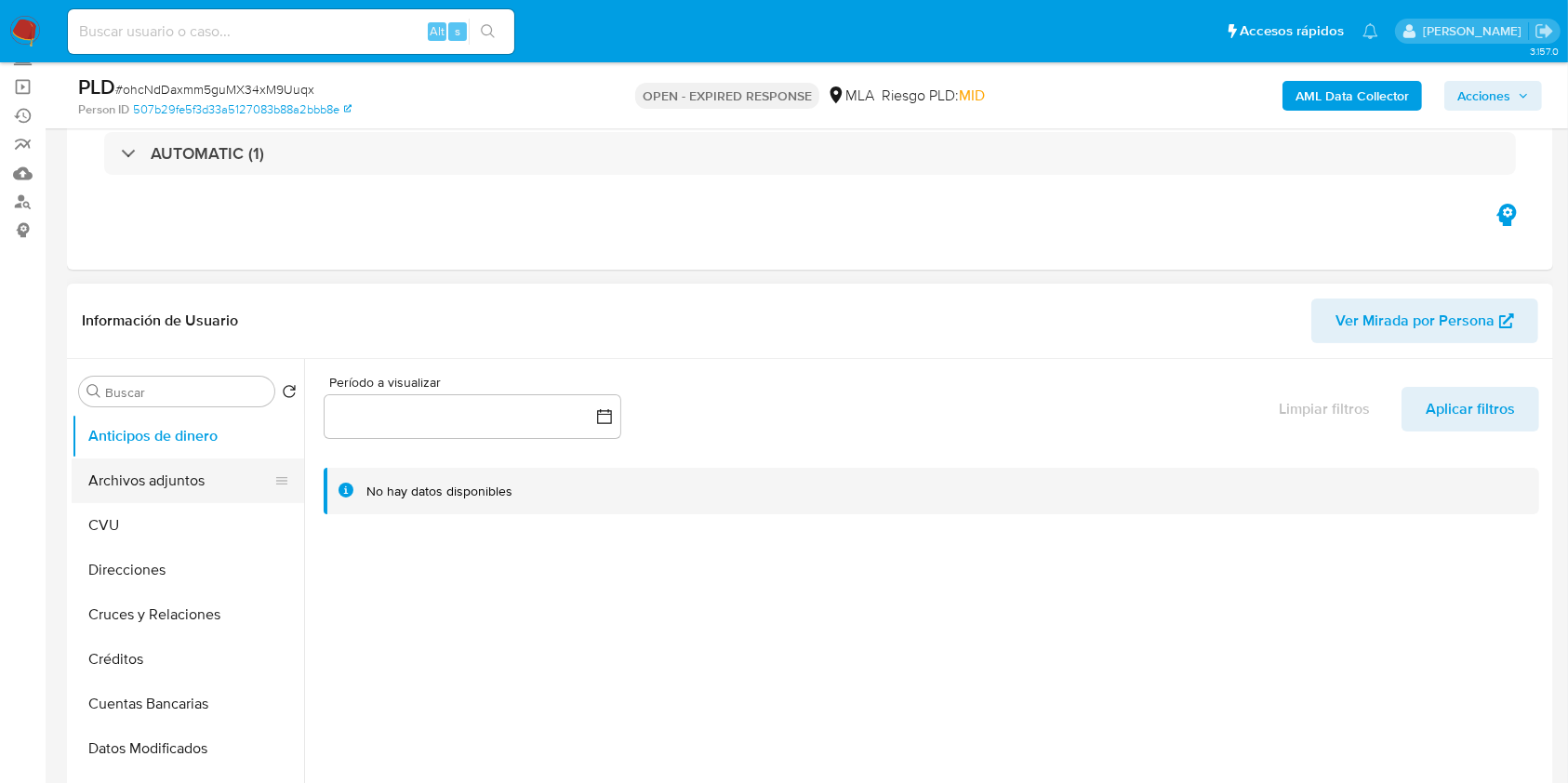
click at [171, 469] on button "Archivos adjuntos" at bounding box center [180, 481] width 218 height 45
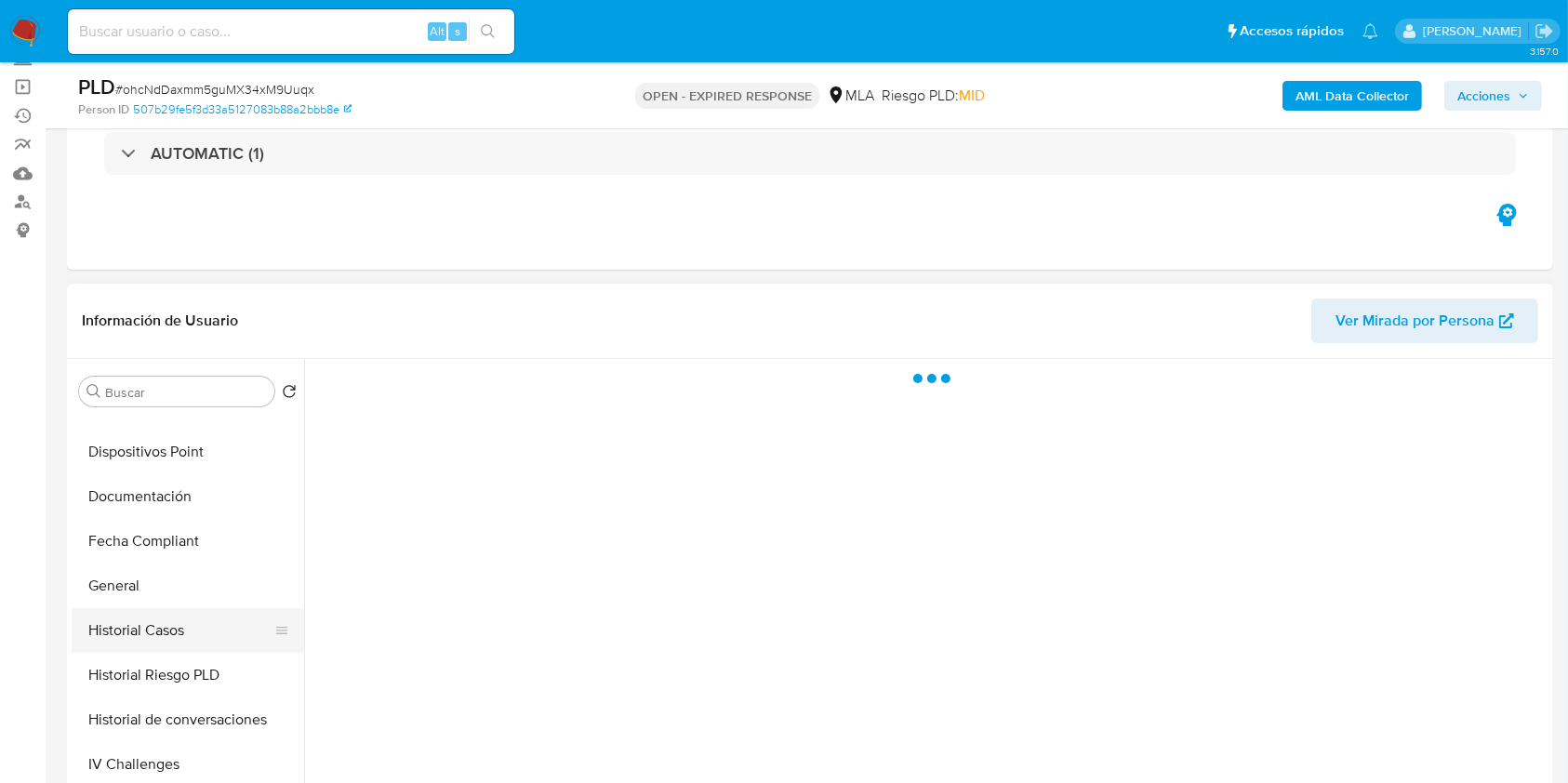
scroll to position [496, 0]
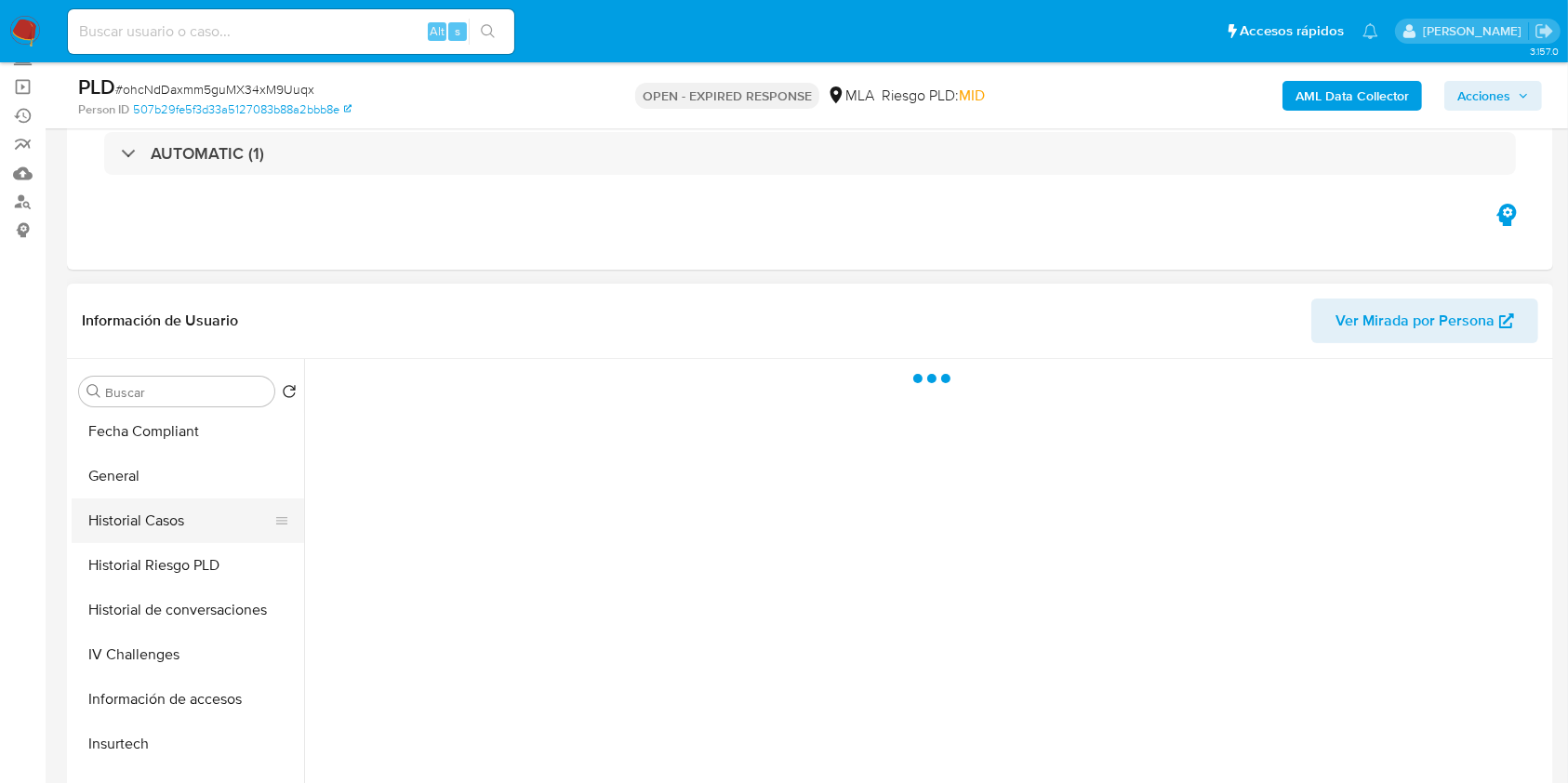
click at [180, 529] on button "Historial Casos" at bounding box center [180, 521] width 218 height 45
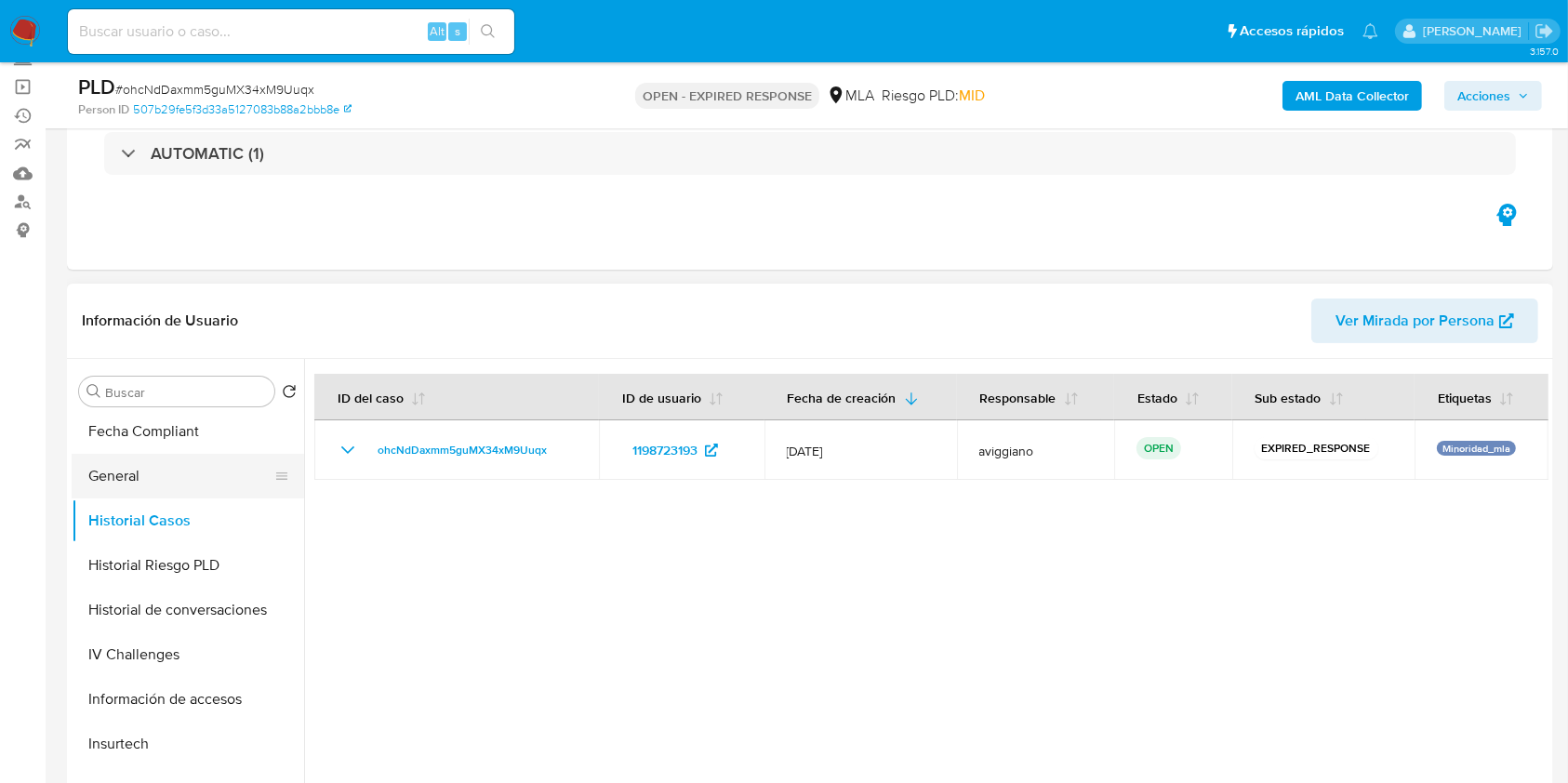
click at [193, 470] on button "General" at bounding box center [180, 476] width 218 height 45
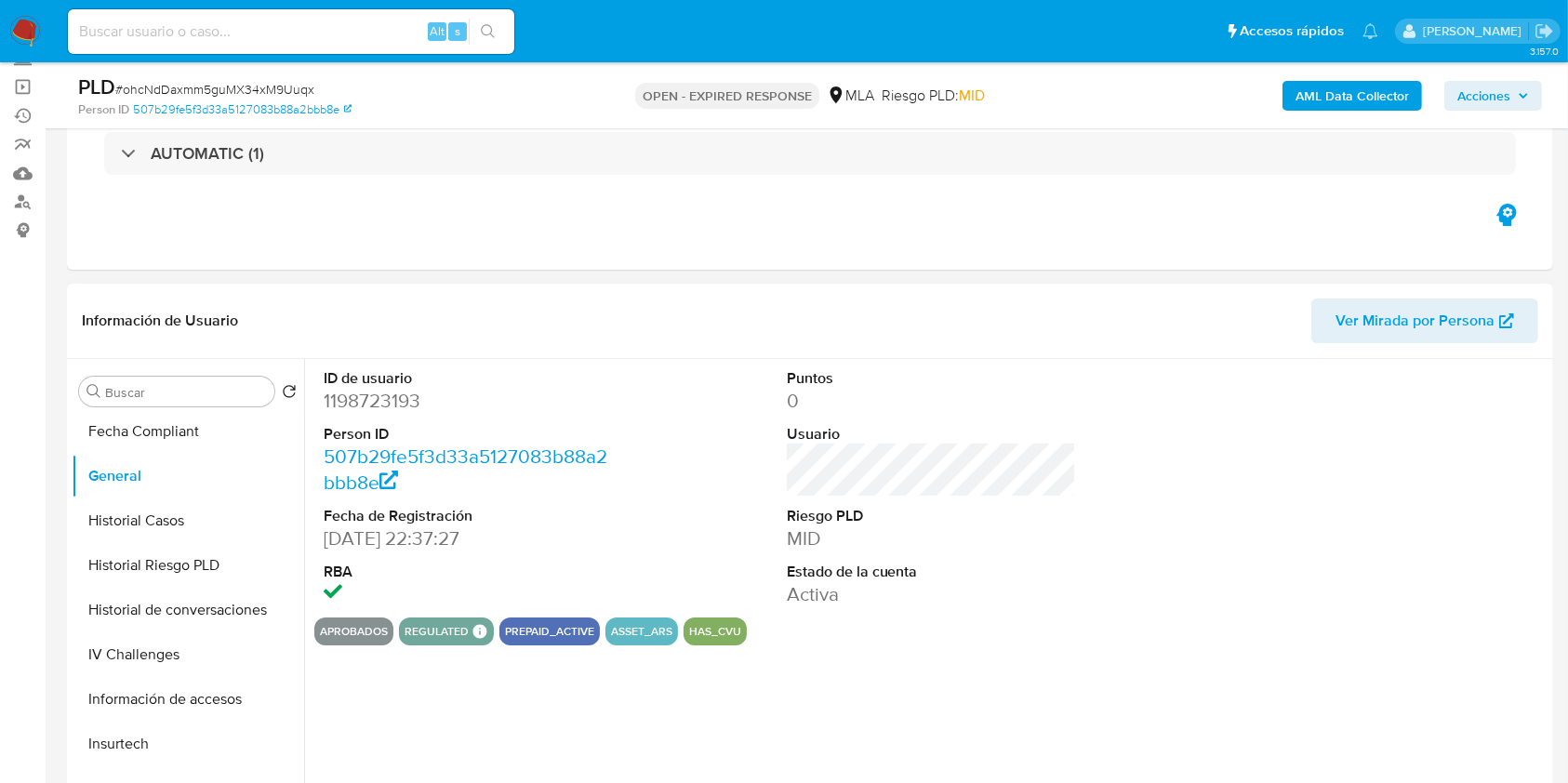
click at [406, 406] on dd "1198723193" at bounding box center [469, 401] width 290 height 26
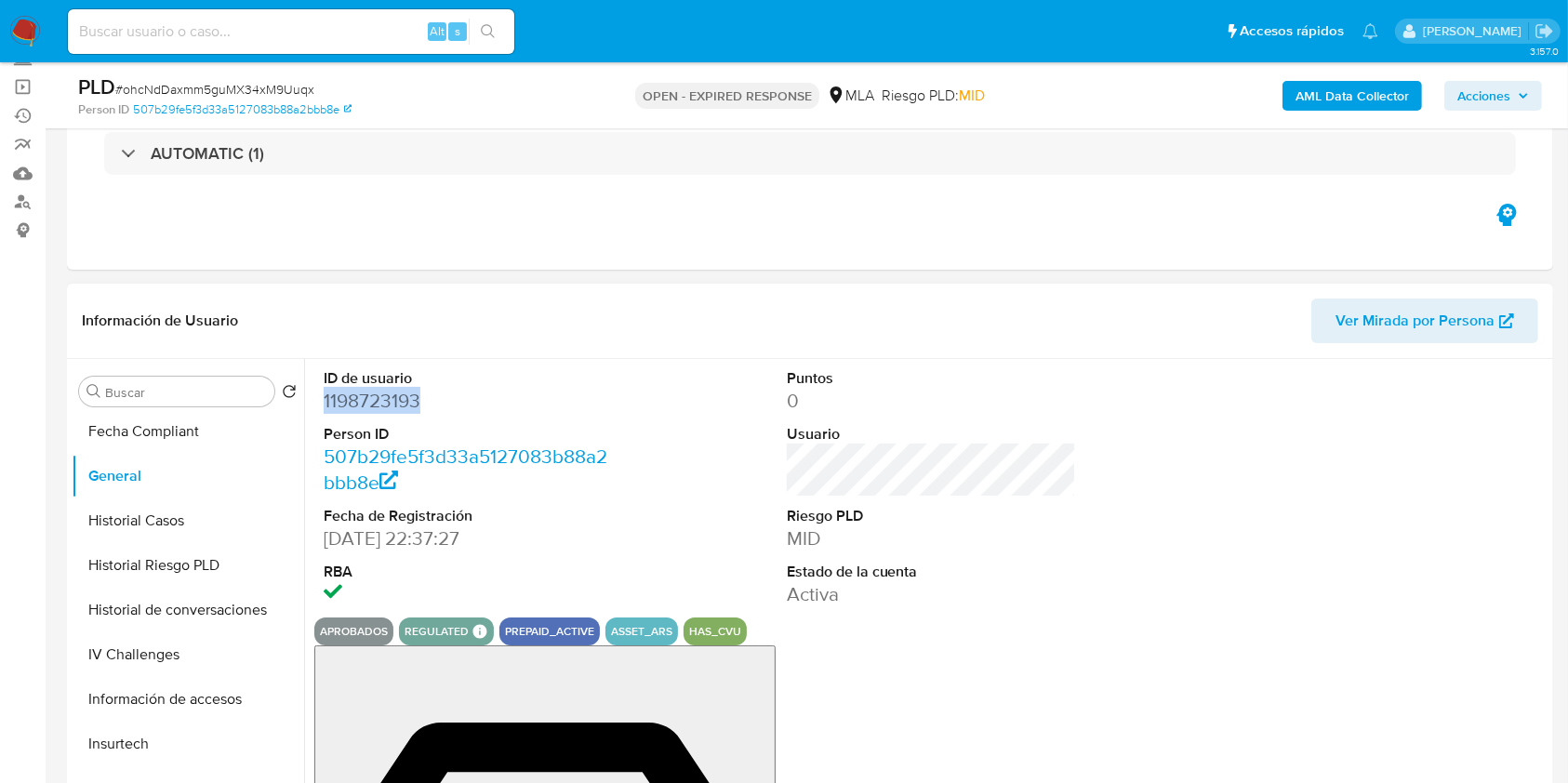
copy dd "1198723193"
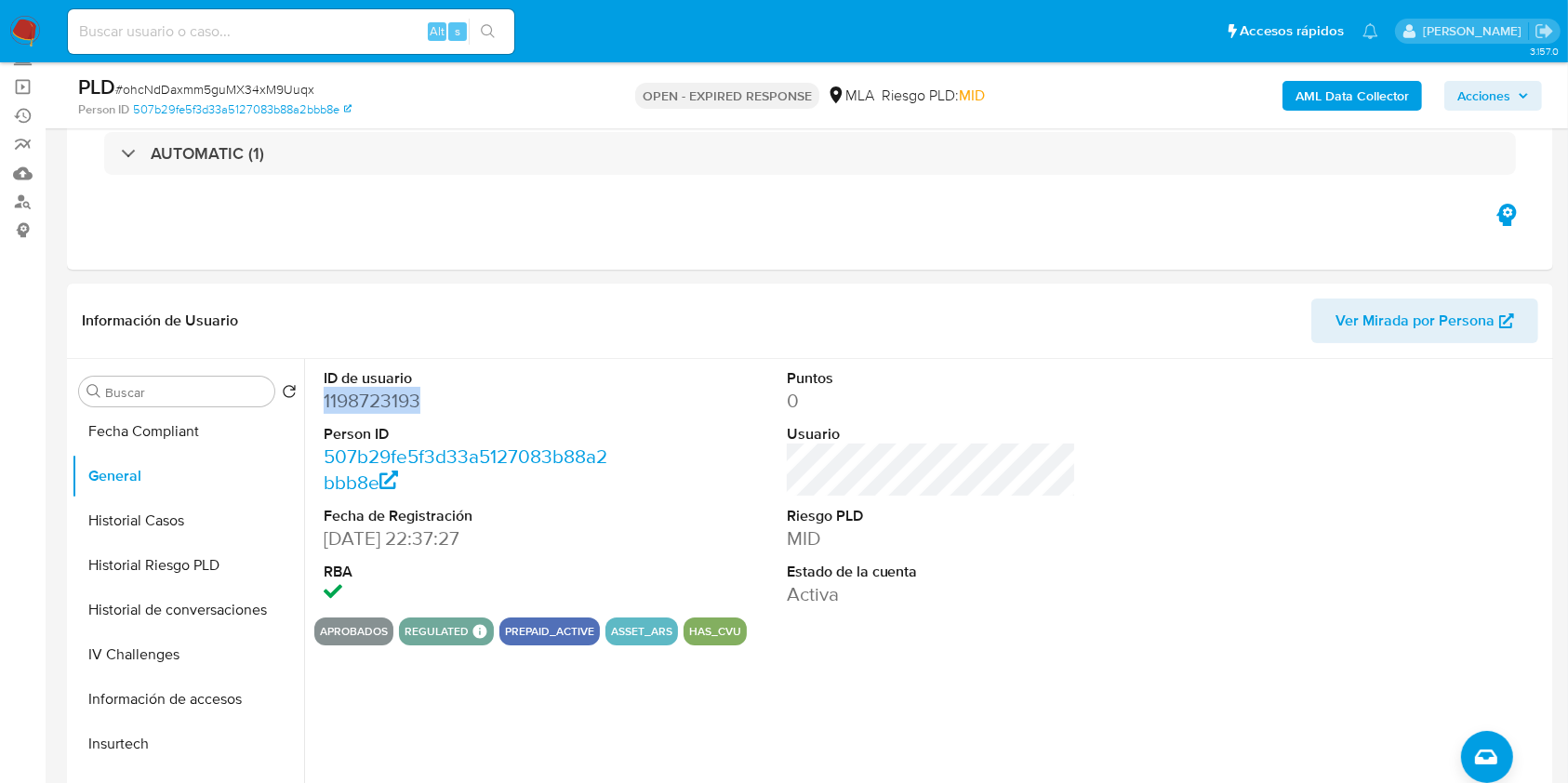
click at [1350, 105] on b "AML Data Collector" at bounding box center [1352, 96] width 114 height 30
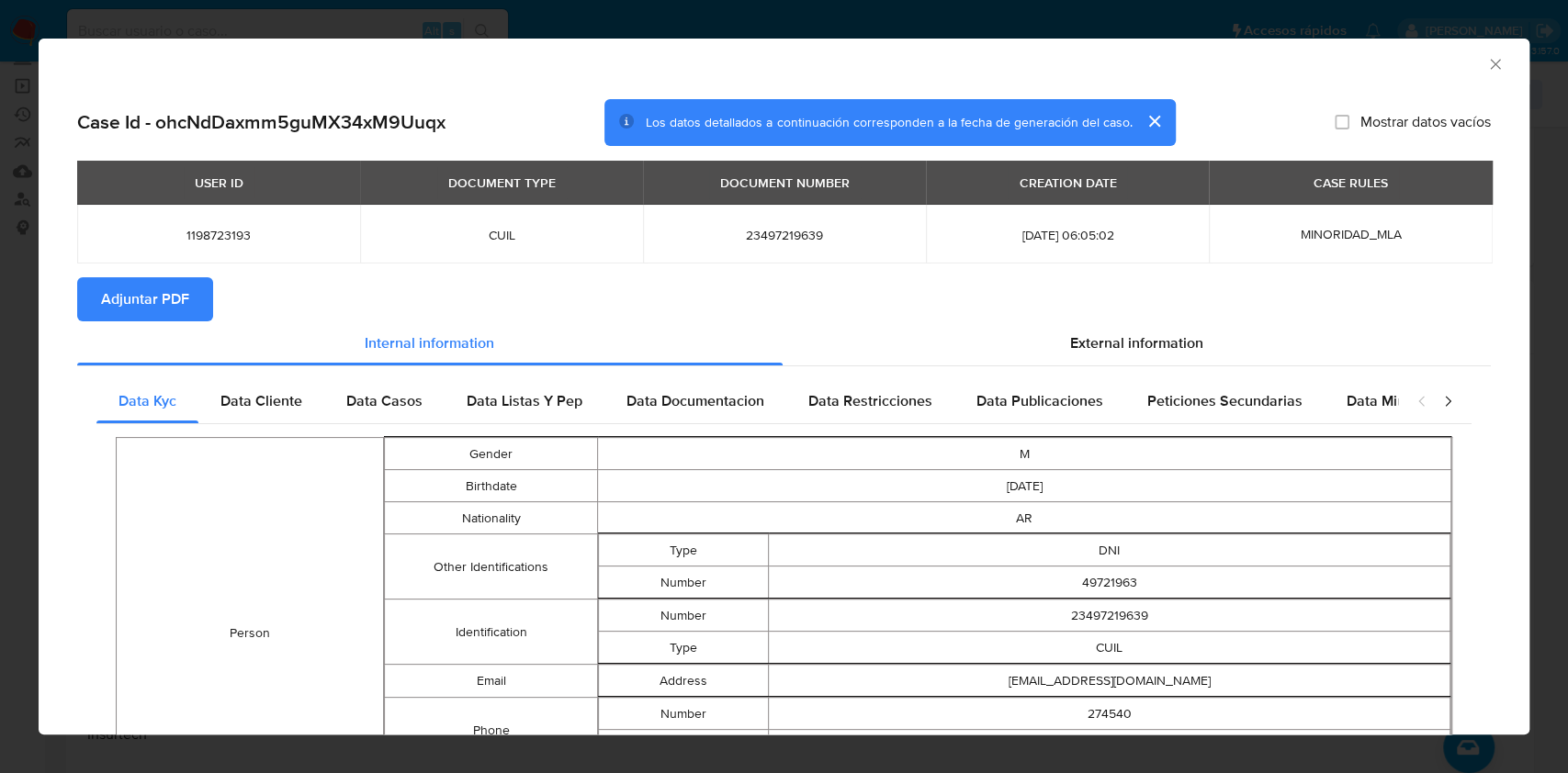
click at [118, 267] on div "USER ID DOCUMENT TYPE DOCUMENT NUMBER CREATION DATE CASE RULES 1198723193 CUIL …" at bounding box center [784, 219] width 1413 height 117
click at [125, 305] on span "Adjuntar PDF" at bounding box center [145, 299] width 88 height 41
click at [1485, 67] on icon "Cerrar ventana" at bounding box center [1495, 64] width 19 height 19
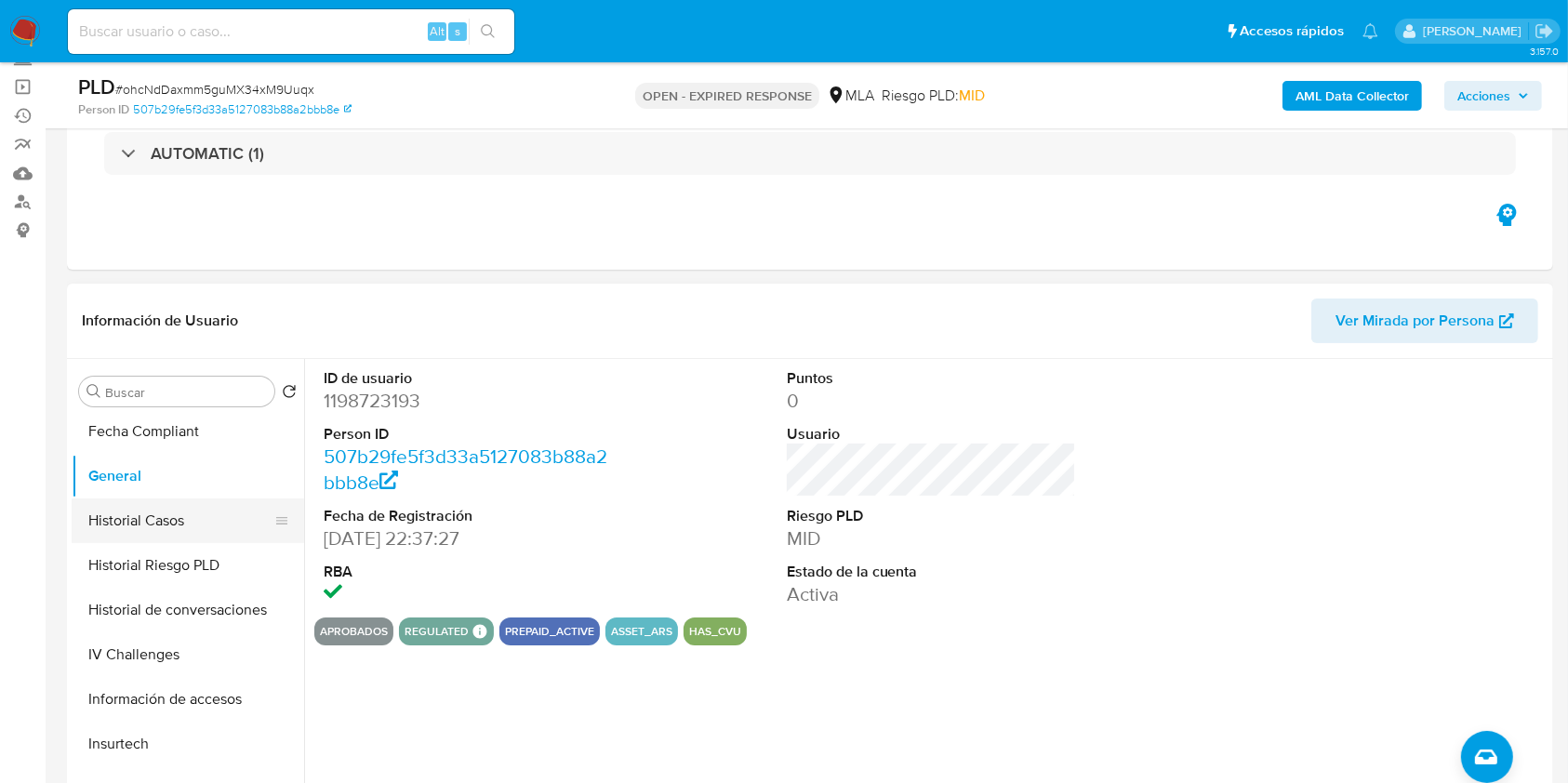
click at [180, 518] on button "Historial Casos" at bounding box center [180, 521] width 218 height 45
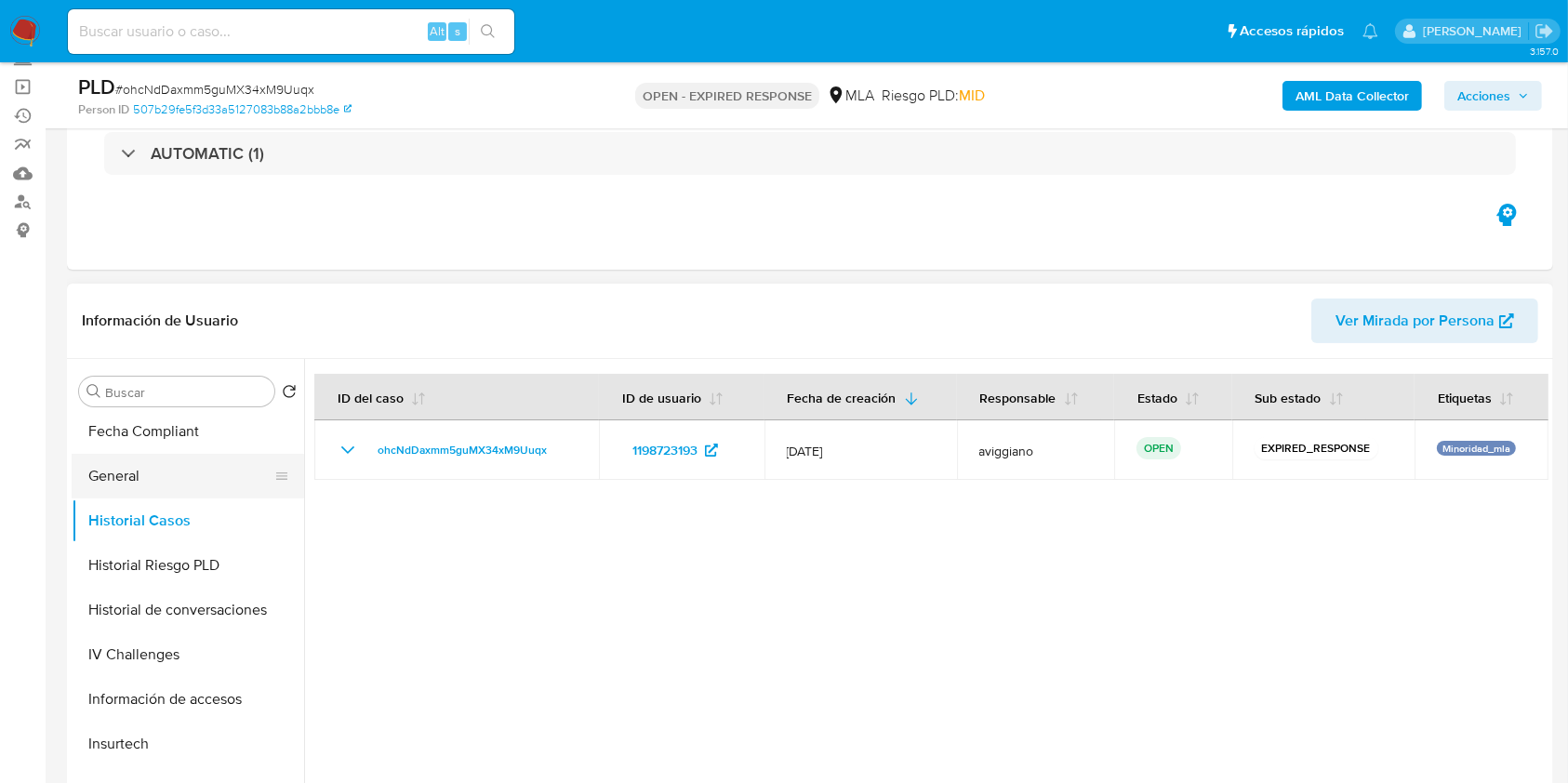
click at [176, 468] on button "General" at bounding box center [180, 476] width 218 height 45
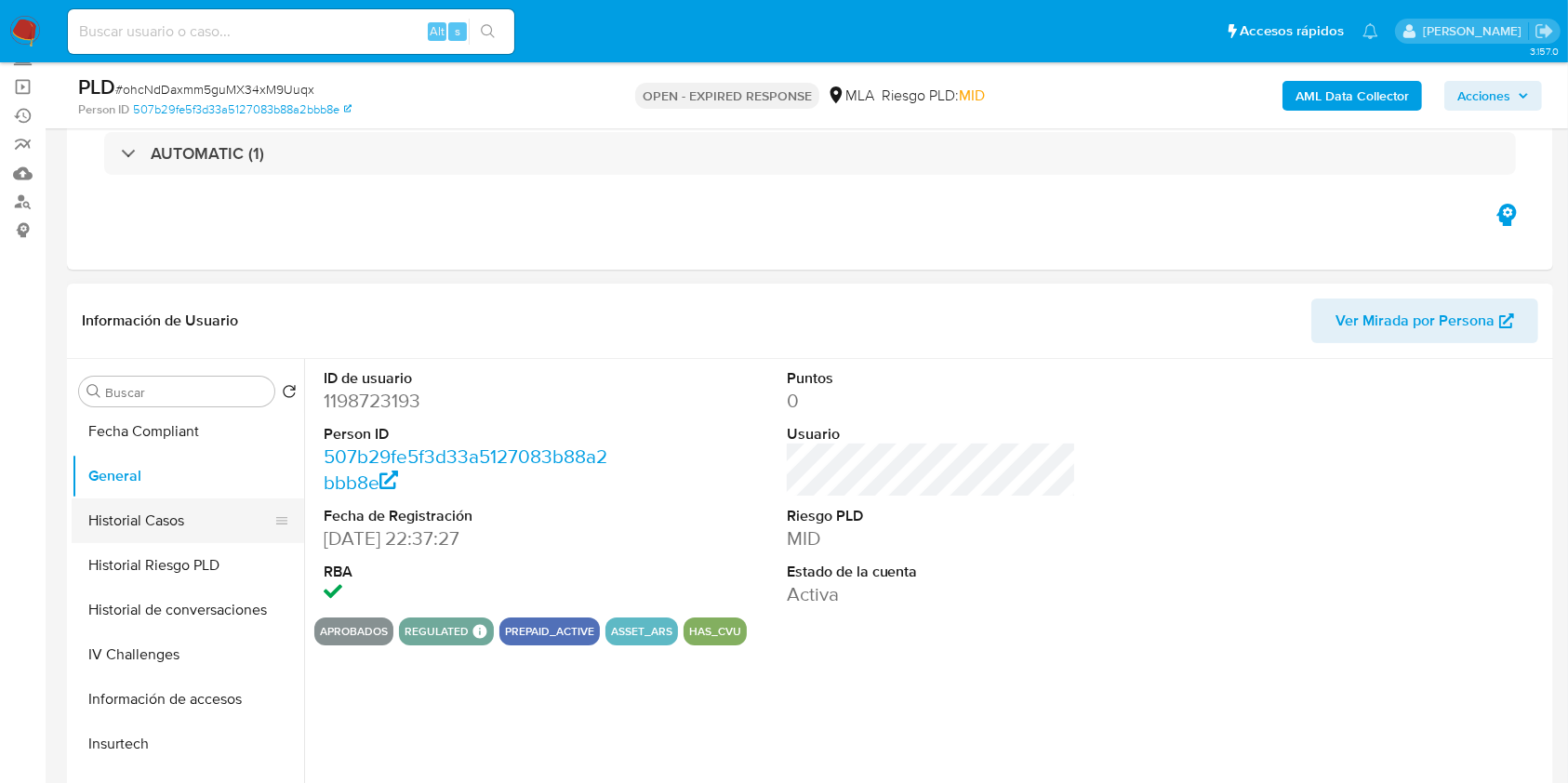
scroll to position [744, 0]
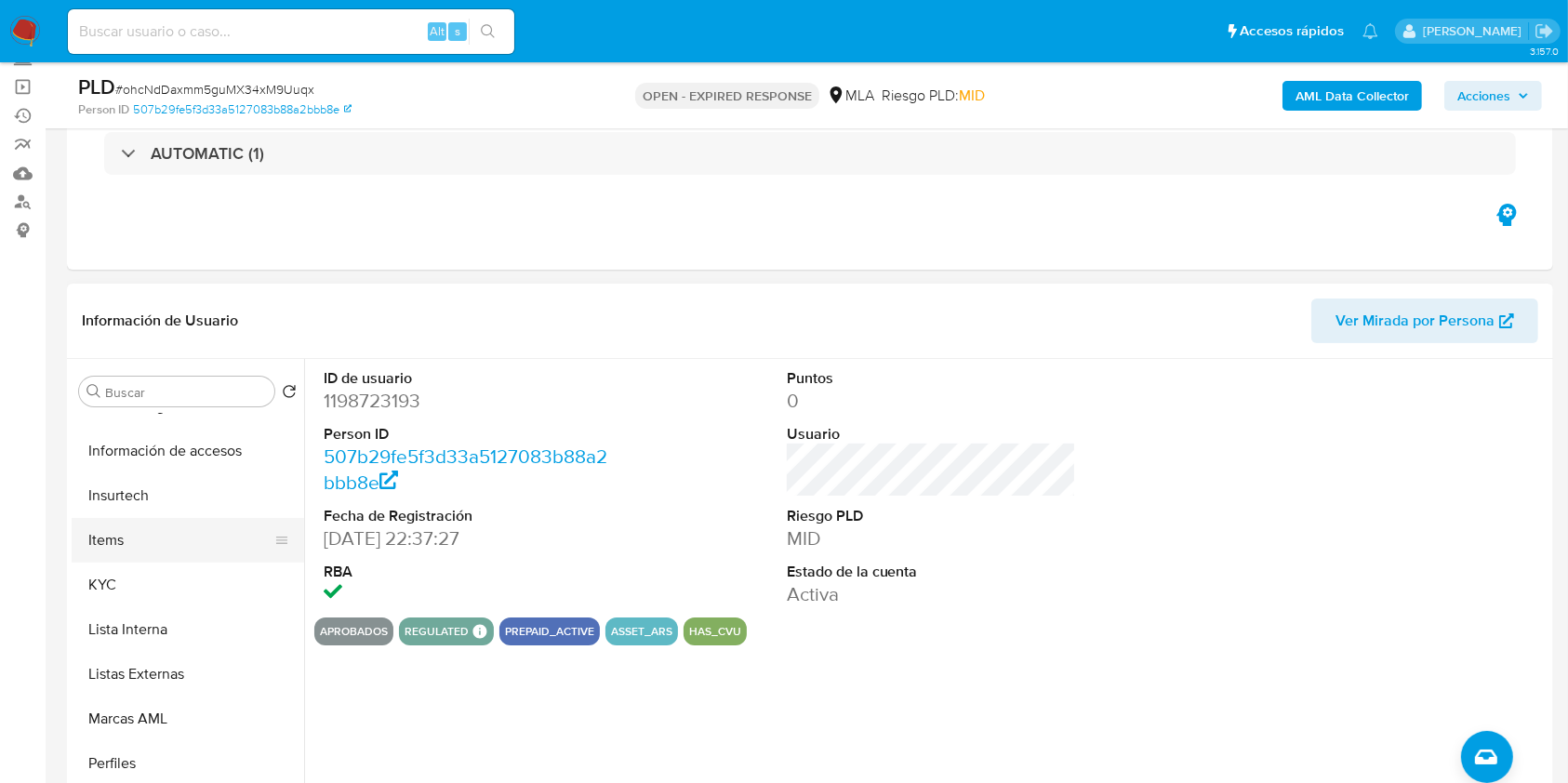
click at [193, 553] on button "Items" at bounding box center [180, 541] width 218 height 45
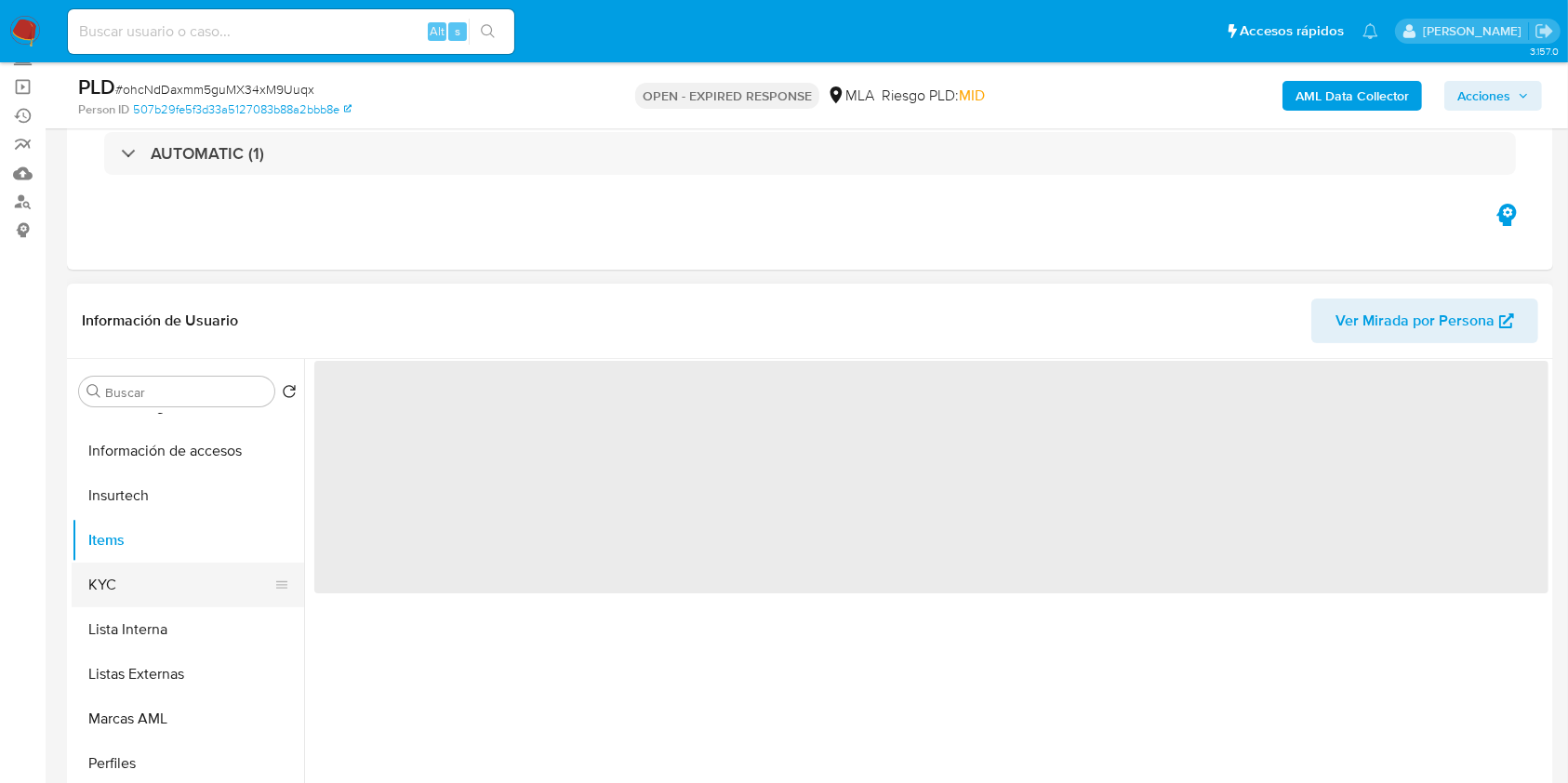
click at [191, 578] on button "KYC" at bounding box center [180, 585] width 218 height 45
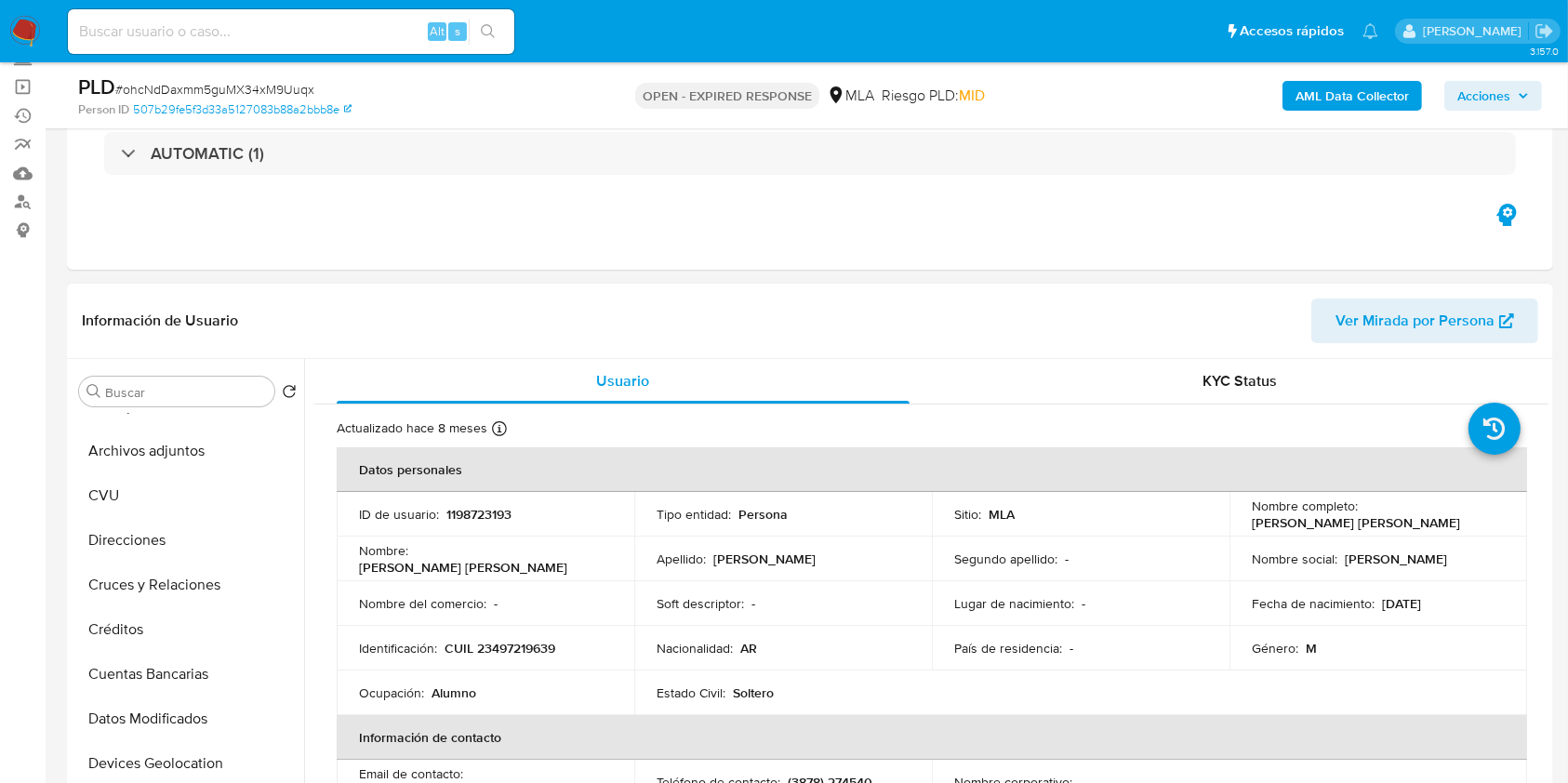
scroll to position [0, 0]
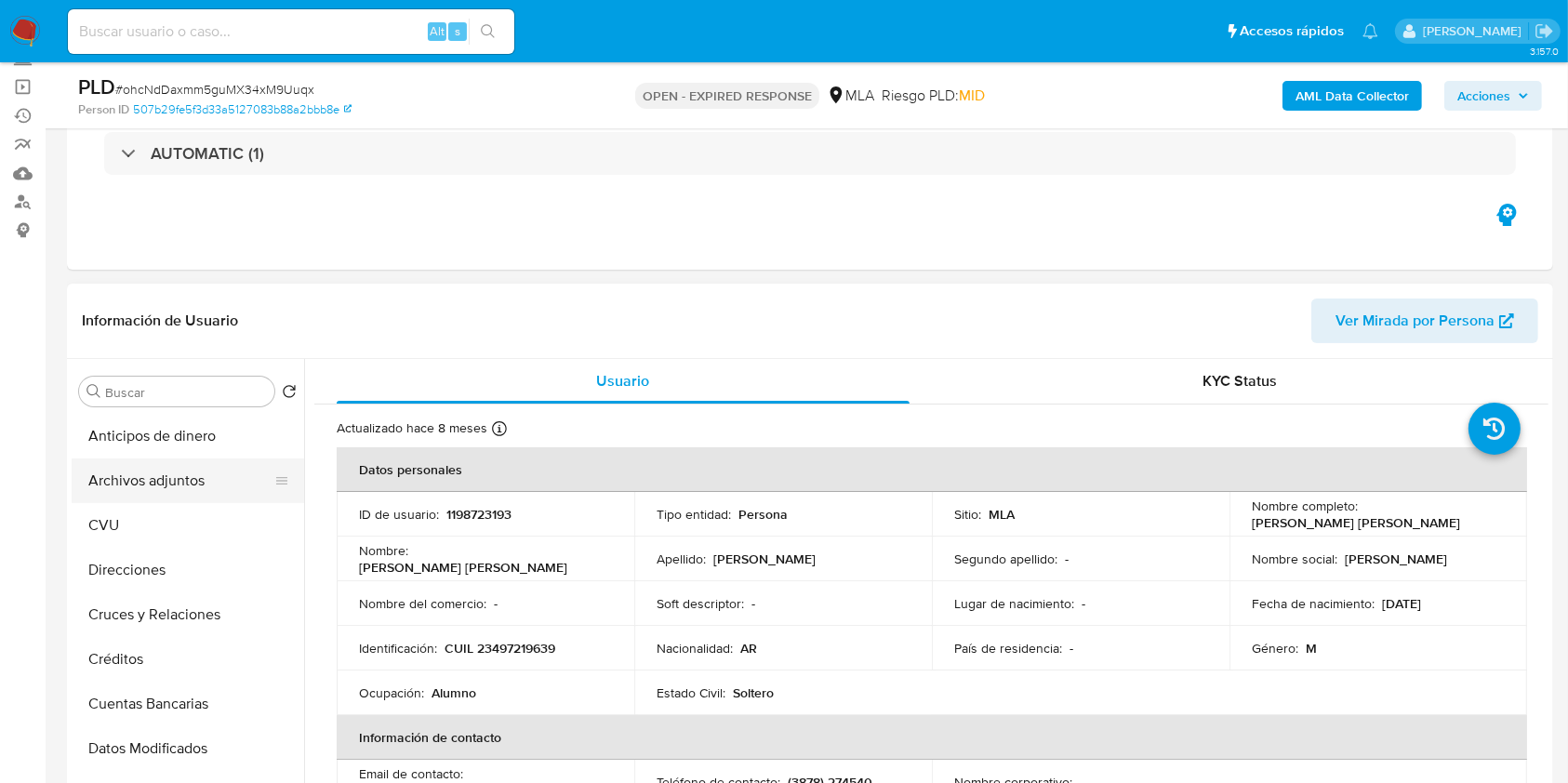
click at [207, 485] on button "Archivos adjuntos" at bounding box center [180, 481] width 218 height 45
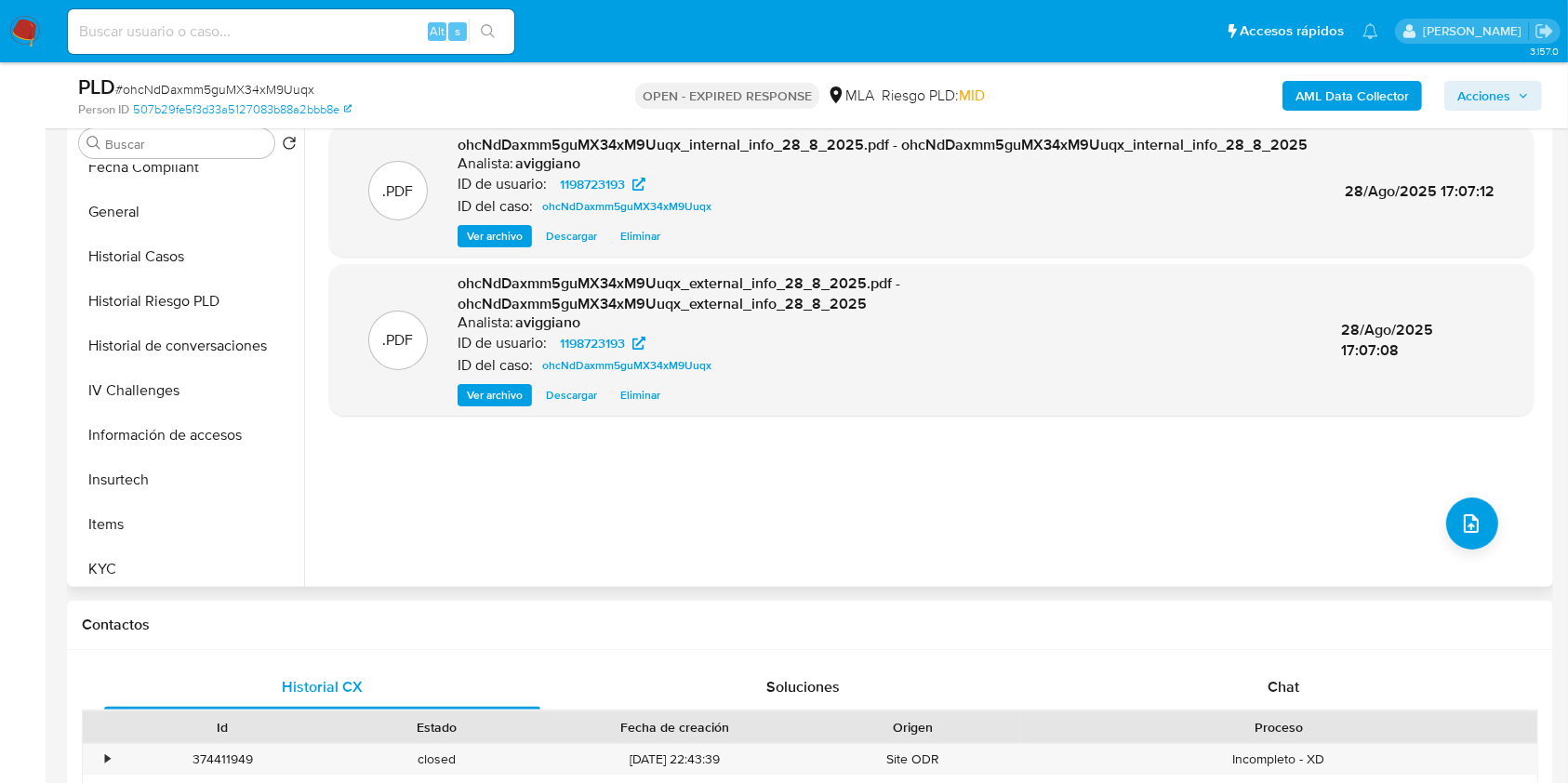
scroll to position [744, 0]
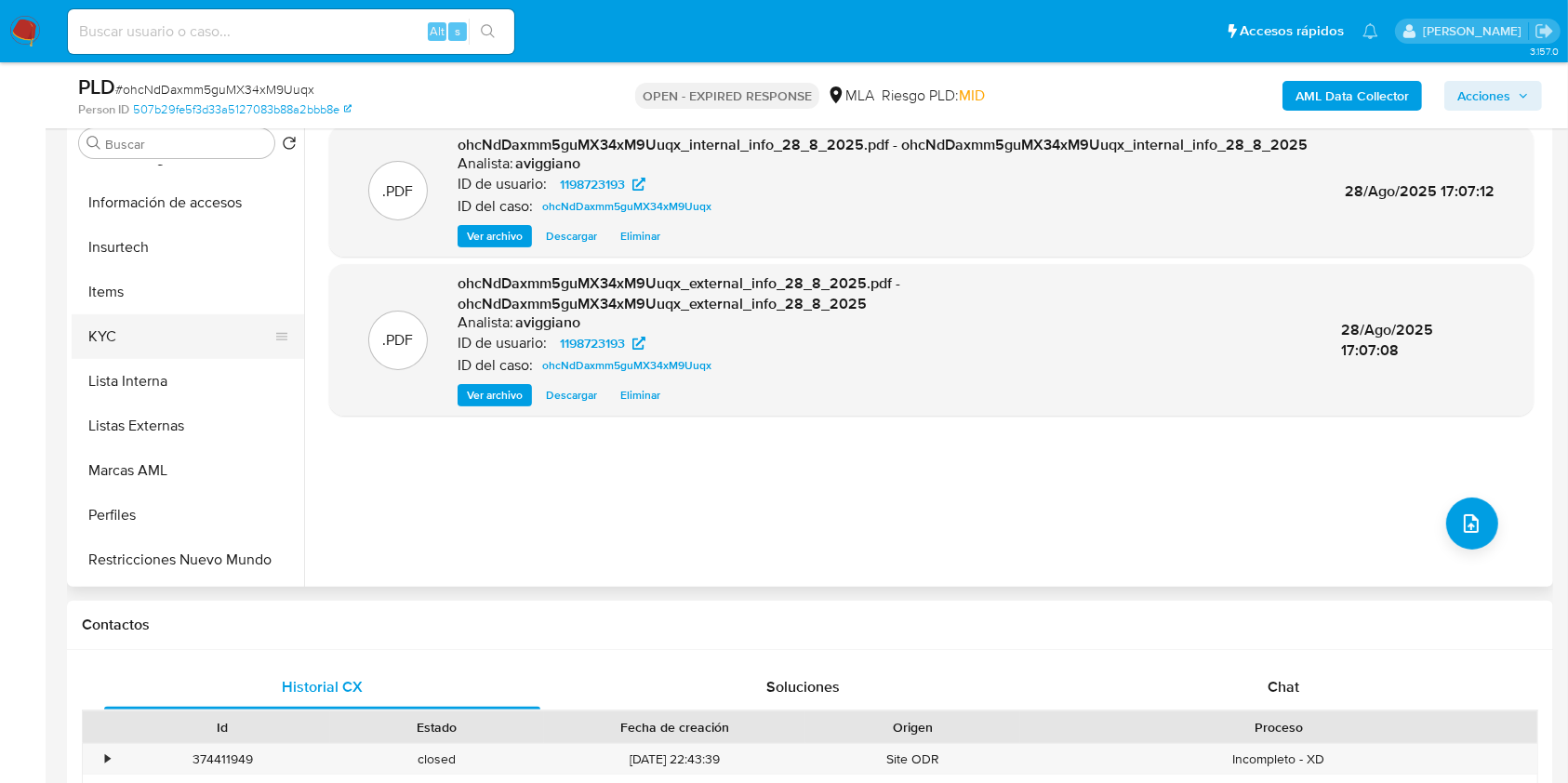
click at [150, 345] on button "KYC" at bounding box center [180, 337] width 218 height 45
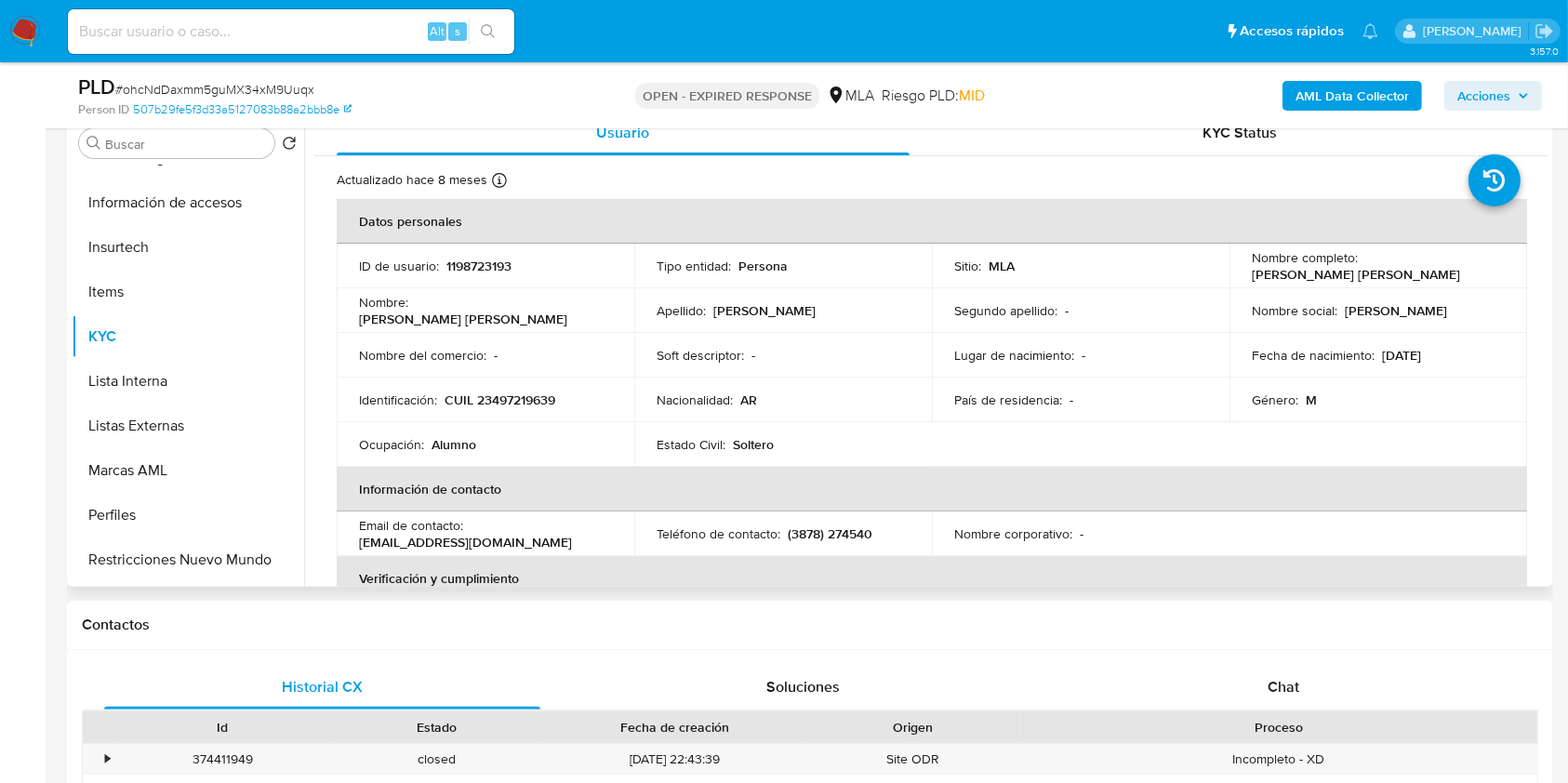
click at [507, 392] on p "CUIL 23497219639" at bounding box center [500, 400] width 111 height 17
copy p "23497219639"
click at [481, 264] on p "1198723193" at bounding box center [478, 266] width 65 height 17
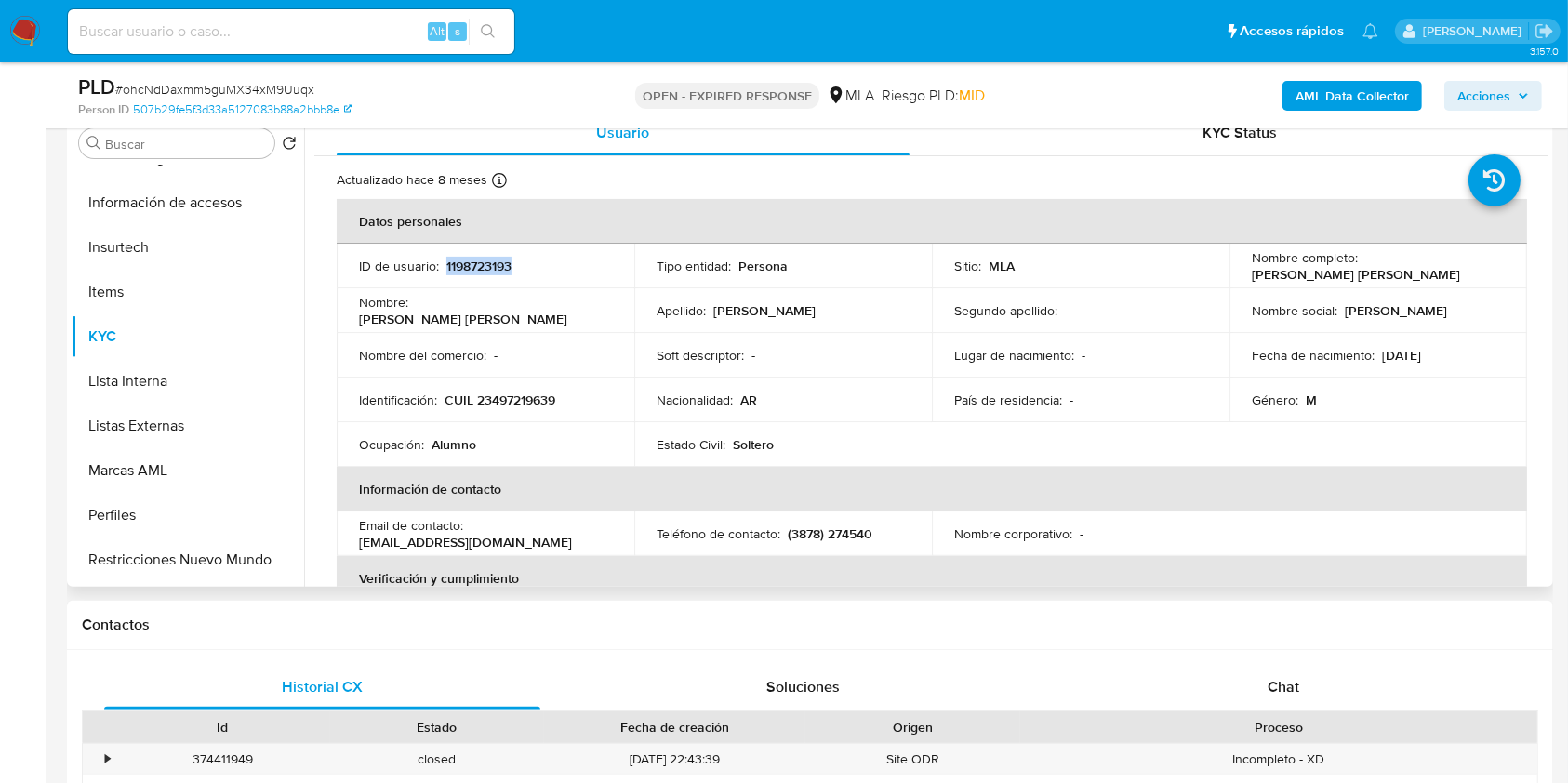
copy p "1198723193"
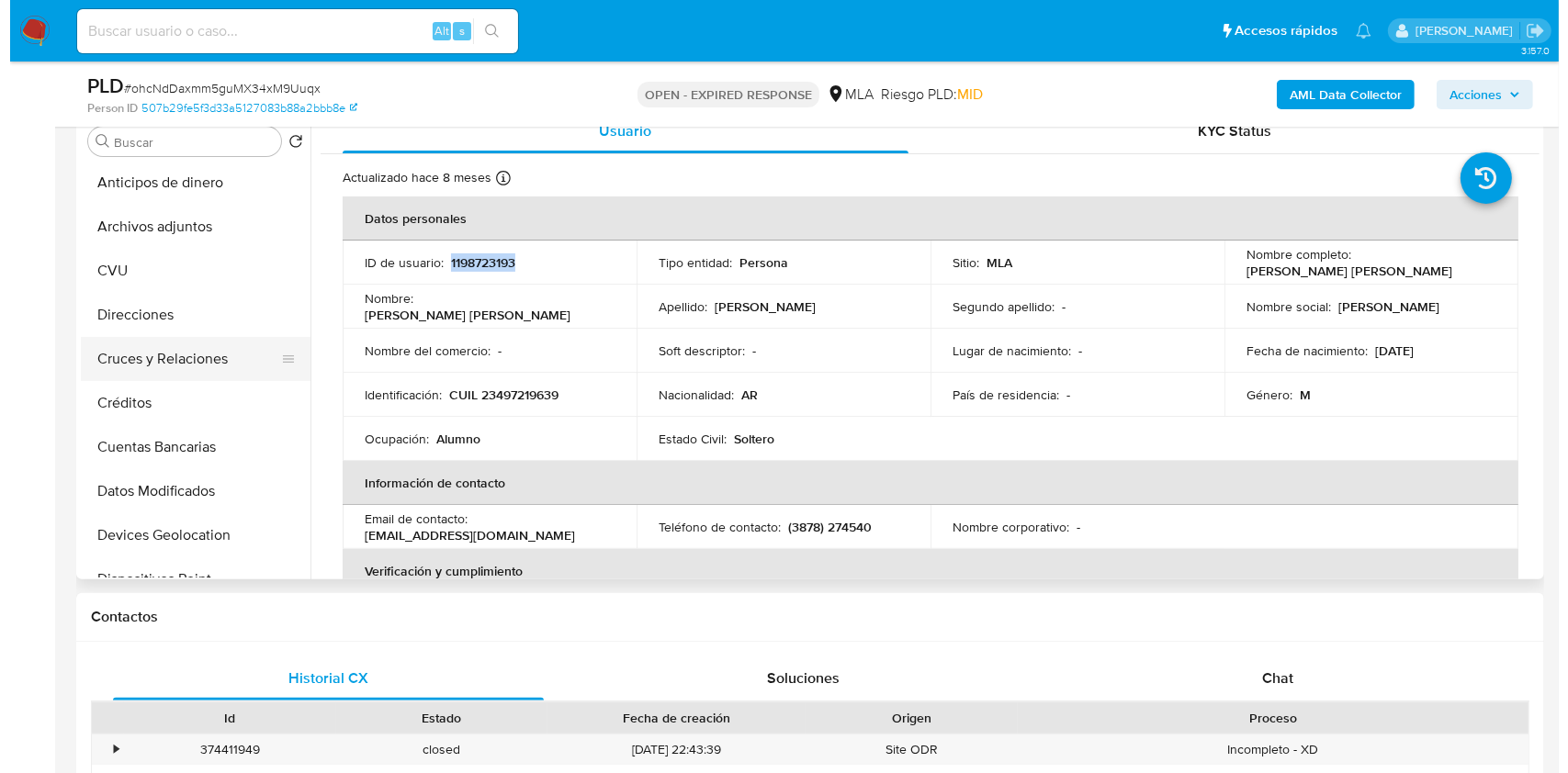
scroll to position [0, 0]
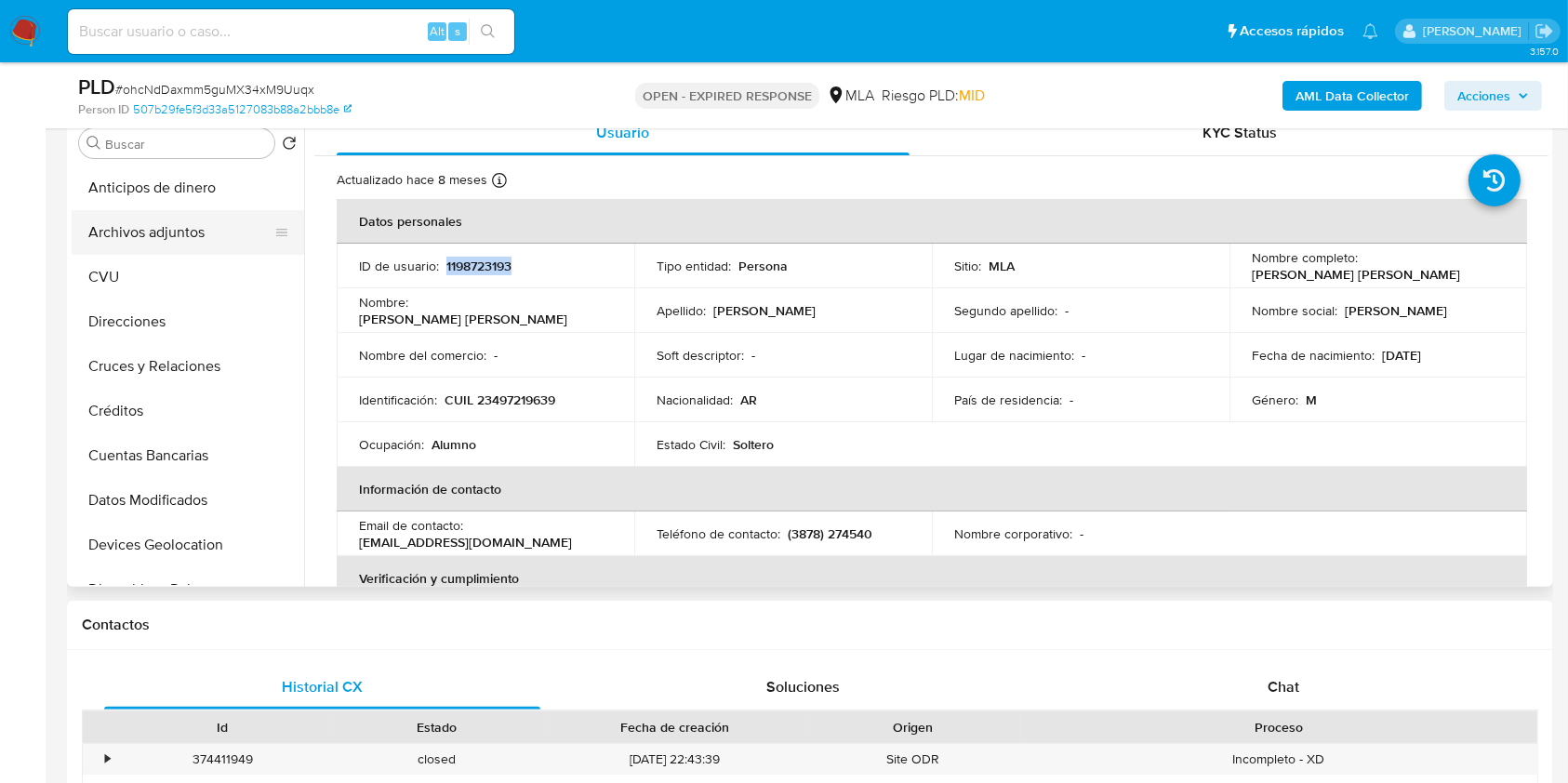
click at [188, 250] on button "Archivos adjuntos" at bounding box center [180, 233] width 218 height 45
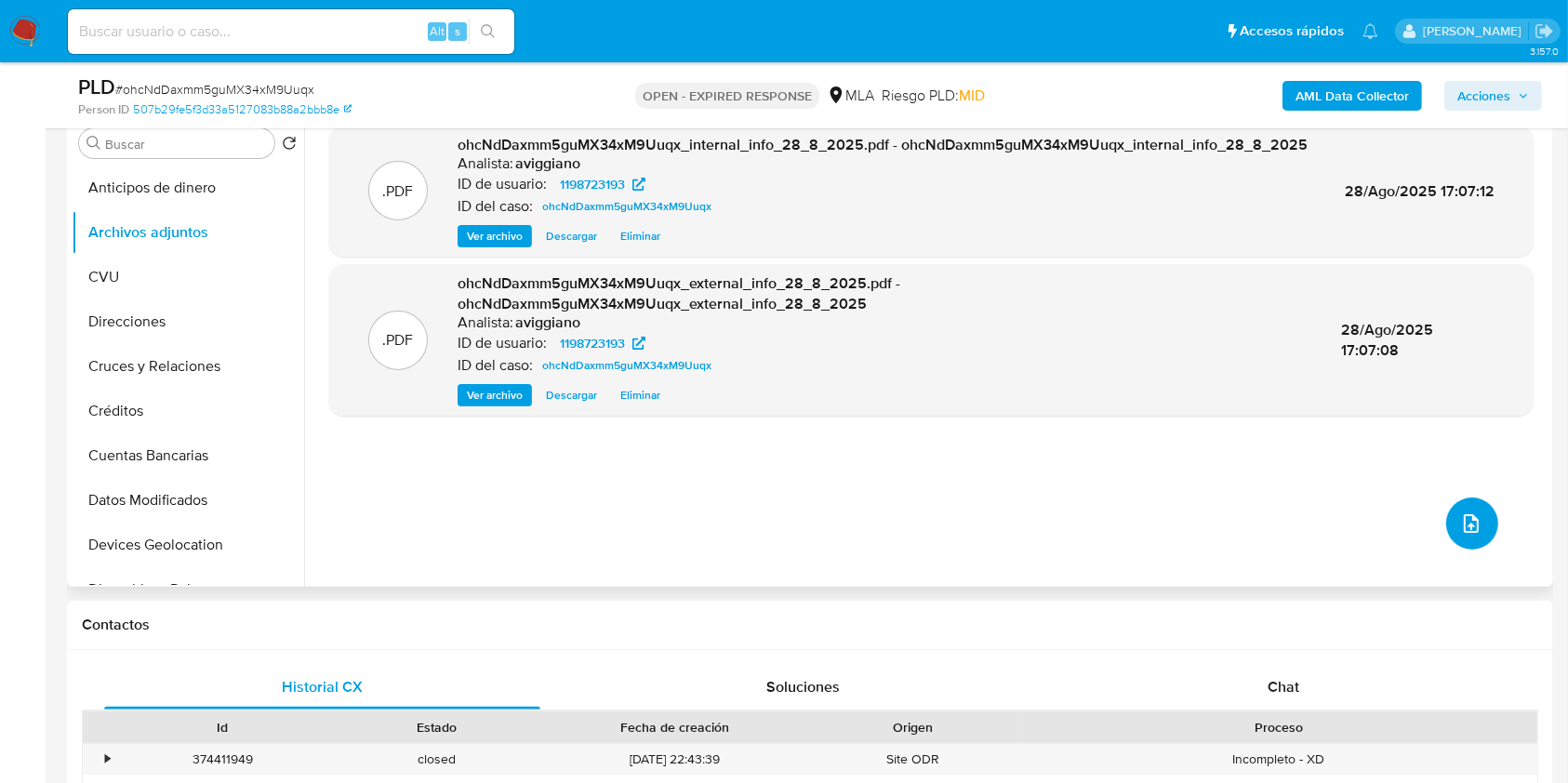
click at [1473, 534] on button "upload-file" at bounding box center [1471, 523] width 52 height 52
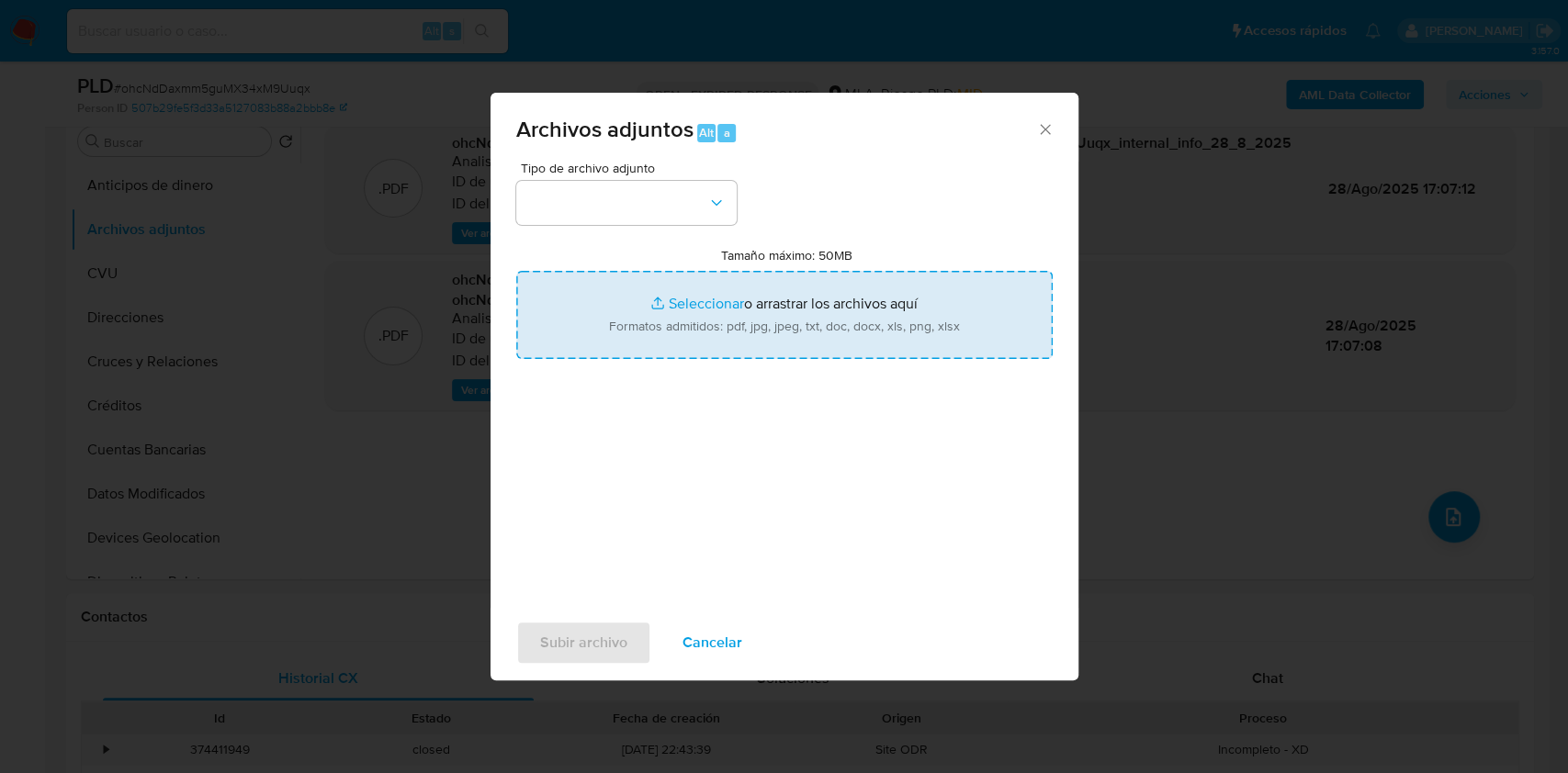
click at [769, 283] on input "Tamaño máximo: 50MB Seleccionar archivos" at bounding box center [784, 314] width 536 height 88
type input "C:\fakepath\Nosis - 1198723193.pdf"
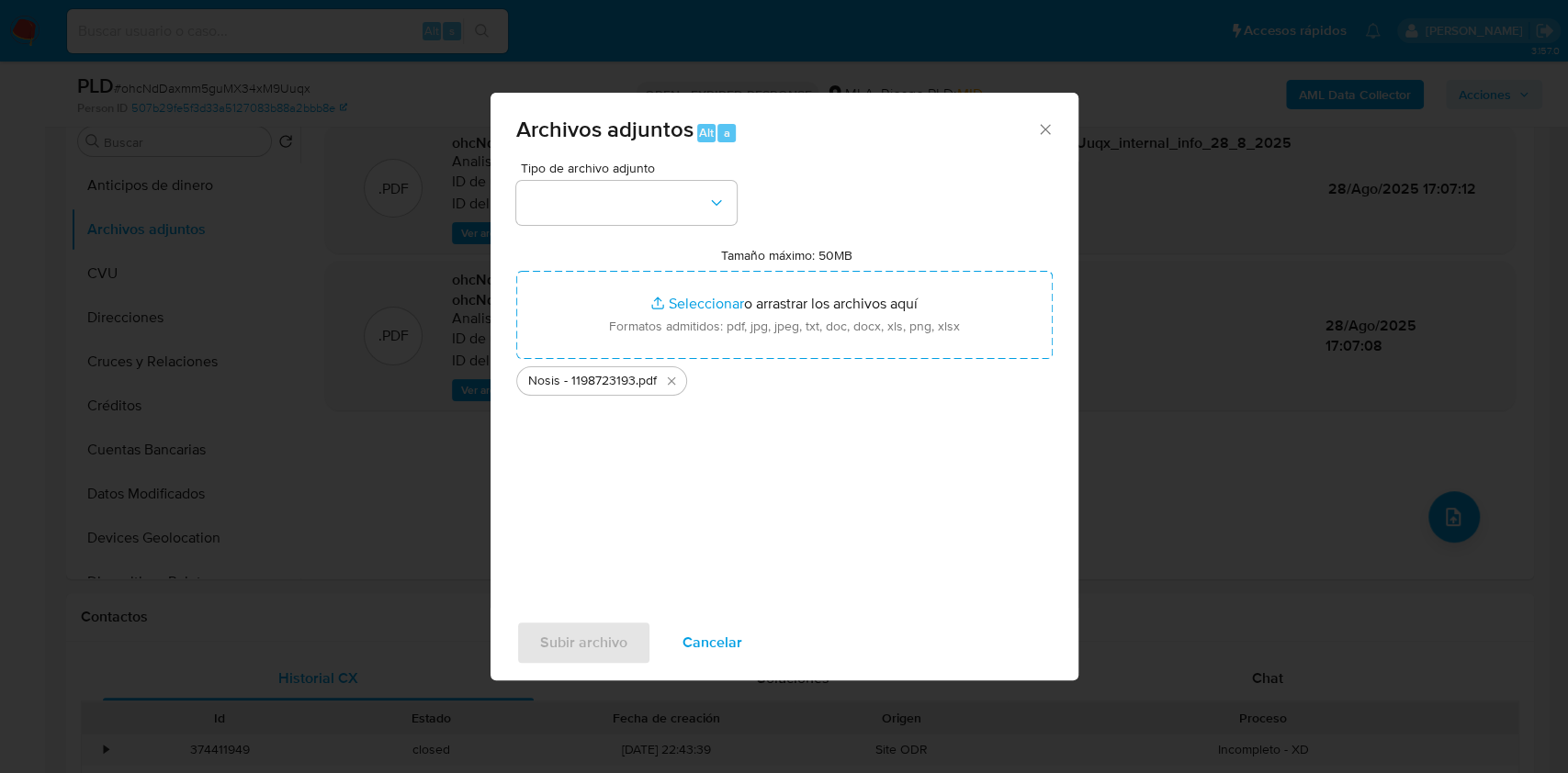
click at [670, 234] on div "Tipo de archivo adjunto Tamaño máximo: 50MB Seleccionar archivos Seleccionar o …" at bounding box center [784, 377] width 536 height 433
click at [670, 224] on button "button" at bounding box center [627, 203] width 221 height 44
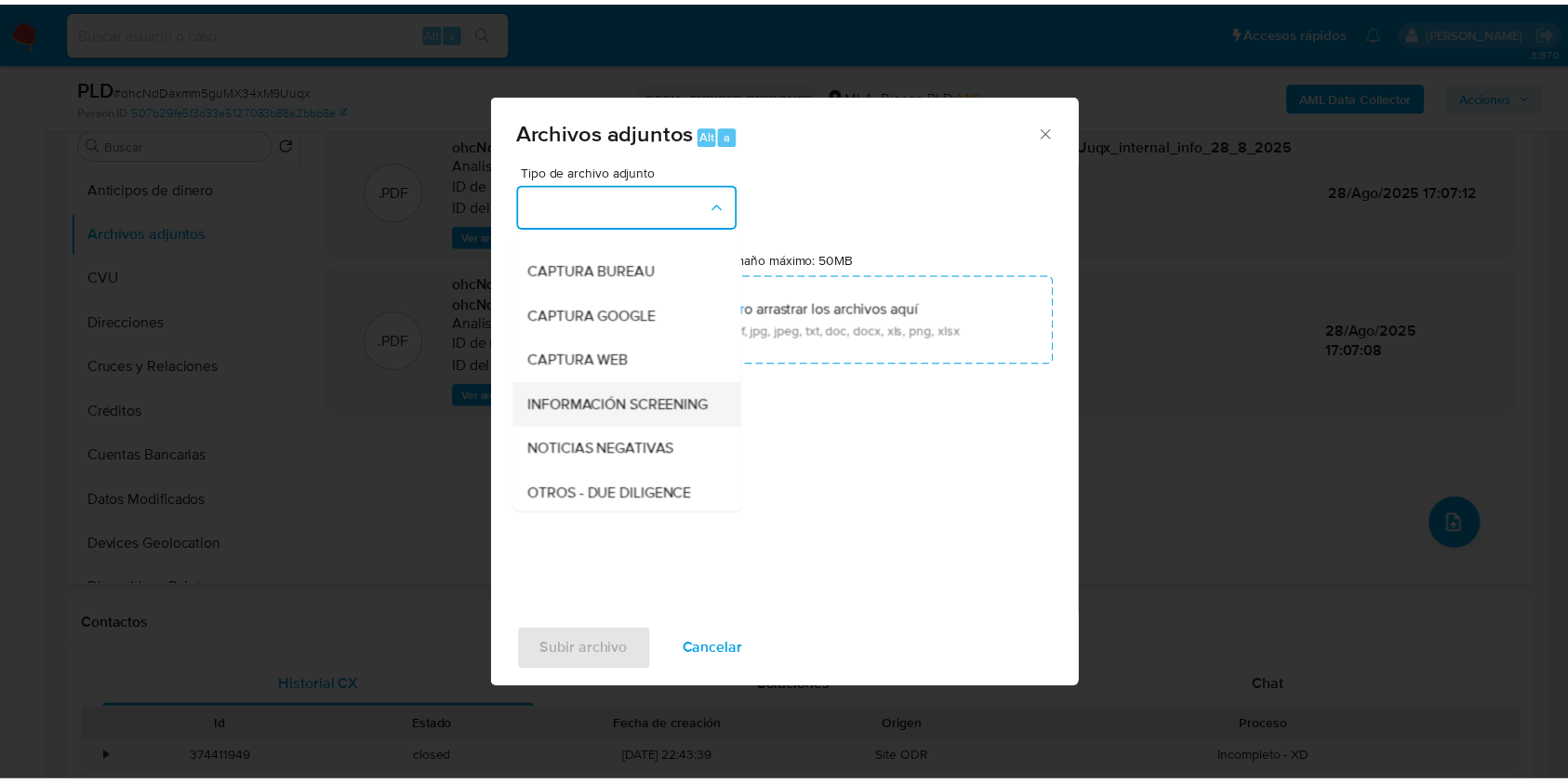
scroll to position [124, 0]
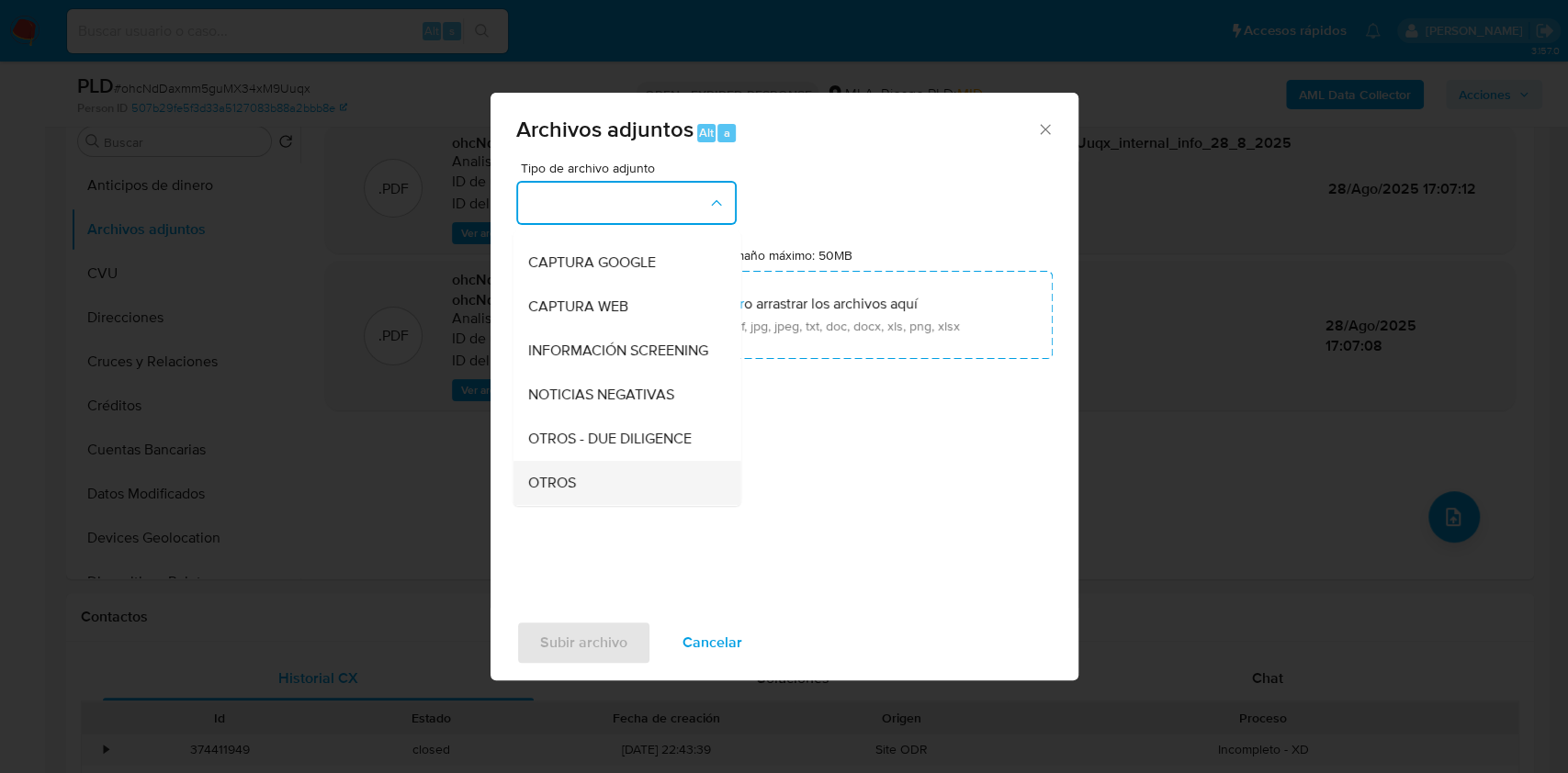
click at [555, 490] on span "OTROS" at bounding box center [551, 483] width 48 height 19
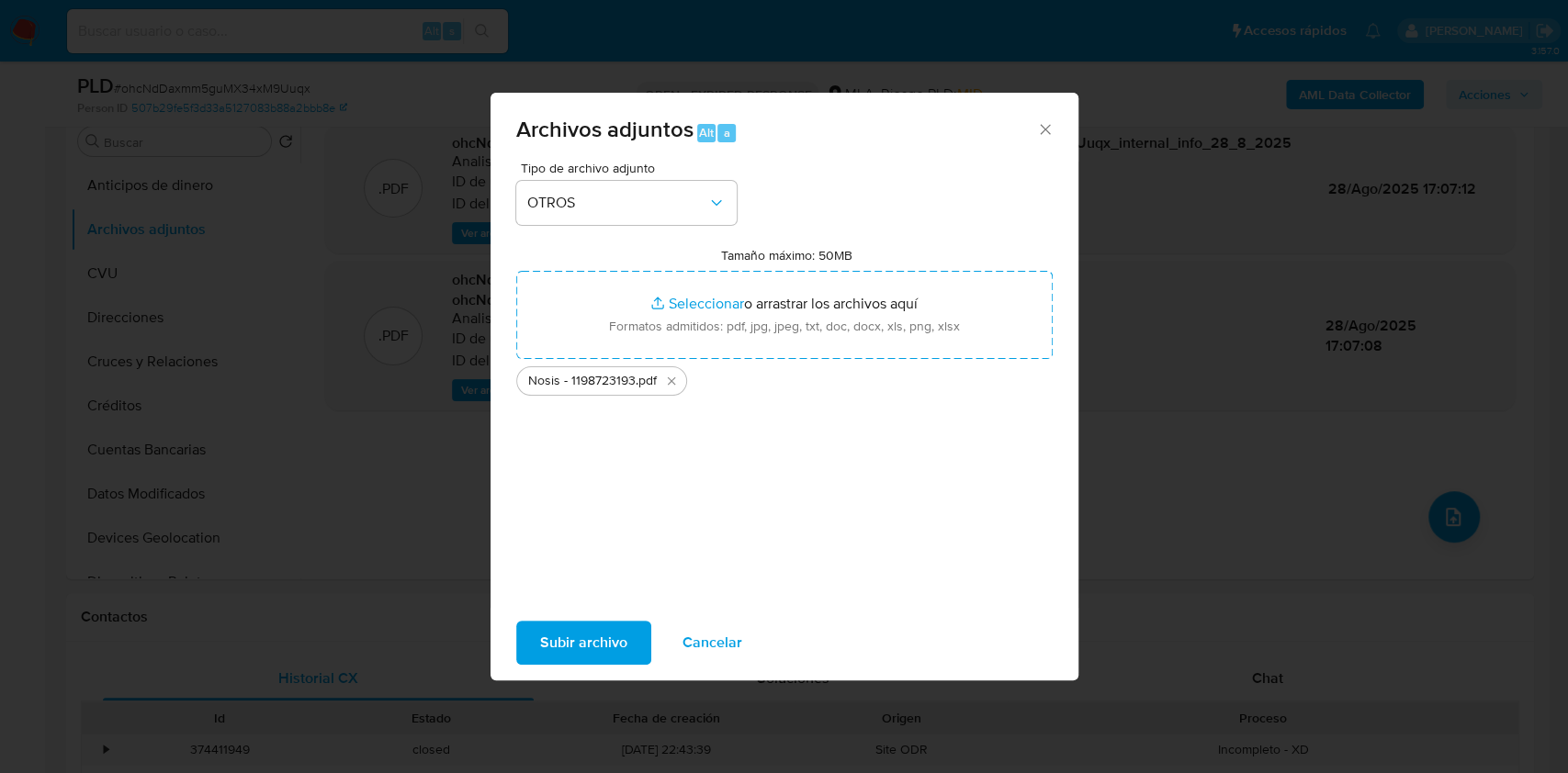
click at [577, 641] on span "Subir archivo" at bounding box center [583, 642] width 87 height 41
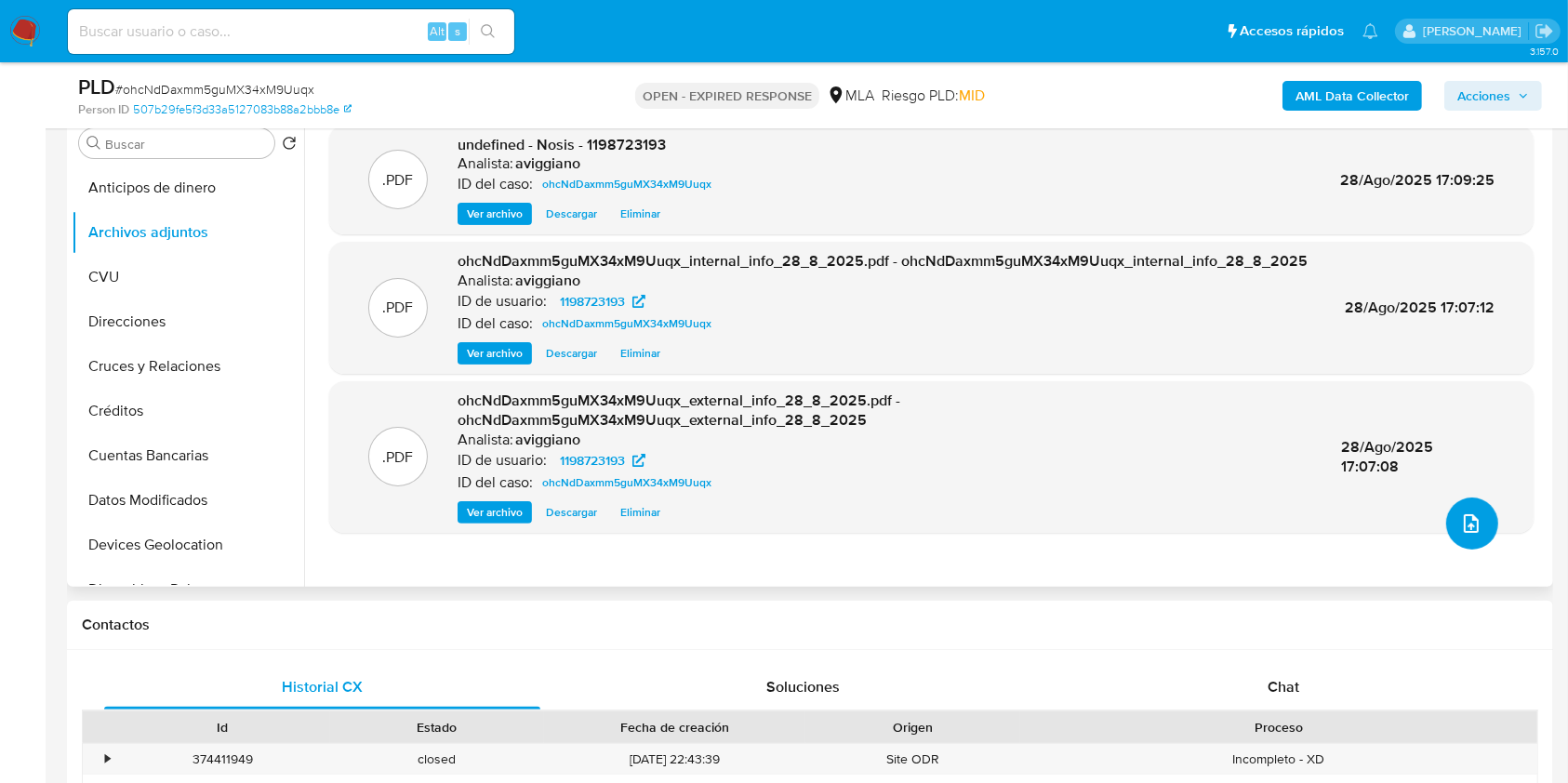
scroll to position [247, 0]
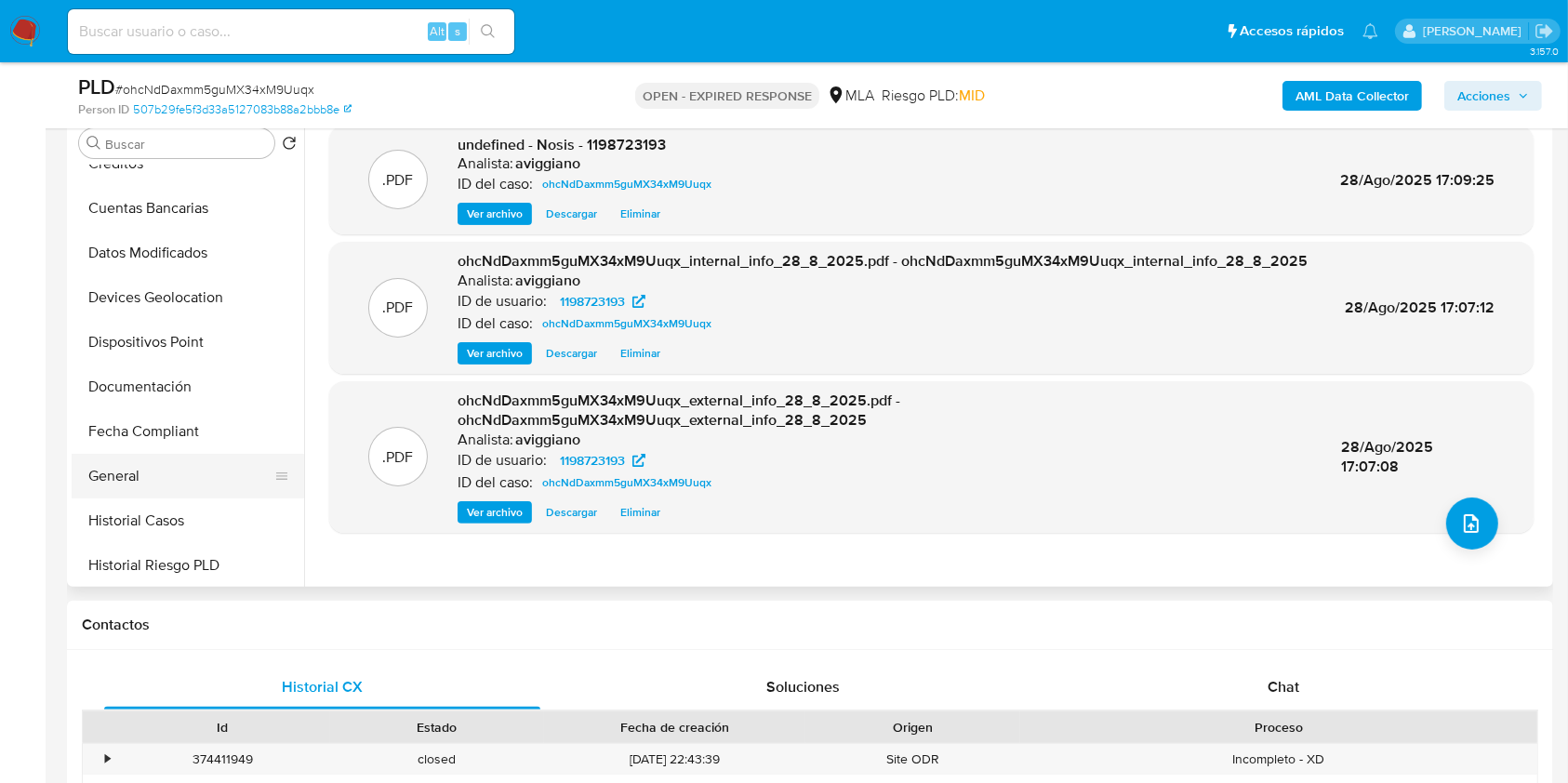
click at [131, 461] on button "General" at bounding box center [180, 476] width 218 height 45
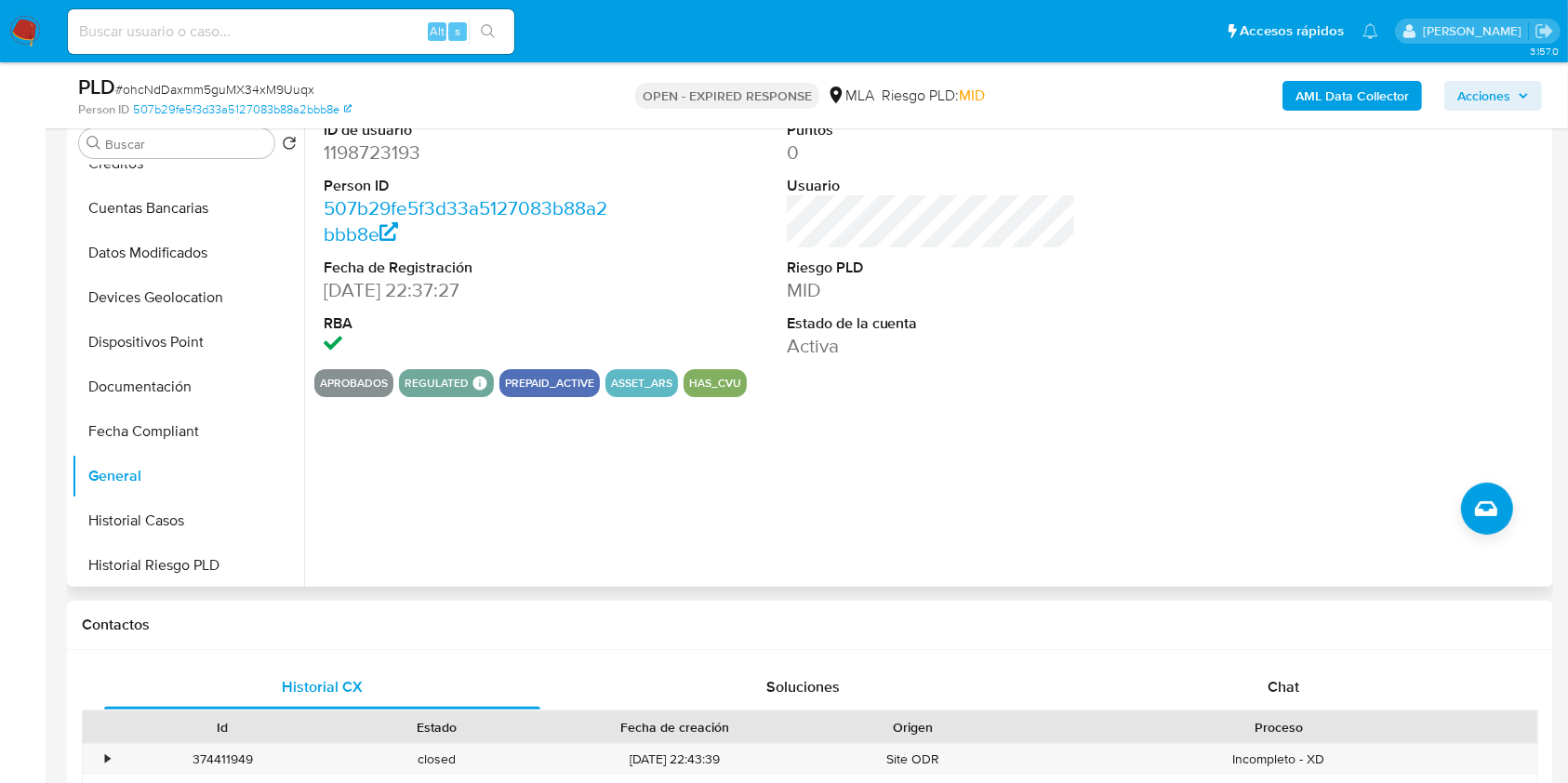
click at [391, 161] on dd "1198723193" at bounding box center [469, 153] width 290 height 26
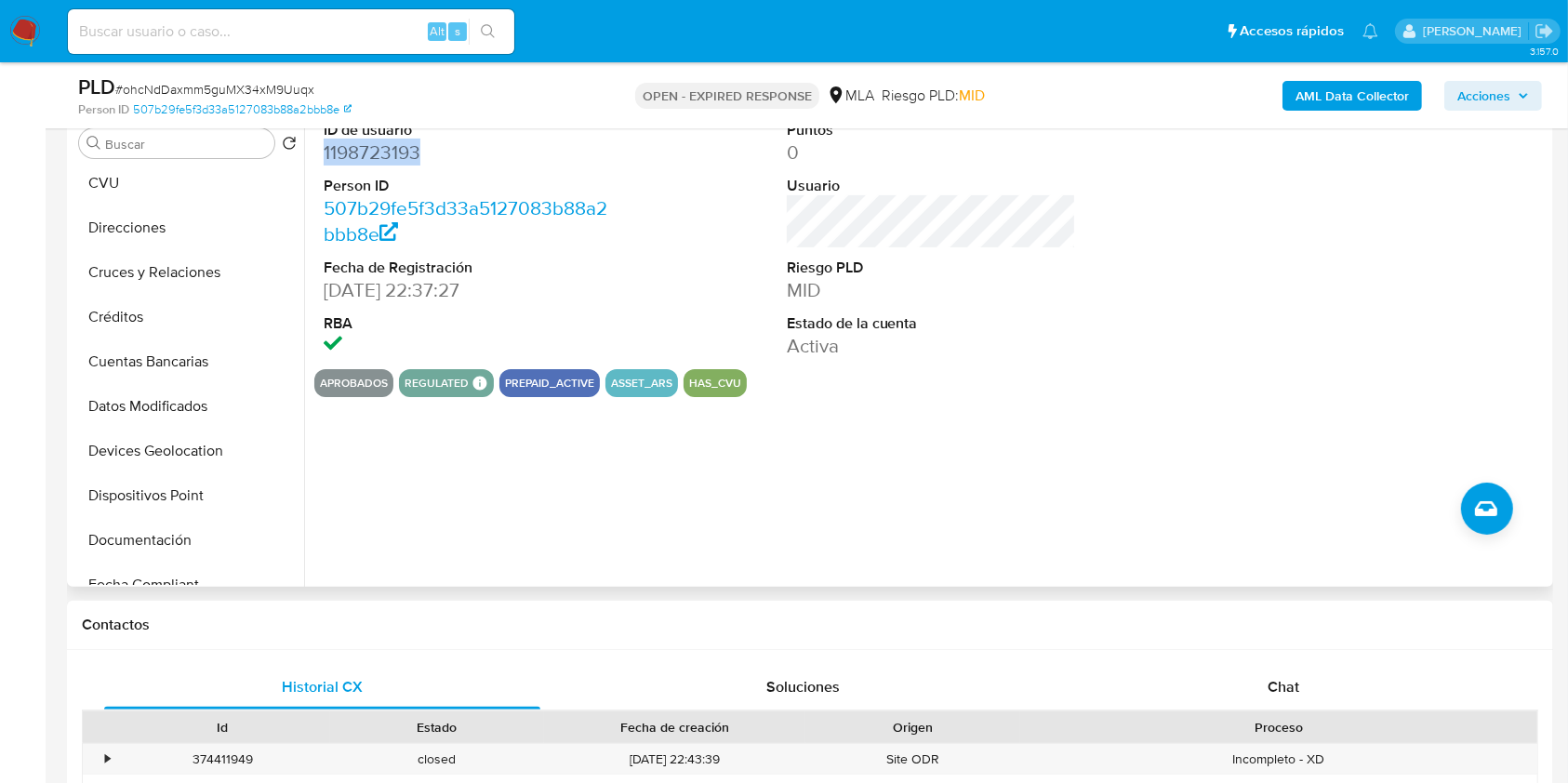
scroll to position [0, 0]
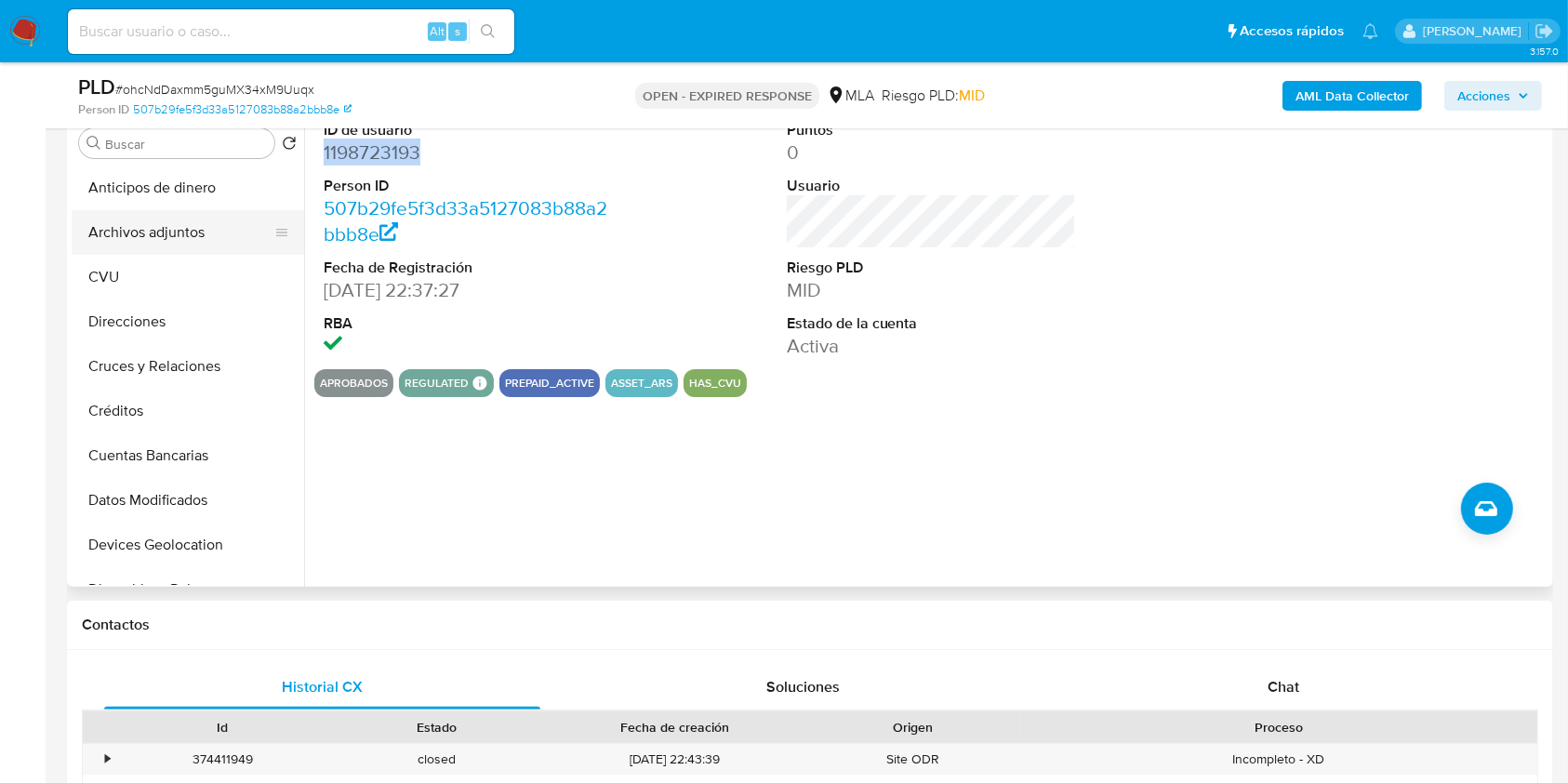
click at [136, 218] on button "Archivos adjuntos" at bounding box center [180, 233] width 218 height 45
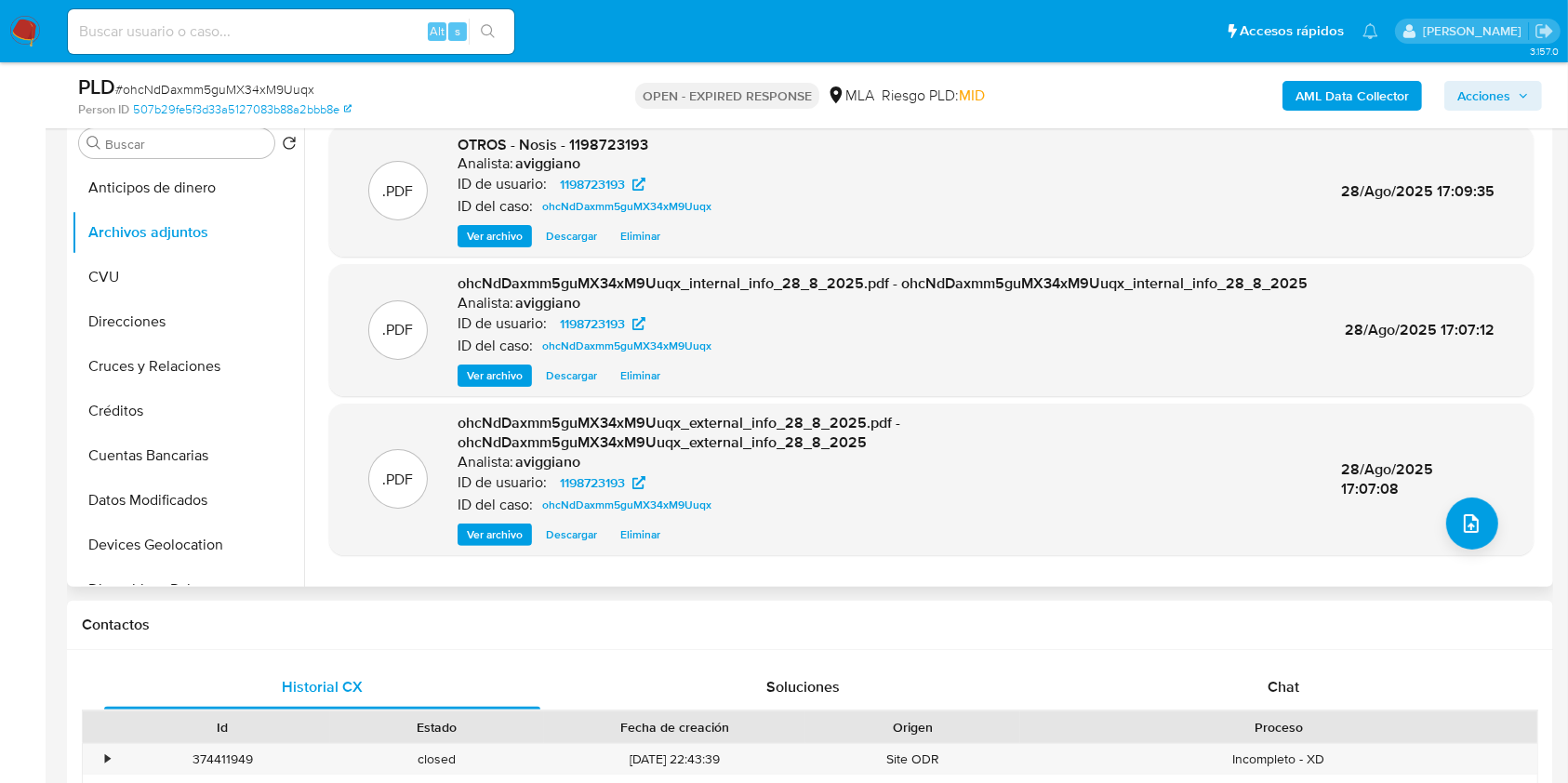
click at [601, 146] on span "OTROS - Nosis - 1198723193" at bounding box center [552, 145] width 191 height 22
copy span "1198723193"
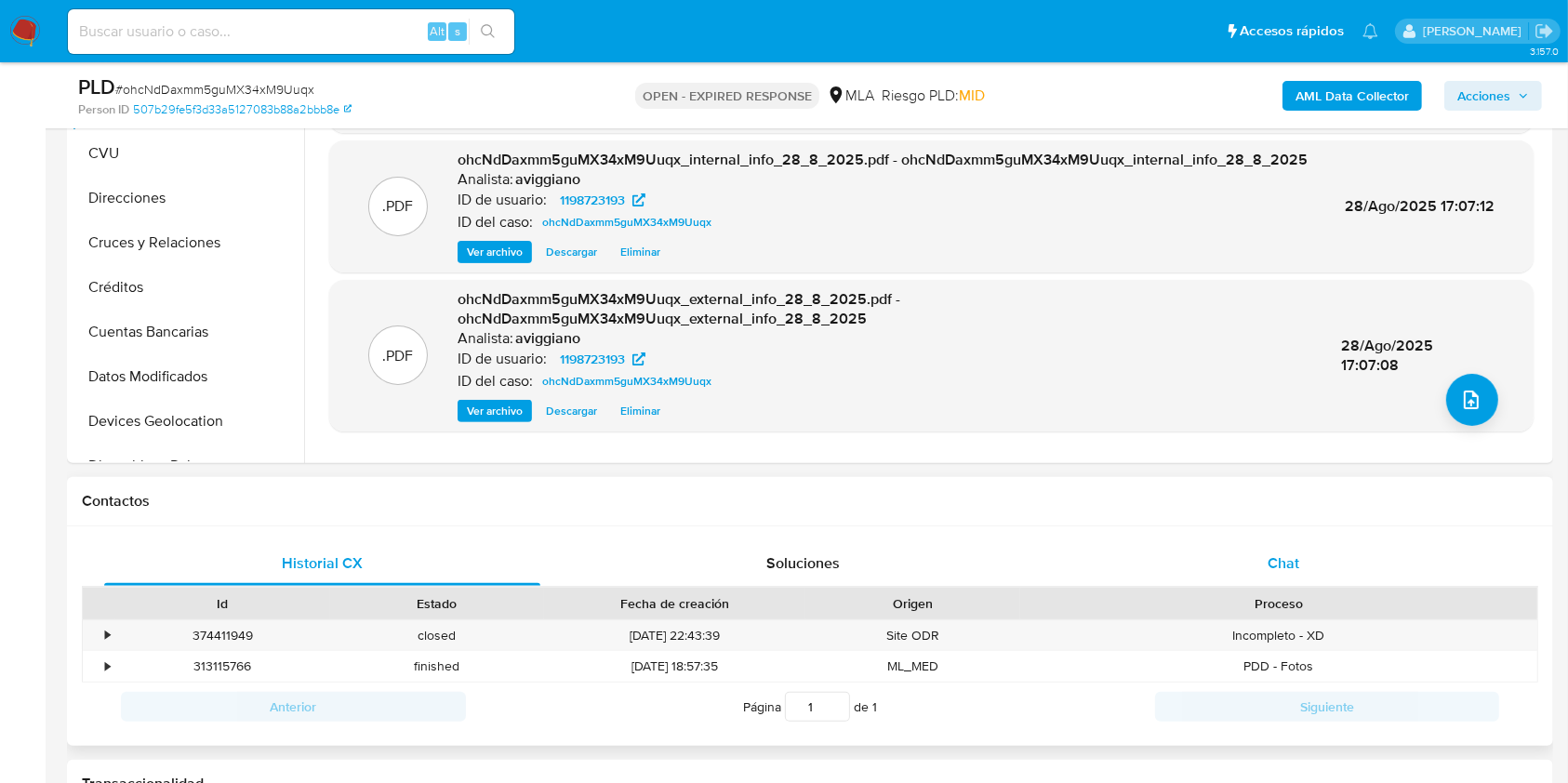
click at [1271, 554] on span "Chat" at bounding box center [1284, 562] width 32 height 22
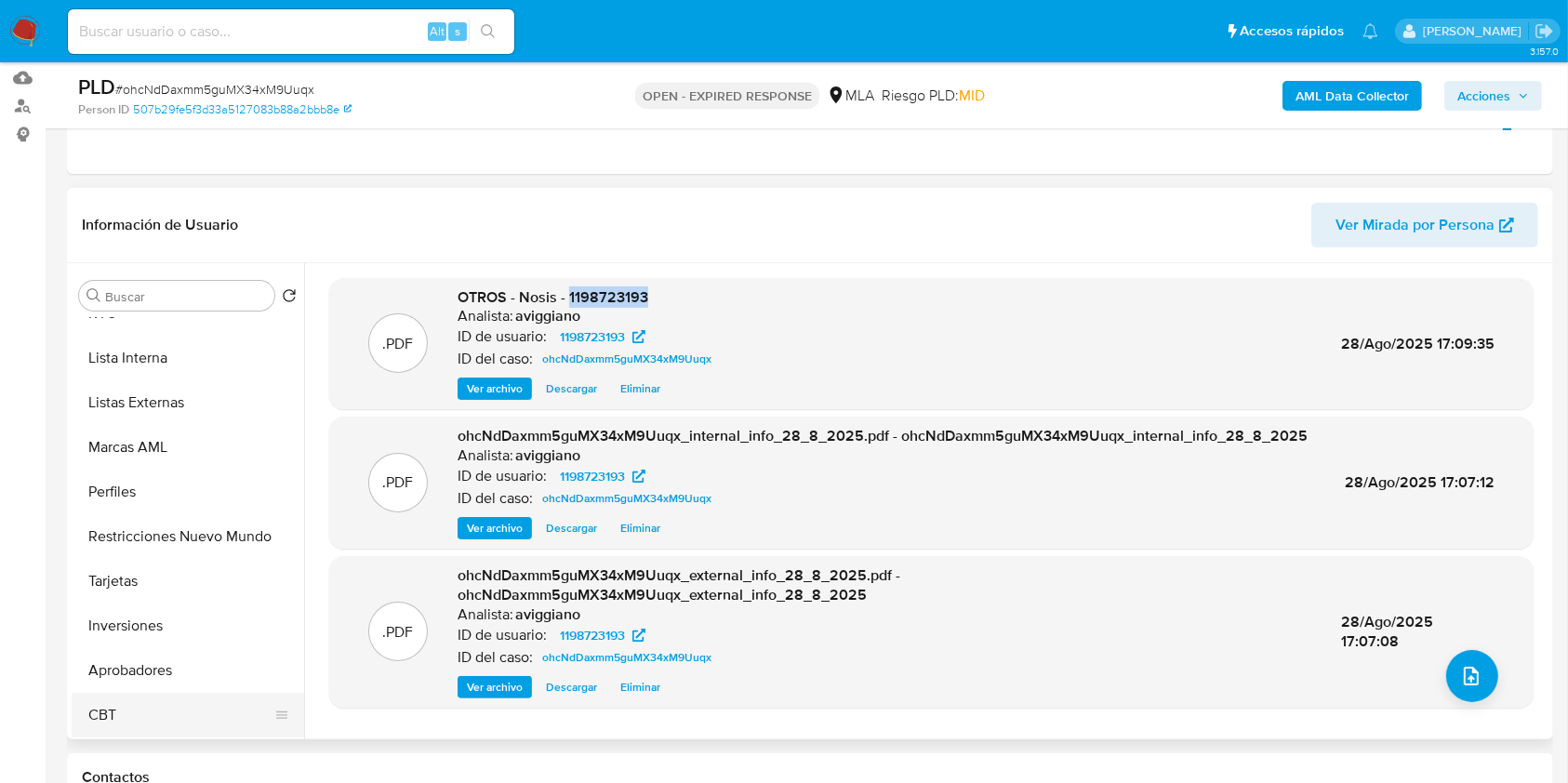
scroll to position [247, 0]
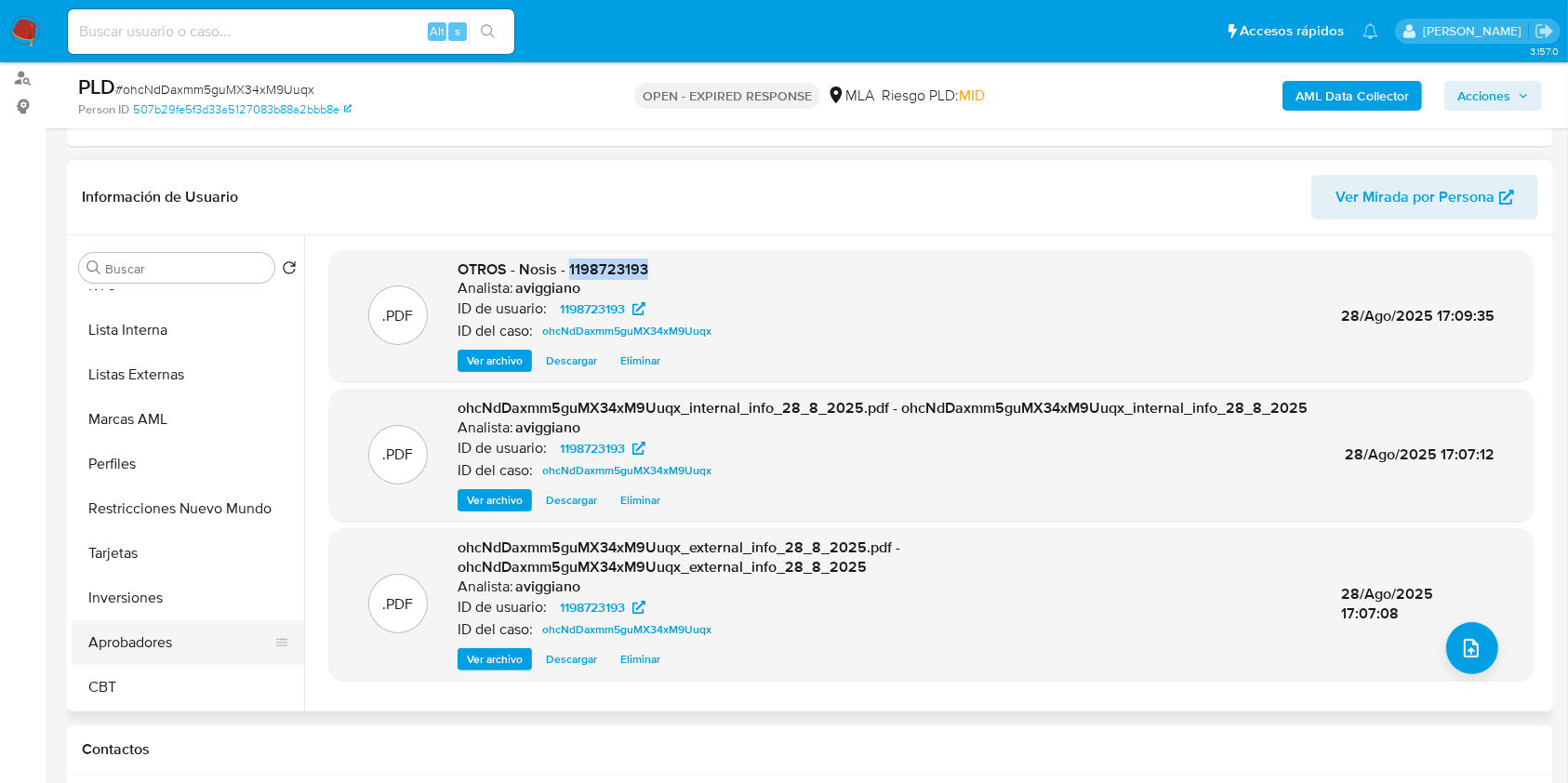
click at [178, 641] on button "Aprobadores" at bounding box center [180, 643] width 218 height 45
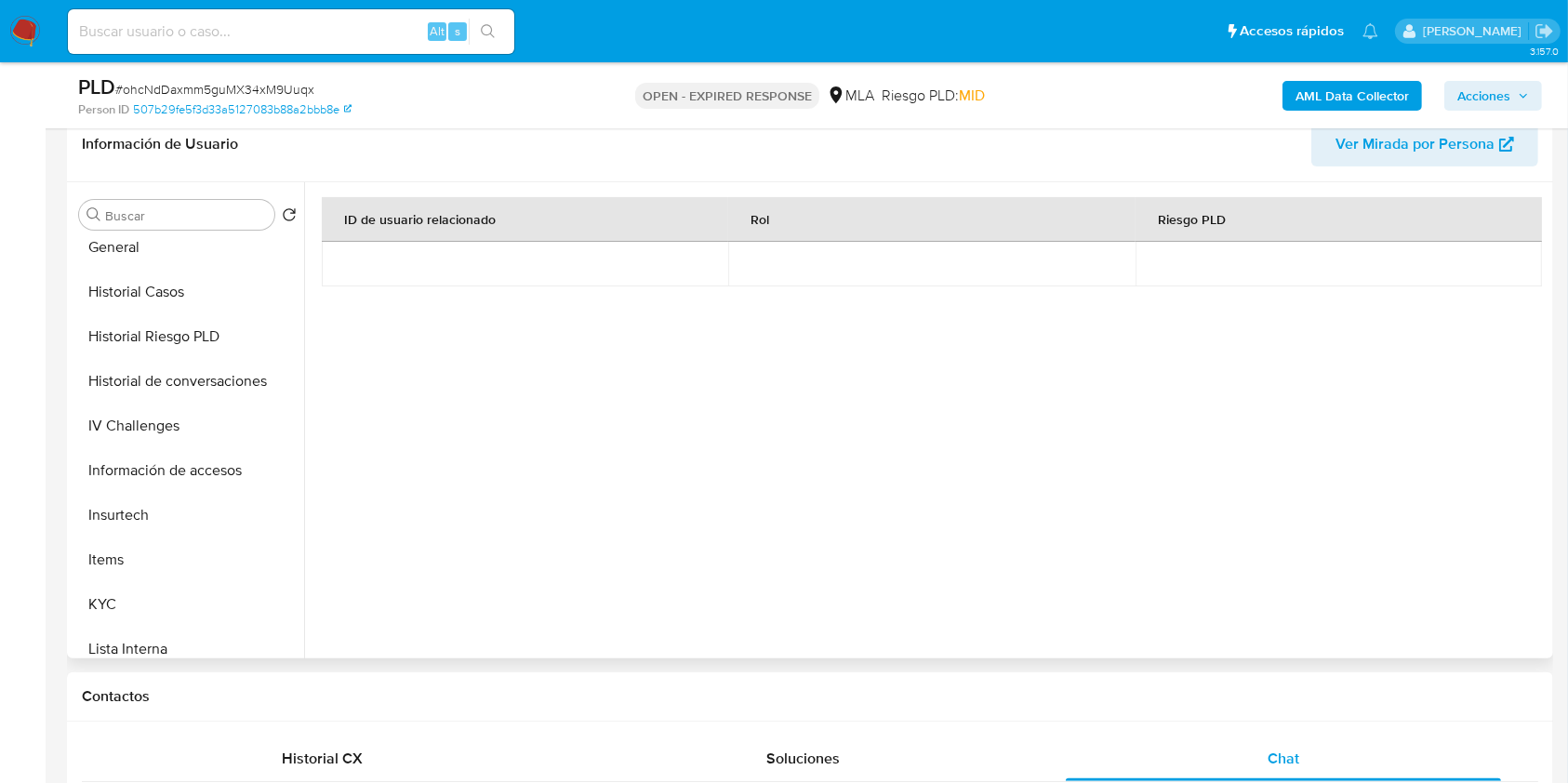
scroll to position [124, 0]
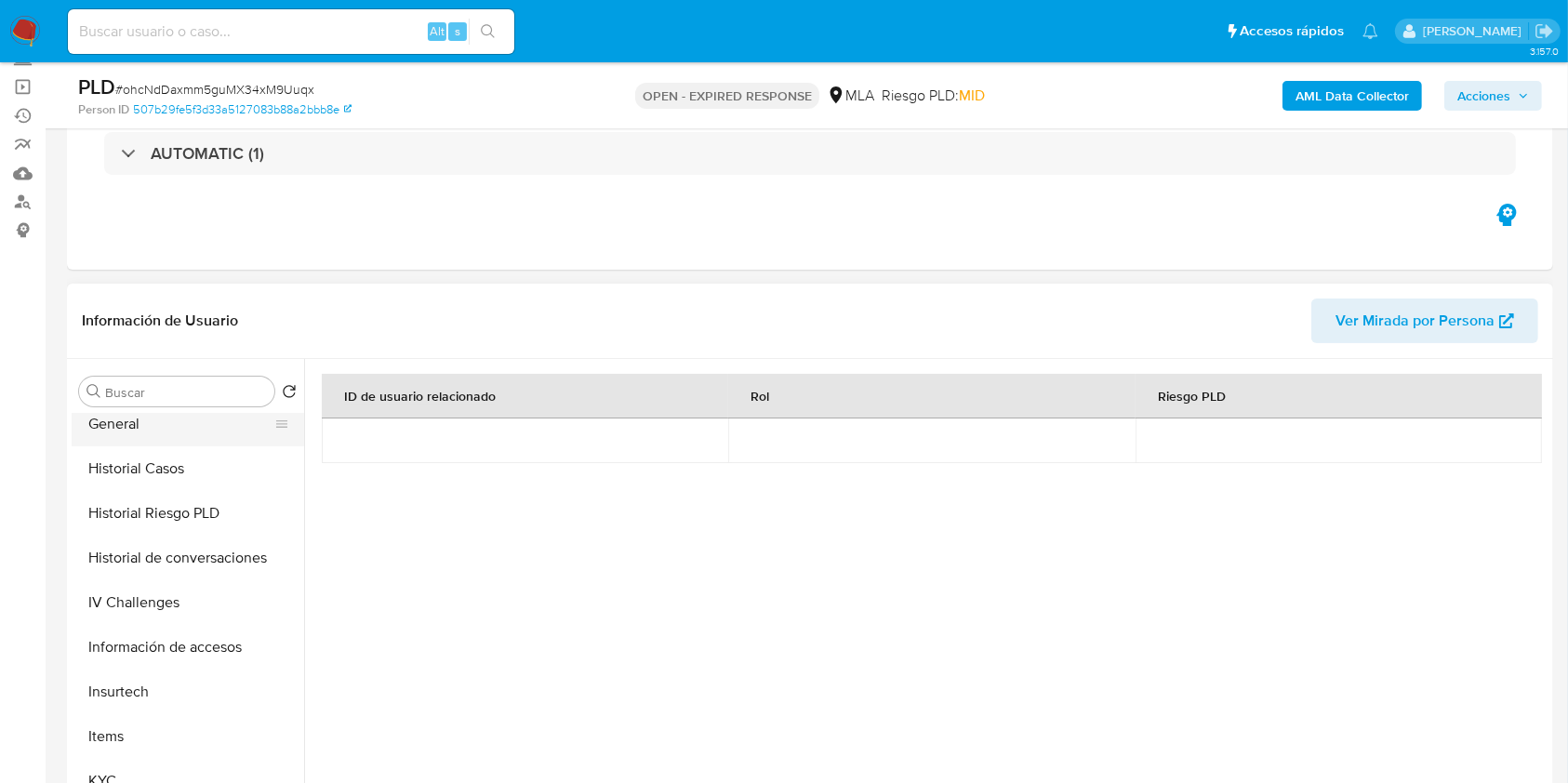
click at [138, 421] on button "General" at bounding box center [180, 424] width 218 height 45
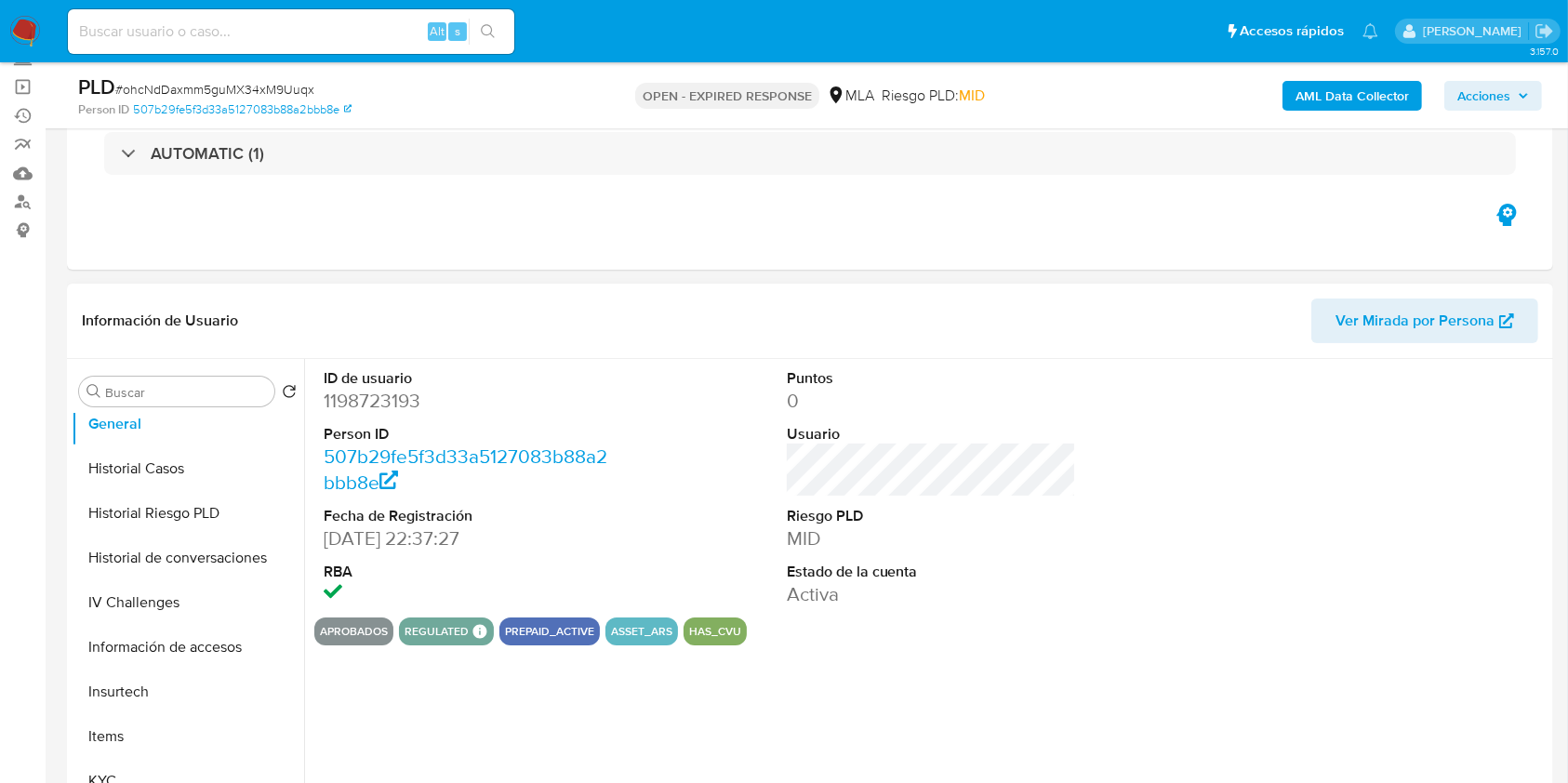
click at [403, 404] on dd "1198723193" at bounding box center [469, 401] width 290 height 26
copy dd "1198723193"
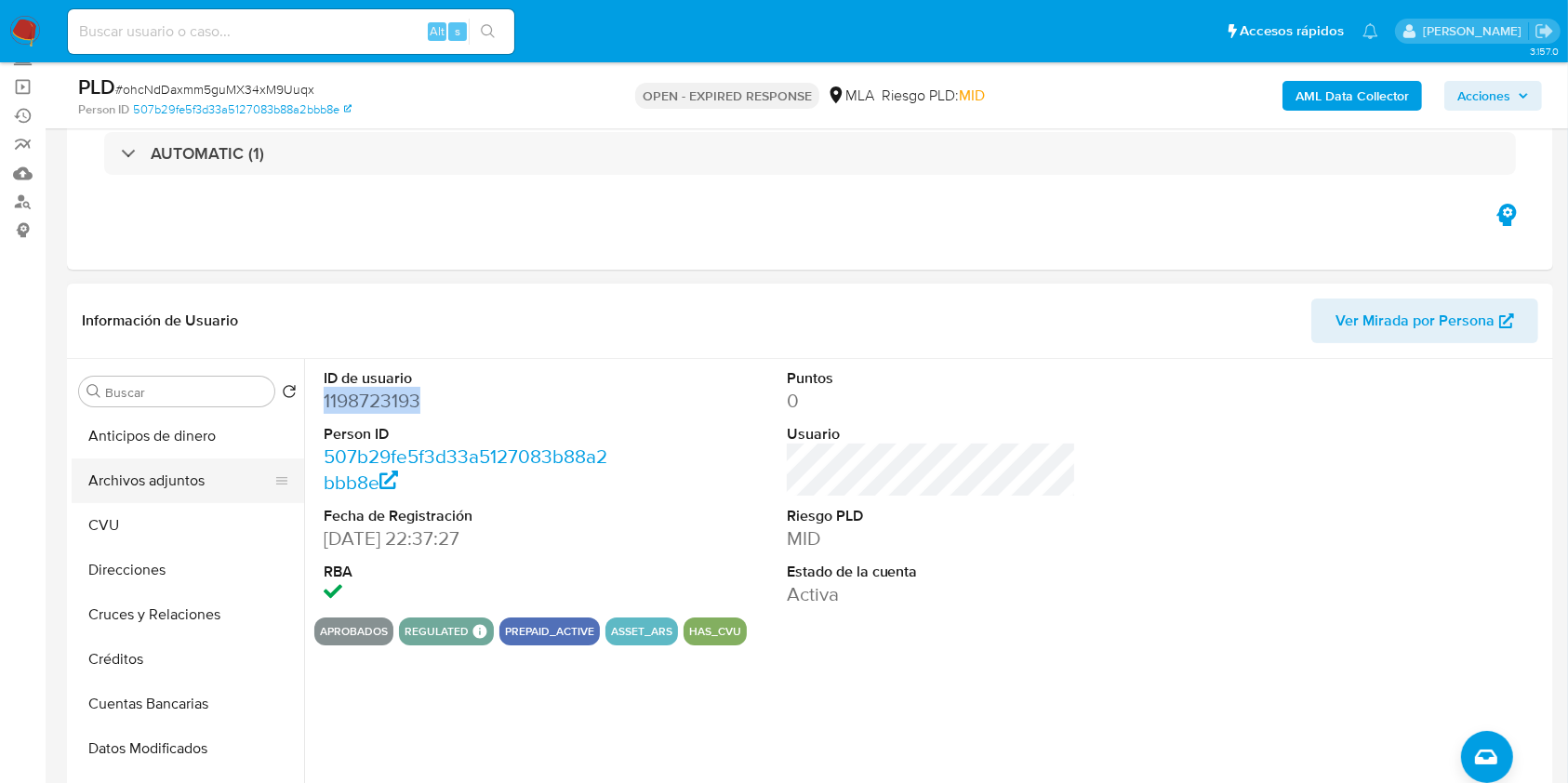
click at [197, 483] on button "Archivos adjuntos" at bounding box center [180, 481] width 218 height 45
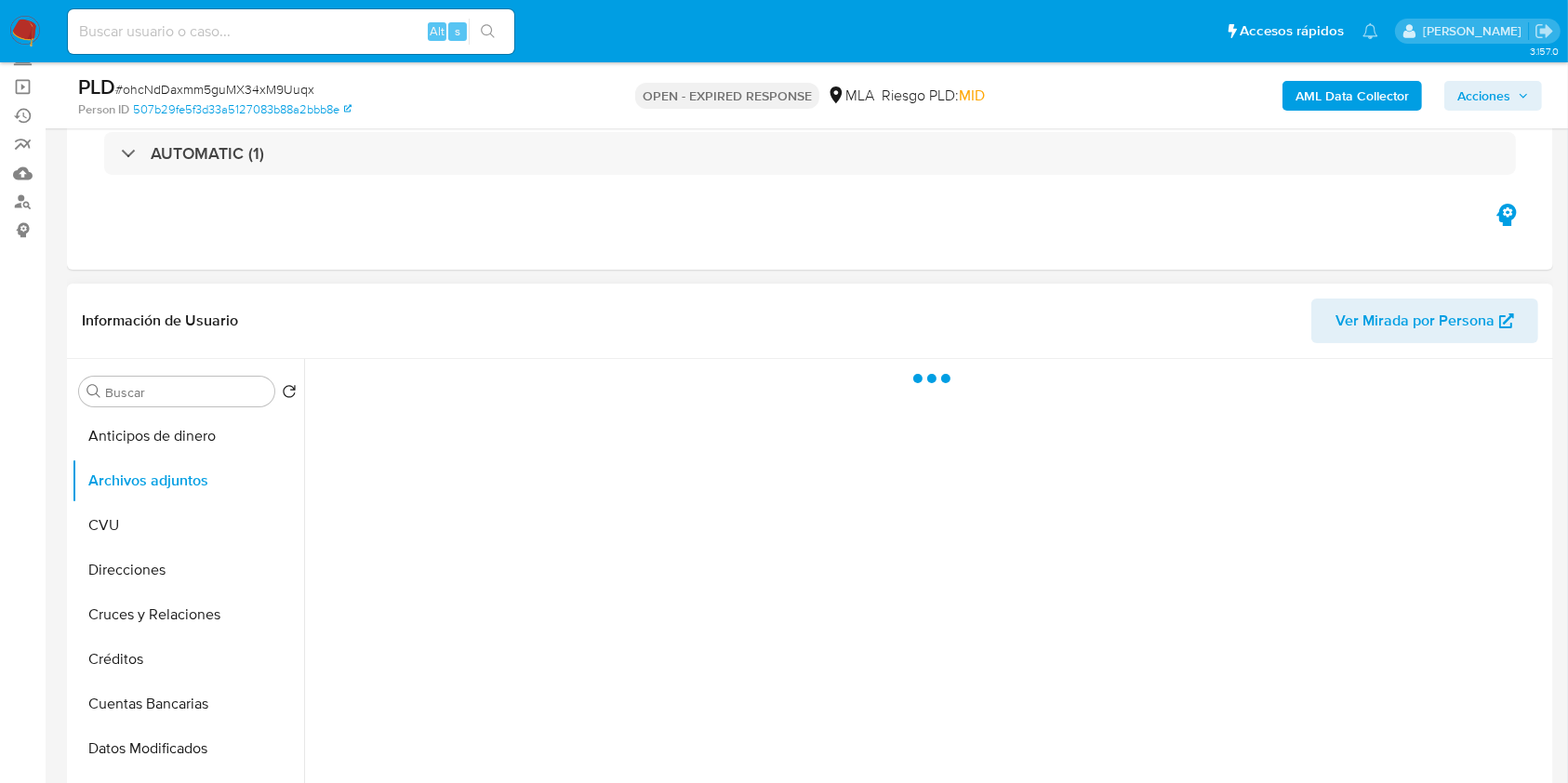
scroll to position [247, 0]
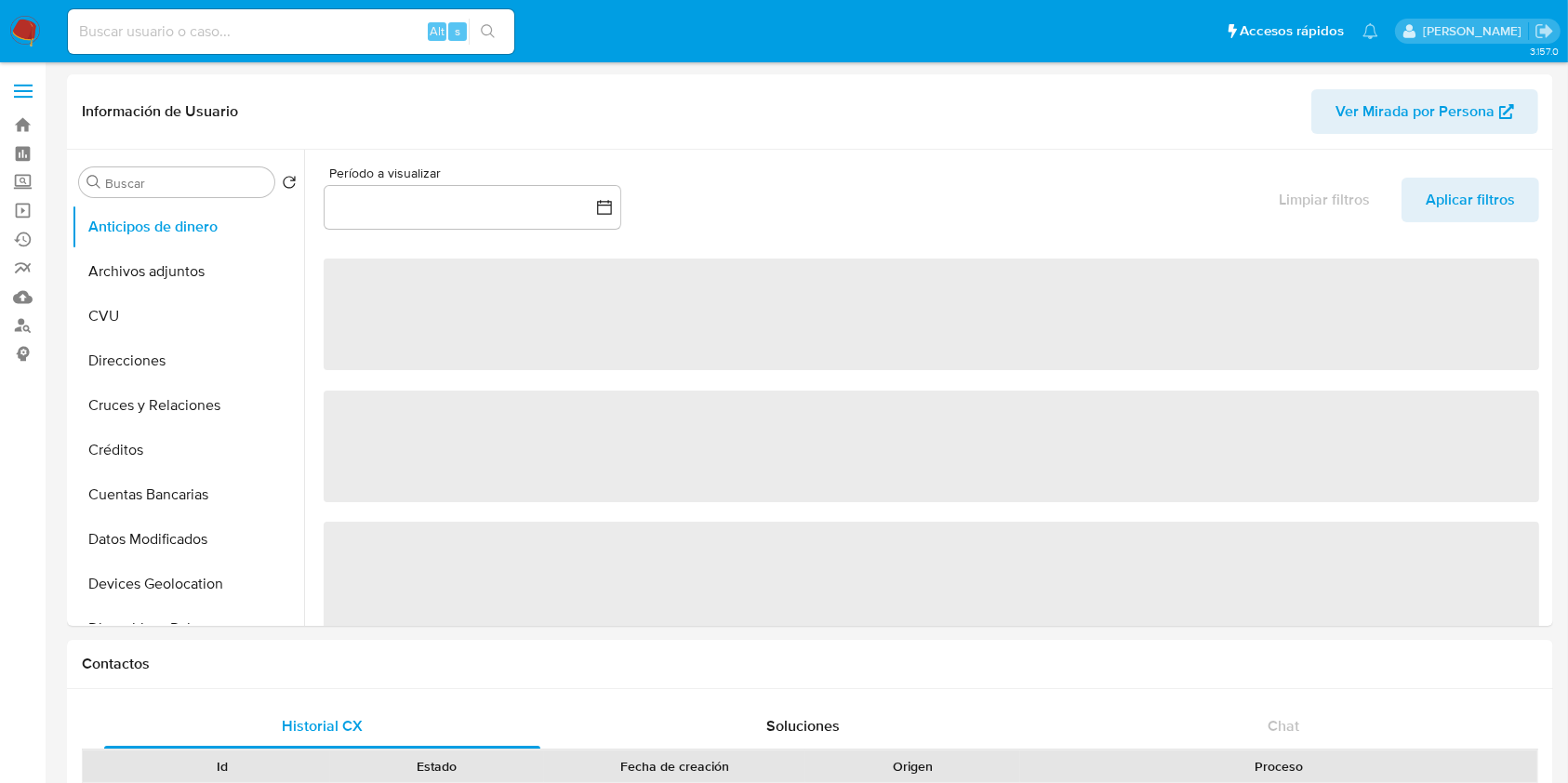
select select "10"
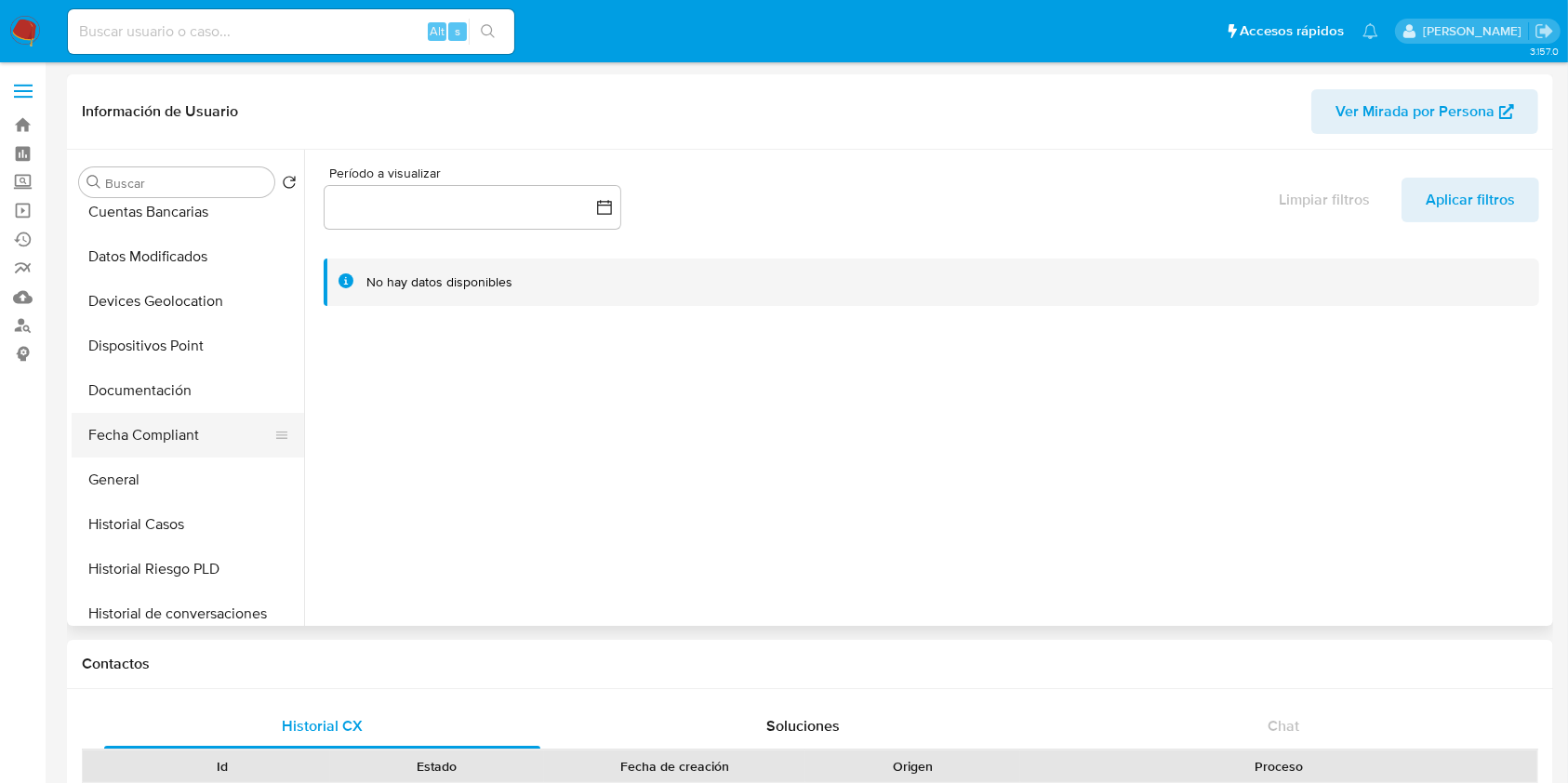
scroll to position [372, 0]
click at [167, 416] on button "Historial Casos" at bounding box center [180, 436] width 218 height 45
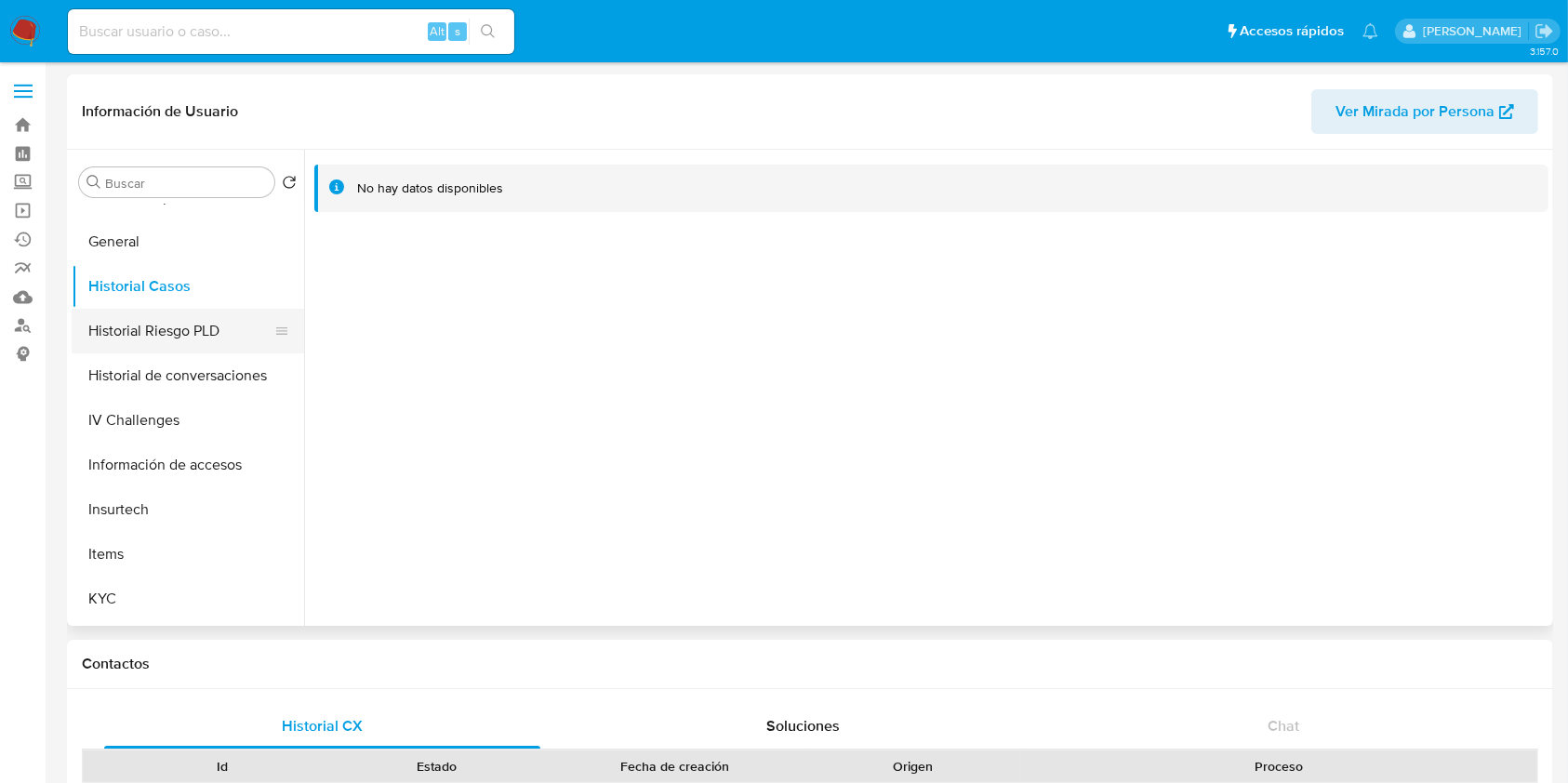
scroll to position [744, 0]
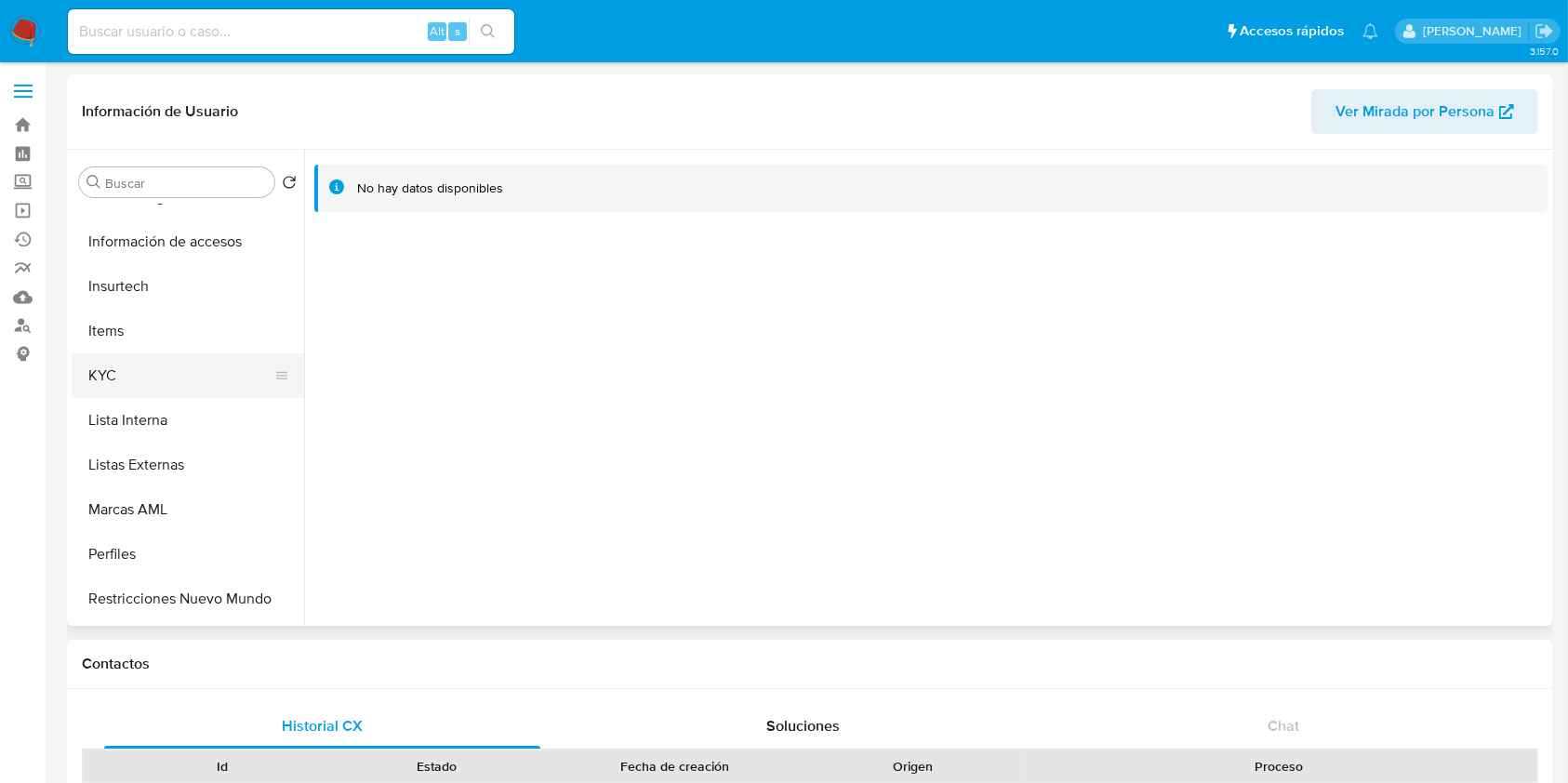
click at [158, 379] on button "KYC" at bounding box center [180, 376] width 218 height 45
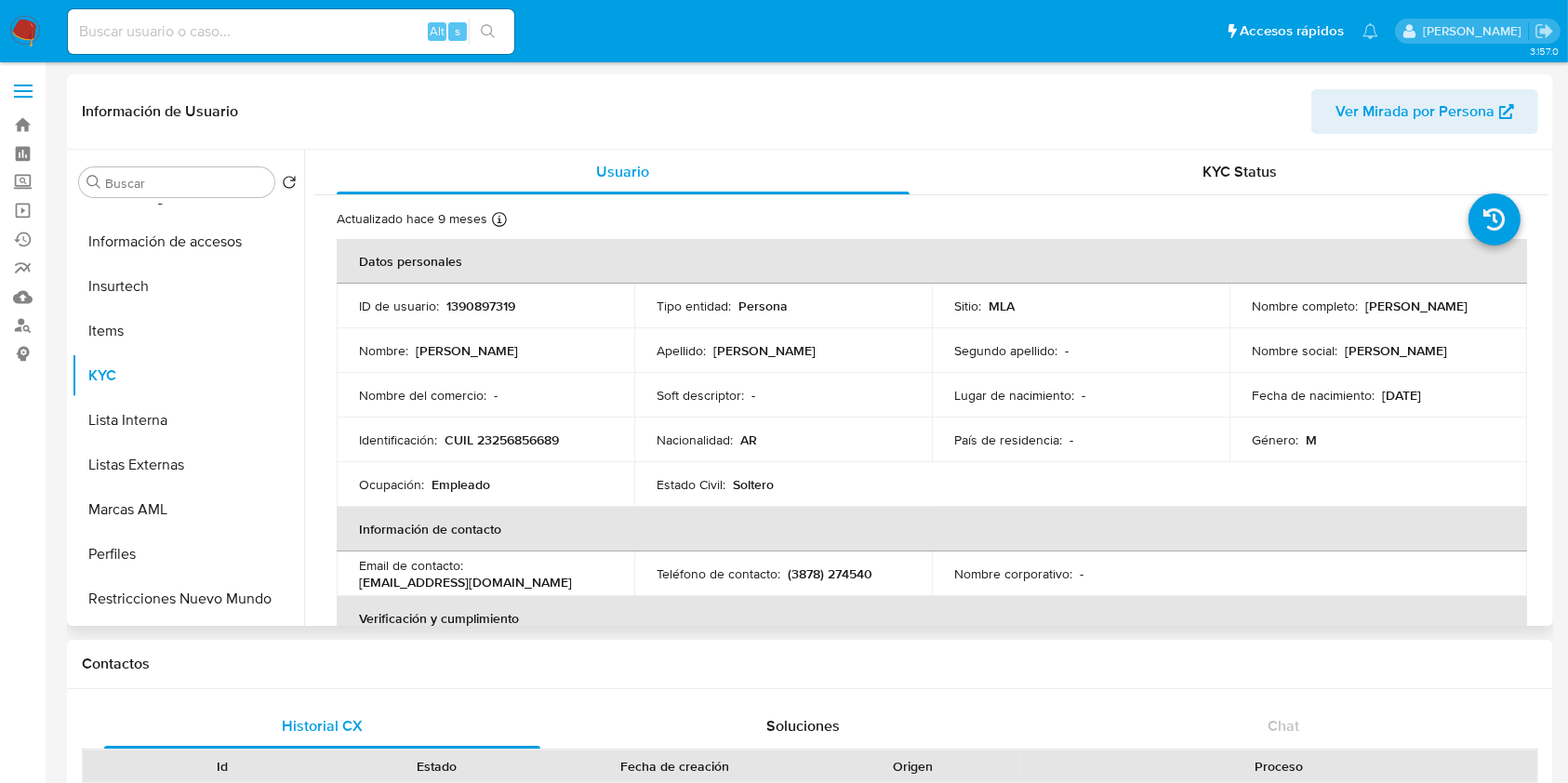
click at [484, 310] on p "1390897319" at bounding box center [480, 306] width 69 height 17
copy p "1390897319"
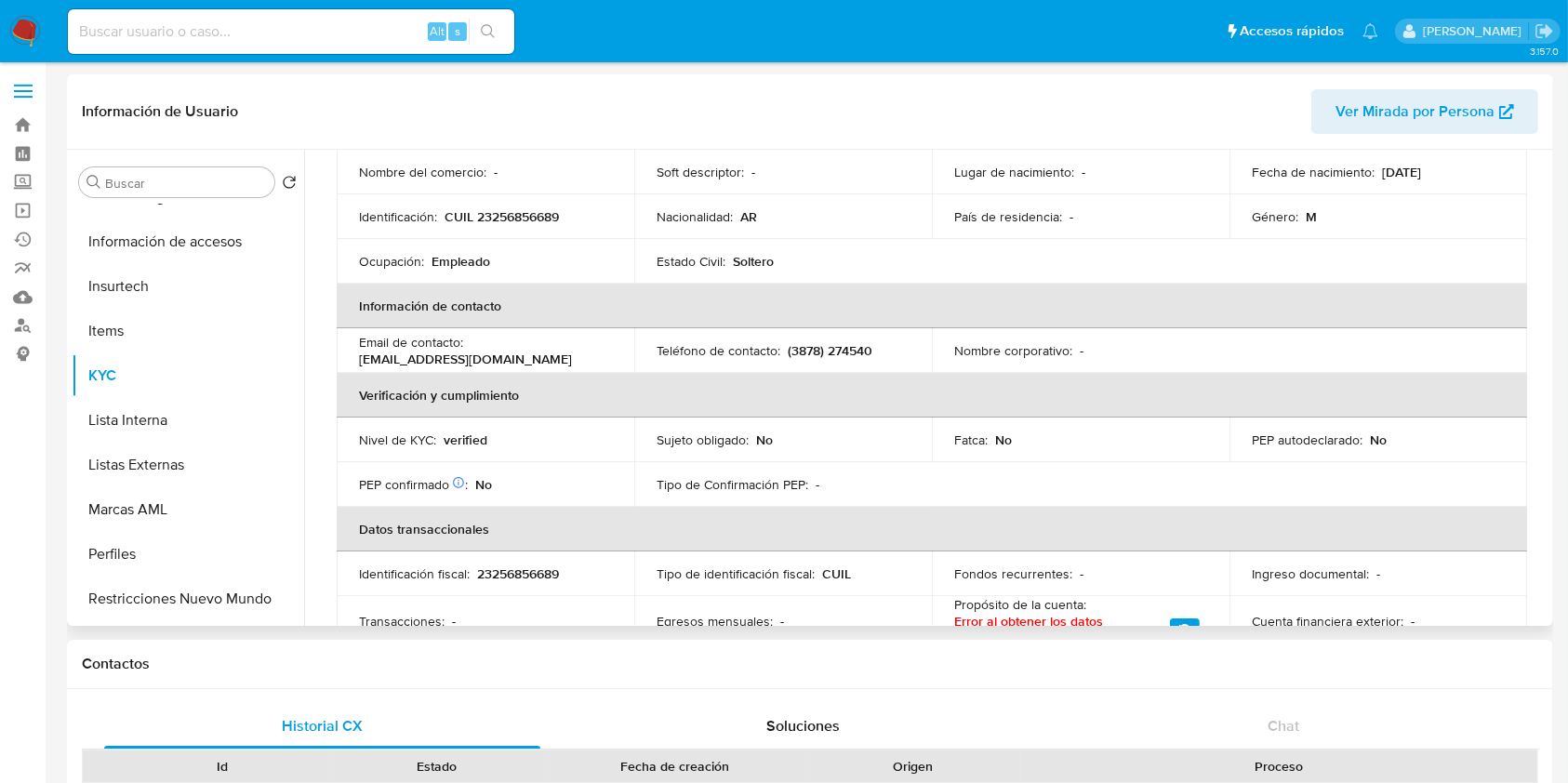
scroll to position [0, 0]
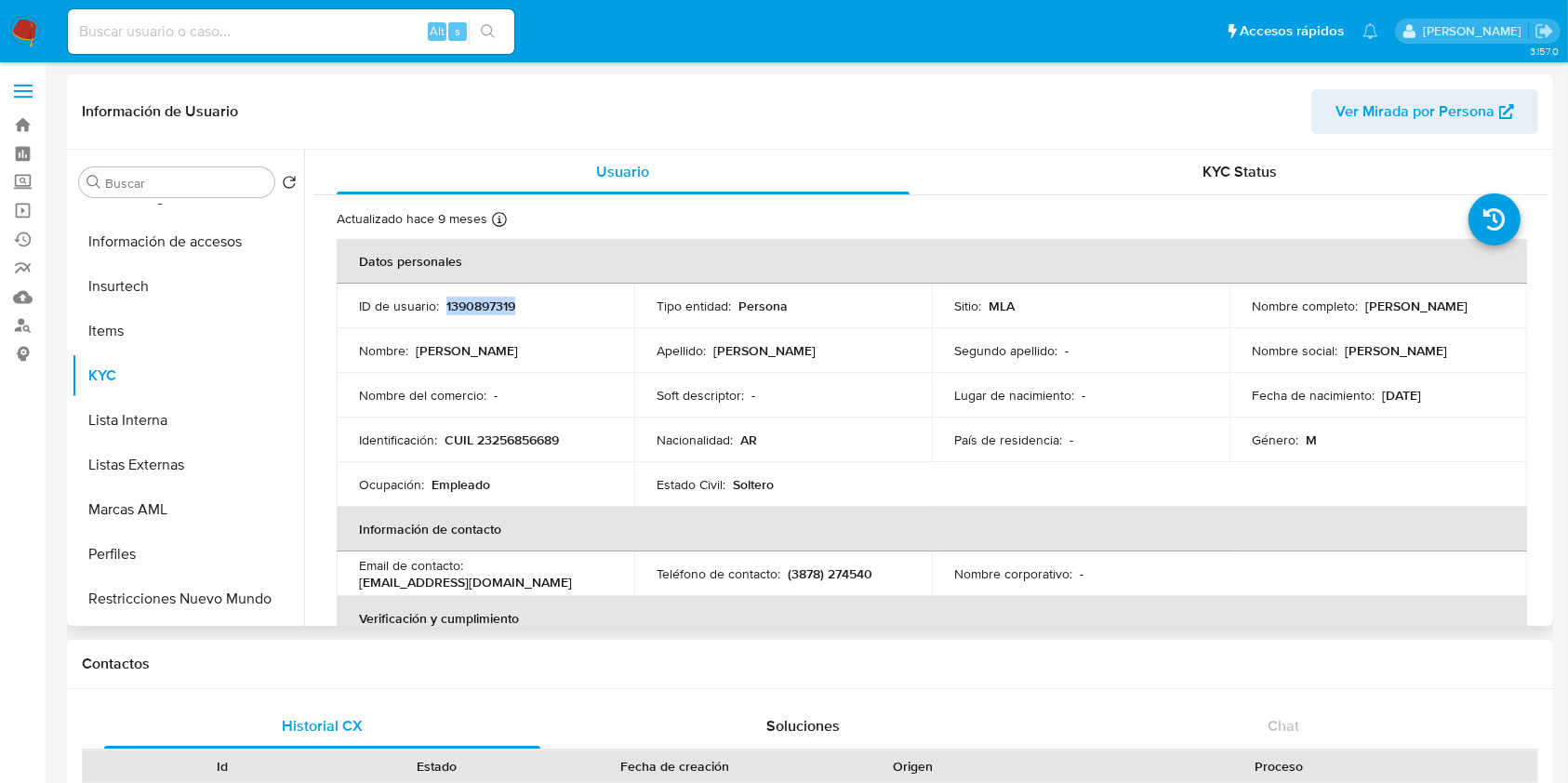
drag, startPoint x: 1260, startPoint y: 317, endPoint x: 1396, endPoint y: 322, distance: 136.1
click at [1396, 322] on td "Nombre completo : Federico Alberto Pereira" at bounding box center [1377, 306] width 298 height 45
copy p "Federico Alberto Pereira"
click at [535, 436] on p "CUIL 23256856689" at bounding box center [501, 440] width 115 height 17
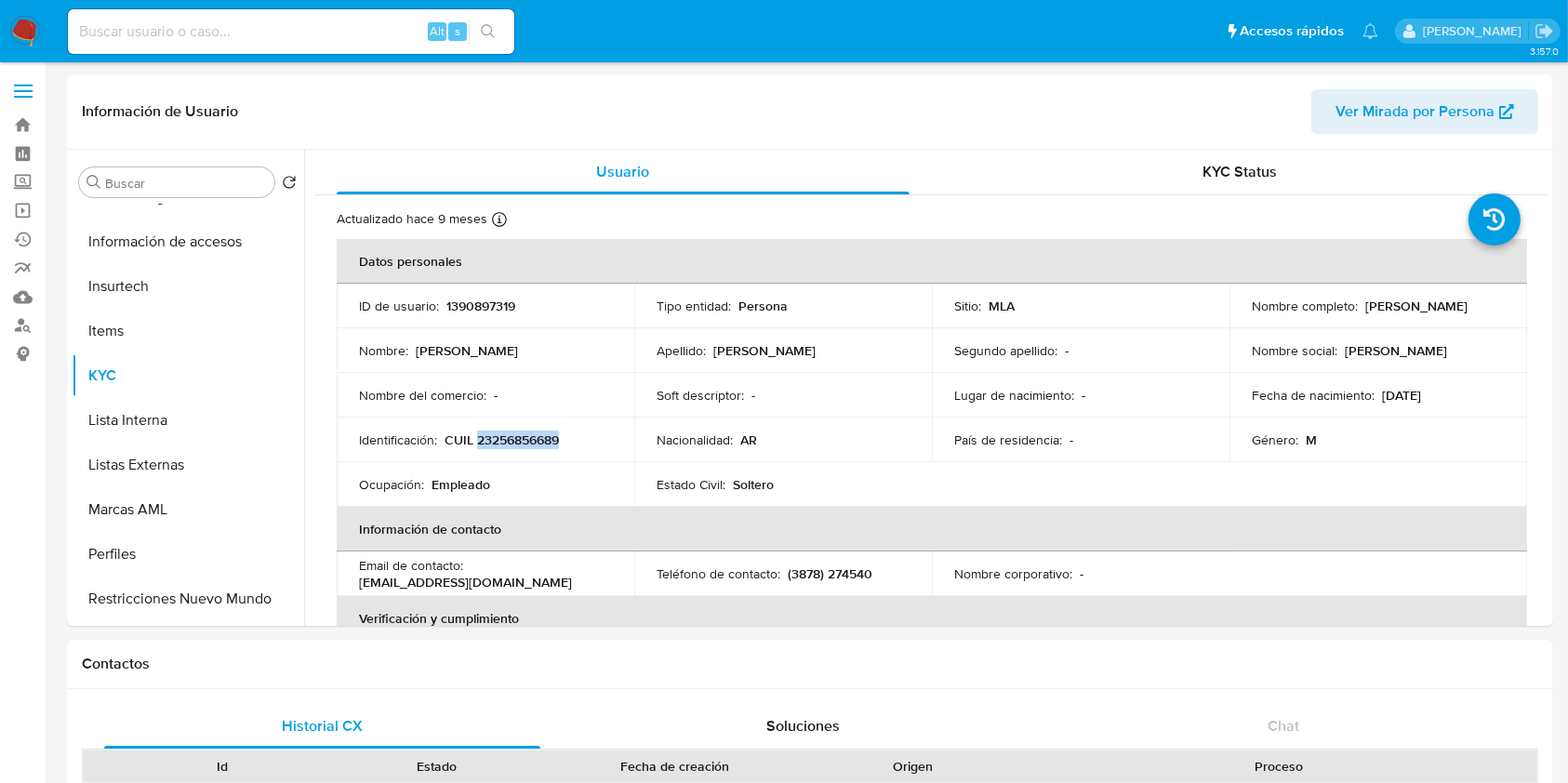
copy p "23256856689"
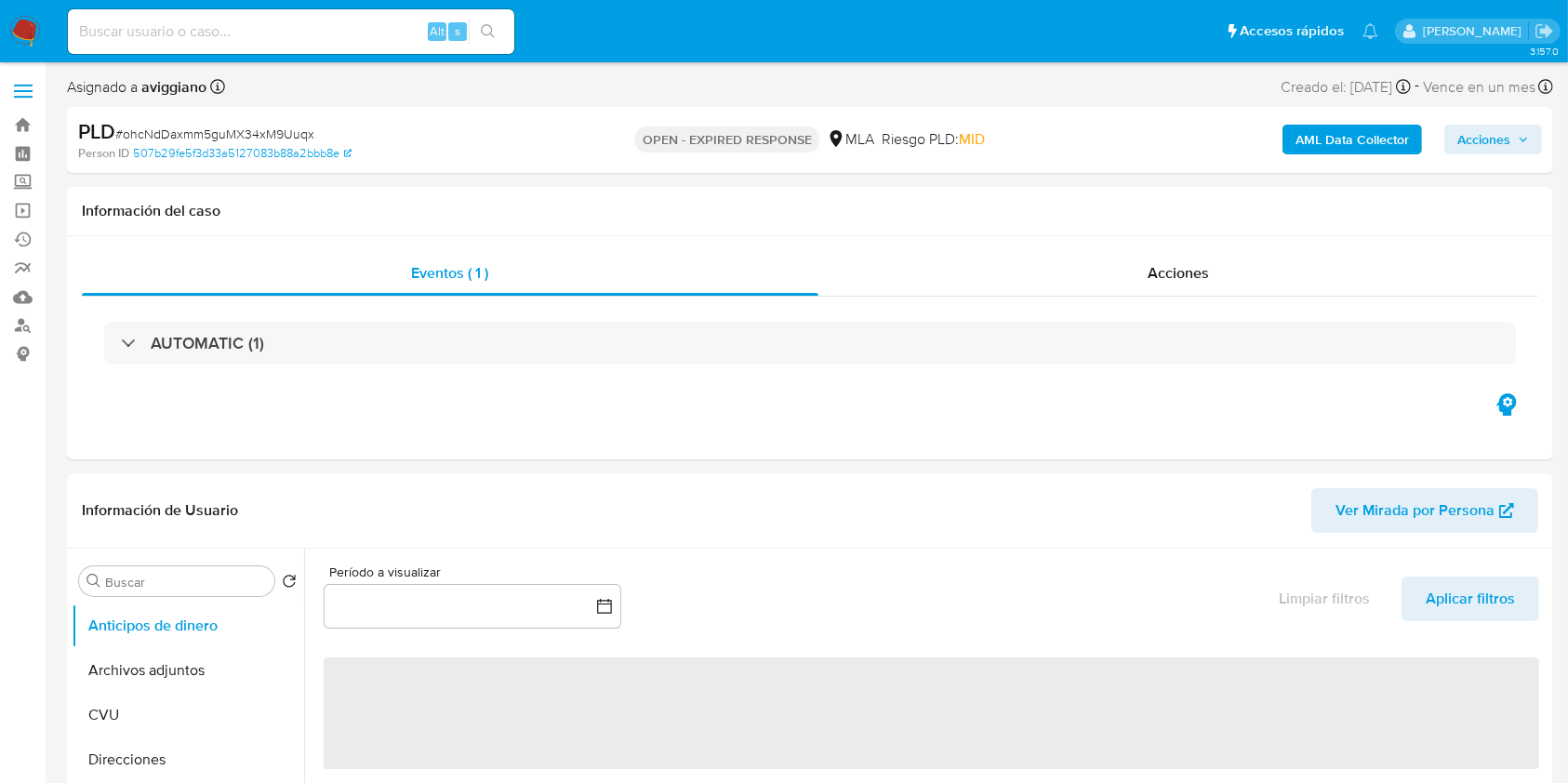
select select "10"
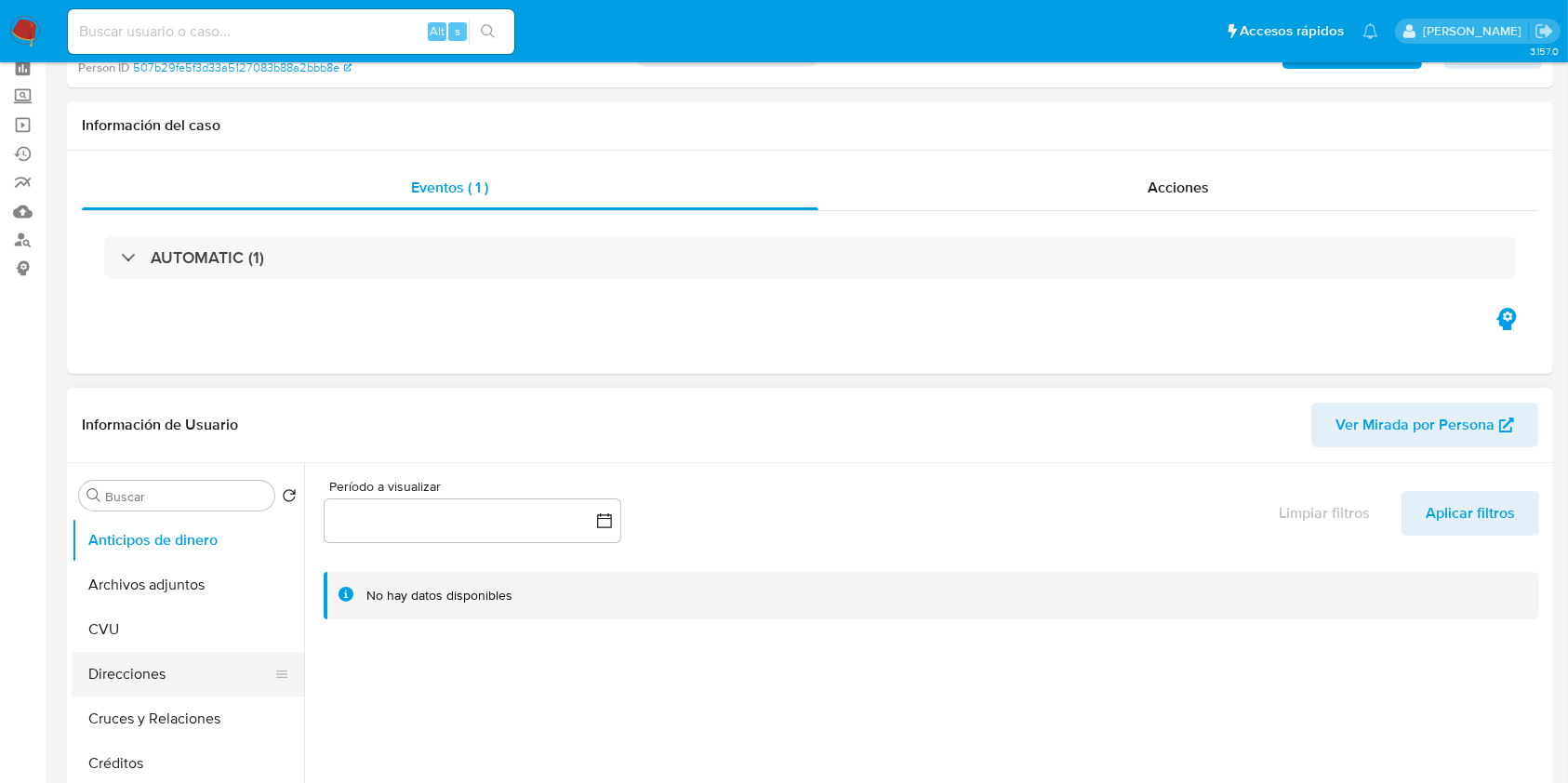
scroll to position [124, 0]
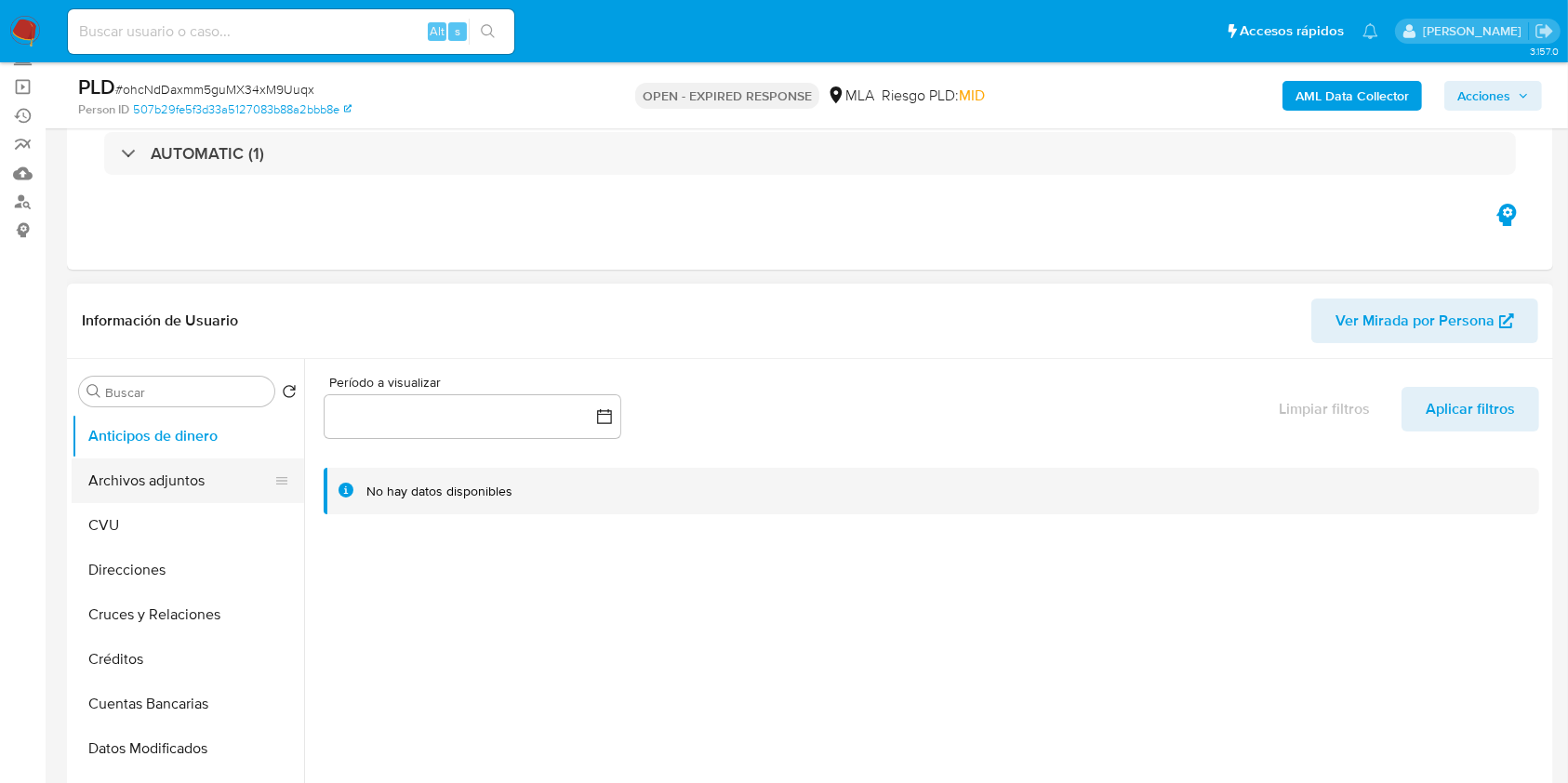
click at [201, 488] on button "Archivos adjuntos" at bounding box center [180, 481] width 218 height 45
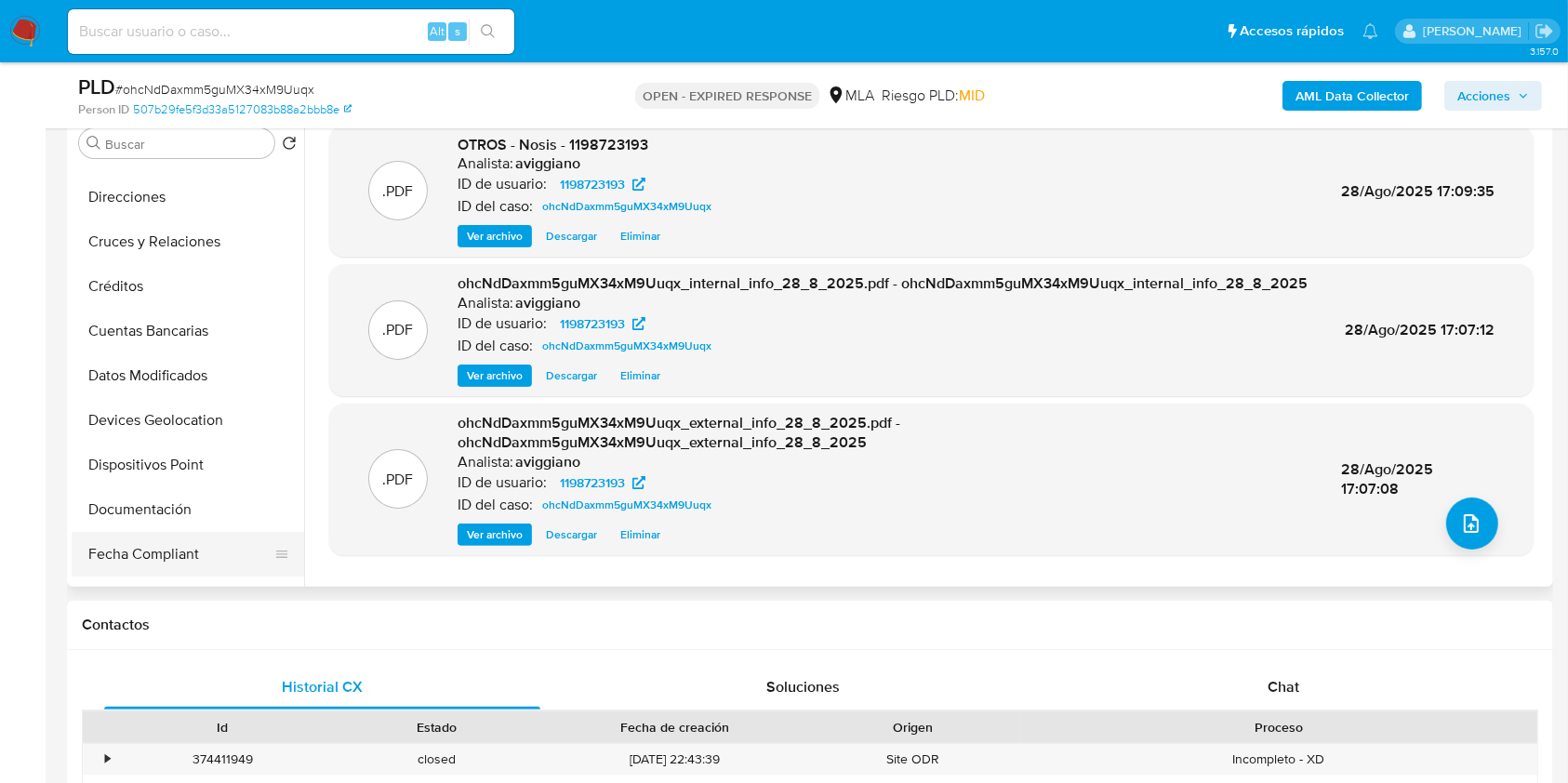
scroll to position [247, 0]
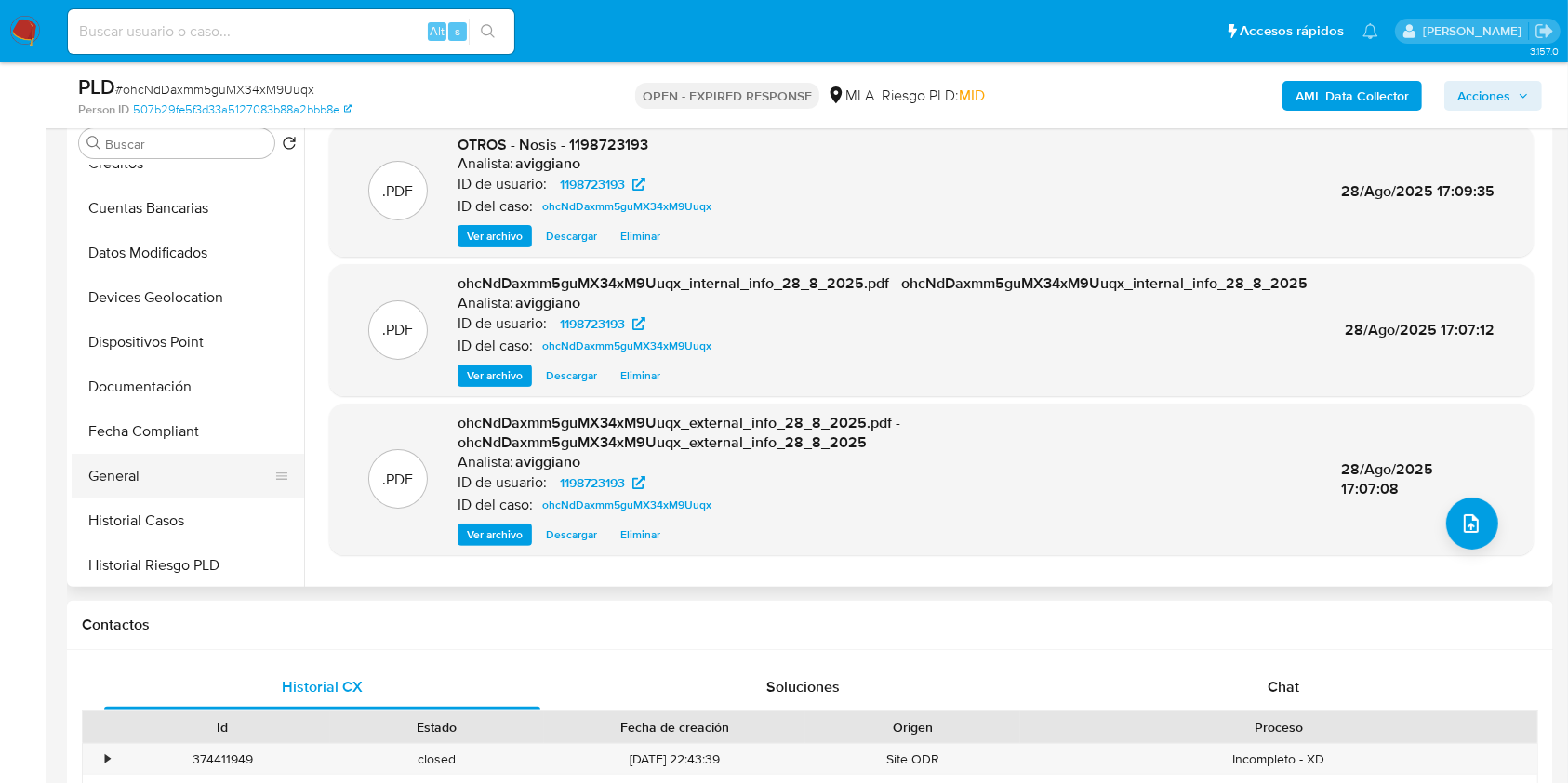
click at [154, 480] on button "General" at bounding box center [180, 476] width 218 height 45
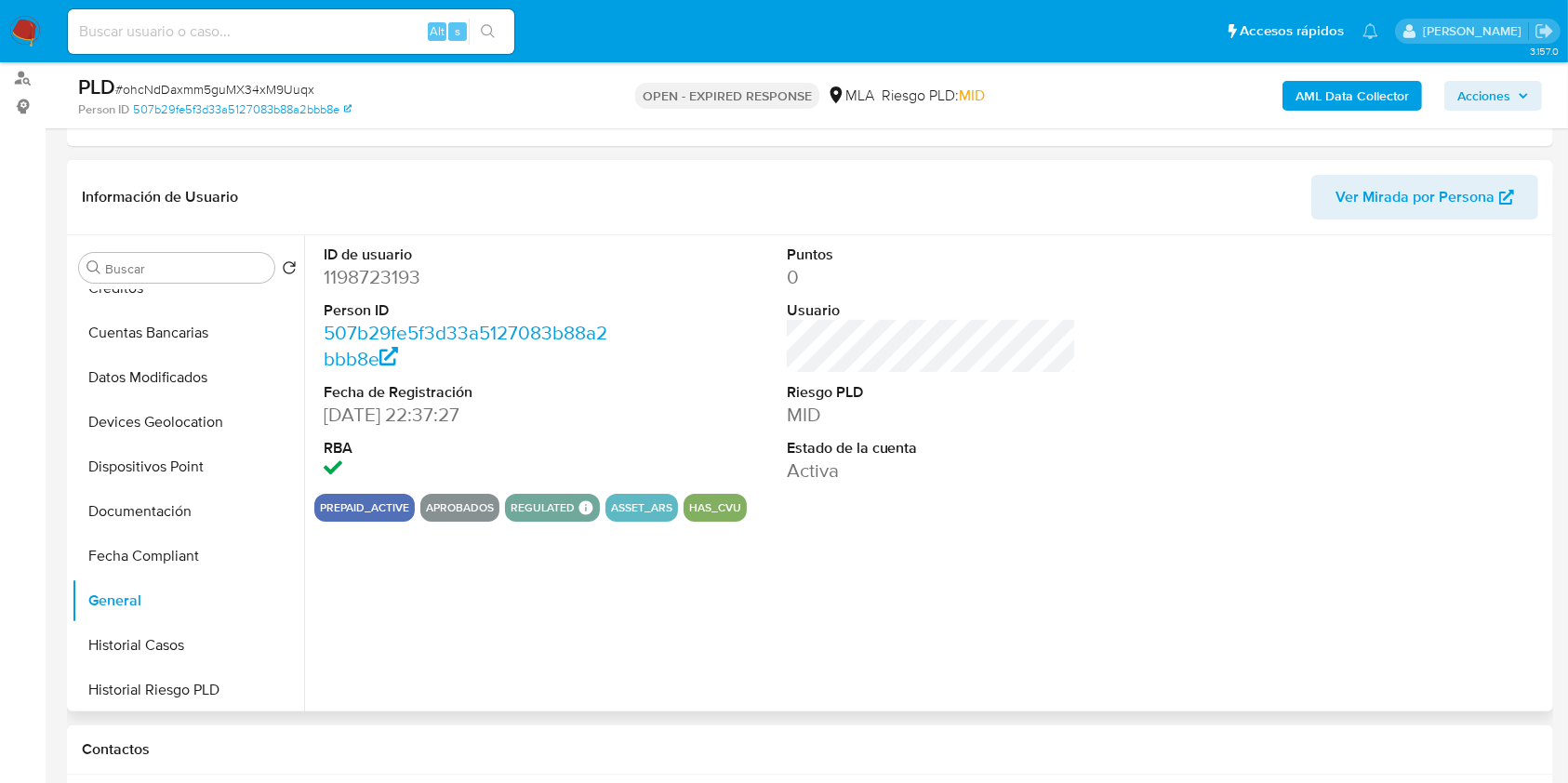
click at [391, 291] on dl "ID de usuario 1198723193 Person ID 507b29fe5f3d33a5127083b88a2bbb8e Fecha de Re…" at bounding box center [469, 364] width 290 height 240
click at [376, 275] on dd "1198723193" at bounding box center [469, 277] width 290 height 26
drag, startPoint x: 376, startPoint y: 275, endPoint x: 396, endPoint y: 288, distance: 23.9
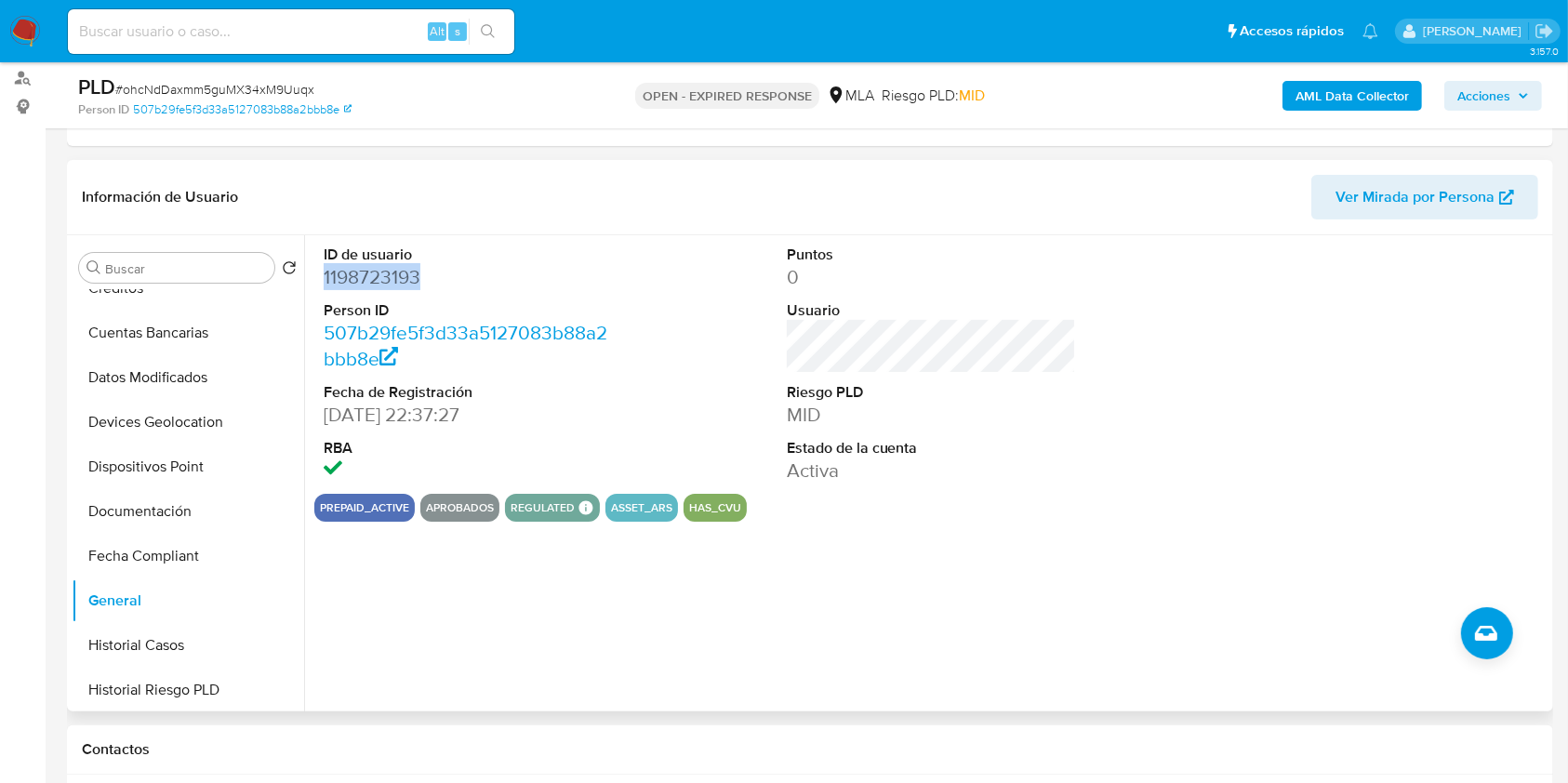
click at [396, 288] on dd "1198723193" at bounding box center [469, 277] width 290 height 26
click at [366, 257] on dt "ID de usuario" at bounding box center [469, 254] width 290 height 21
click at [359, 275] on dd "1198723193" at bounding box center [469, 277] width 290 height 26
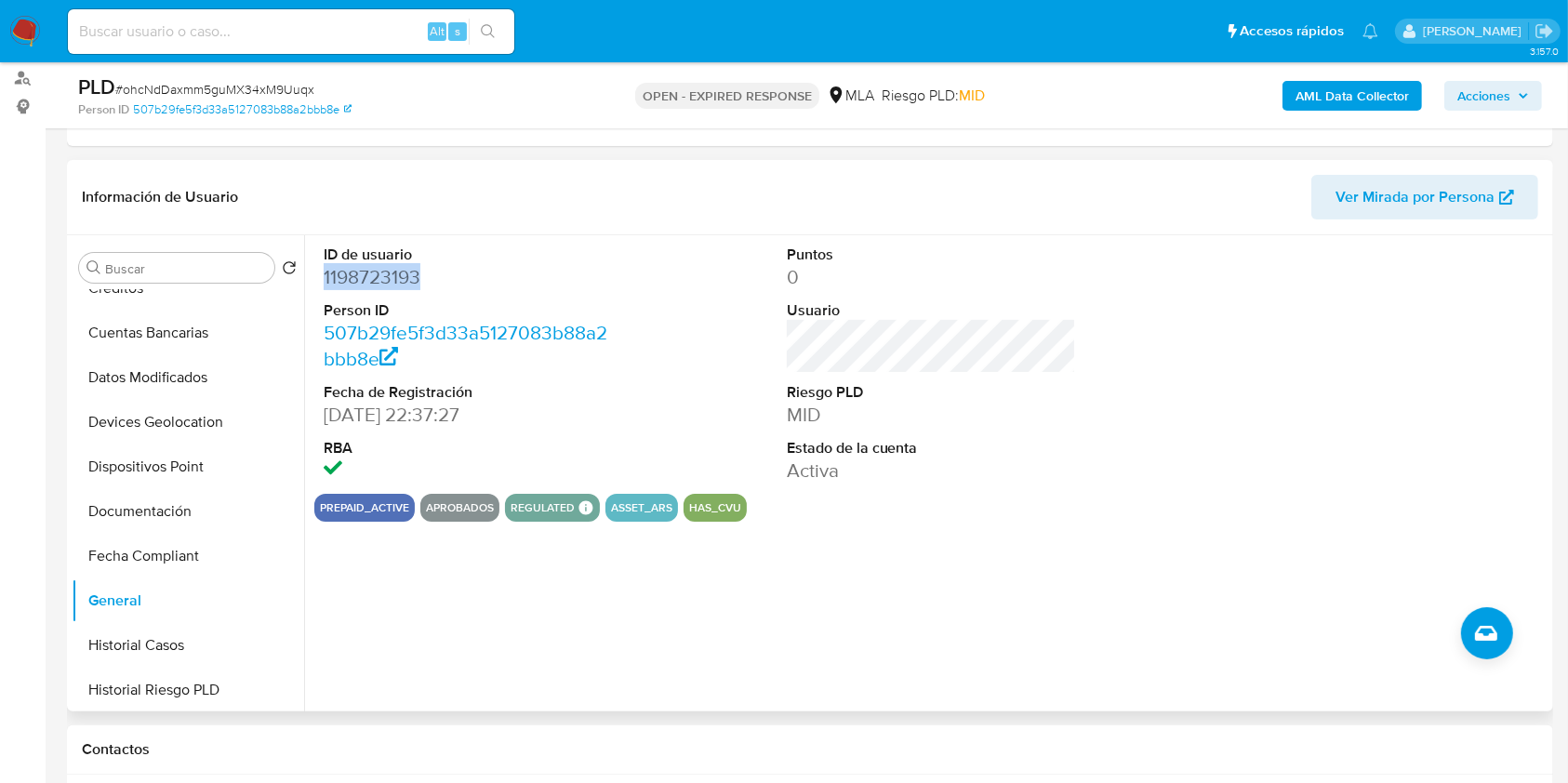
copy dd "1198723193"
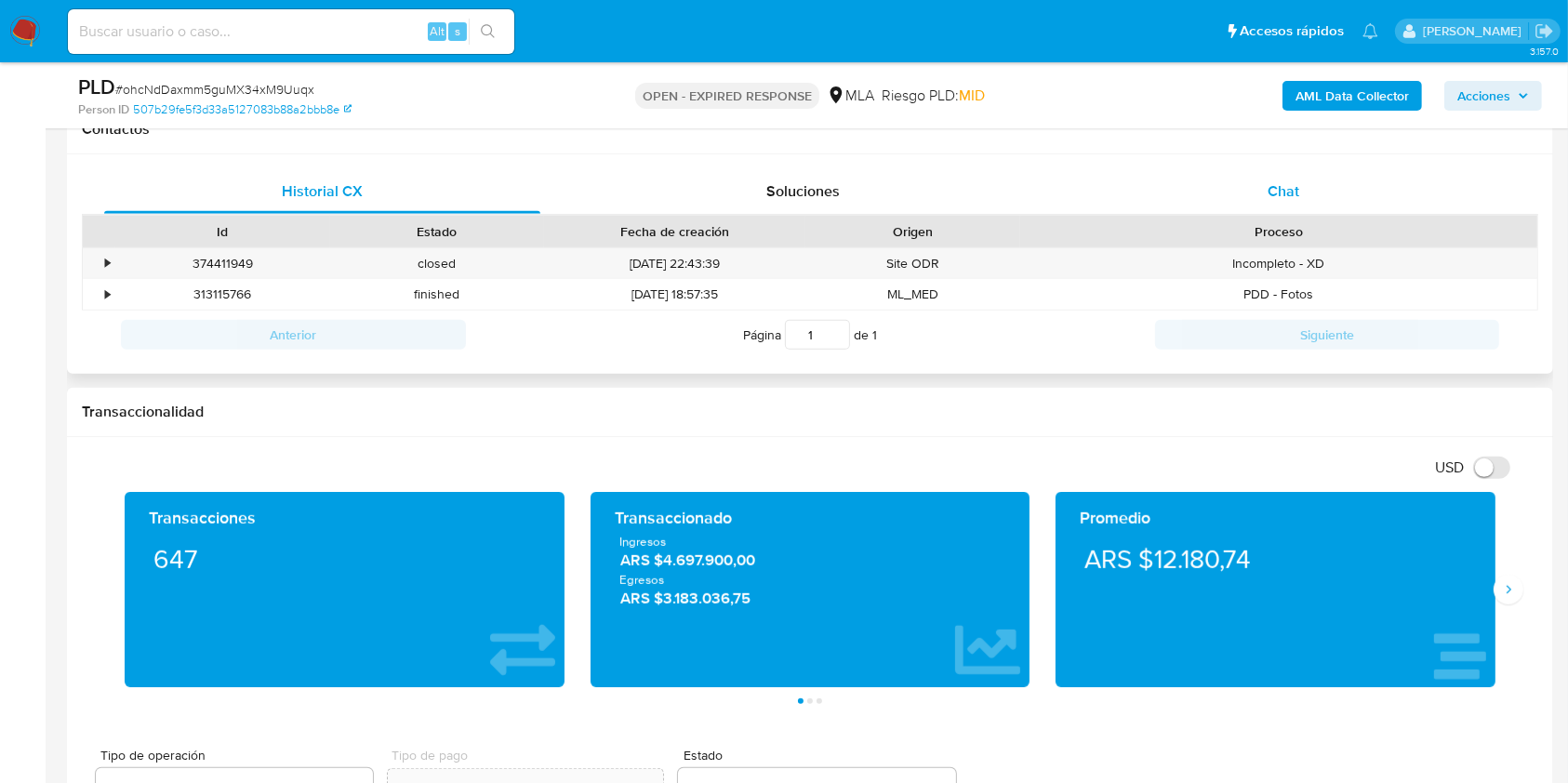
click at [1307, 208] on div "Chat" at bounding box center [1284, 192] width 436 height 45
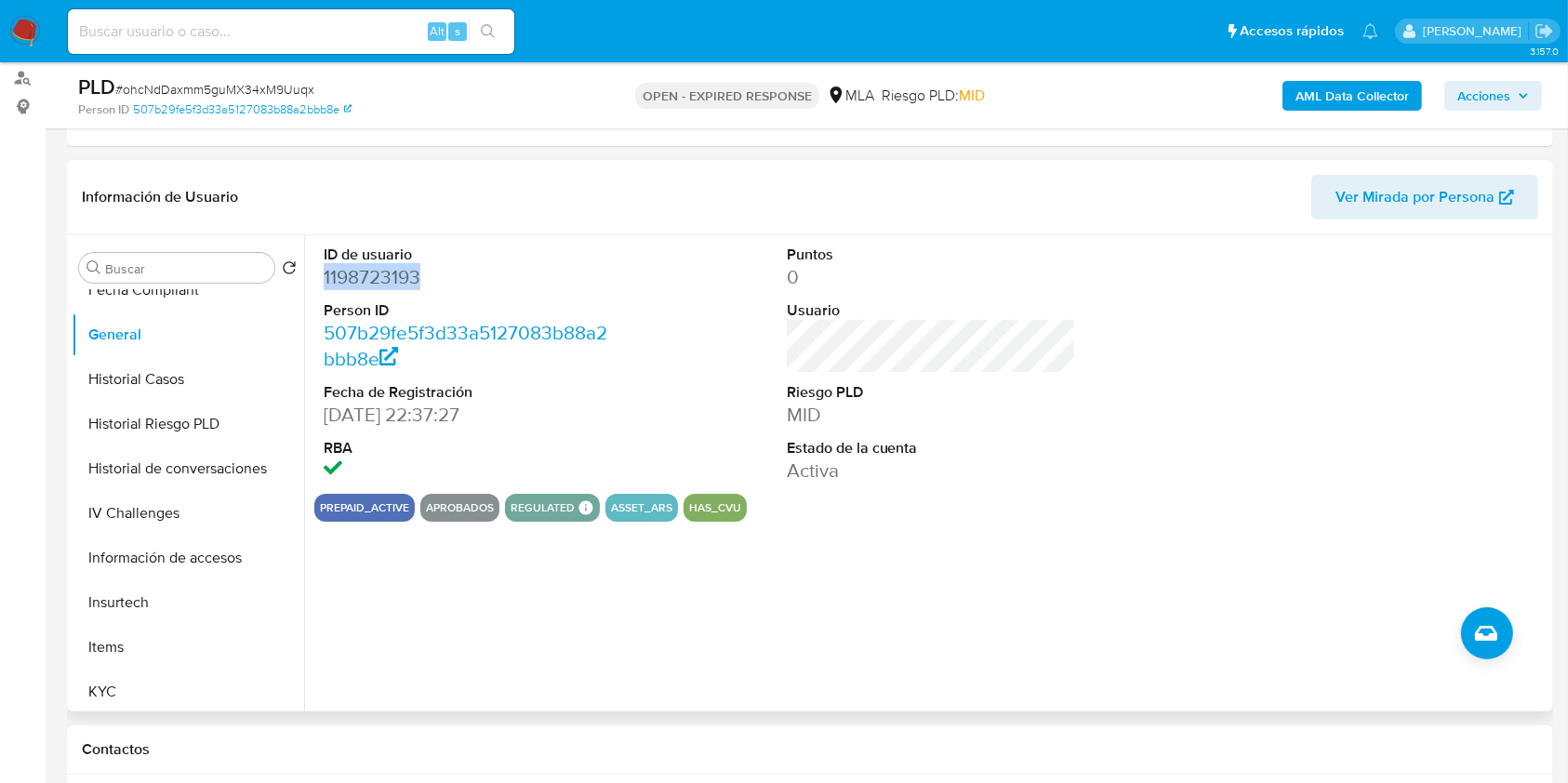
scroll to position [620, 0]
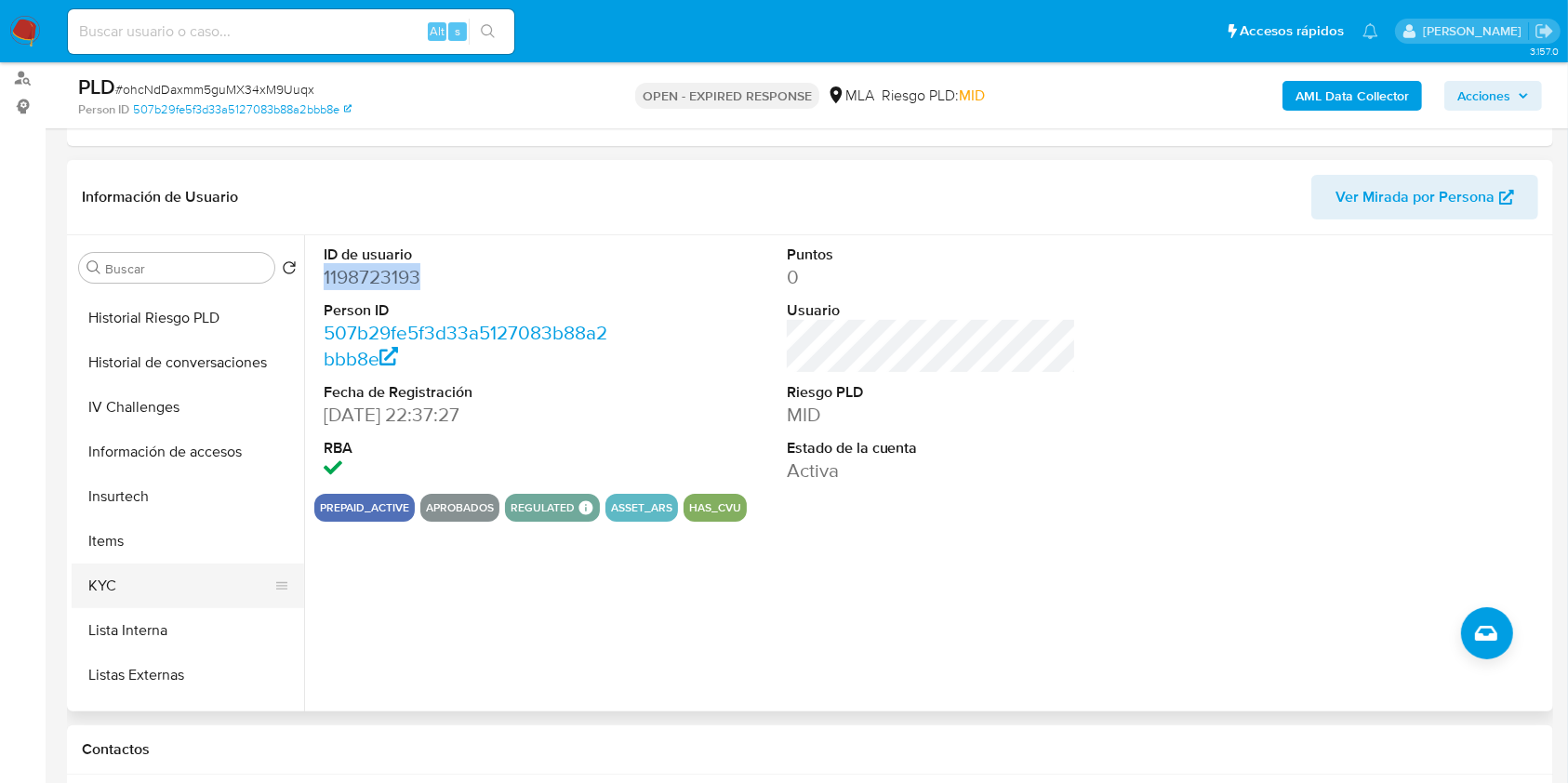
click at [144, 569] on button "KYC" at bounding box center [180, 586] width 218 height 45
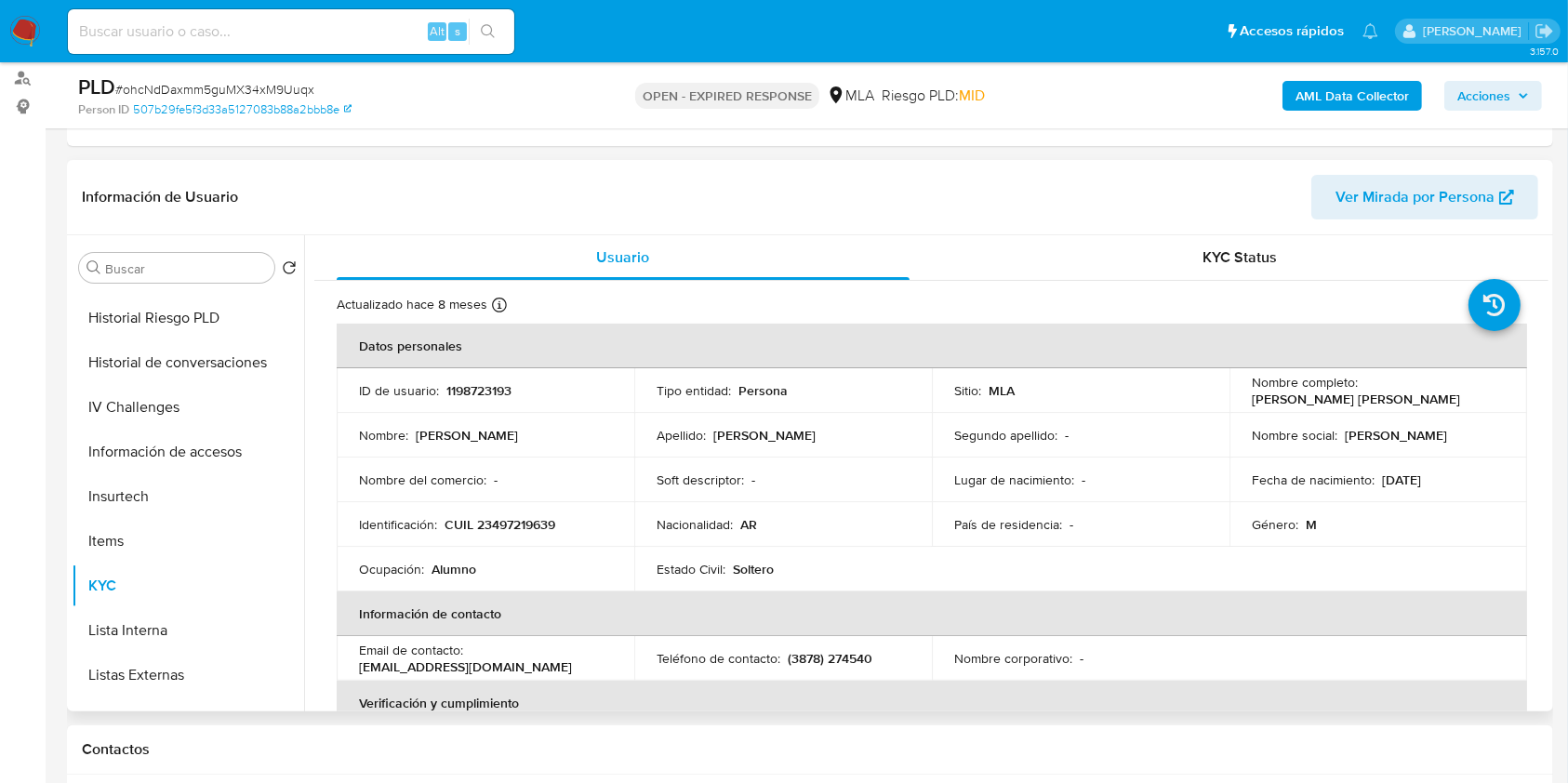
click at [522, 526] on p "CUIL 23497219639" at bounding box center [500, 525] width 111 height 17
copy p "23497219639"
click at [515, 517] on p "CUIL 23497219639" at bounding box center [500, 525] width 111 height 17
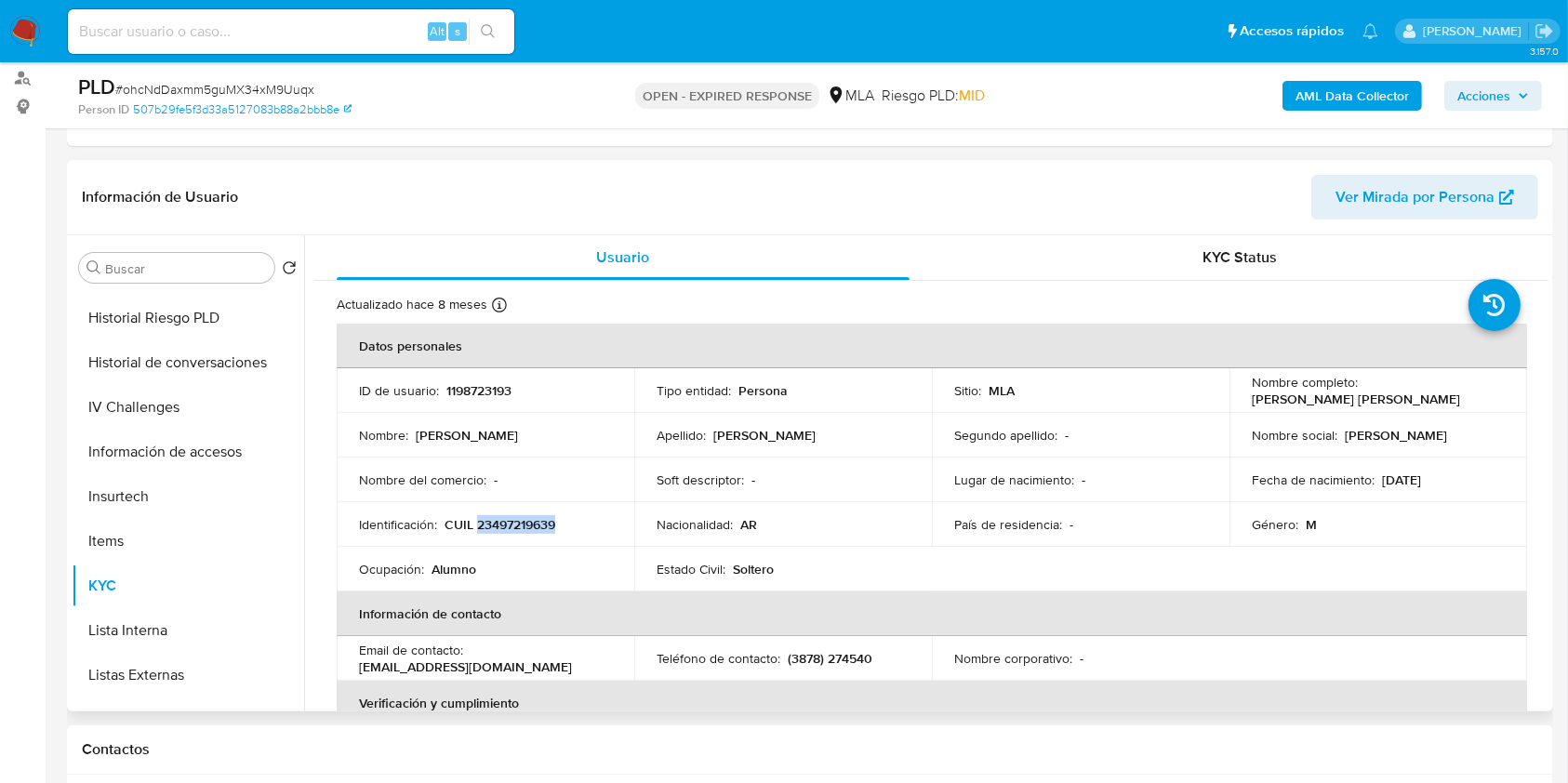
click at [515, 517] on p "CUIL 23497219639" at bounding box center [500, 525] width 111 height 17
drag, startPoint x: 1250, startPoint y: 398, endPoint x: 1352, endPoint y: 400, distance: 102.0
click at [1352, 400] on p "Federico Antonio Edgardo Pereira" at bounding box center [1356, 399] width 208 height 17
drag, startPoint x: 1246, startPoint y: 396, endPoint x: 1451, endPoint y: 402, distance: 205.1
click at [1451, 402] on div "Nombre completo : Federico Antonio Edgardo Pereira" at bounding box center [1377, 391] width 253 height 34
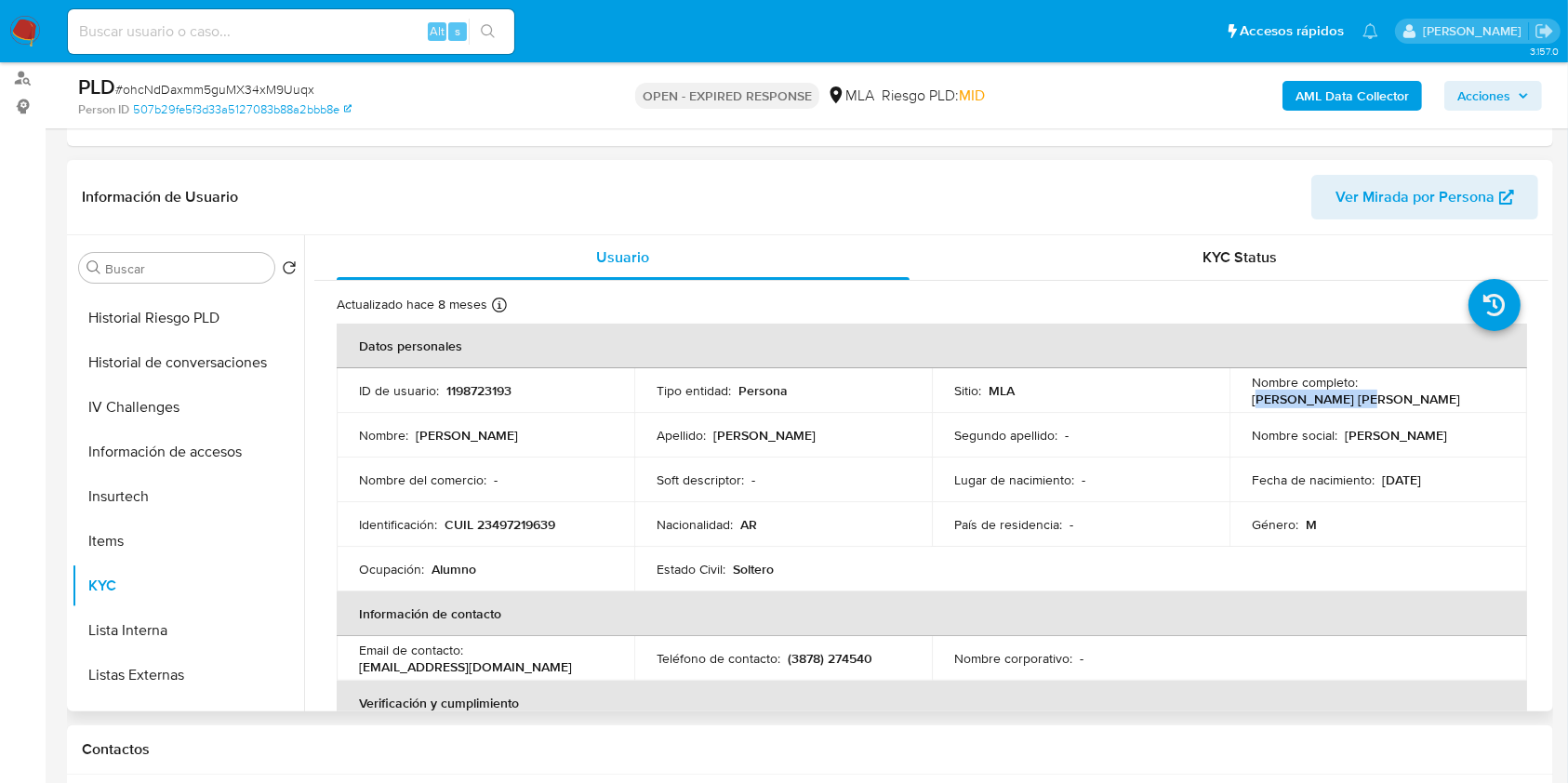
copy p "Federico Antonio Edgardo Pereira"
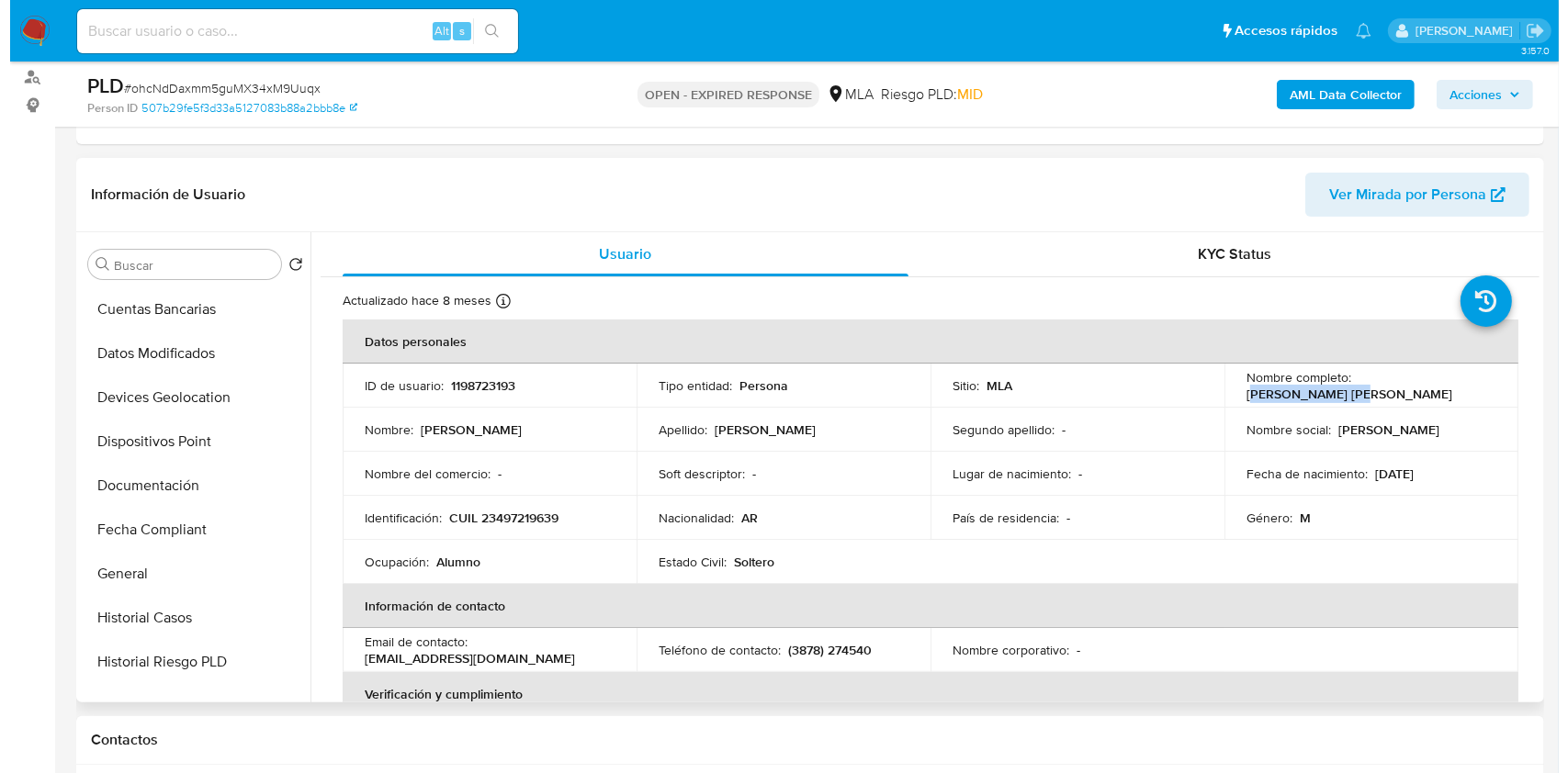
scroll to position [0, 0]
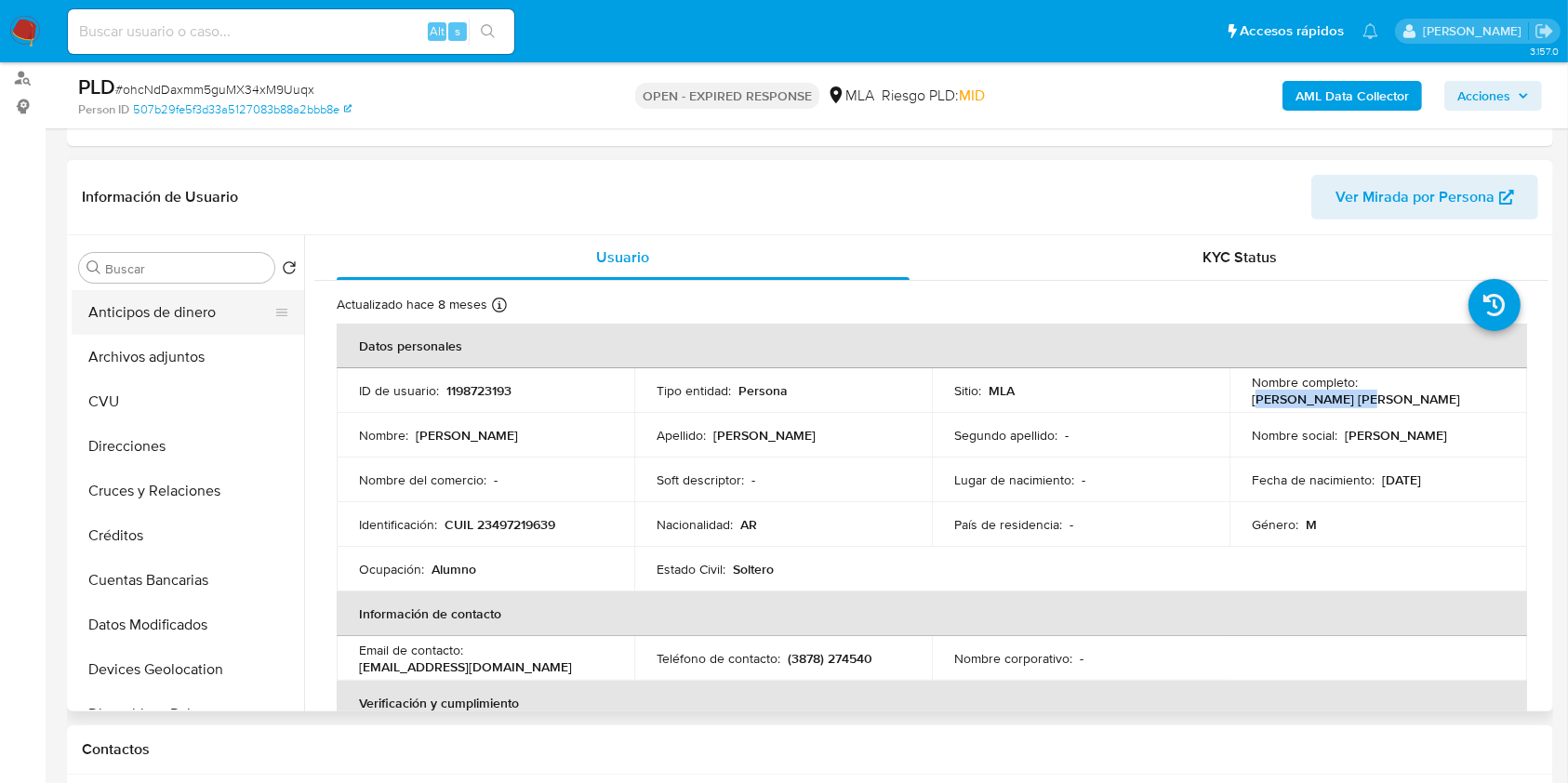
click at [195, 312] on button "Anticipos de dinero" at bounding box center [180, 313] width 218 height 45
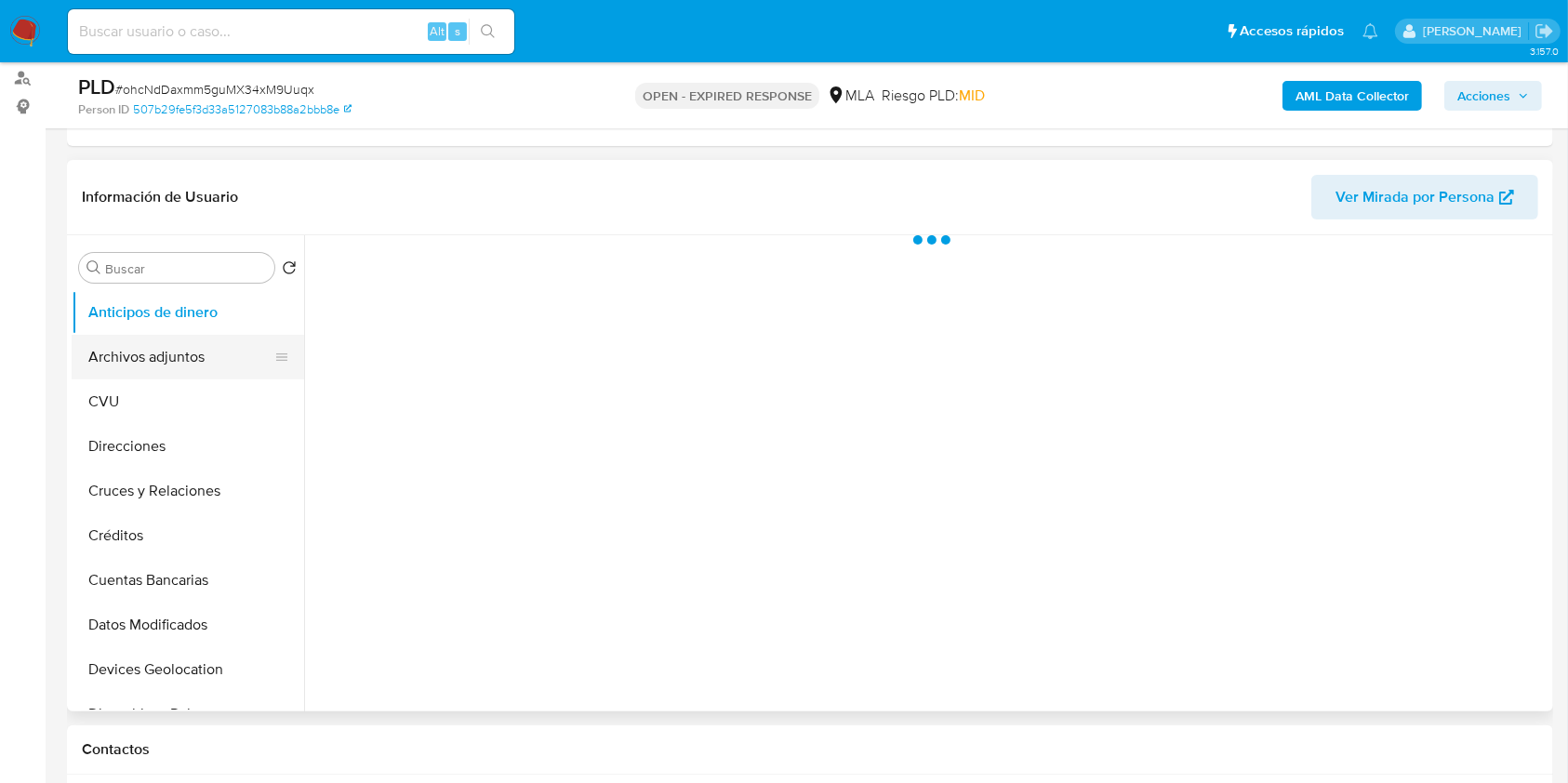
click at [189, 339] on button "Archivos adjuntos" at bounding box center [180, 358] width 218 height 45
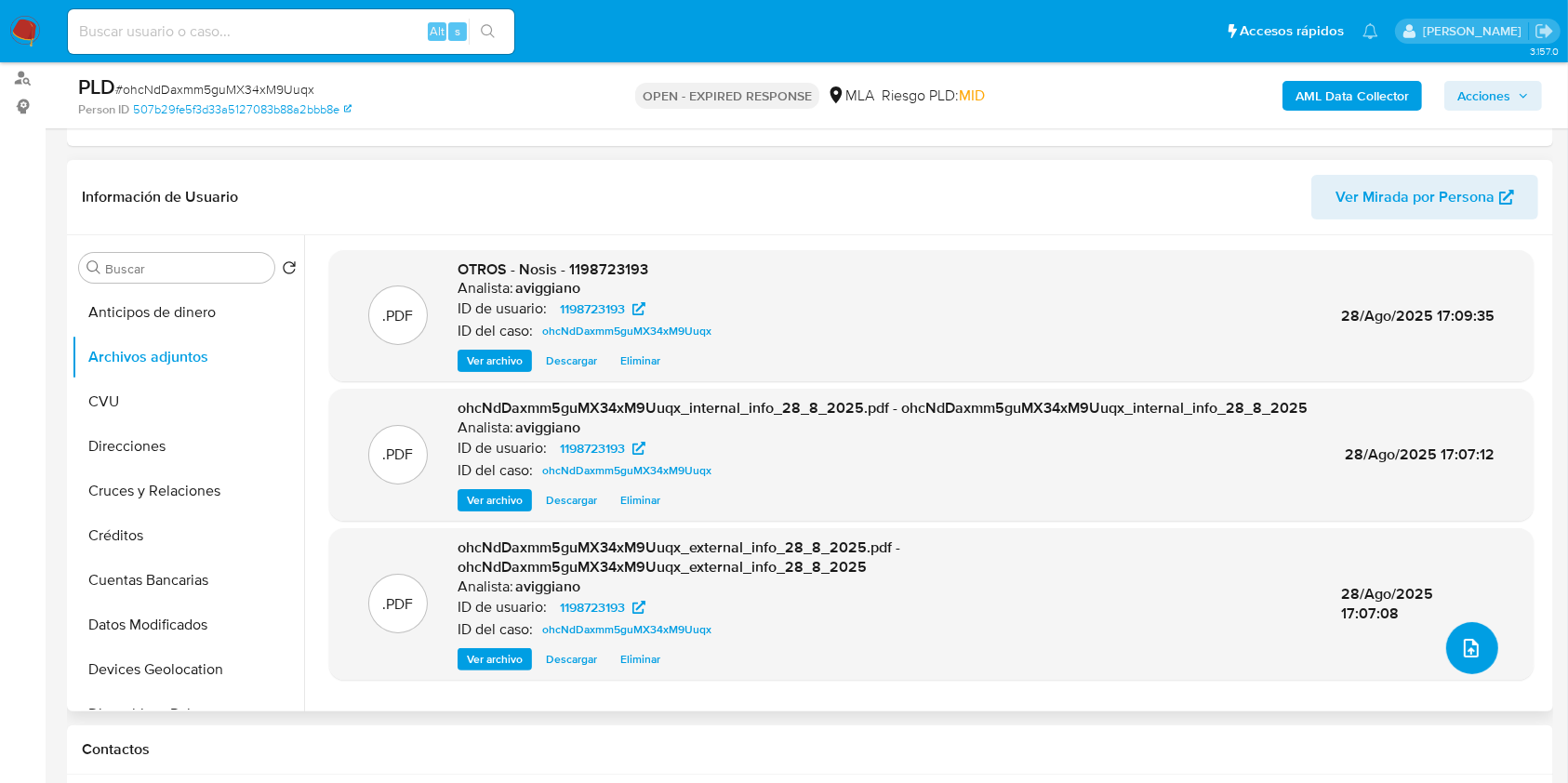
click at [1470, 651] on icon "upload-file" at bounding box center [1471, 648] width 23 height 23
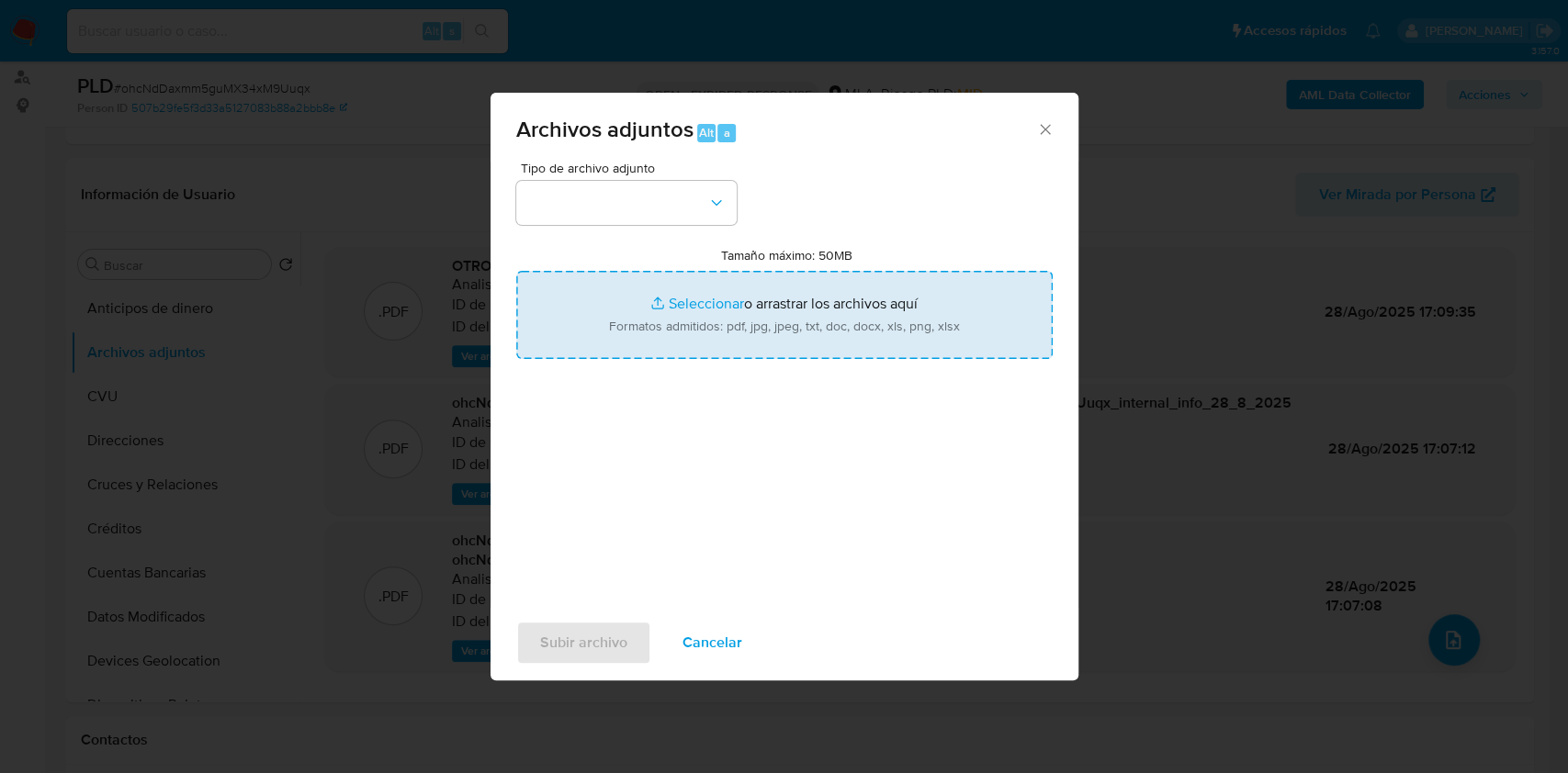
click at [837, 312] on input "Tamaño máximo: 50MB Seleccionar archivos" at bounding box center [784, 314] width 536 height 88
type input "C:\fakepath\Caselog ohcNdDaxmm5guMX34xM9Uuqx_2025_07_17_23_19_54.docx"
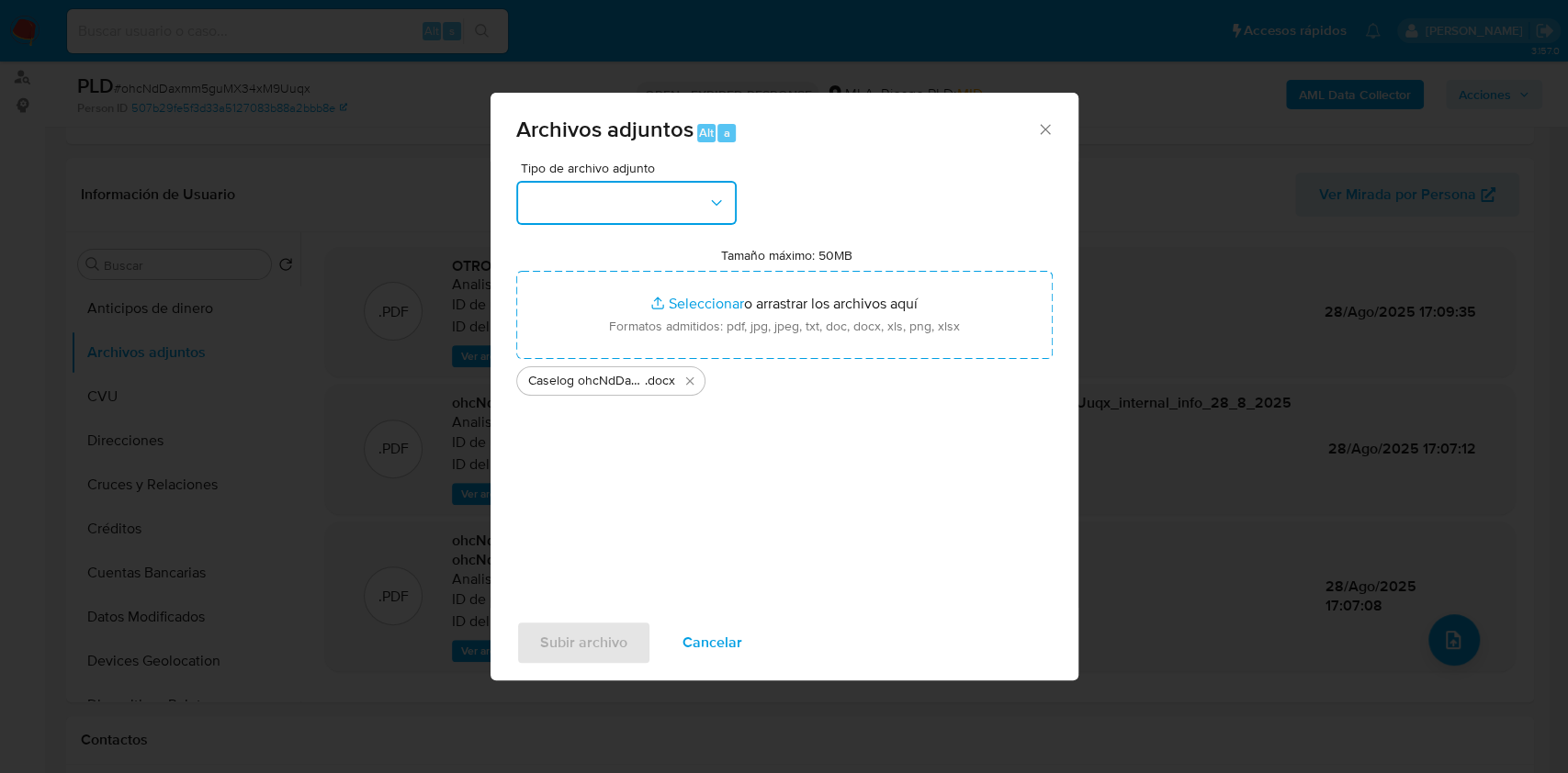
click at [592, 184] on button "button" at bounding box center [627, 203] width 221 height 44
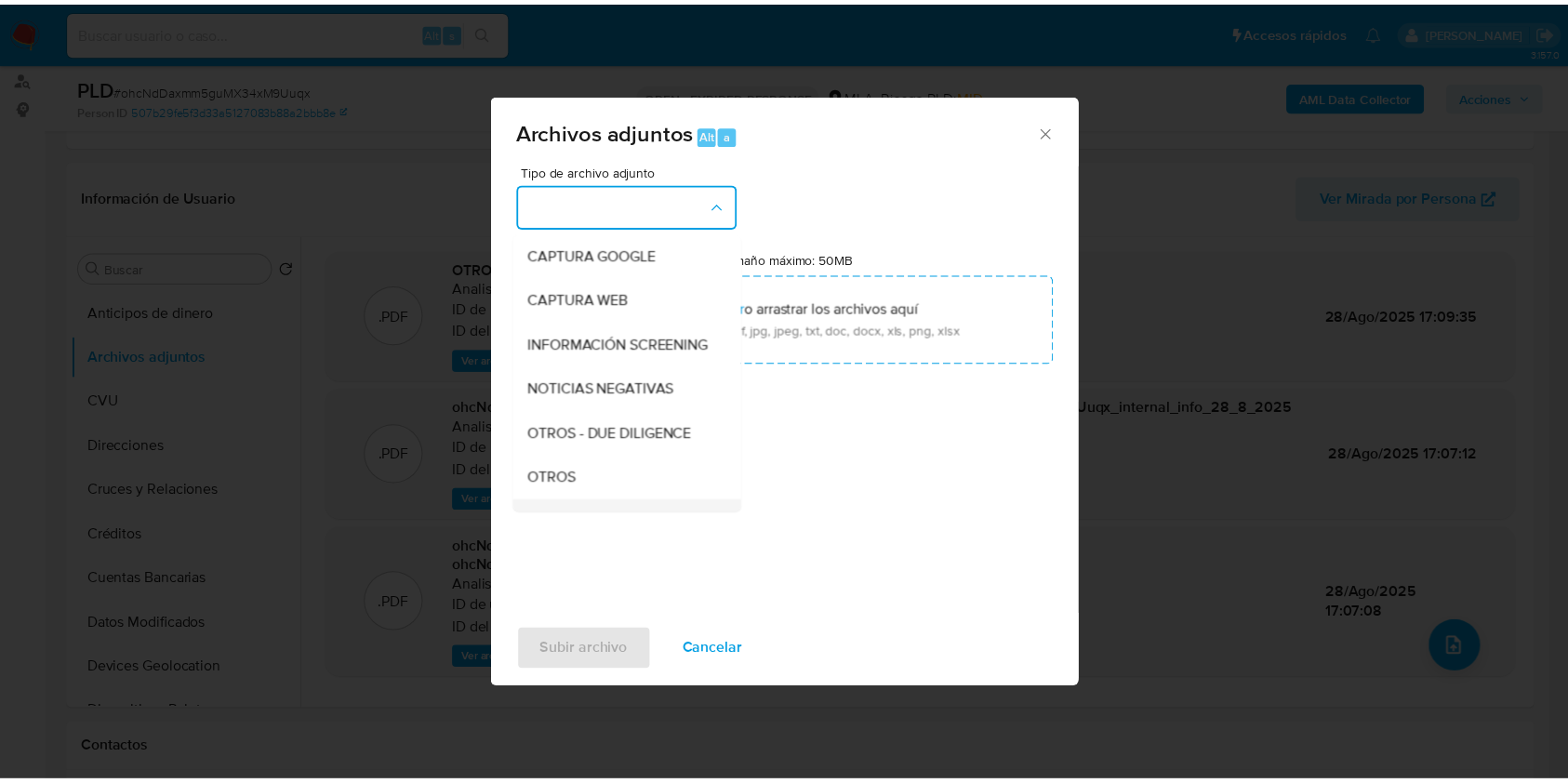
scroll to position [247, 0]
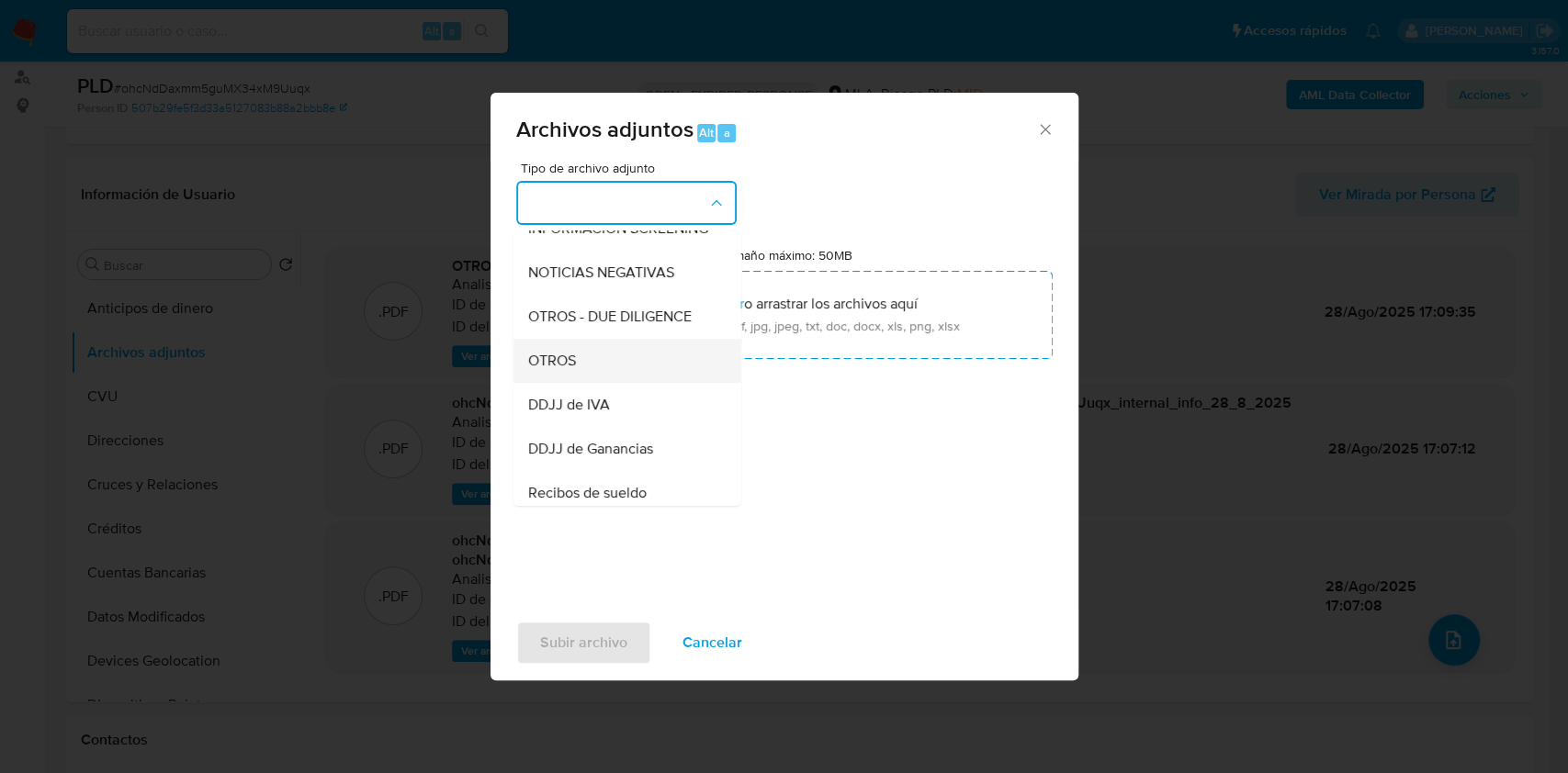
click at [590, 383] on div "OTROS" at bounding box center [620, 361] width 187 height 44
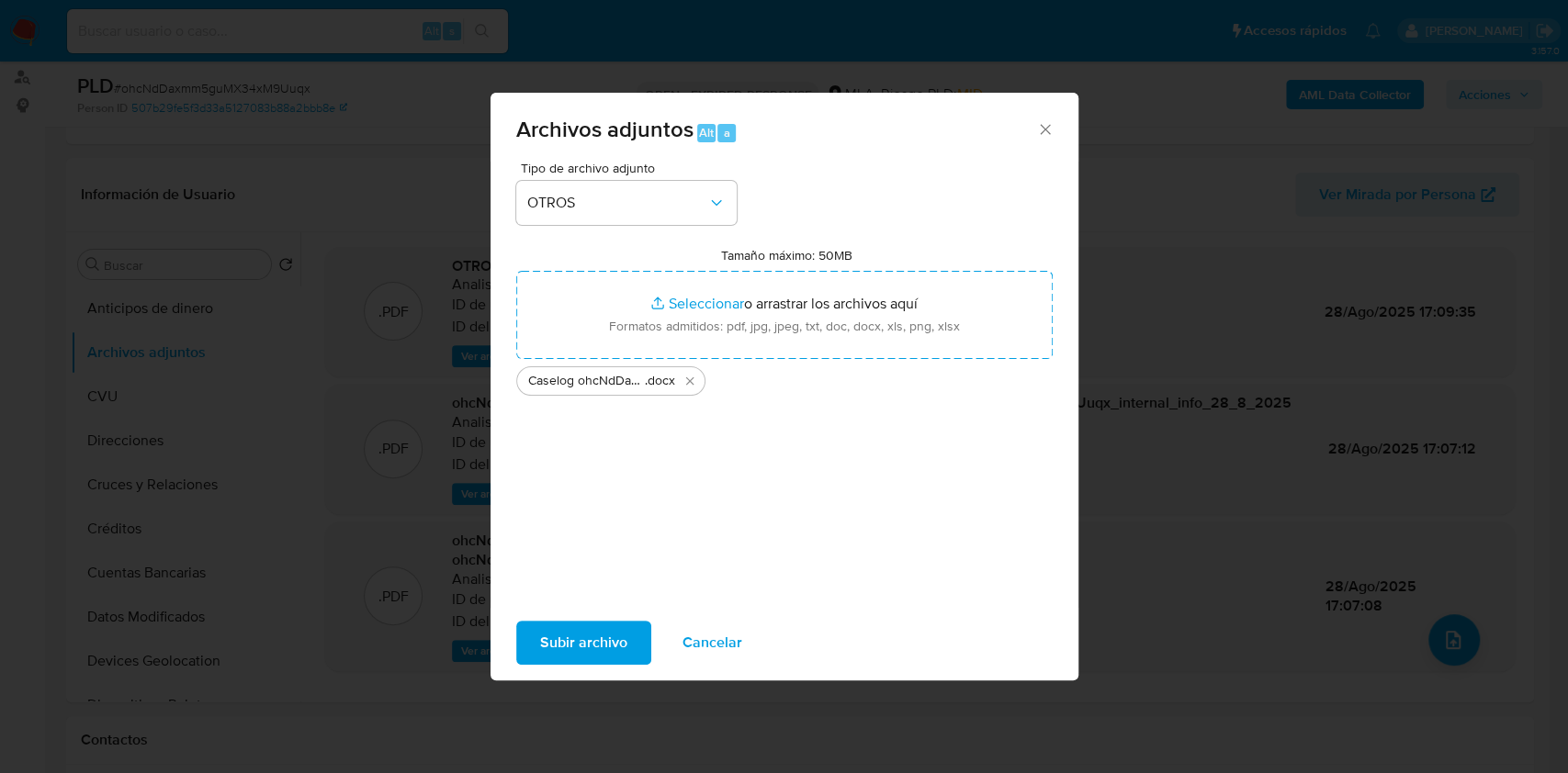
click at [610, 648] on span "Subir archivo" at bounding box center [583, 642] width 87 height 41
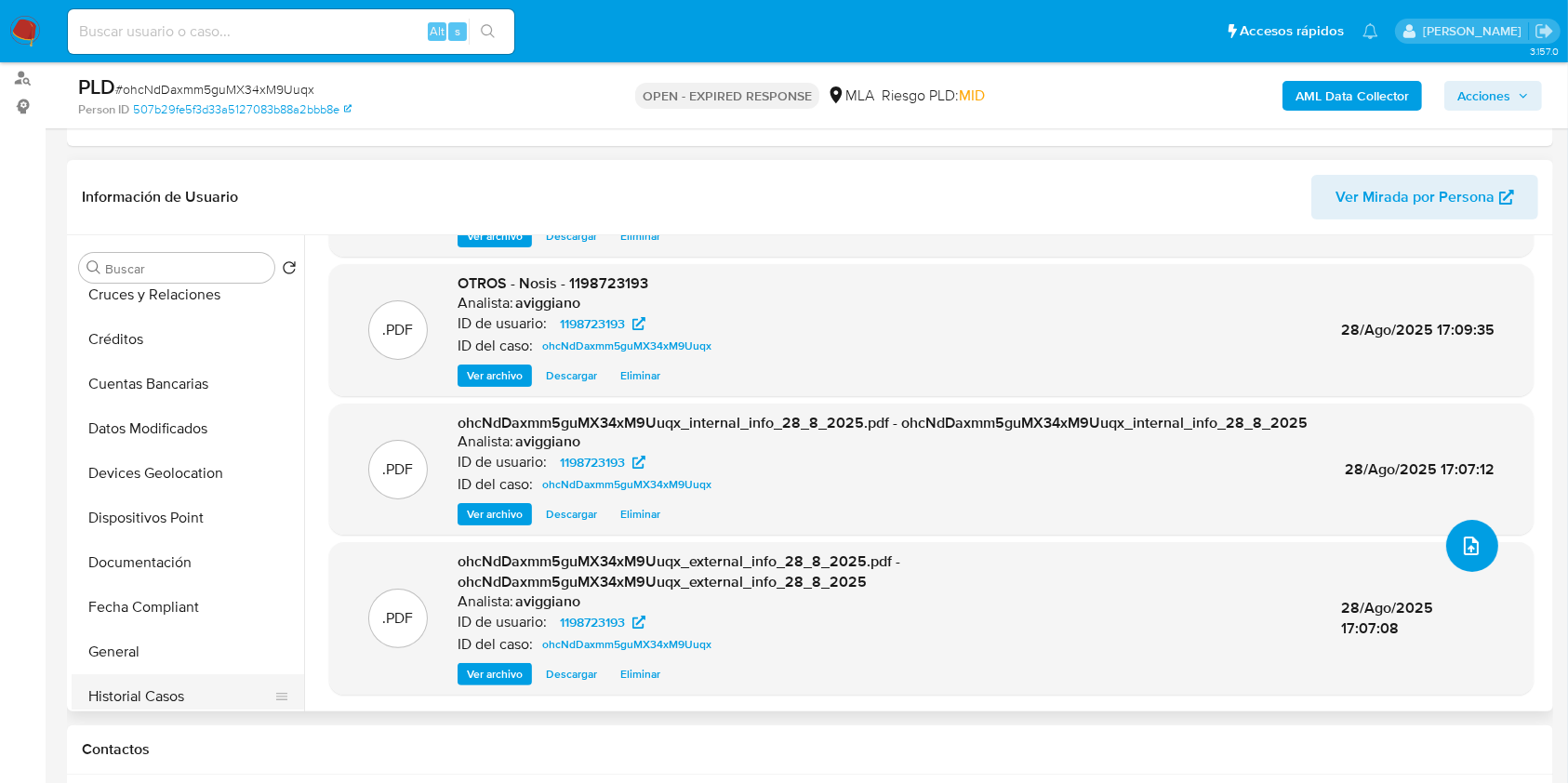
scroll to position [372, 0]
click at [165, 525] on button "Historial Casos" at bounding box center [180, 521] width 218 height 45
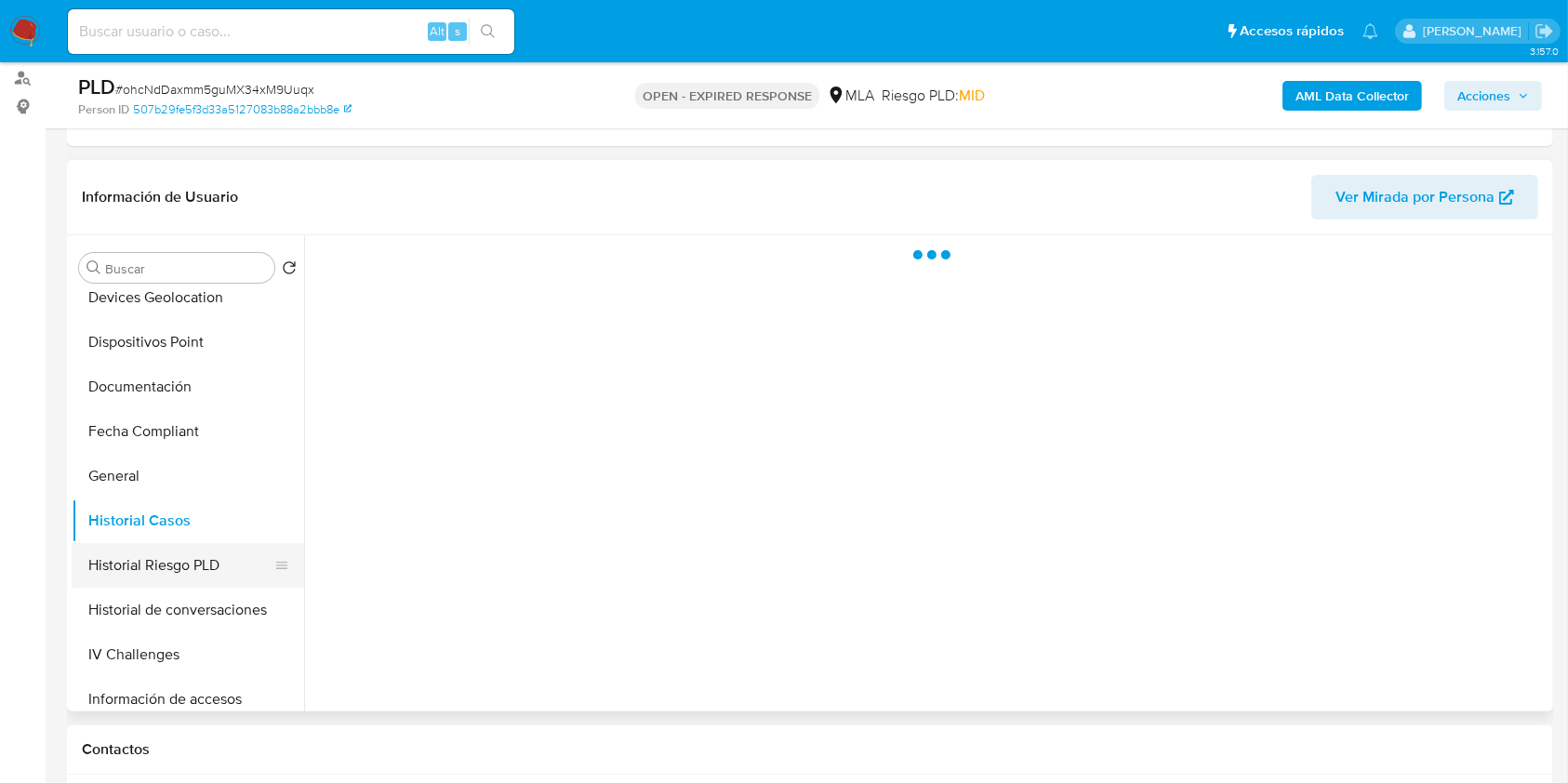
scroll to position [0, 0]
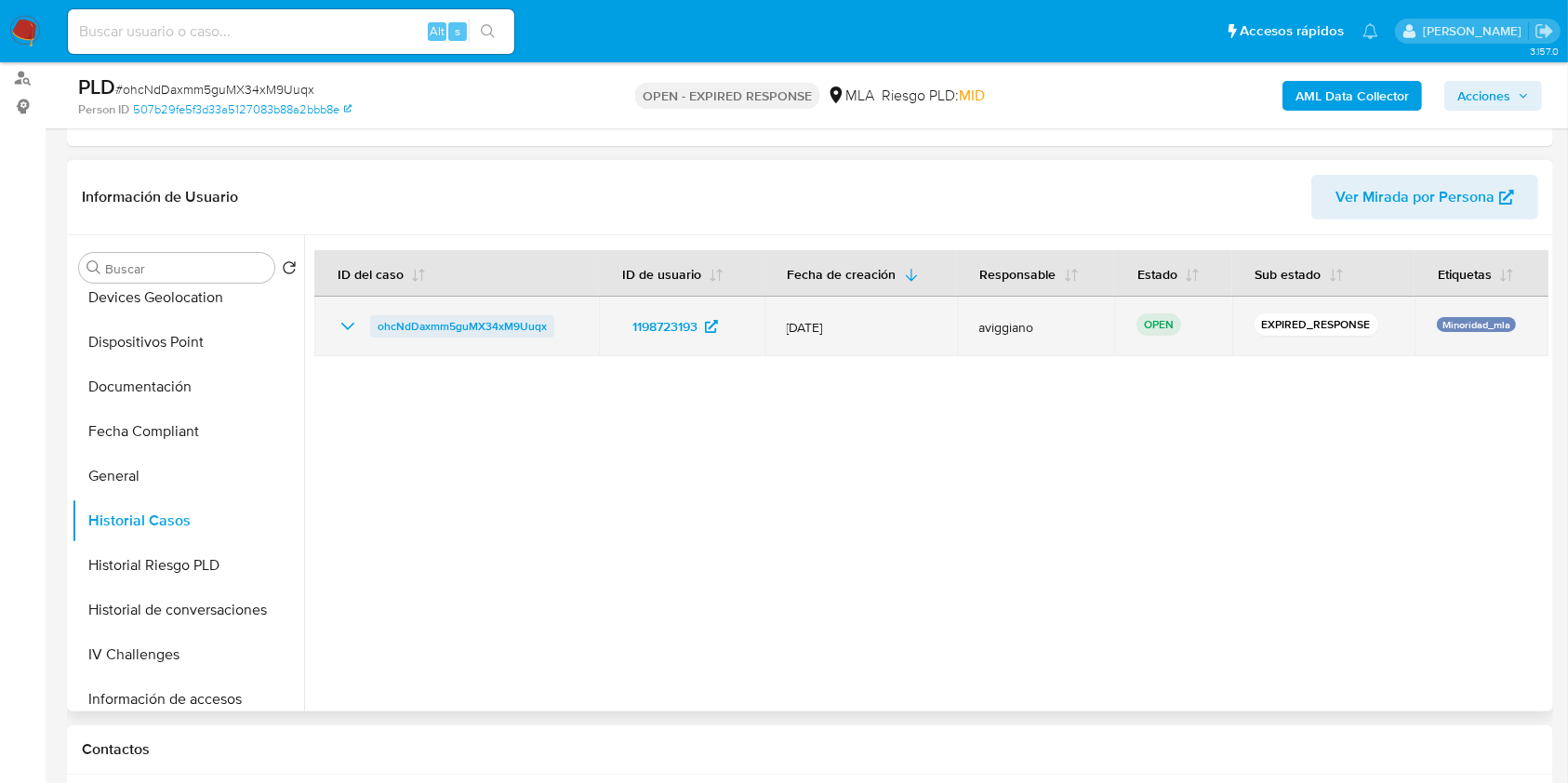
drag, startPoint x: 558, startPoint y: 327, endPoint x: 373, endPoint y: 331, distance: 185.0
click at [373, 331] on div "ohcNdDaxmm5guMX34xM9Uuqx" at bounding box center [457, 327] width 240 height 23
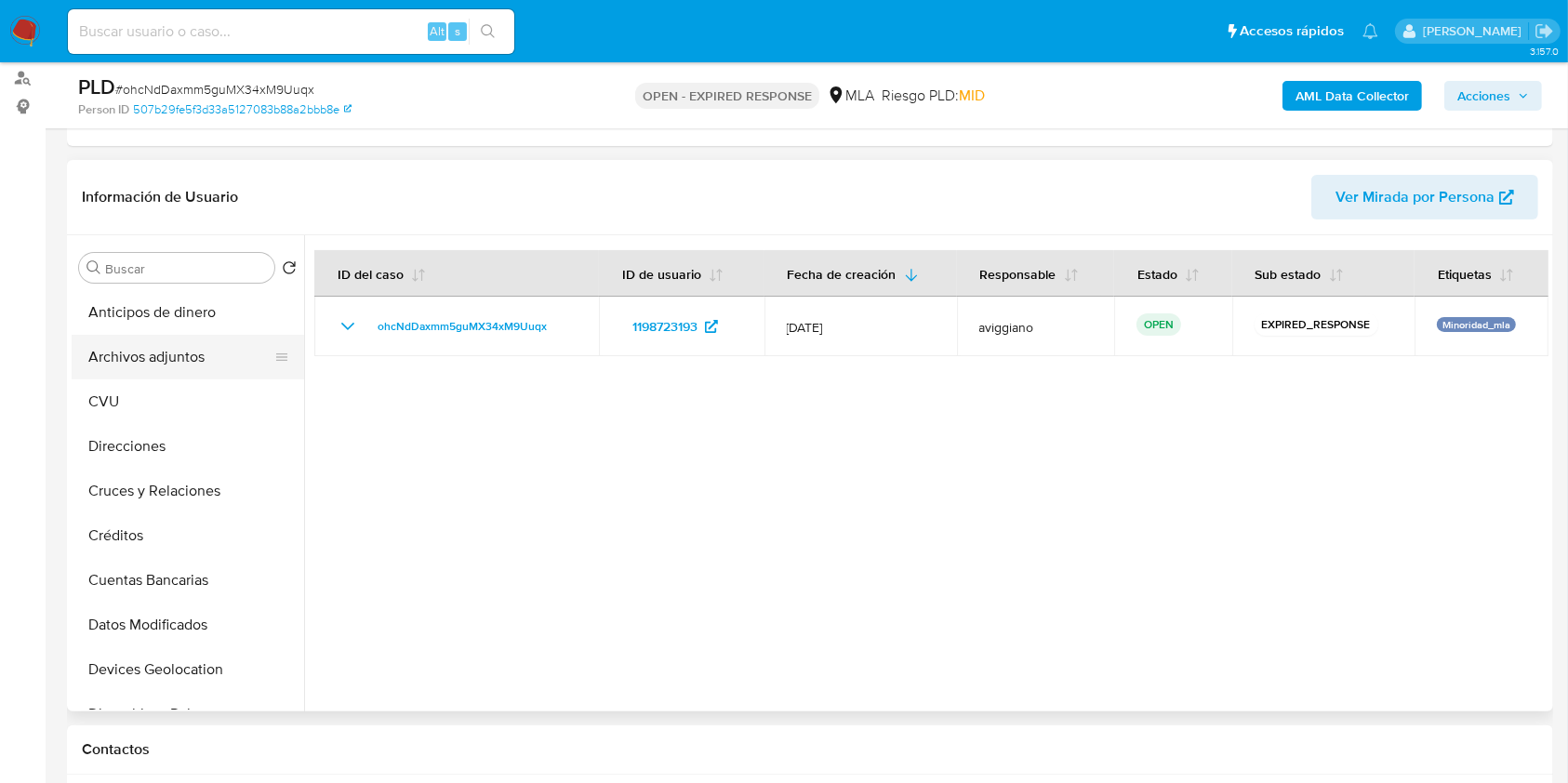
click at [197, 363] on button "Archivos adjuntos" at bounding box center [180, 358] width 218 height 45
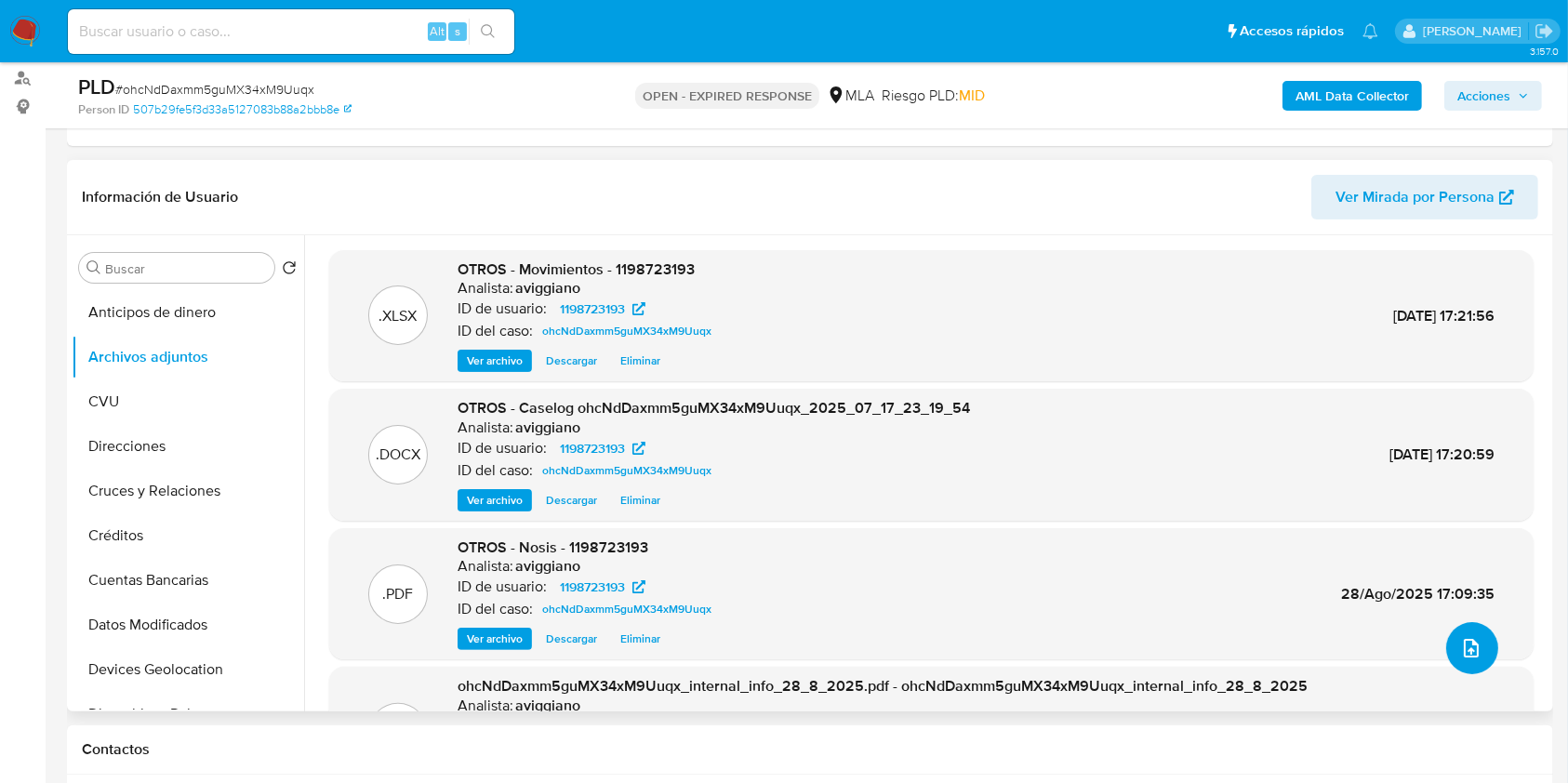
click at [1476, 649] on button "upload-file" at bounding box center [1471, 648] width 52 height 52
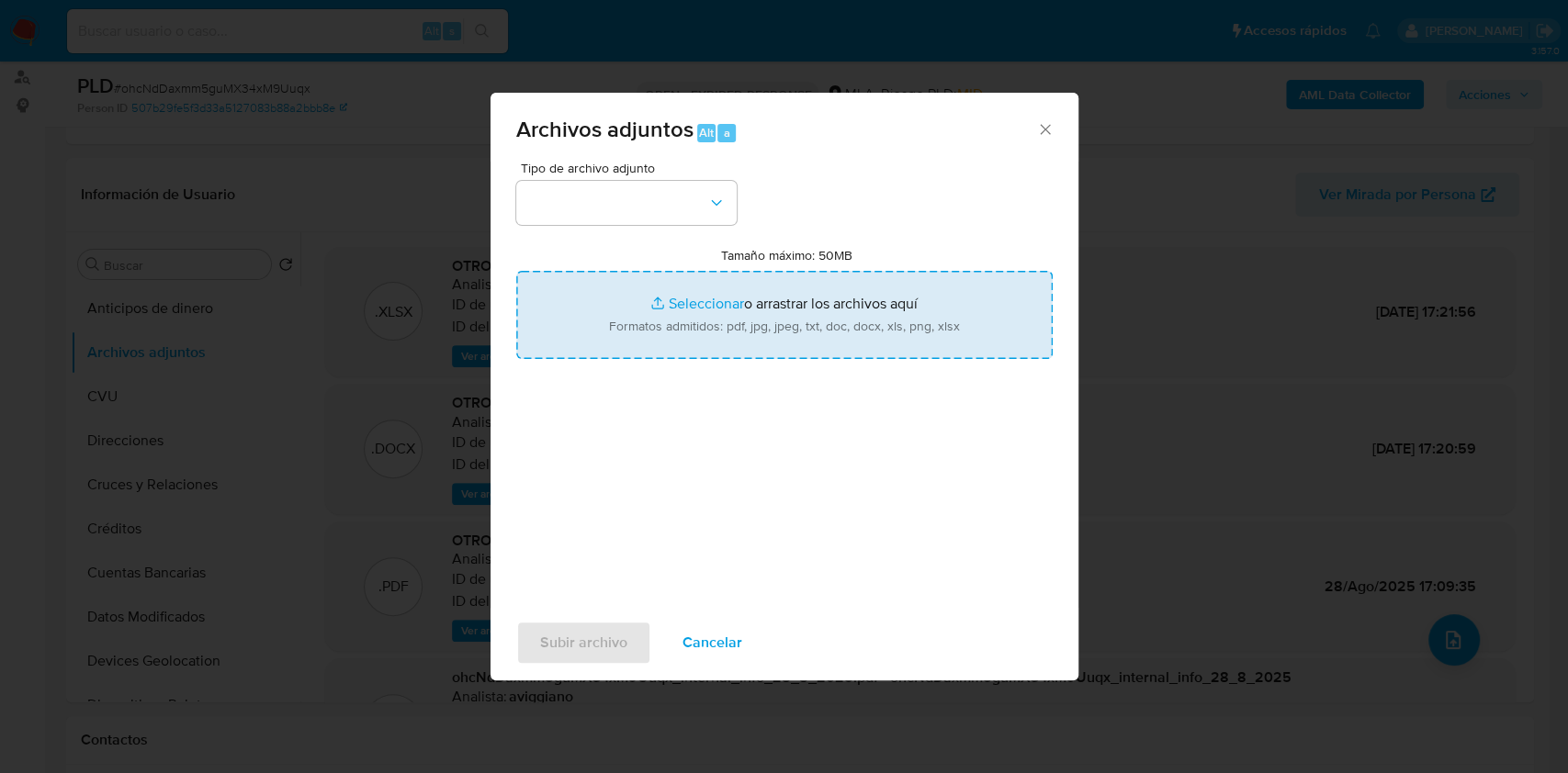
click at [886, 320] on input "Tamaño máximo: 50MB Seleccionar archivos" at bounding box center [784, 314] width 536 height 88
type input "C:\fakepath\Caselog V2 ohcNdDaxmm5guMX34xM9Uuqx_2025_07_17_23_19_54 .docx"
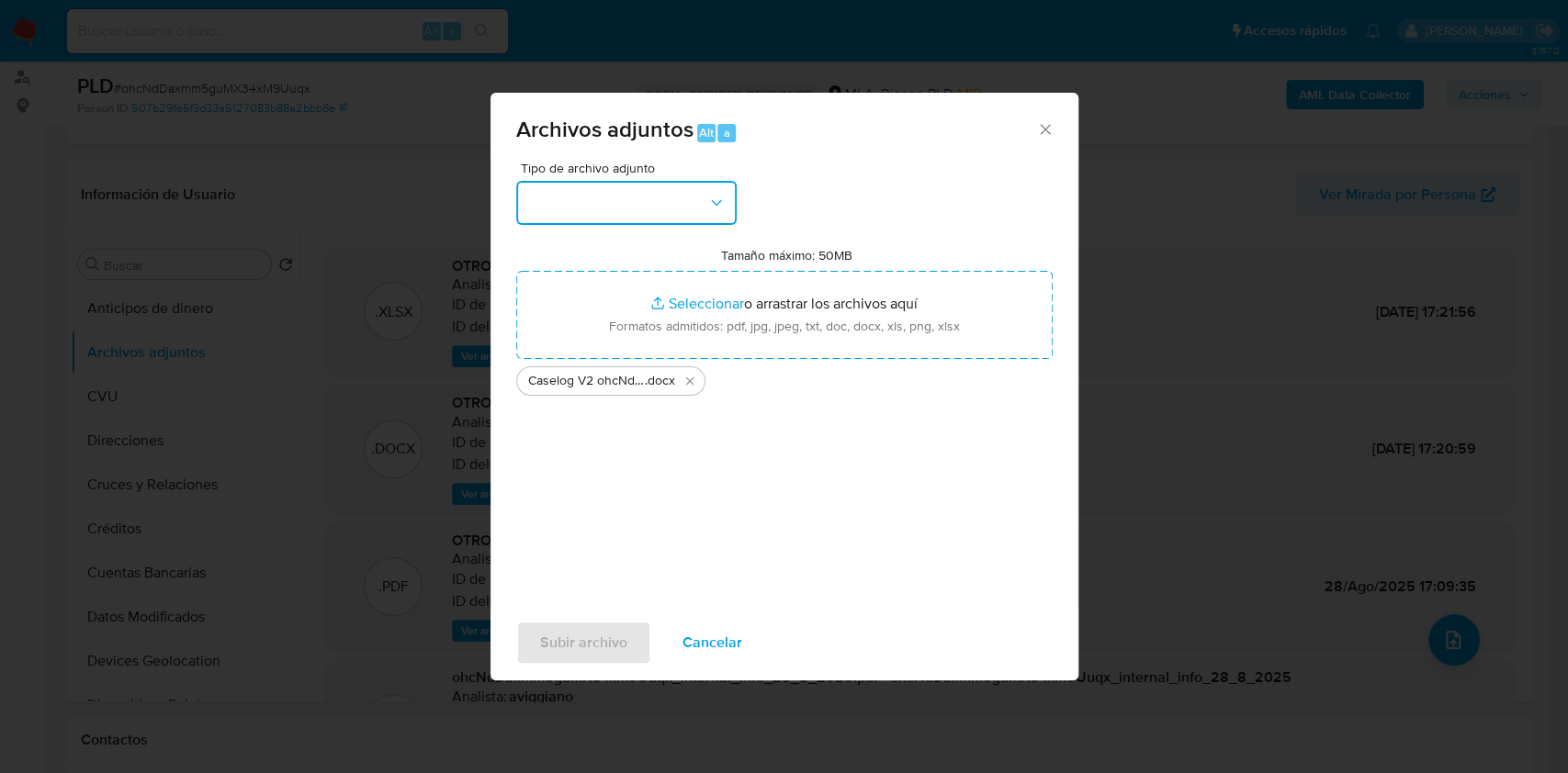
click at [624, 206] on button "button" at bounding box center [627, 203] width 221 height 44
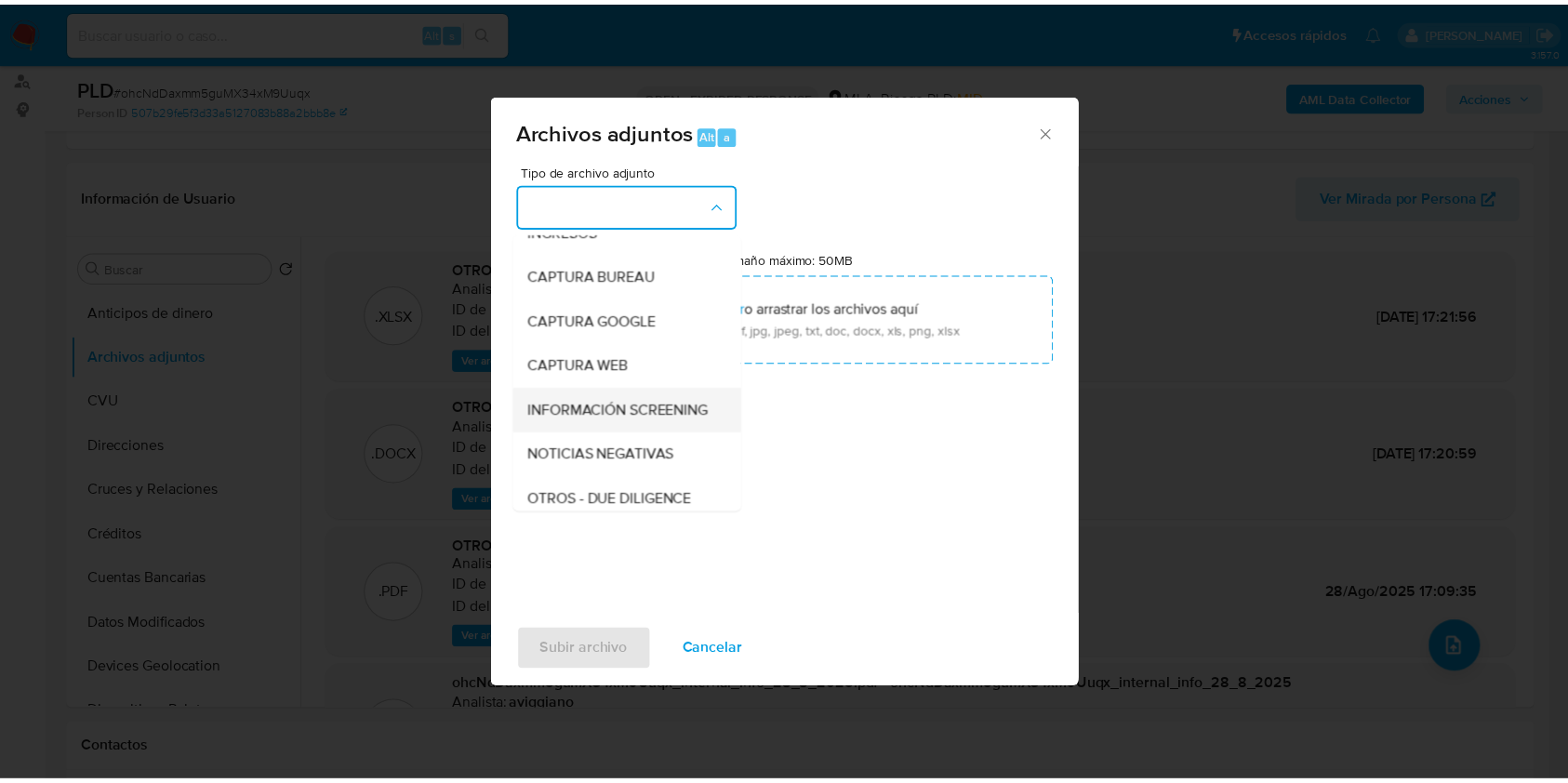
scroll to position [124, 0]
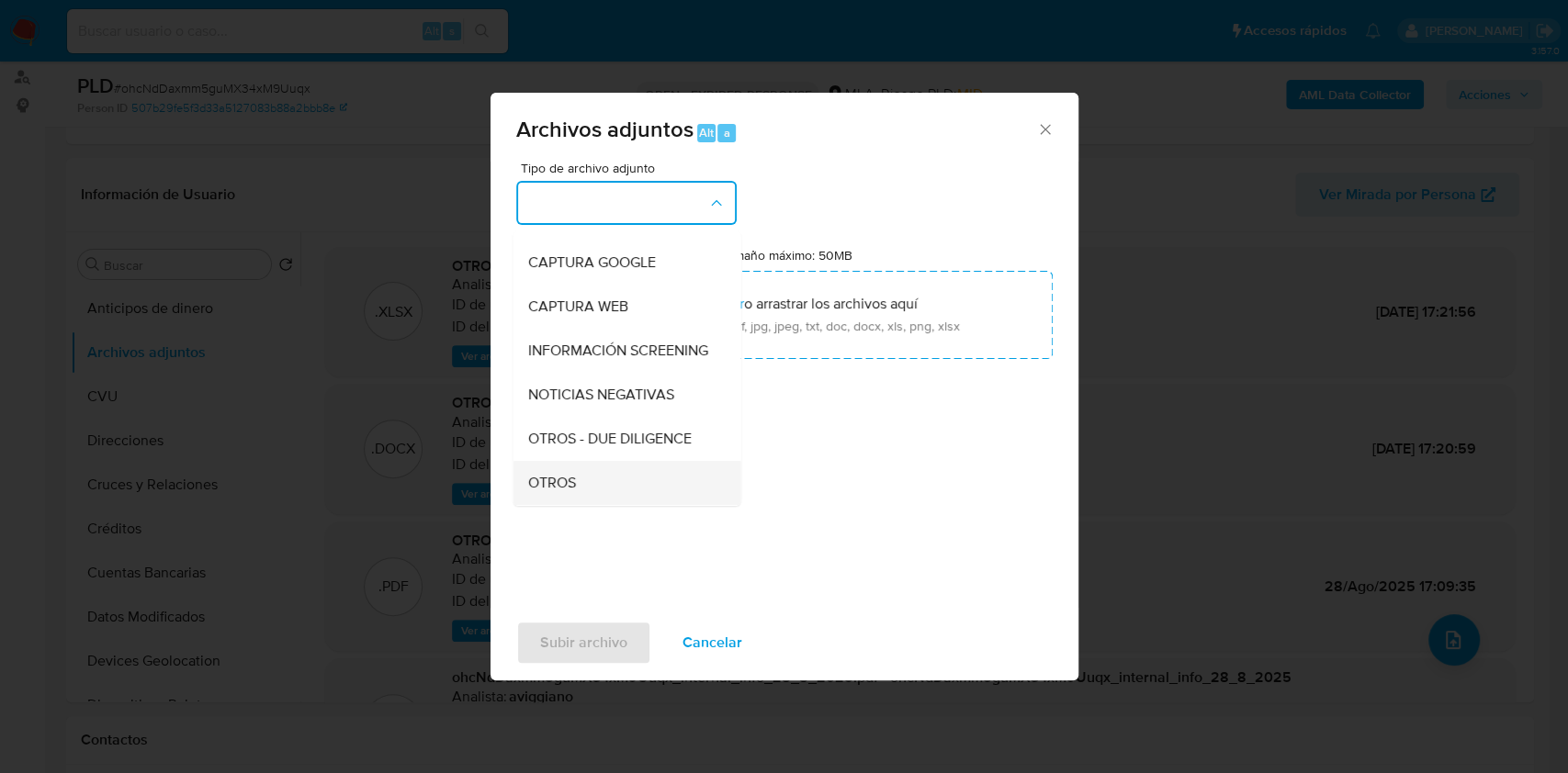
click at [556, 489] on span "OTROS" at bounding box center [551, 483] width 48 height 19
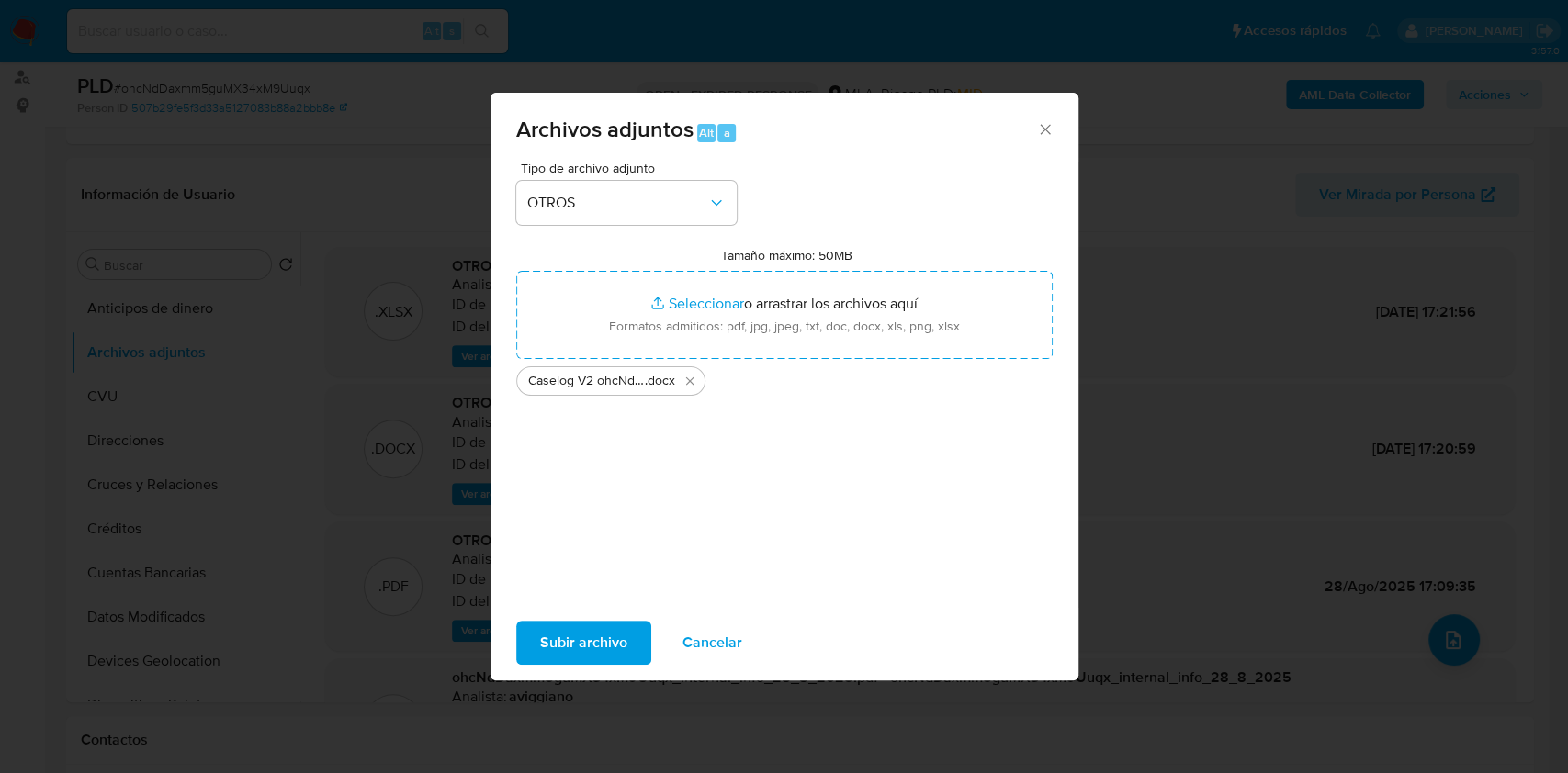
click at [549, 633] on span "Subir archivo" at bounding box center [583, 642] width 87 height 41
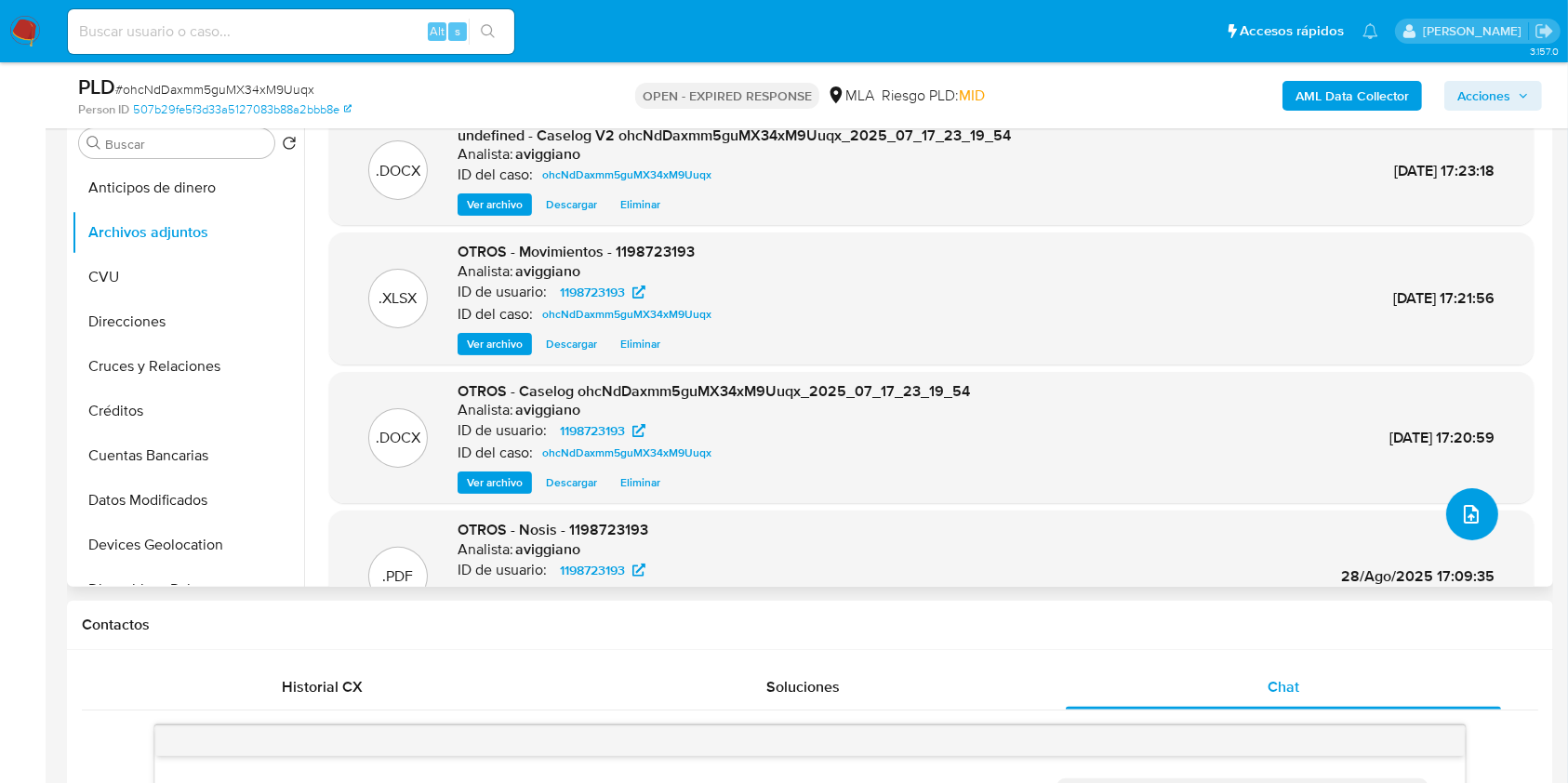
scroll to position [247, 0]
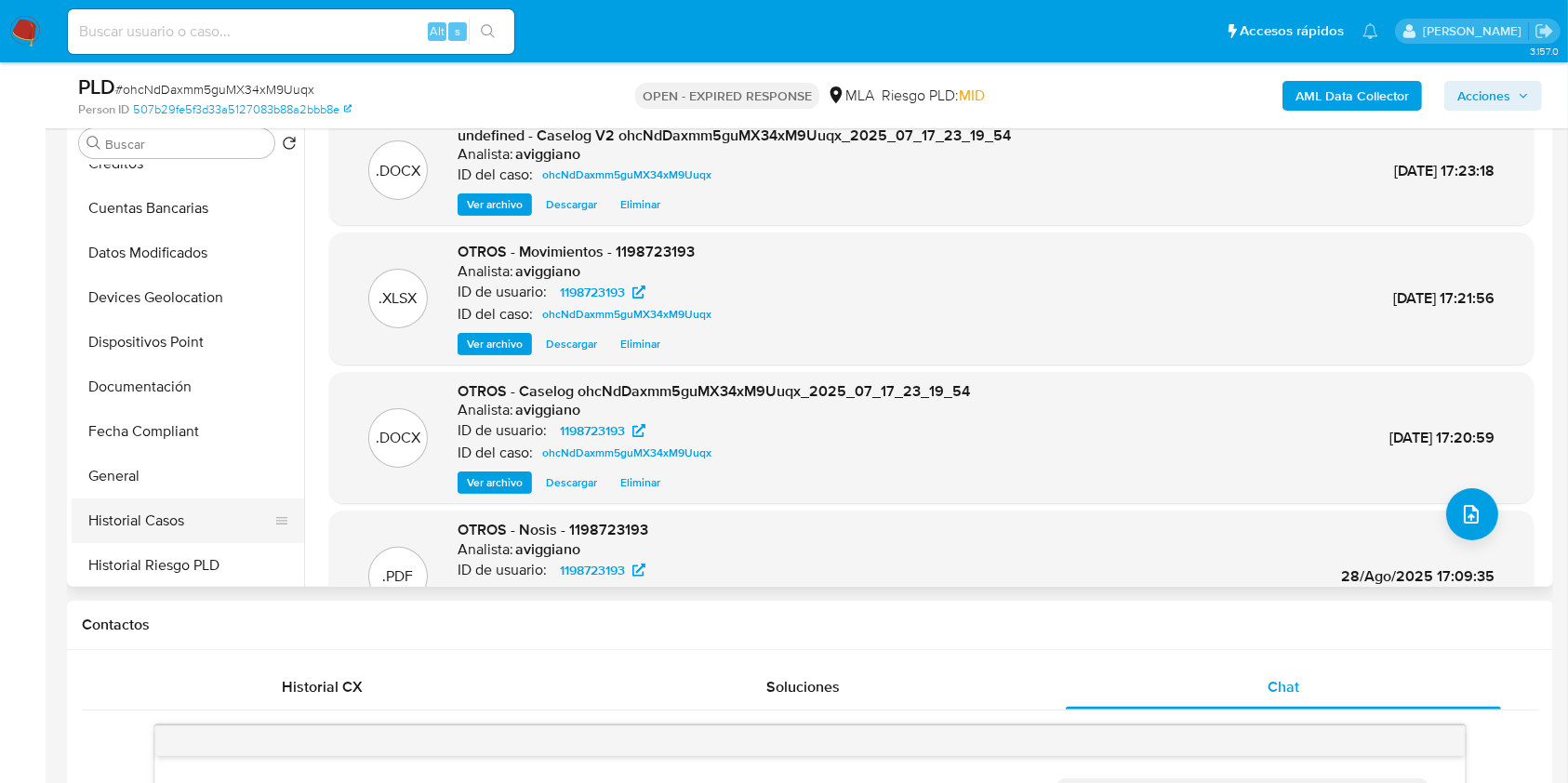
click at [187, 535] on button "Historial Casos" at bounding box center [180, 521] width 218 height 45
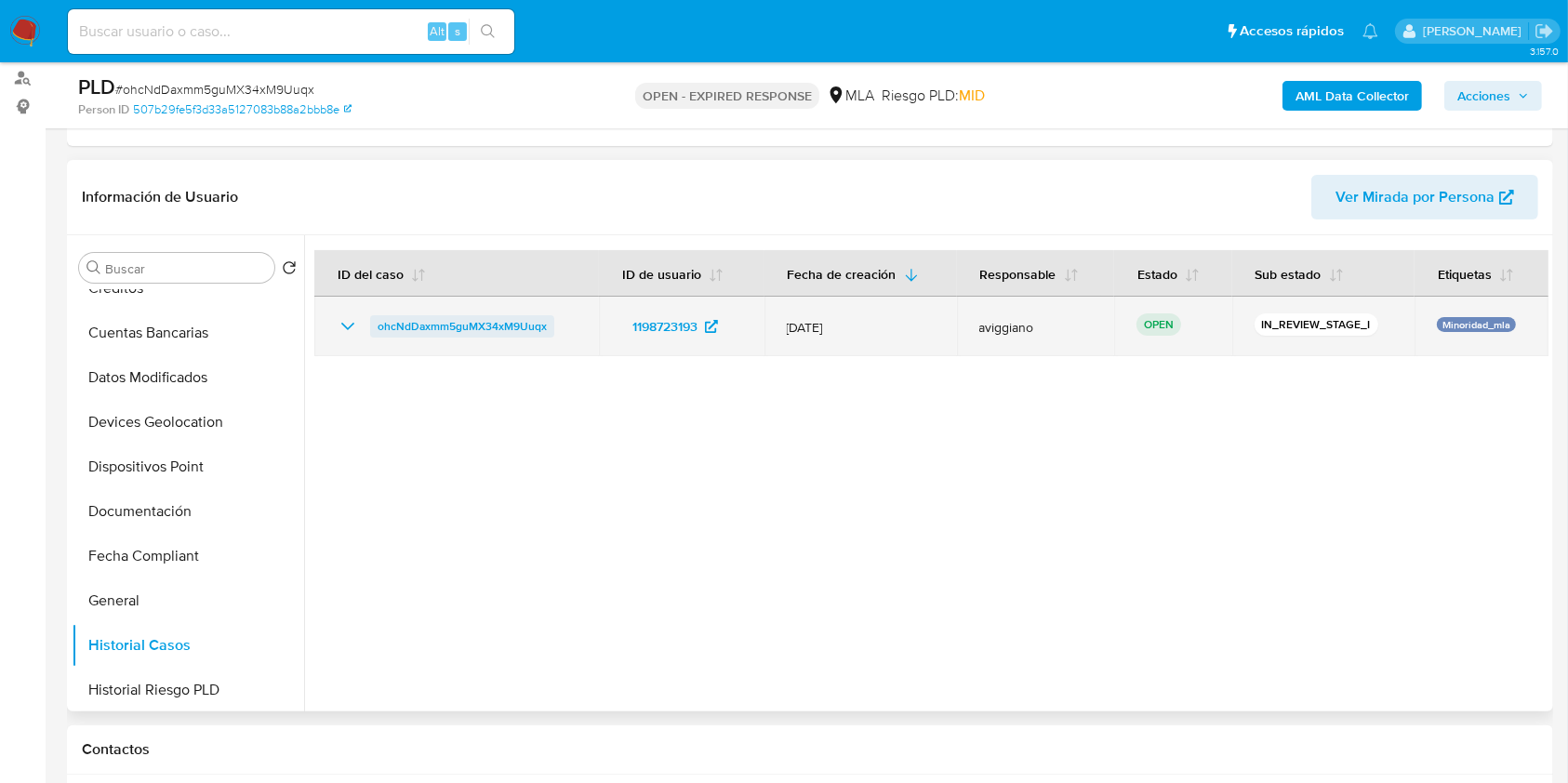
click at [527, 316] on span "ohcNdDaxmm5guMX34xM9Uuqx" at bounding box center [462, 327] width 169 height 23
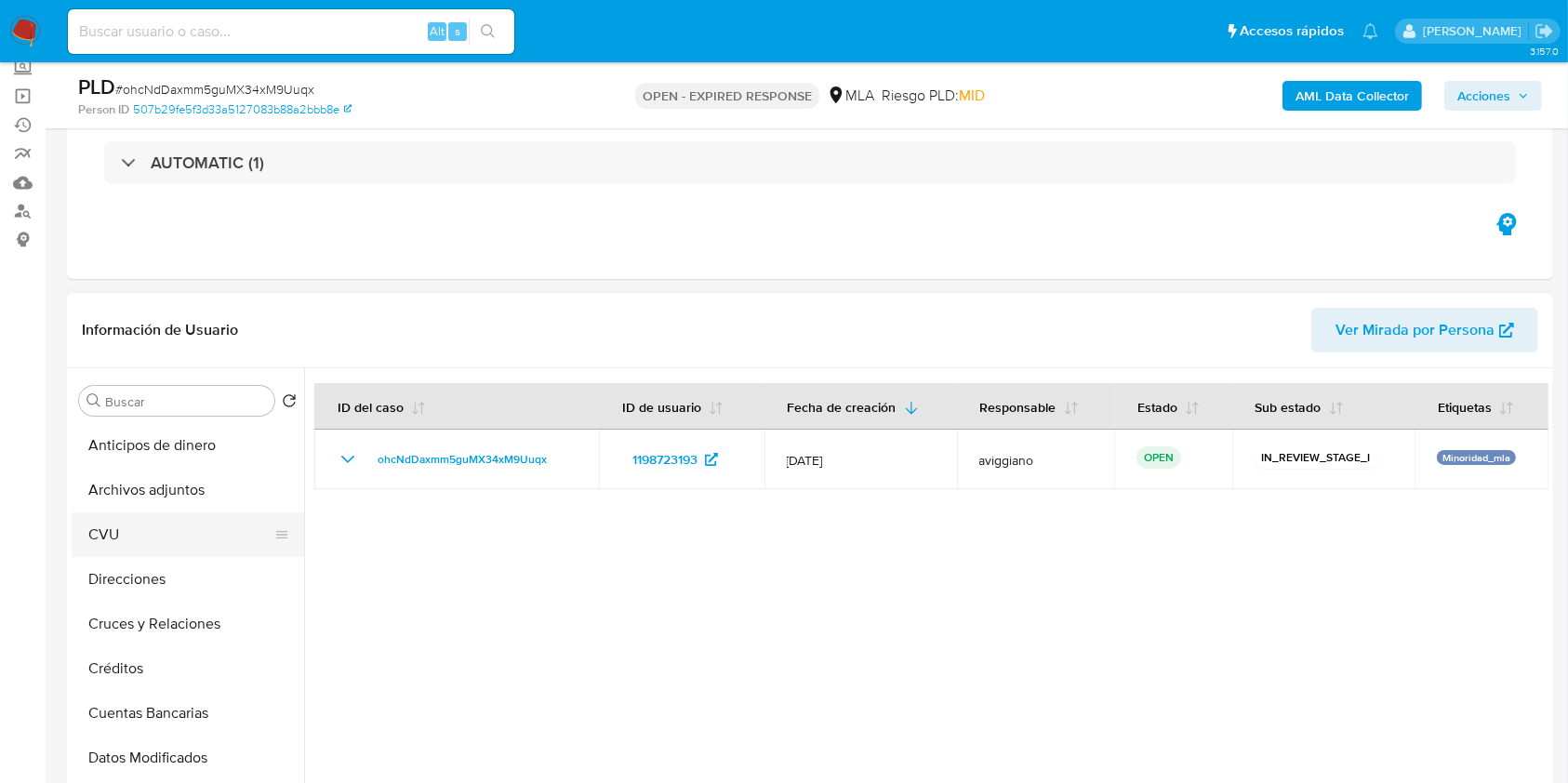
scroll to position [0, 0]
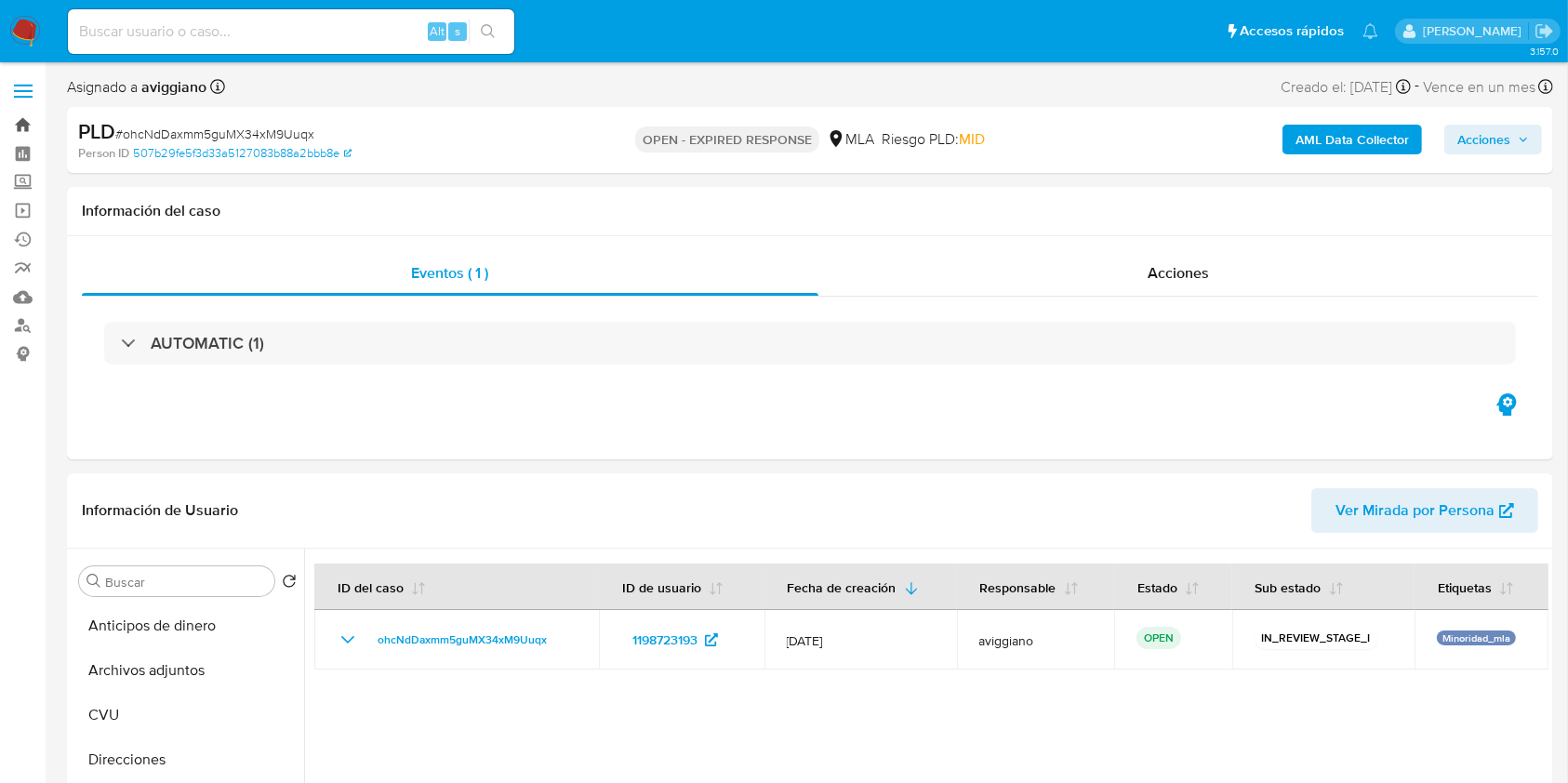
click at [20, 116] on link "Bandeja" at bounding box center [111, 125] width 222 height 29
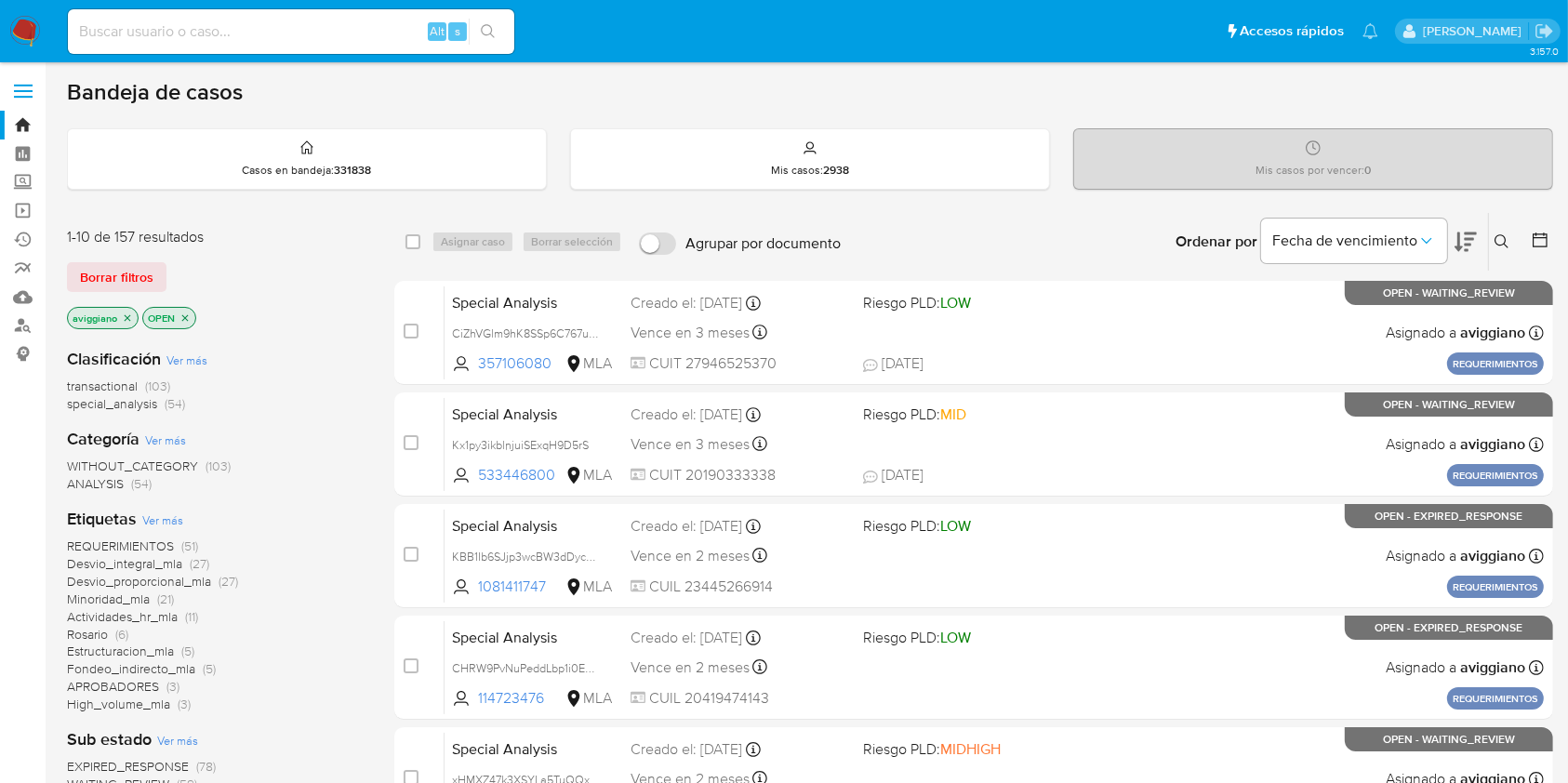
click at [1512, 239] on button at bounding box center [1504, 242] width 31 height 23
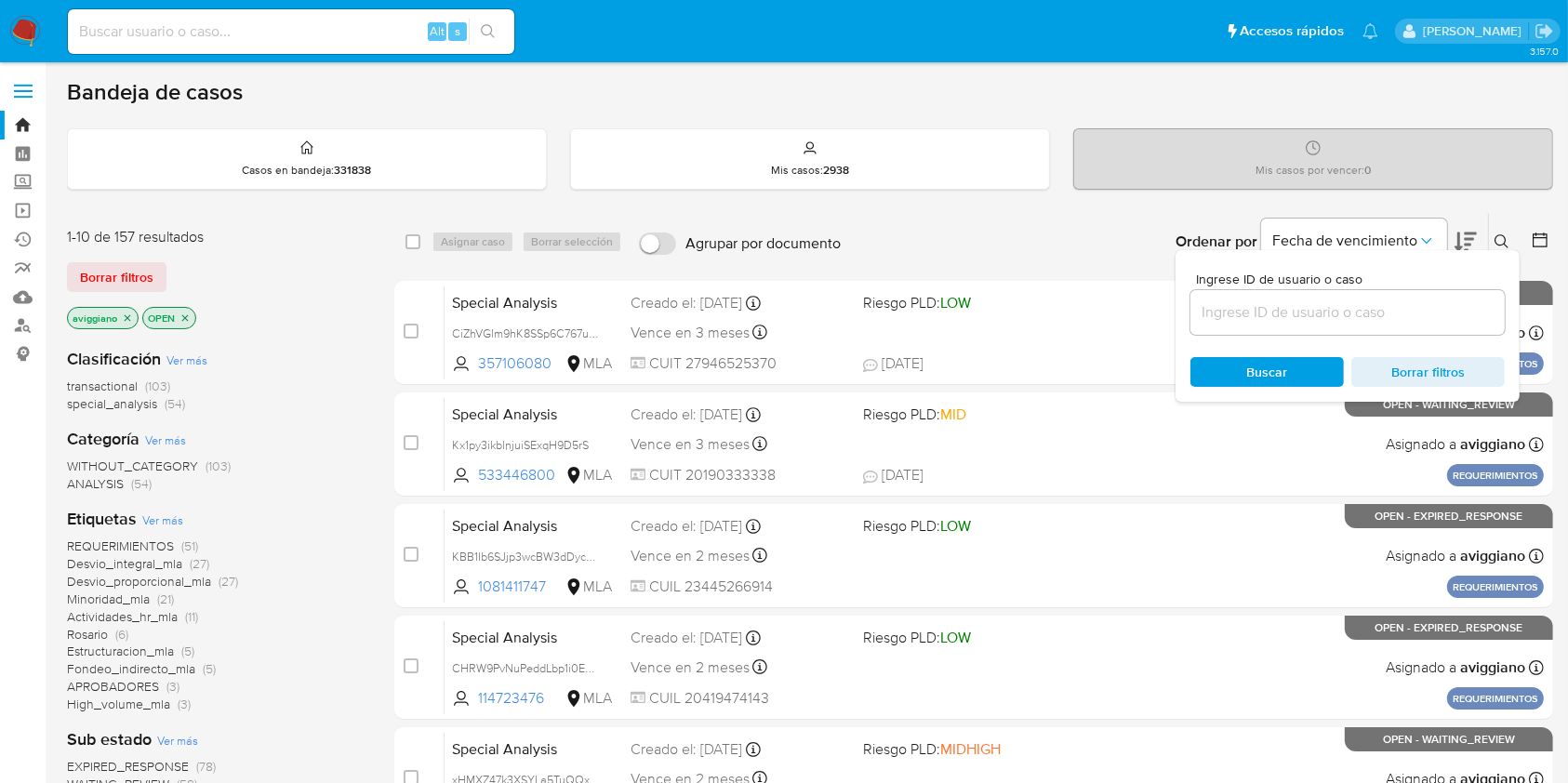
click at [1425, 324] on div at bounding box center [1347, 313] width 315 height 45
click at [1419, 317] on input at bounding box center [1347, 313] width 315 height 24
paste input "ohcNdDaxmm5guMX34xM9Uuqx"
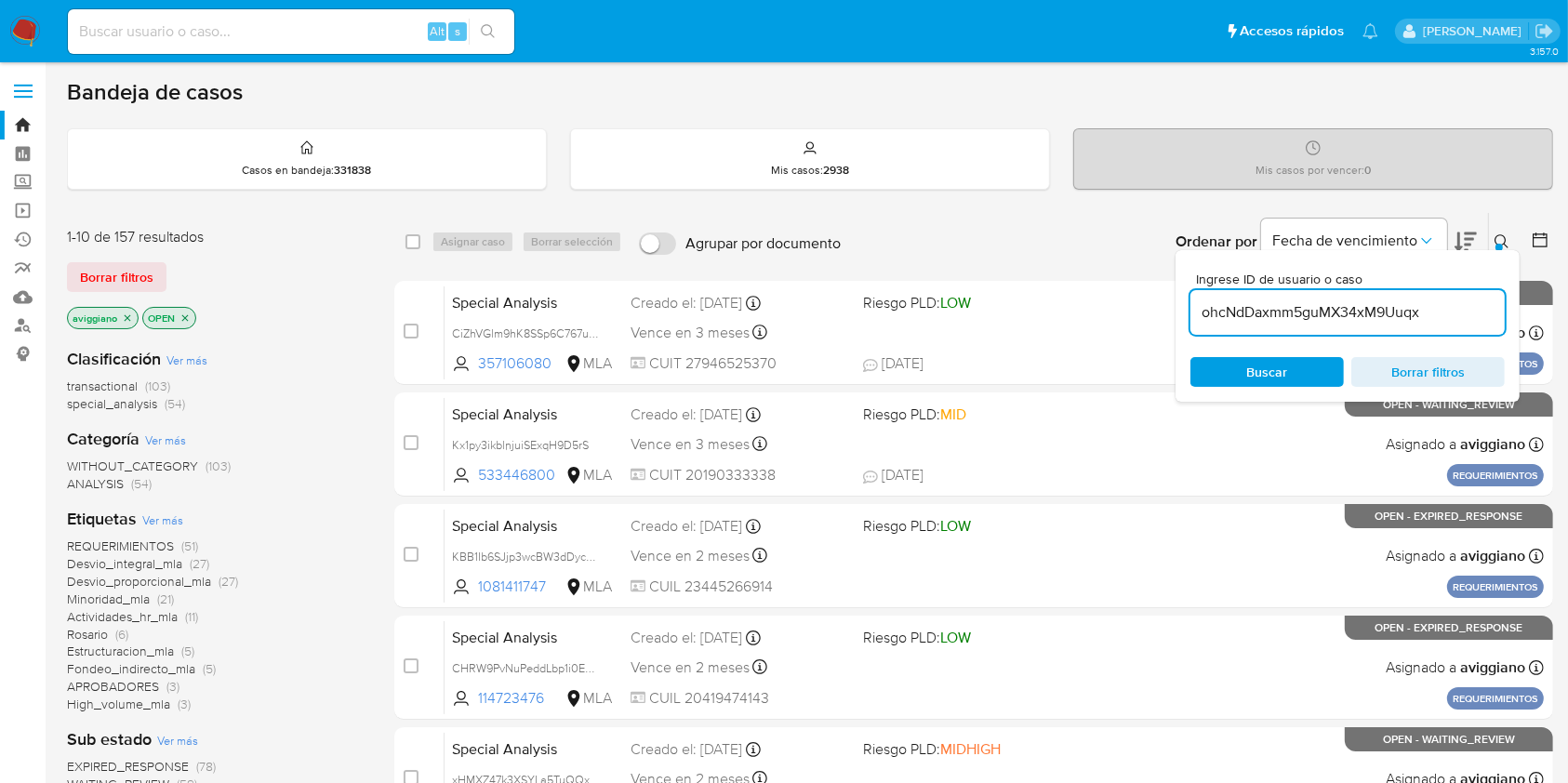
type input "ohcNdDaxmm5guMX34xM9Uuqx"
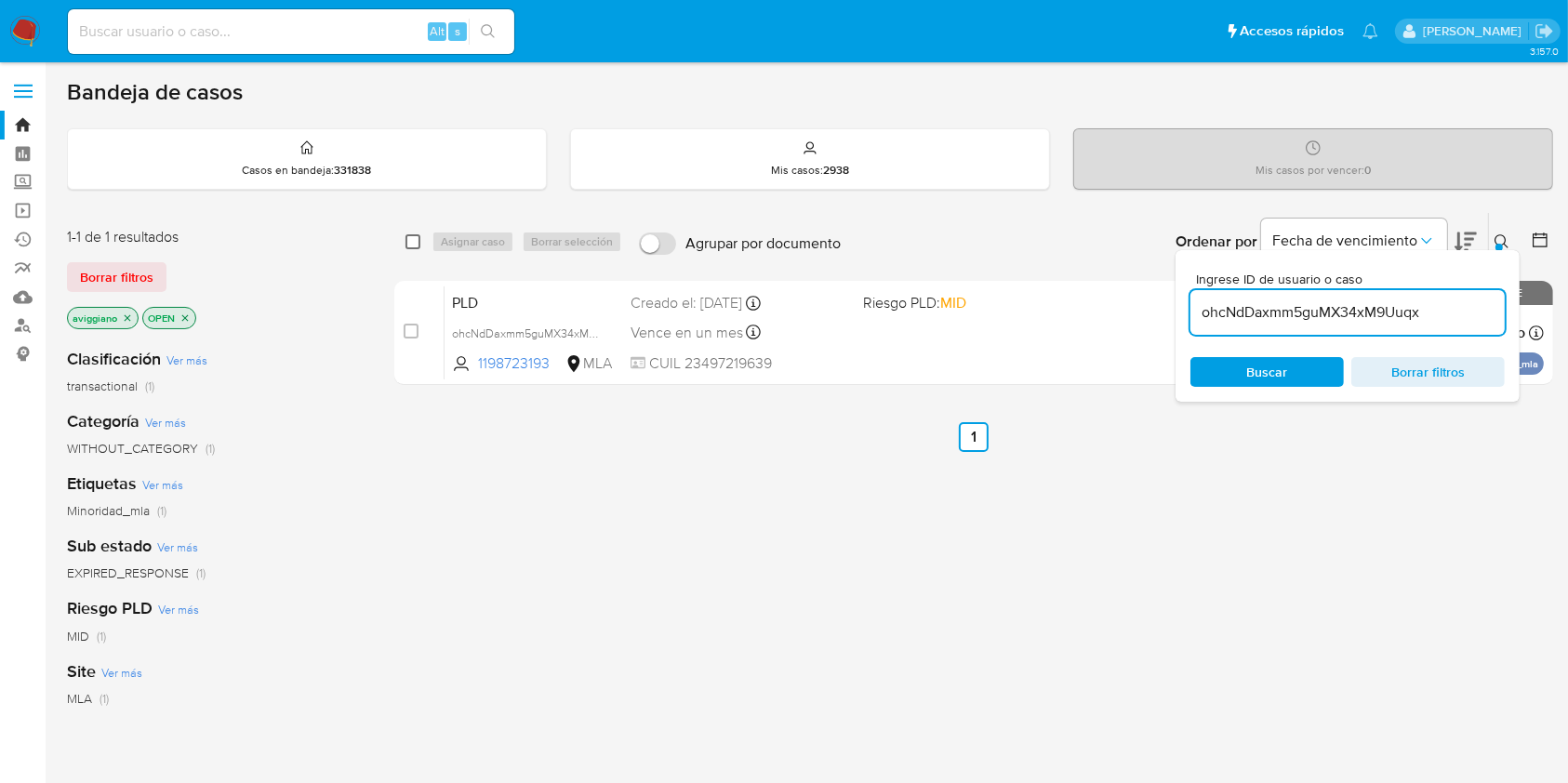
click at [412, 239] on input "checkbox" at bounding box center [413, 242] width 15 height 15
checkbox input "true"
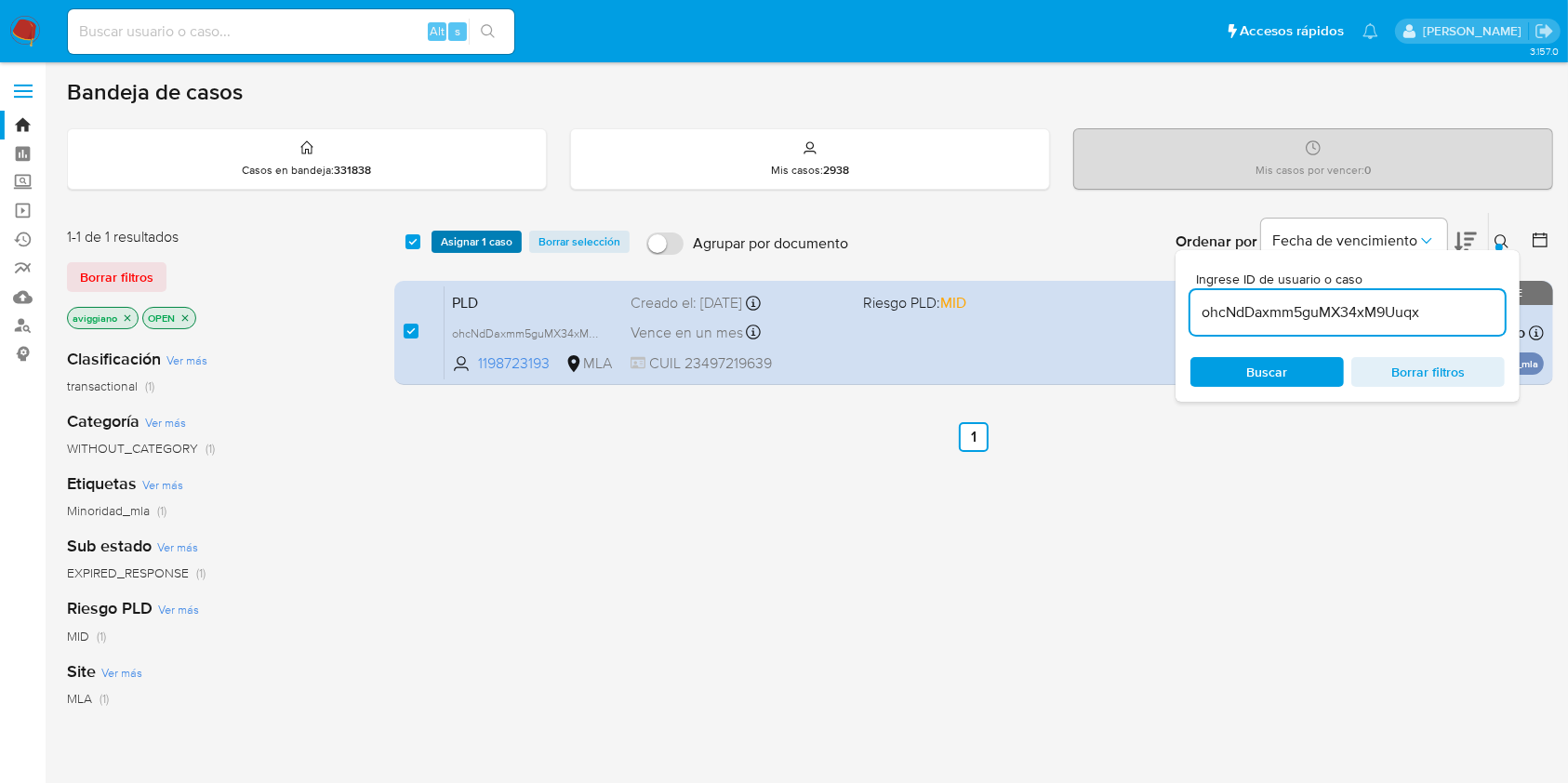
click at [444, 238] on span "Asignar 1 caso" at bounding box center [476, 242] width 71 height 19
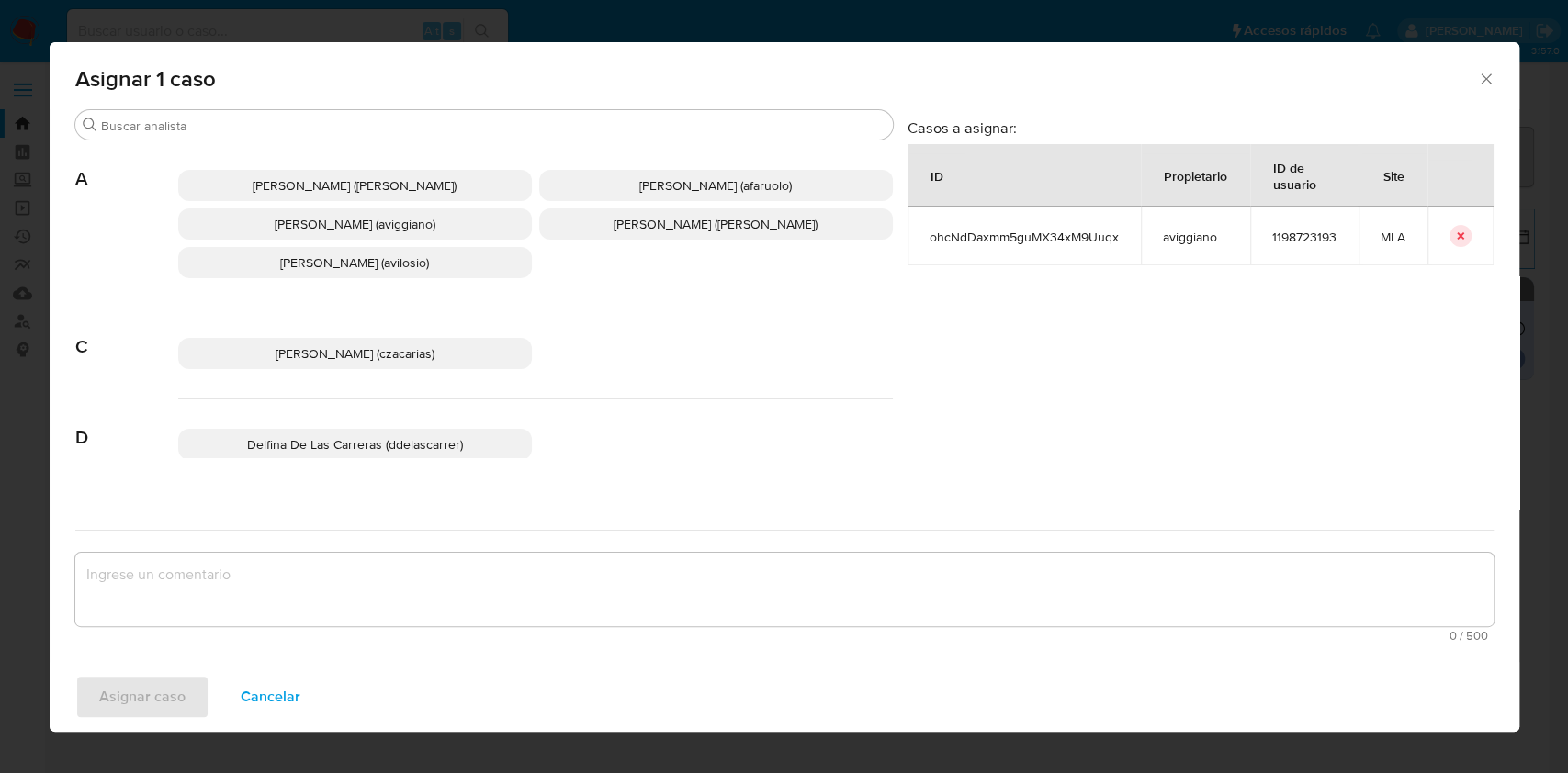
click at [344, 221] on span "Agustina Belen Viggiano (aviggiano)" at bounding box center [354, 224] width 160 height 19
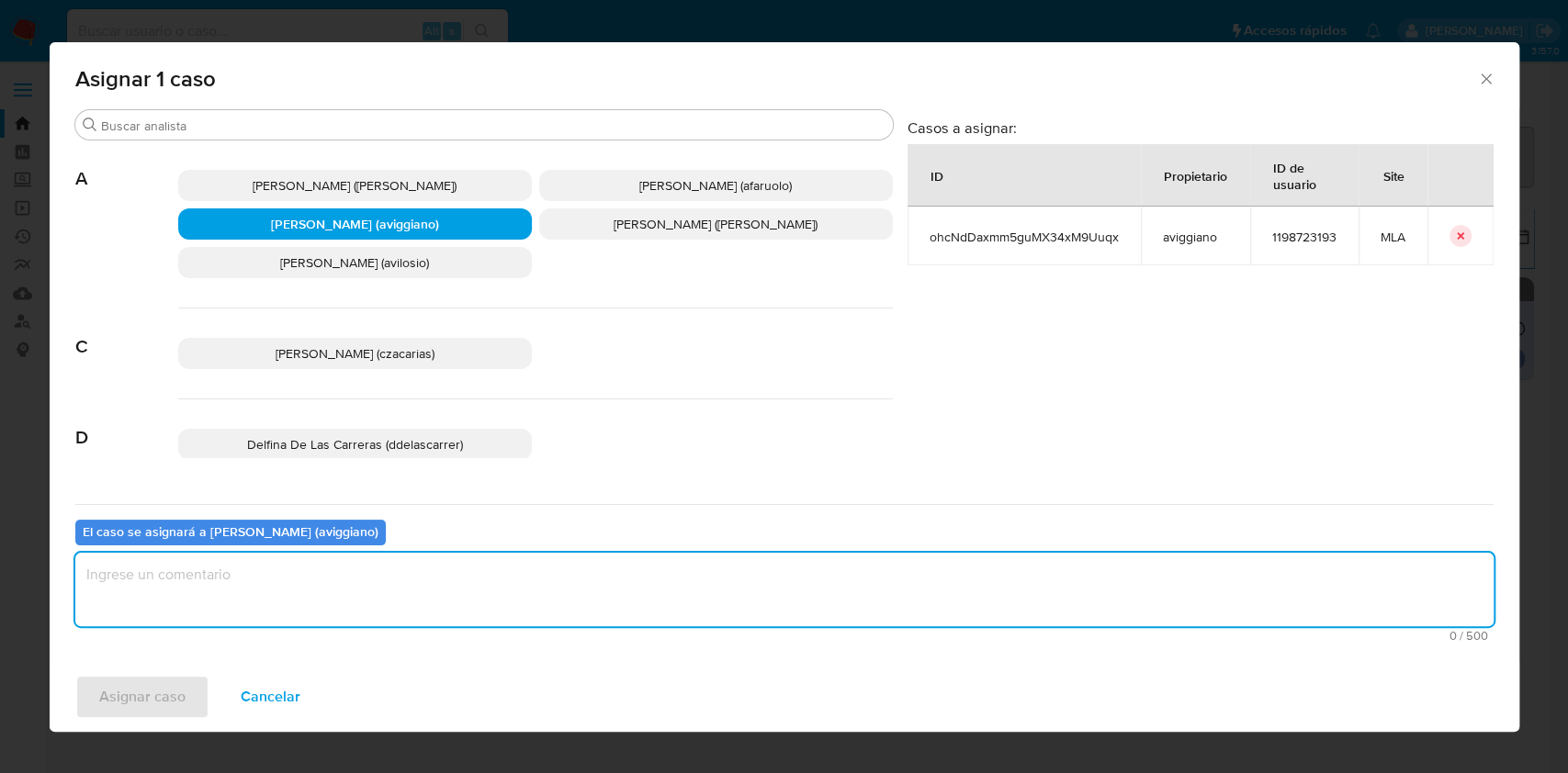
click at [308, 559] on textarea "assign-modal" at bounding box center [784, 589] width 1418 height 73
click at [213, 692] on div "Asignar caso Cancelar" at bounding box center [784, 696] width 1470 height 70
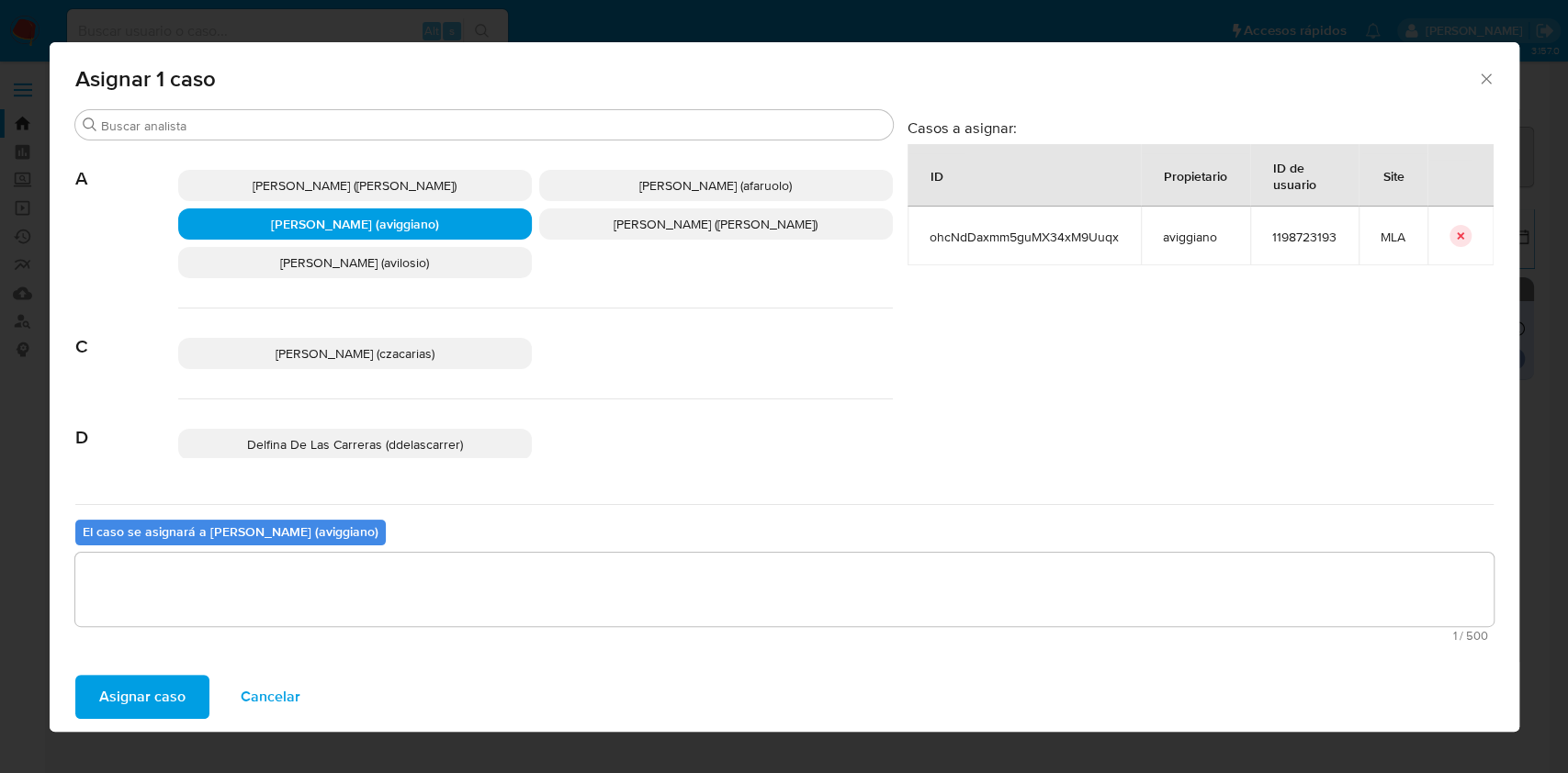
click at [195, 687] on button "Asignar caso" at bounding box center [142, 697] width 134 height 44
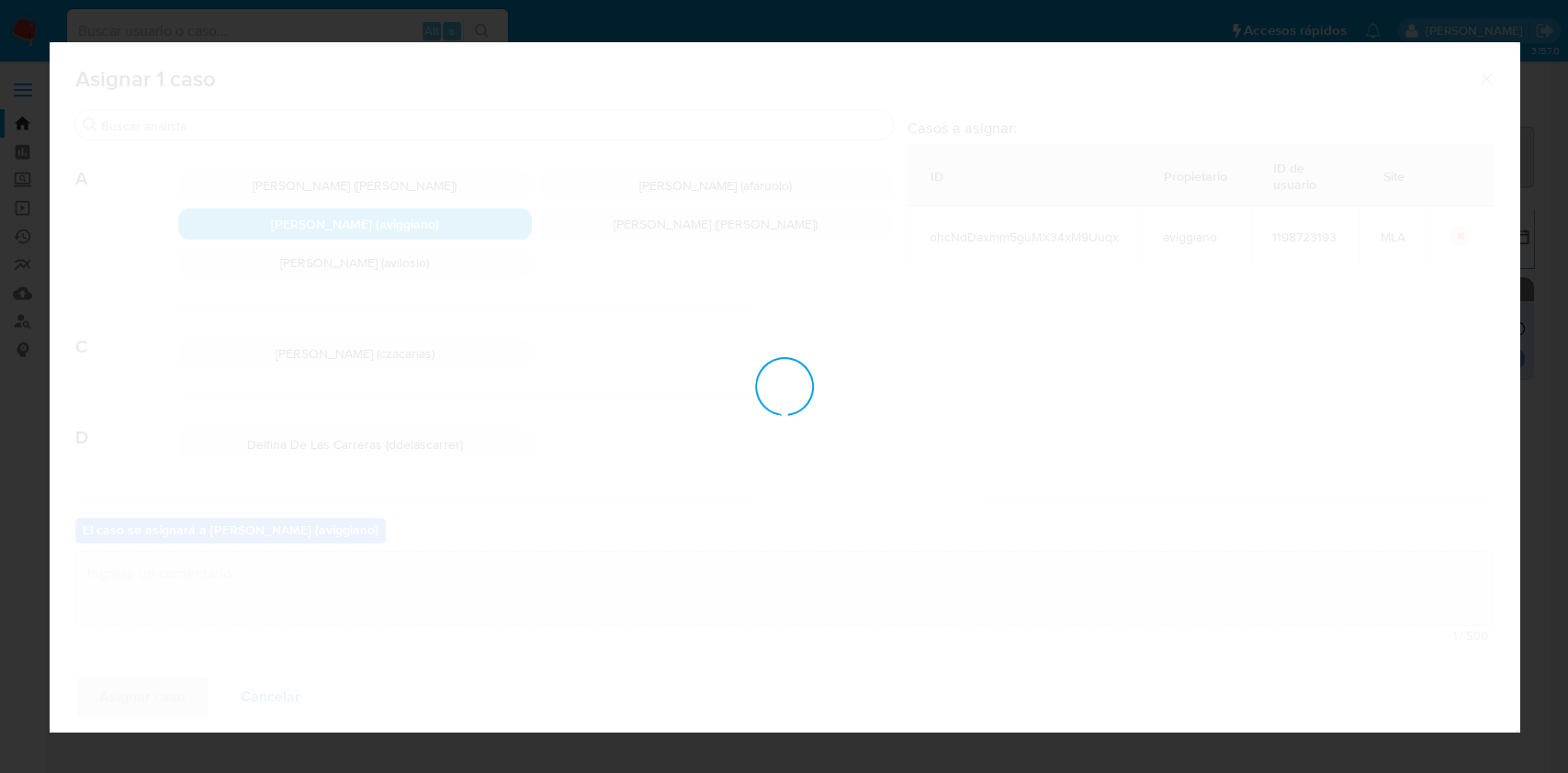
checkbox input "false"
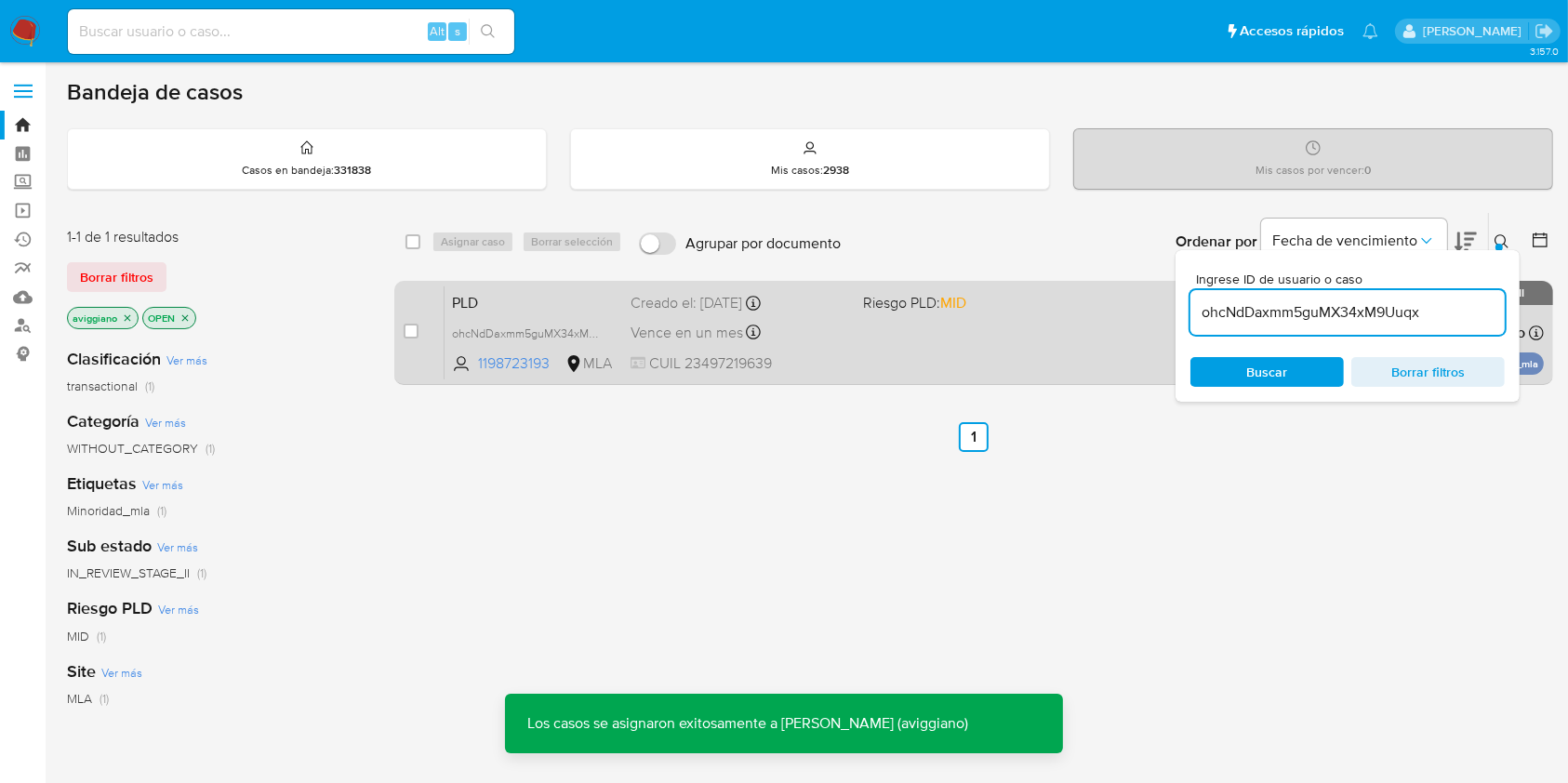
click at [961, 369] on div "PLD ohcNdDaxmm5guMX34xM9Uuqx 1198723193 MLA Riesgo PLD: MID Creado el: 12/07/20…" at bounding box center [993, 332] width 1099 height 94
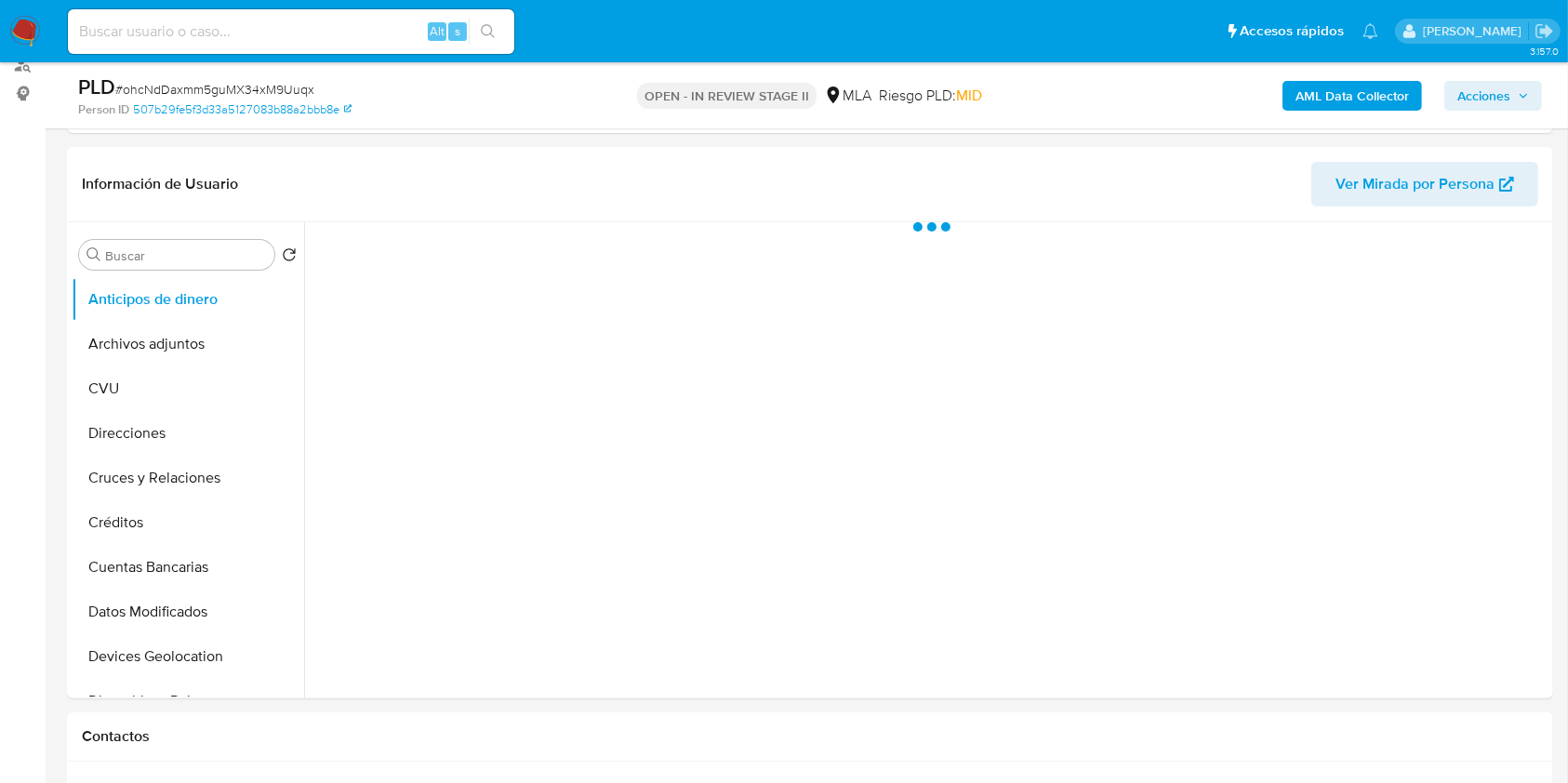
scroll to position [372, 0]
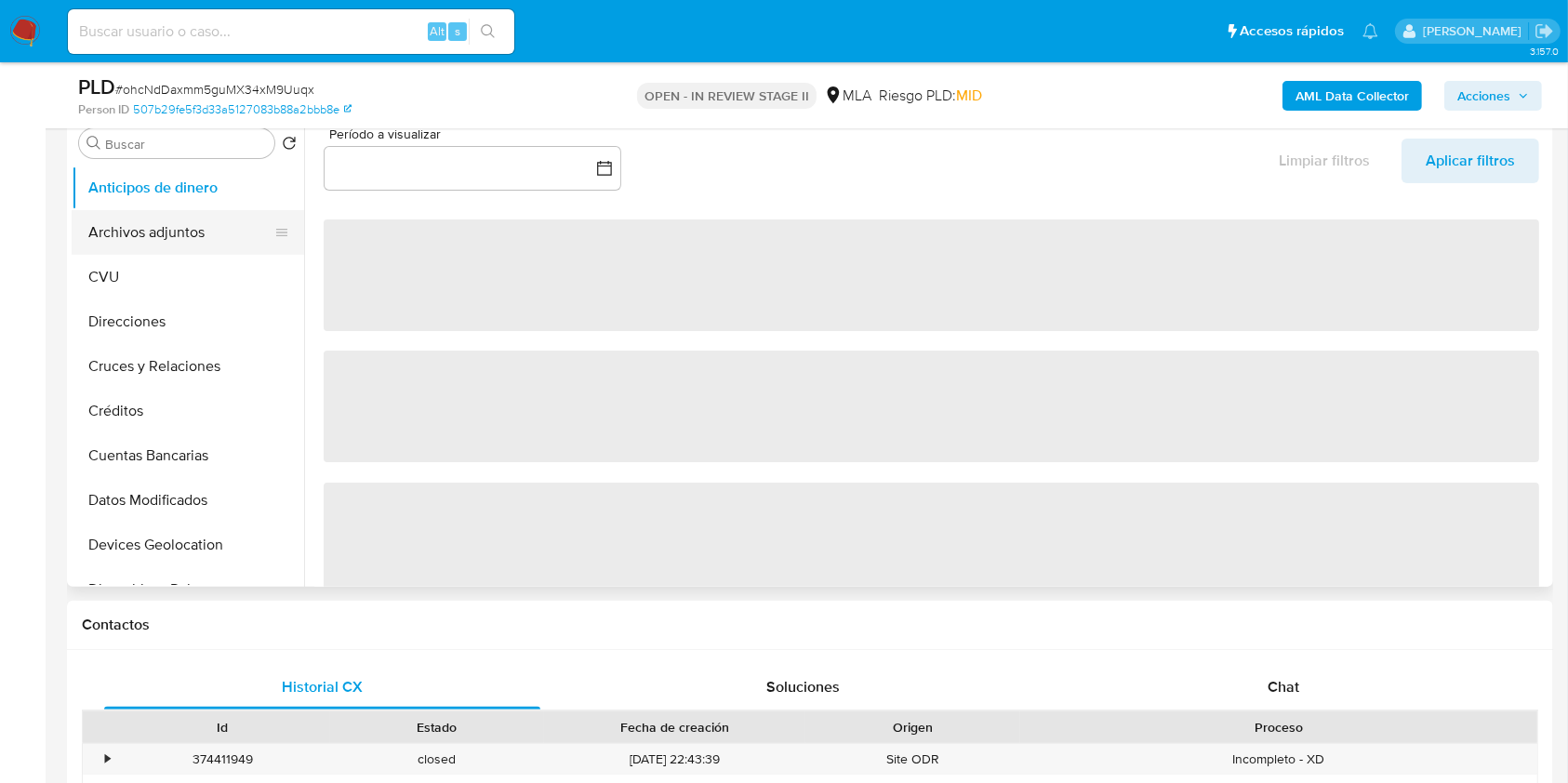
click at [193, 218] on button "Archivos adjuntos" at bounding box center [180, 233] width 218 height 45
select select "10"
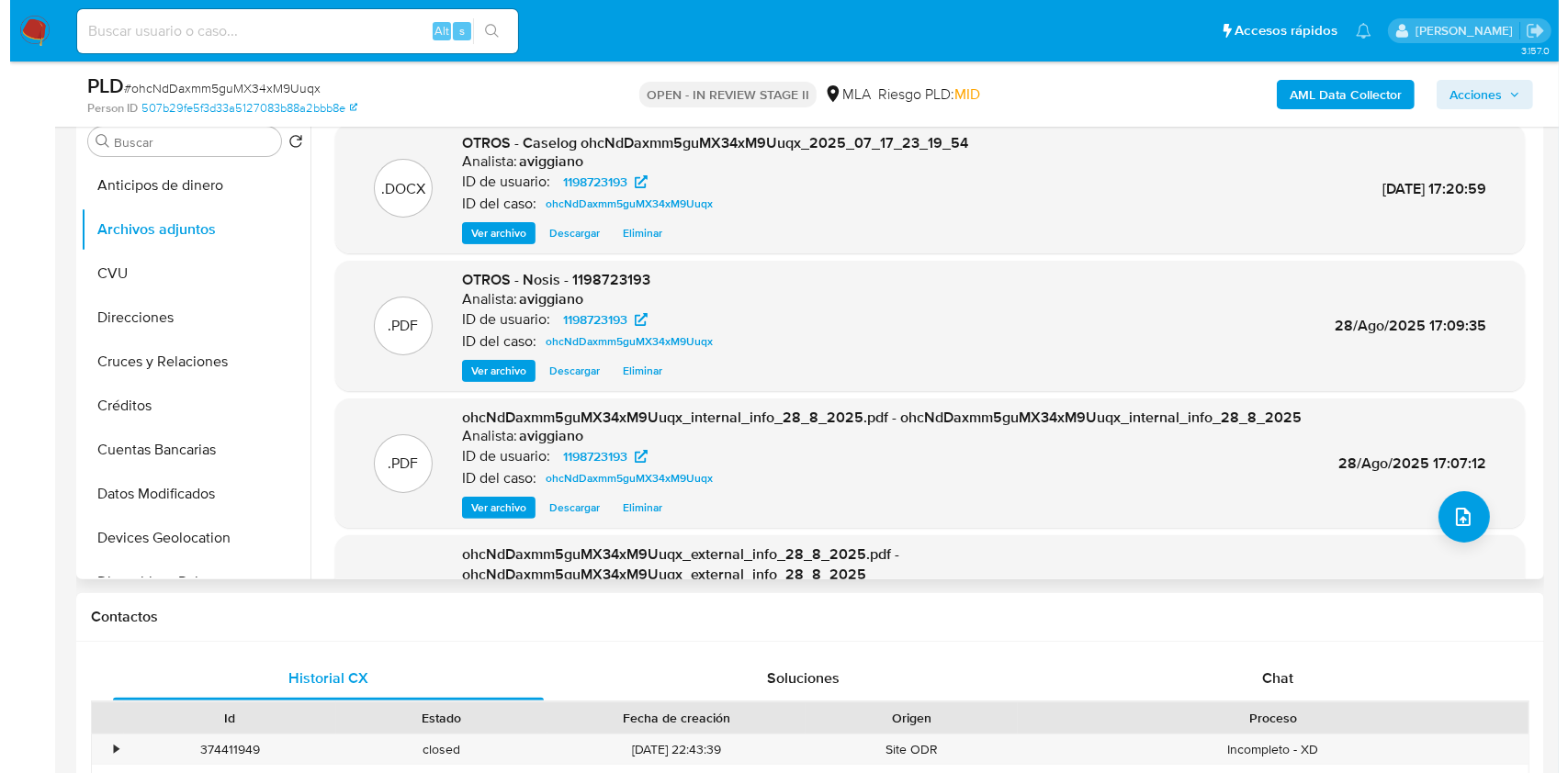
scroll to position [0, 0]
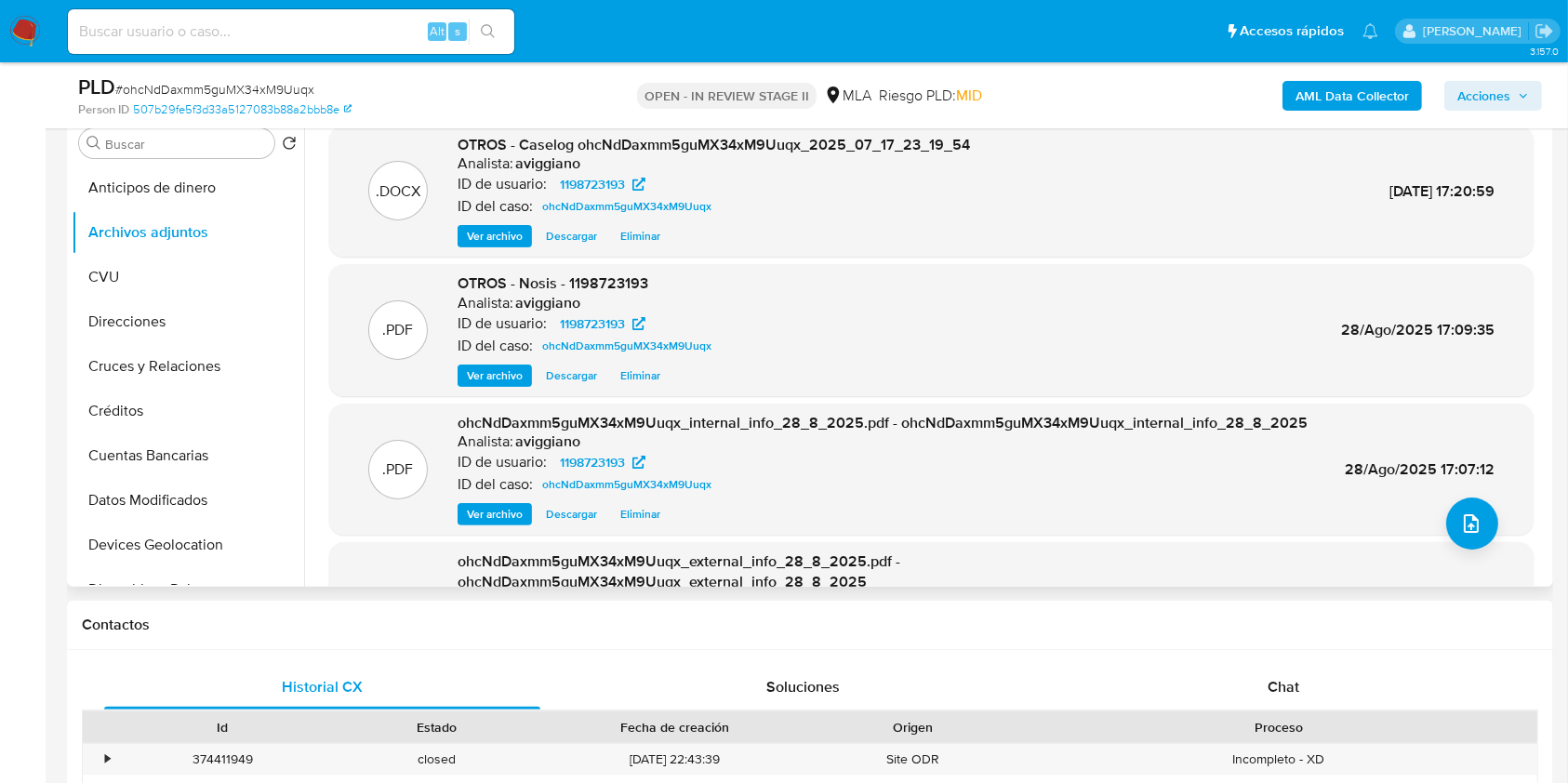
click at [586, 289] on span "OTROS - Nosis - 1198723193" at bounding box center [552, 283] width 191 height 22
copy span "1198723193"
click at [1493, 518] on div ".PDF ohcNdDaxmm5guMX34xM9Uuqx_internal_info_28_8_2025.pdf - ohcNdDaxmm5guMX34xM…" at bounding box center [931, 469] width 1186 height 114
click at [1467, 502] on button "upload-file" at bounding box center [1471, 523] width 52 height 52
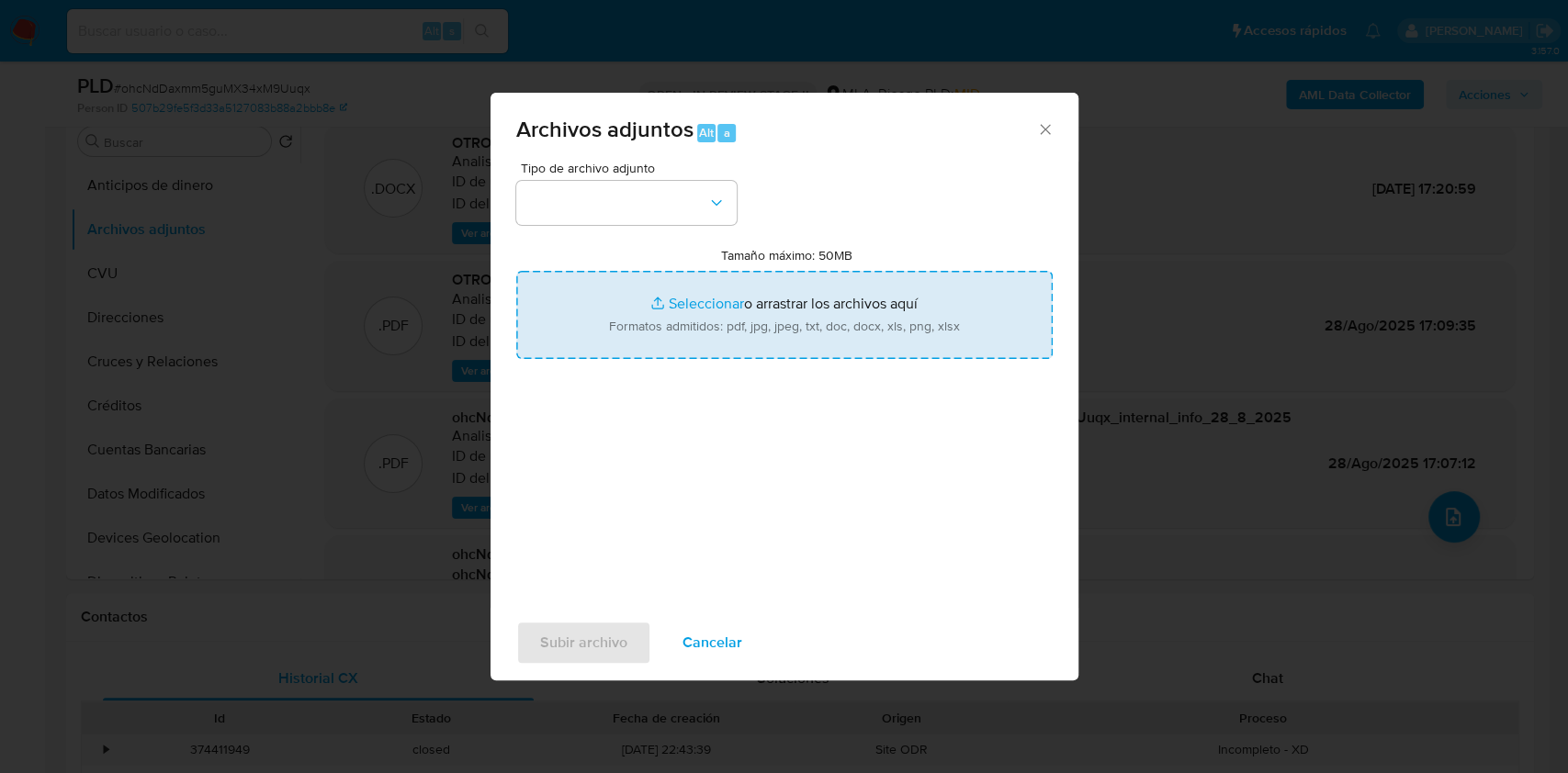
click at [886, 326] on input "Tamaño máximo: 50MB Seleccionar archivos" at bounding box center [784, 314] width 536 height 88
type input "C:\fakepath\Movimientos - 1198723193.xlsx"
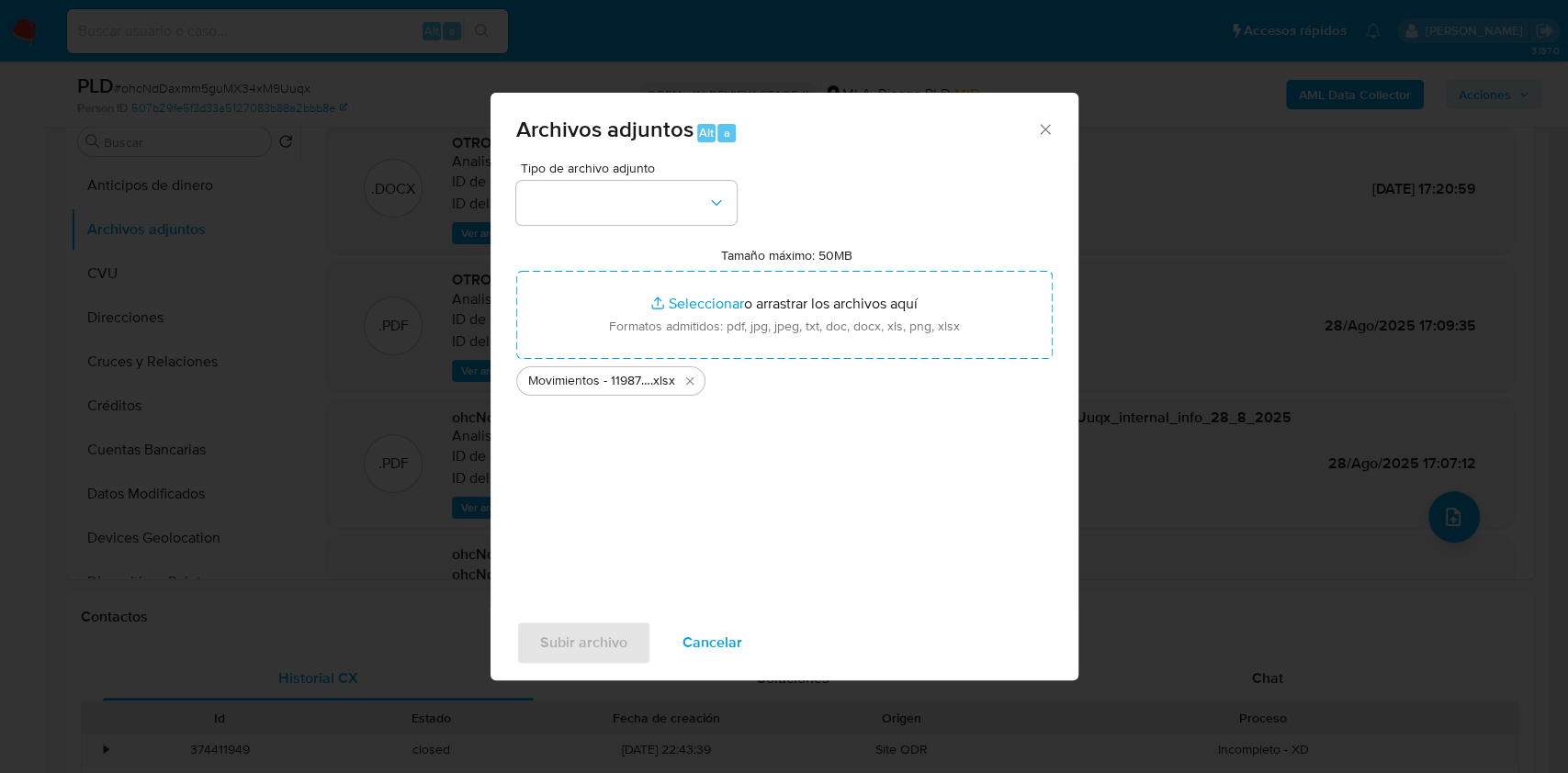
click at [627, 176] on div "Tipo de archivo adjunto" at bounding box center [627, 193] width 221 height 63
click at [620, 194] on button "button" at bounding box center [627, 203] width 221 height 44
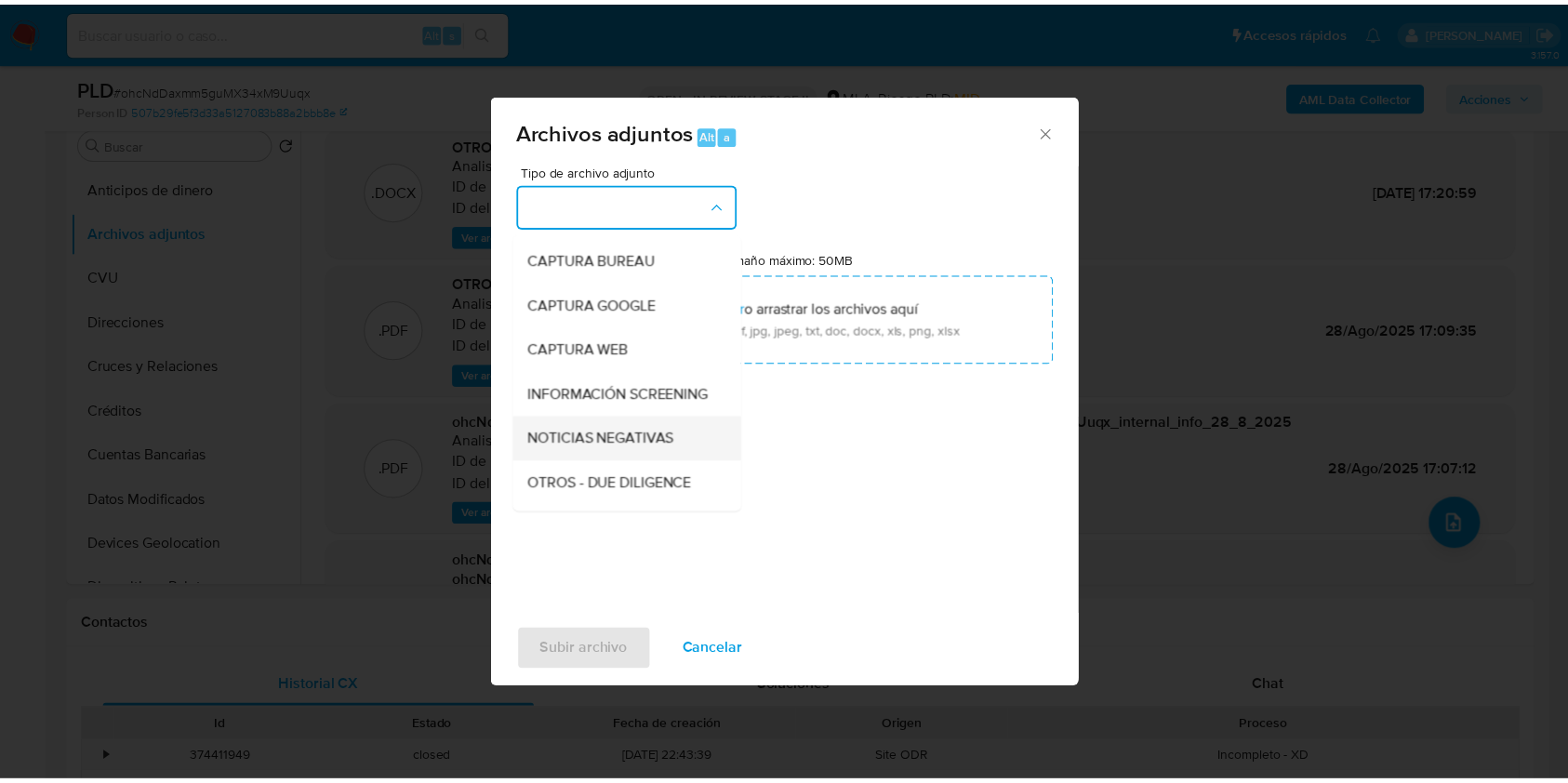
scroll to position [124, 0]
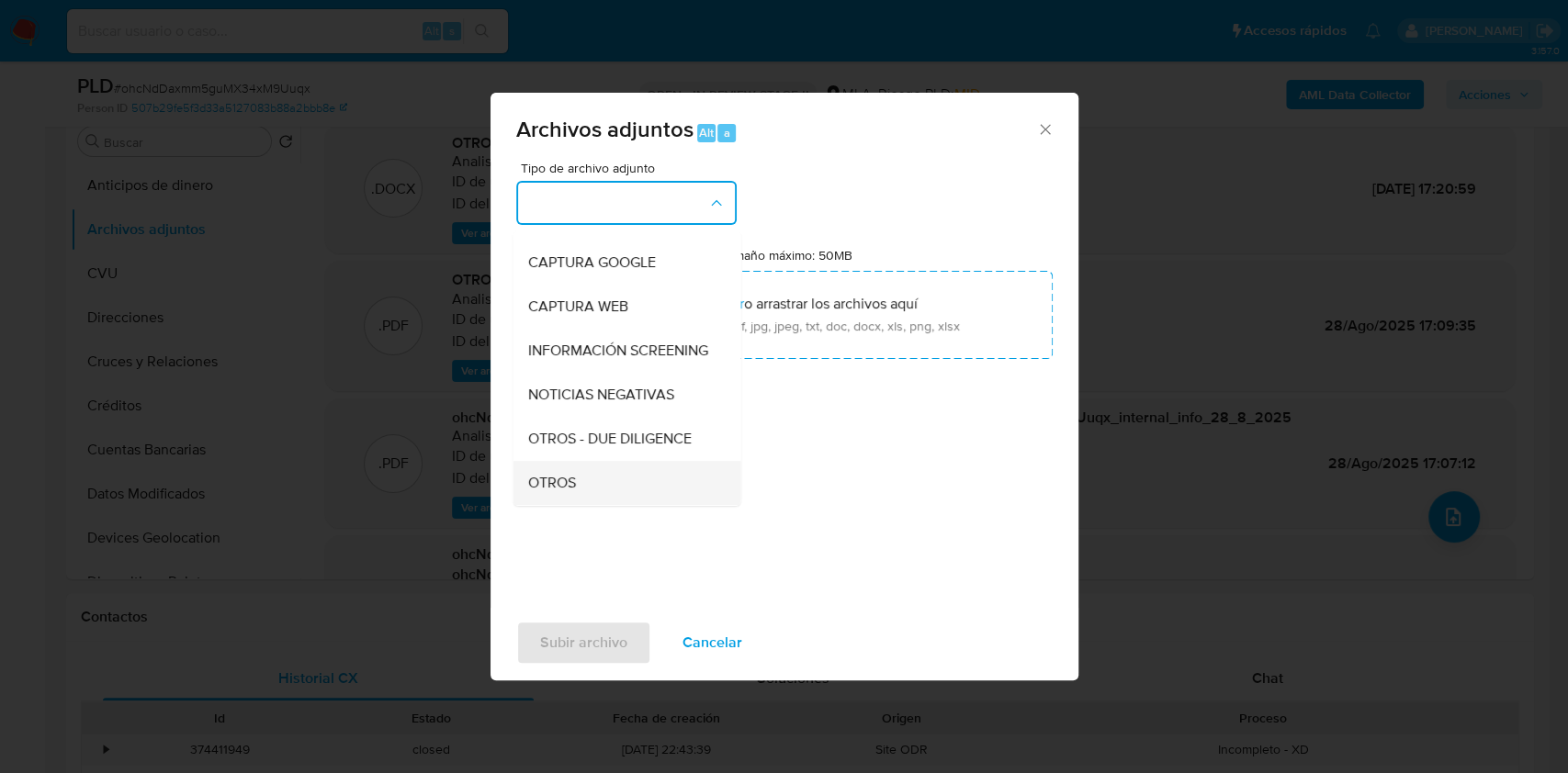
click at [541, 485] on div "OTROS" at bounding box center [620, 483] width 187 height 44
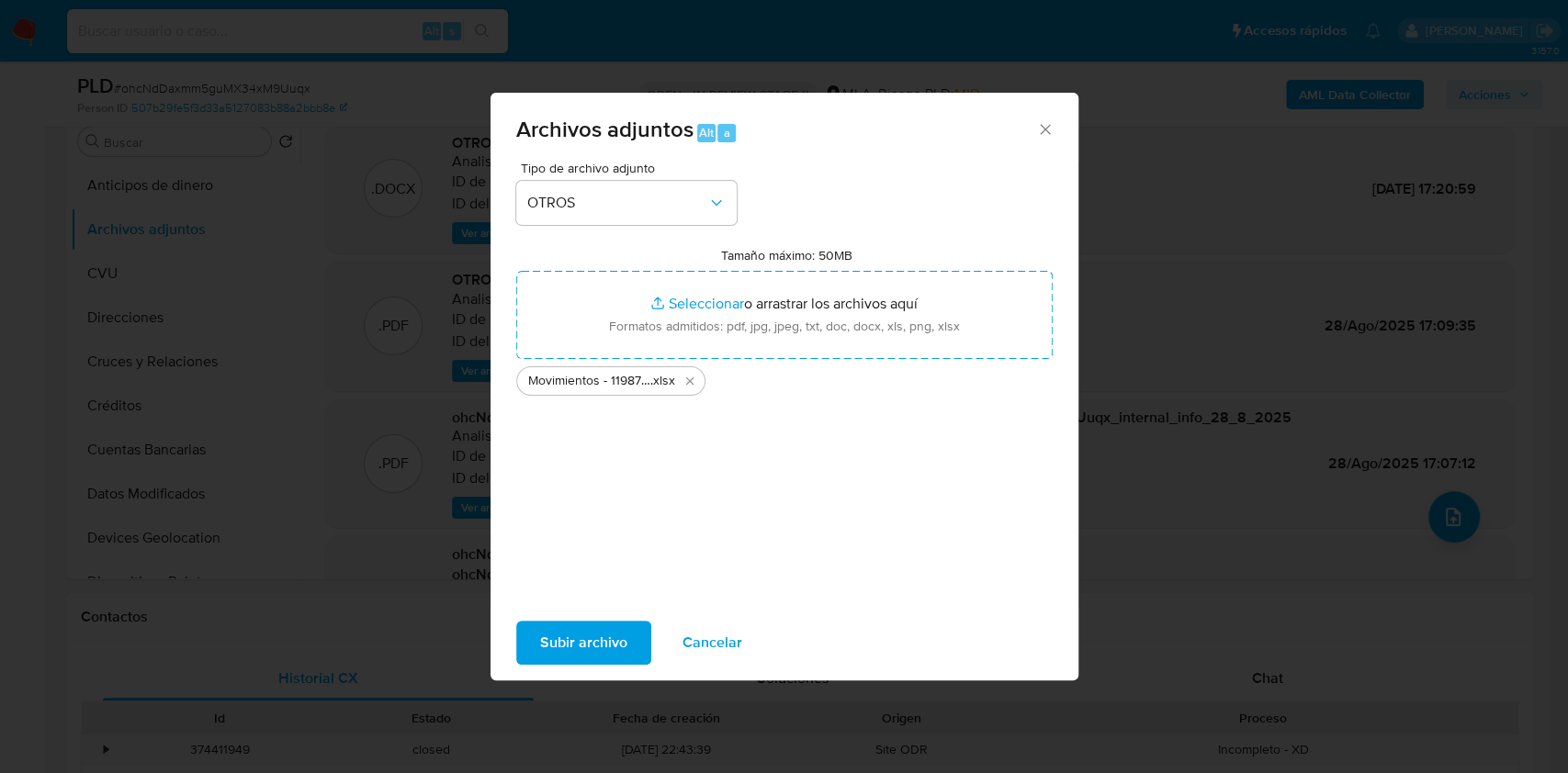
click at [560, 630] on span "Subir archivo" at bounding box center [583, 642] width 87 height 41
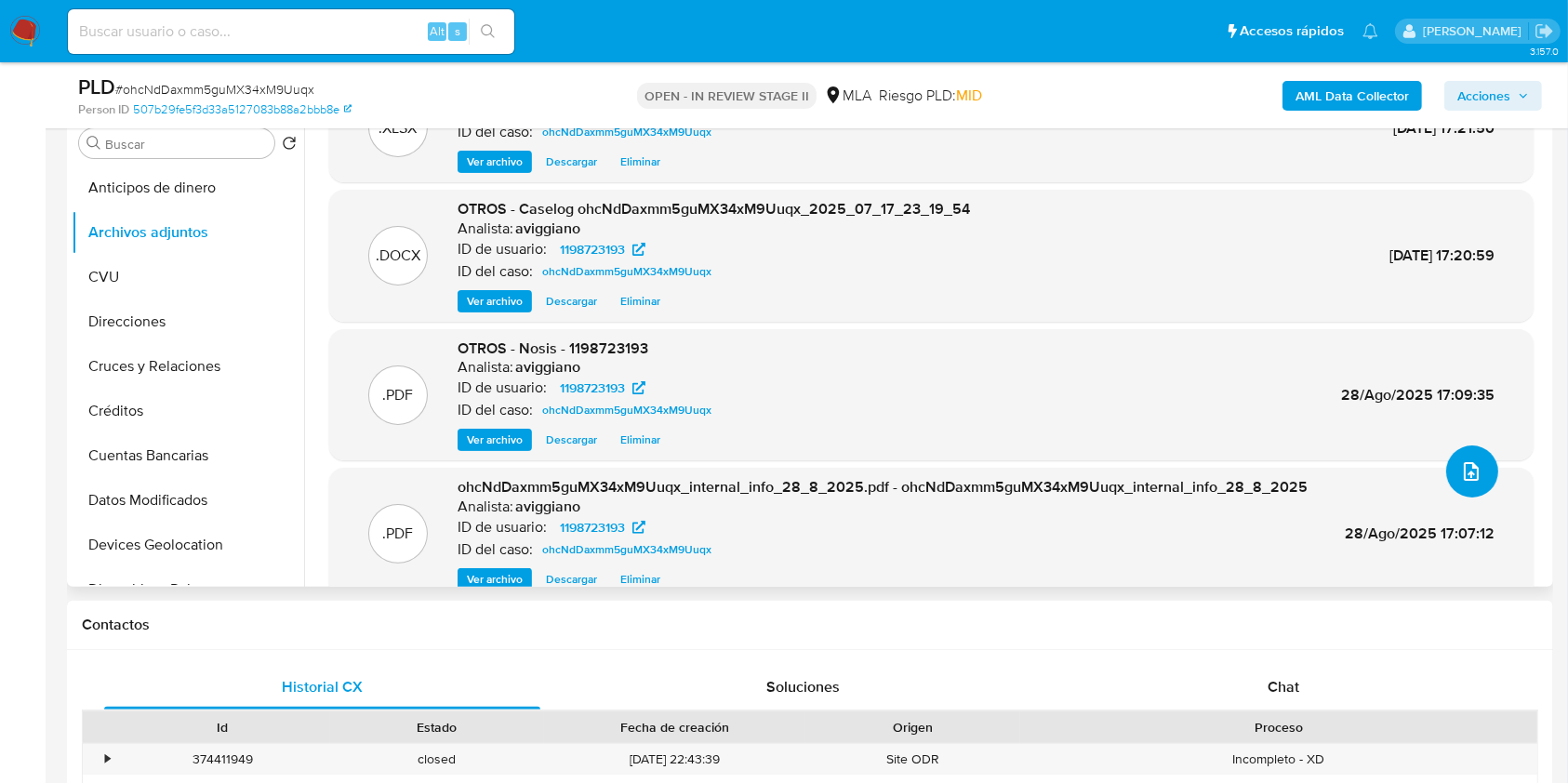
scroll to position [82, 0]
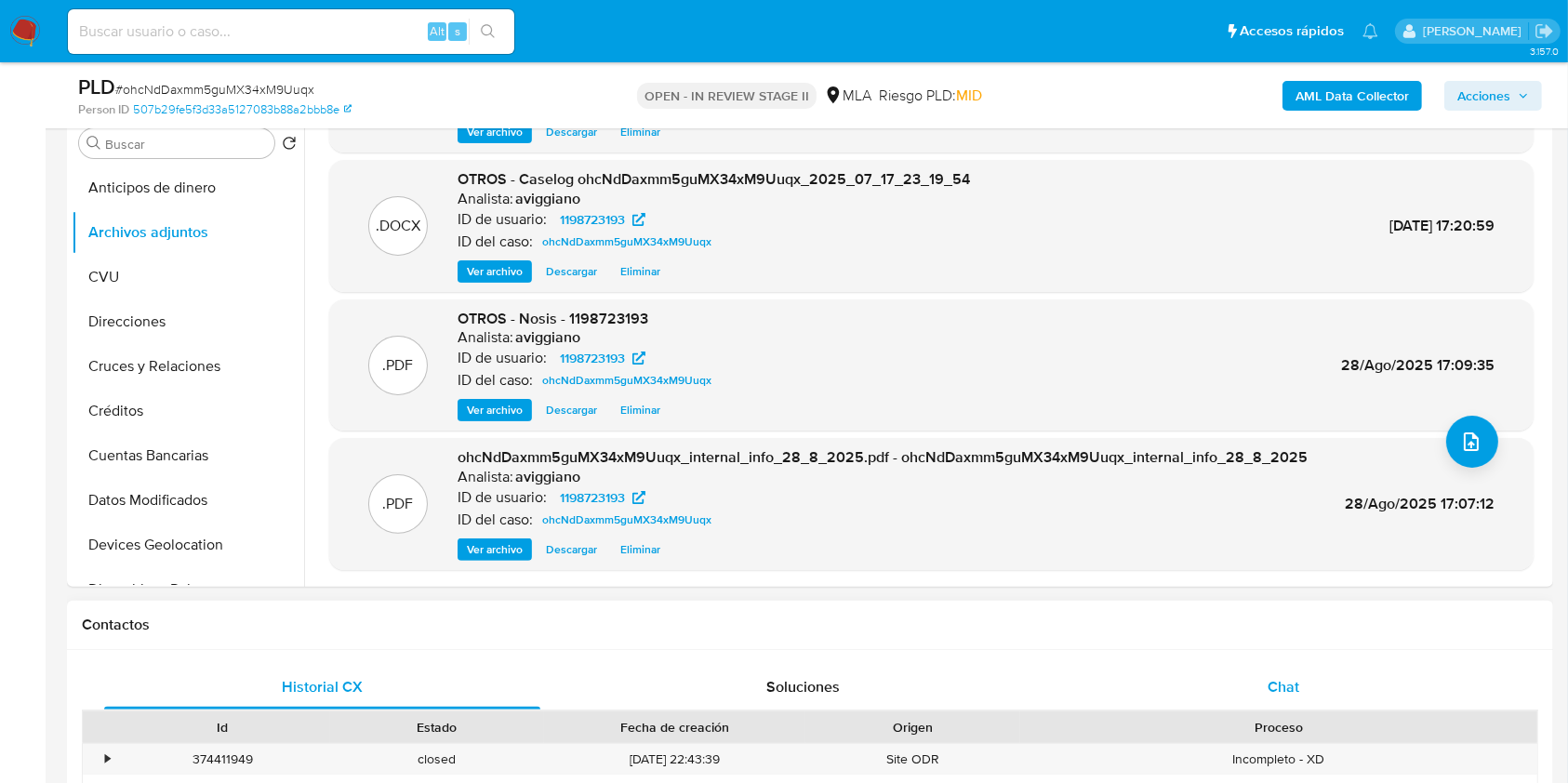
click at [1284, 672] on div "Chat" at bounding box center [1284, 687] width 436 height 45
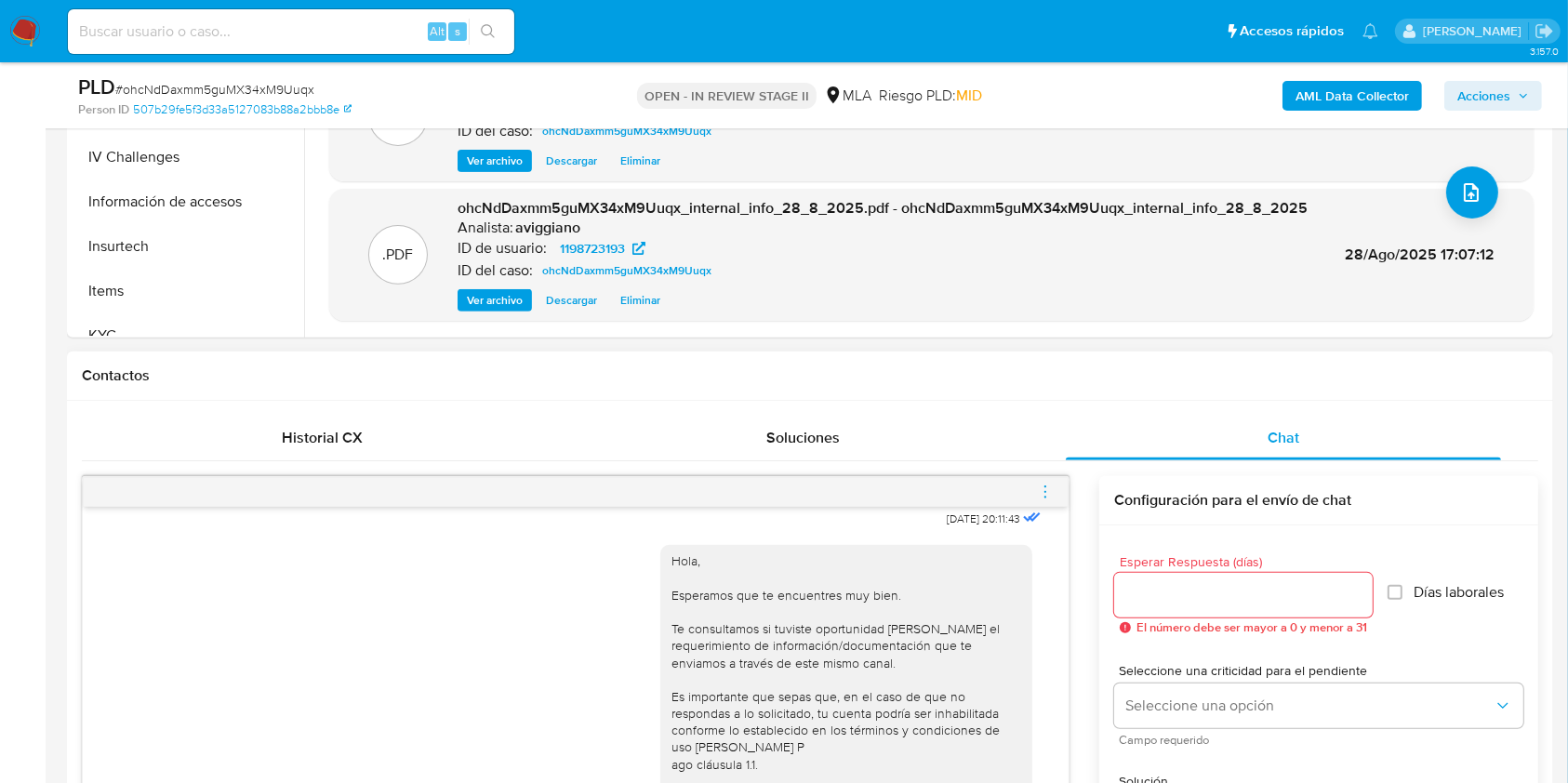
scroll to position [620, 0]
click at [1048, 485] on icon "menu-action" at bounding box center [1045, 494] width 17 height 17
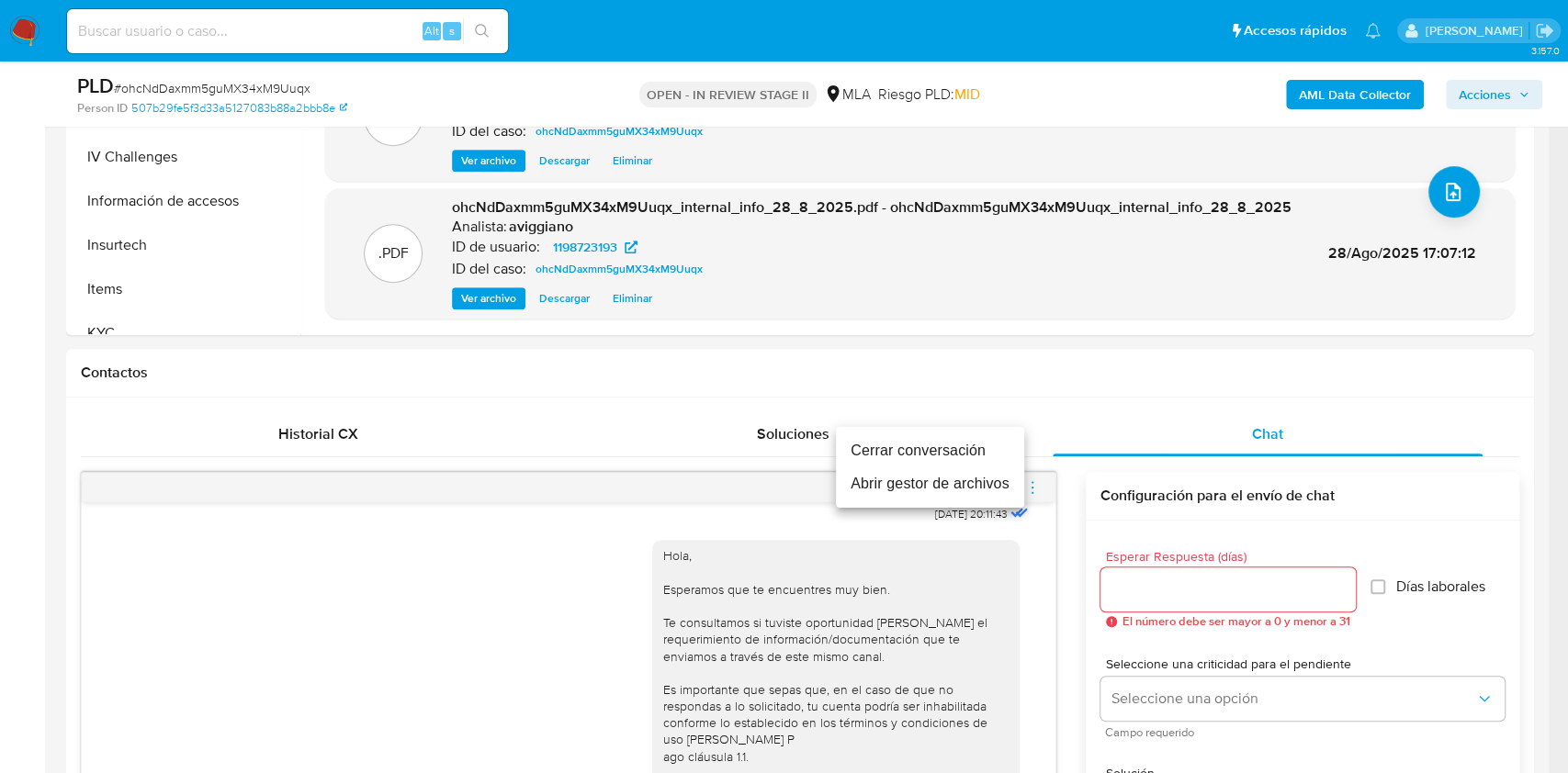
click at [945, 437] on li "Cerrar conversación" at bounding box center [929, 450] width 188 height 33
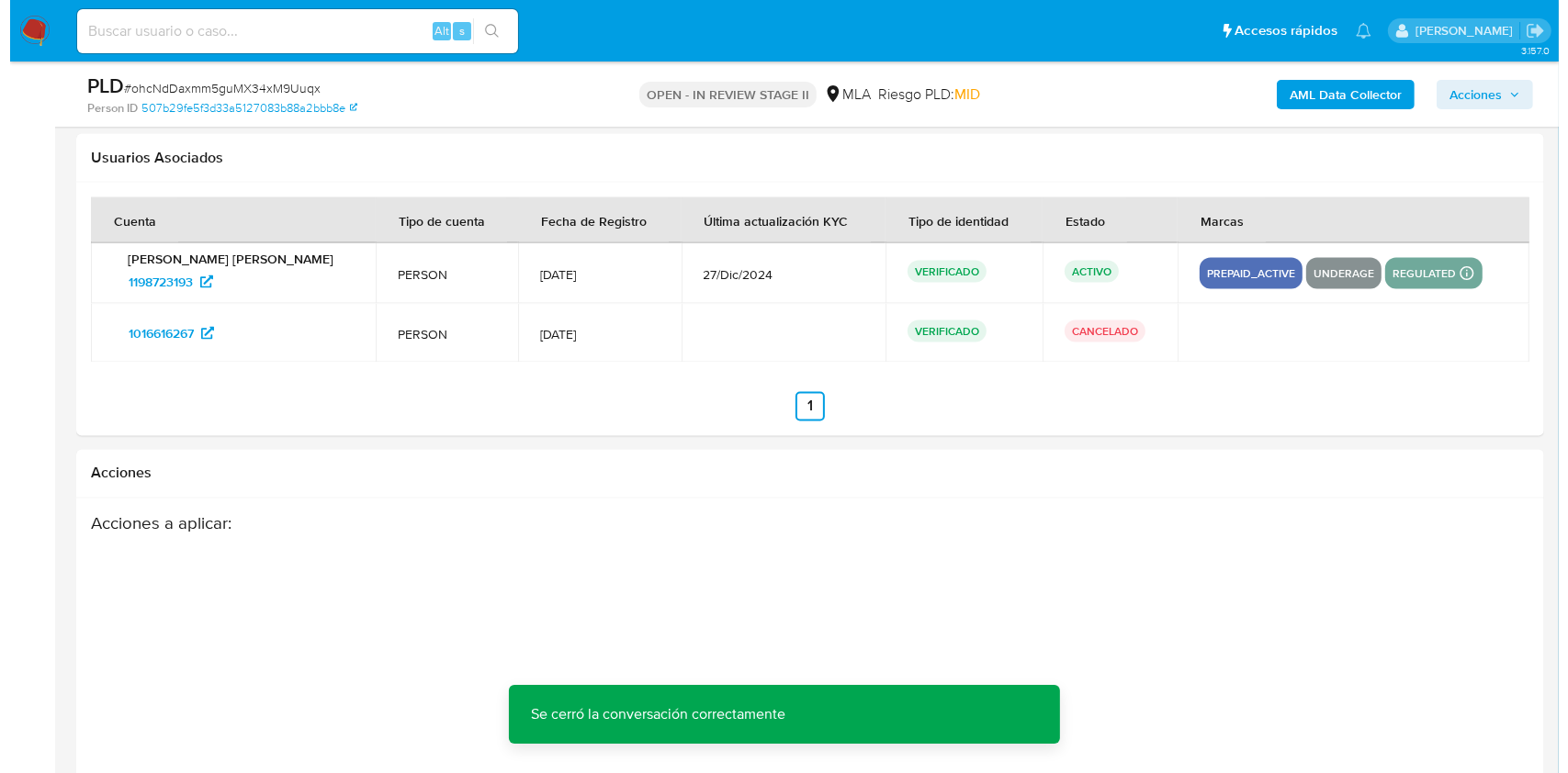
scroll to position [3288, 0]
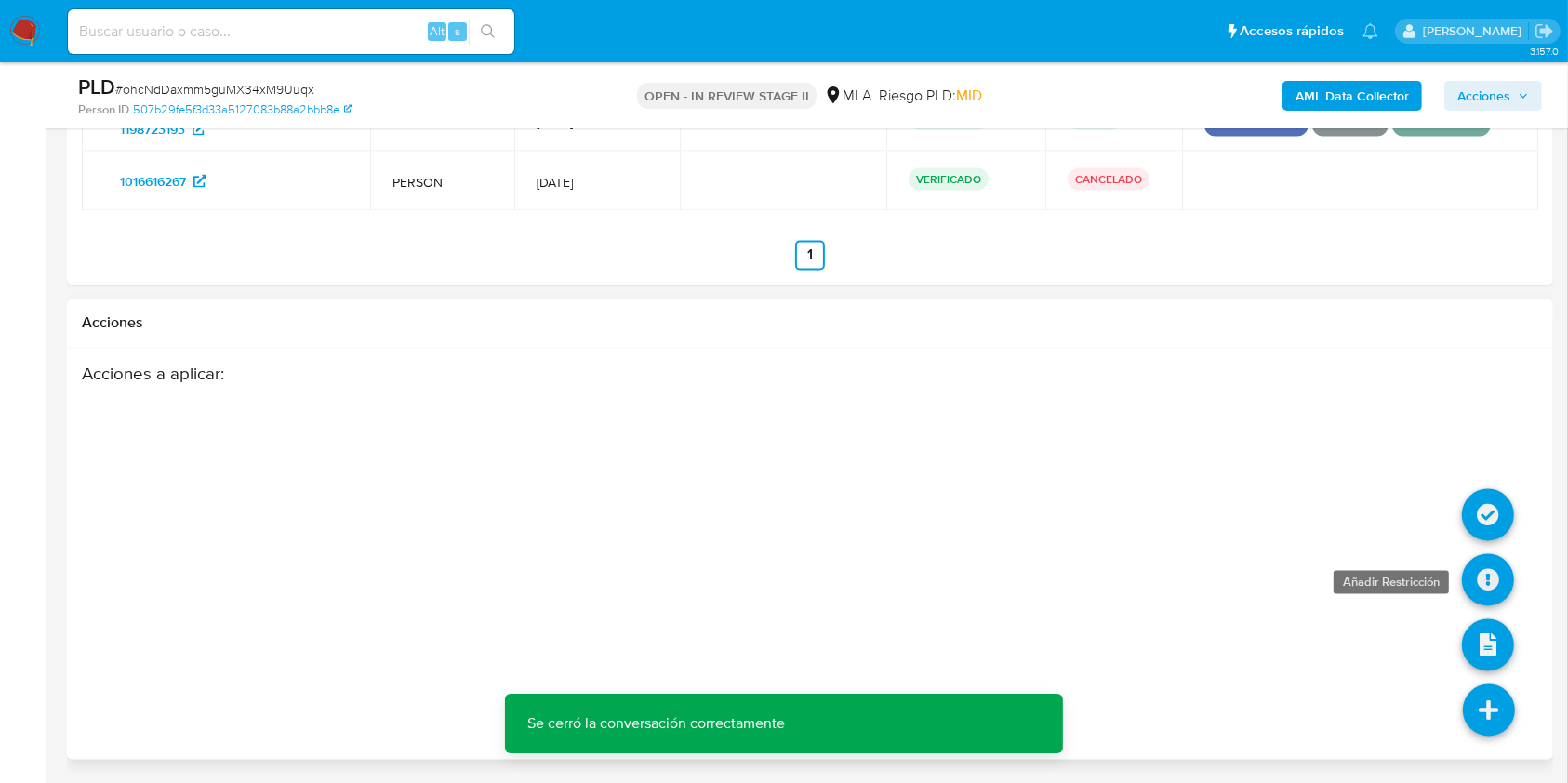
click at [1501, 583] on icon at bounding box center [1487, 579] width 52 height 52
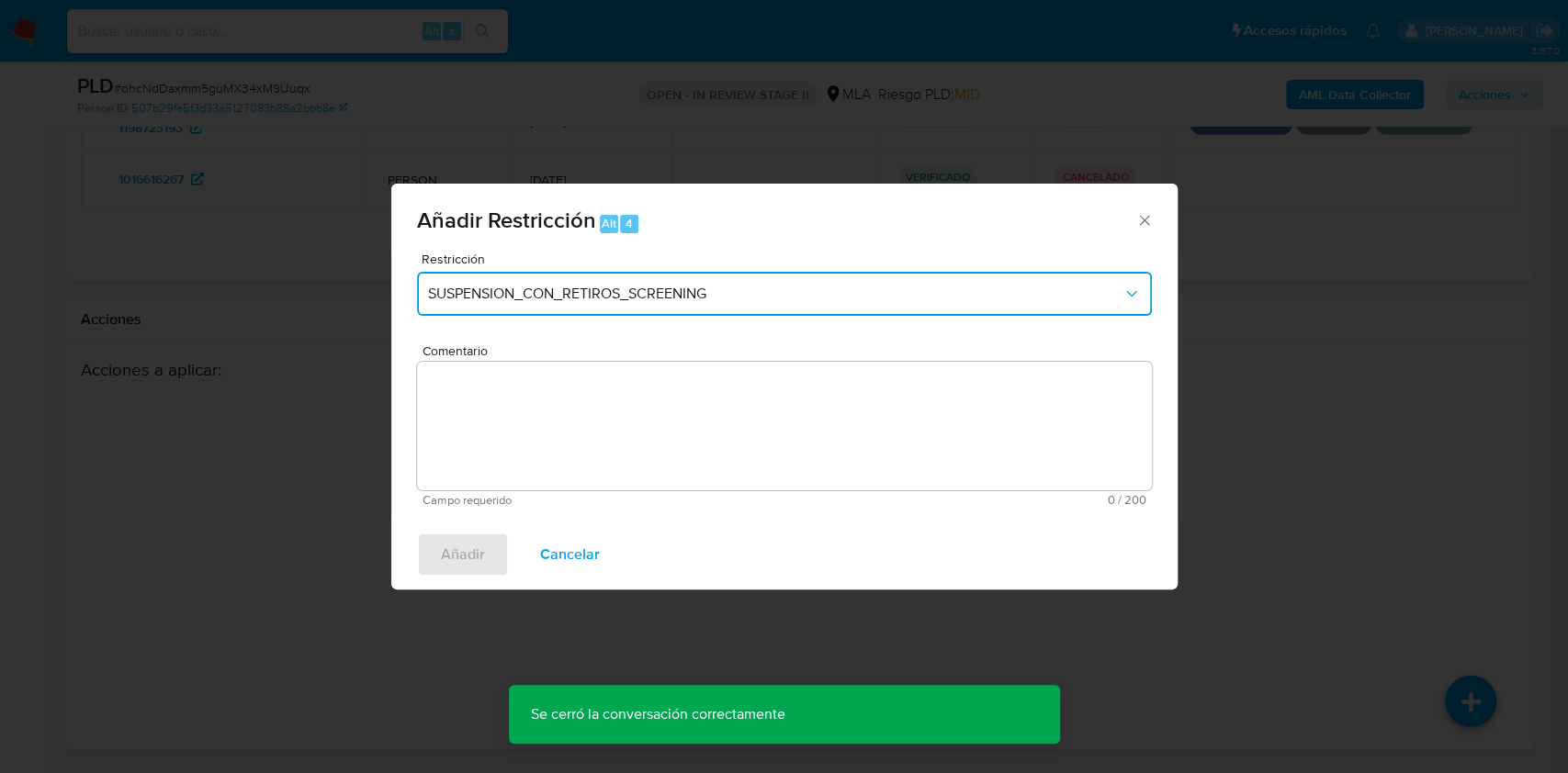
click at [549, 275] on button "SUSPENSION_CON_RETIROS_SCREENING" at bounding box center [784, 294] width 734 height 44
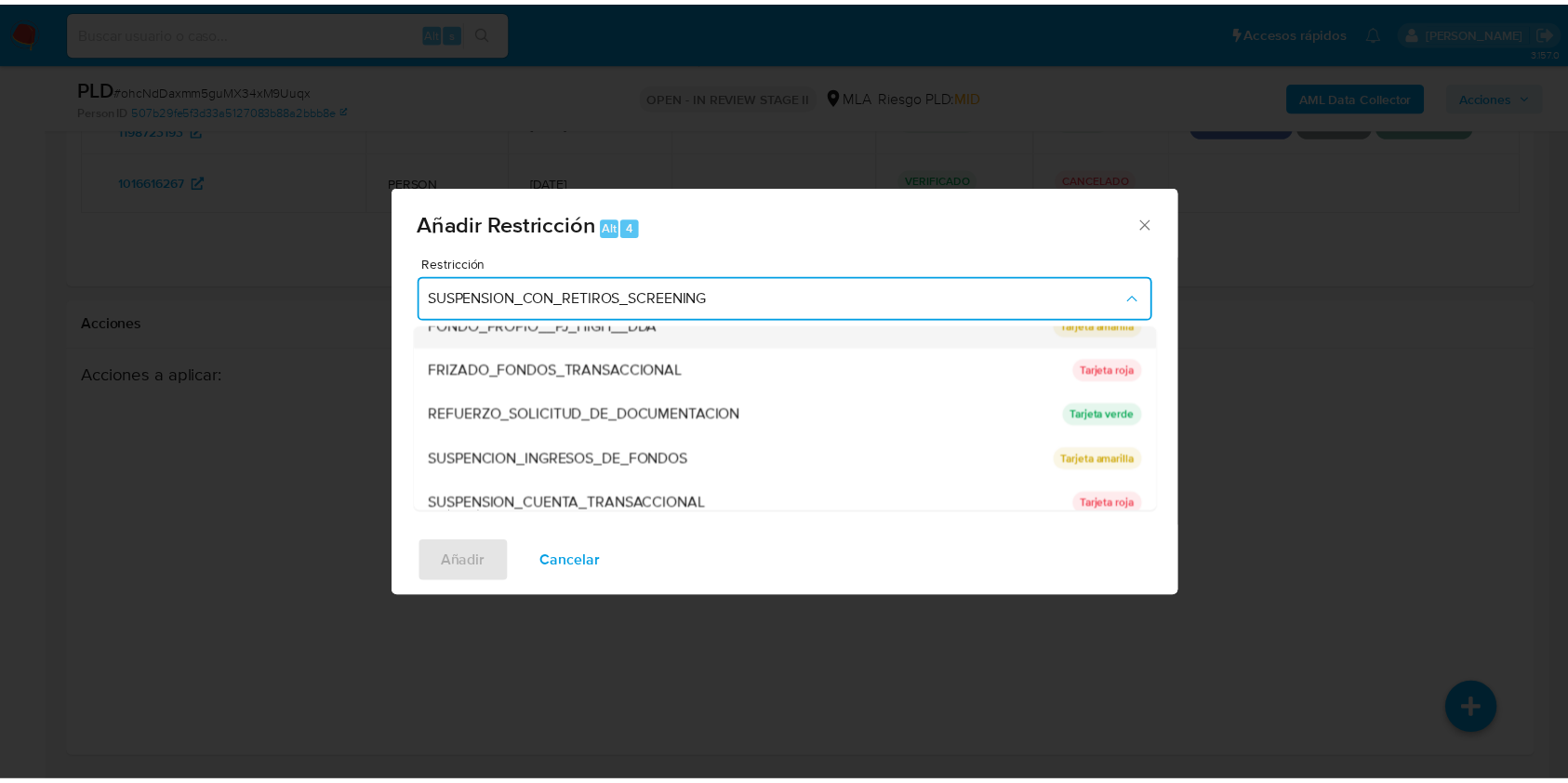
scroll to position [372, 0]
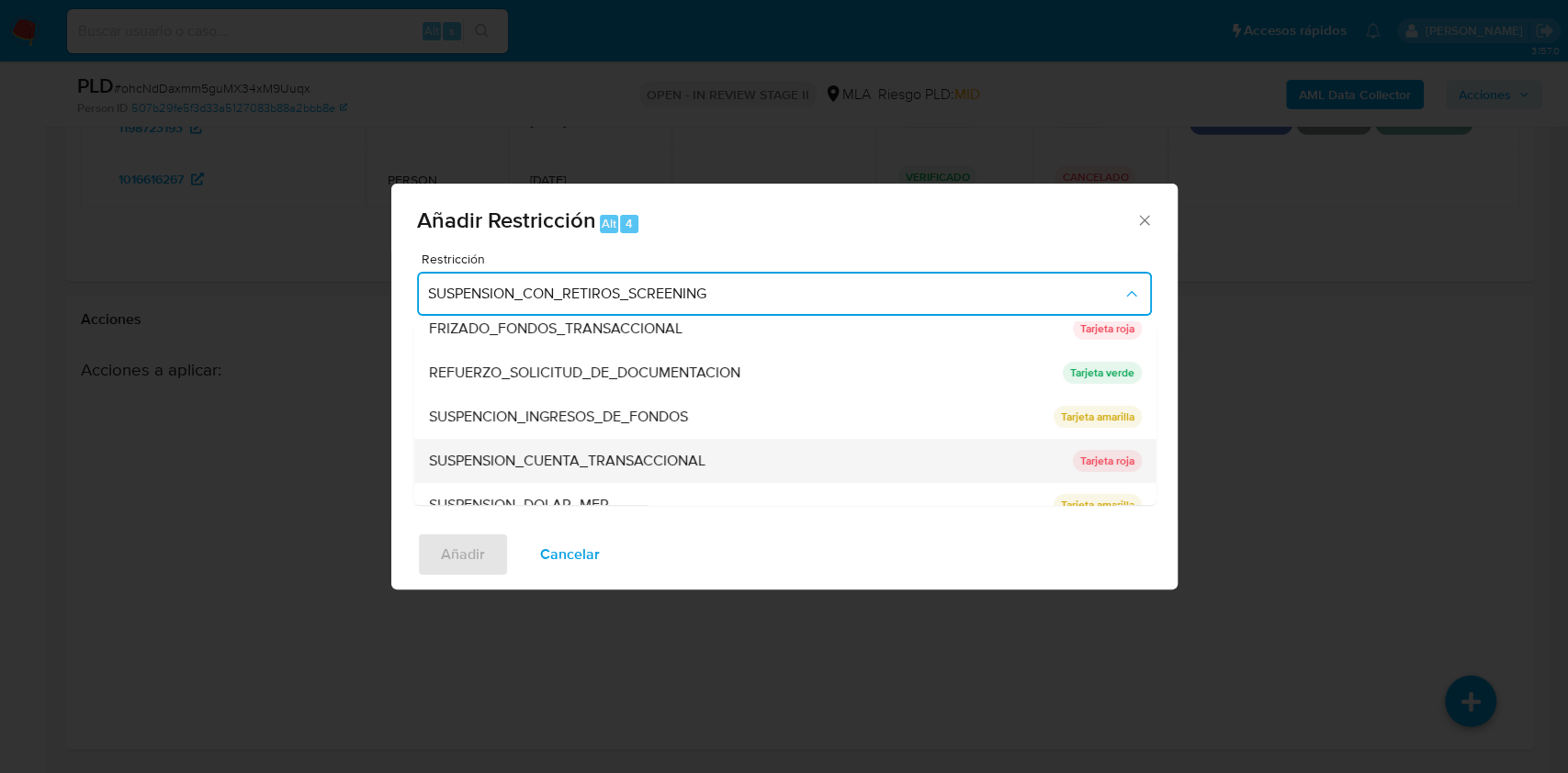
click at [558, 443] on div "SUSPENSION_CUENTA_TRANSACCIONAL" at bounding box center [745, 461] width 632 height 44
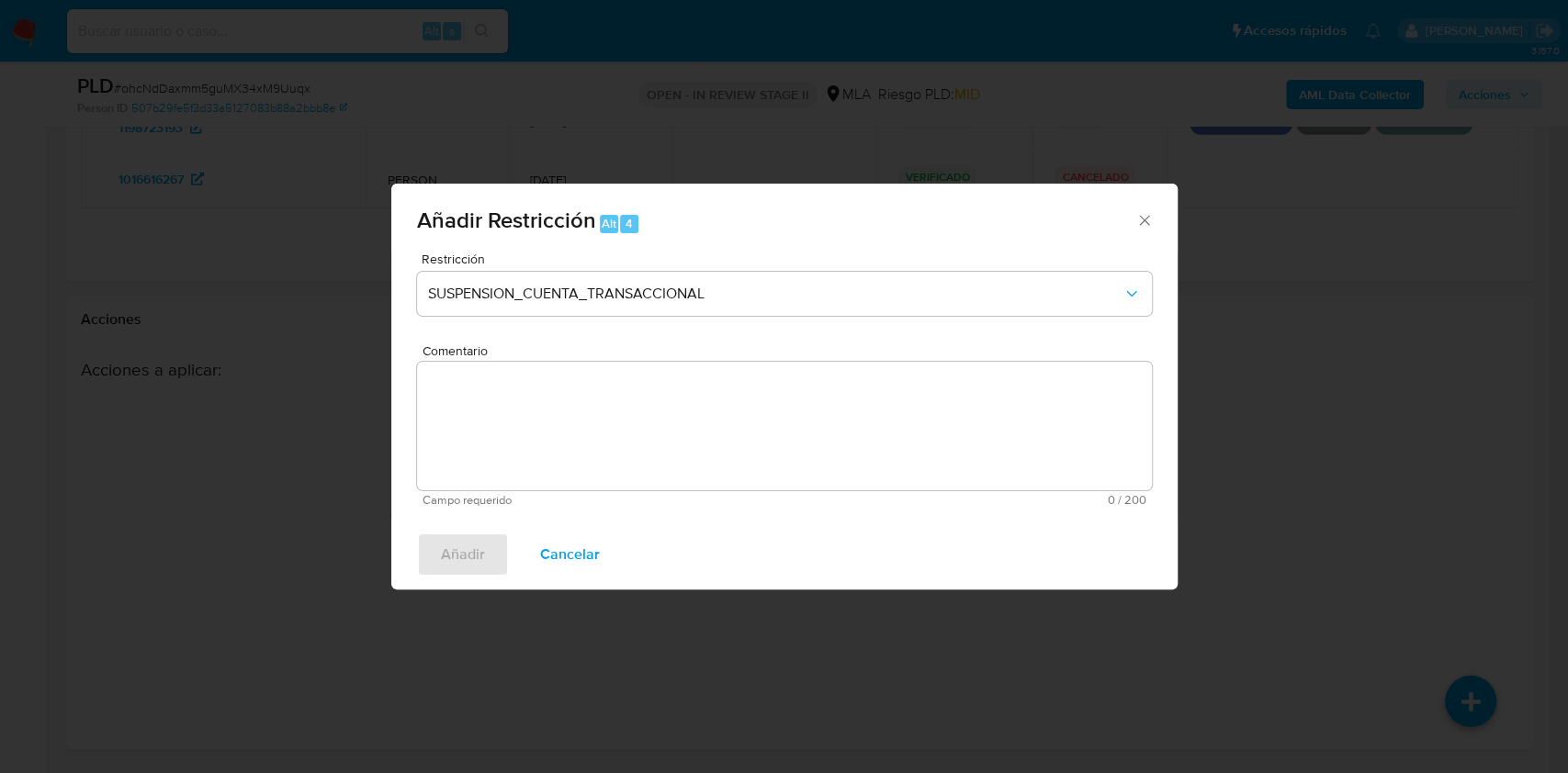
click at [558, 443] on textarea "Comentario" at bounding box center [784, 425] width 734 height 129
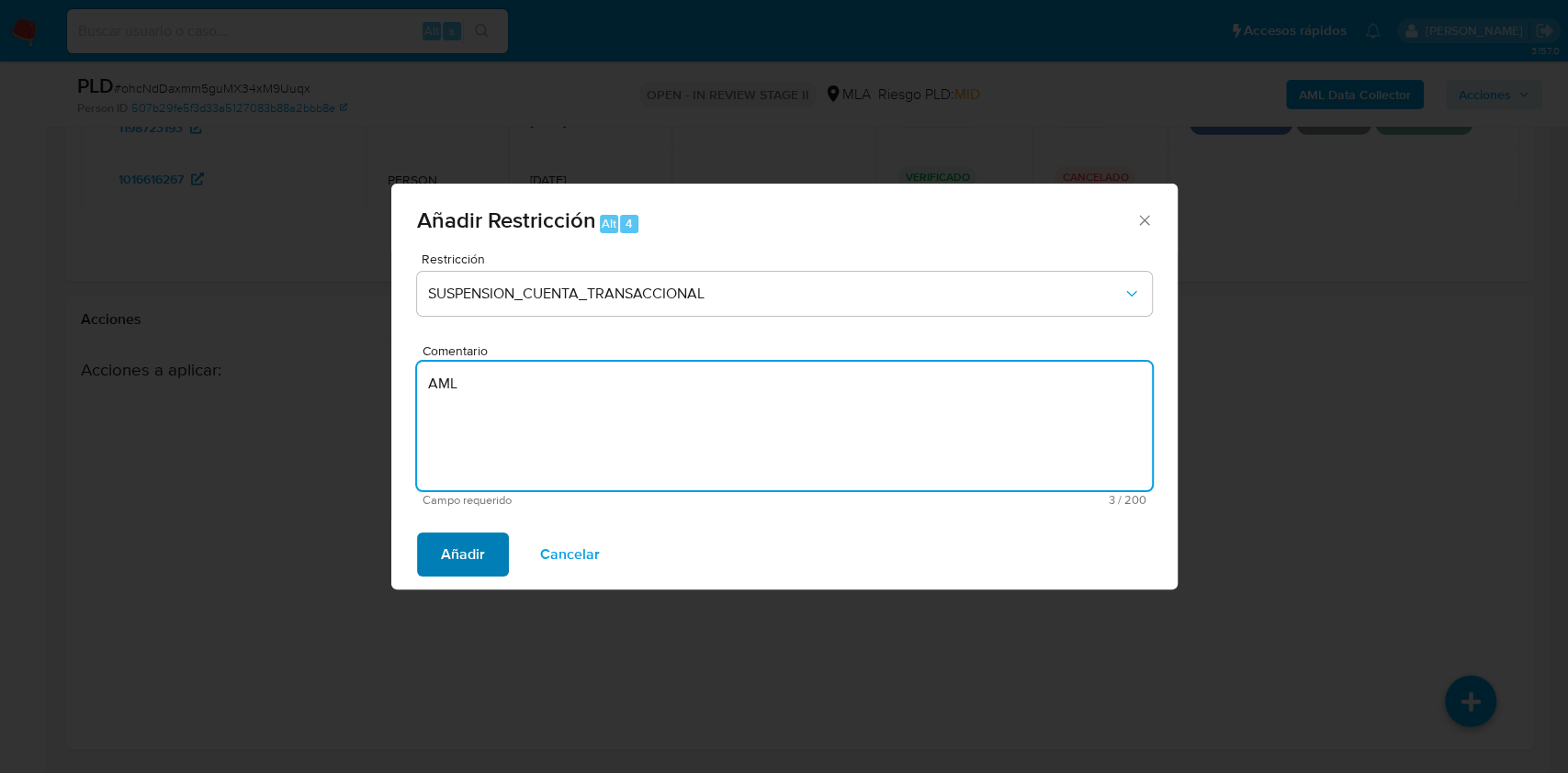
type textarea "AML"
click at [483, 548] on span "Añadir" at bounding box center [463, 554] width 45 height 41
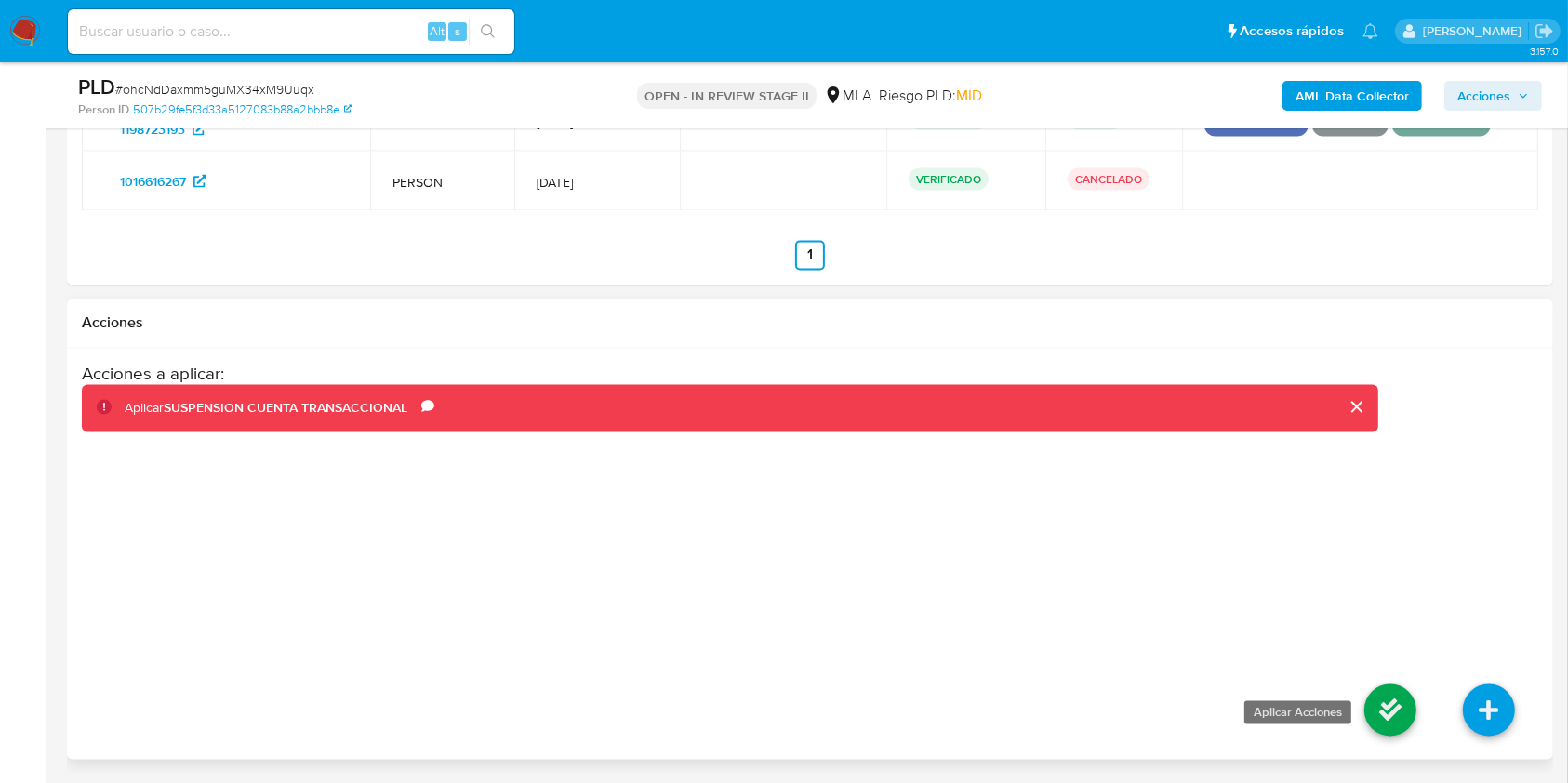
click at [1388, 709] on icon at bounding box center [1390, 710] width 52 height 52
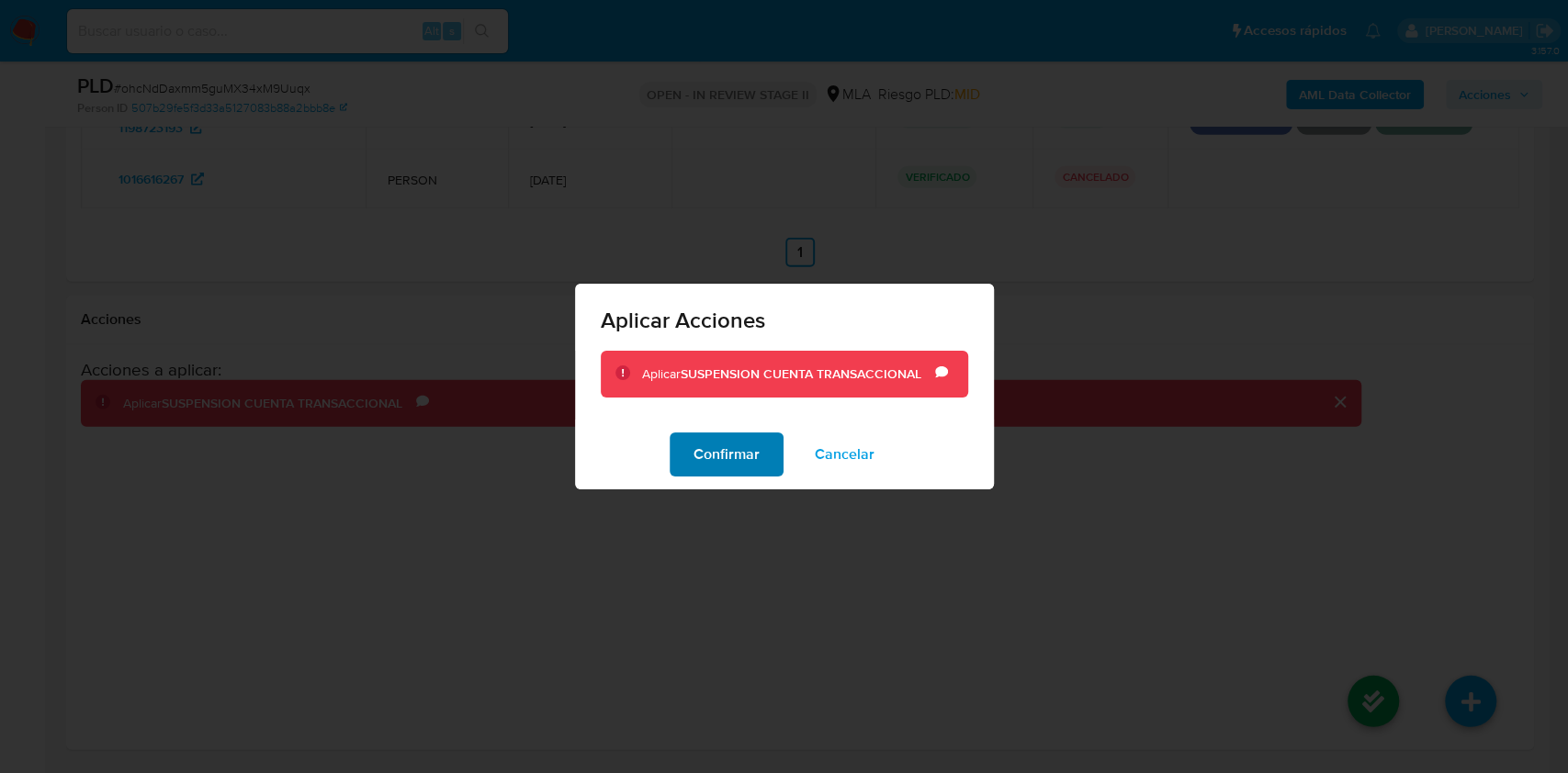
click at [685, 449] on button "Confirmar" at bounding box center [726, 454] width 114 height 44
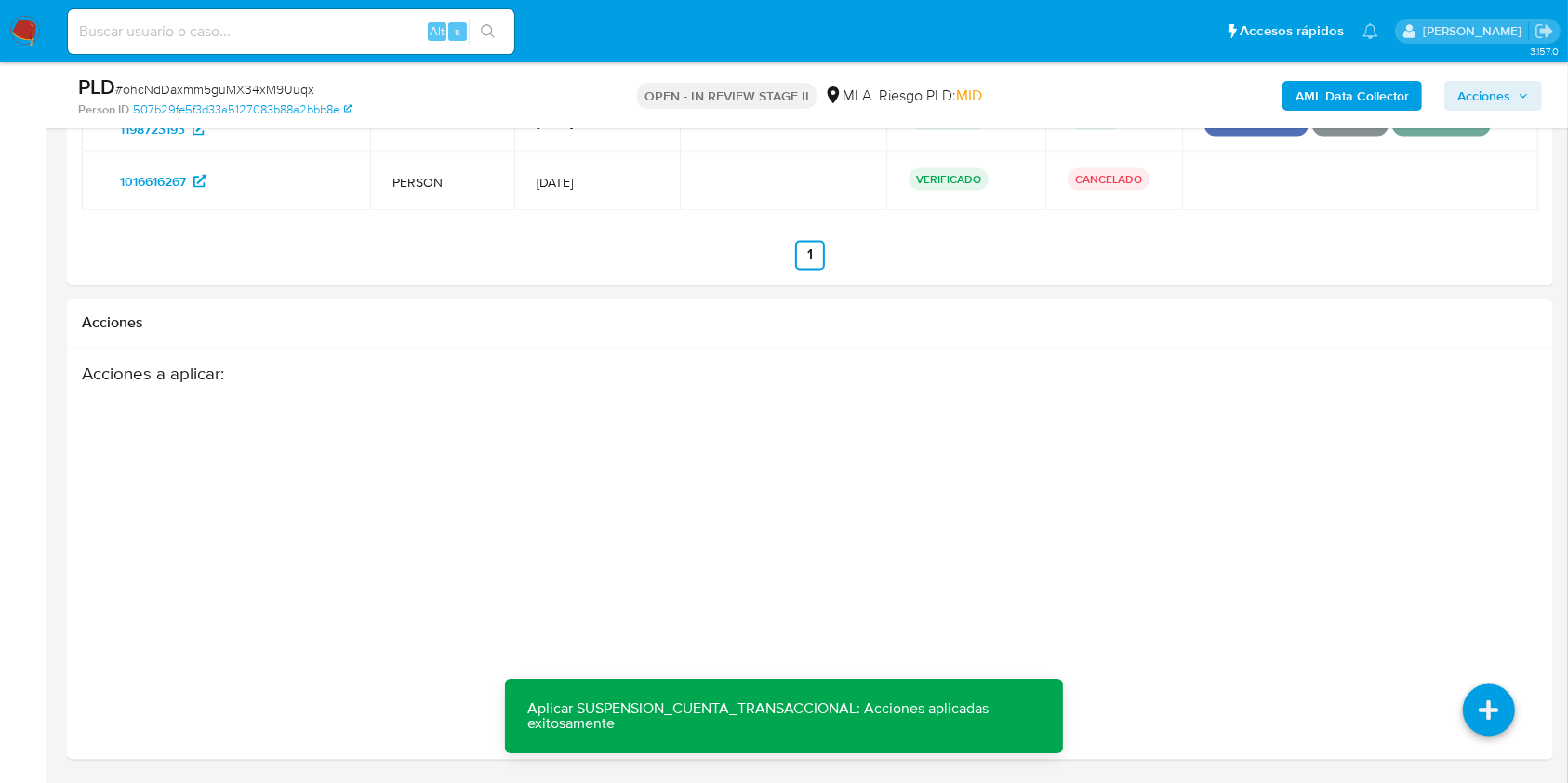
click at [1488, 93] on span "Acciones" at bounding box center [1483, 96] width 53 height 30
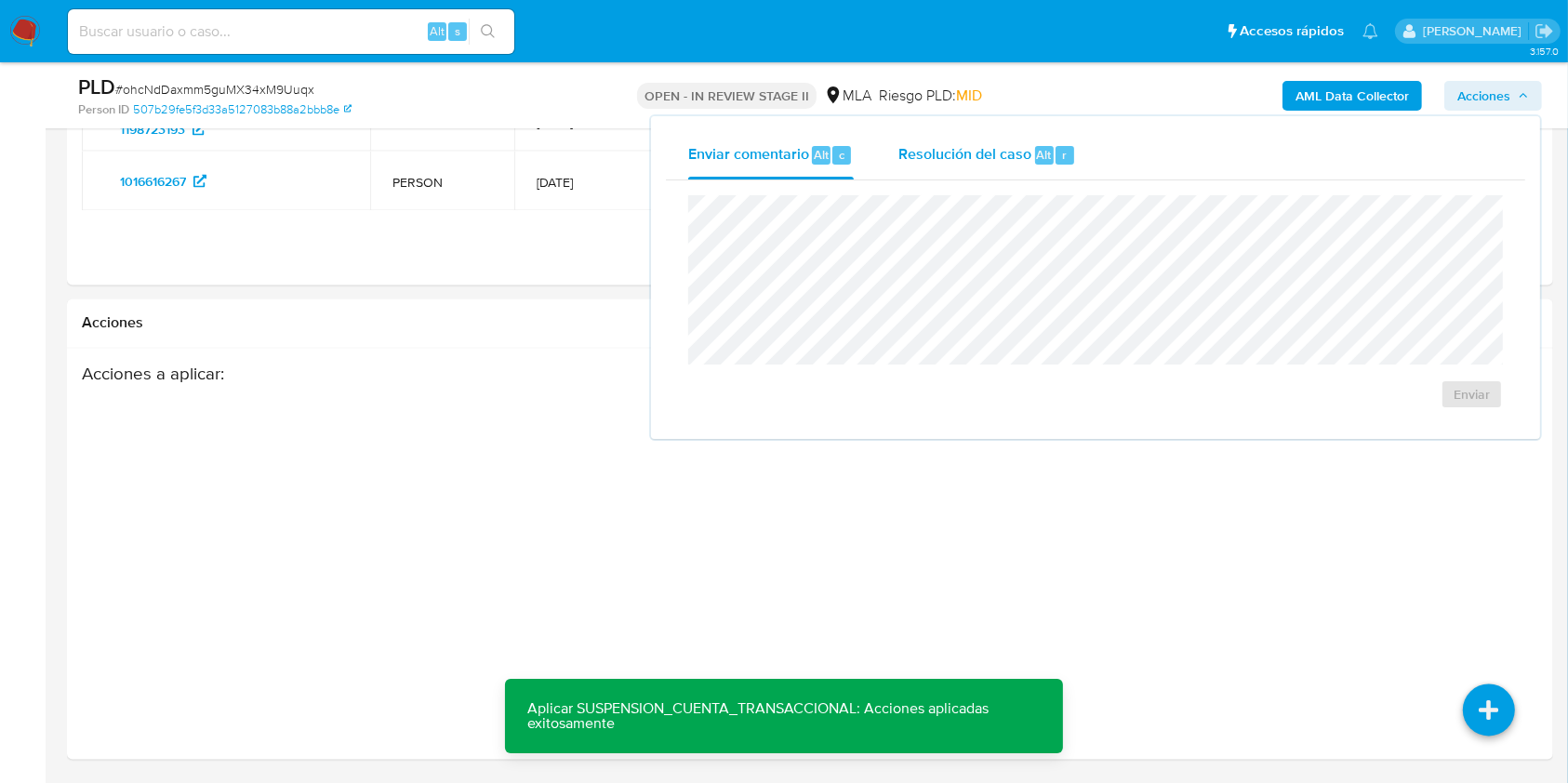
click at [976, 146] on span "Resolución del caso" at bounding box center [965, 154] width 133 height 22
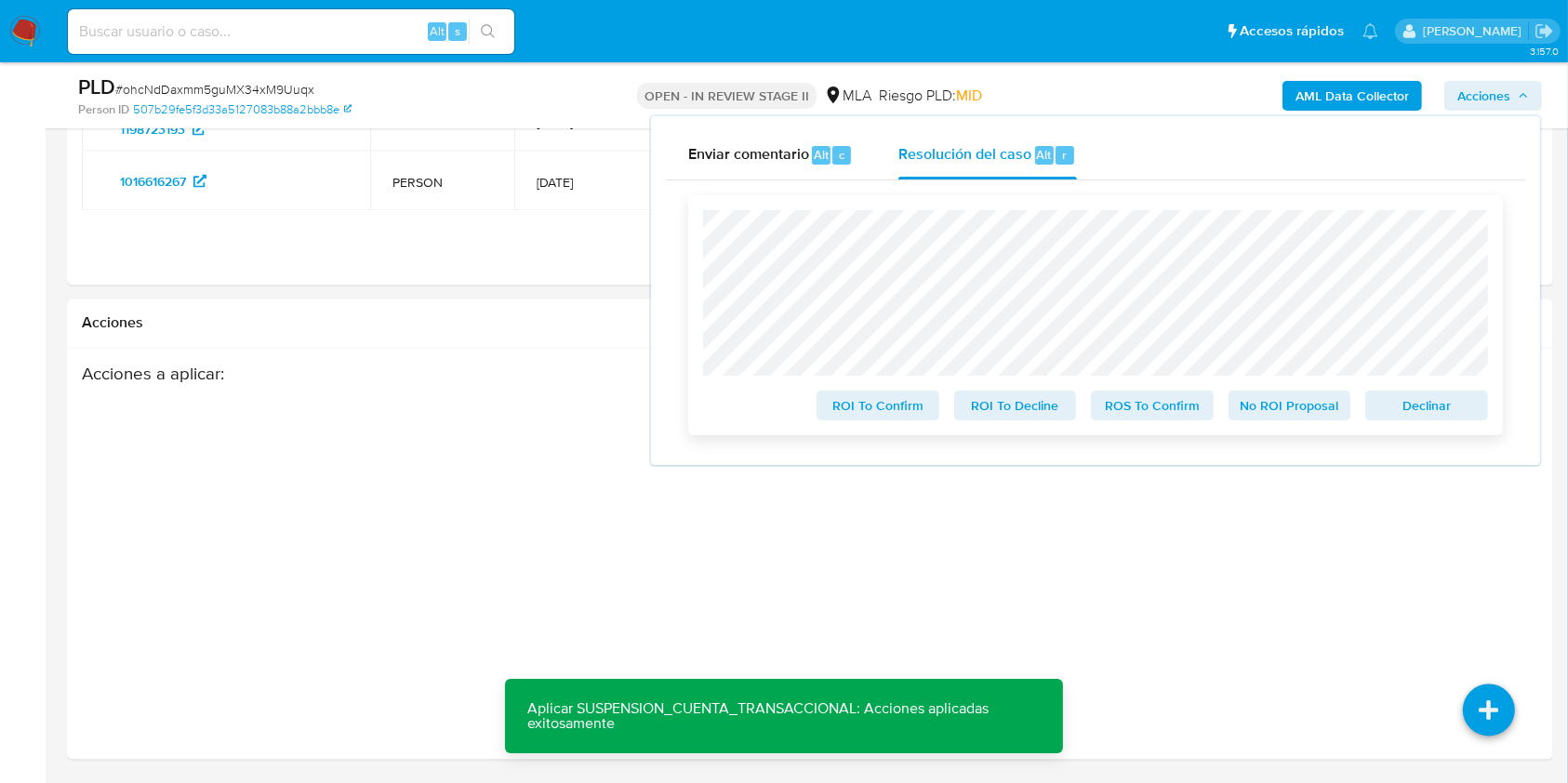
click at [1429, 416] on span "Declinar" at bounding box center [1426, 406] width 97 height 26
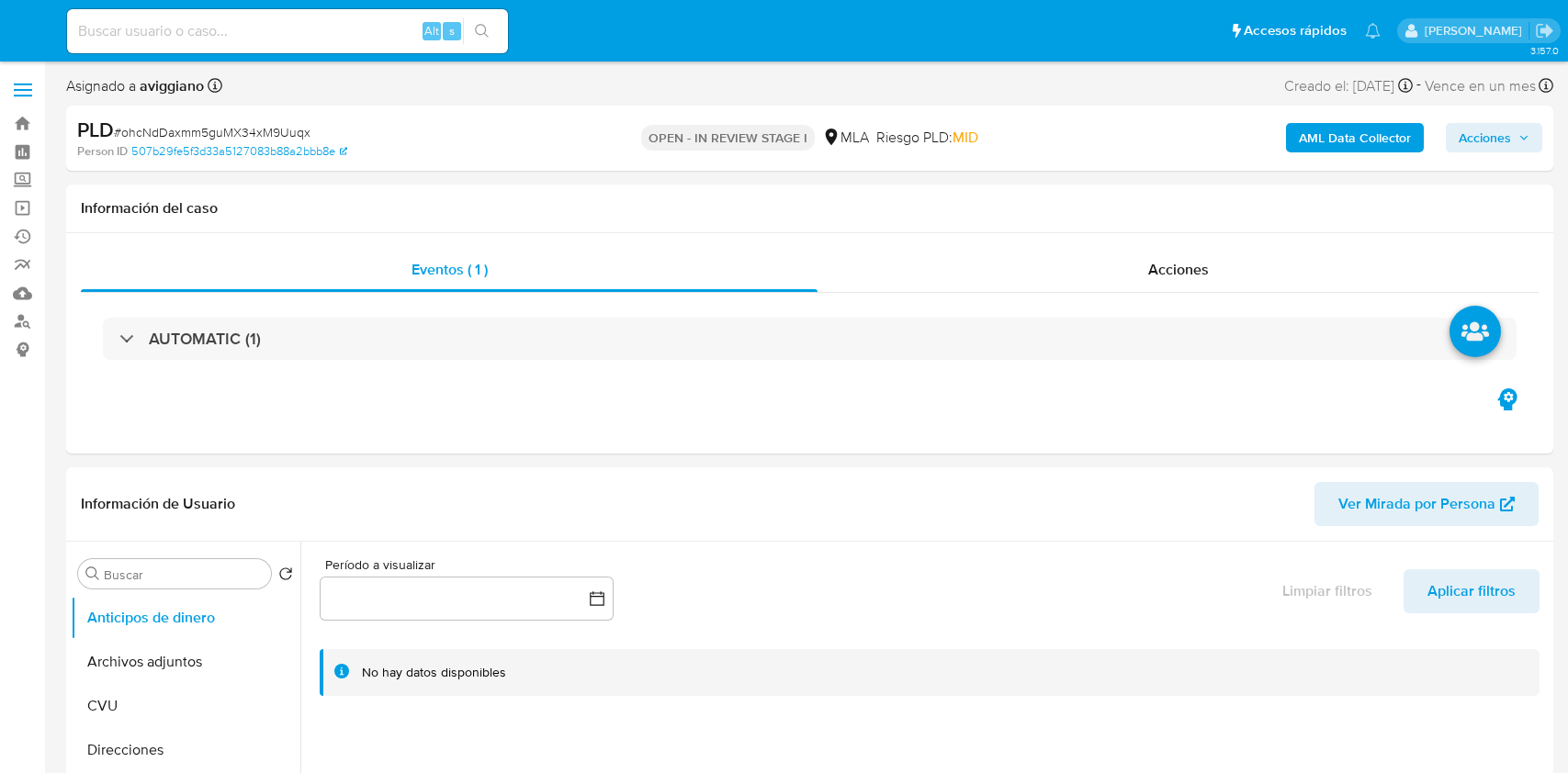
select select "10"
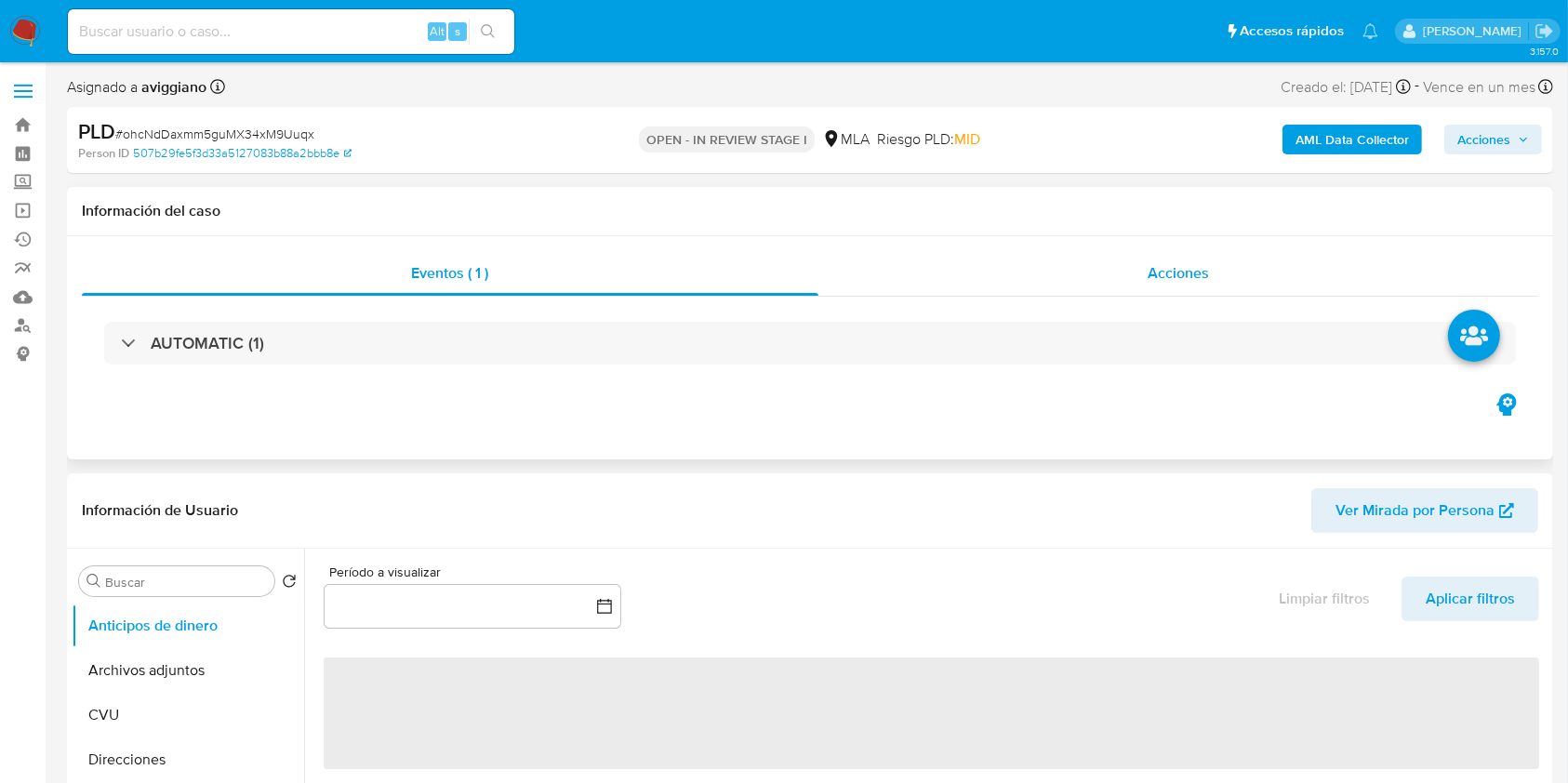
select select "10"
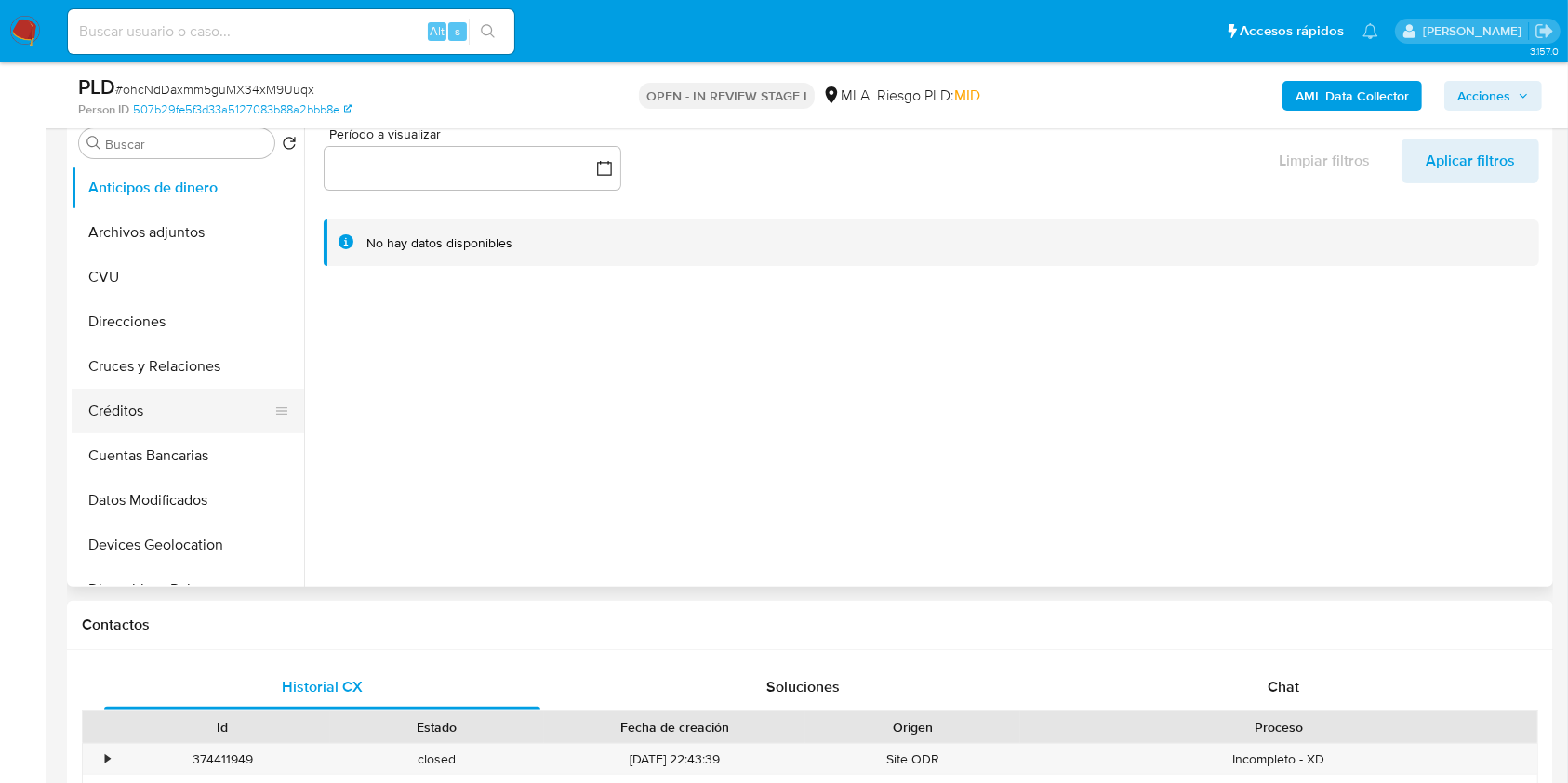
scroll to position [247, 0]
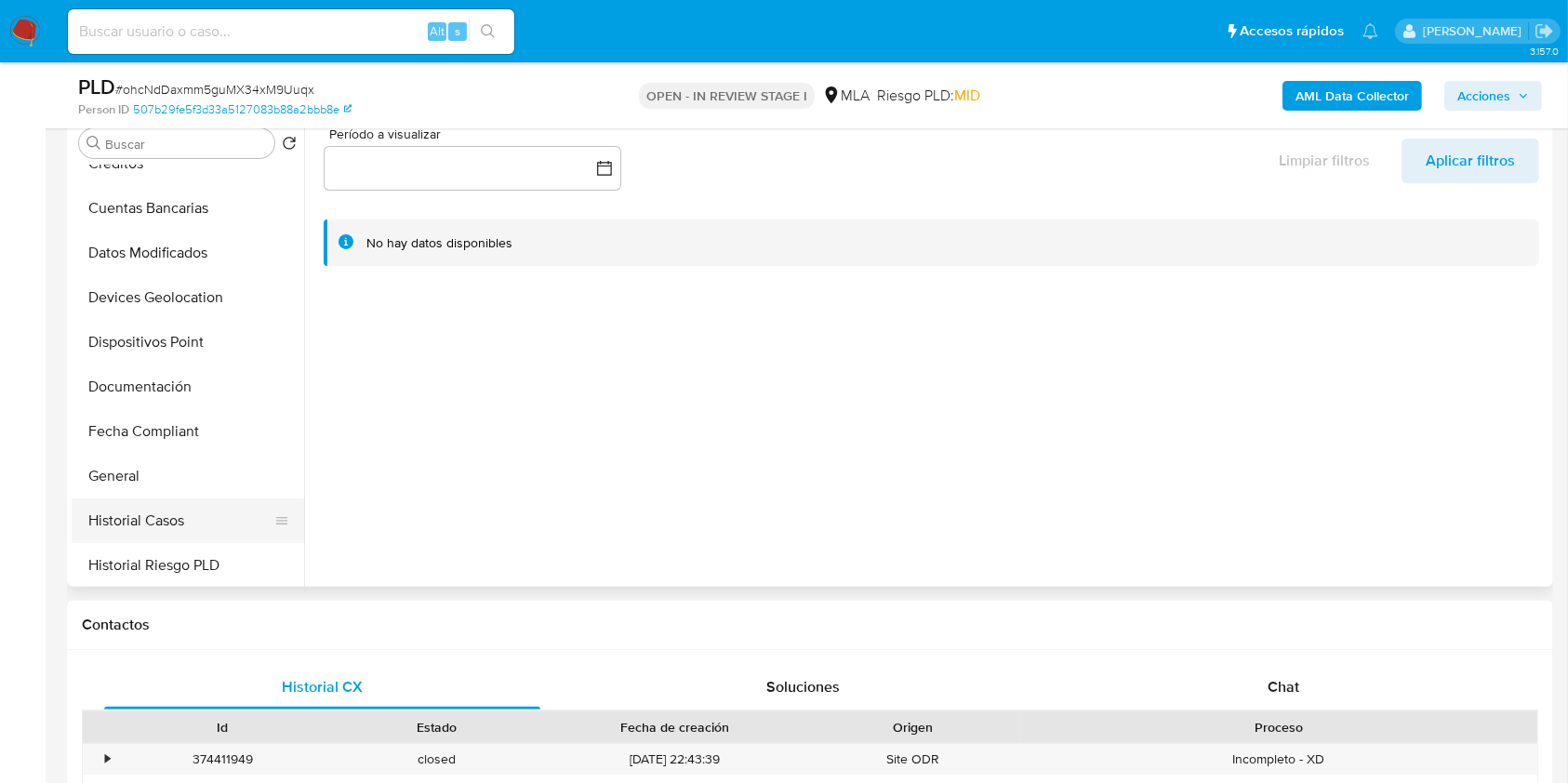
click at [118, 502] on button "Historial Casos" at bounding box center [180, 521] width 218 height 45
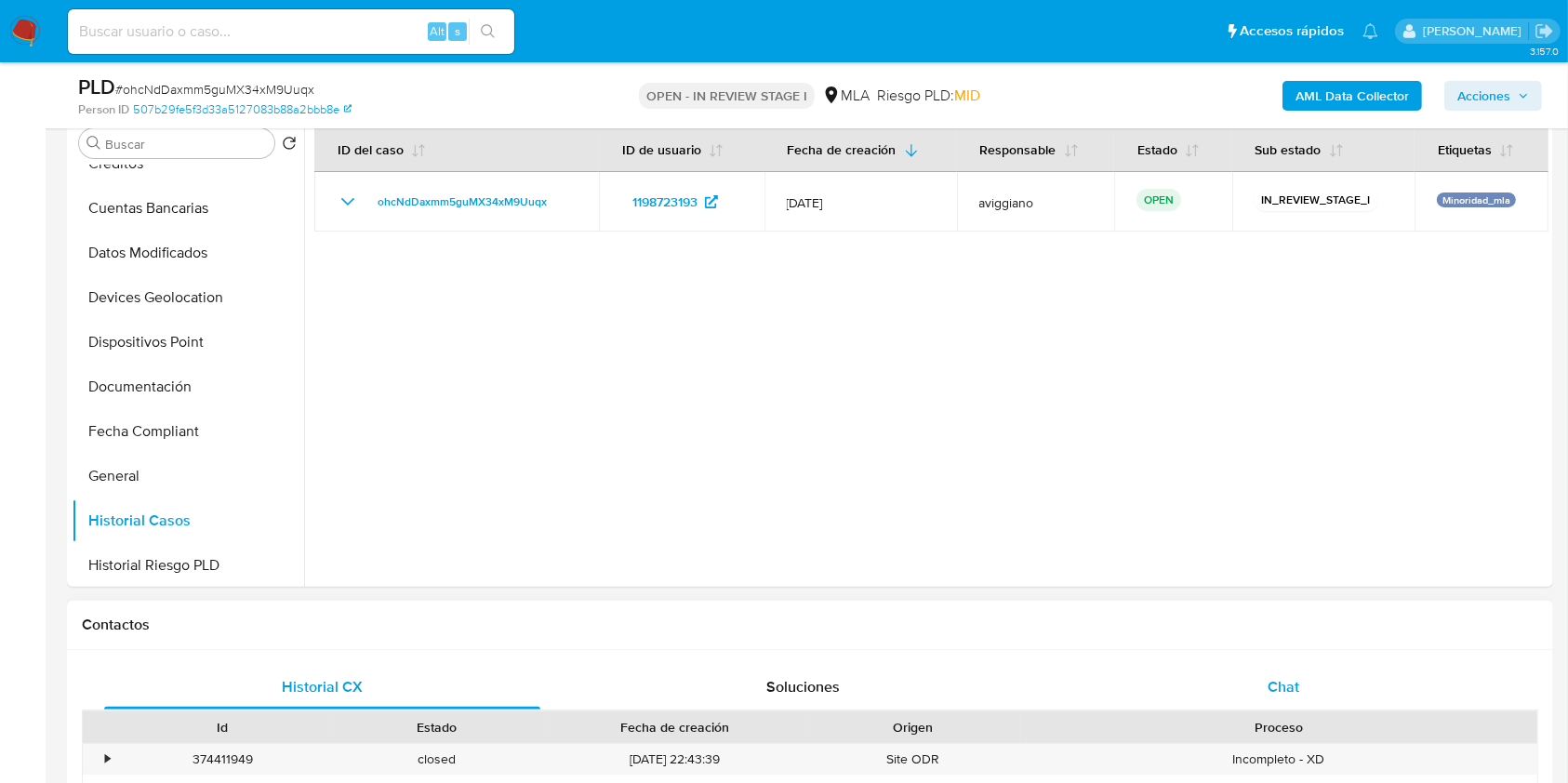
click at [1270, 680] on span "Chat" at bounding box center [1284, 686] width 32 height 22
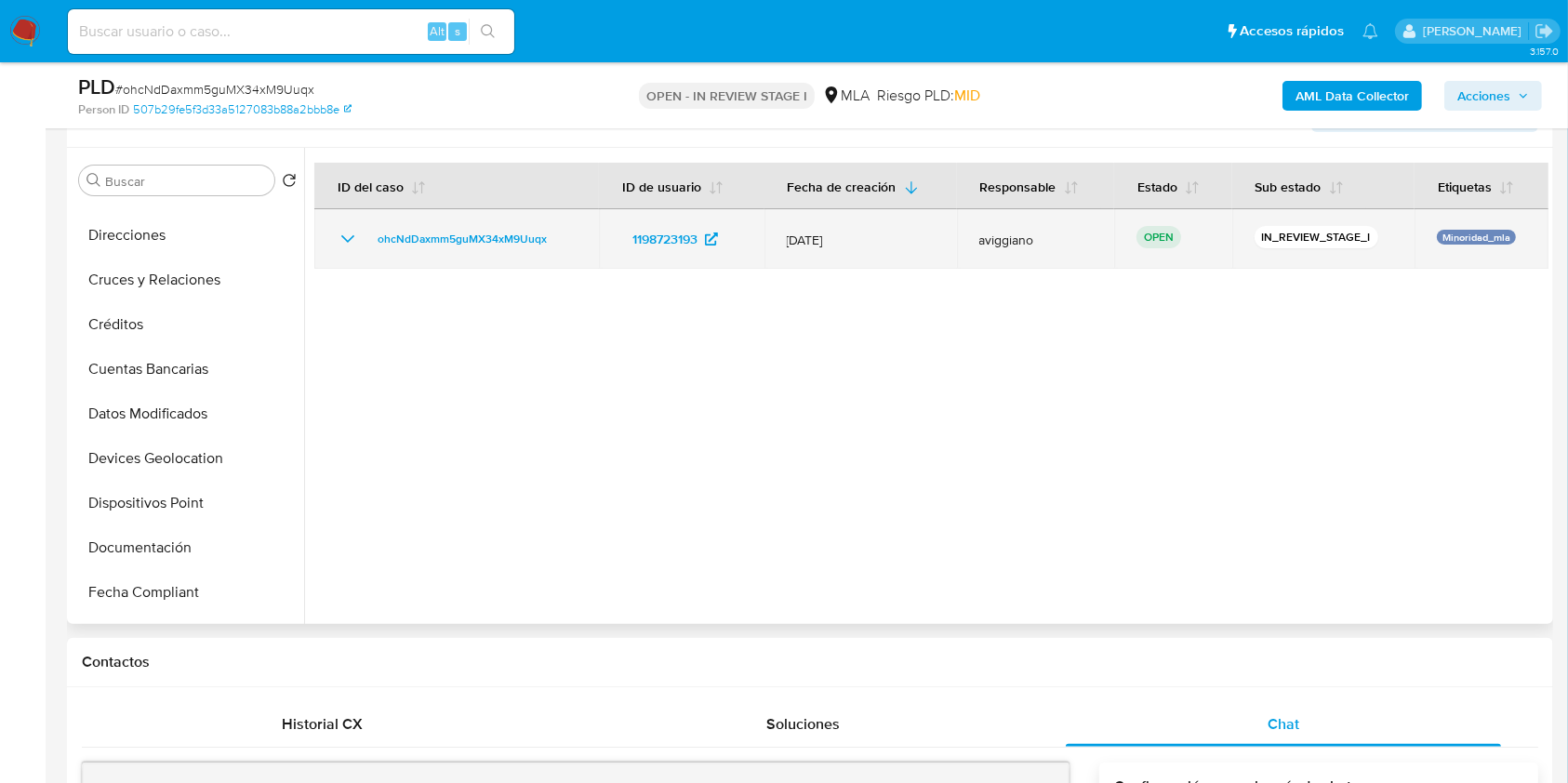
scroll to position [231, 0]
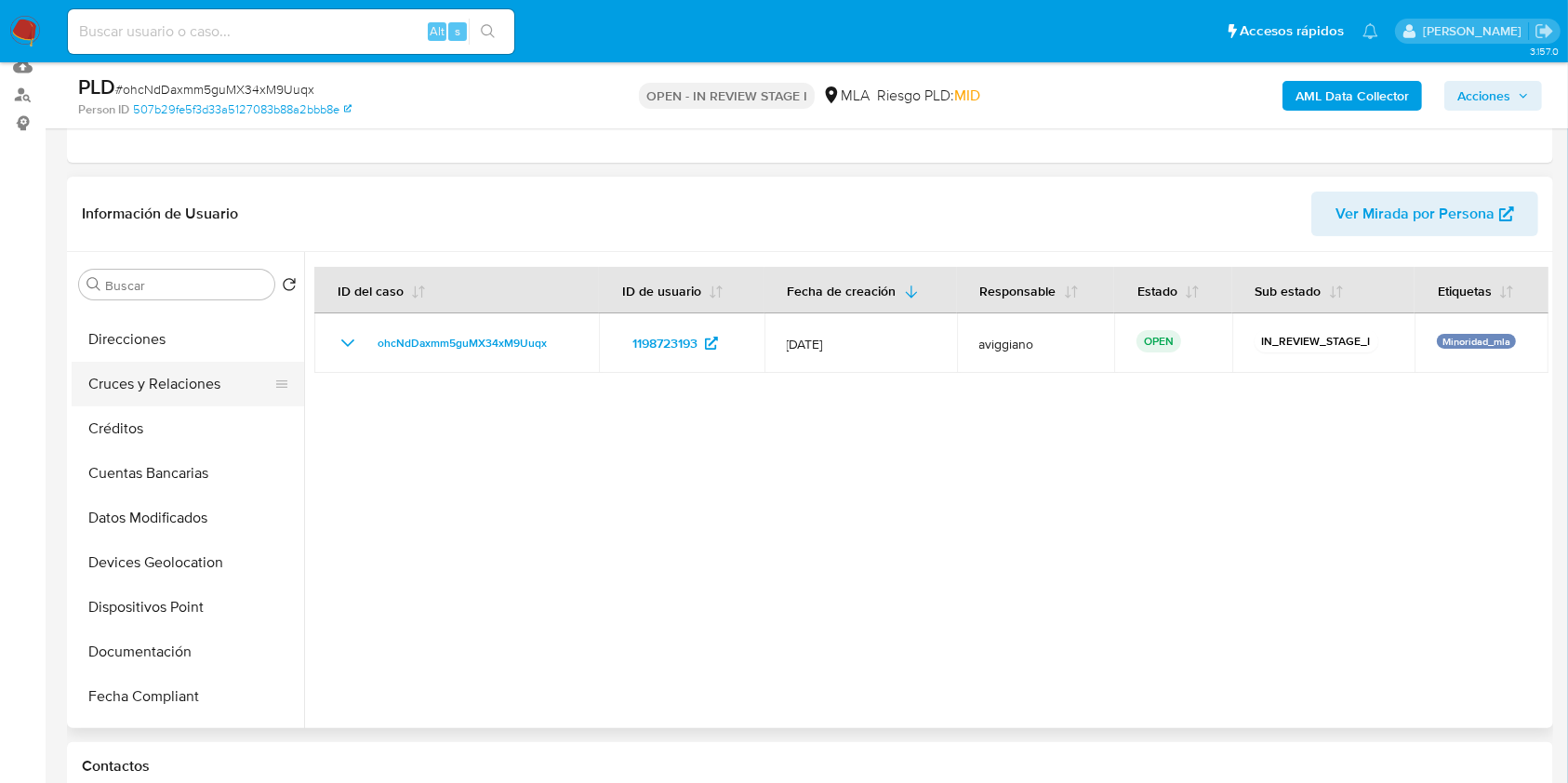
click at [195, 376] on button "Cruces y Relaciones" at bounding box center [180, 384] width 218 height 45
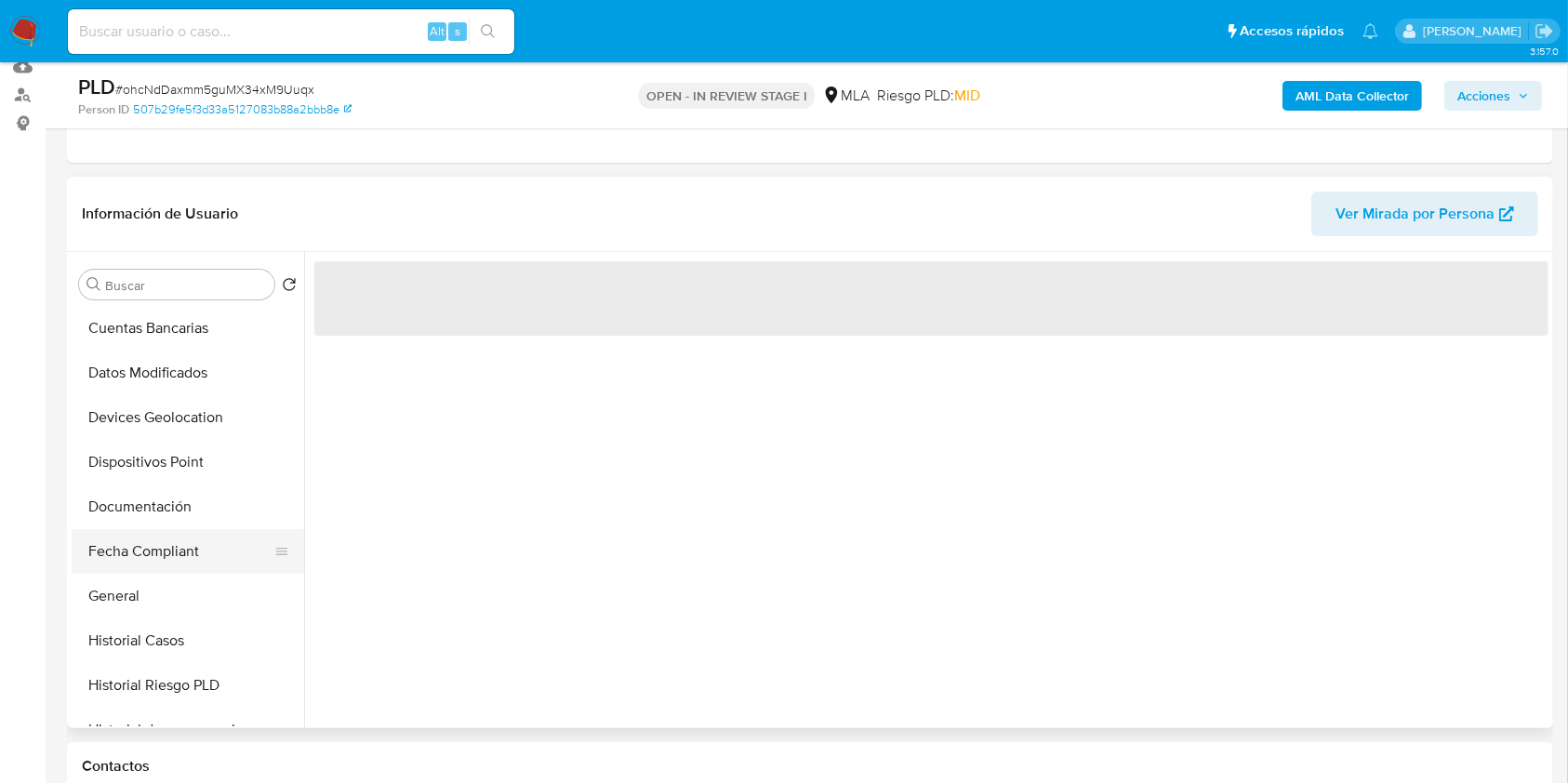
scroll to position [372, 0]
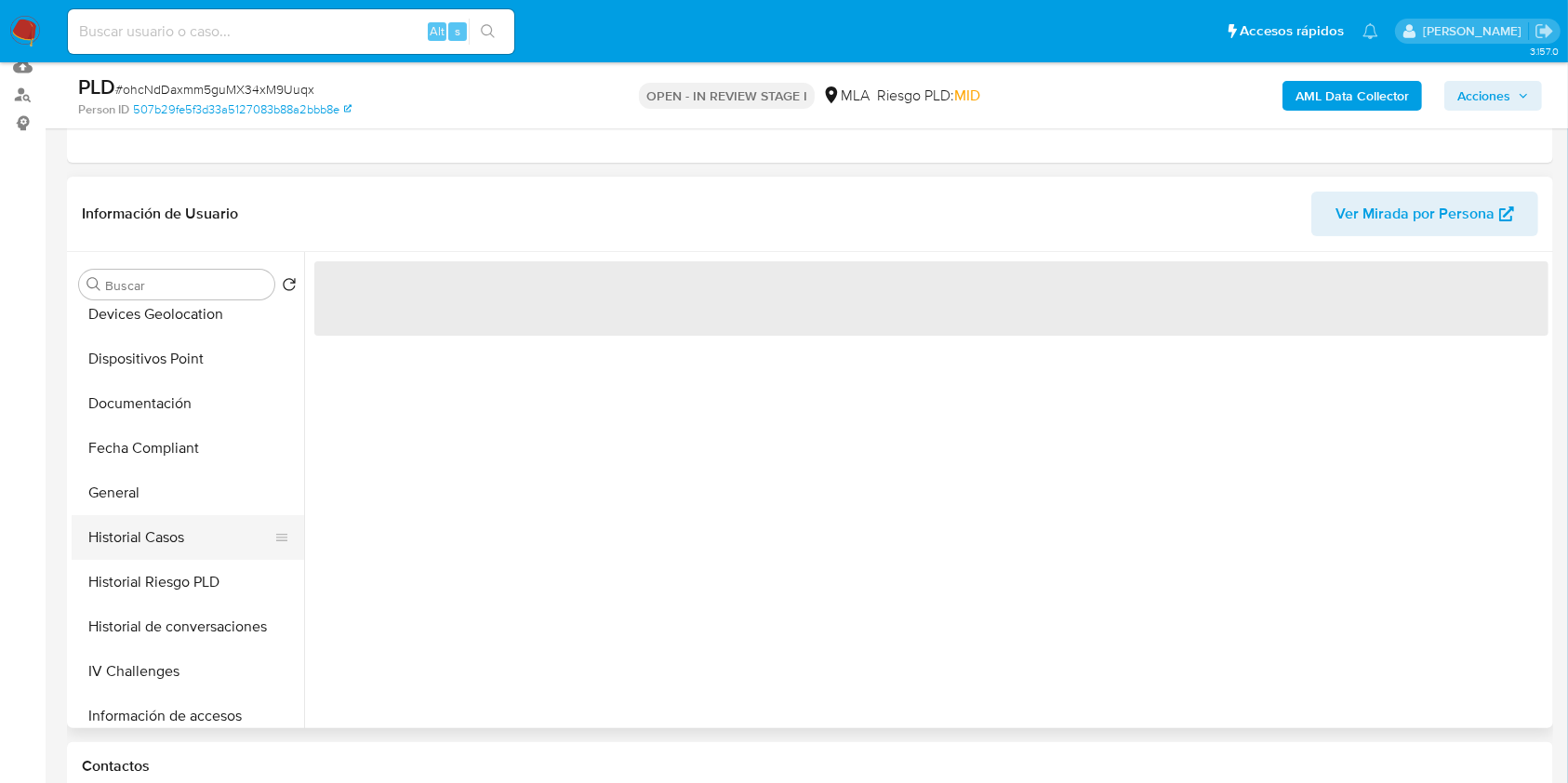
click at [142, 533] on button "Historial Casos" at bounding box center [180, 538] width 218 height 45
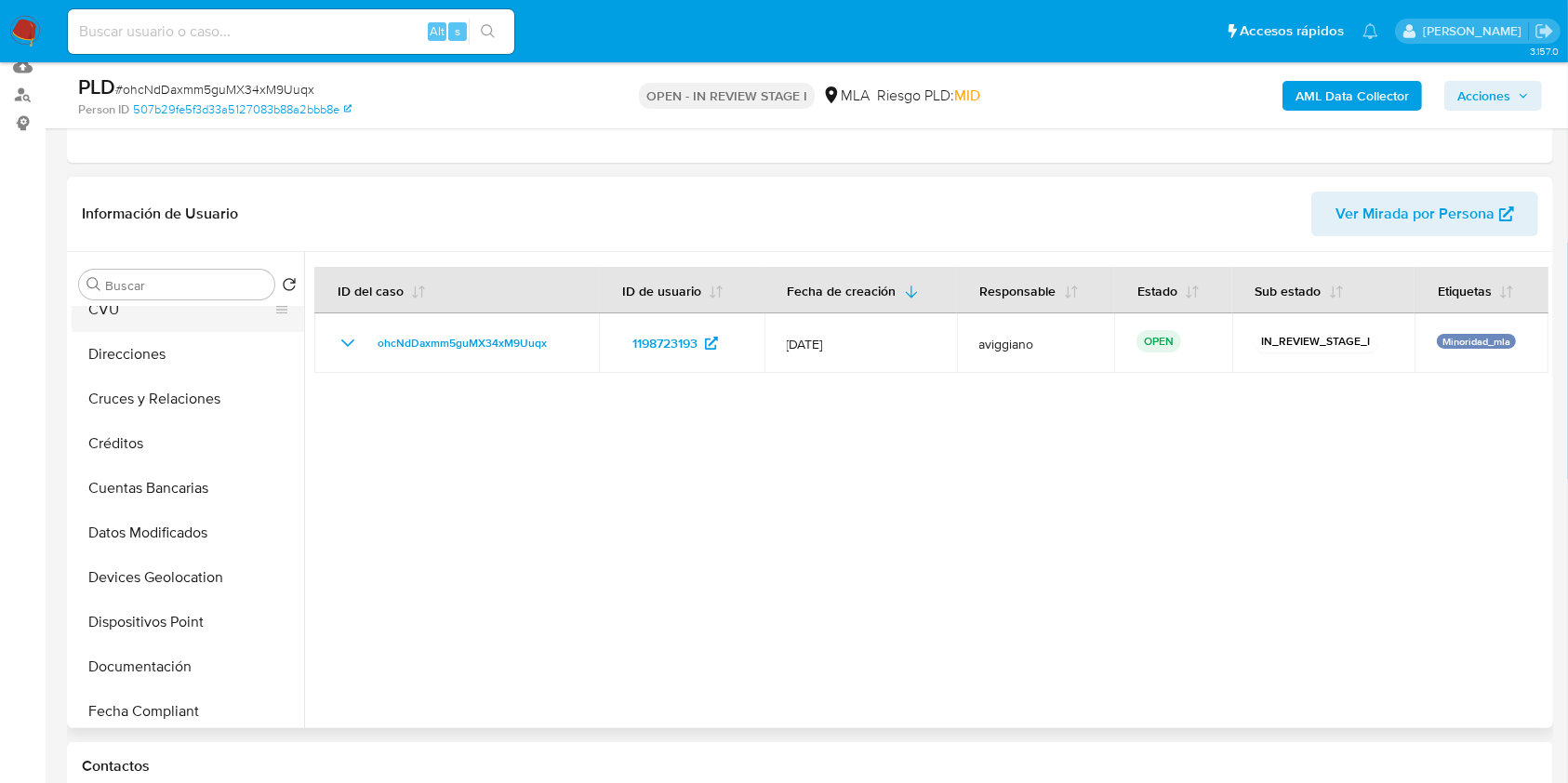
scroll to position [0, 0]
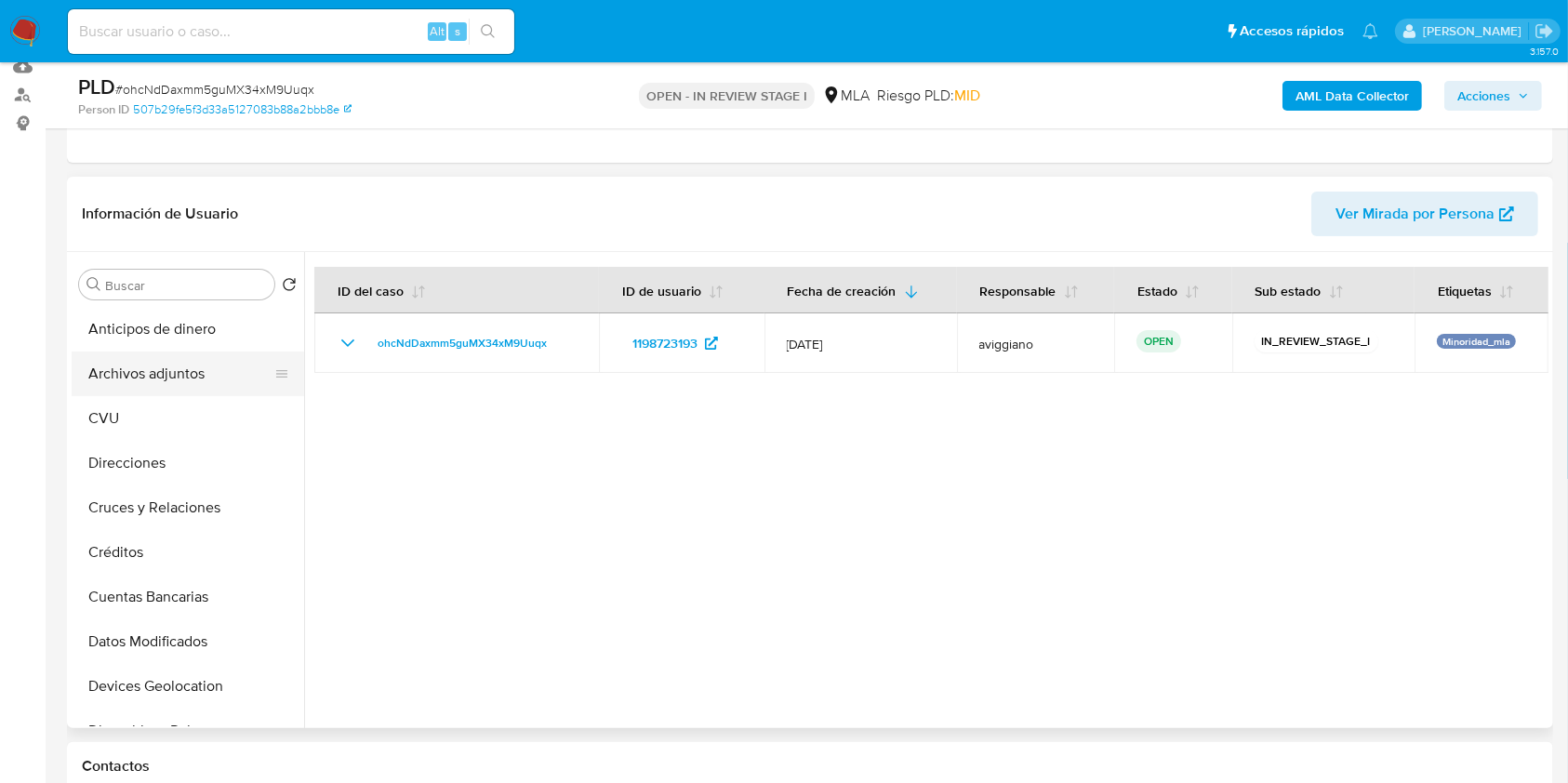
click at [199, 365] on button "Archivos adjuntos" at bounding box center [180, 374] width 218 height 45
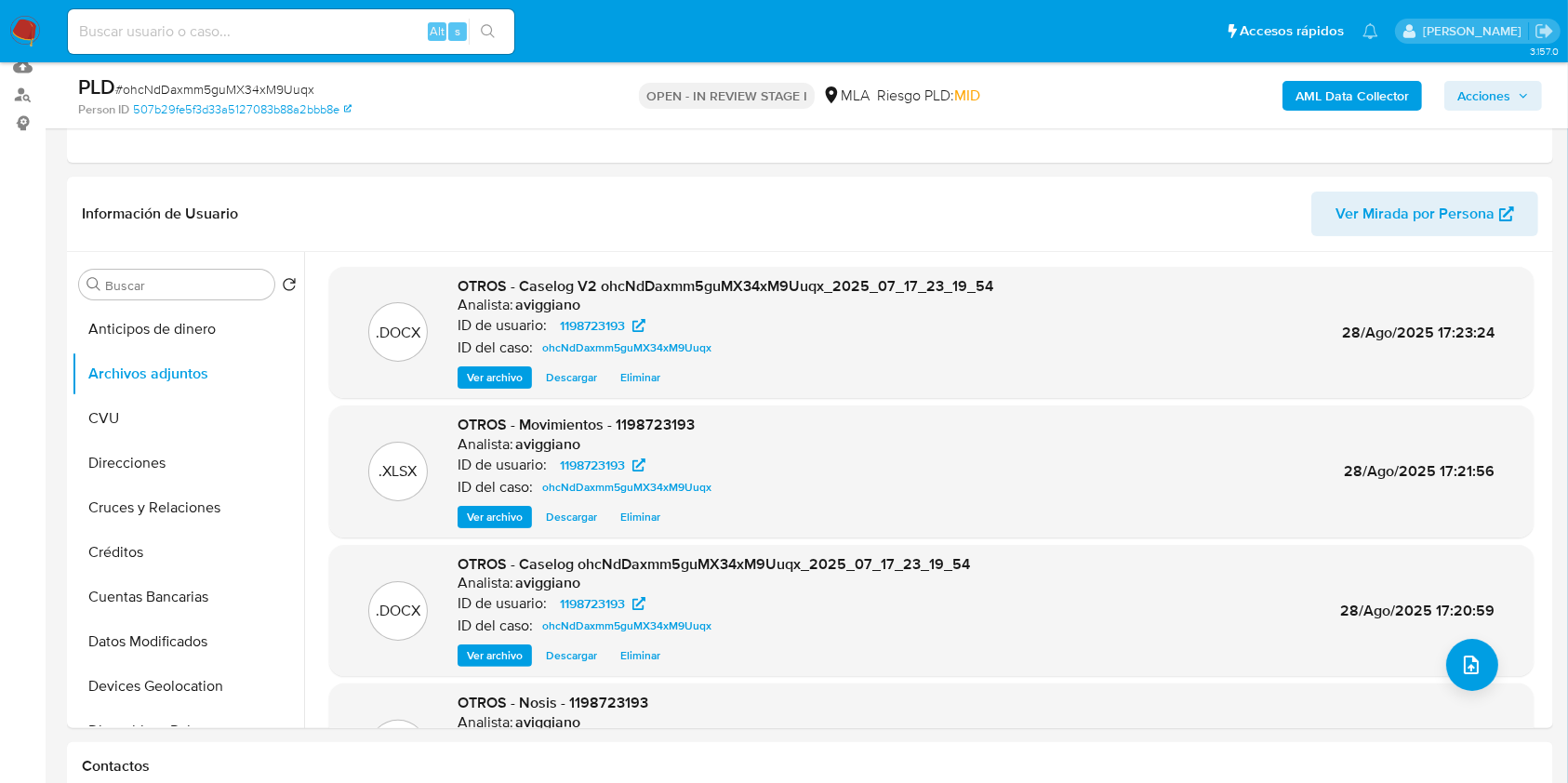
click at [1490, 101] on span "Acciones" at bounding box center [1483, 96] width 53 height 30
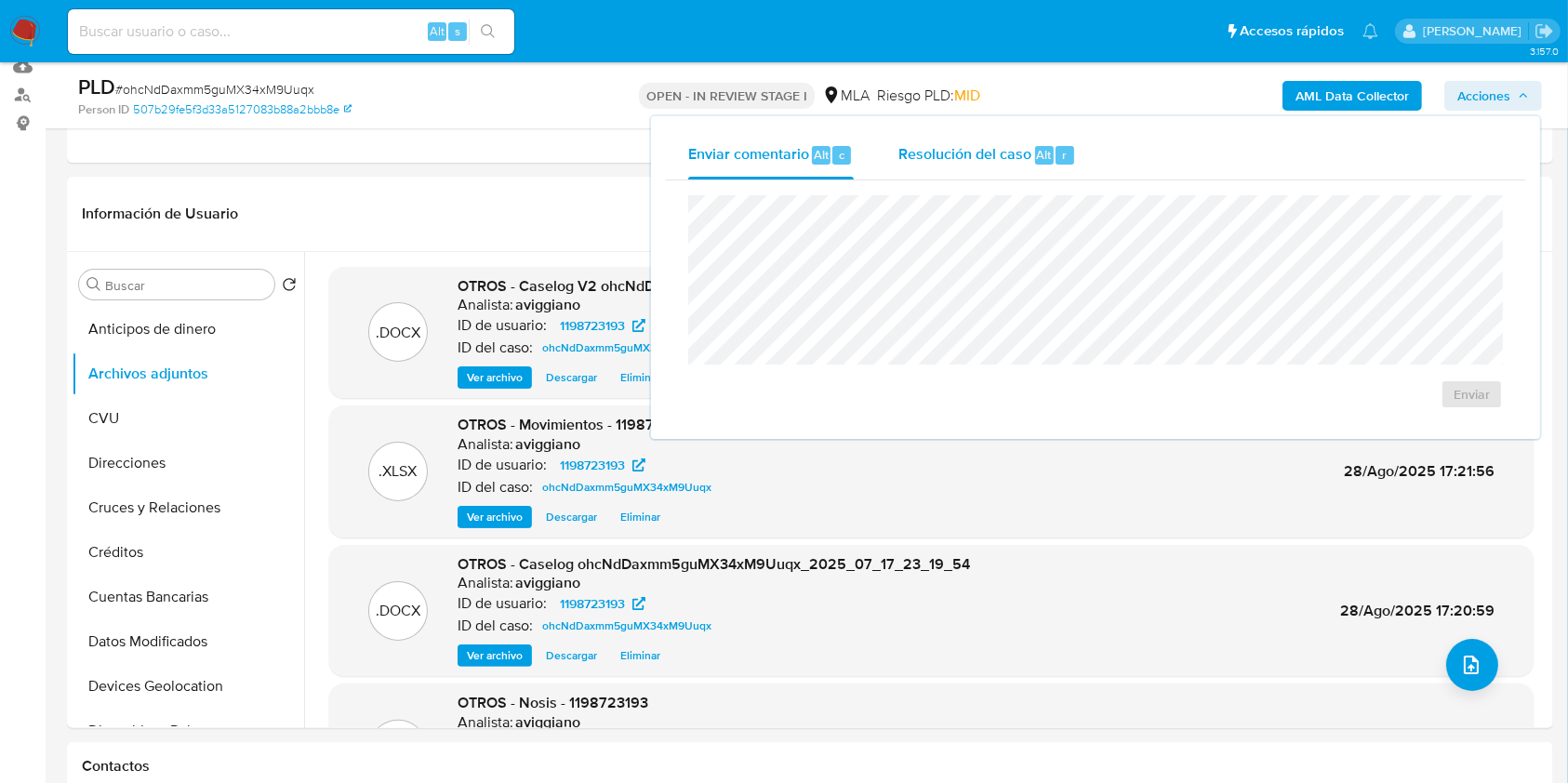
click at [1049, 170] on div "Resolución del caso Alt r" at bounding box center [987, 156] width 177 height 49
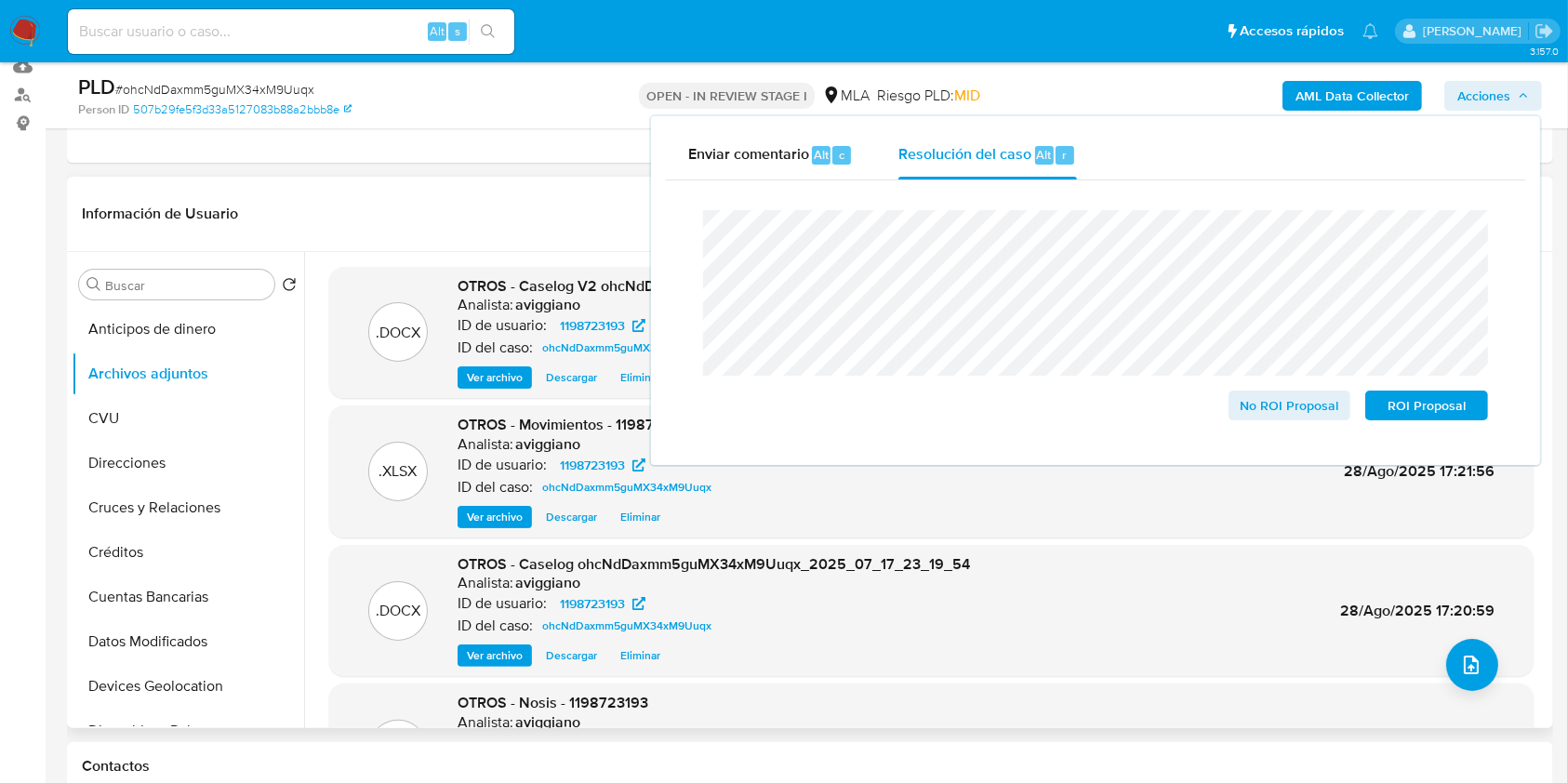
drag, startPoint x: 1439, startPoint y: 415, endPoint x: 301, endPoint y: 503, distance: 1141.4
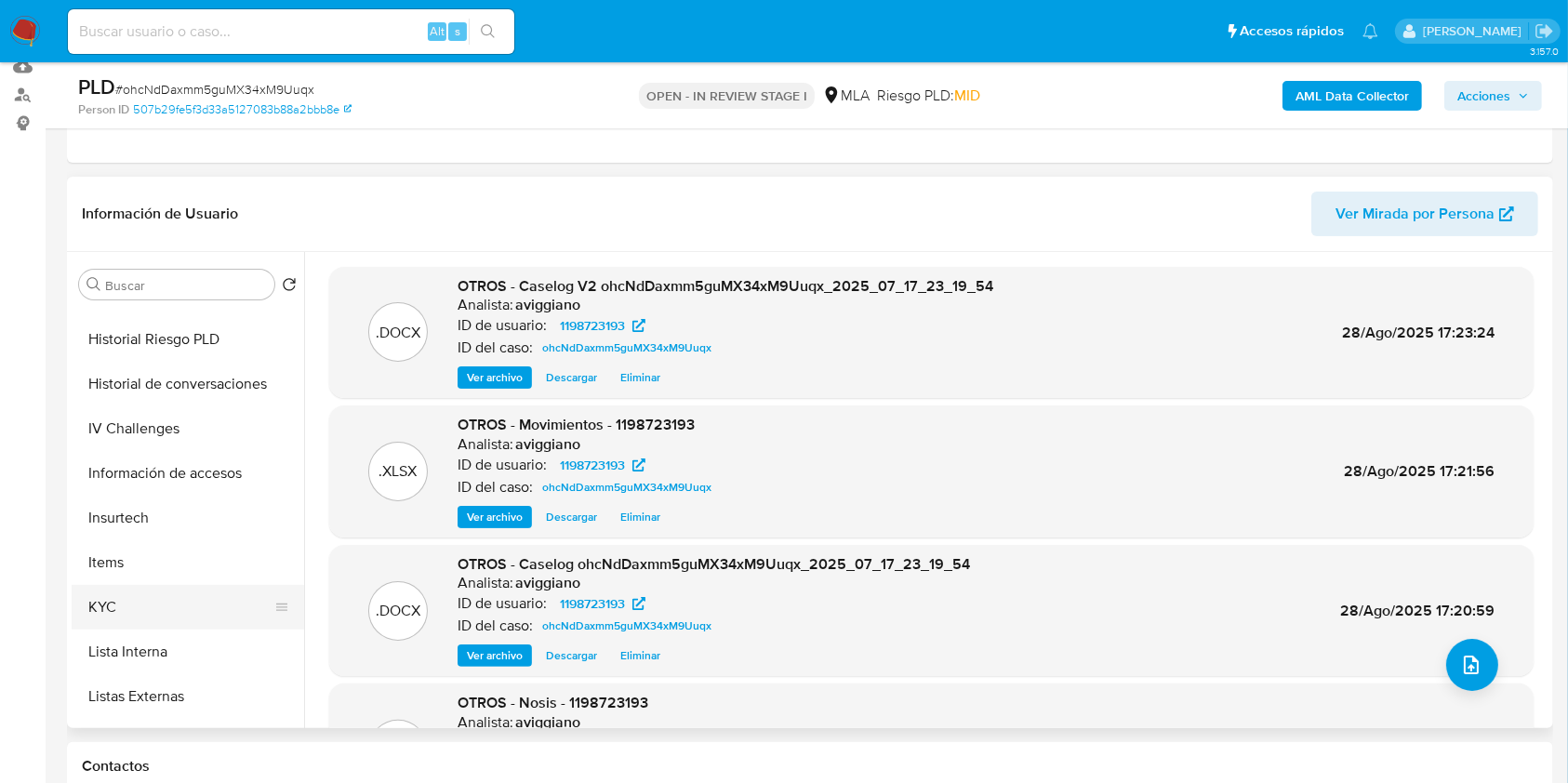
scroll to position [738, 0]
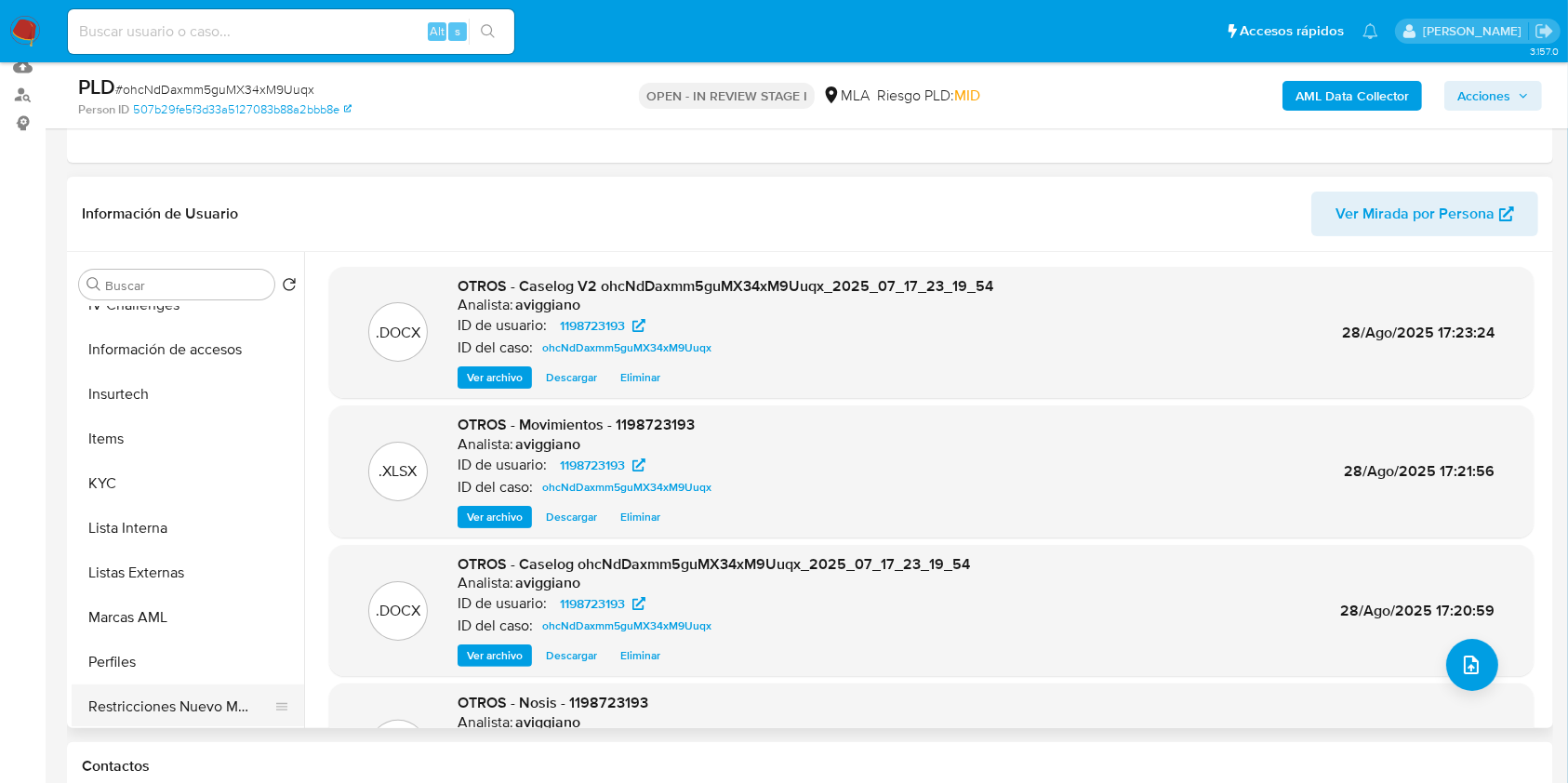
click at [205, 711] on button "Restricciones Nuevo Mundo" at bounding box center [180, 707] width 218 height 45
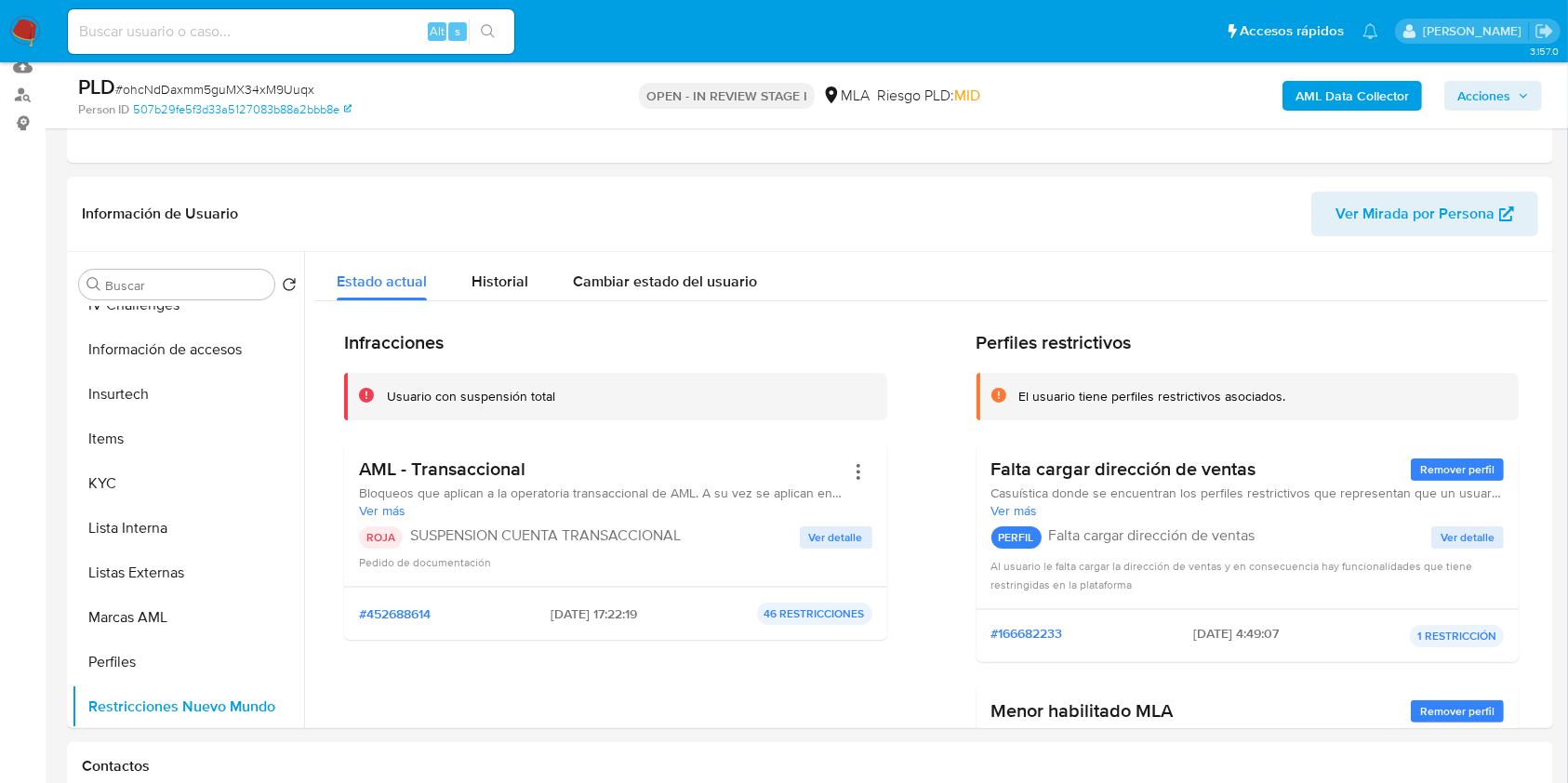
click at [1514, 85] on span "Acciones" at bounding box center [1493, 96] width 71 height 26
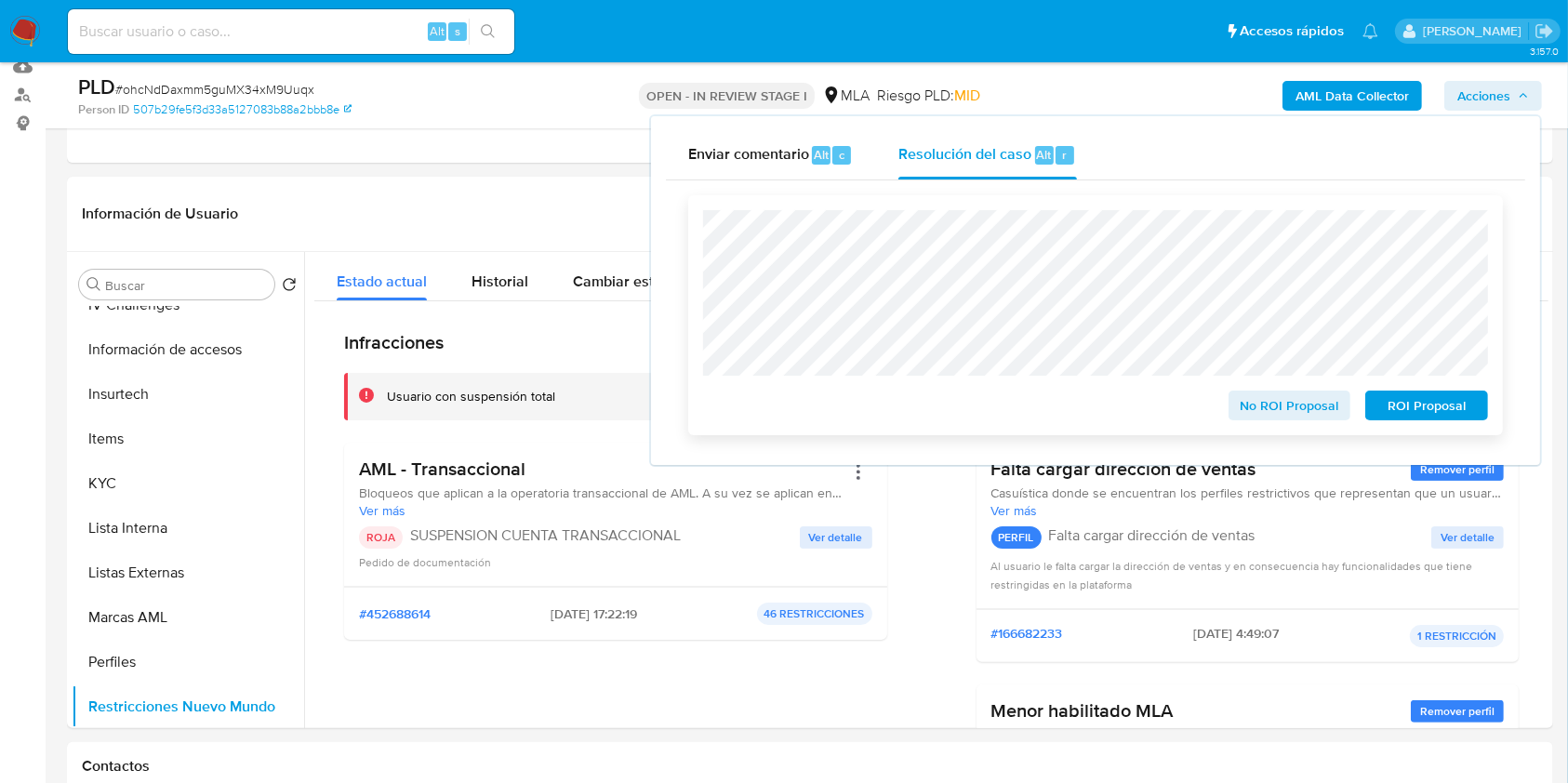
click at [1411, 404] on span "ROI Proposal" at bounding box center [1426, 406] width 97 height 26
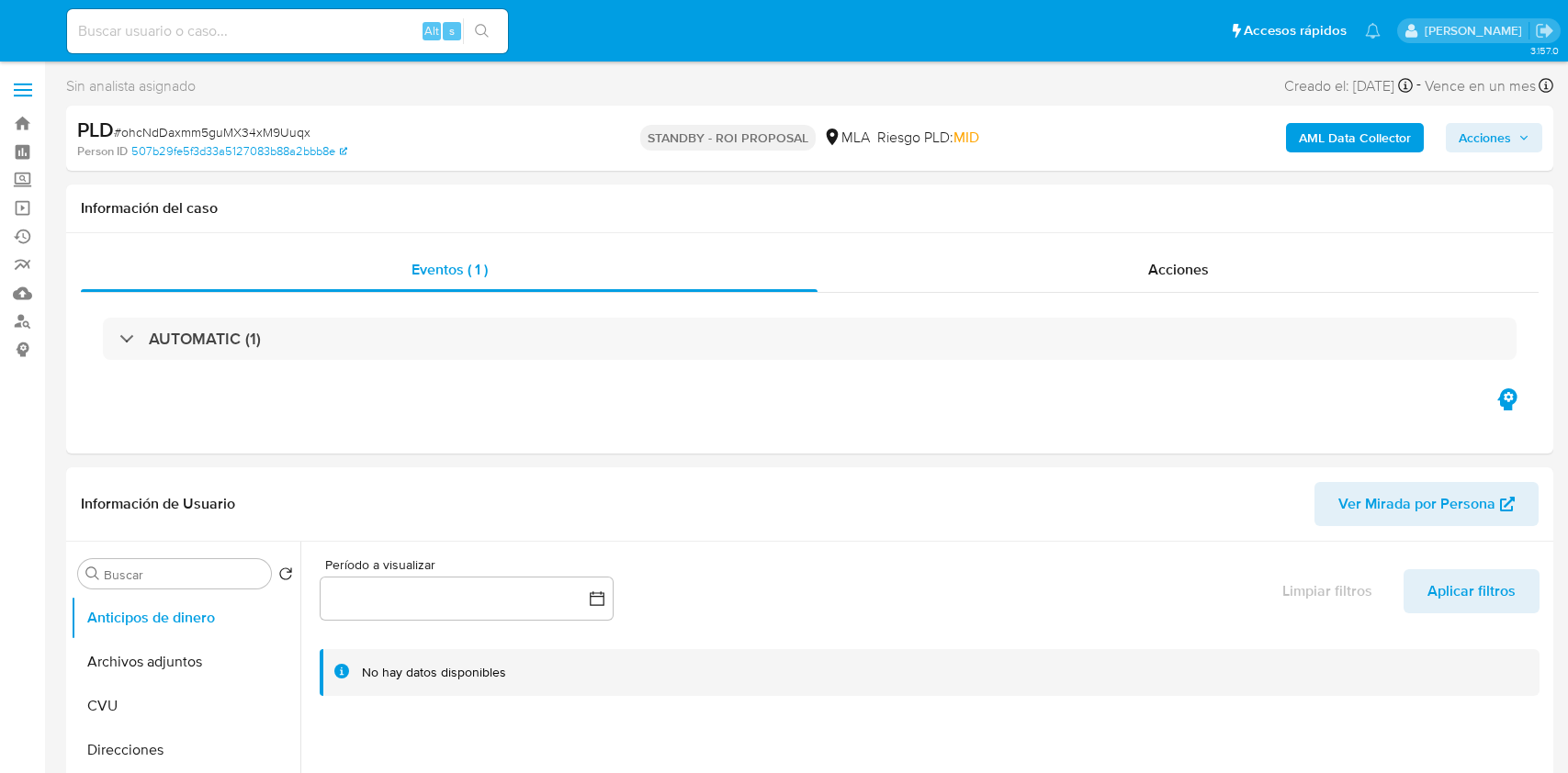
select select "10"
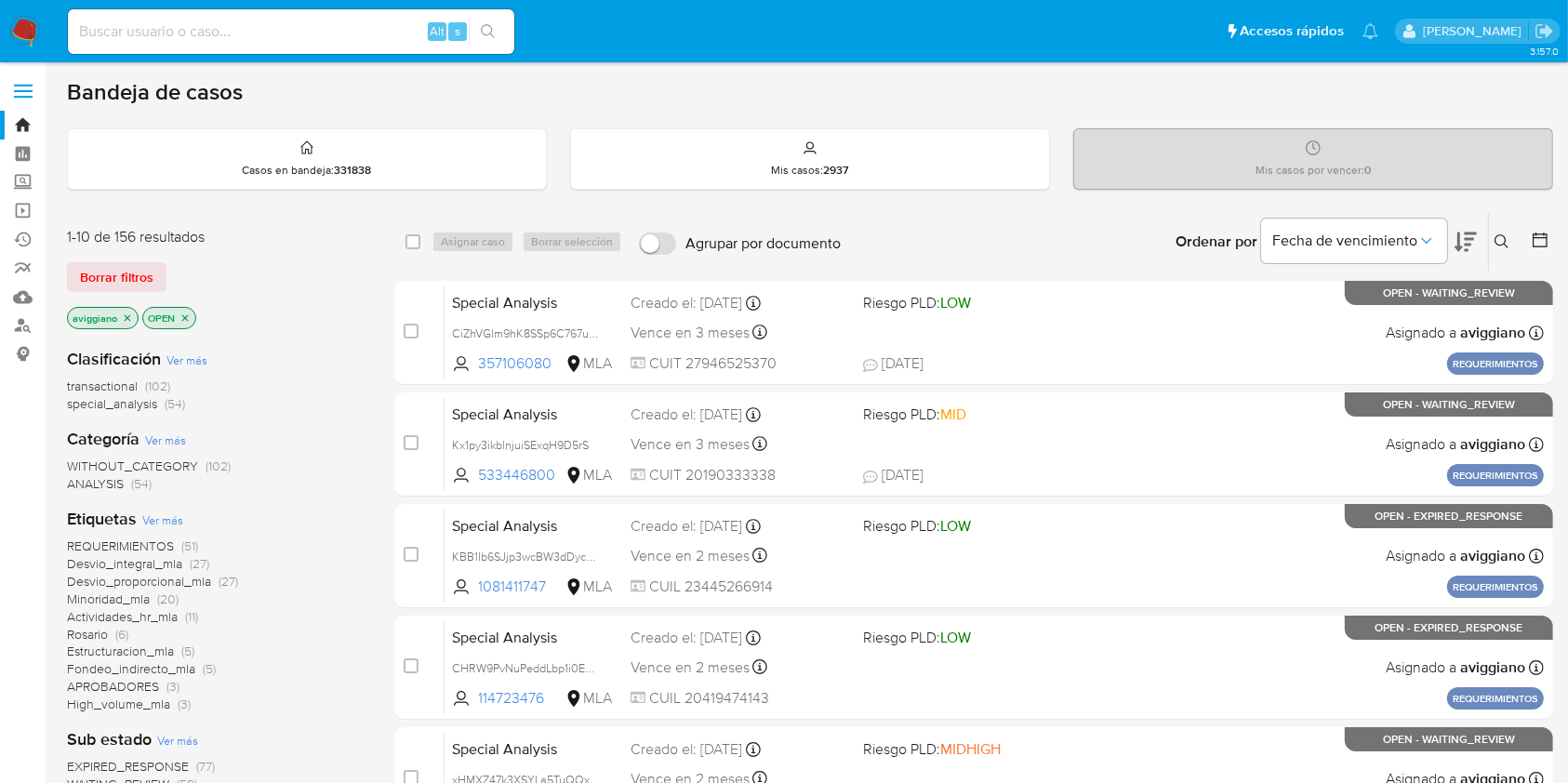
click at [127, 308] on p "aviggiano" at bounding box center [102, 318] width 69 height 21
click at [124, 313] on icon "close-filter" at bounding box center [128, 318] width 11 height 11
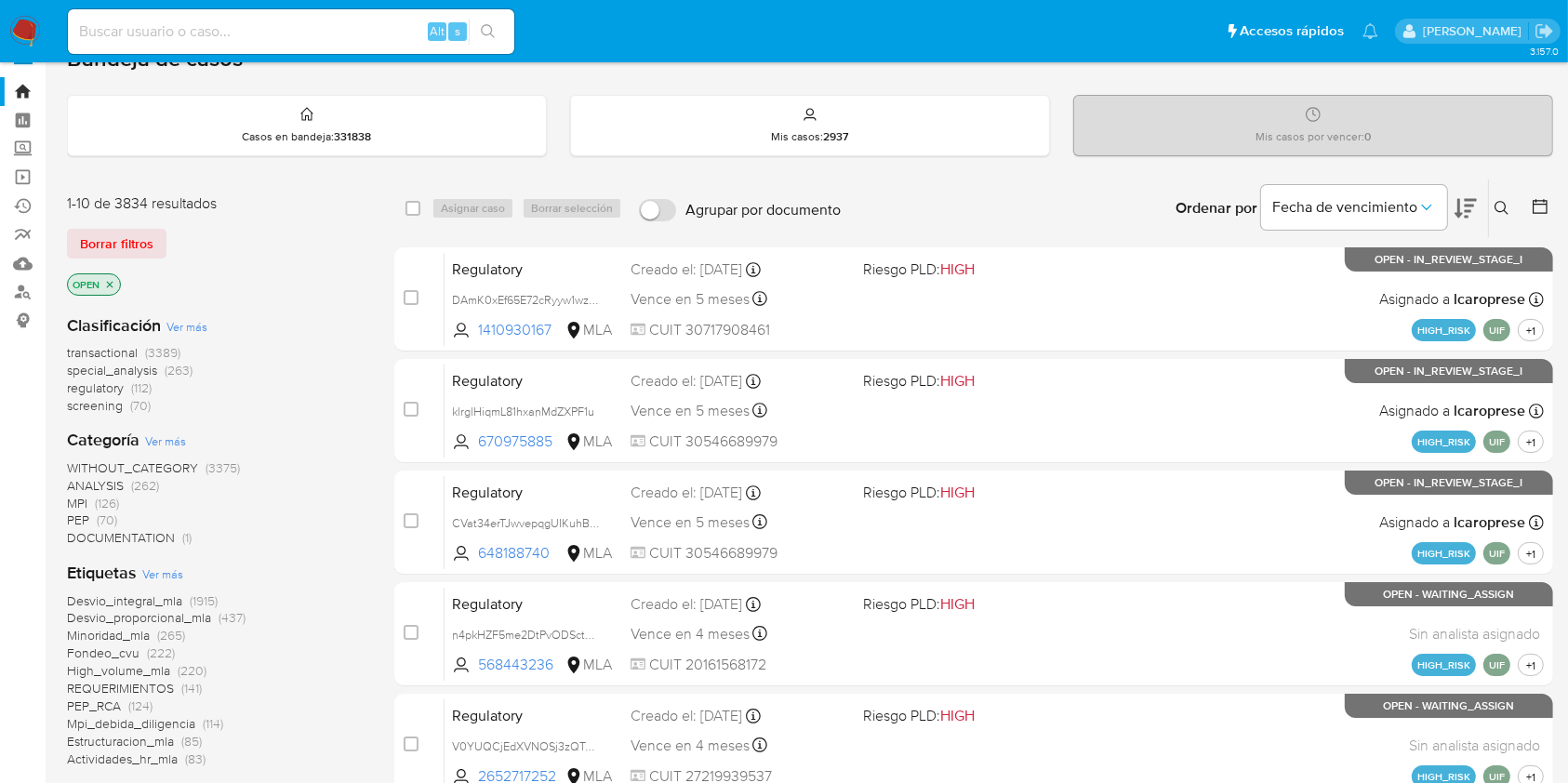
scroll to position [247, 0]
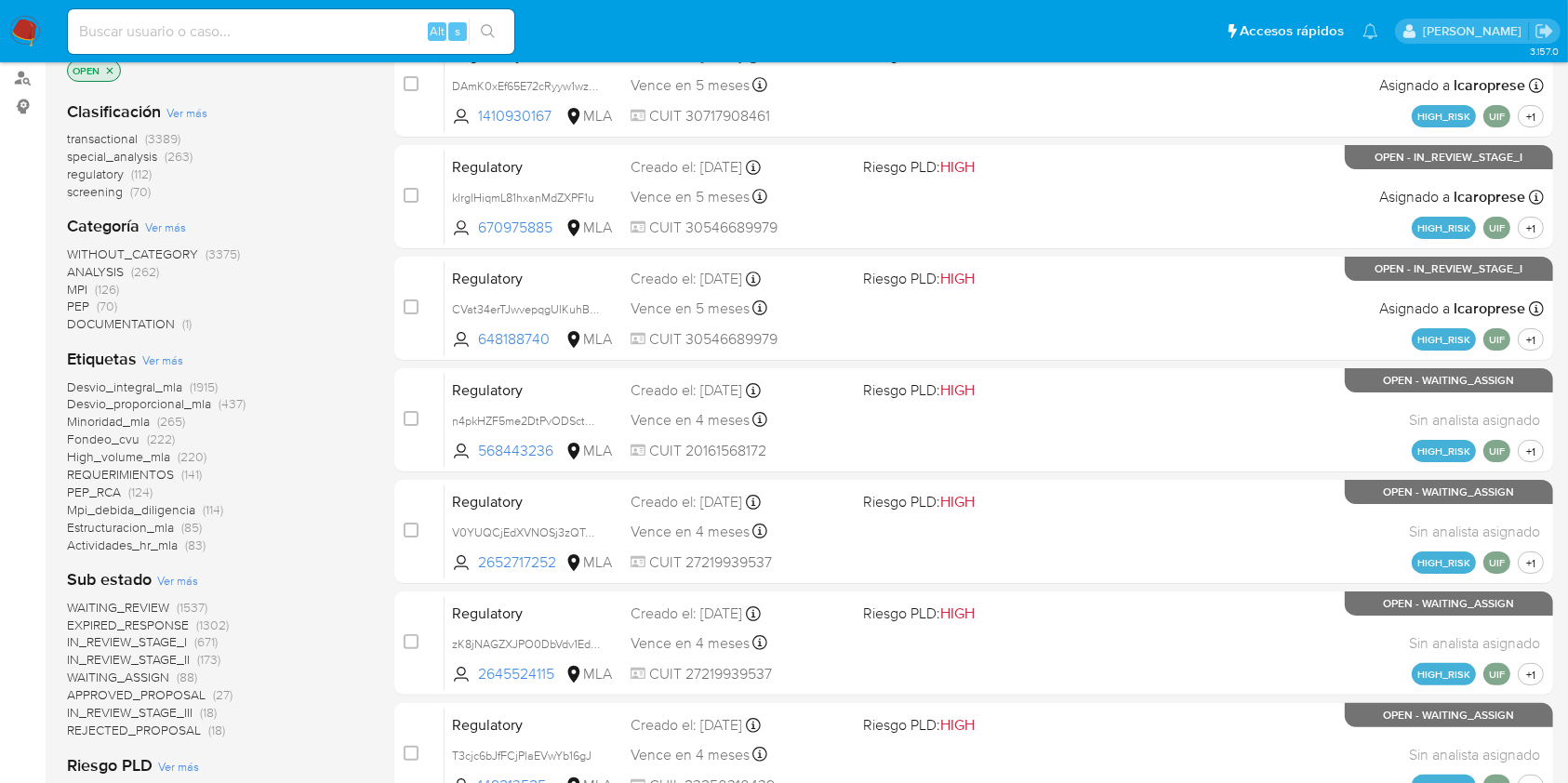
click at [186, 20] on input at bounding box center [290, 32] width 446 height 24
paste input "1KyXrcgTxZDJwVb5DjQz5Ray"
type input "1KyXrcgTxZDJwVb5DjQz5Ray"
click at [493, 33] on icon "search-icon" at bounding box center [488, 32] width 15 height 15
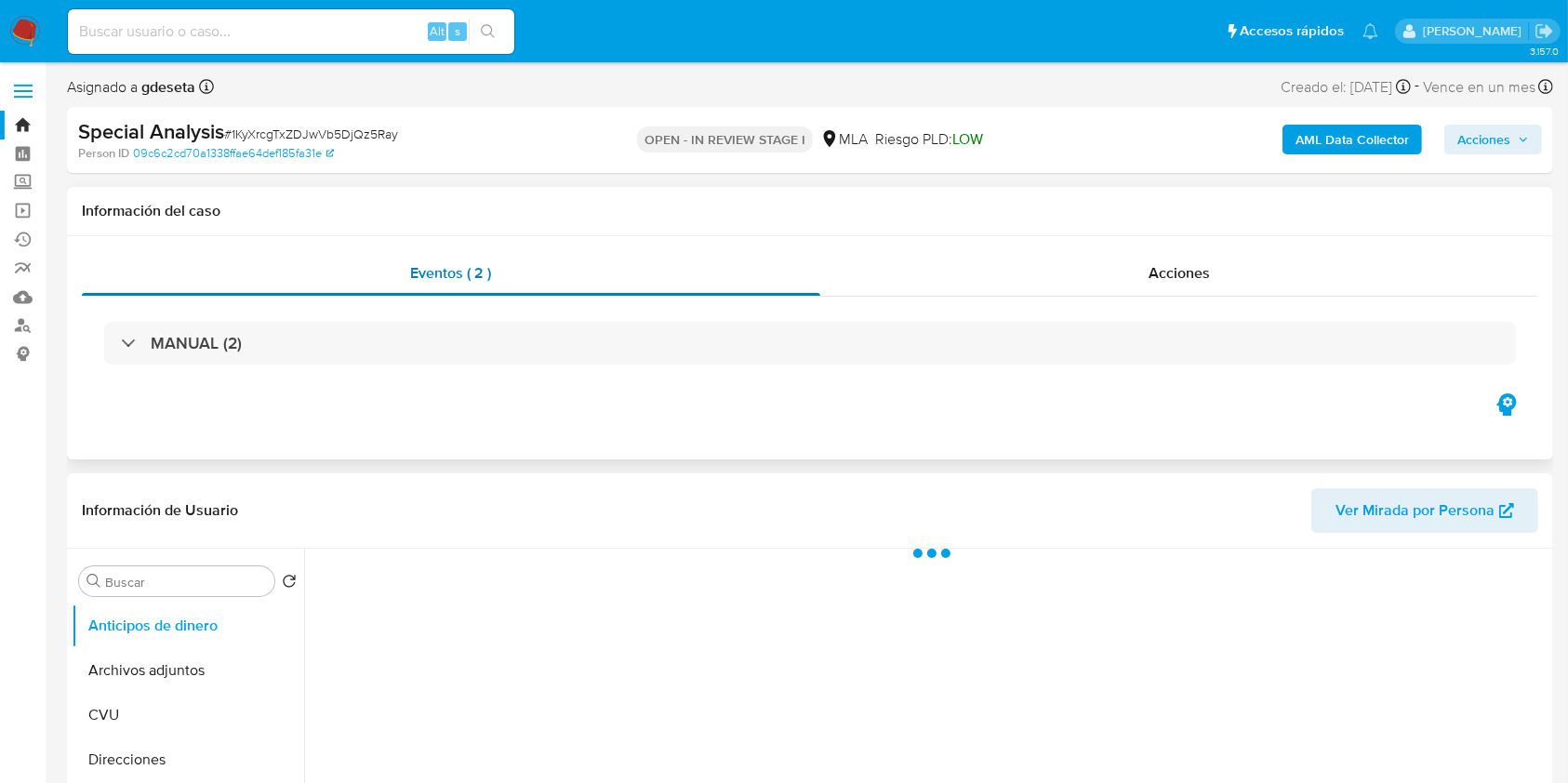
scroll to position [124, 0]
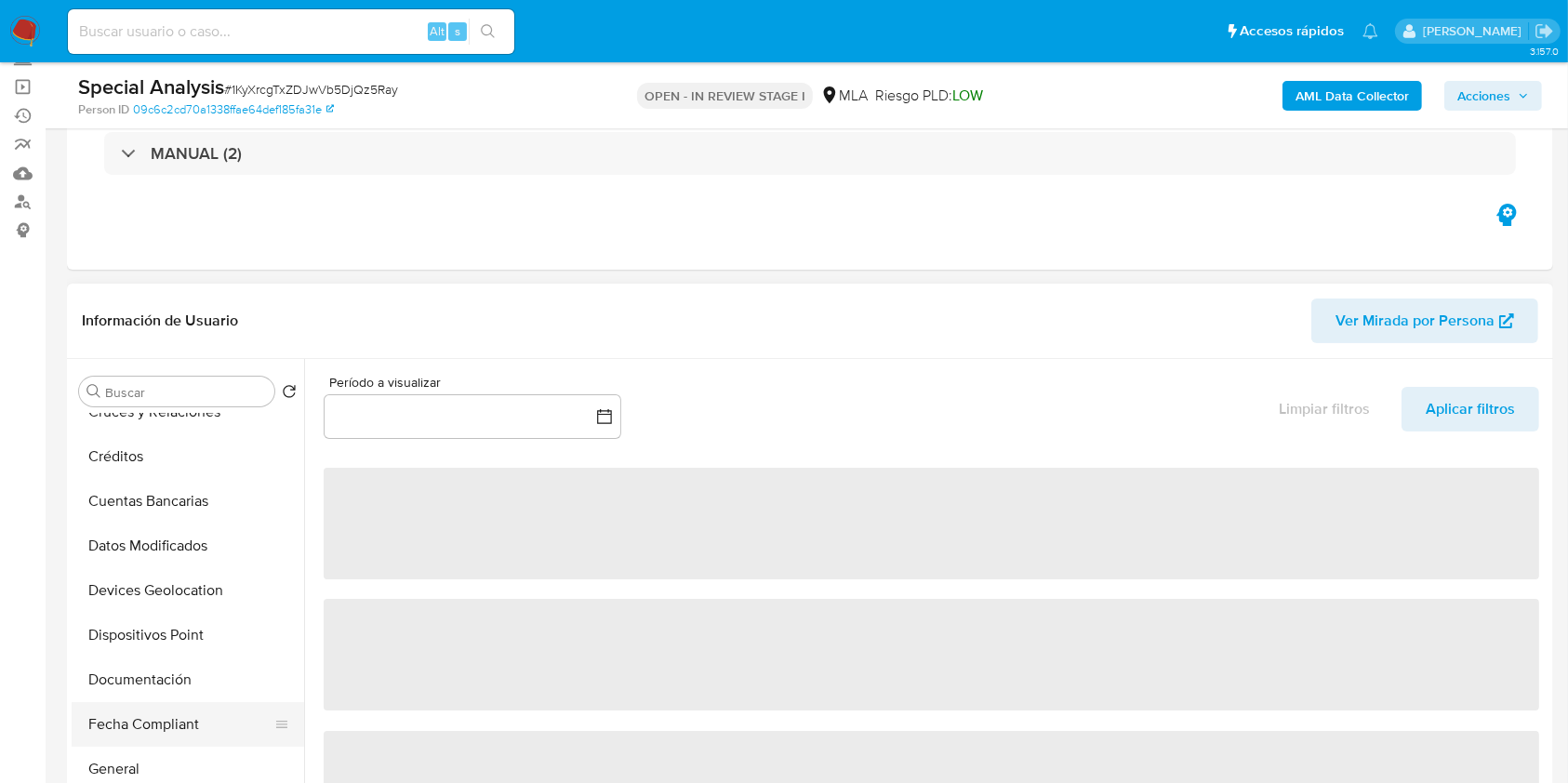
select select "10"
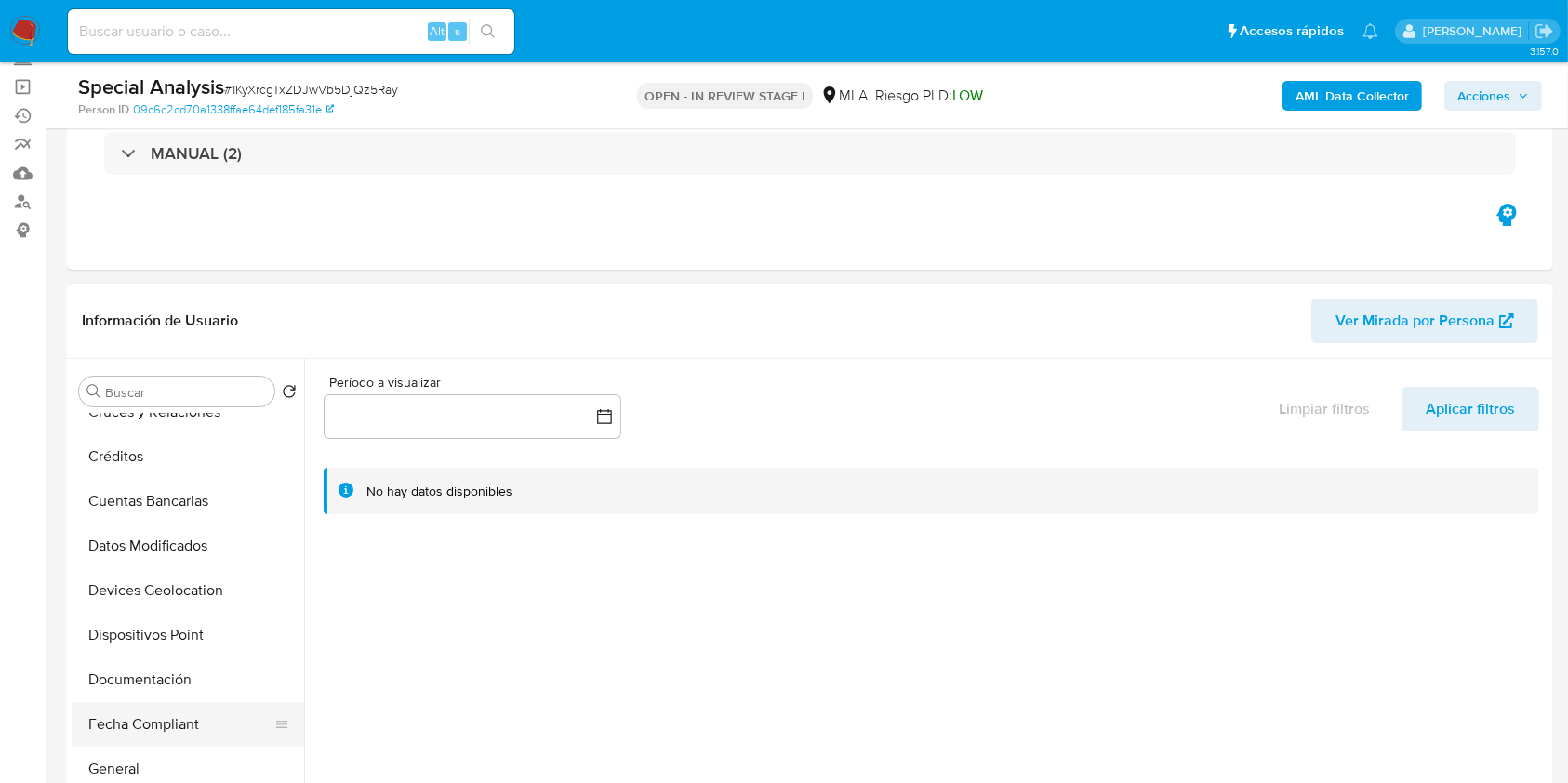
scroll to position [372, 0]
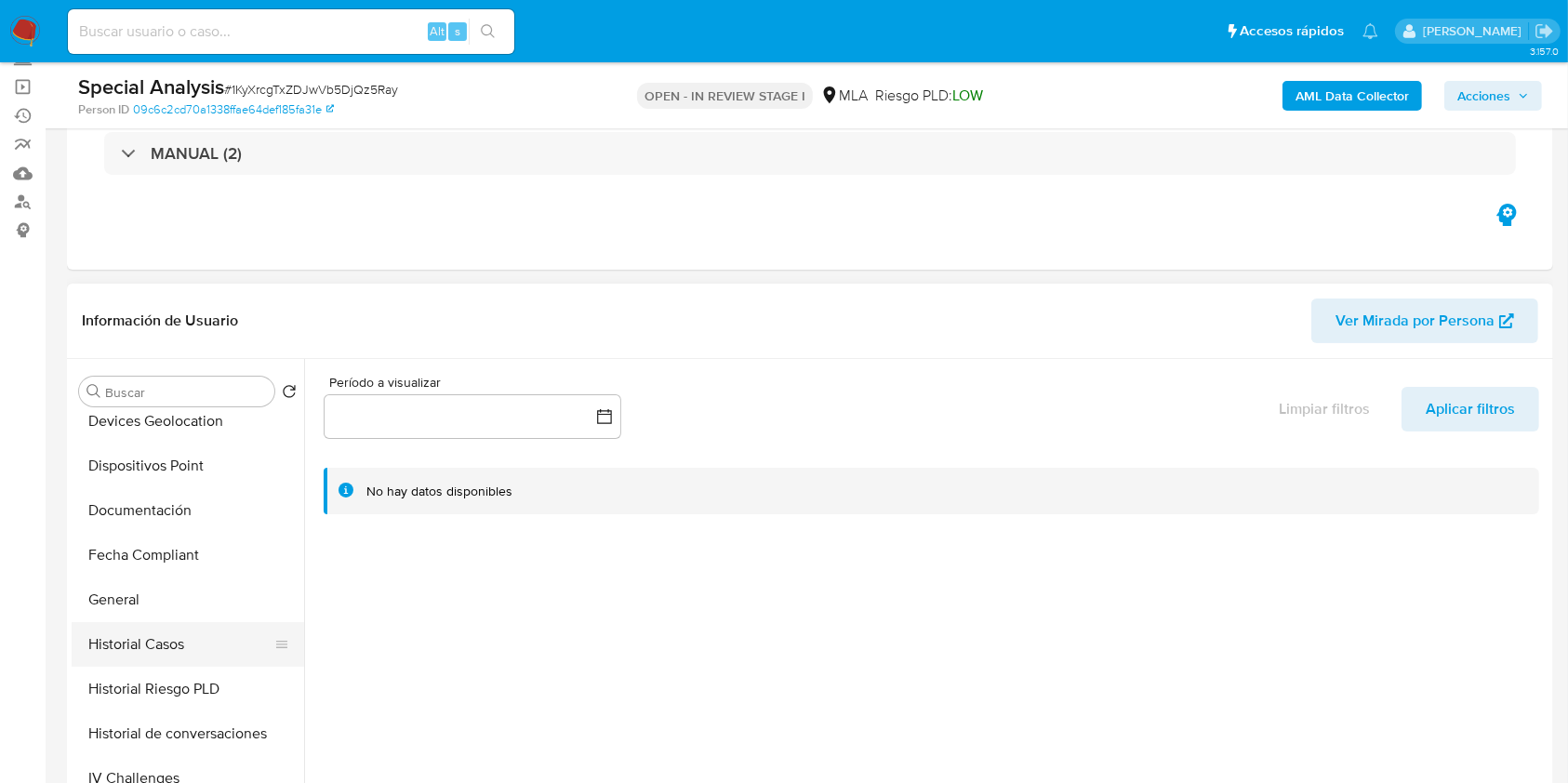
click at [204, 635] on button "Historial Casos" at bounding box center [180, 645] width 218 height 45
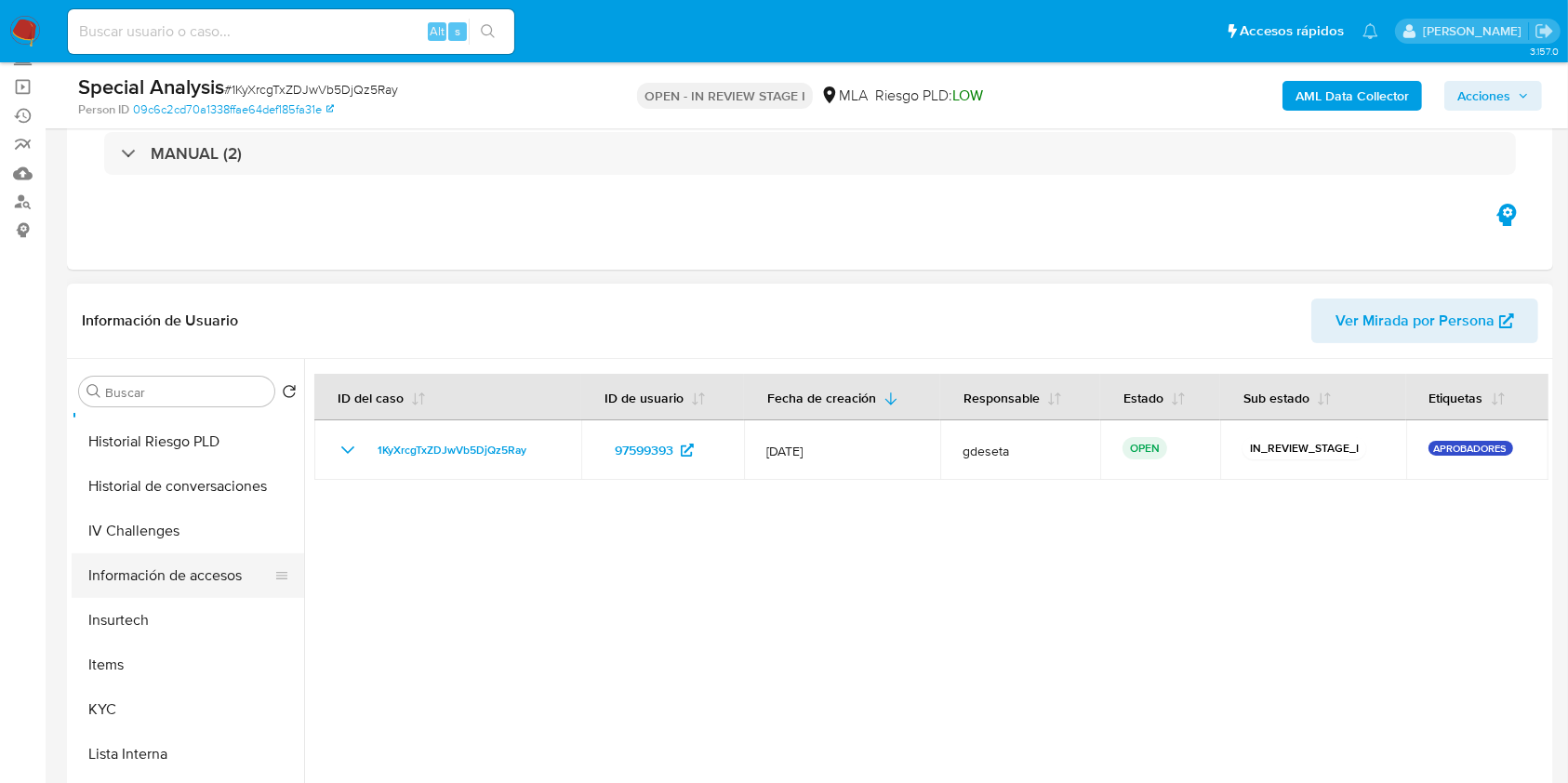
scroll to position [744, 0]
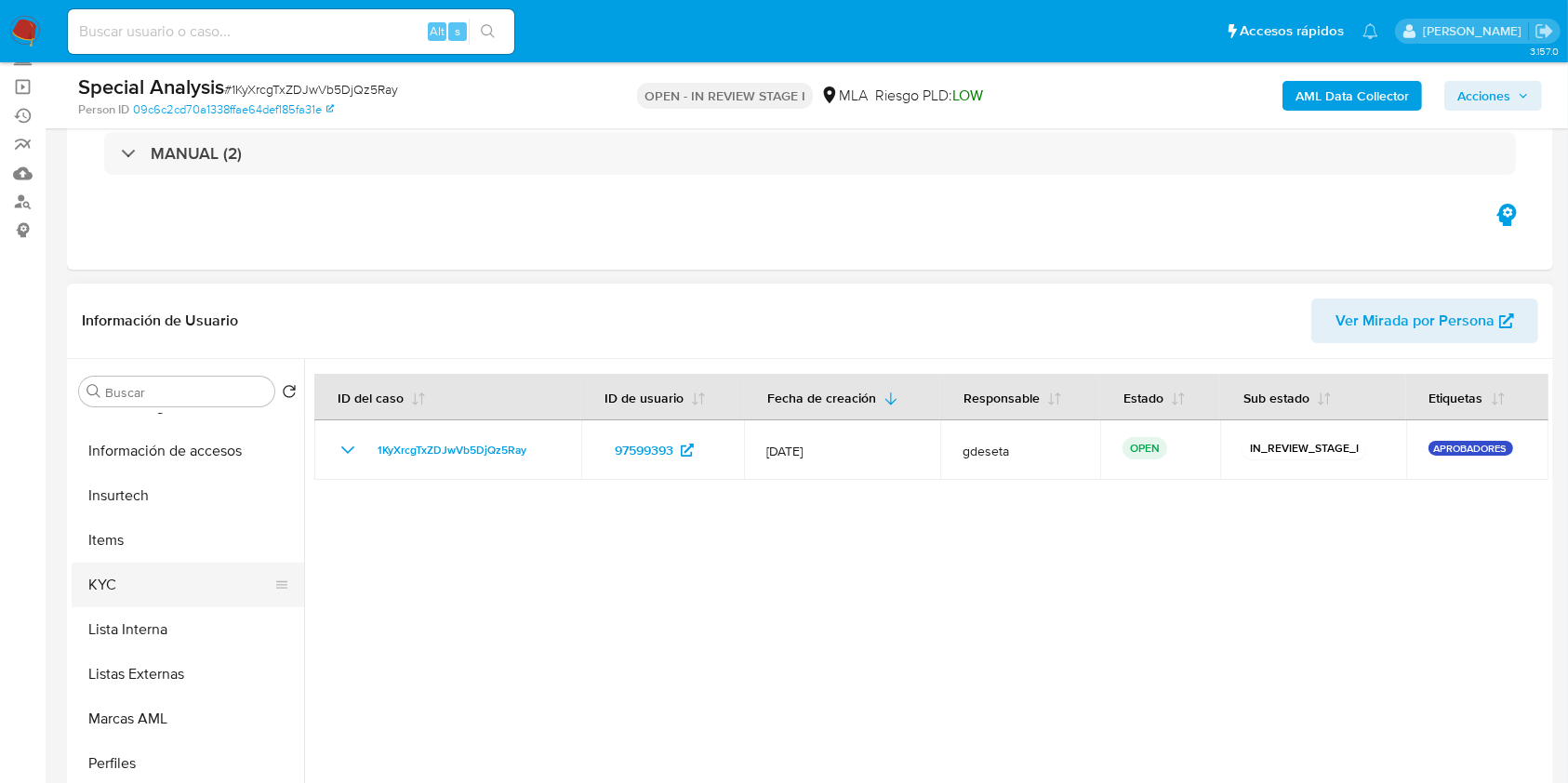
click at [208, 569] on button "KYC" at bounding box center [180, 585] width 218 height 45
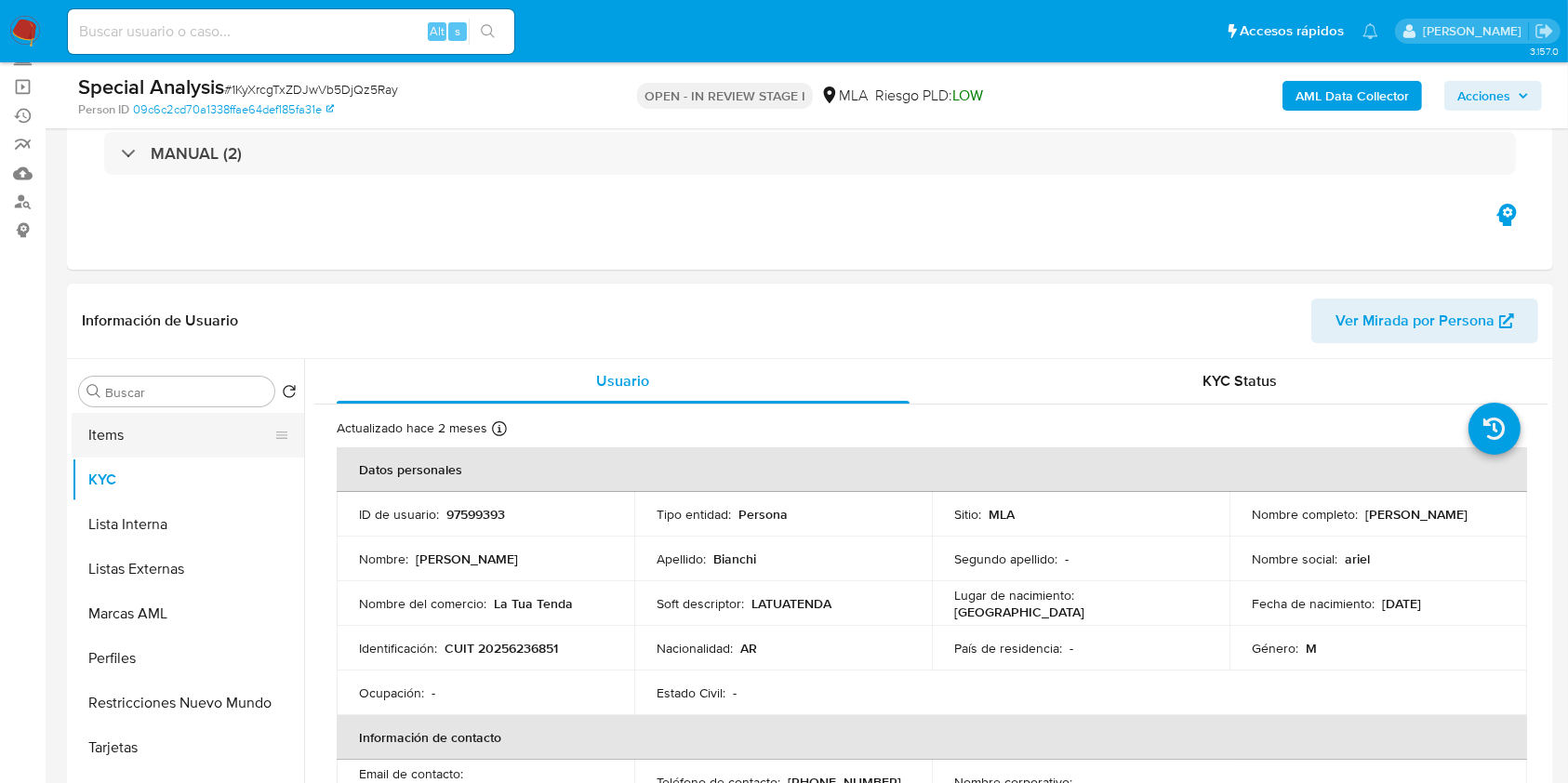
scroll to position [919, 0]
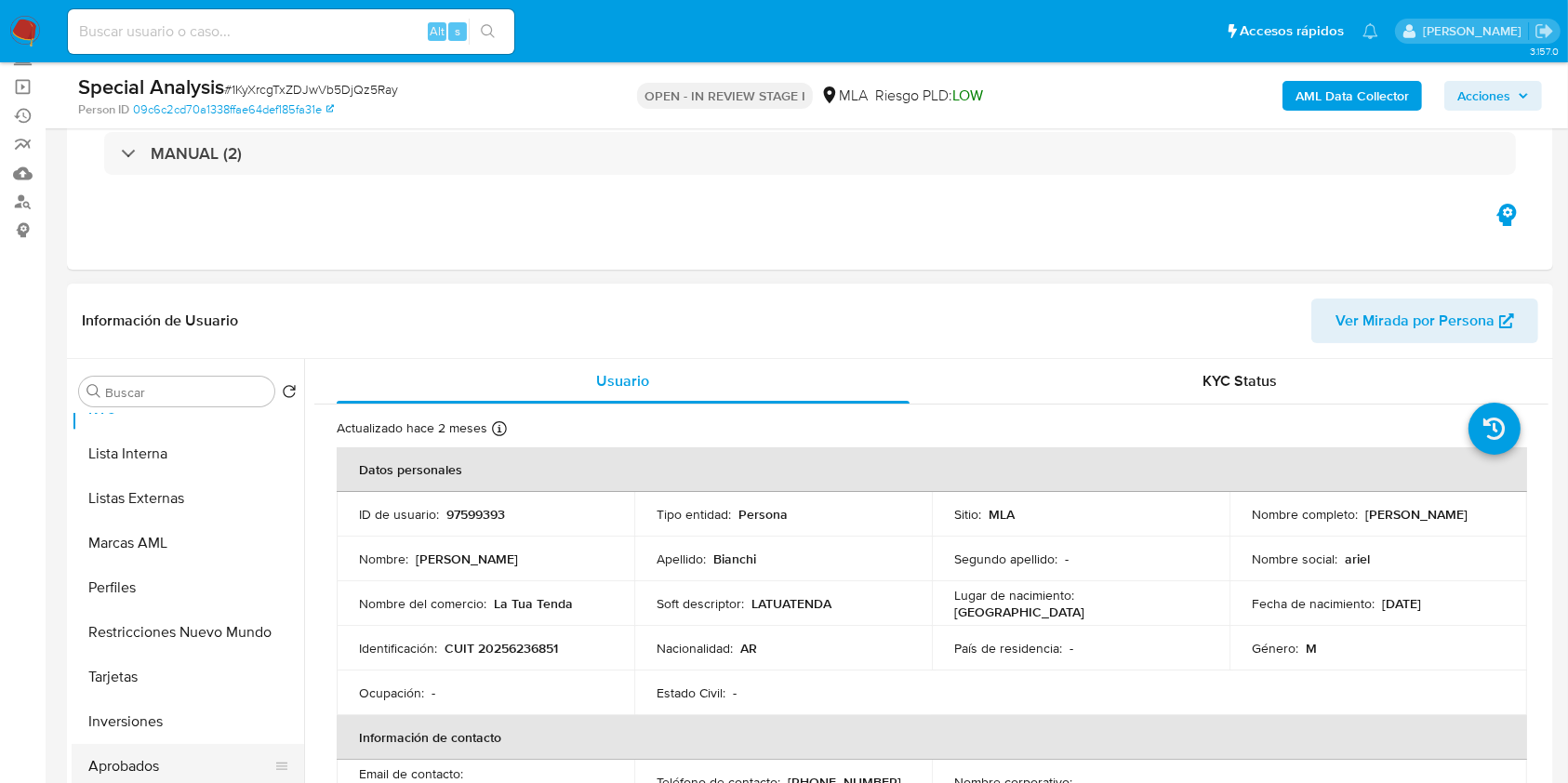
click at [157, 744] on button "Aprobados" at bounding box center [180, 766] width 218 height 45
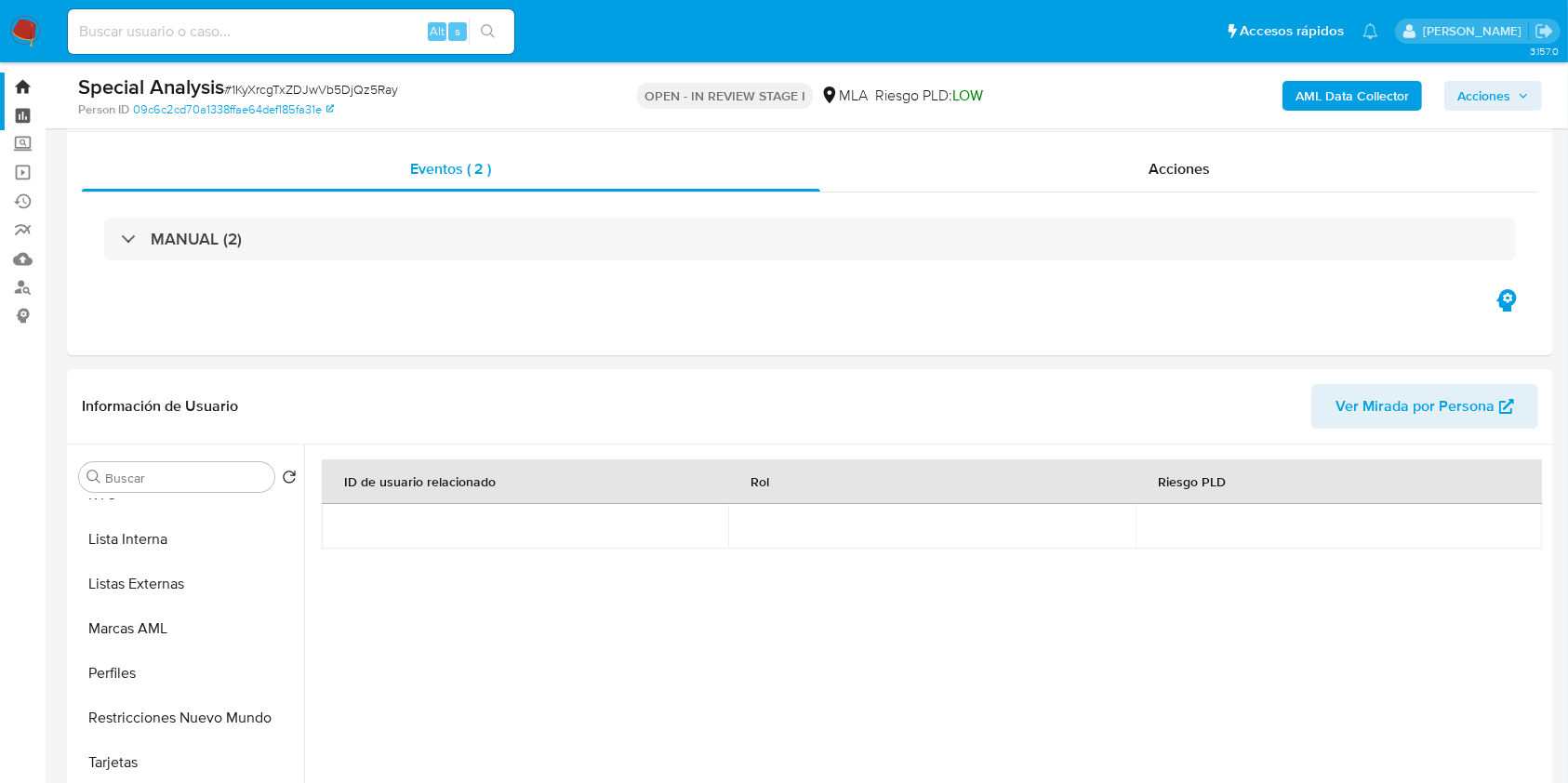
scroll to position [0, 0]
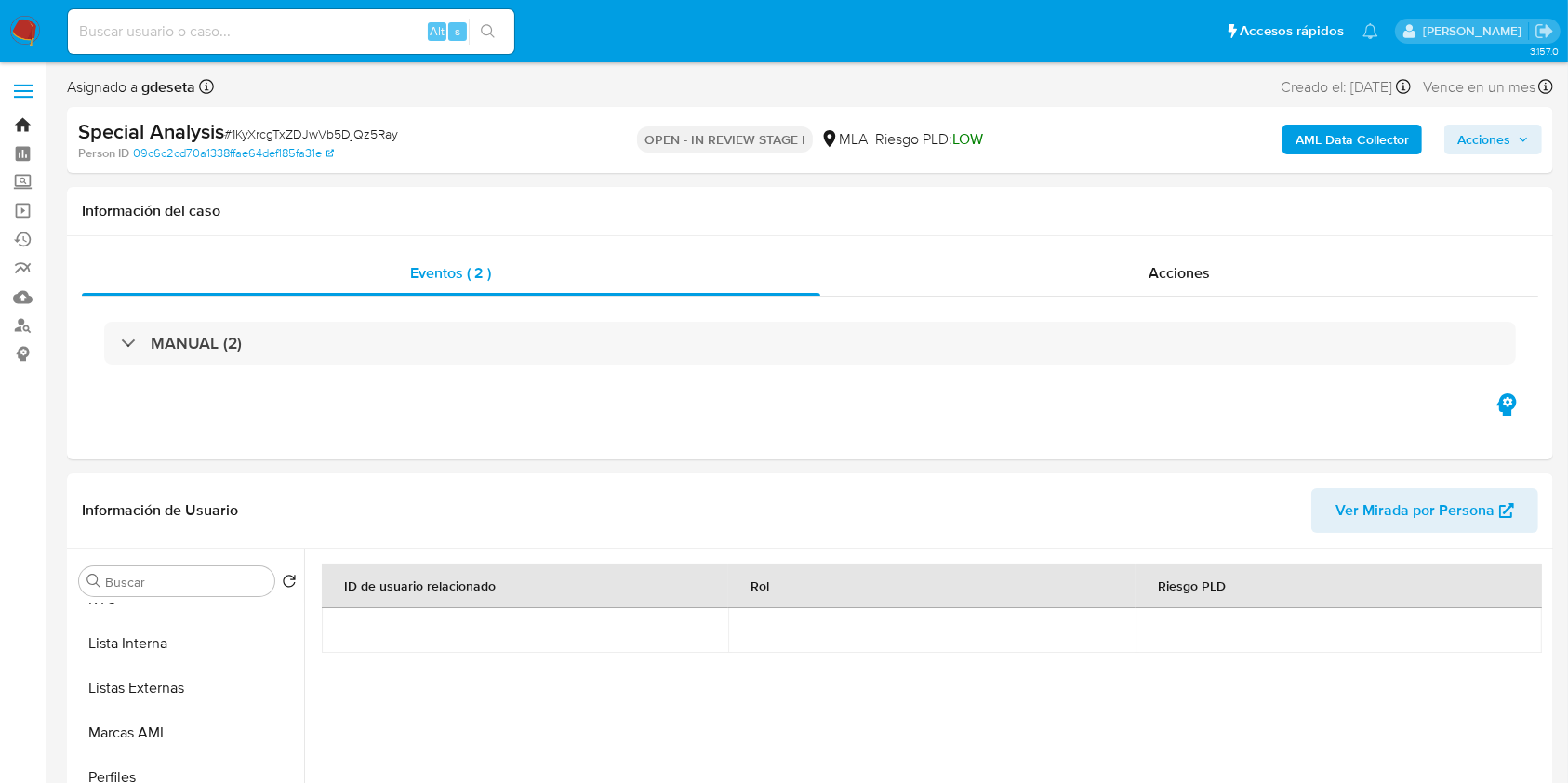
click at [15, 125] on link "Bandeja" at bounding box center [111, 125] width 222 height 29
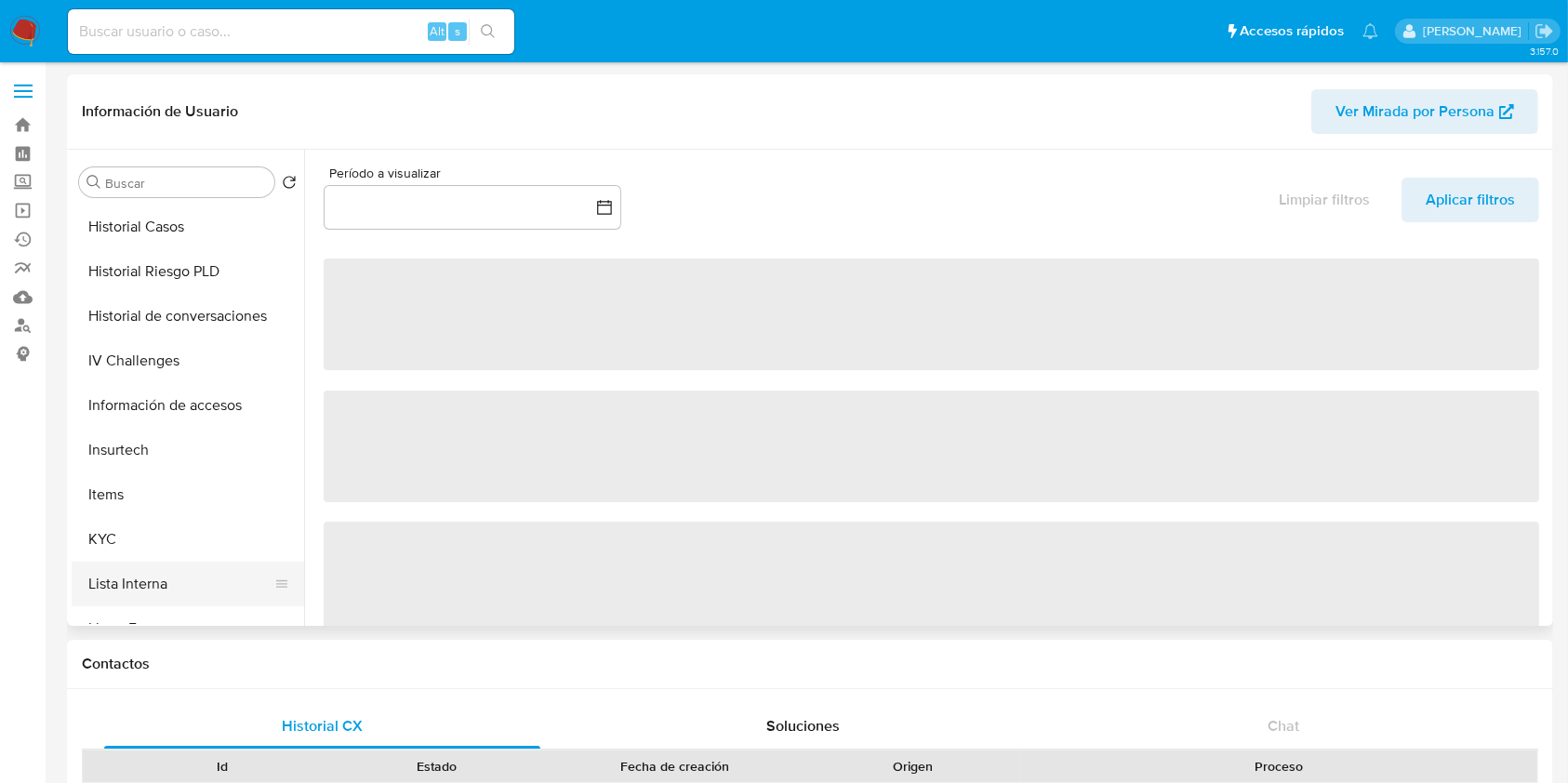
select select "10"
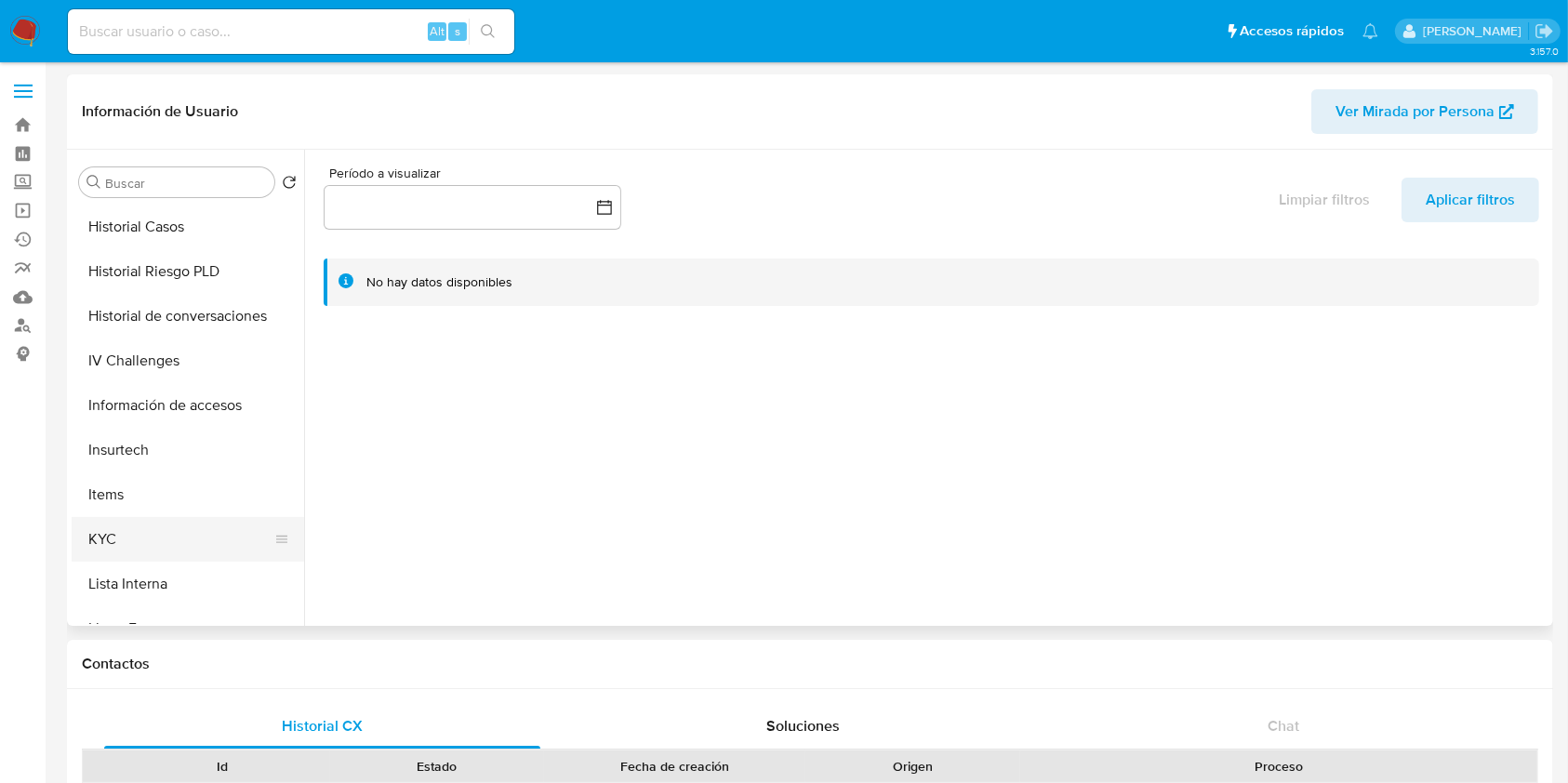
scroll to position [620, 0]
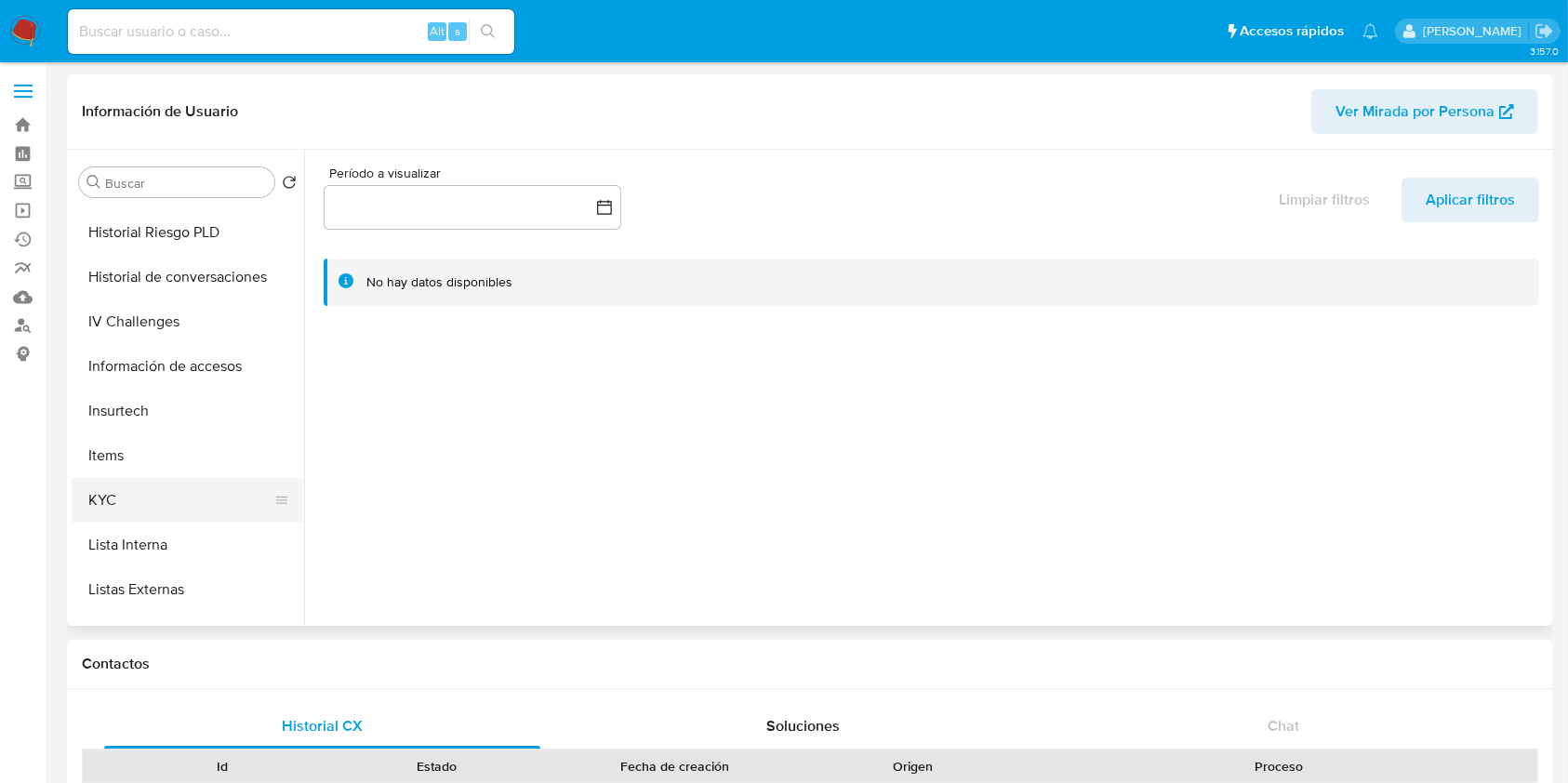
click at [159, 489] on button "KYC" at bounding box center [180, 500] width 218 height 45
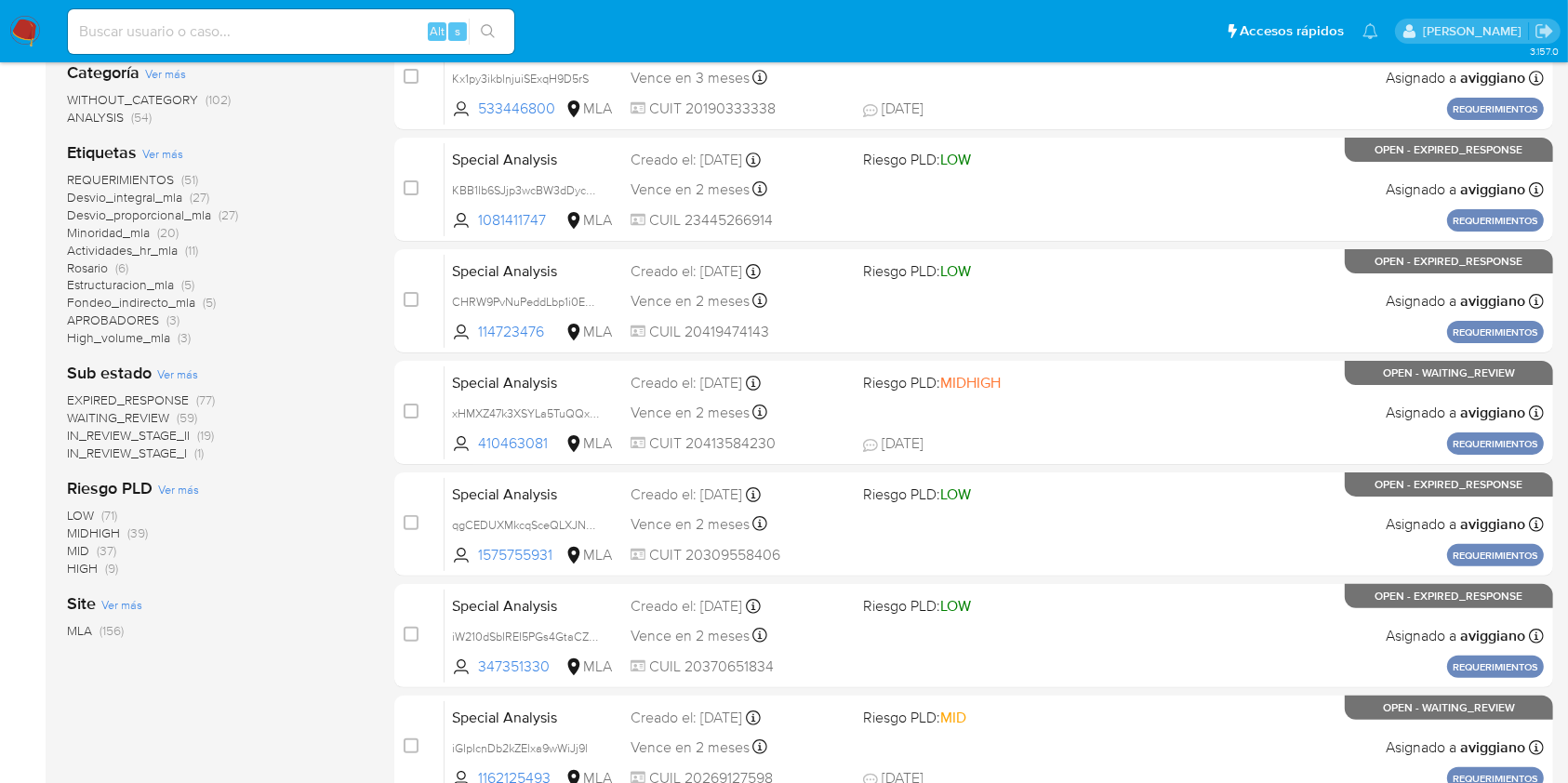
scroll to position [247, 0]
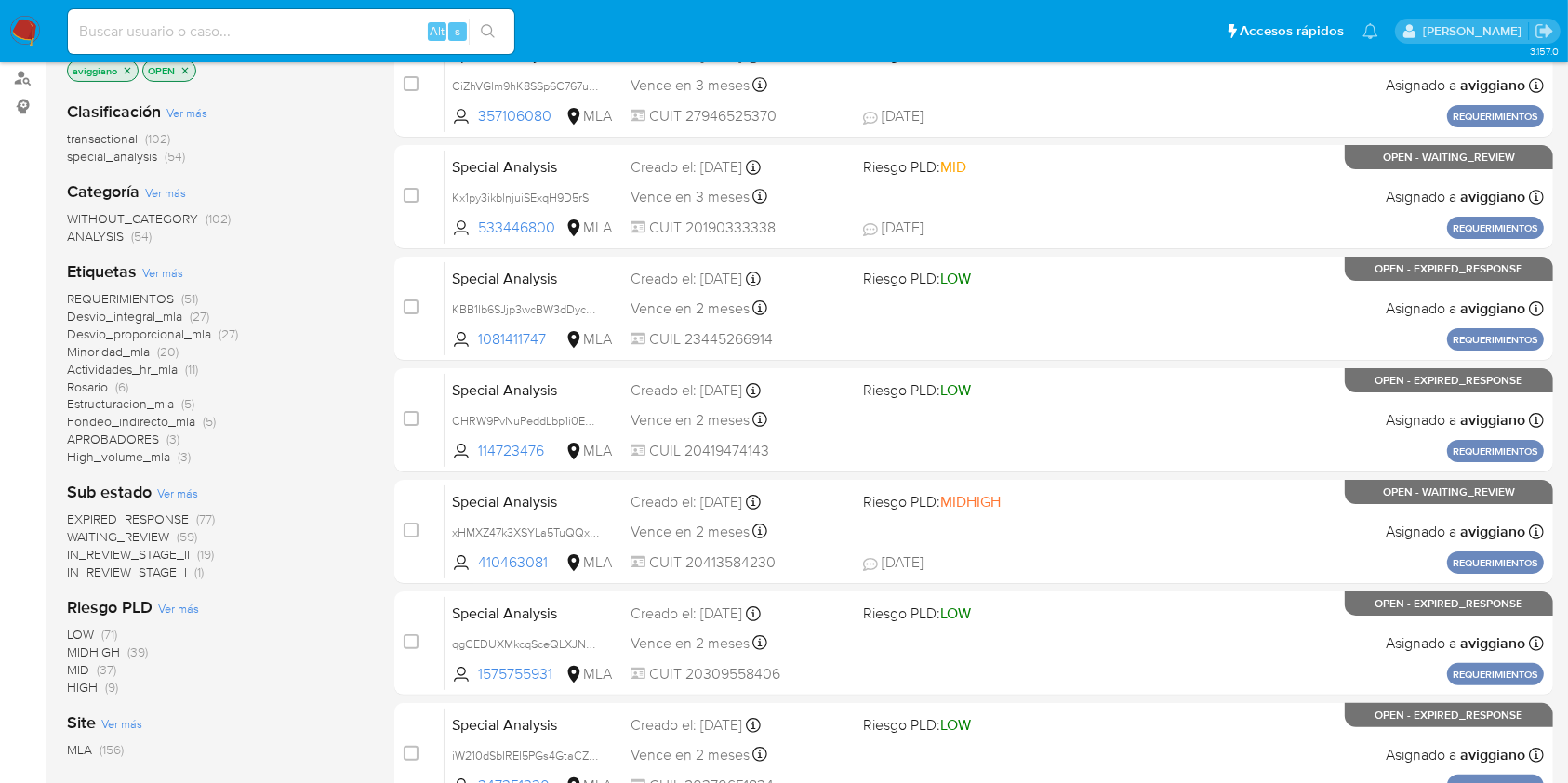
click at [126, 69] on icon "close-filter" at bounding box center [128, 69] width 7 height 7
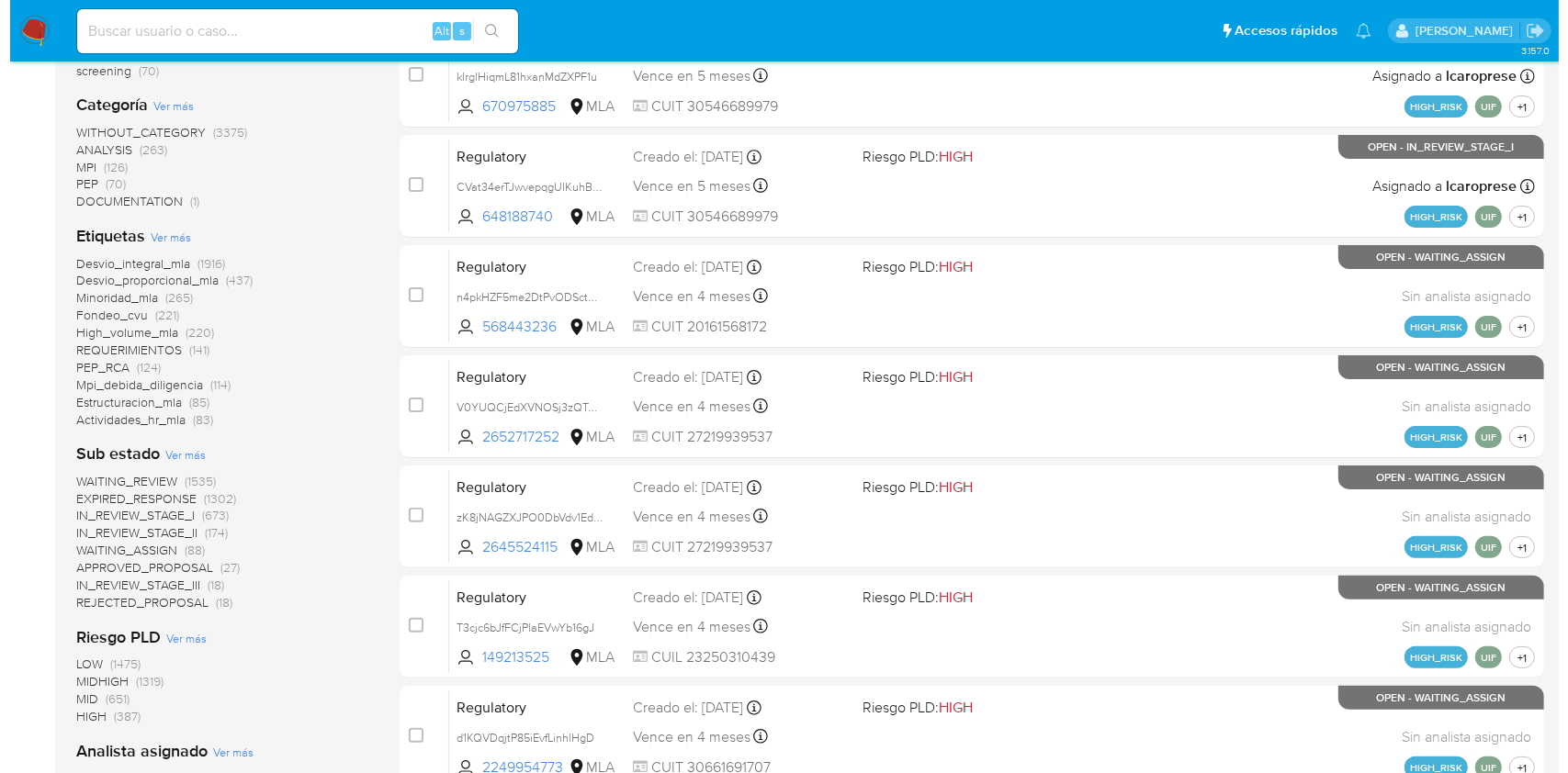
scroll to position [692, 0]
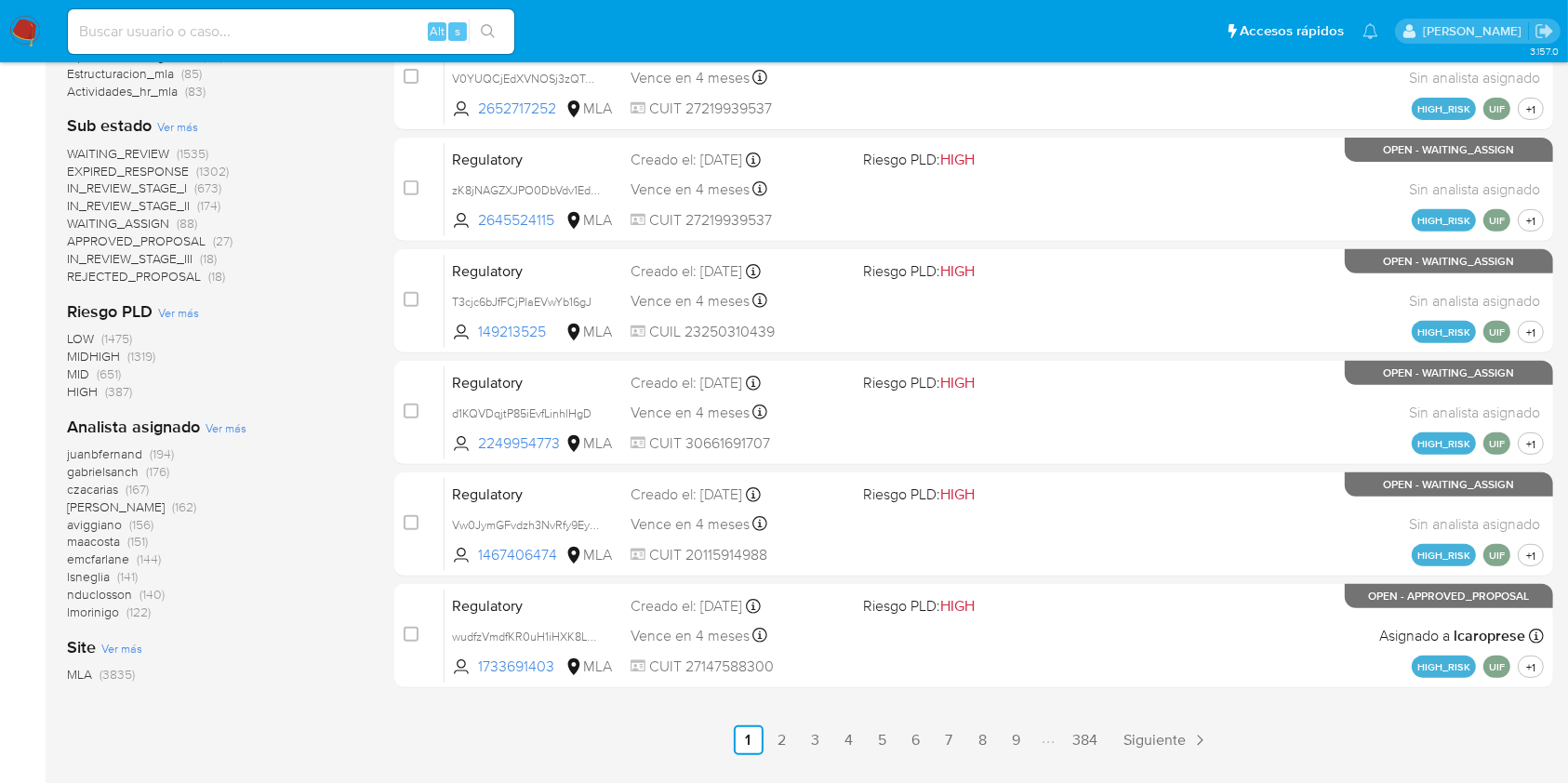
click at [220, 436] on div "Analista asignado Ver más juanbfernand (194) [PERSON_NAME] (176) czacarias (167…" at bounding box center [215, 518] width 298 height 206
click at [217, 428] on span "Ver más" at bounding box center [226, 428] width 41 height 17
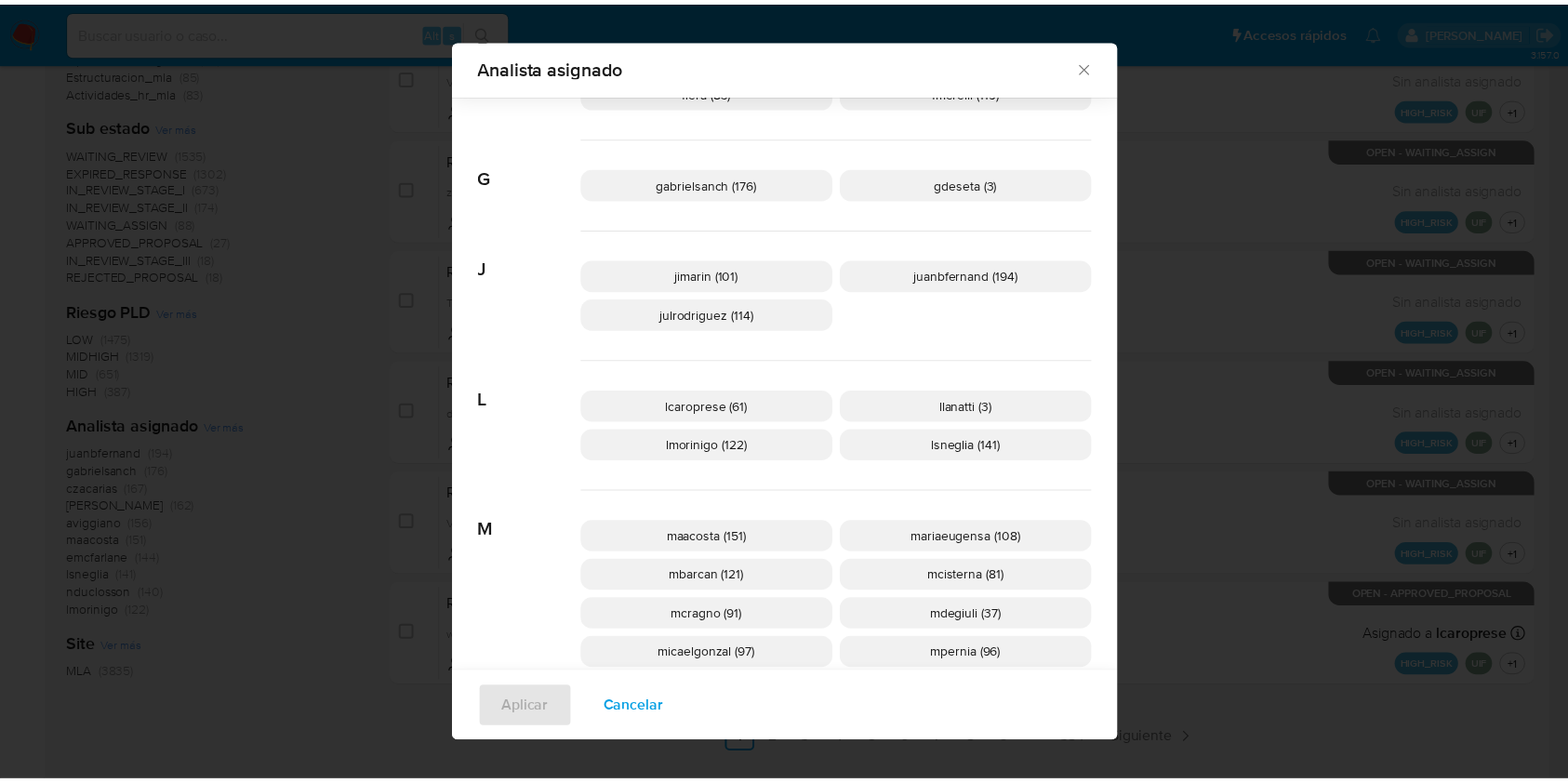
scroll to position [606, 0]
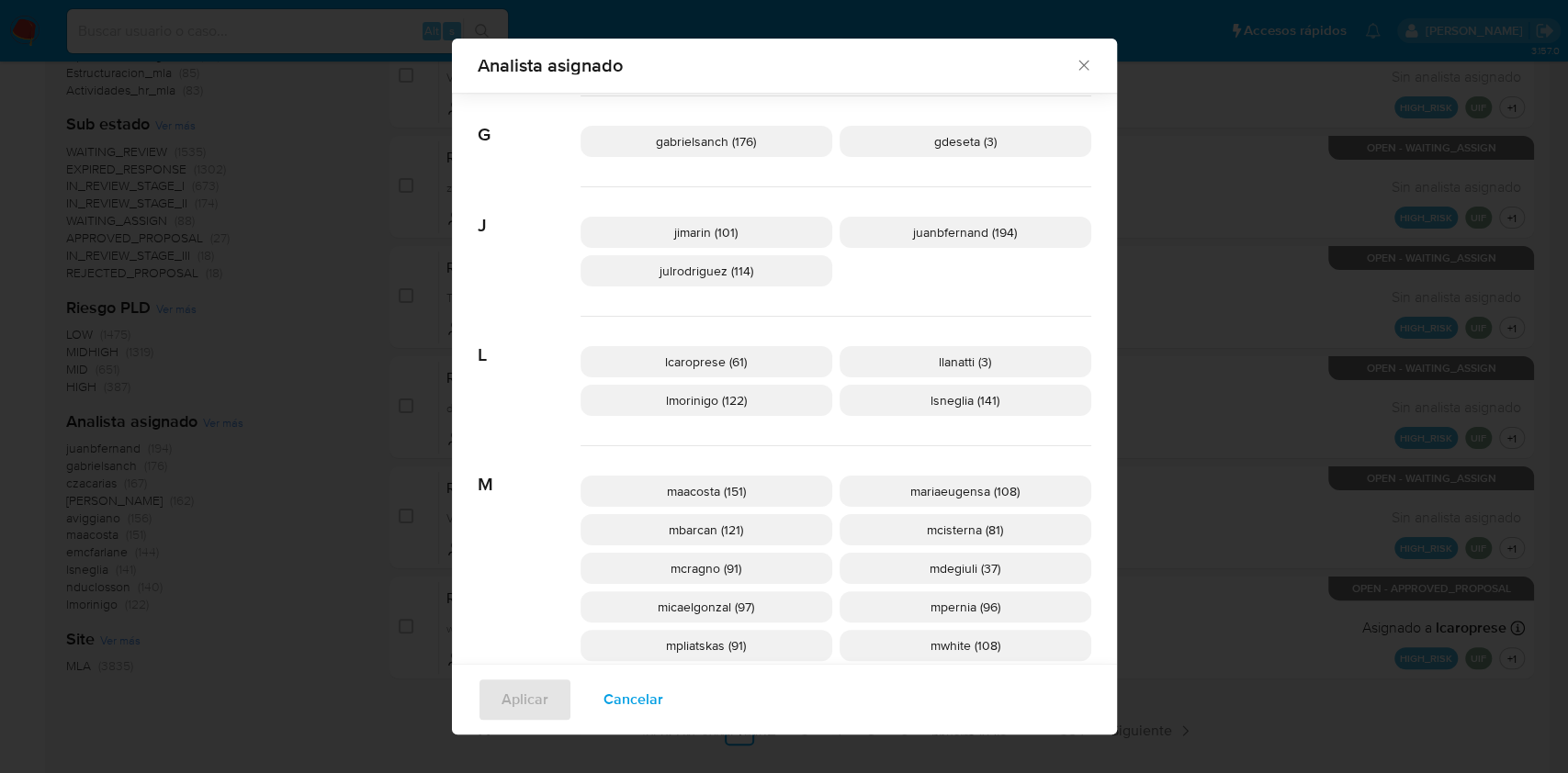
click at [1078, 62] on icon "Cerrar" at bounding box center [1083, 65] width 10 height 10
